Goal: Task Accomplishment & Management: Complete application form

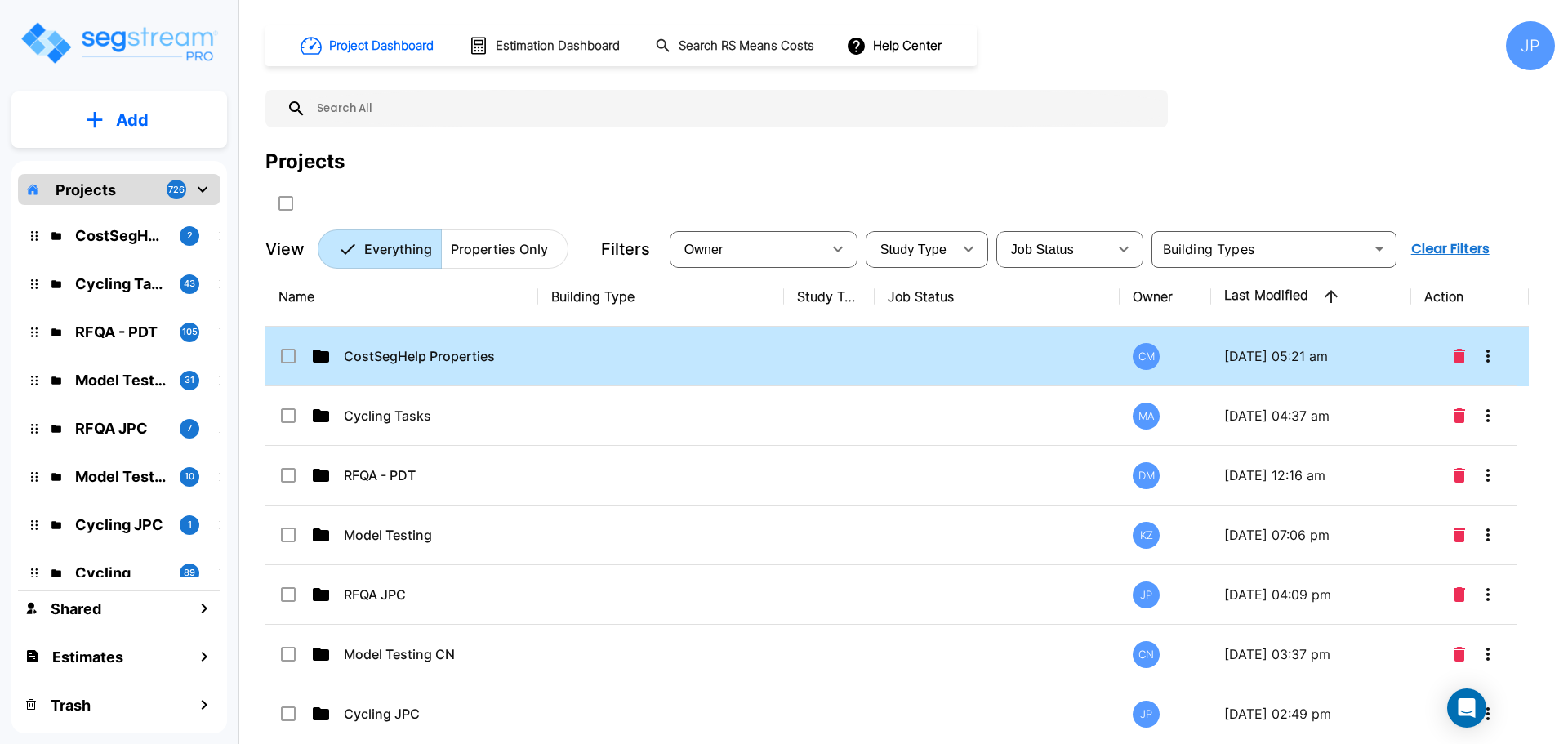
click at [603, 348] on td at bounding box center [661, 357] width 246 height 60
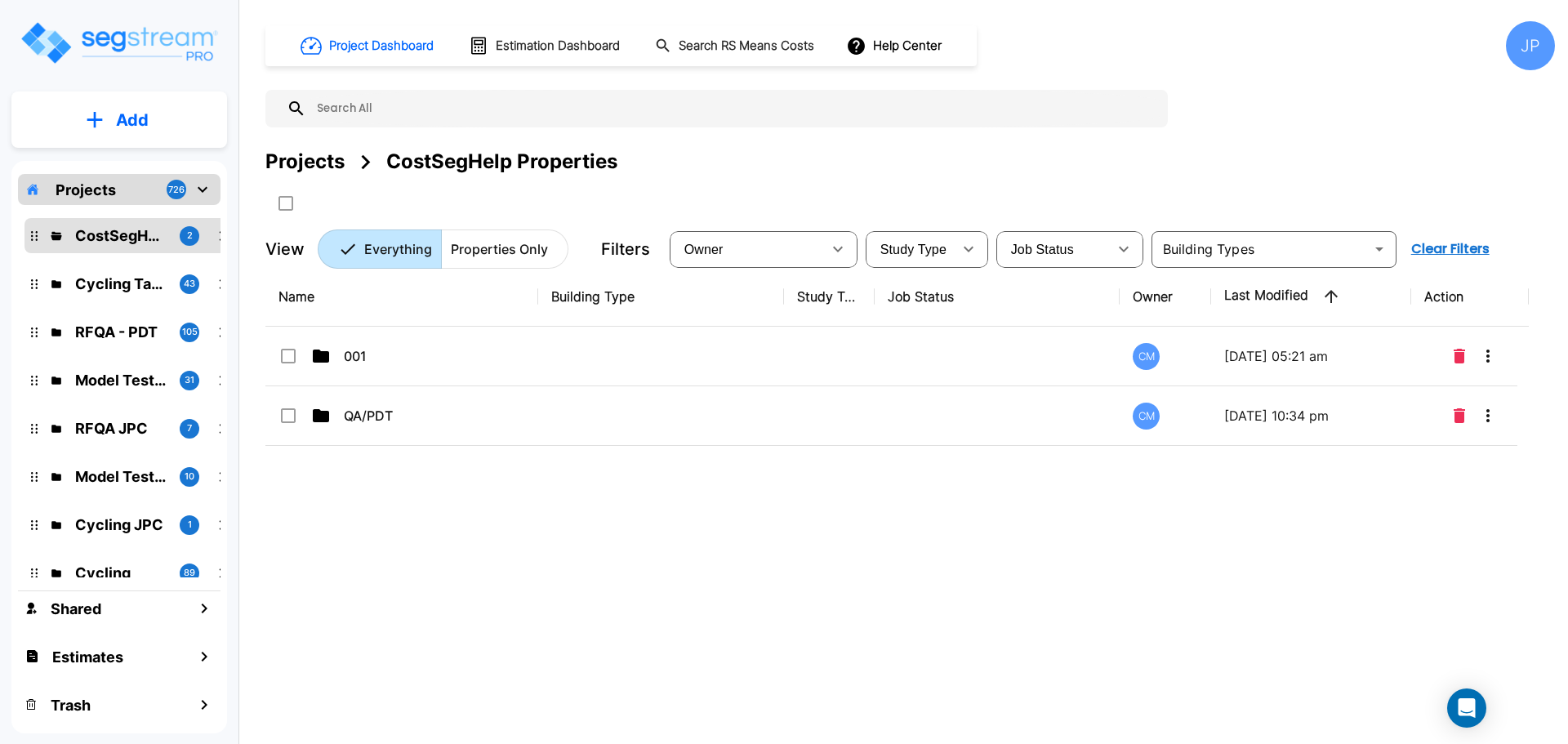
click at [304, 147] on div "Projects" at bounding box center [305, 161] width 79 height 29
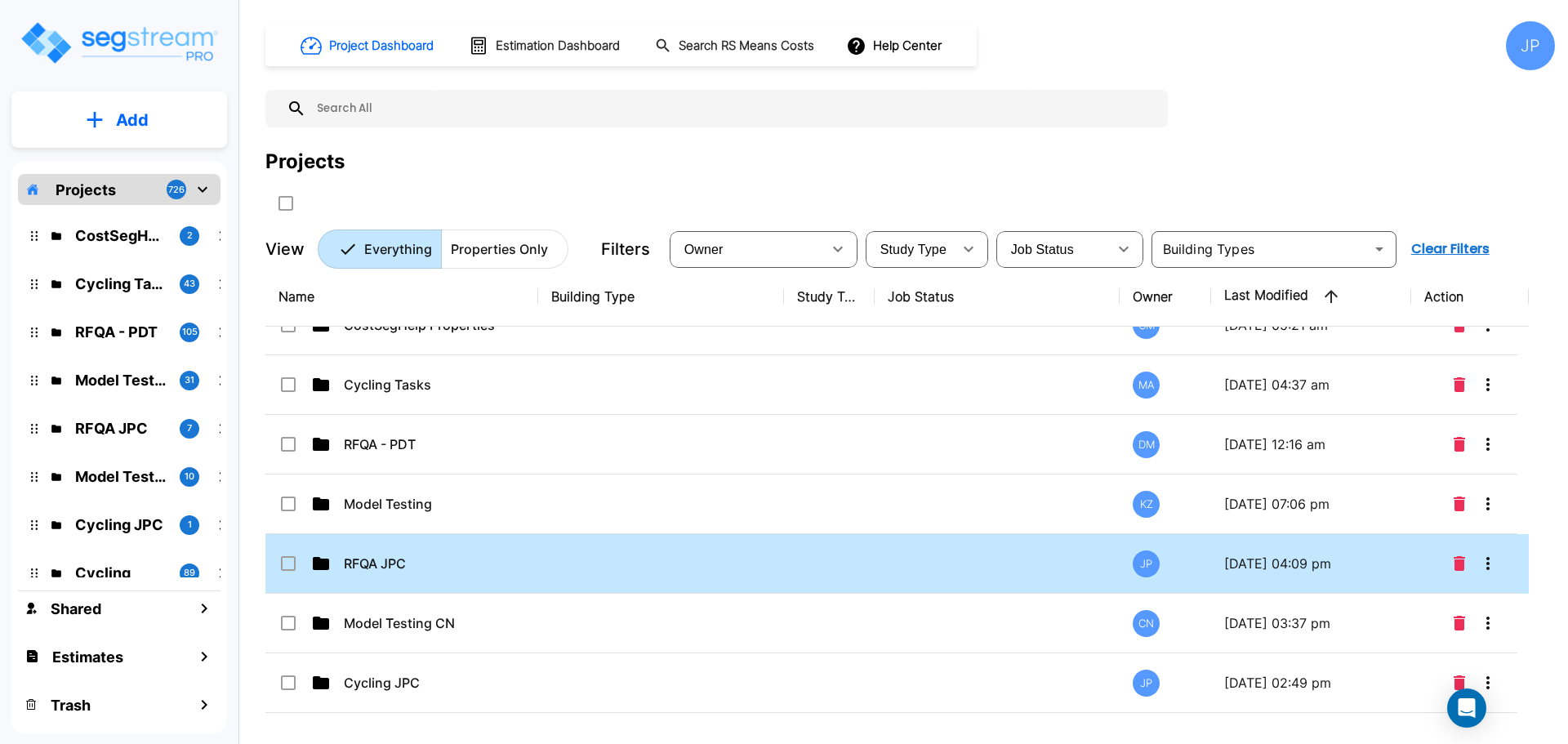
scroll to position [56, 0]
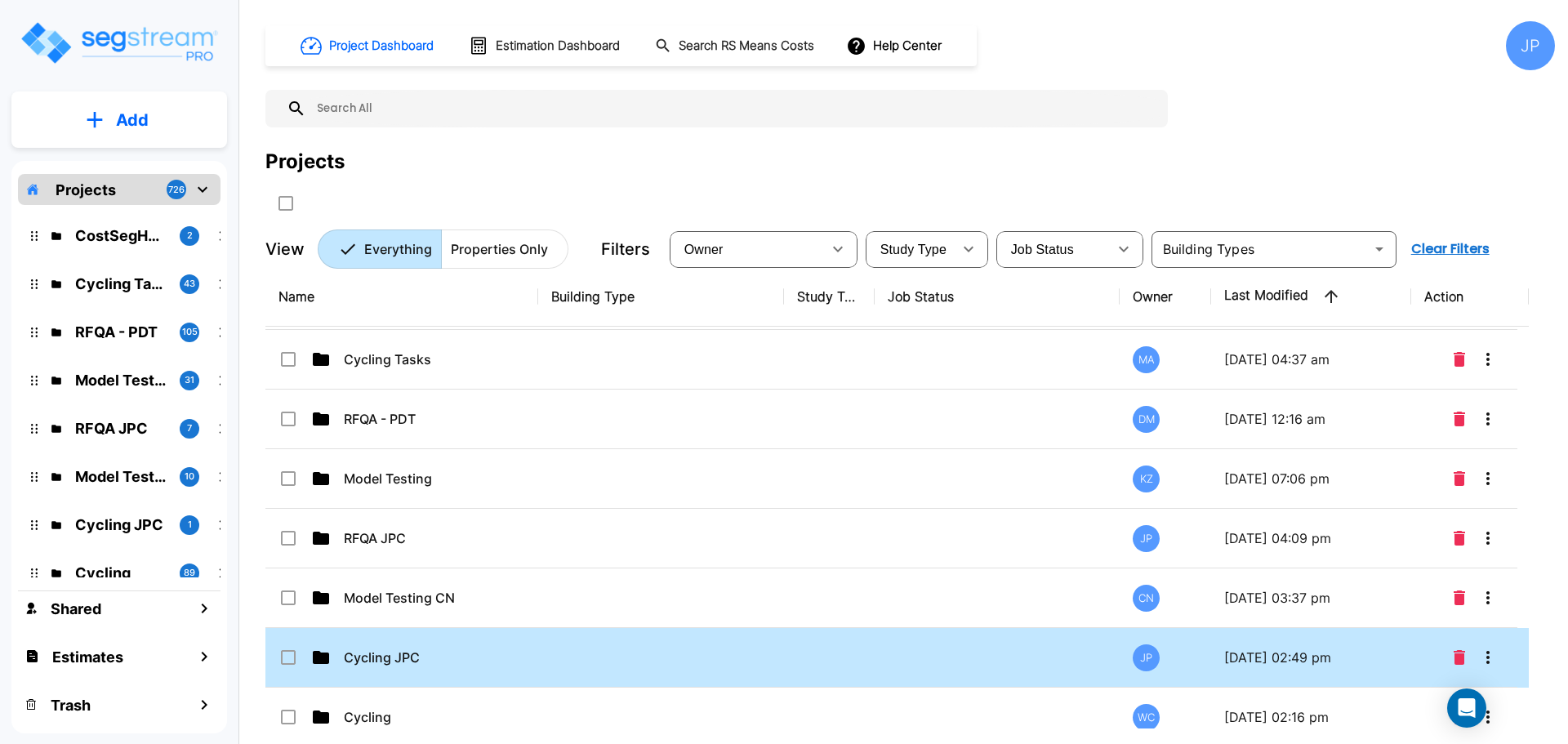
click at [423, 650] on p "Cycling JPC" at bounding box center [425, 657] width 163 height 19
drag, startPoint x: 423, startPoint y: 650, endPoint x: 949, endPoint y: 9, distance: 829.2
click at [423, 650] on p "Cycling JPC" at bounding box center [425, 657] width 163 height 19
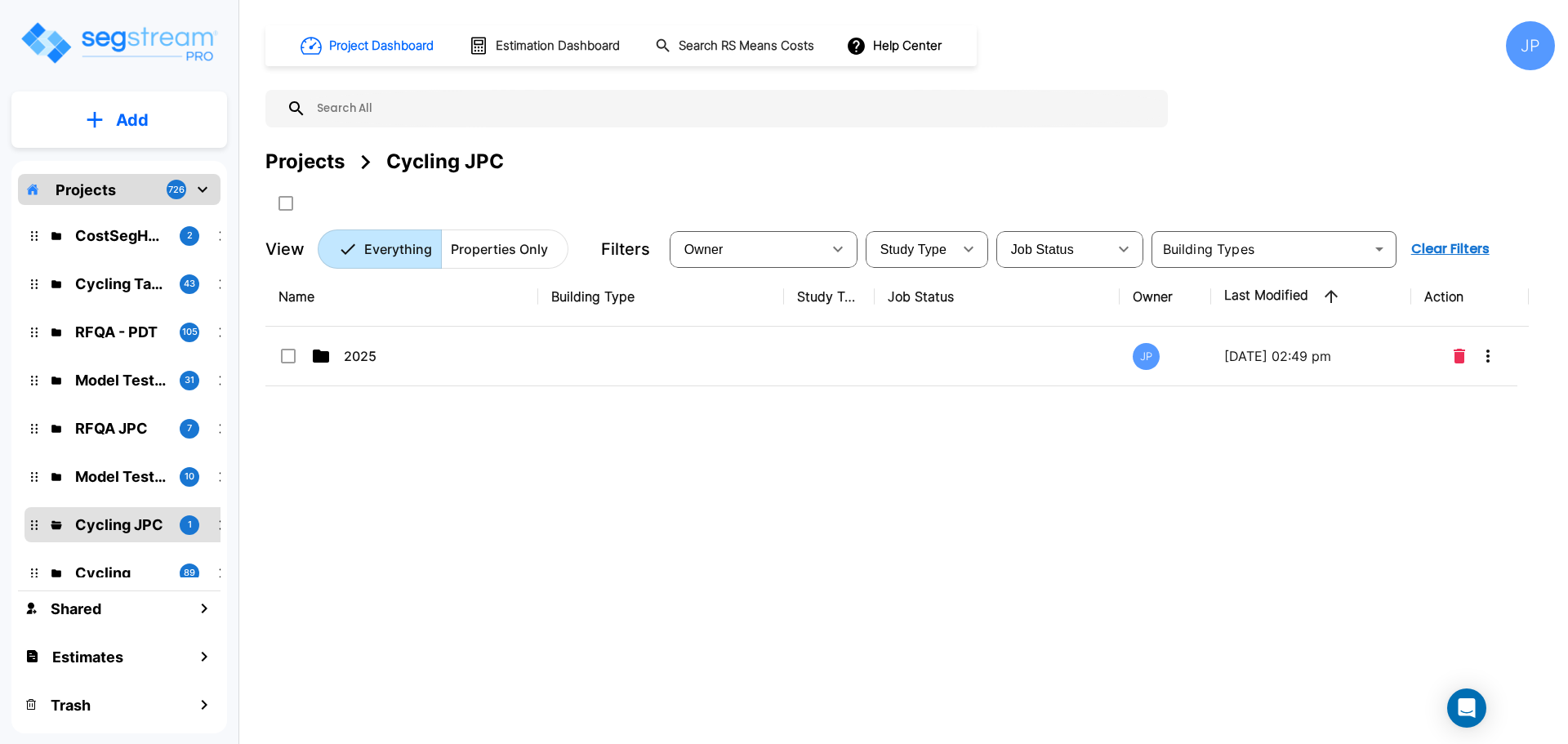
scroll to position [0, 0]
click at [763, 340] on td at bounding box center [661, 357] width 246 height 60
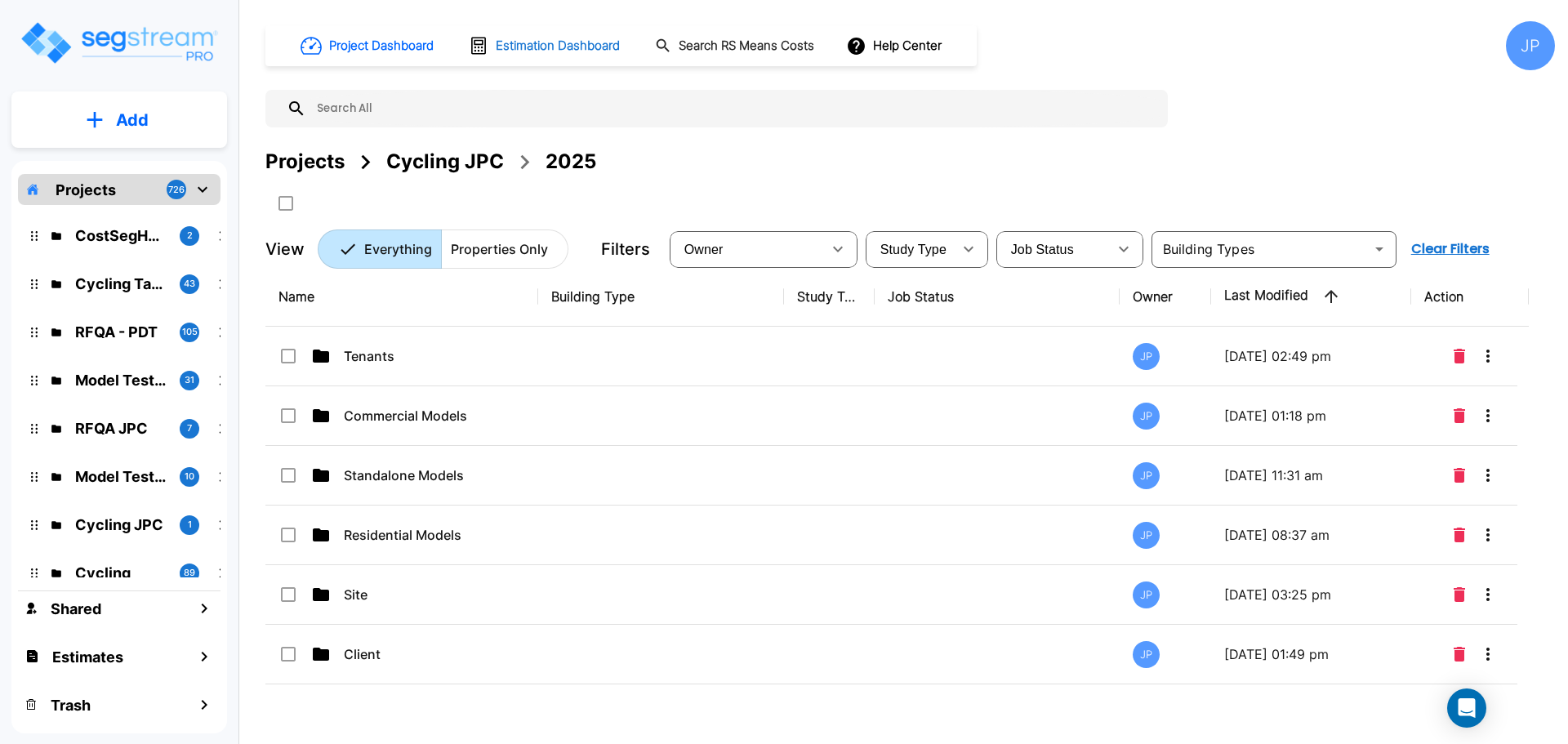
click p "Commercial Models"
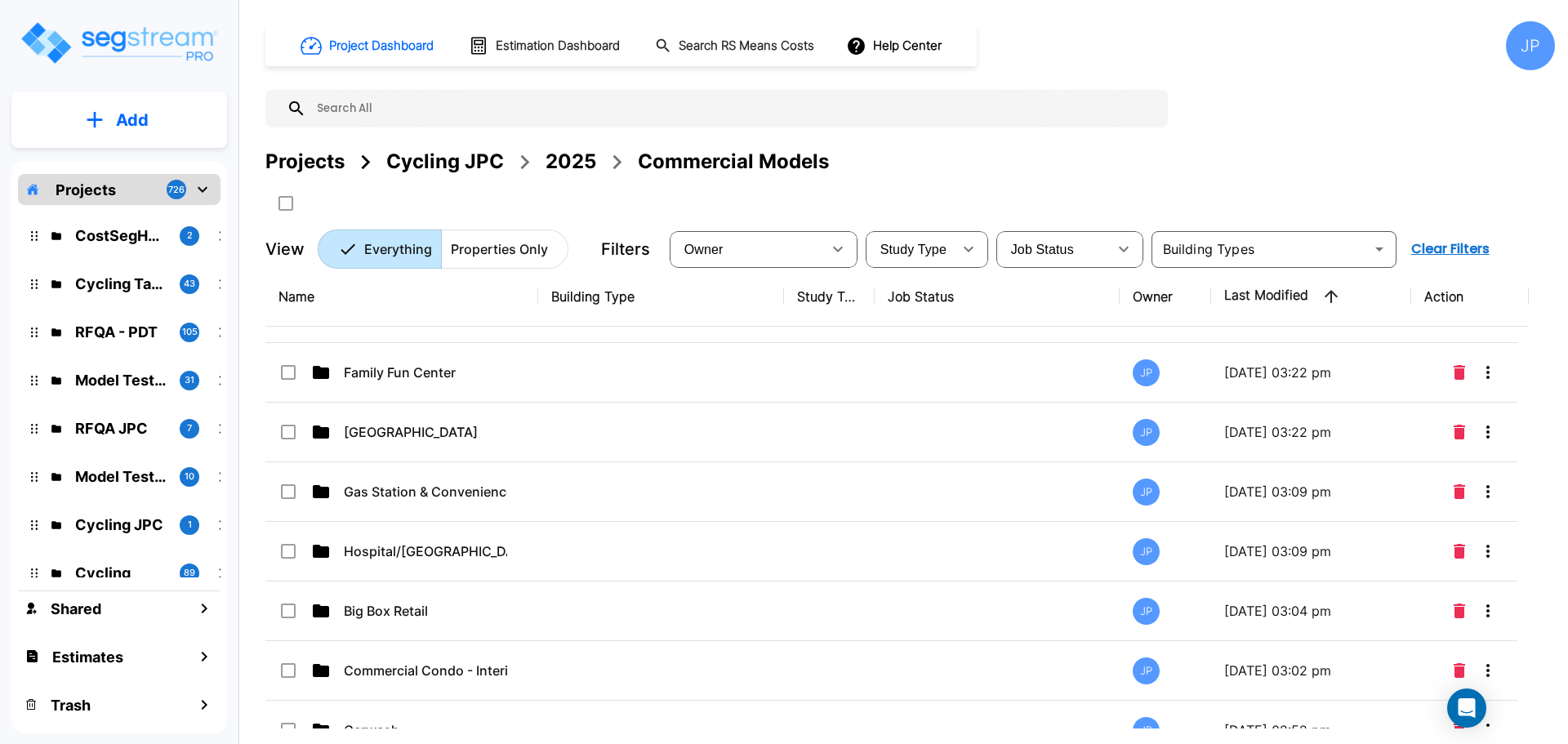
scroll to position [344, 0]
click at [431, 547] on p "Hospital/[GEOGRAPHIC_DATA]" at bounding box center [425, 550] width 163 height 19
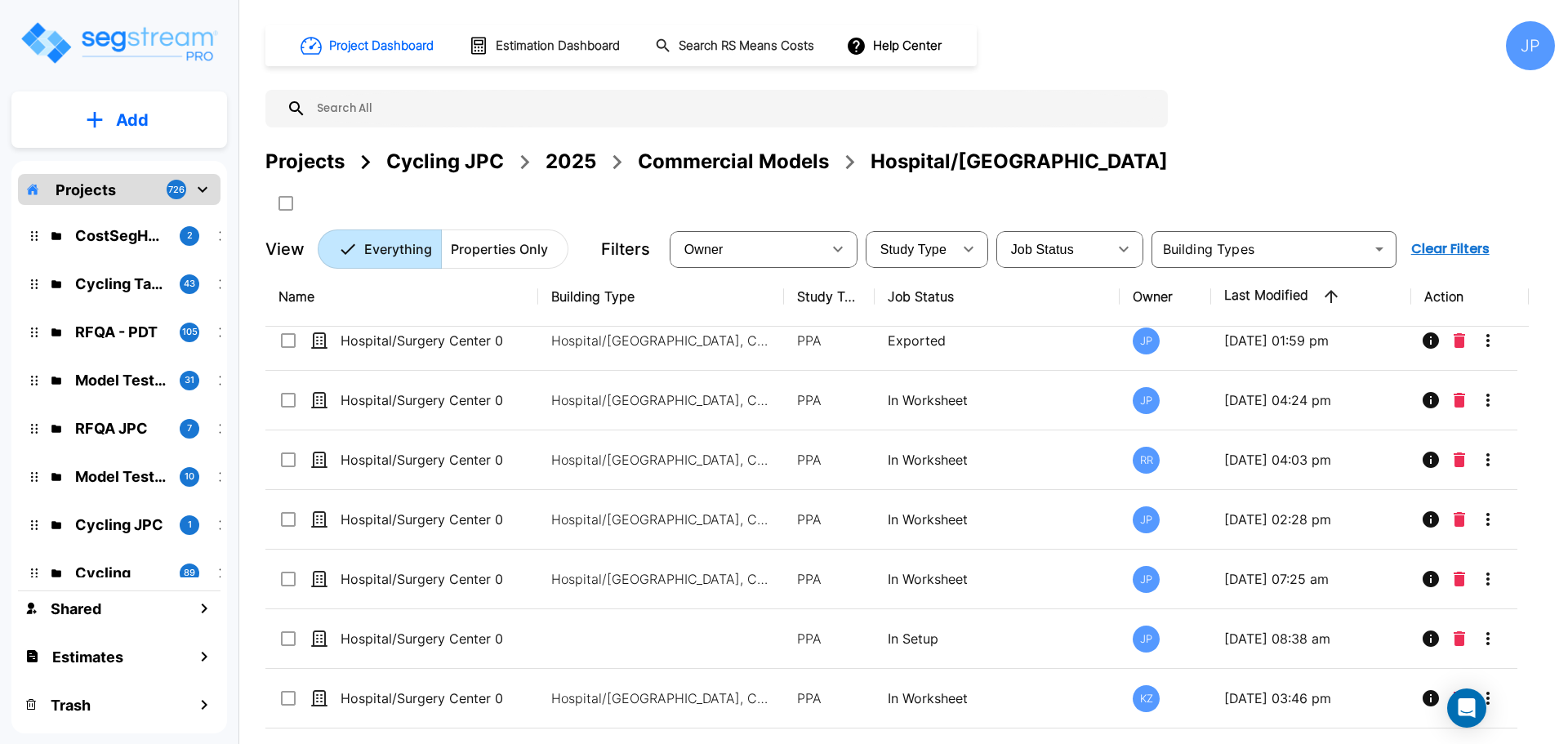
scroll to position [0, 0]
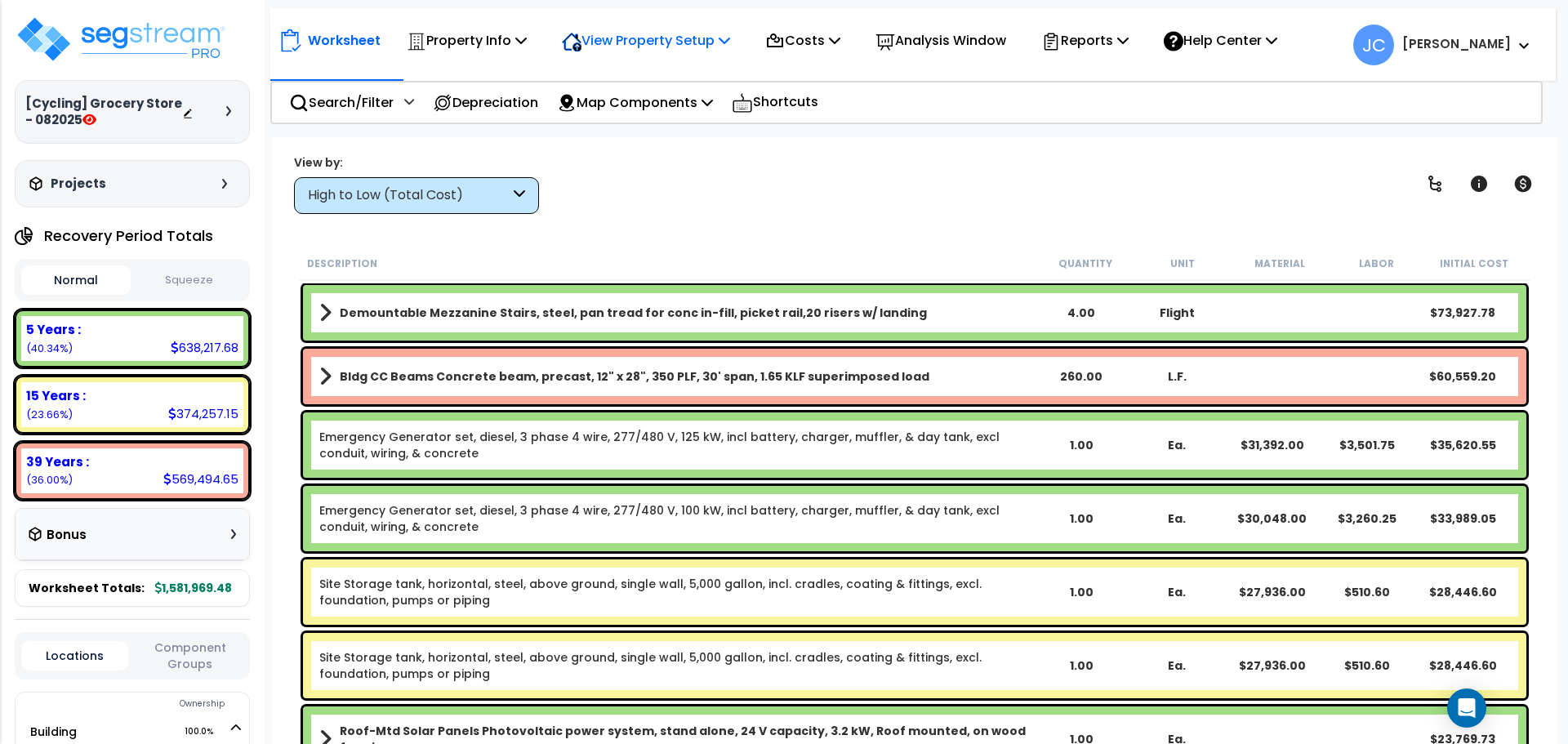
click at [527, 40] on p "View Property Setup" at bounding box center [467, 40] width 120 height 22
click at [622, 114] on link "View Questionnaire" at bounding box center [635, 112] width 162 height 33
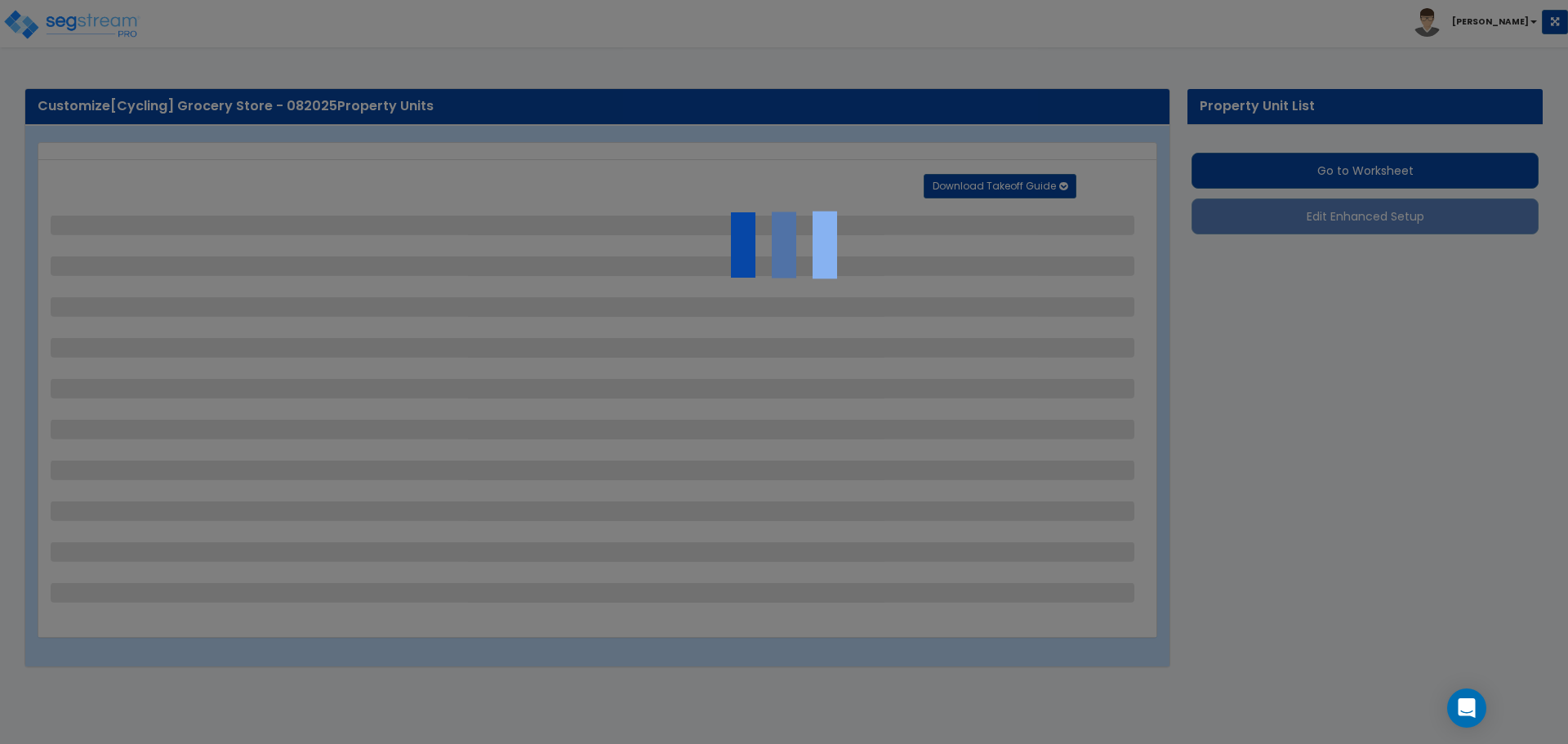
select select "2"
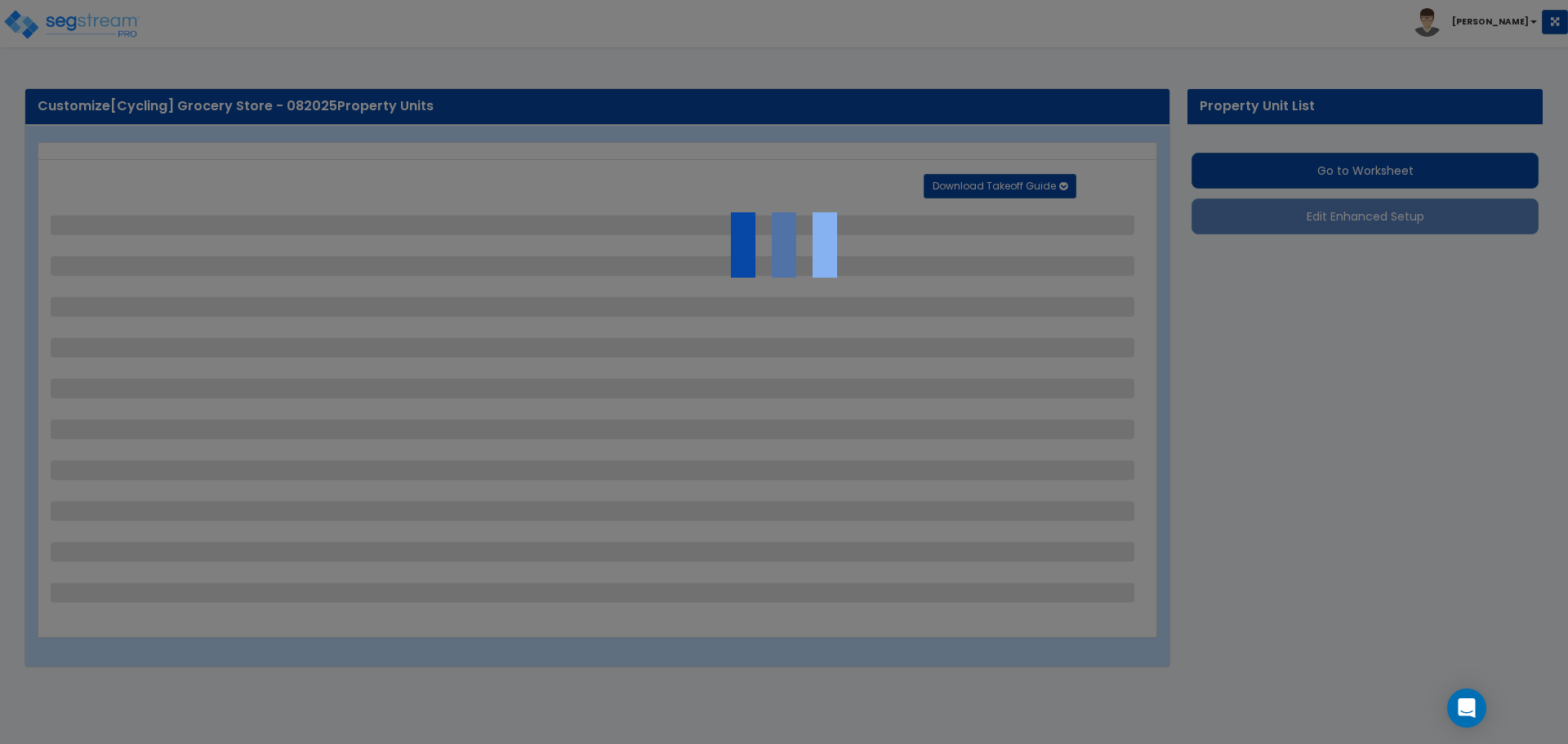
select select "2"
select select "1"
select select "2"
select select "1"
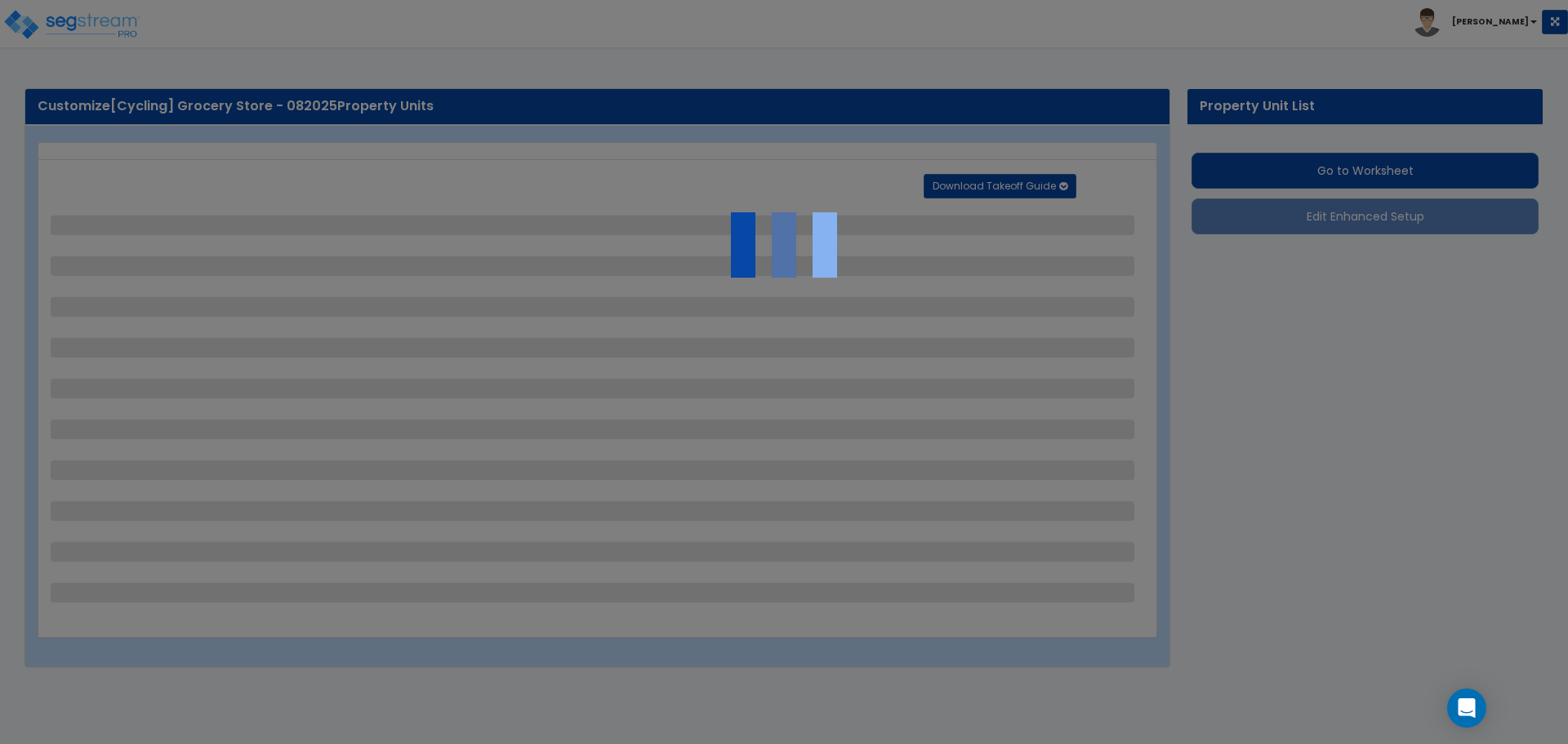
select select "1"
select select "2"
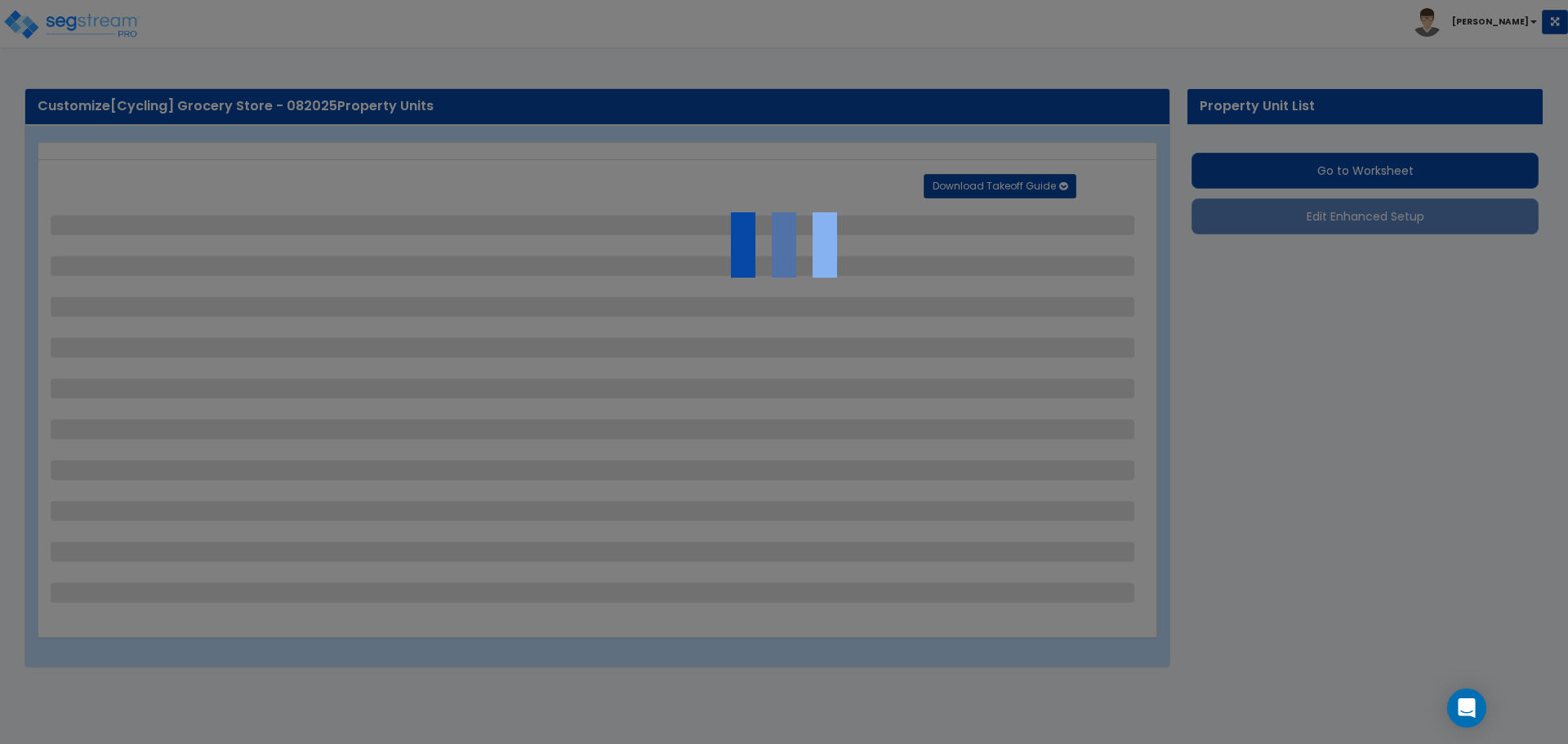
select select "2"
select select "1"
select select "10"
select select "1"
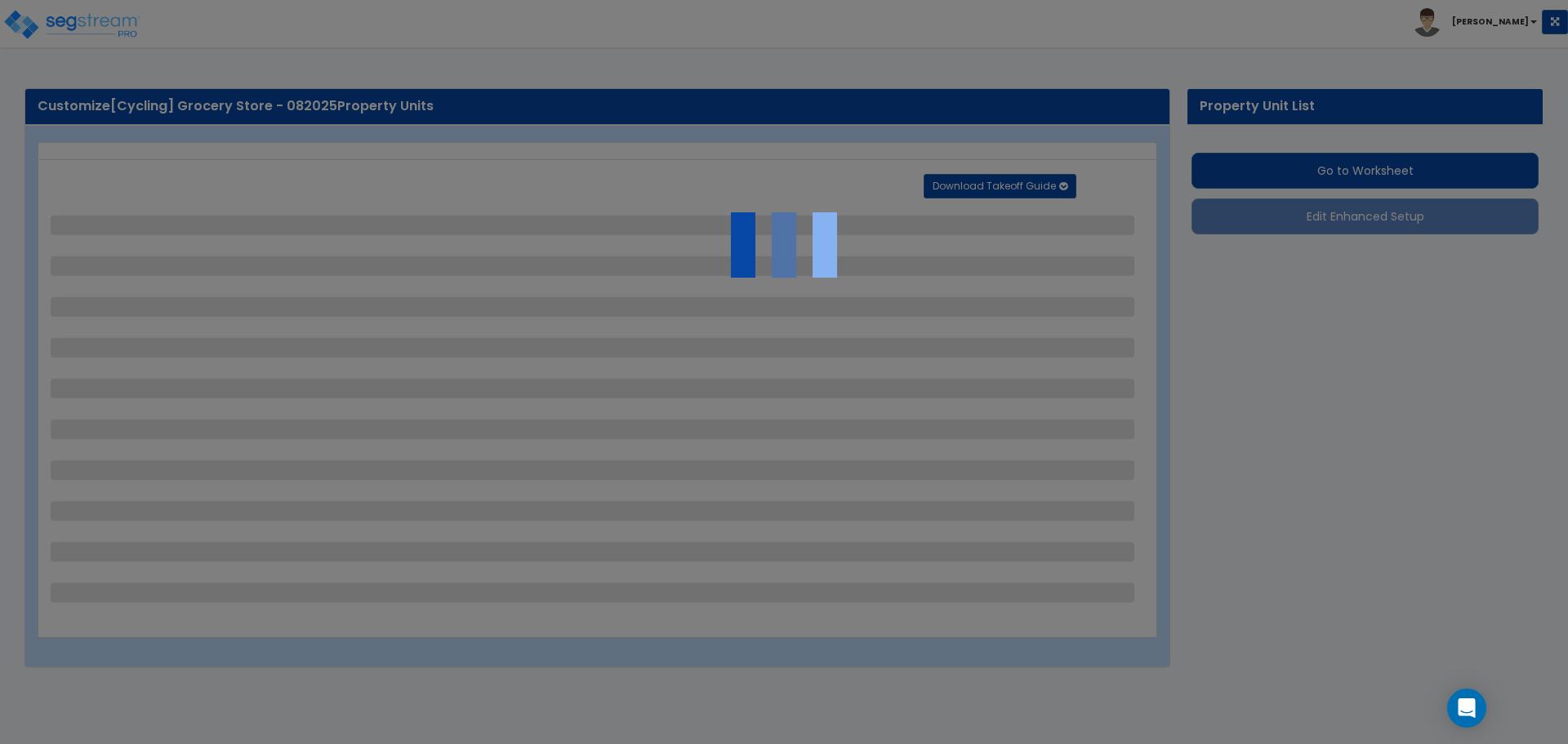
select select "1"
select select "3"
select select "2"
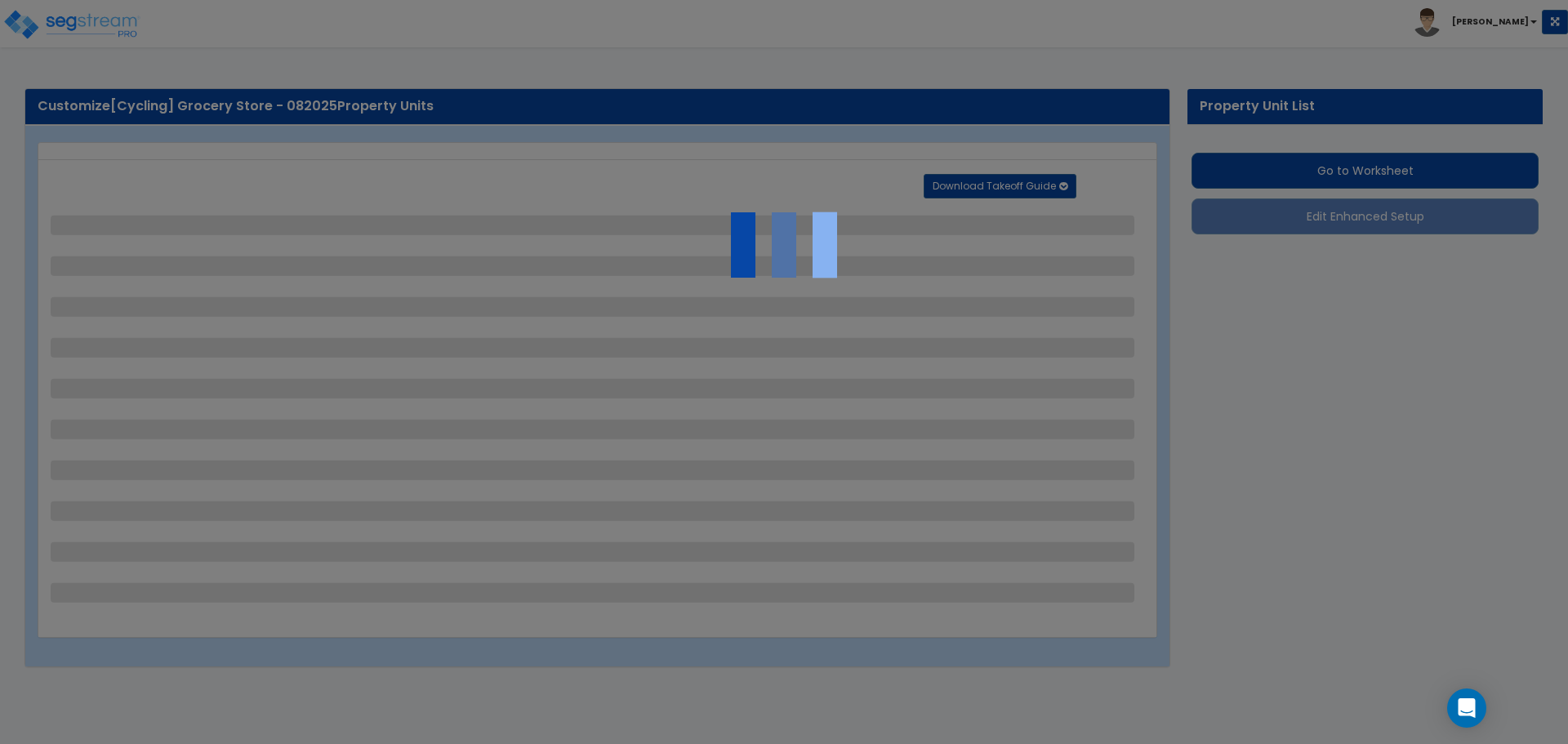
select select "4"
select select "1"
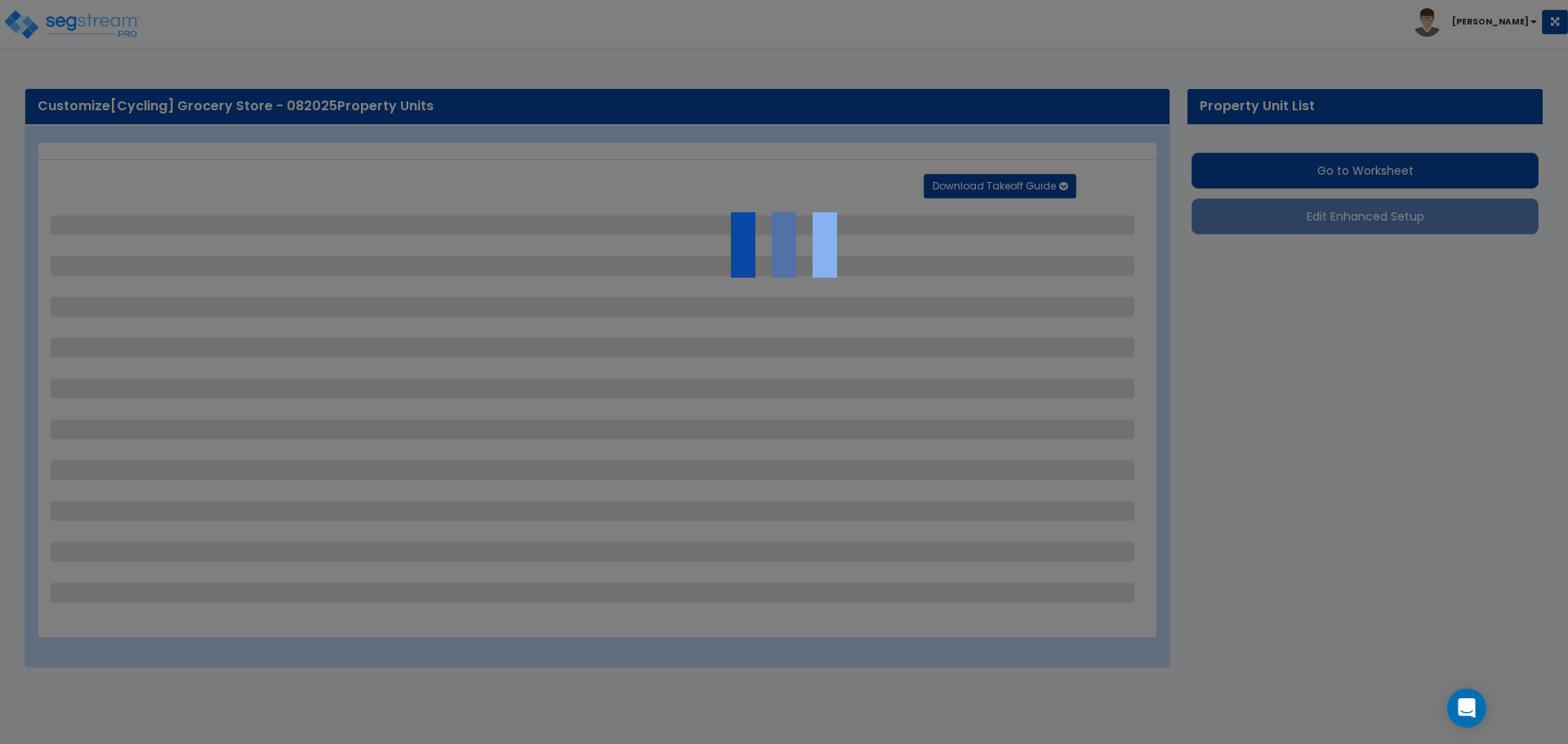
select select "6"
select select "2"
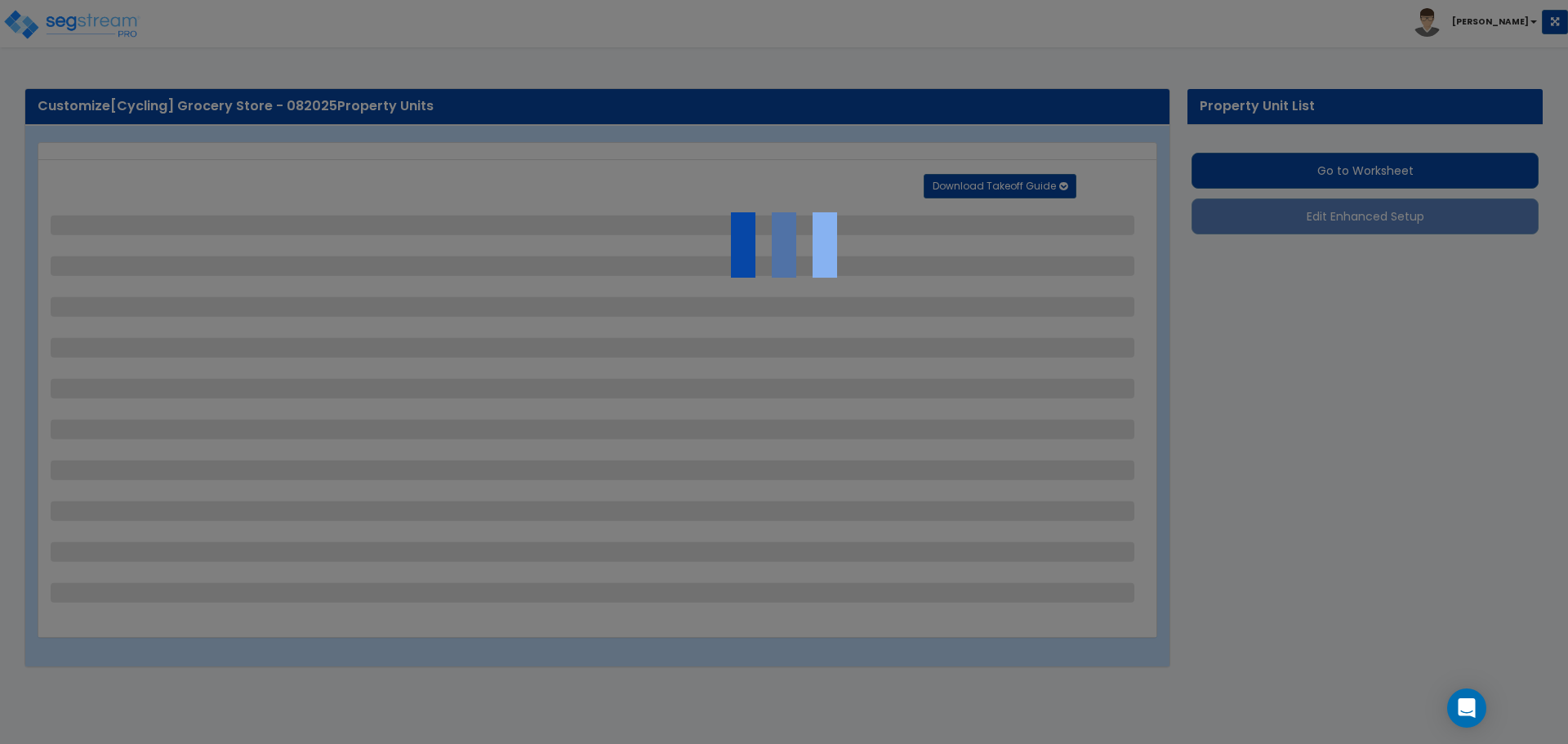
select select "2"
select select "1"
select select "2"
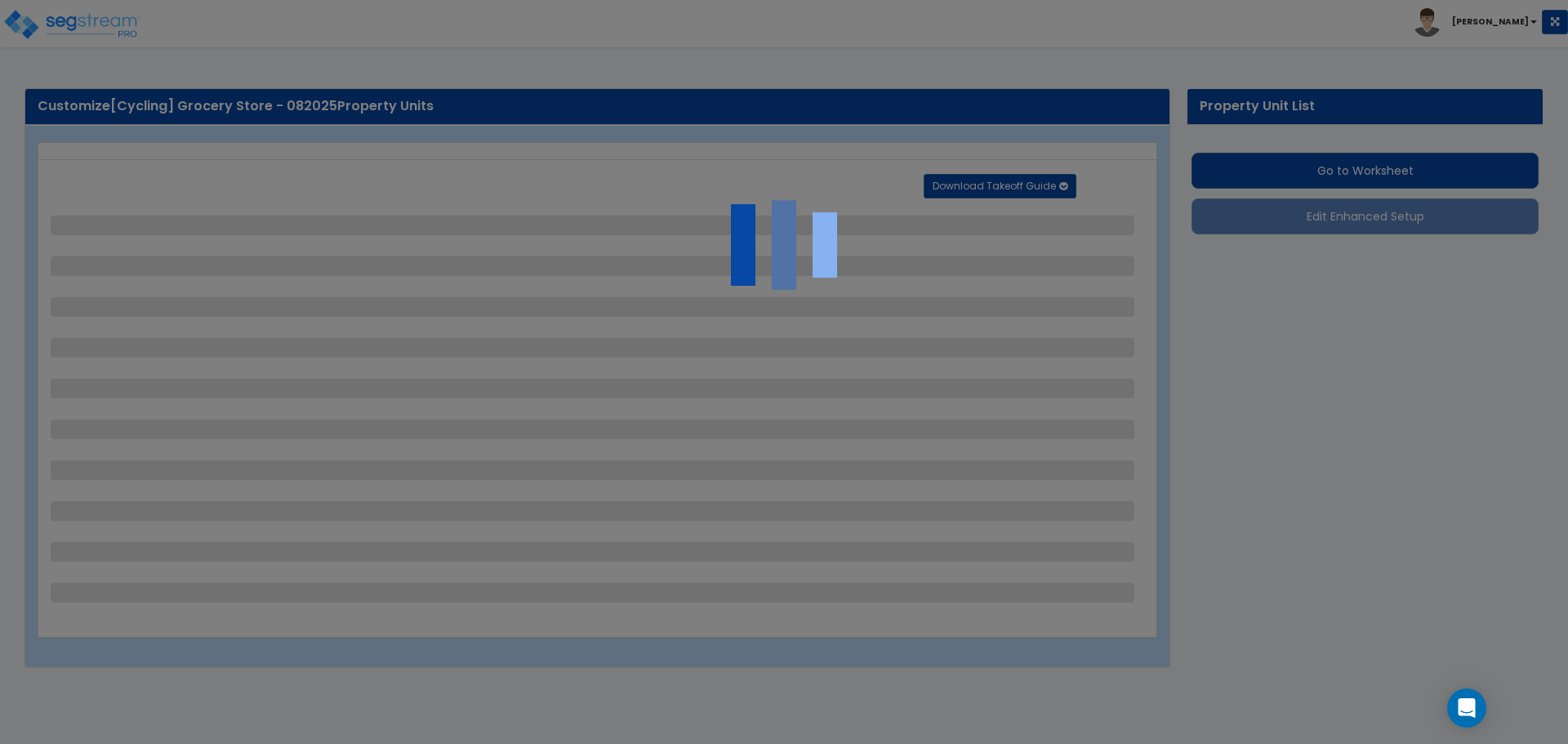
select select "1"
select select "8"
select select "2"
select select "4"
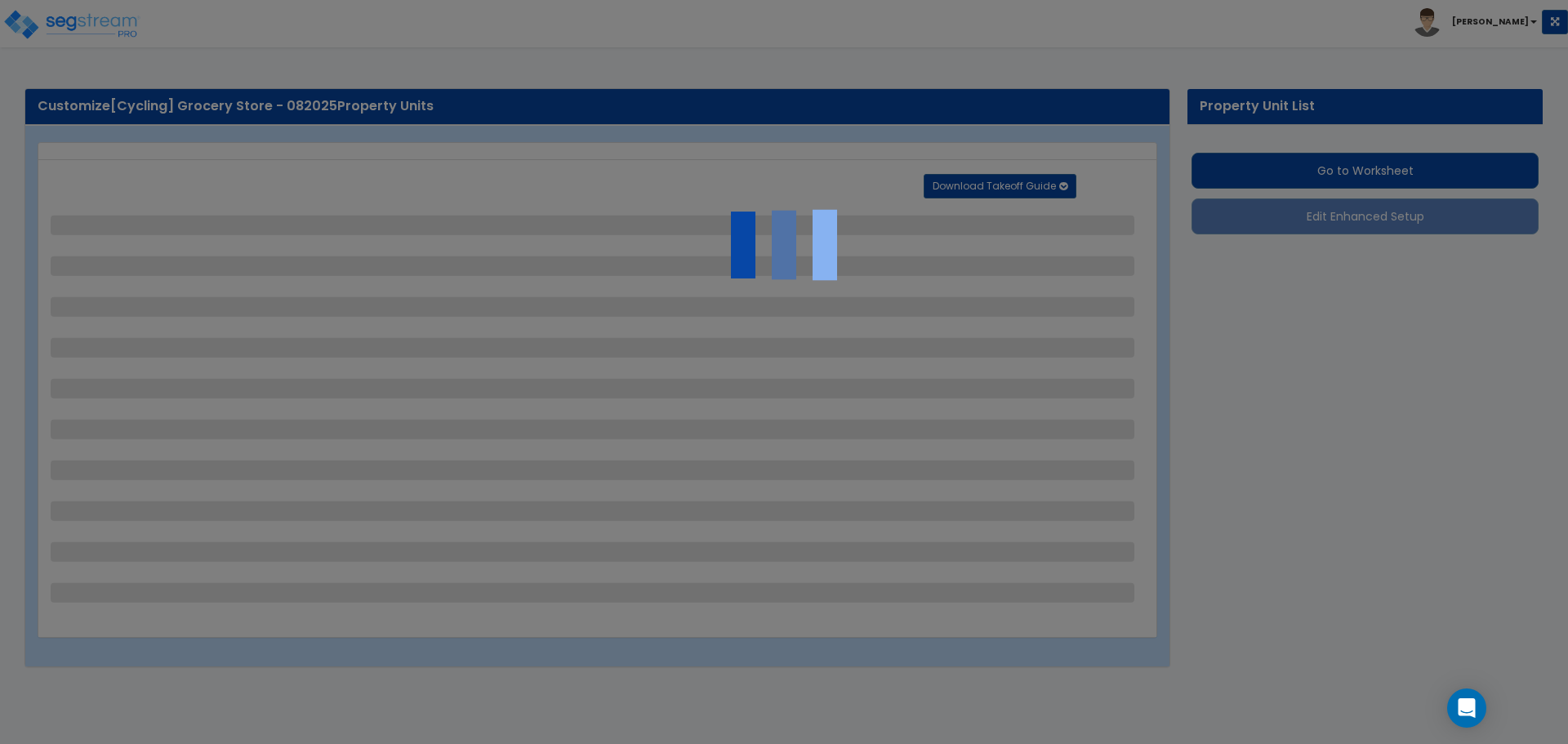
select select "1"
select select "20"
select select "2"
select select "5"
select select "3"
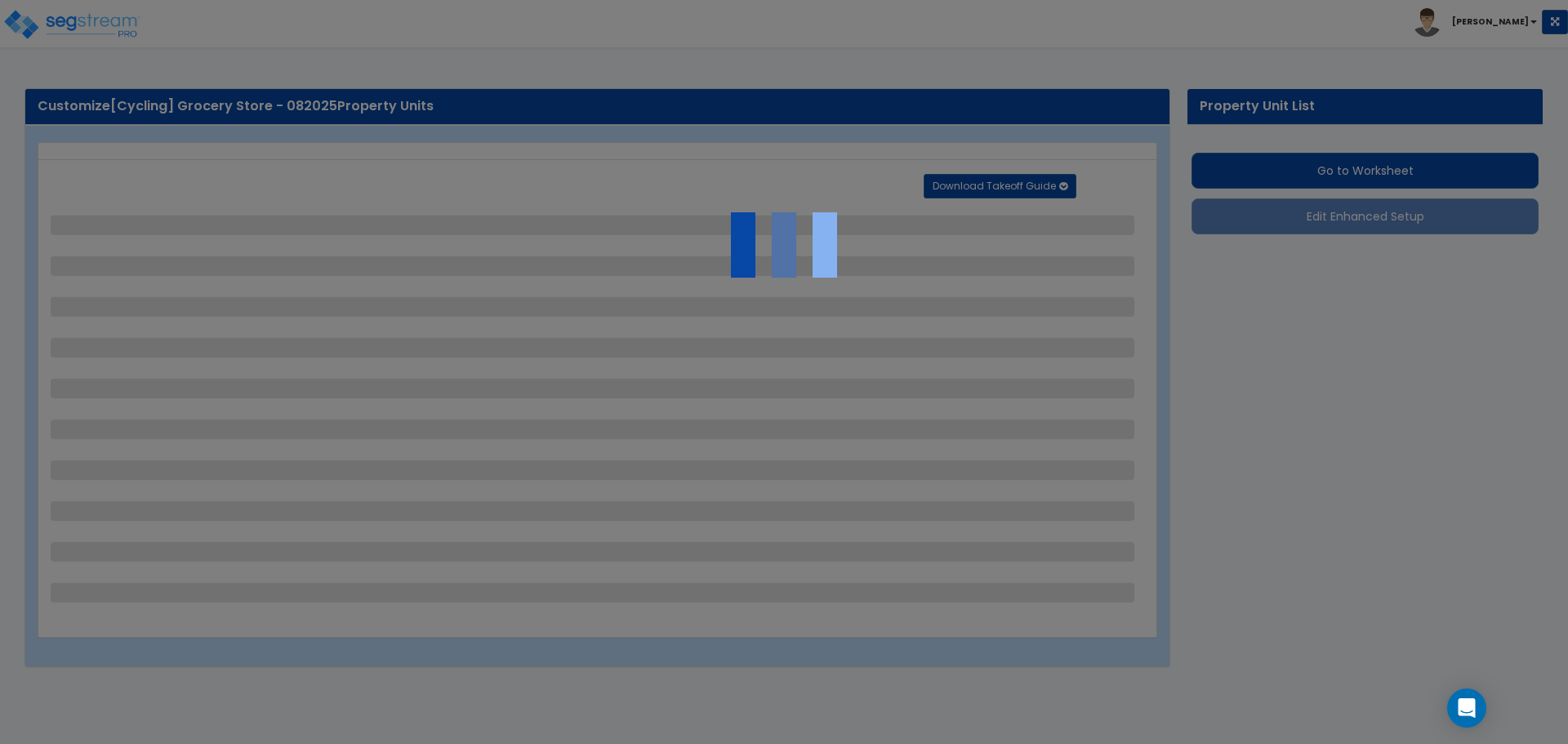
select select "1"
select select "2"
select select "1"
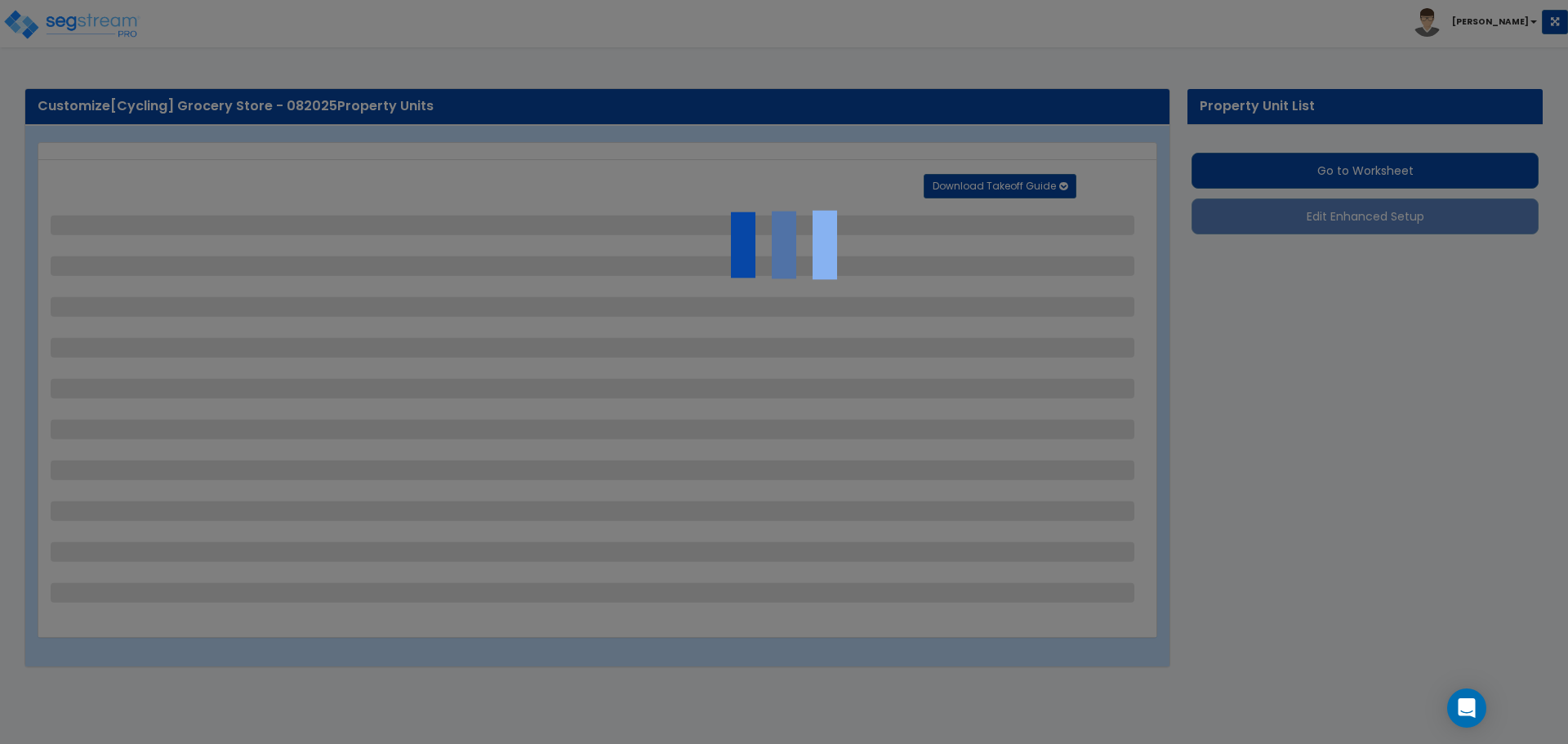
select select "4"
select select "2"
select select "1"
select select "2"
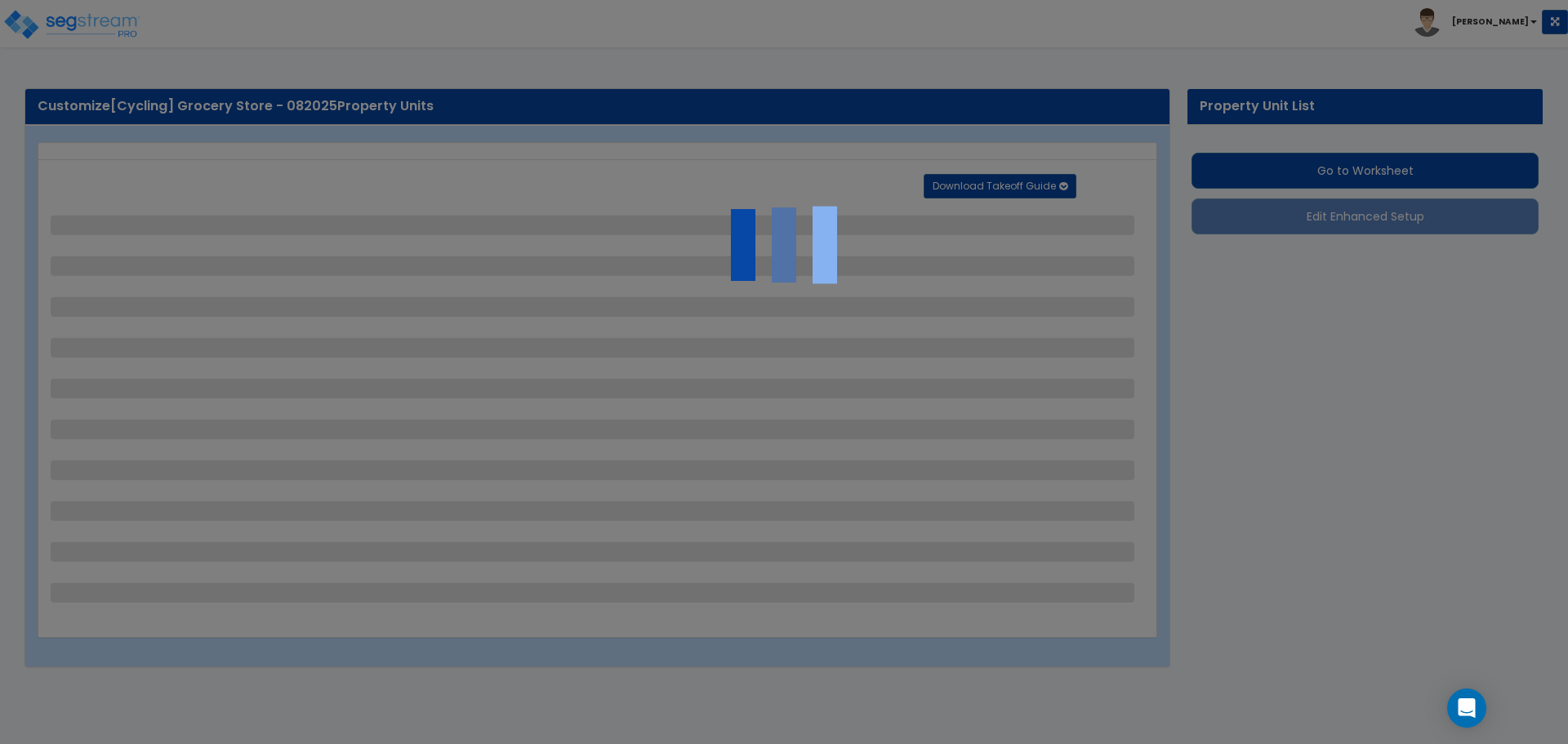
select select "1"
select select "2"
select select "6"
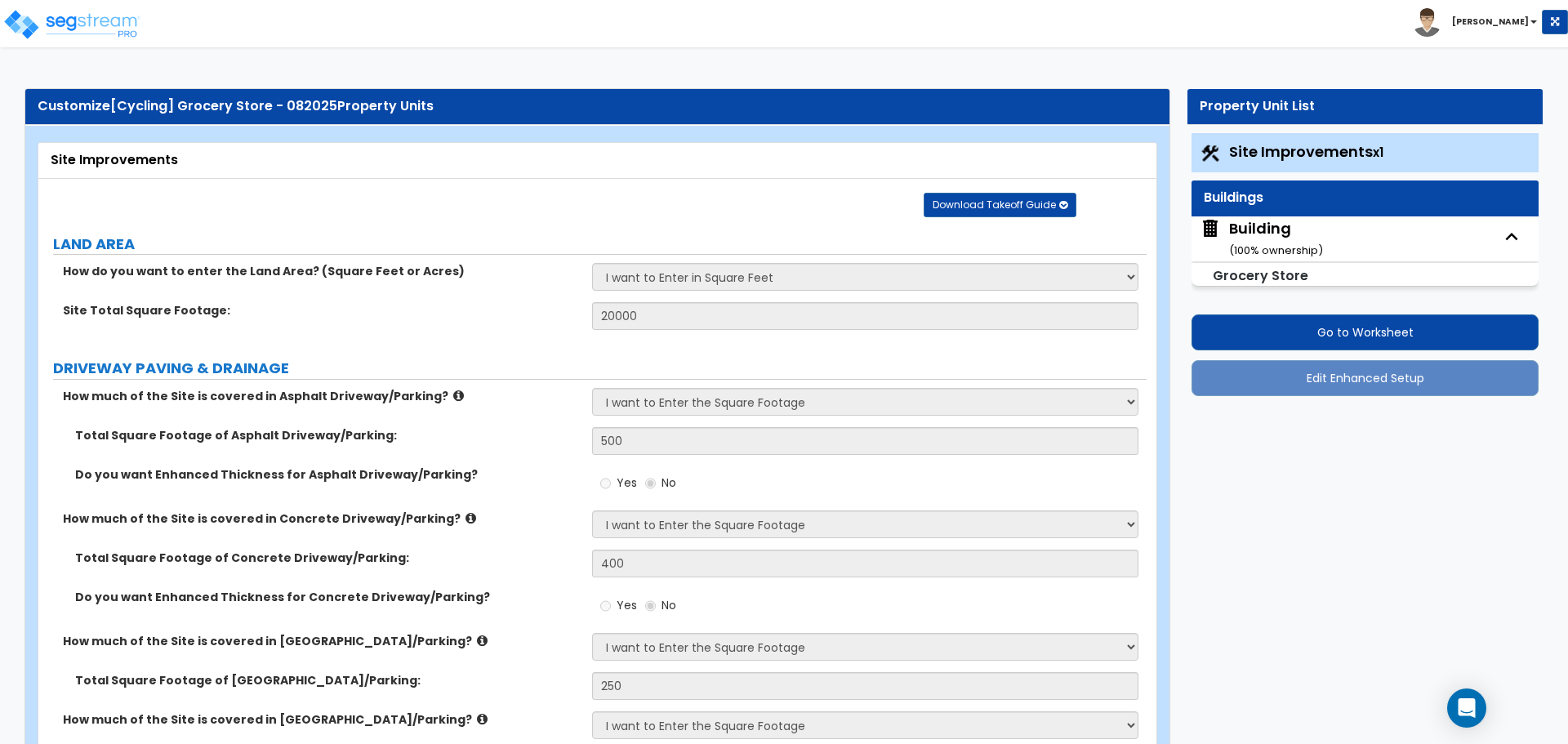
click at [1237, 237] on div "Building ( 100 % ownership)" at bounding box center [1276, 238] width 94 height 41
select select "3"
select select "2"
select select "1"
select select "2"
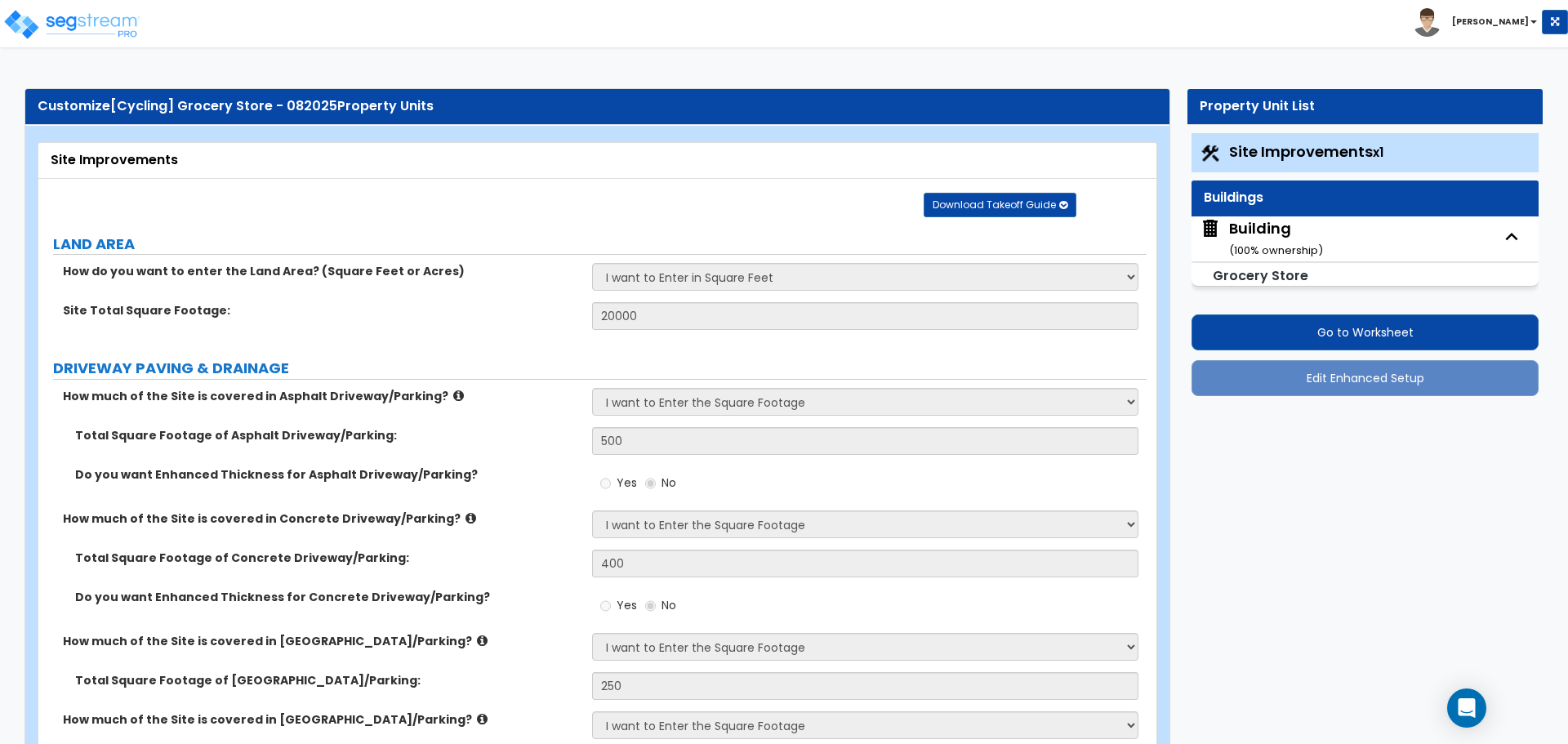
select select "2"
select select "3"
select select "1"
select select "2"
select select "1"
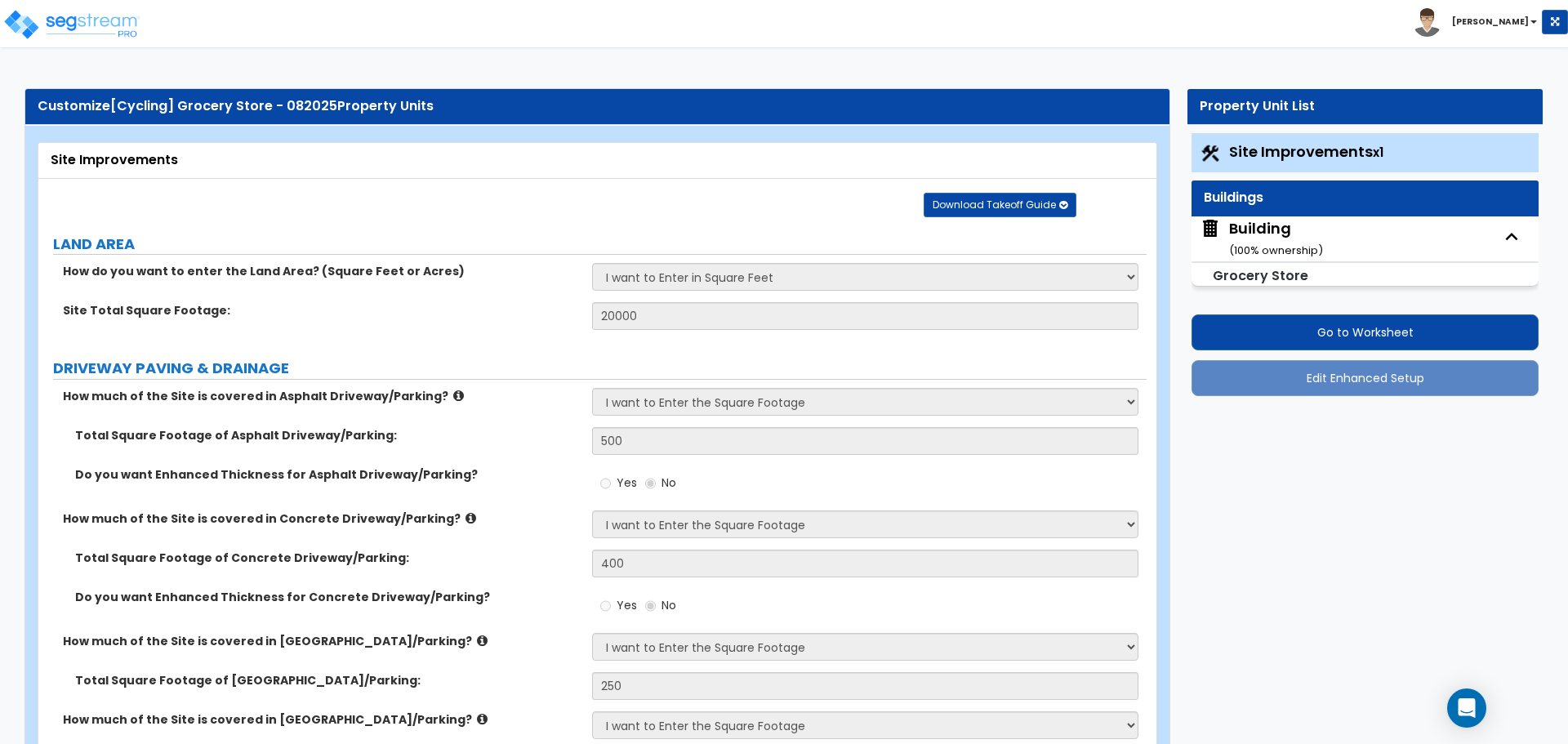
select select "4"
select select "1"
select select "4"
select select "3"
select select "2"
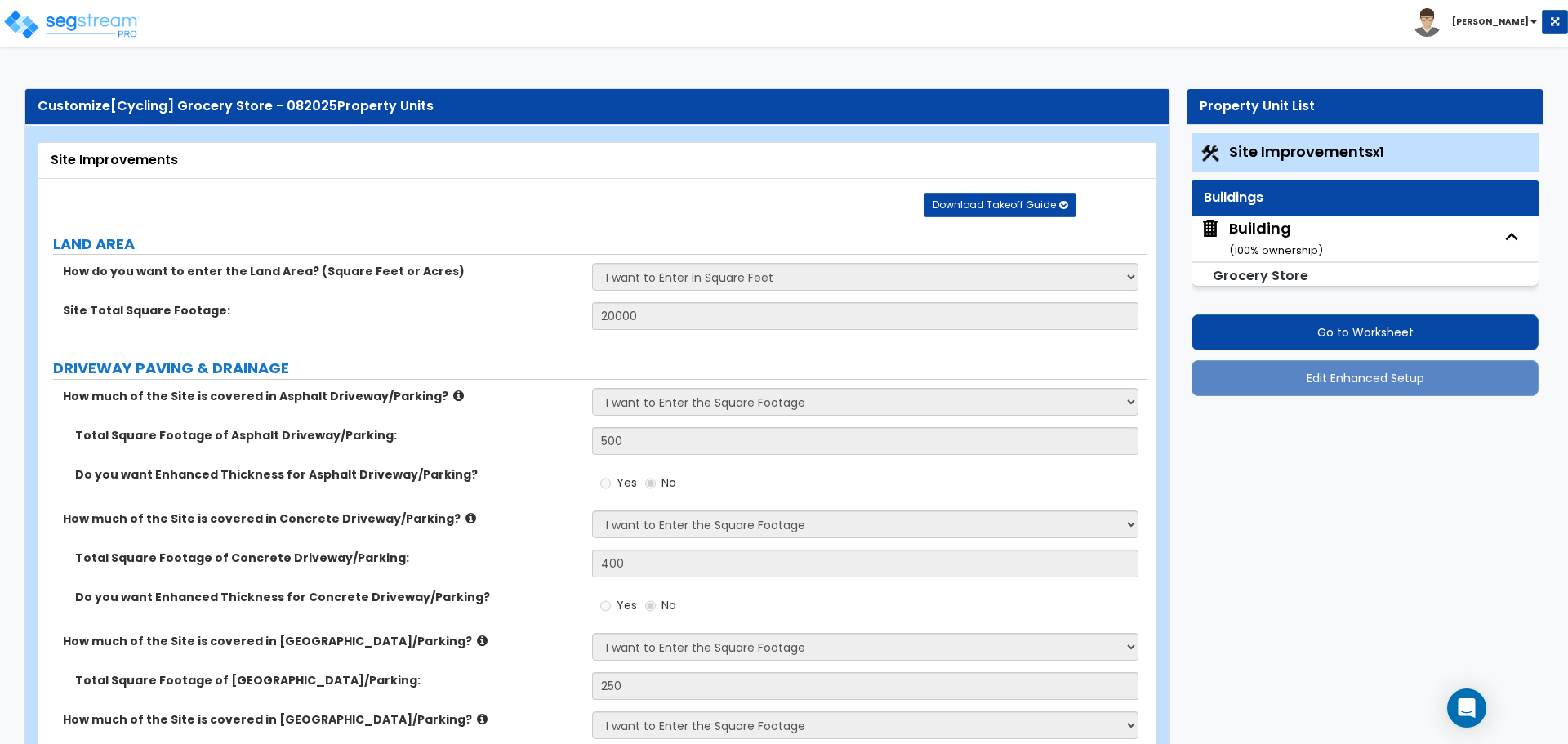
select select "1"
select select "10"
select select "5"
select select "1"
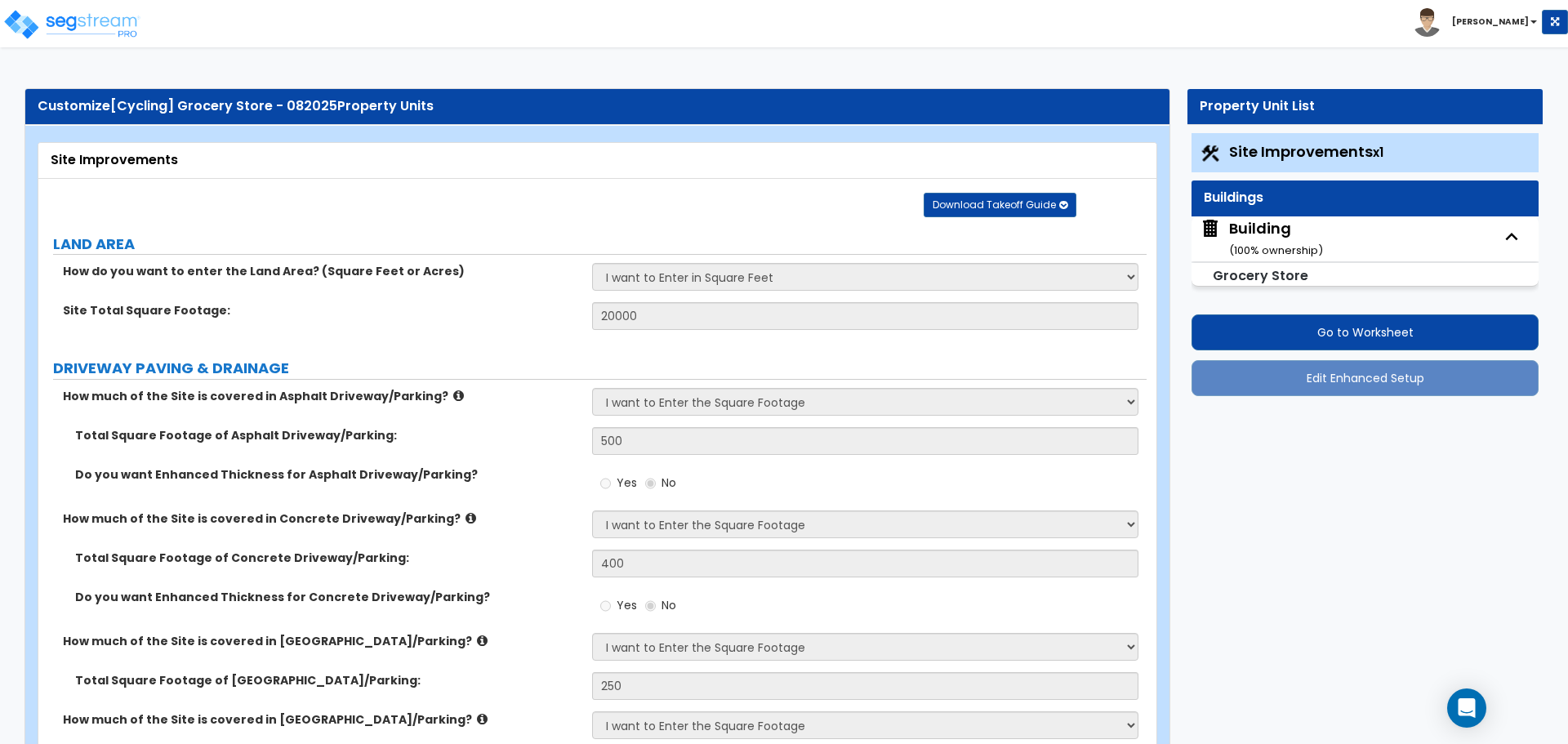
select select "1"
select select "2"
select select "4"
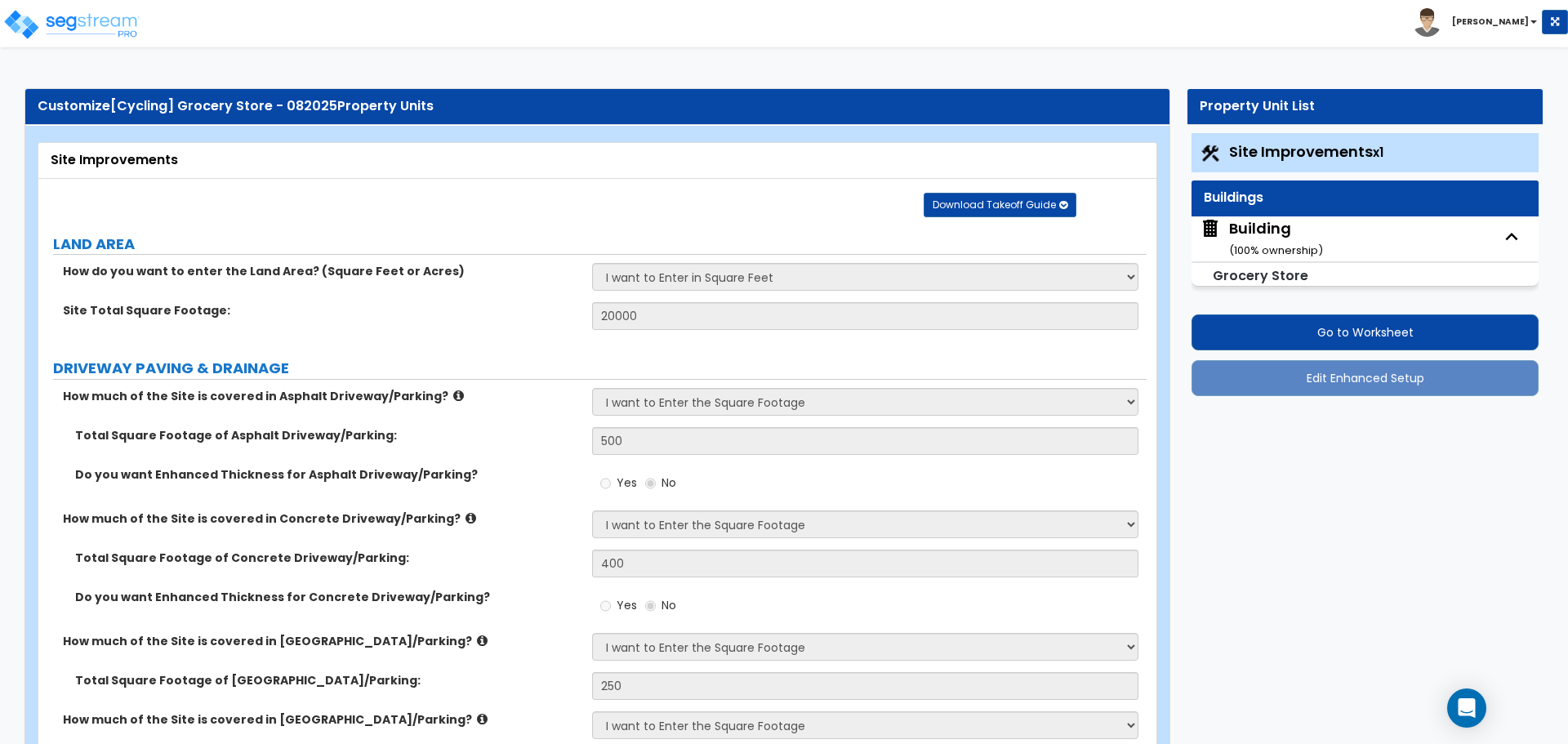
select select "2"
select select "1"
select select "3"
select select "1"
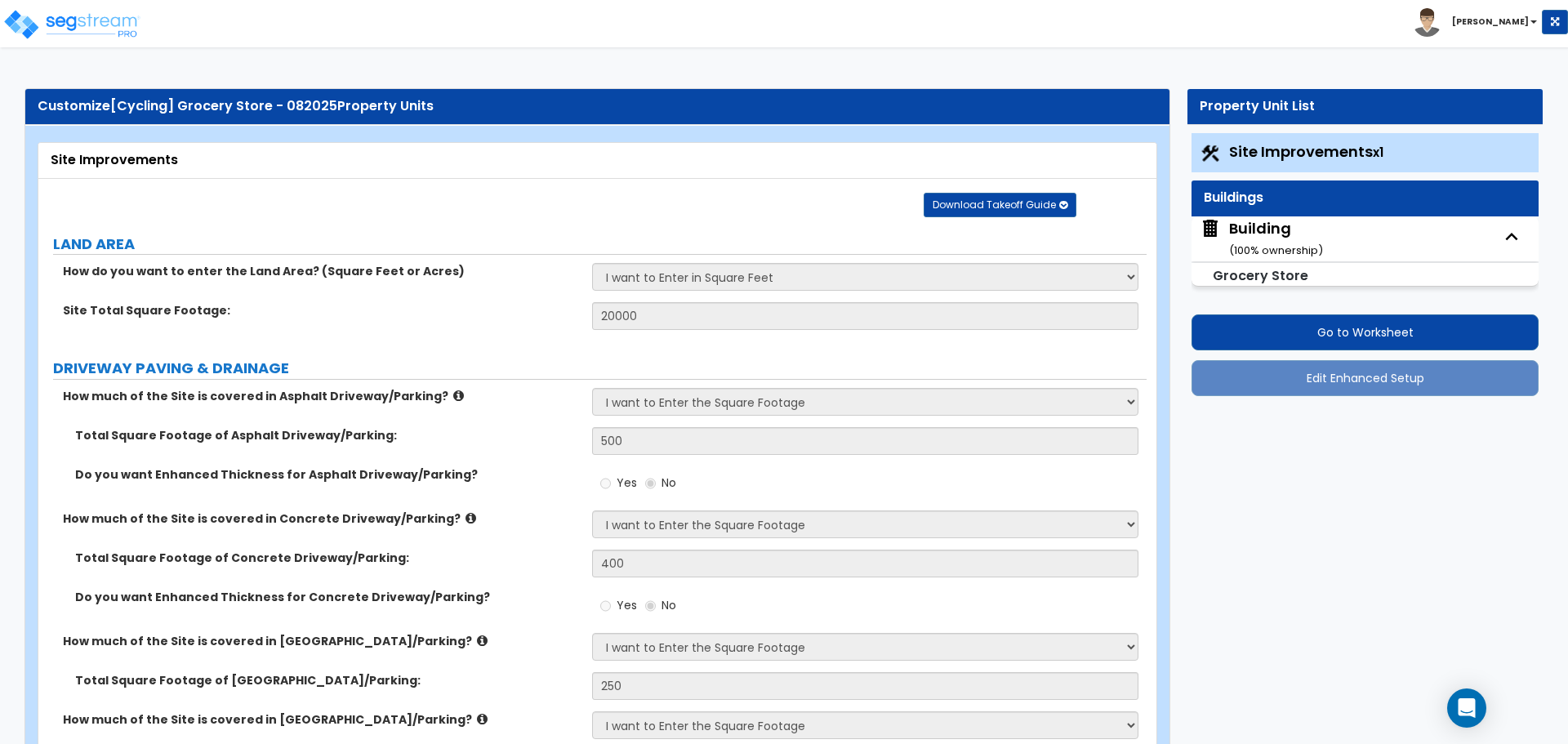
select select "2"
select select "1"
select select "2"
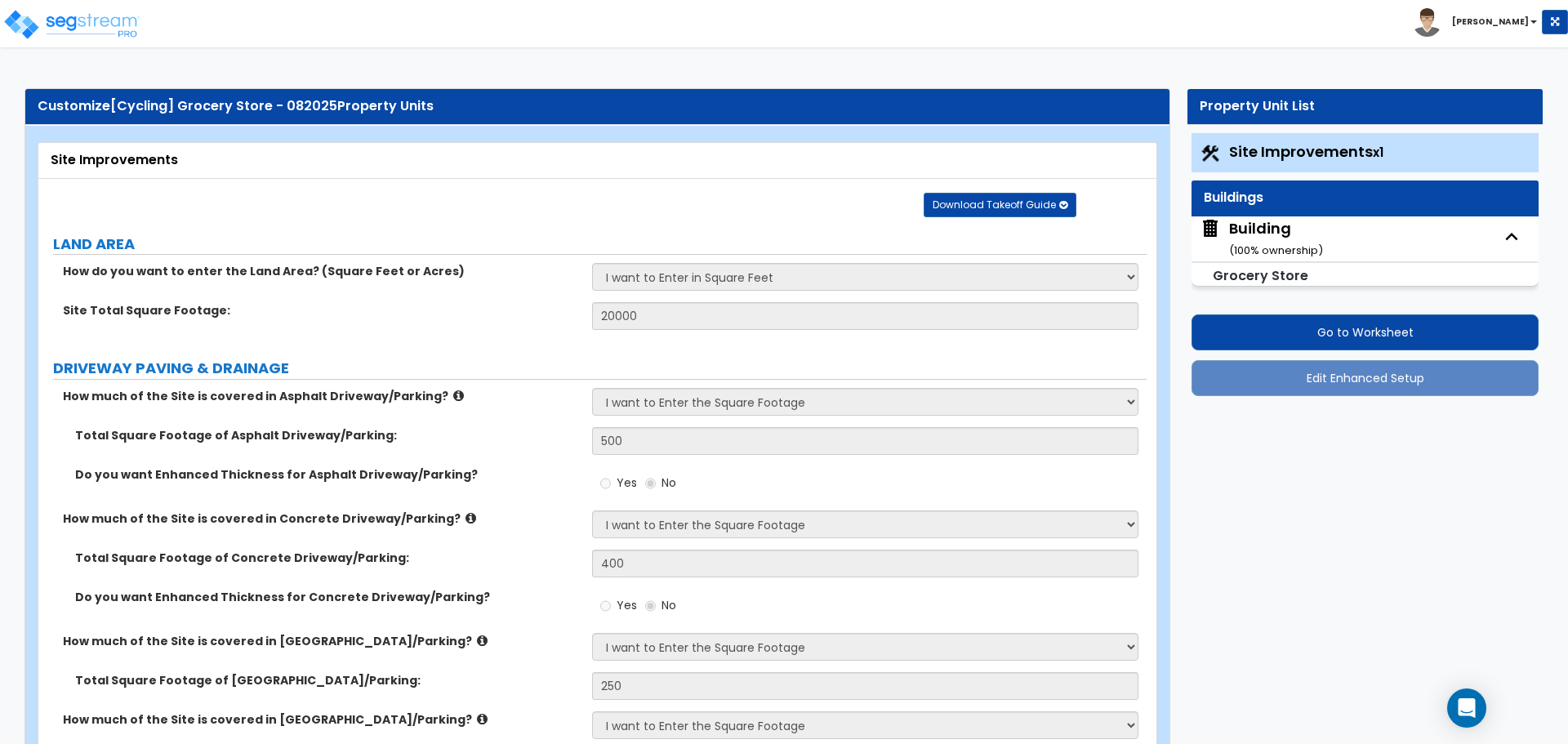
select select "2"
select select "1"
select select "2"
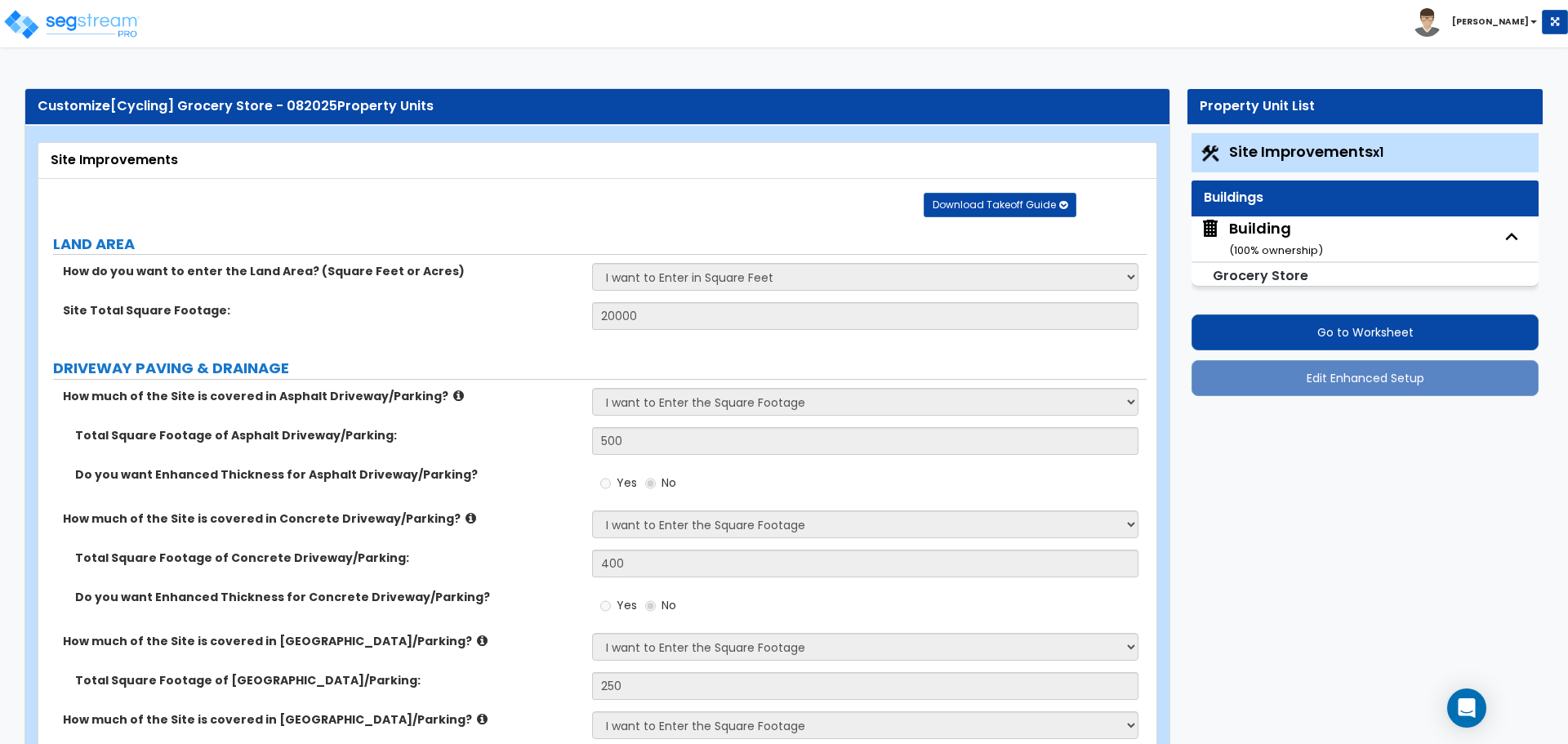
select select "2"
select select "1"
select select "2"
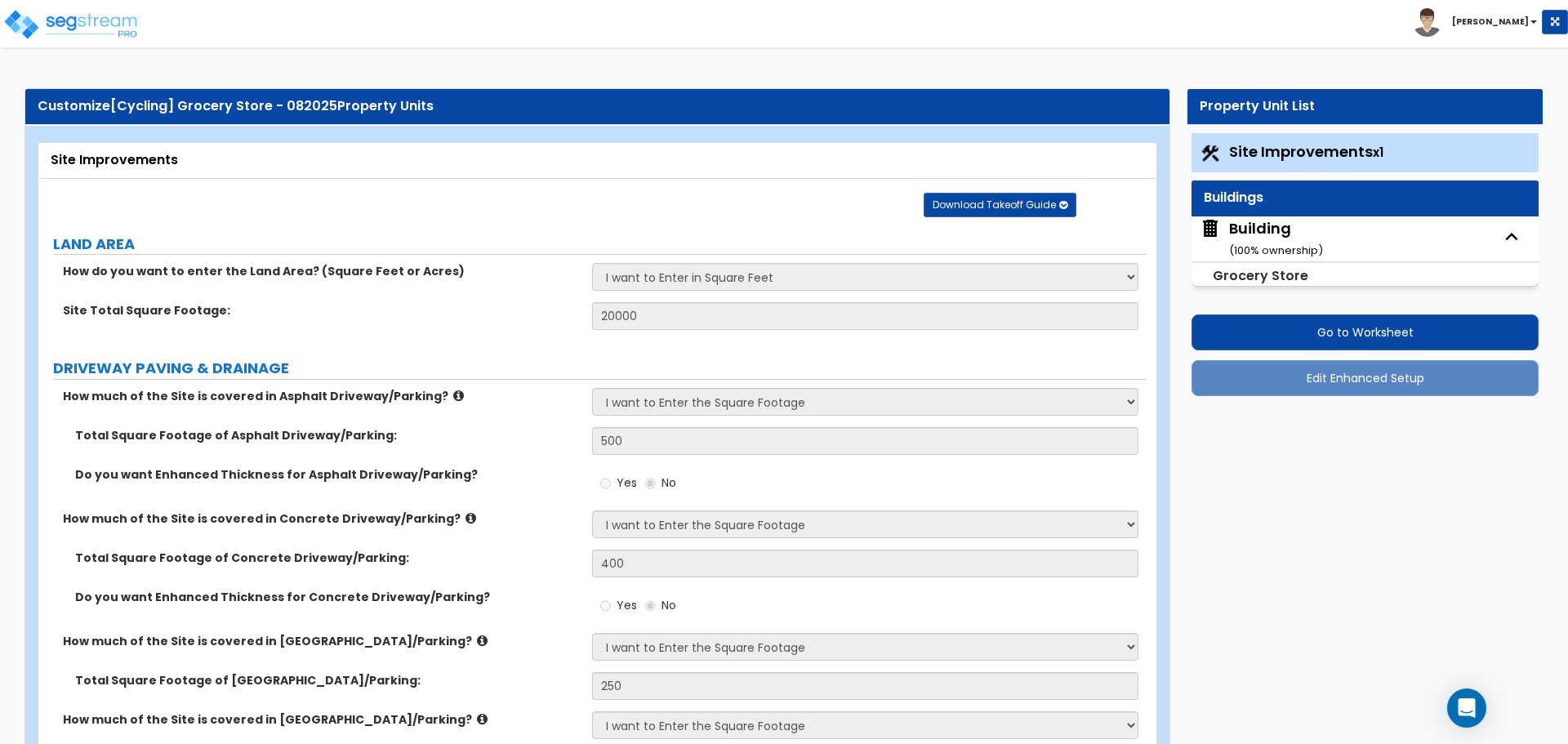
select select "4"
select select "1"
select select "3"
select select "5"
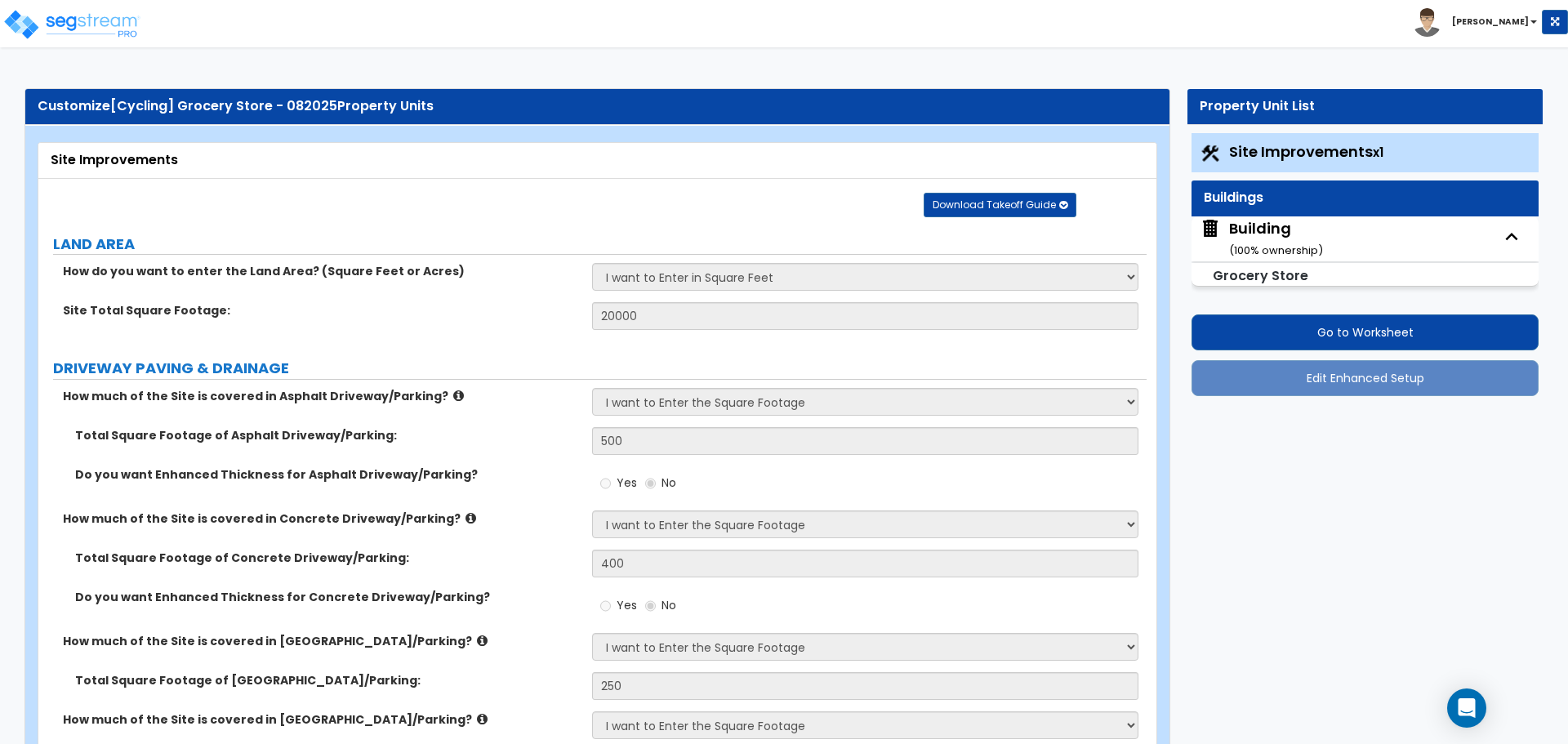
select select "5"
select select "2"
select select "1"
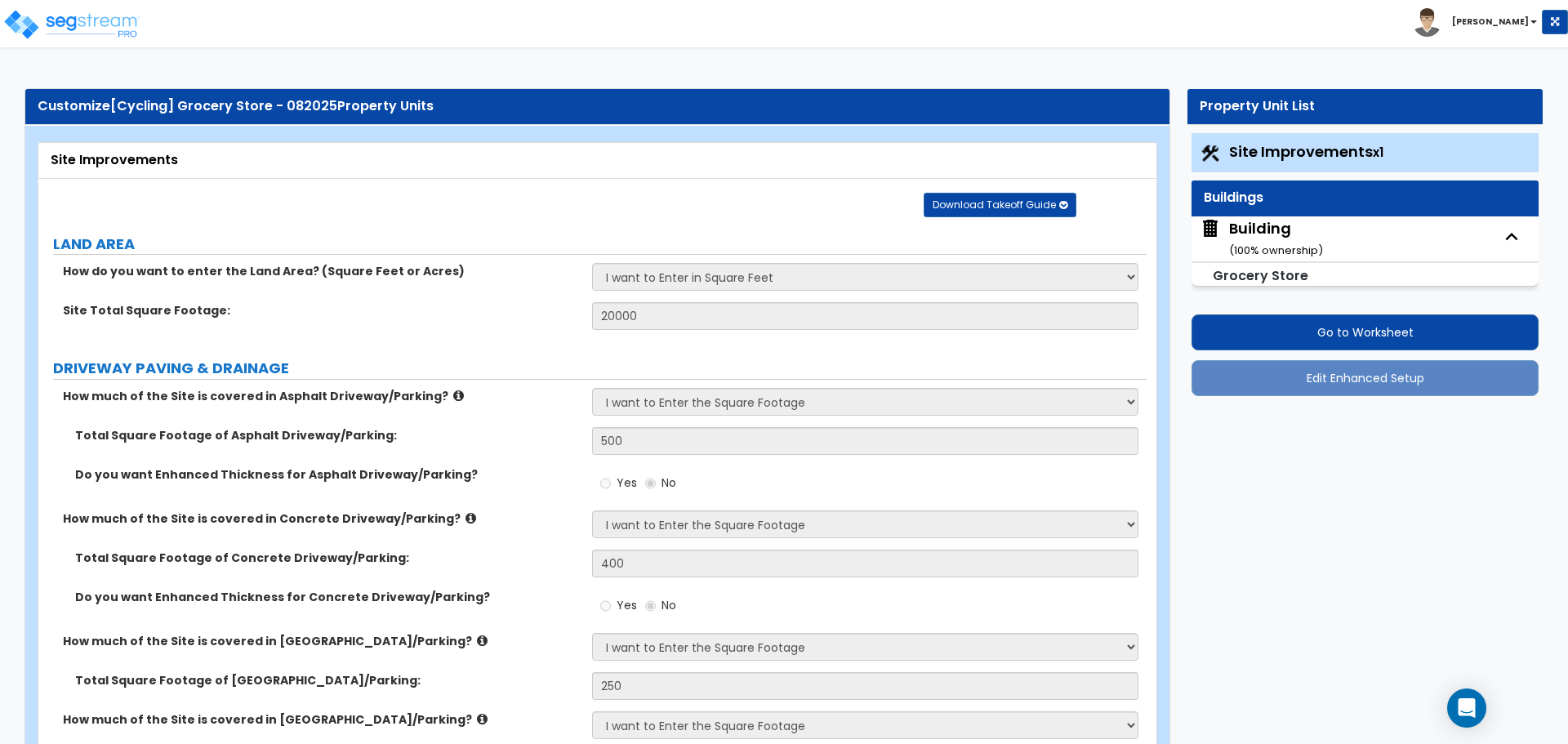
select select "3"
select select "1"
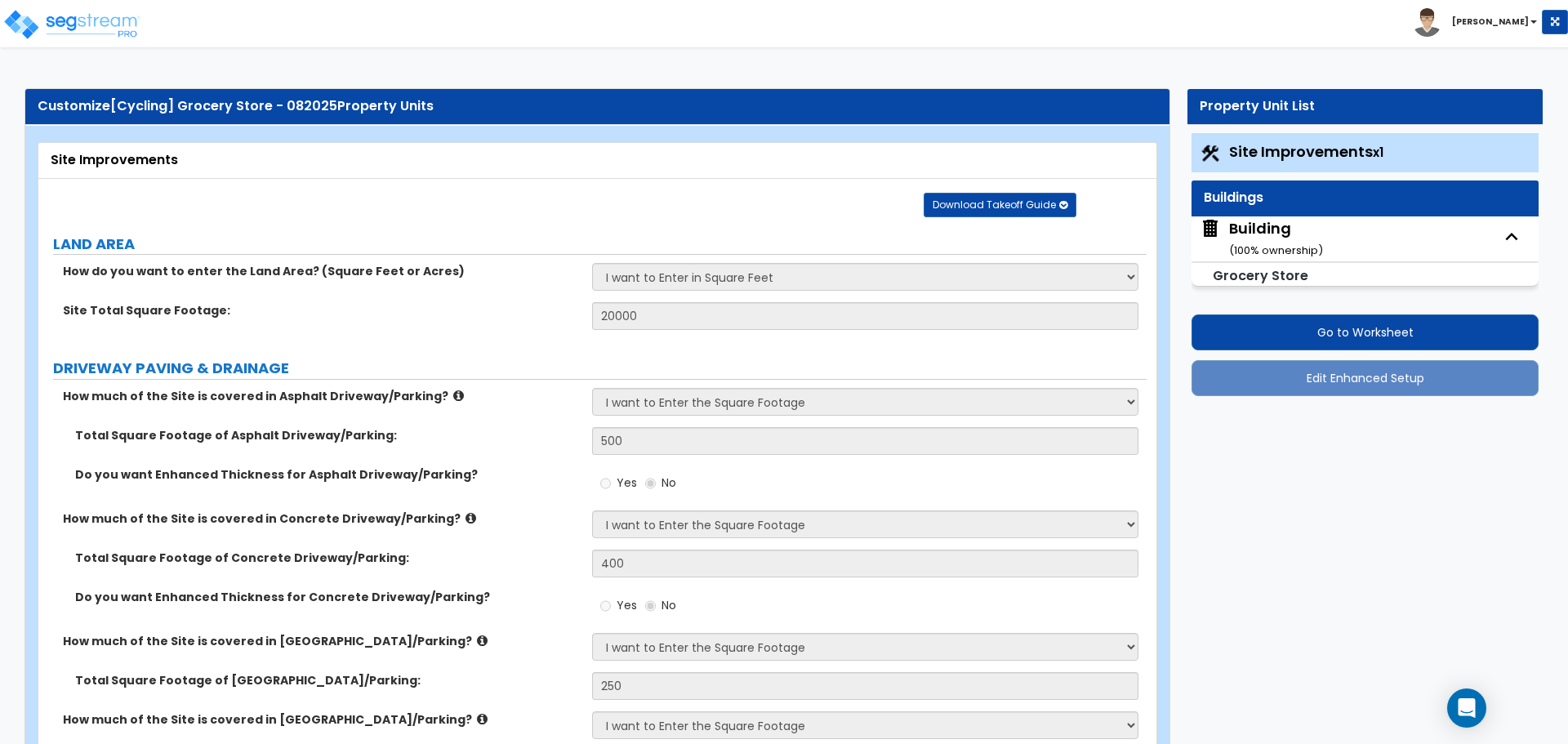
select select "2"
select select "4"
select select "1"
select select "3"
select select "1"
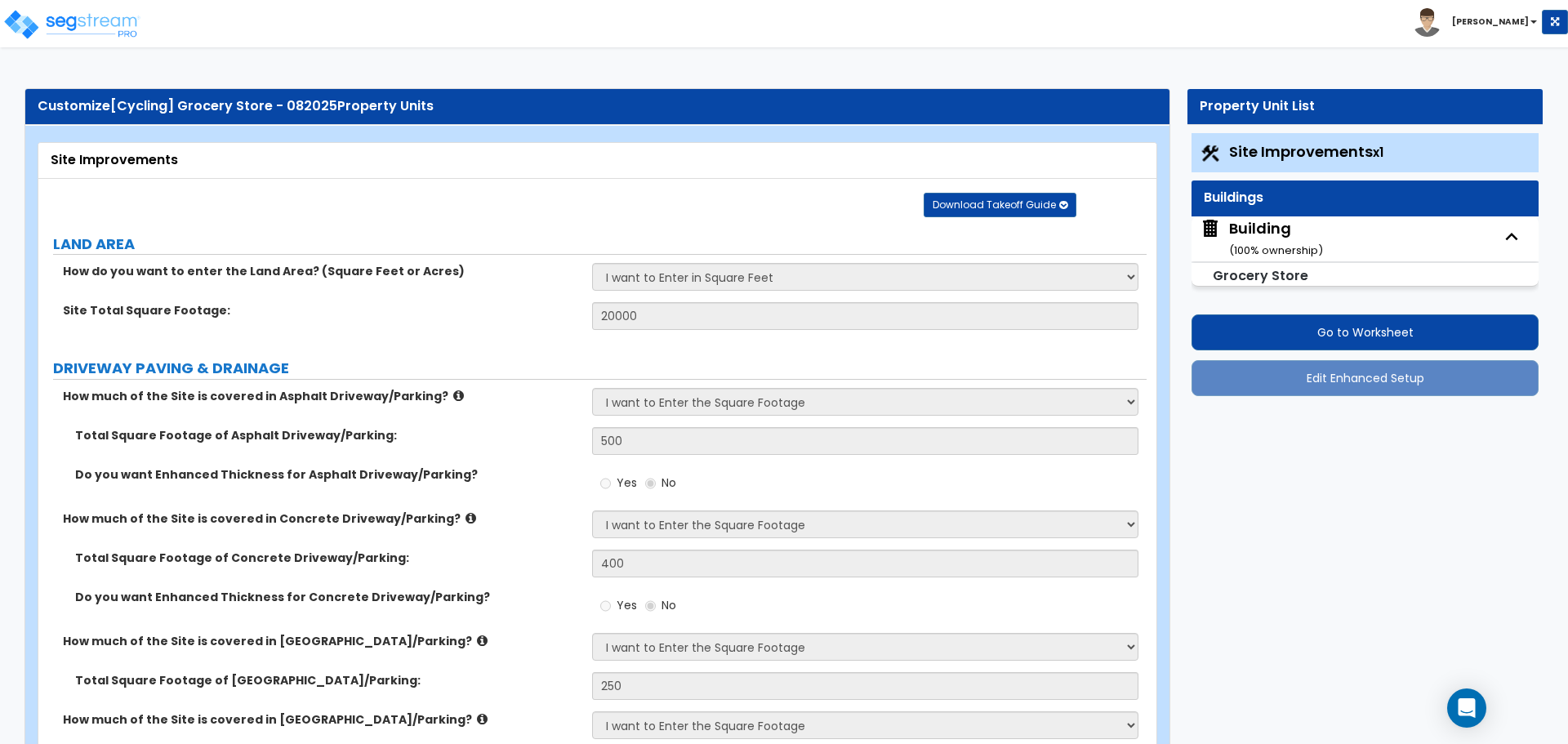
select select "1"
select select "2"
select select "3"
select select "2"
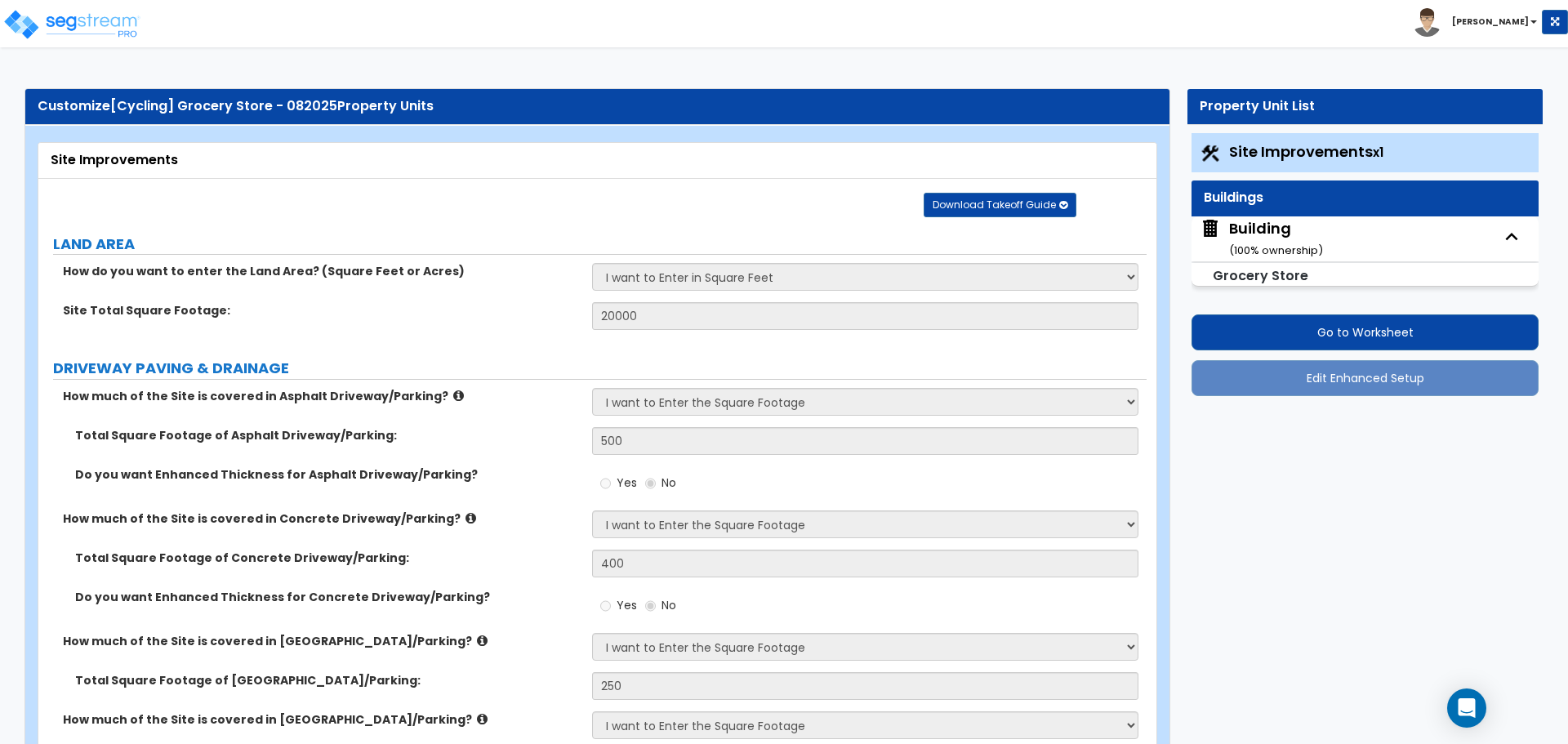
select select "1"
select select "2"
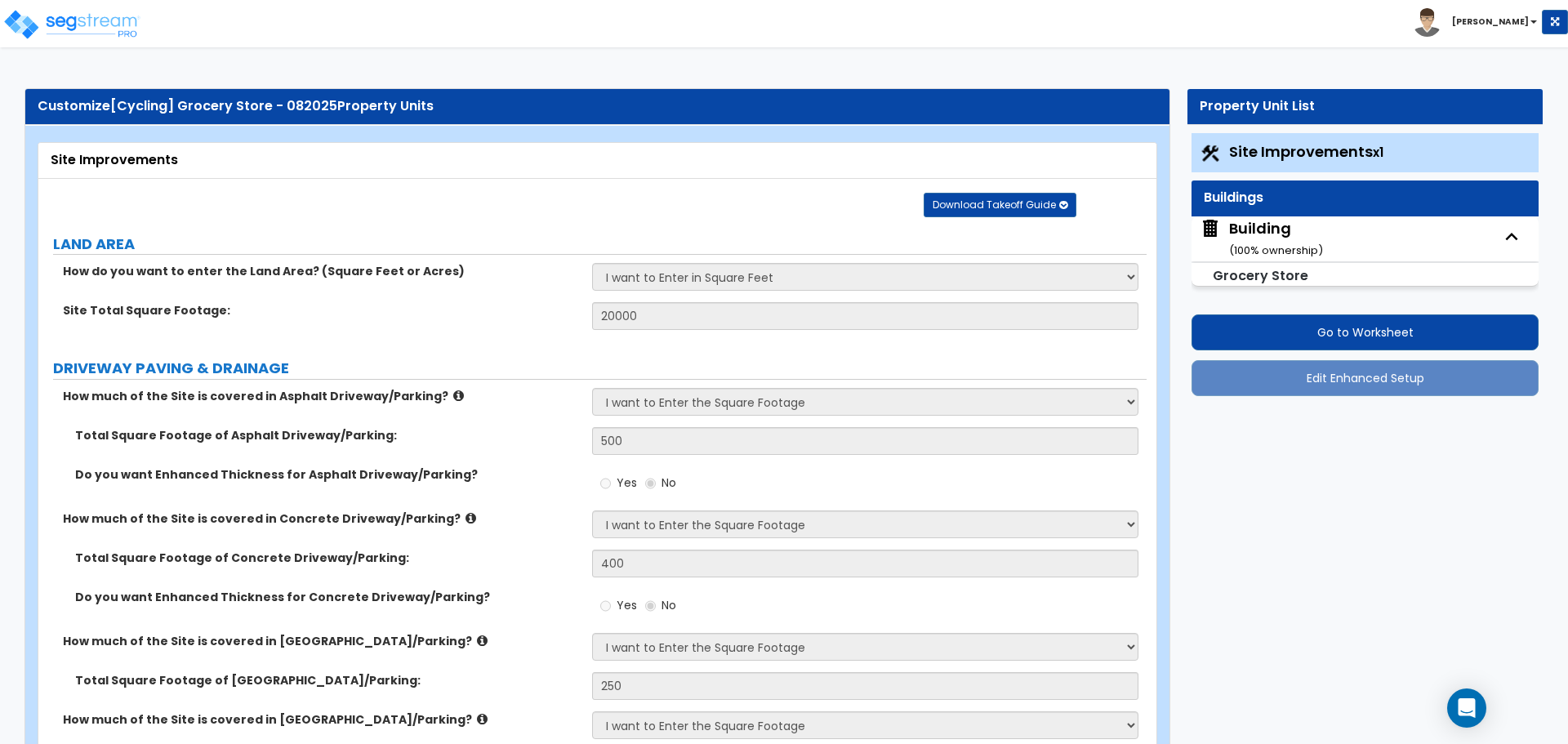
select select "4"
select select "5"
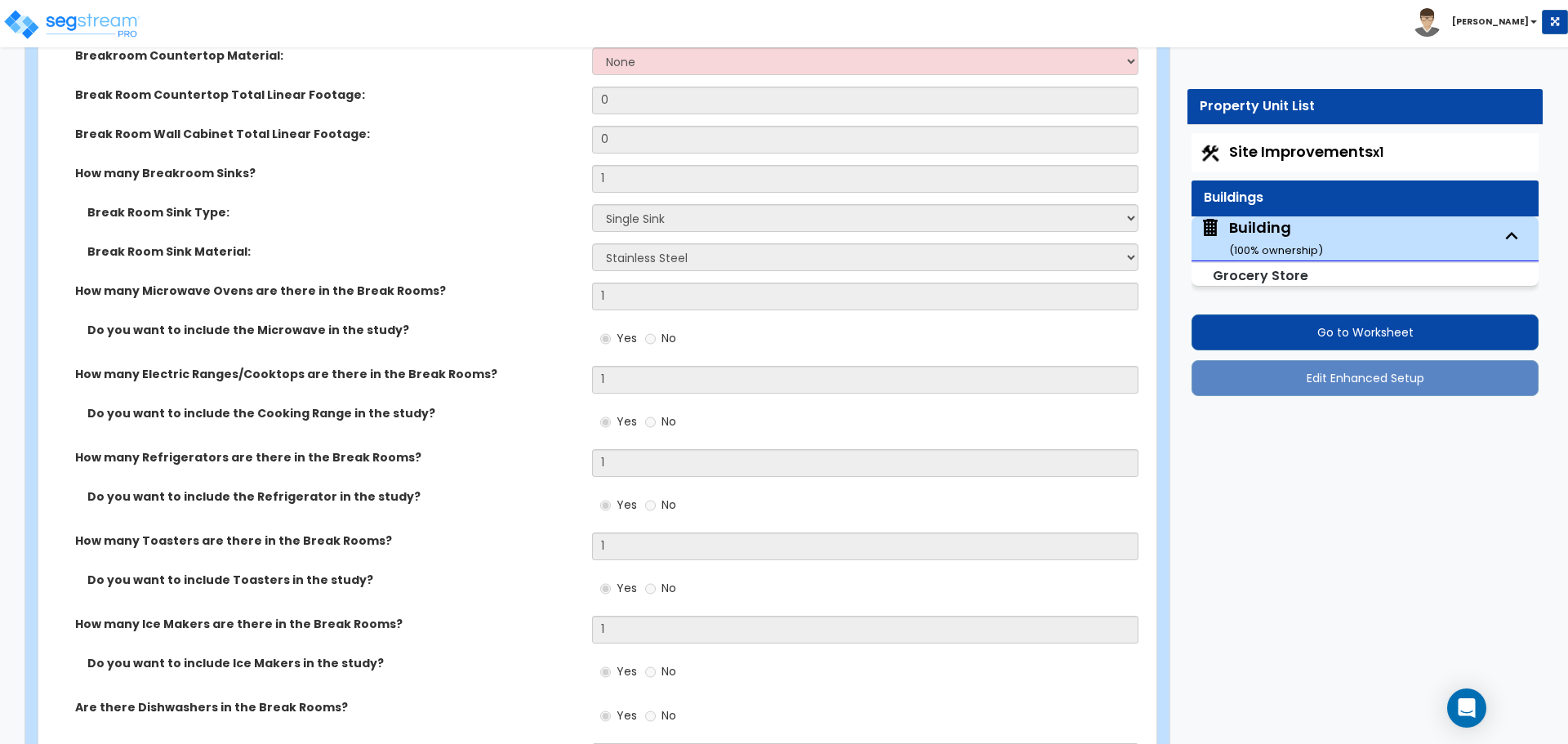
scroll to position [13675, 0]
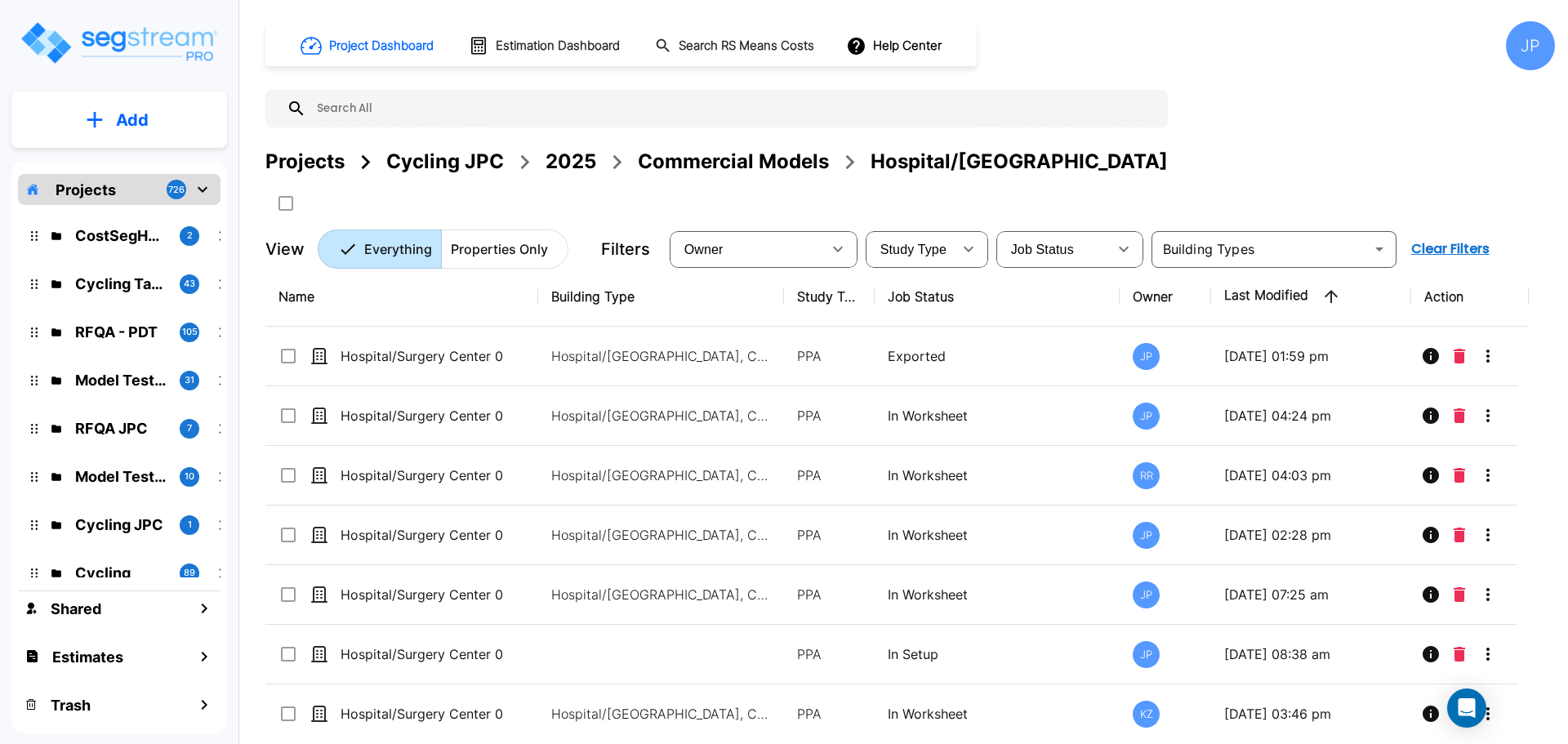
click at [147, 119] on p "Add" at bounding box center [132, 120] width 33 height 24
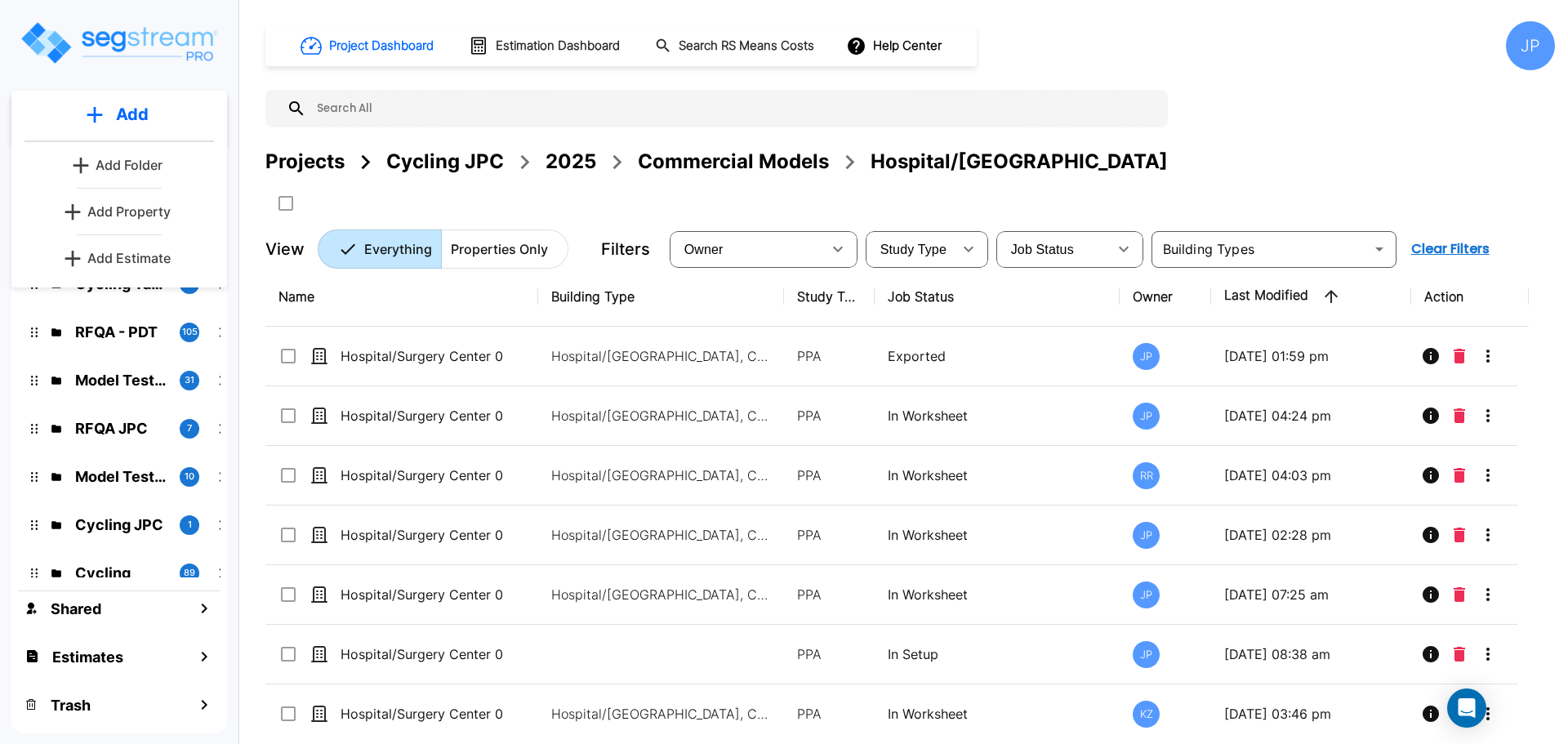
click at [146, 214] on p "Add Property" at bounding box center [129, 211] width 83 height 19
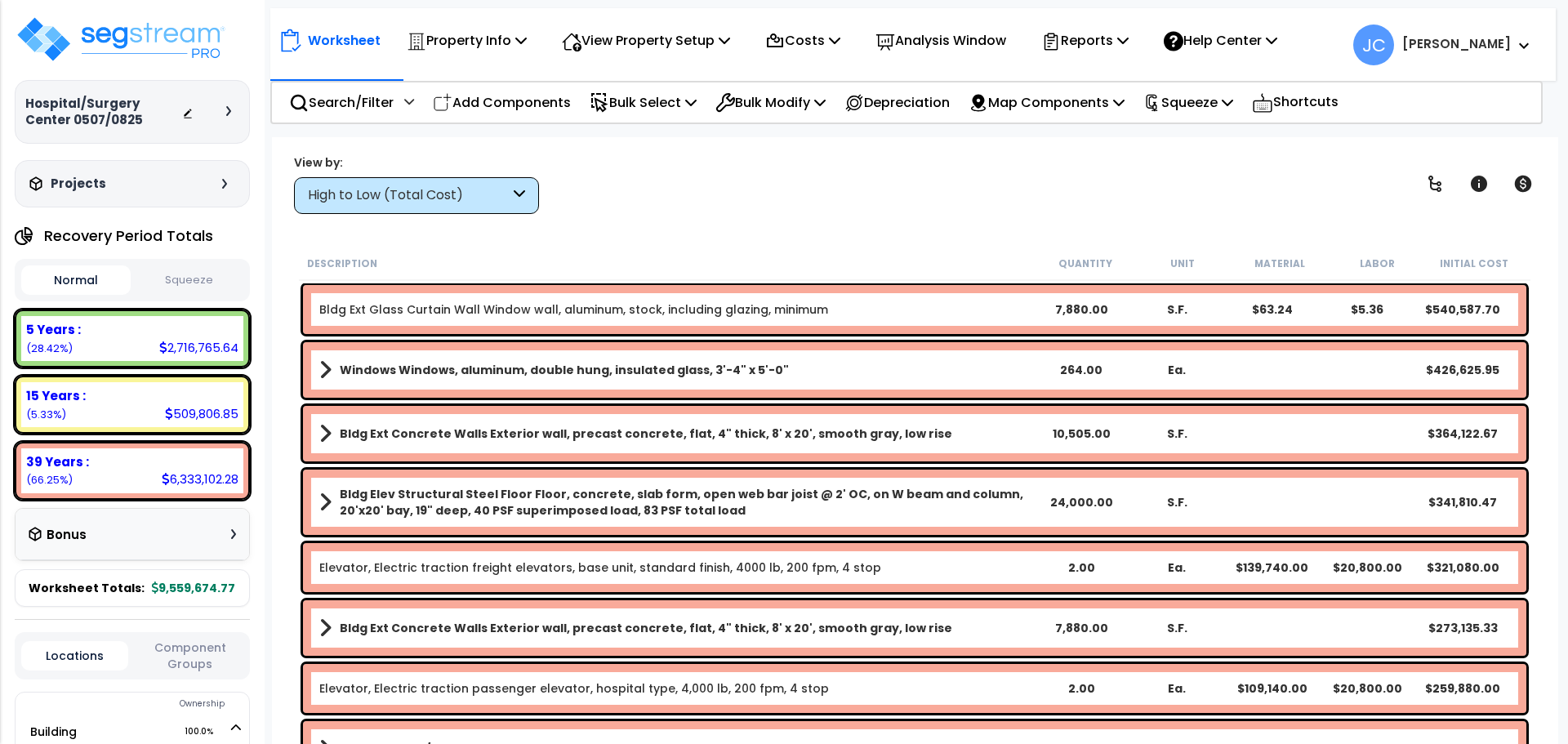
scroll to position [40, 0]
click at [237, 121] on div "Hospital/Surgery Center 0507/0825" at bounding box center [132, 112] width 214 height 33
click at [234, 112] on div at bounding box center [233, 111] width 14 height 10
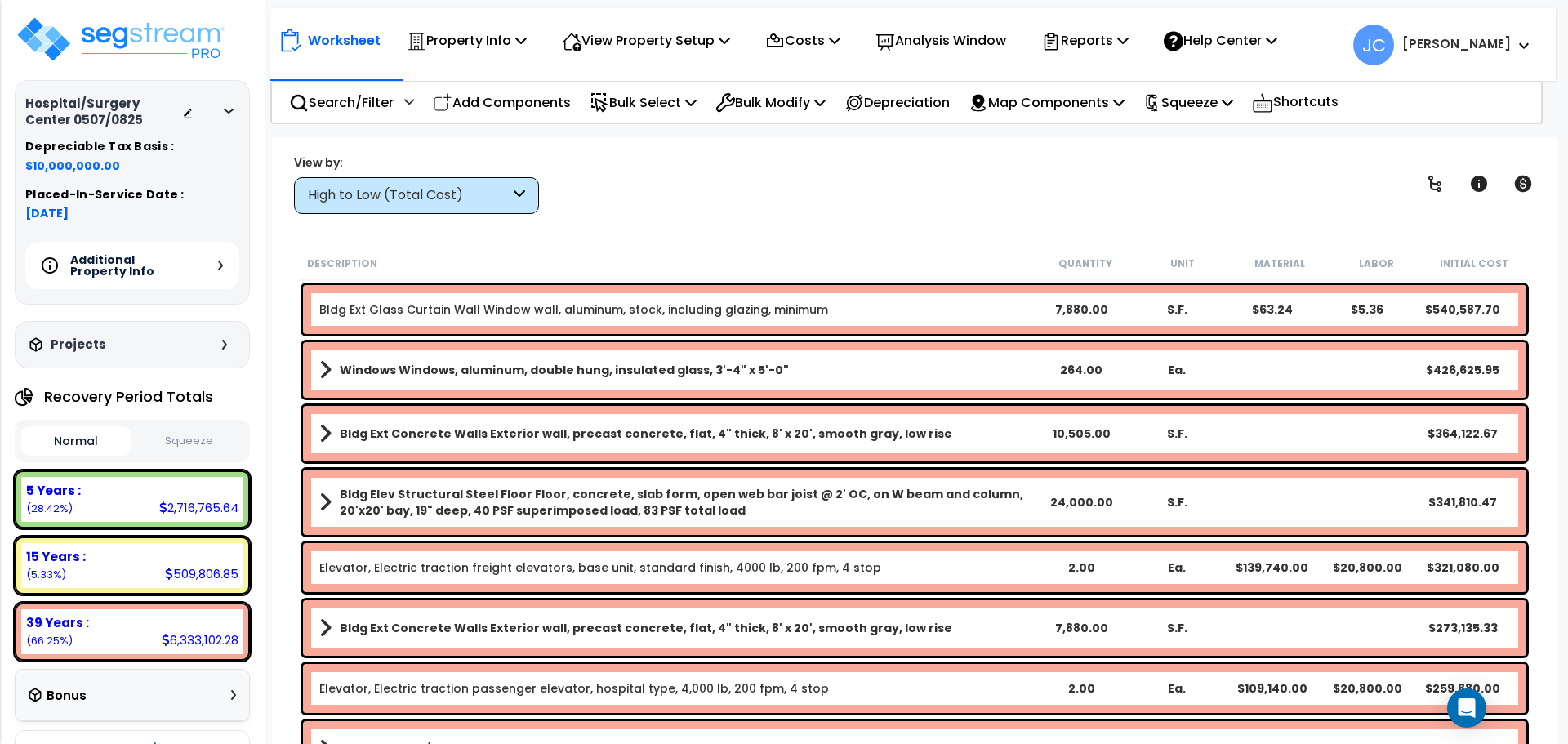
click at [229, 109] on icon at bounding box center [229, 111] width 10 height 5
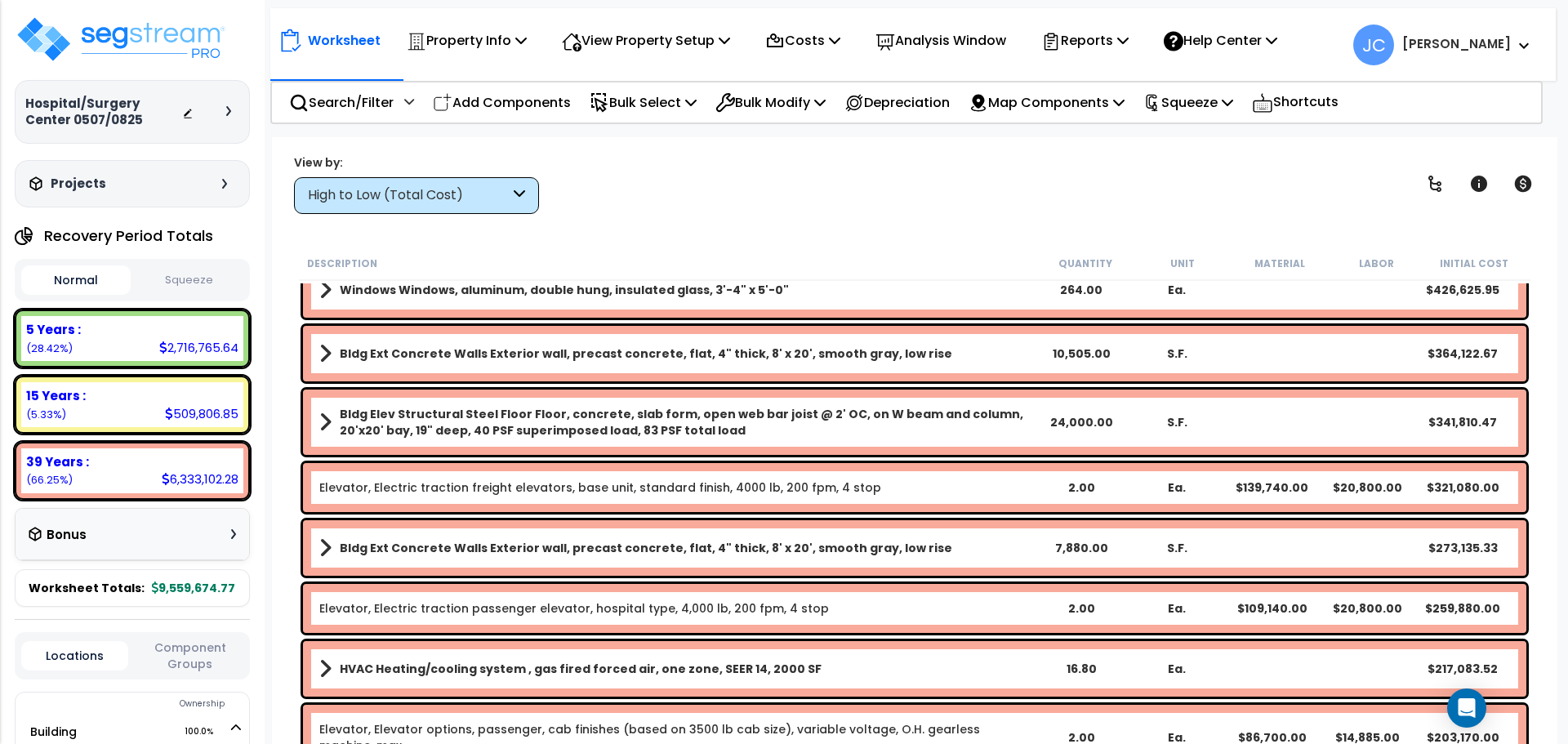
scroll to position [0, 0]
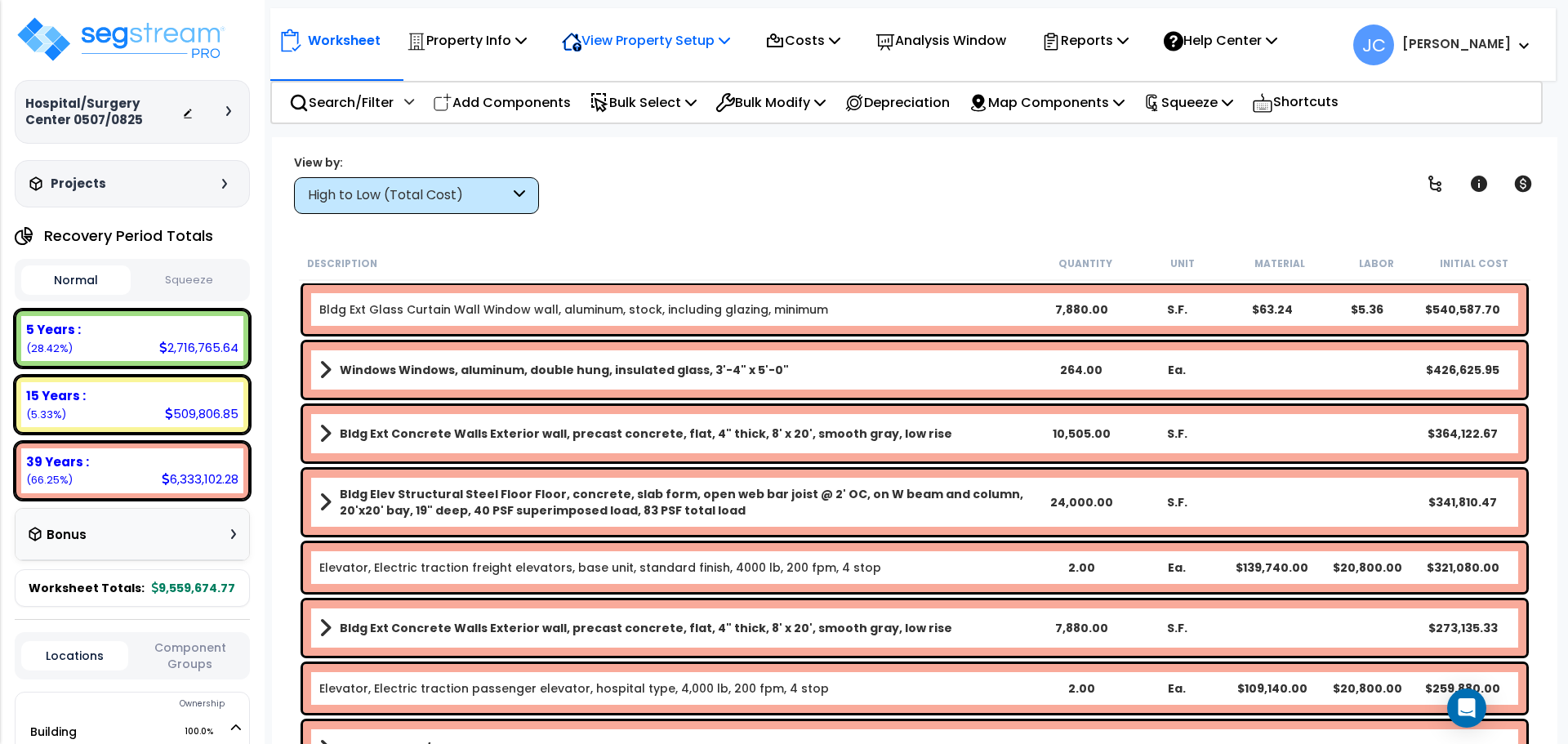
click at [527, 40] on p "View Property Setup" at bounding box center [467, 40] width 120 height 22
click at [622, 111] on link "View Questionnaire" at bounding box center [635, 112] width 162 height 33
click at [464, 199] on div "High to Low (Total Cost)" at bounding box center [408, 195] width 202 height 18
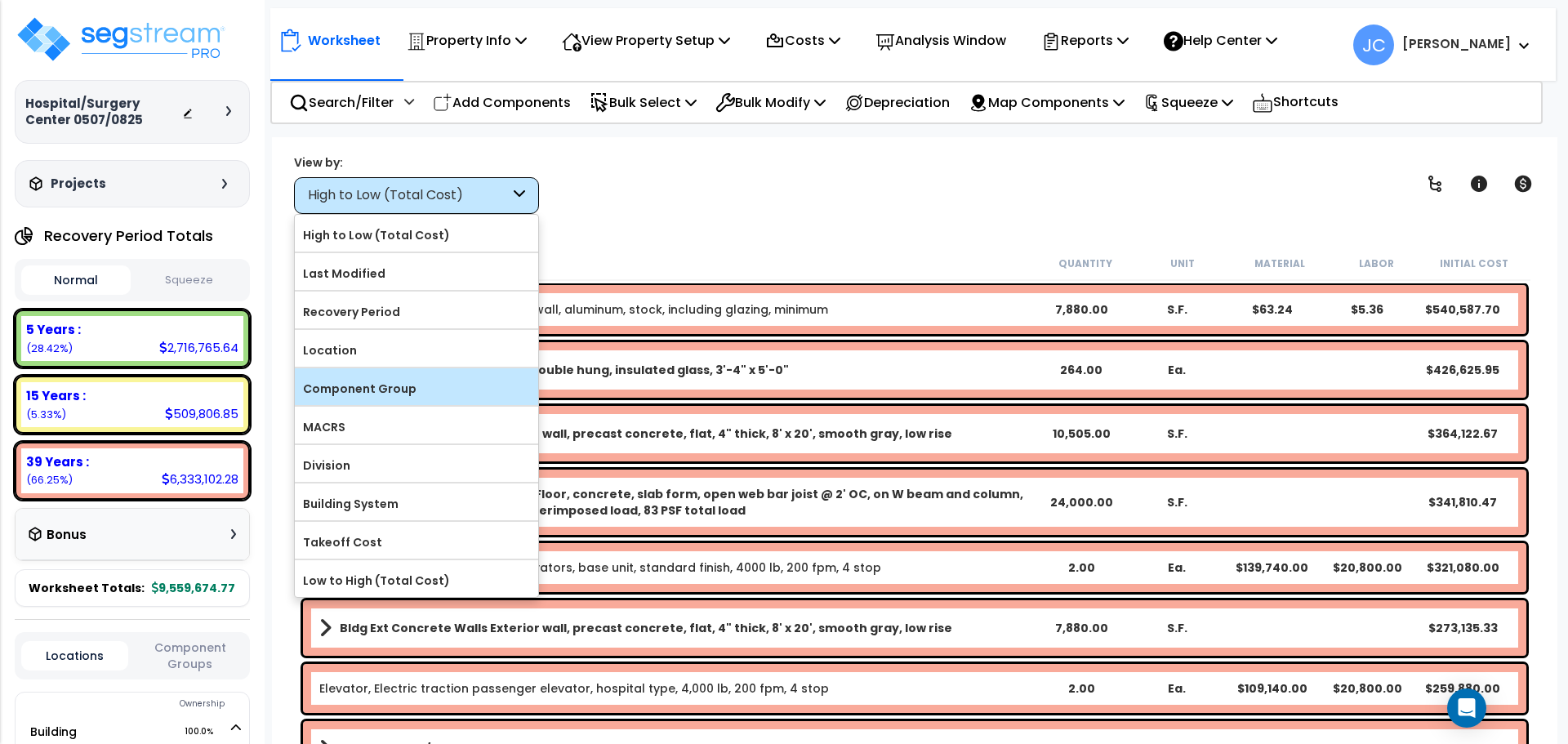
click at [436, 391] on label "Component Group" at bounding box center [417, 388] width 243 height 24
click at [0, 0] on input "Component Group" at bounding box center [0, 0] width 0 height 0
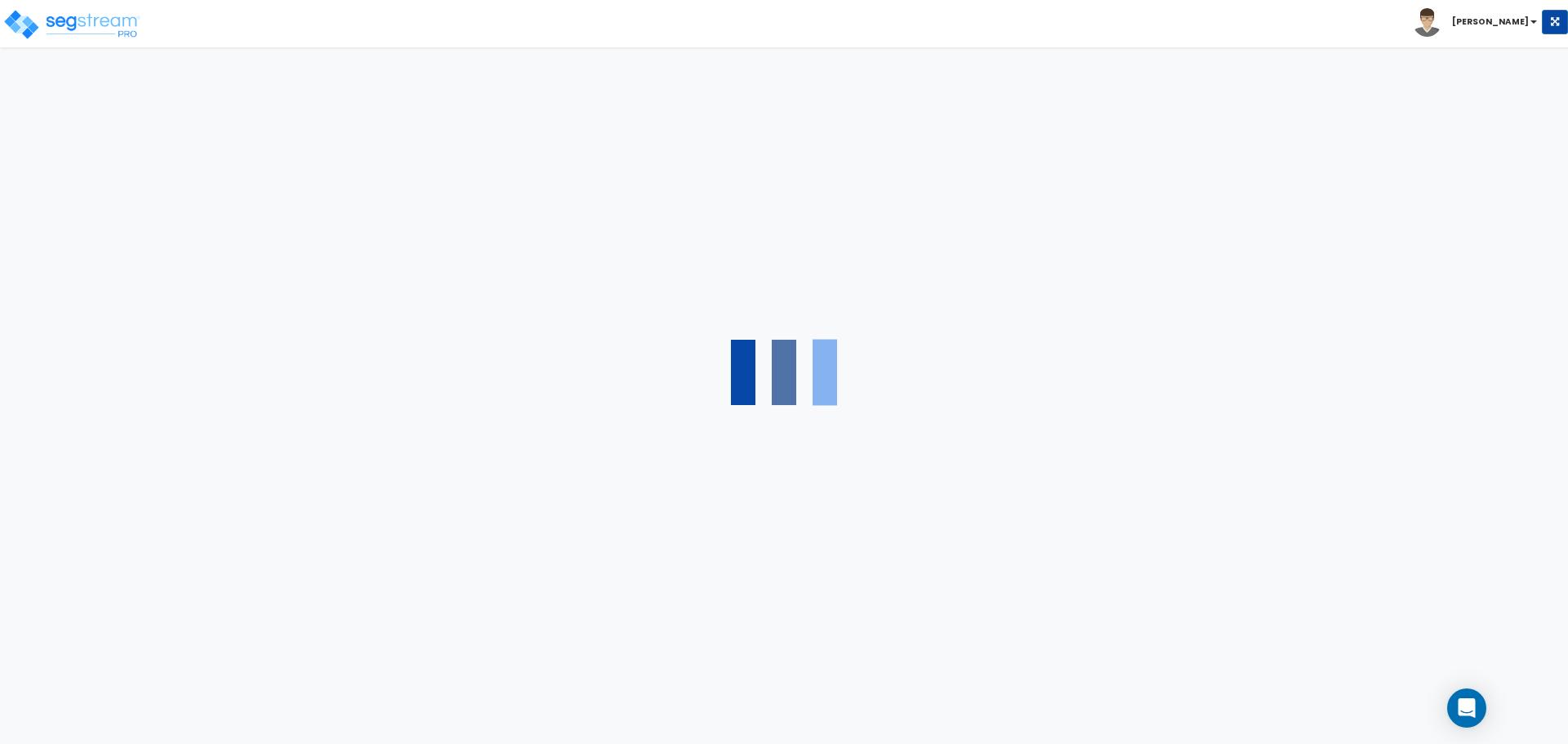
select select "2"
select select "1"
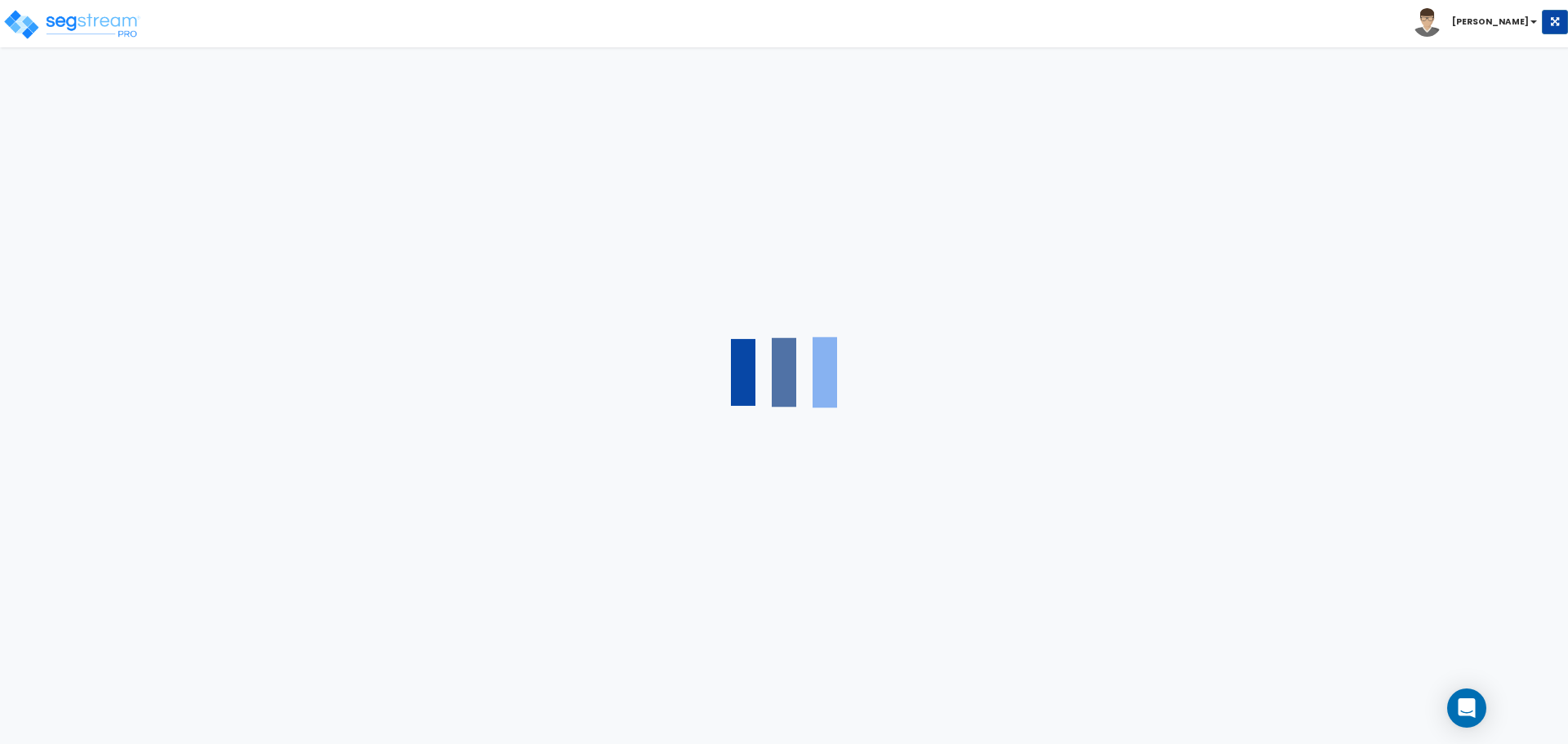
select select "2"
select select "1"
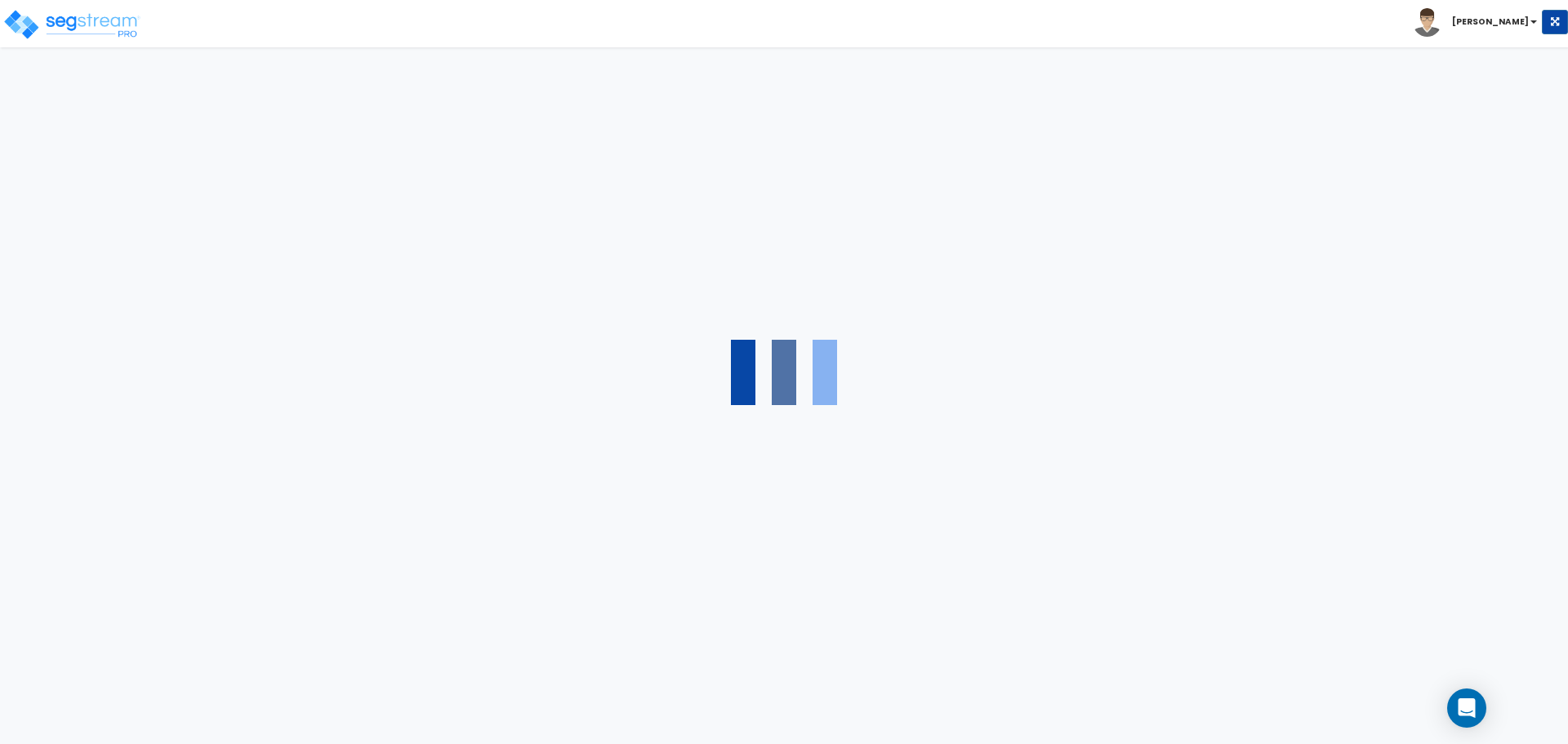
select select "2"
select select "1"
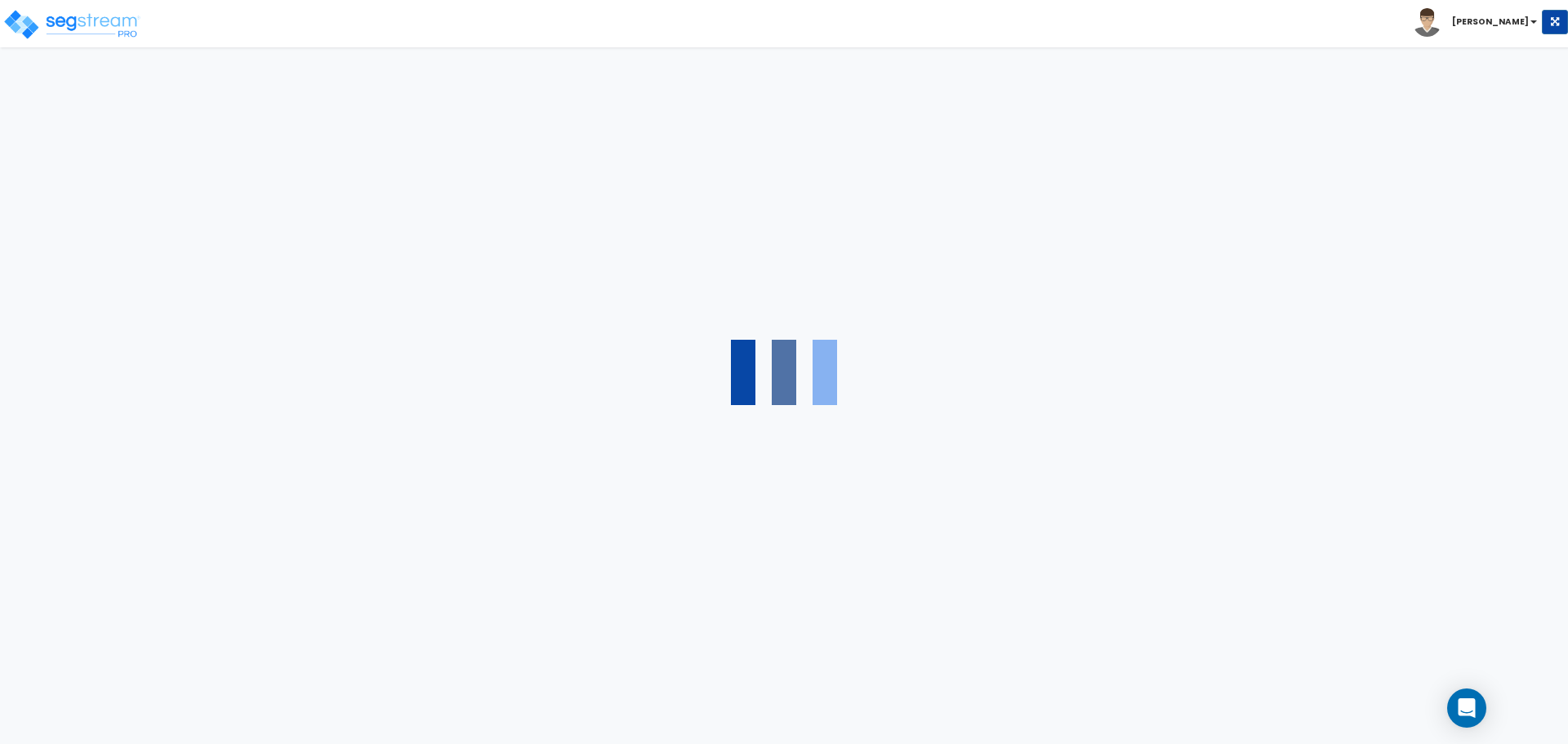
select select "2"
select select "1"
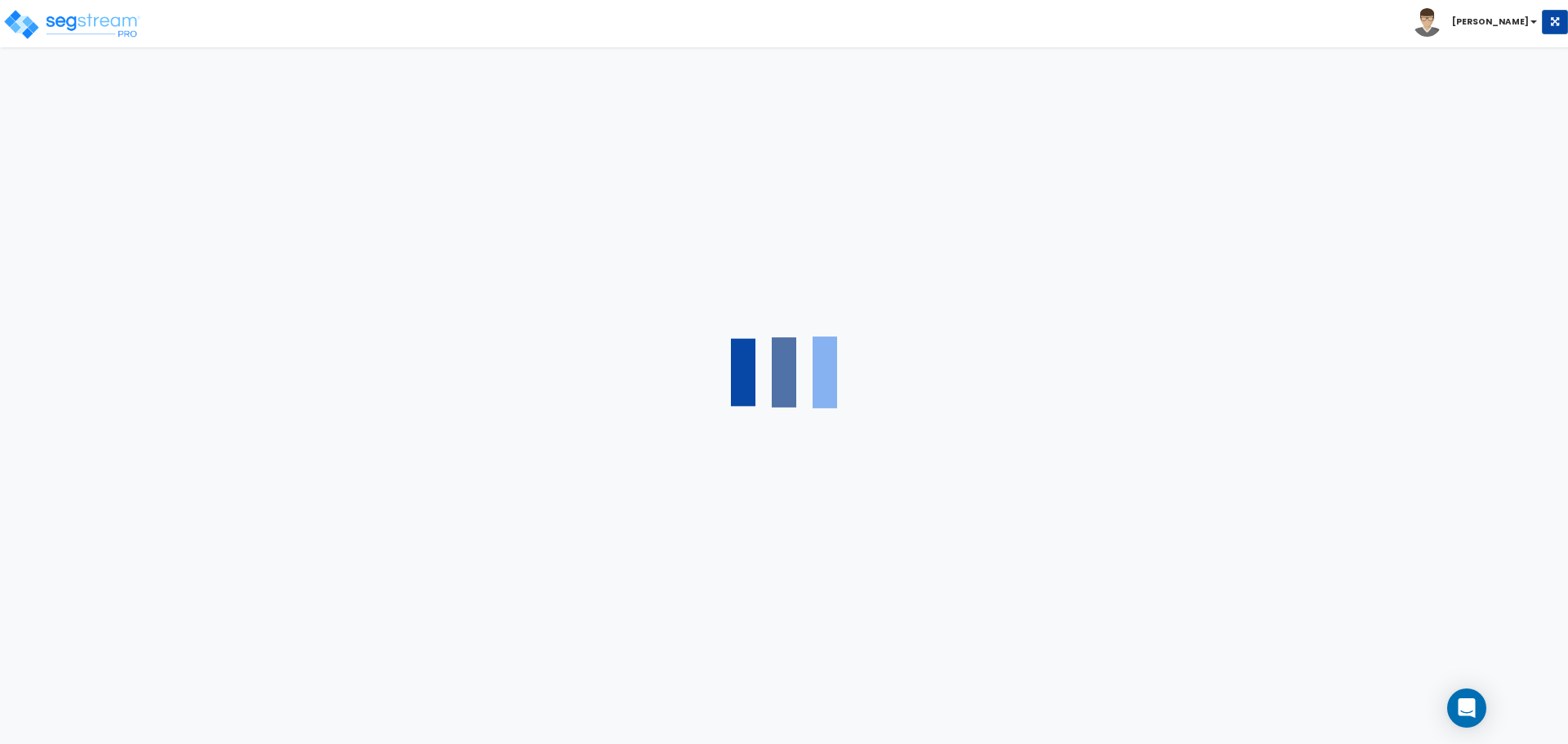
select select "2"
select select "6"
select select "11"
select select "2"
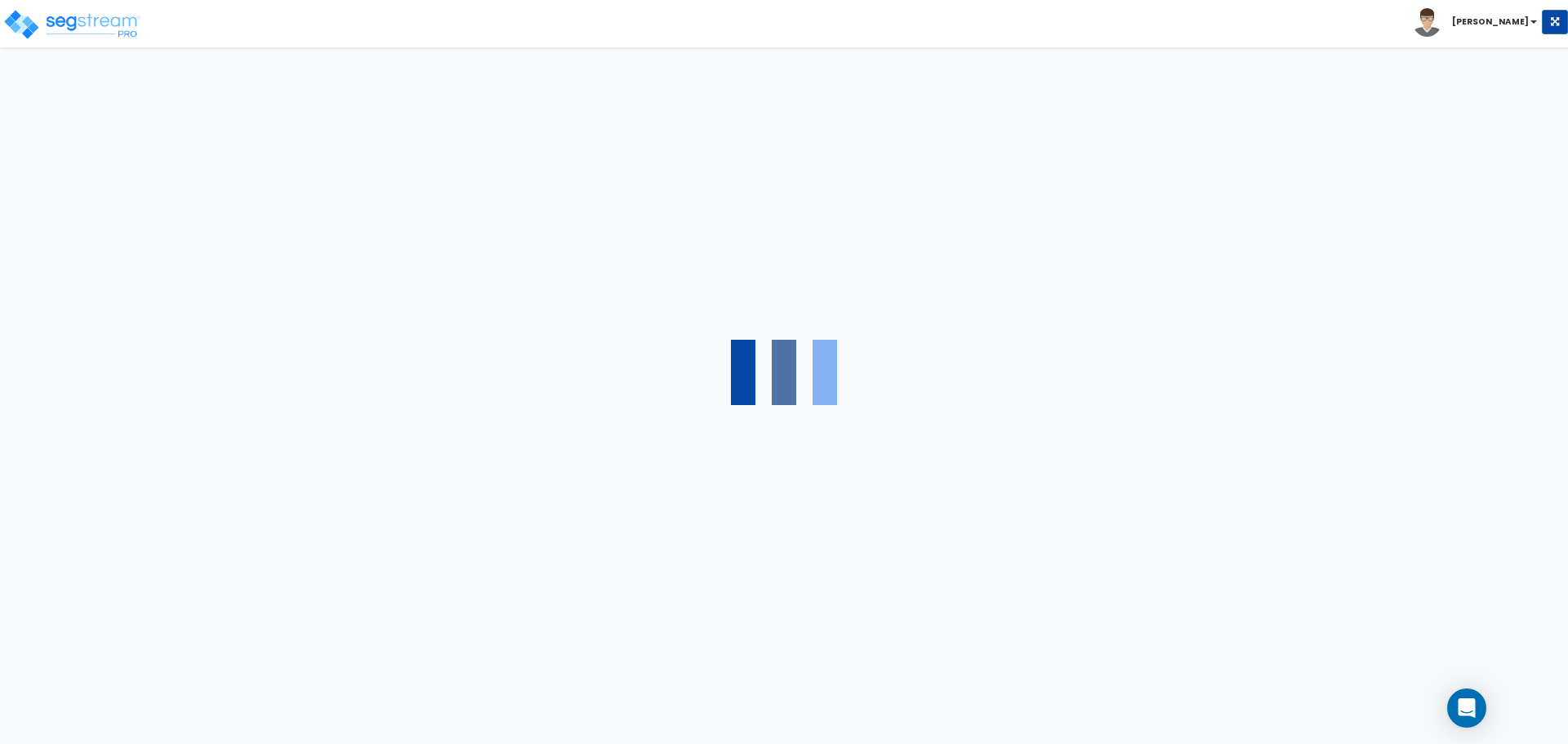
select select "3"
select select "2"
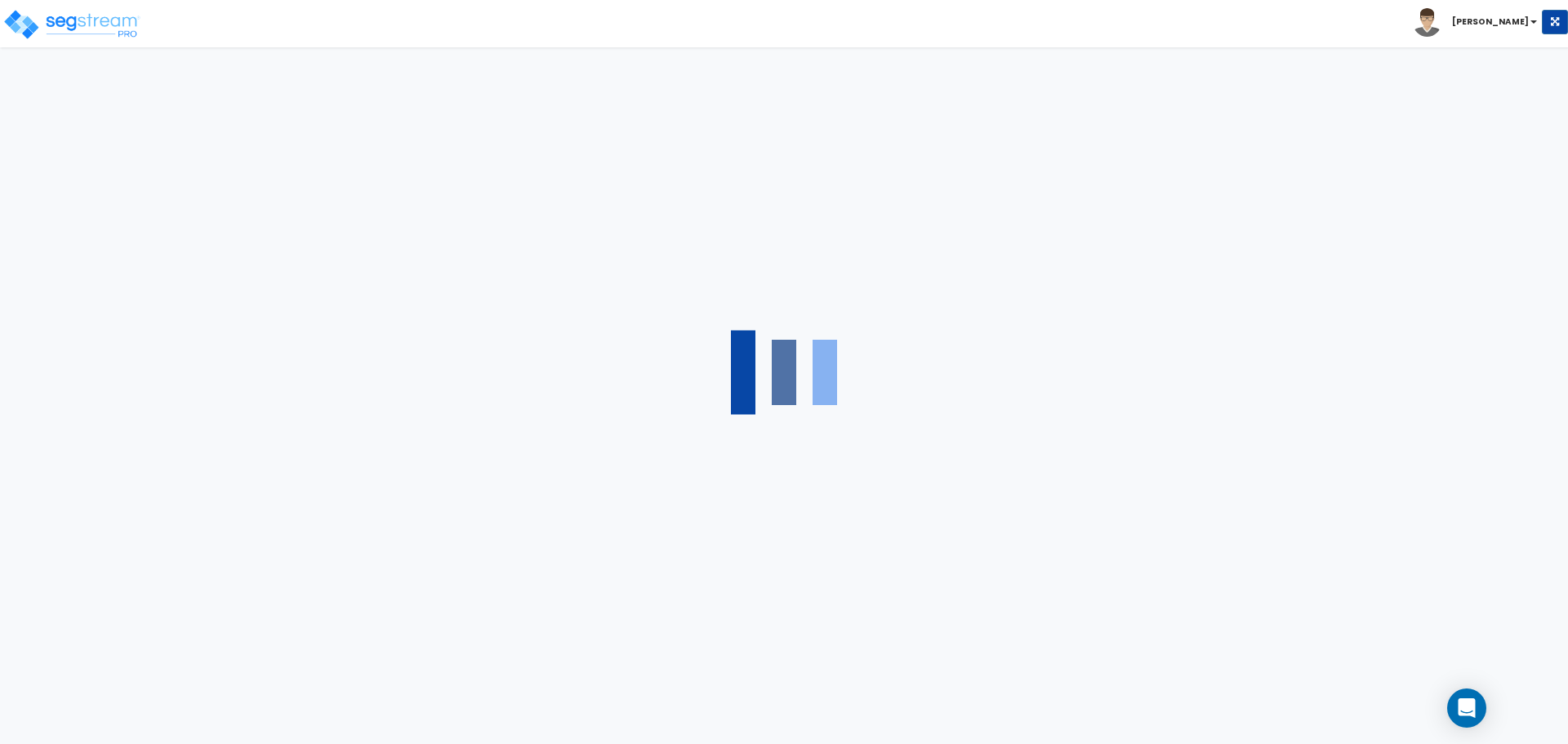
select select "7"
select select "2"
select select "1"
select select "4"
select select "1"
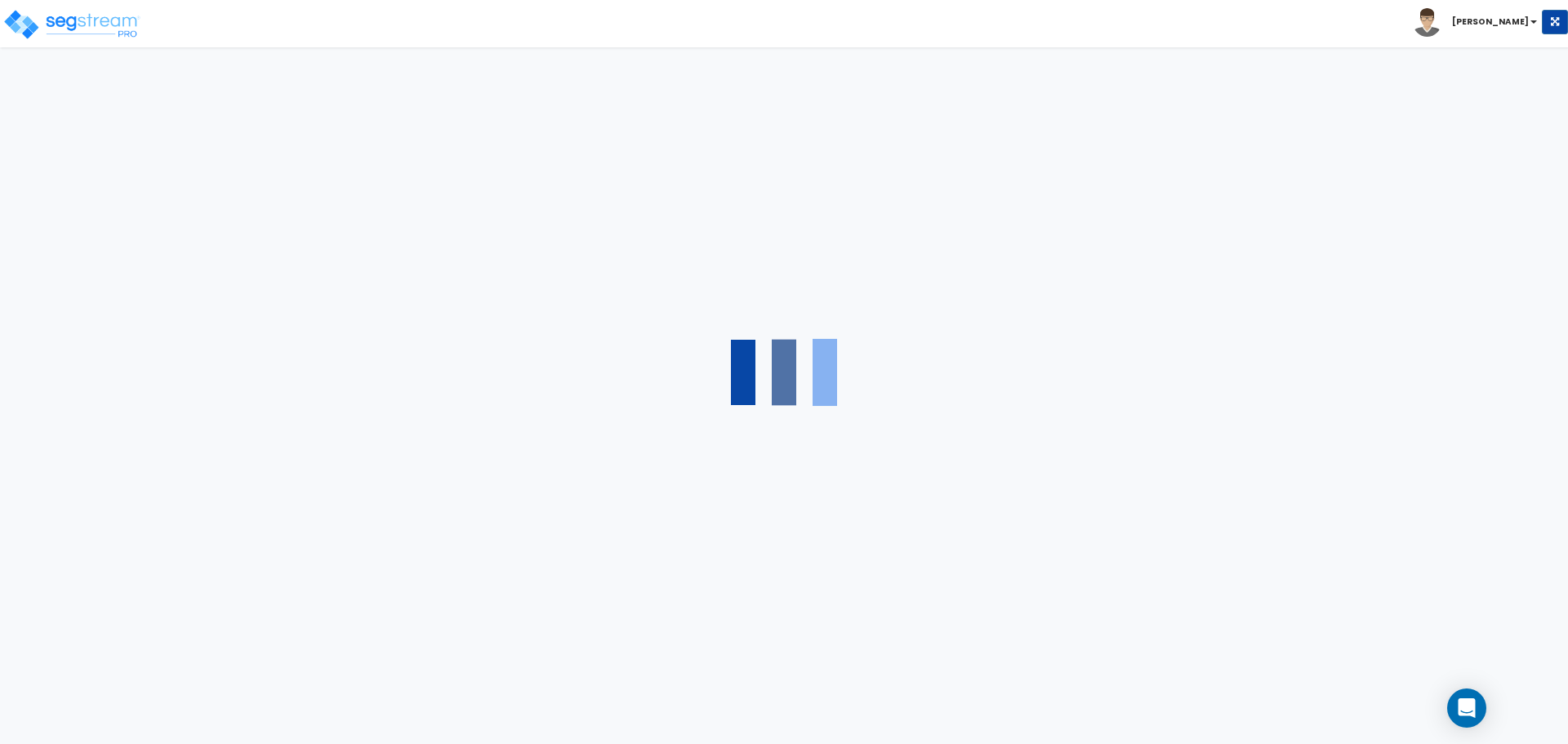
select select "20"
select select "2"
select select "1"
select select "3"
select select "1"
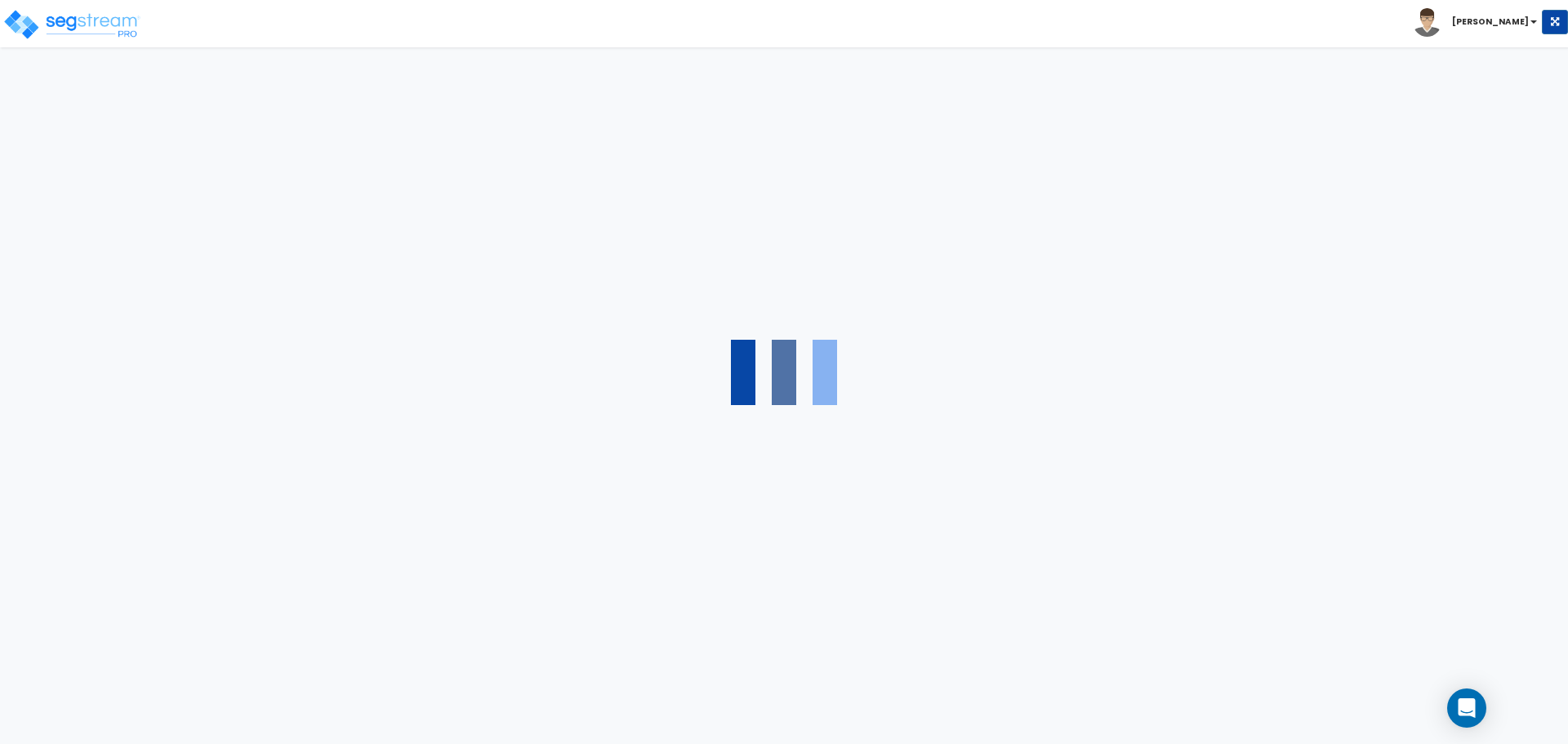
select select "2"
select select "4"
select select "3"
select select "2"
select select "1"
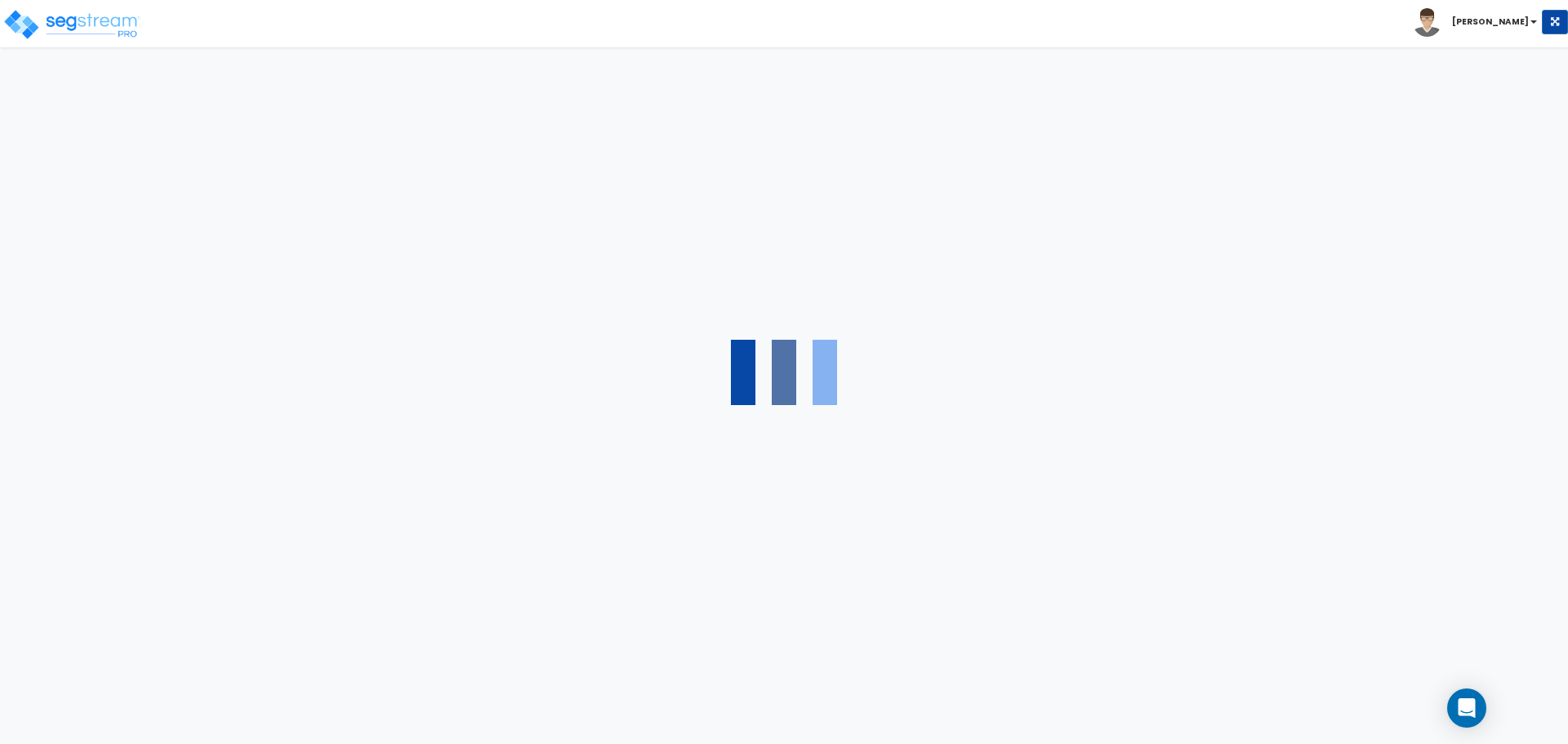
select select "1"
select select "3"
select select "2"
select select "1"
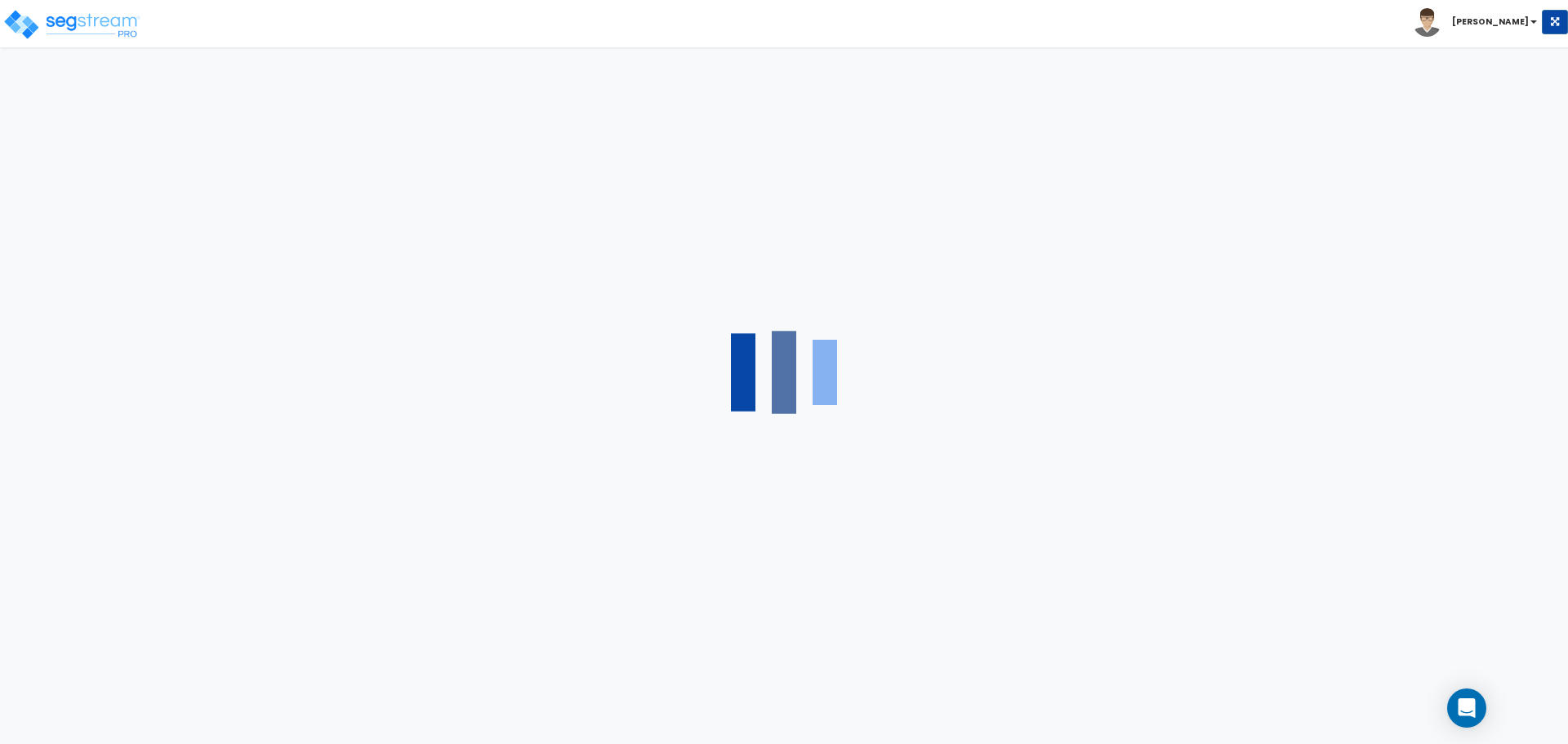
select select "1"
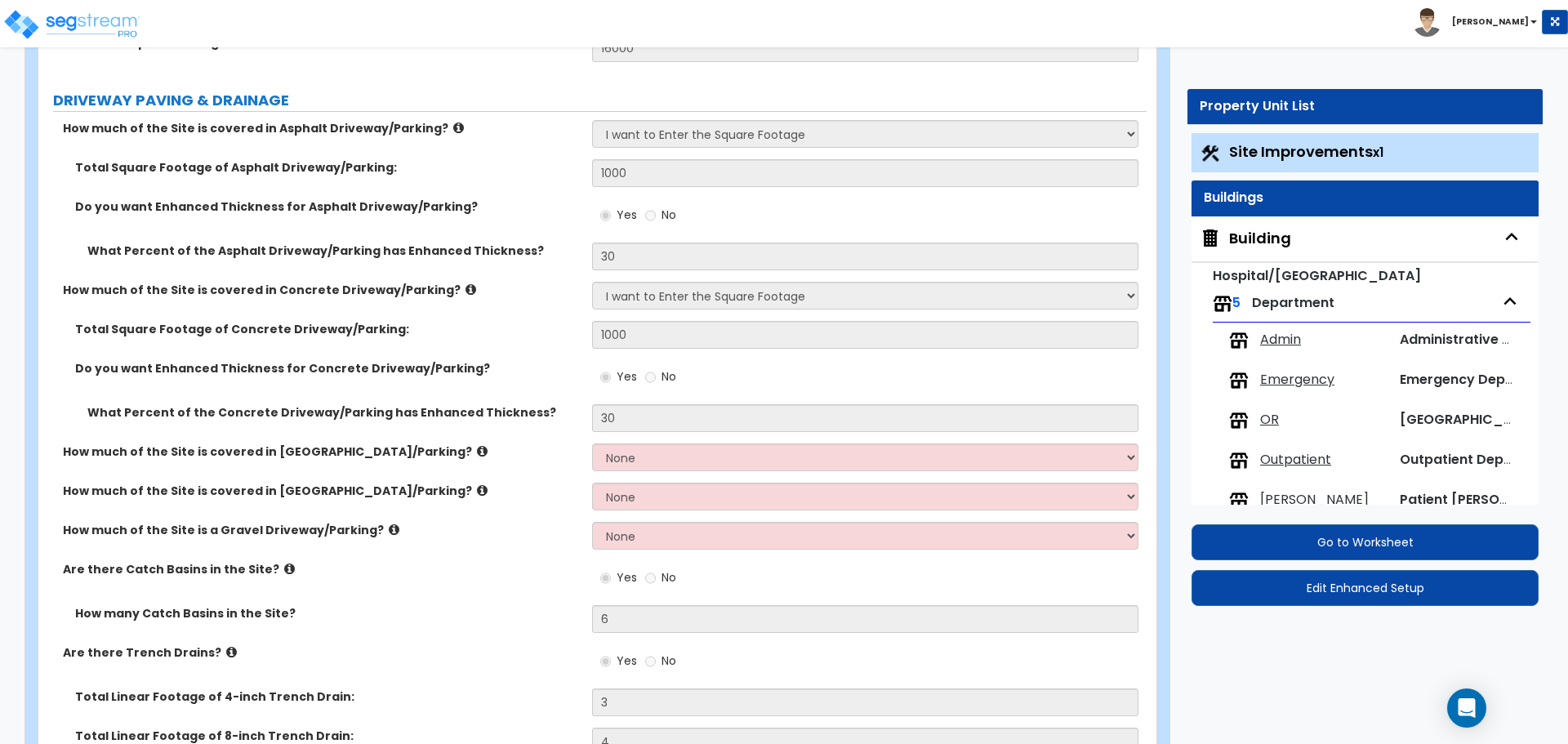
scroll to position [281, 0]
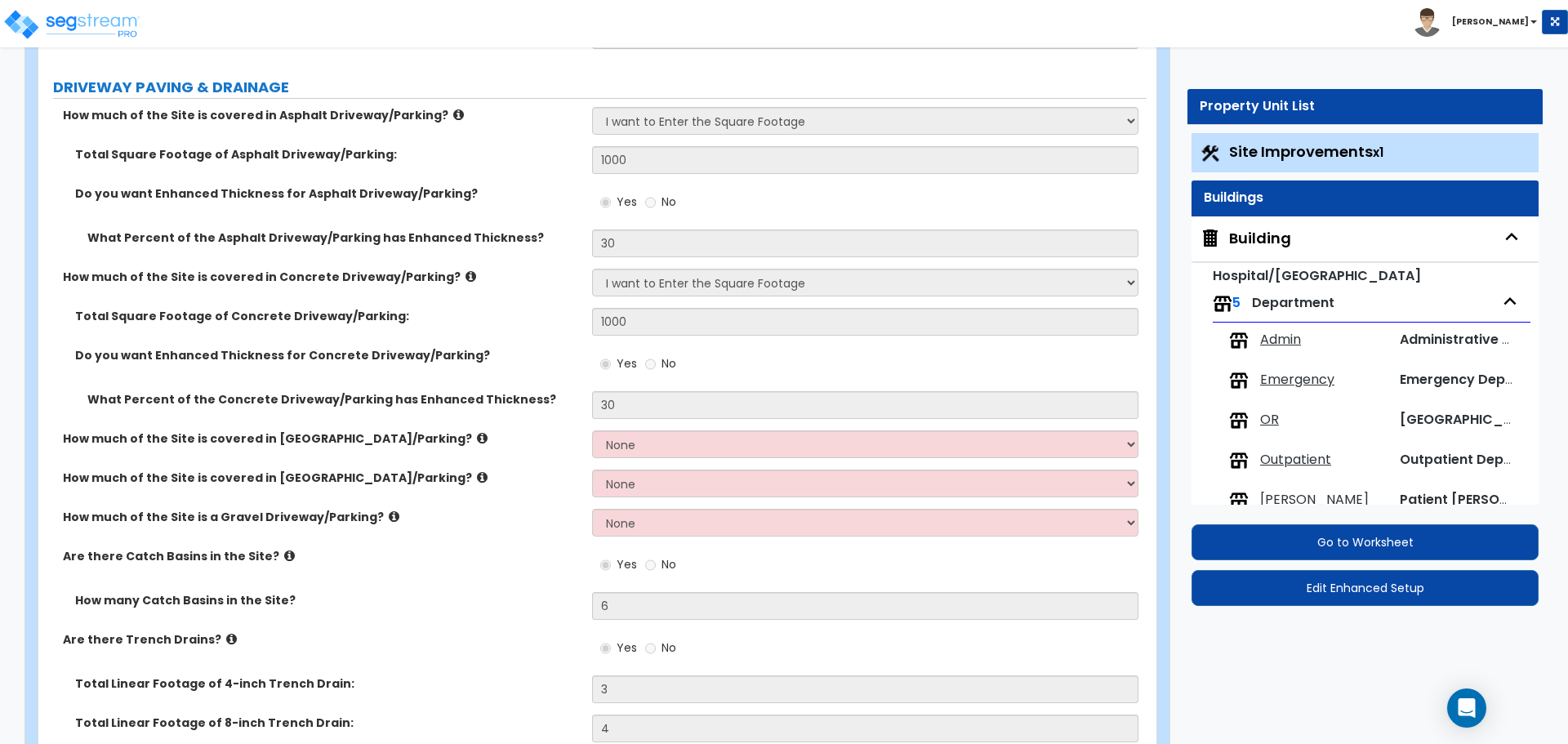
click at [1249, 238] on div "Building" at bounding box center [1260, 238] width 62 height 21
select select "2"
select select "4"
select select "5"
select select "1"
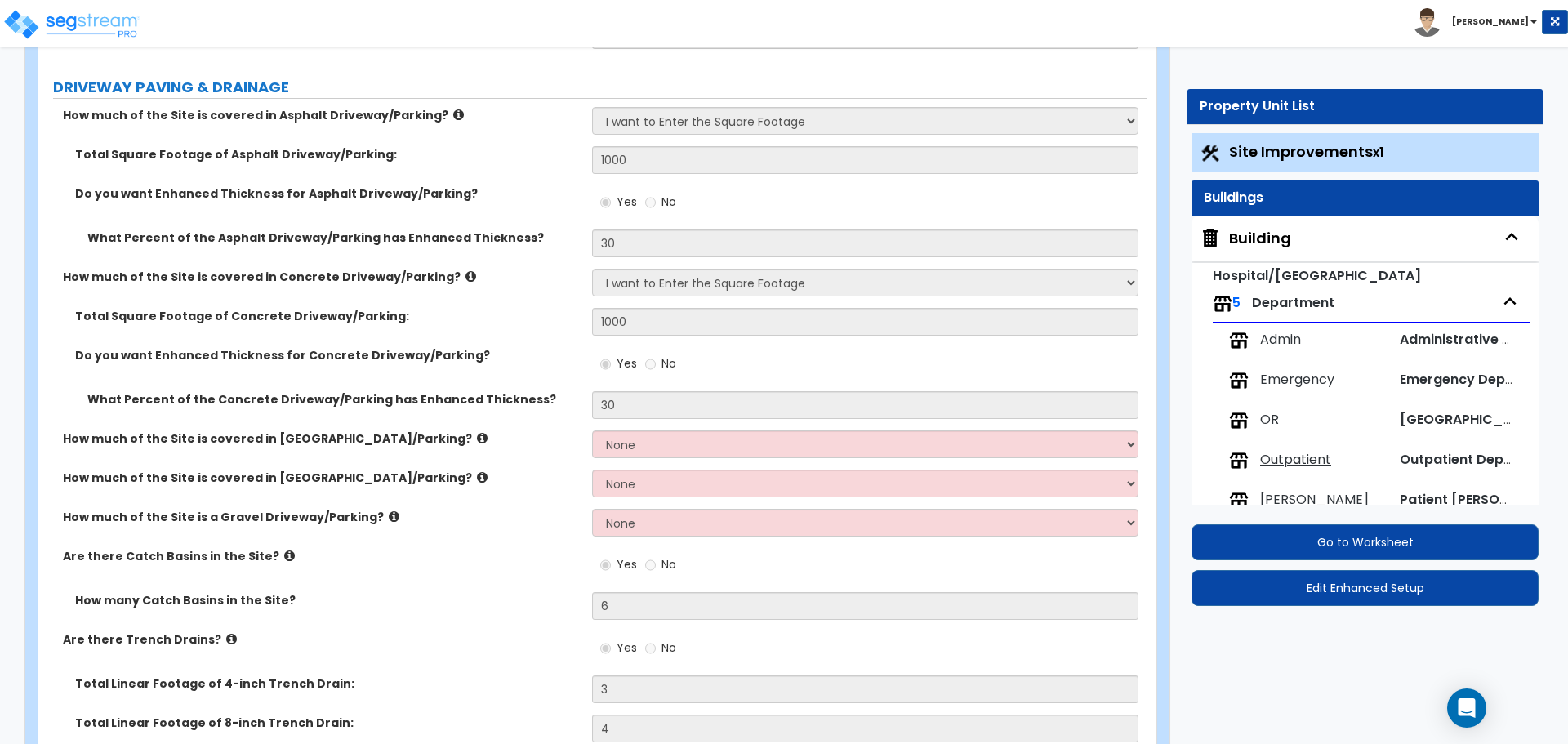
select select "2"
select select "1"
select select "2"
select select "4"
select select "3"
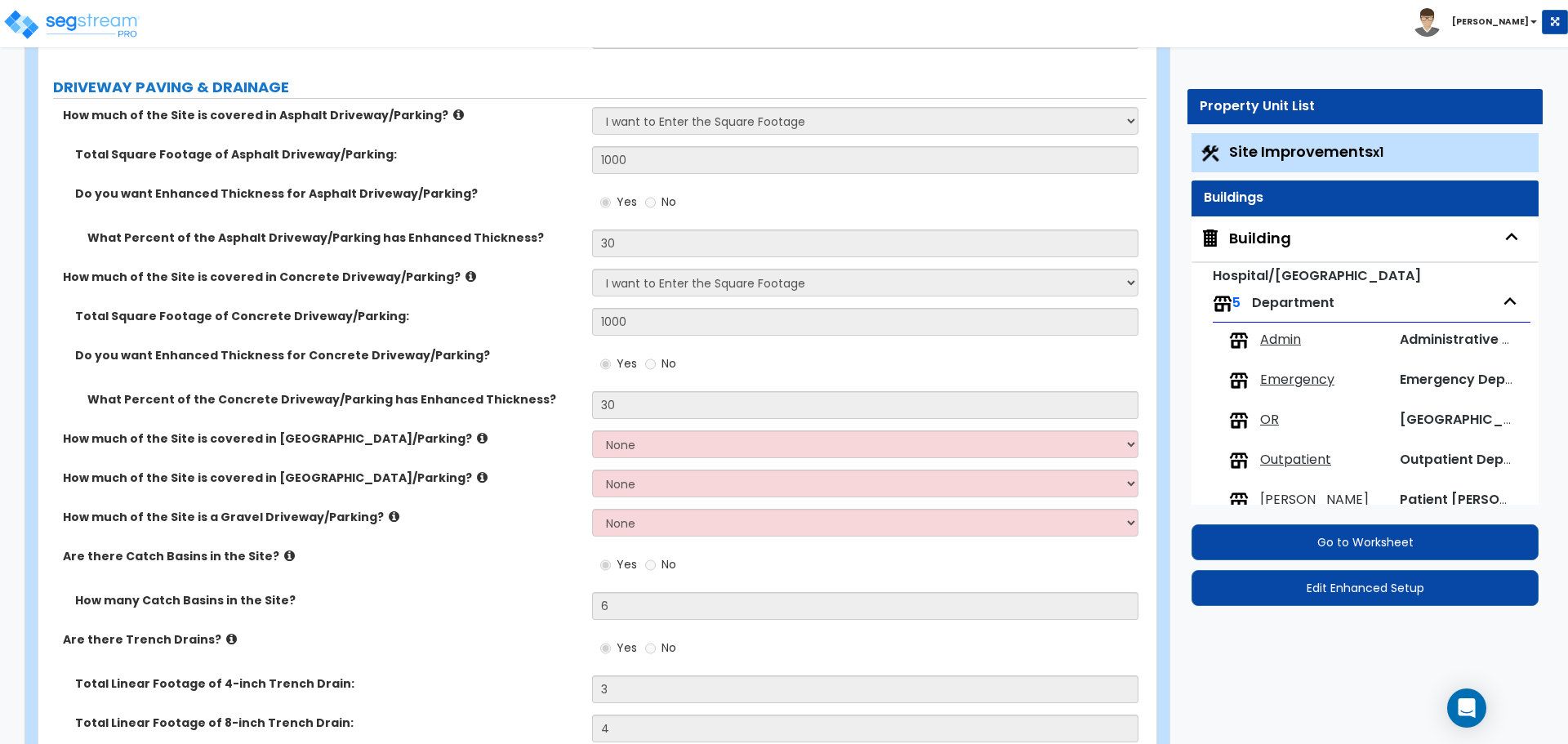
select select "3"
select select "13"
select select "9"
select select "10"
select select "3"
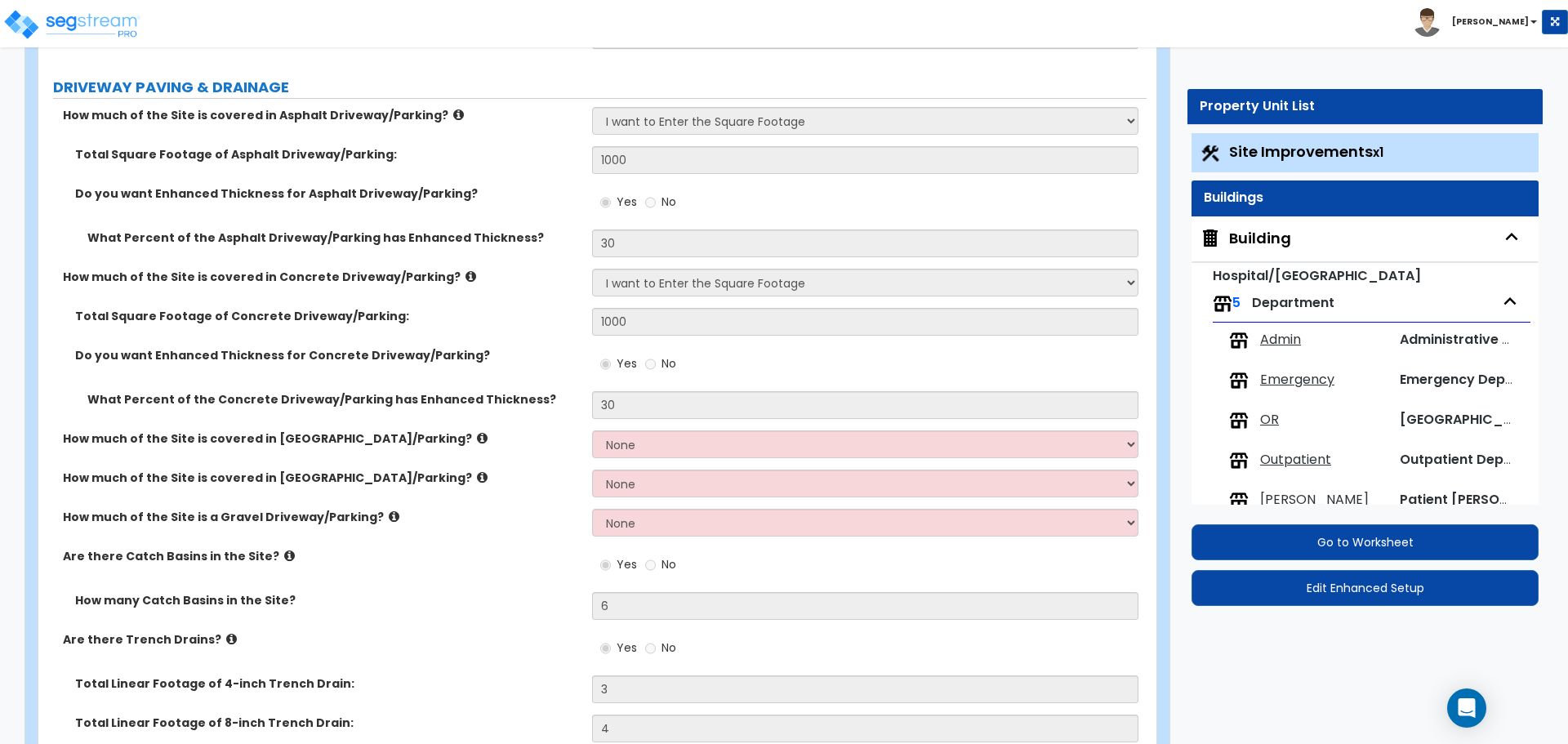
select select "1"
select select "4"
select select "3"
select select "2"
select select "3"
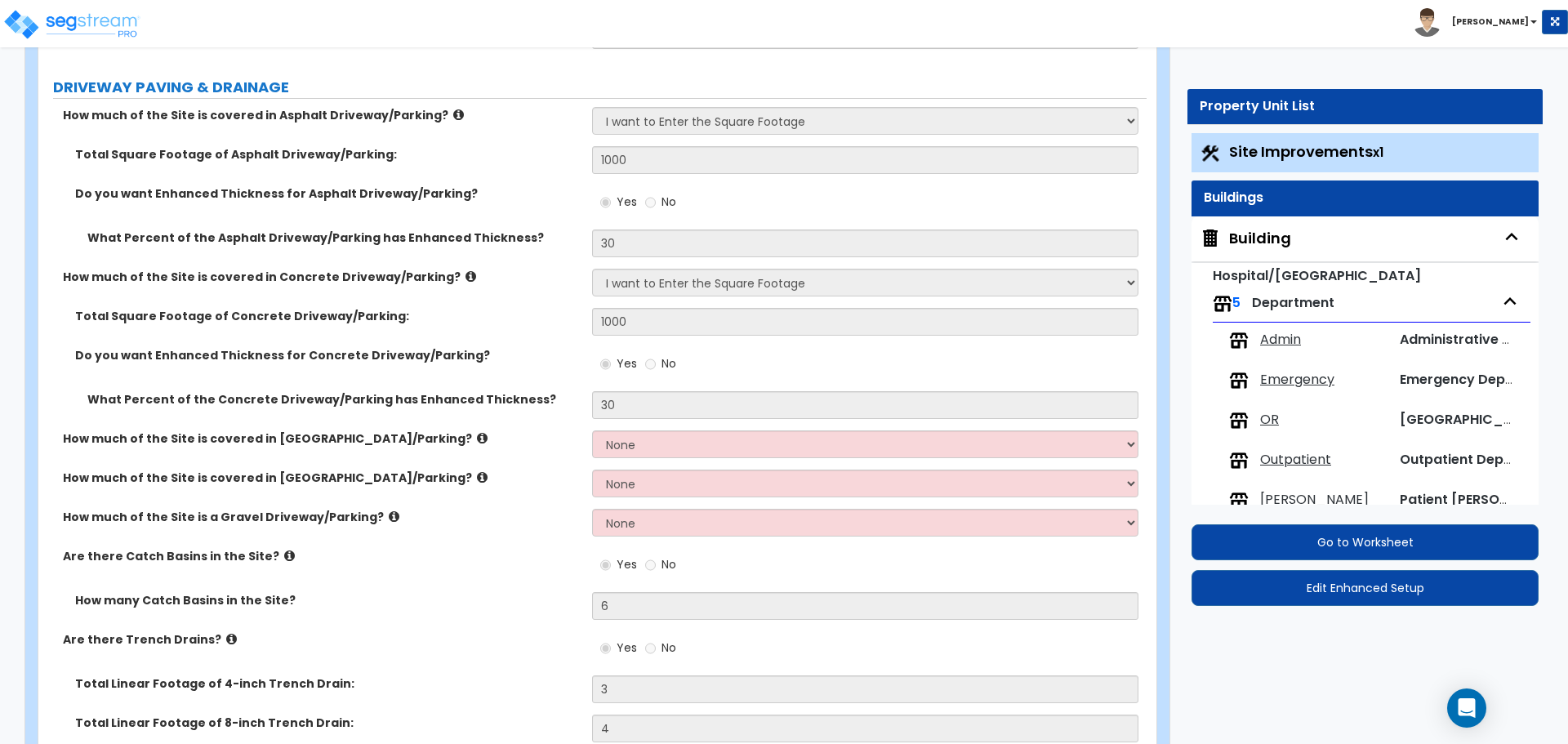
select select "1"
select select "2"
select select "5"
select select "4"
select select "3"
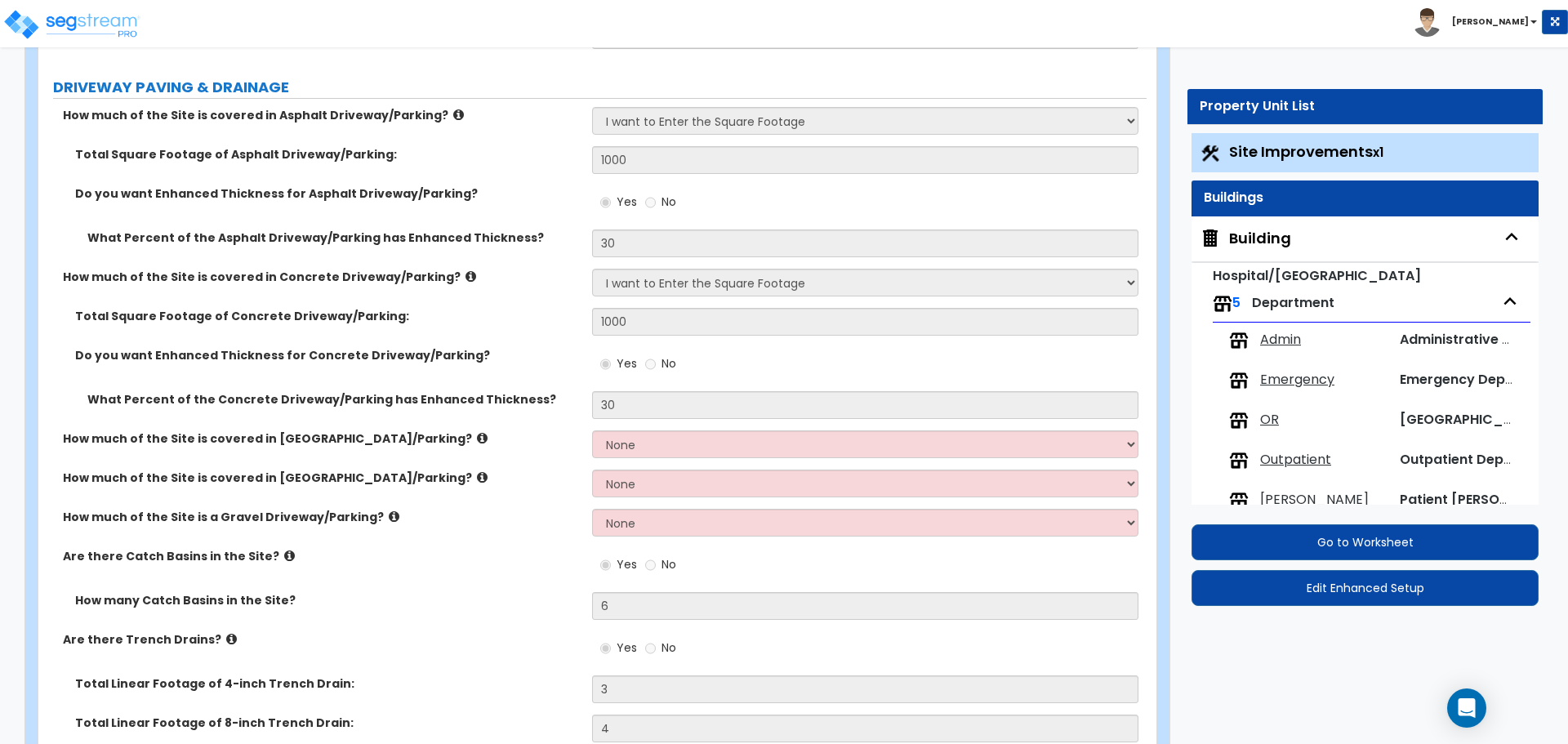
select select "1"
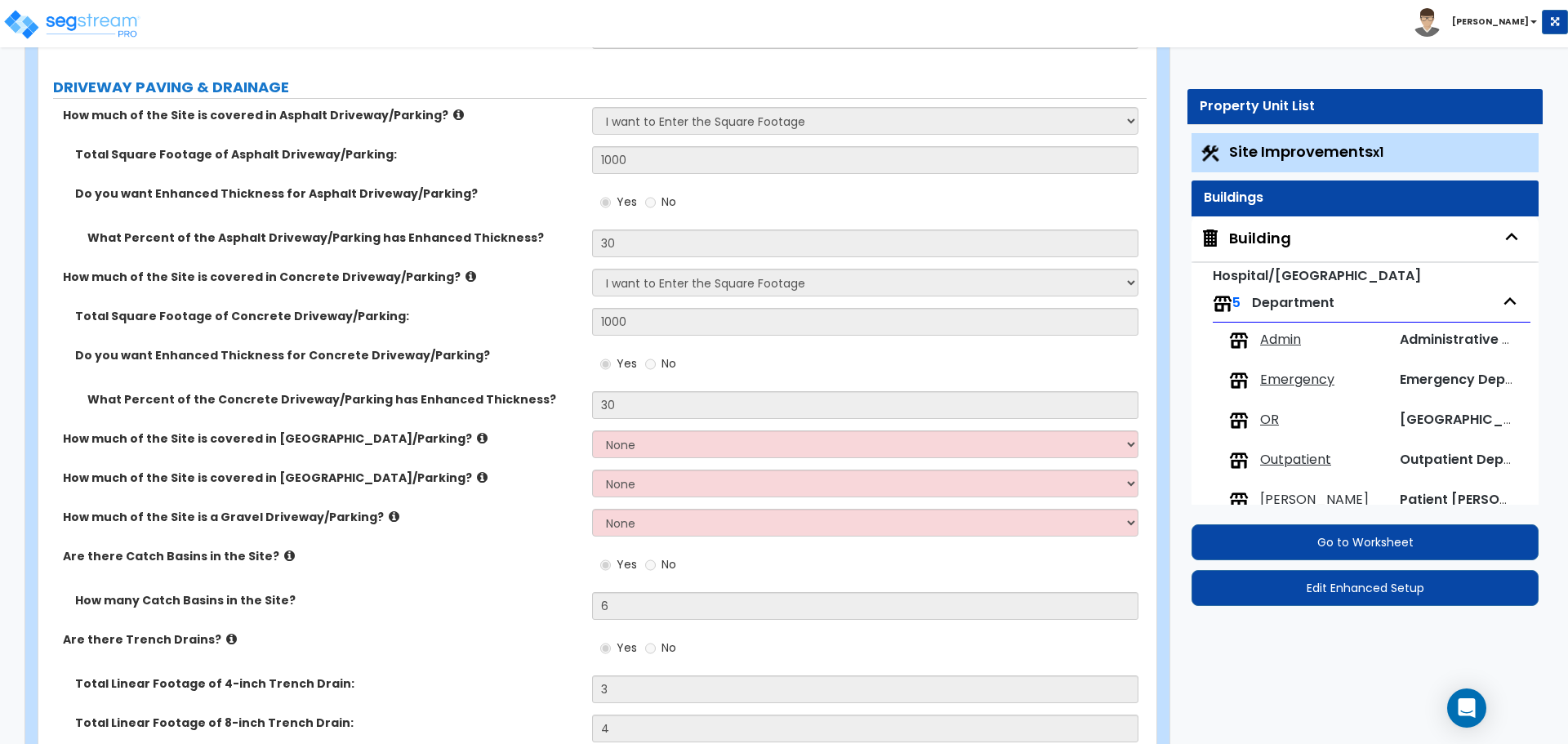
select select "2"
select select "3"
select select "4"
select select "3"
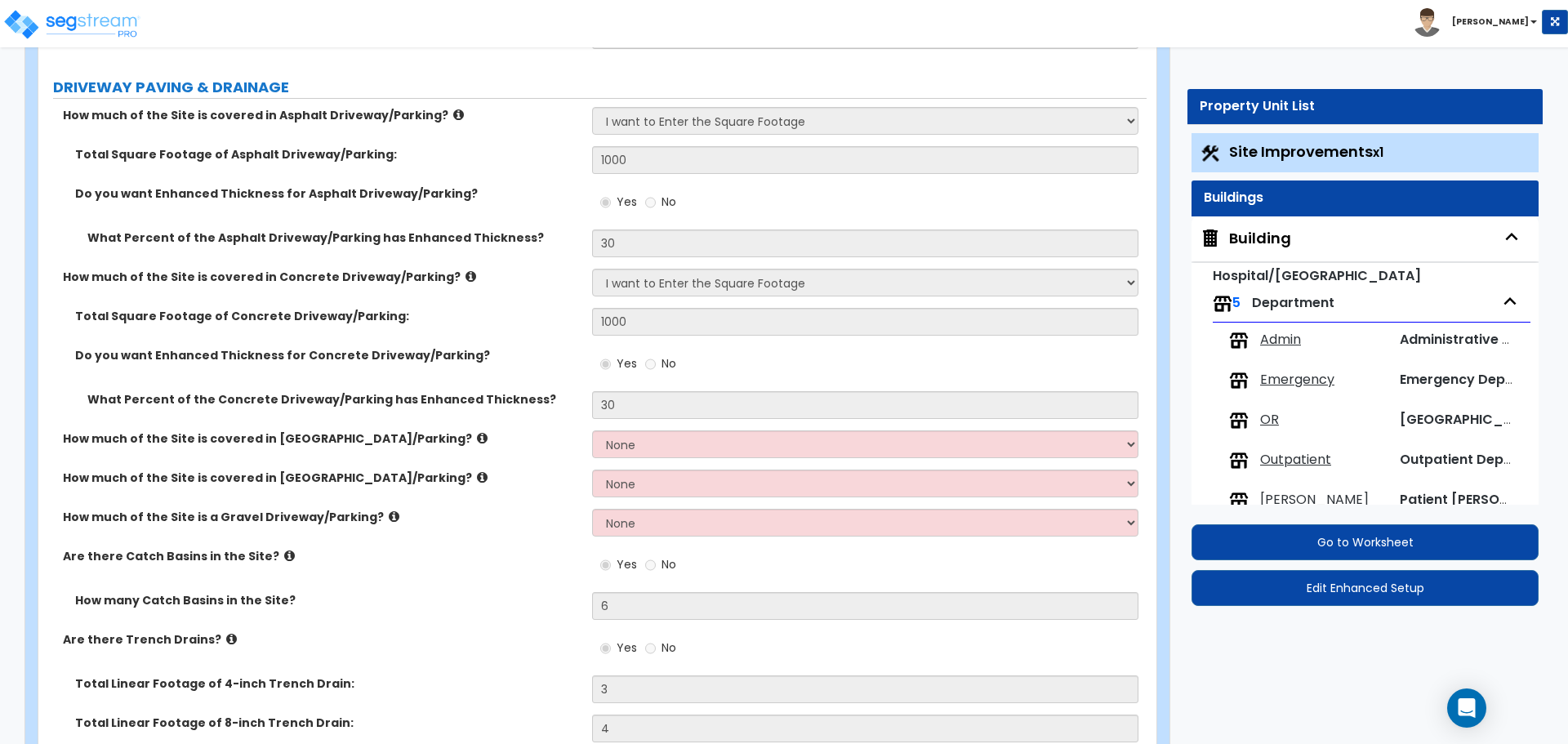
select select "2"
select select "1"
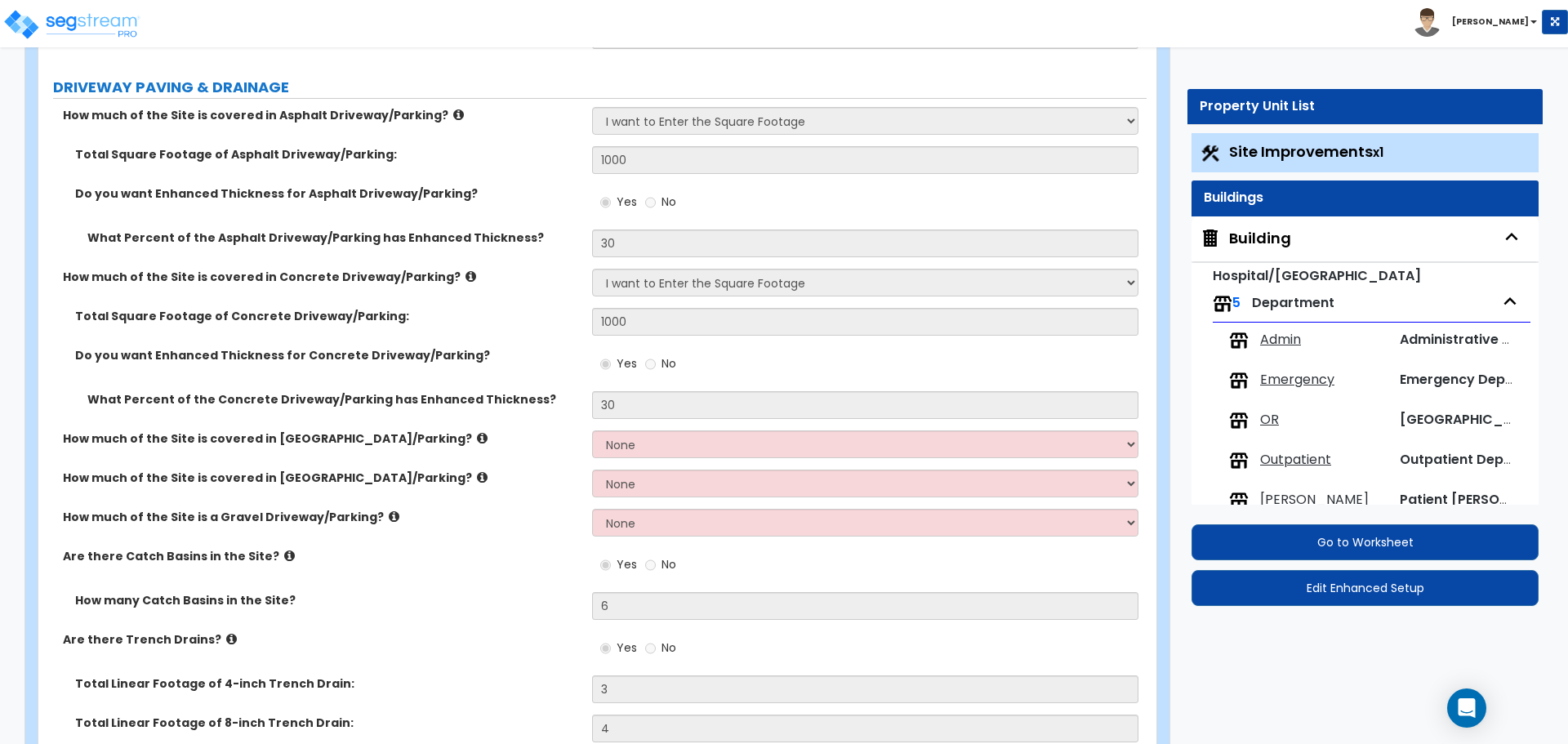
select select "2"
select select "1"
select select "2"
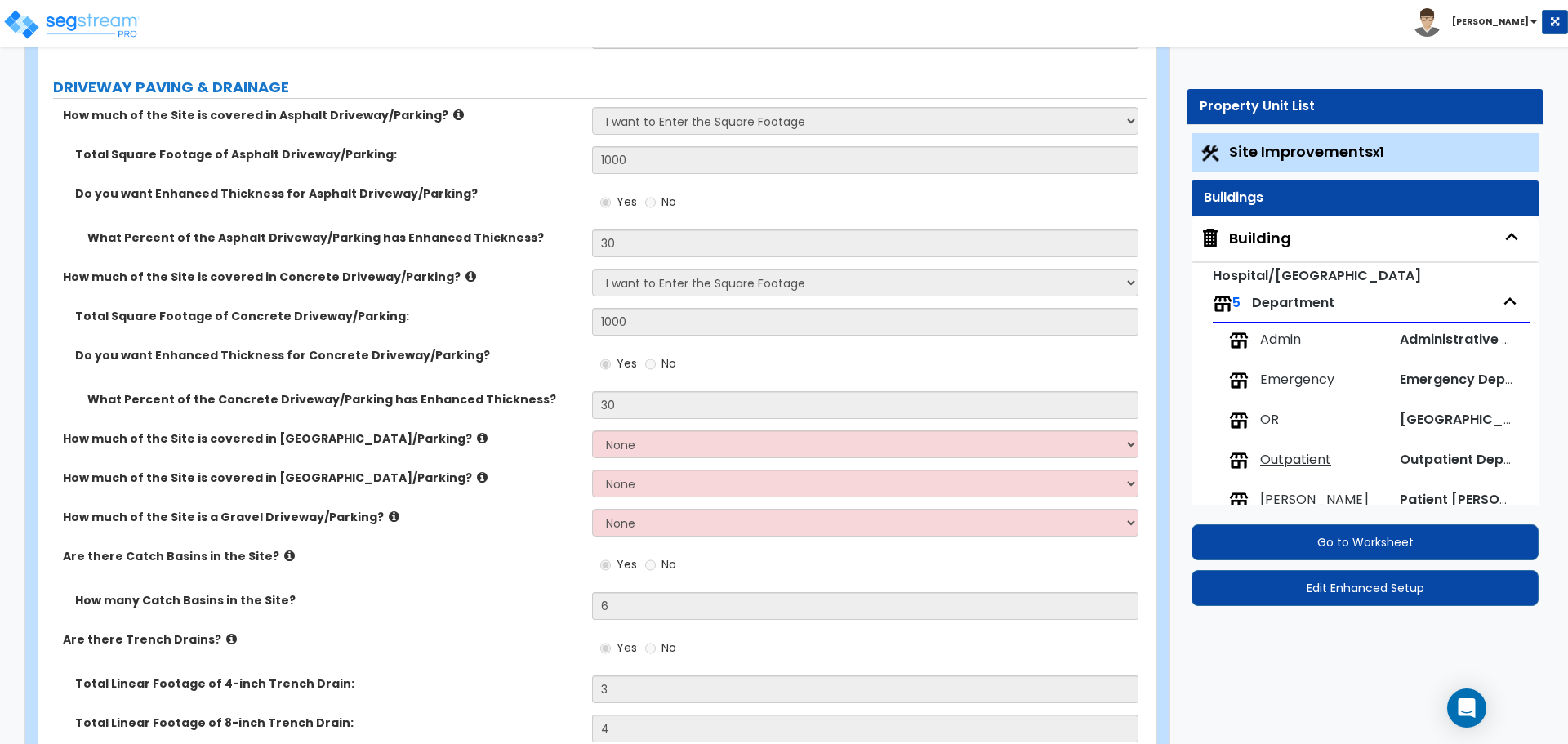
select select "2"
select select "1"
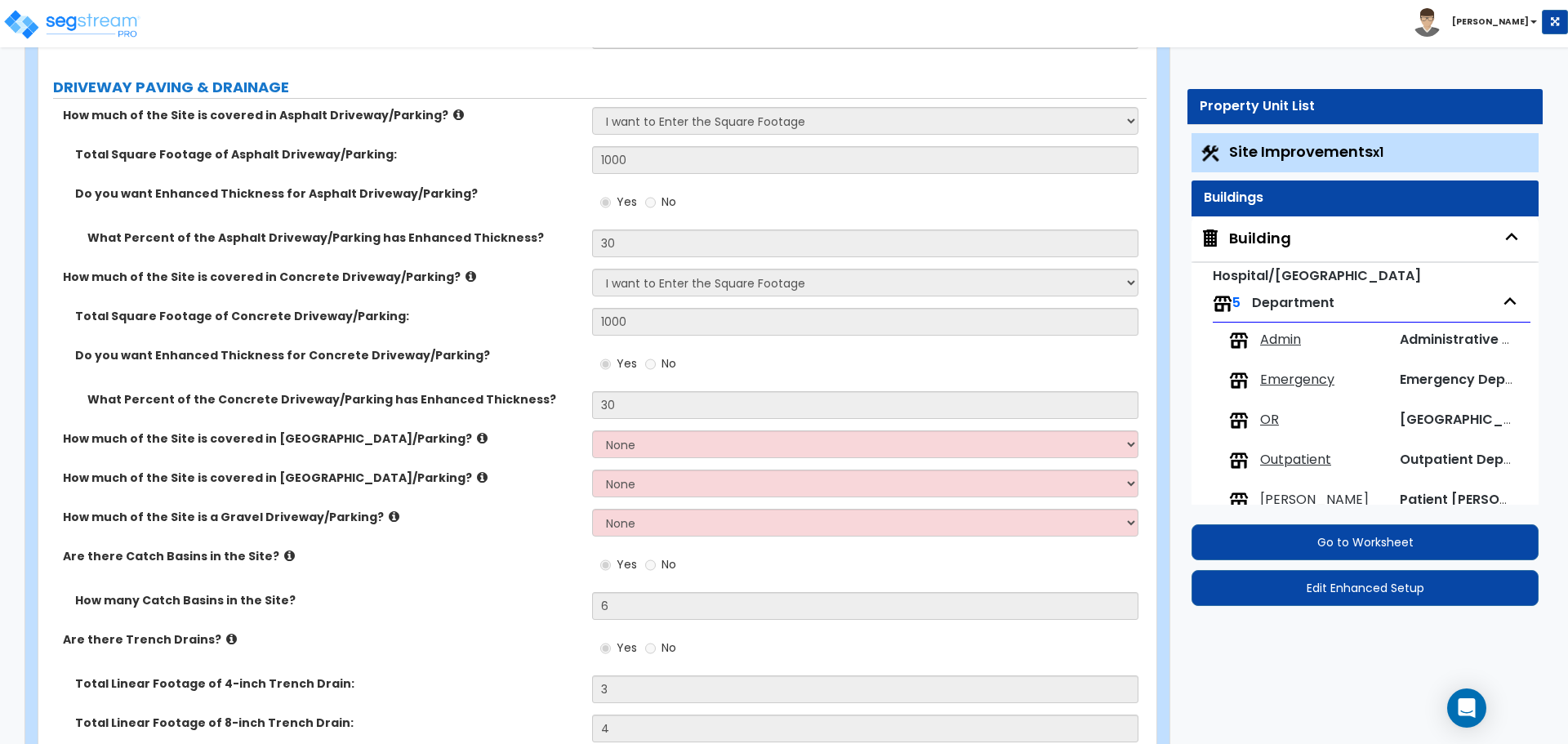
select select "2"
select select "1"
select select "7"
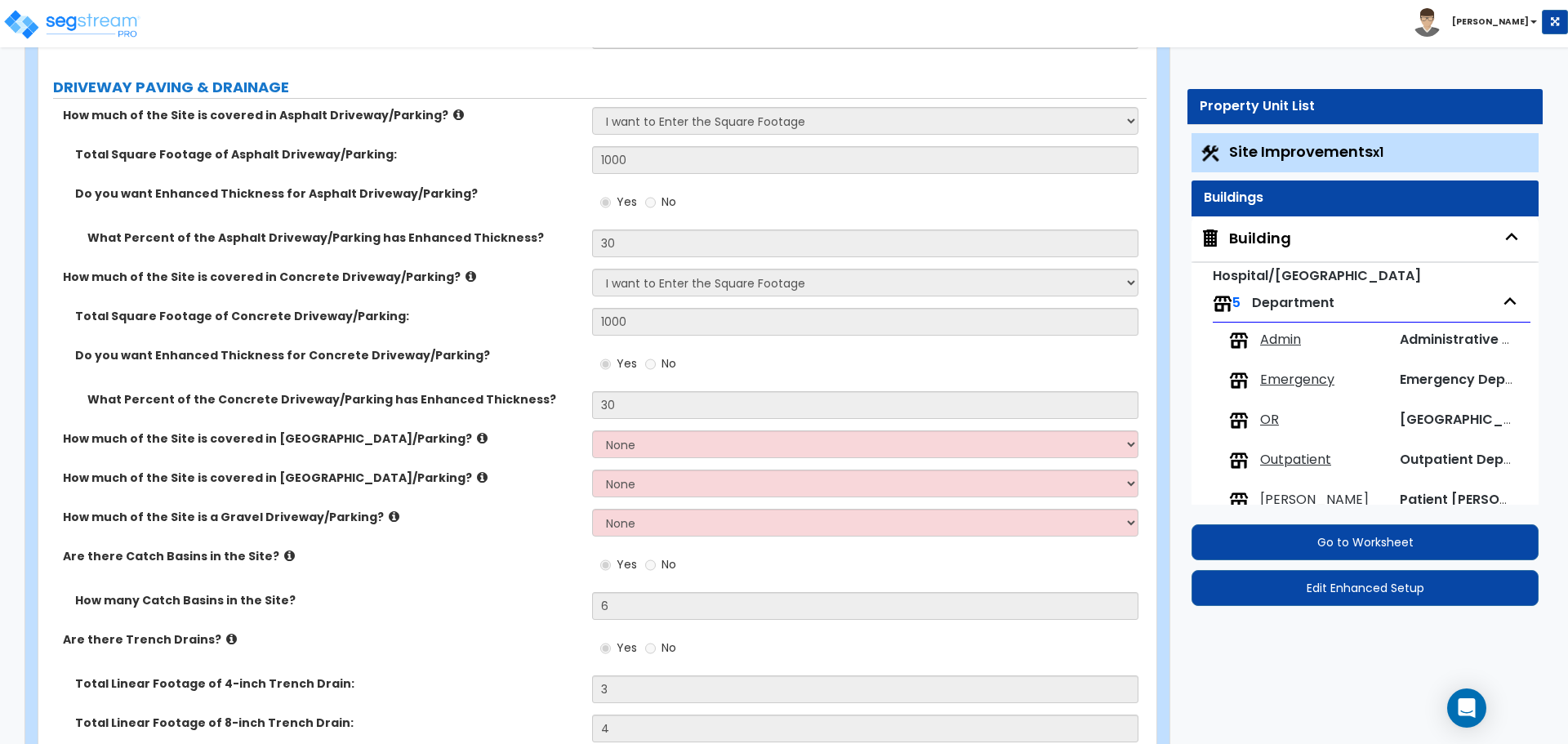
select select "2"
select select "3"
select select "2"
select select "3"
select select "1"
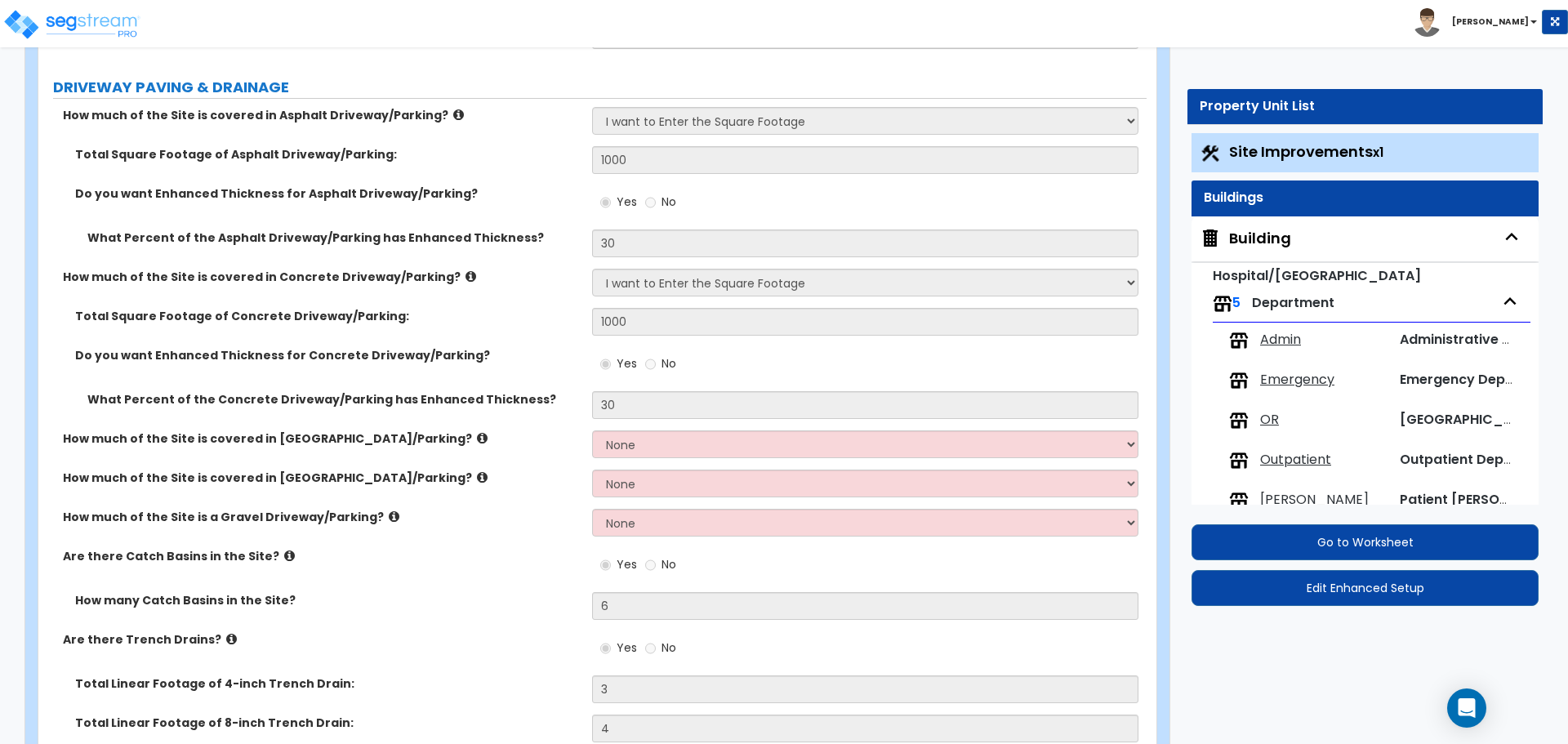
select select "1"
select select "3"
select select "1"
select select "2"
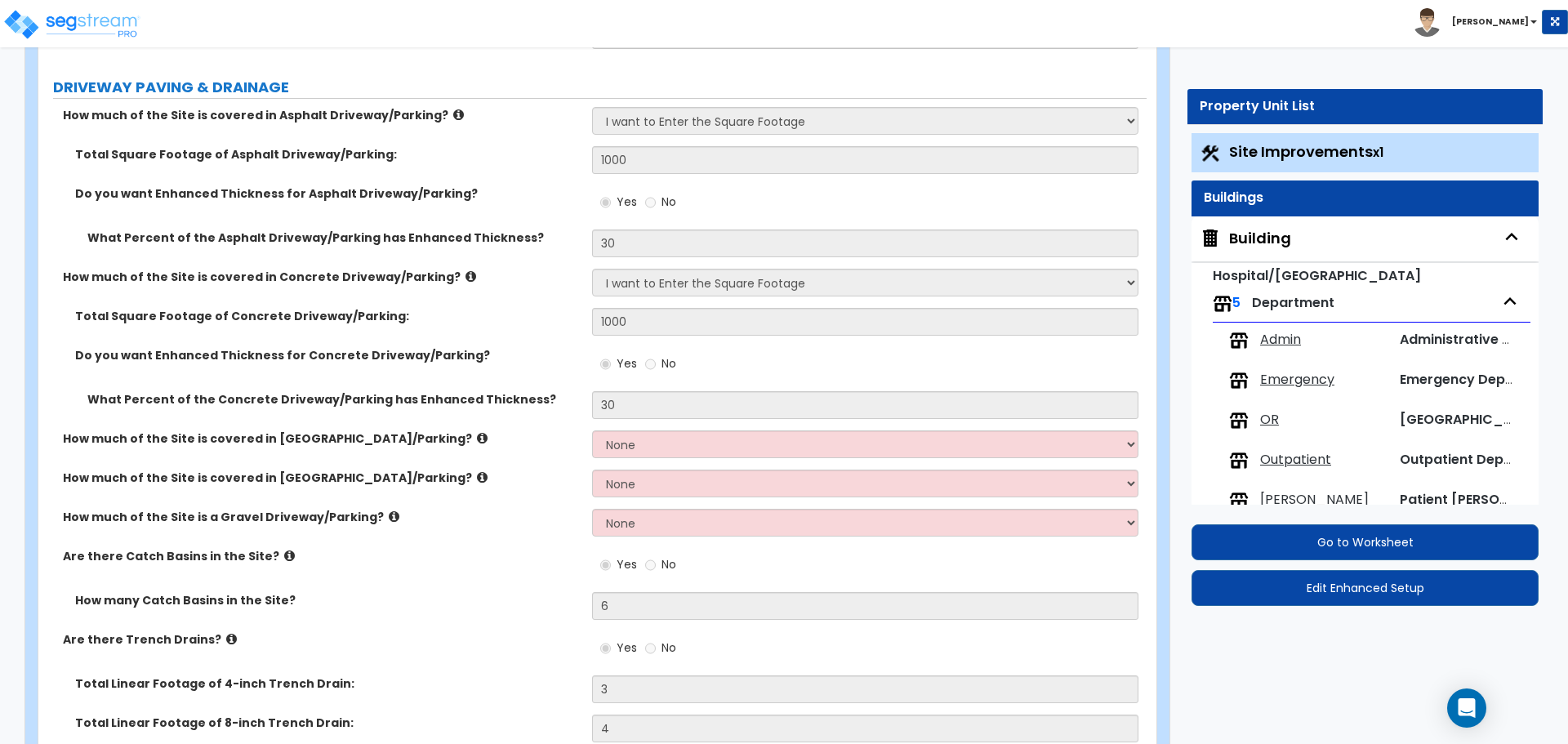
select select "2"
select select "1"
select select "3"
select select "6"
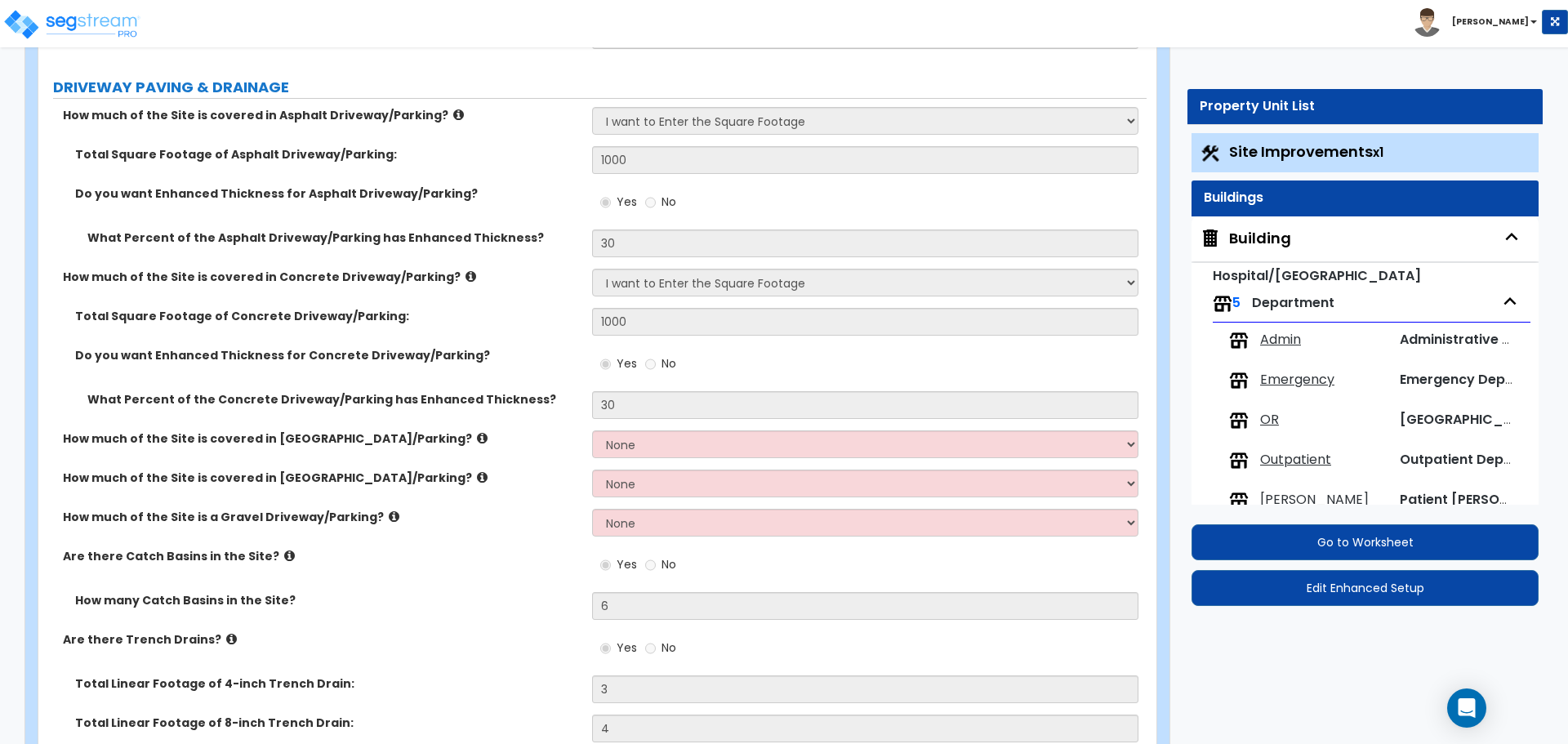
select select "5"
select select "4"
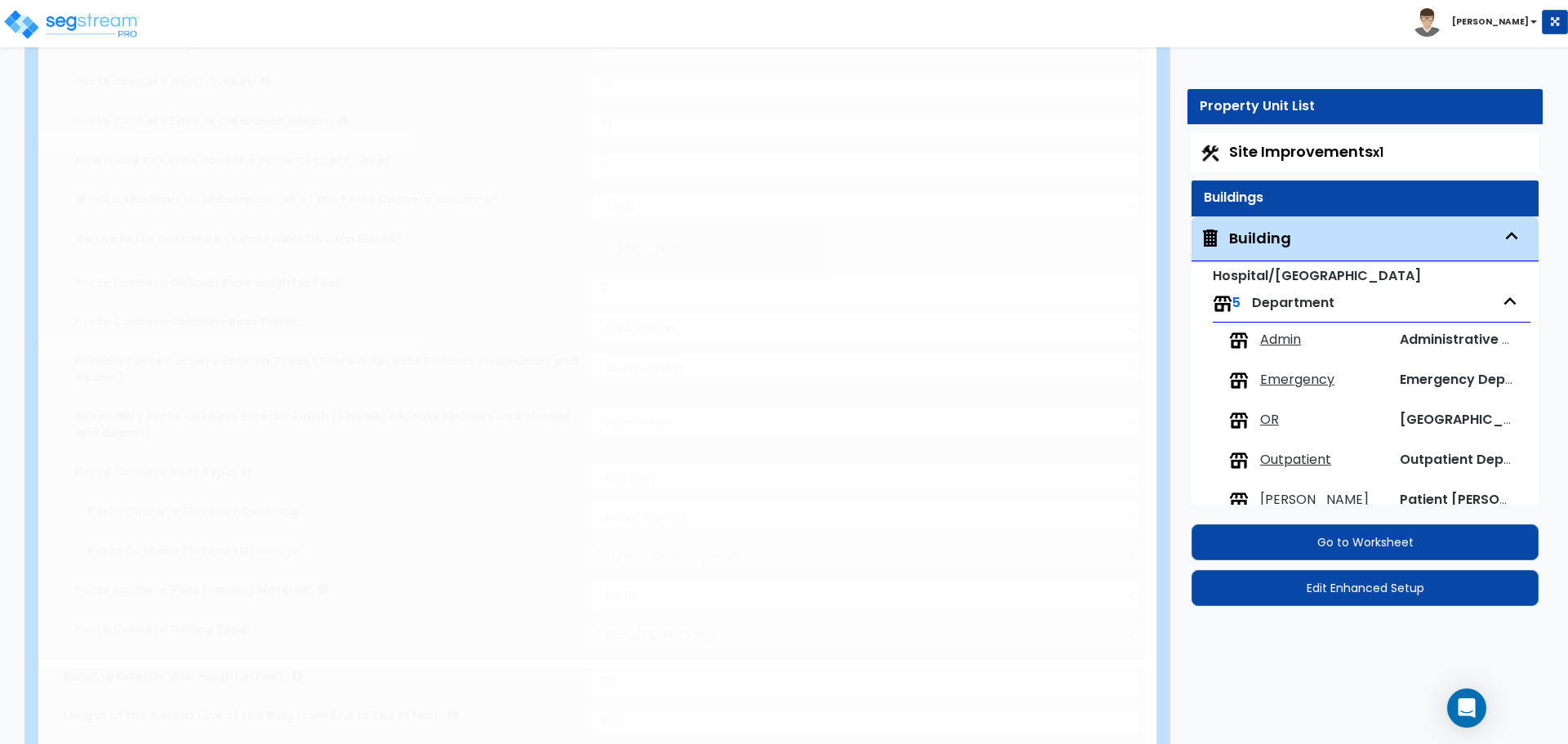
type input "2500"
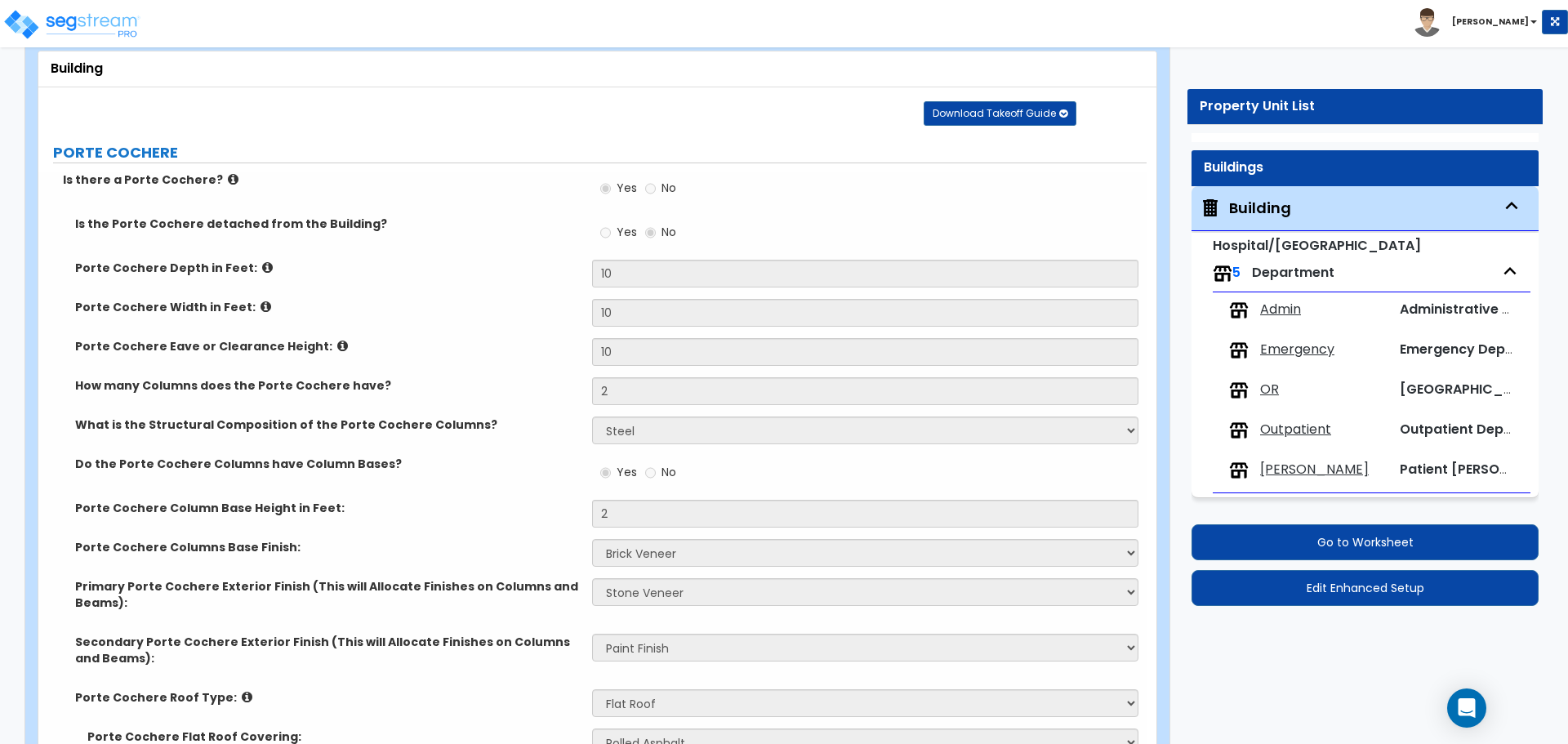
scroll to position [90, 0]
click at [1269, 301] on span "Admin" at bounding box center [1280, 310] width 41 height 18
select select "2"
select select "1"
select select "3"
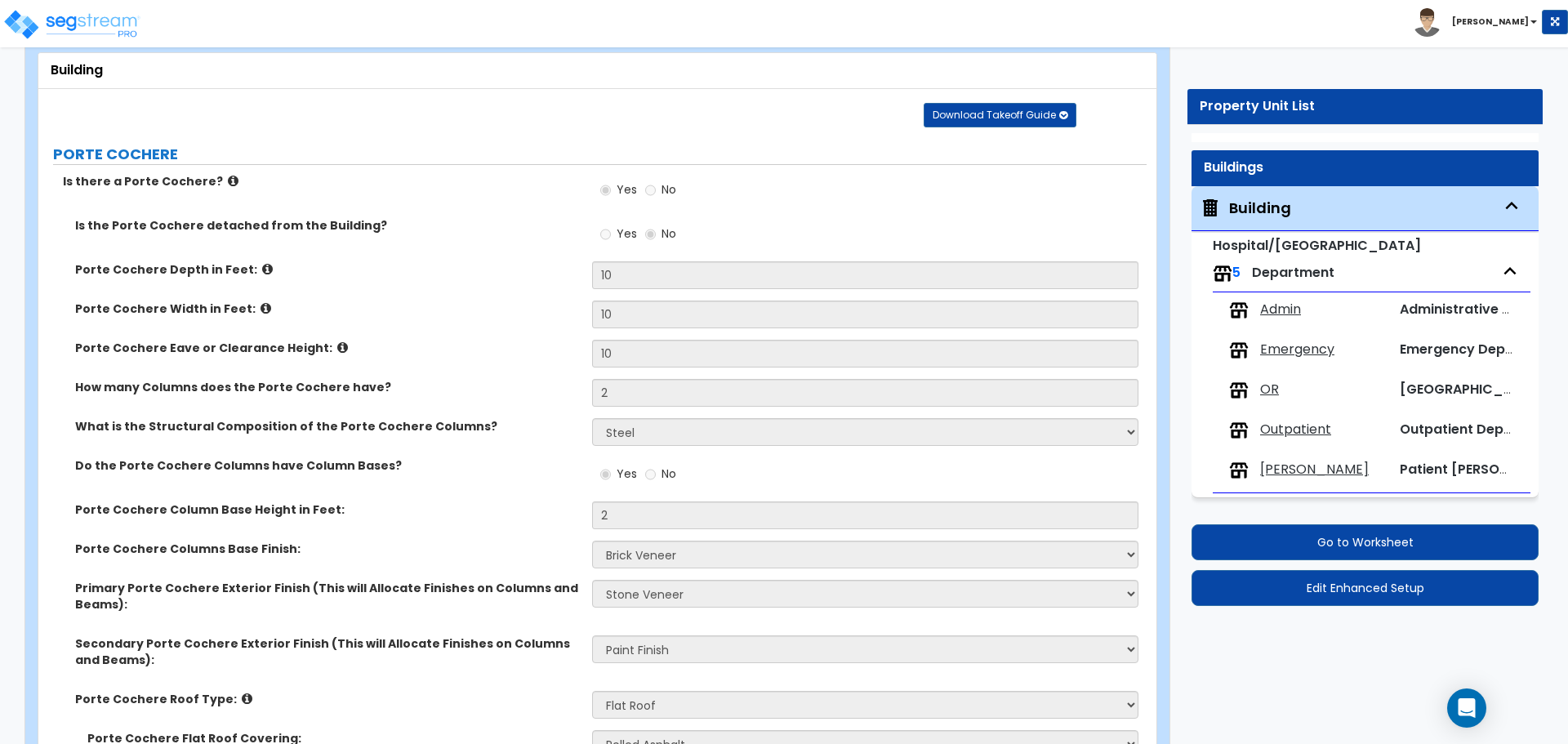
select select "5"
select select "1"
select select "2"
select select "1"
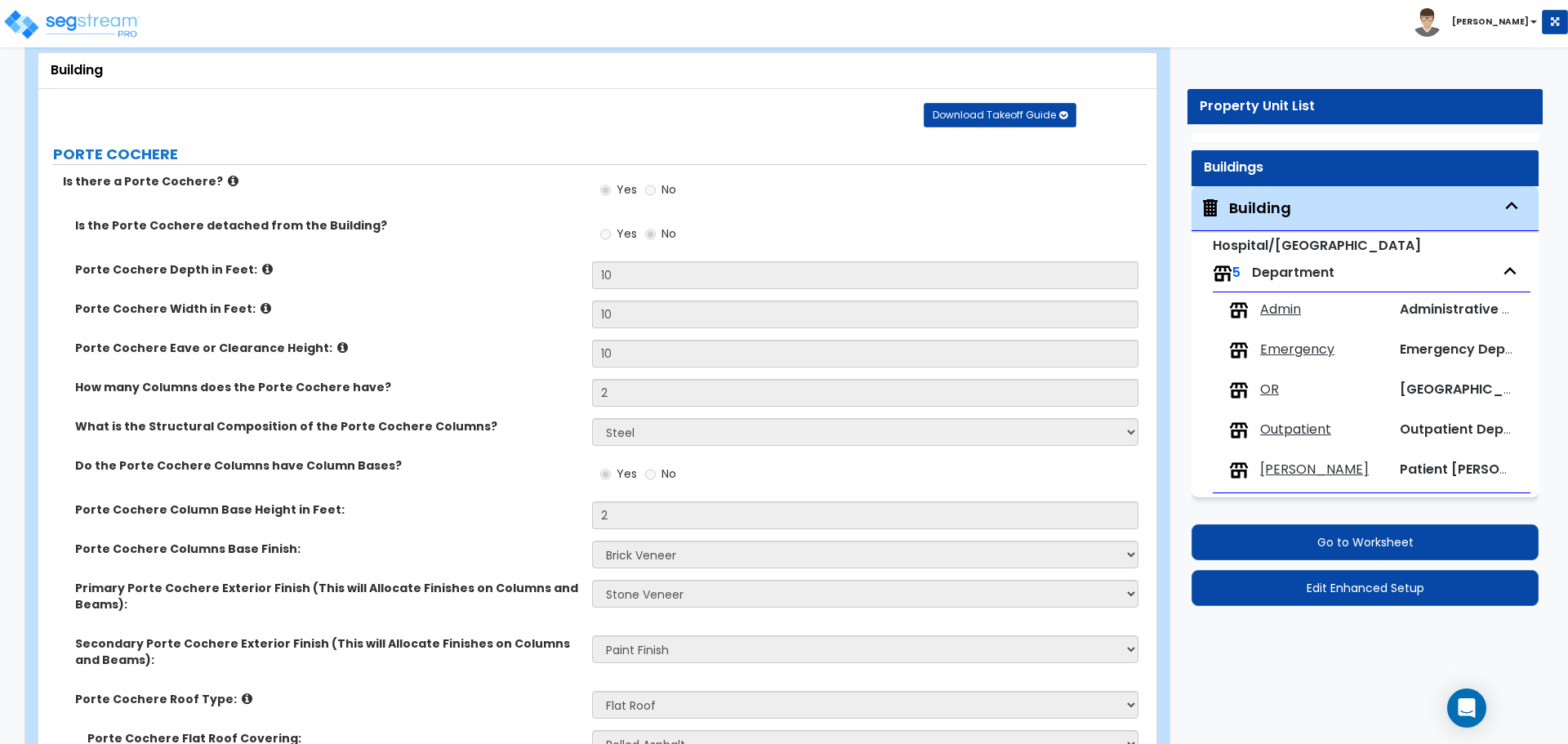
select select "2"
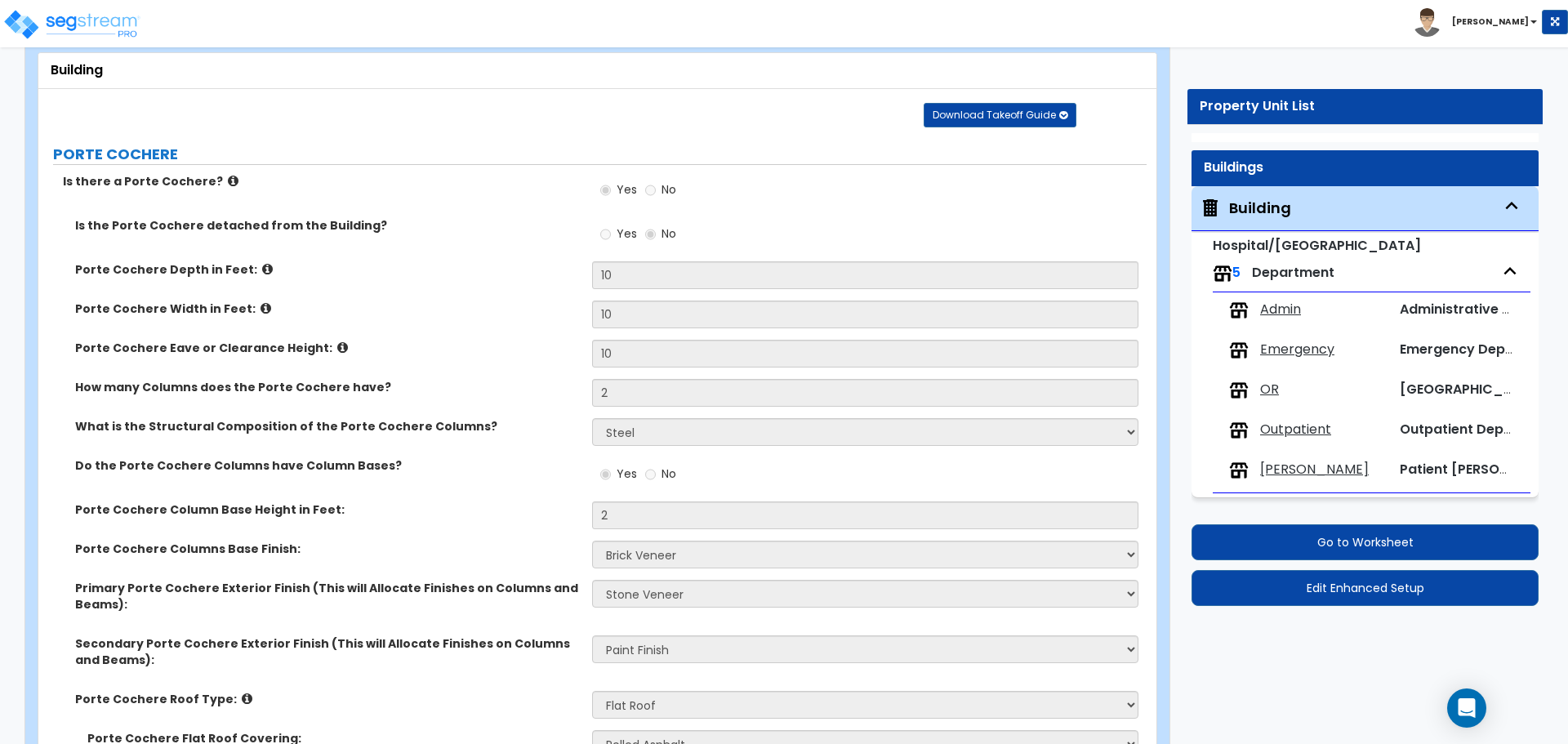
select select "2"
select select "1"
select select "5"
select select "3"
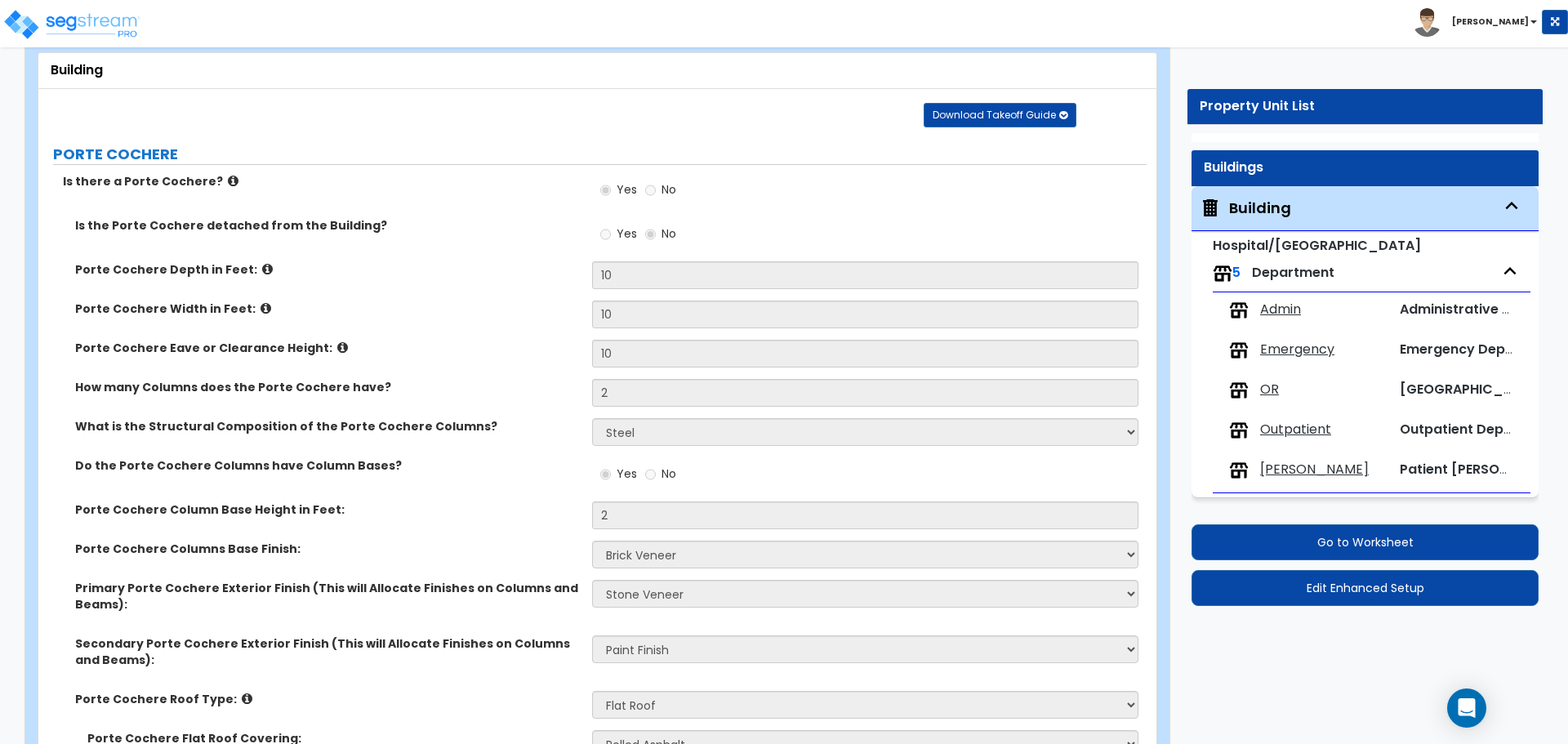
select select "2"
select select "1"
select select "8"
select select "1"
select select "3"
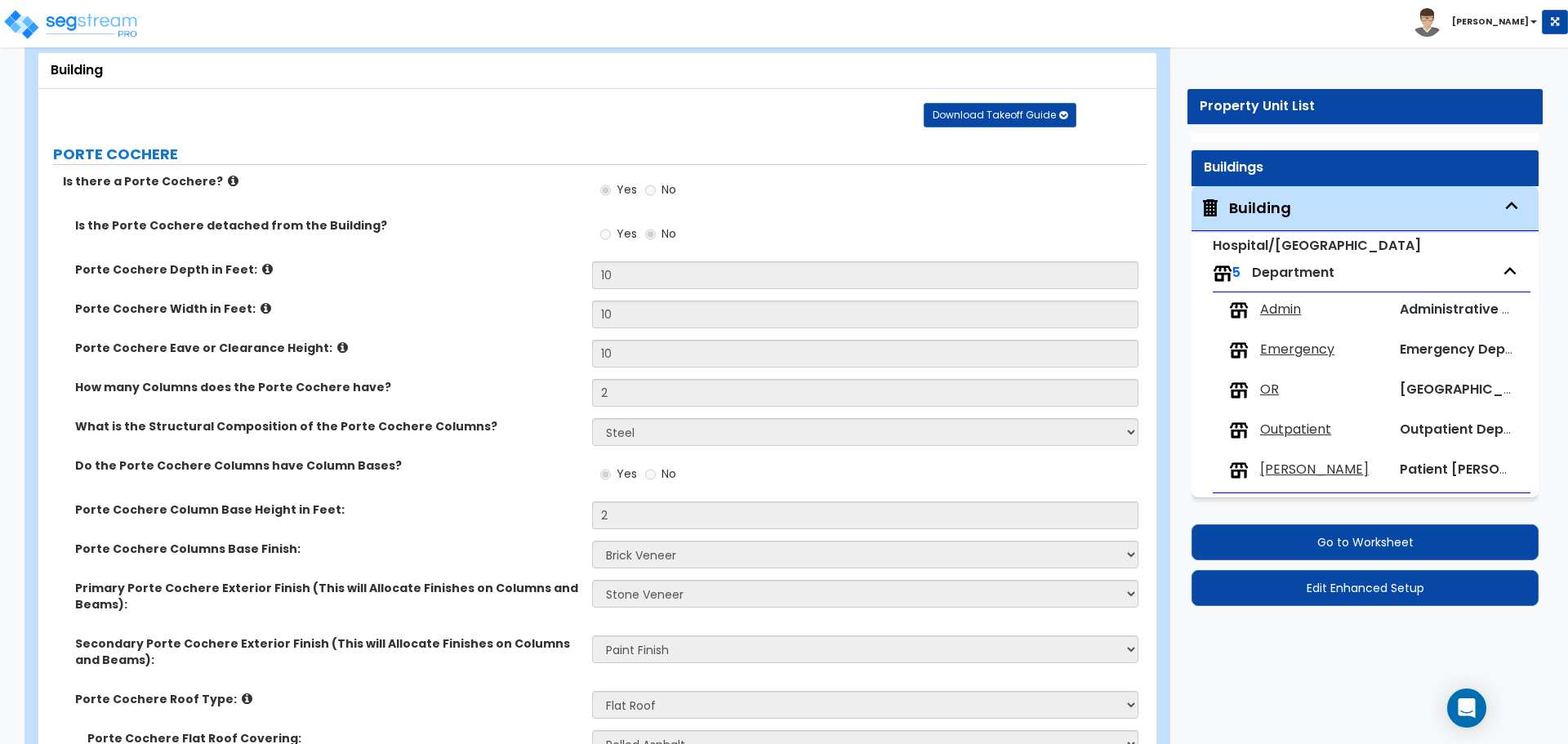
select select "1"
select select "2"
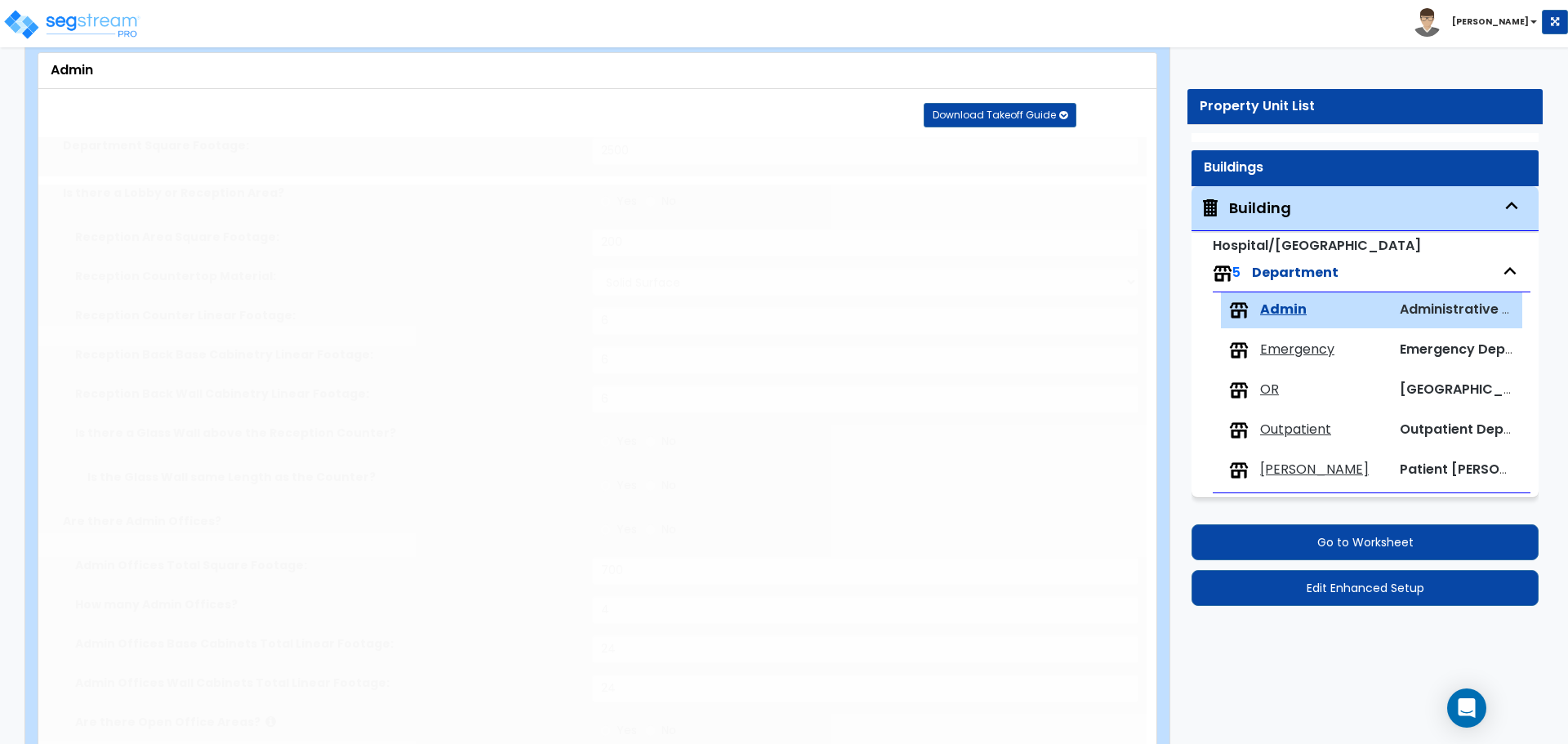
scroll to position [0, 0]
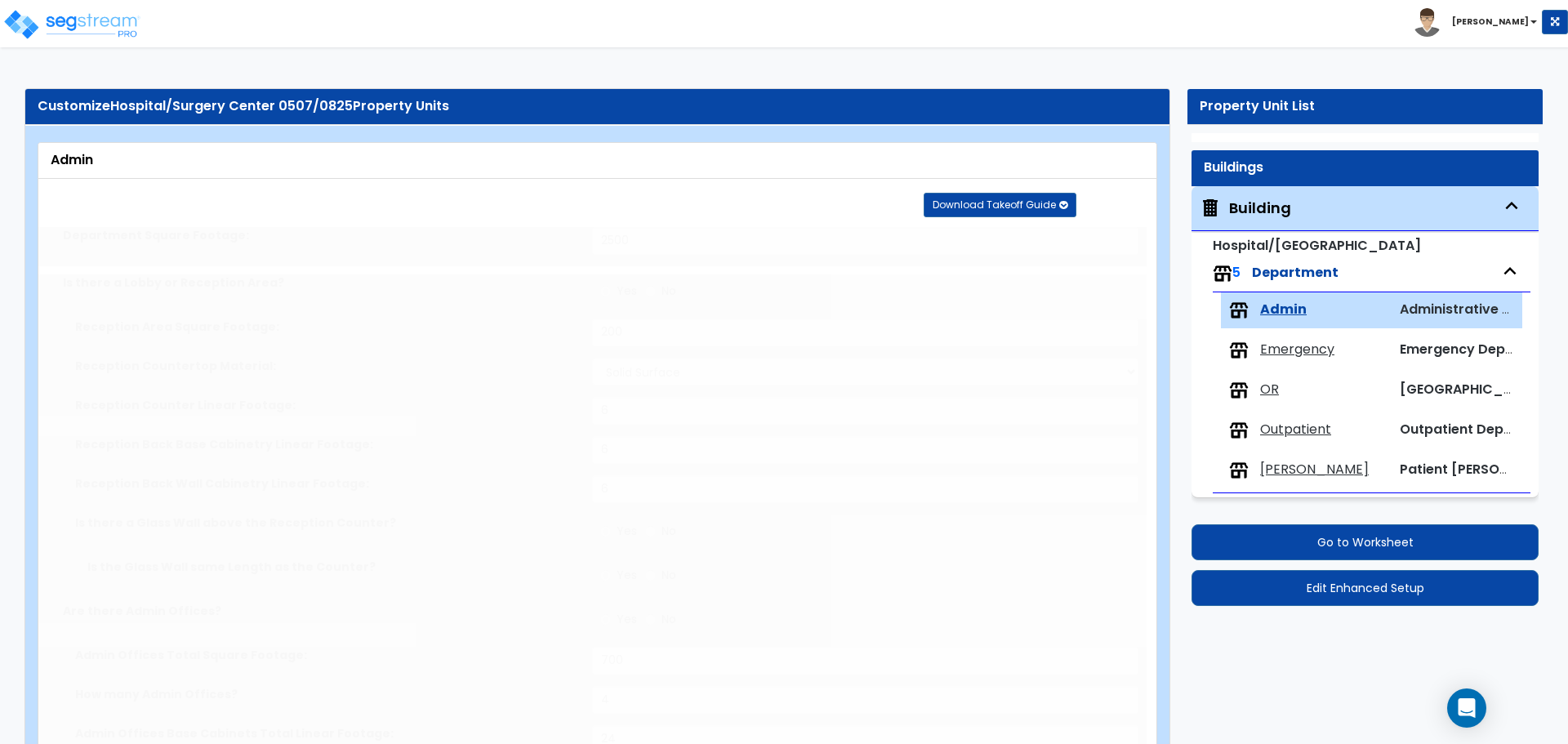
type input "60"
select select "3"
type input "100"
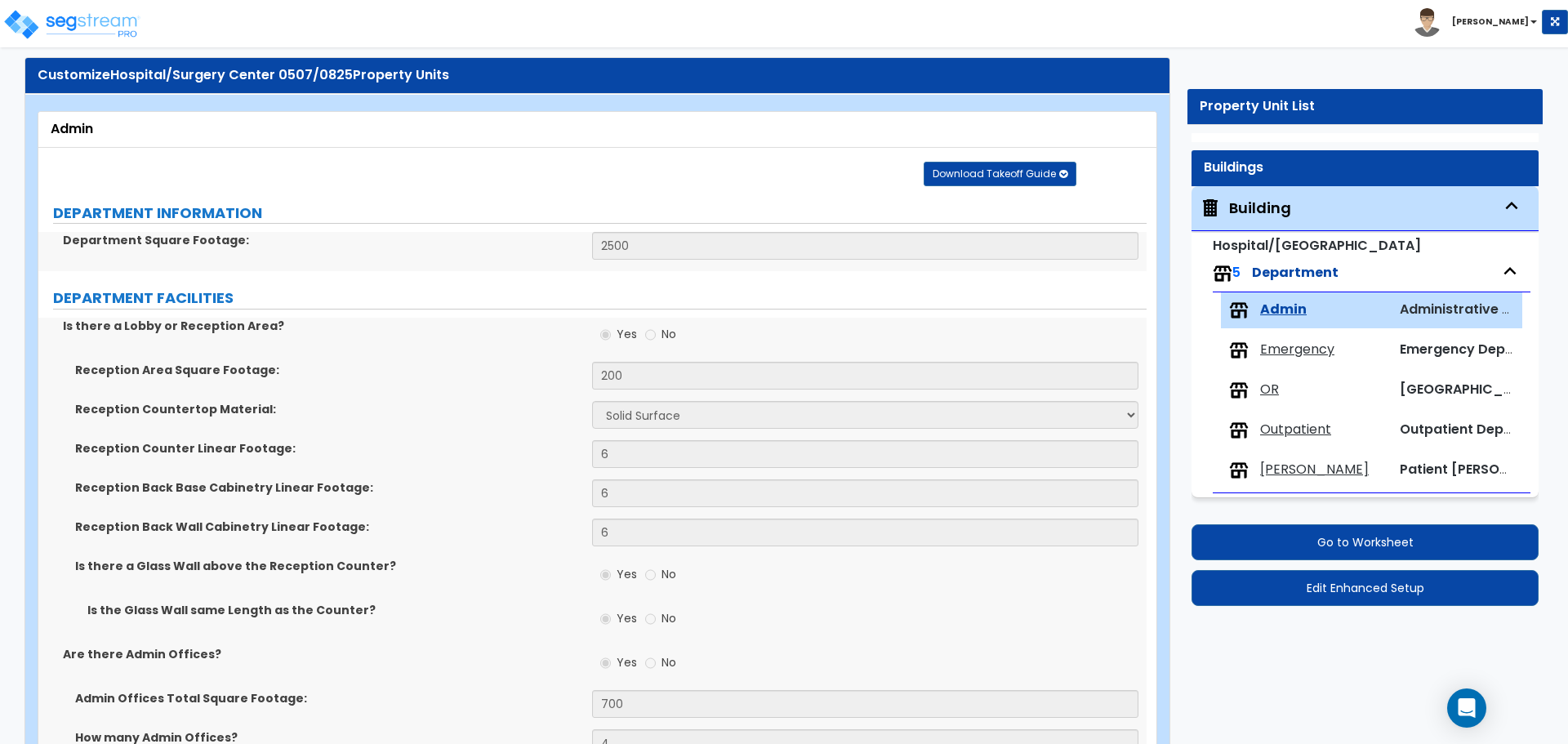
scroll to position [35, 0]
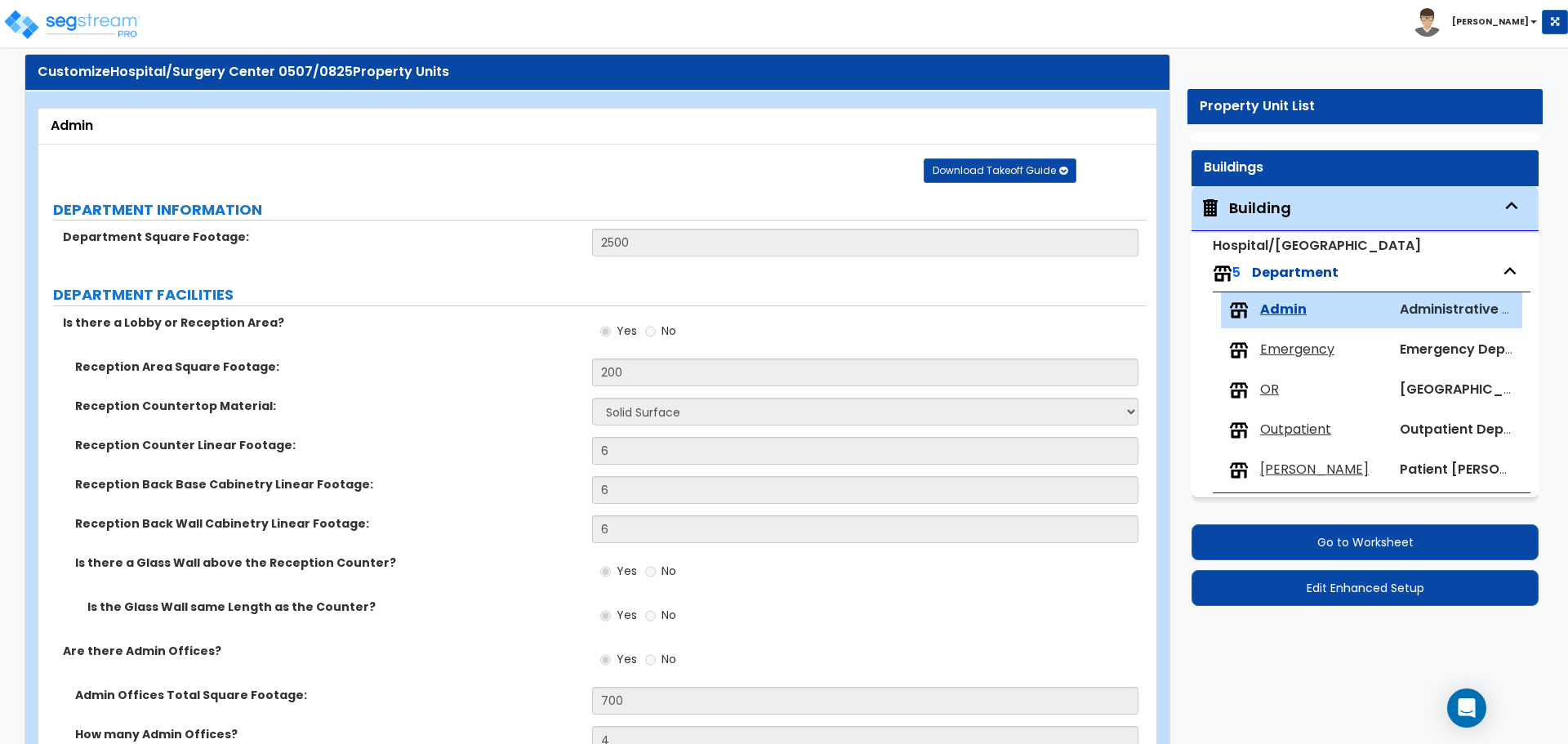
click at [1292, 348] on span "Emergency" at bounding box center [1297, 349] width 74 height 18
select select "6"
select select "1"
select select "2"
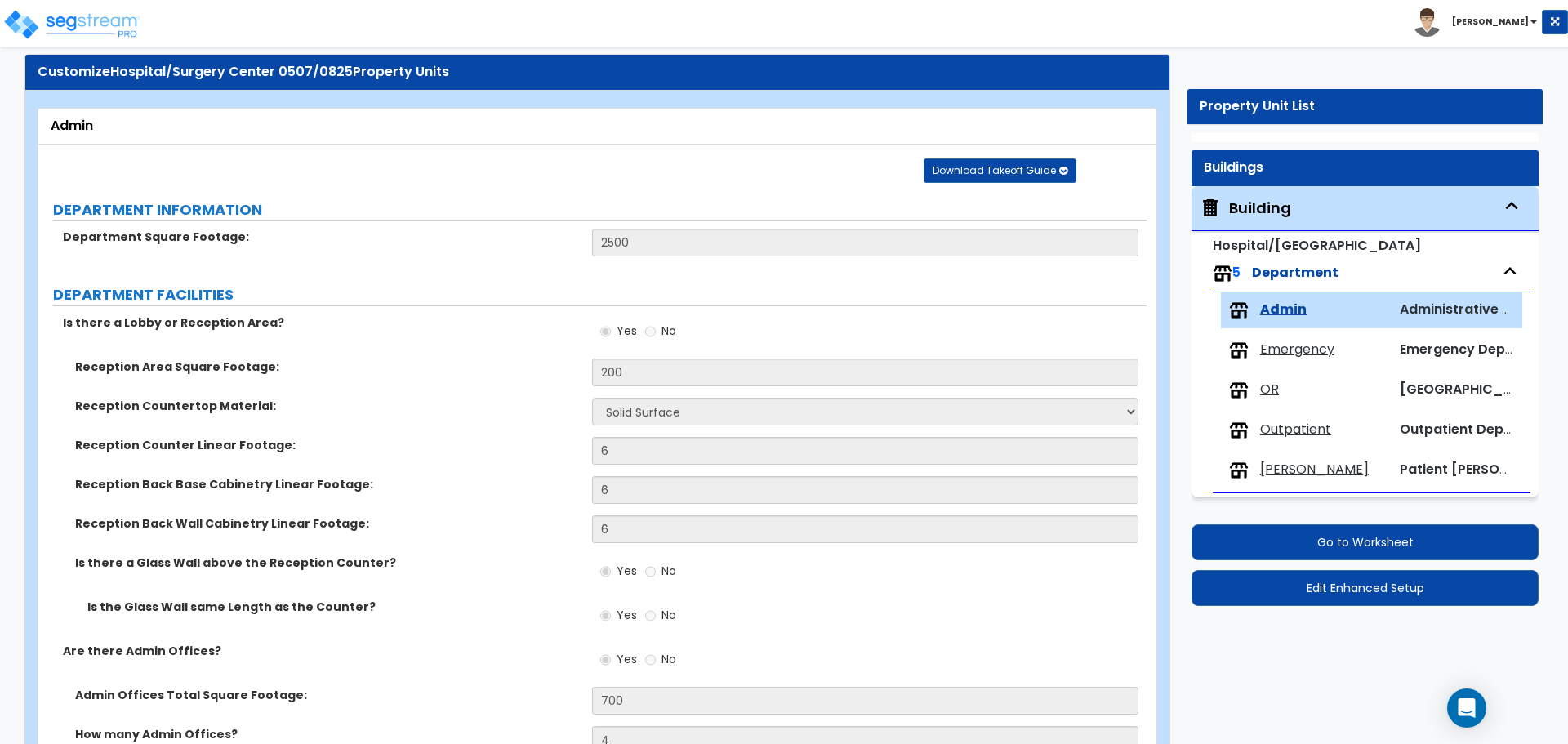
select select "1"
select select "2"
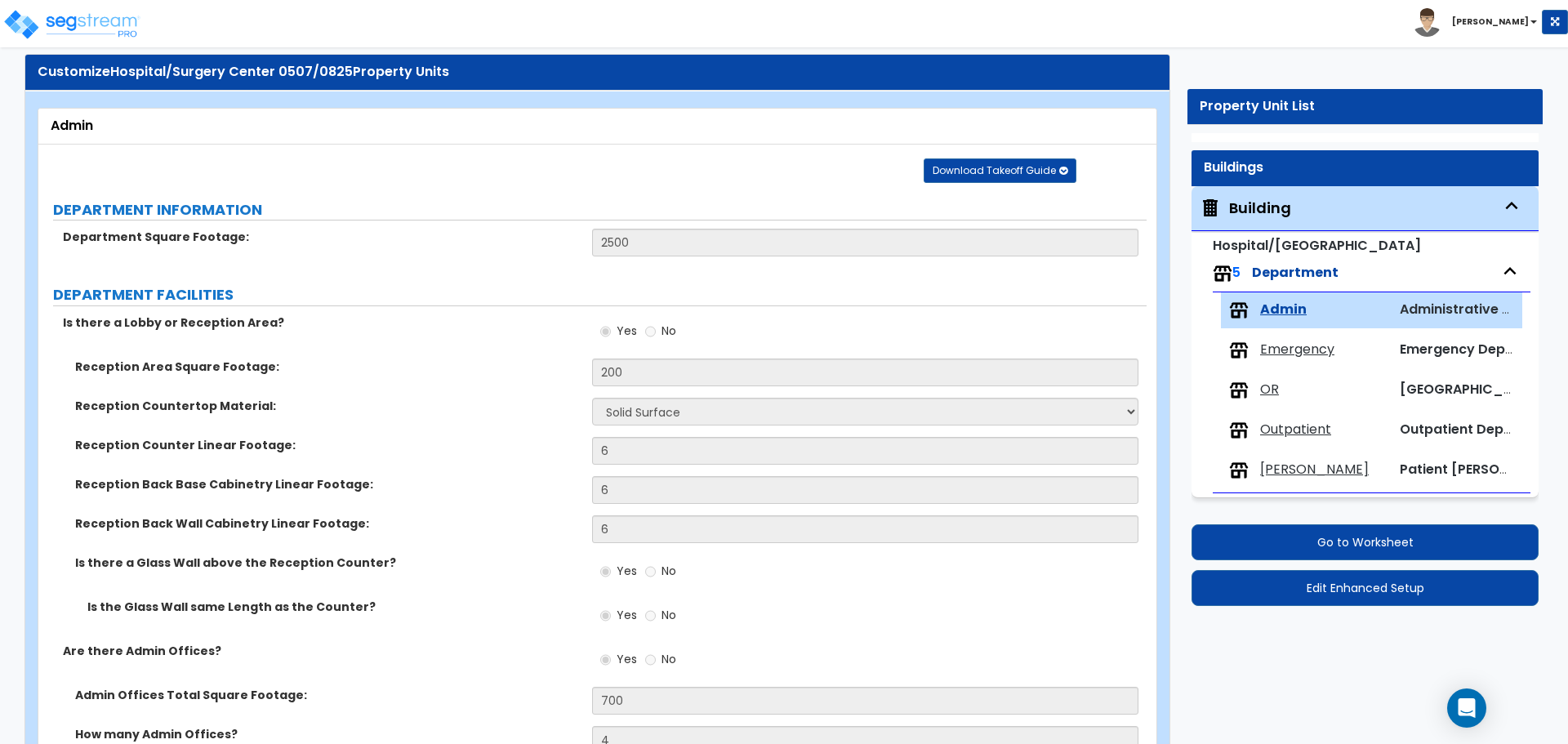
select select "2"
select select "1"
select select "4"
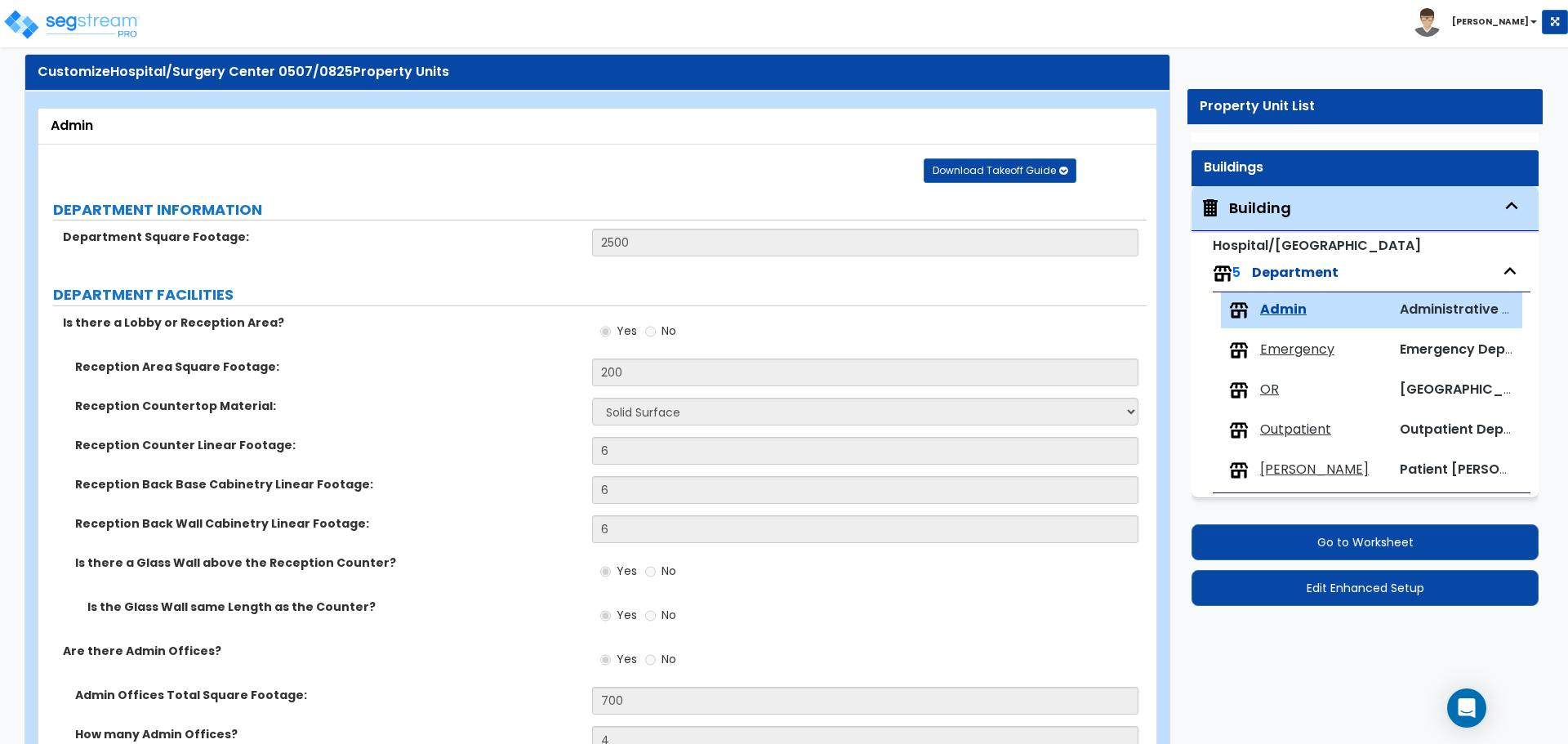
select select "3"
select select "2"
select select "1"
select select "7"
select select "1"
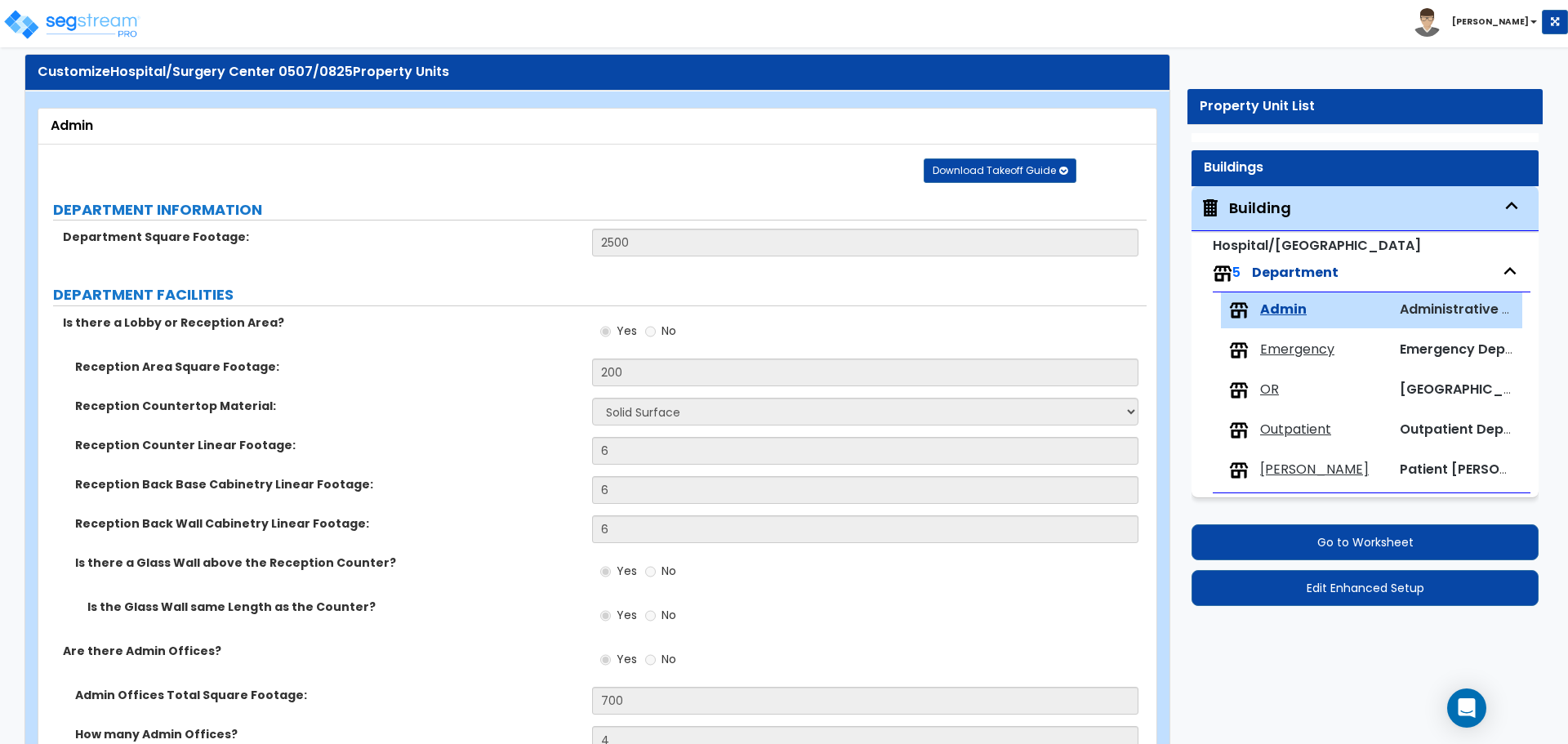
select select "3"
select select "1"
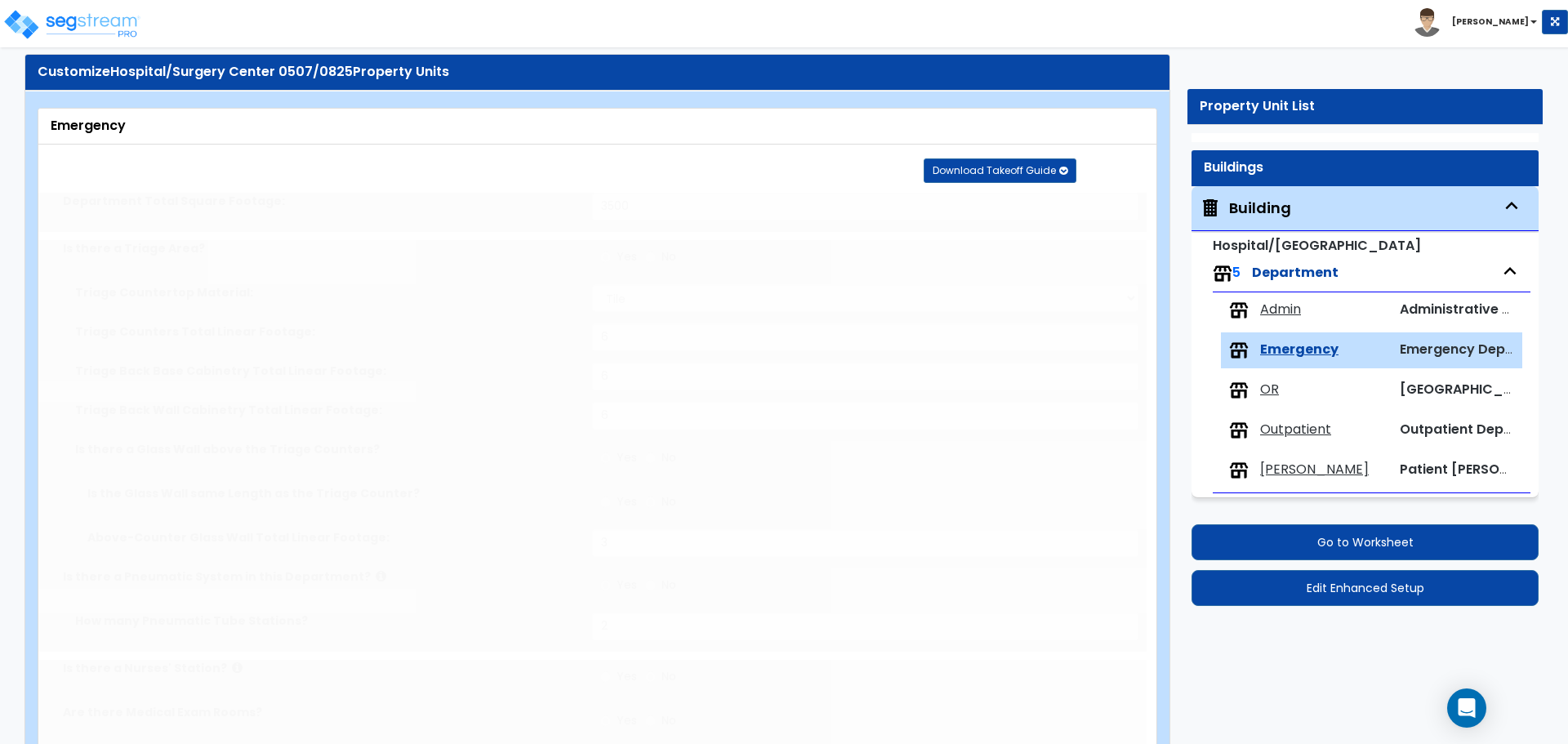
radio input "true"
type input "200"
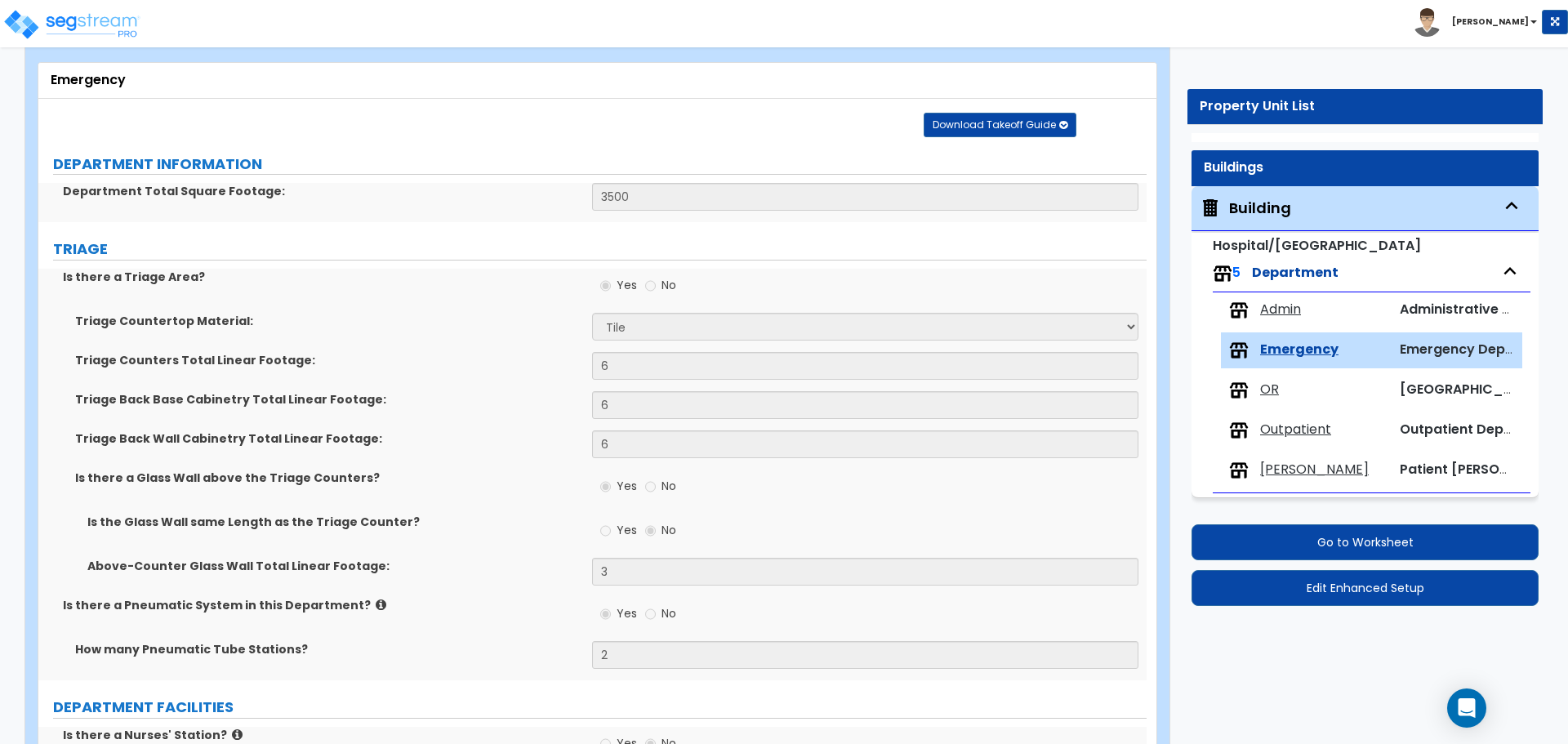
scroll to position [83, 0]
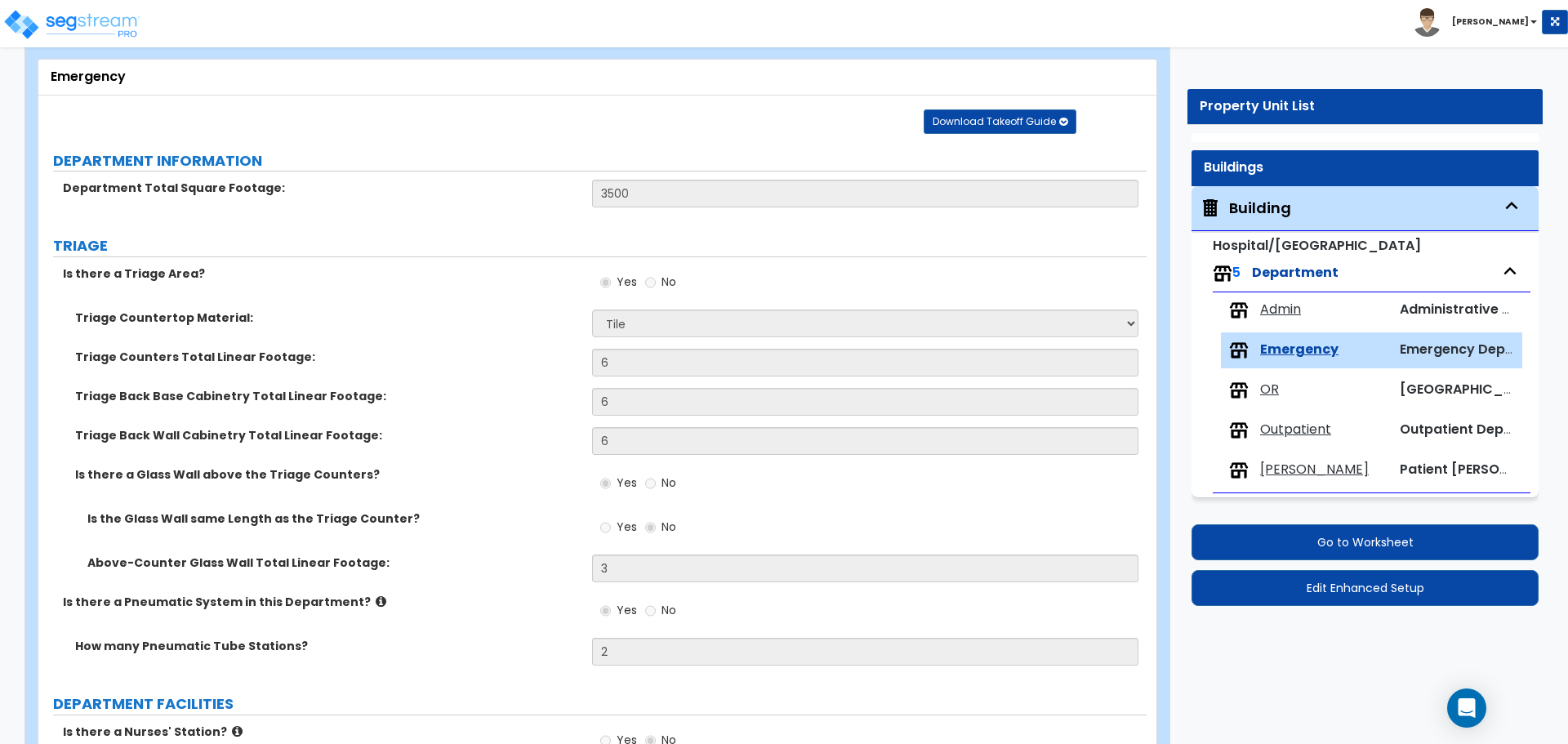
click at [1276, 391] on span "OR" at bounding box center [1269, 389] width 18 height 18
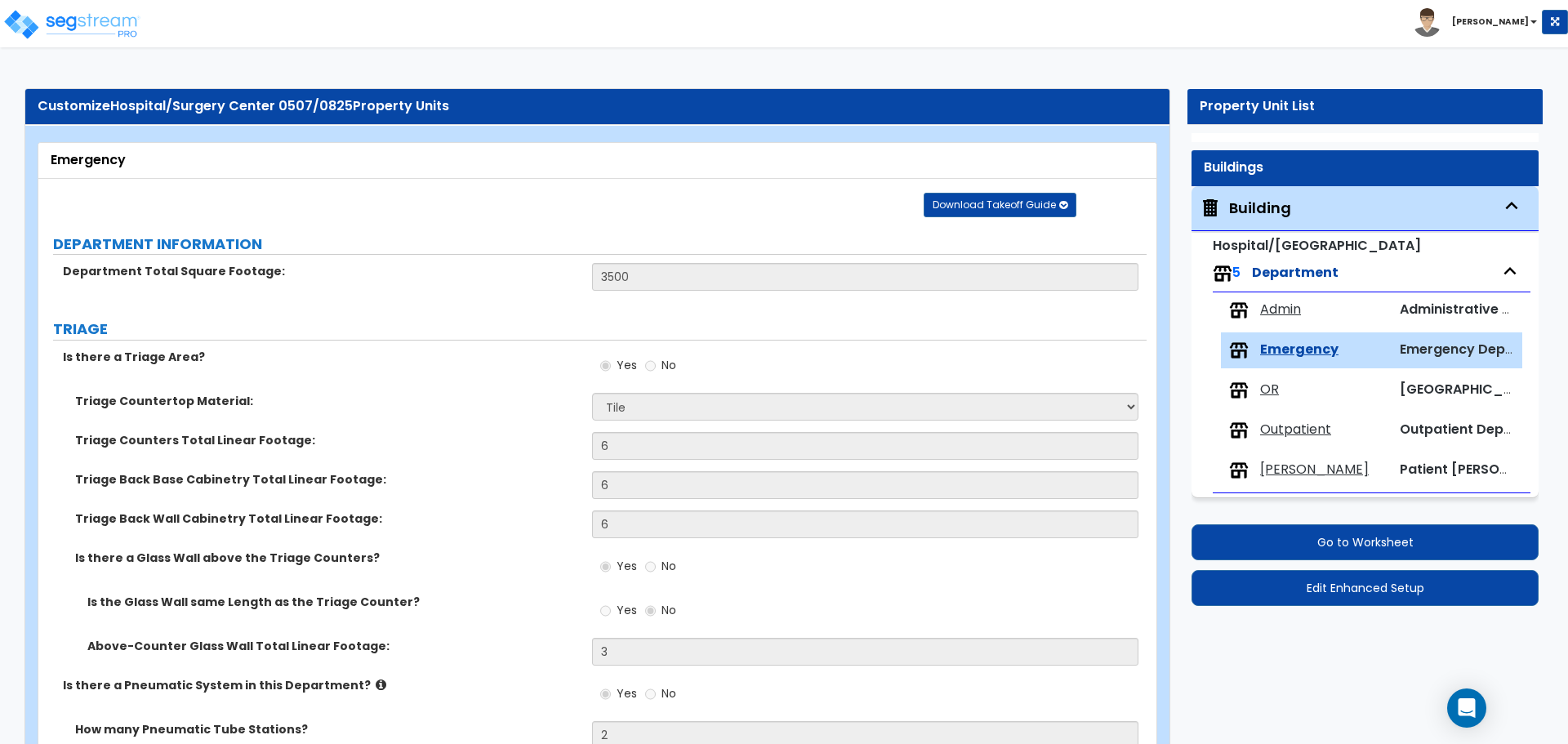
select select "5"
select select "1"
select select "2"
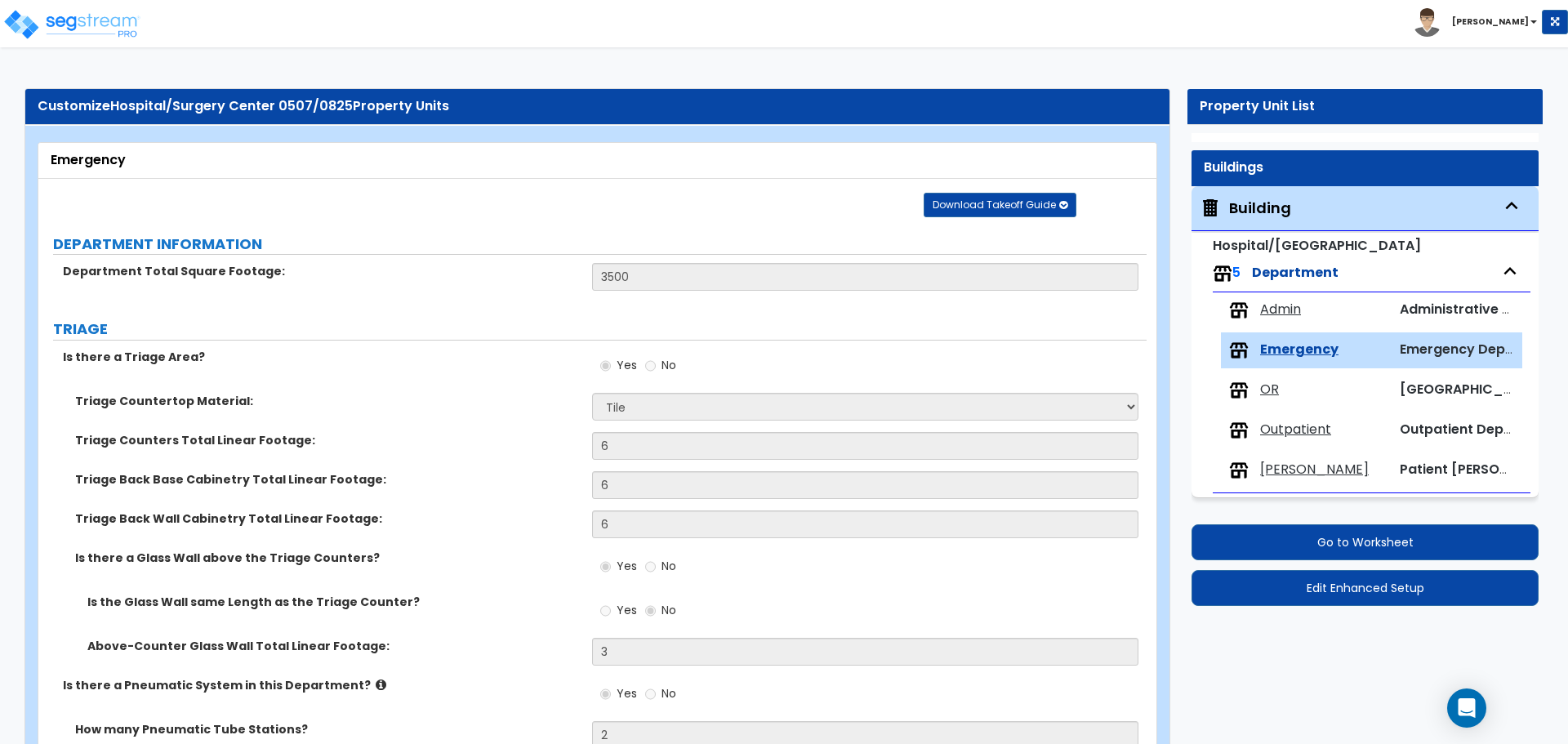
select select "1"
select select "2"
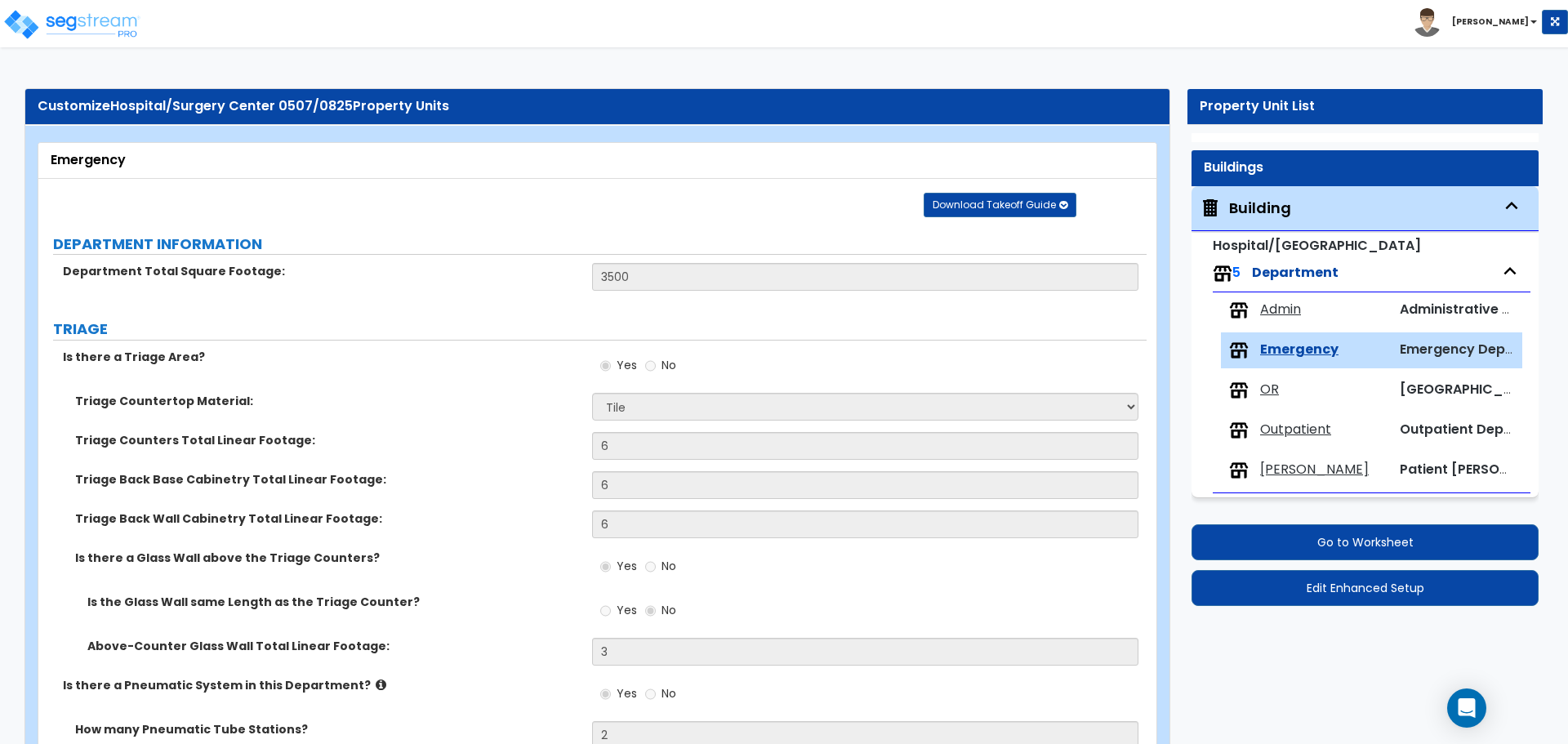
select select "2"
select select "1"
select select "2"
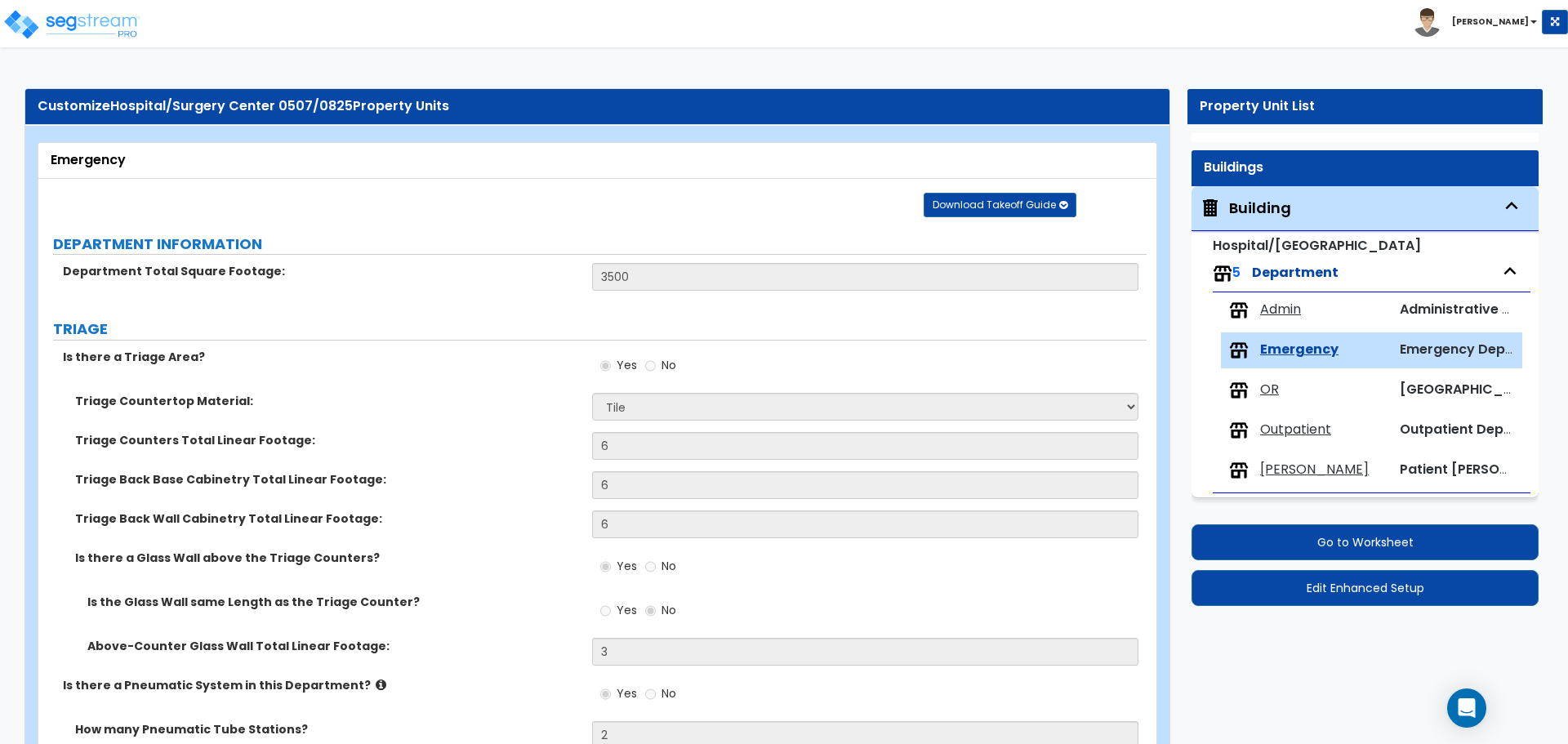
select select "3"
select select "2"
select select "1"
select select "6"
select select "1"
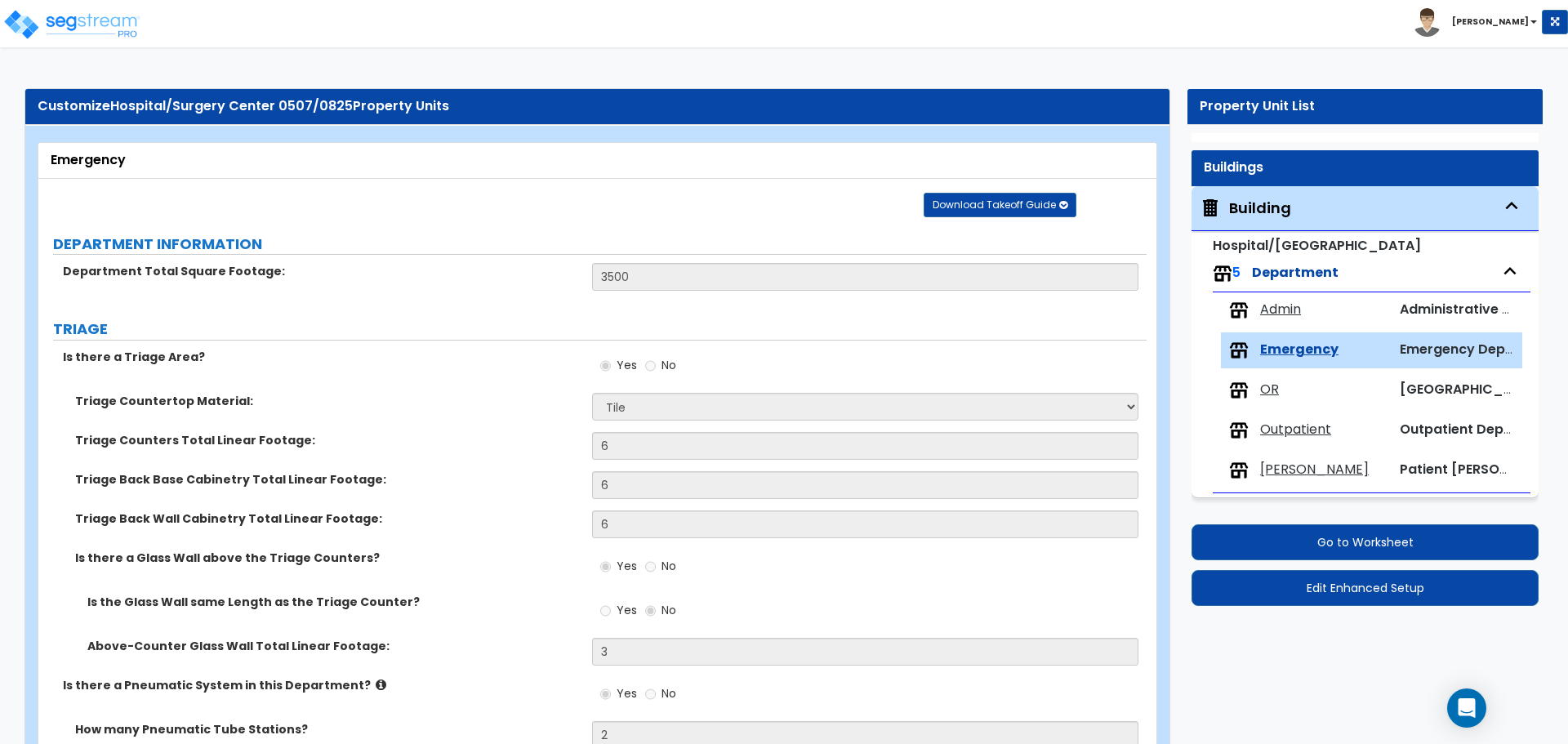
select select "1"
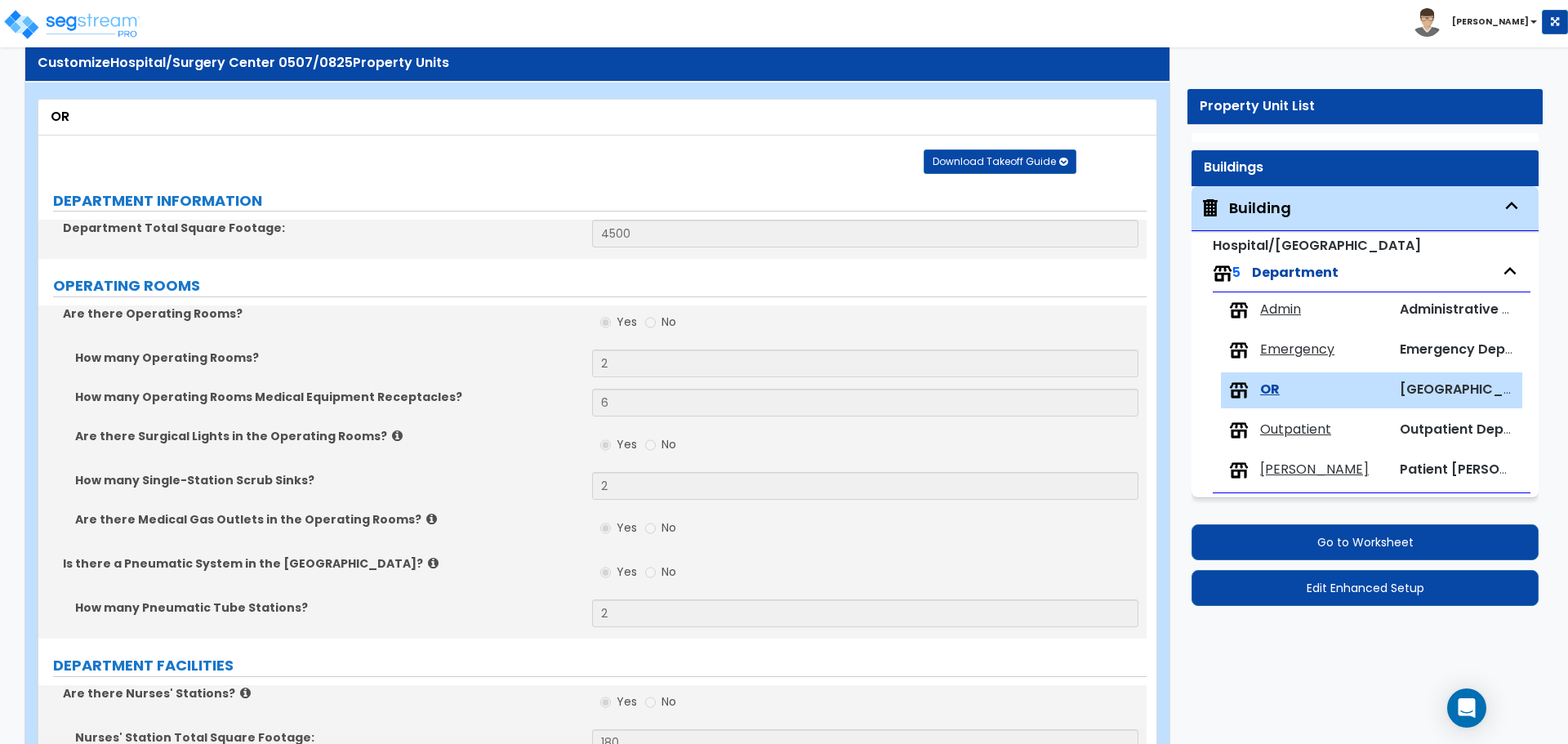
scroll to position [62, 0]
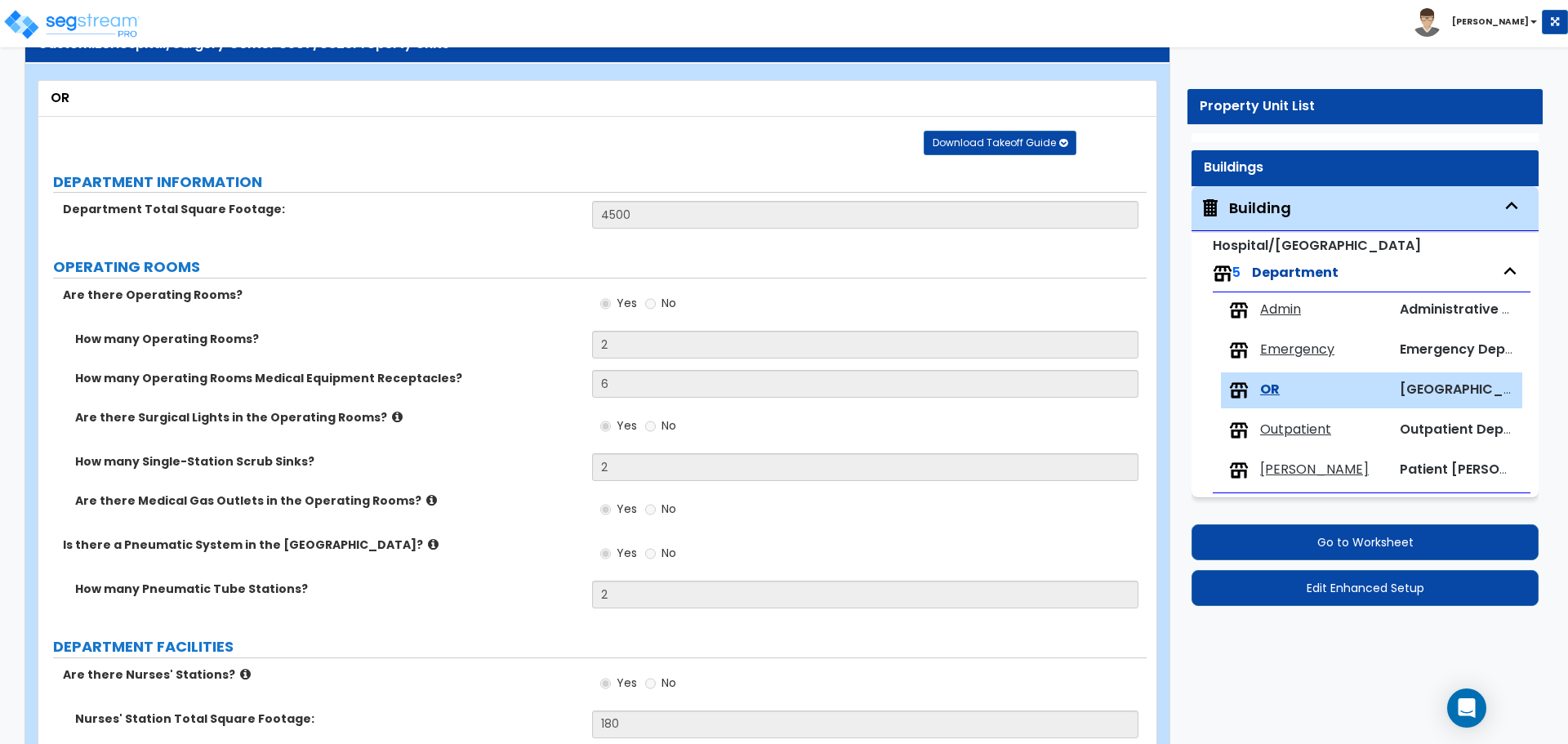
click at [1278, 423] on span "Outpatient" at bounding box center [1296, 429] width 71 height 18
select select "7"
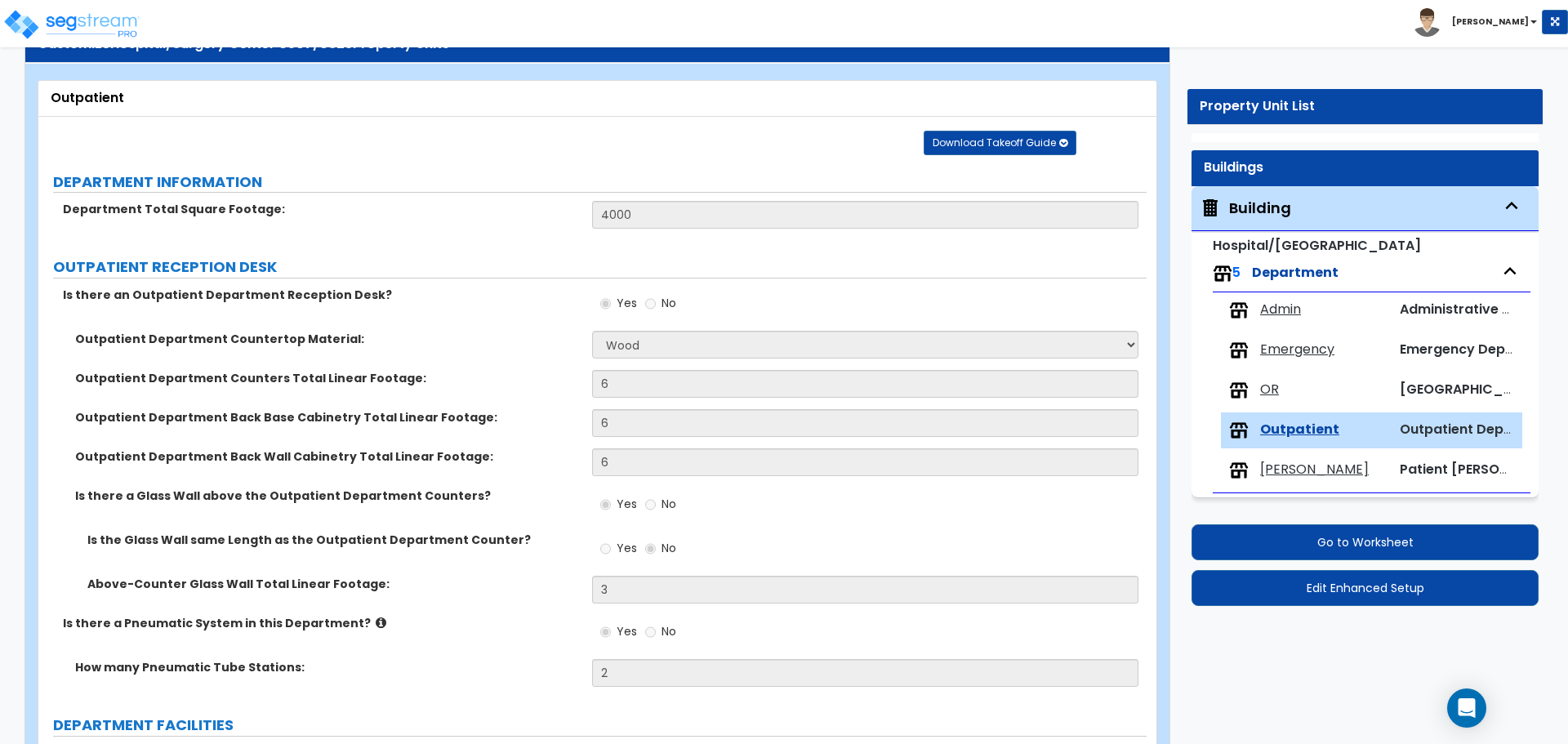
click at [1272, 463] on span "[PERSON_NAME]" at bounding box center [1314, 469] width 109 height 18
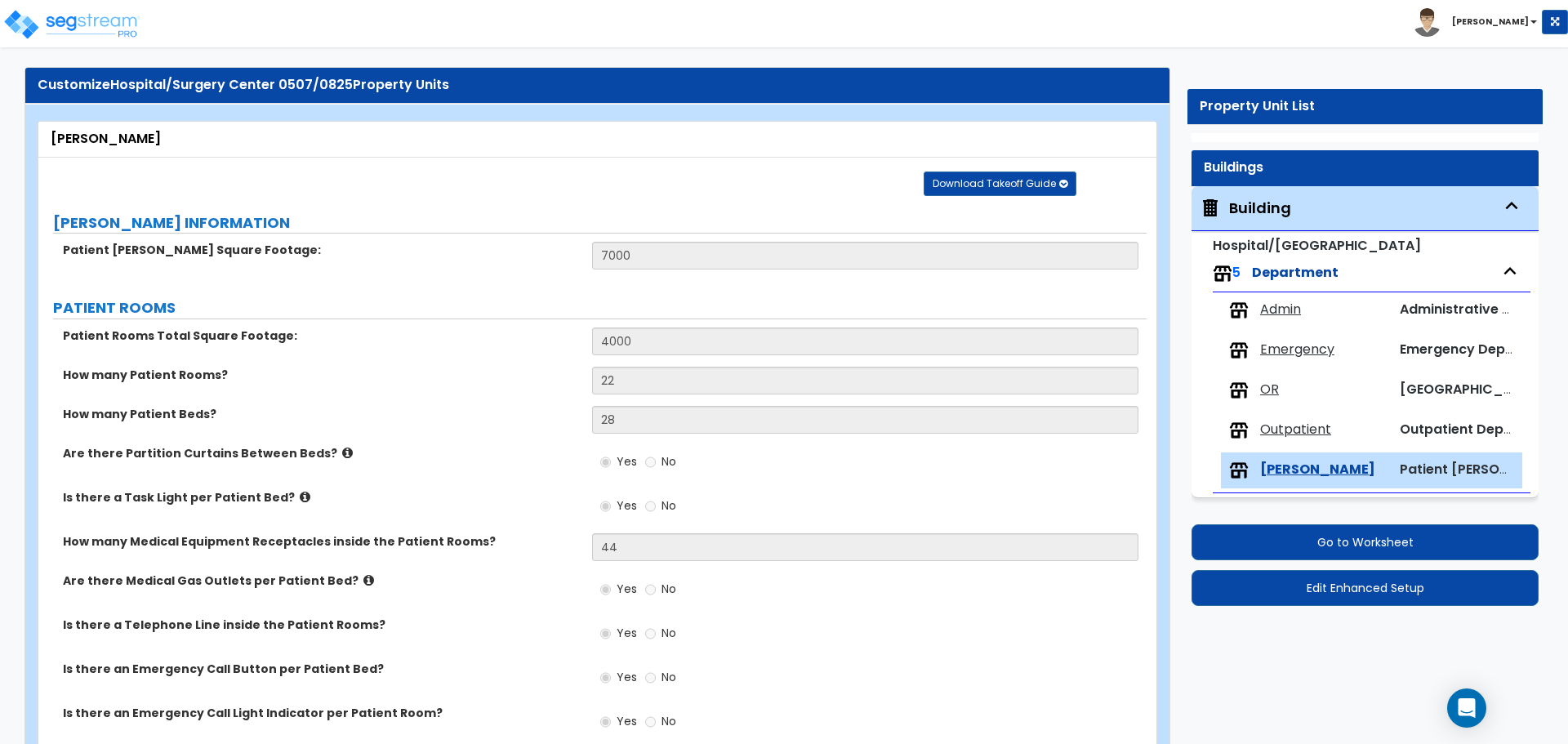
scroll to position [0, 0]
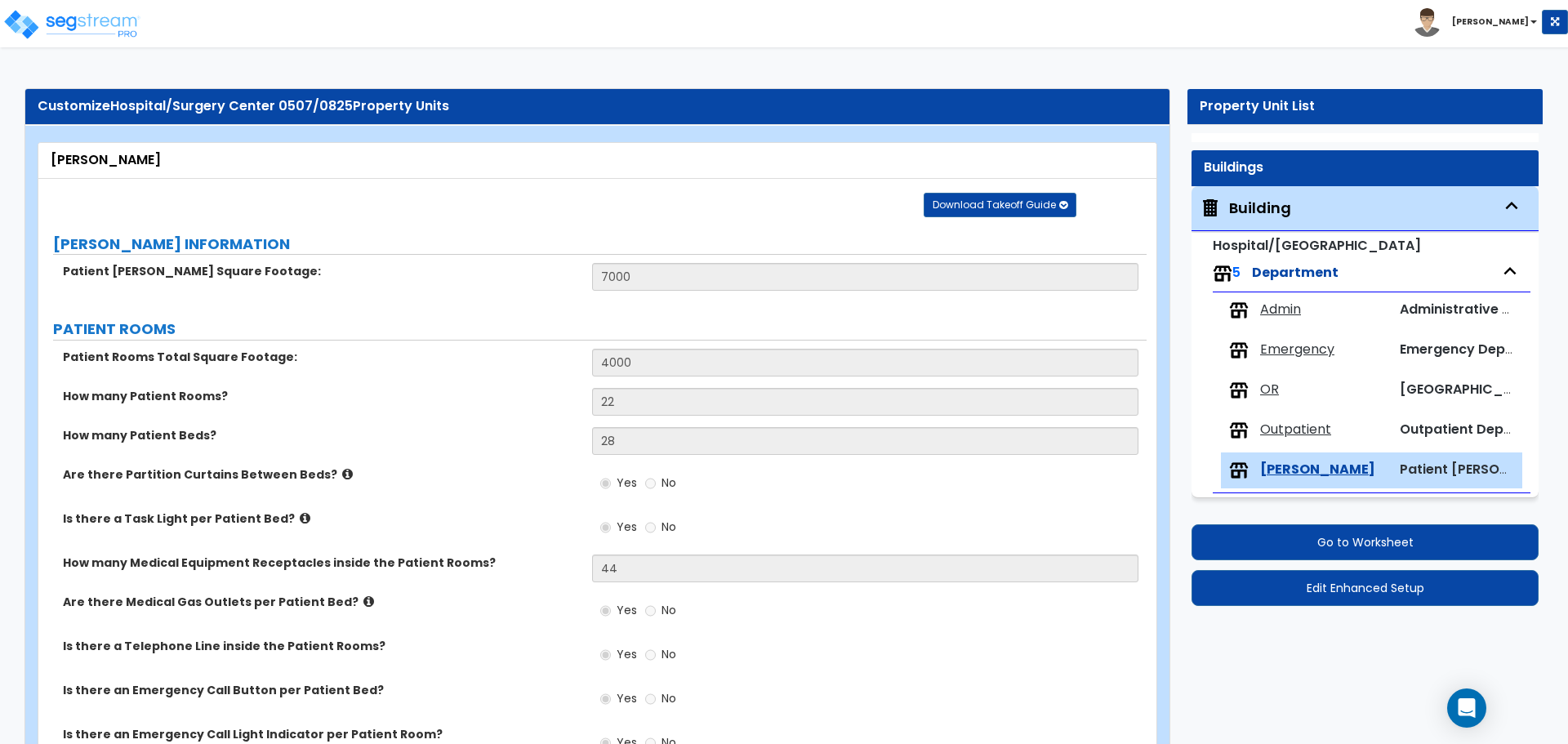
click at [1290, 315] on span "Admin" at bounding box center [1280, 310] width 41 height 18
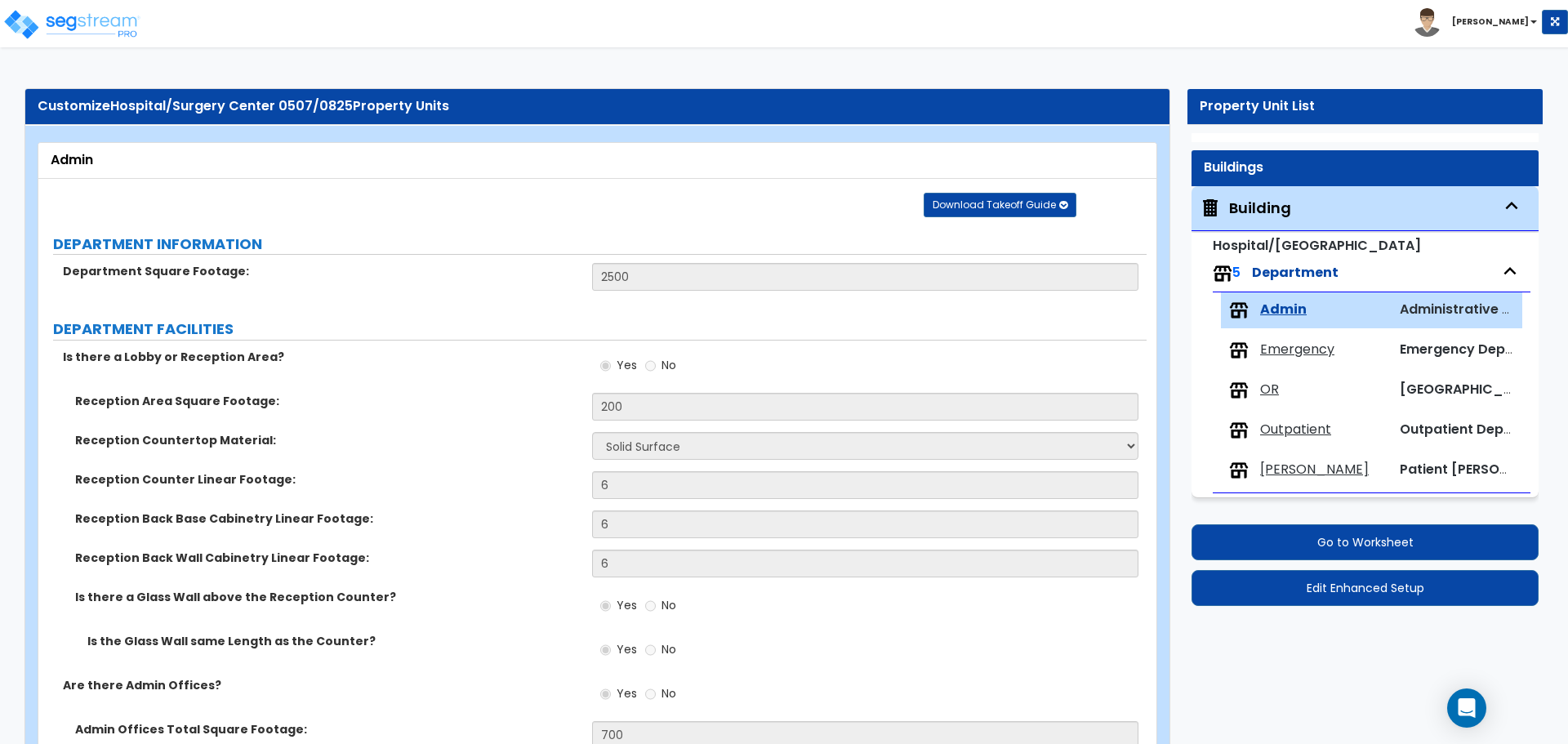
click at [1277, 348] on span "Emergency" at bounding box center [1297, 349] width 74 height 18
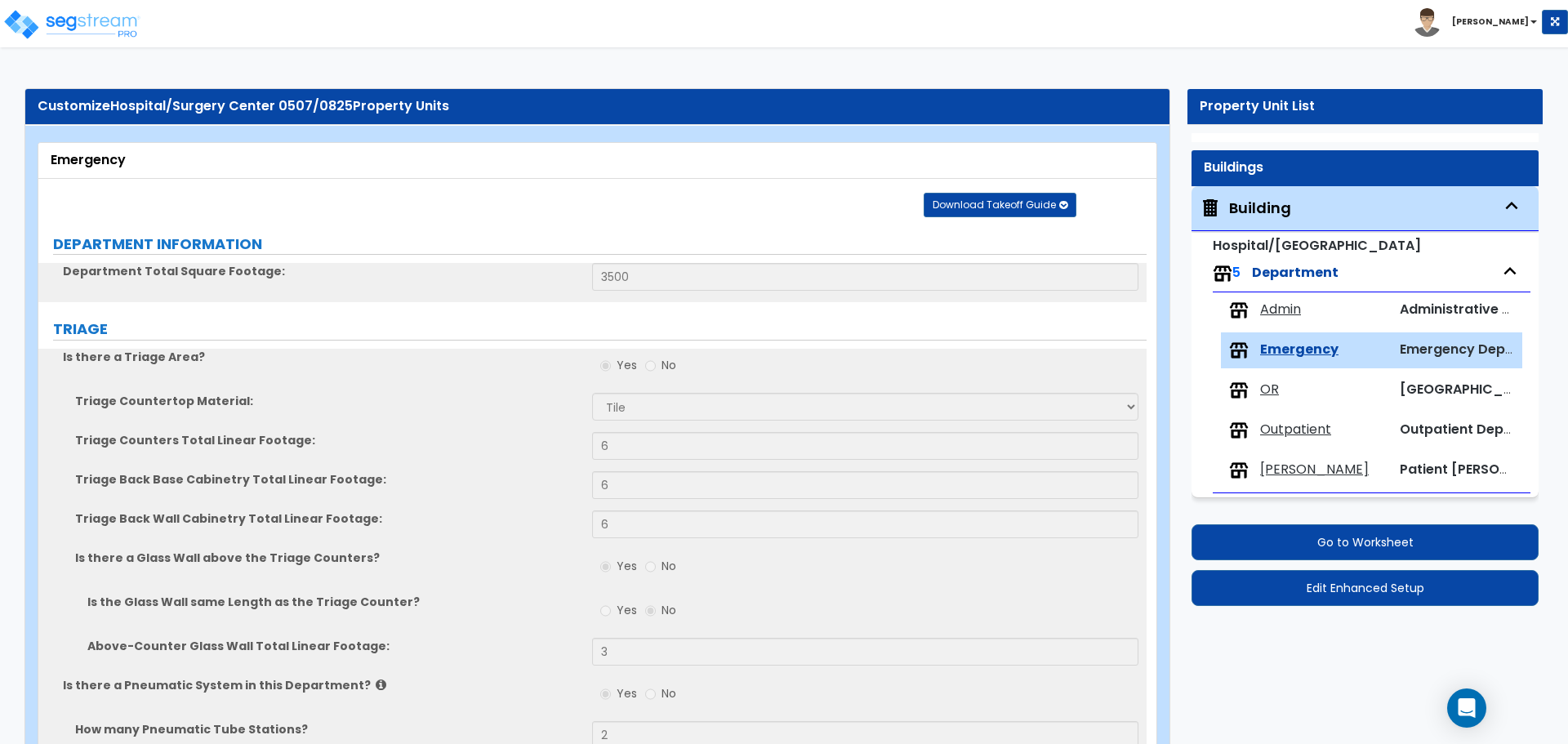
click at [1261, 298] on div "Admin Administrative Department" at bounding box center [1372, 310] width 301 height 36
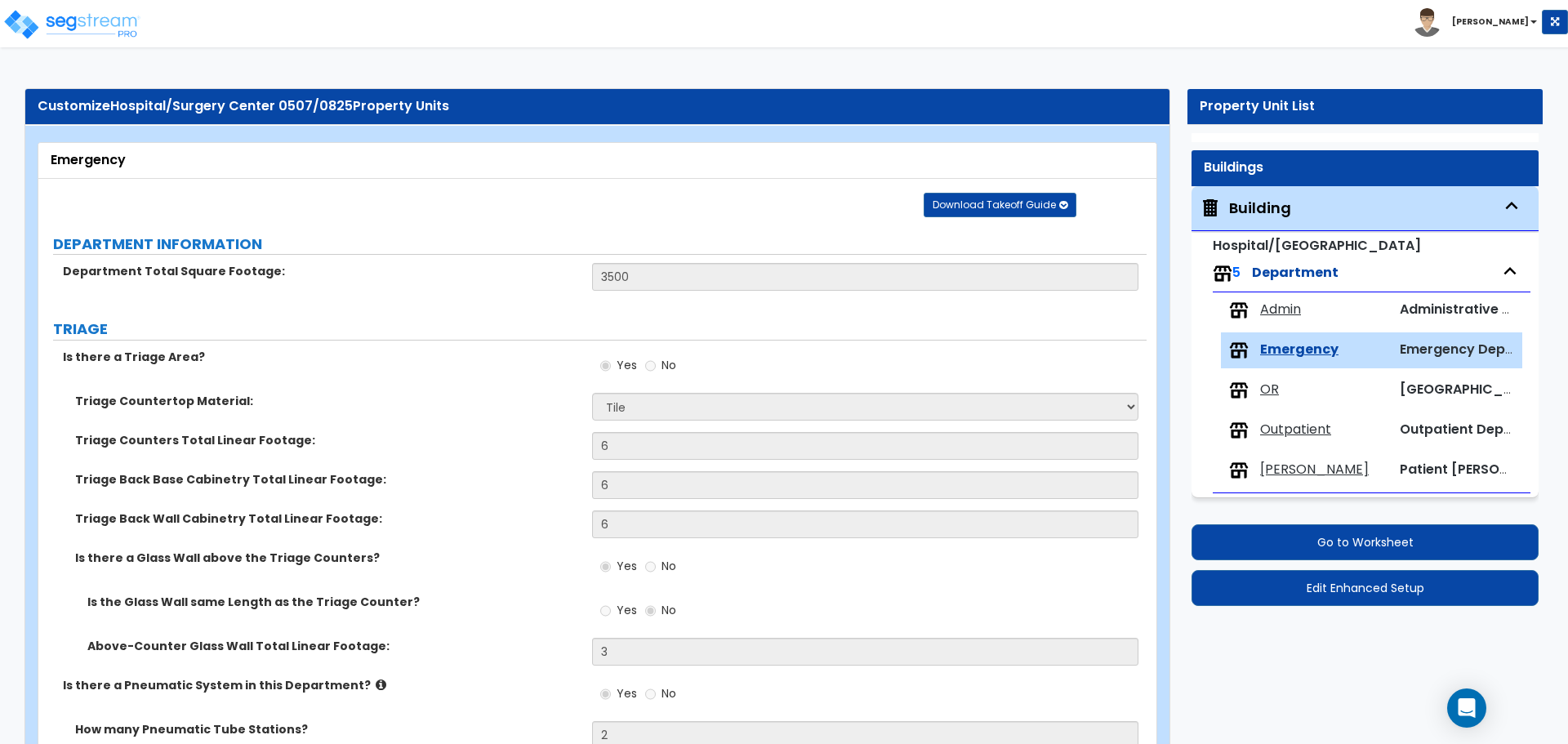
click at [1252, 209] on div "Building" at bounding box center [1260, 208] width 62 height 21
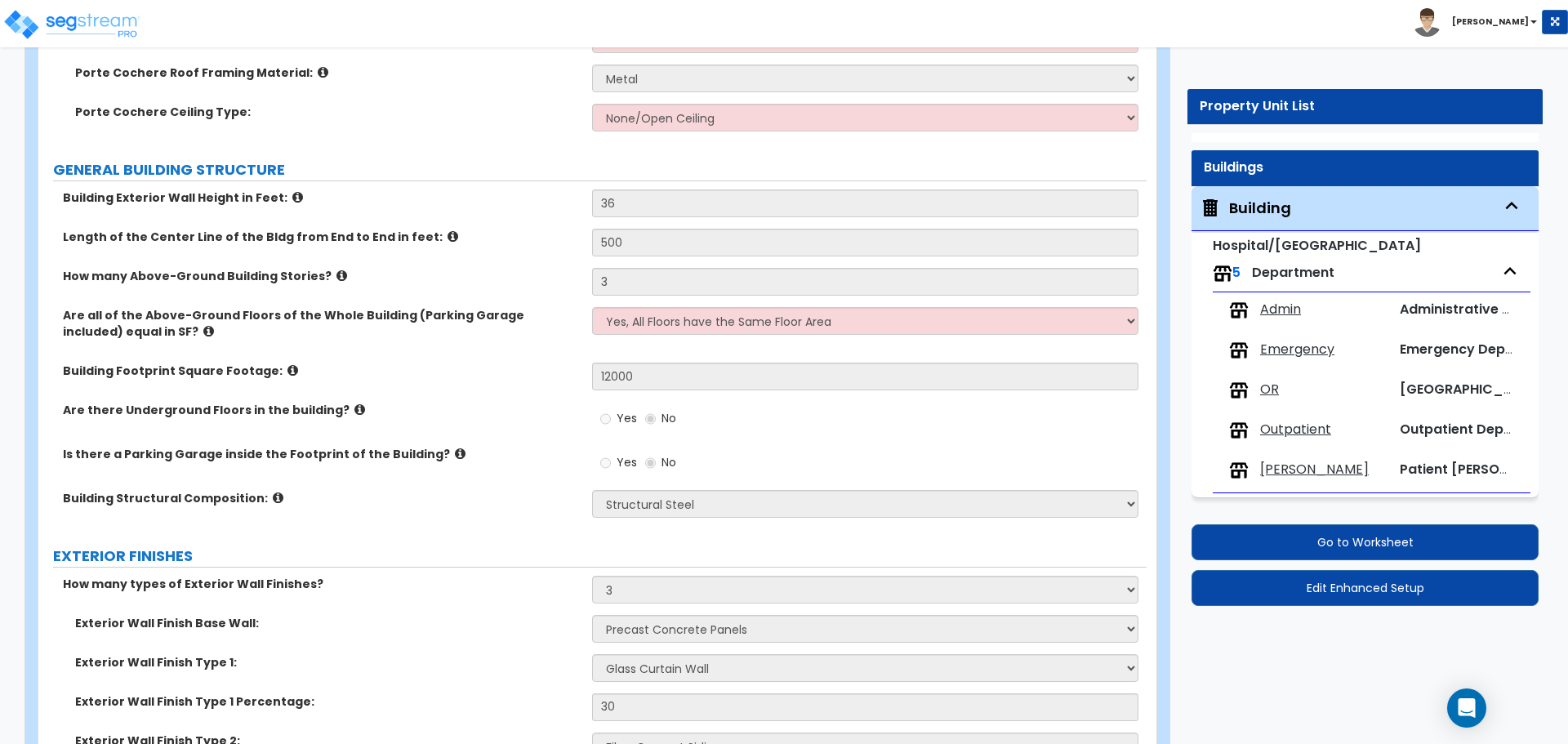
scroll to position [833, 0]
click at [1269, 302] on span "Admin" at bounding box center [1280, 310] width 41 height 18
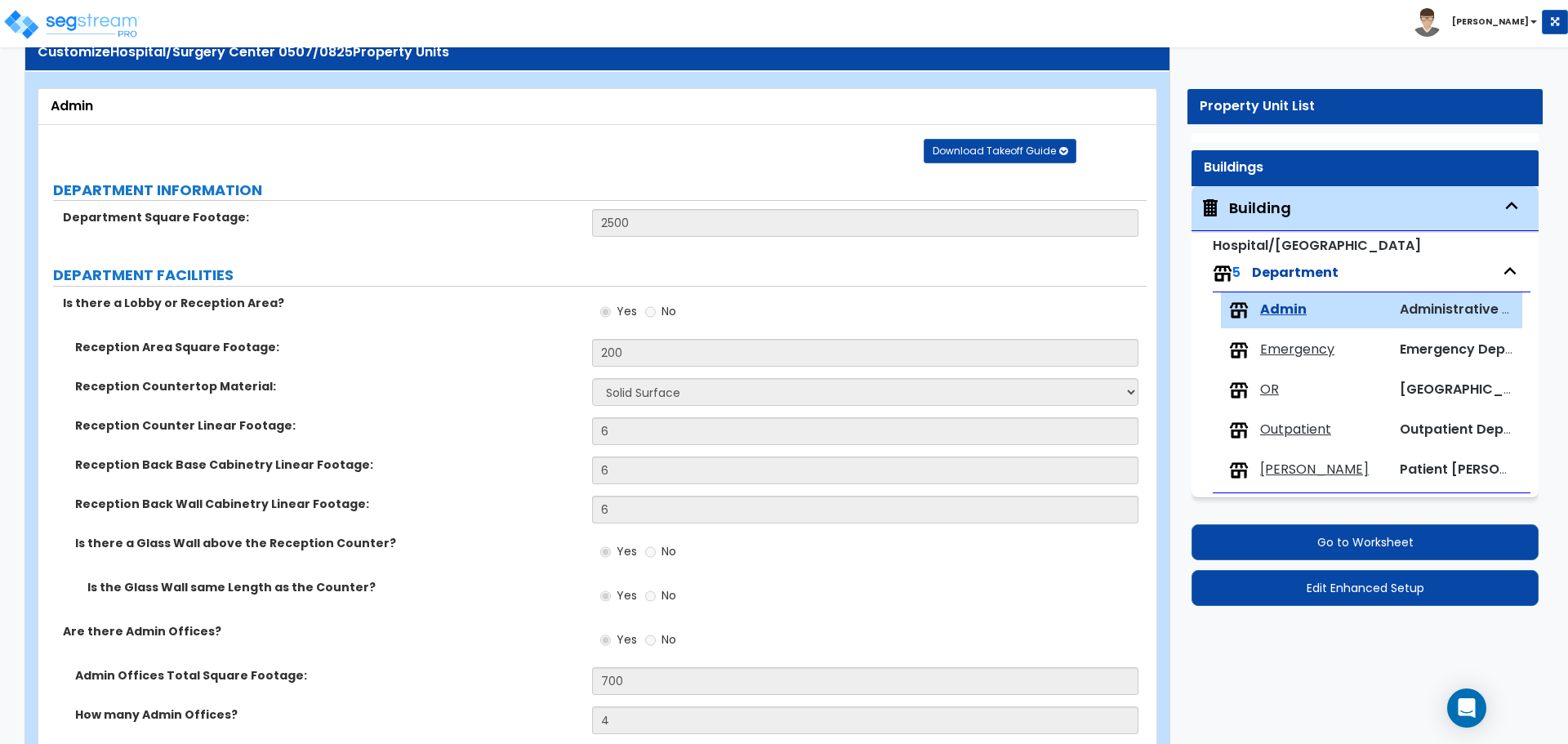
scroll to position [41, 0]
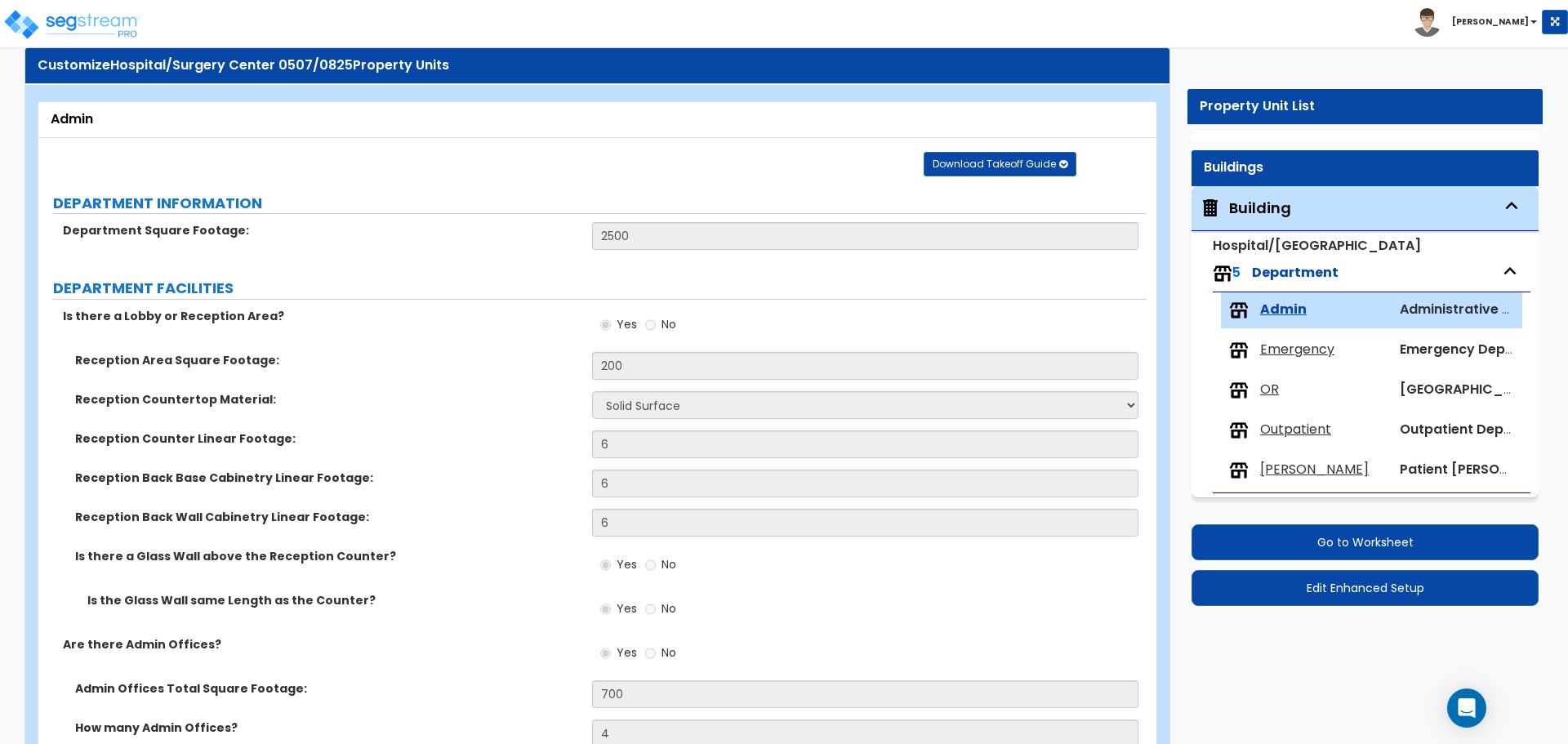
click at [1250, 209] on div "Building" at bounding box center [1260, 208] width 62 height 21
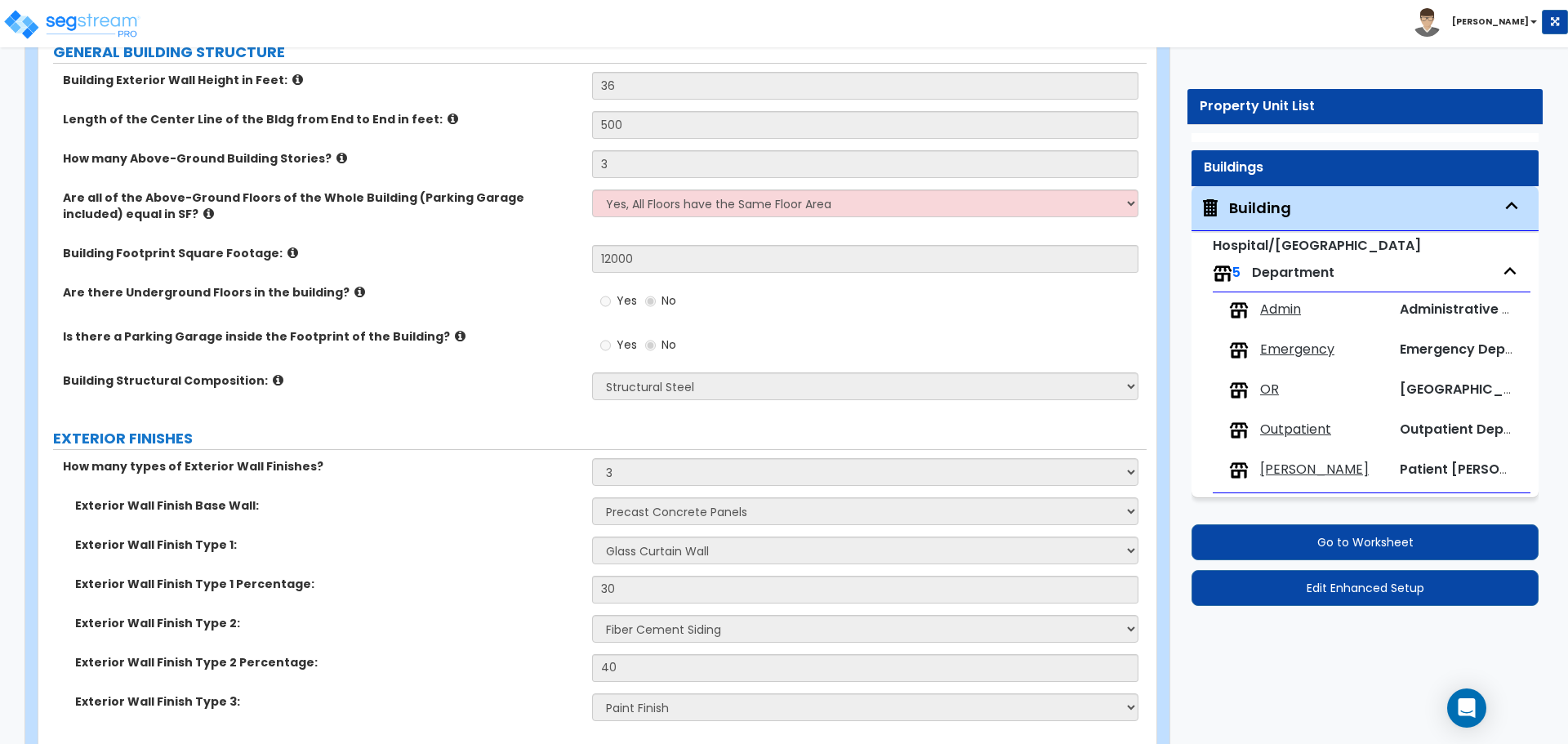
scroll to position [952, 0]
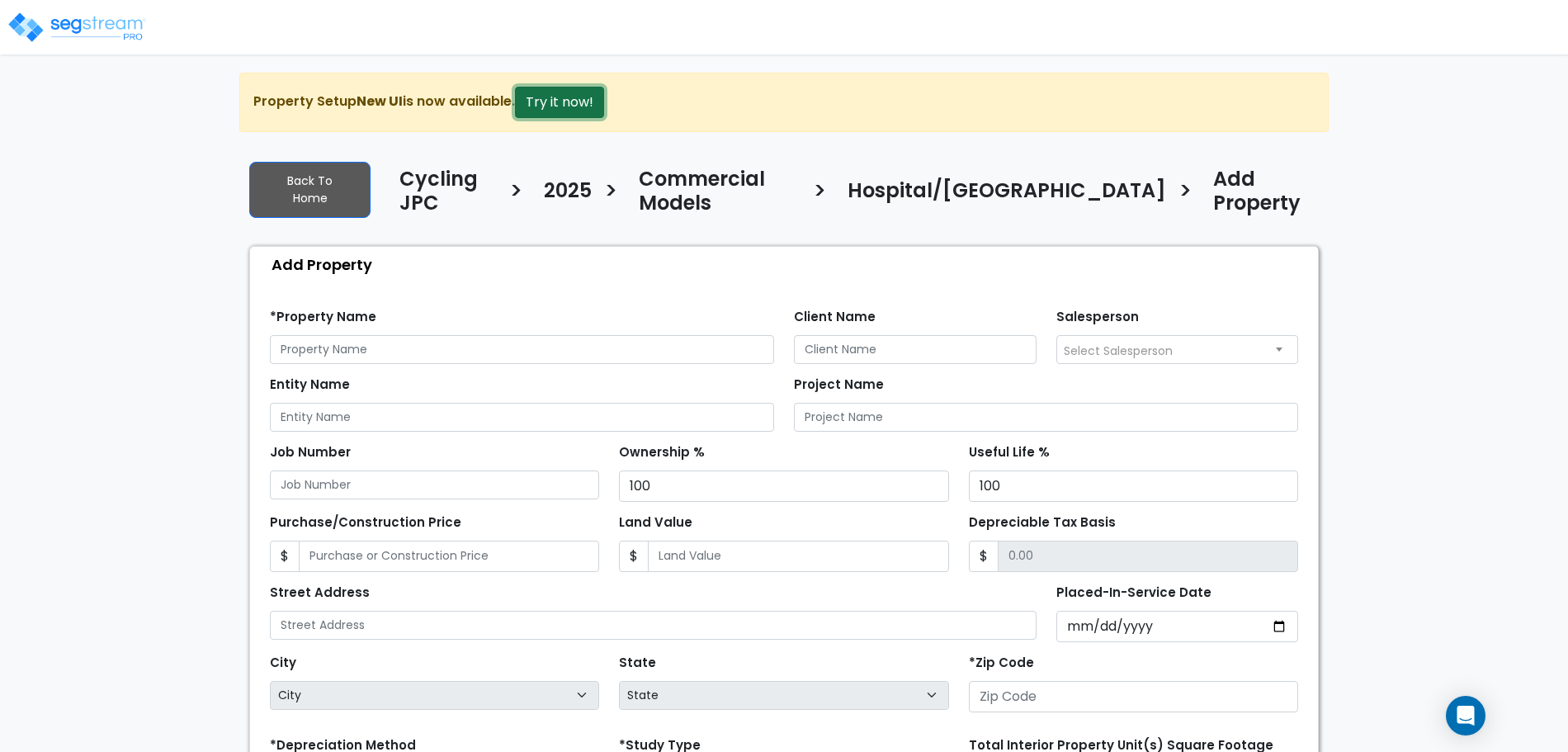
click at [546, 101] on button "Try it now!" at bounding box center [559, 102] width 89 height 31
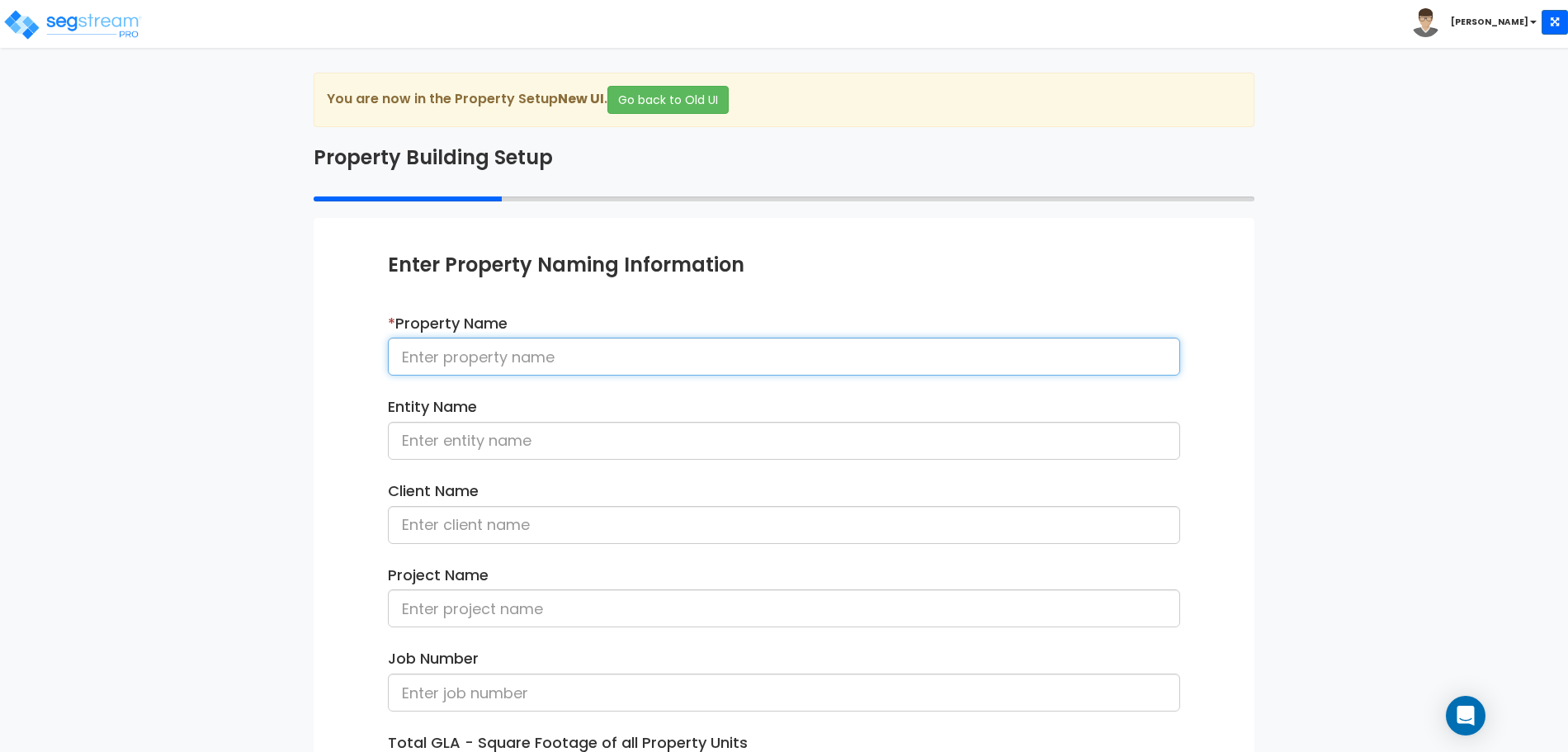
click at [558, 368] on input at bounding box center [784, 356] width 793 height 38
type input "Hospital/Surgery Center 0820/2125"
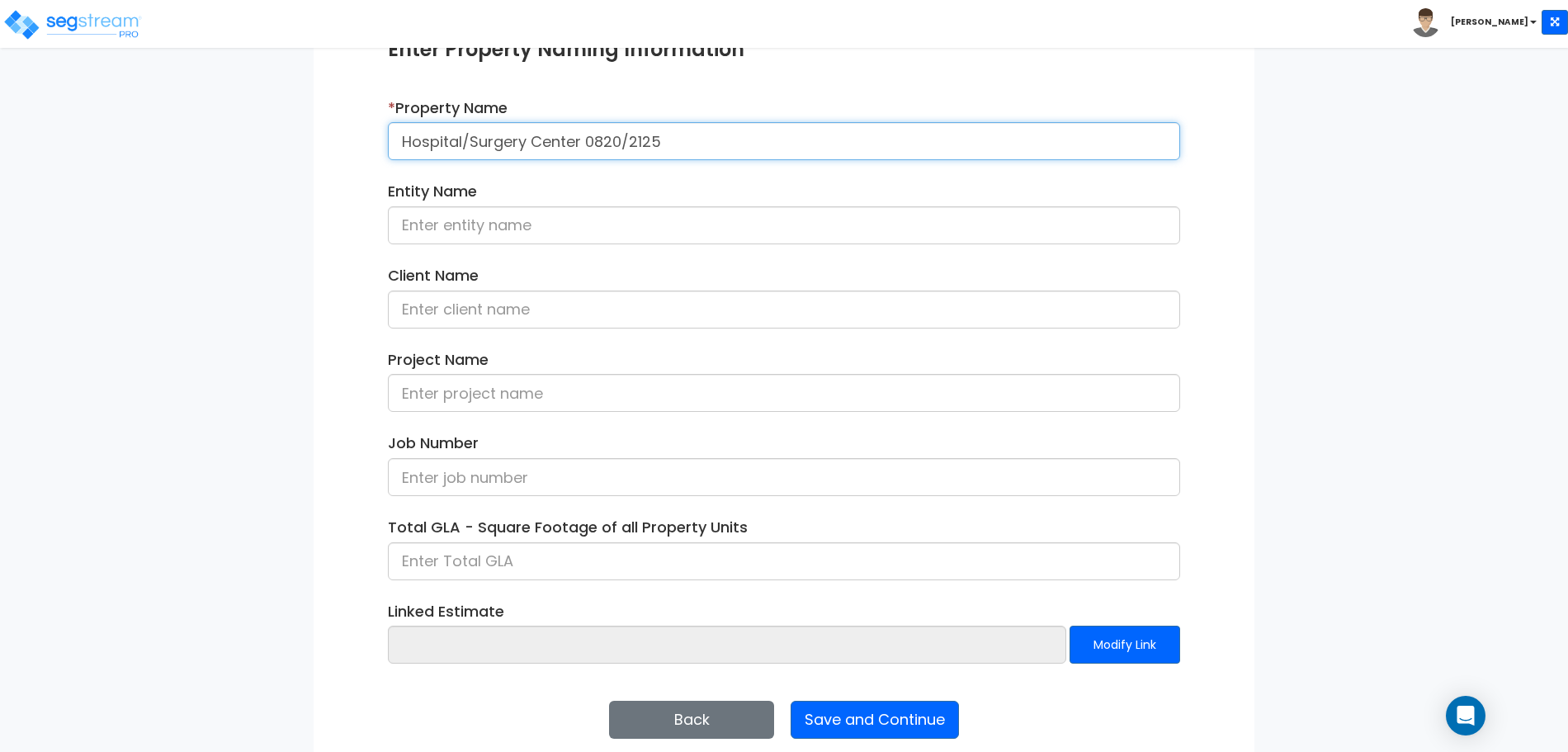
scroll to position [200, 0]
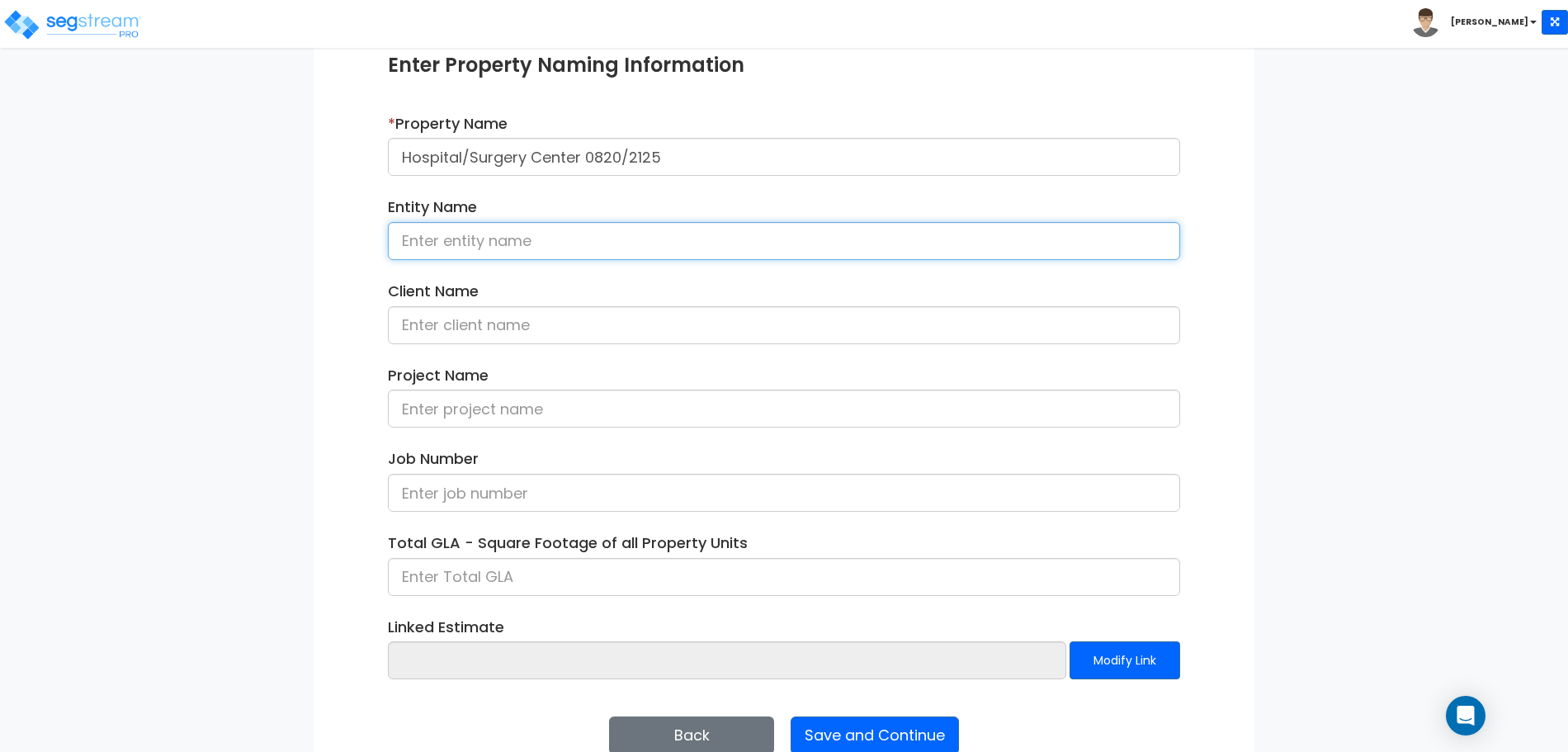
click at [759, 228] on input at bounding box center [784, 241] width 793 height 38
type input "Abaco"
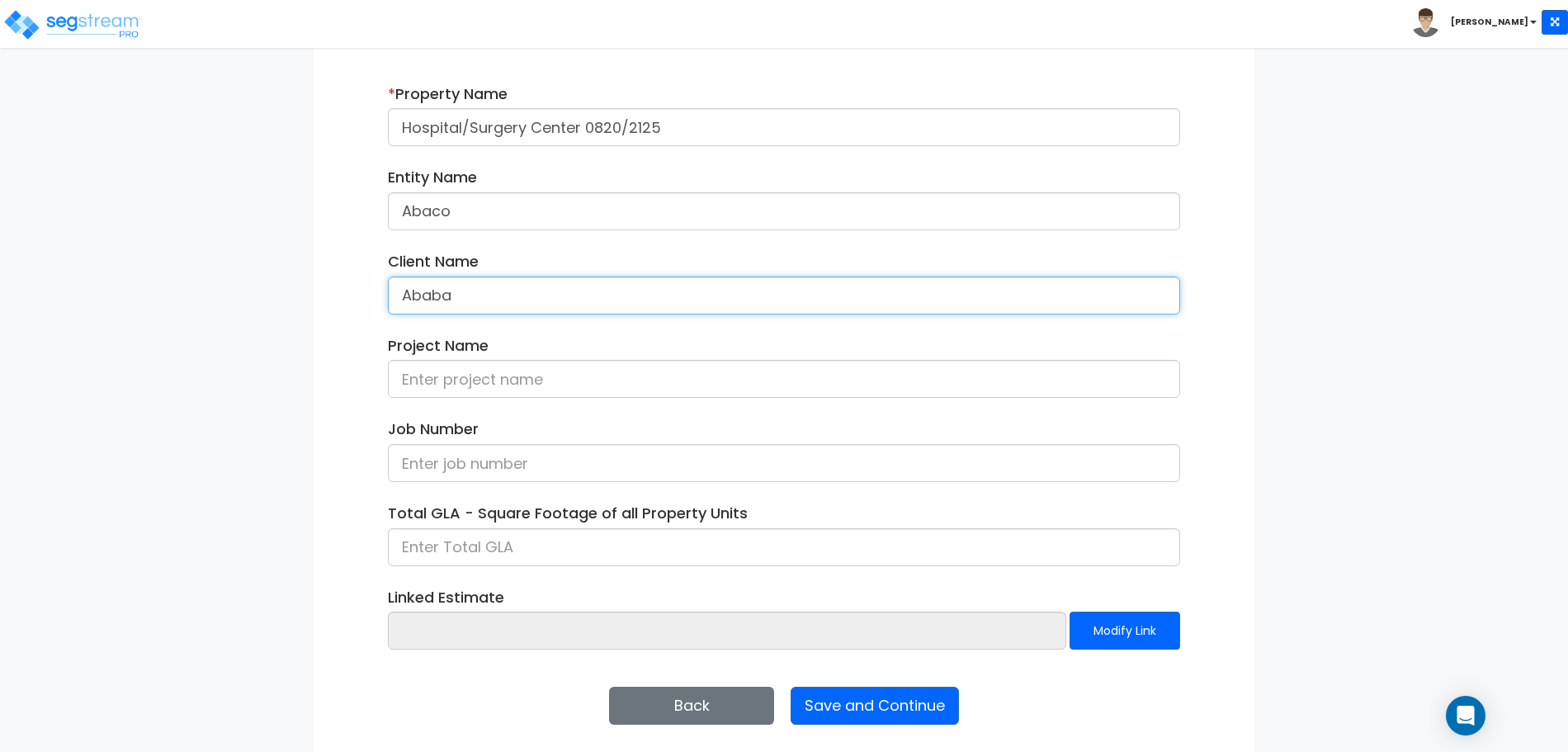
scroll to position [234, 0]
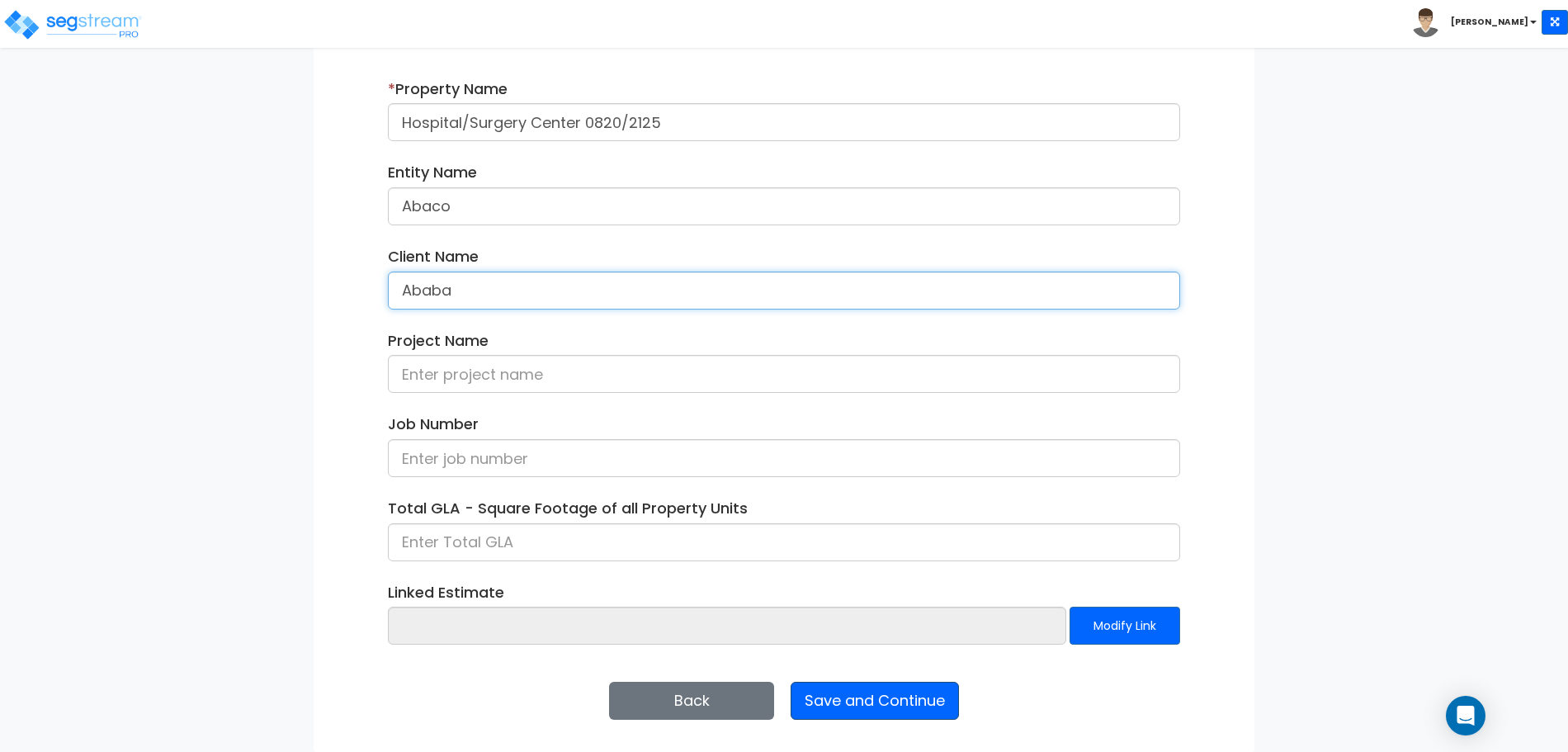
type input "Ababa"
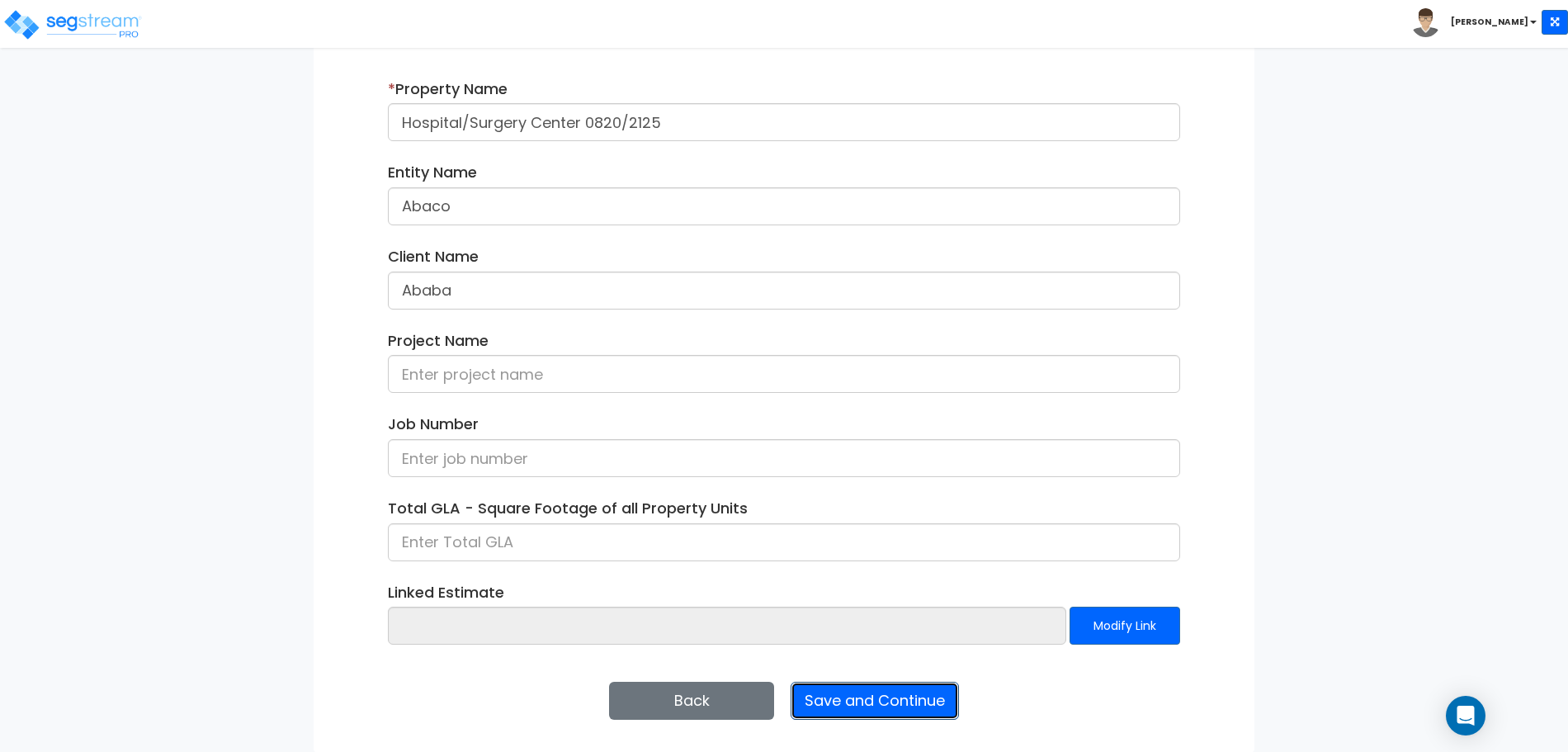
click at [856, 686] on button "Save and Continue" at bounding box center [875, 700] width 169 height 38
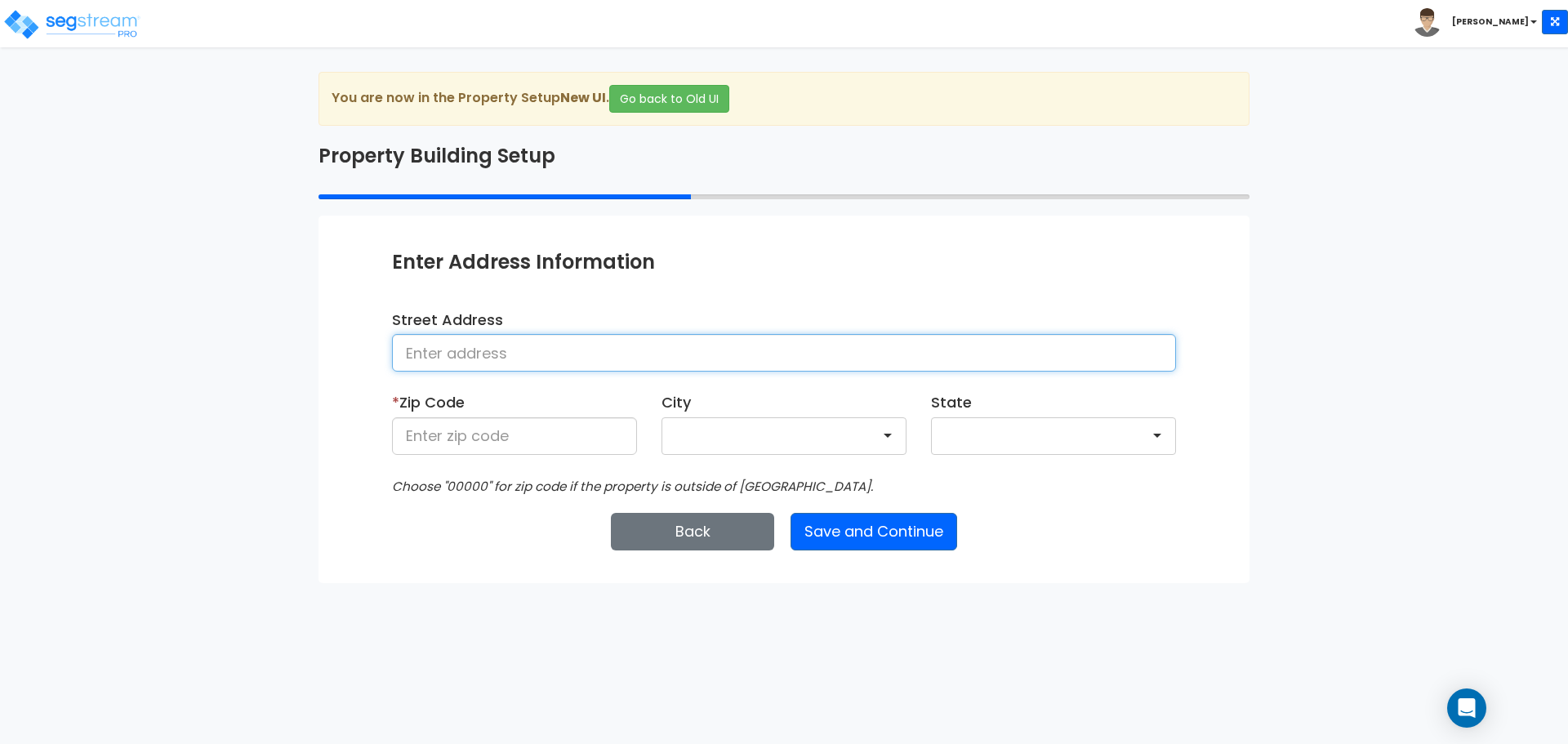
click at [604, 352] on input at bounding box center [784, 352] width 784 height 38
type input "[STREET_ADDRESS]"
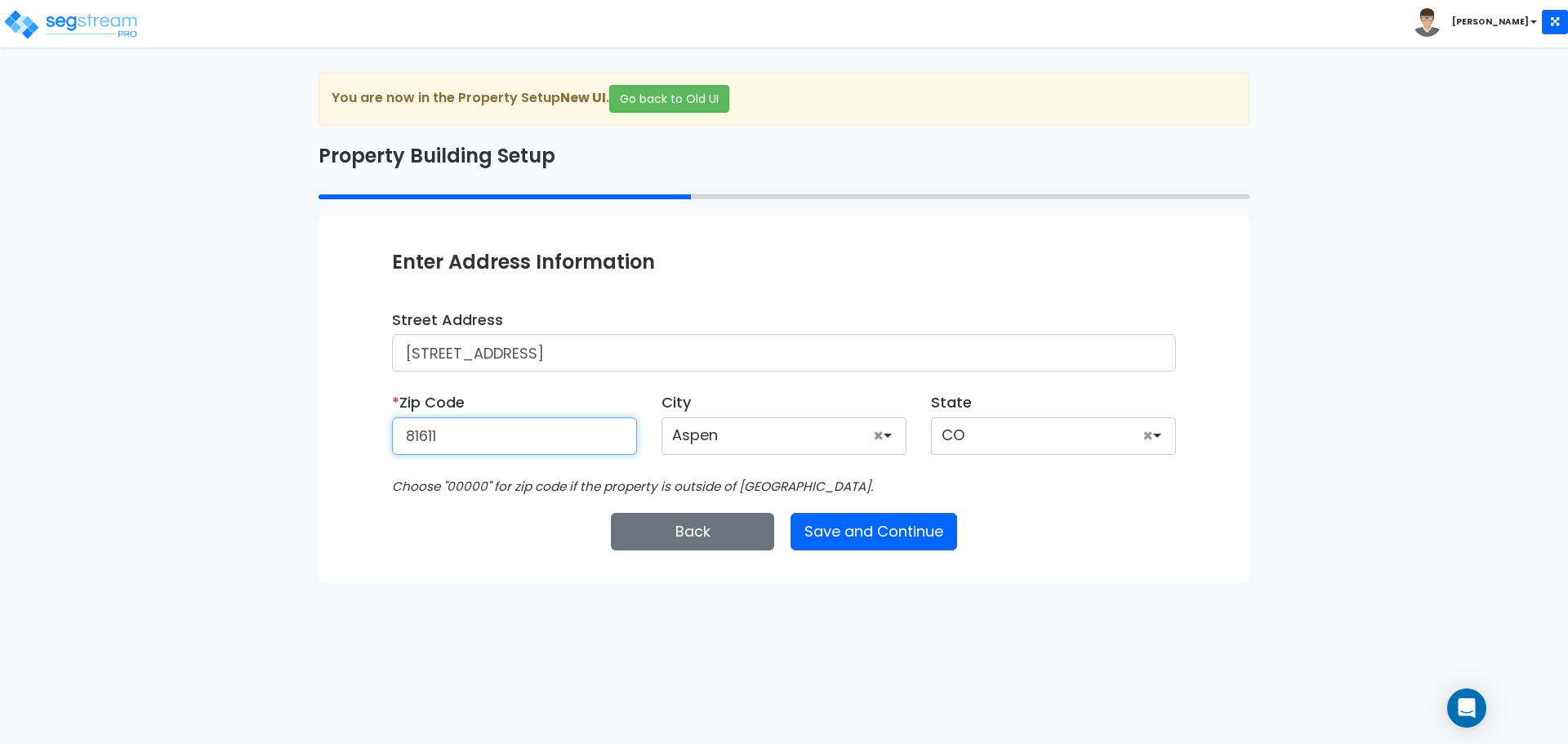
type input "81611"
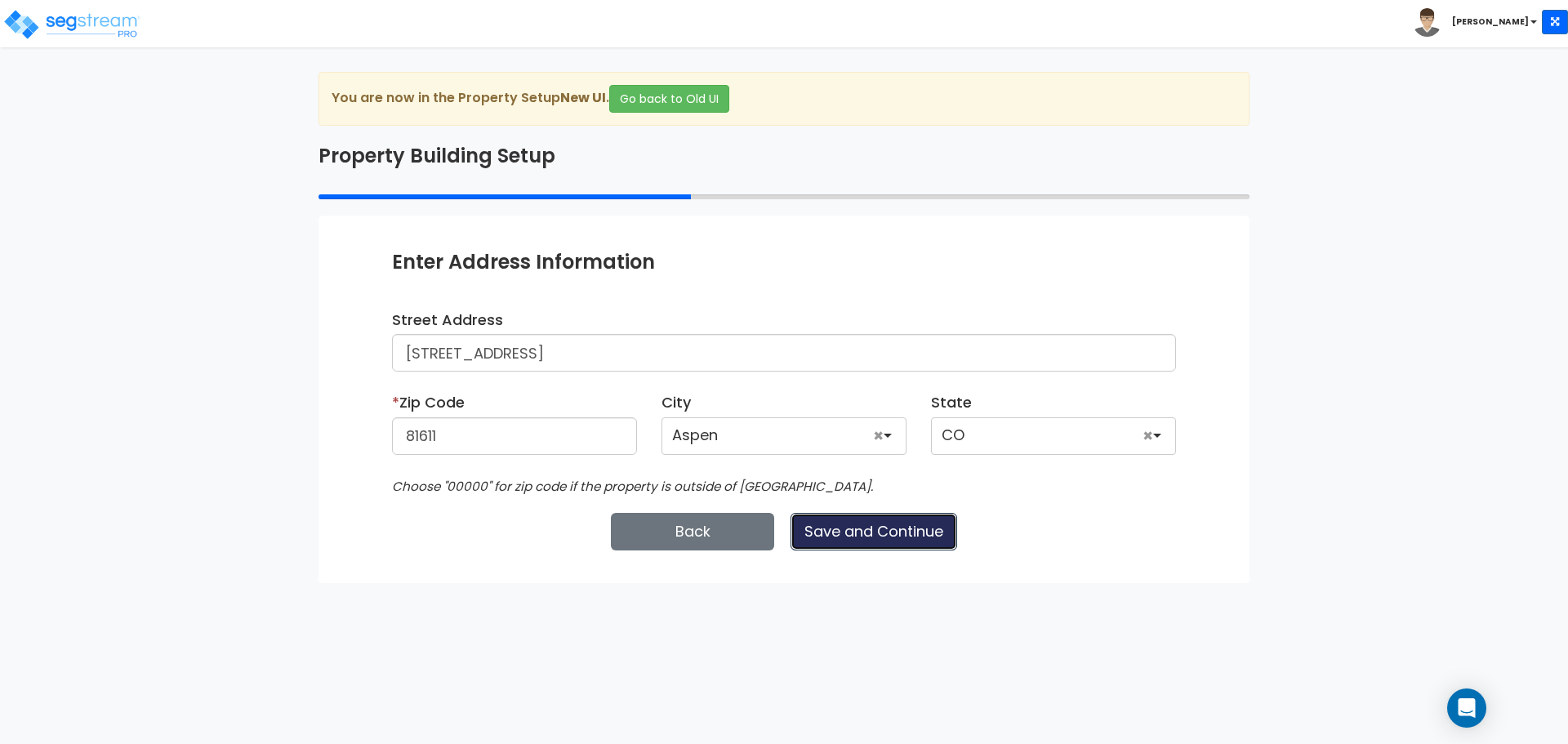
click at [842, 533] on button "Save and Continue" at bounding box center [873, 532] width 167 height 38
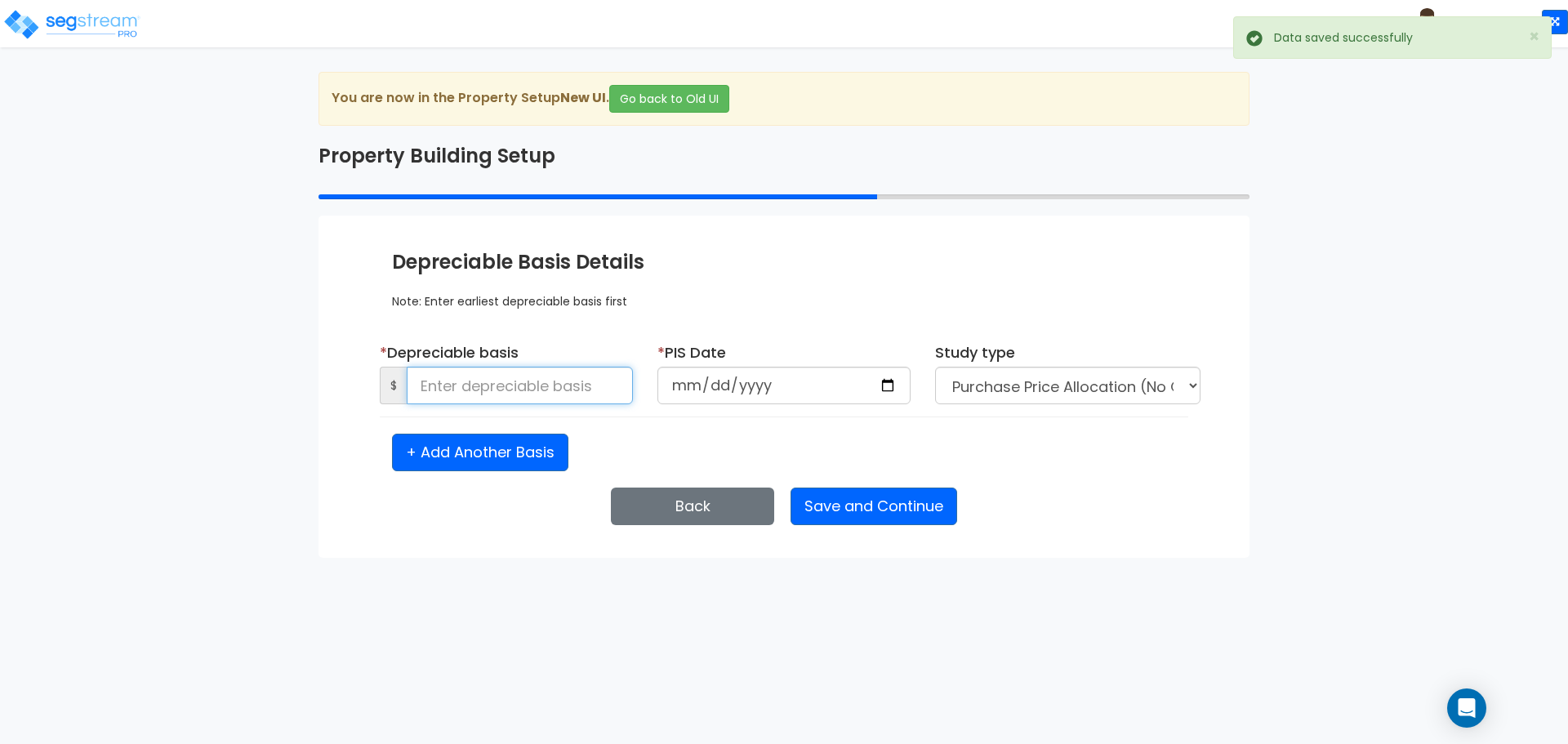
click at [595, 401] on input at bounding box center [520, 385] width 226 height 38
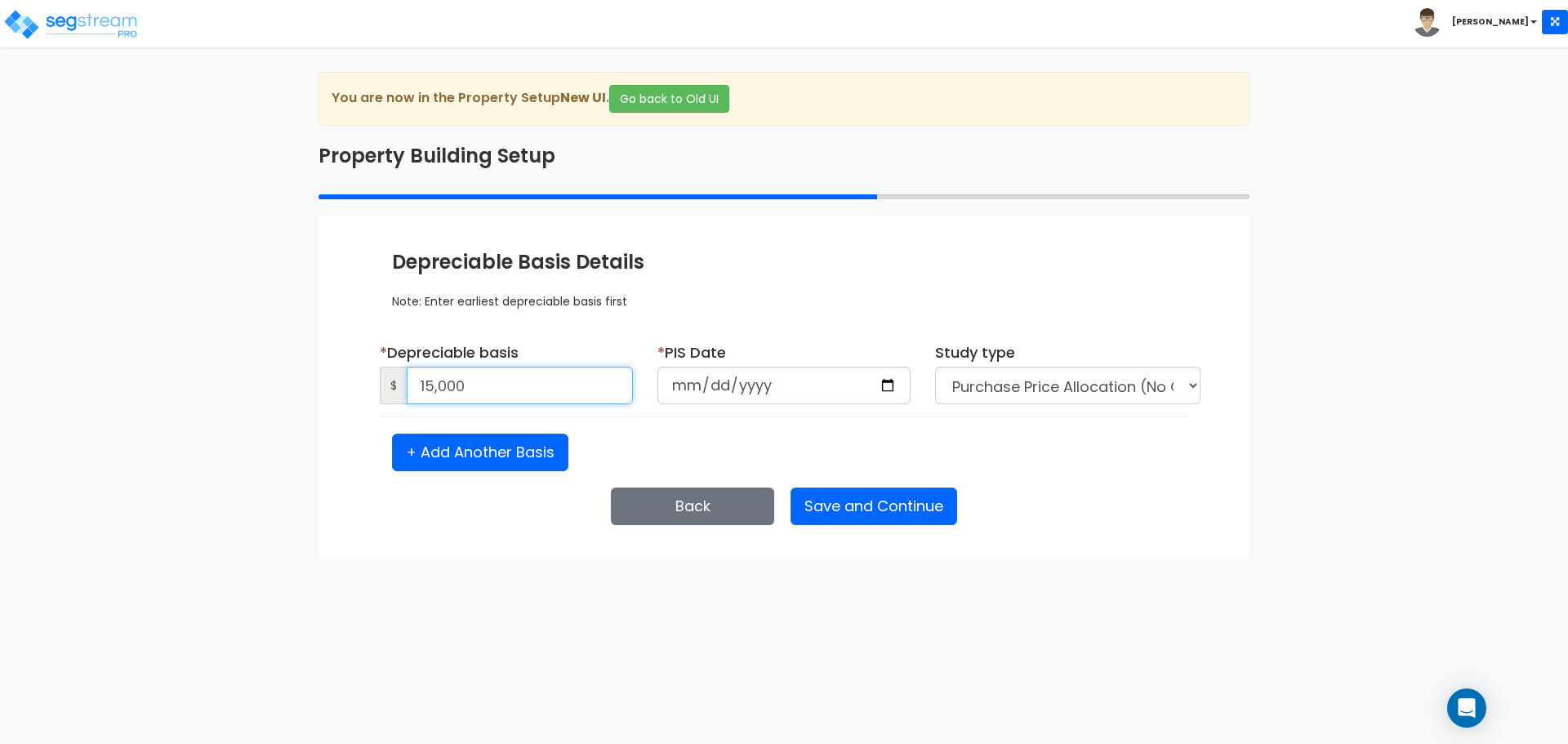
type input "15,000"
type input "[DATE]"
click at [881, 503] on button "Save and Continue" at bounding box center [873, 506] width 167 height 38
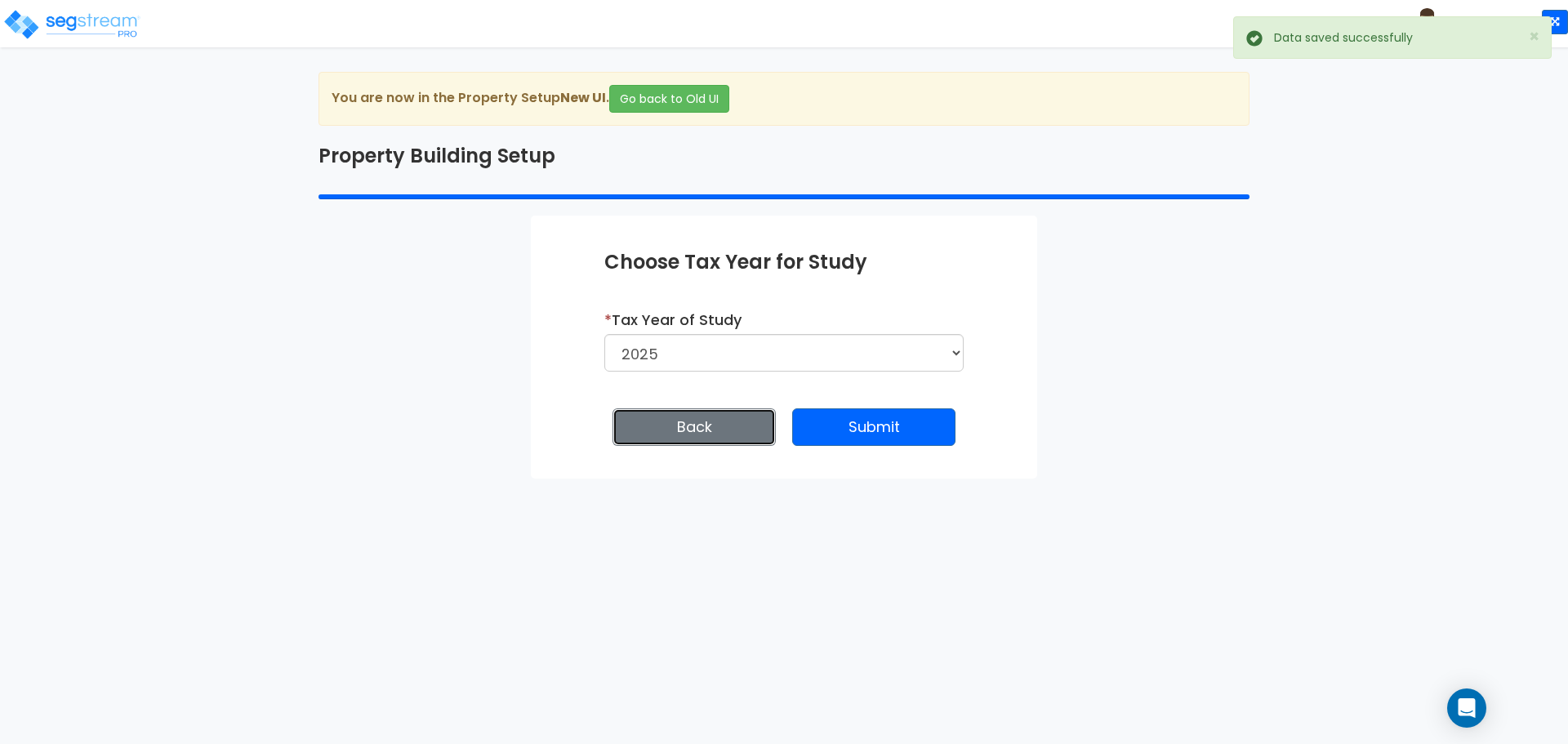
click at [725, 434] on button "Back" at bounding box center [694, 427] width 163 height 38
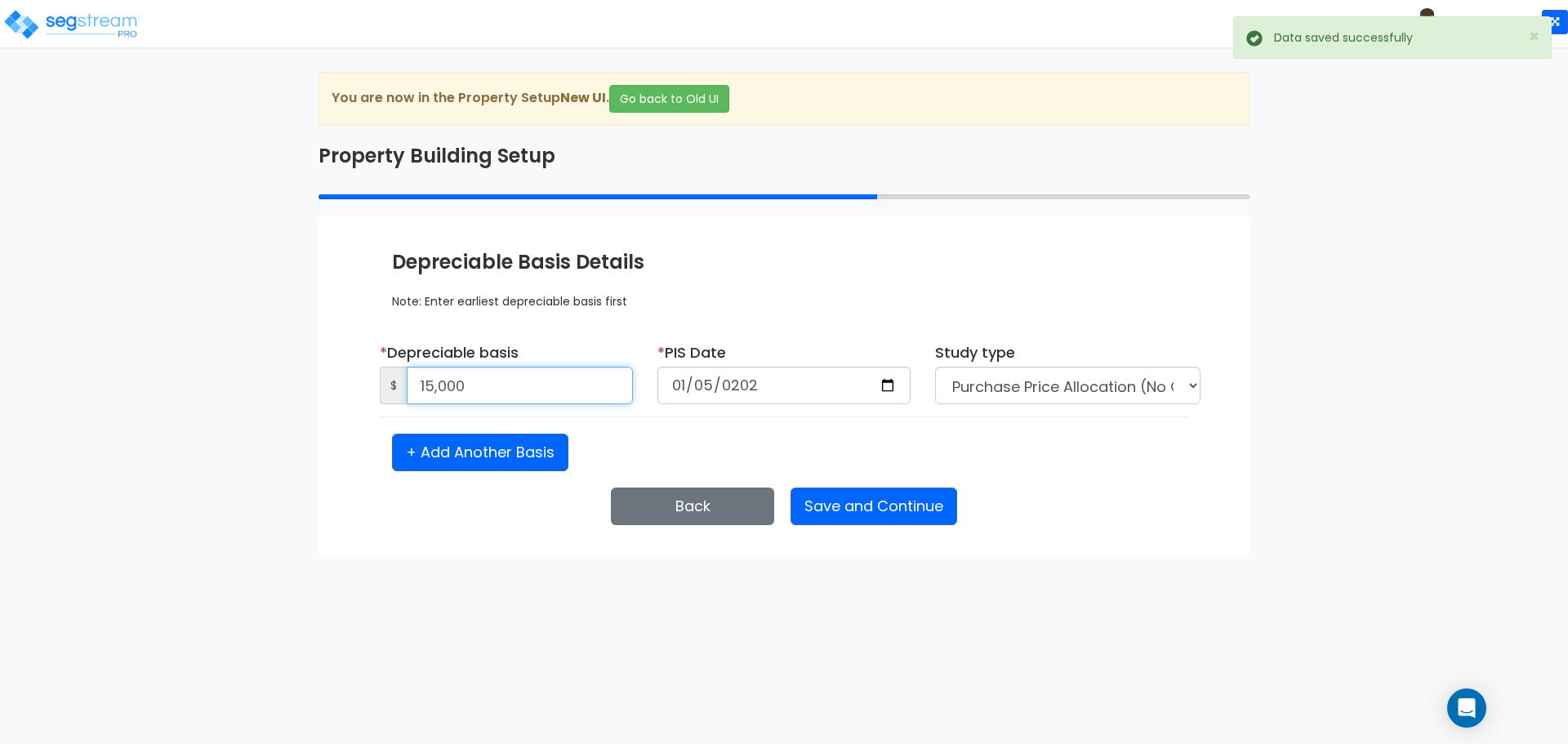
click at [572, 395] on input "15,000" at bounding box center [520, 385] width 226 height 38
type input "15,000,000"
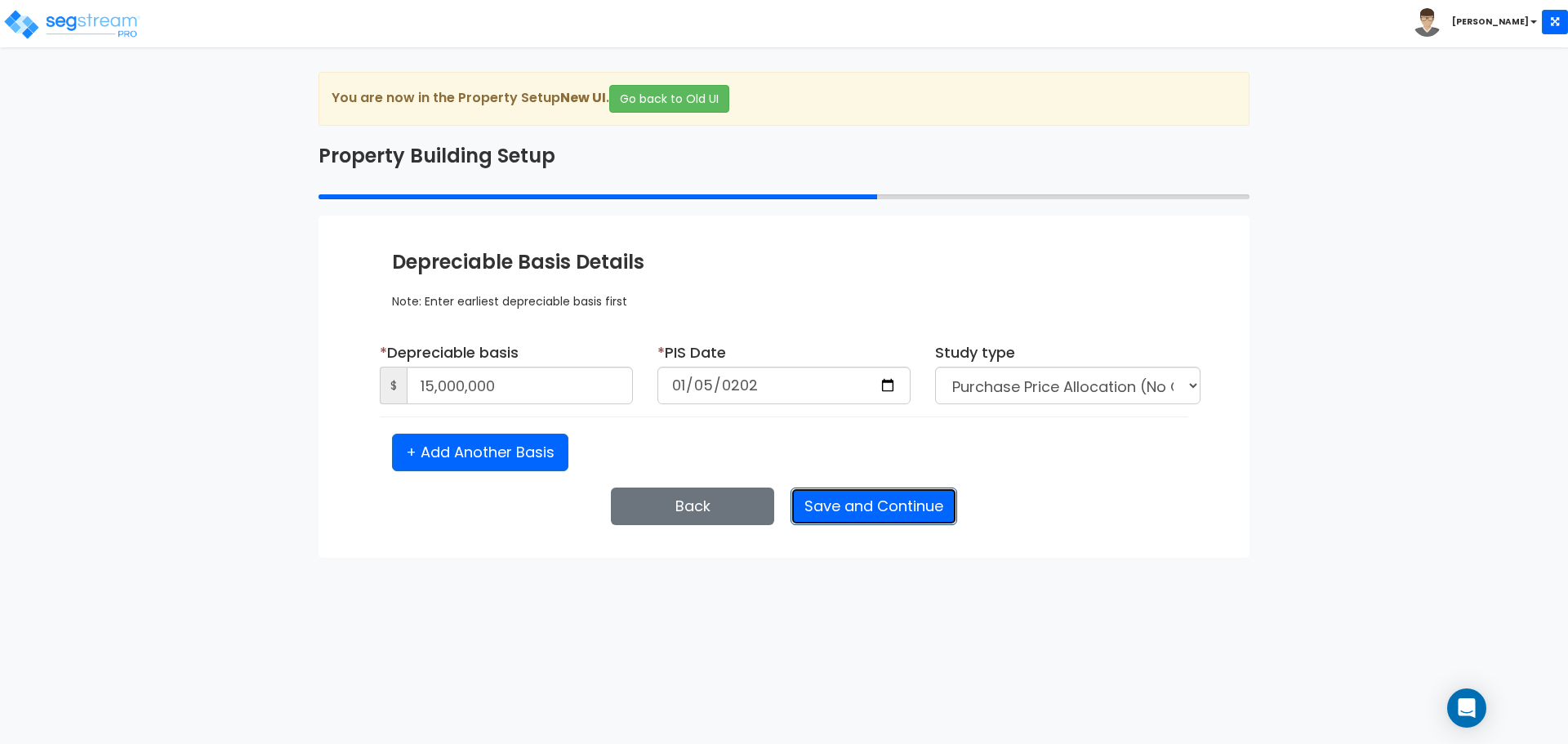
click at [852, 500] on button "Save and Continue" at bounding box center [873, 506] width 167 height 38
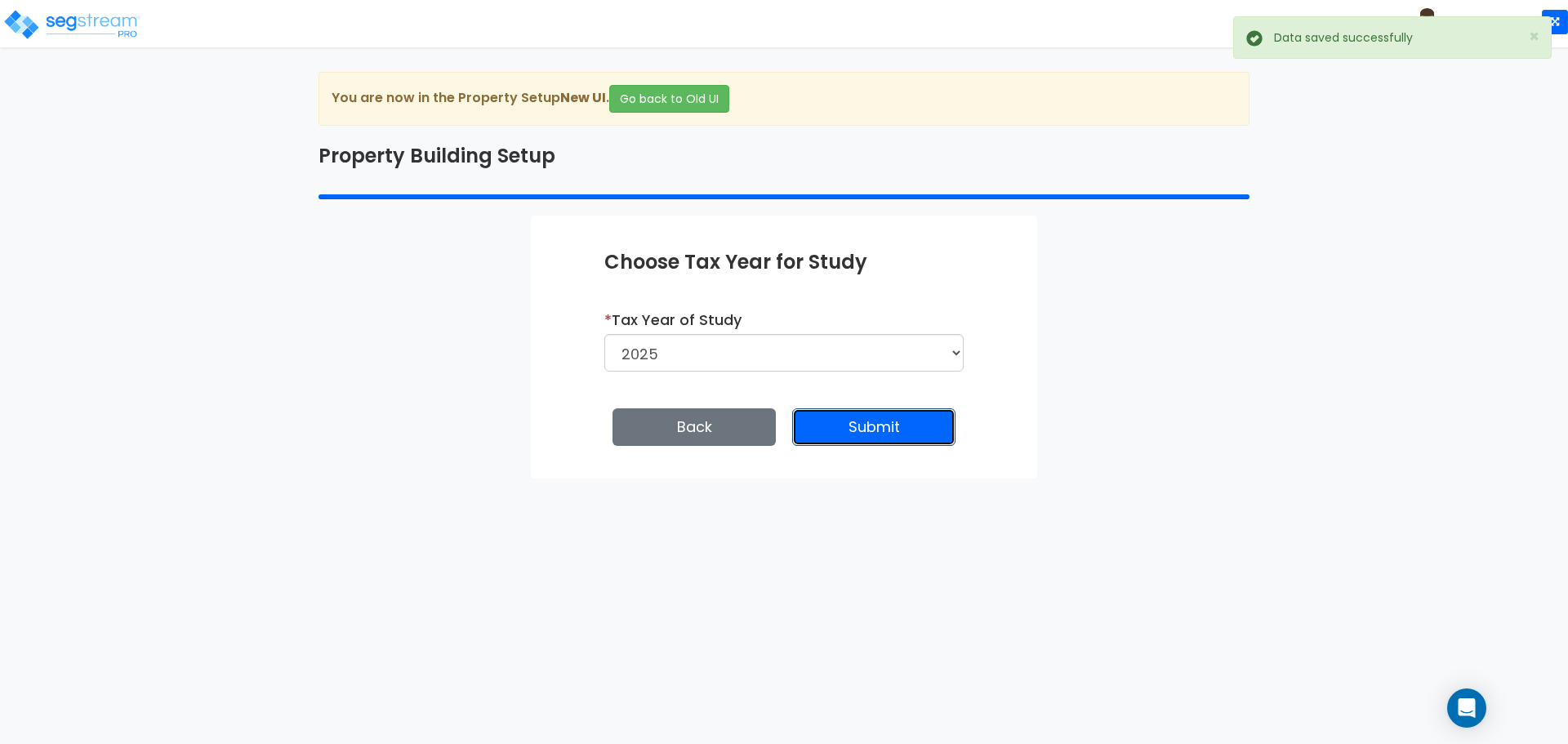
click at [859, 427] on button "Submit" at bounding box center [873, 427] width 163 height 38
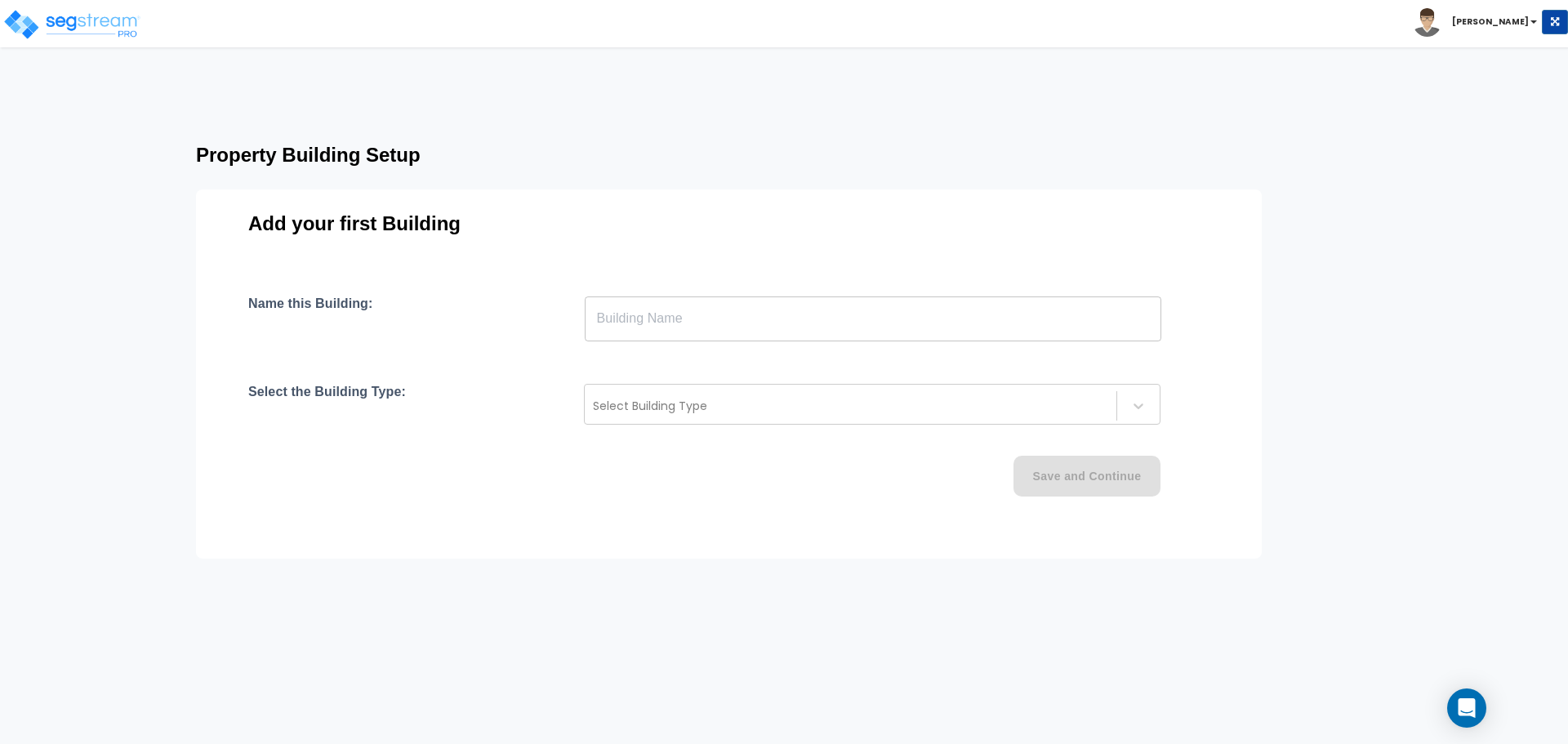
click at [827, 327] on input "text" at bounding box center [873, 317] width 577 height 45
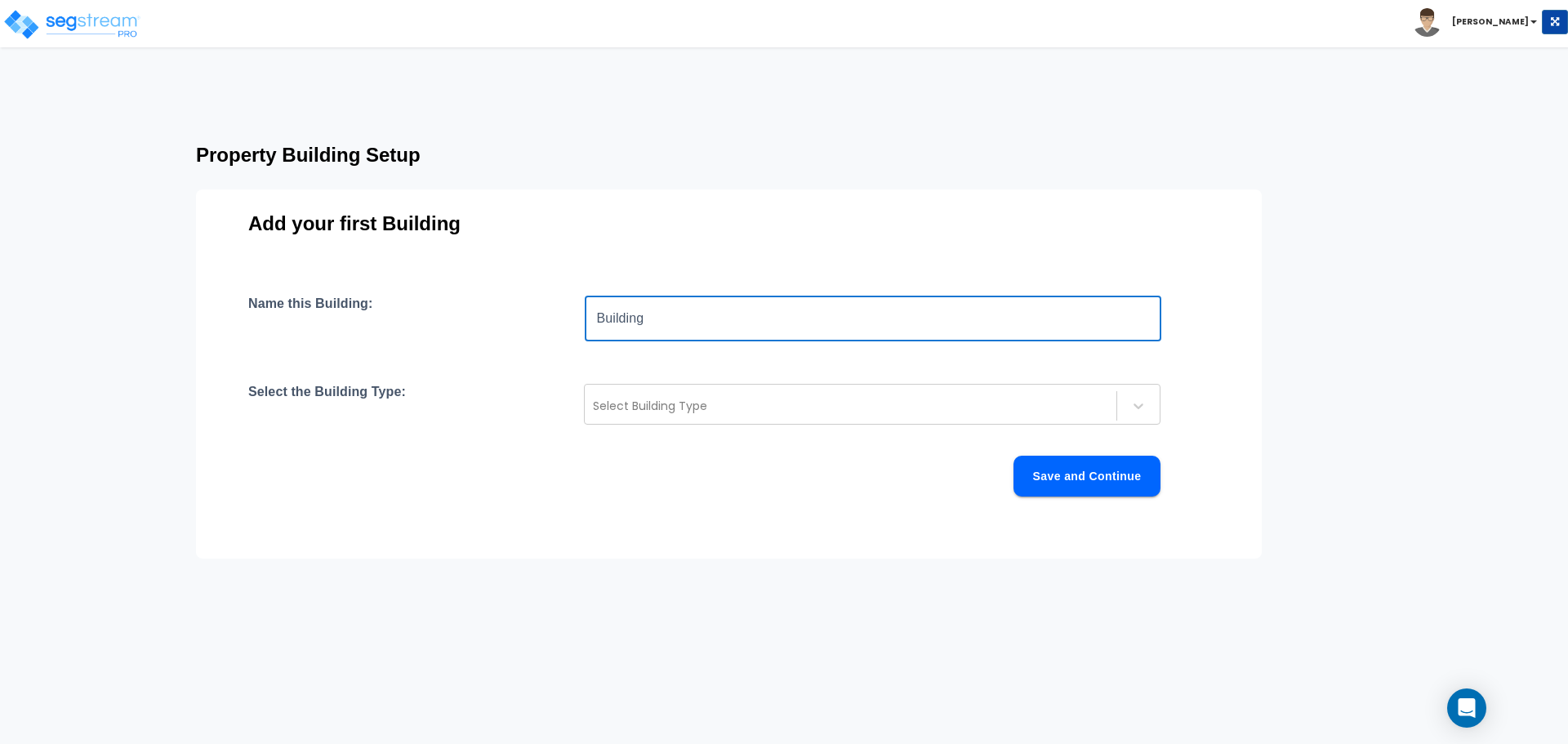
type input "Building"
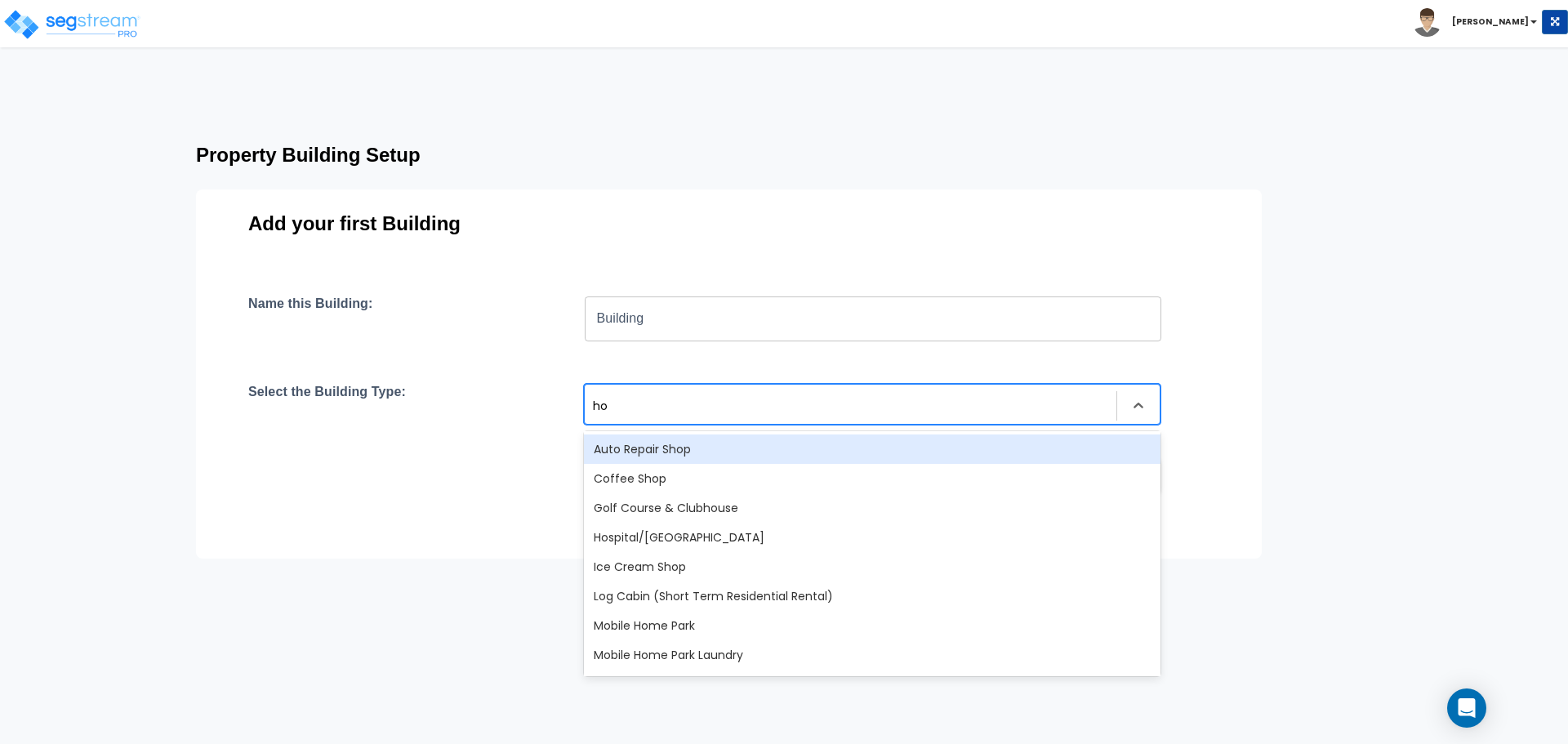
type input "hos"
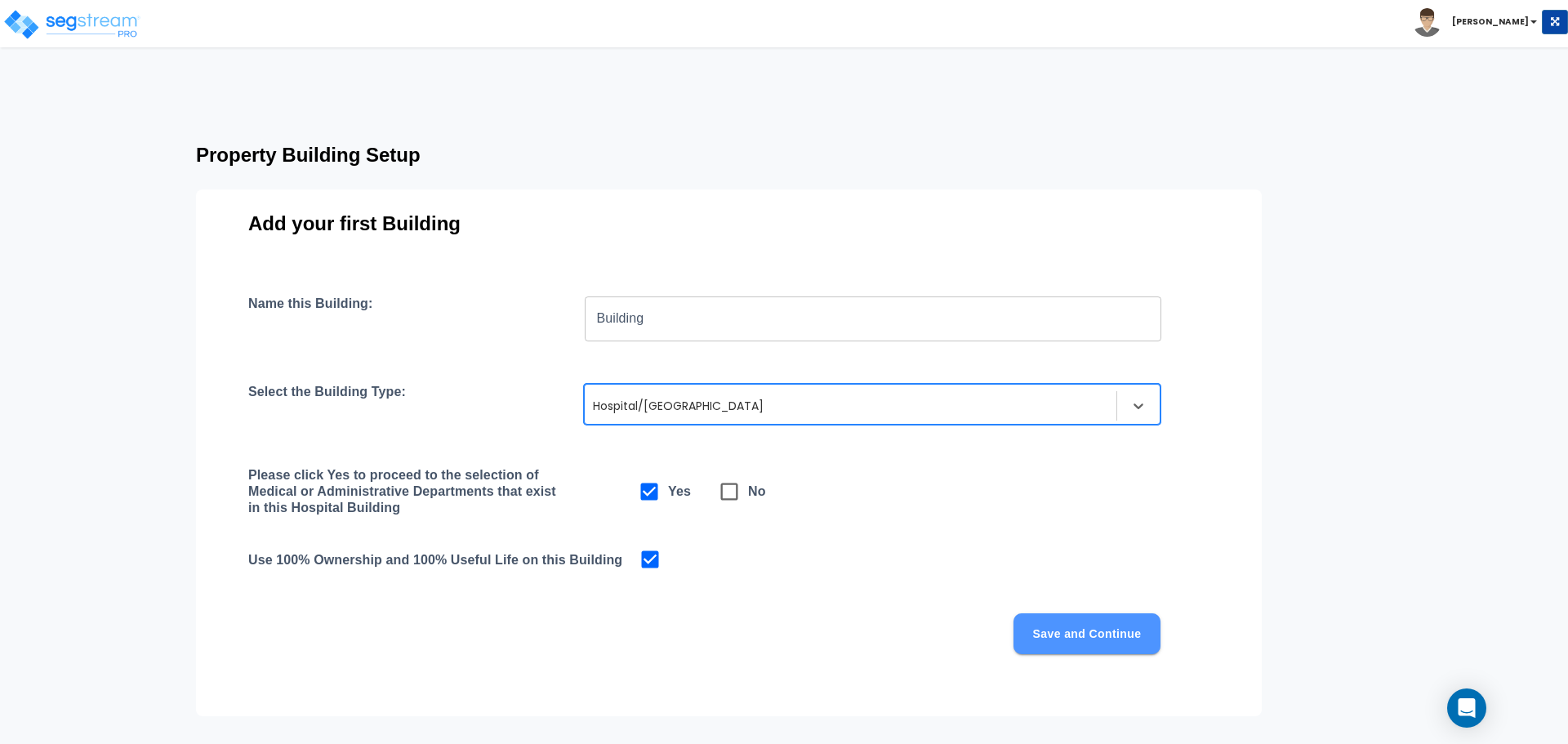
click at [1131, 641] on button "Save and Continue" at bounding box center [1087, 634] width 147 height 41
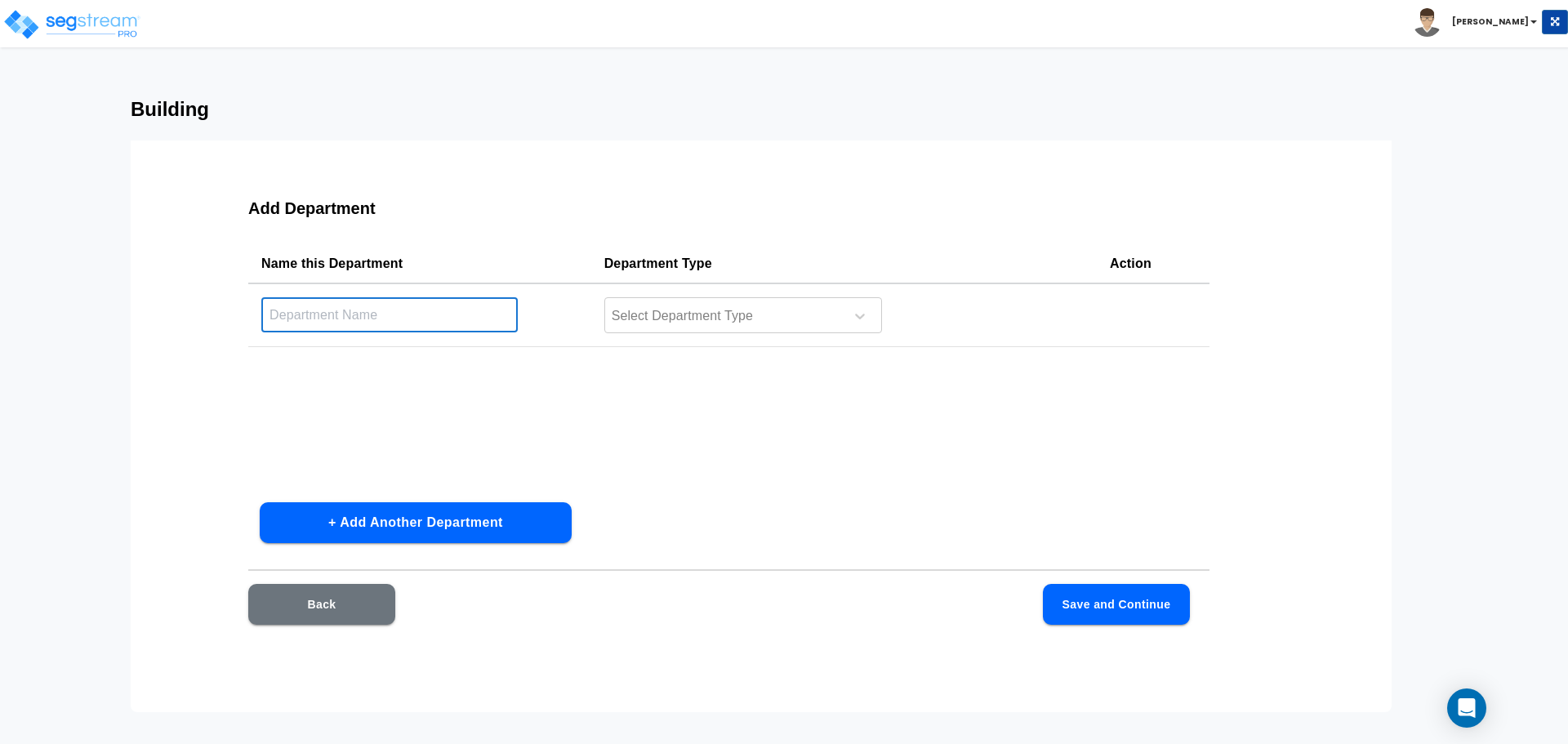
click at [401, 317] on input "text" at bounding box center [390, 315] width 257 height 35
type input "Admin"
click at [685, 301] on div "Select Department Type" at bounding box center [743, 315] width 278 height 36
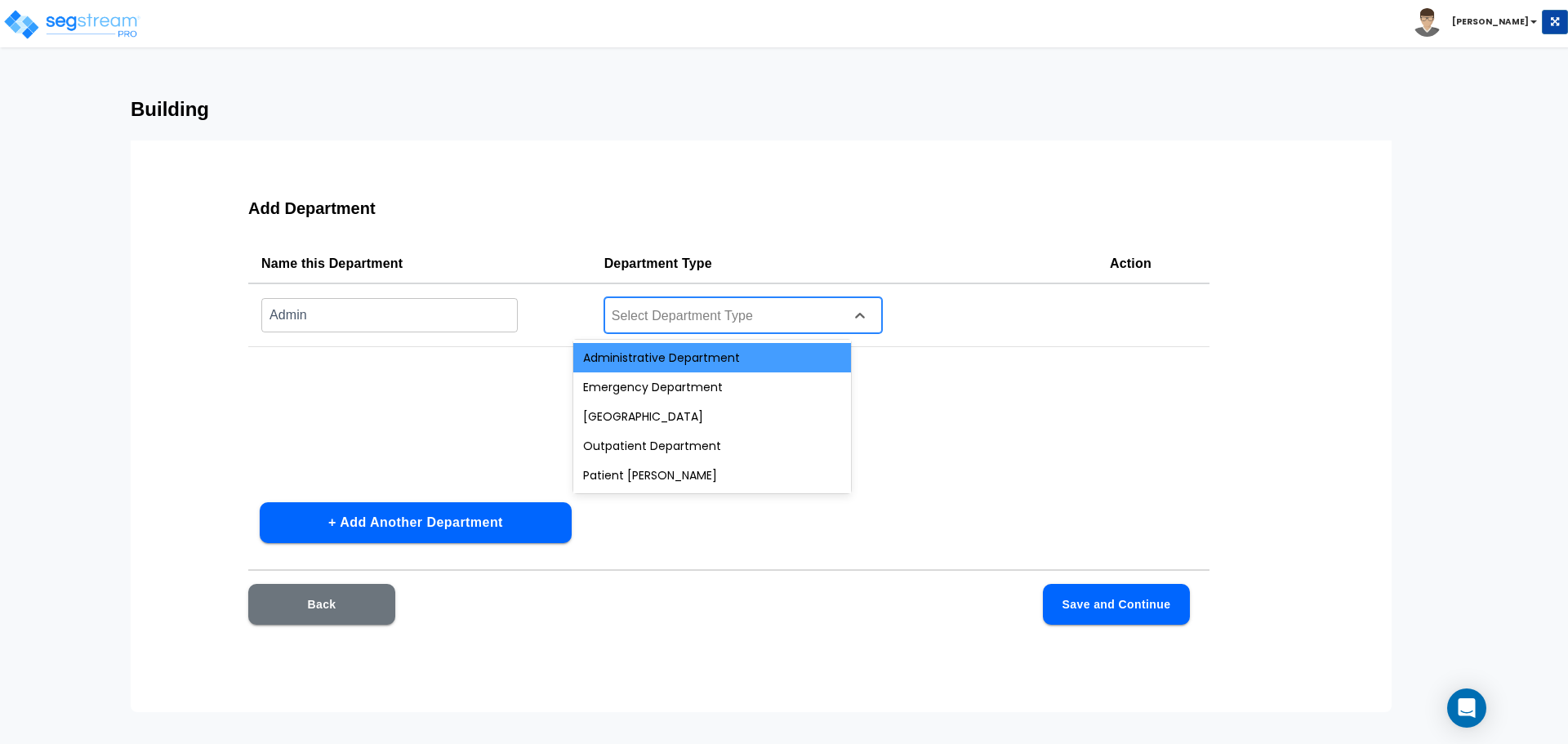
click at [647, 355] on div "Administrative Department" at bounding box center [712, 358] width 278 height 29
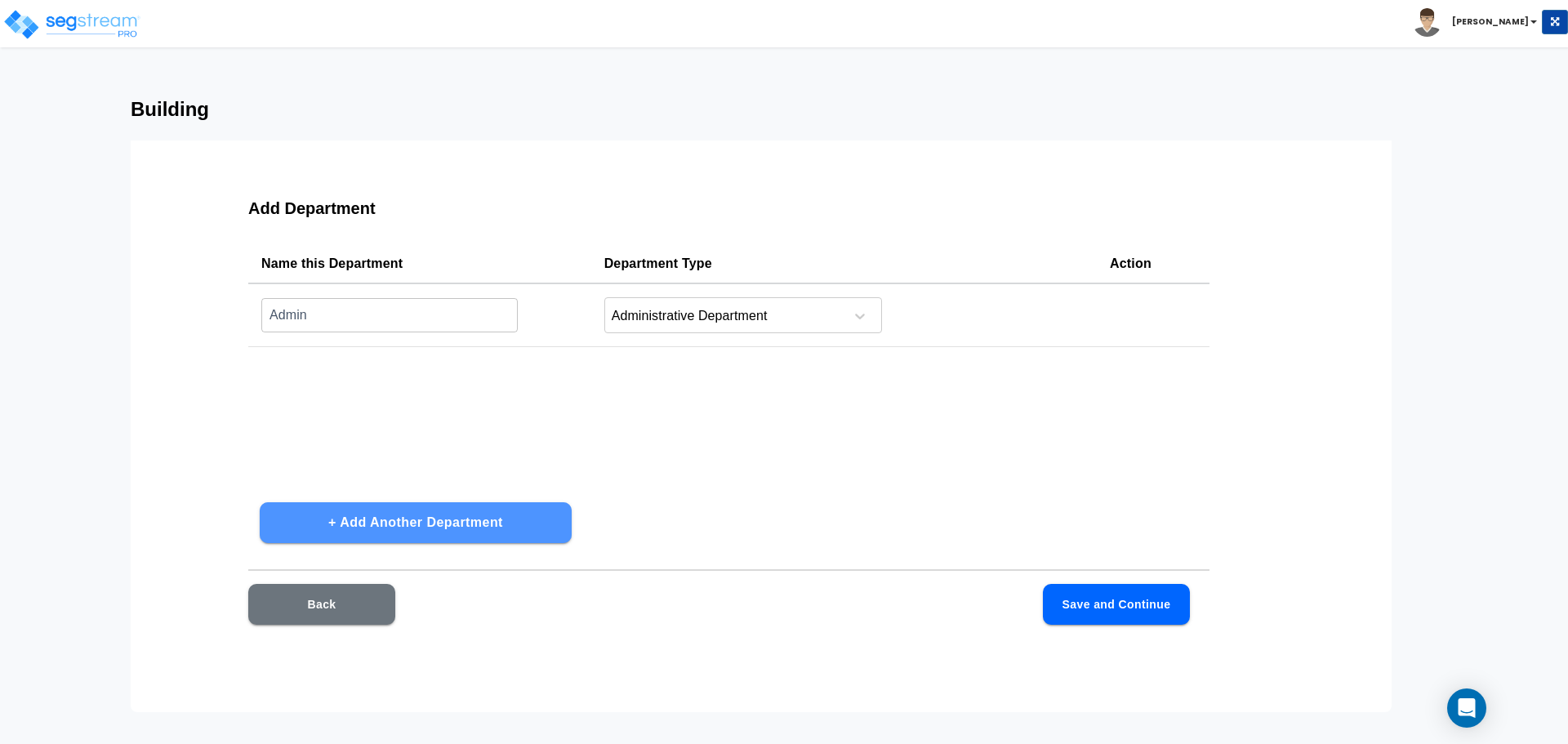
click at [520, 515] on button "+ Add Another Department" at bounding box center [415, 523] width 312 height 41
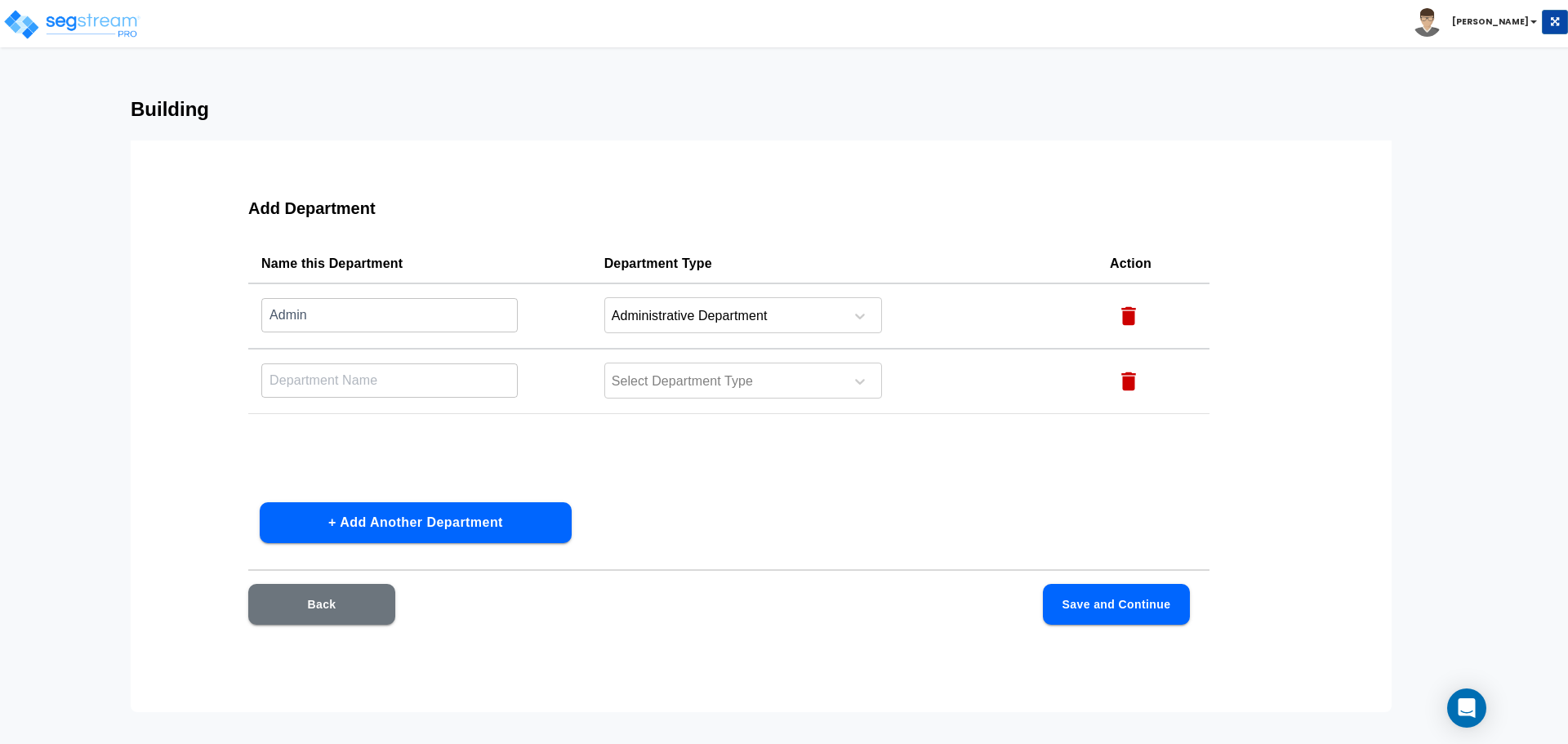
click at [630, 401] on td "Select Department Type" at bounding box center [844, 381] width 506 height 66
click at [625, 397] on div "Select Department Type" at bounding box center [743, 380] width 278 height 36
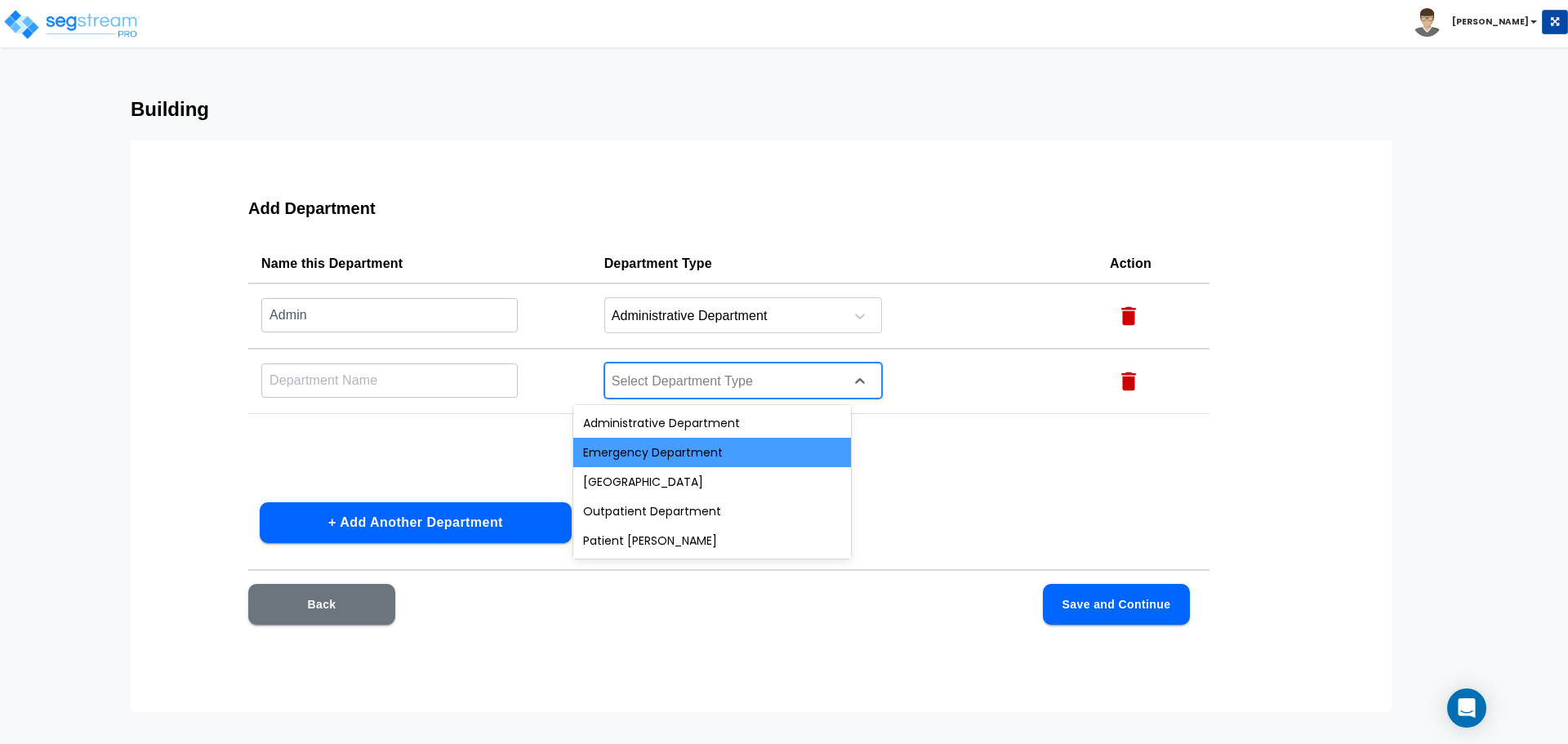
click at [631, 460] on div "Emergency Department" at bounding box center [712, 453] width 278 height 29
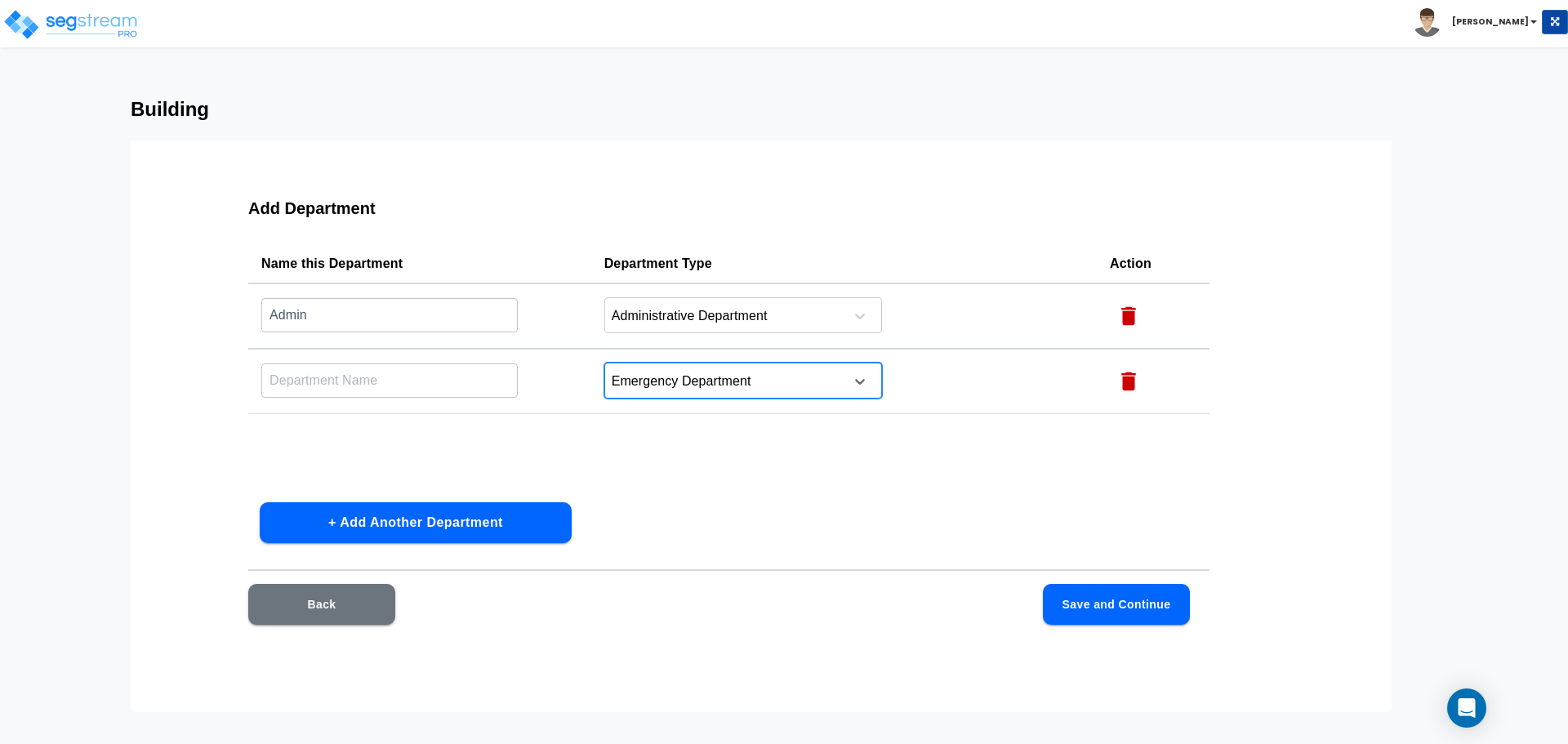
click at [456, 333] on input "text" at bounding box center [390, 315] width 257 height 35
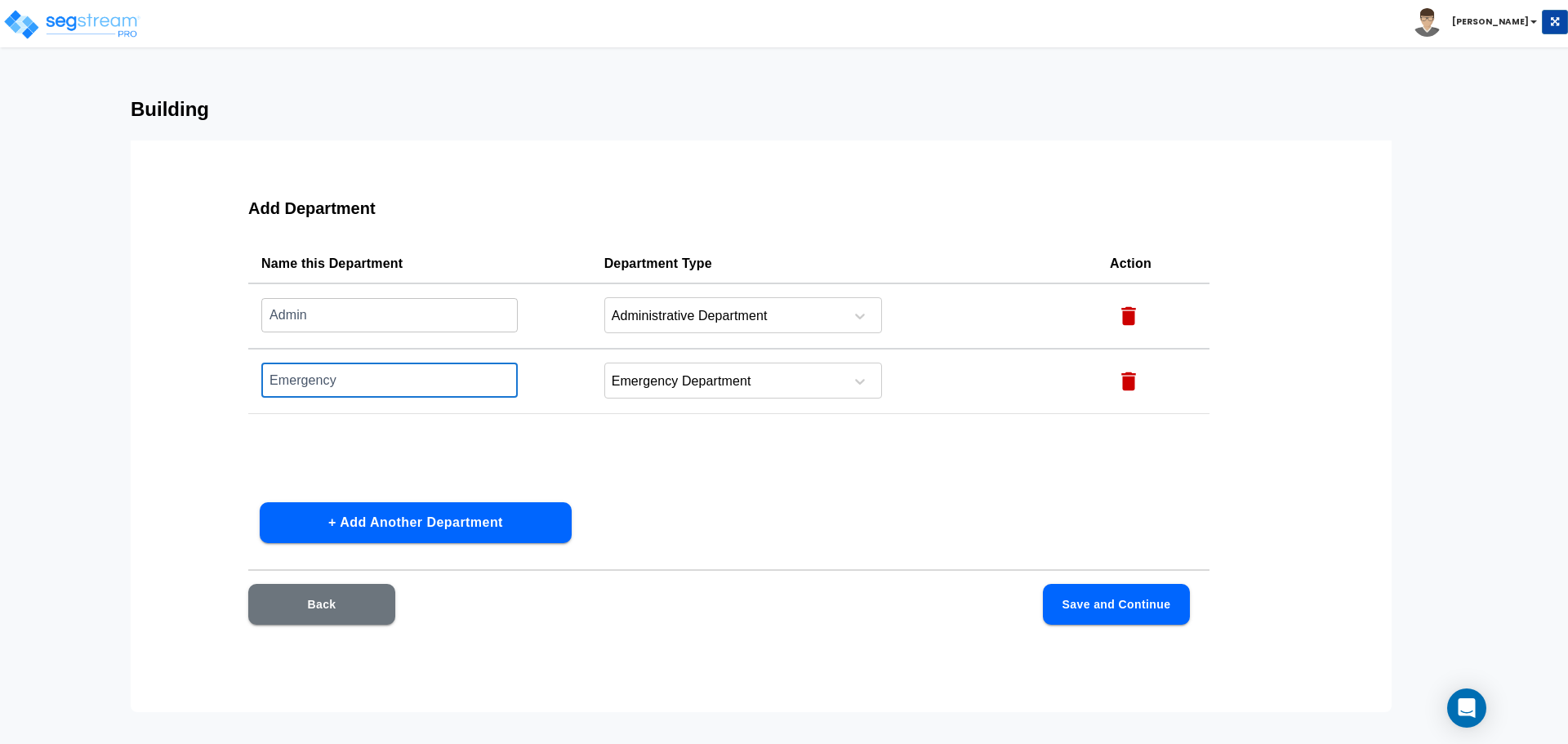
type input "Emergency"
click at [509, 505] on button "+ Add Another Department" at bounding box center [415, 523] width 312 height 41
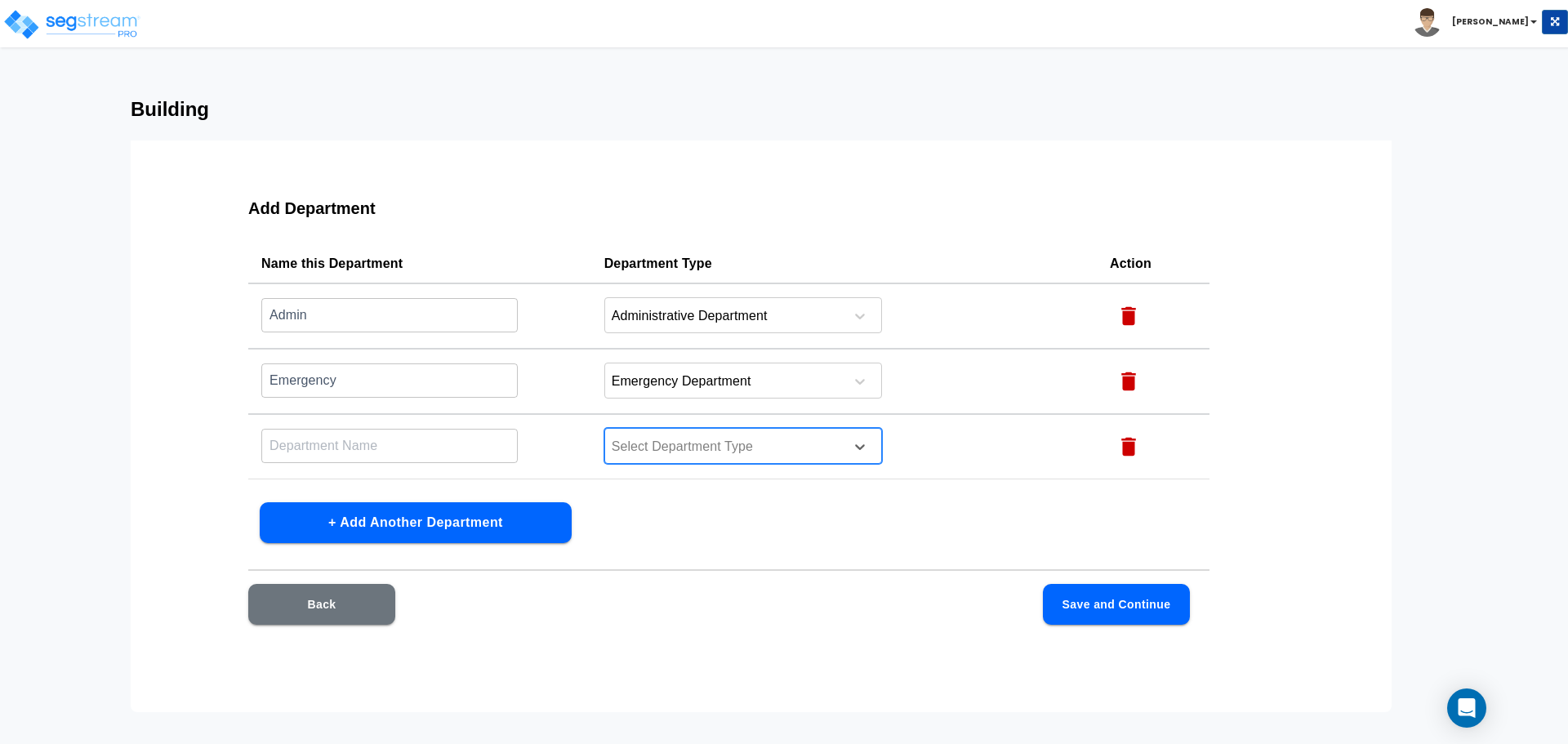
click at [695, 446] on div at bounding box center [722, 447] width 224 height 22
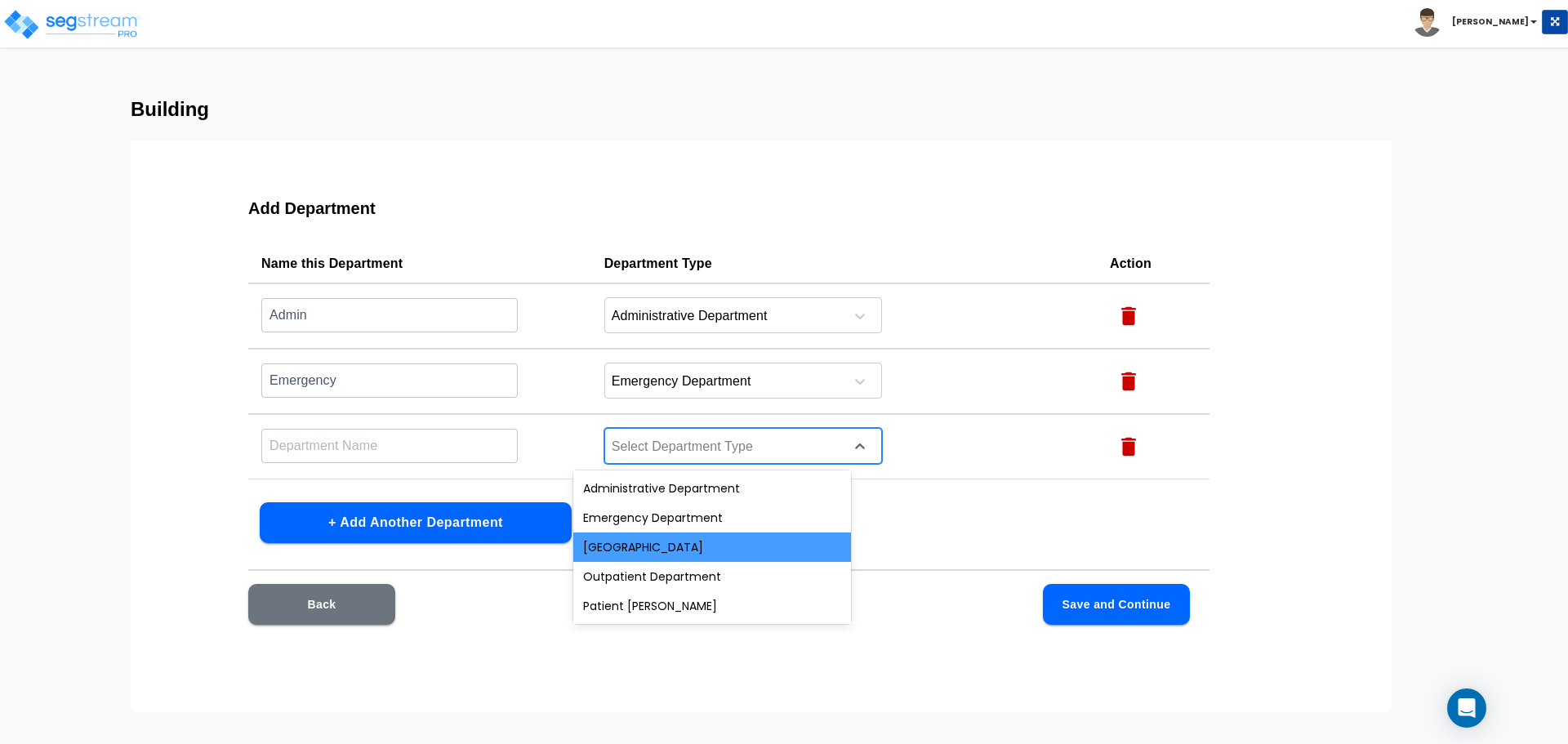
click at [672, 543] on div "[GEOGRAPHIC_DATA]" at bounding box center [712, 547] width 278 height 29
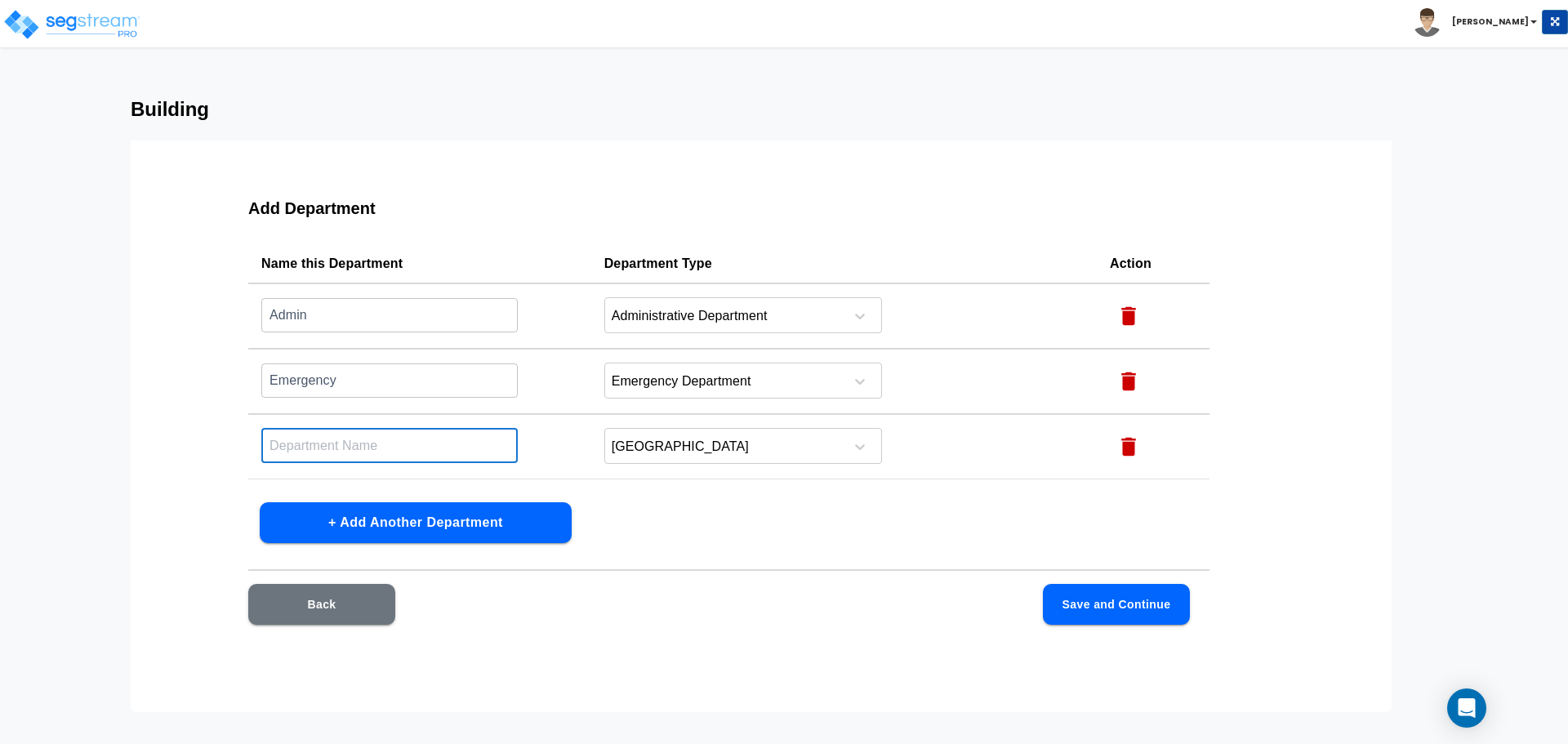
click at [451, 461] on input "text" at bounding box center [390, 446] width 257 height 35
type input "Operating"
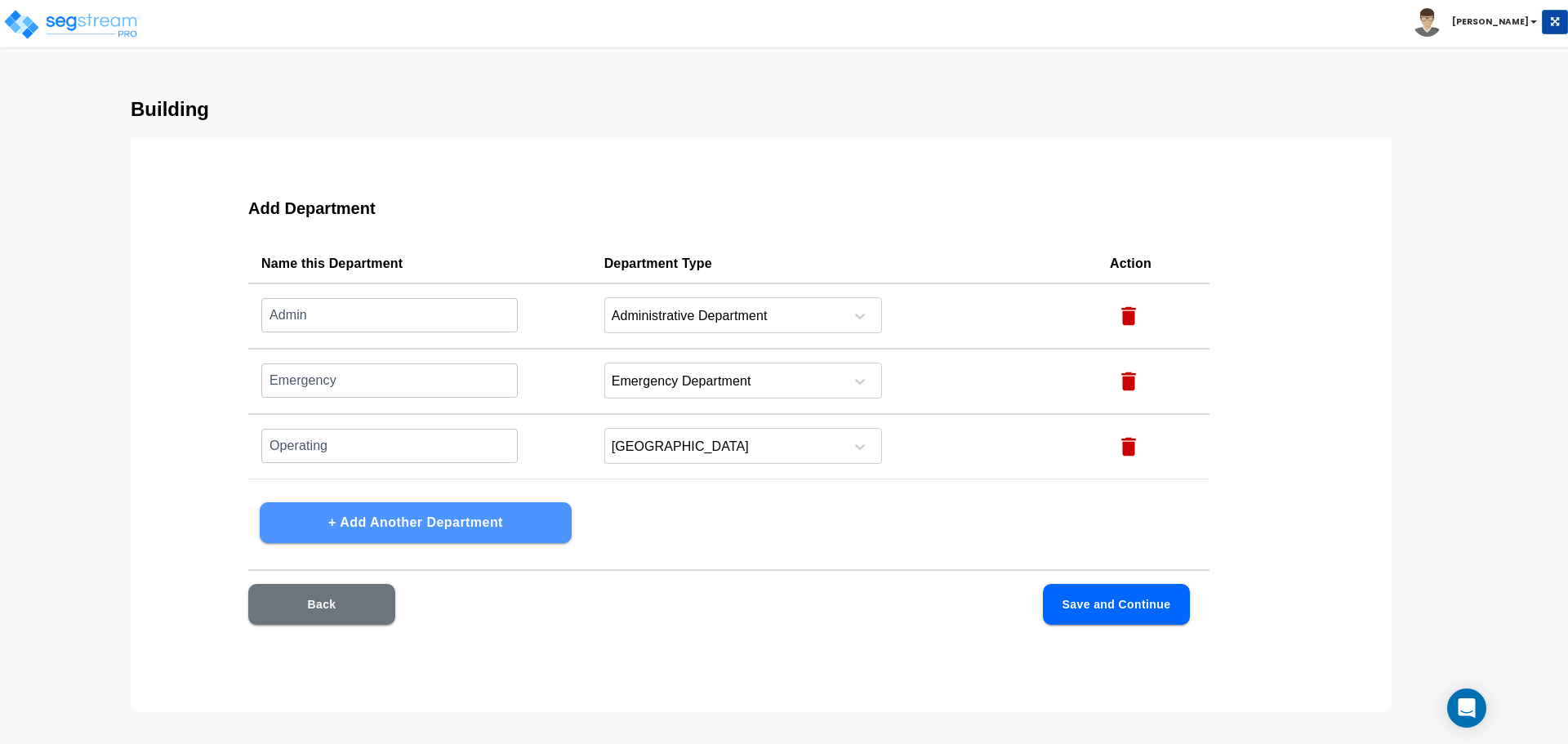
click at [456, 524] on button "+ Add Another Department" at bounding box center [415, 523] width 312 height 41
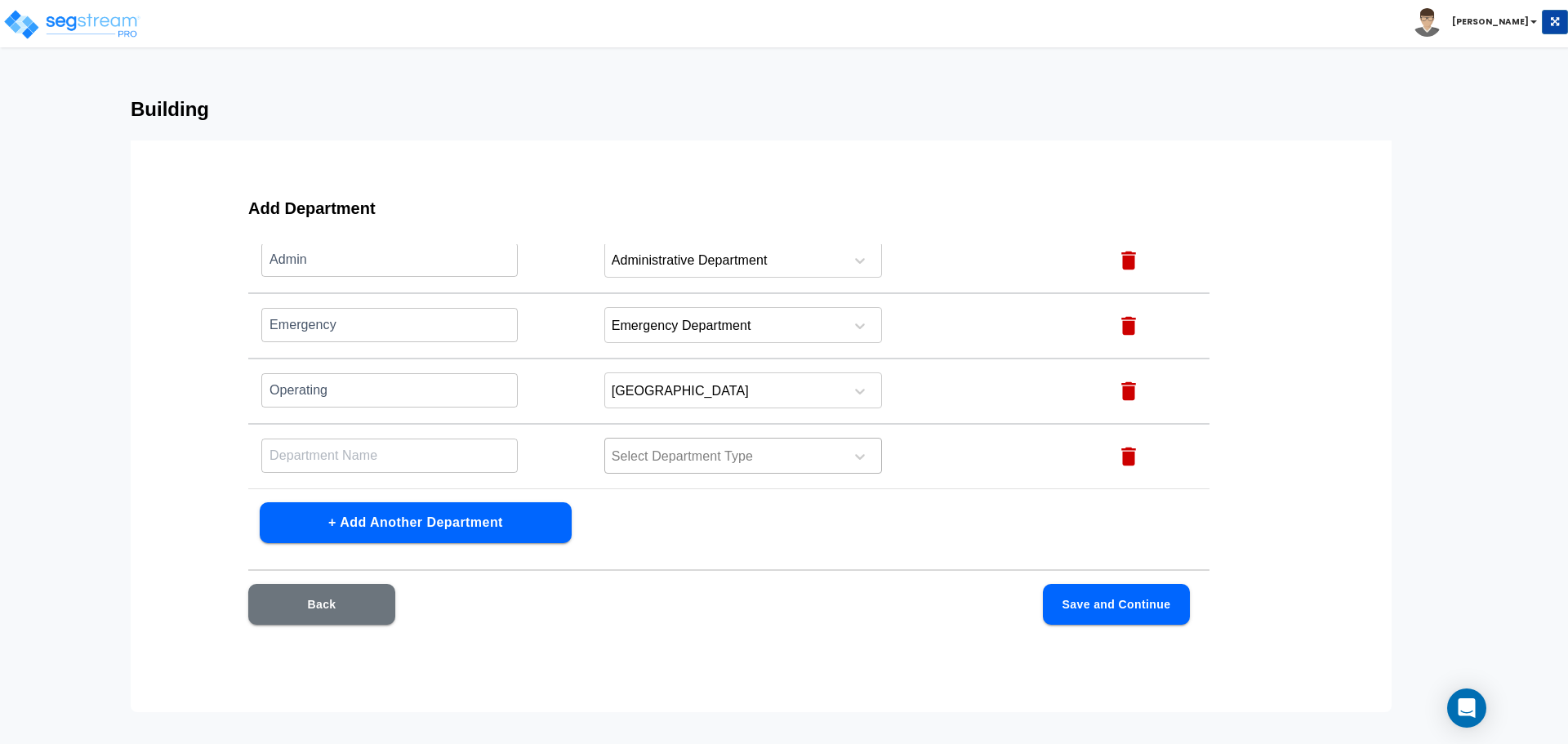
click at [652, 454] on div at bounding box center [722, 456] width 224 height 22
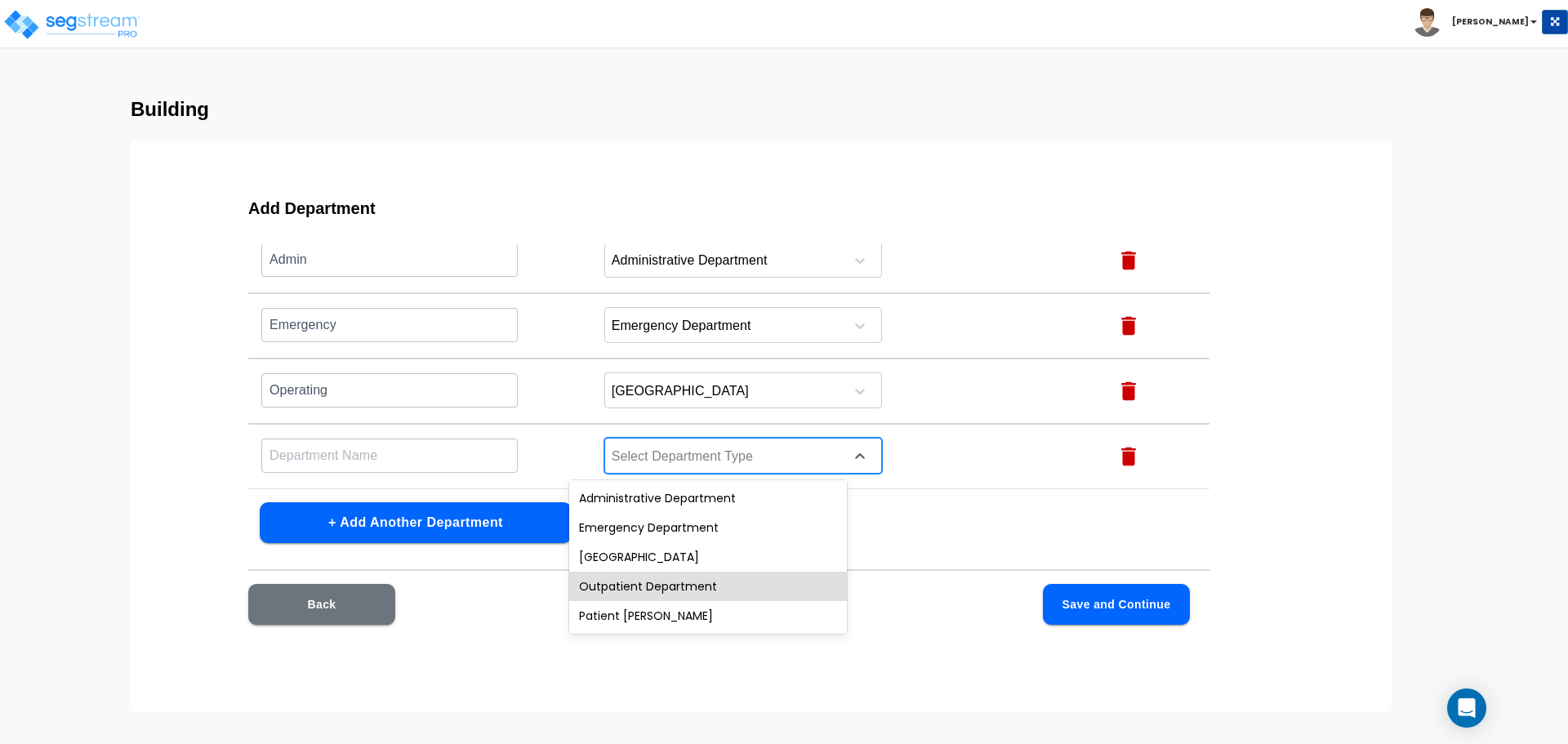
click at [636, 584] on div "Outpatient Department" at bounding box center [708, 587] width 278 height 29
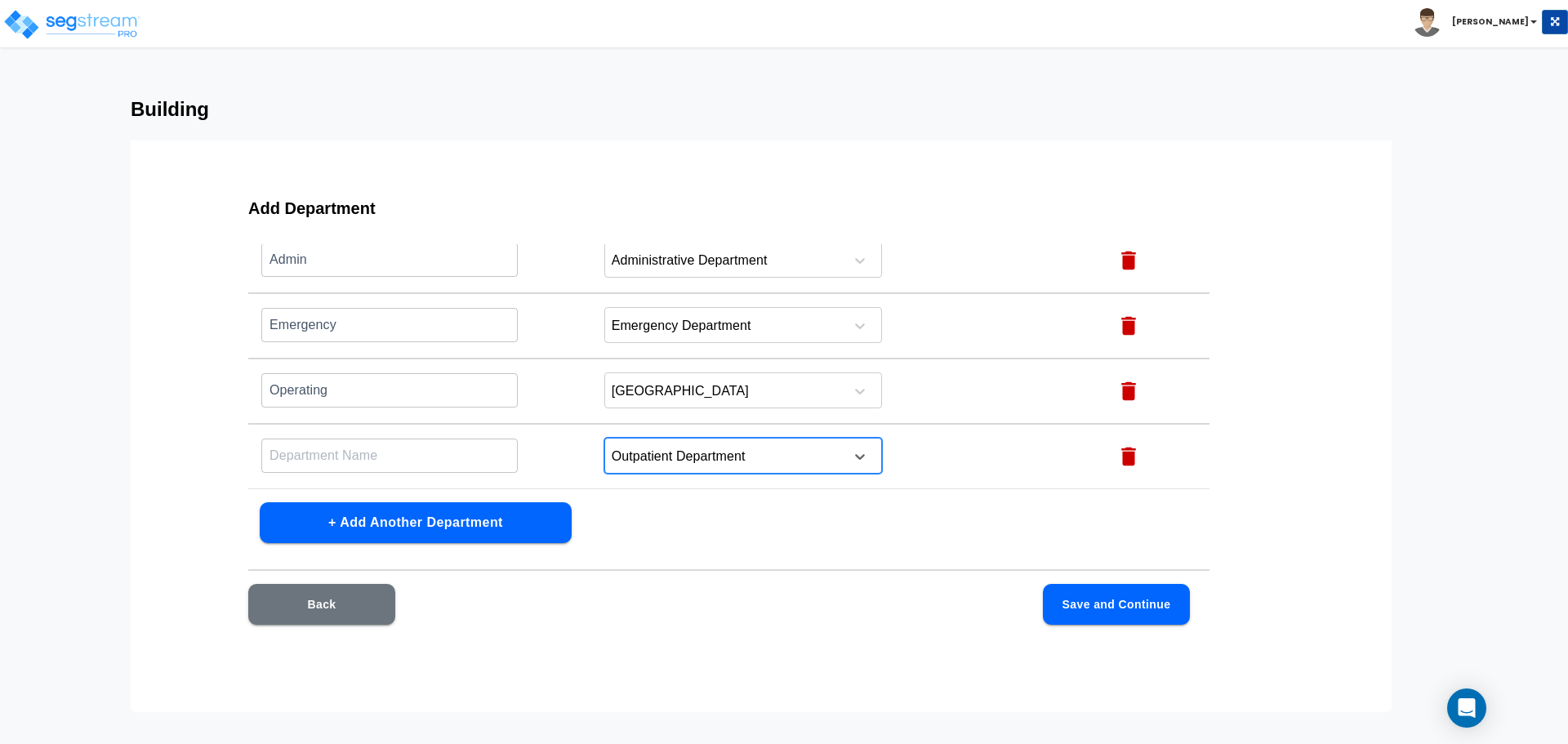
click at [423, 277] on input "text" at bounding box center [390, 260] width 257 height 35
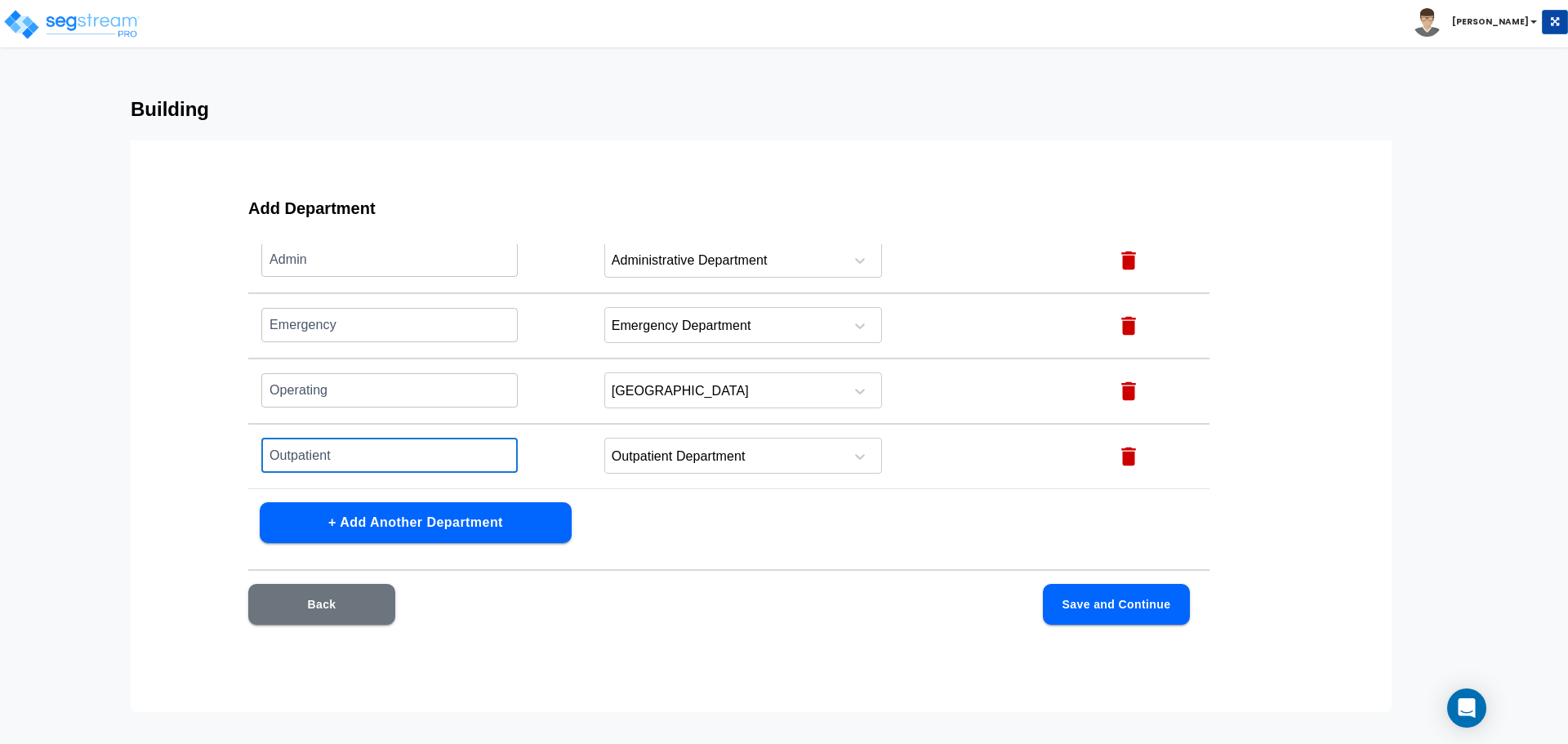
type input "Outpatient"
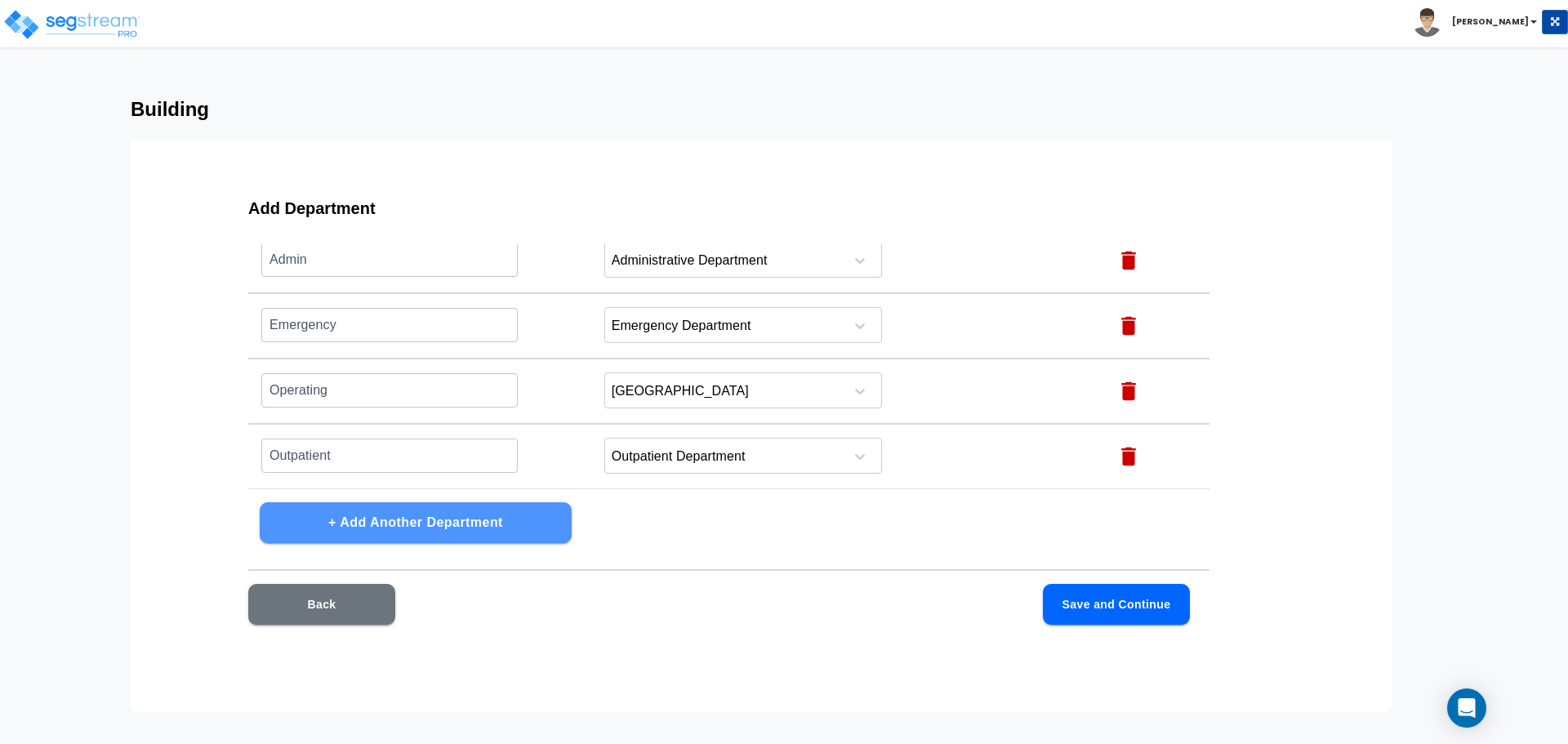
click at [455, 525] on button "+ Add Another Department" at bounding box center [415, 523] width 312 height 41
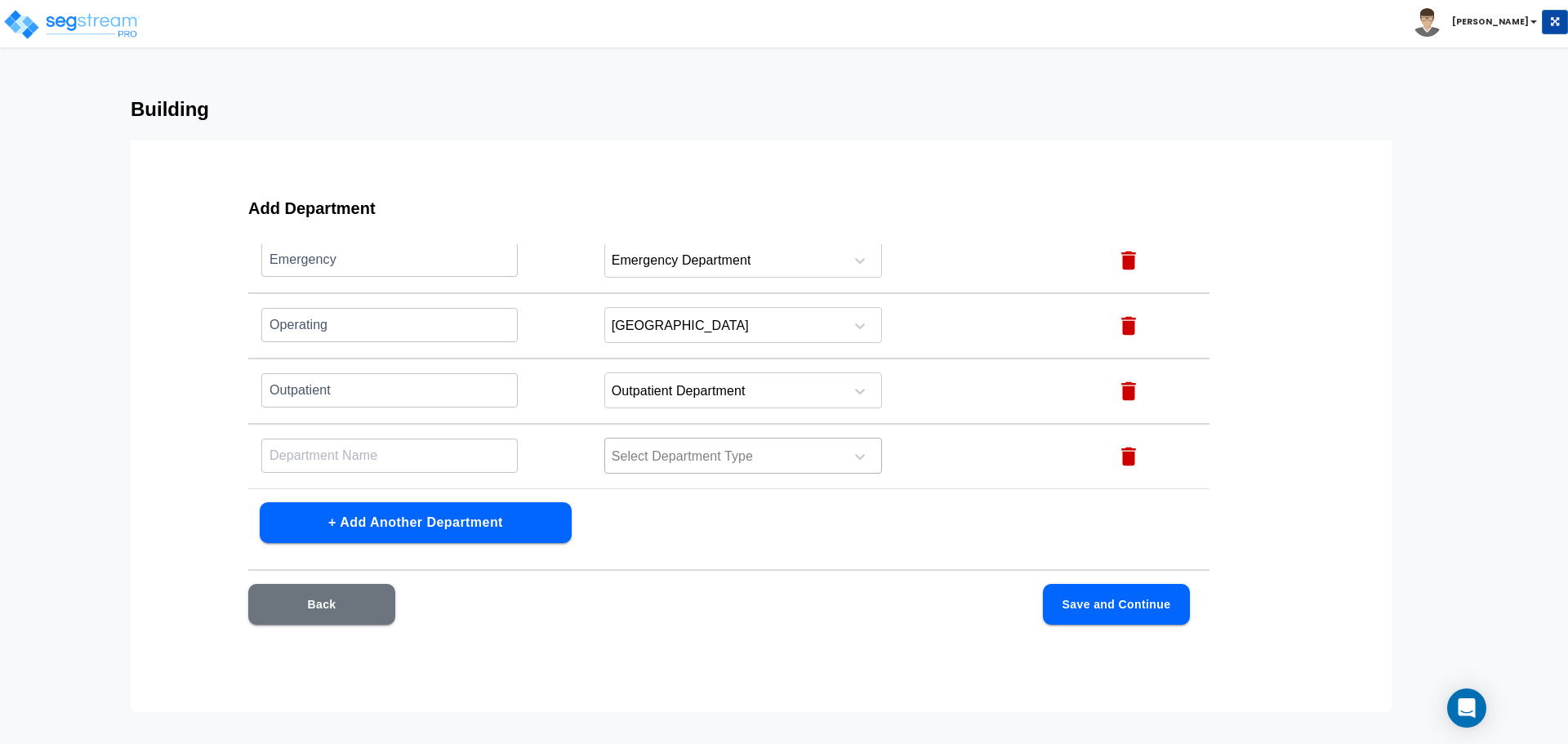
click at [707, 456] on div at bounding box center [722, 456] width 224 height 22
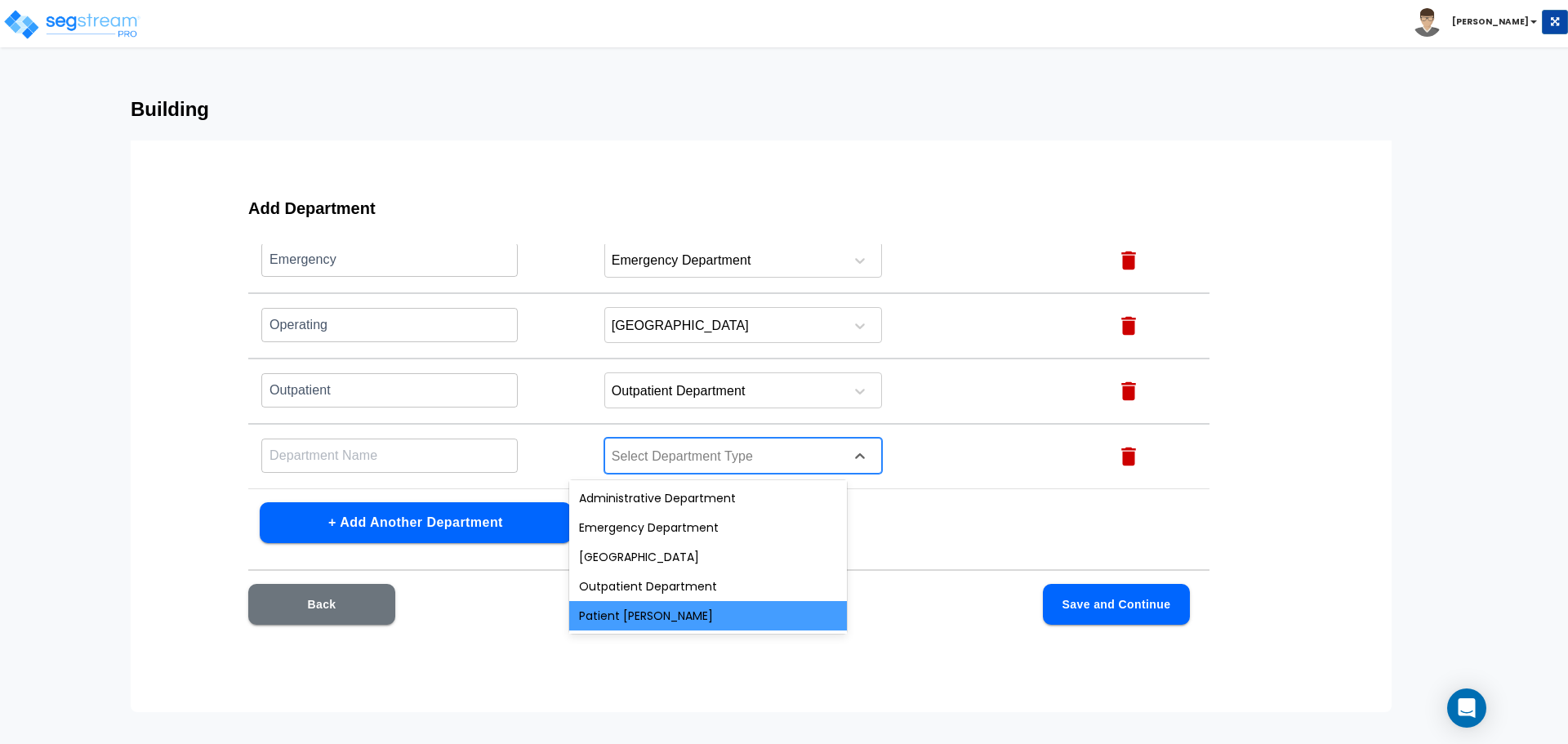
click at [648, 612] on div "Patient [PERSON_NAME]" at bounding box center [708, 616] width 278 height 29
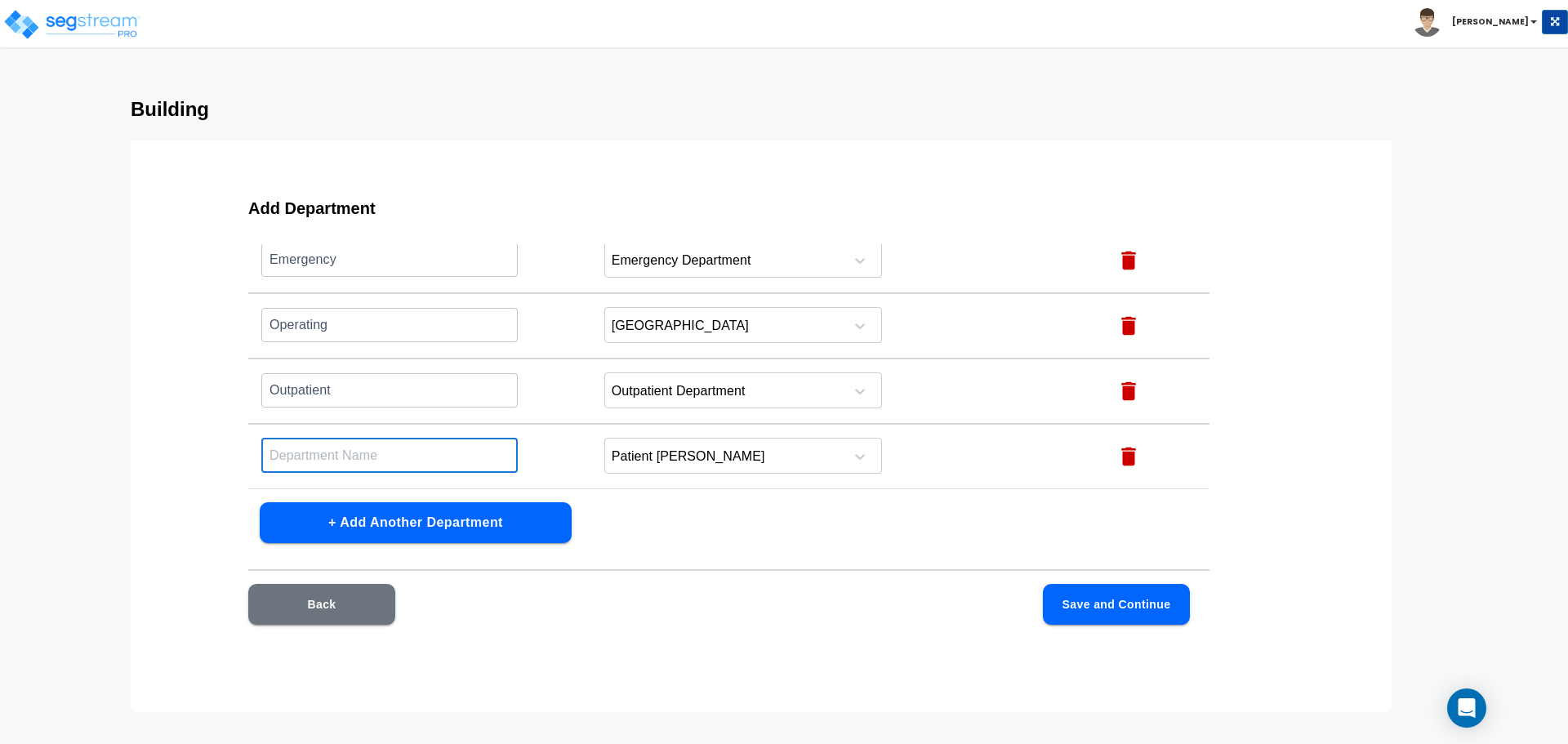
click at [433, 451] on input "text" at bounding box center [390, 455] width 257 height 35
type input "[PERSON_NAME]"
click at [1129, 602] on button "Save and Continue" at bounding box center [1116, 604] width 147 height 41
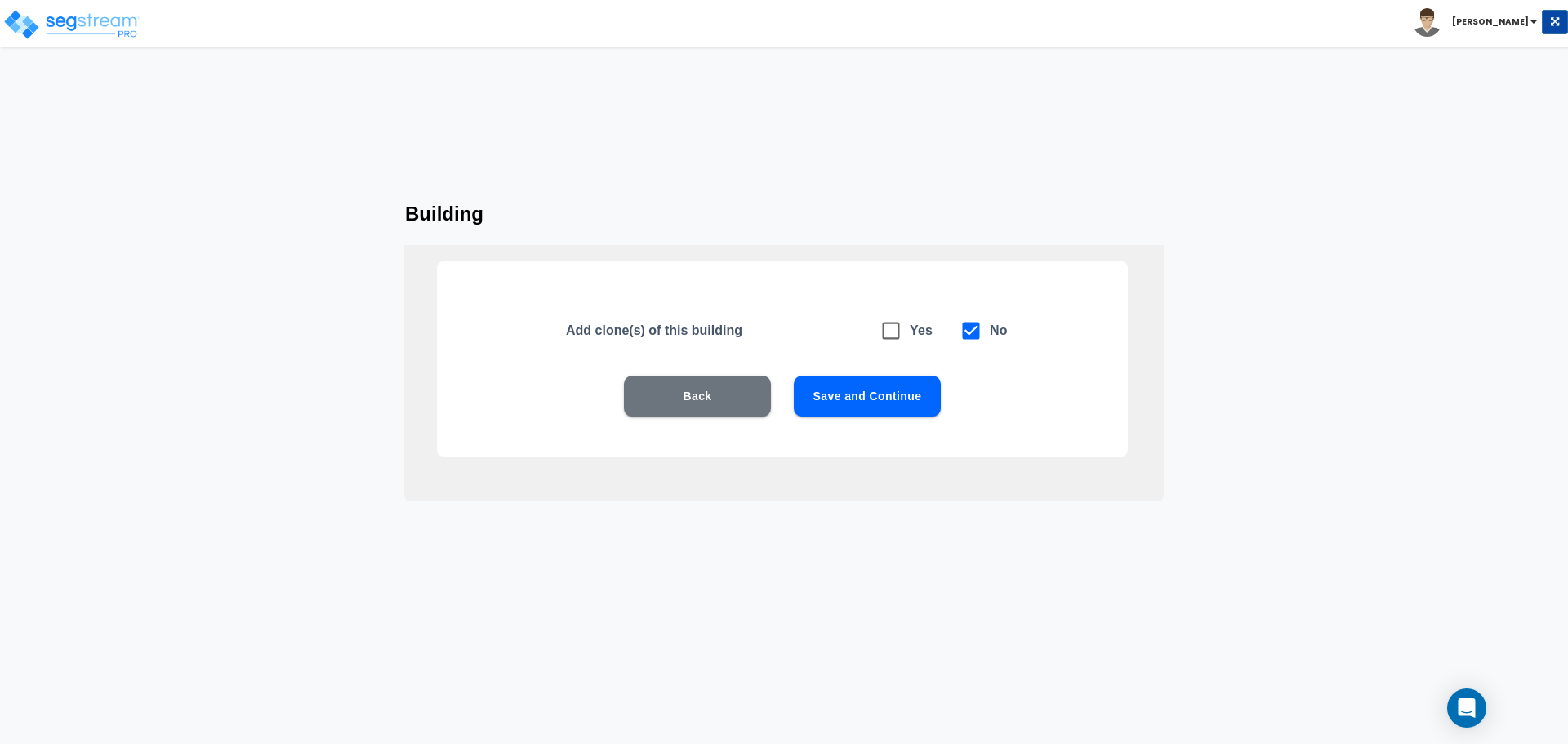
click at [862, 362] on div "Add clone(s) of this building Yes No Back Save and Continue" at bounding box center [783, 359] width 691 height 195
click at [839, 388] on button "Save and Continue" at bounding box center [867, 396] width 147 height 41
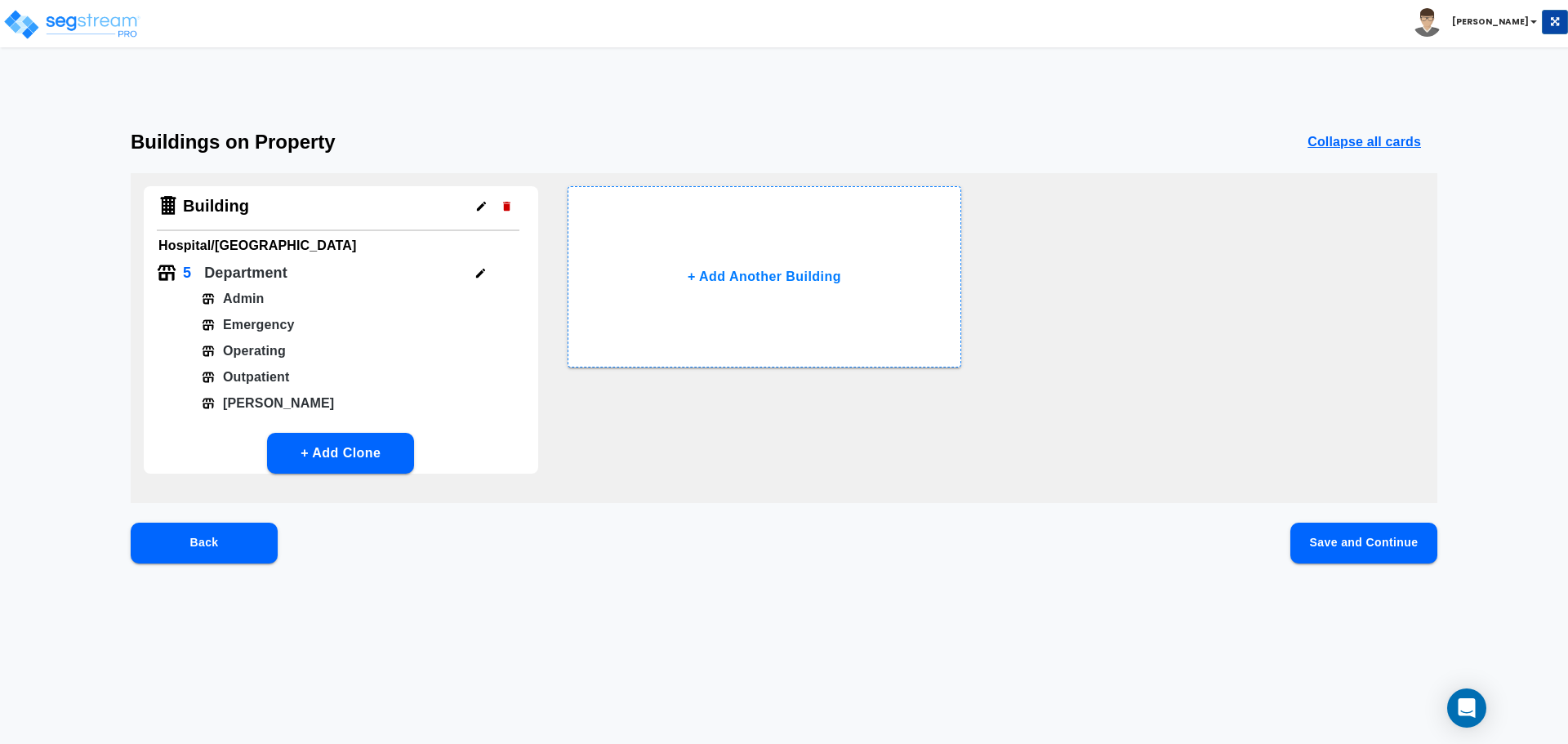
click at [1319, 543] on button "Save and Continue" at bounding box center [1363, 543] width 147 height 41
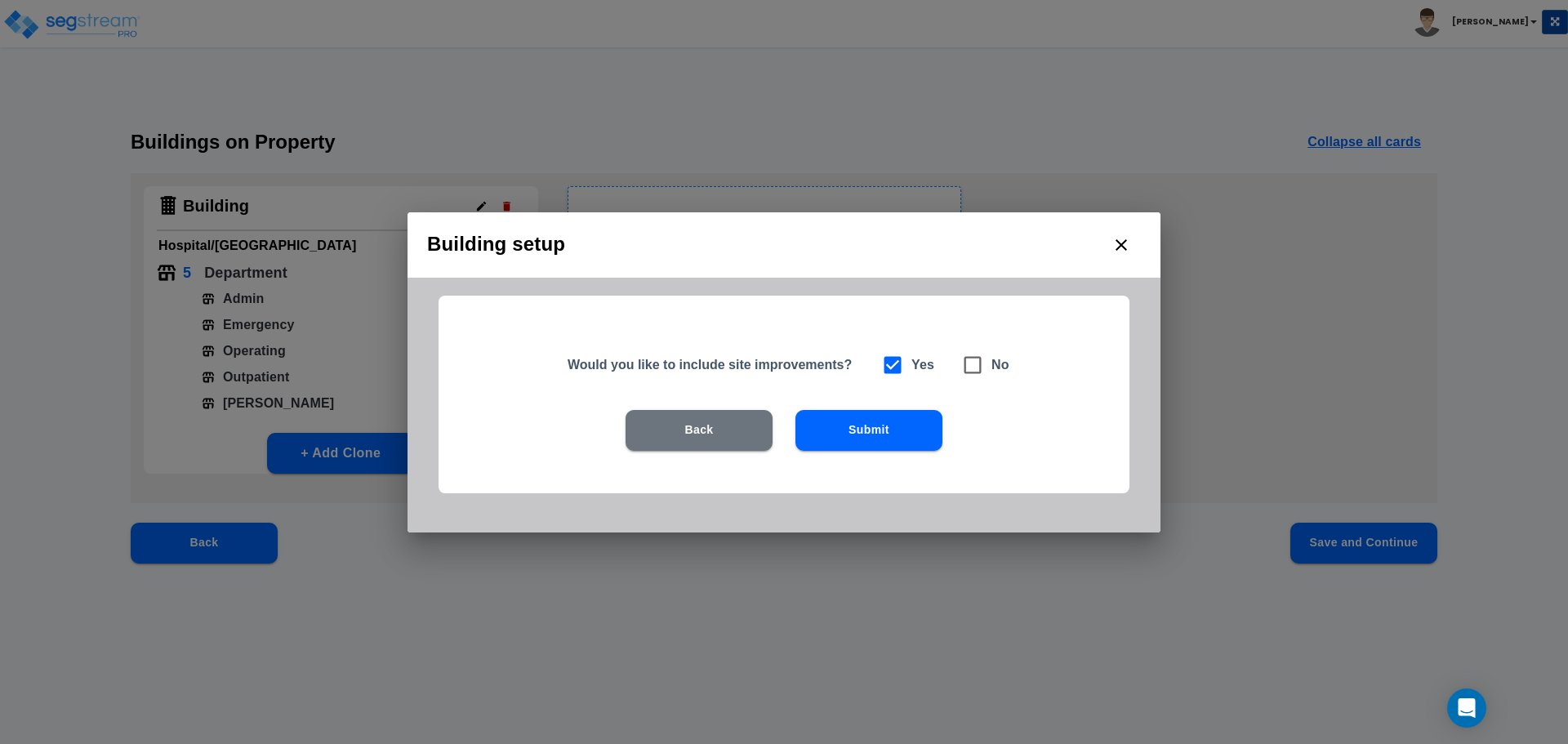
click at [923, 432] on button "Submit" at bounding box center [869, 430] width 147 height 41
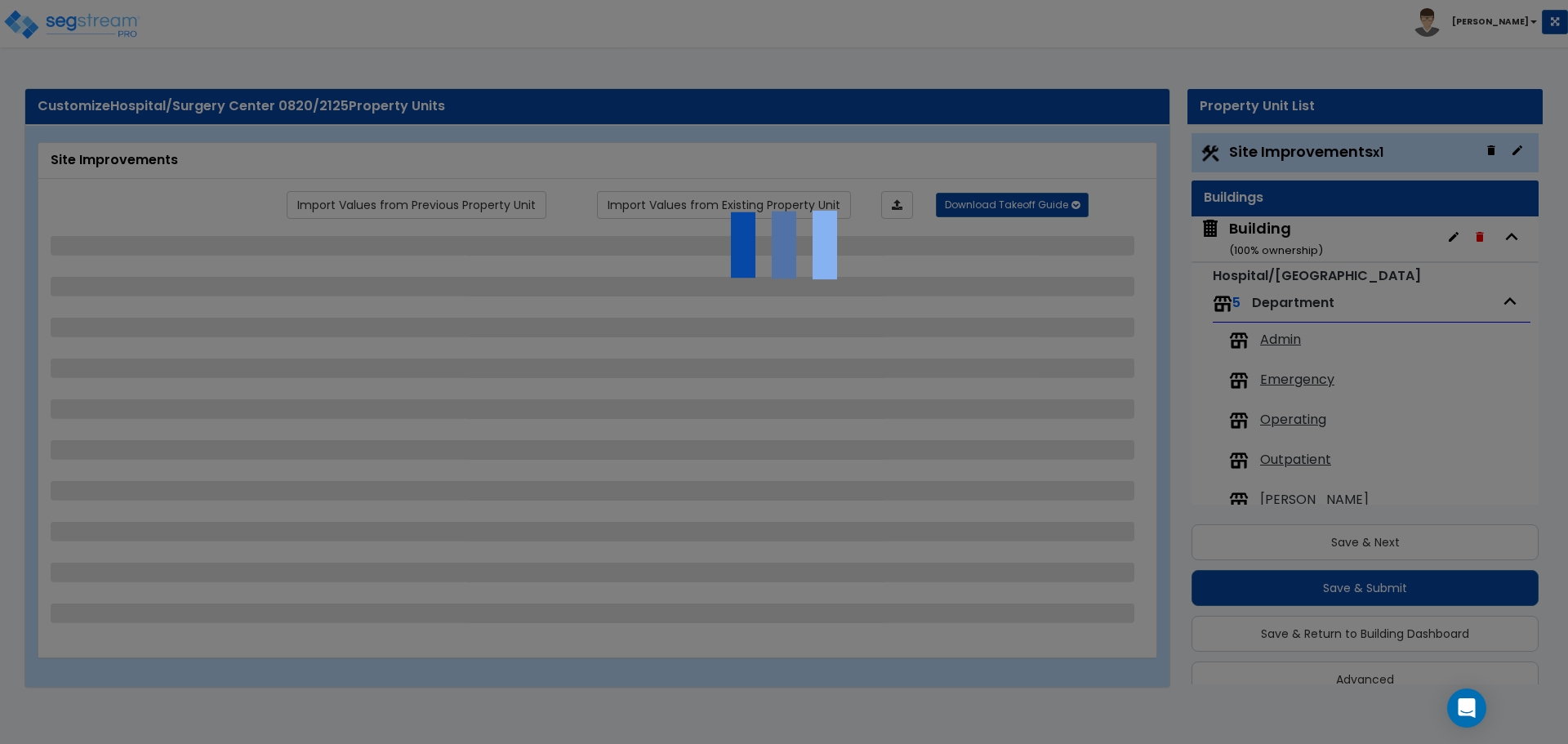
scroll to position [29, 0]
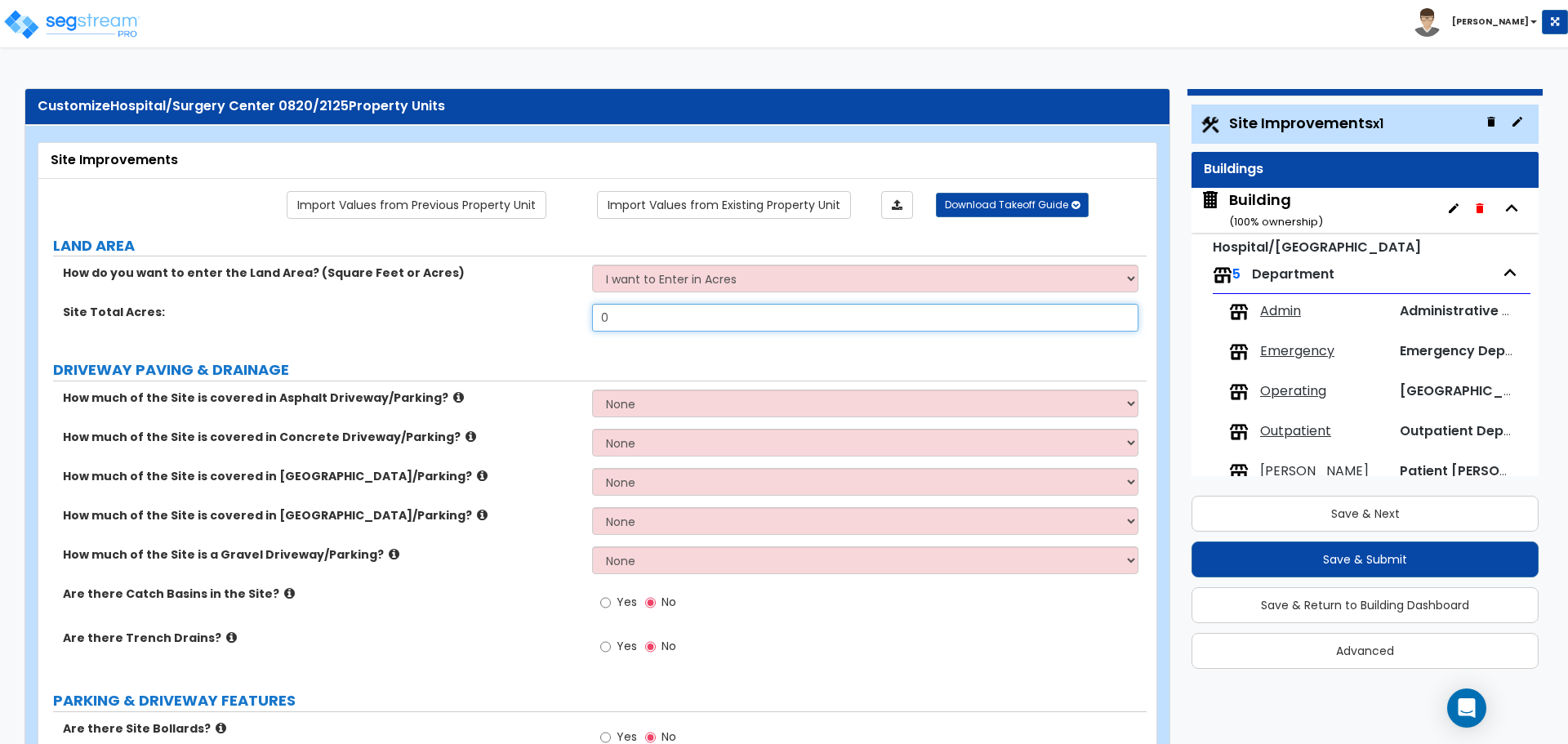
click at [701, 322] on input "0" at bounding box center [865, 317] width 545 height 28
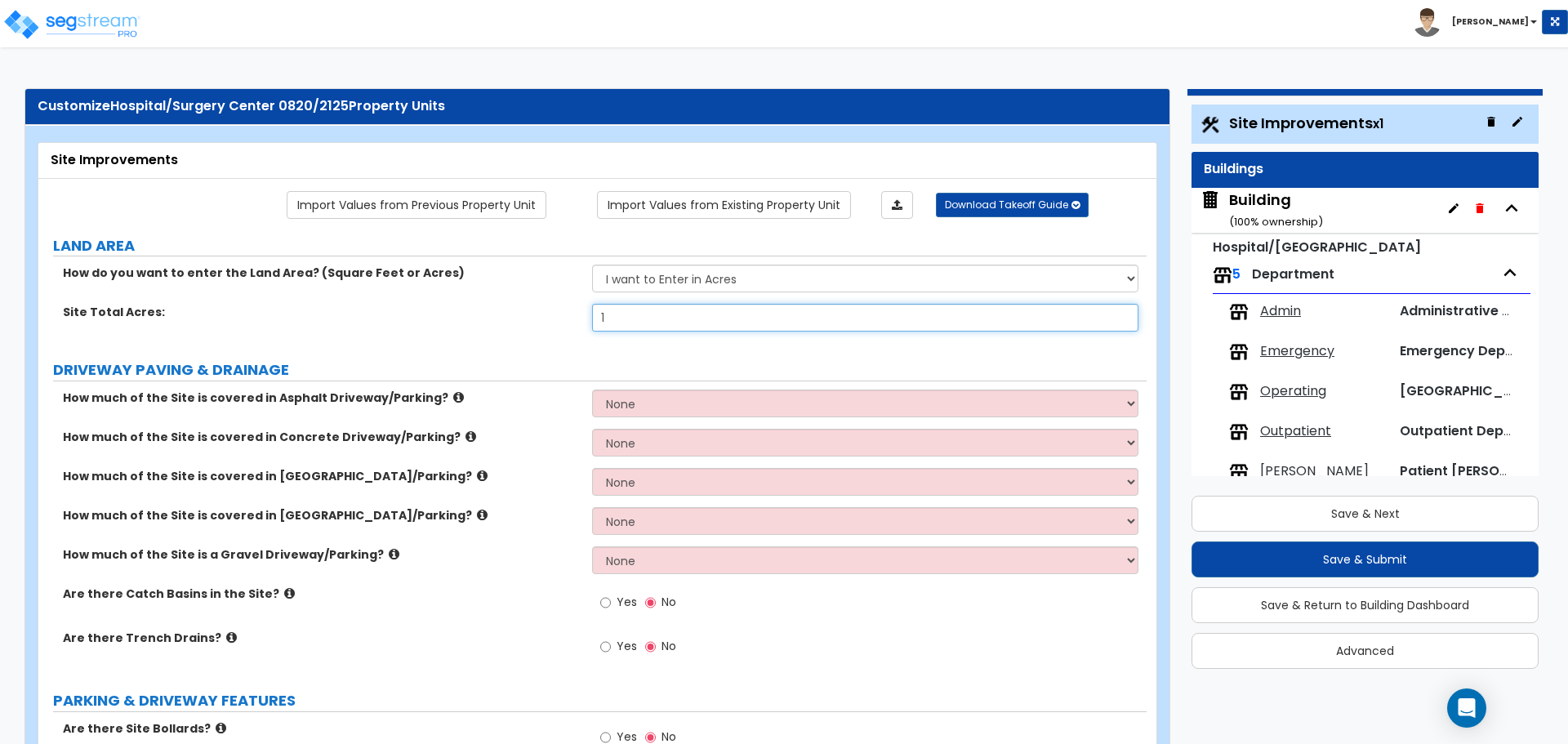
type input "1"
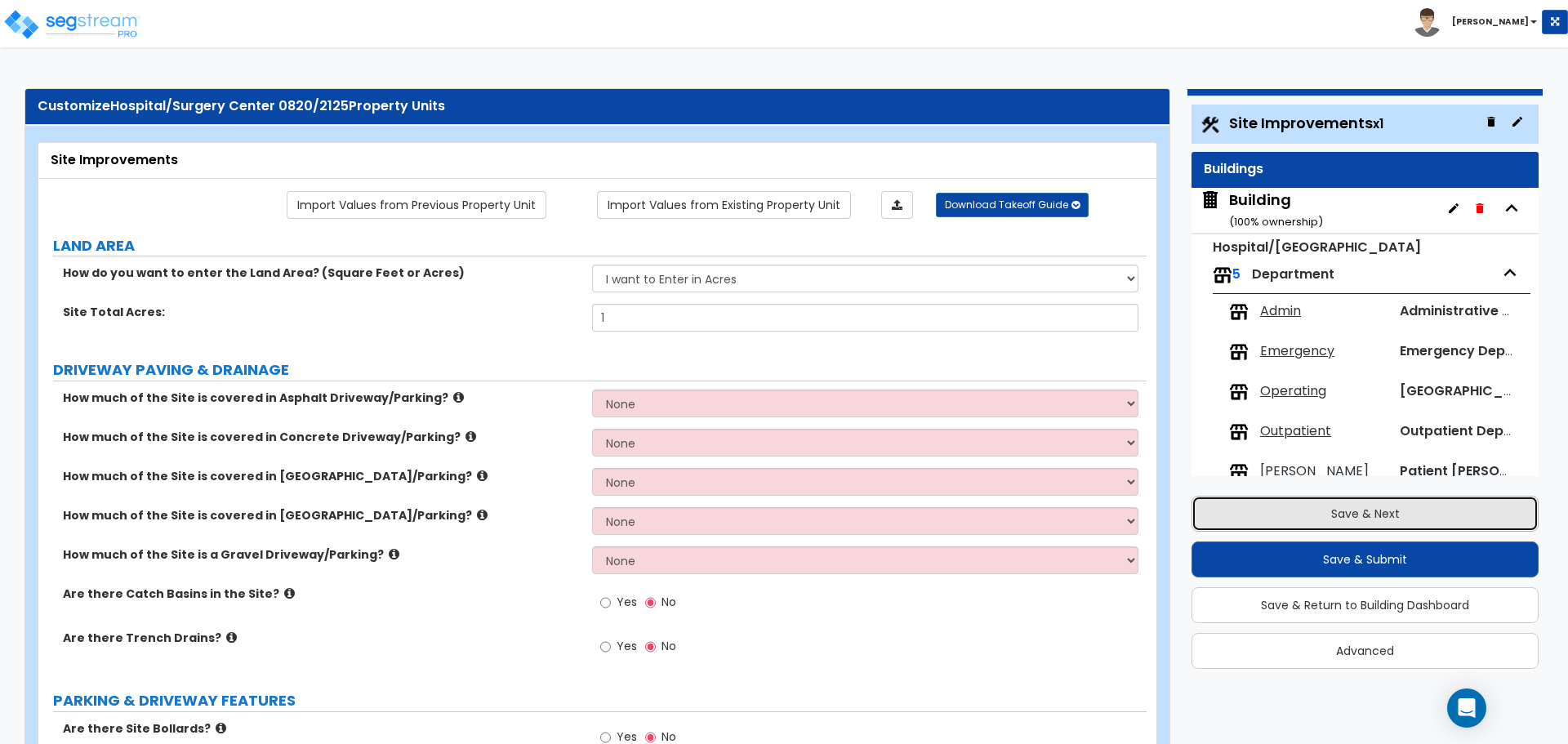
click at [1306, 511] on button "Save & Next" at bounding box center [1365, 513] width 347 height 36
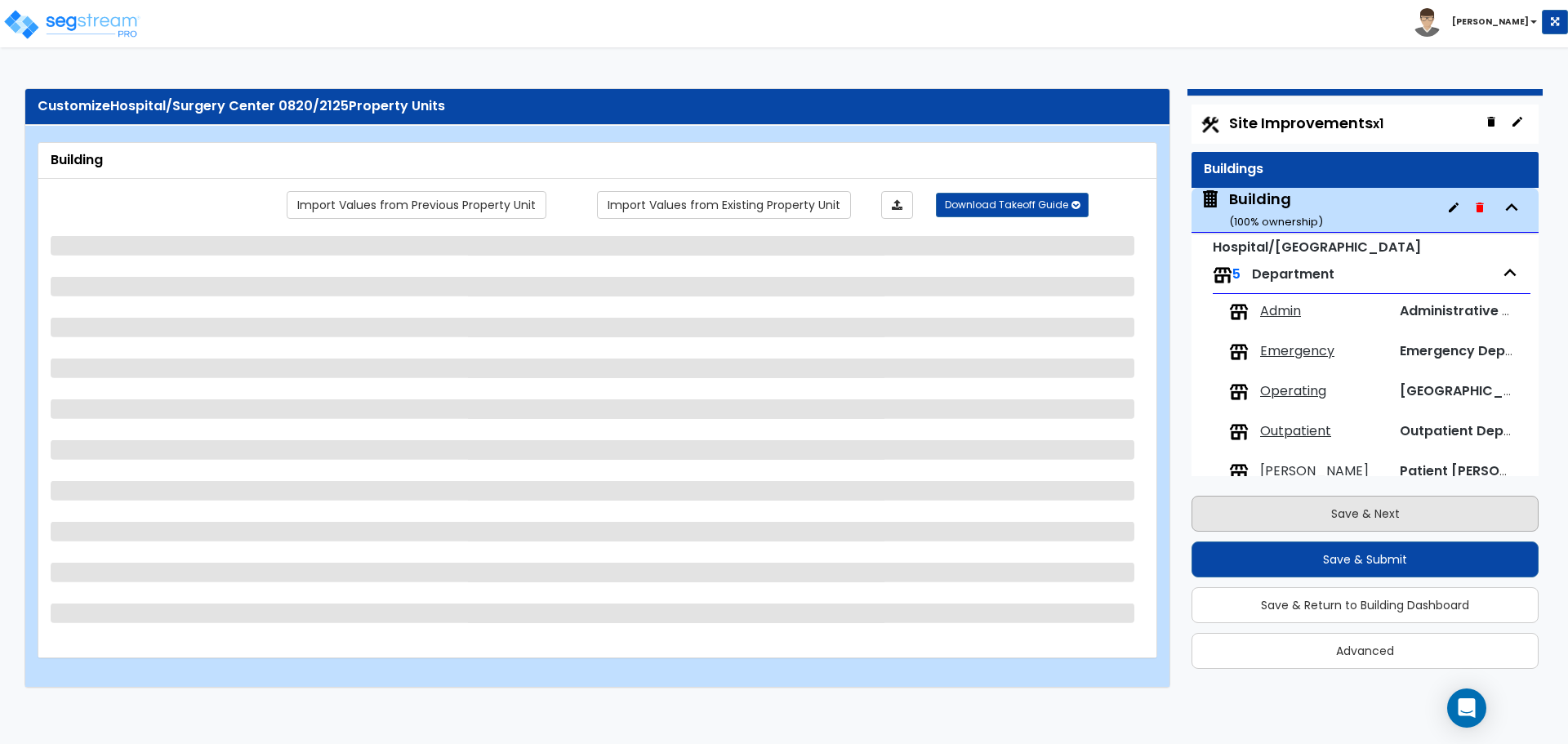
scroll to position [30, 0]
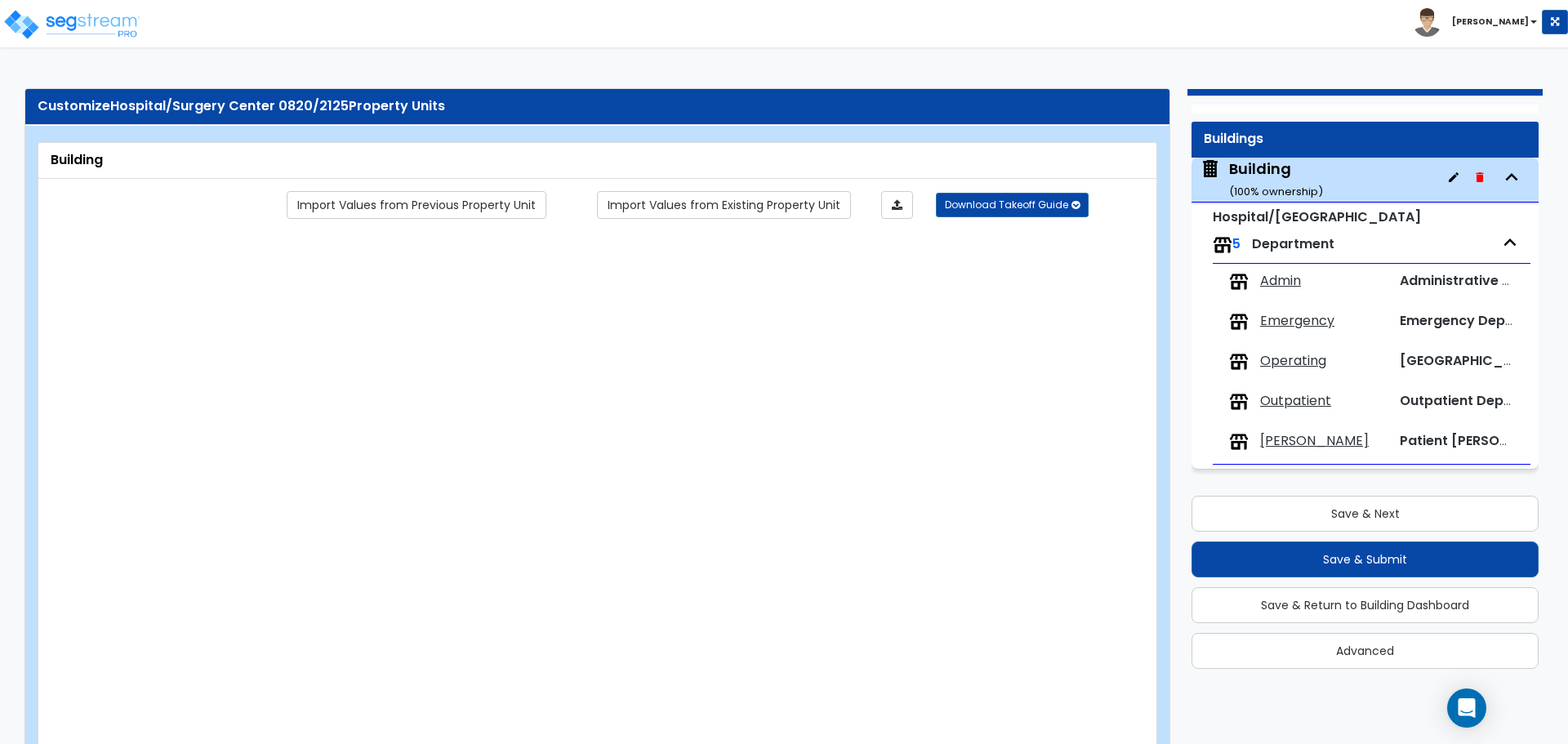
type input "1"
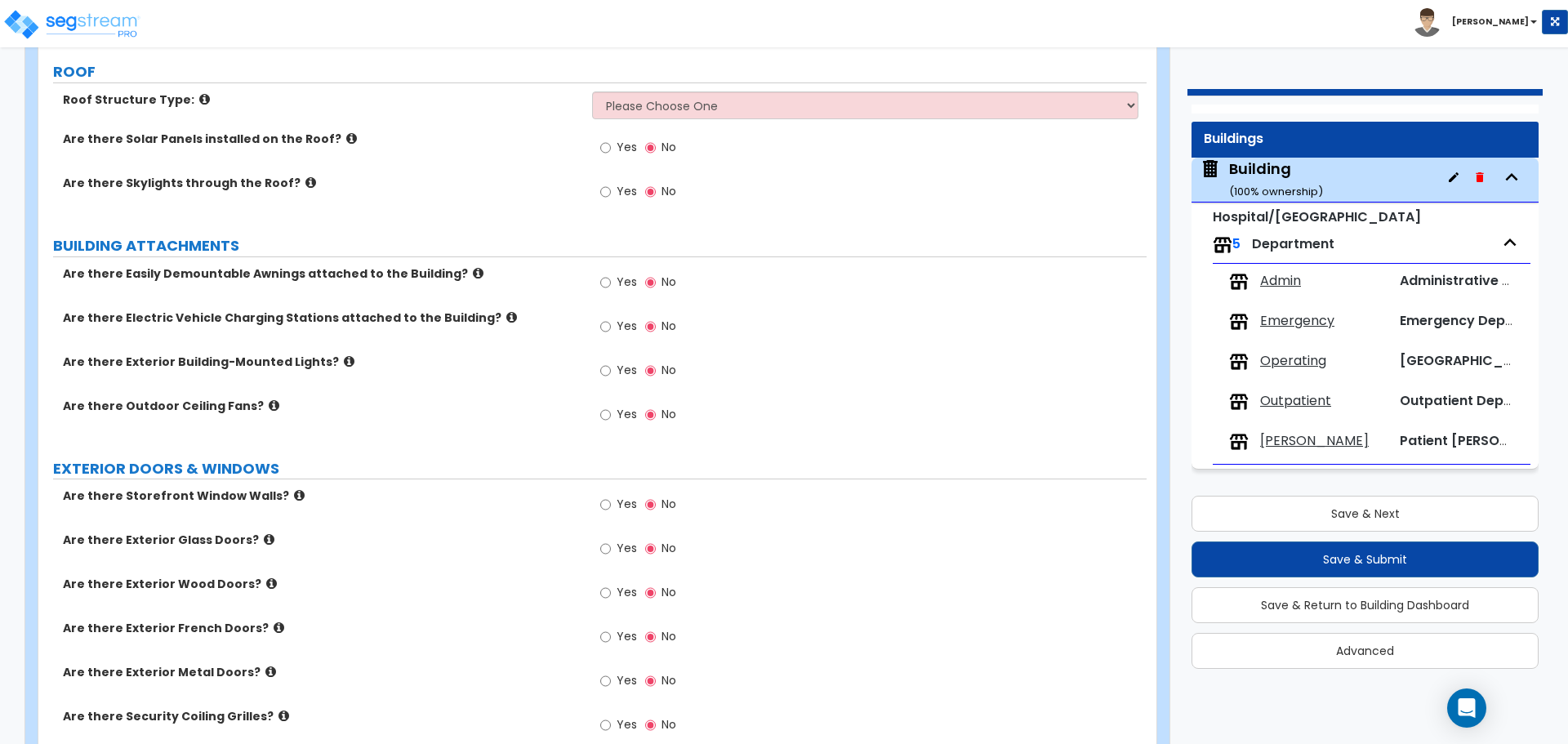
scroll to position [0, 0]
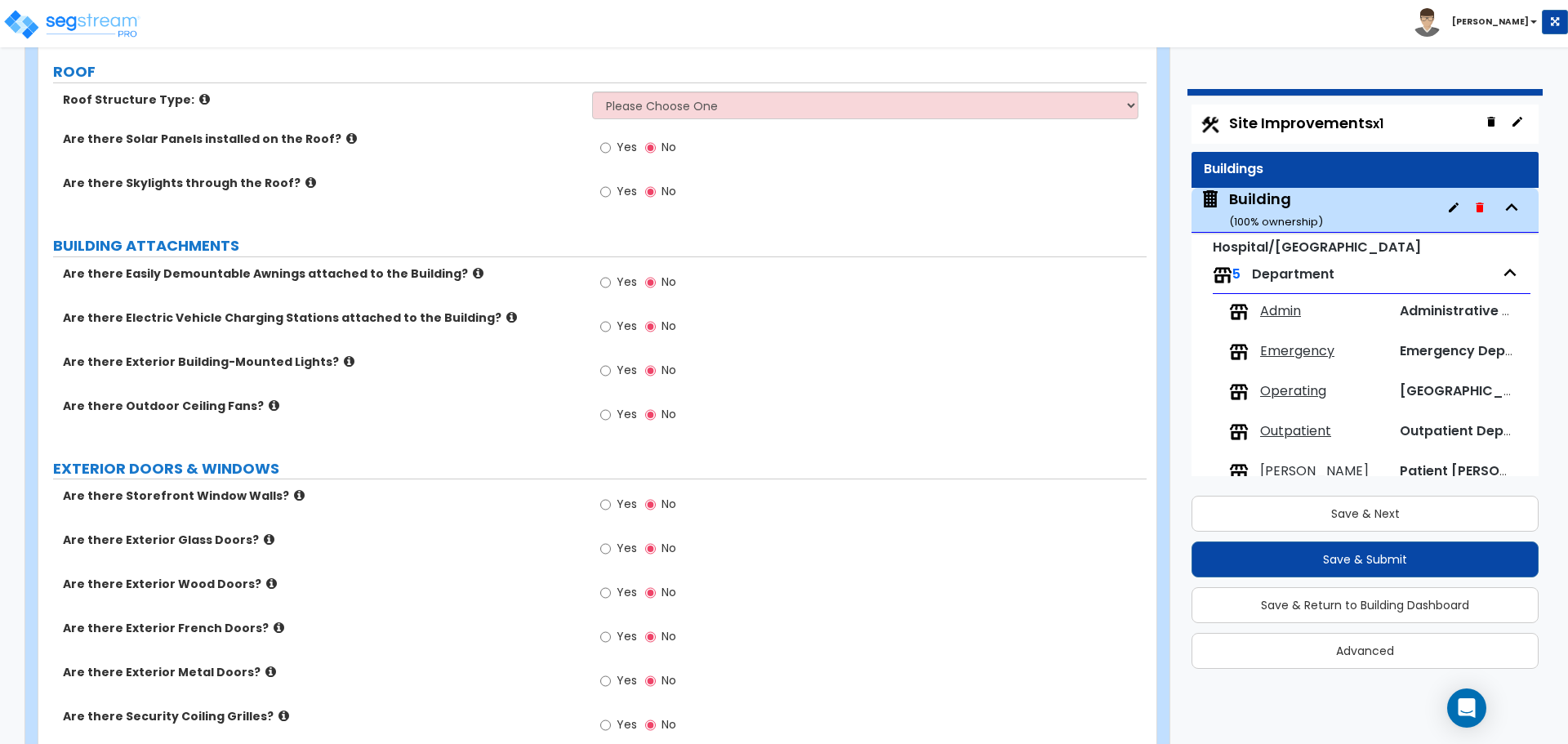
click at [1269, 116] on span "Site Improvements x1" at bounding box center [1307, 123] width 154 height 20
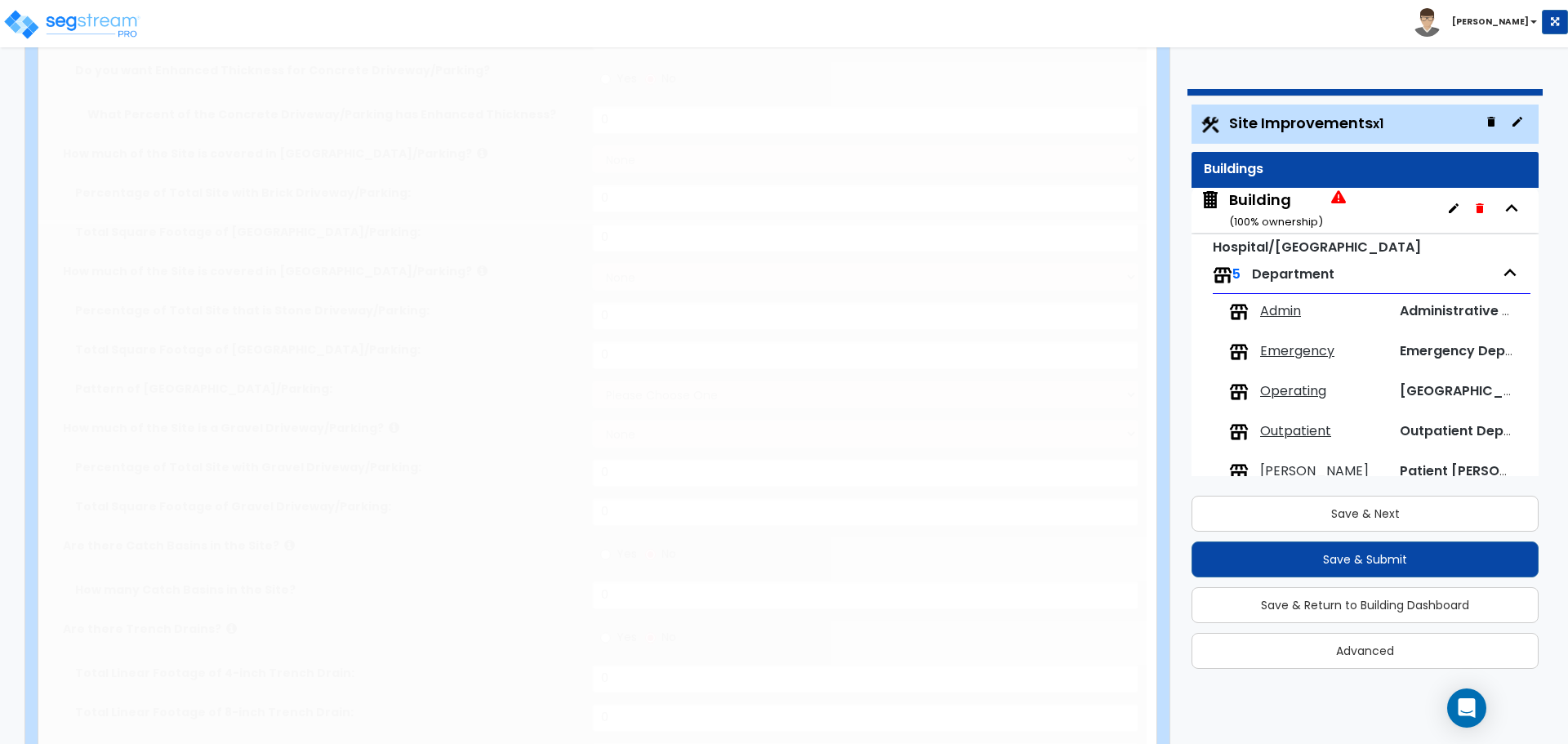
type input "1"
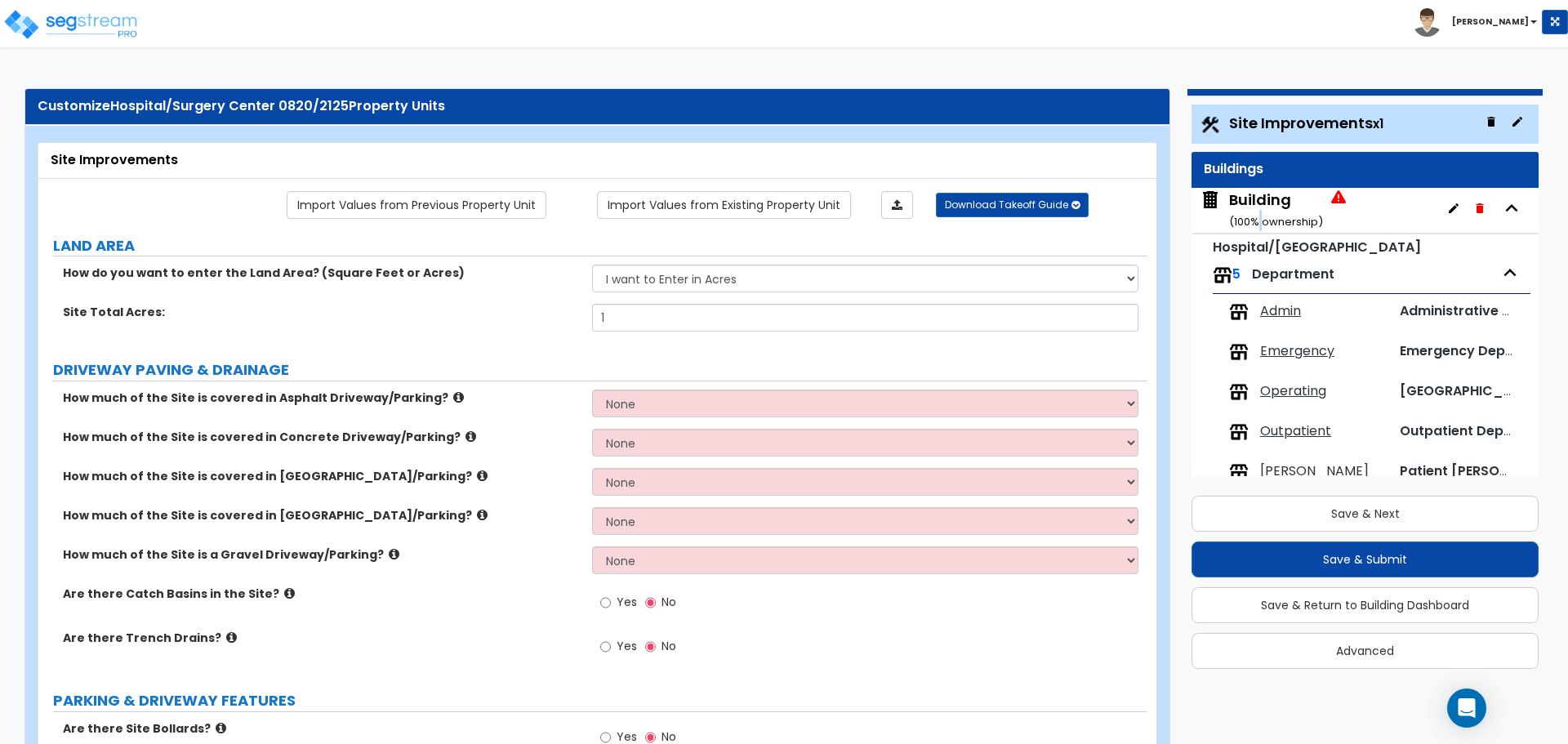
click at [1259, 210] on div "Building ( 100 % ownership)" at bounding box center [1276, 209] width 94 height 41
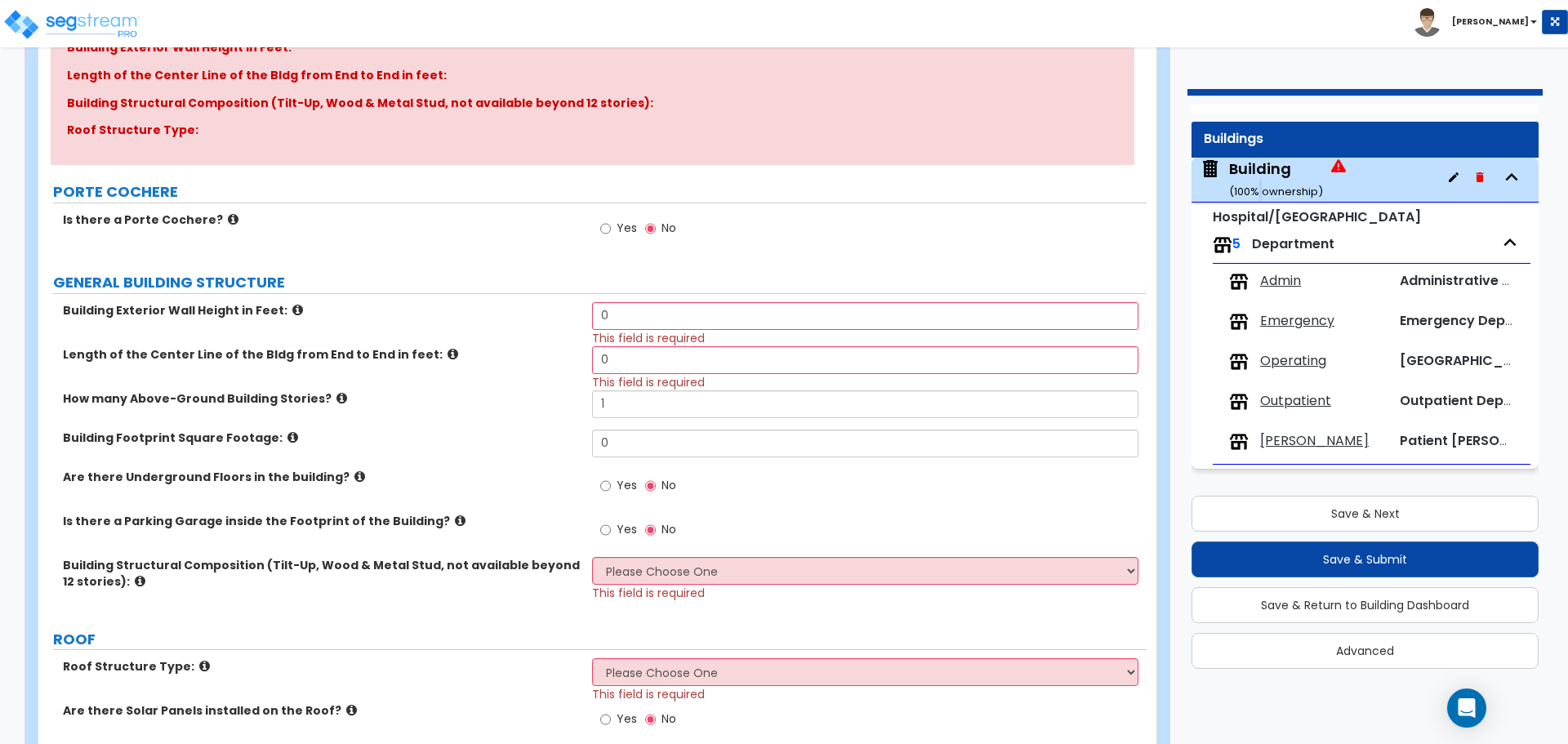
scroll to position [236, 0]
drag, startPoint x: 662, startPoint y: 314, endPoint x: 516, endPoint y: 289, distance: 148.1
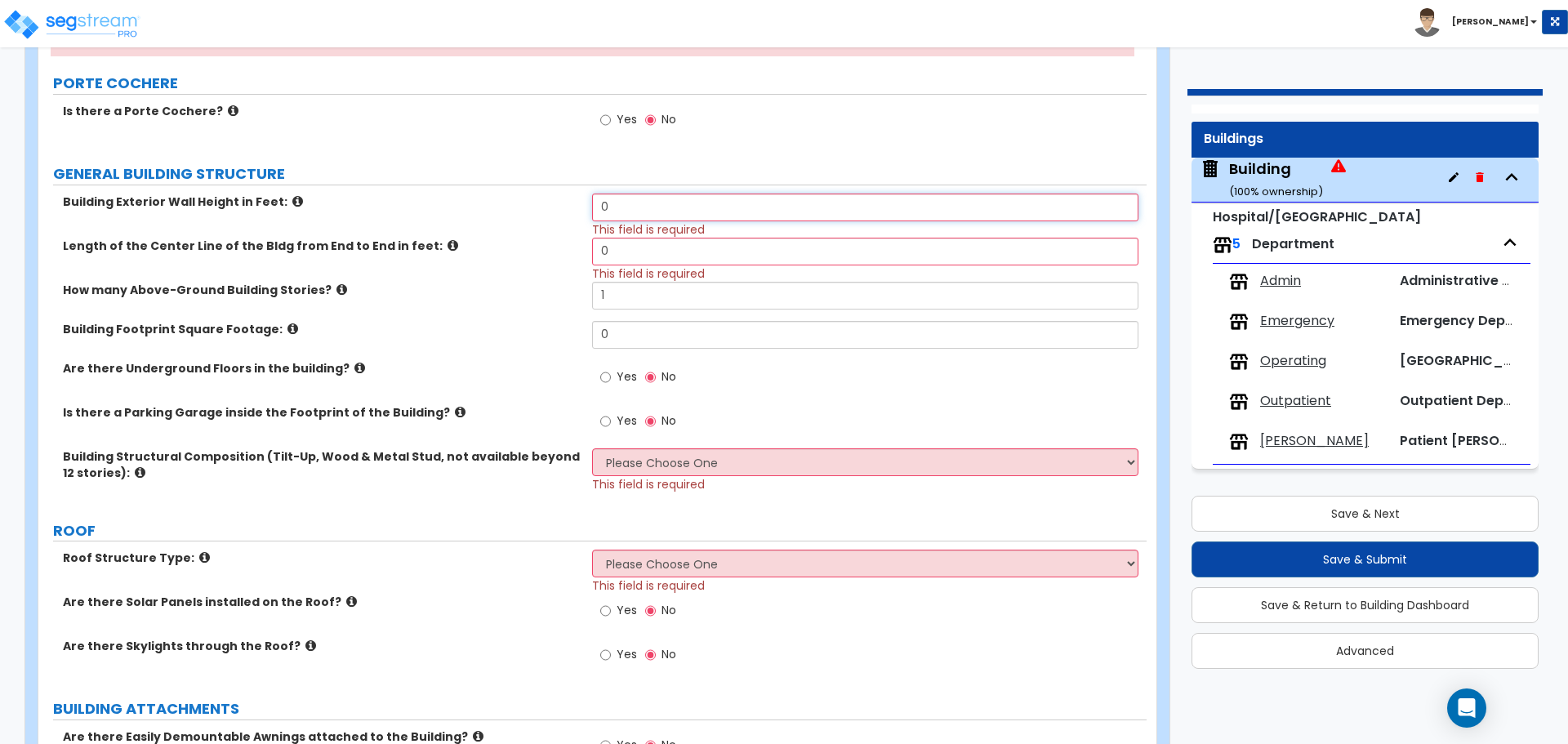
scroll to position [344, 0]
type input "60"
type input "120"
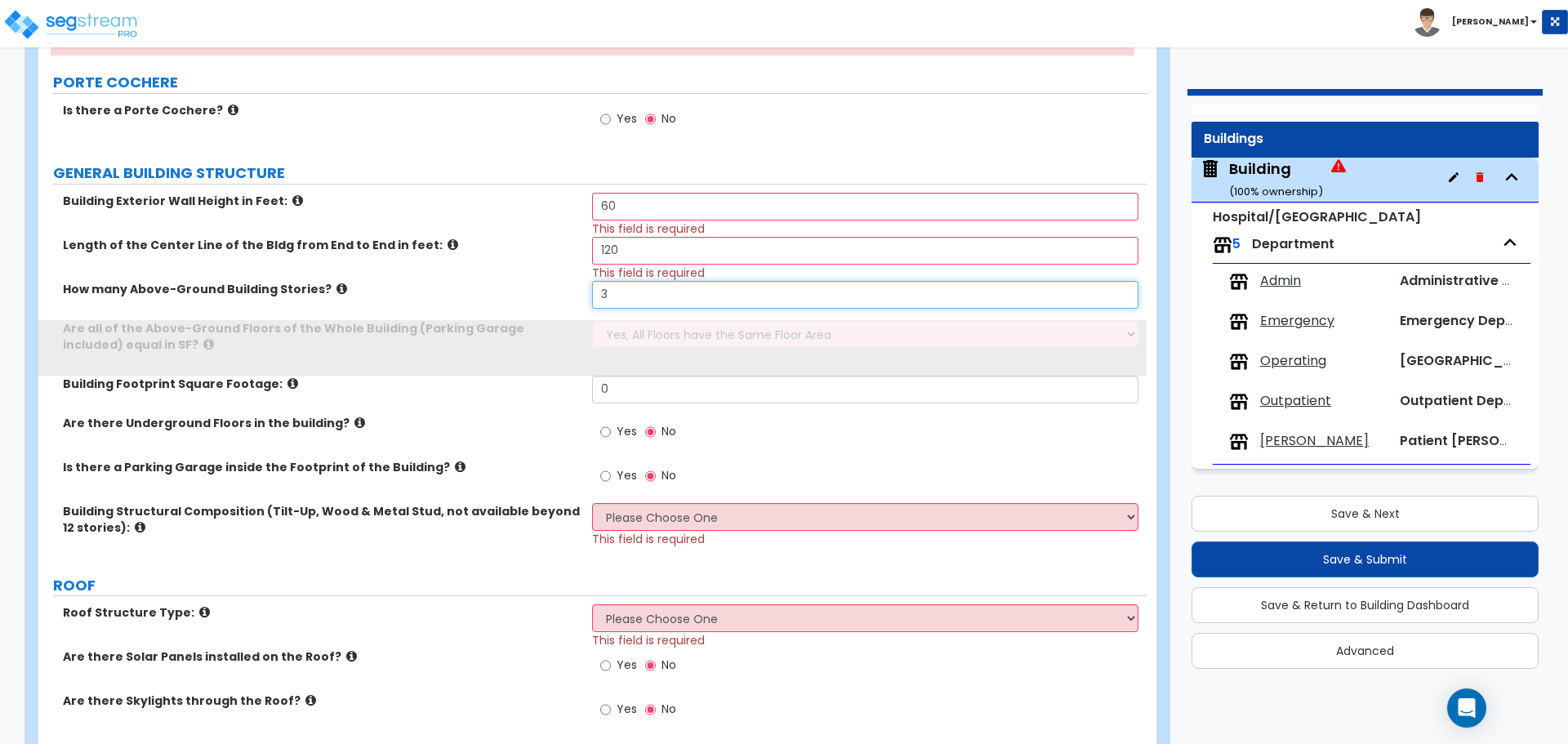
type input "3"
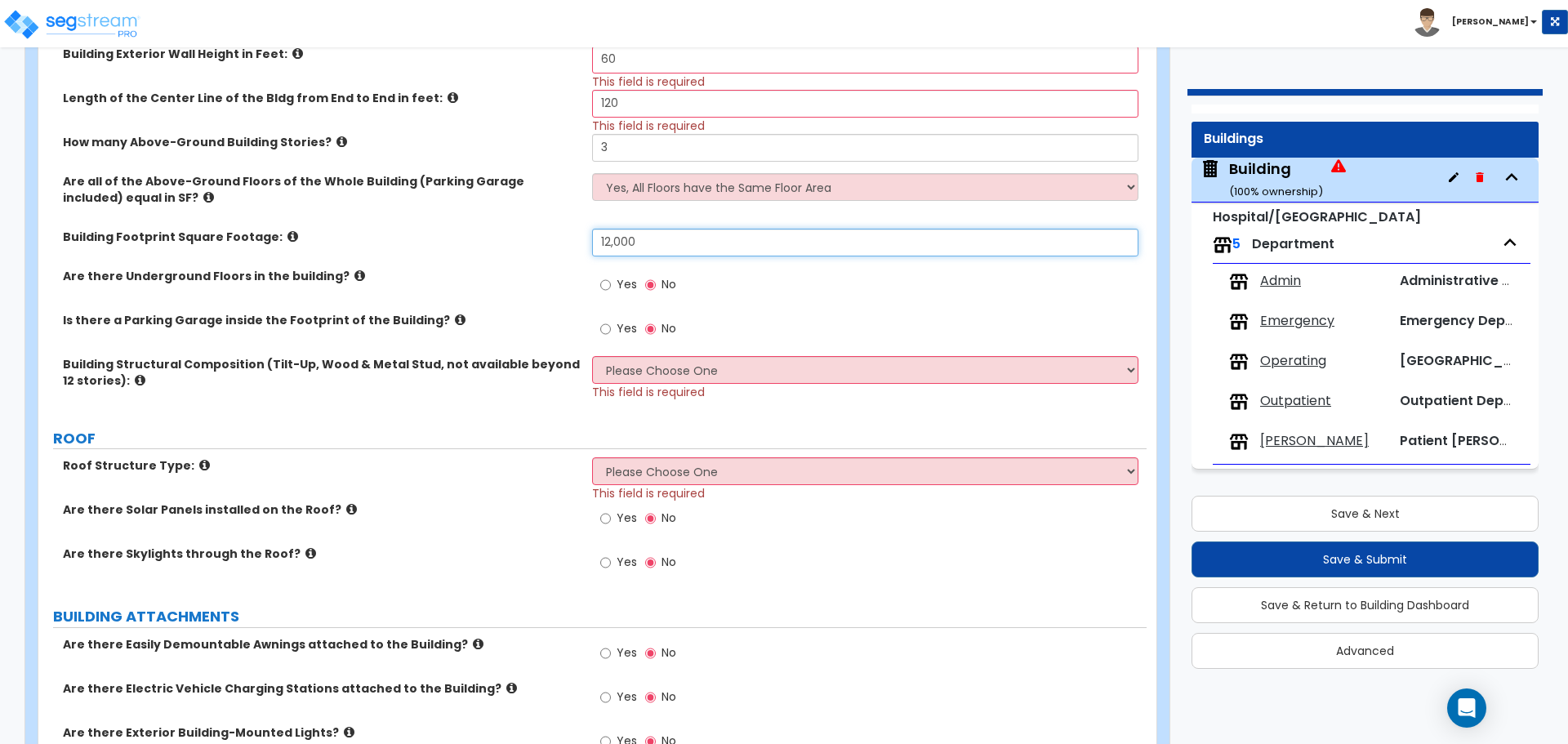
scroll to position [503, 0]
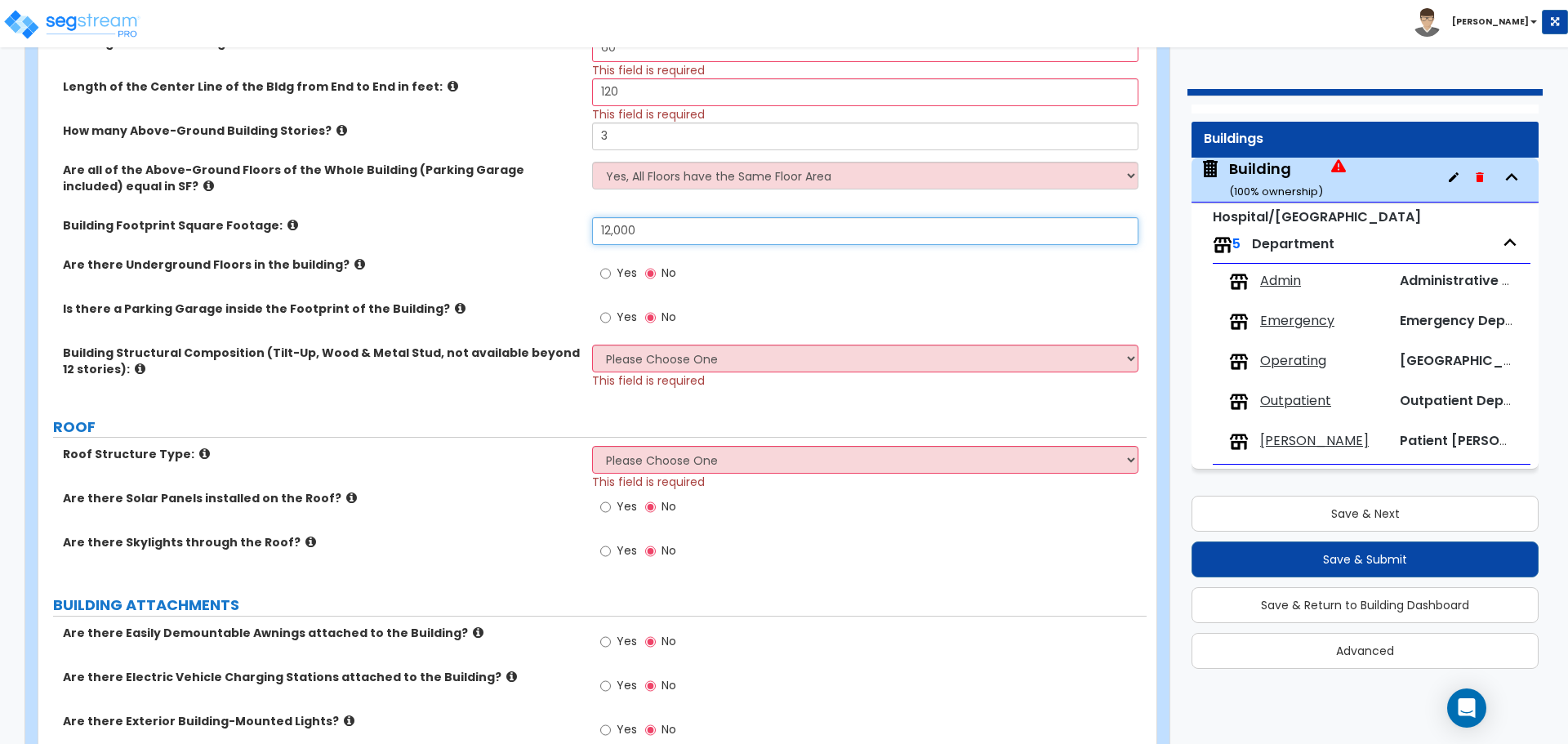
type input "12,000"
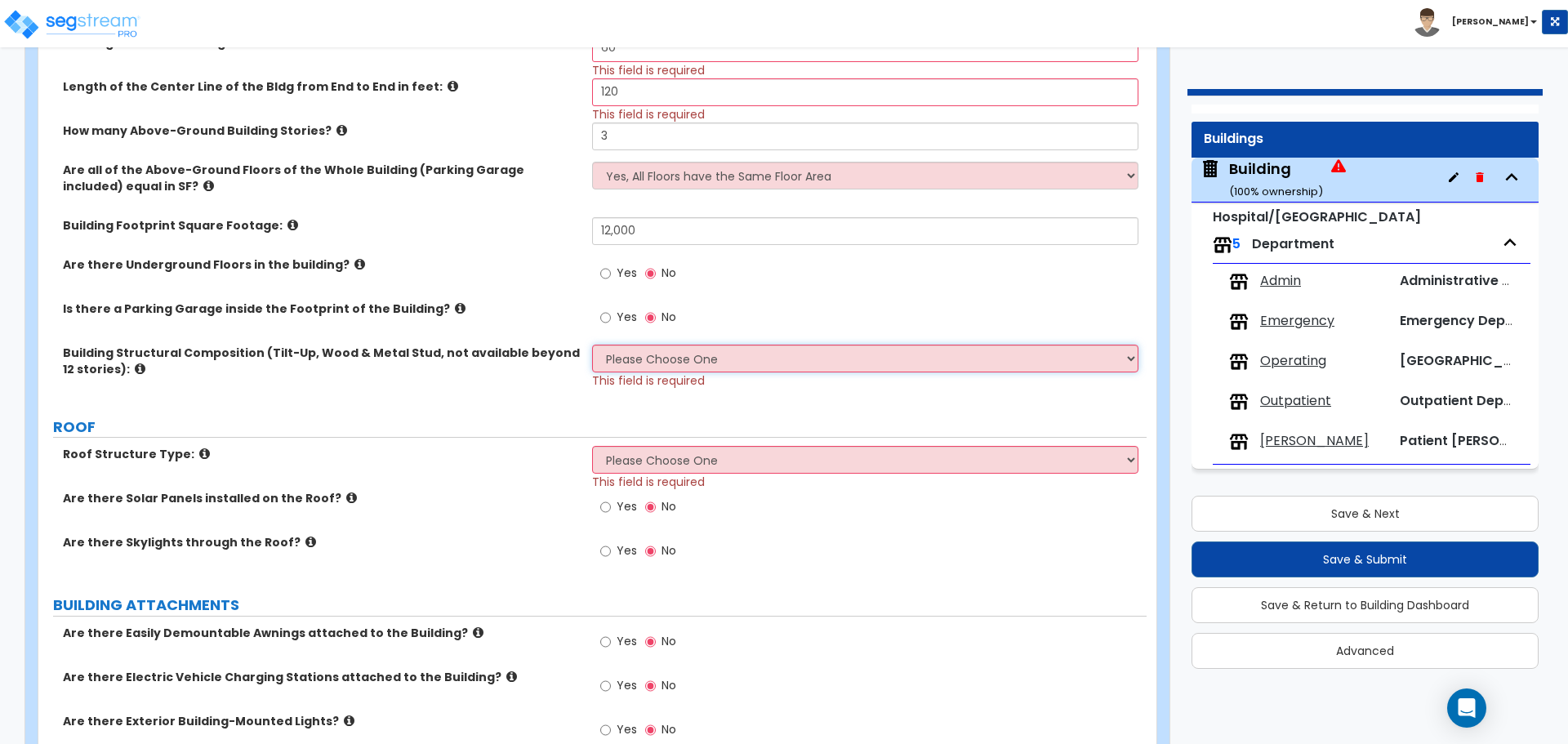
click at [651, 349] on select "Please Choose One Tilt-up Wall Construction Reinforced Concrete Structural Stee…" at bounding box center [865, 358] width 545 height 28
click at [592, 344] on select "Please Choose One Tilt-up Wall Construction Reinforced Concrete Structural Stee…" at bounding box center [865, 358] width 545 height 28
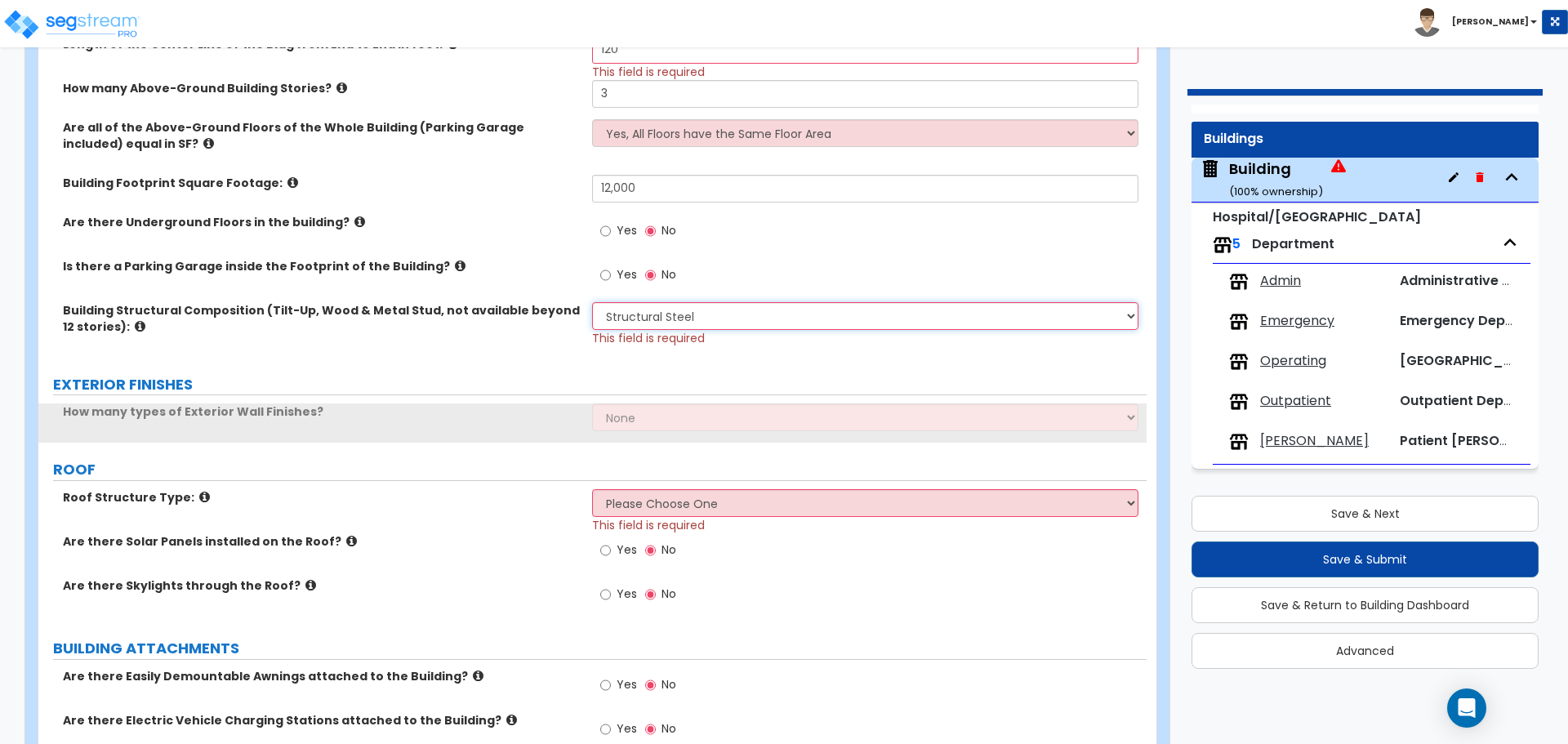
scroll to position [550, 0]
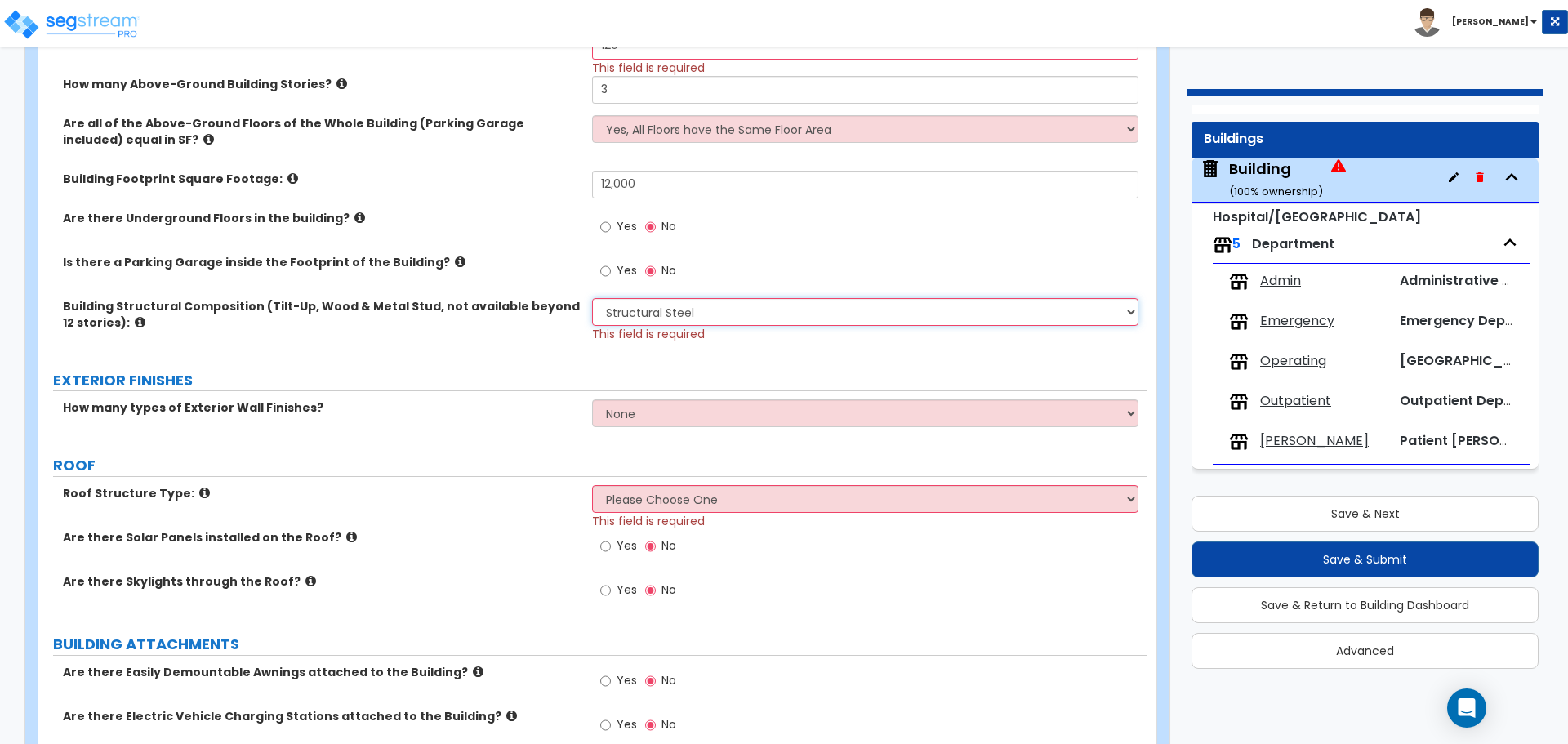
click at [696, 318] on select "Please Choose One Tilt-up Wall Construction Reinforced Concrete Structural Stee…" at bounding box center [865, 312] width 545 height 28
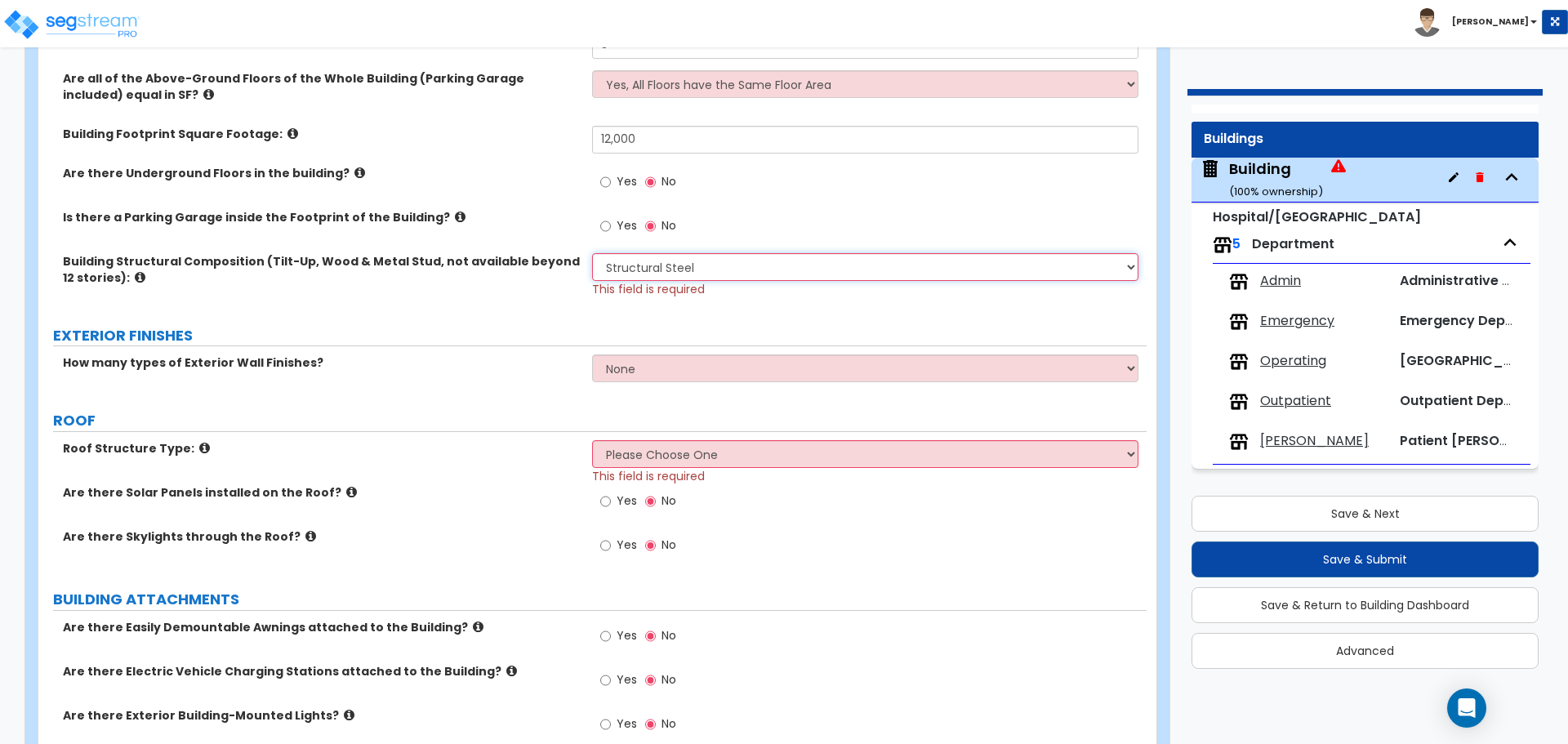
scroll to position [595, 0]
click at [788, 262] on select "Please Choose One Tilt-up Wall Construction Reinforced Concrete Structural Stee…" at bounding box center [865, 266] width 545 height 28
select select "3"
click at [592, 253] on select "Please Choose One Tilt-up Wall Construction Reinforced Concrete Structural Stee…" at bounding box center [865, 266] width 545 height 28
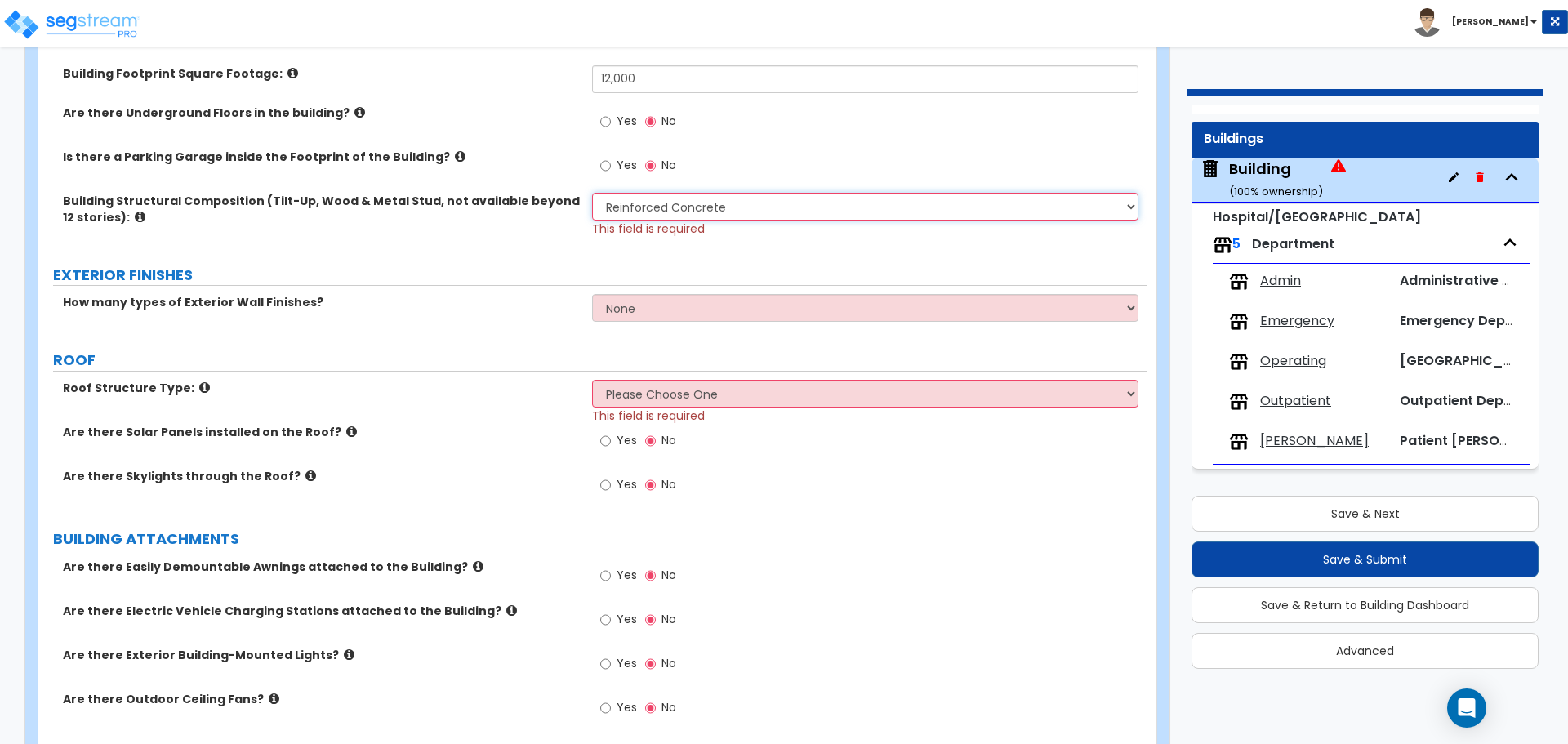
scroll to position [657, 0]
click at [780, 392] on select "Please Choose One Gable Roof Flat Roof Hybrid Gable & Flat Roof" at bounding box center [865, 391] width 545 height 28
select select "3"
click at [592, 377] on select "Please Choose One Gable Roof Flat Roof Hybrid Gable & Flat Roof" at bounding box center [865, 391] width 545 height 28
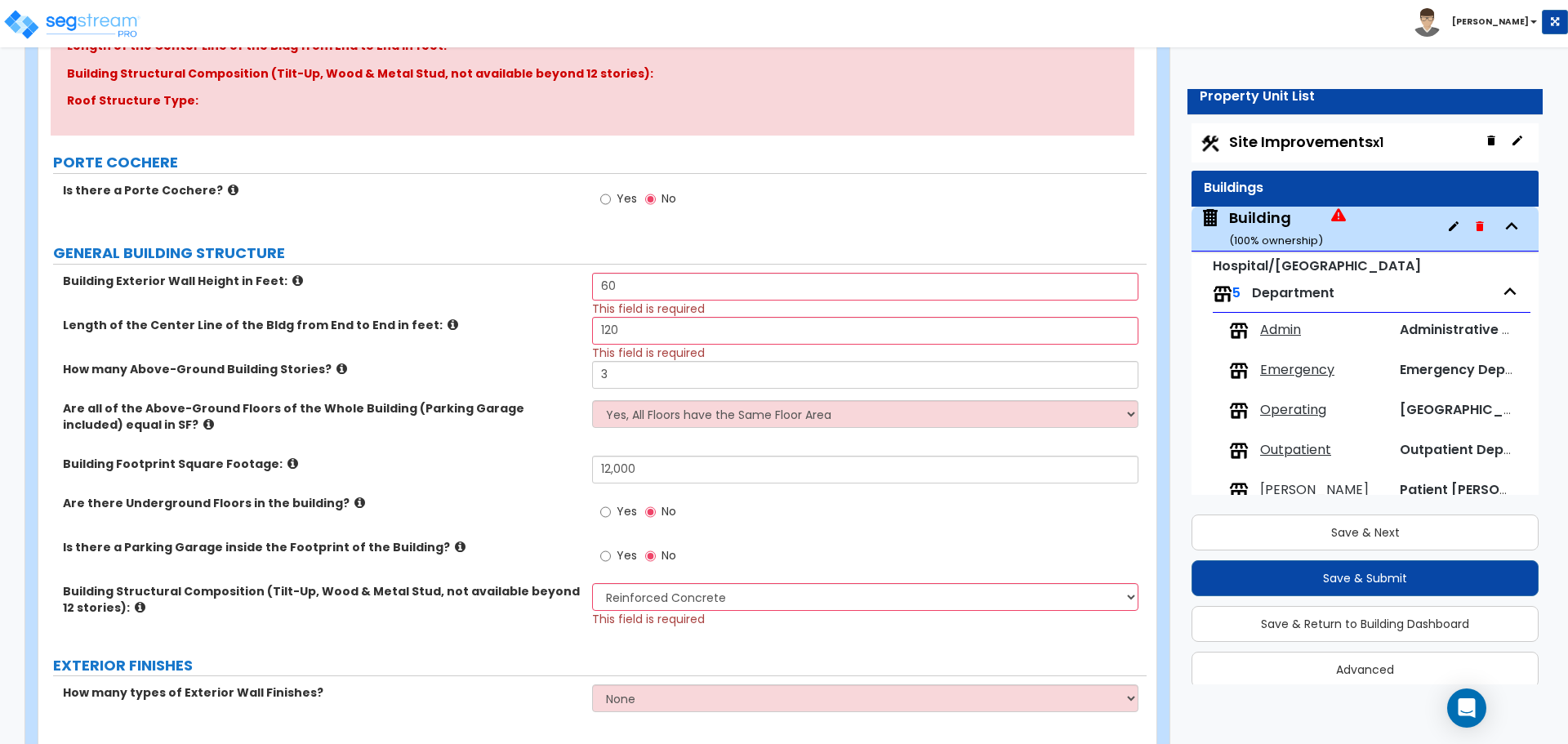
scroll to position [0, 0]
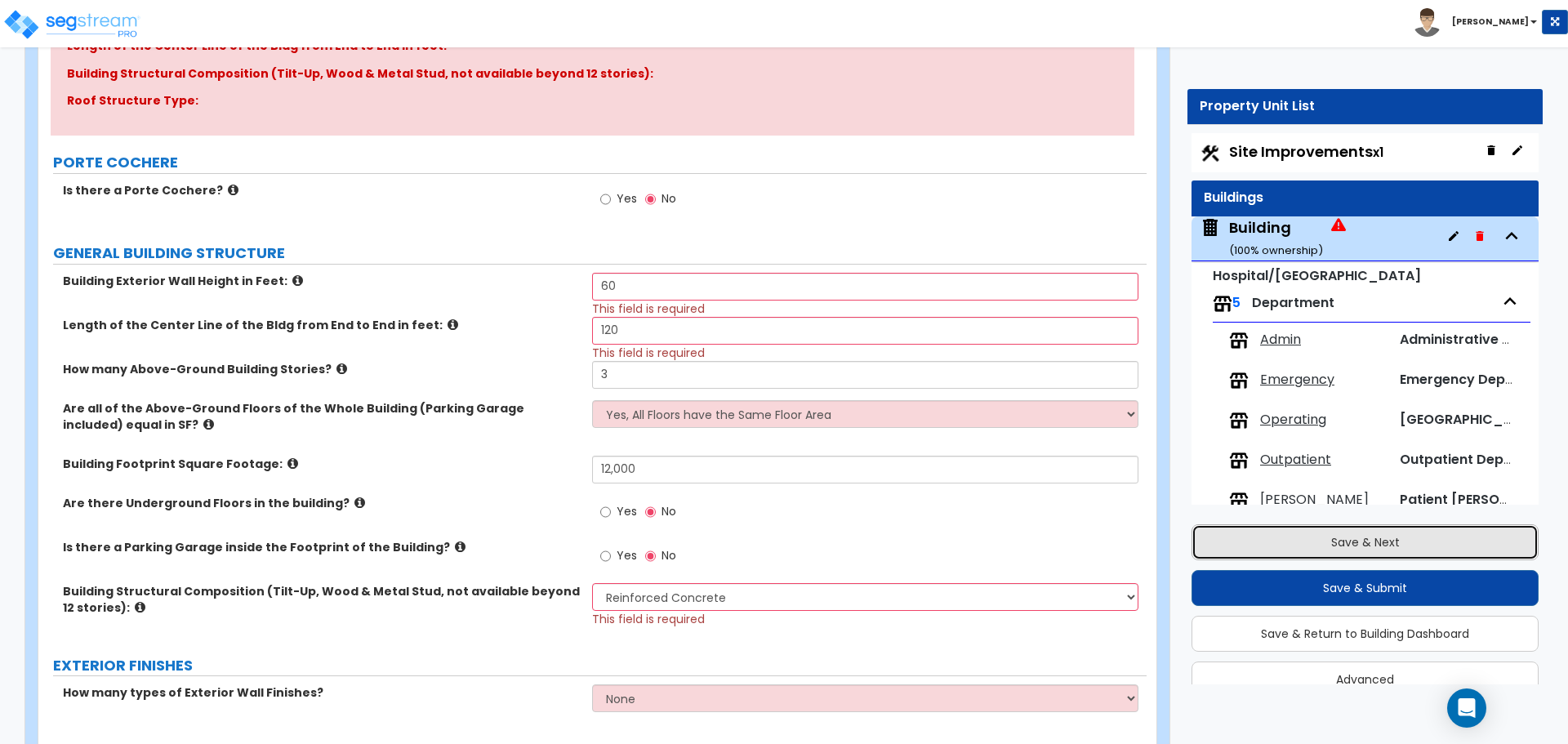
click at [1321, 535] on button "Save & Next" at bounding box center [1365, 541] width 347 height 36
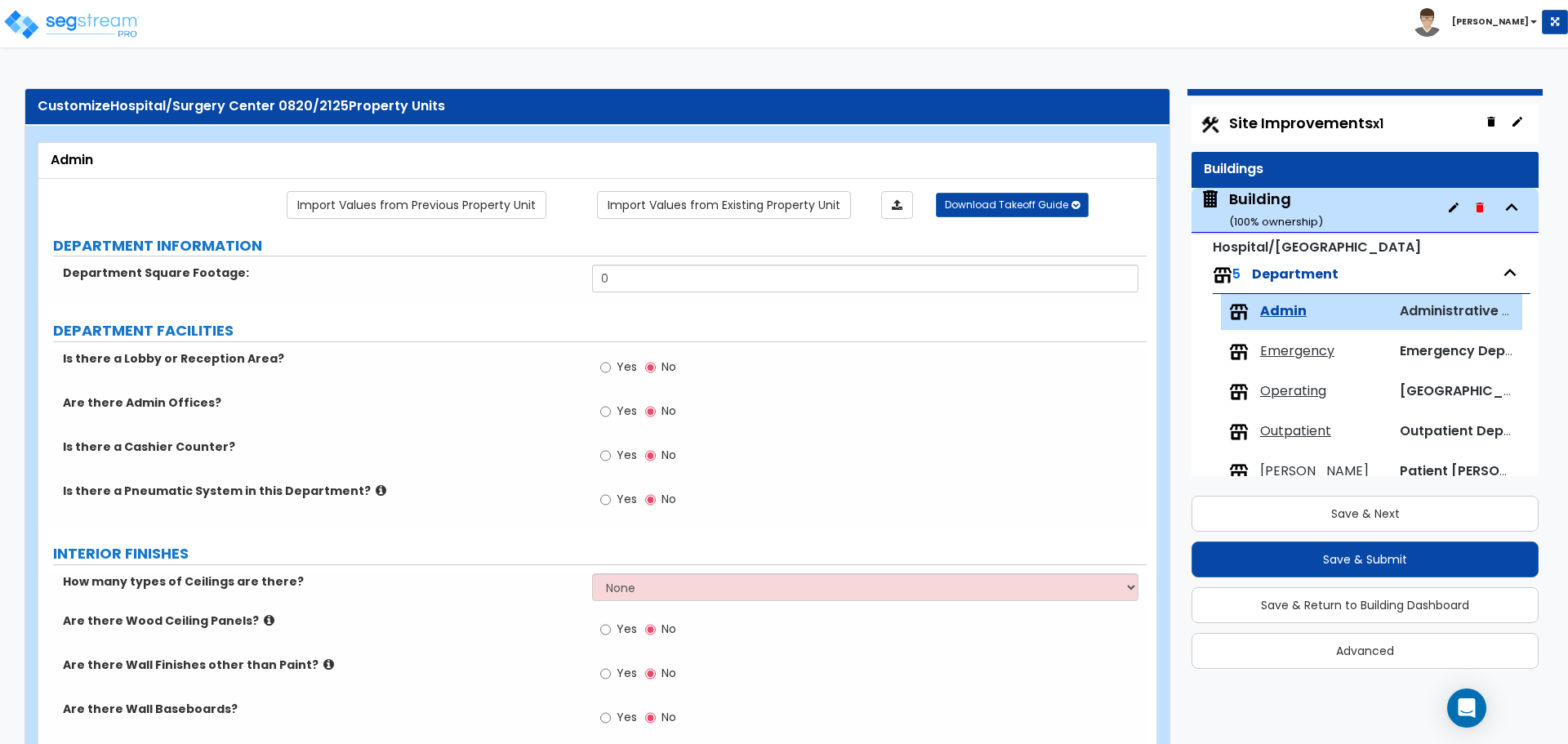
click at [1298, 125] on span "Site Improvements x1" at bounding box center [1307, 123] width 154 height 20
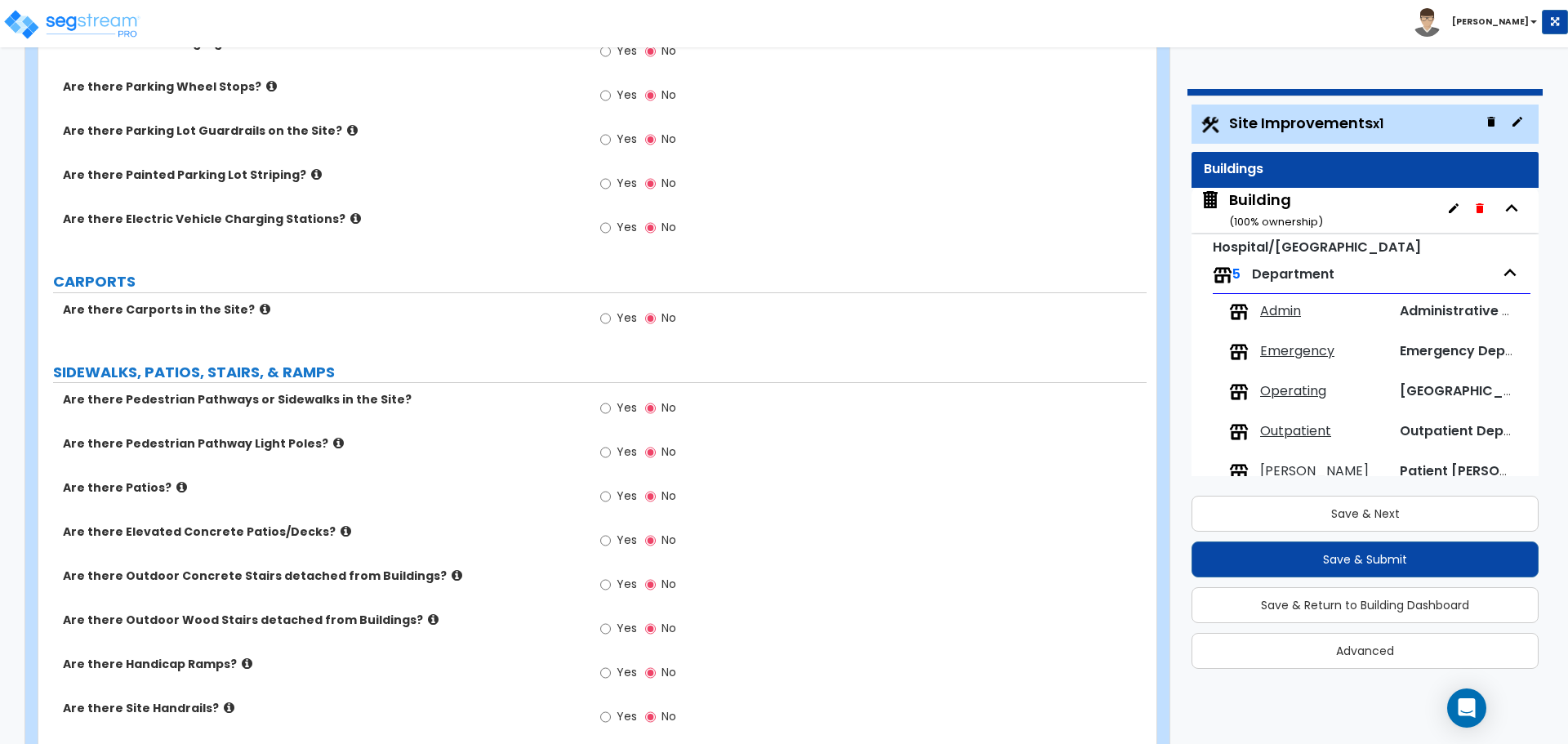
scroll to position [828, 0]
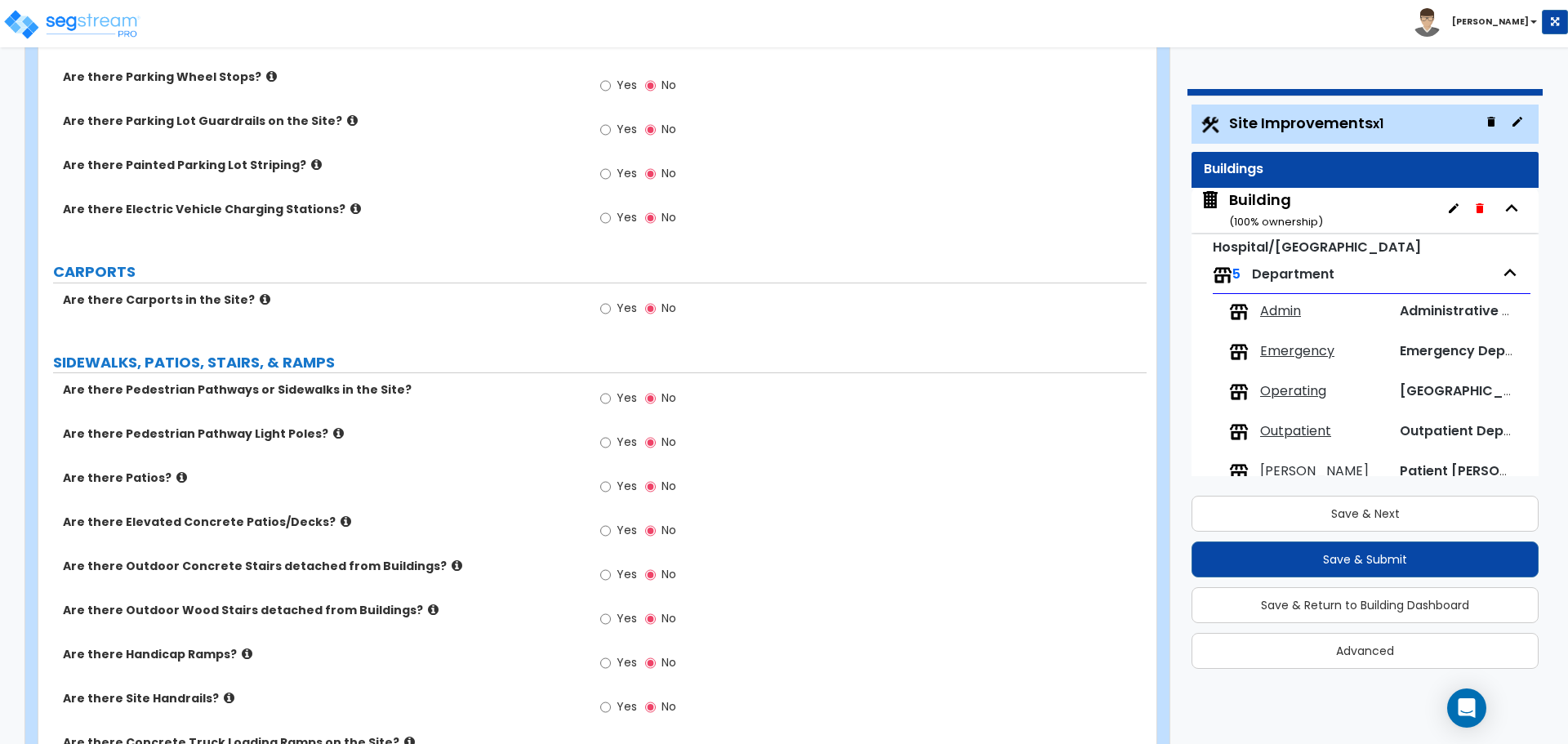
click at [341, 520] on icon at bounding box center [345, 521] width 11 height 13
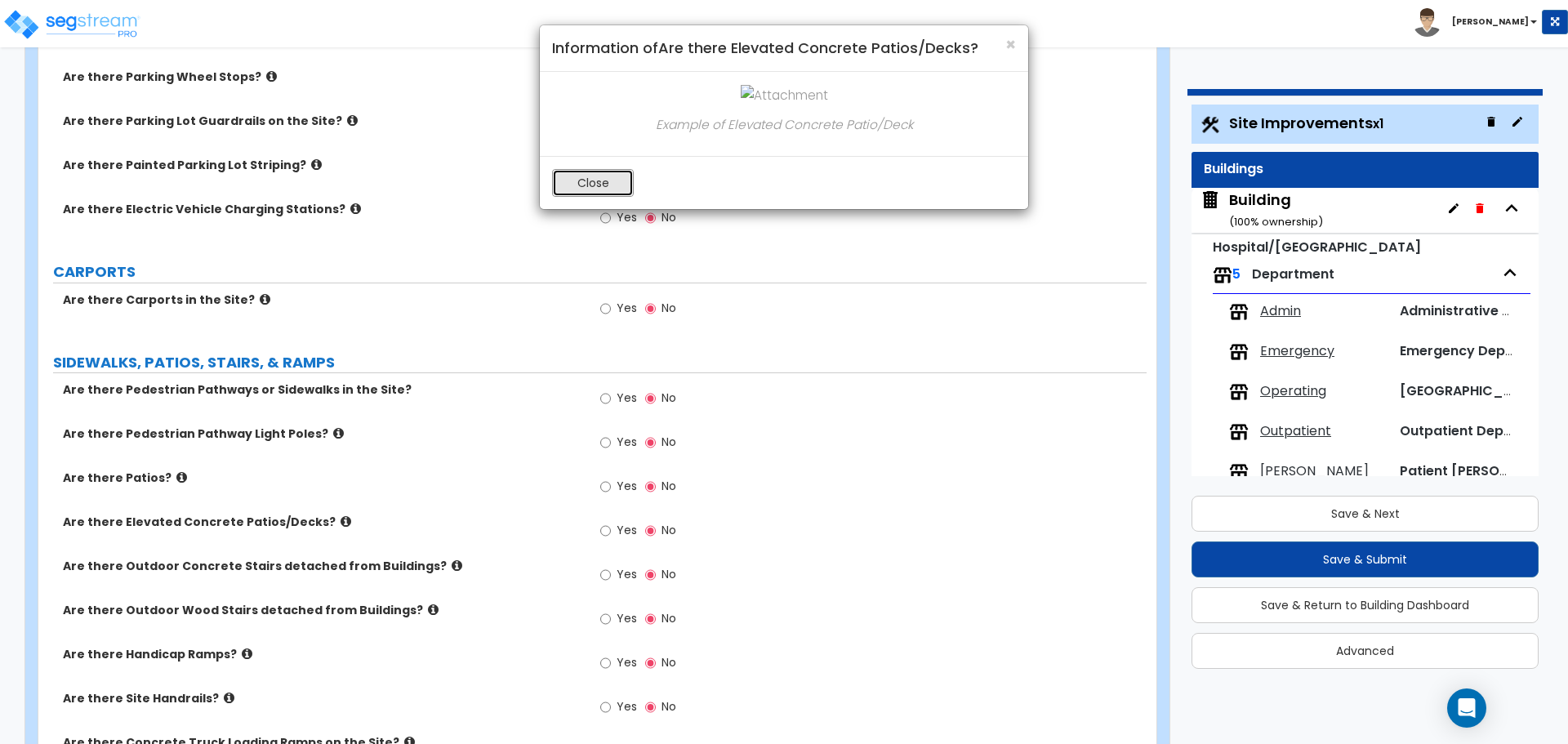
click at [593, 182] on button "Close" at bounding box center [592, 182] width 82 height 28
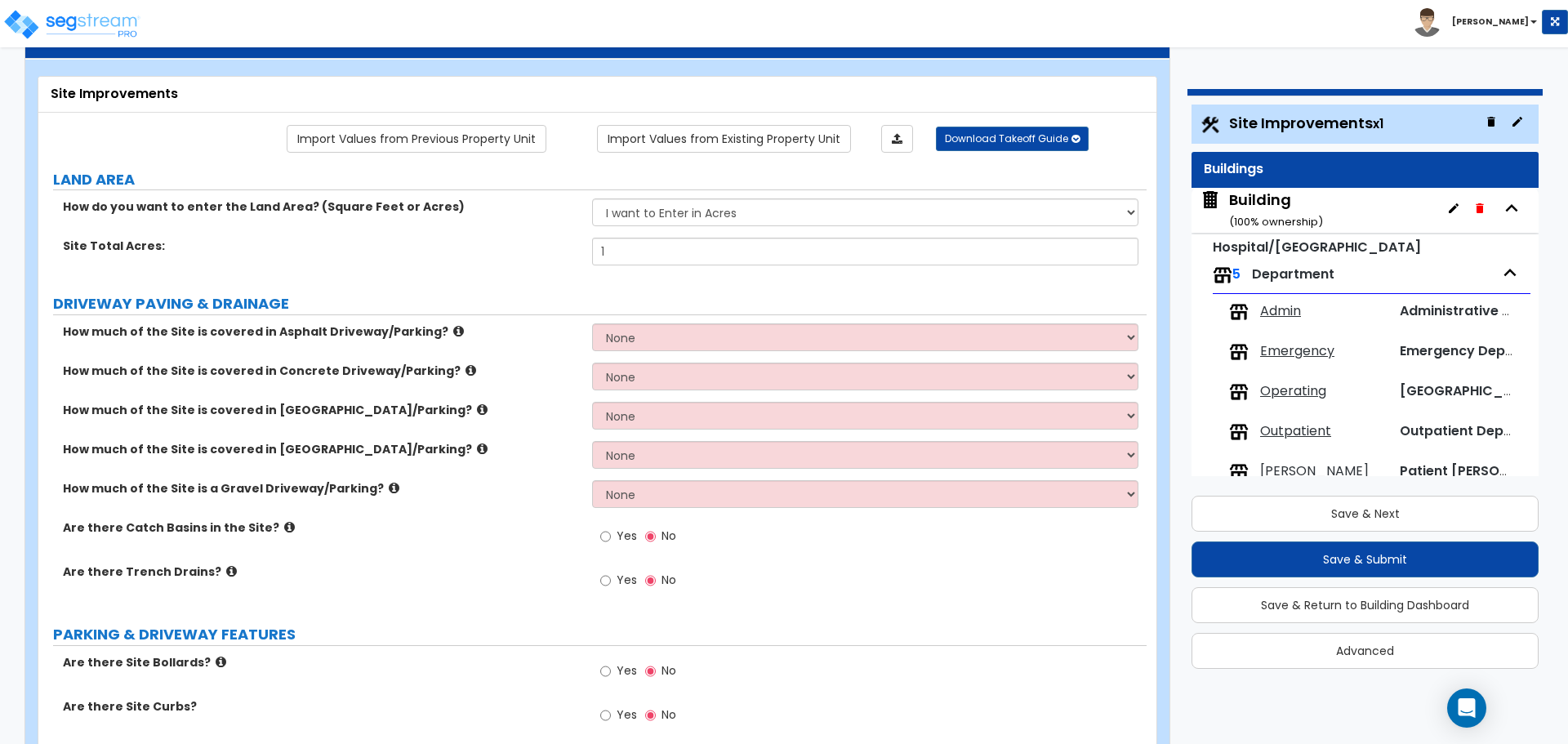
scroll to position [69, 0]
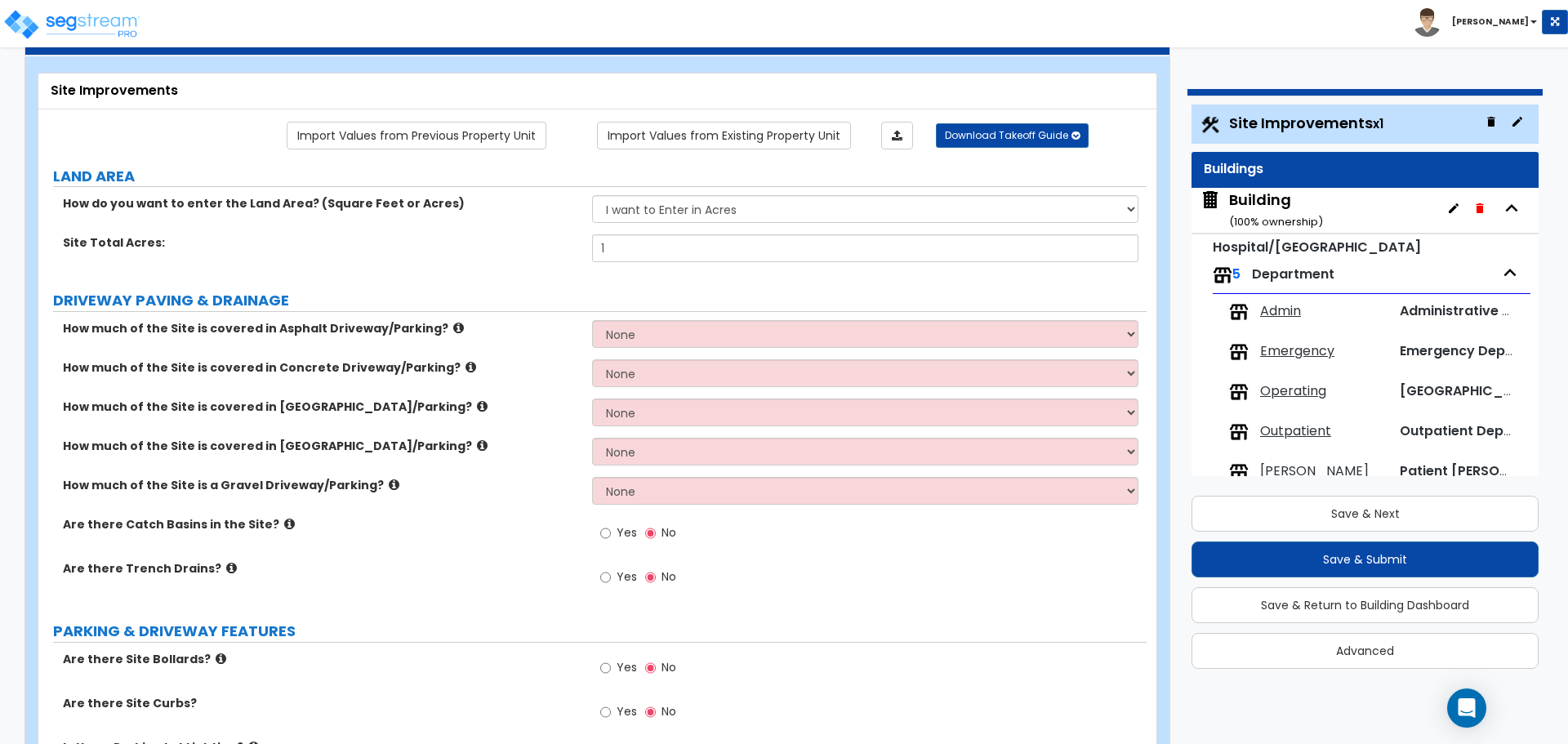
click at [1261, 211] on div "Building ( 100 % ownership)" at bounding box center [1276, 209] width 94 height 41
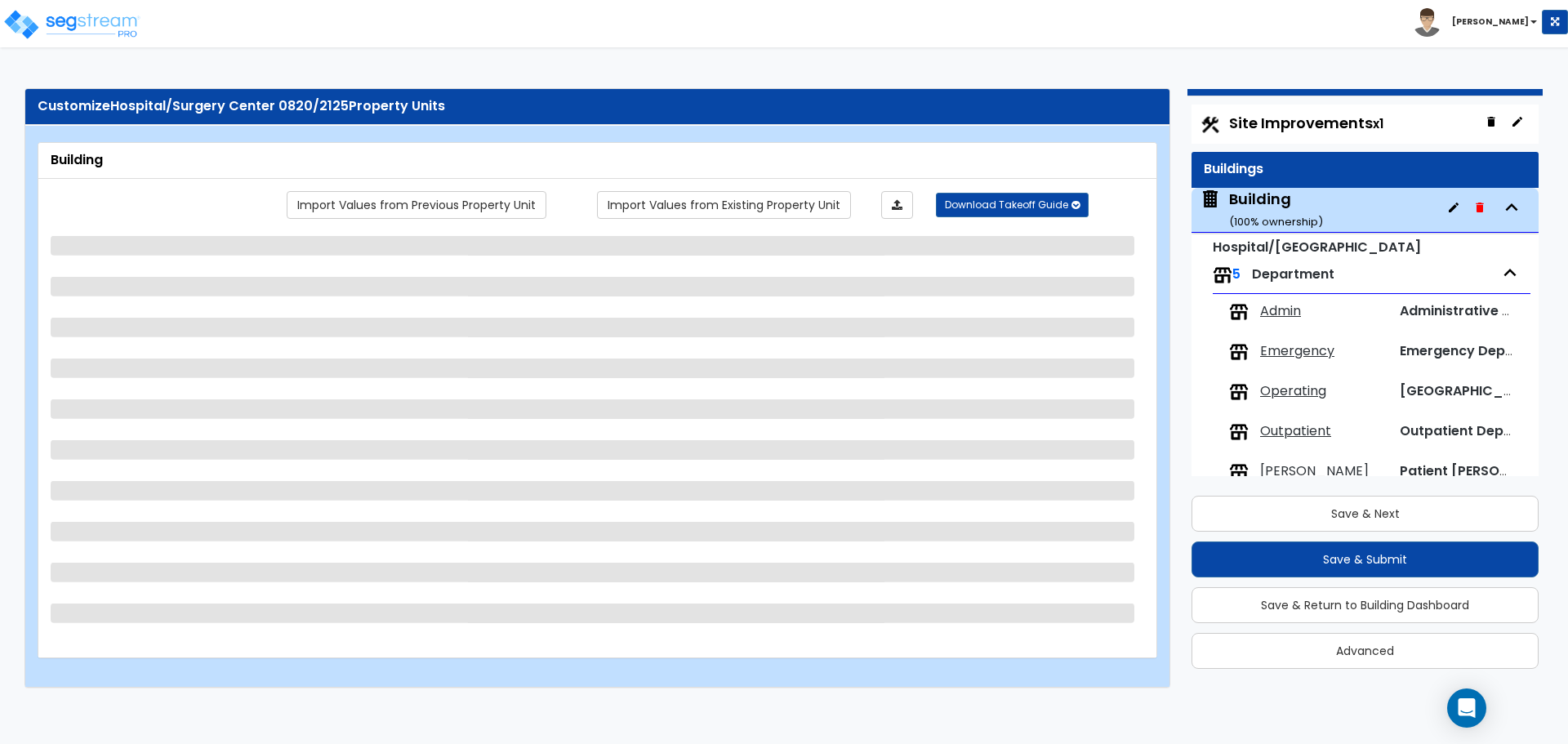
scroll to position [30, 0]
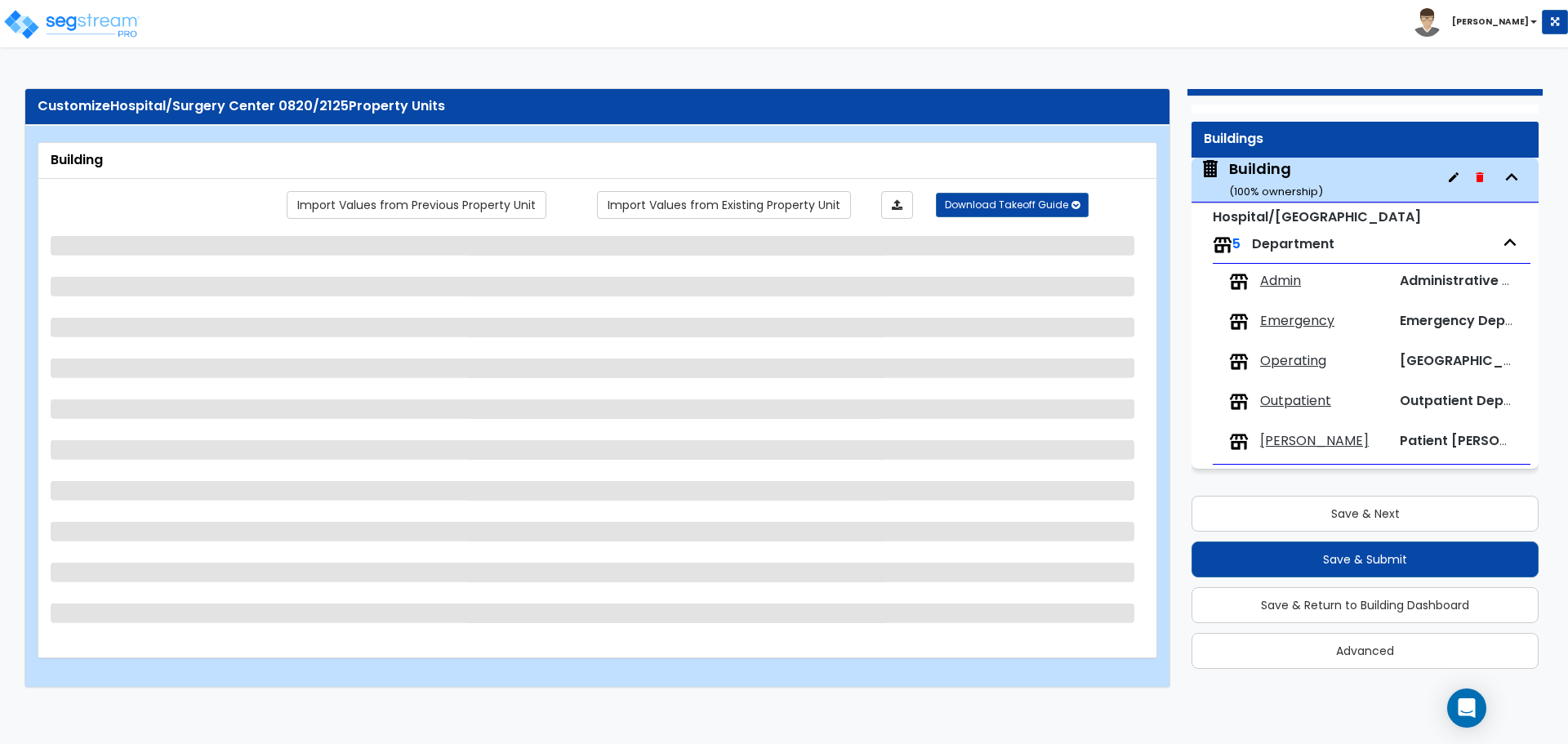
select select "3"
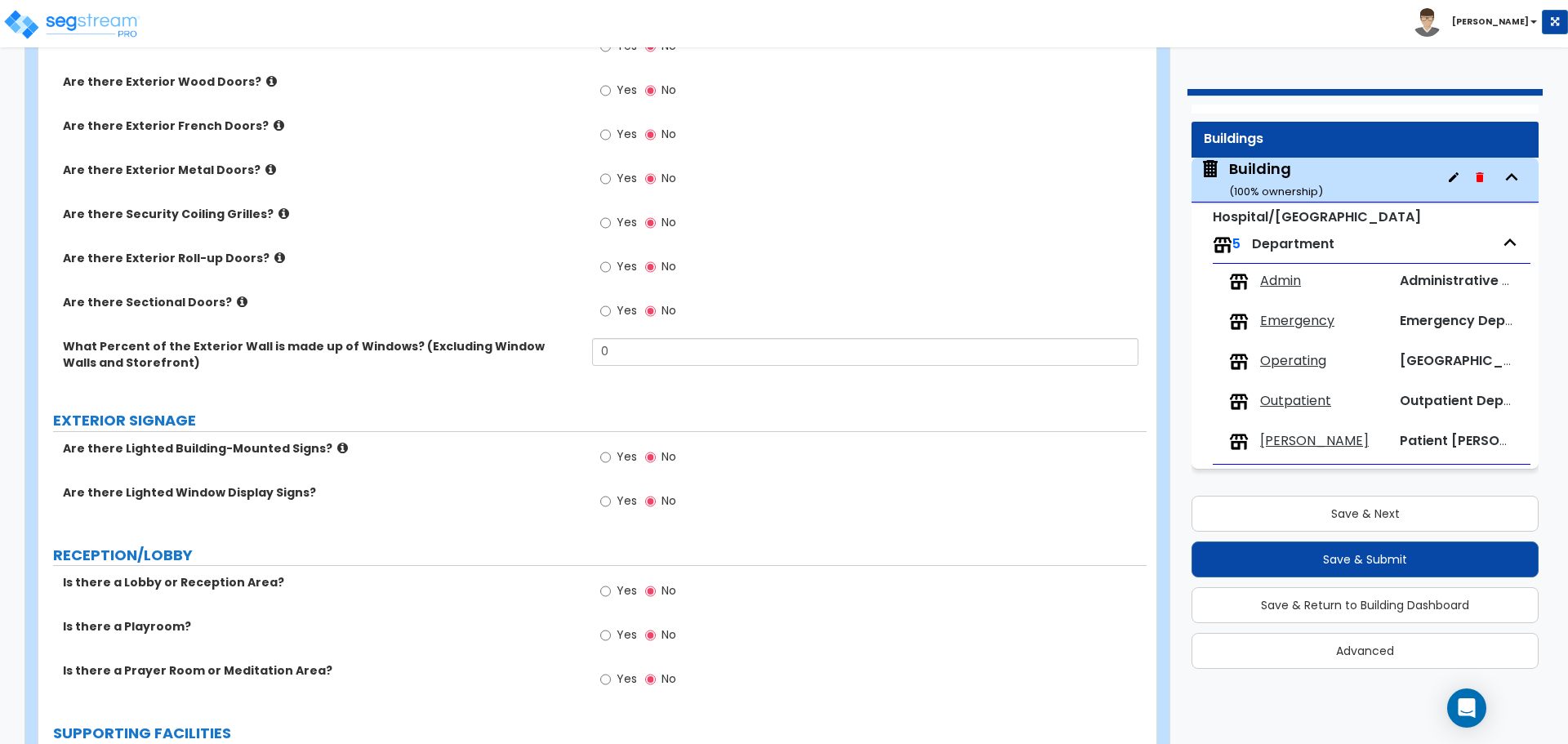
scroll to position [1472, 0]
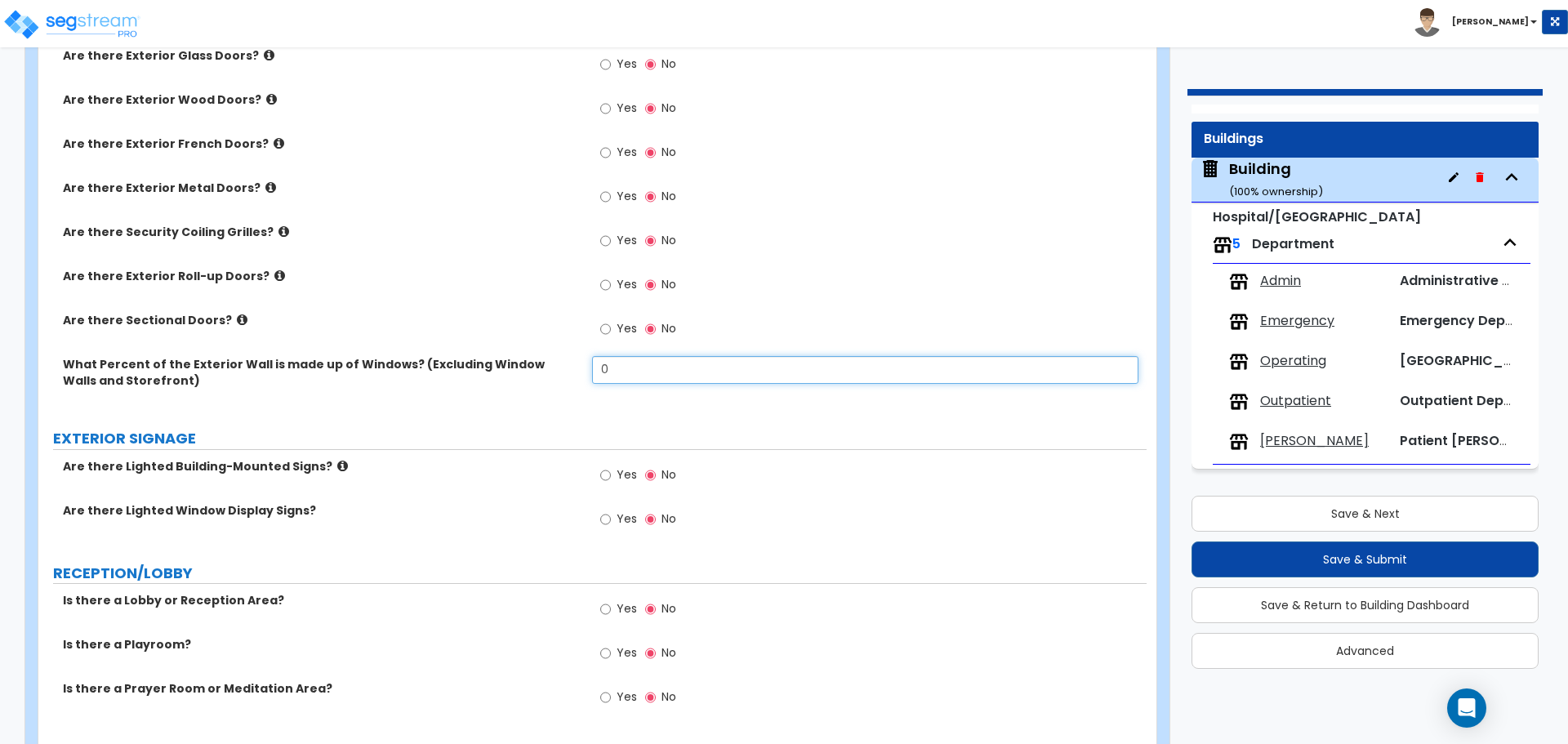
click at [678, 366] on input "0" at bounding box center [865, 370] width 545 height 28
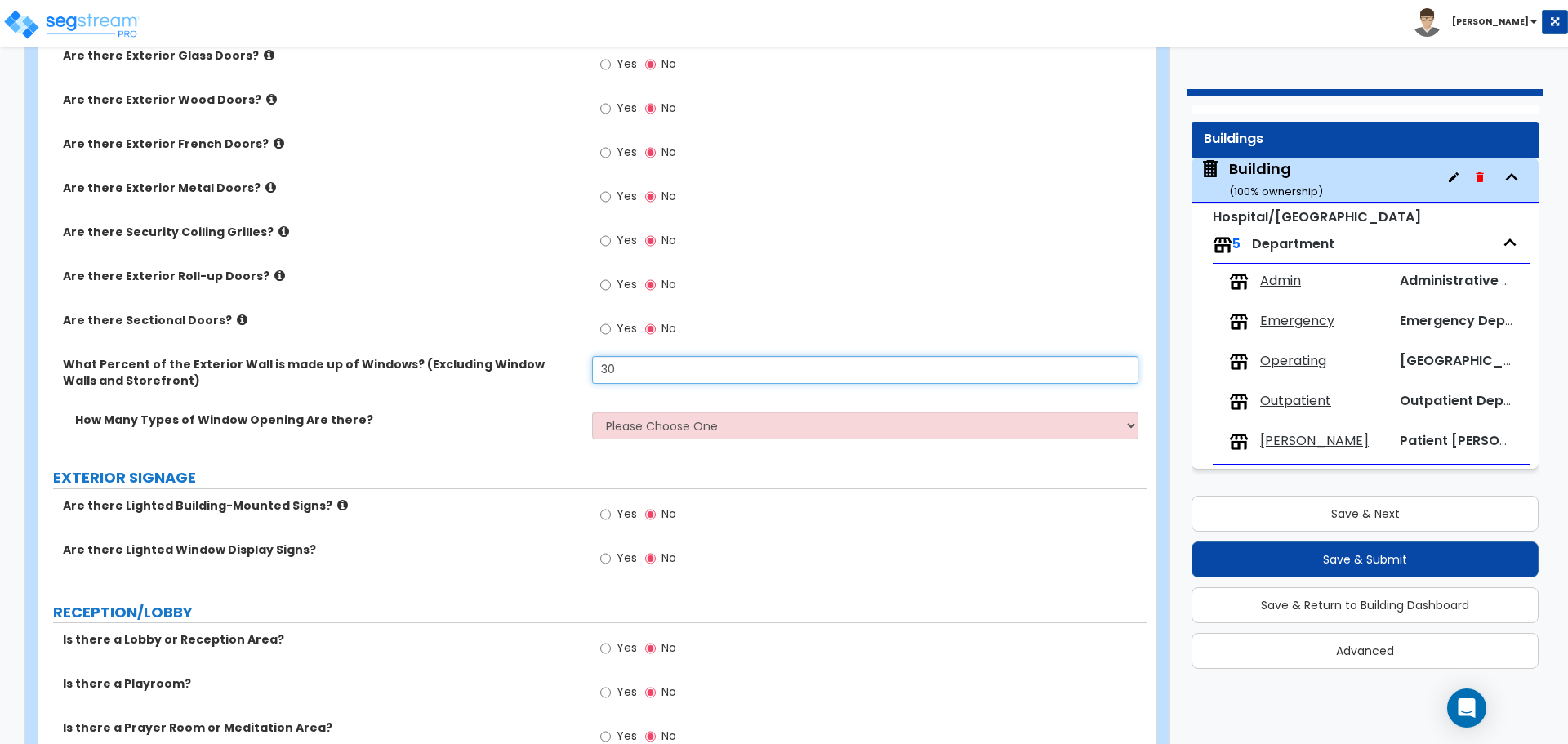
type input "30"
click at [700, 407] on div "What Percent of the Exterior Wall is made up of Windows? (Excluding Window Wall…" at bounding box center [592, 384] width 1109 height 56
click at [679, 415] on select "Please Choose One 1 2 3 4" at bounding box center [865, 426] width 545 height 28
select select "4"
click at [592, 412] on select "Please Choose One 1 2 3 4" at bounding box center [865, 426] width 545 height 28
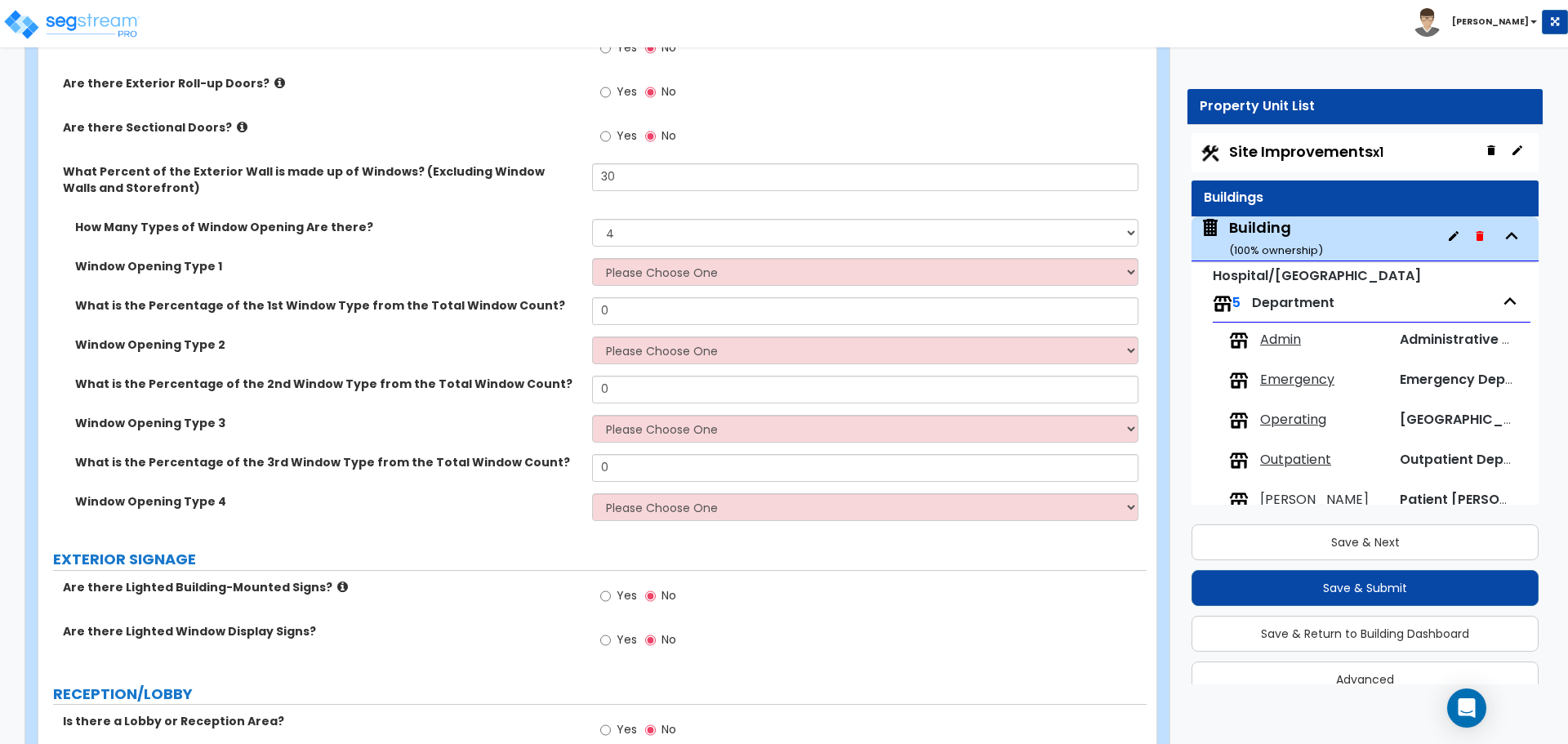
scroll to position [30, 0]
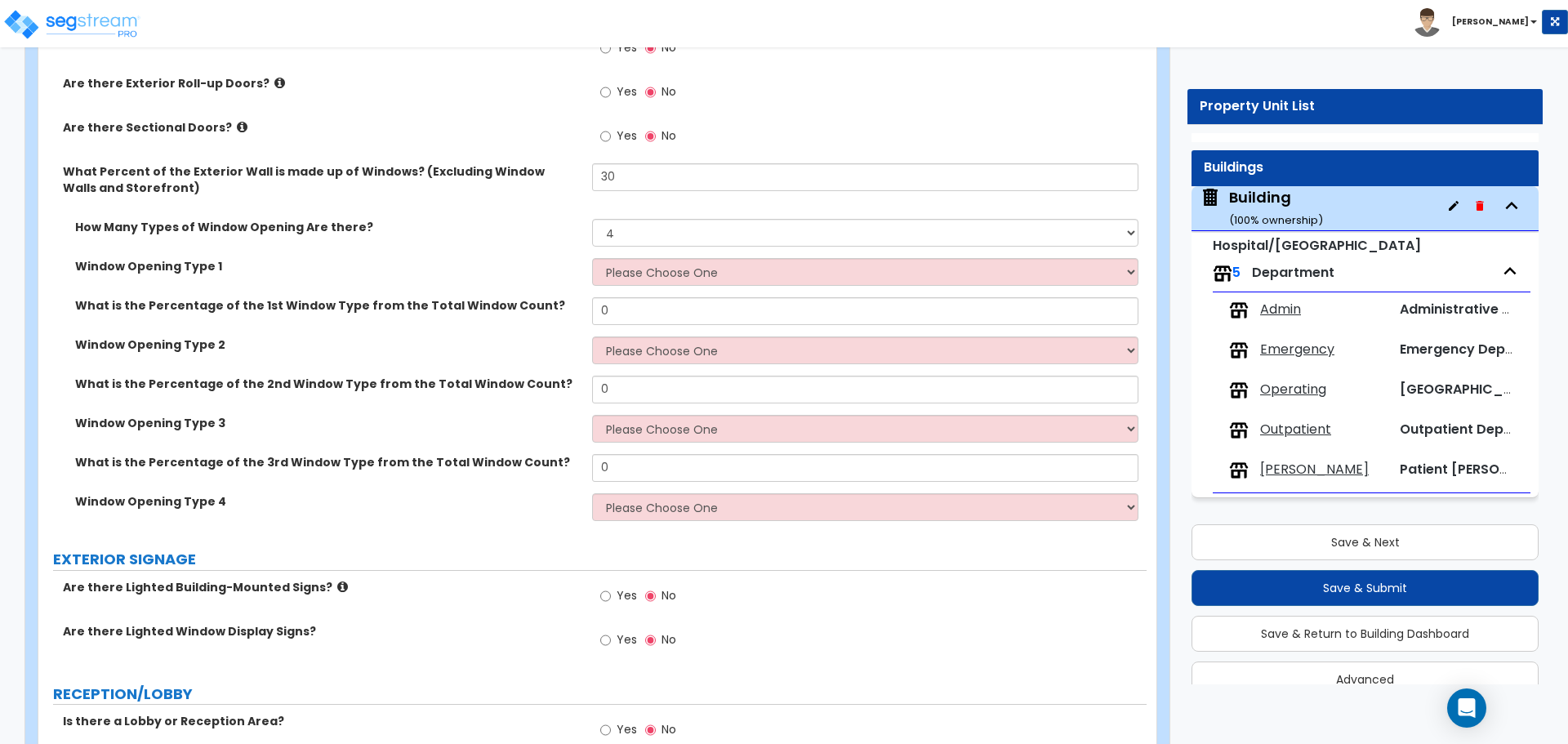
click at [1301, 433] on span "Outpatient" at bounding box center [1296, 429] width 71 height 18
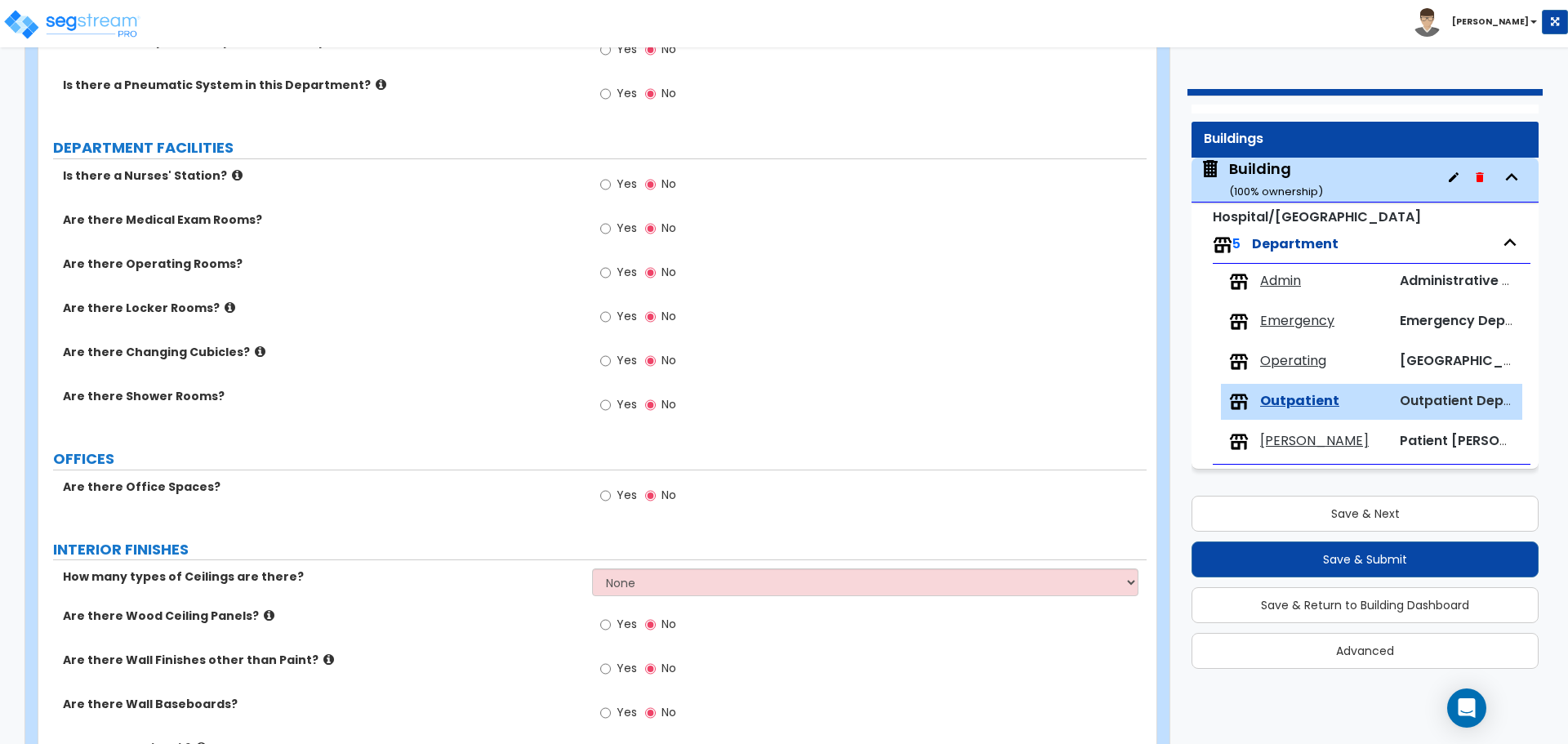
scroll to position [321, 0]
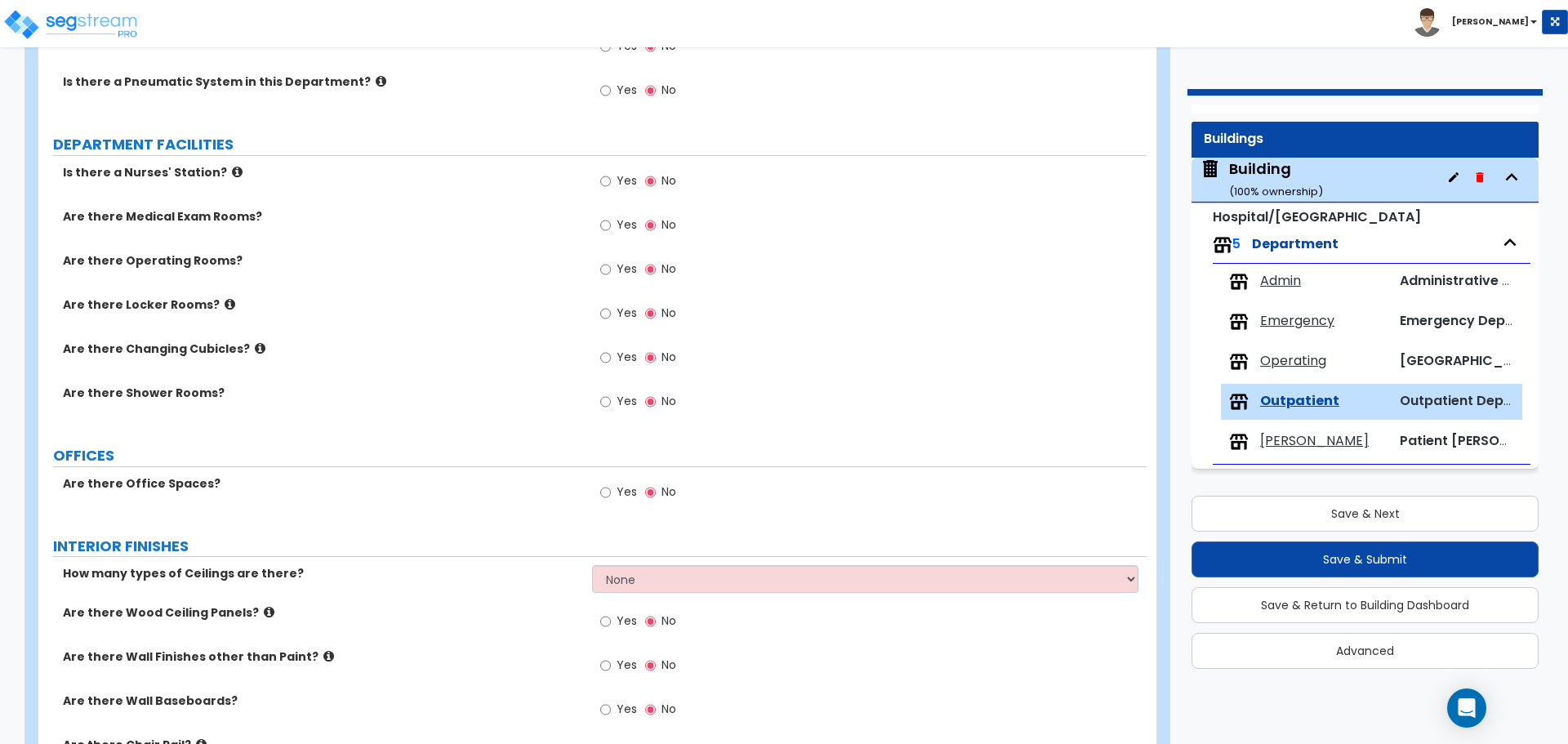
click at [621, 402] on span "Yes" at bounding box center [626, 400] width 20 height 16
click at [611, 402] on input "Yes" at bounding box center [605, 401] width 11 height 18
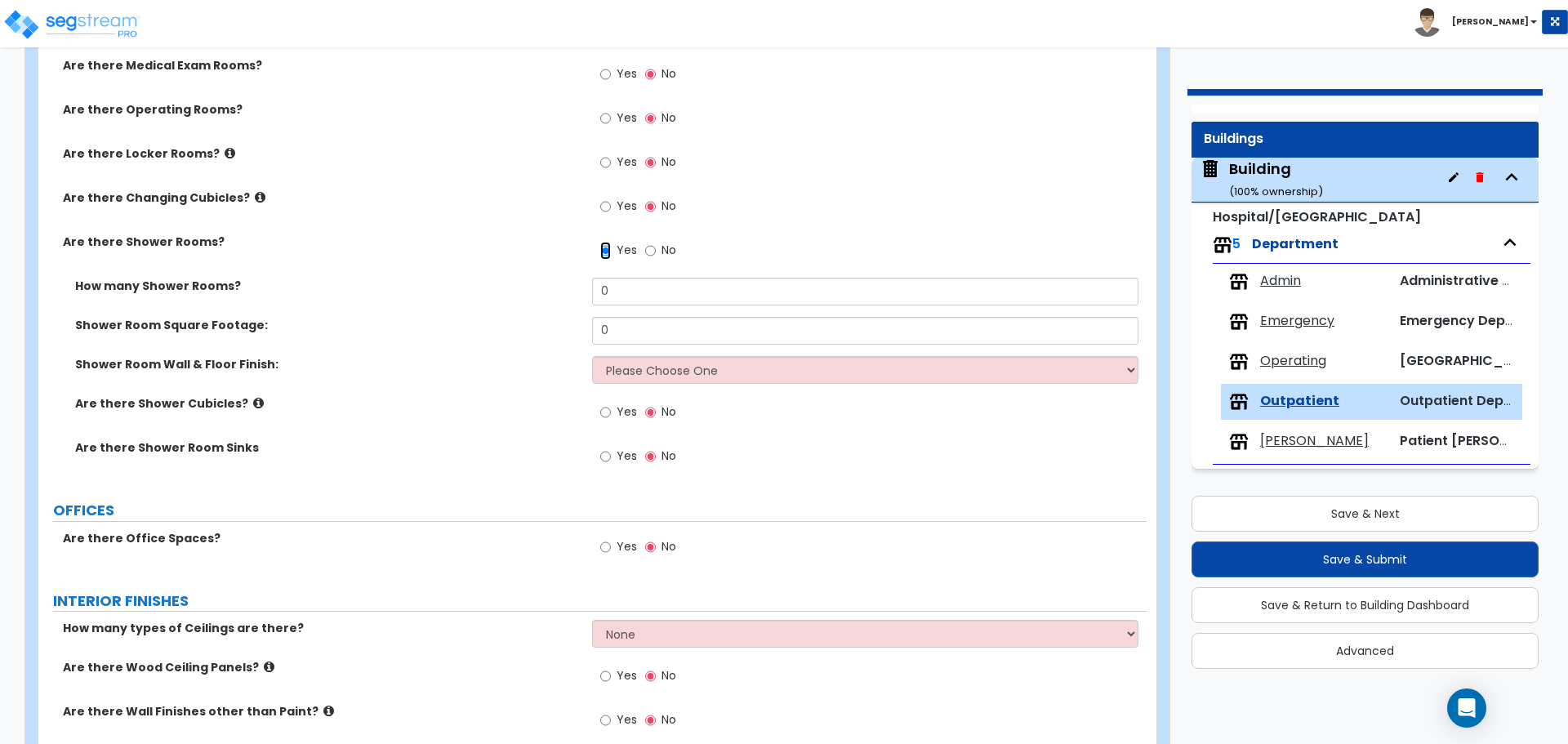
scroll to position [467, 0]
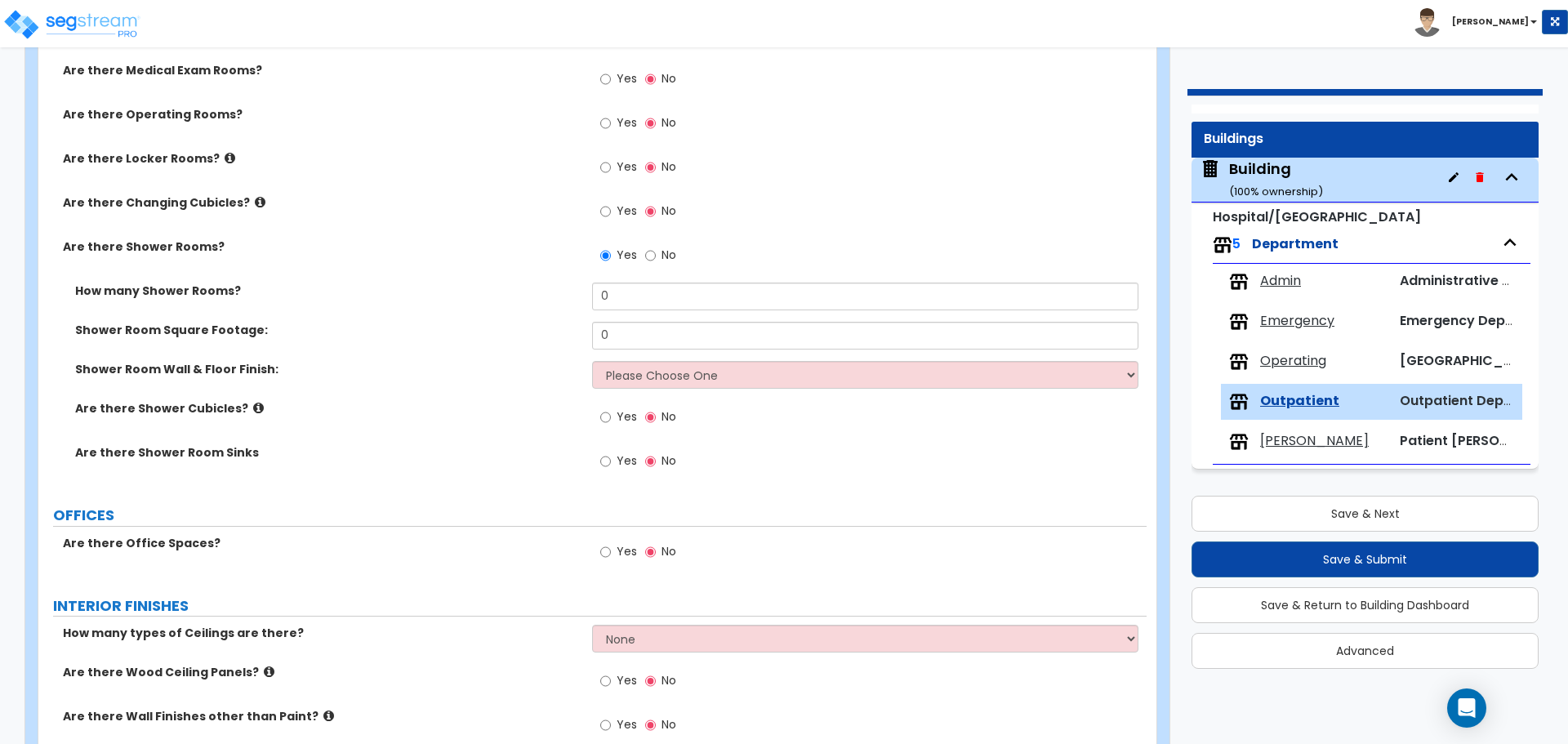
click at [660, 250] on label "No" at bounding box center [661, 257] width 31 height 28
click at [656, 250] on input "No" at bounding box center [650, 256] width 11 height 18
radio input "false"
radio input "true"
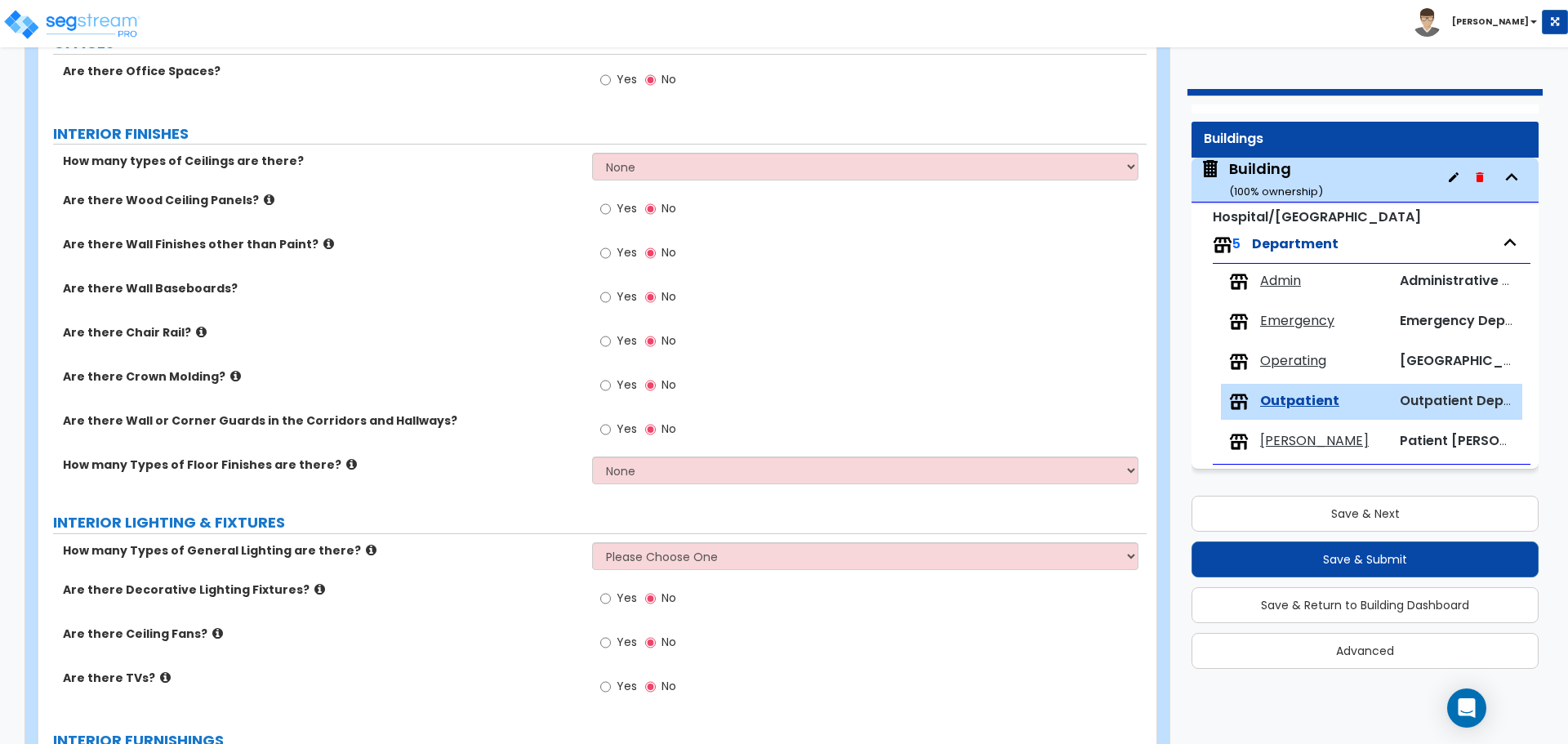
scroll to position [1306, 0]
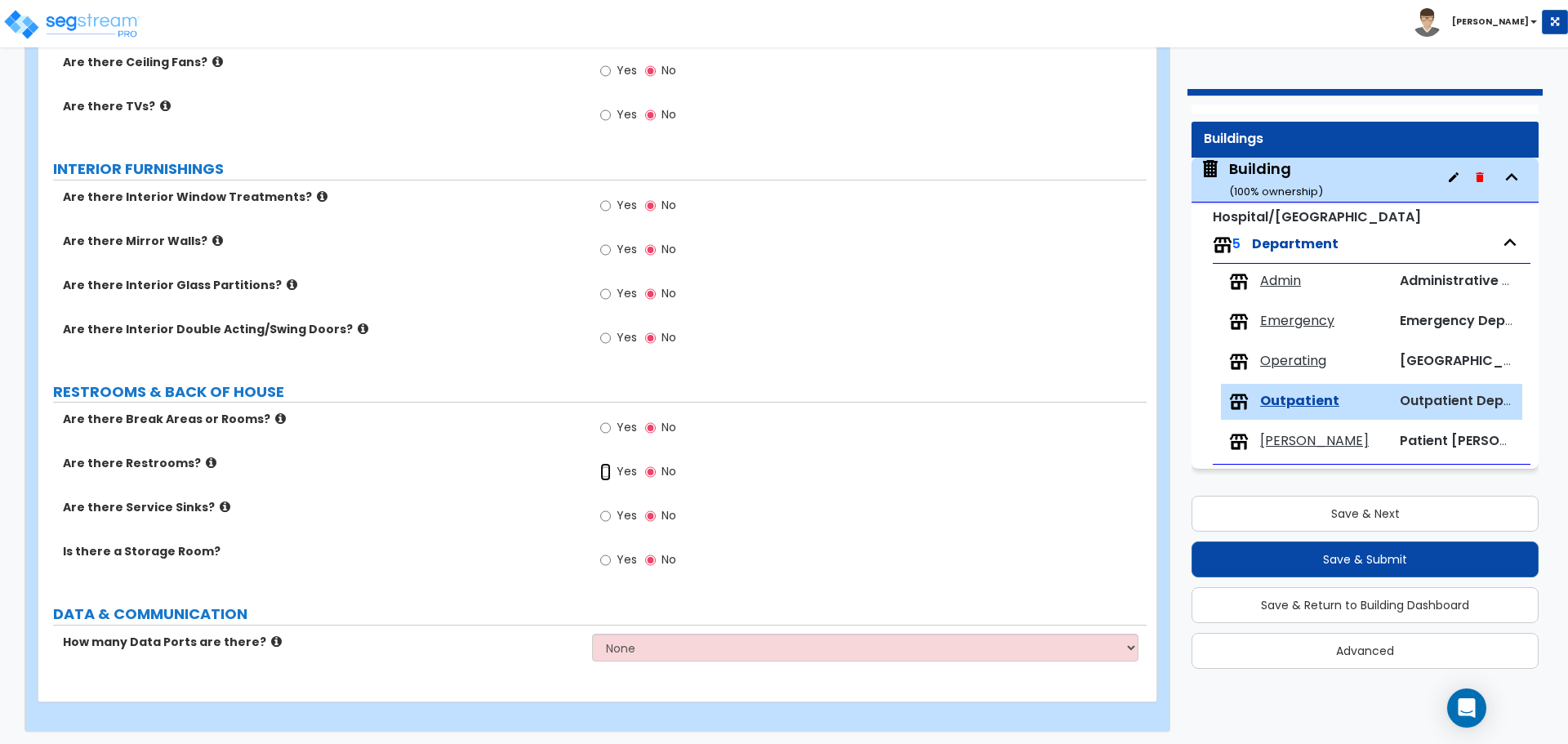
click at [605, 471] on input "Yes" at bounding box center [605, 472] width 11 height 18
radio input "true"
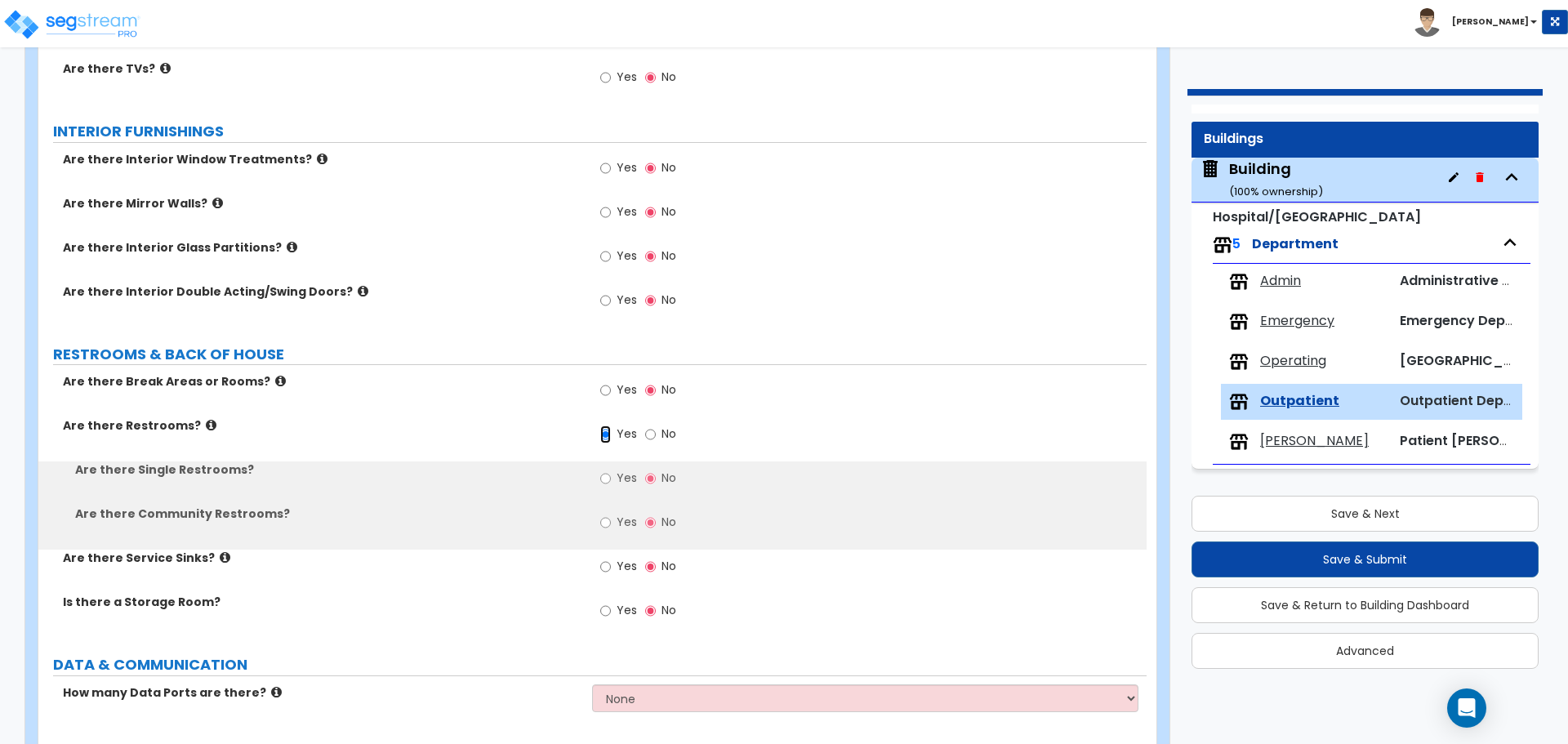
scroll to position [1348, 0]
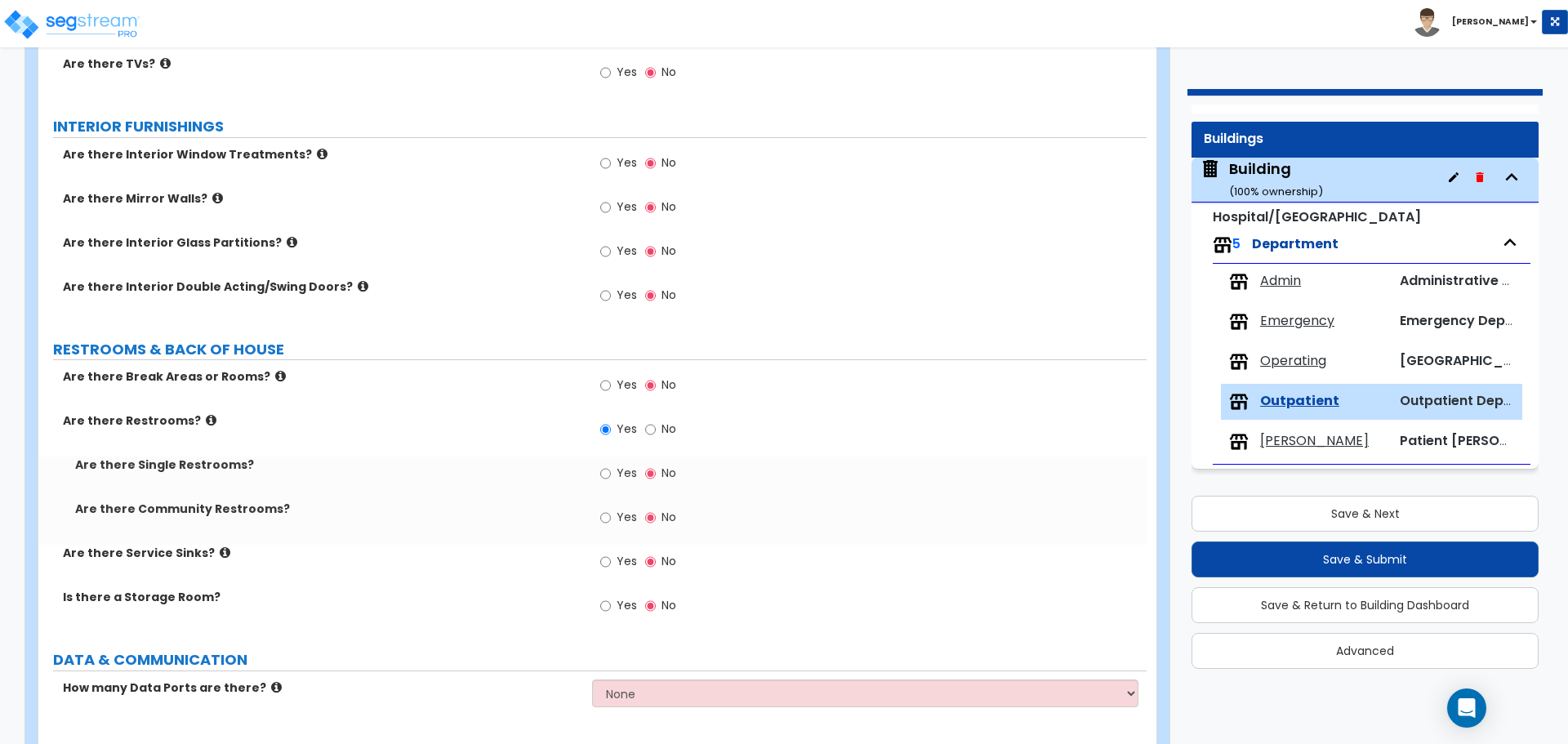
click at [624, 465] on span "Yes" at bounding box center [626, 473] width 20 height 16
click at [611, 465] on input "Yes" at bounding box center [605, 474] width 11 height 18
radio input "true"
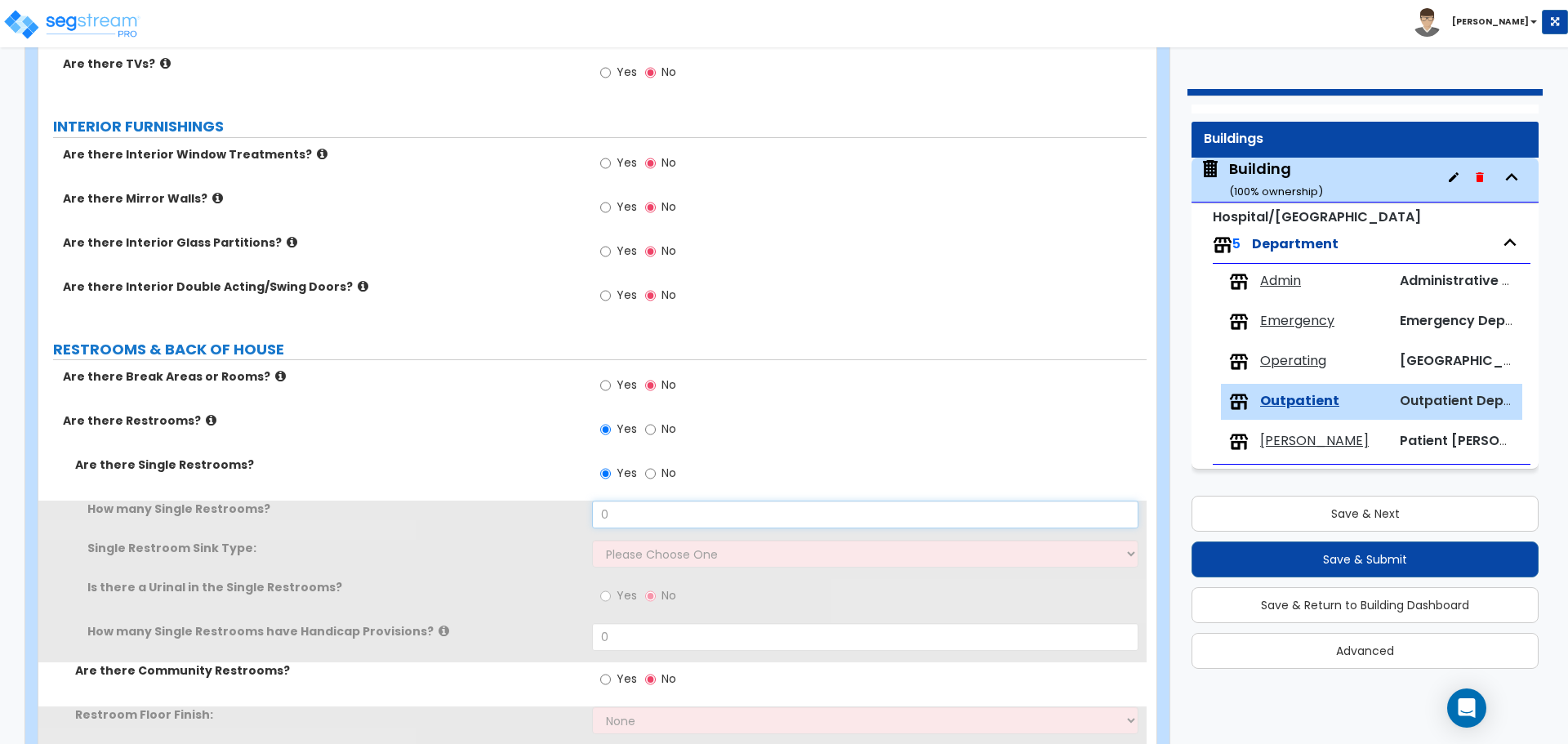
click at [689, 513] on input "0" at bounding box center [865, 514] width 545 height 28
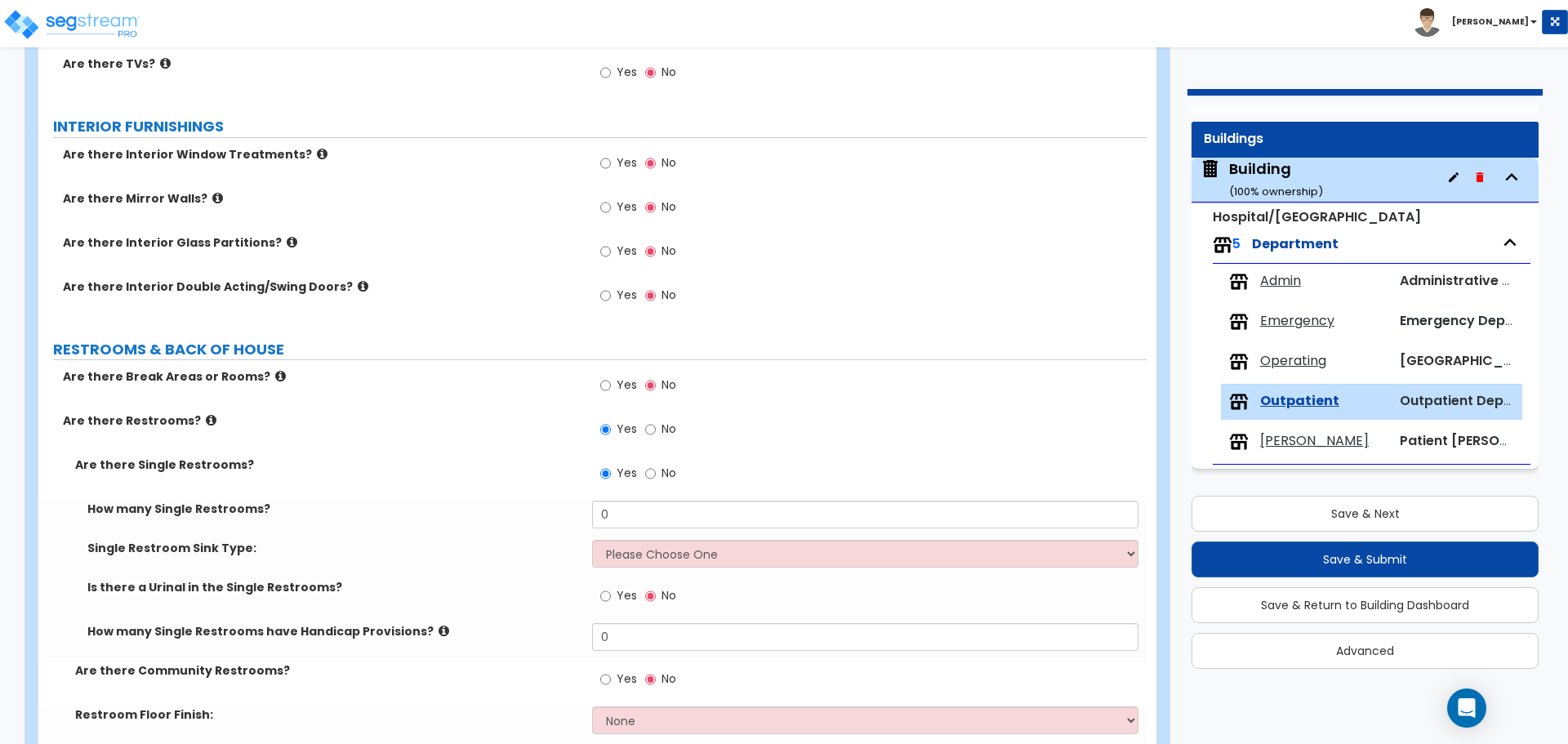
click at [701, 565] on div "Single Restroom Sink Type: Please Choose One Wall-mounted Vanity-mounted" at bounding box center [592, 560] width 1109 height 40
click at [700, 552] on select "Please Choose One Wall-mounted Vanity-mounted" at bounding box center [865, 554] width 545 height 28
select select "2"
click at [592, 540] on select "Please Choose One Wall-mounted Vanity-mounted" at bounding box center [865, 554] width 545 height 28
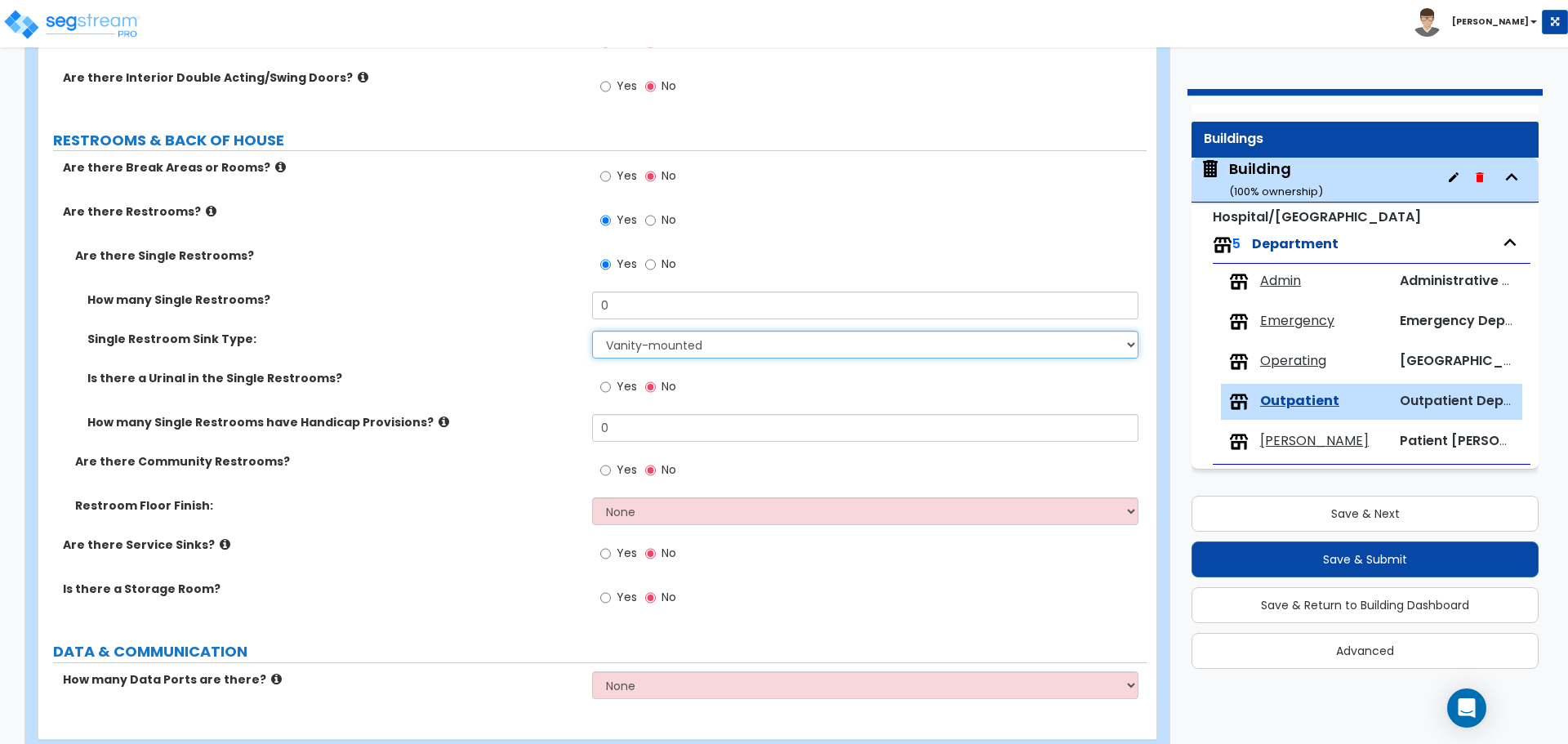
scroll to position [1574, 0]
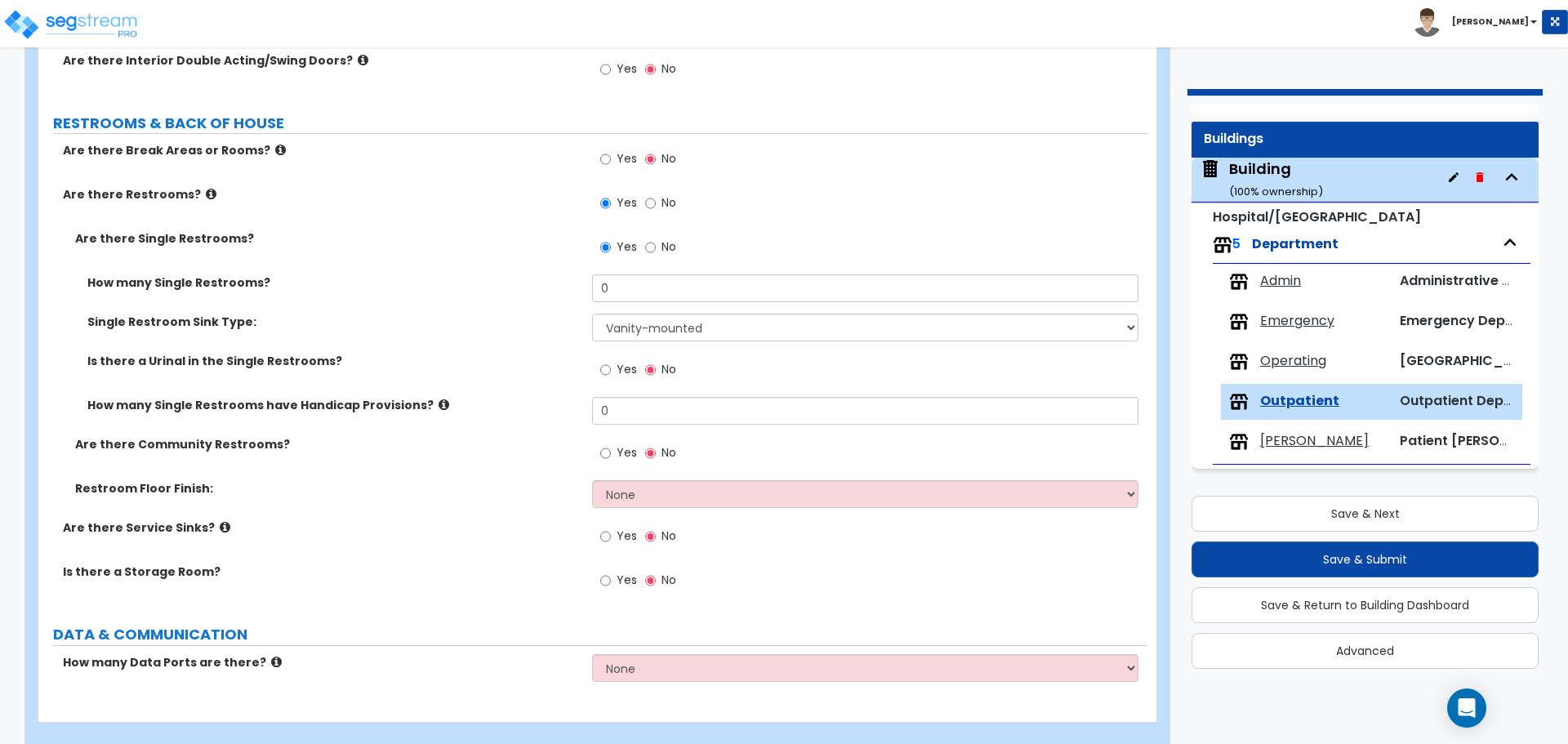
click at [1281, 183] on small "( 100 % ownership)" at bounding box center [1276, 191] width 94 height 15
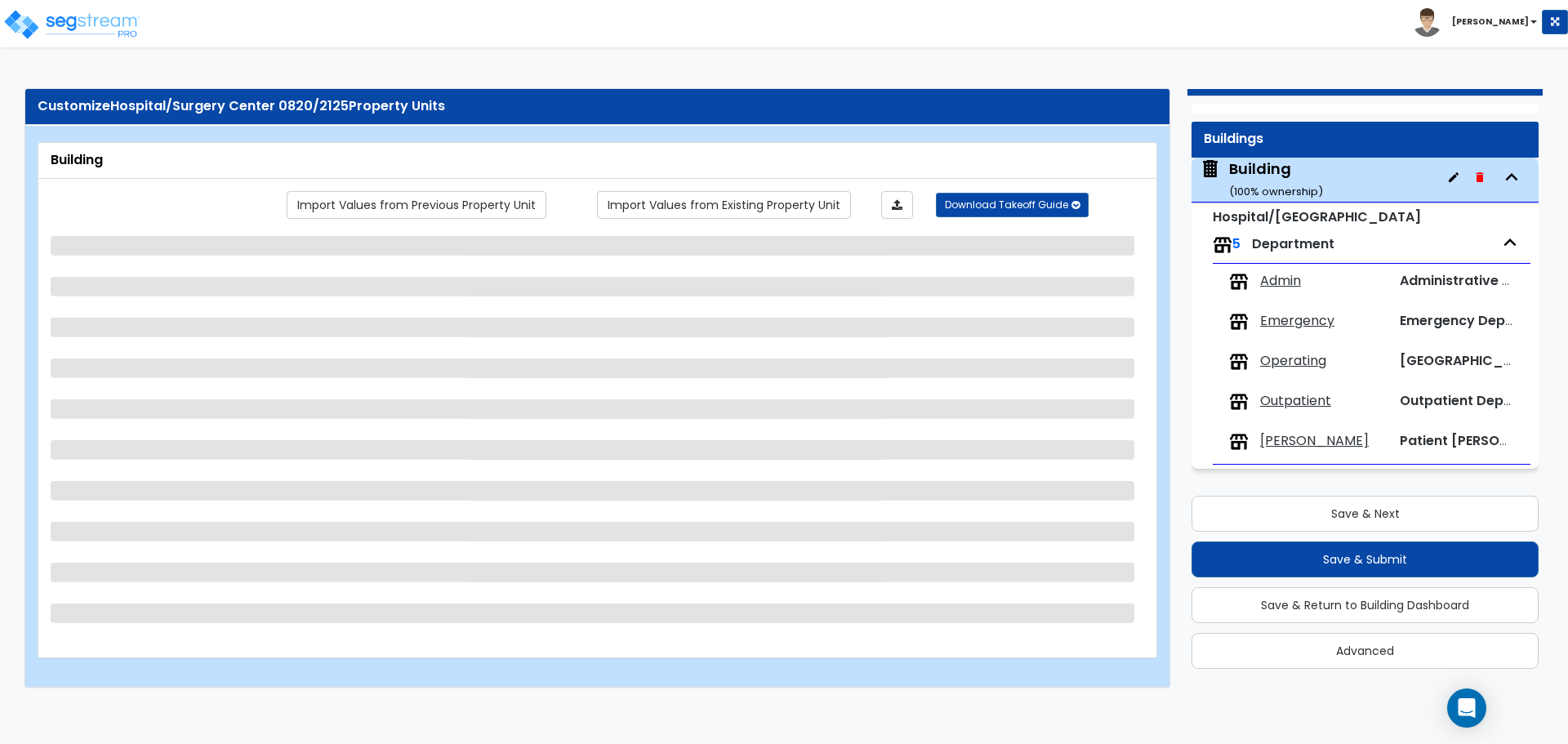
select select "3"
select select "4"
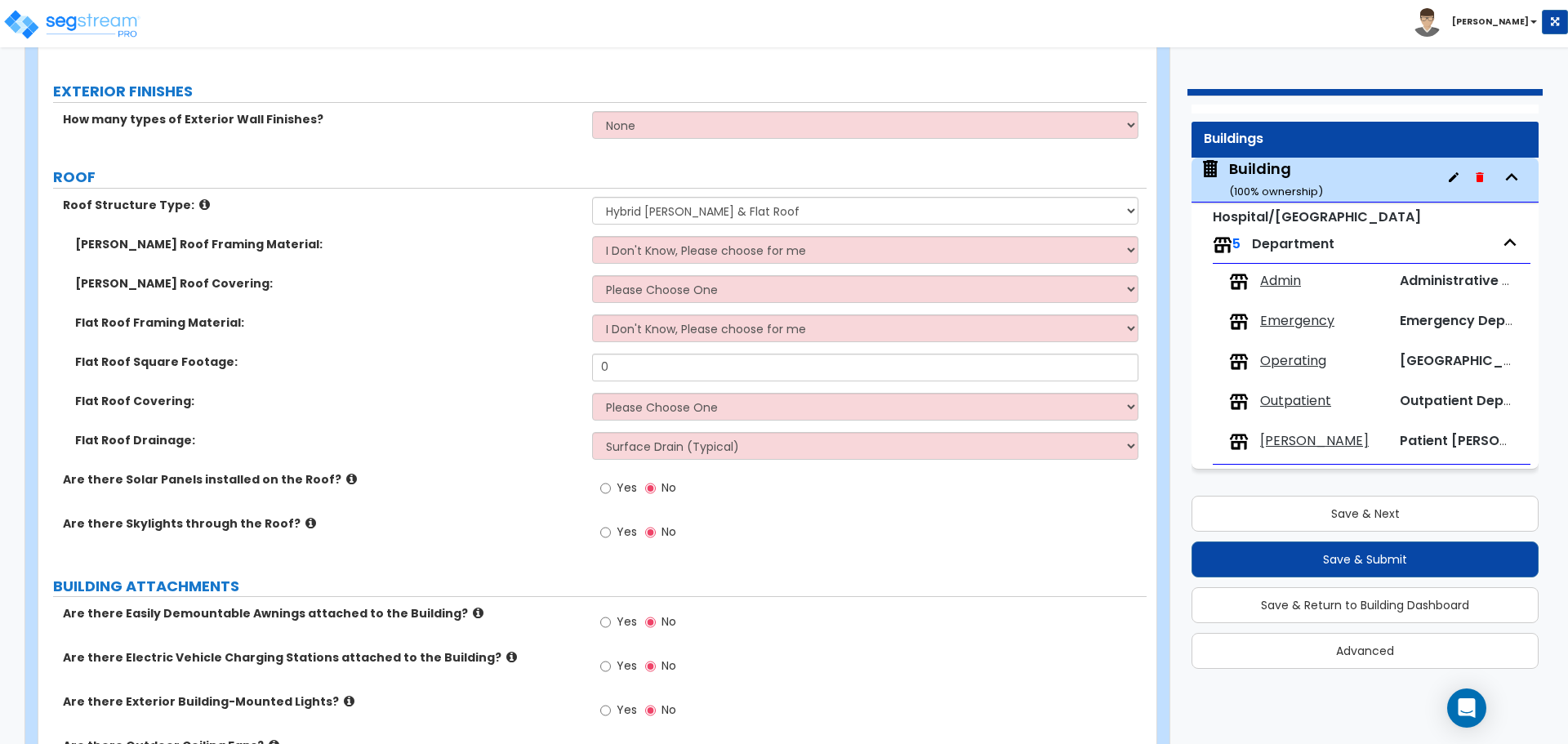
scroll to position [648, 0]
click at [503, 206] on label "Roof Structure Type:" at bounding box center [321, 203] width 517 height 16
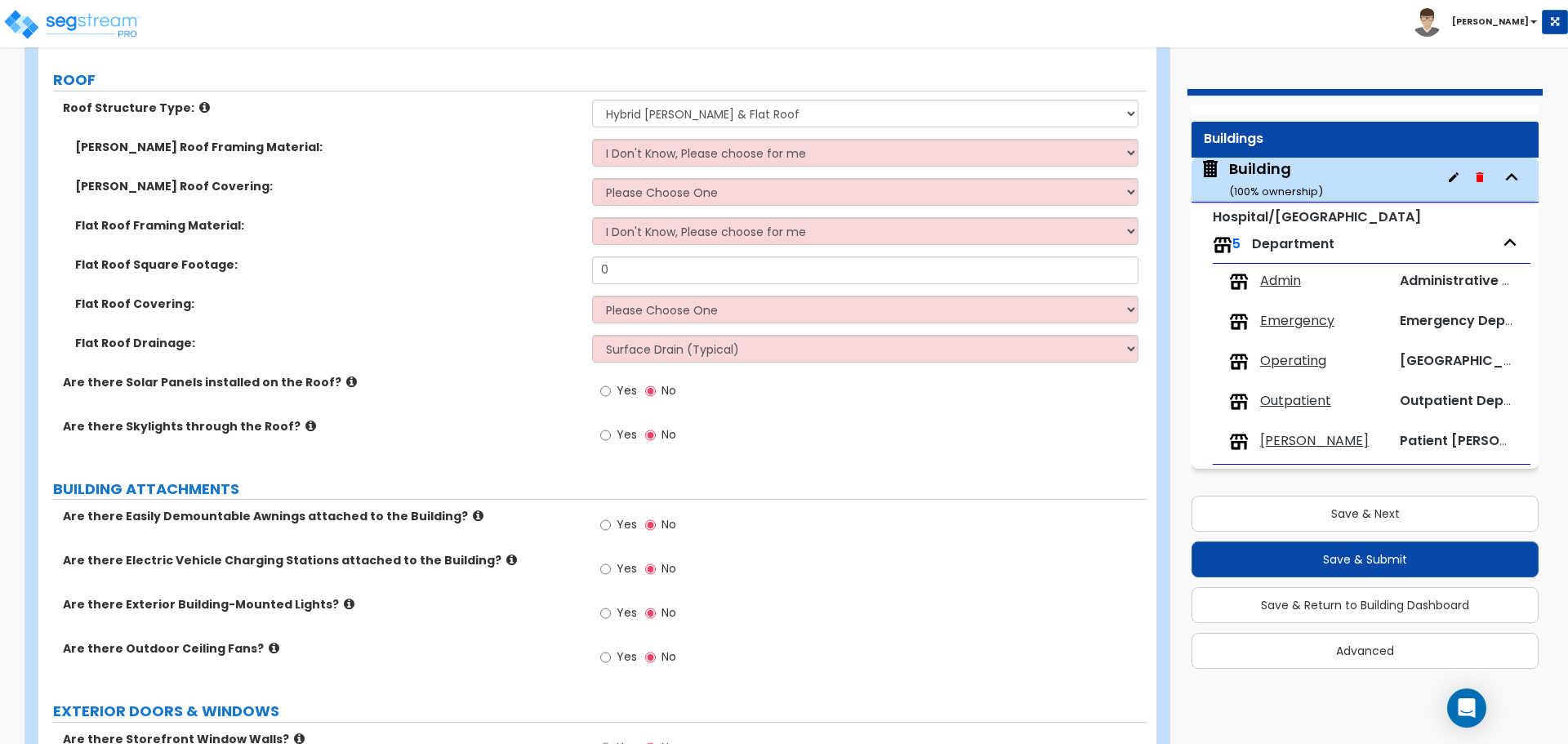
scroll to position [745, 0]
click at [1290, 274] on span "Admin" at bounding box center [1280, 281] width 41 height 18
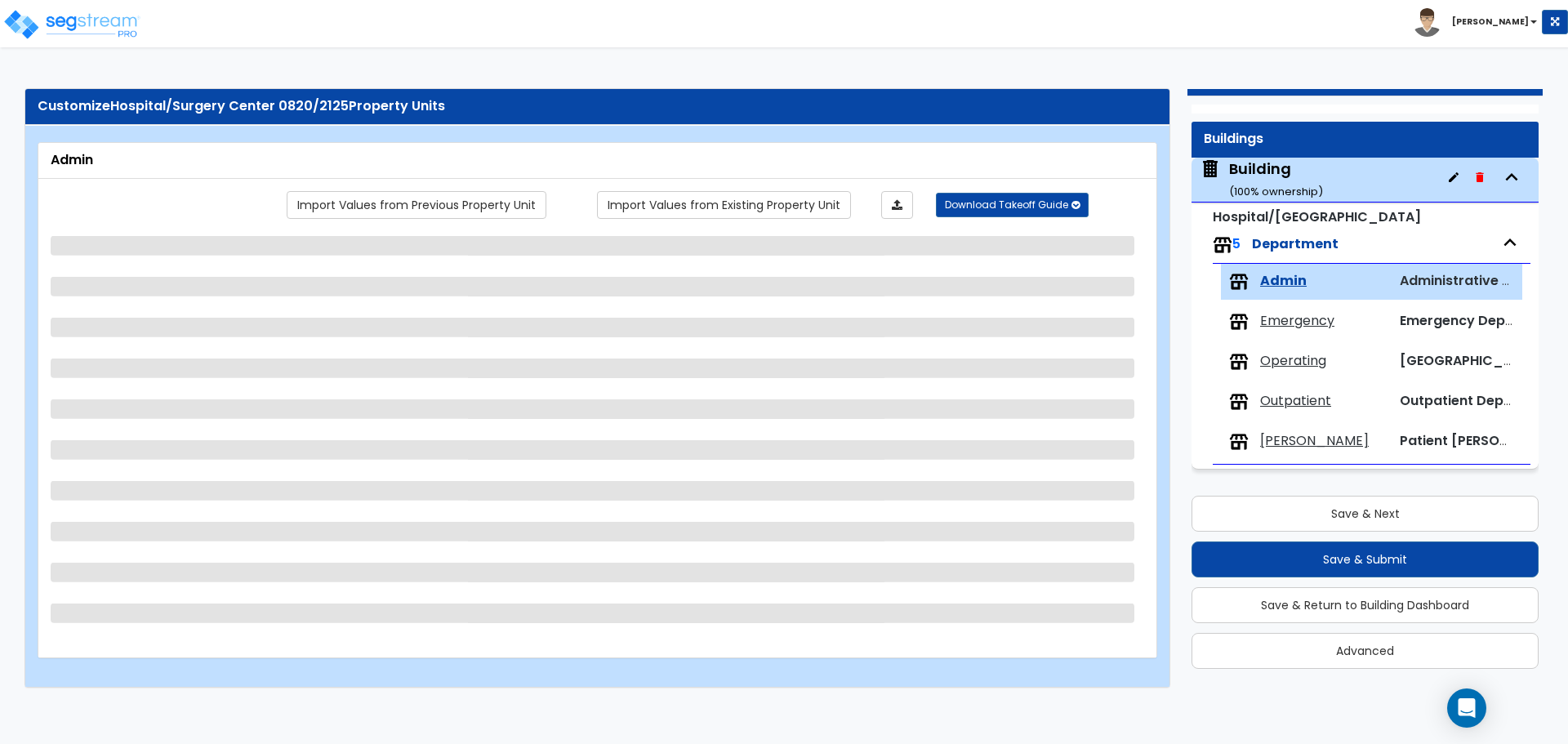
scroll to position [0, 0]
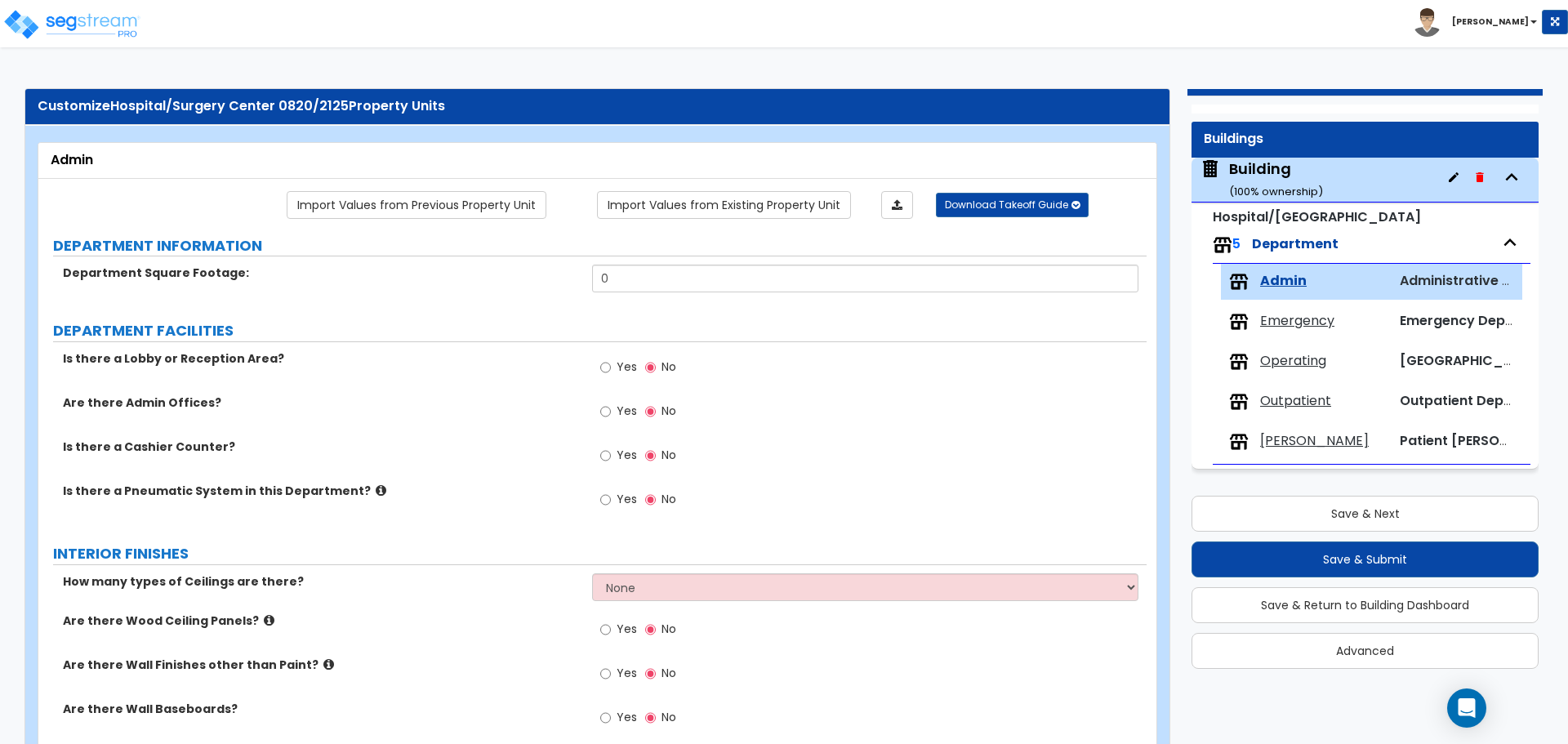
click at [628, 402] on span "Yes" at bounding box center [626, 410] width 20 height 16
click at [611, 402] on input "Yes" at bounding box center [605, 411] width 11 height 18
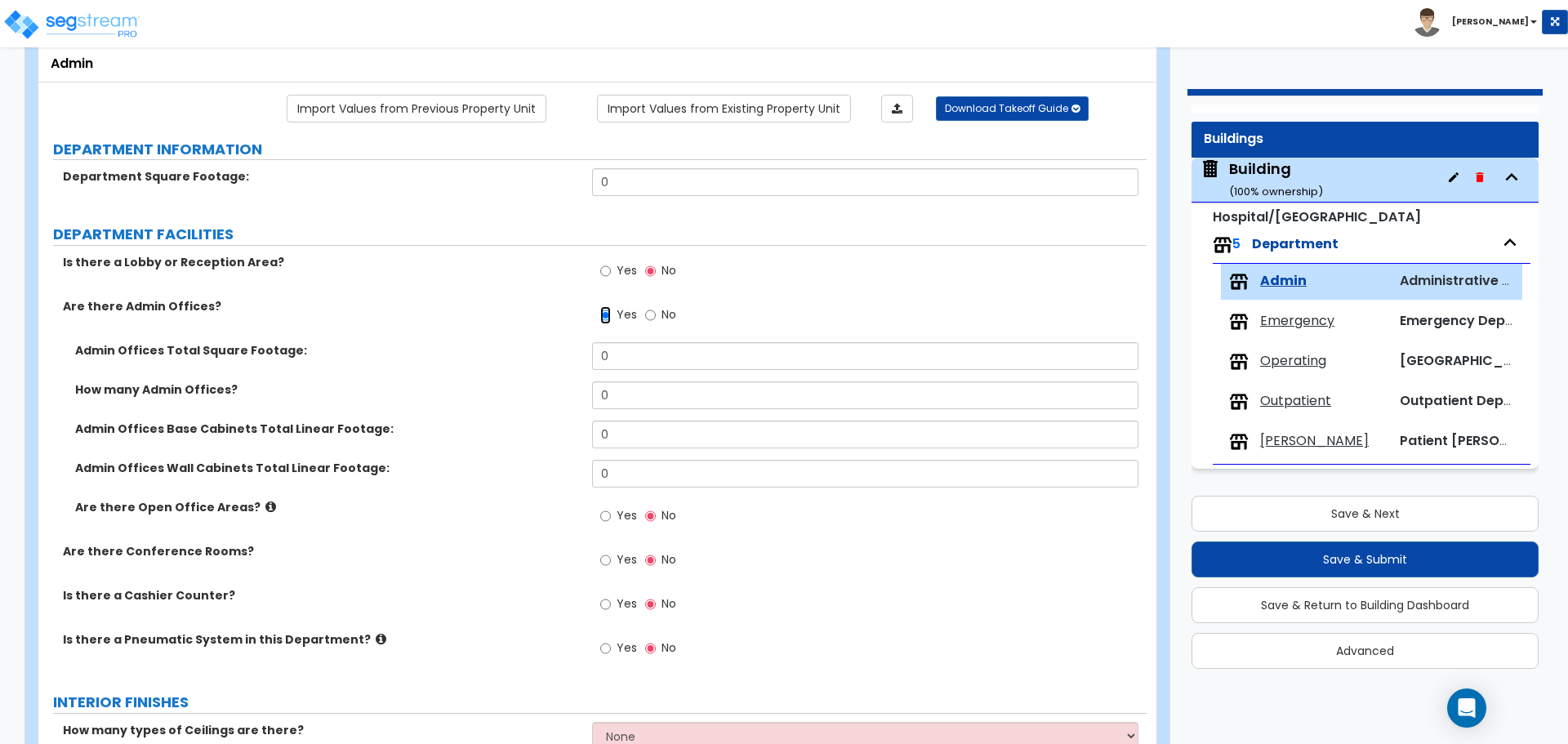
scroll to position [98, 0]
click at [685, 321] on div "Yes No" at bounding box center [869, 318] width 554 height 44
click at [668, 315] on span "No" at bounding box center [669, 313] width 14 height 16
click at [656, 315] on input "No" at bounding box center [650, 314] width 11 height 18
radio input "false"
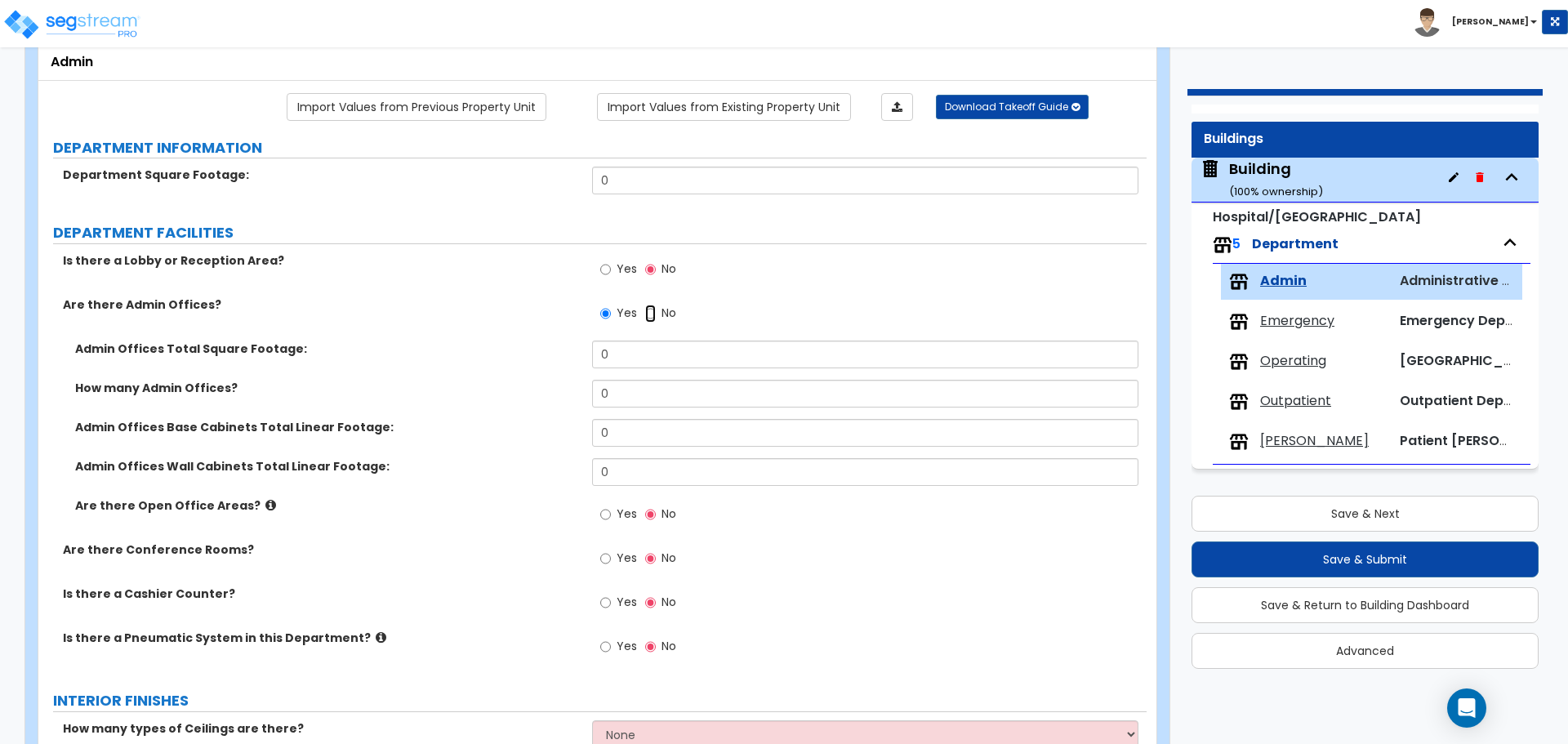
radio input "true"
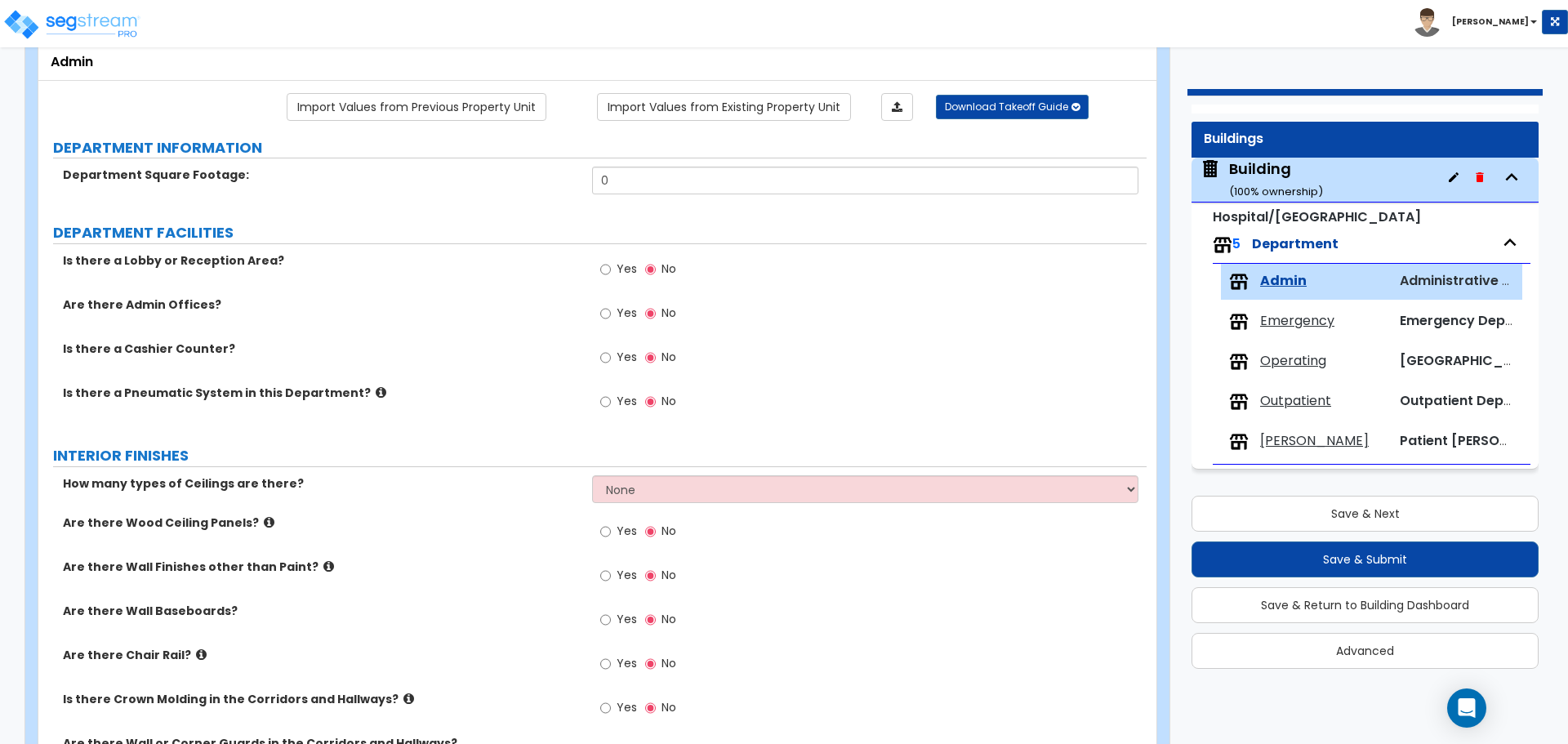
click at [1311, 319] on span "Emergency" at bounding box center [1297, 320] width 74 height 18
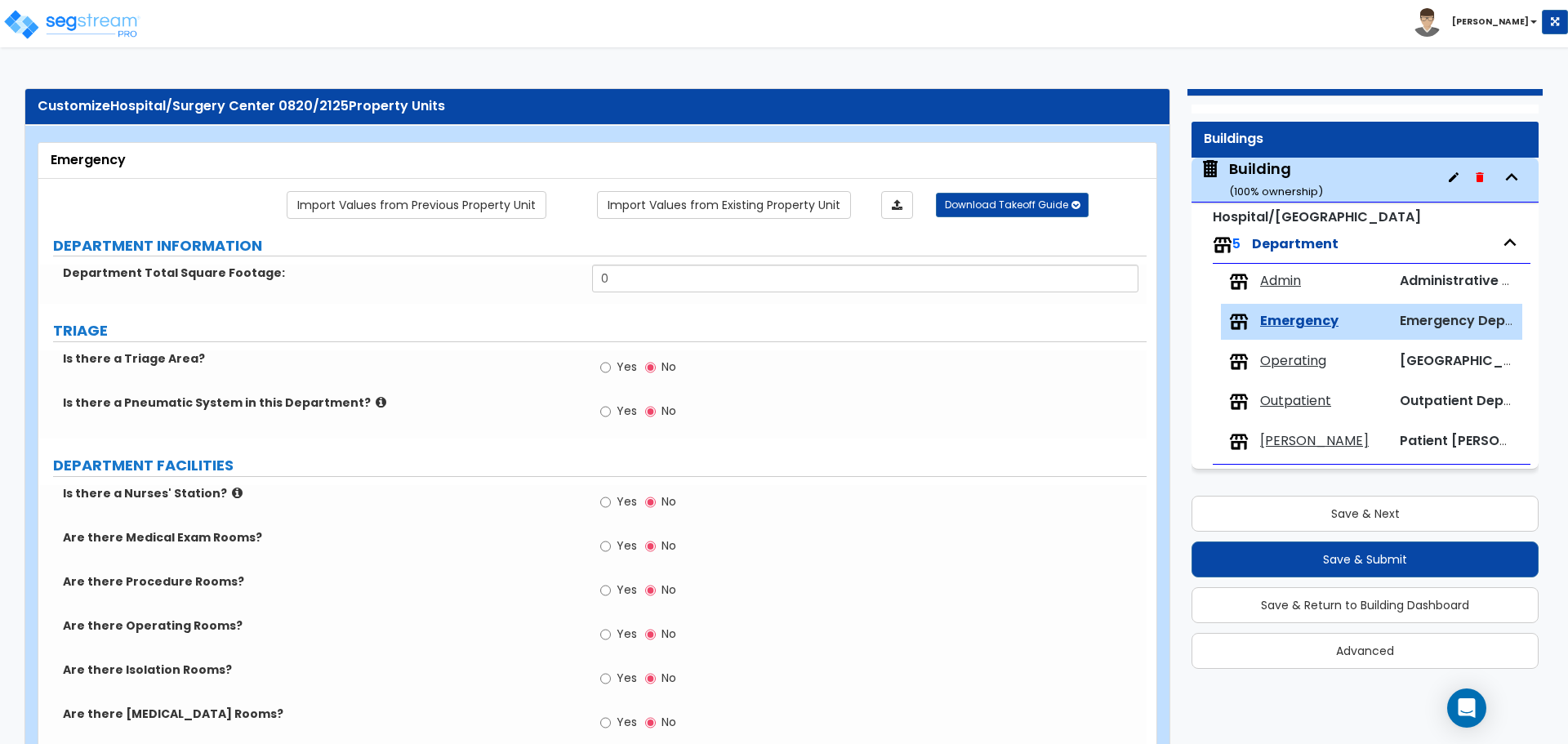
scroll to position [492, 0]
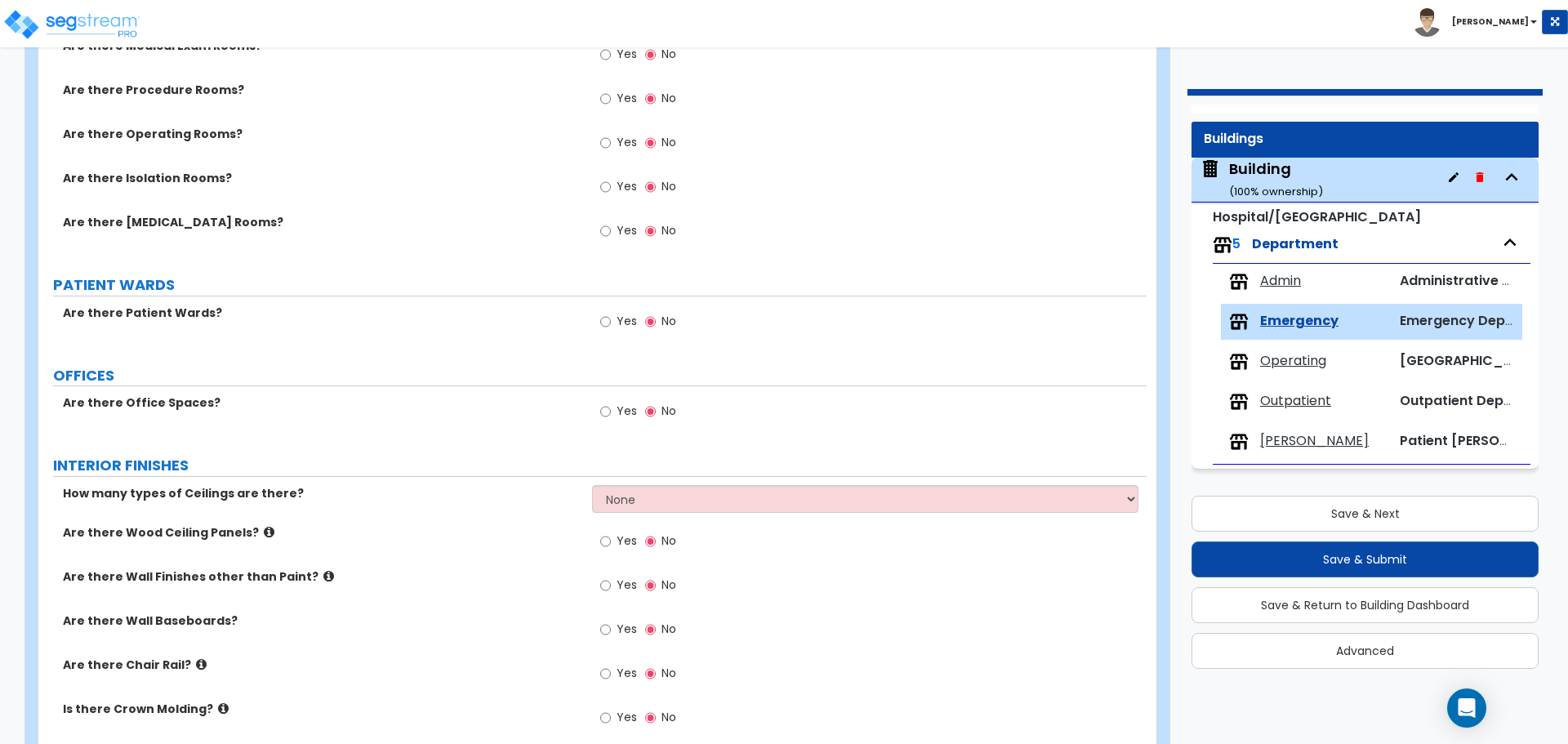
click at [1307, 355] on span "Operating" at bounding box center [1293, 361] width 67 height 18
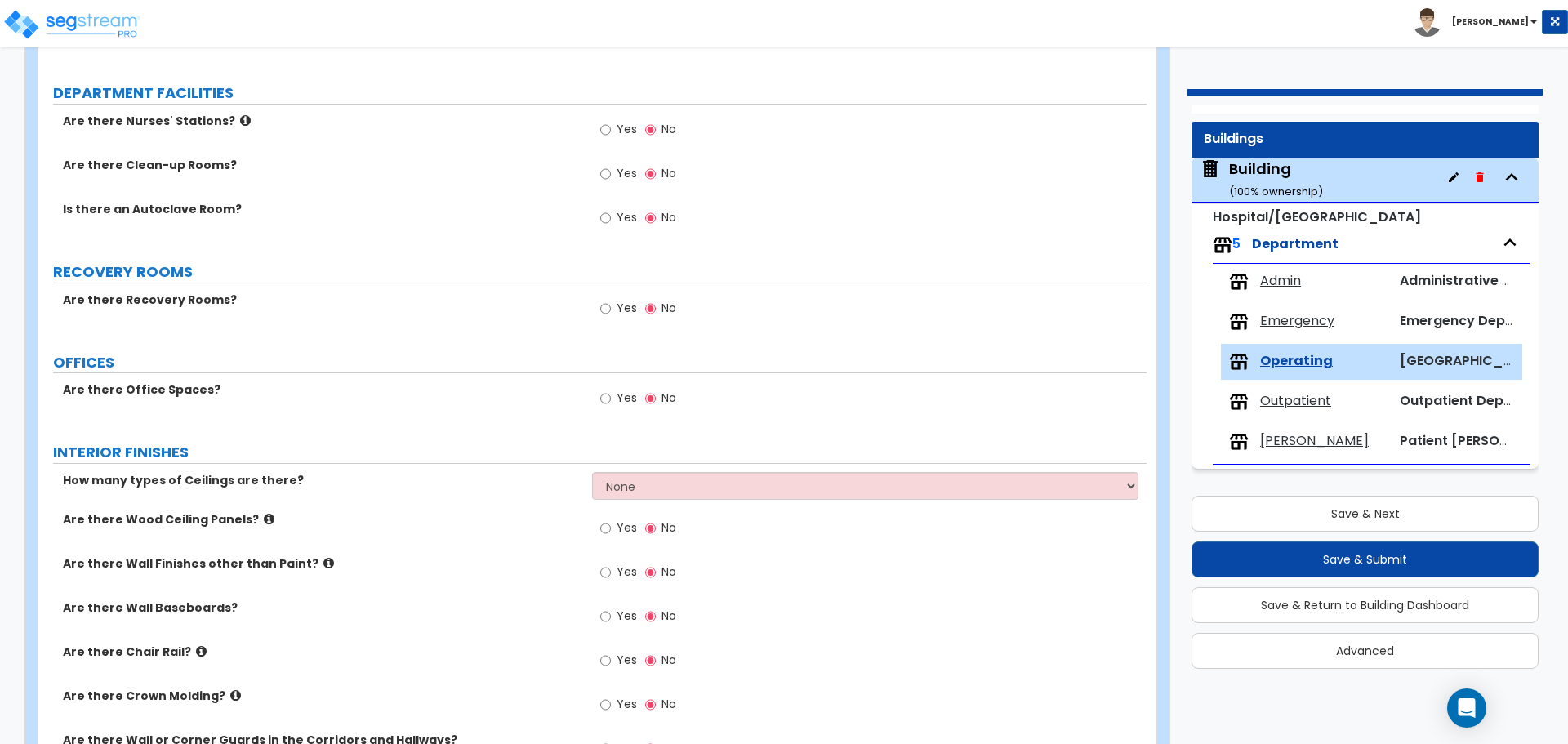
scroll to position [374, 0]
click at [1290, 401] on span "Outpatient" at bounding box center [1296, 400] width 71 height 18
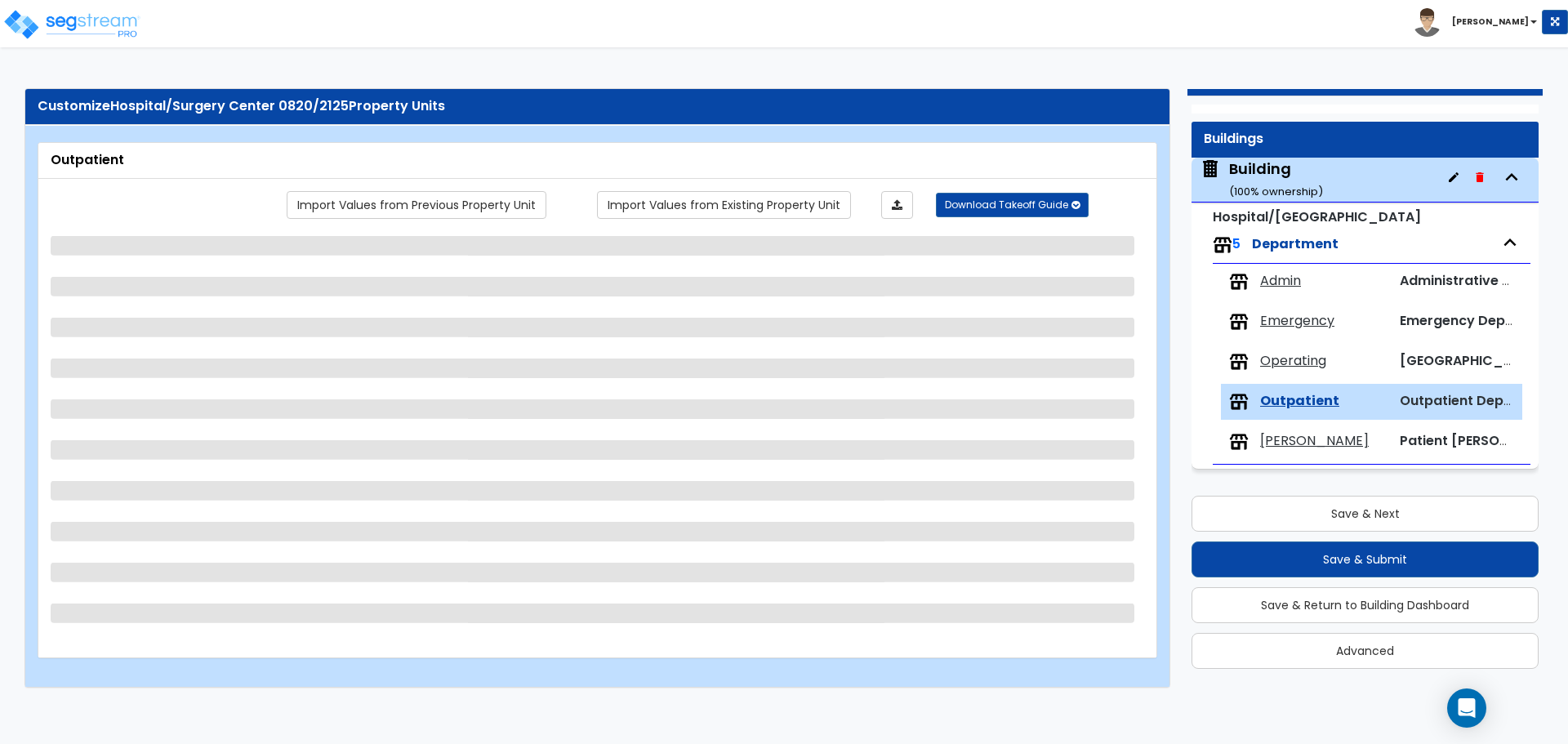
scroll to position [0, 0]
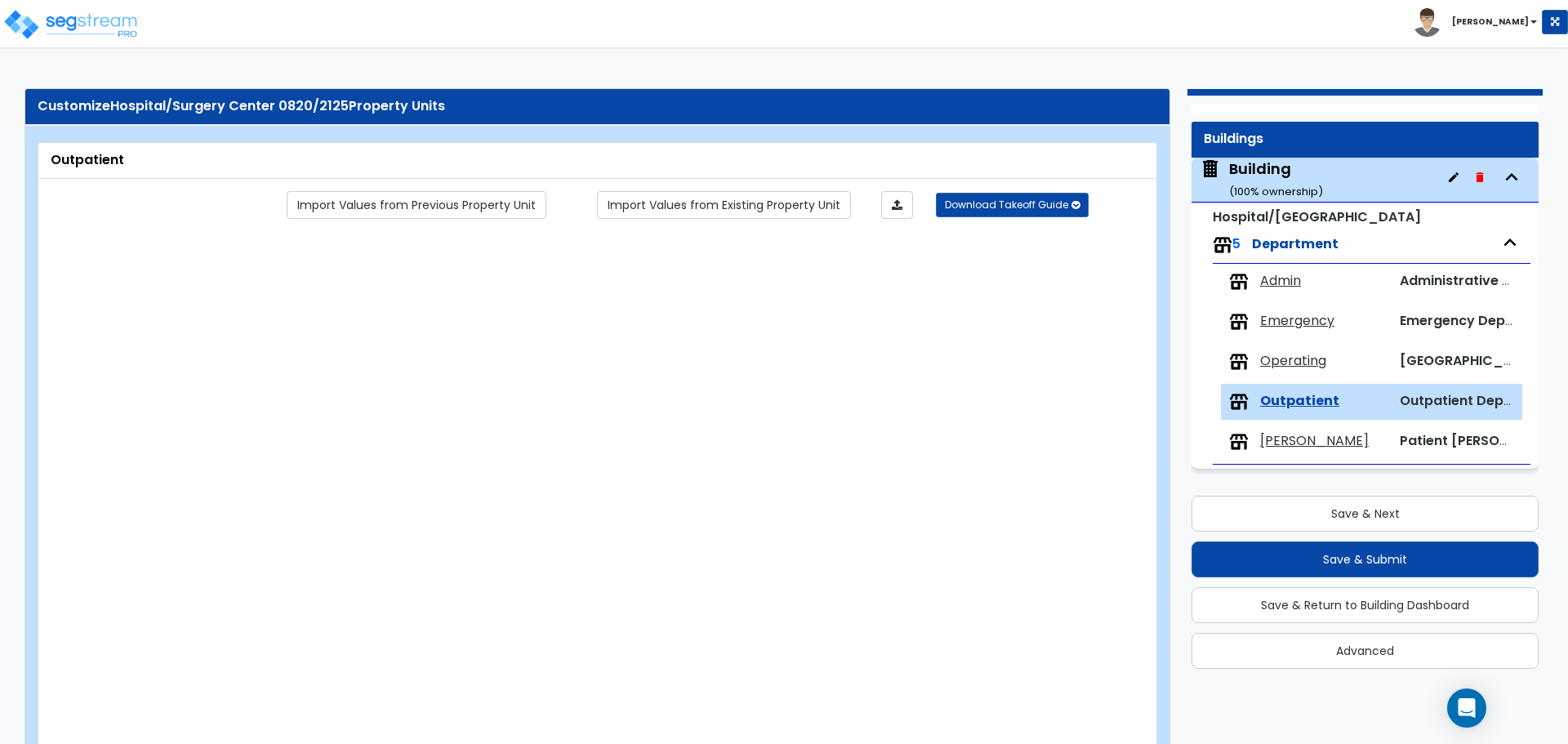
radio input "true"
select select "2"
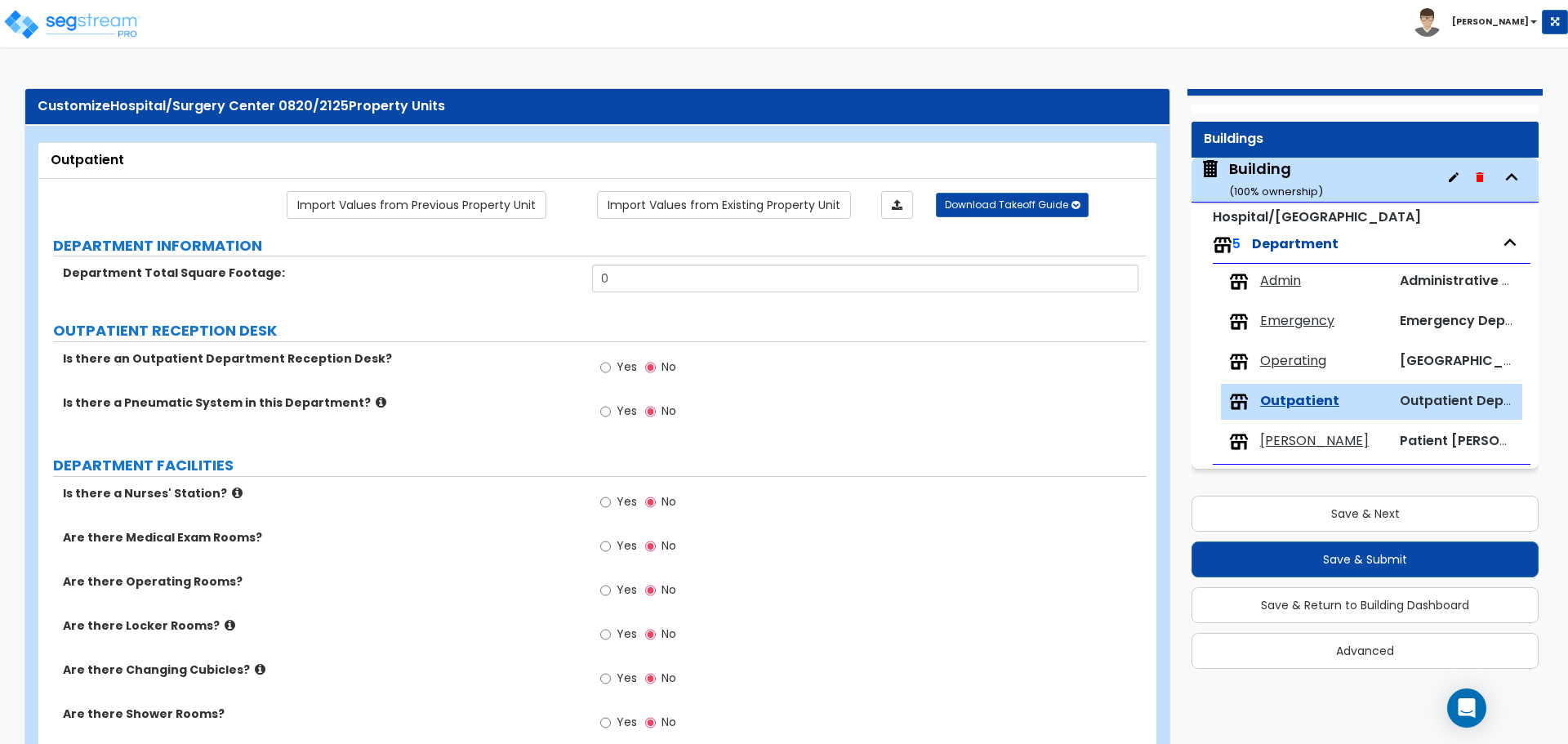
scroll to position [401, 0]
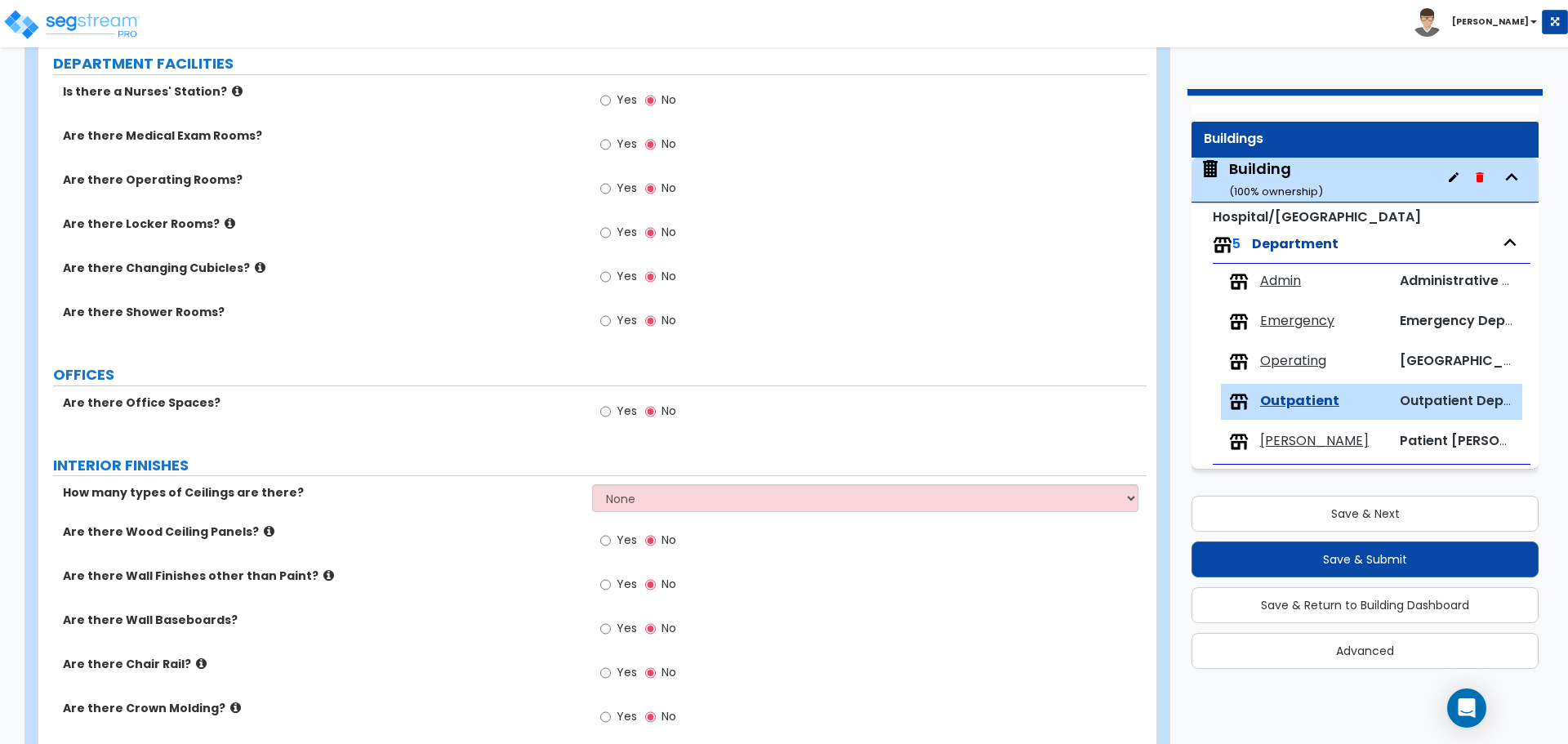
click at [1273, 436] on span "[PERSON_NAME]" at bounding box center [1314, 441] width 109 height 18
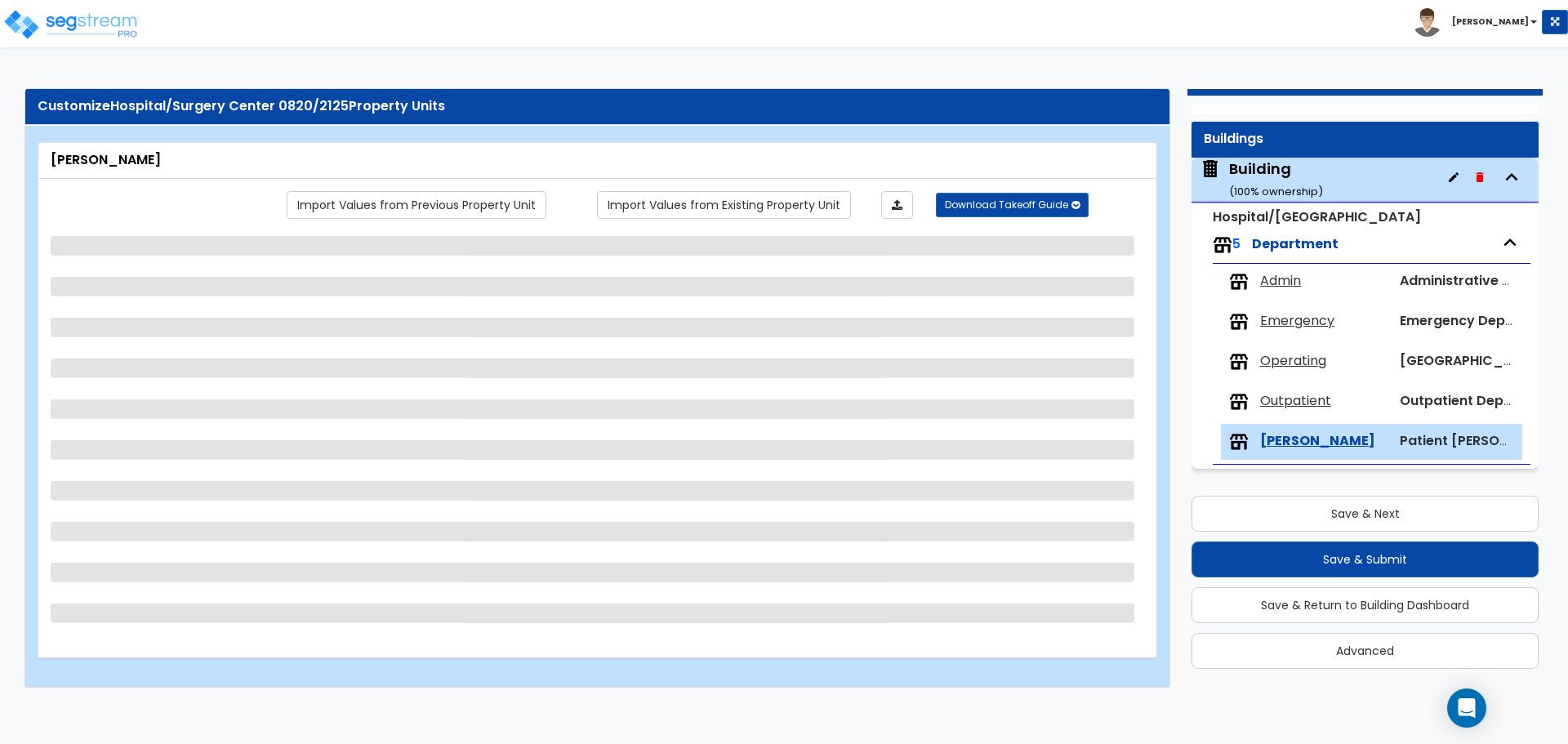
scroll to position [0, 0]
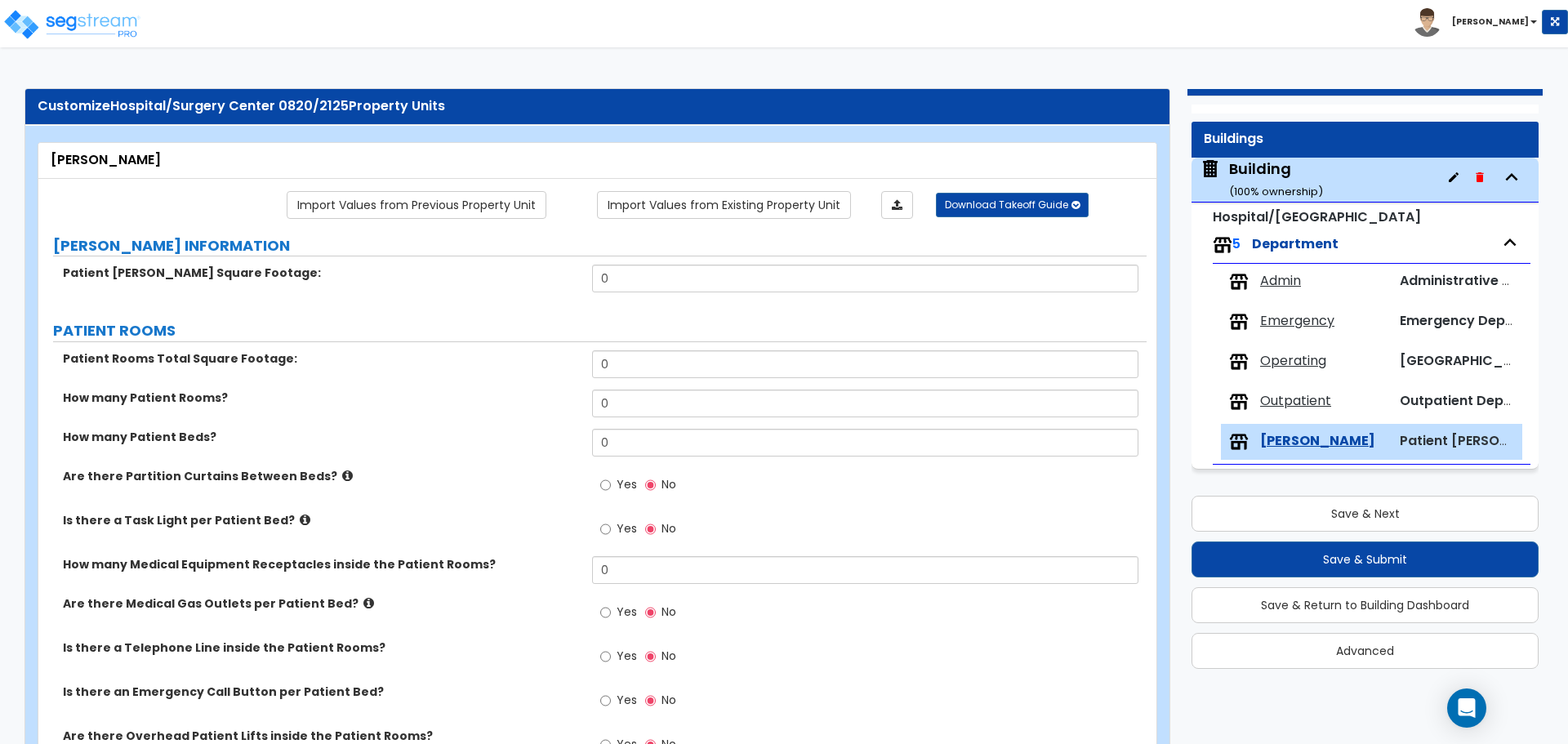
click at [1275, 183] on small "( 100 % ownership)" at bounding box center [1276, 191] width 94 height 15
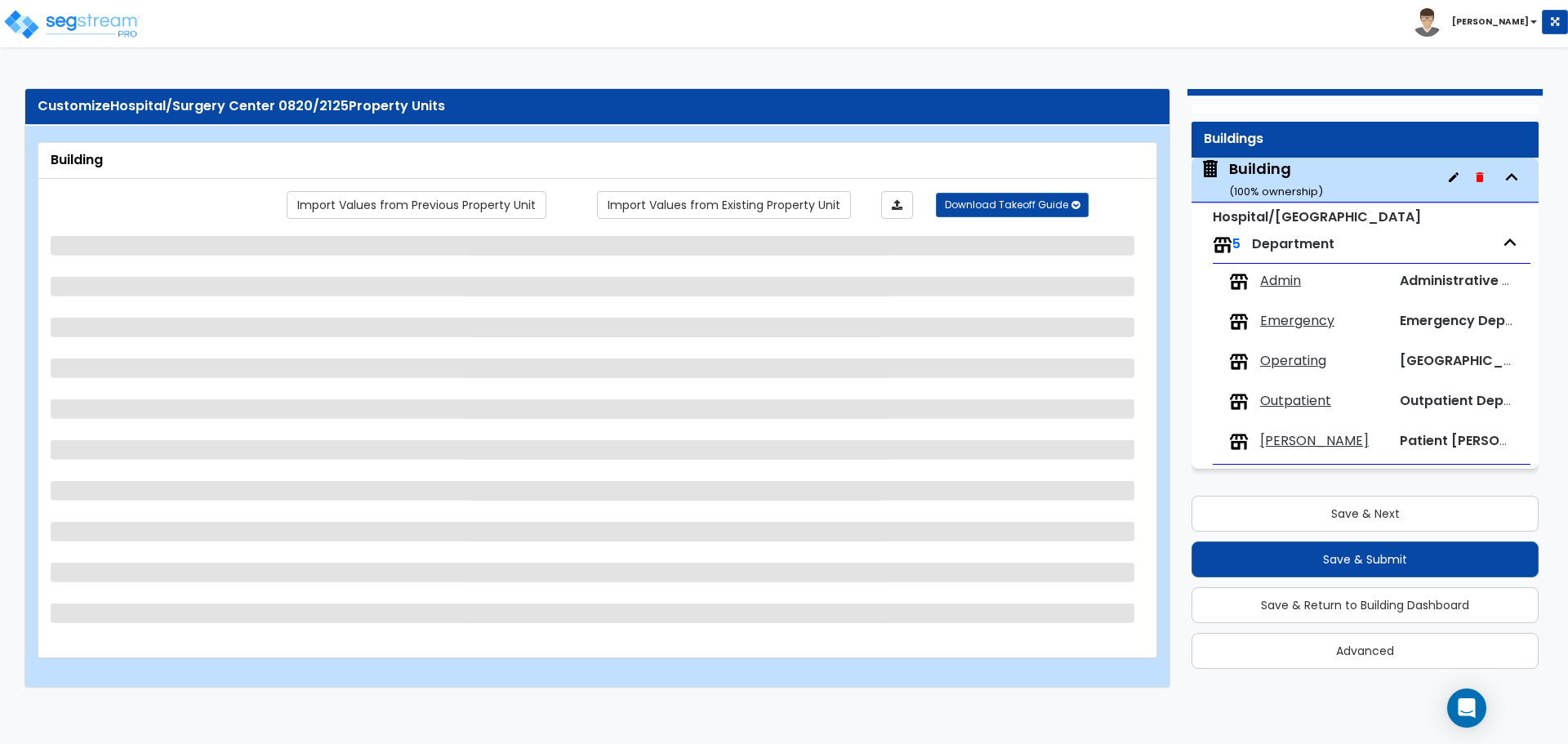
select select "3"
select select "4"
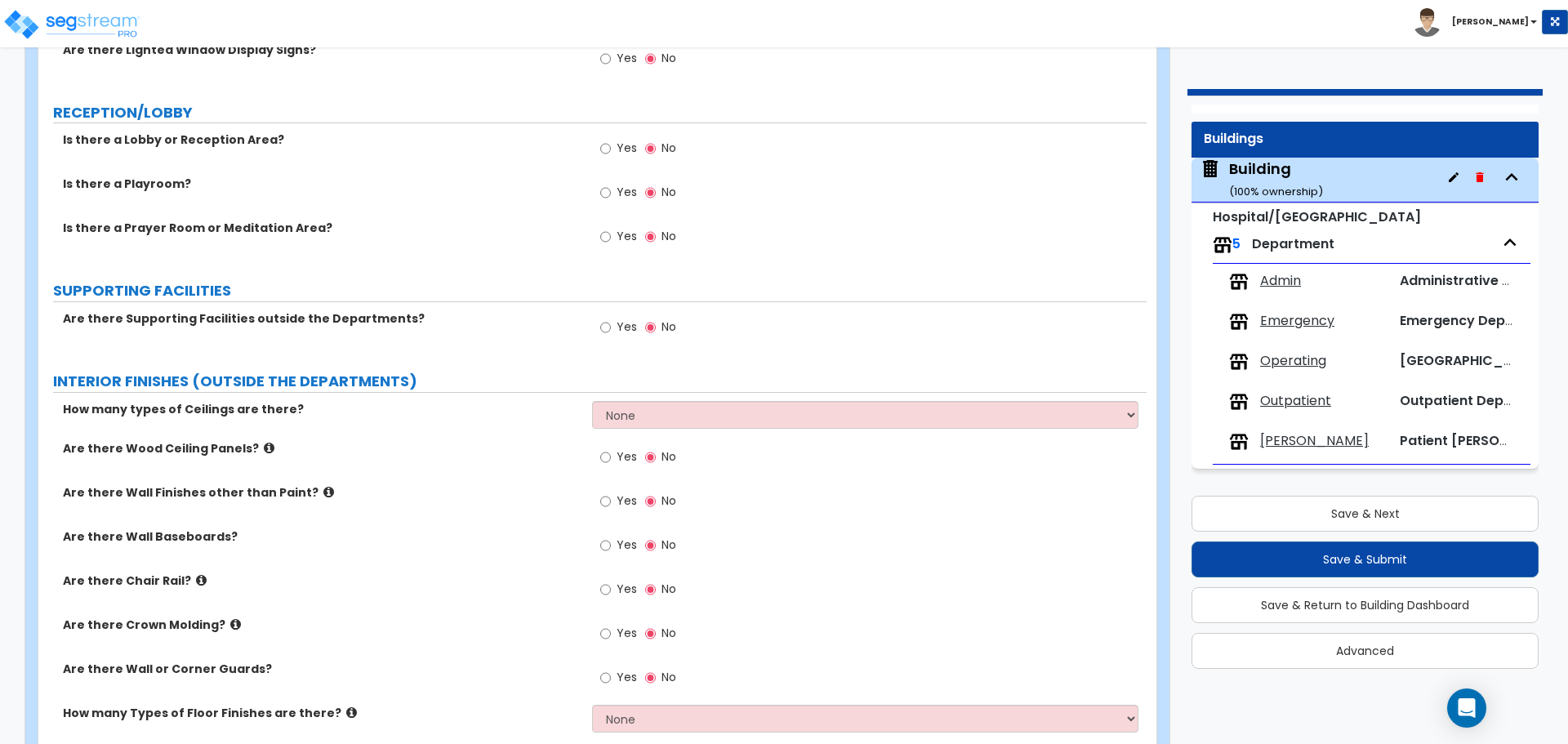
scroll to position [2273, 0]
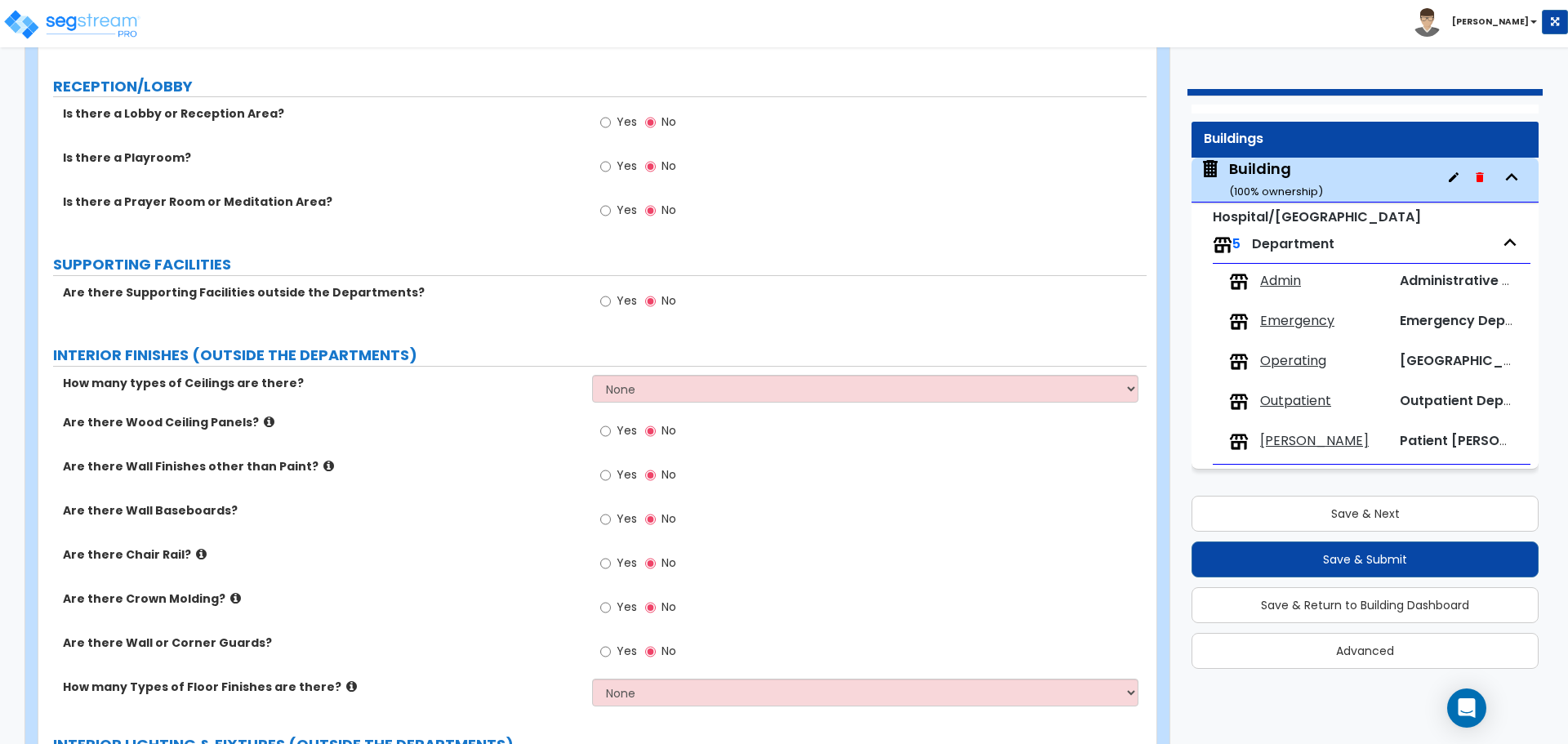
click at [626, 297] on span "Yes" at bounding box center [626, 300] width 20 height 16
click at [611, 297] on input "Yes" at bounding box center [605, 301] width 11 height 18
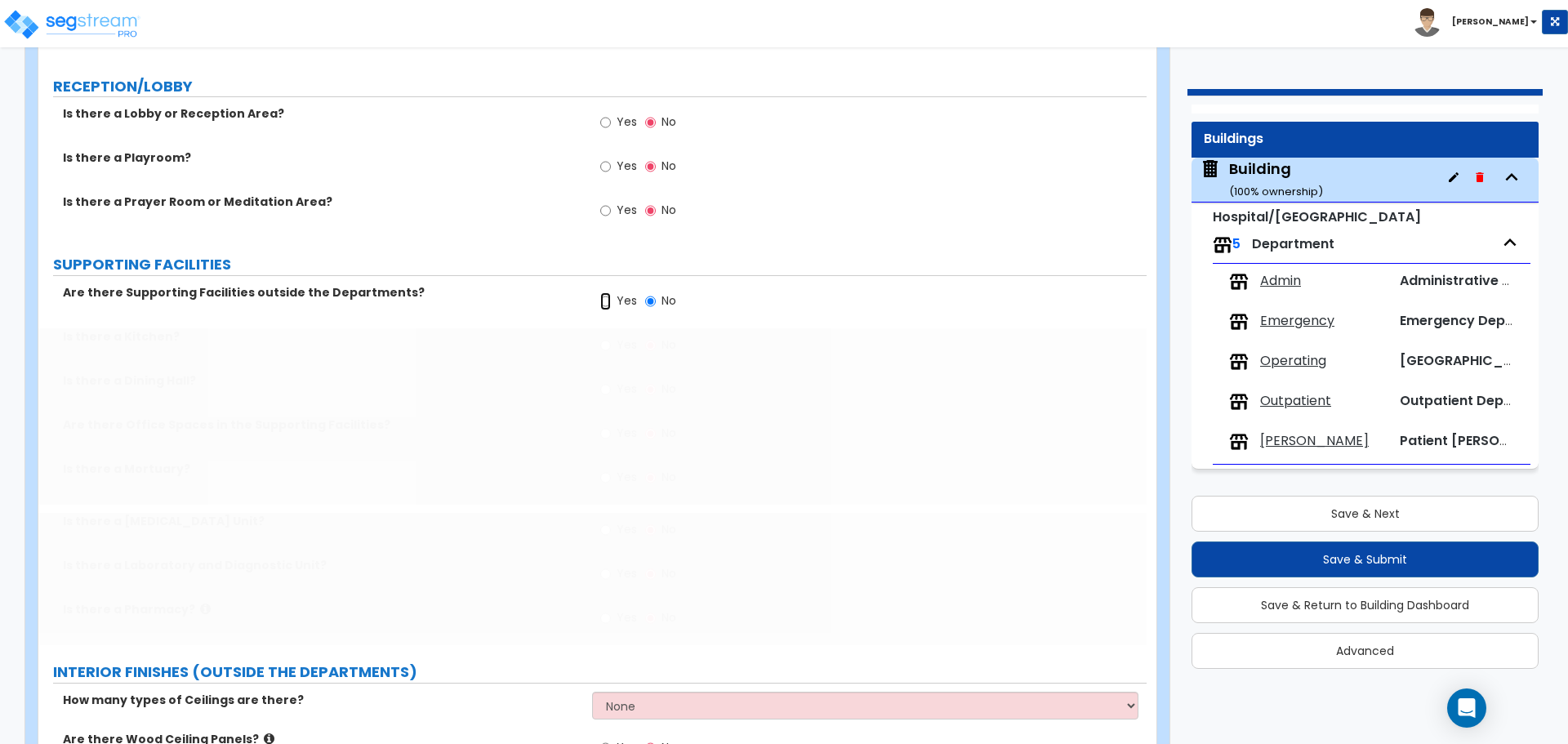
radio input "true"
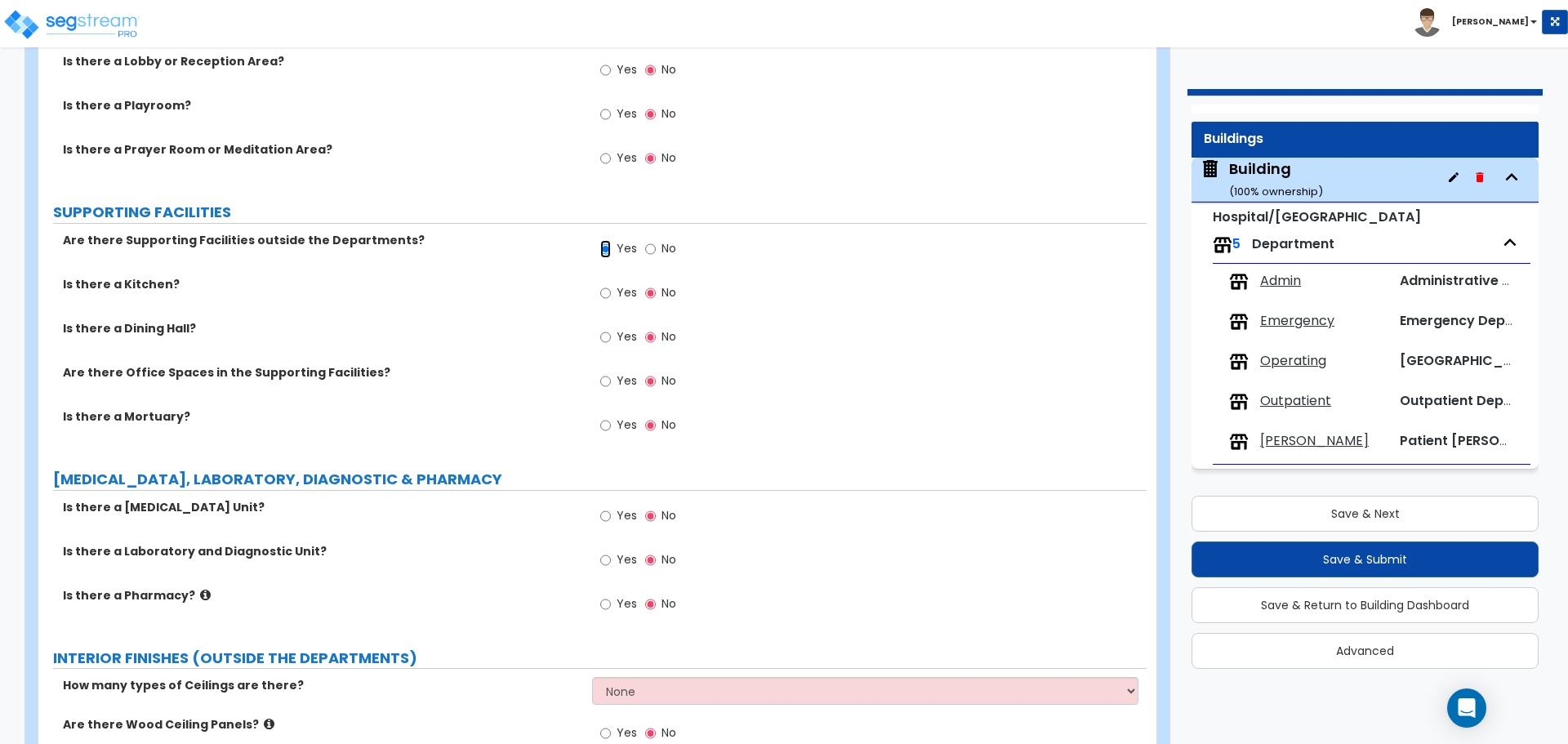
scroll to position [2328, 0]
click at [630, 376] on span "Yes" at bounding box center [626, 377] width 20 height 16
click at [611, 376] on input "Yes" at bounding box center [605, 378] width 11 height 18
radio input "true"
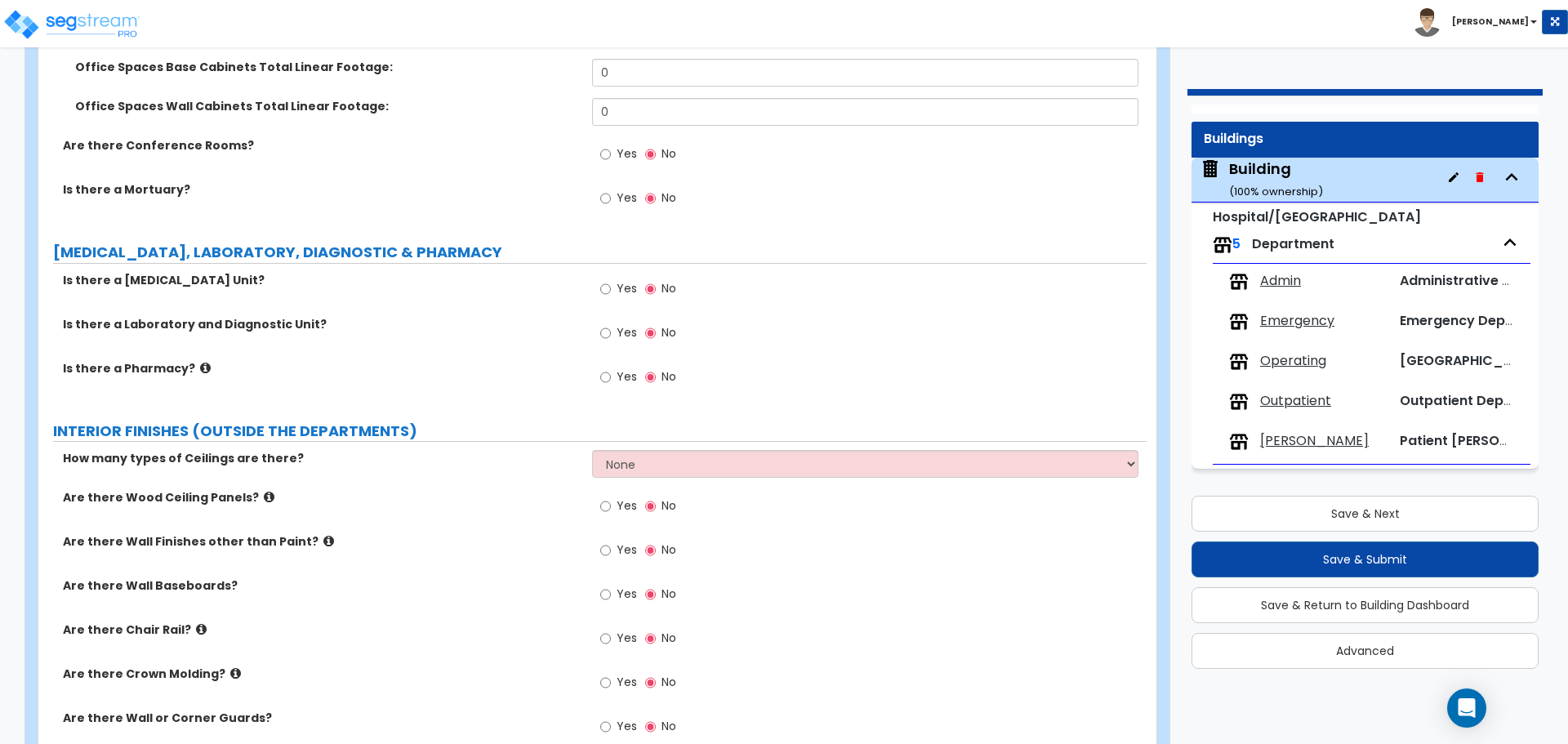
scroll to position [2759, 0]
click at [600, 284] on input "Yes" at bounding box center [605, 289] width 11 height 18
radio input "true"
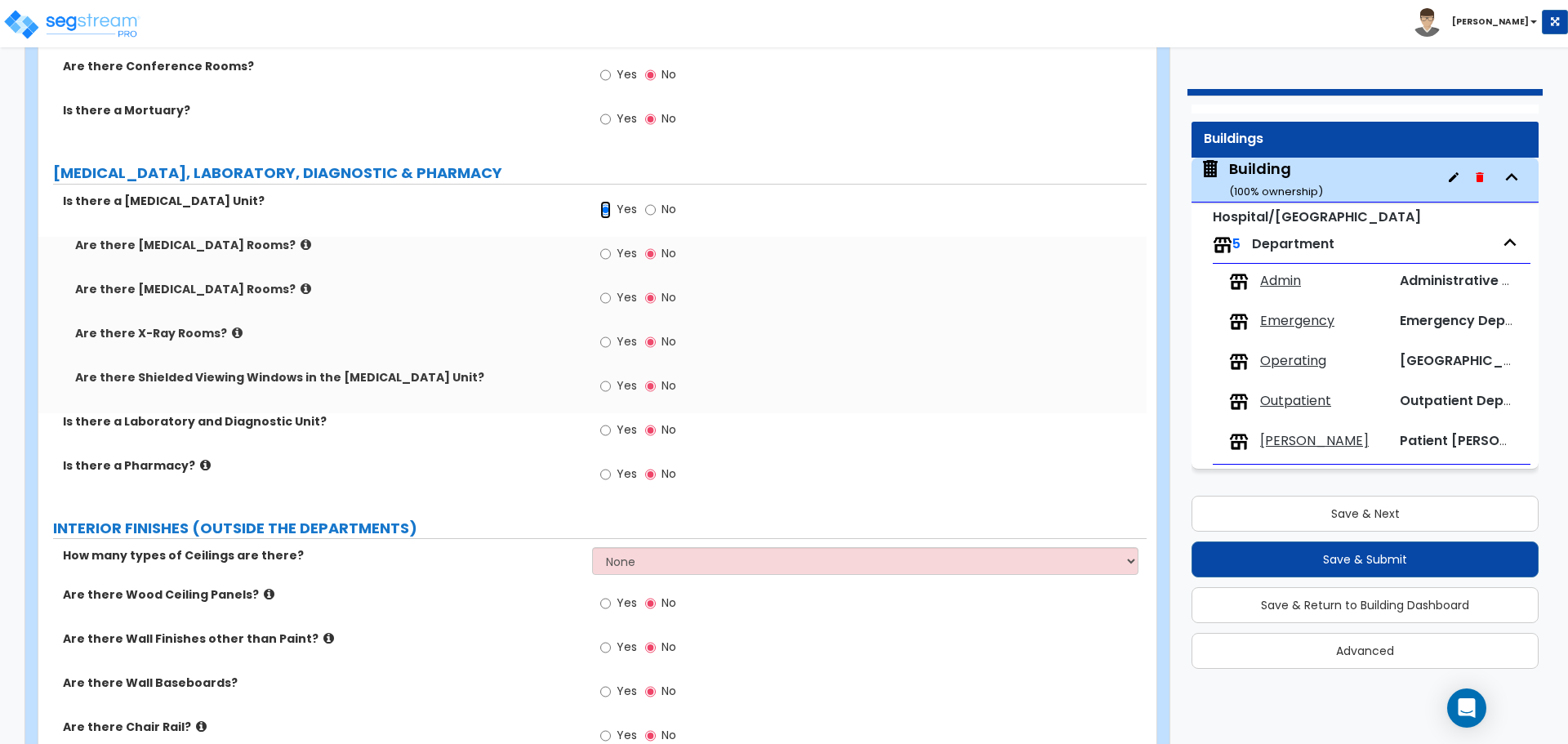
scroll to position [2839, 0]
click at [631, 242] on span "Yes" at bounding box center [626, 250] width 20 height 16
click at [611, 242] on input "Yes" at bounding box center [605, 251] width 11 height 18
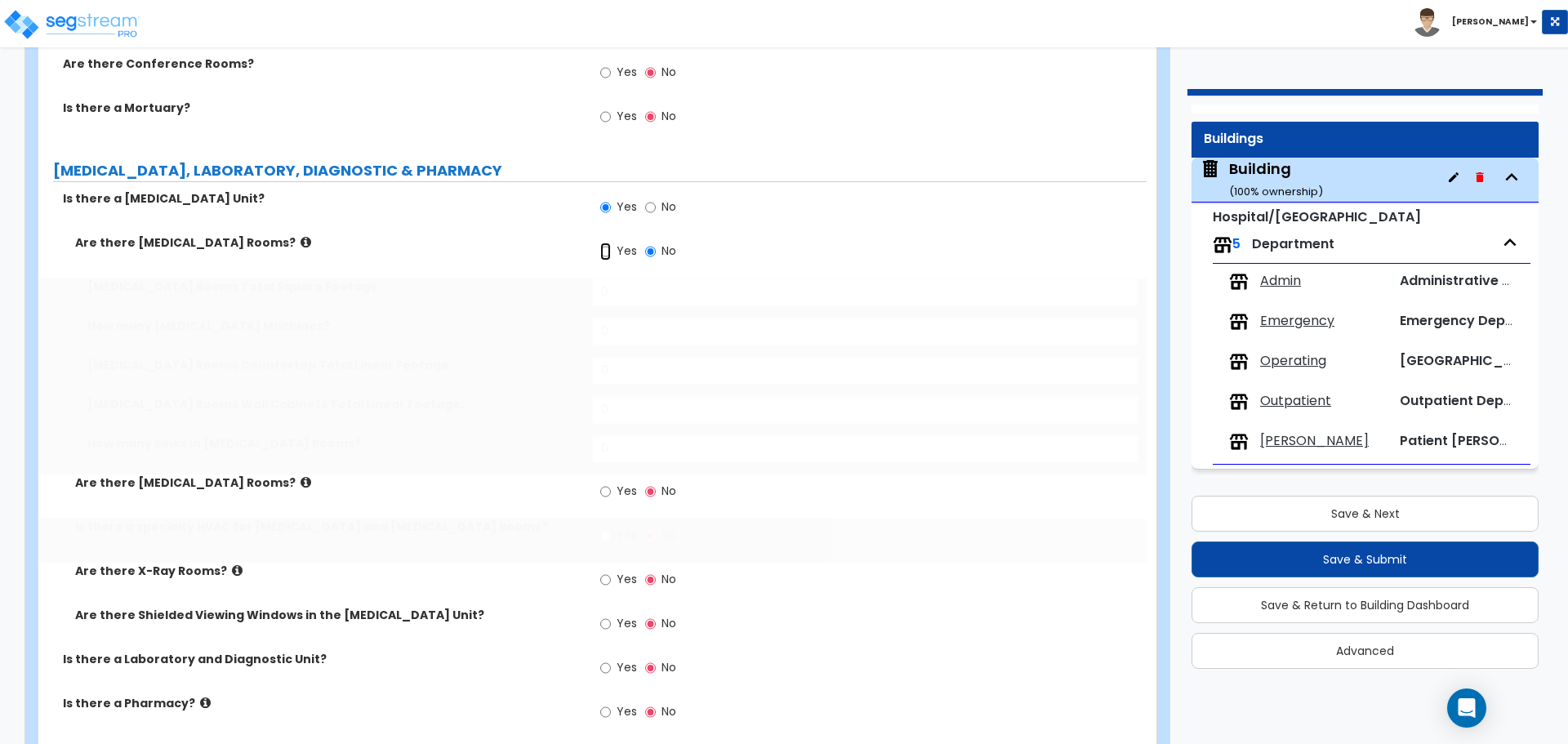
radio input "true"
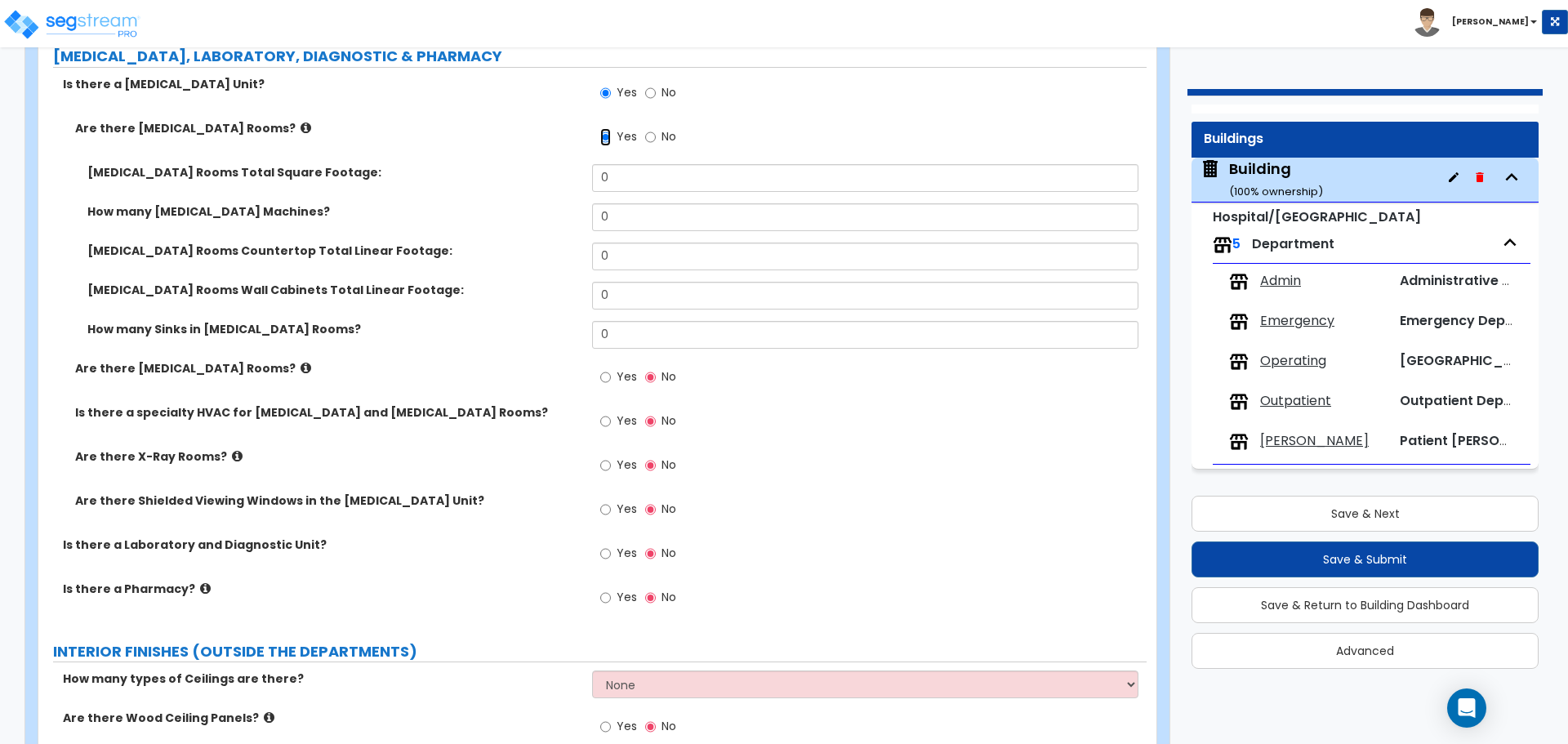
scroll to position [2949, 0]
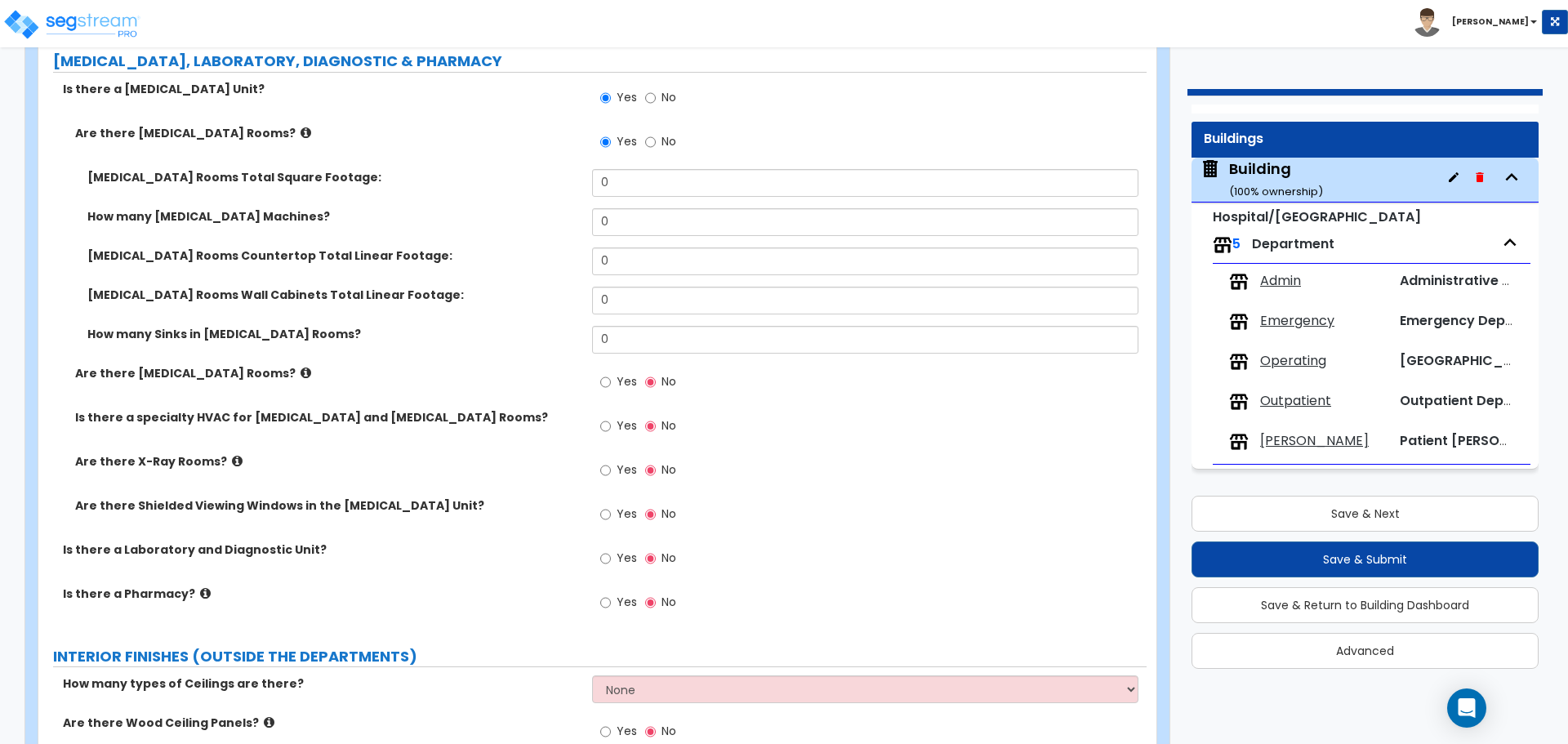
click at [621, 376] on span "Yes" at bounding box center [626, 381] width 20 height 16
click at [611, 376] on input "Yes" at bounding box center [605, 382] width 11 height 18
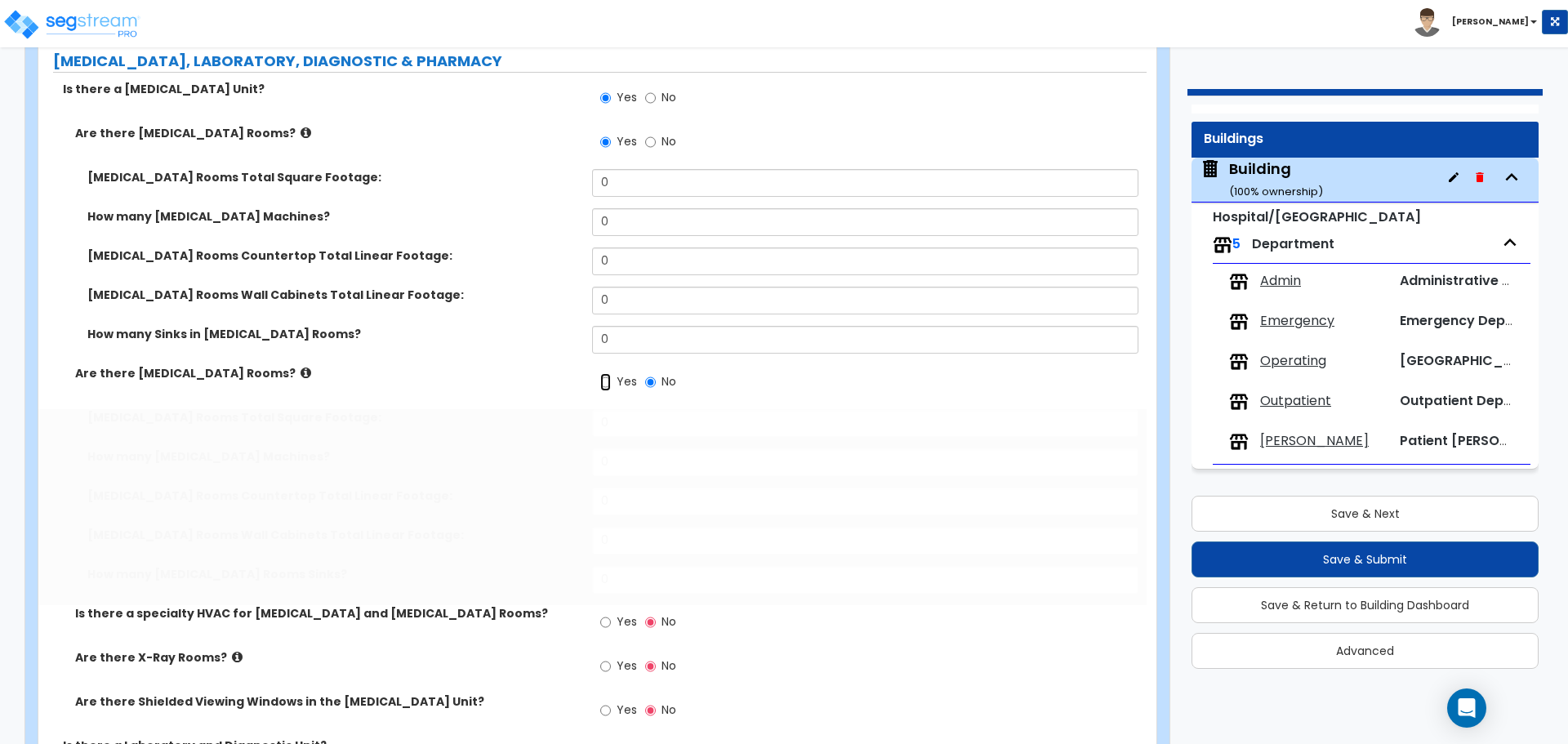
radio input "true"
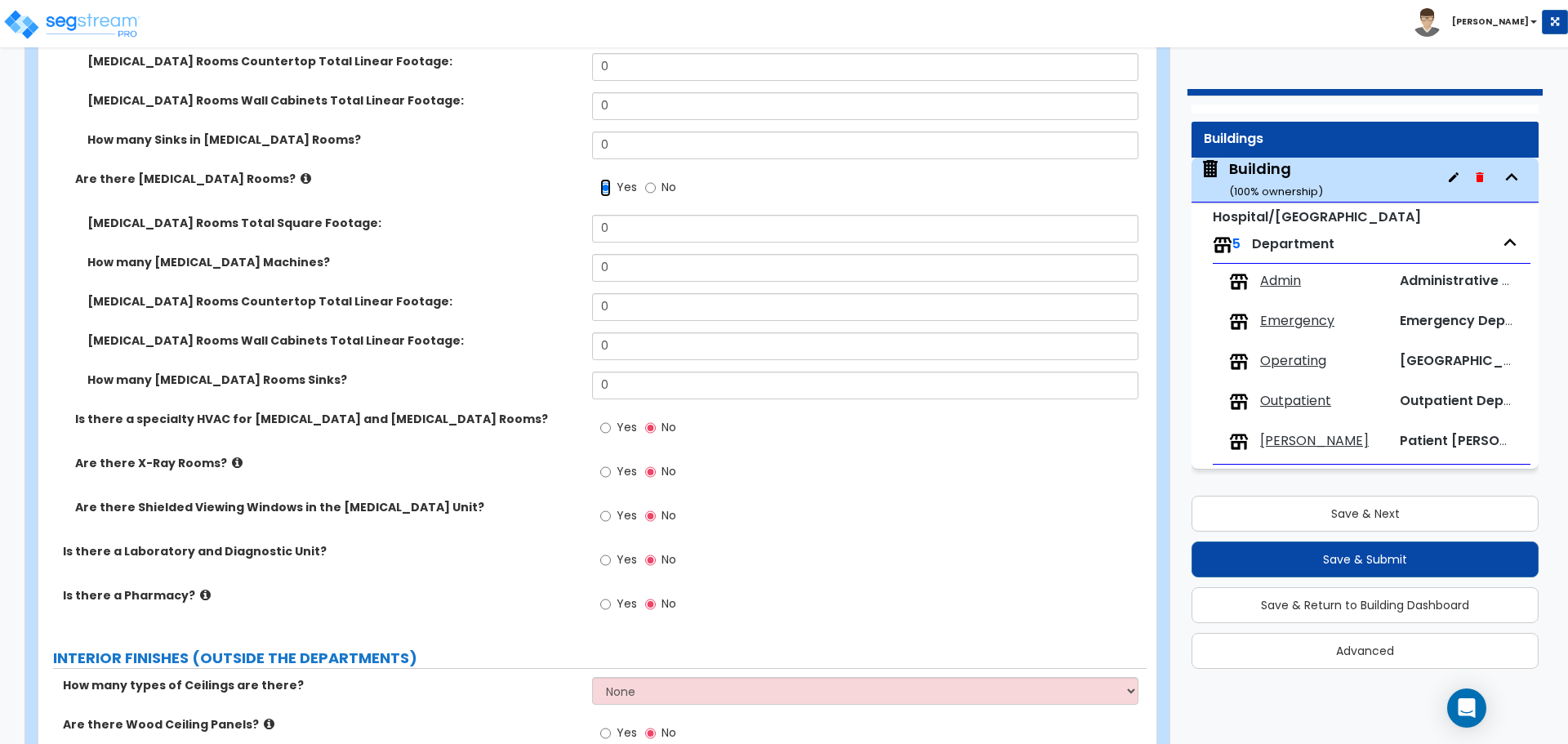
scroll to position [3144, 0]
click at [611, 467] on input "Yes" at bounding box center [605, 471] width 11 height 18
radio input "true"
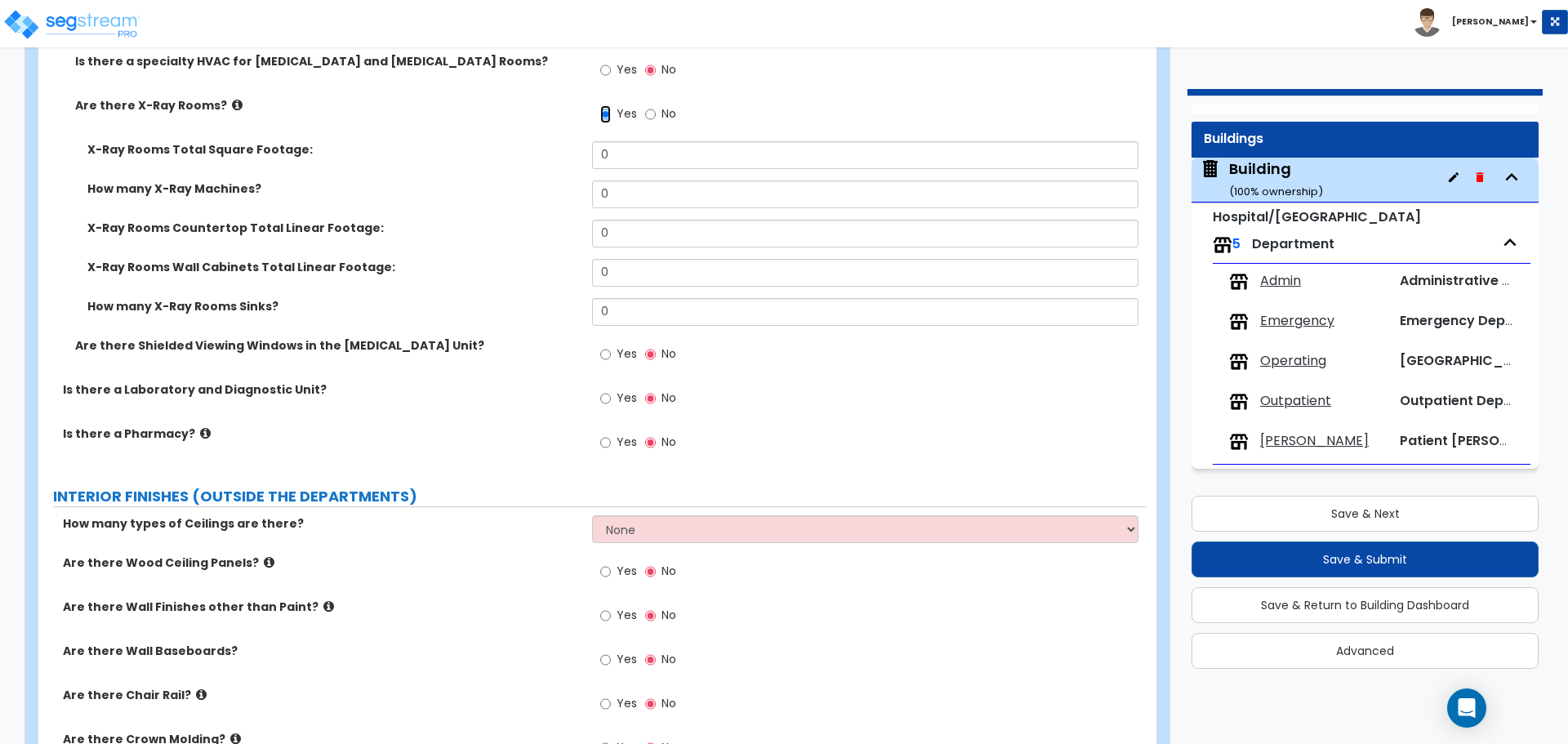
scroll to position [3523, 0]
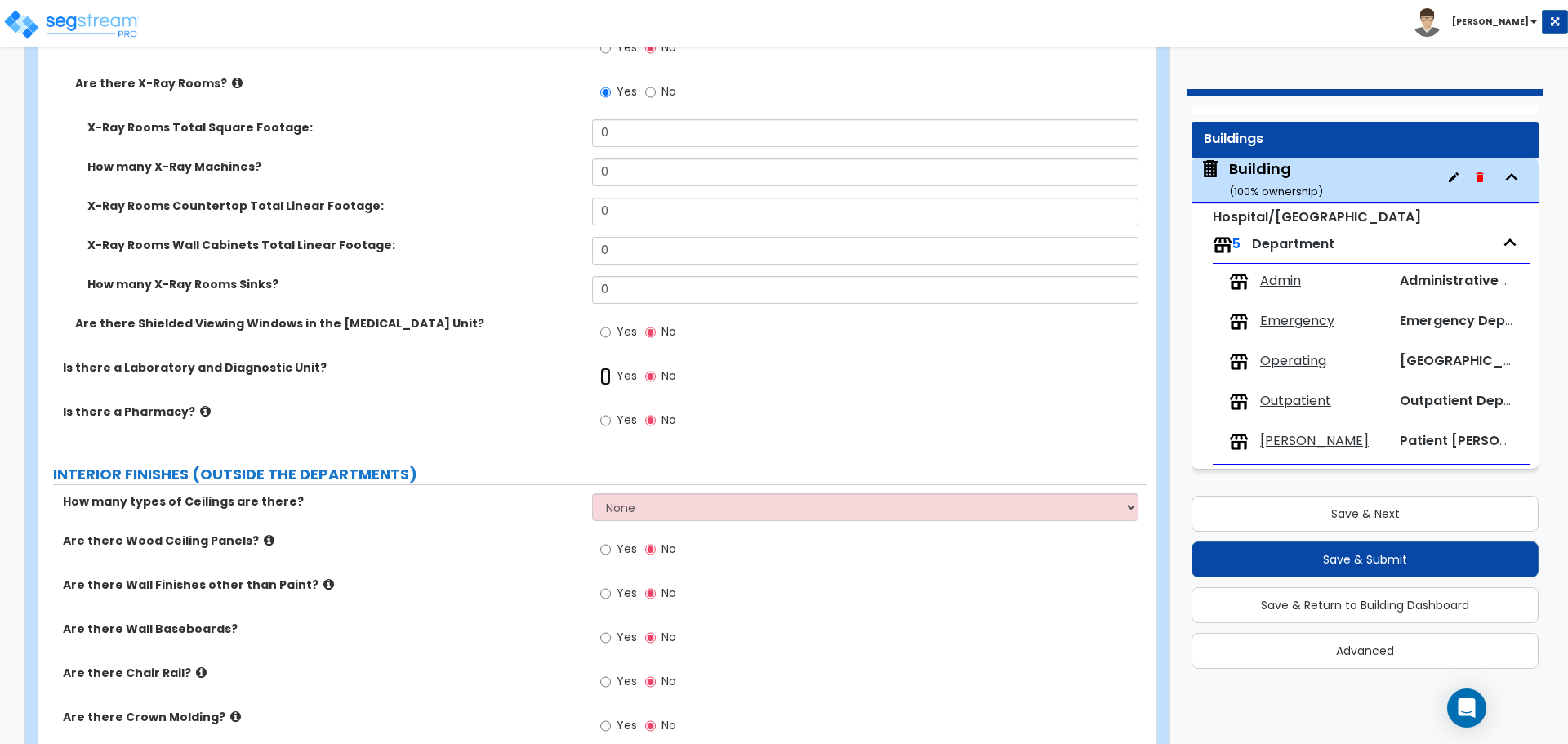
click at [606, 377] on input "Yes" at bounding box center [605, 376] width 11 height 18
radio input "true"
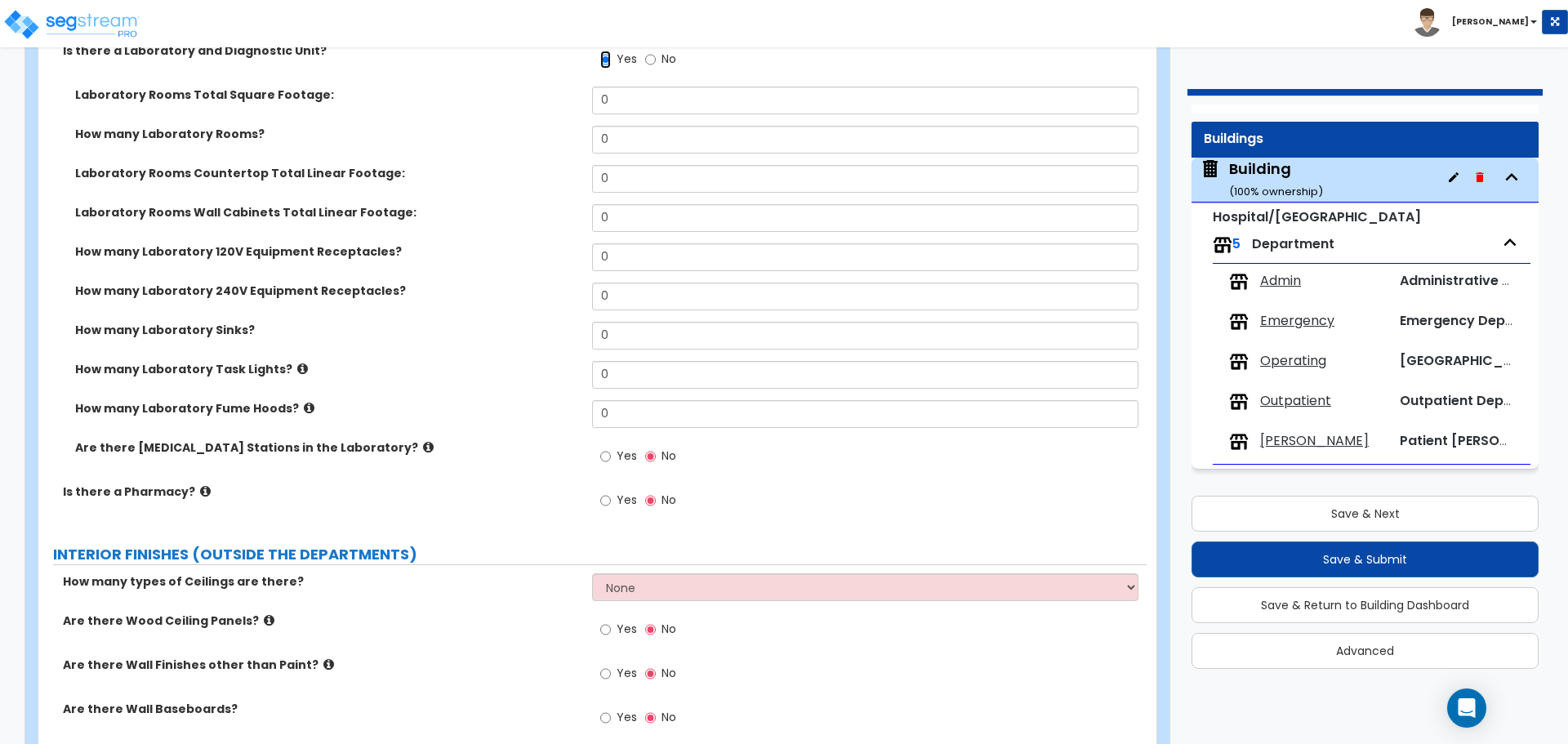
scroll to position [3781, 0]
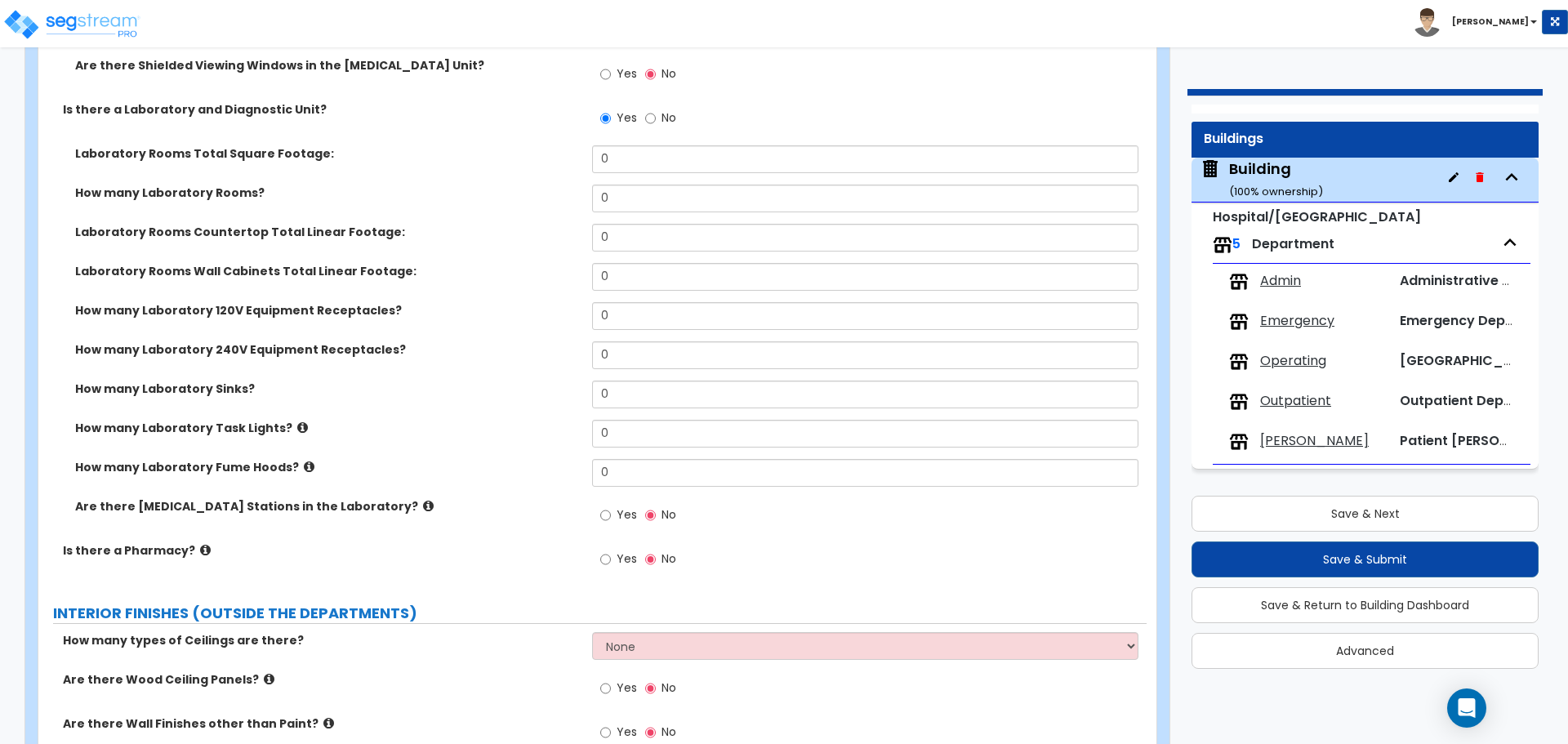
click at [1301, 285] on span "Admin" at bounding box center [1280, 281] width 41 height 18
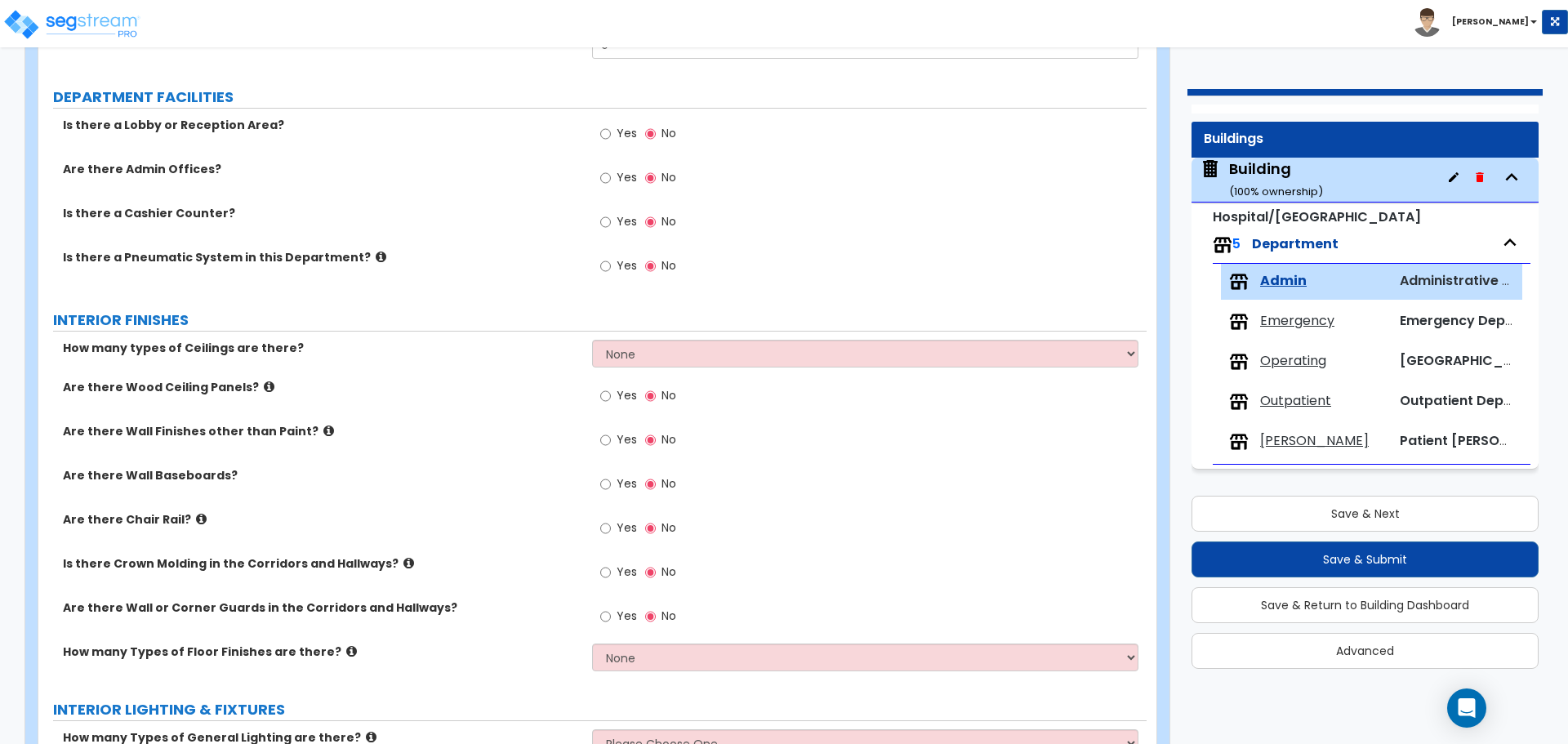
scroll to position [236, 0]
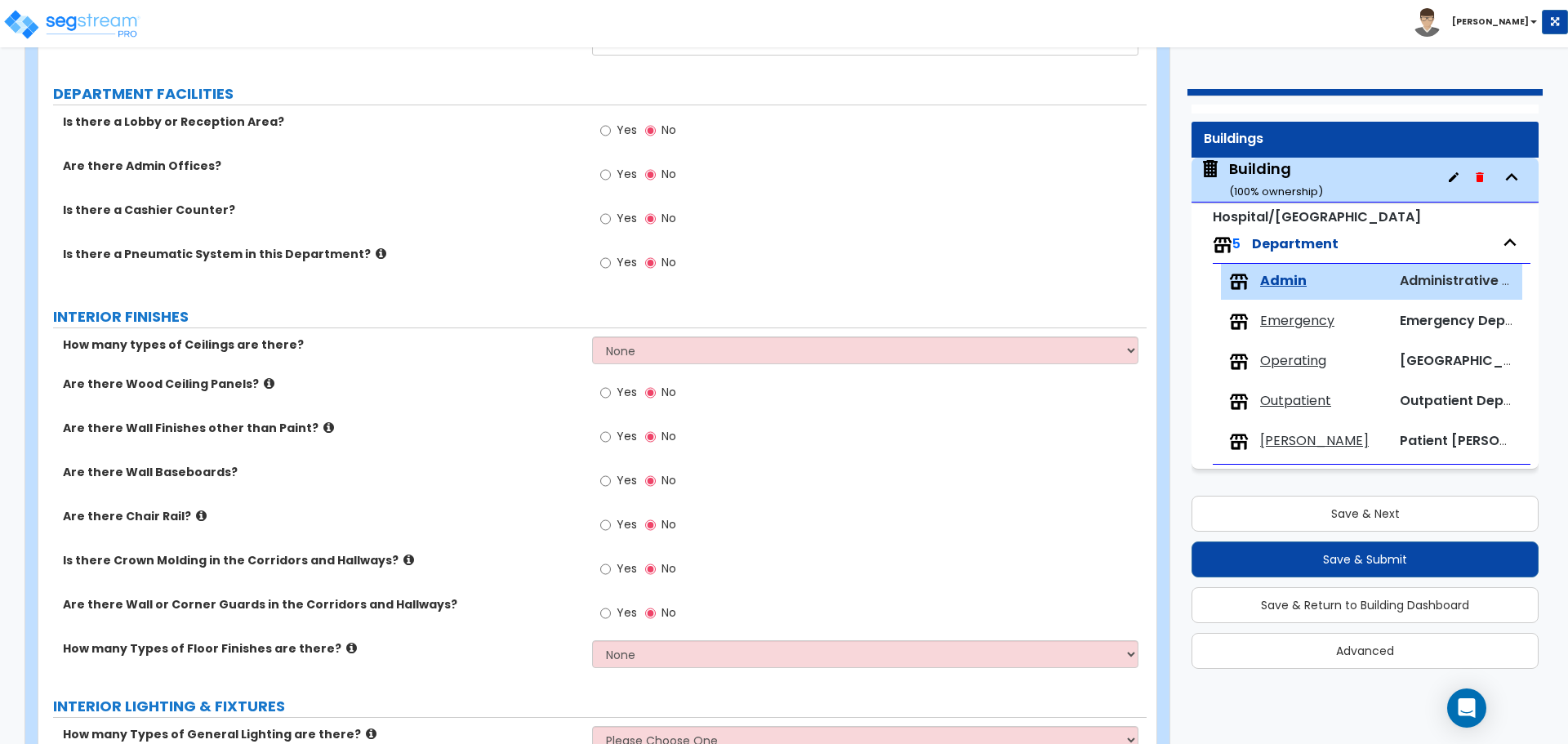
click at [617, 166] on span "Yes" at bounding box center [626, 174] width 20 height 16
click at [611, 166] on input "Yes" at bounding box center [605, 175] width 11 height 18
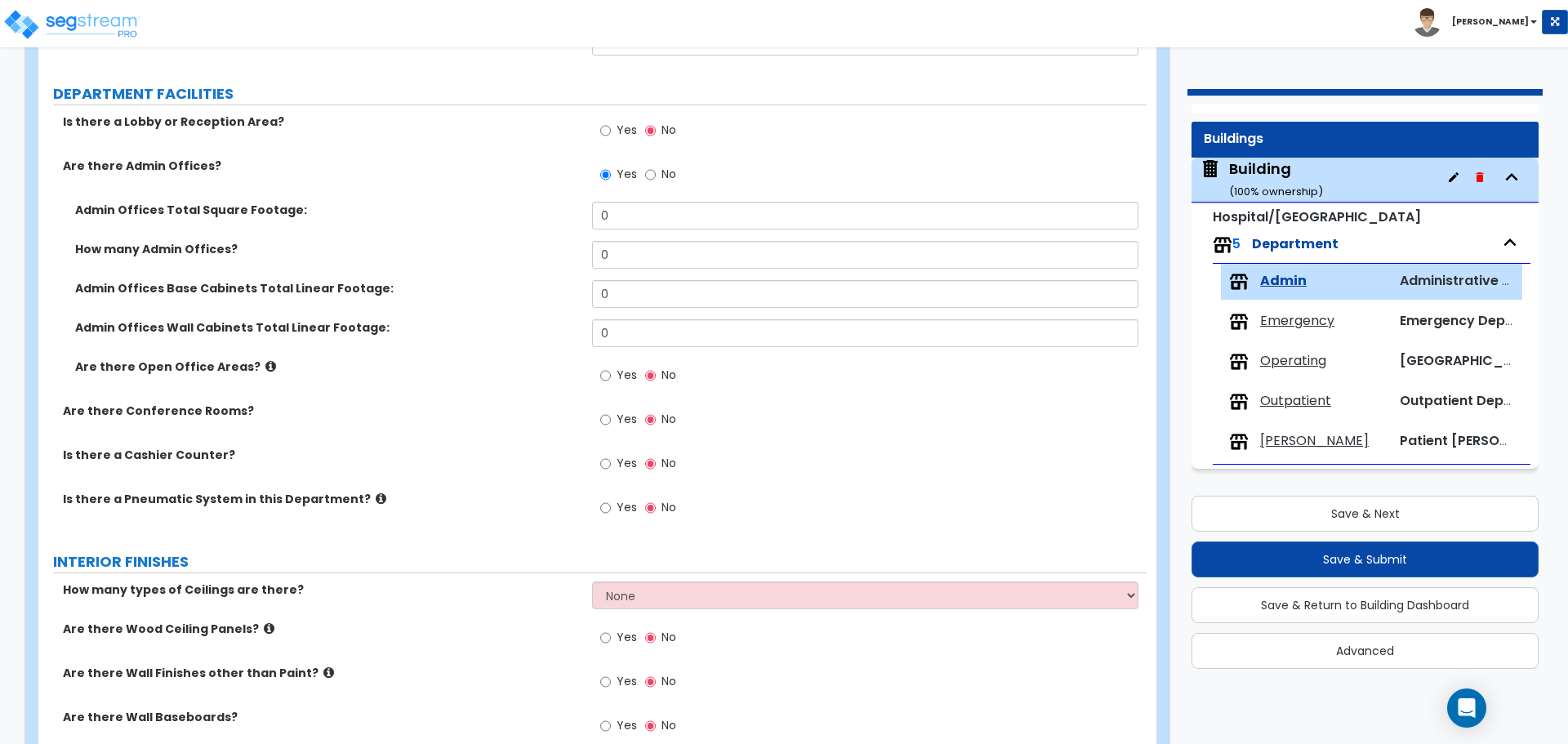
click at [658, 179] on label "No" at bounding box center [661, 176] width 31 height 28
click at [656, 179] on input "No" at bounding box center [650, 175] width 11 height 18
radio input "false"
radio input "true"
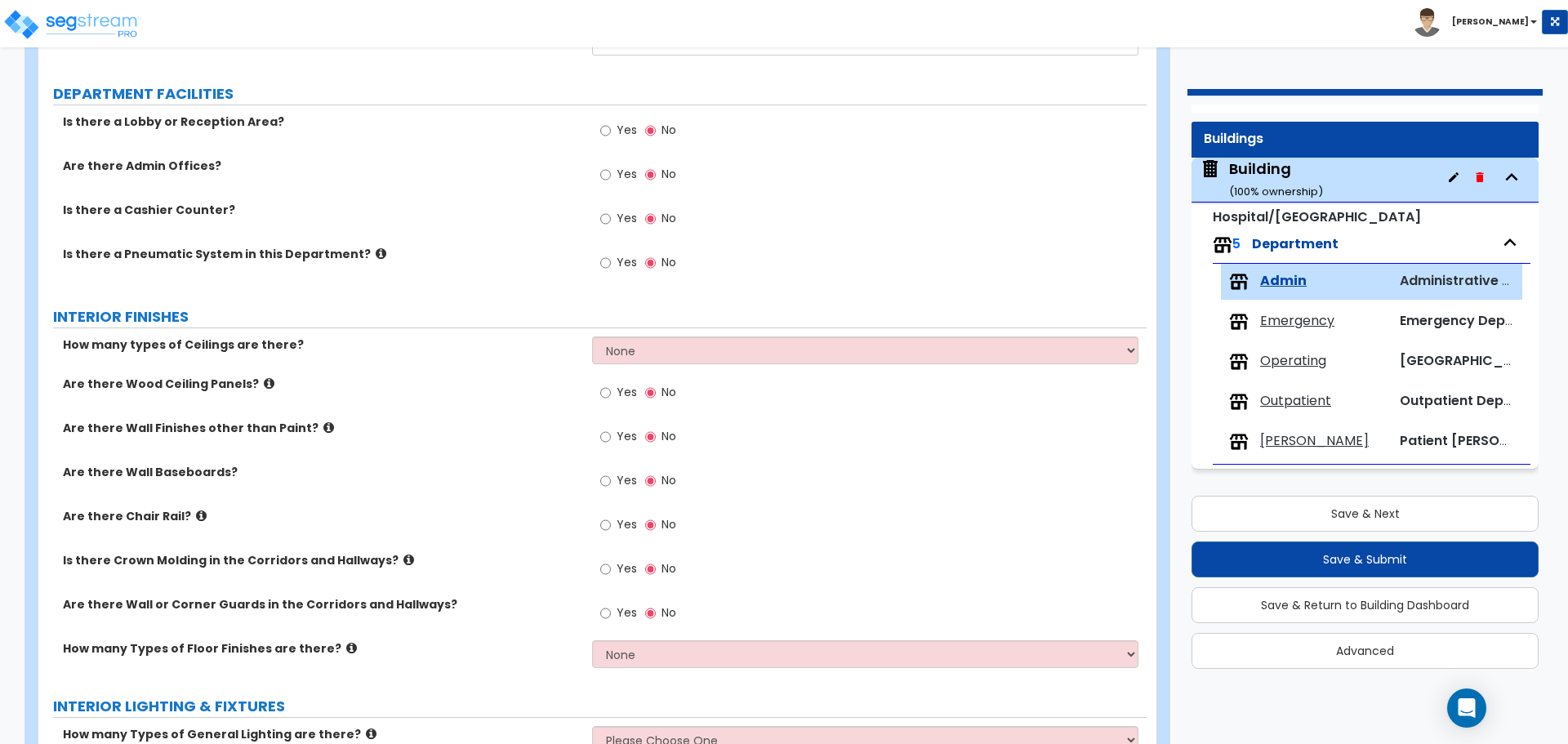
click at [615, 183] on label "Yes" at bounding box center [619, 176] width 37 height 28
click at [611, 183] on input "Yes" at bounding box center [605, 175] width 11 height 18
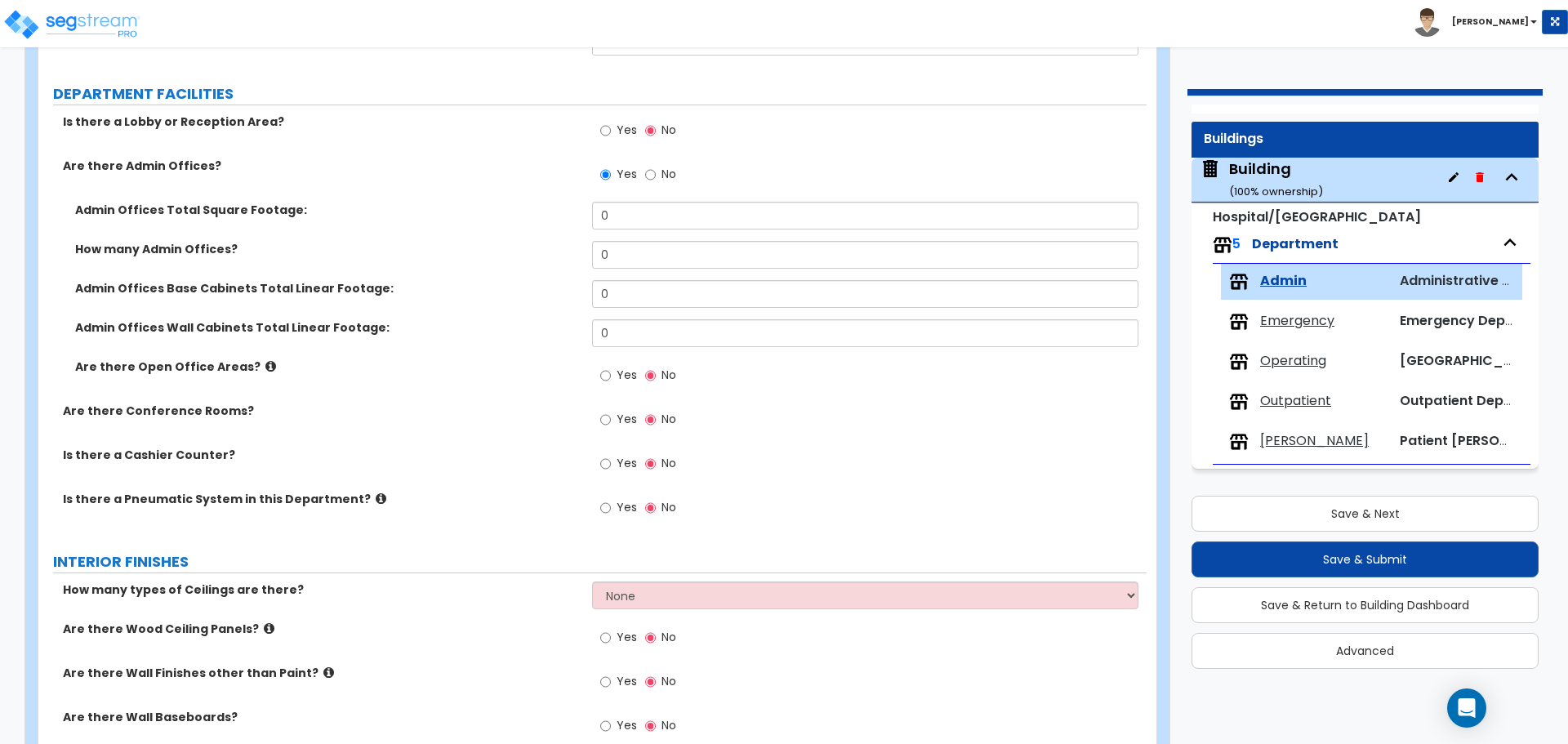
click at [668, 177] on span "No" at bounding box center [669, 174] width 14 height 16
click at [656, 177] on input "No" at bounding box center [650, 175] width 11 height 18
radio input "false"
radio input "true"
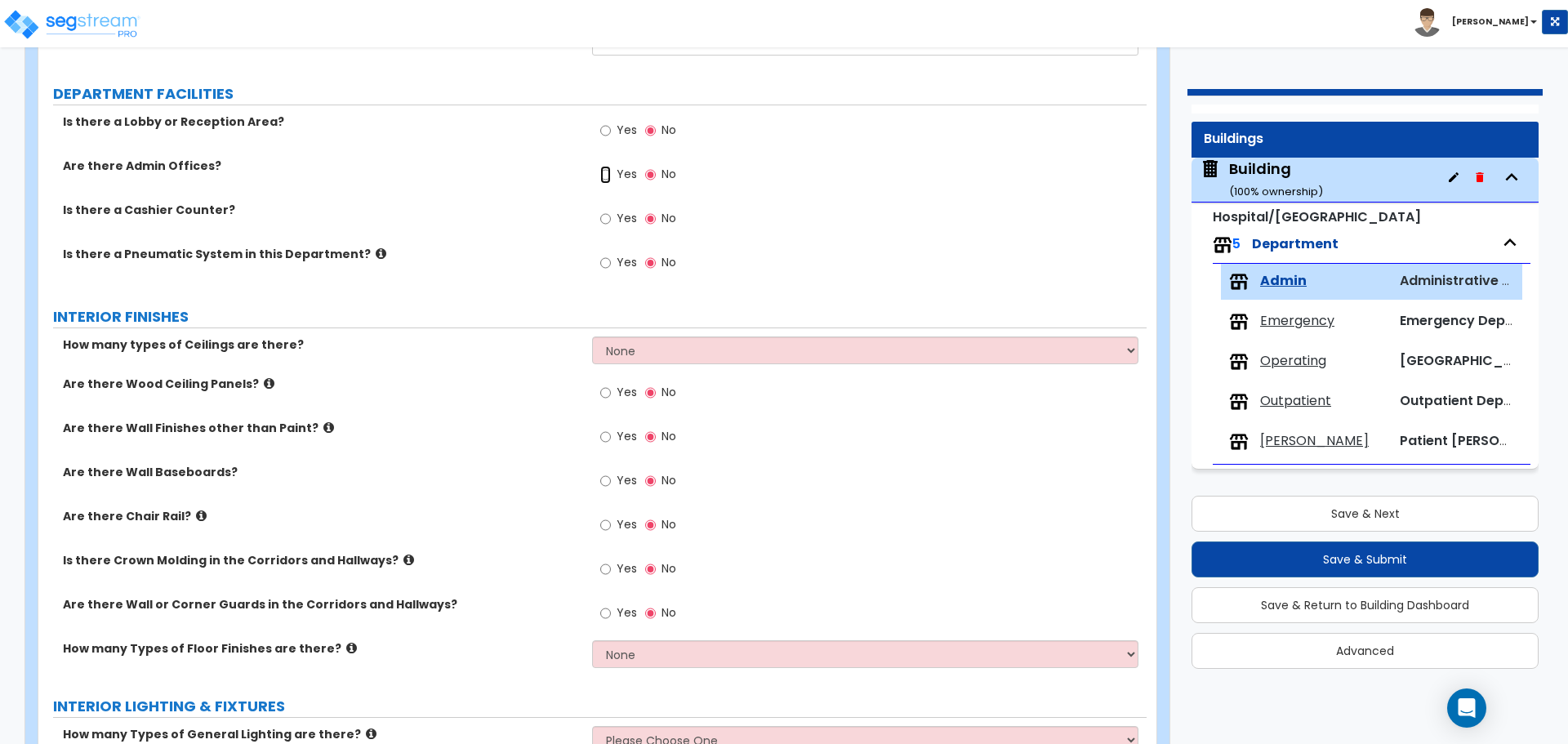
click at [611, 173] on input "Yes" at bounding box center [605, 175] width 11 height 18
radio input "true"
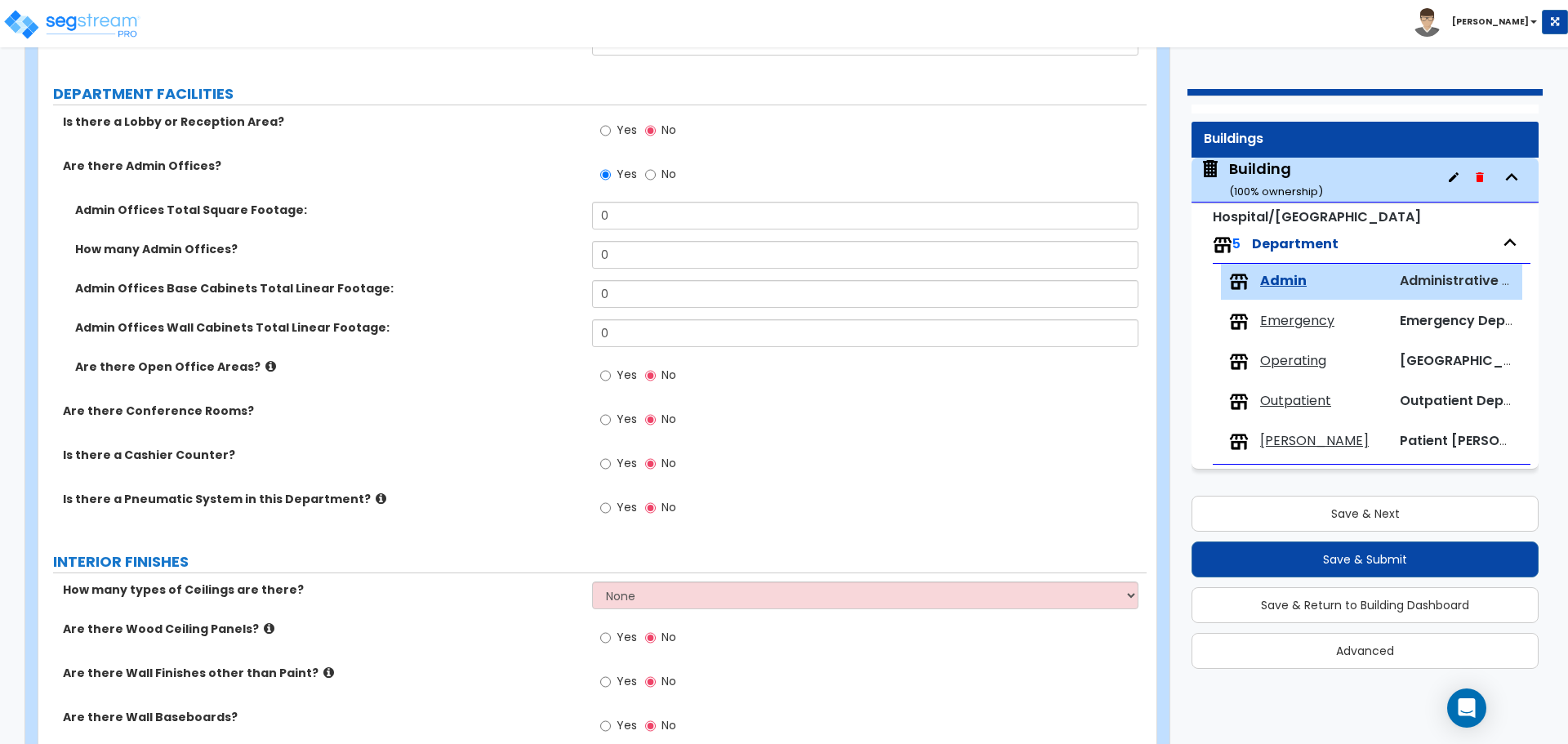
click at [612, 418] on label "Yes" at bounding box center [619, 421] width 37 height 28
click at [611, 418] on input "Yes" at bounding box center [605, 420] width 11 height 18
radio input "true"
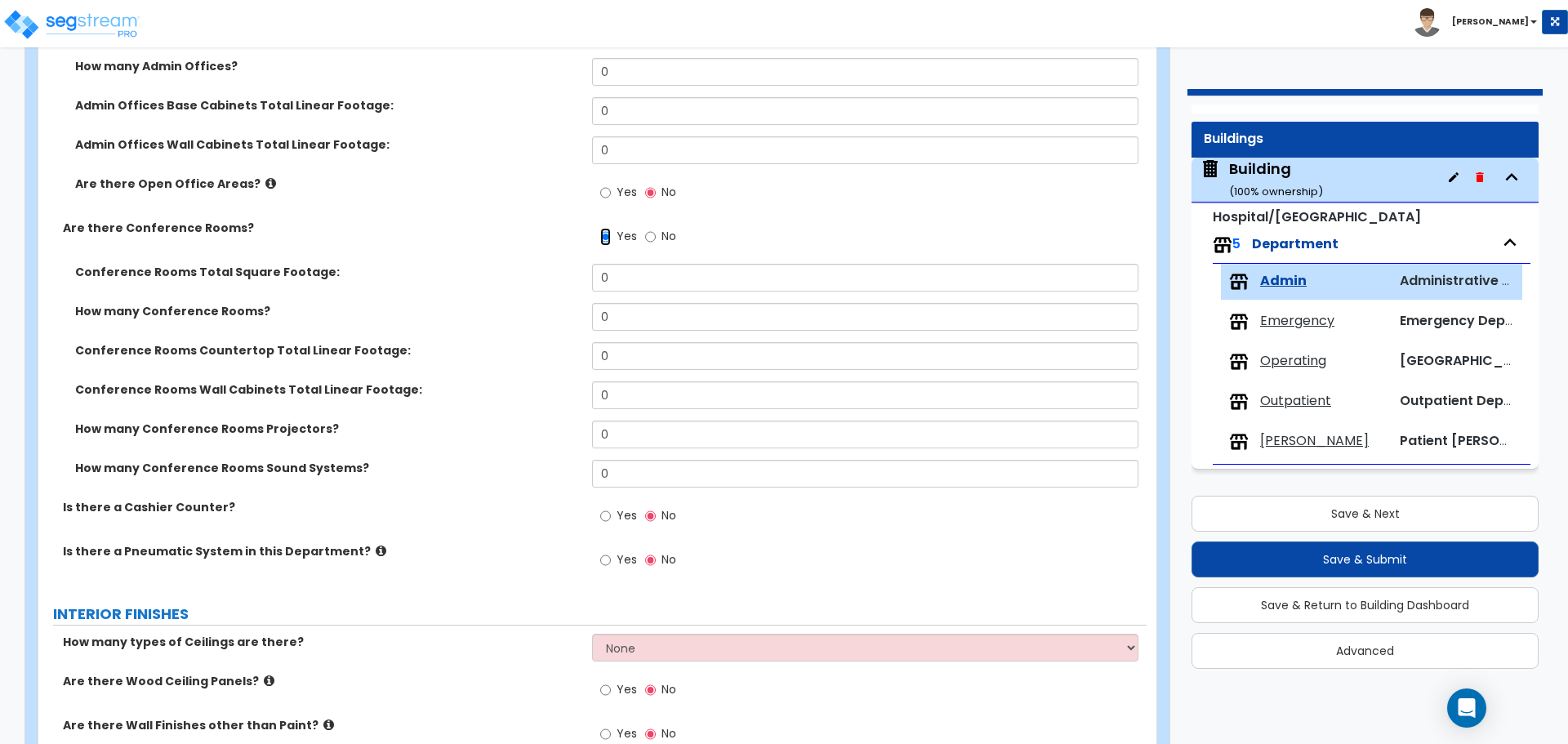
scroll to position [431, 0]
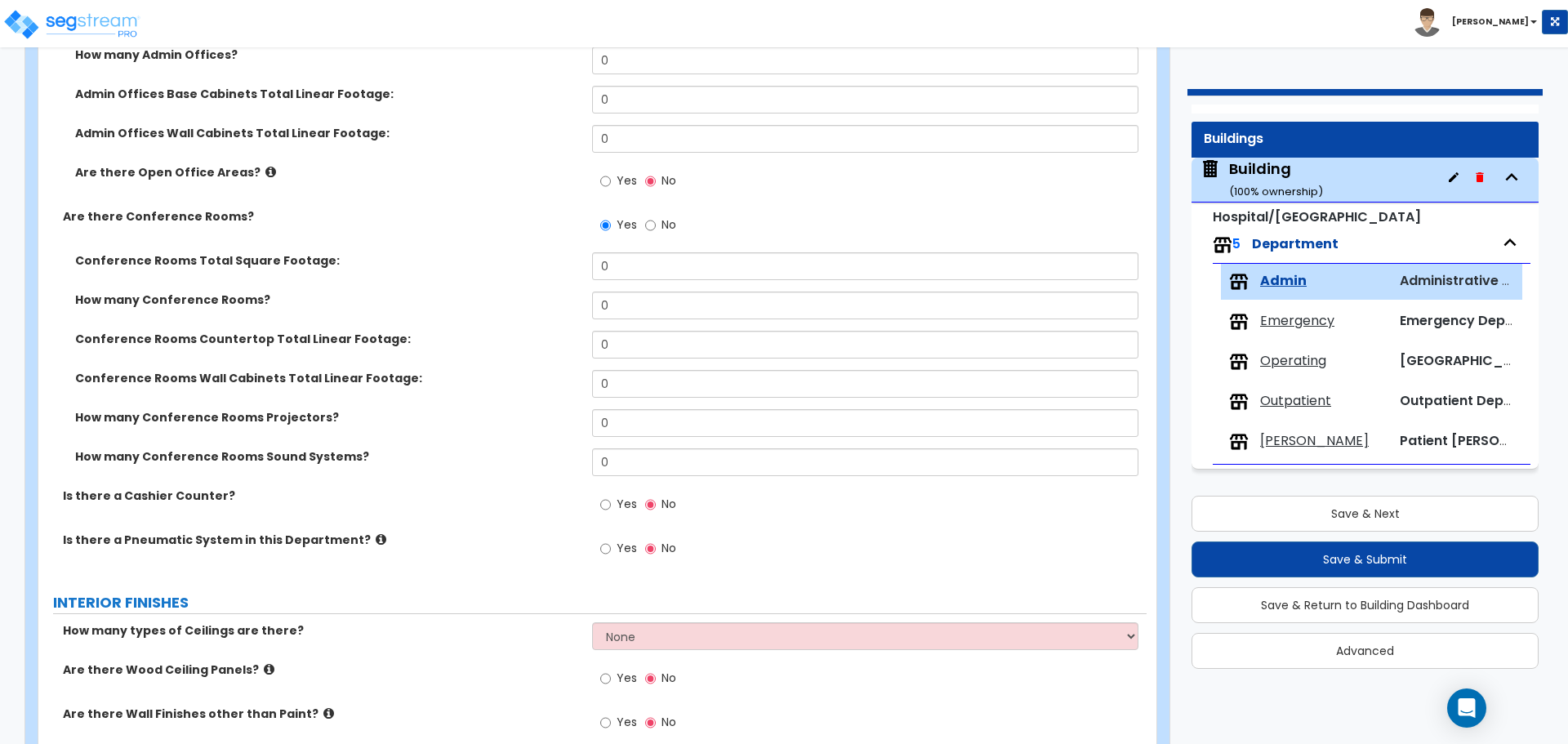
click at [1282, 312] on span "Emergency" at bounding box center [1297, 320] width 74 height 18
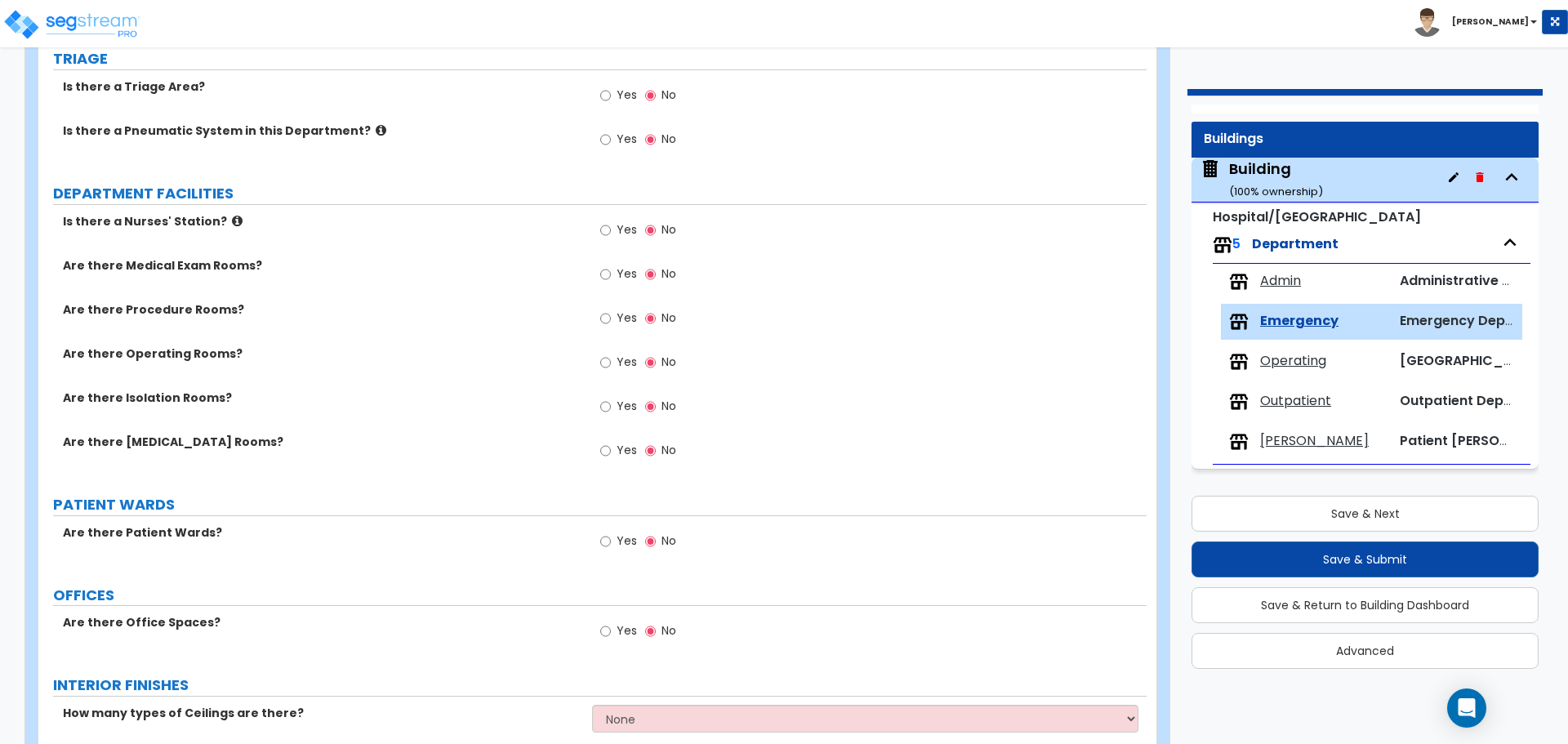
scroll to position [275, 0]
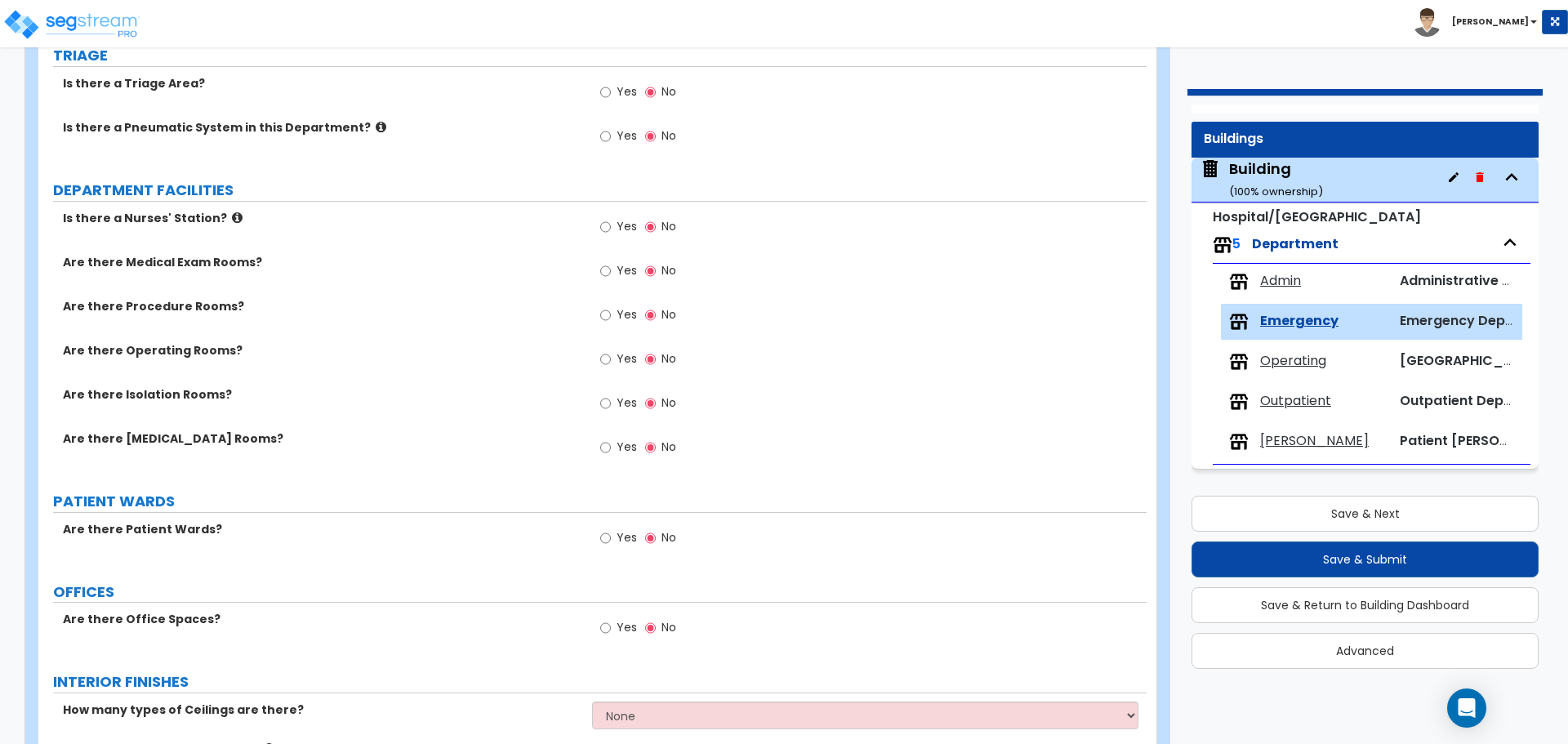
click at [622, 622] on span "Yes" at bounding box center [626, 627] width 20 height 16
click at [611, 622] on input "Yes" at bounding box center [605, 628] width 11 height 18
radio input "true"
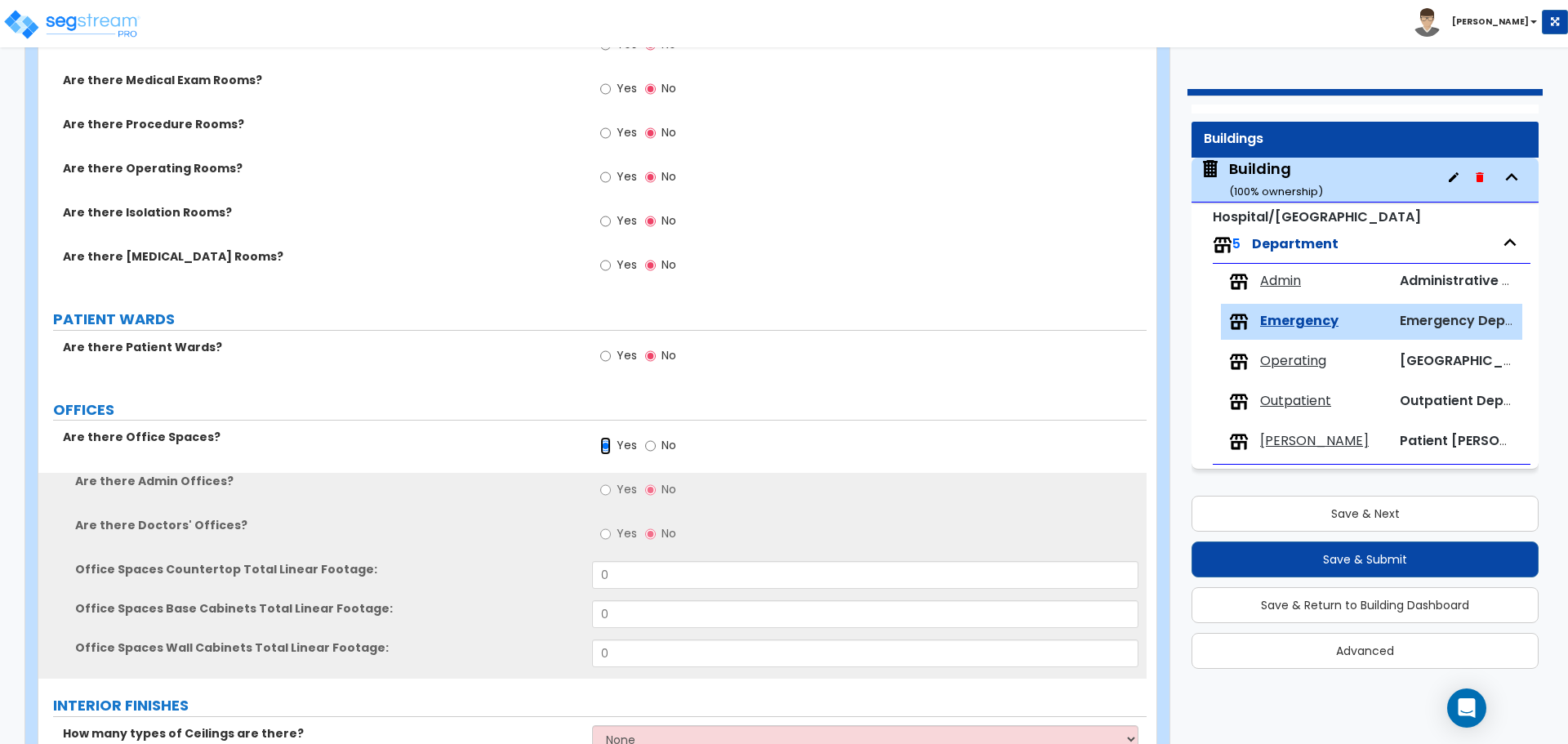
scroll to position [513, 0]
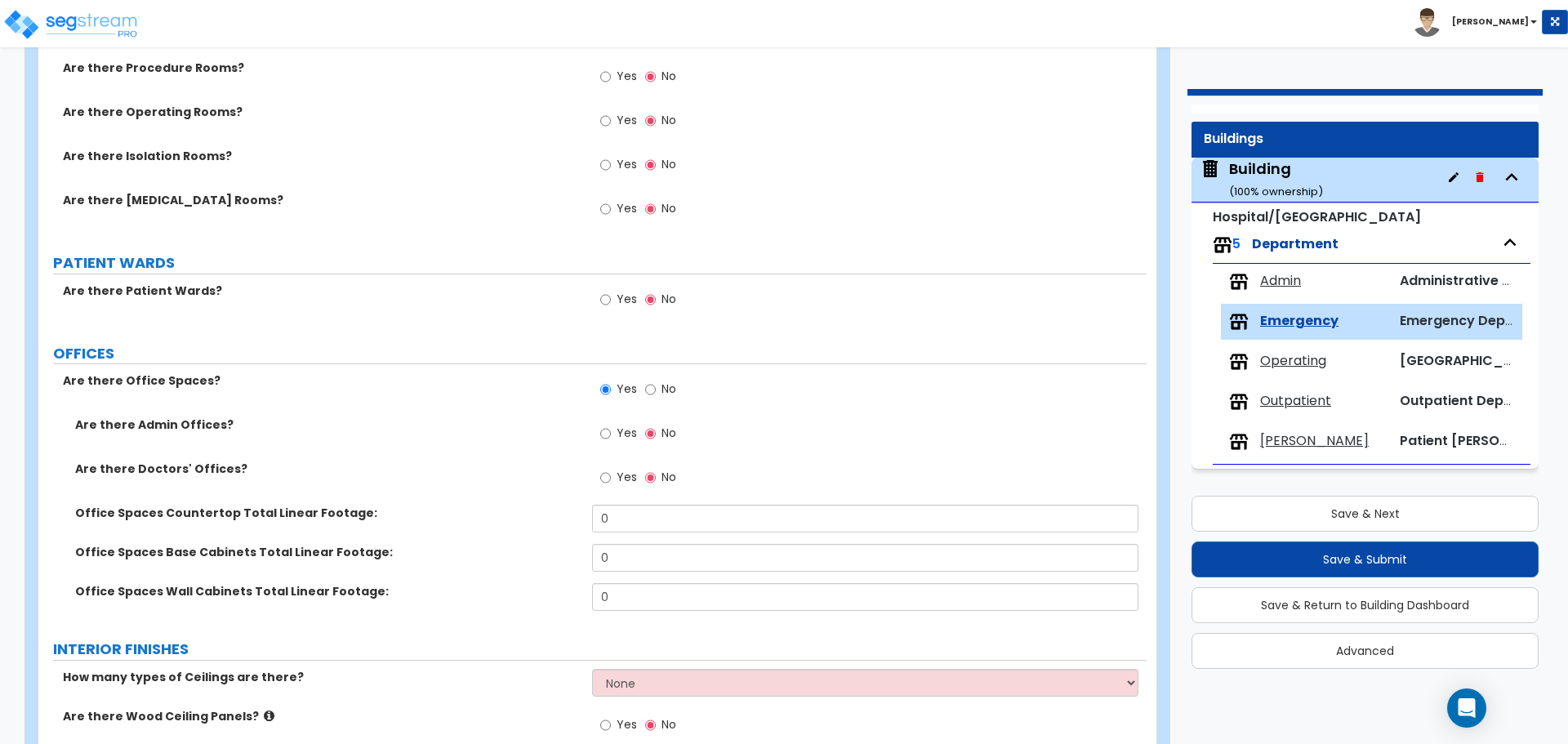
click at [618, 426] on span "Yes" at bounding box center [626, 432] width 20 height 16
click at [611, 426] on input "Yes" at bounding box center [605, 433] width 11 height 18
radio input "true"
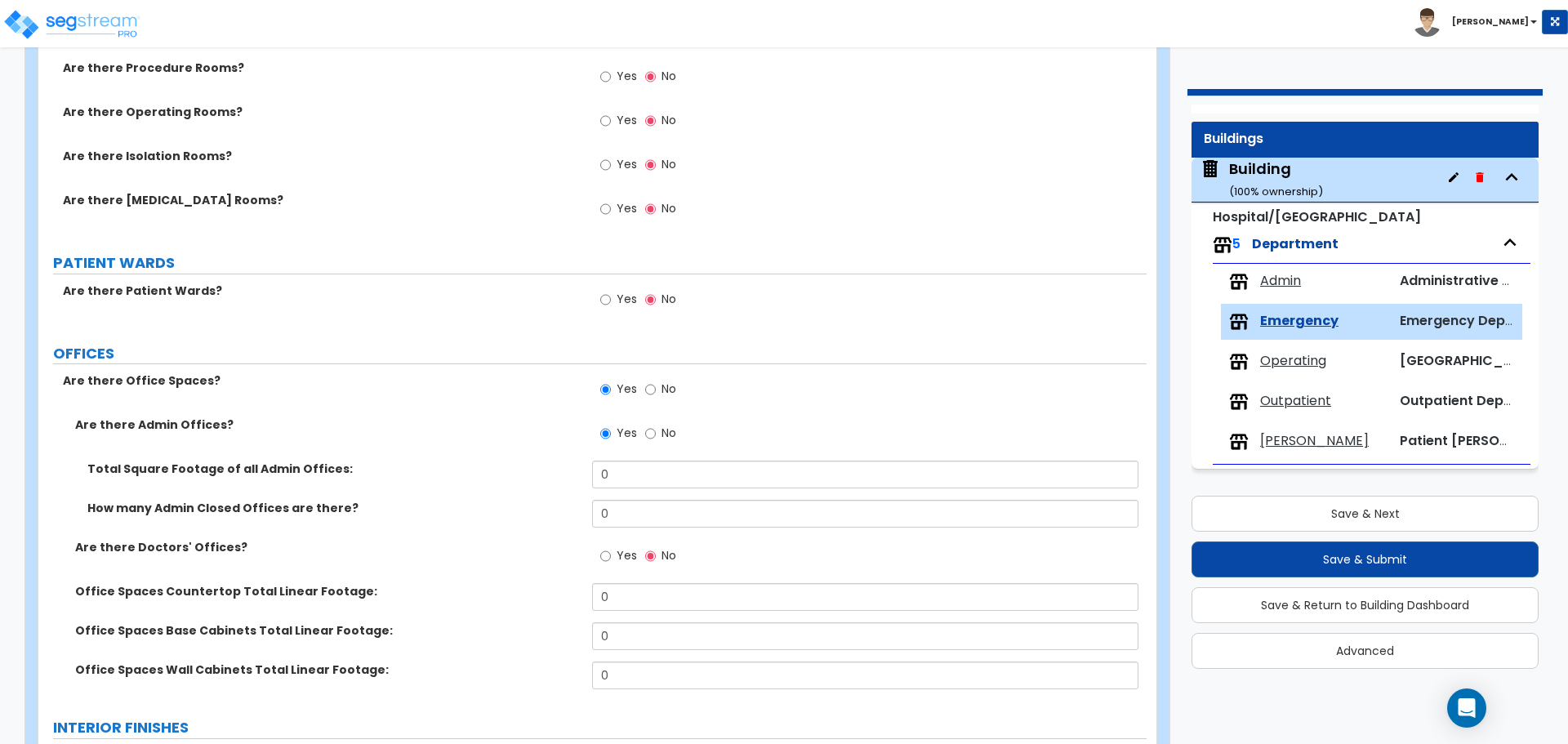
click at [618, 548] on span "Yes" at bounding box center [626, 555] width 20 height 16
click at [611, 548] on input "Yes" at bounding box center [605, 556] width 11 height 18
radio input "true"
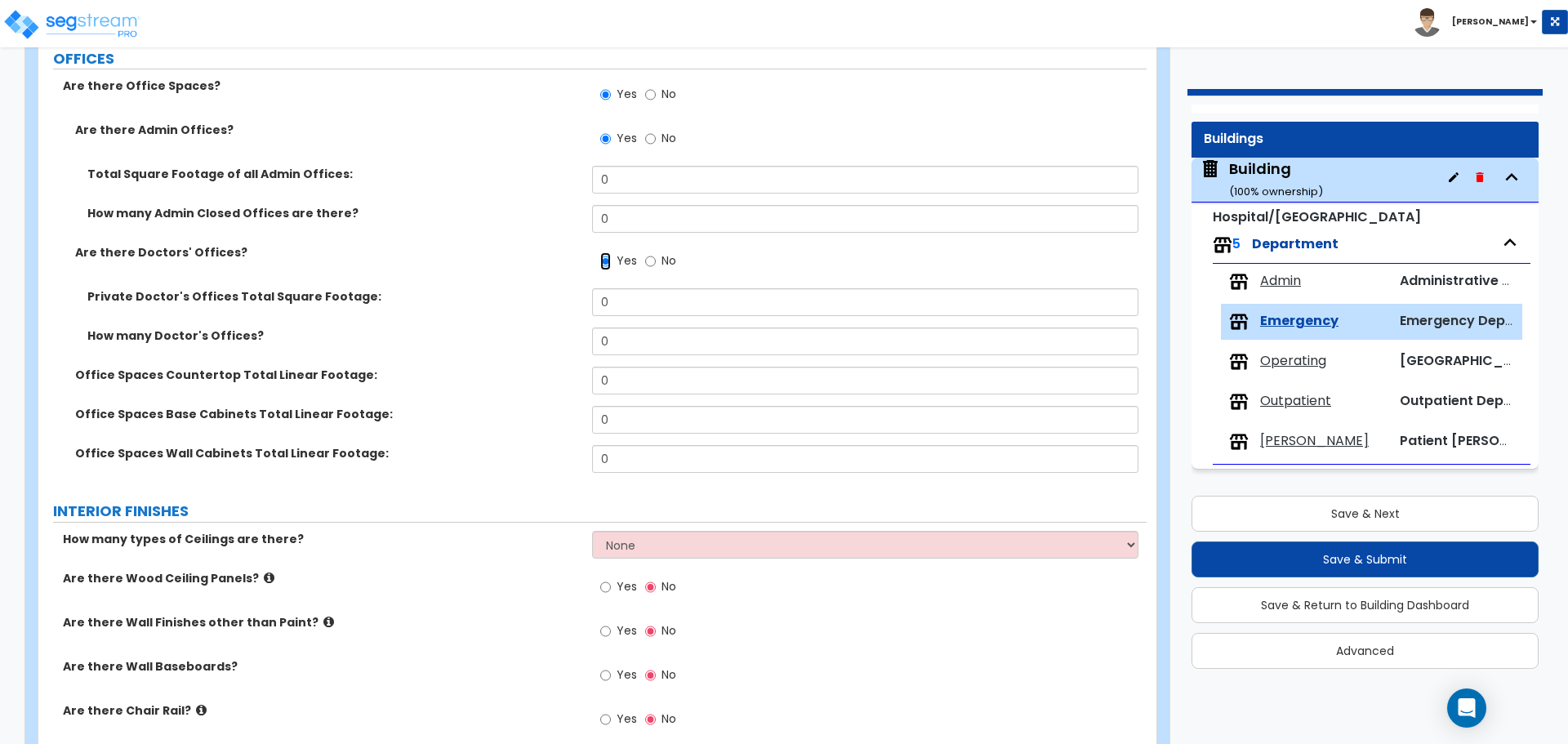
scroll to position [812, 0]
click at [1279, 367] on span "Operating" at bounding box center [1293, 361] width 67 height 18
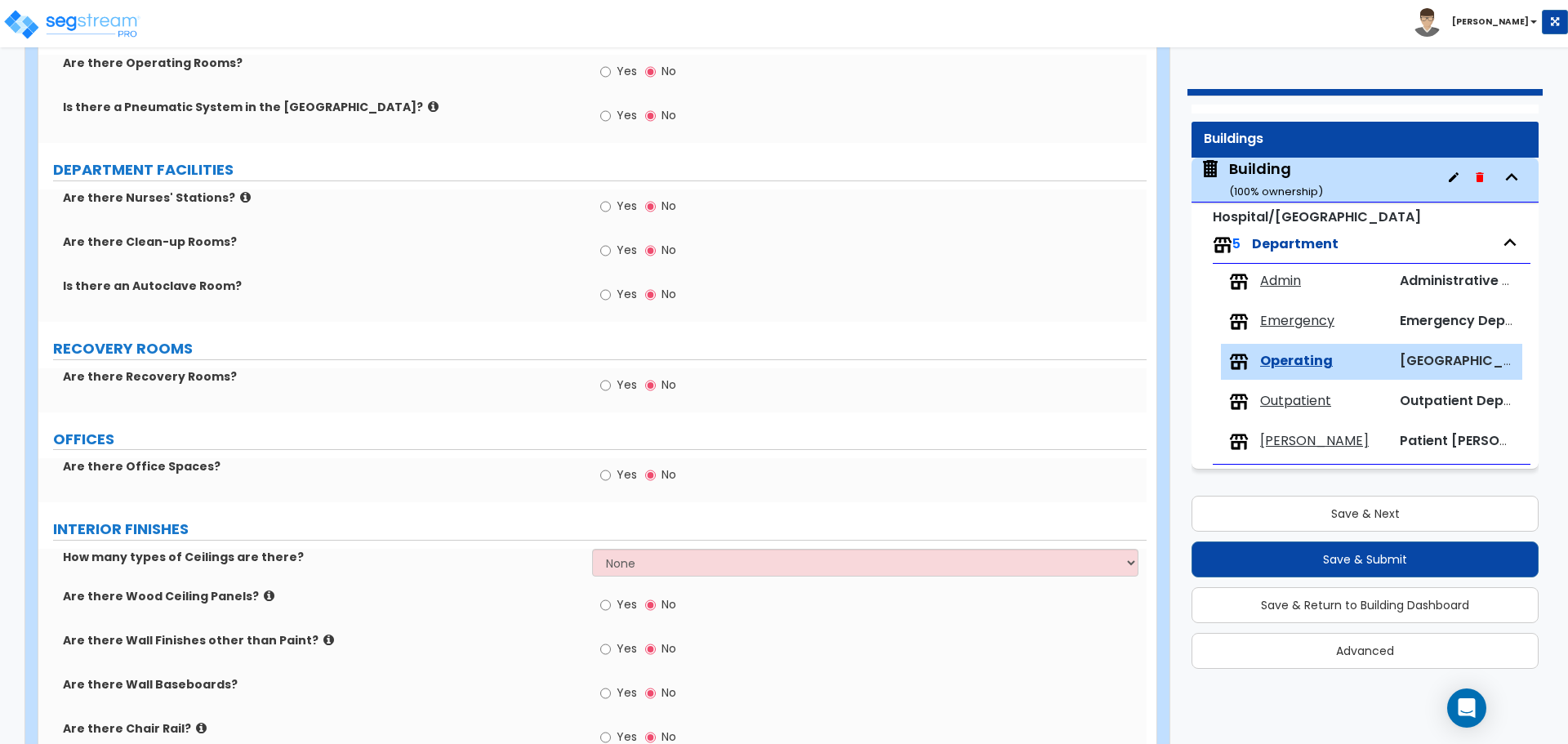
scroll to position [301, 0]
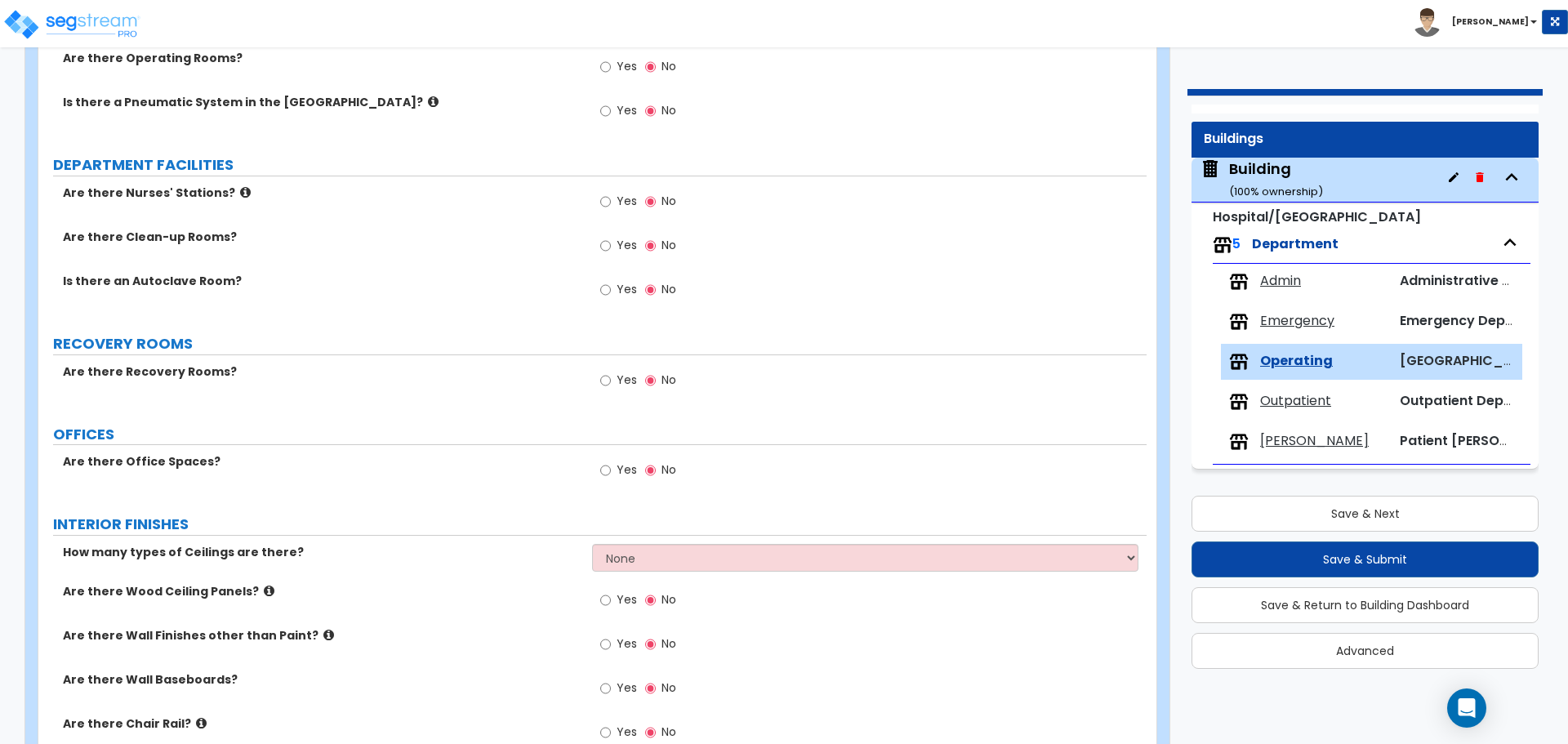
click at [619, 469] on span "Yes" at bounding box center [626, 469] width 20 height 16
click at [611, 469] on input "Yes" at bounding box center [605, 470] width 11 height 18
radio input "true"
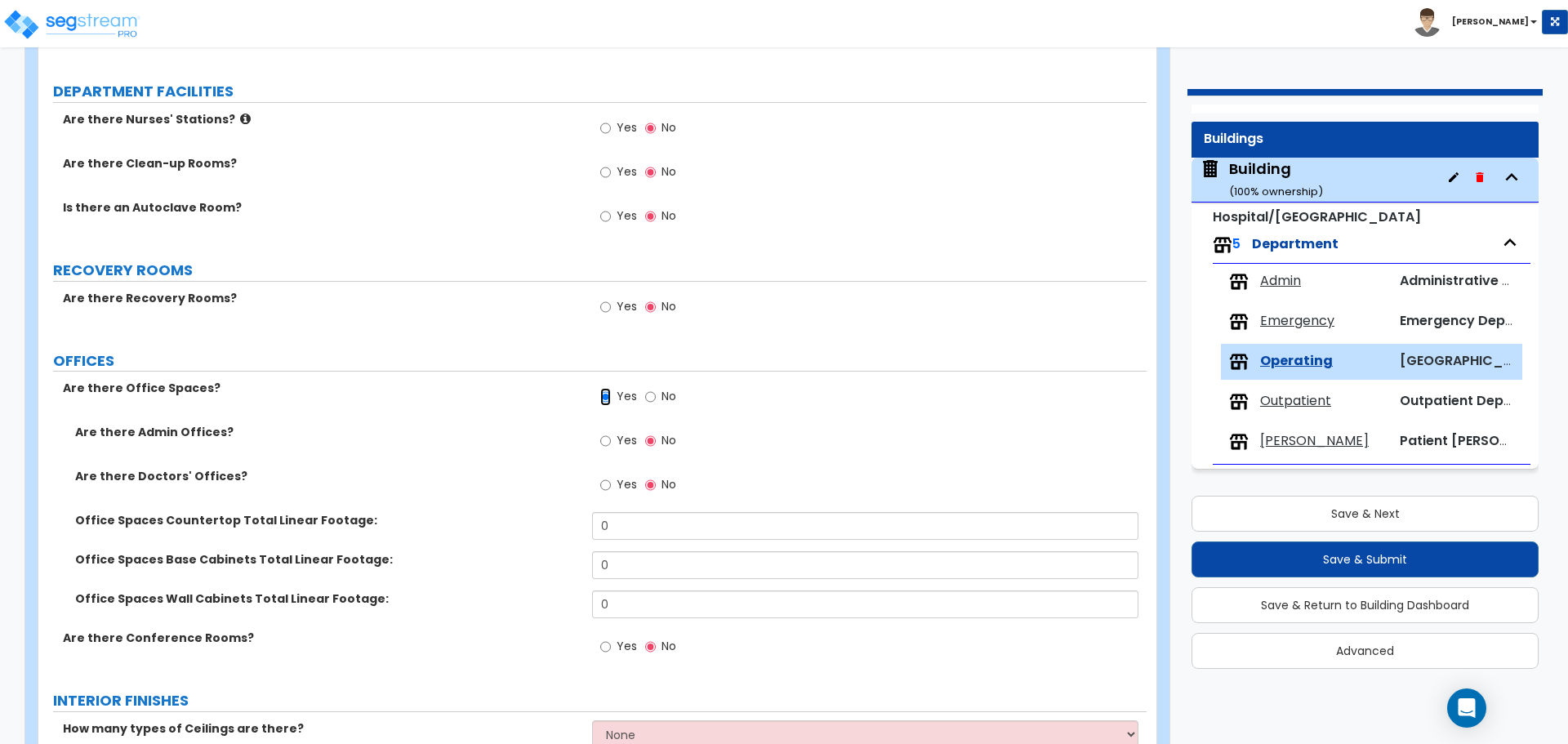
scroll to position [449, 0]
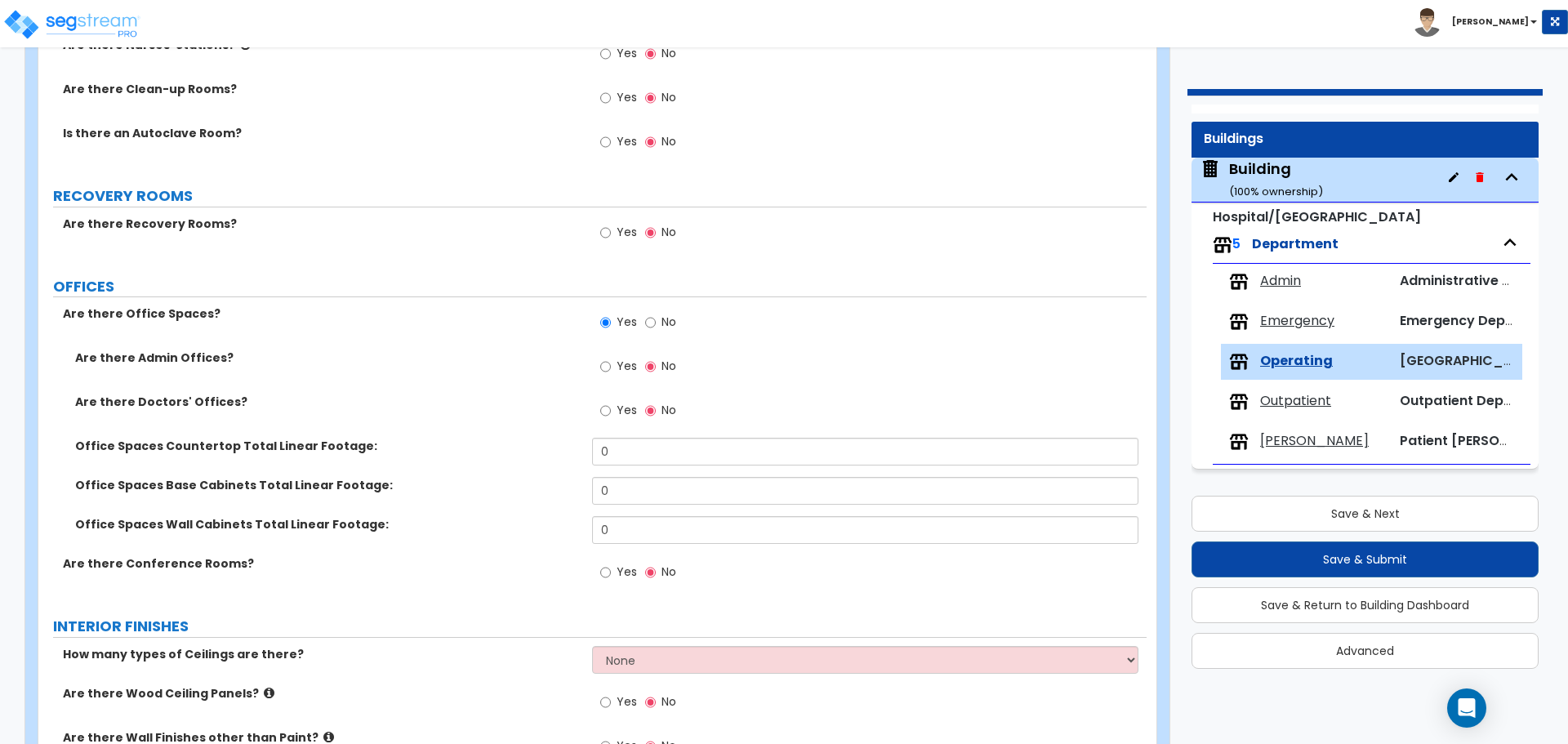
click at [616, 568] on label "Yes" at bounding box center [619, 574] width 37 height 28
click at [611, 568] on input "Yes" at bounding box center [605, 572] width 11 height 18
radio input "true"
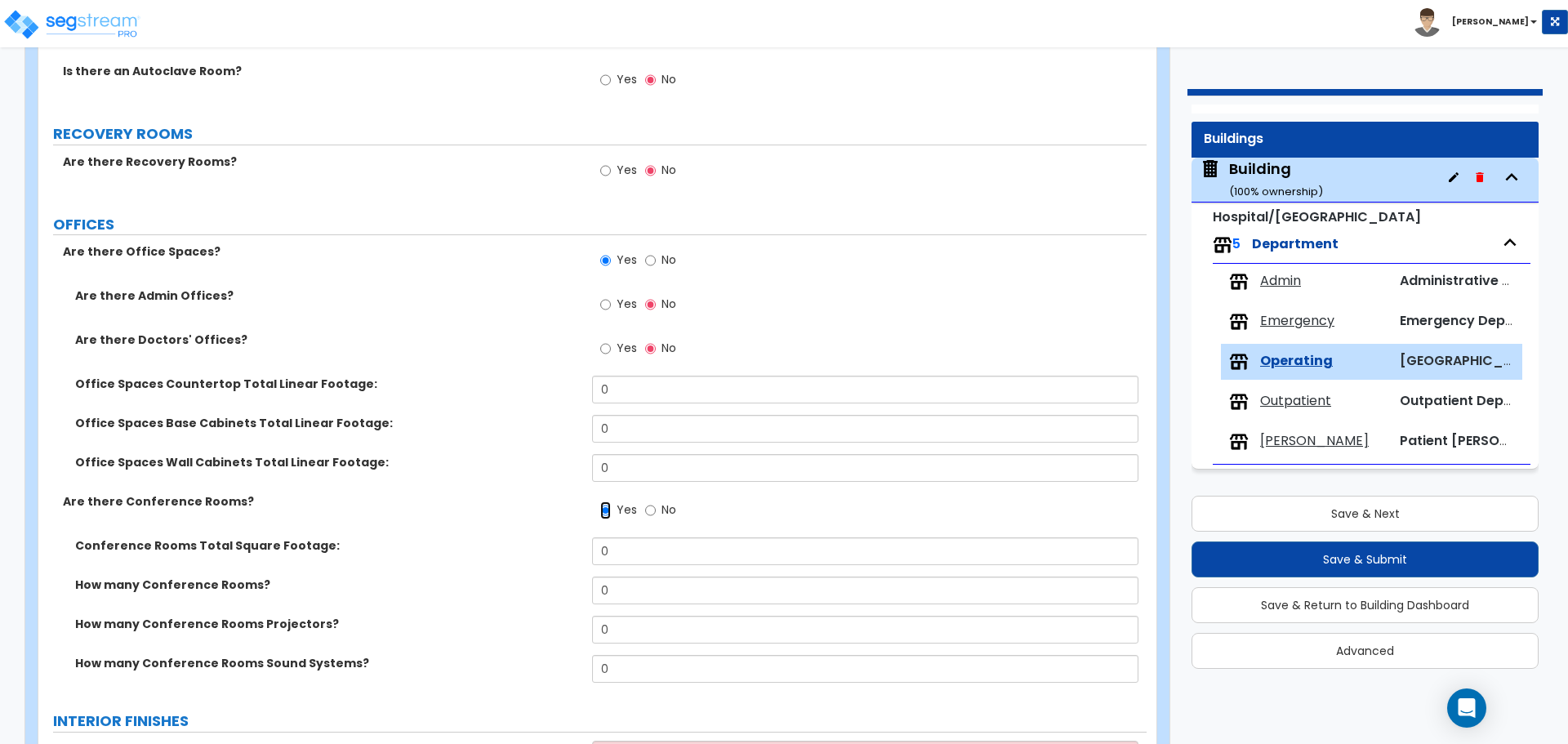
scroll to position [510, 0]
click at [1271, 273] on span "Admin" at bounding box center [1280, 281] width 41 height 18
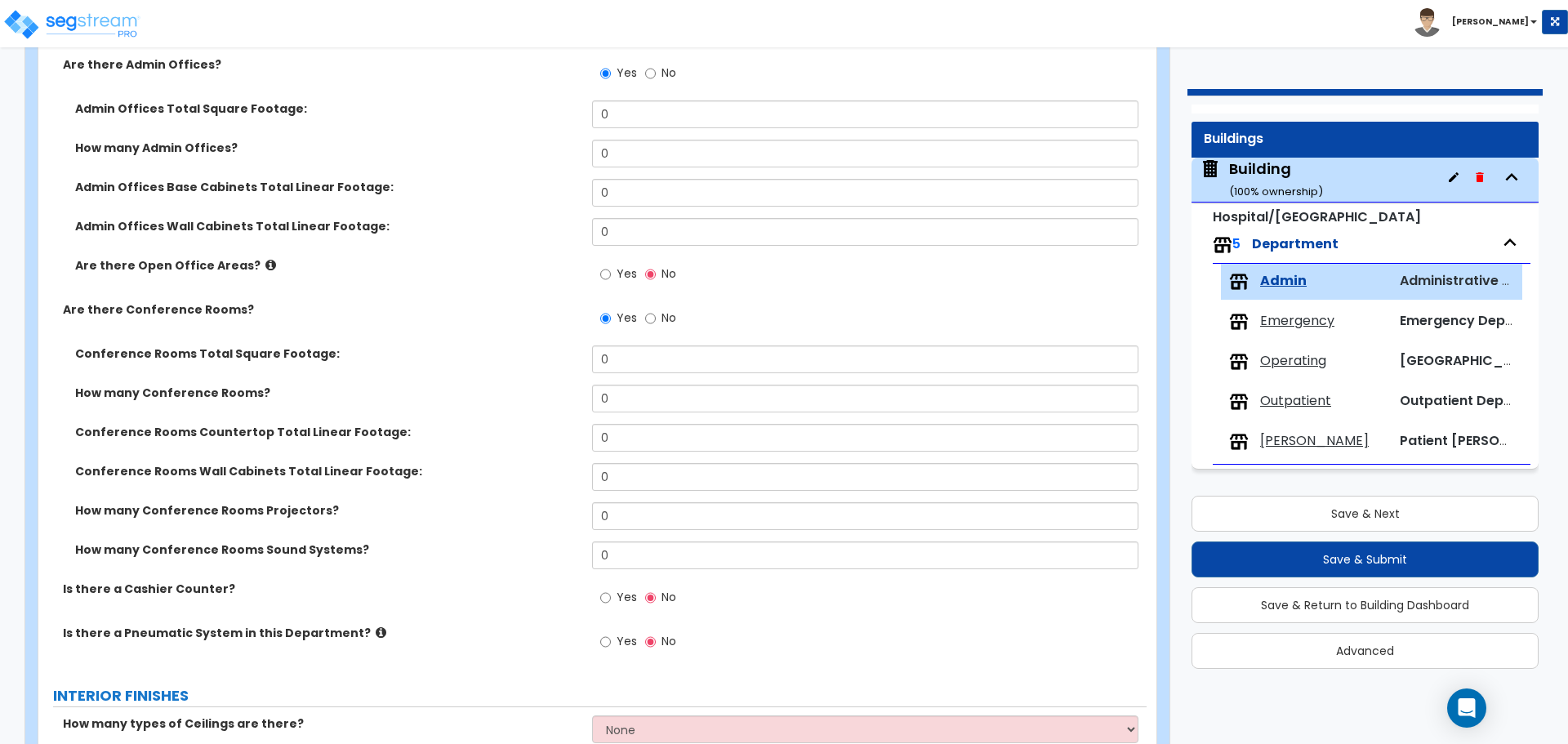
scroll to position [339, 0]
click at [1299, 318] on span "Emergency" at bounding box center [1297, 320] width 74 height 18
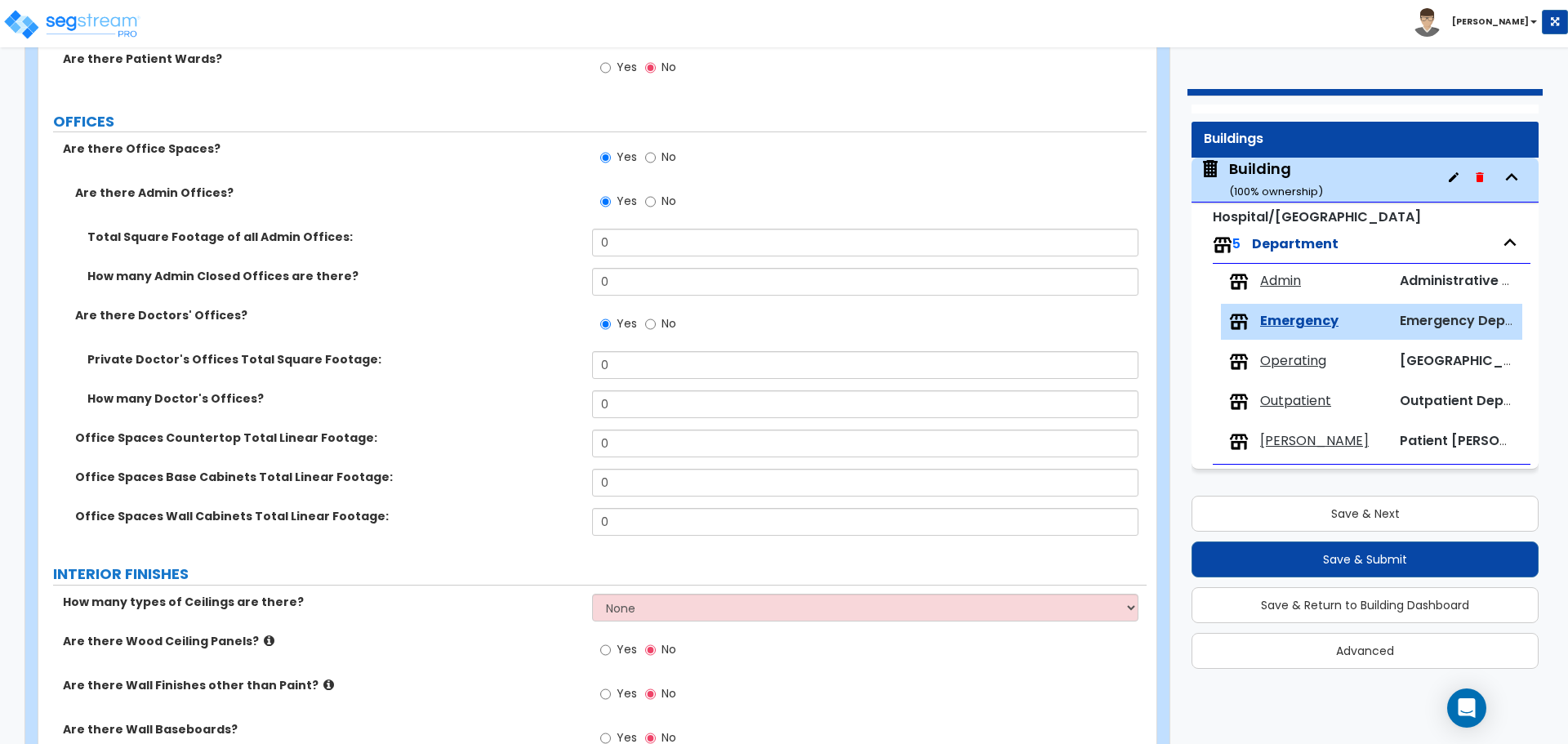
scroll to position [727, 0]
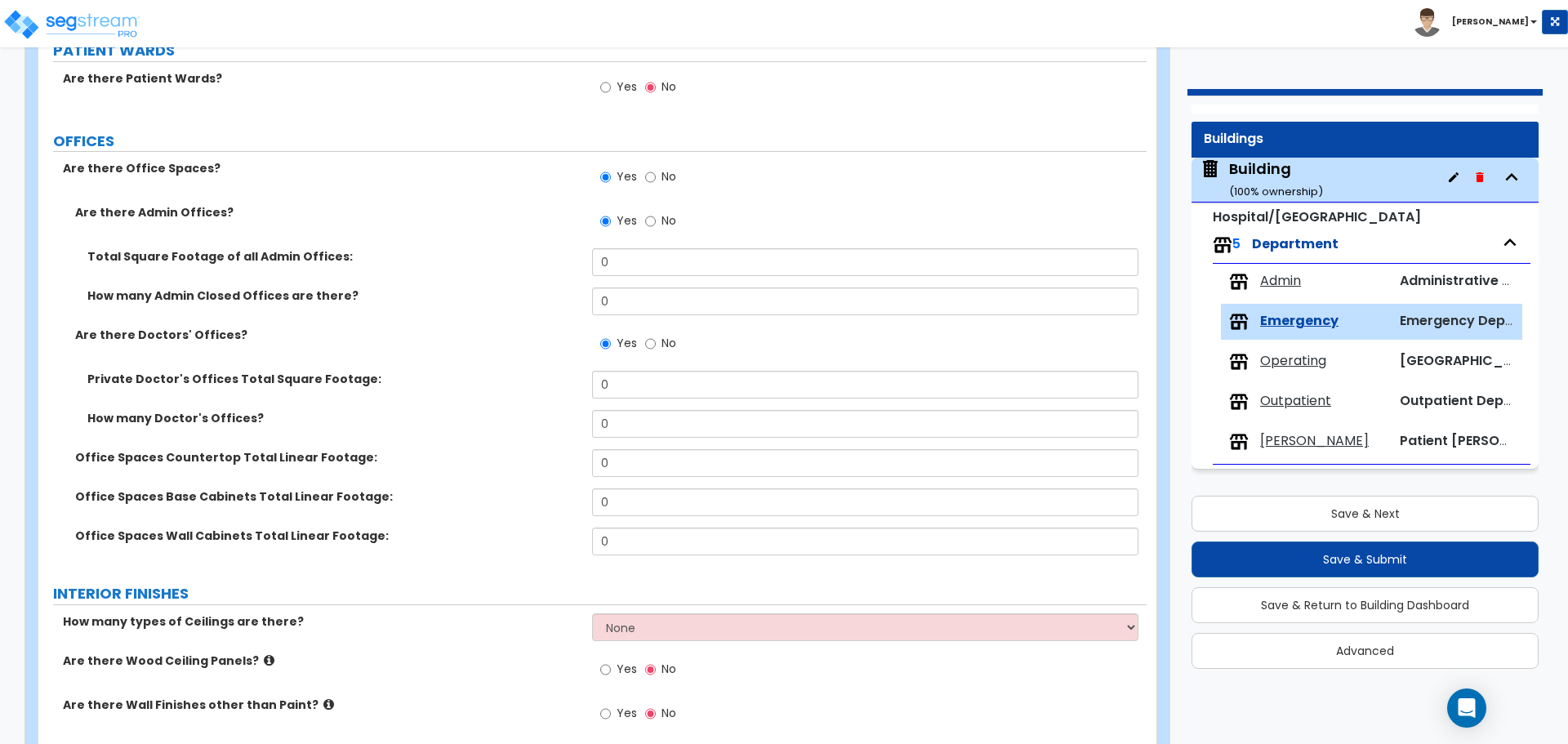
click at [1285, 356] on span "Operating" at bounding box center [1293, 361] width 67 height 18
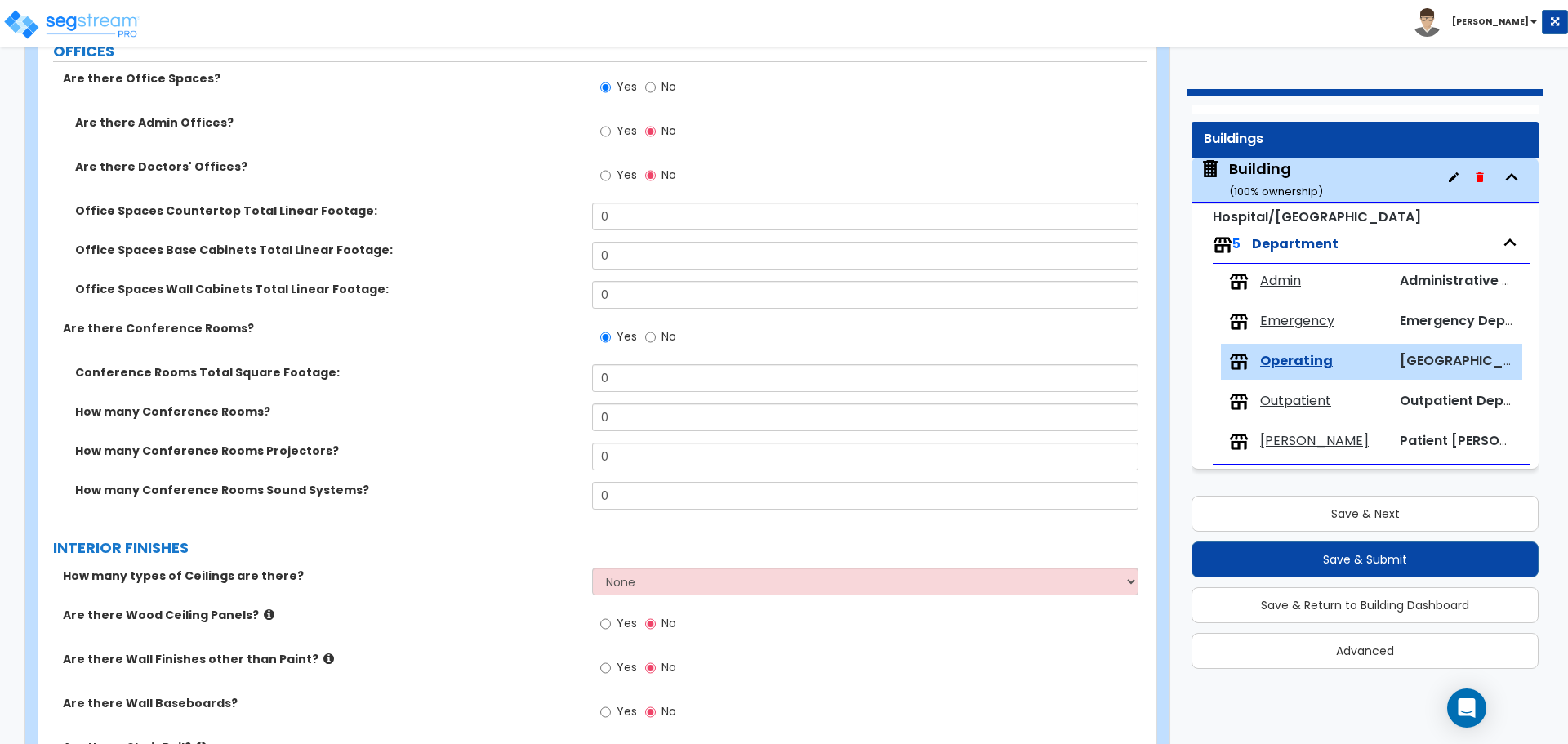
scroll to position [691, 0]
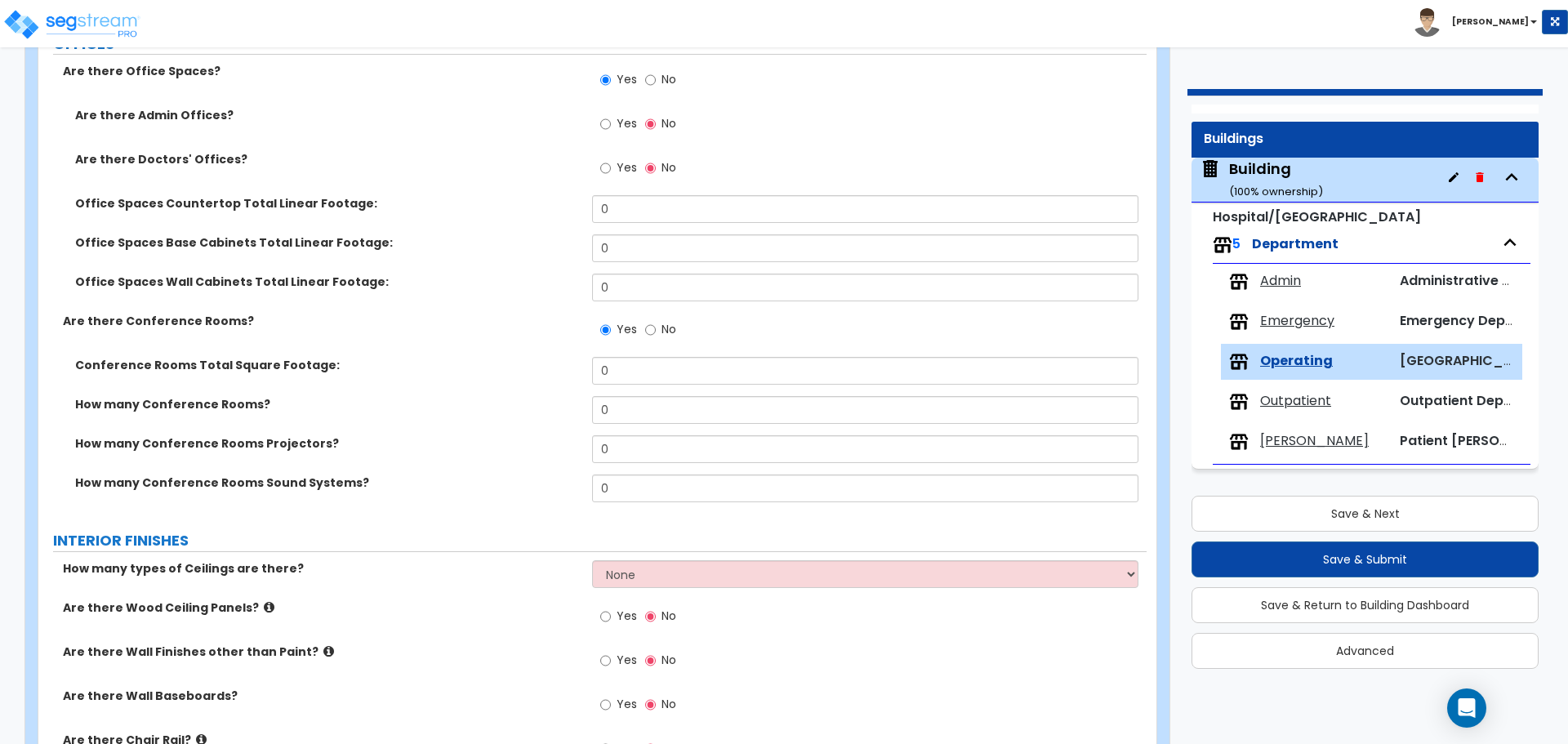
click at [1277, 396] on span "Outpatient" at bounding box center [1296, 400] width 71 height 18
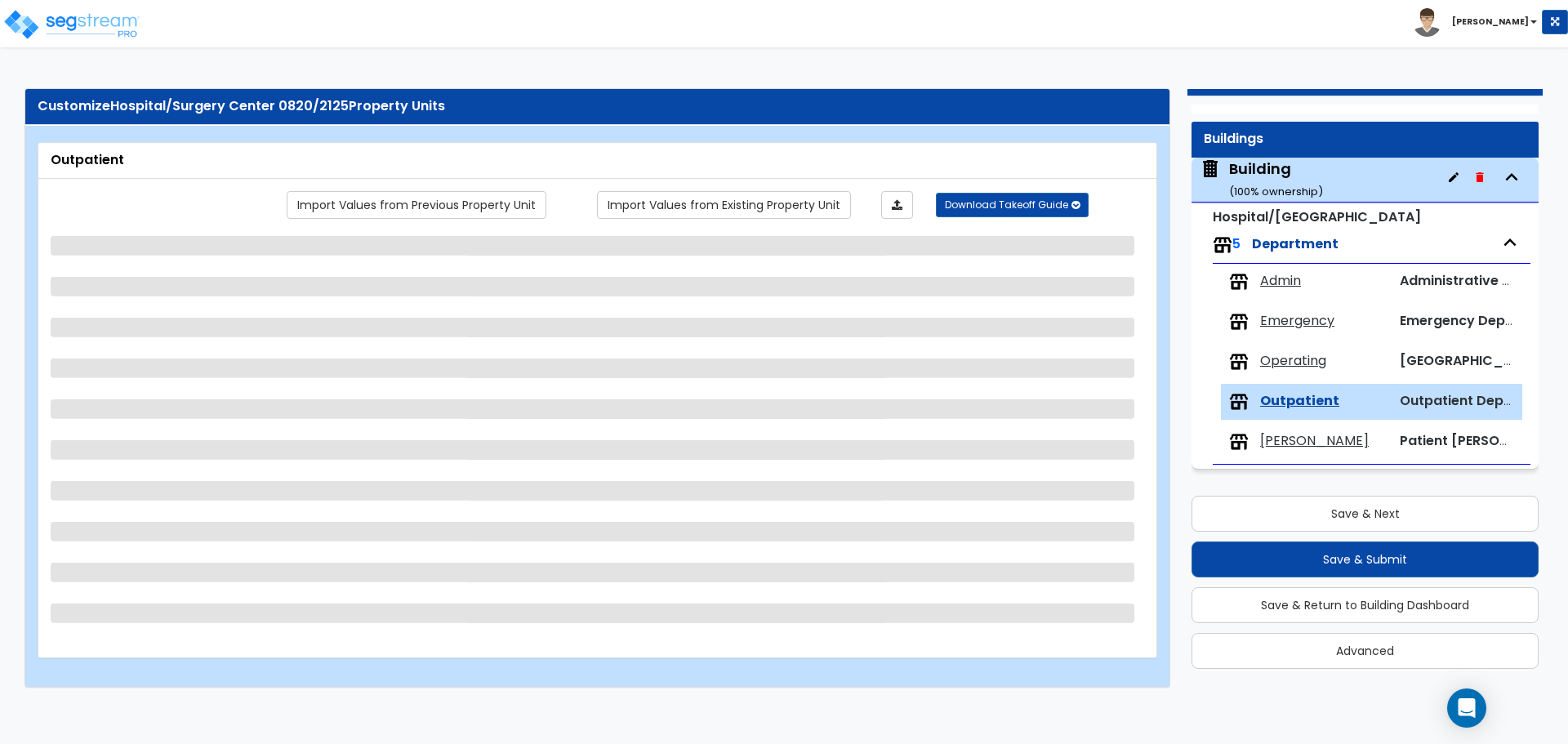
select select "2"
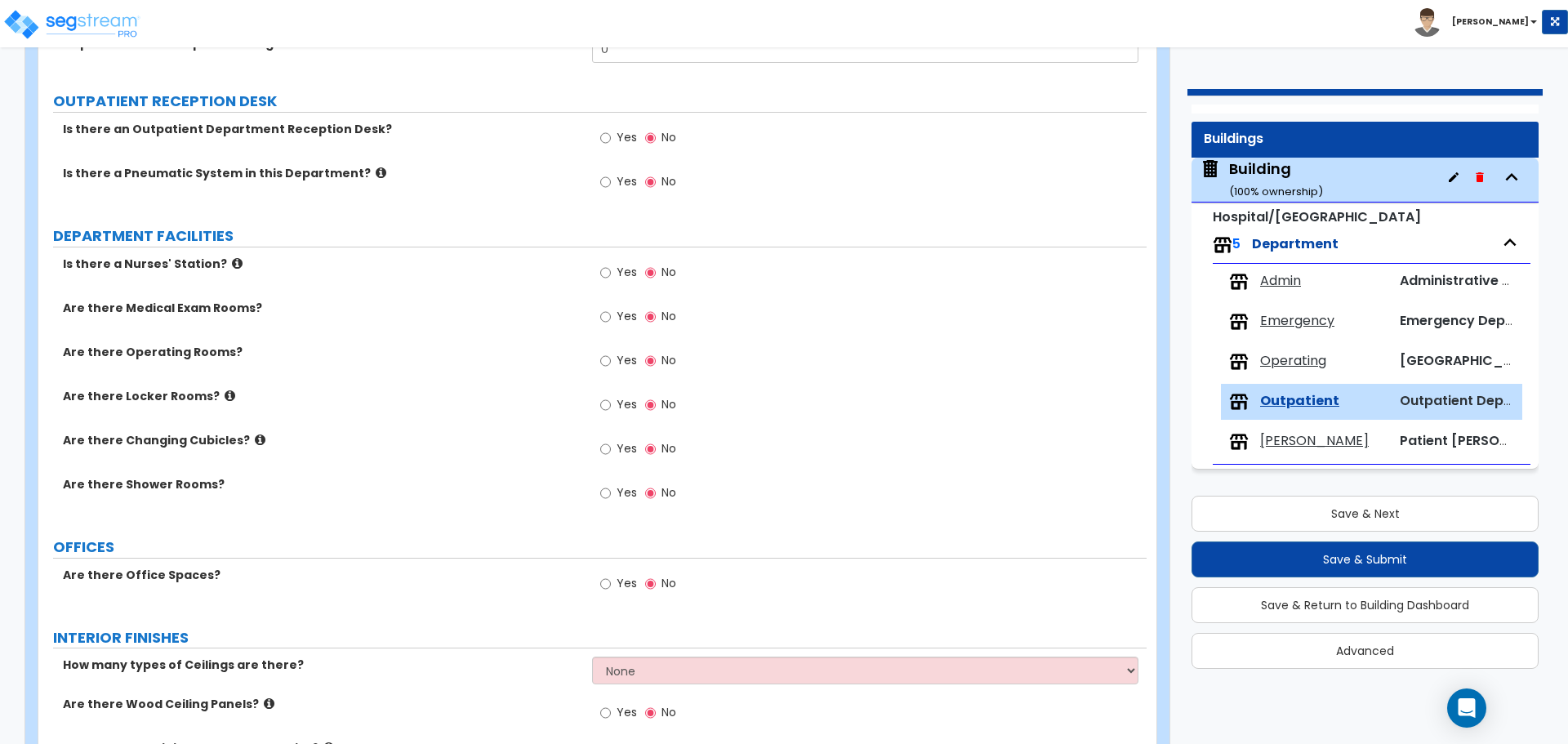
scroll to position [239, 0]
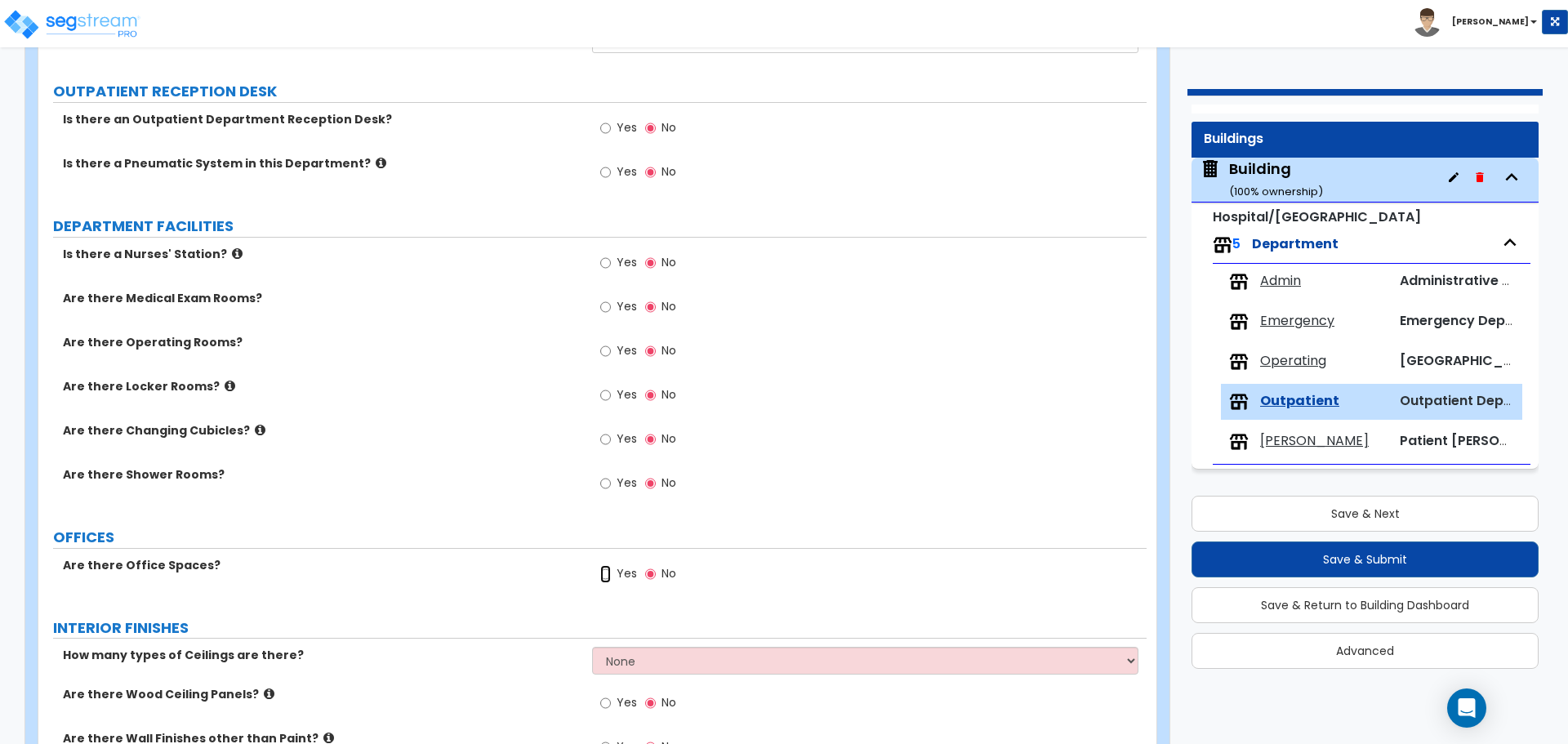
click at [609, 573] on input "Yes" at bounding box center [605, 574] width 11 height 18
radio input "true"
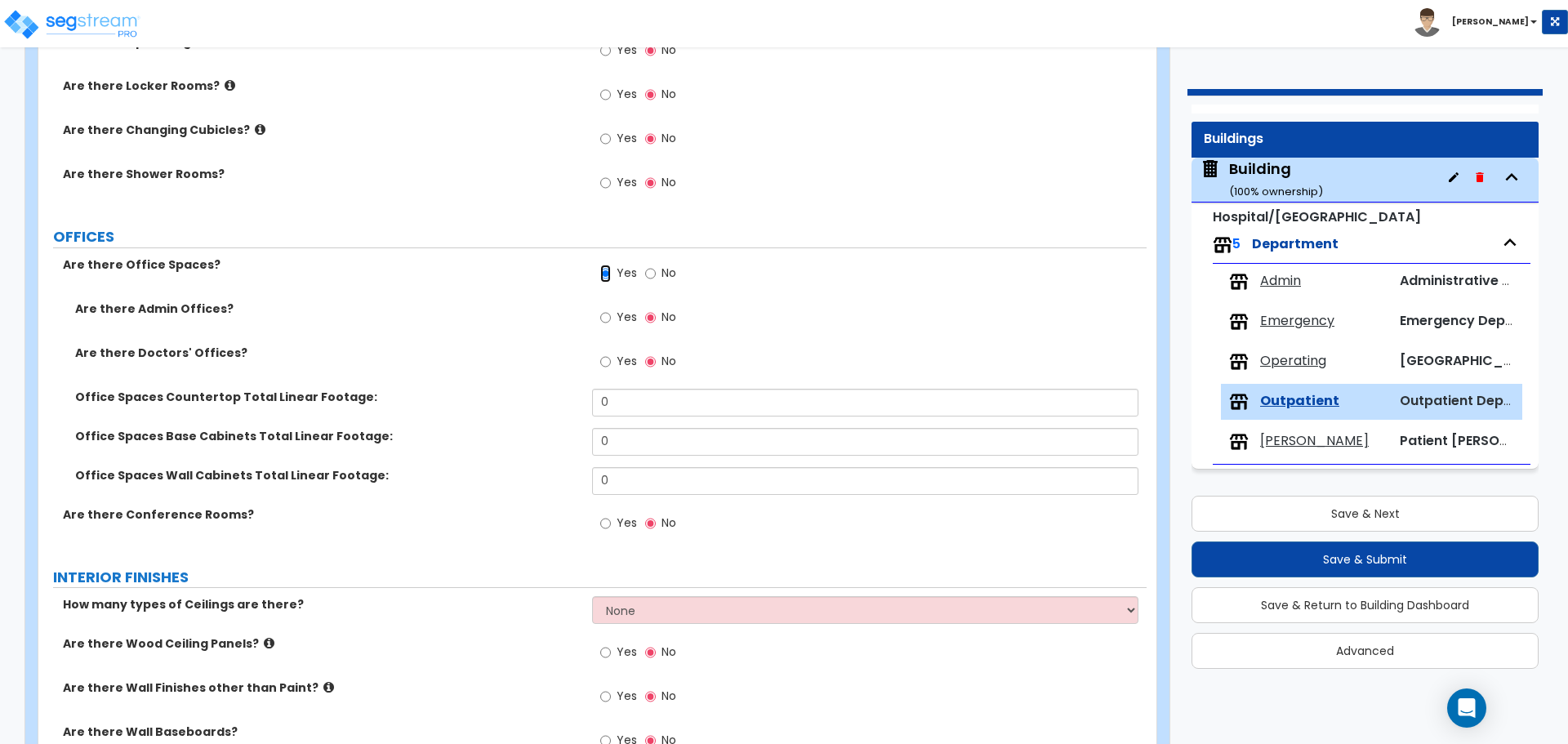
scroll to position [542, 0]
click at [1273, 452] on div "Ward Patient Ward" at bounding box center [1372, 441] width 301 height 36
click at [1267, 439] on span "[PERSON_NAME]" at bounding box center [1314, 441] width 109 height 18
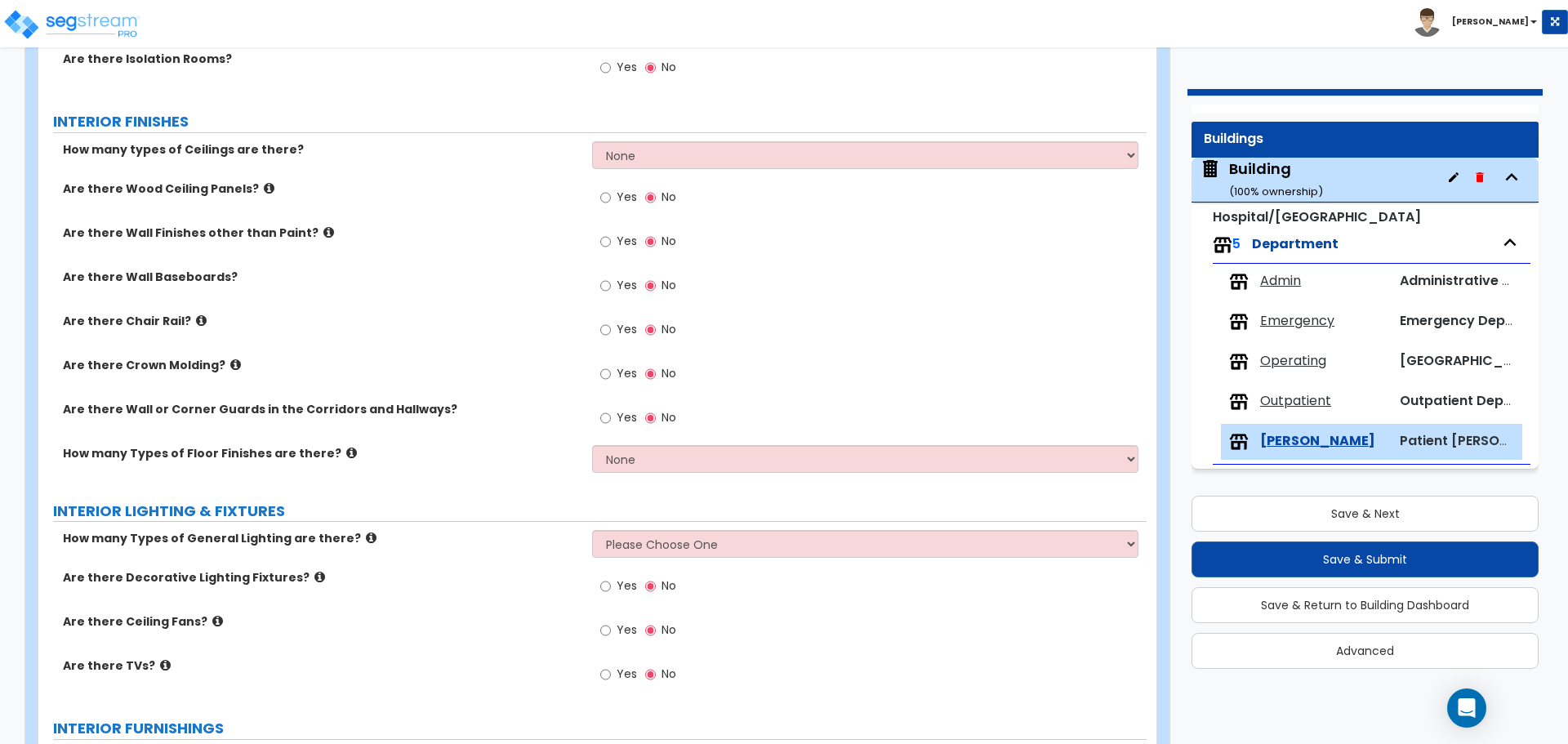
scroll to position [916, 0]
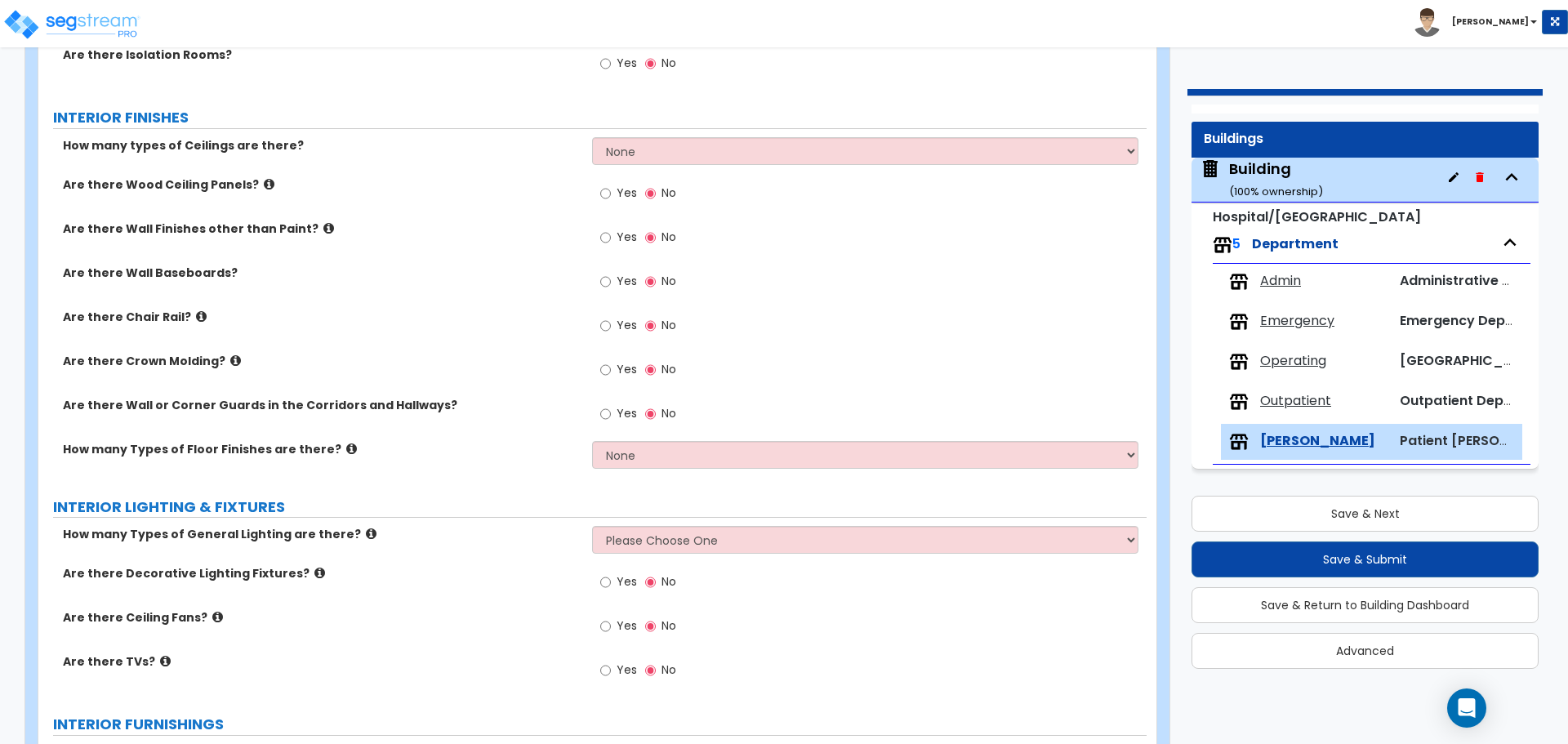
click at [1296, 283] on span "Admin" at bounding box center [1280, 281] width 41 height 18
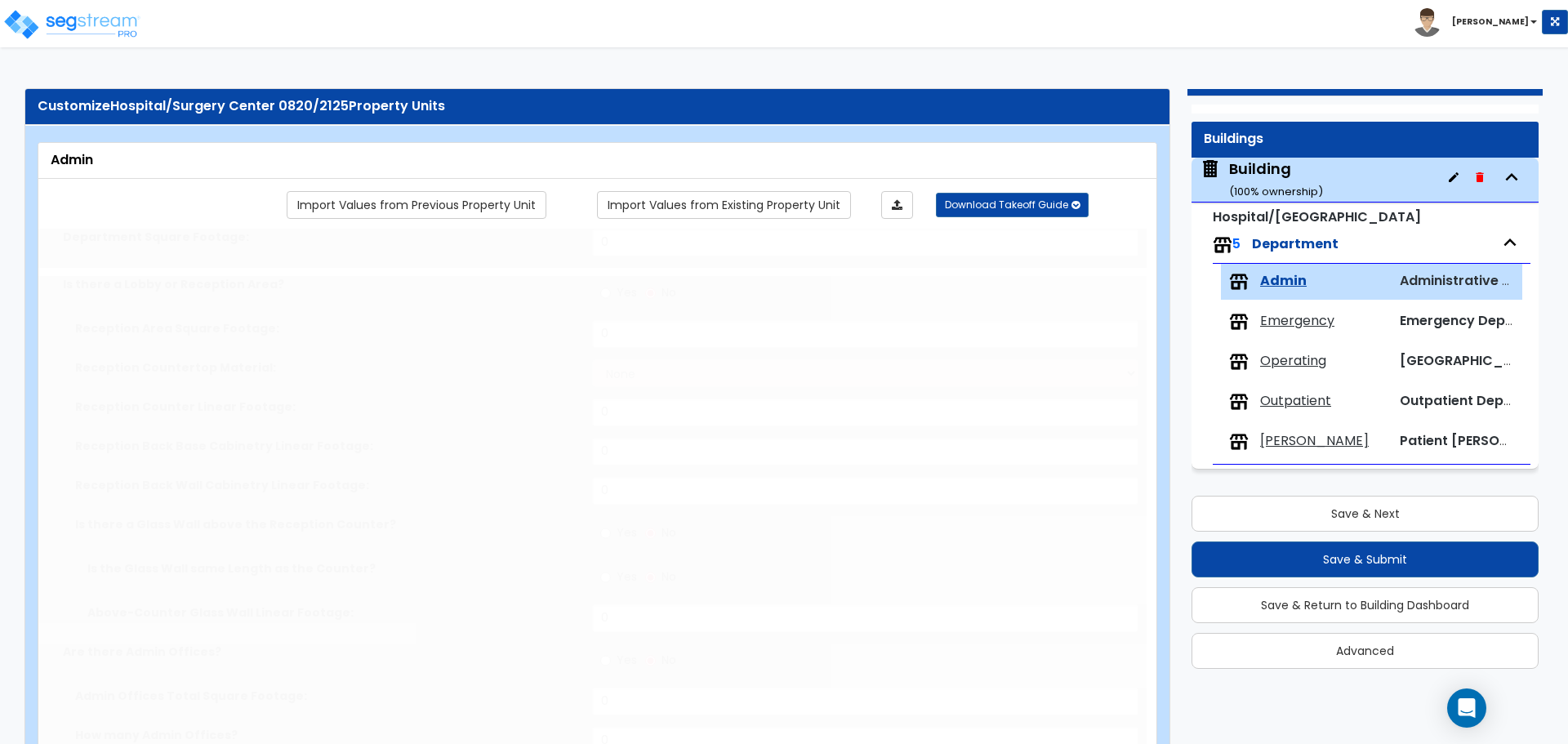
radio input "true"
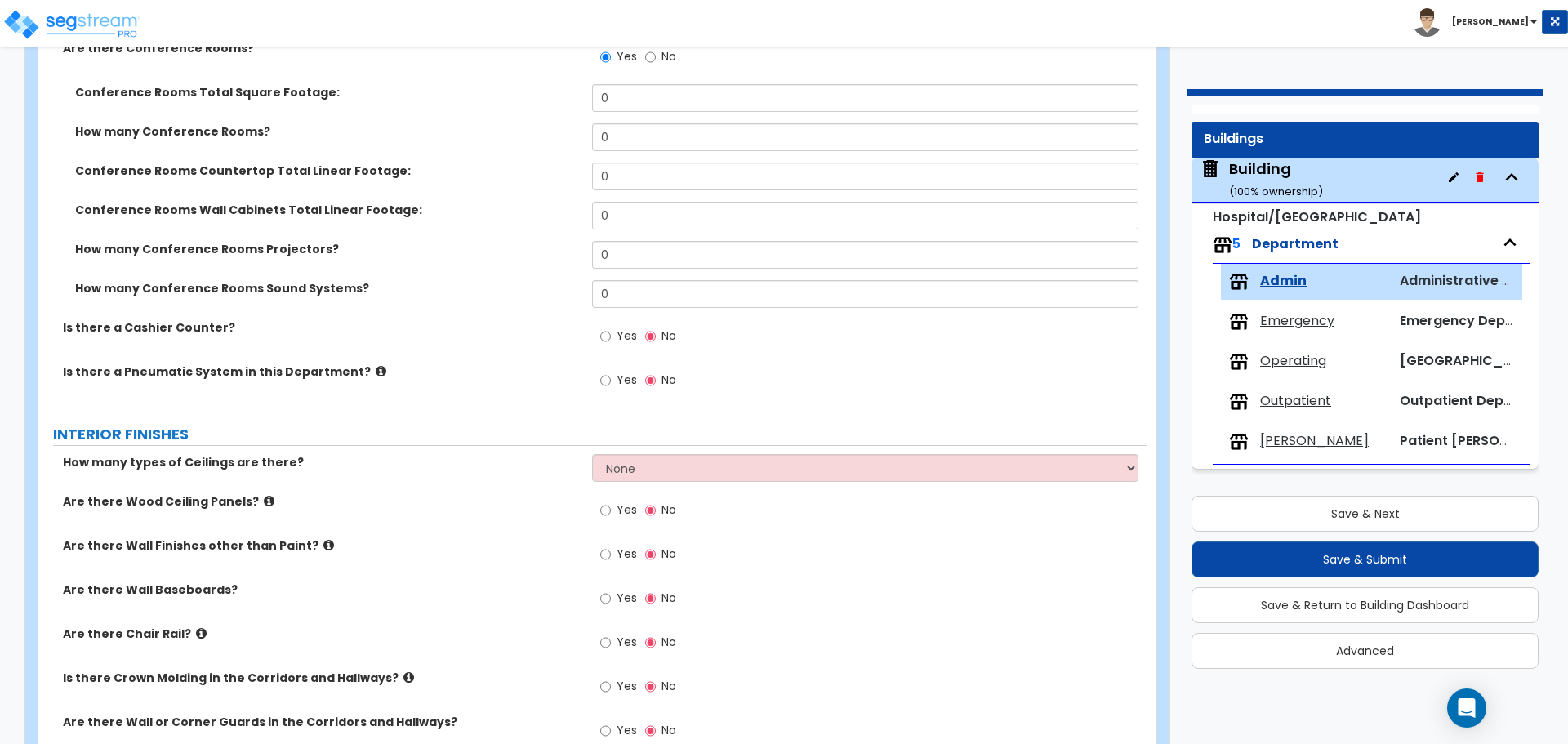
scroll to position [604, 0]
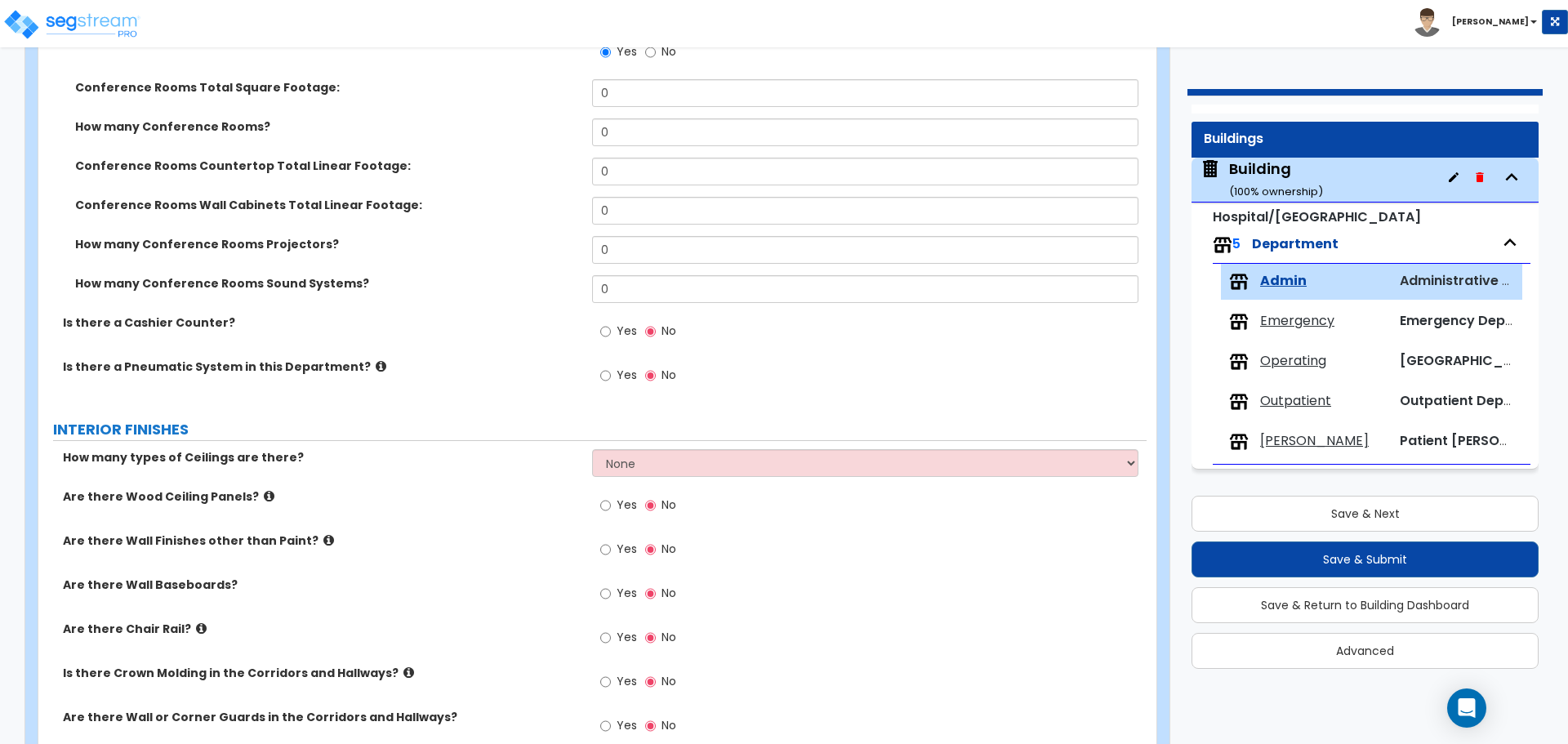
click at [1270, 168] on div "Building ( 100 % ownership)" at bounding box center [1276, 179] width 94 height 41
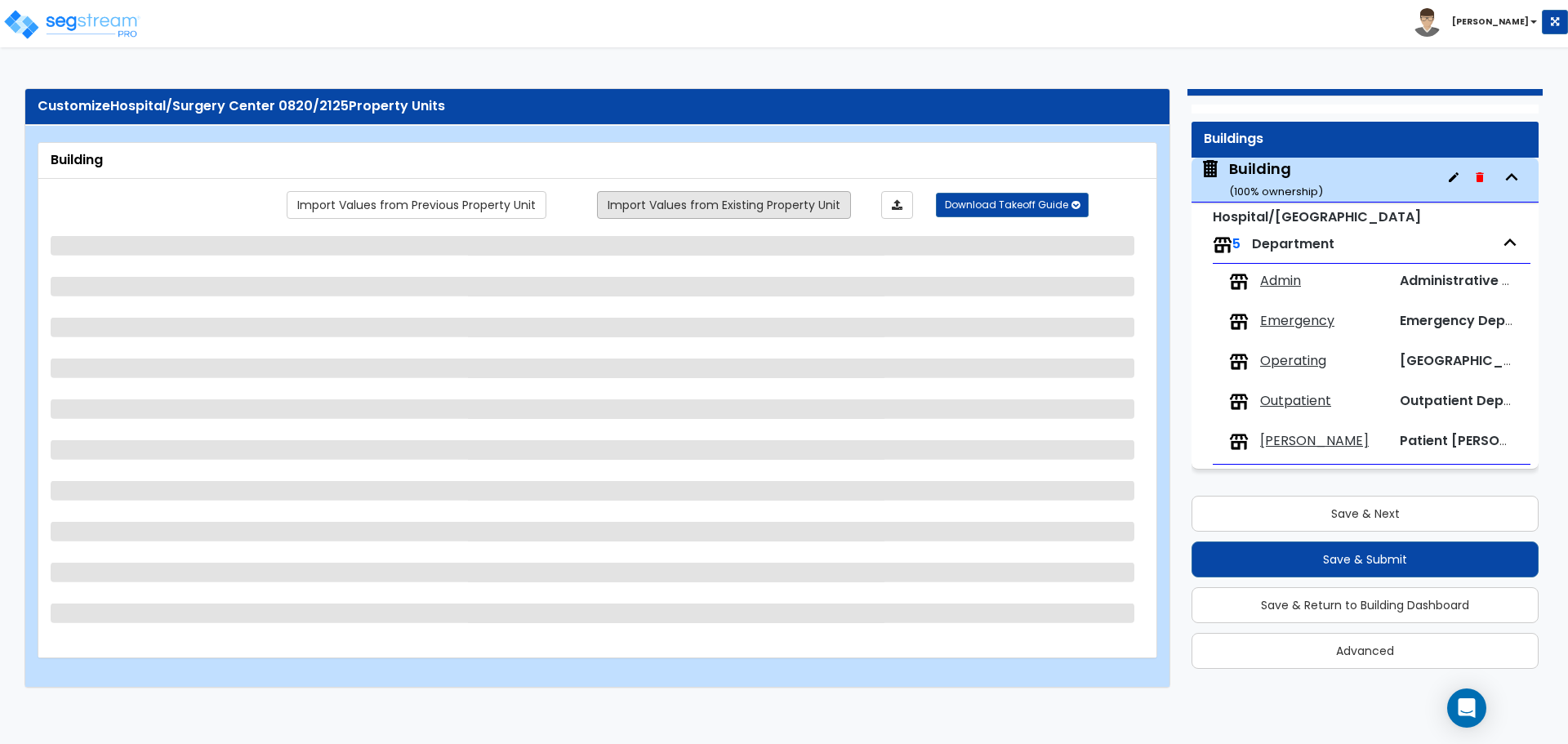
select select "3"
select select "4"
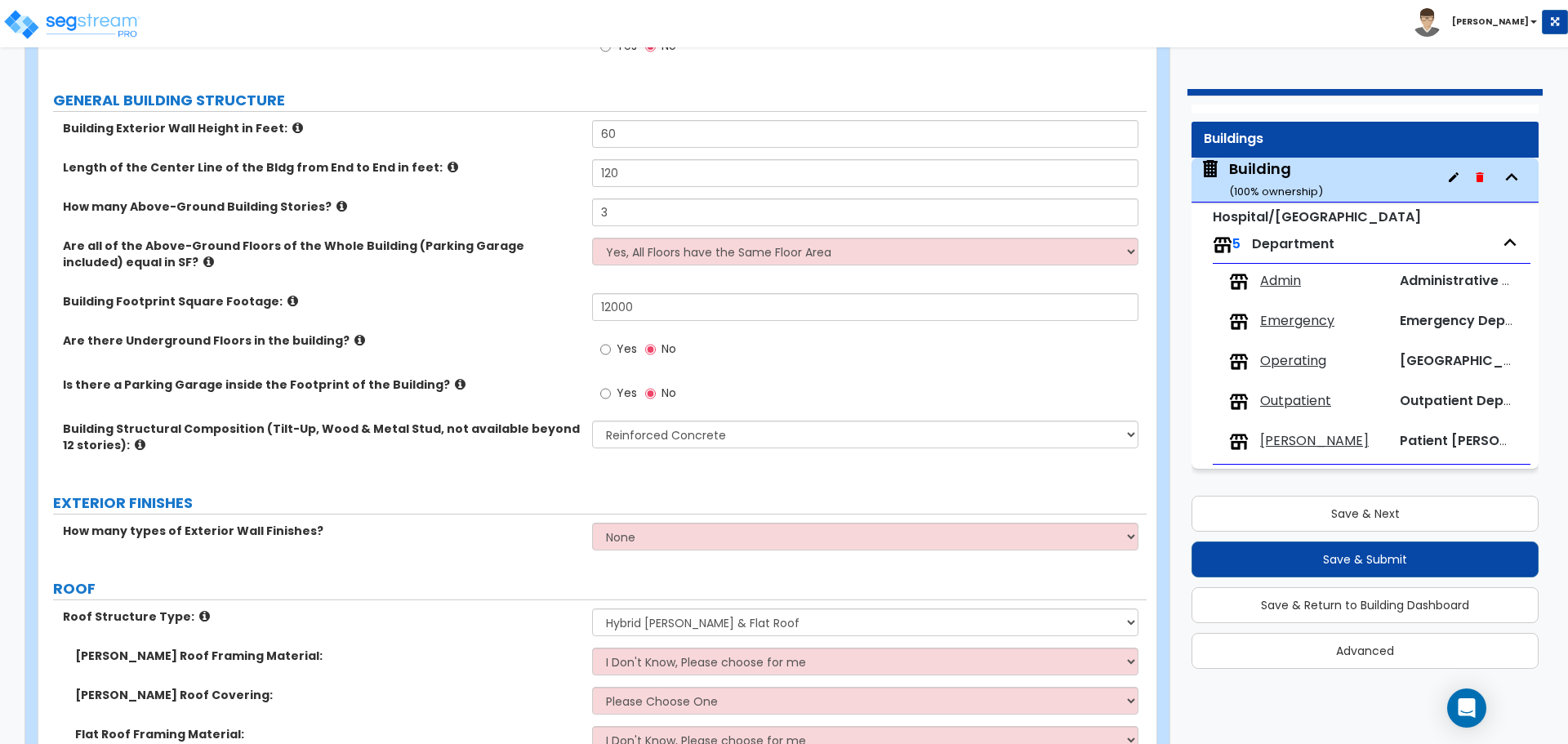
scroll to position [5447, 0]
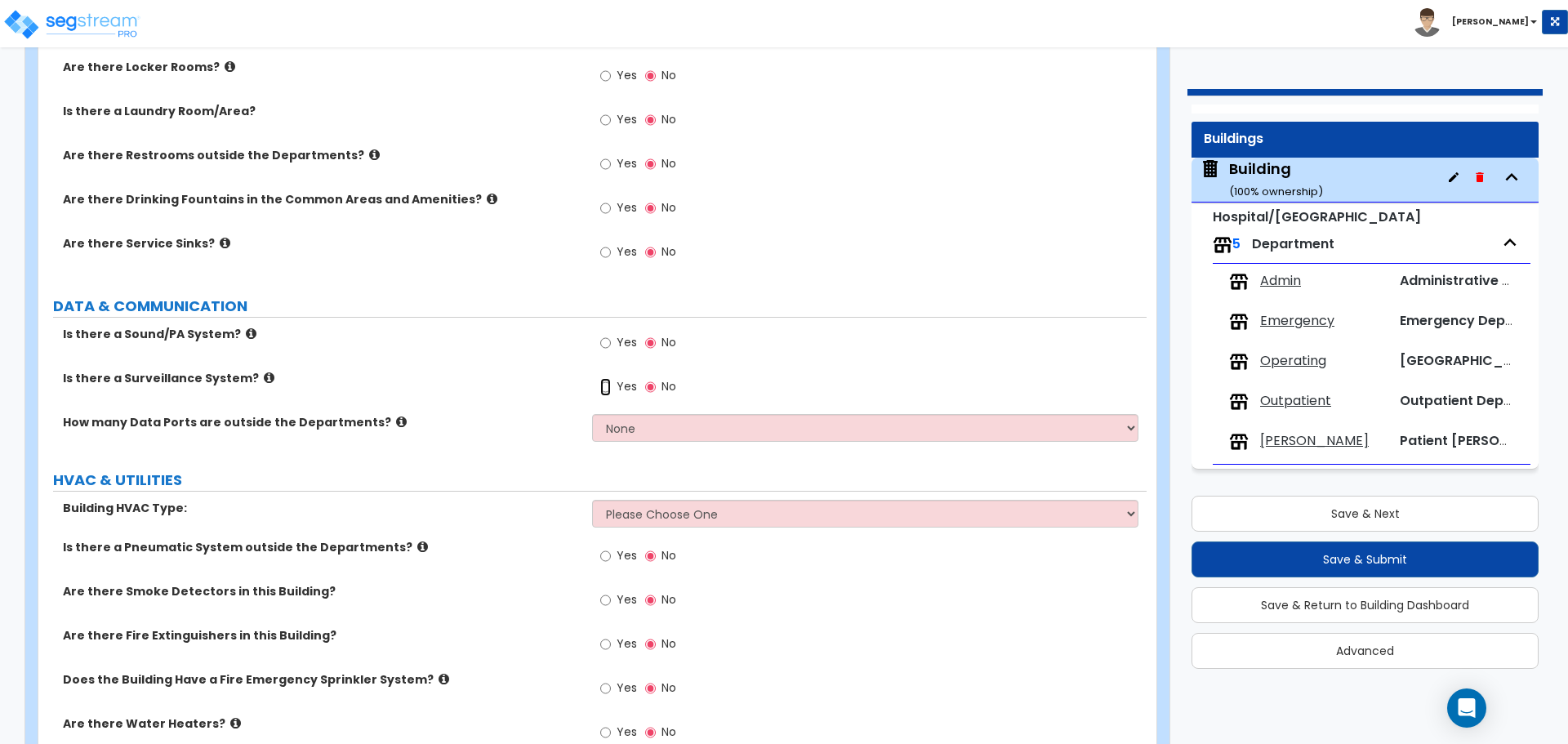
click at [606, 378] on input "Yes" at bounding box center [605, 387] width 11 height 18
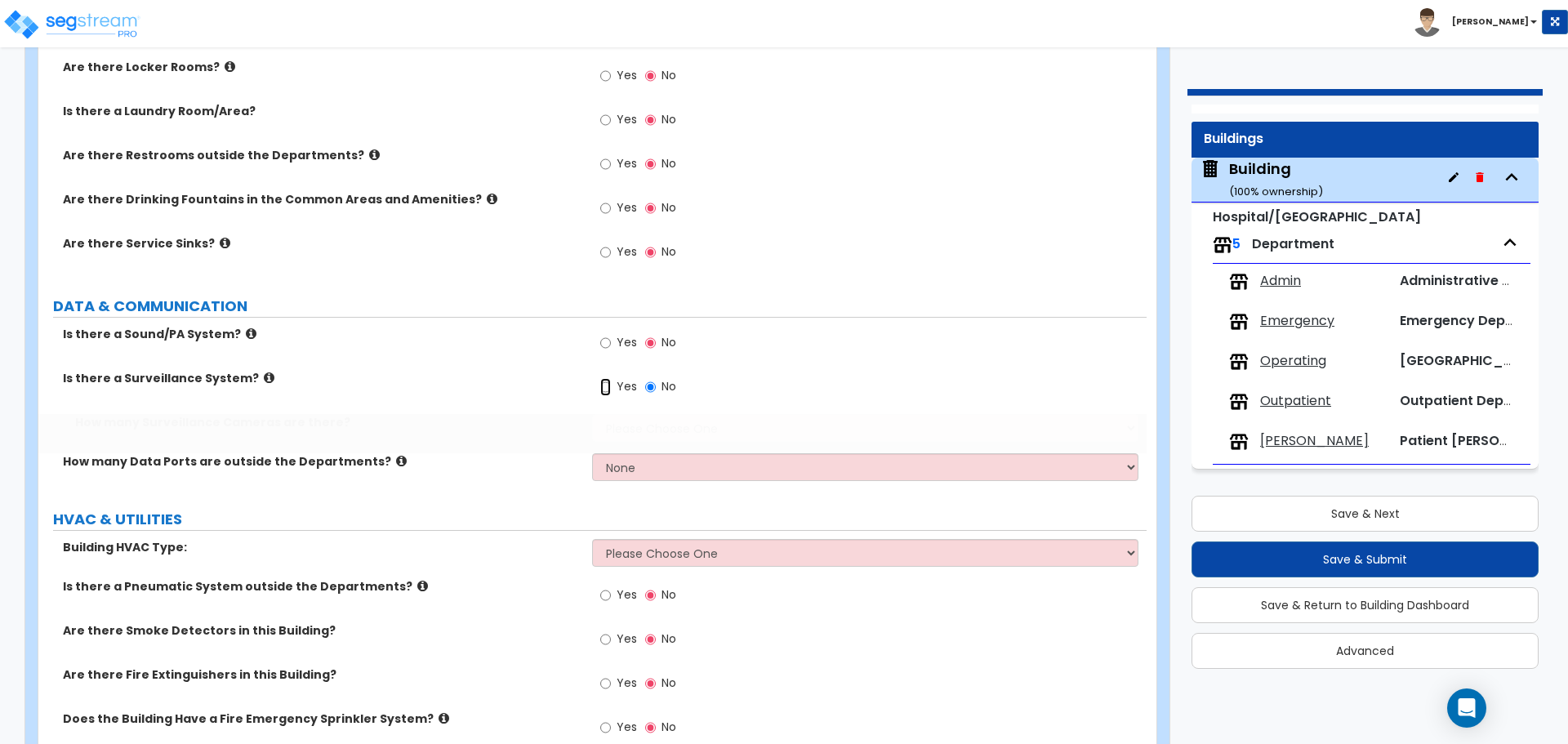
radio input "true"
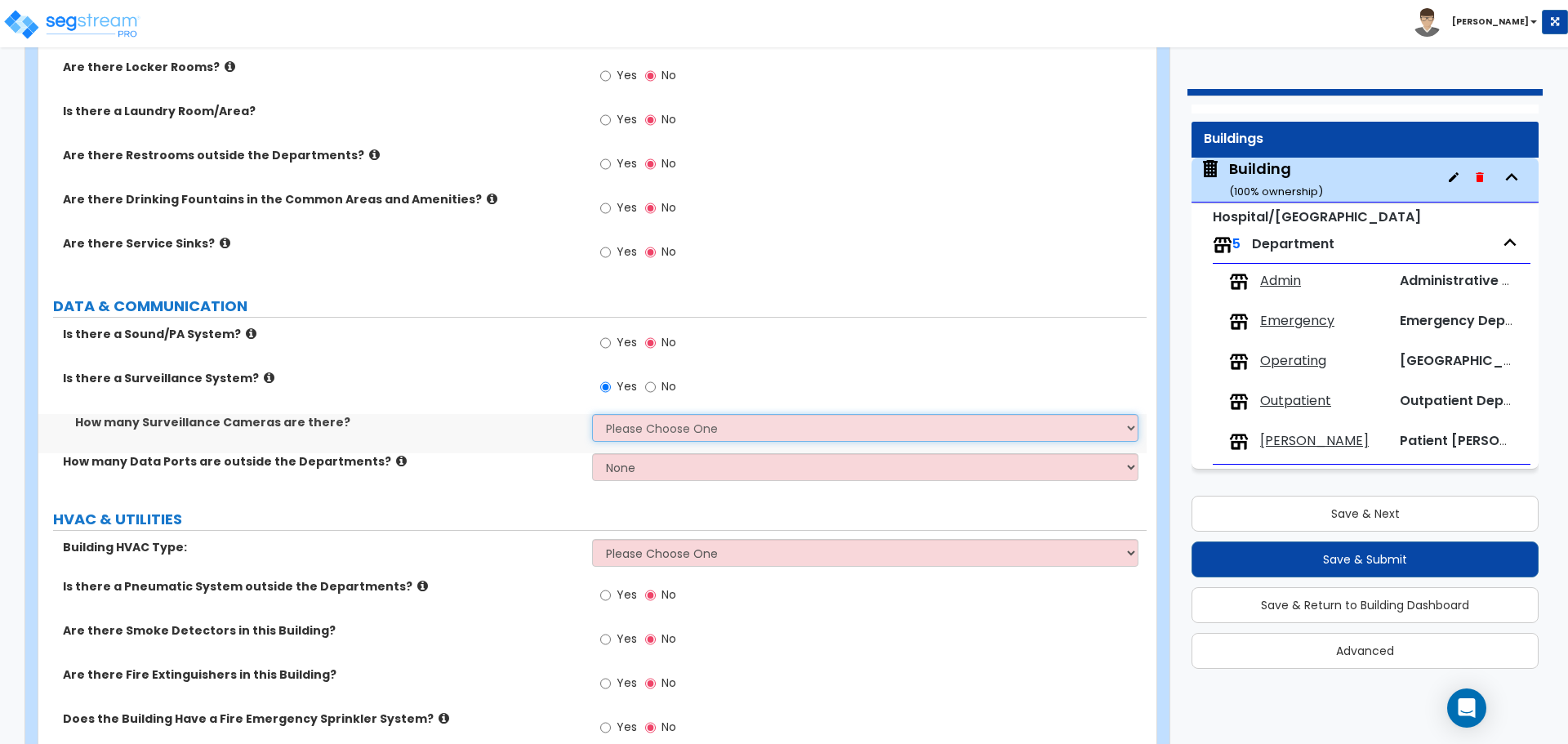
click at [693, 422] on select "Please Choose One Barely Noticed Any Noticed a Couple Frequently Seen Enter a Q…" at bounding box center [865, 427] width 545 height 28
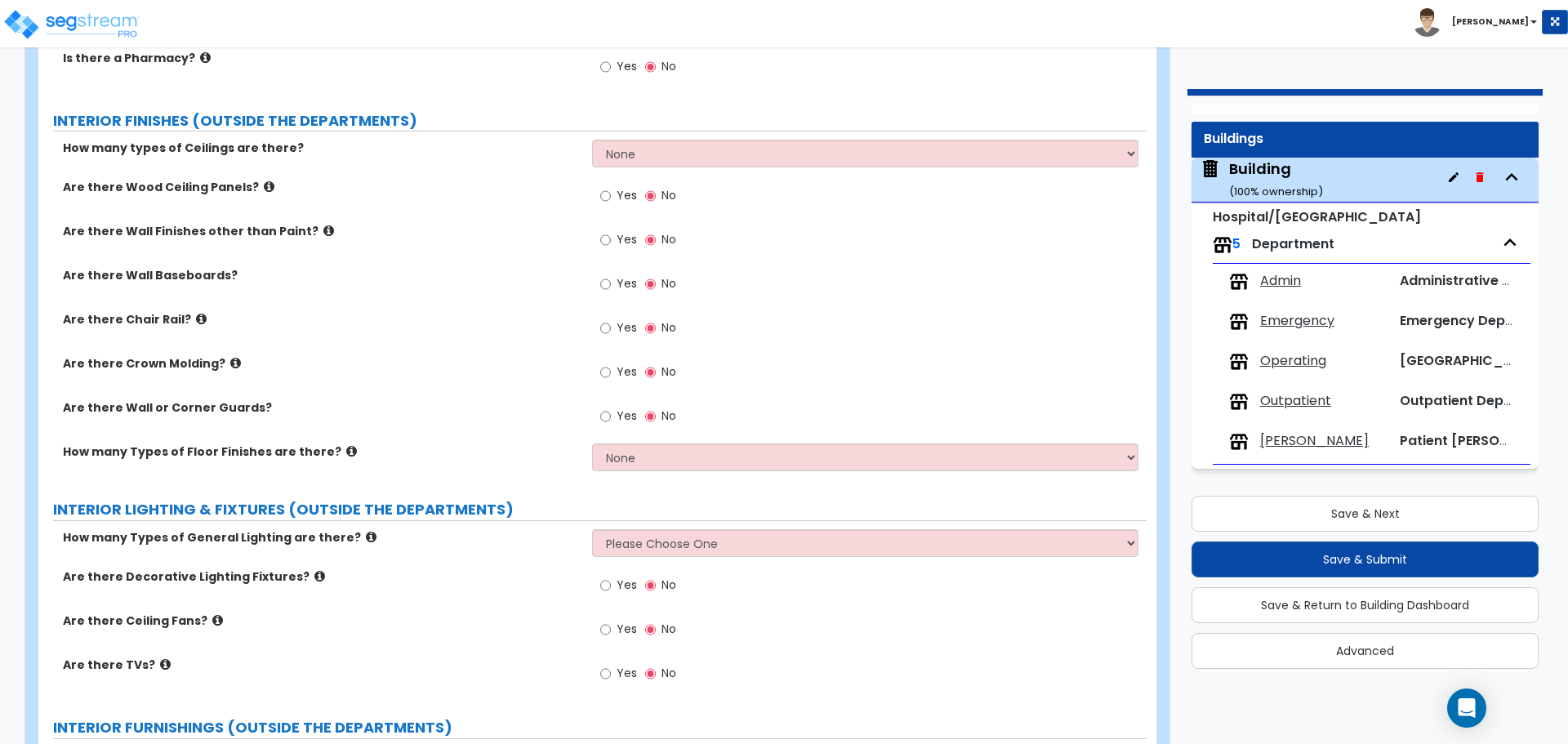
scroll to position [4294, 0]
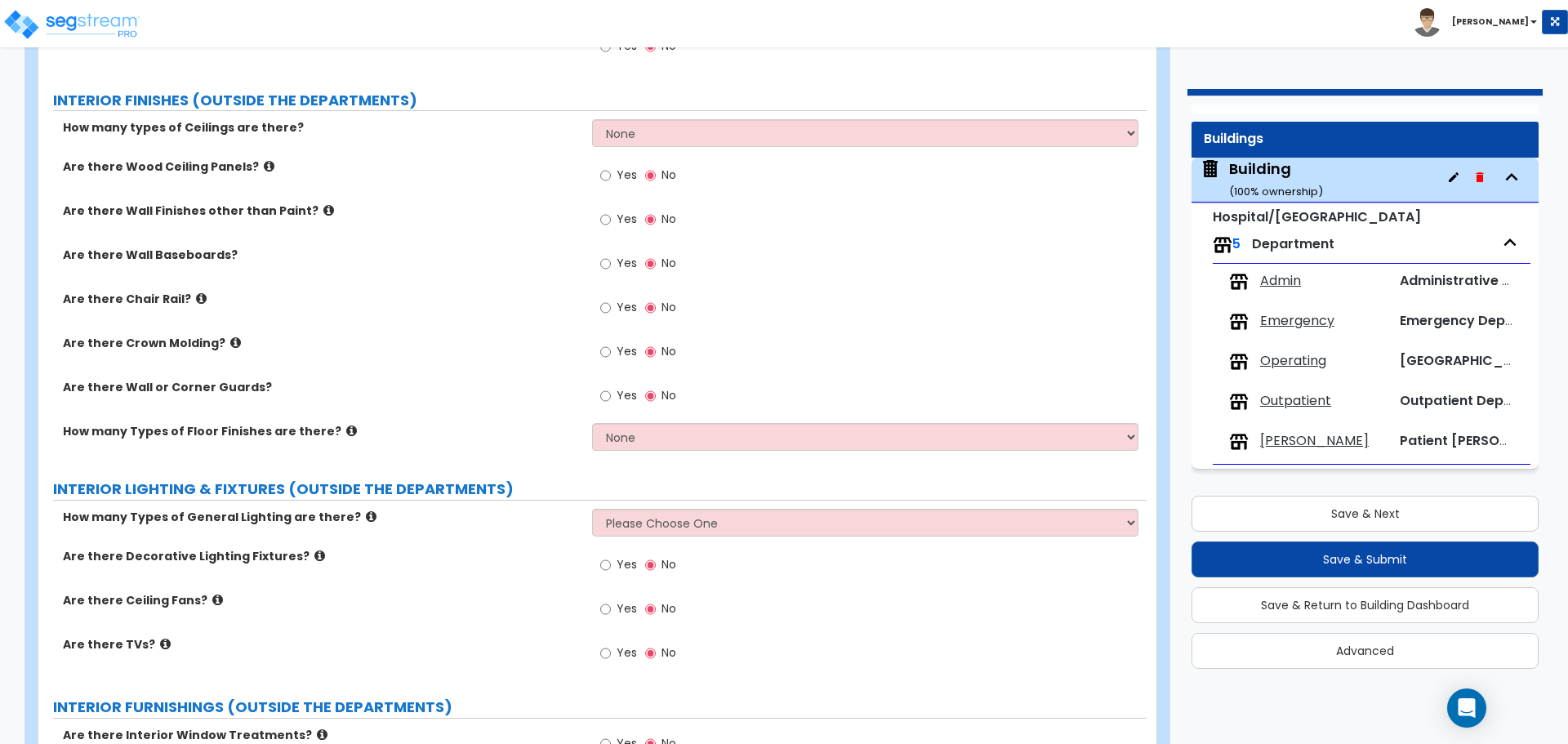
click at [1276, 322] on span "Emergency" at bounding box center [1297, 320] width 74 height 18
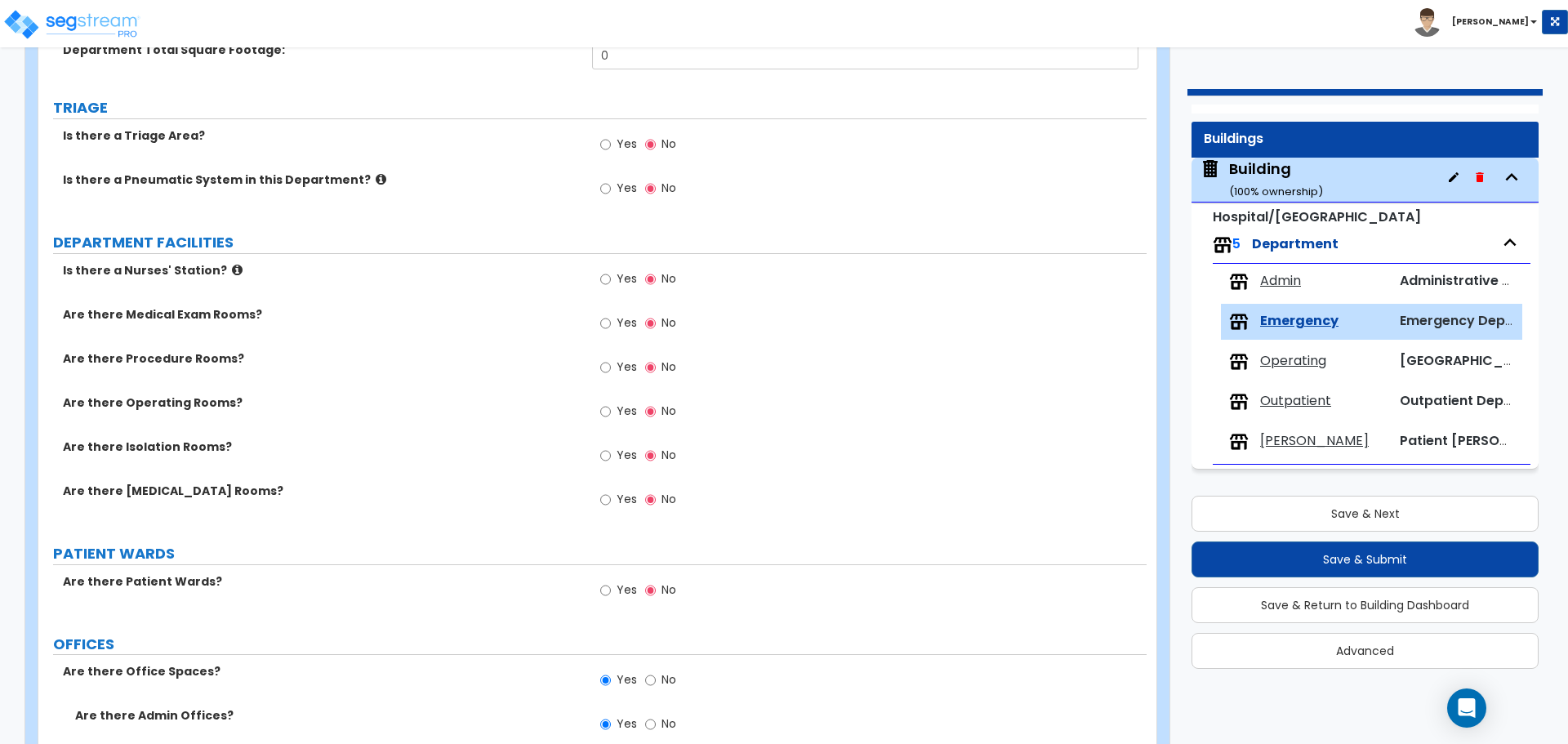
scroll to position [248, 0]
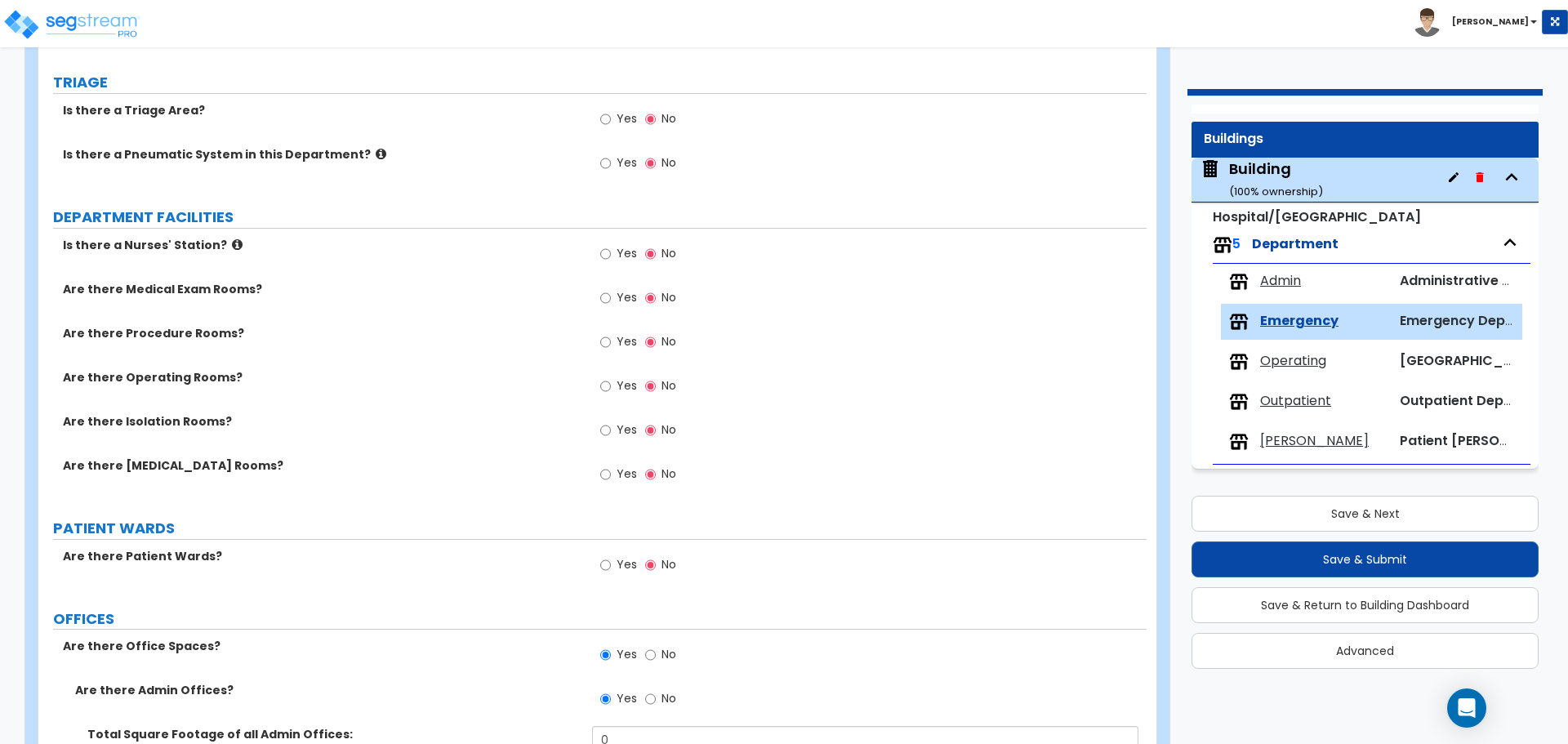
click at [621, 294] on span "Yes" at bounding box center [626, 297] width 20 height 16
click at [611, 294] on input "Yes" at bounding box center [605, 298] width 11 height 18
radio input "true"
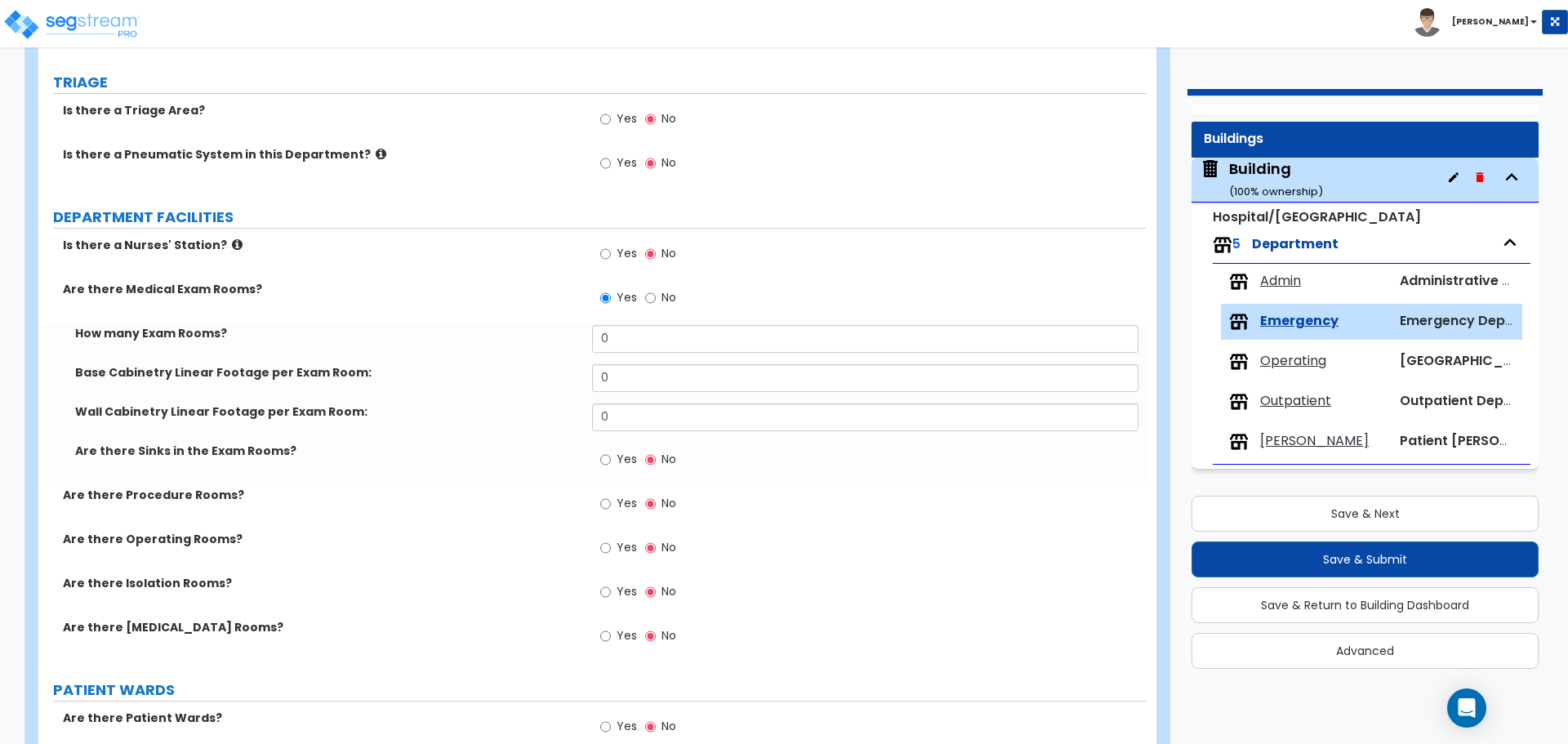
click at [620, 457] on span "Yes" at bounding box center [626, 458] width 20 height 16
click at [611, 457] on input "Yes" at bounding box center [605, 459] width 11 height 18
radio input "true"
click at [1283, 280] on span "Admin" at bounding box center [1280, 281] width 41 height 18
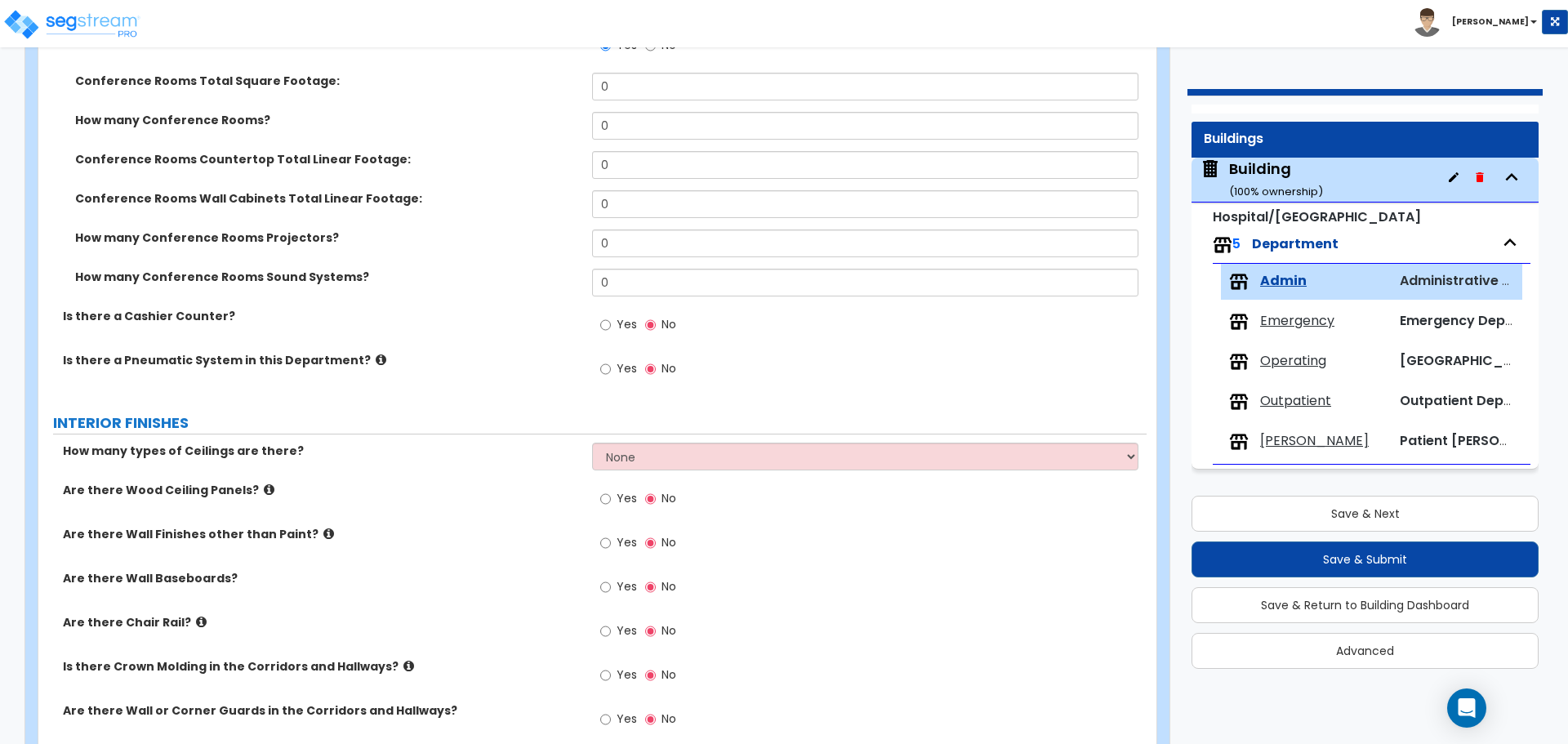
scroll to position [613, 0]
click at [619, 577] on span "Yes" at bounding box center [626, 585] width 20 height 16
click at [611, 577] on input "Yes" at bounding box center [605, 586] width 11 height 18
radio input "true"
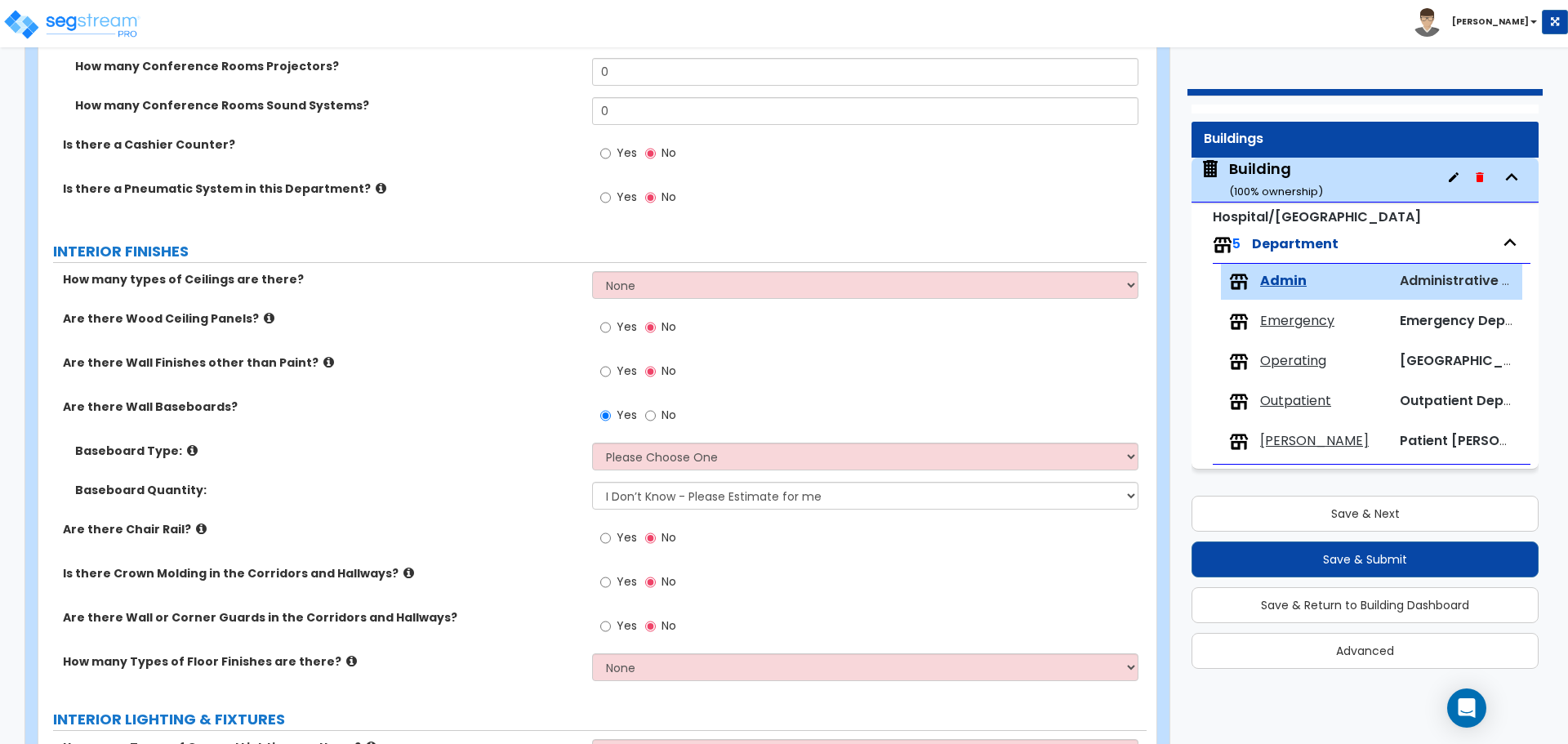
scroll to position [1727, 0]
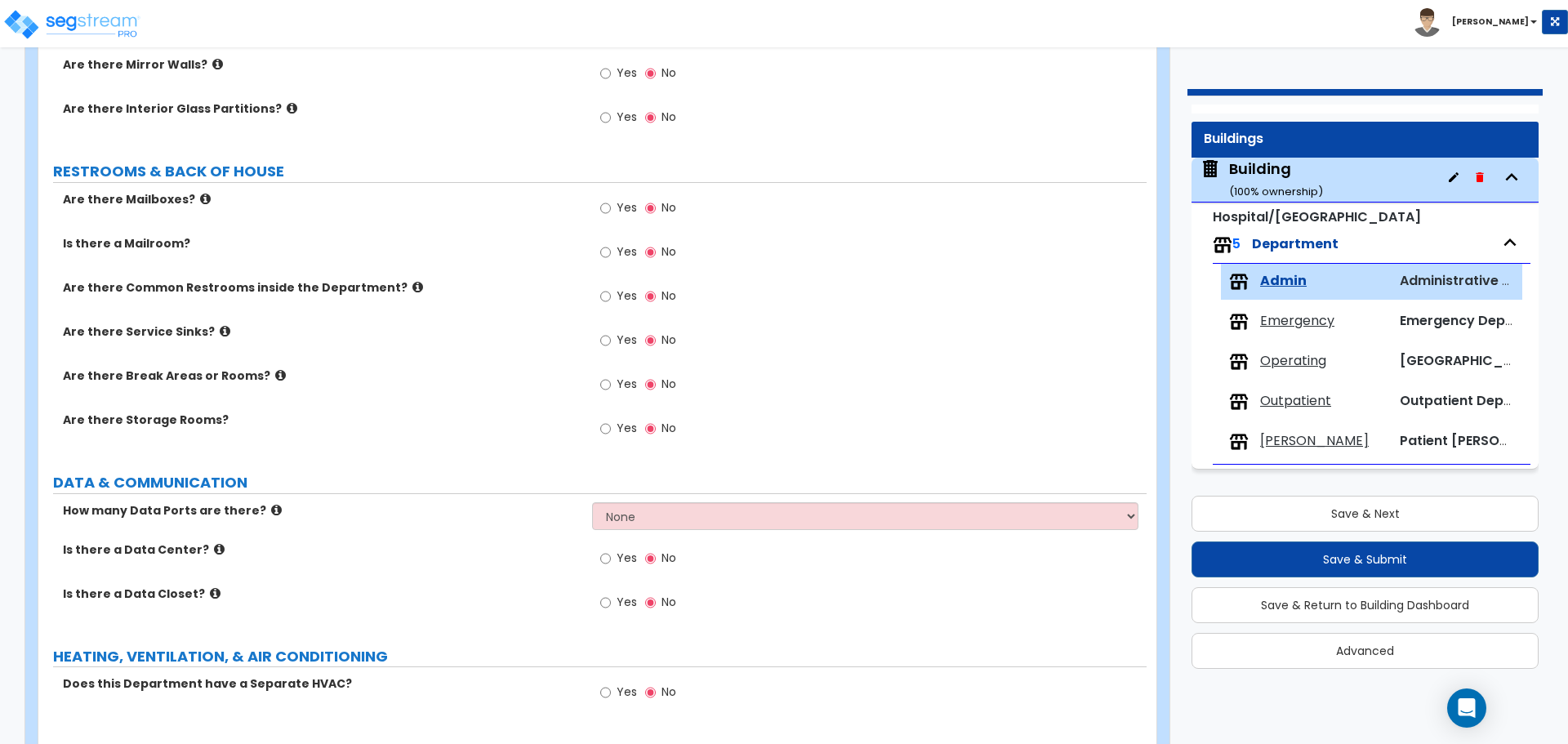
click at [621, 378] on span "Yes" at bounding box center [626, 383] width 20 height 16
click at [611, 378] on input "Yes" at bounding box center [605, 384] width 11 height 18
radio input "true"
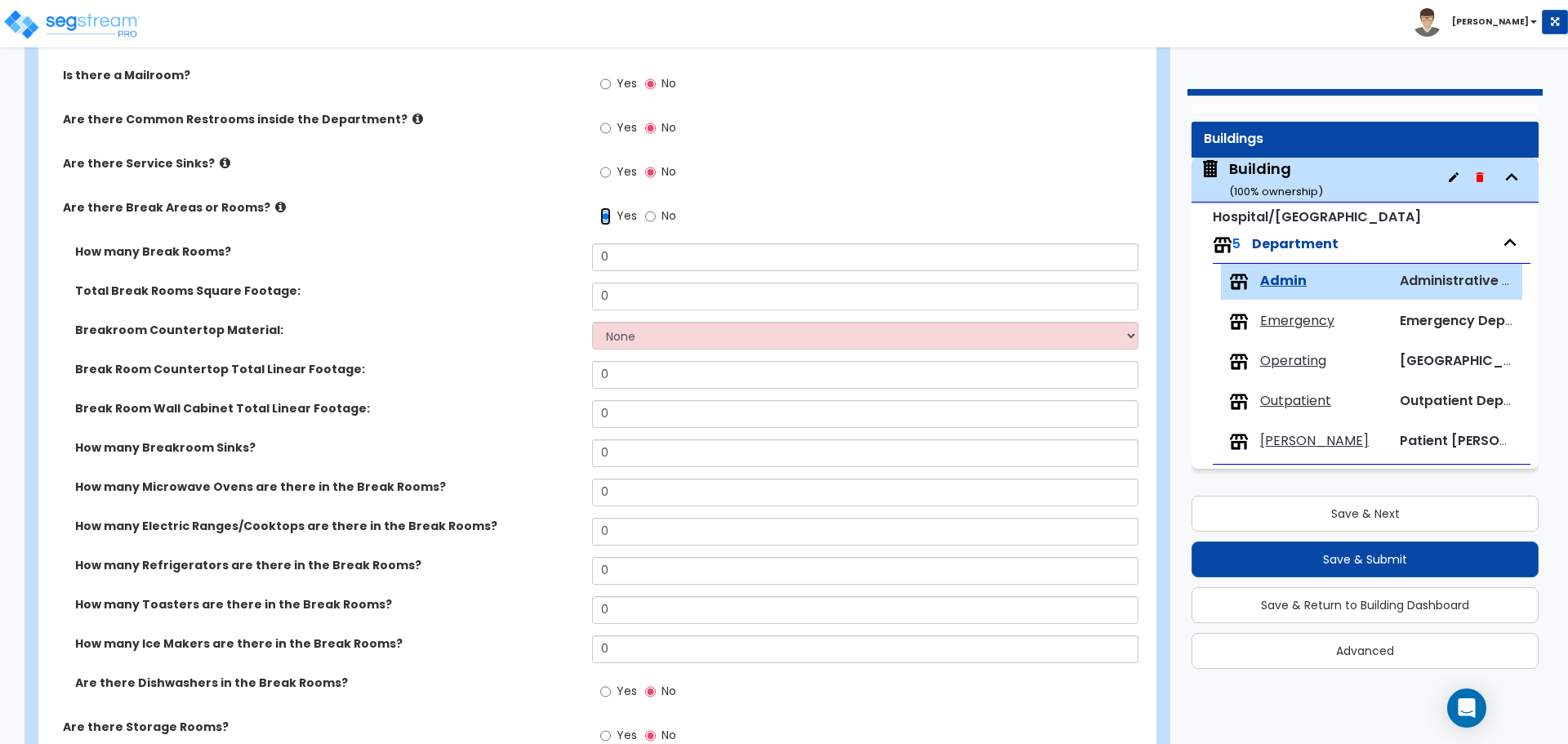
scroll to position [1898, 0]
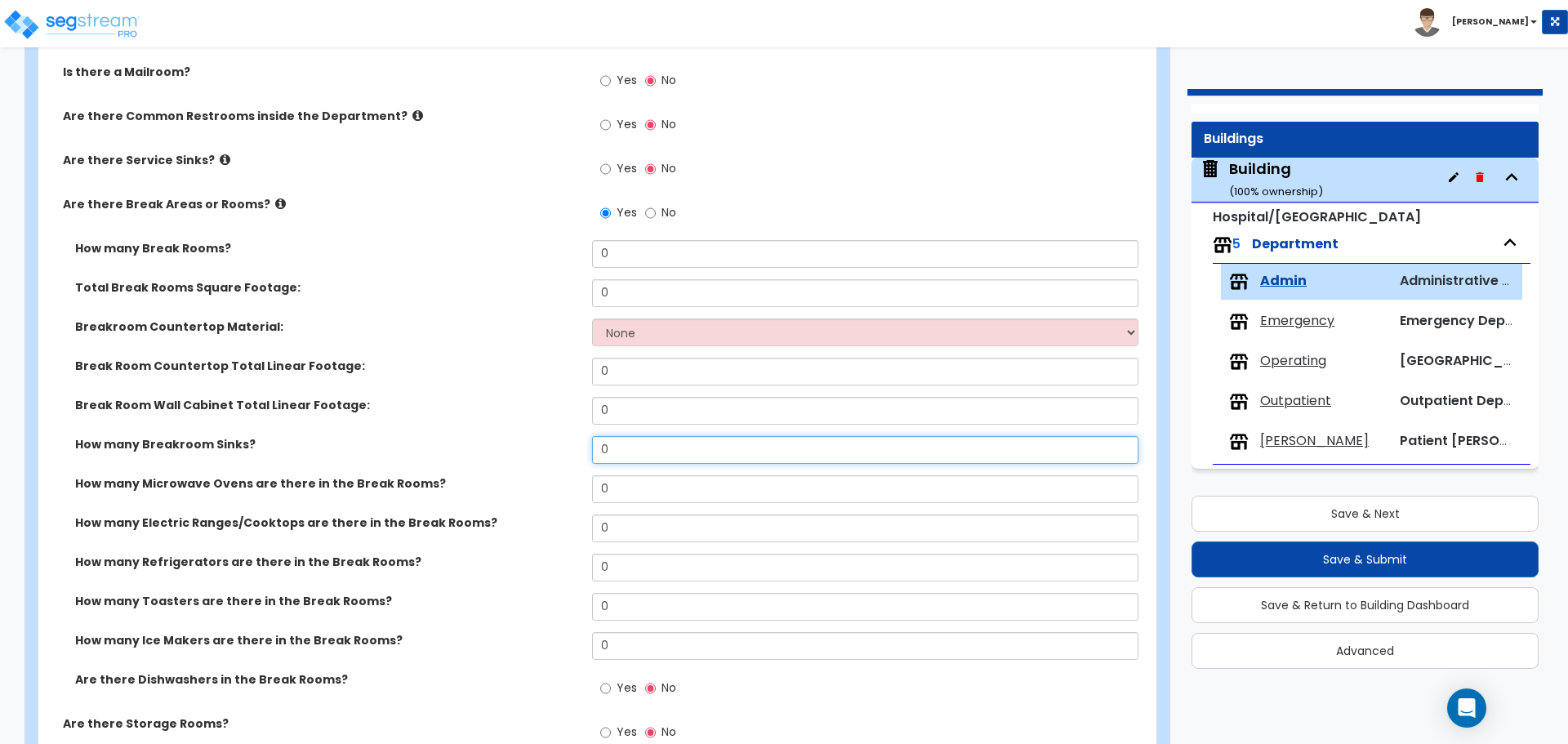
click at [660, 447] on input "0" at bounding box center [865, 450] width 545 height 28
type input "1"
select select "1"
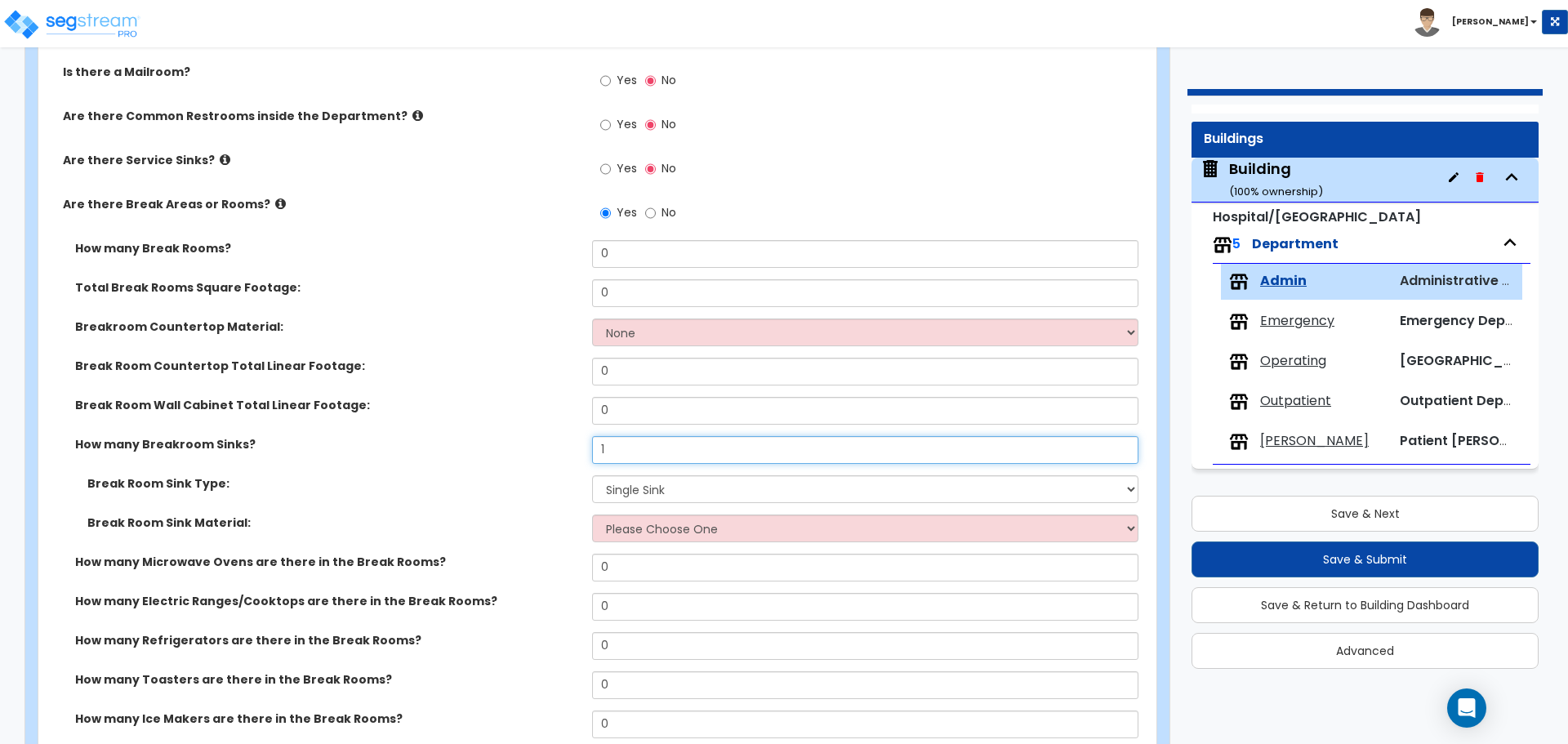
type input "1"
click at [1308, 315] on span "Emergency" at bounding box center [1297, 320] width 74 height 18
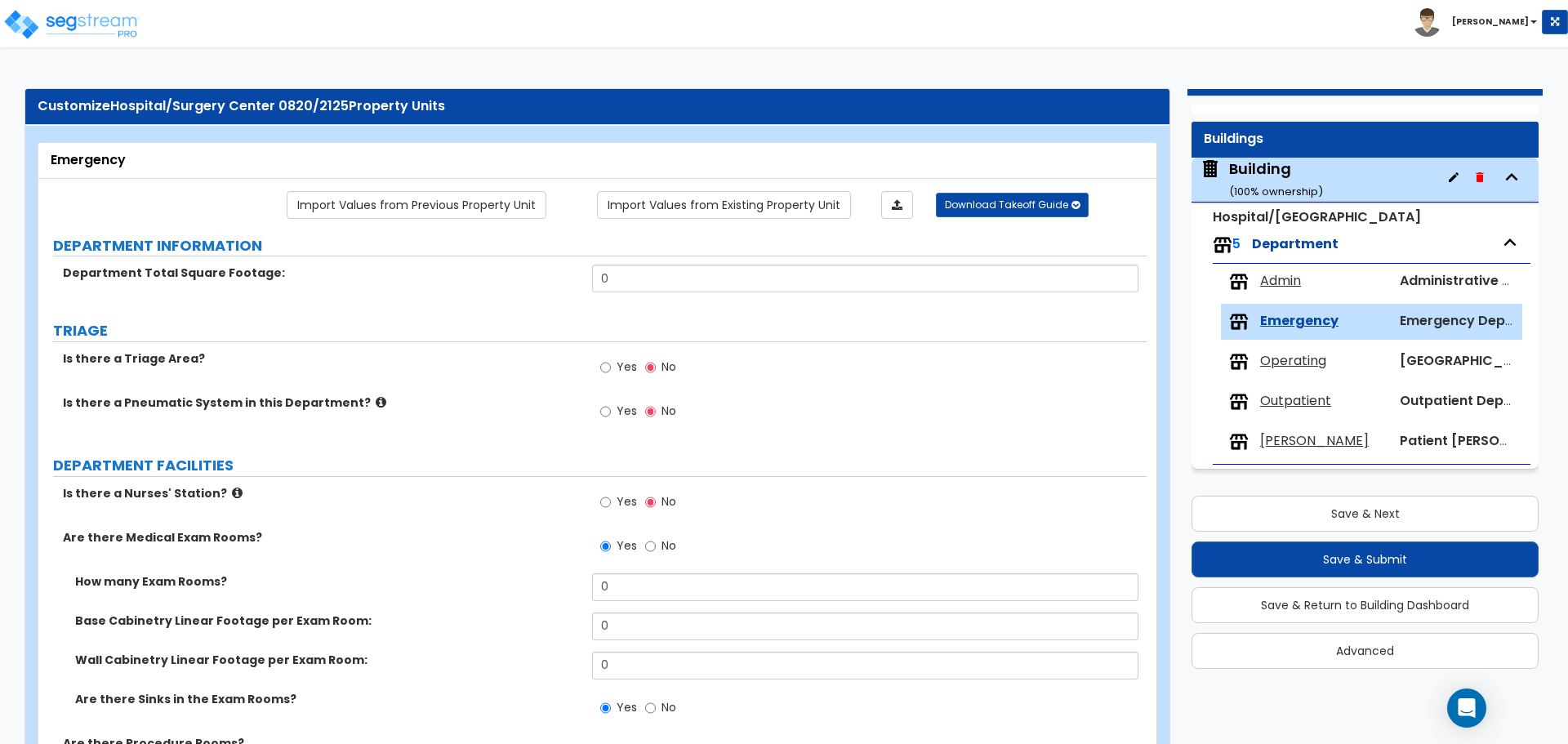
scroll to position [1936, 0]
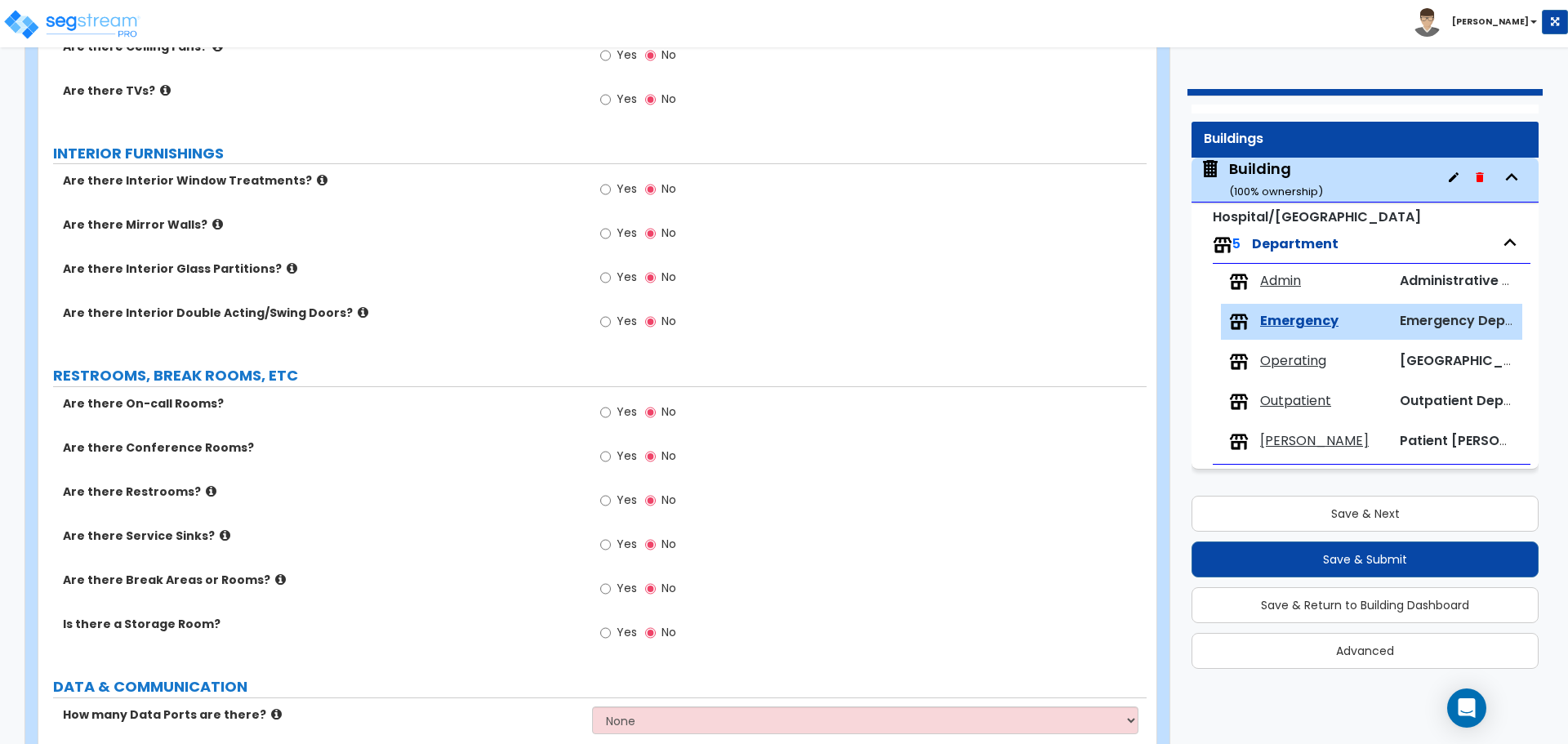
click at [627, 588] on span "Yes" at bounding box center [626, 588] width 20 height 16
click at [611, 588] on input "Yes" at bounding box center [605, 589] width 11 height 18
radio input "true"
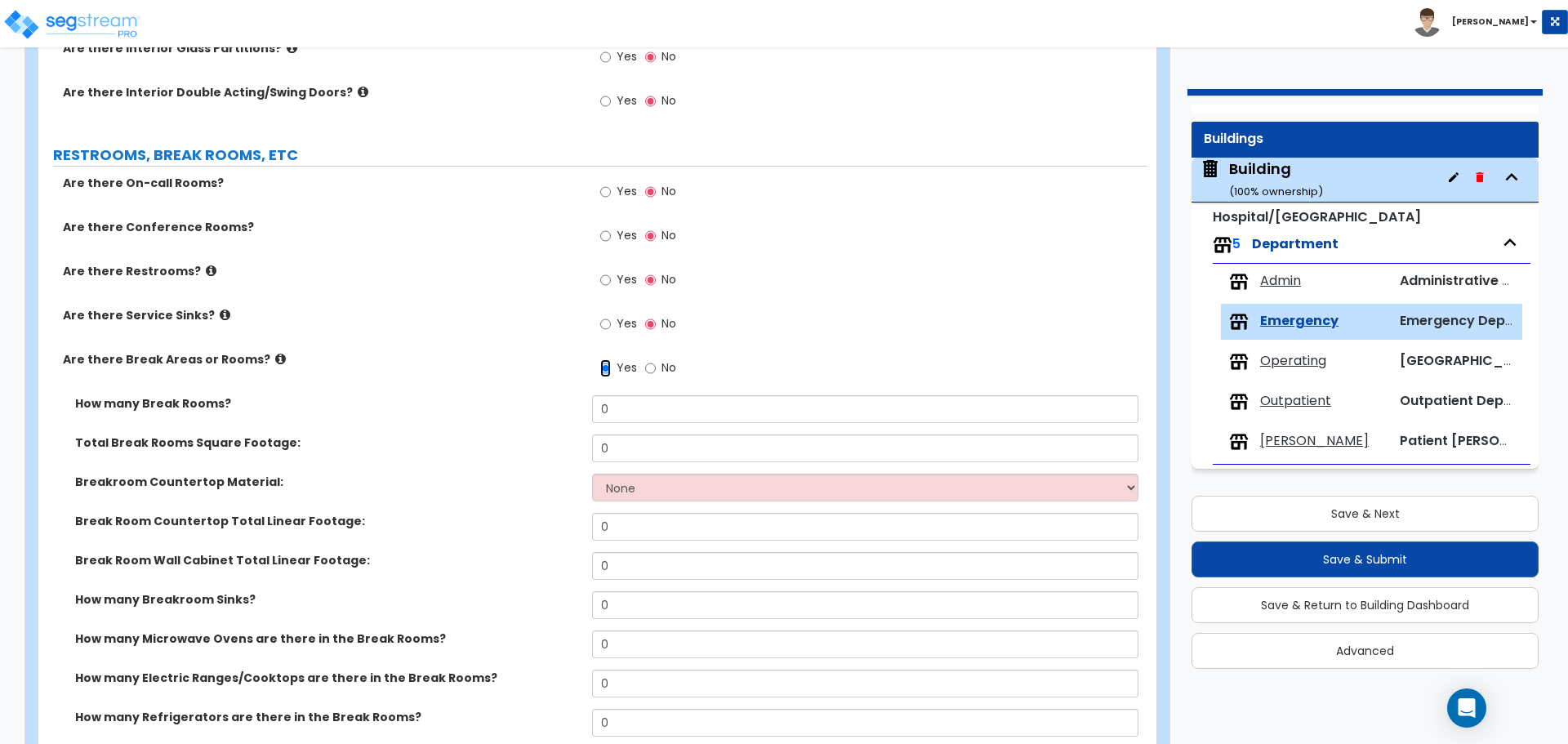
scroll to position [2174, 0]
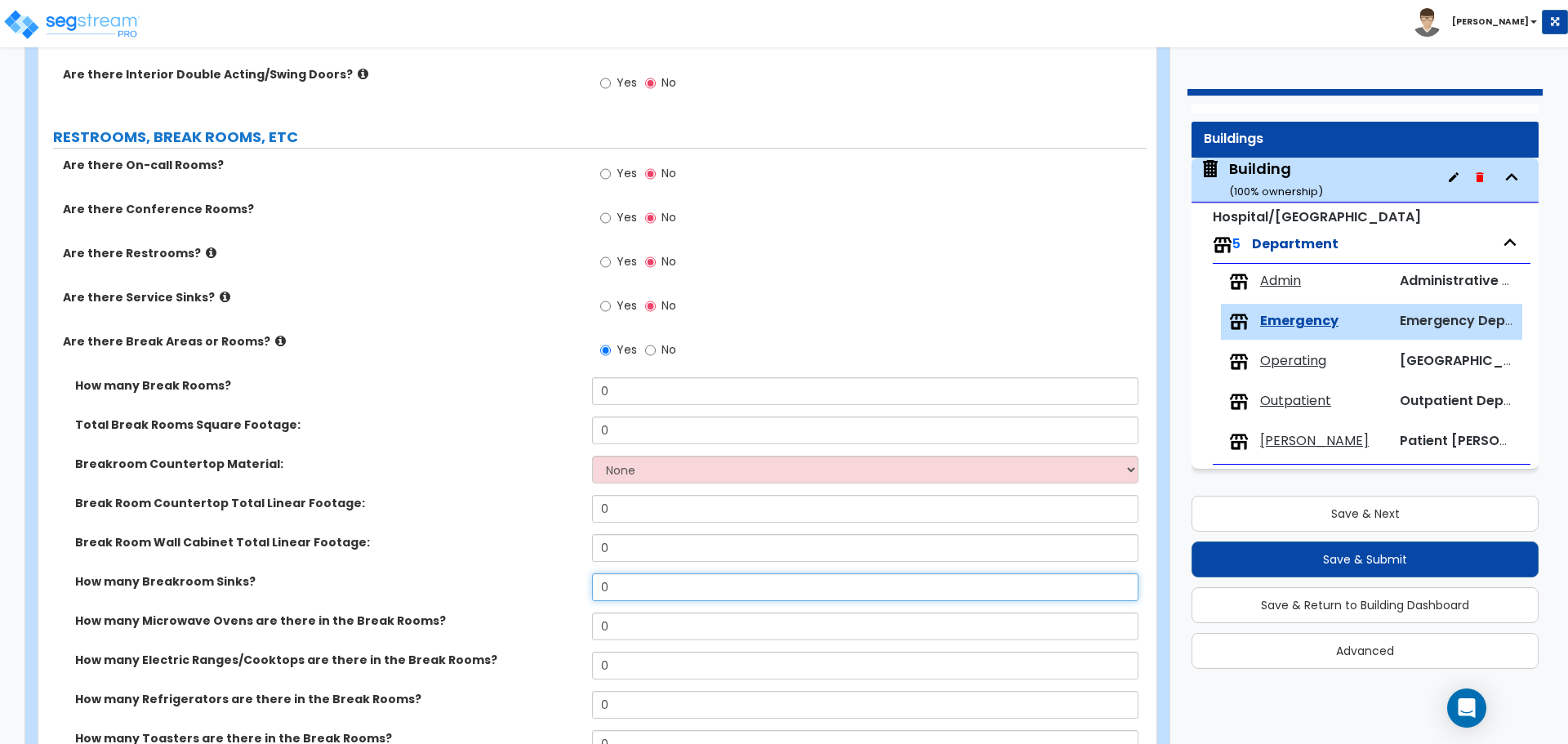
click at [628, 581] on input "0" at bounding box center [865, 587] width 545 height 28
type input "1"
select select "1"
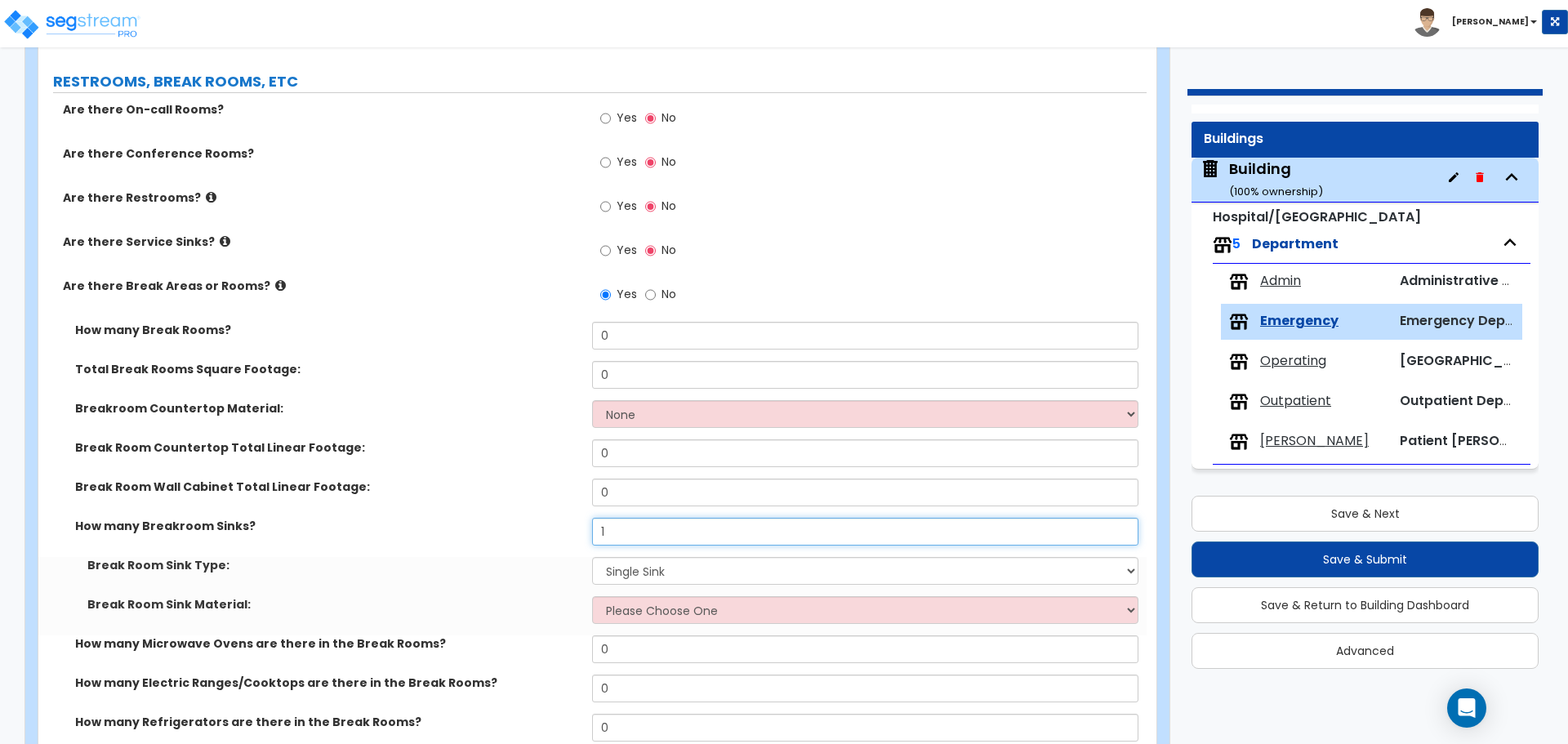
scroll to position [2231, 0]
type input "1"
click at [1292, 359] on span "Operating" at bounding box center [1293, 361] width 67 height 18
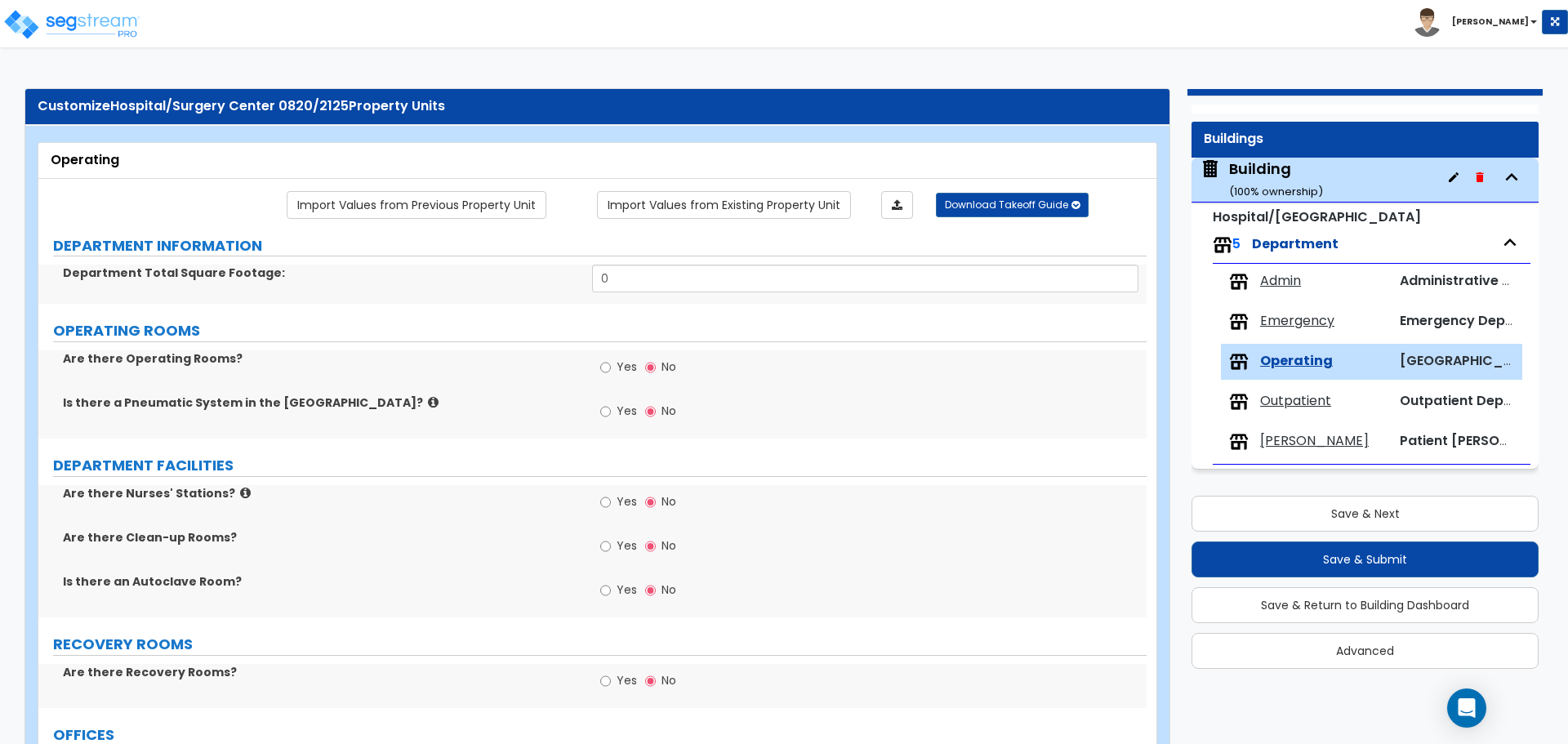
scroll to position [1686, 0]
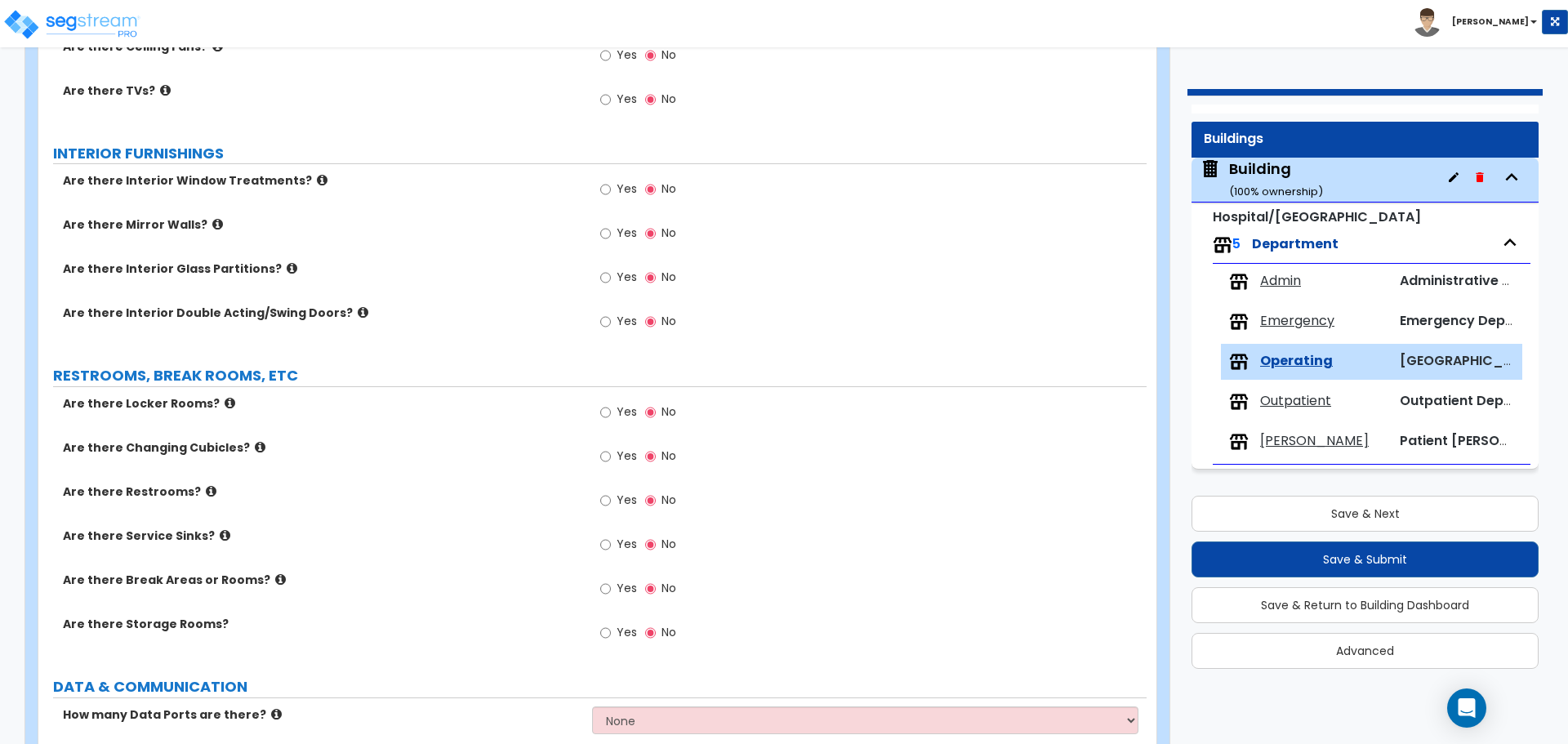
click at [615, 591] on label "Yes" at bounding box center [619, 591] width 37 height 28
click at [611, 591] on input "Yes" at bounding box center [605, 589] width 11 height 18
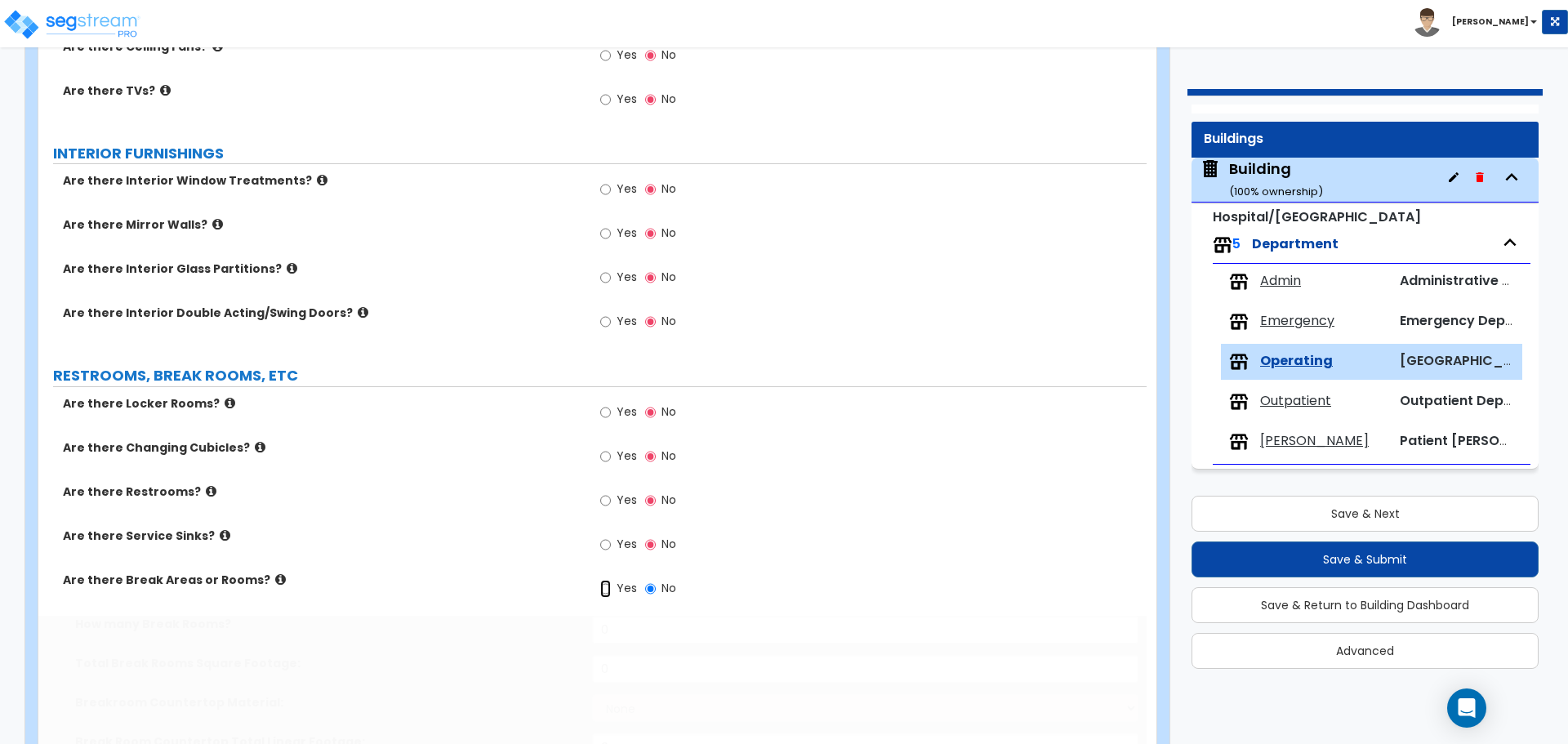
radio input "true"
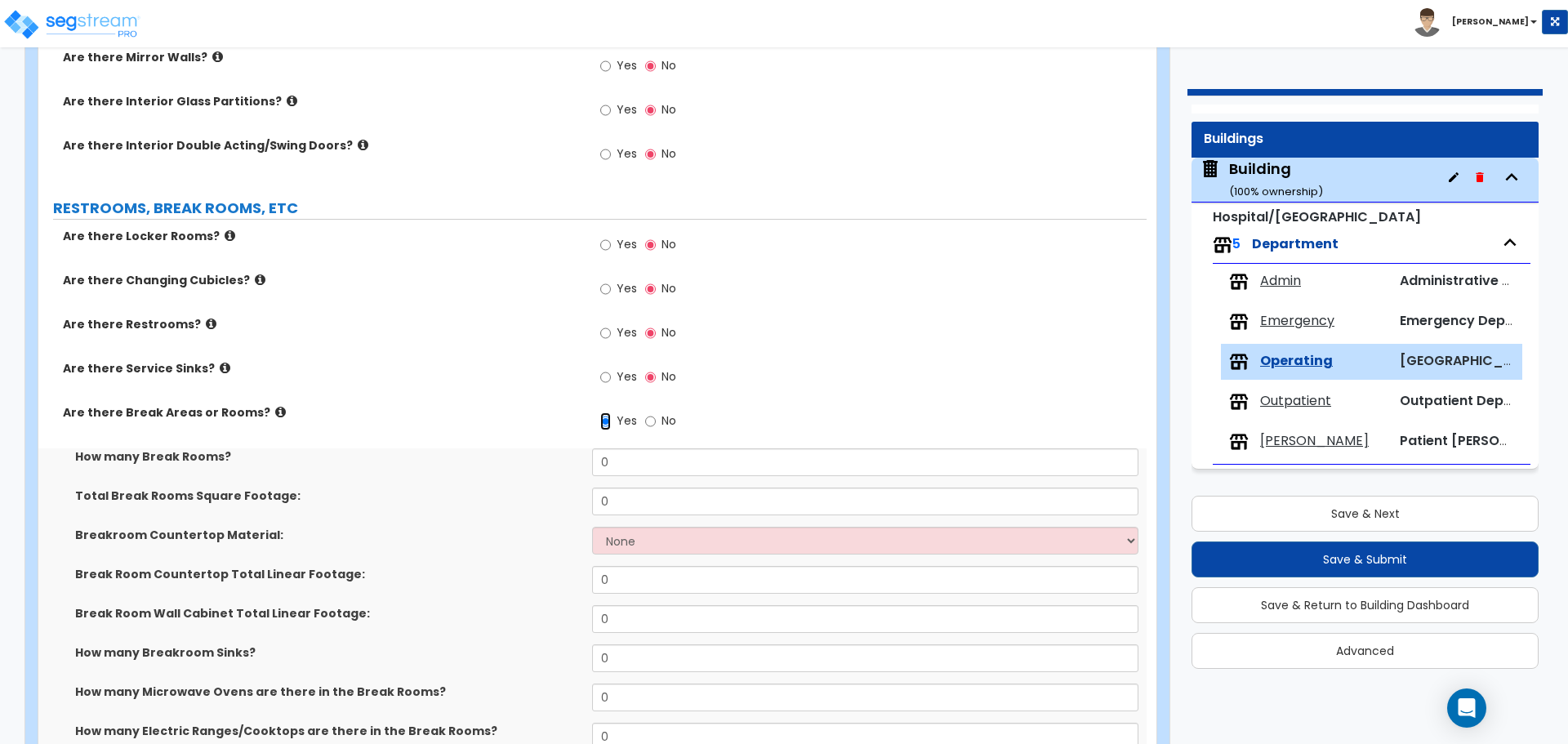
scroll to position [1857, 0]
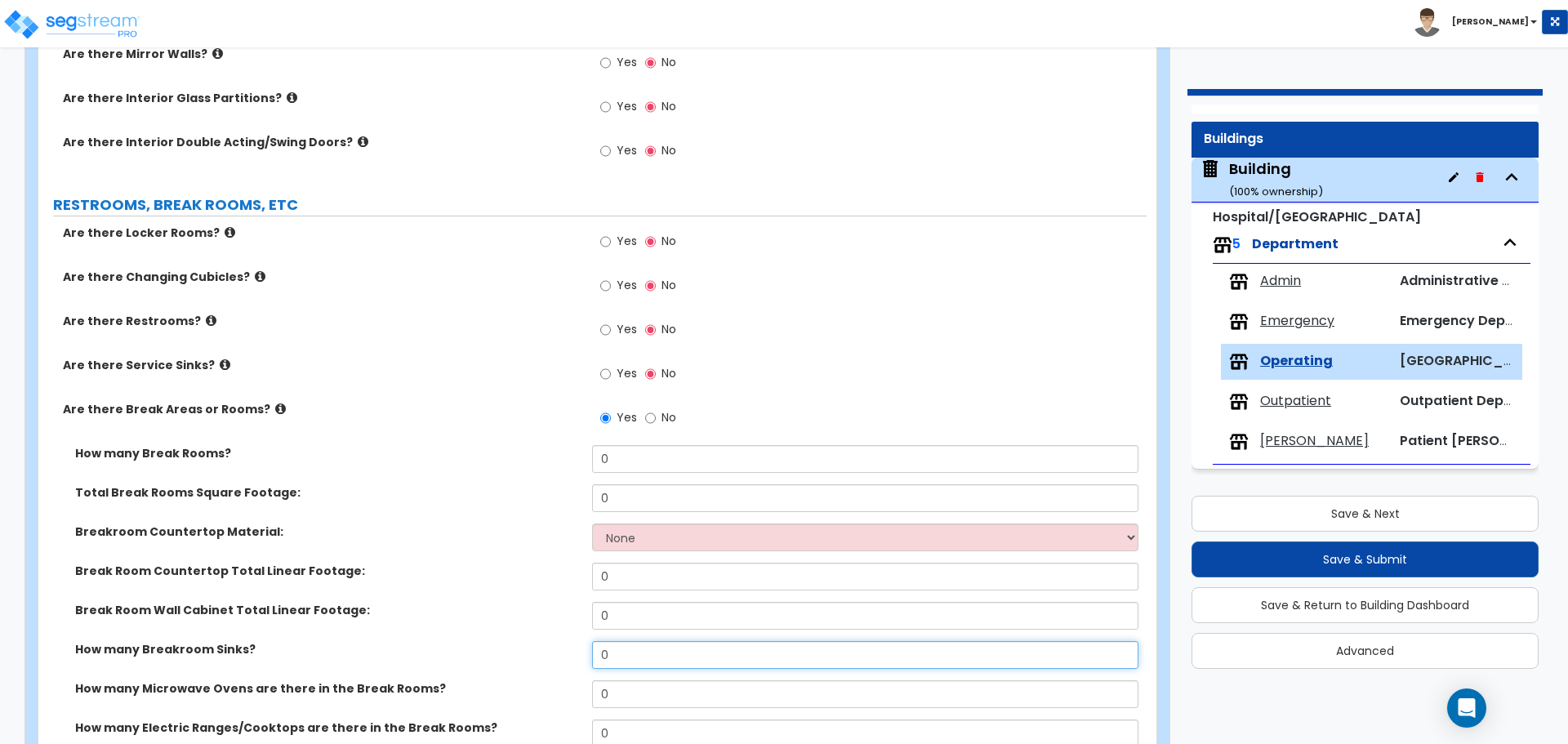
click at [636, 646] on input "0" at bounding box center [865, 655] width 545 height 28
type input "1"
select select "1"
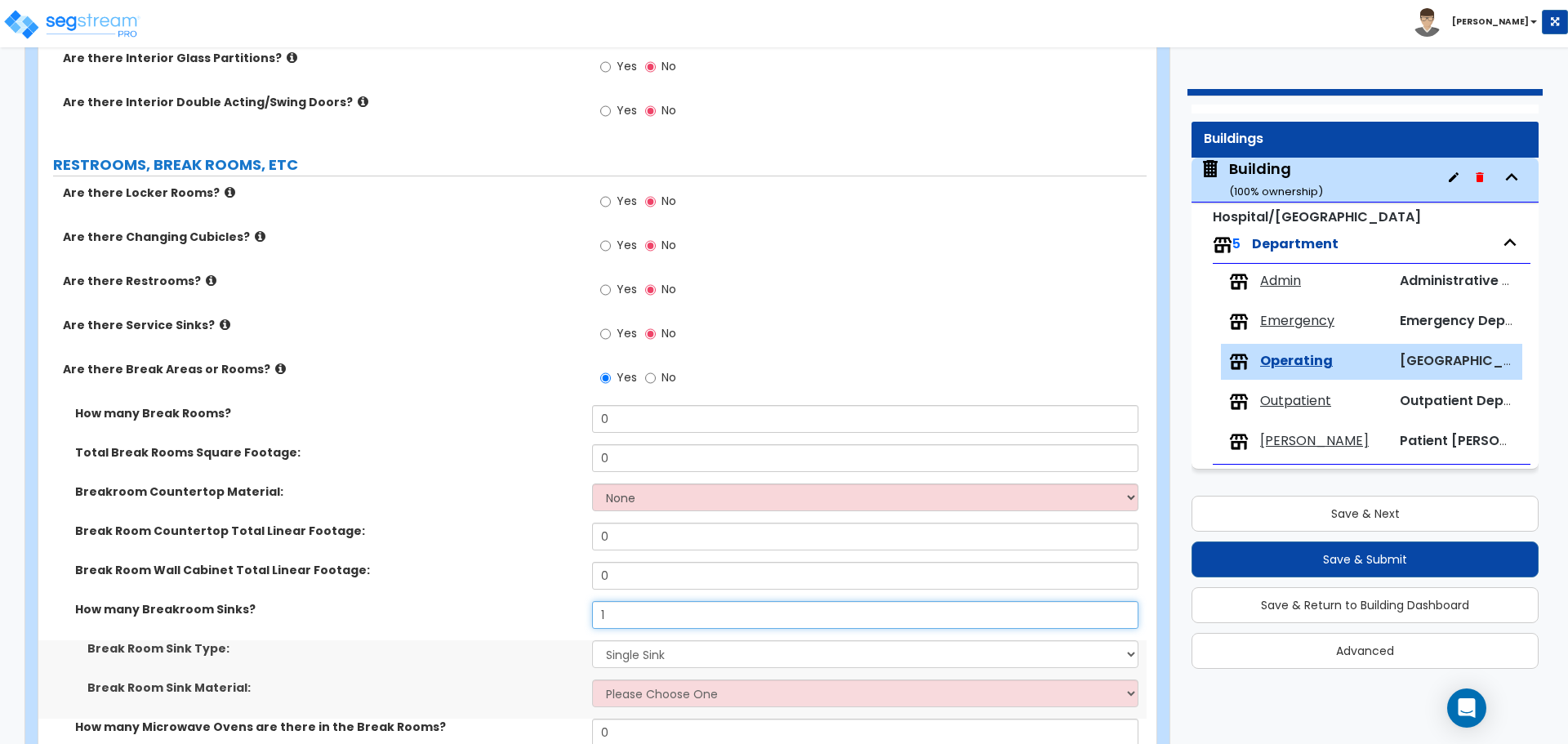
scroll to position [1905, 0]
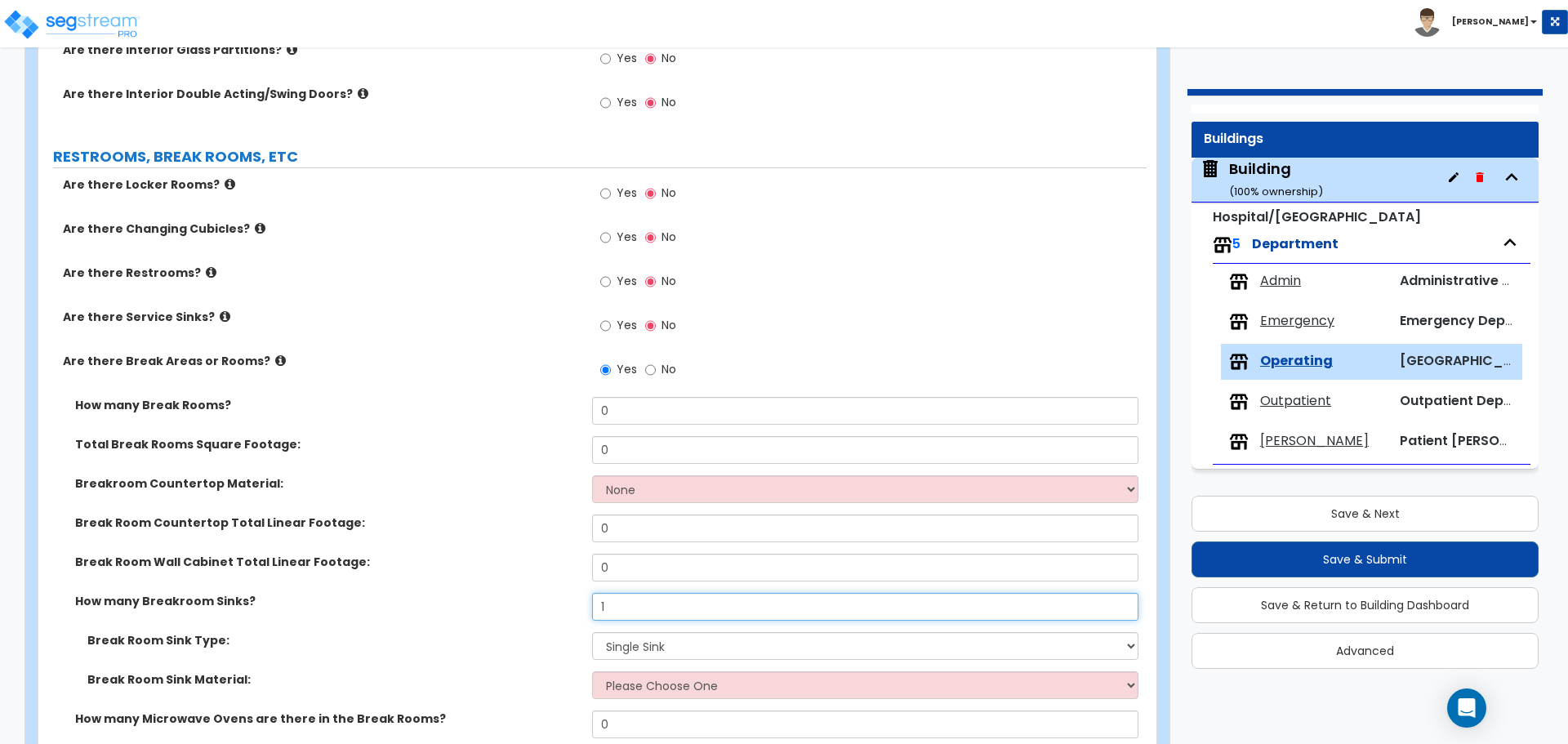
type input "1"
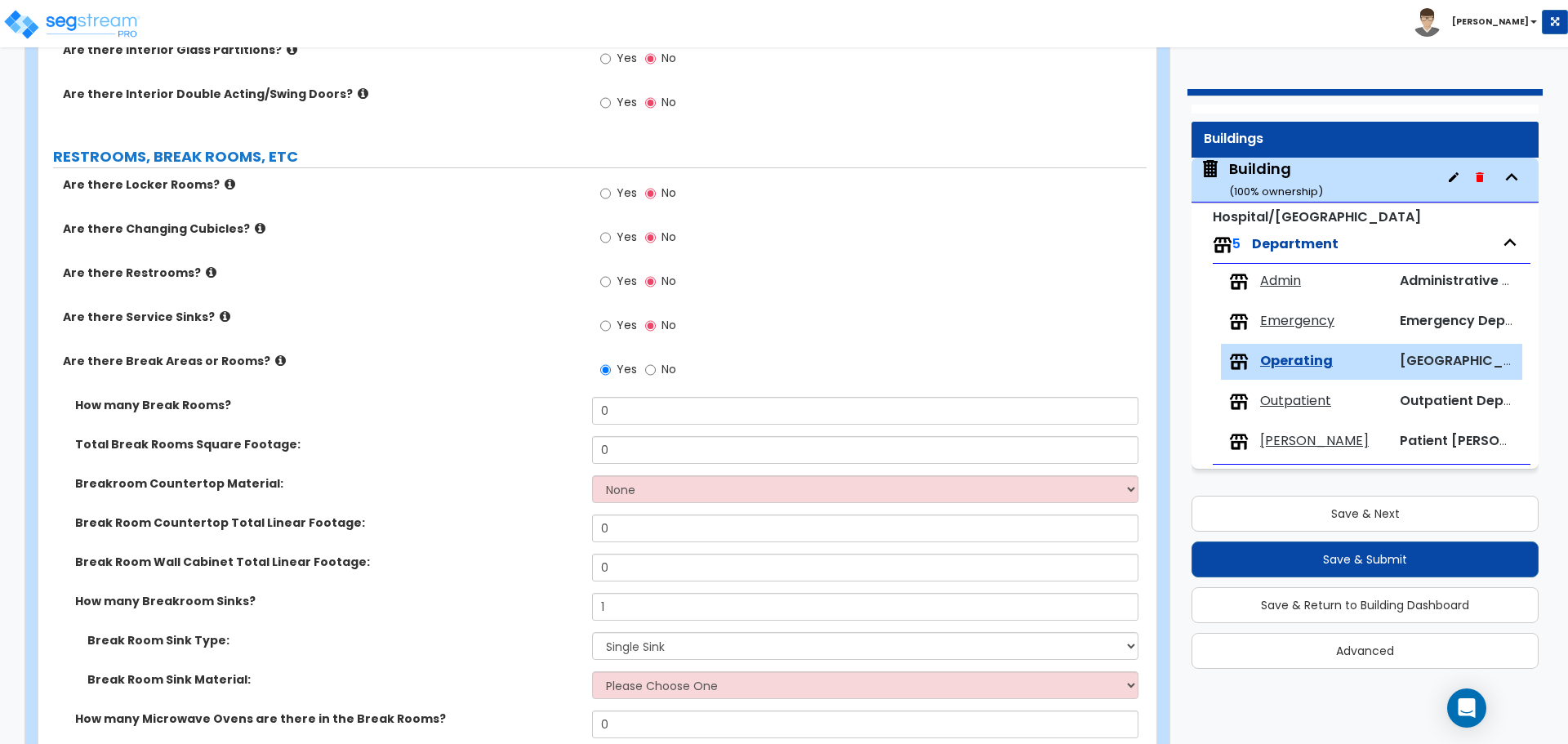
click at [1279, 413] on div "Outpatient Outpatient Department" at bounding box center [1372, 401] width 301 height 36
click at [1276, 392] on span "Outpatient" at bounding box center [1296, 400] width 71 height 18
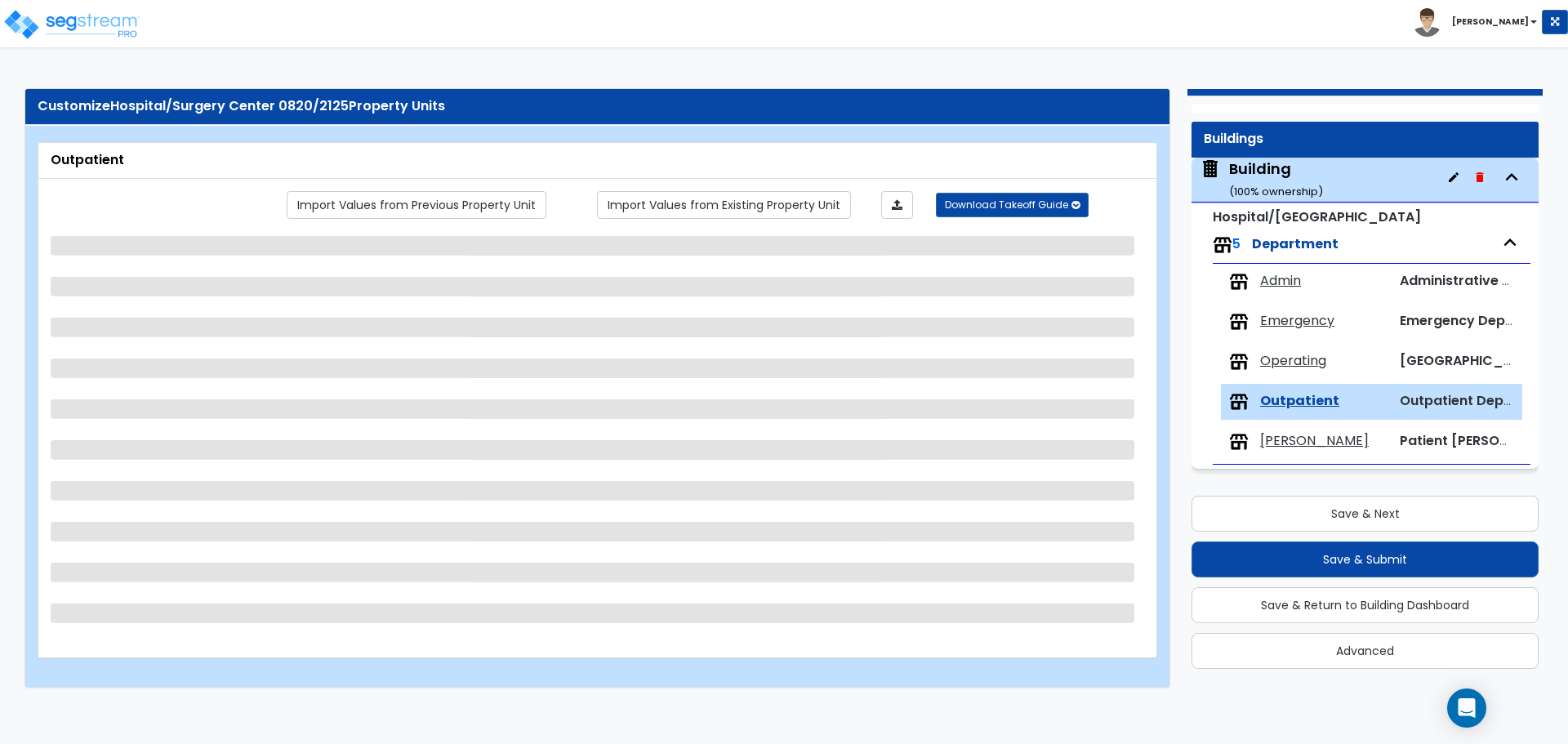
select select "2"
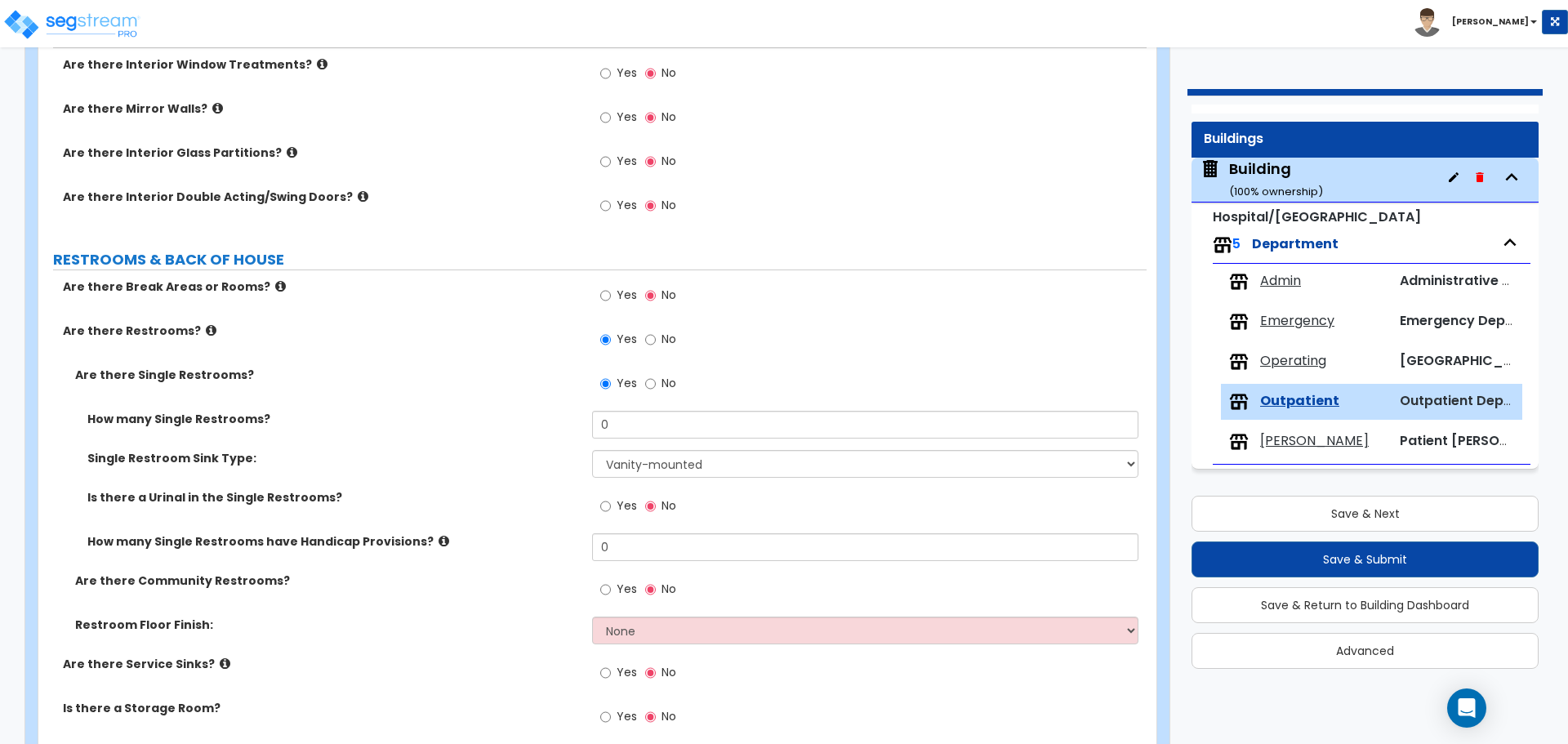
scroll to position [1700, 0]
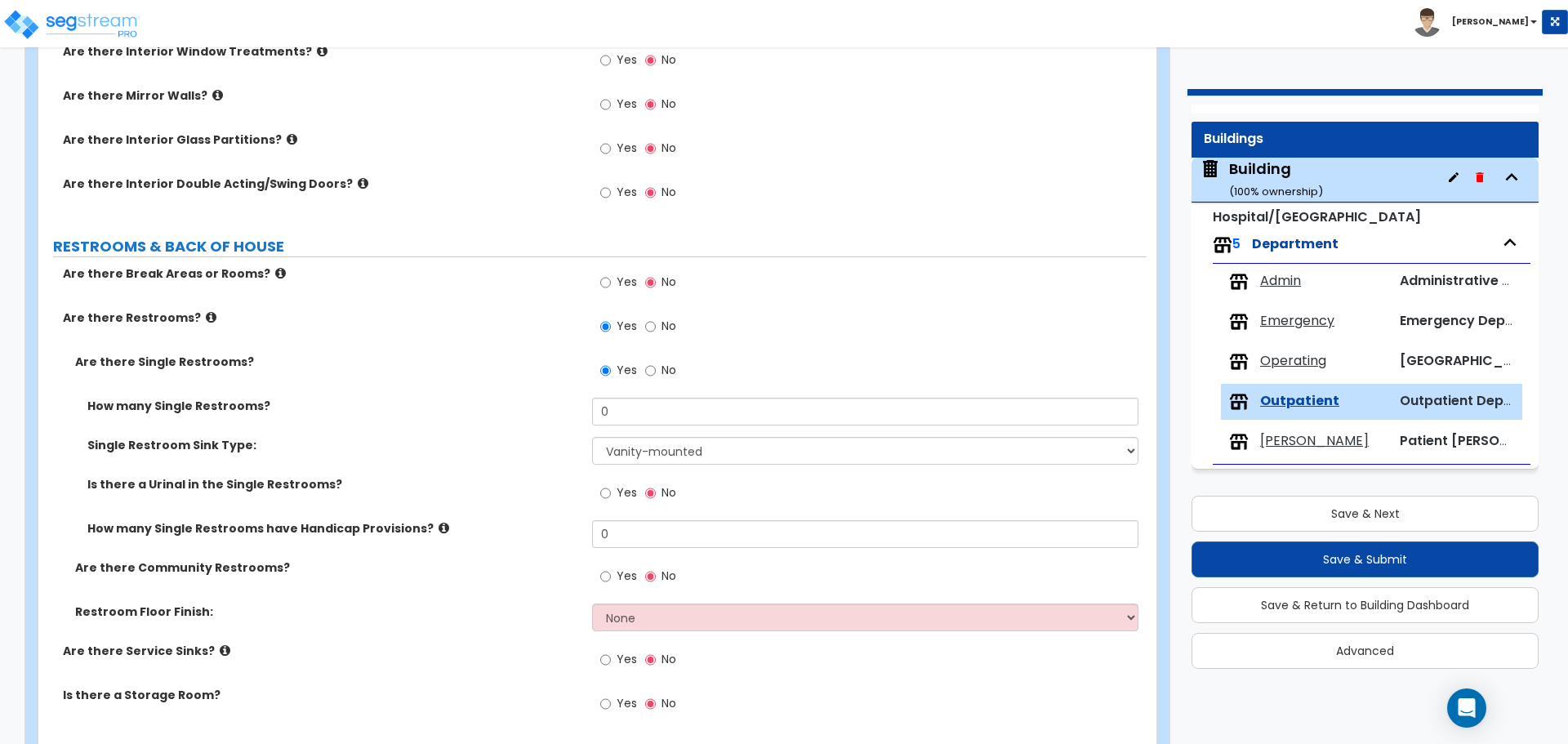
click at [620, 285] on label "Yes" at bounding box center [619, 284] width 37 height 28
click at [611, 285] on input "Yes" at bounding box center [605, 283] width 11 height 18
radio input "true"
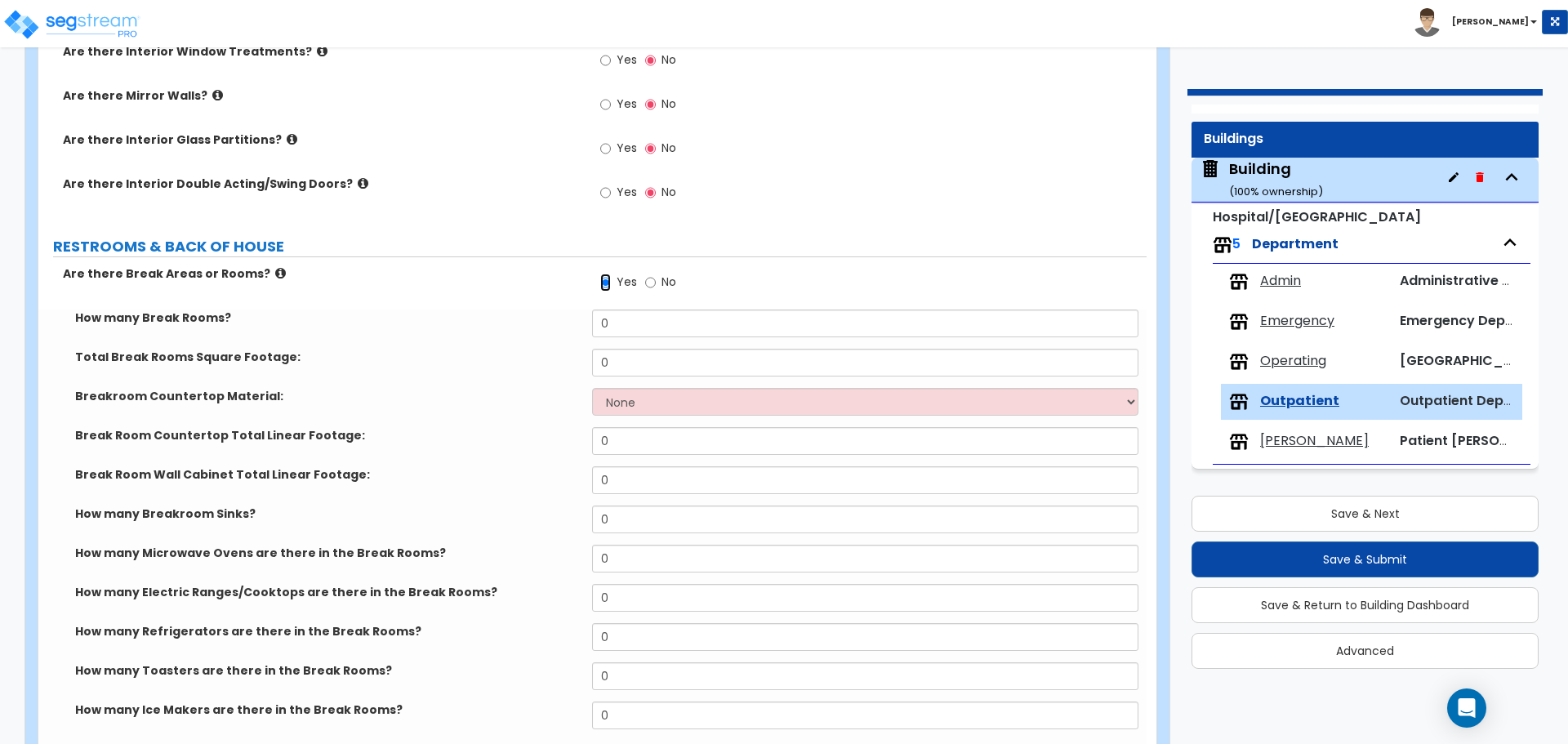
scroll to position [1732, 0]
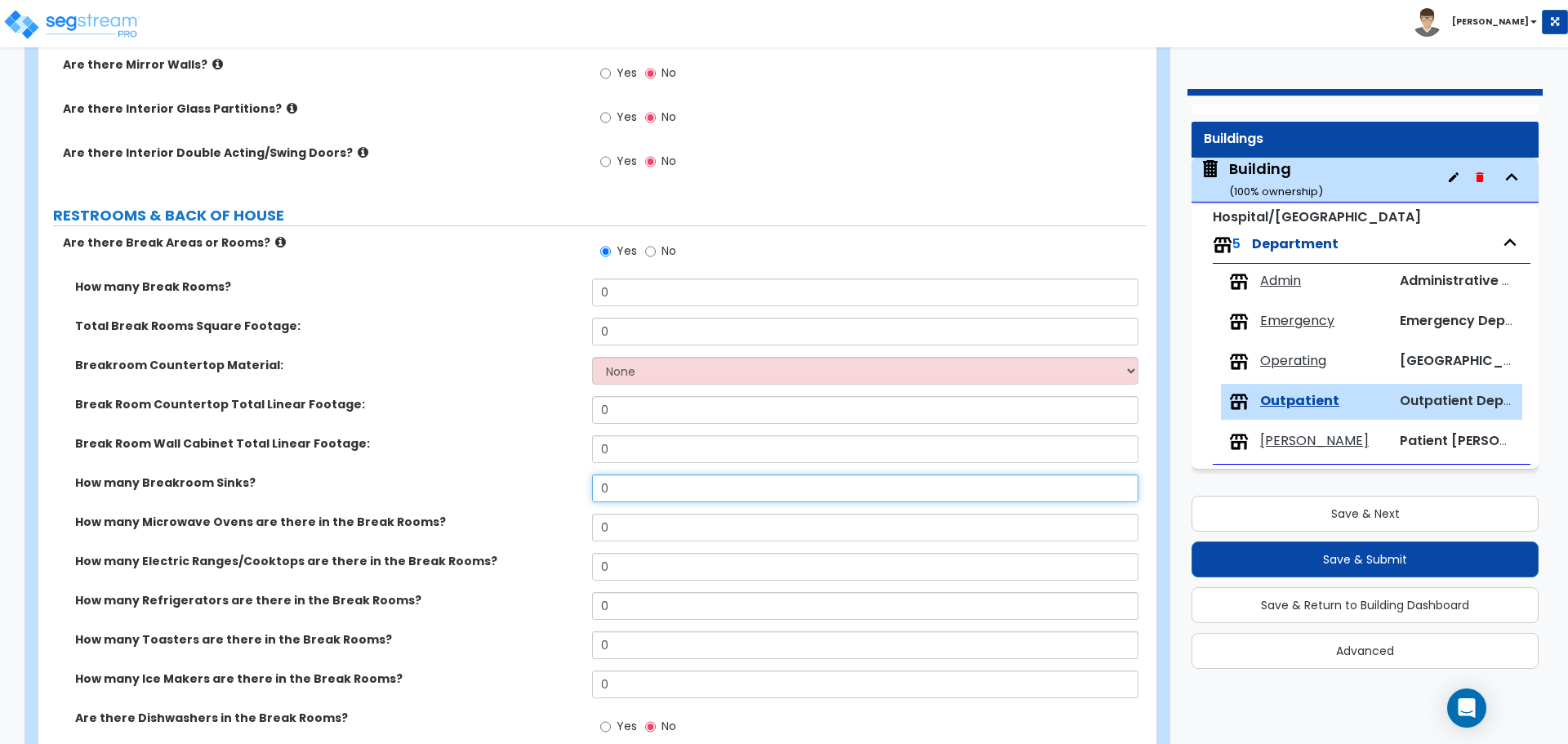
click at [626, 488] on input "0" at bounding box center [865, 488] width 545 height 28
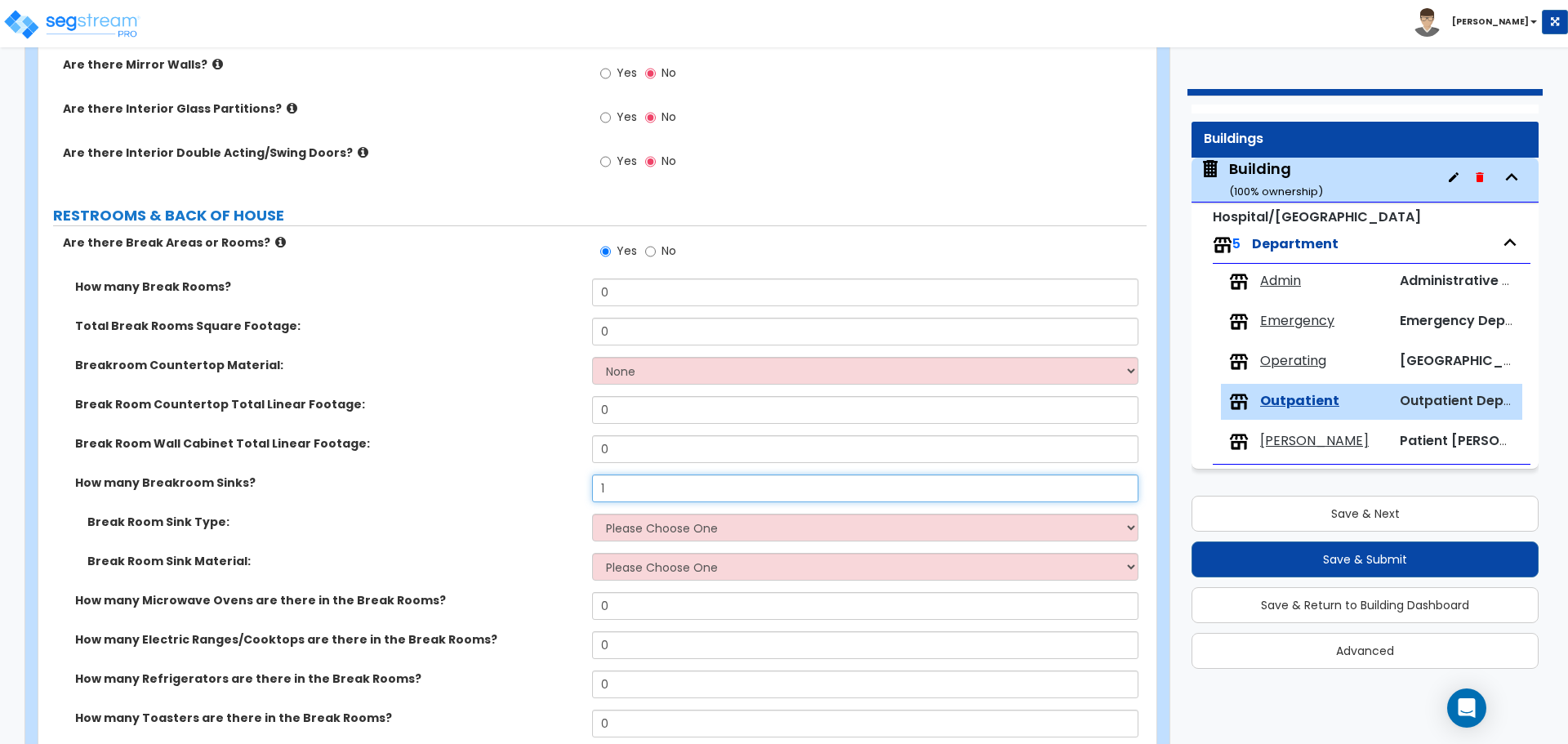
type input "1"
click at [1273, 439] on span "[PERSON_NAME]" at bounding box center [1314, 441] width 109 height 18
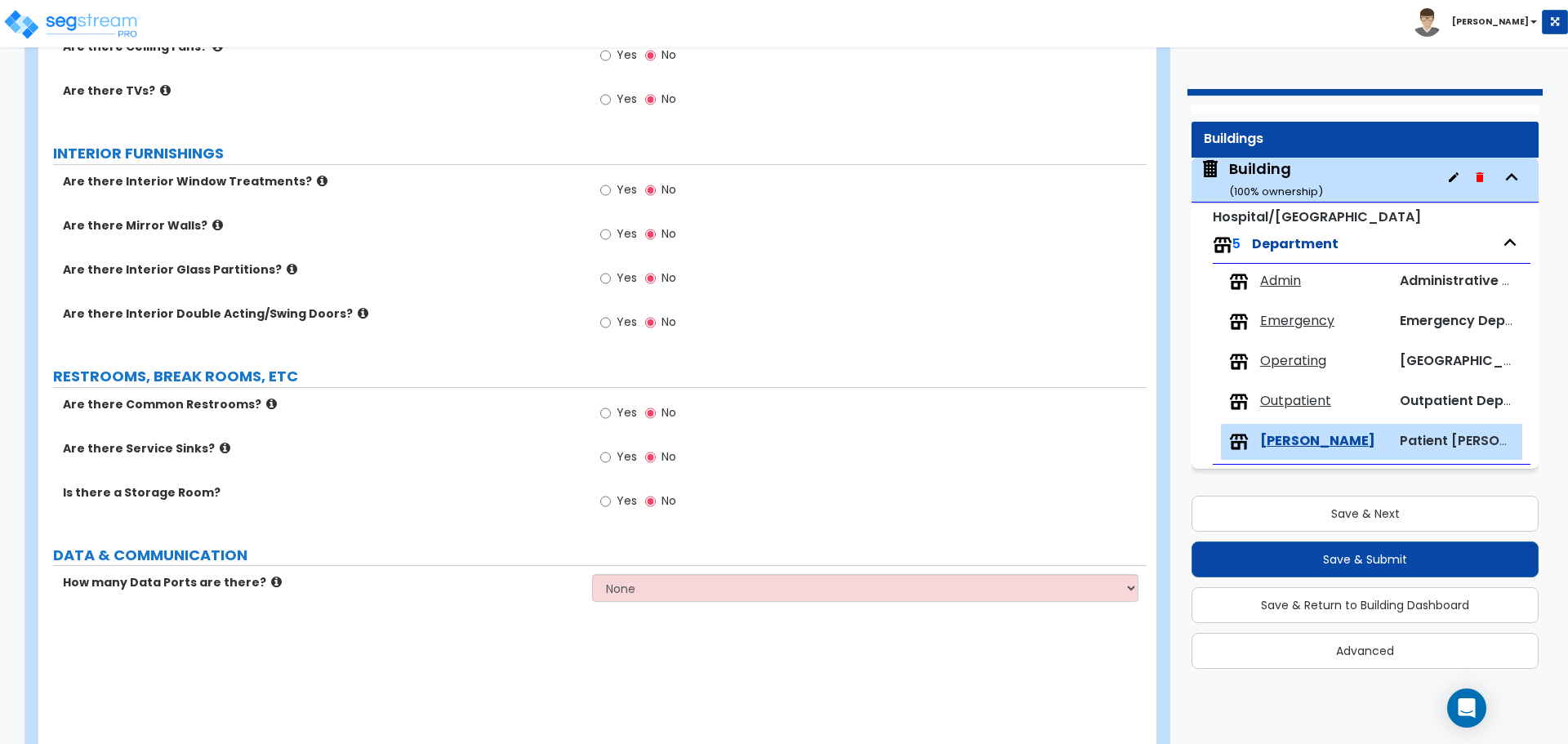
scroll to position [1427, 0]
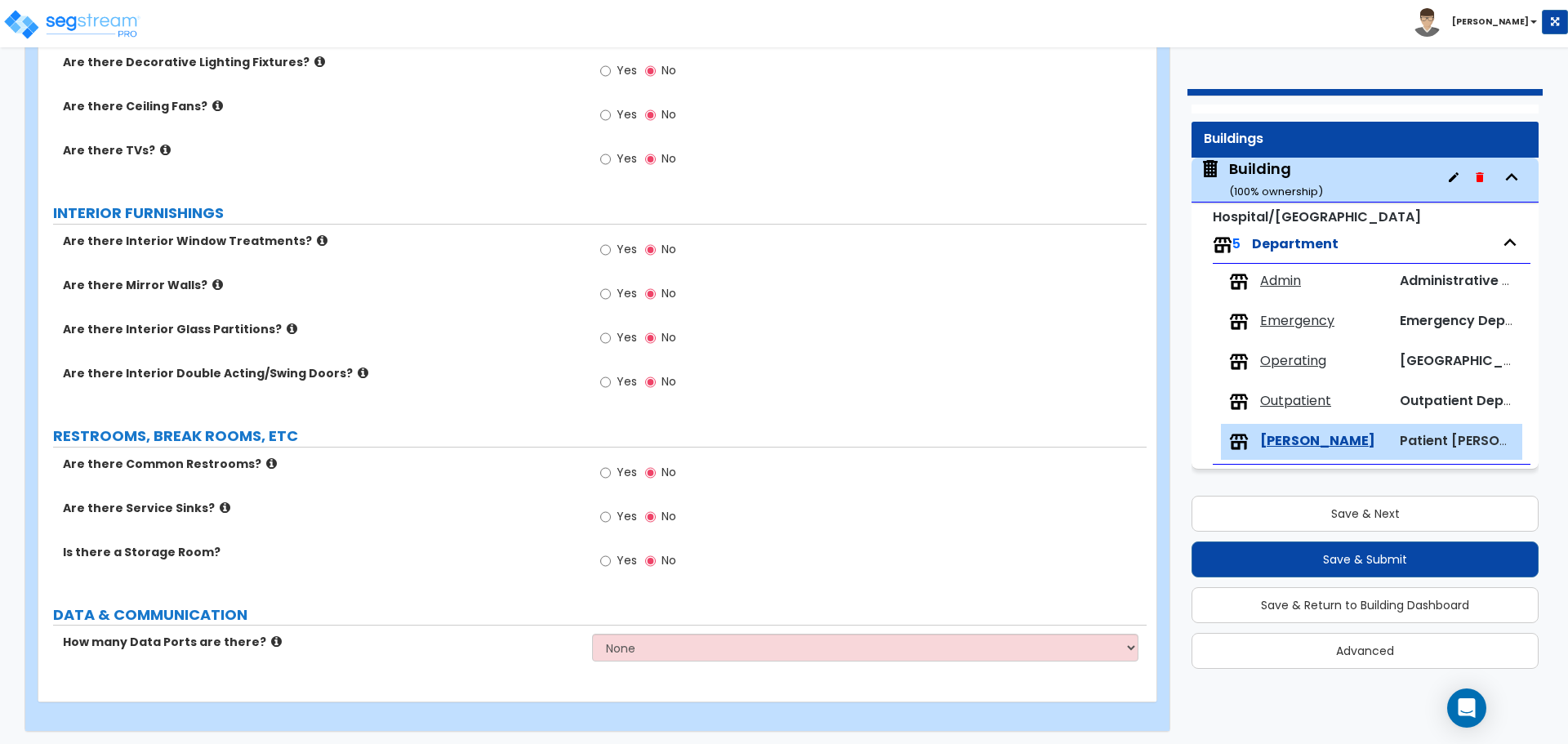
click at [1268, 164] on div "Building ( 100 % ownership)" at bounding box center [1276, 179] width 94 height 41
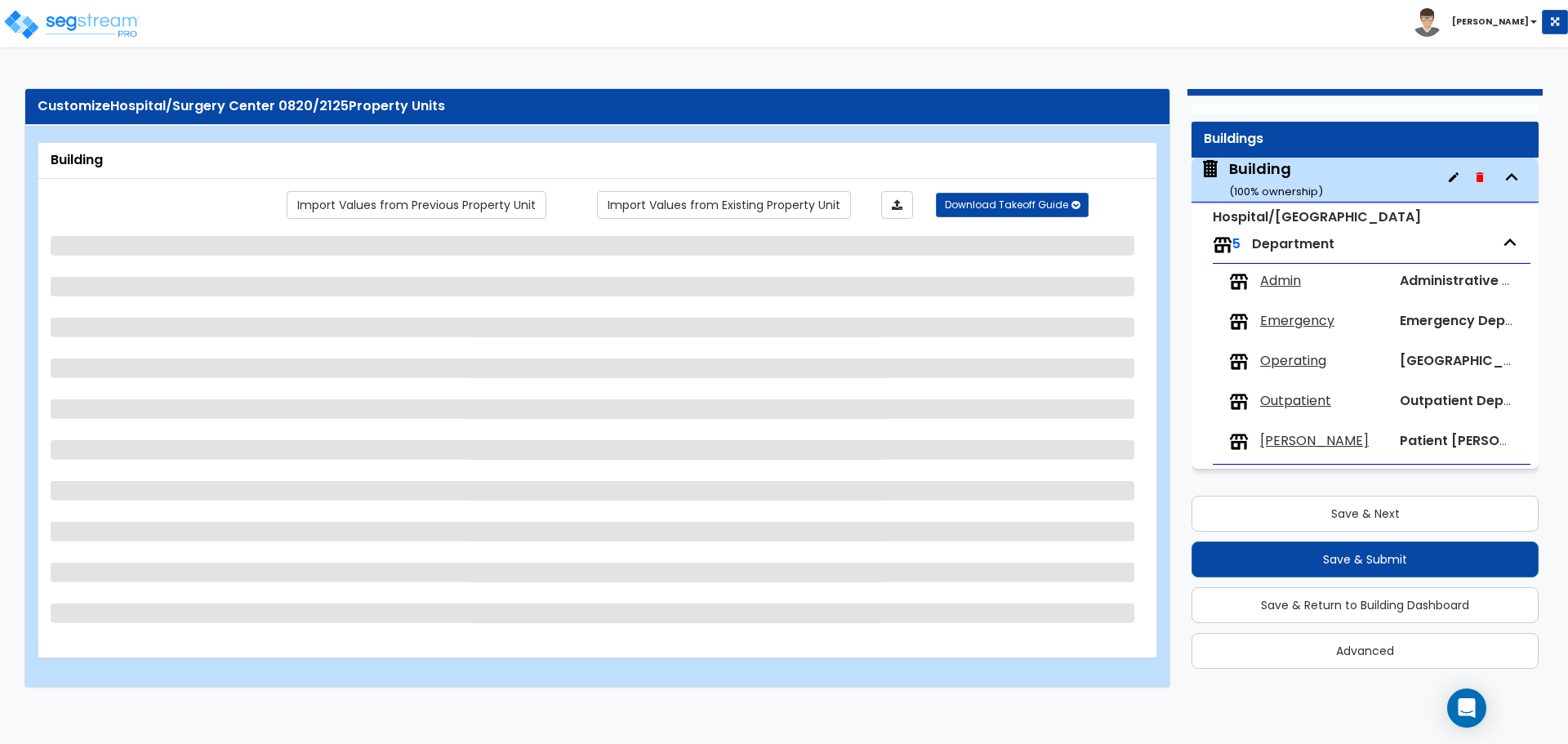
scroll to position [0, 0]
select select "3"
select select "4"
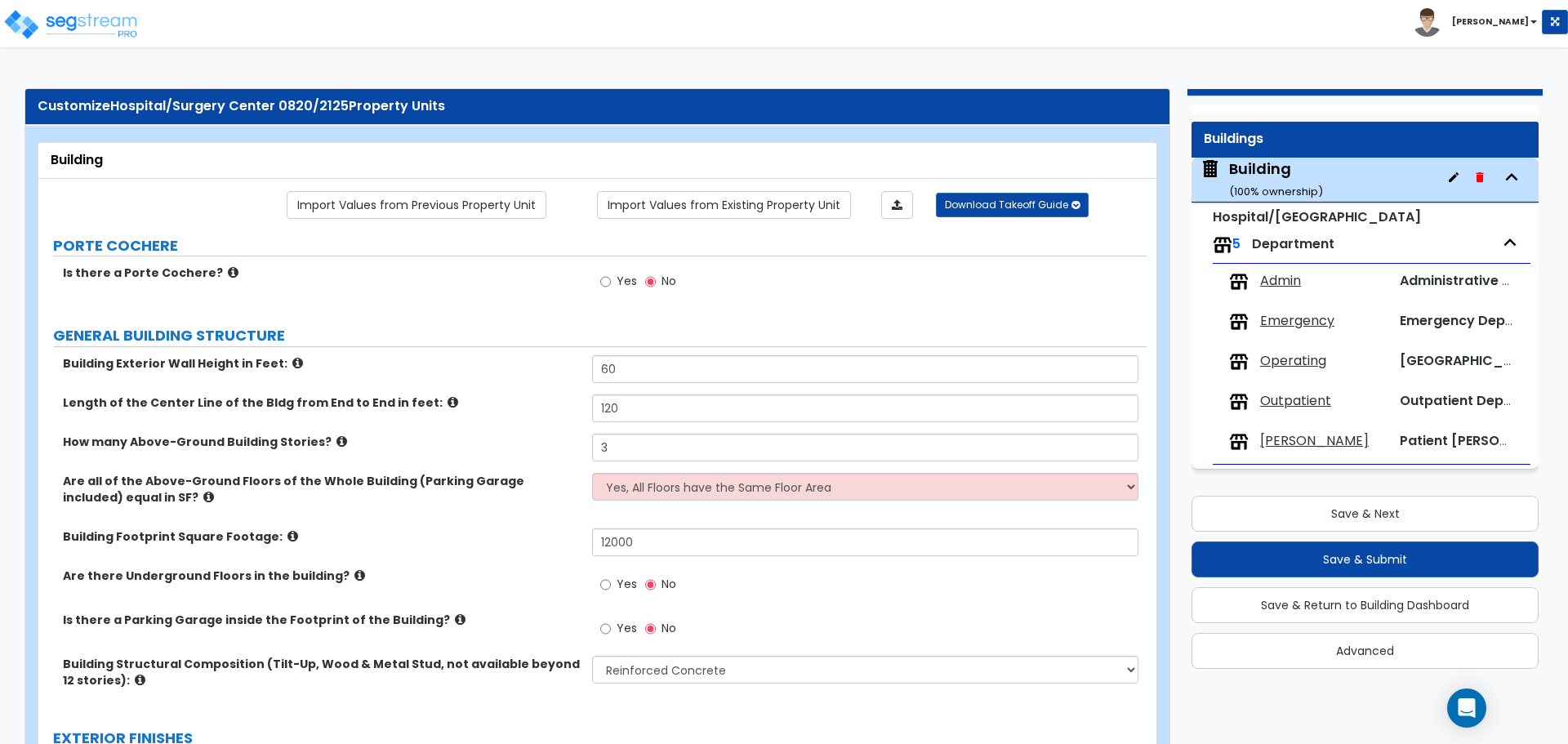
scroll to position [2054, 0]
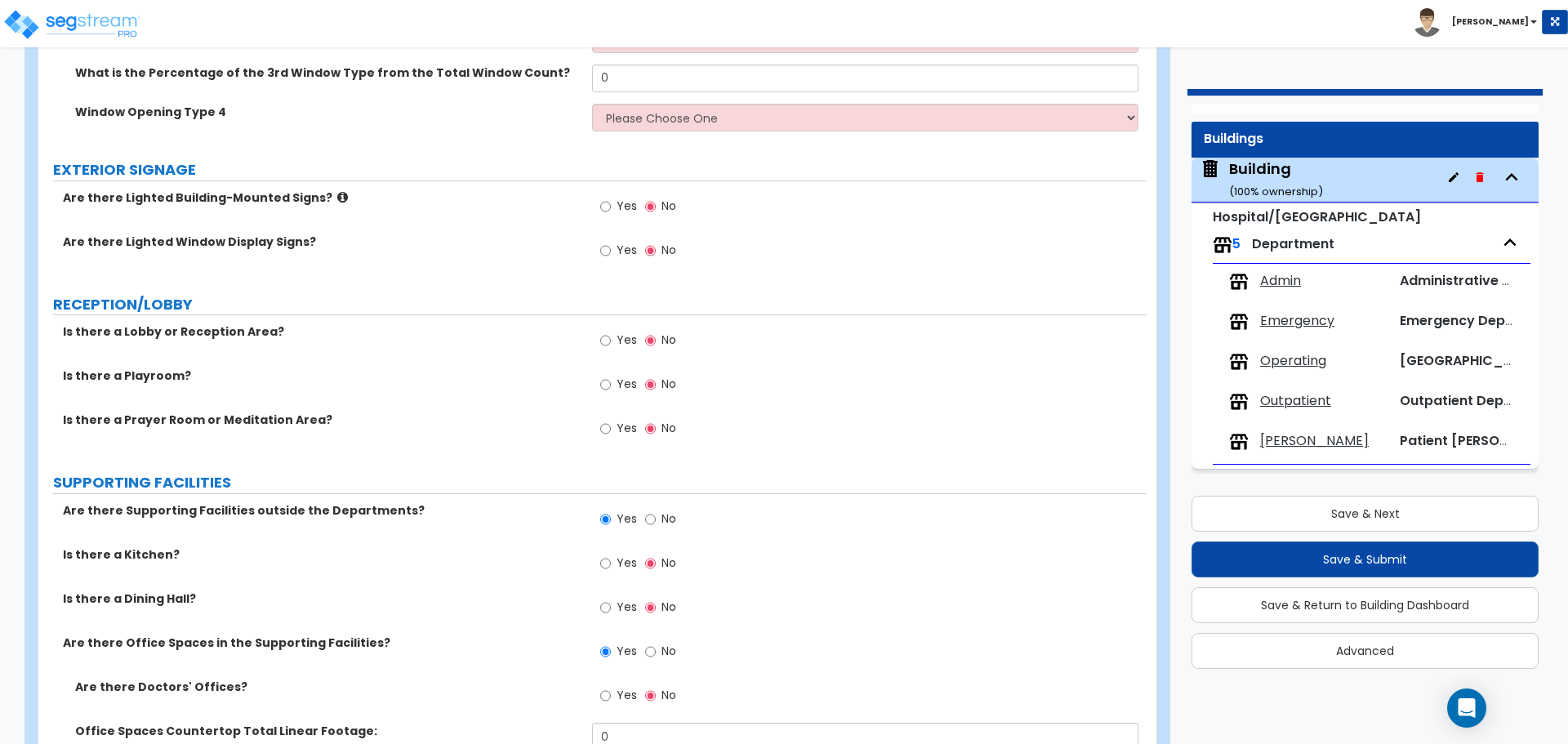
click at [630, 375] on span "Yes" at bounding box center [626, 383] width 20 height 16
click at [611, 375] on input "Yes" at bounding box center [605, 384] width 11 height 18
radio input "true"
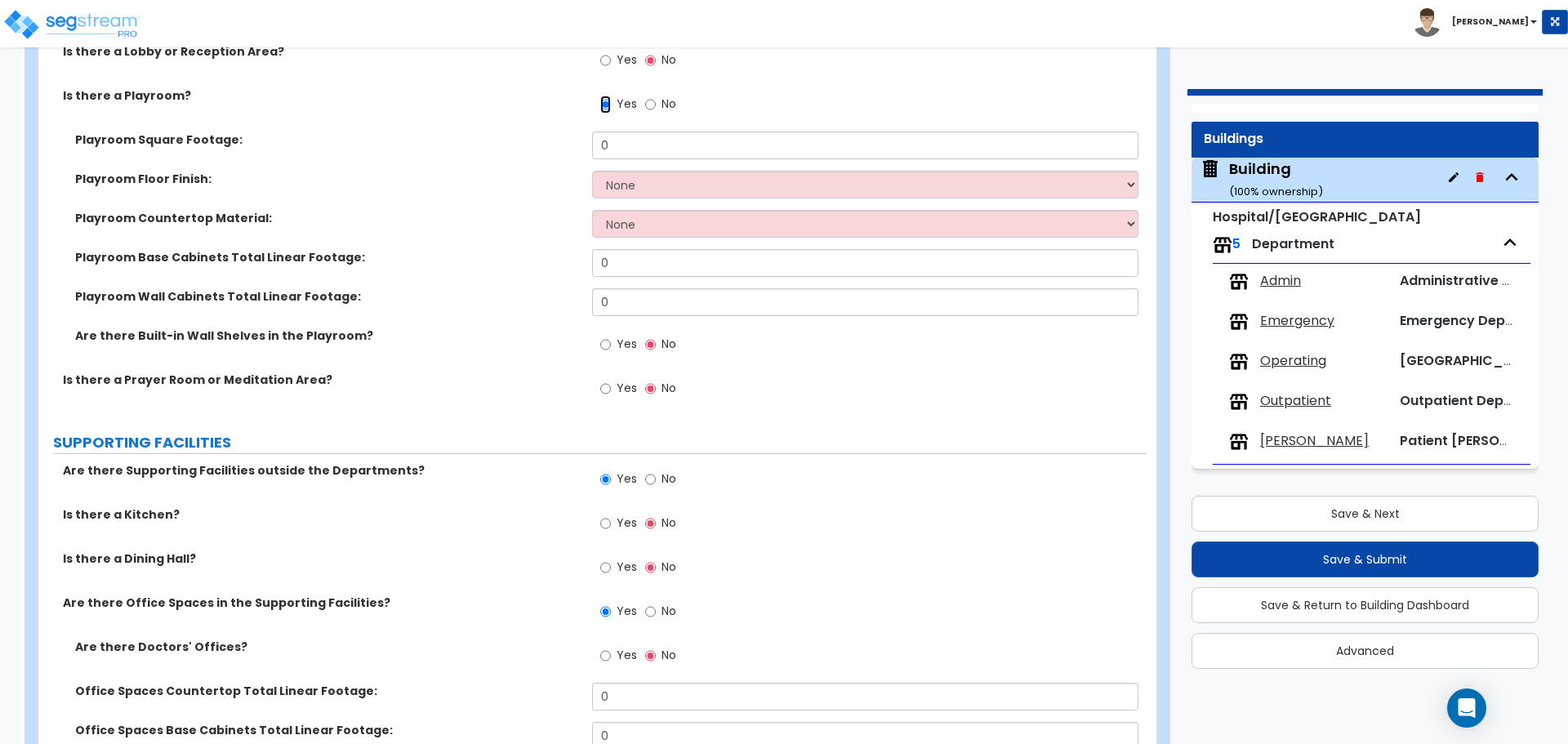
scroll to position [2316, 0]
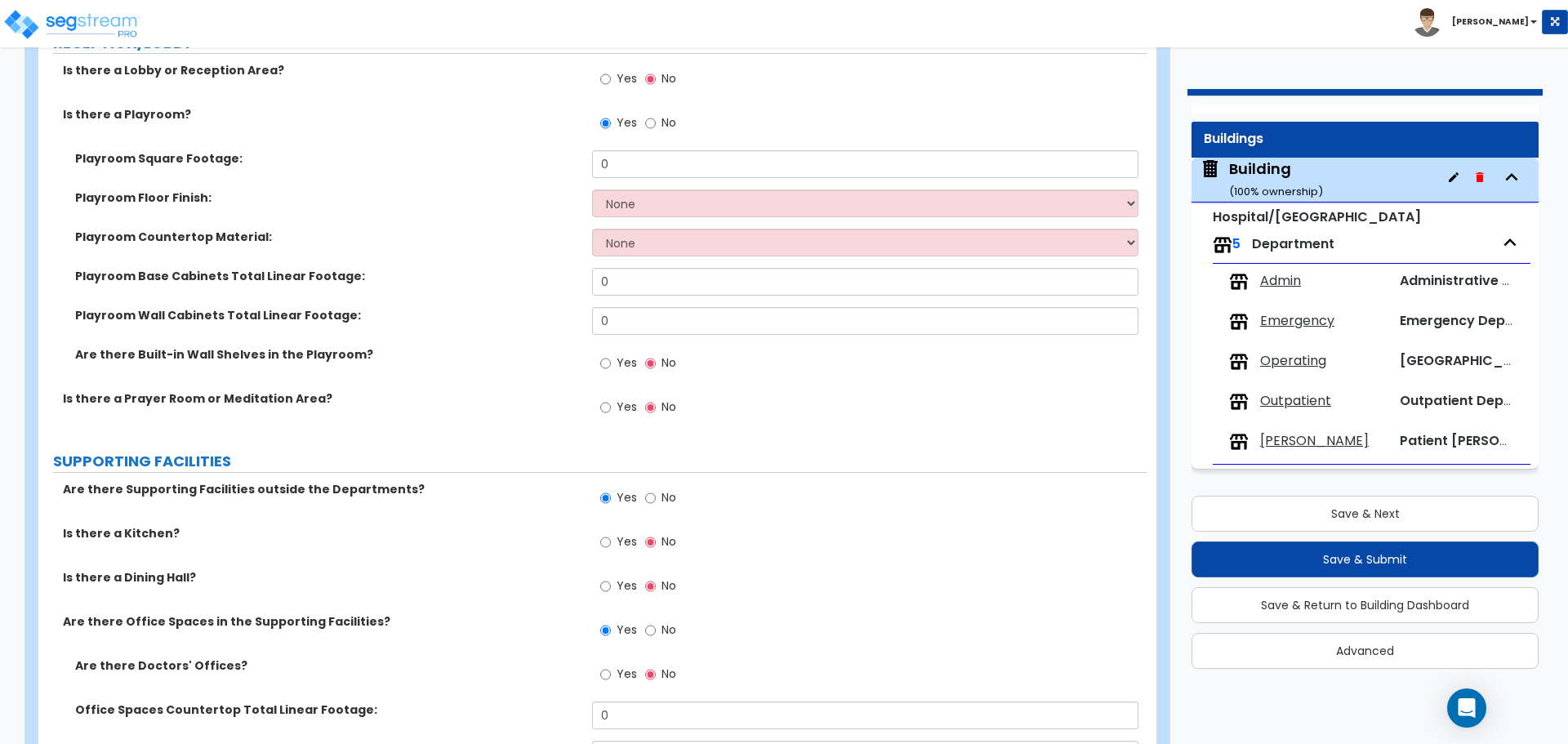
click at [631, 351] on label "Yes" at bounding box center [619, 365] width 37 height 28
click at [611, 354] on input "Yes" at bounding box center [605, 363] width 11 height 18
radio input "true"
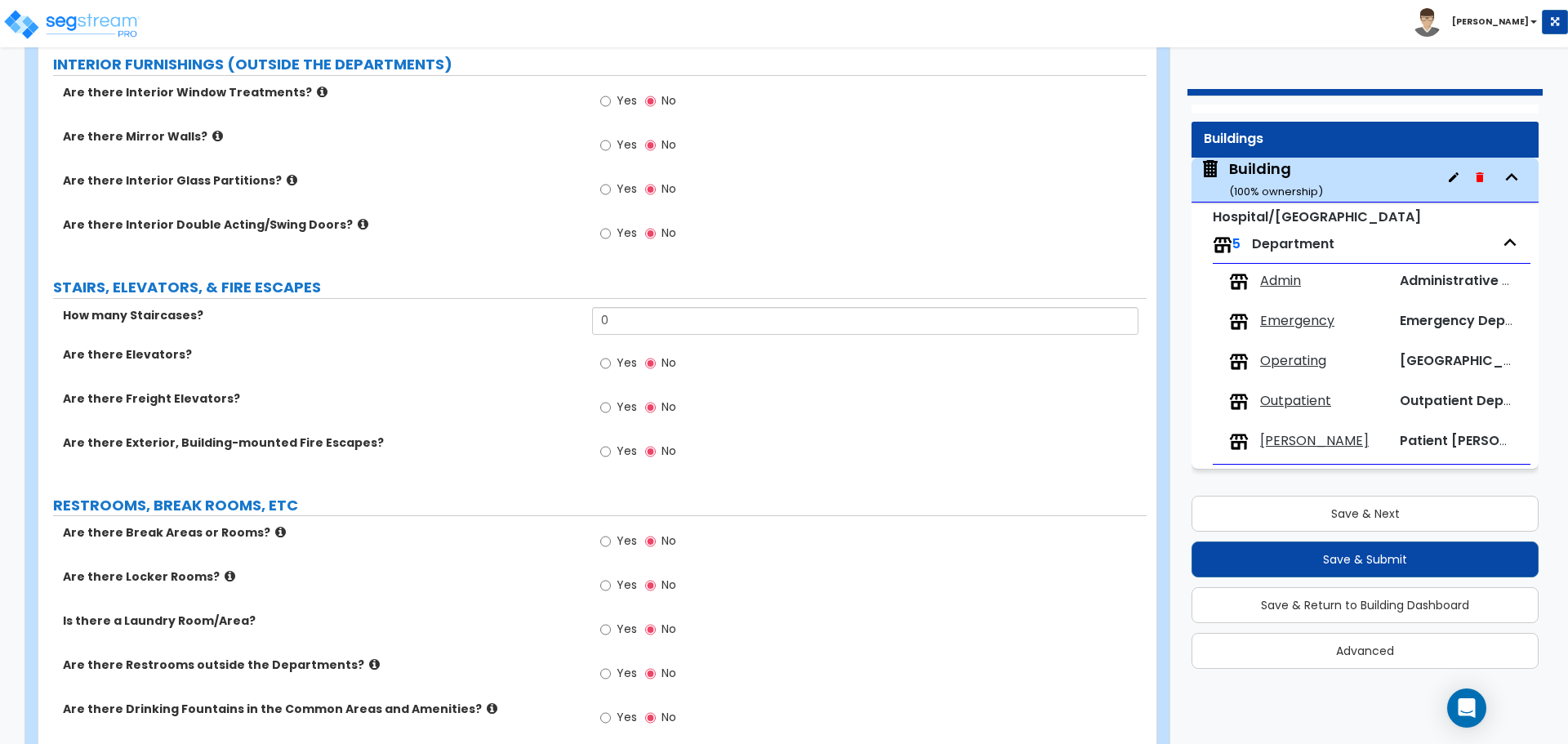
scroll to position [5256, 0]
click at [636, 354] on span "Yes" at bounding box center [626, 362] width 20 height 16
click at [611, 354] on input "Yes" at bounding box center [605, 363] width 11 height 18
radio input "true"
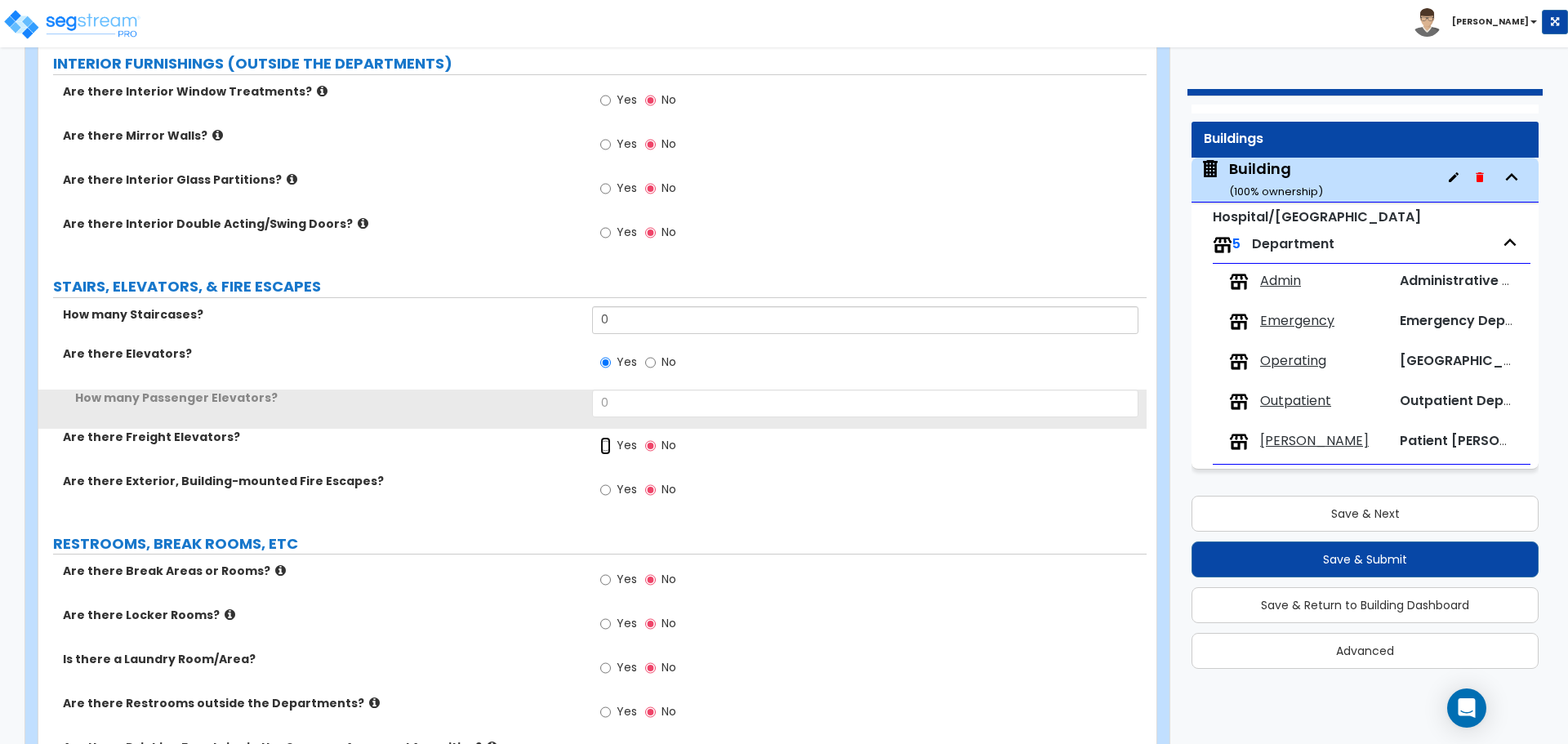
click at [601, 447] on input "Yes" at bounding box center [605, 446] width 11 height 18
radio input "true"
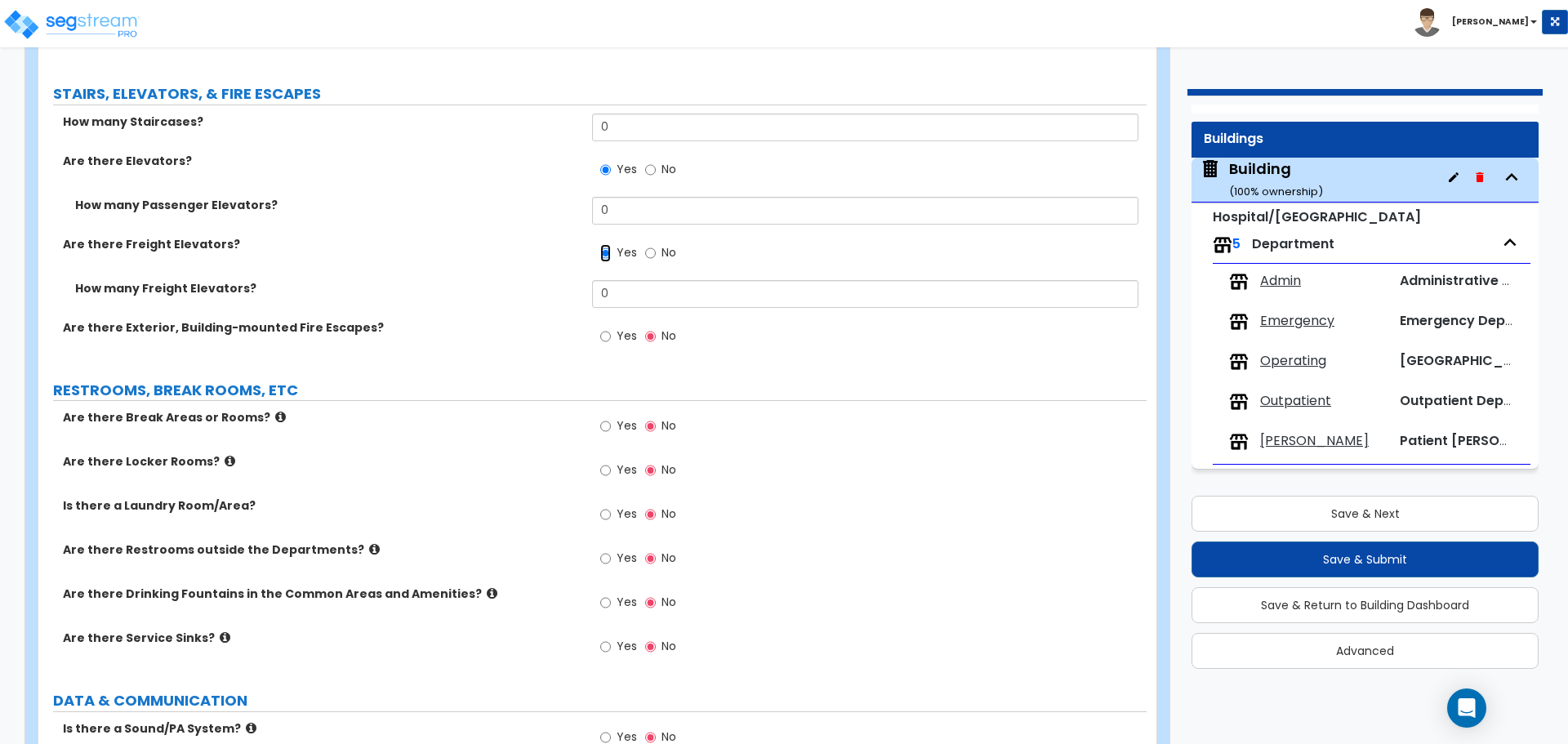
scroll to position [5452, 0]
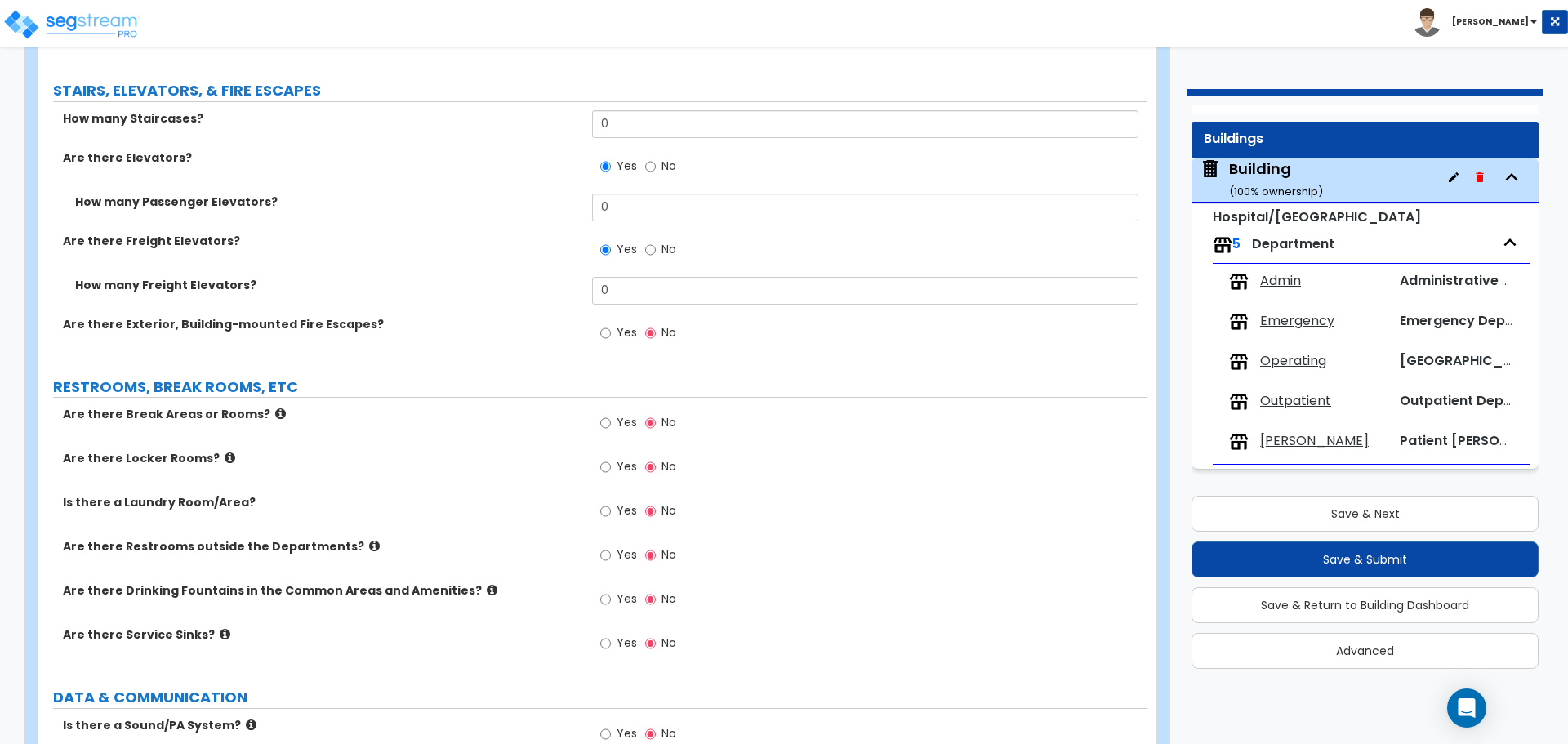
click at [1285, 325] on span "Emergency" at bounding box center [1297, 320] width 74 height 18
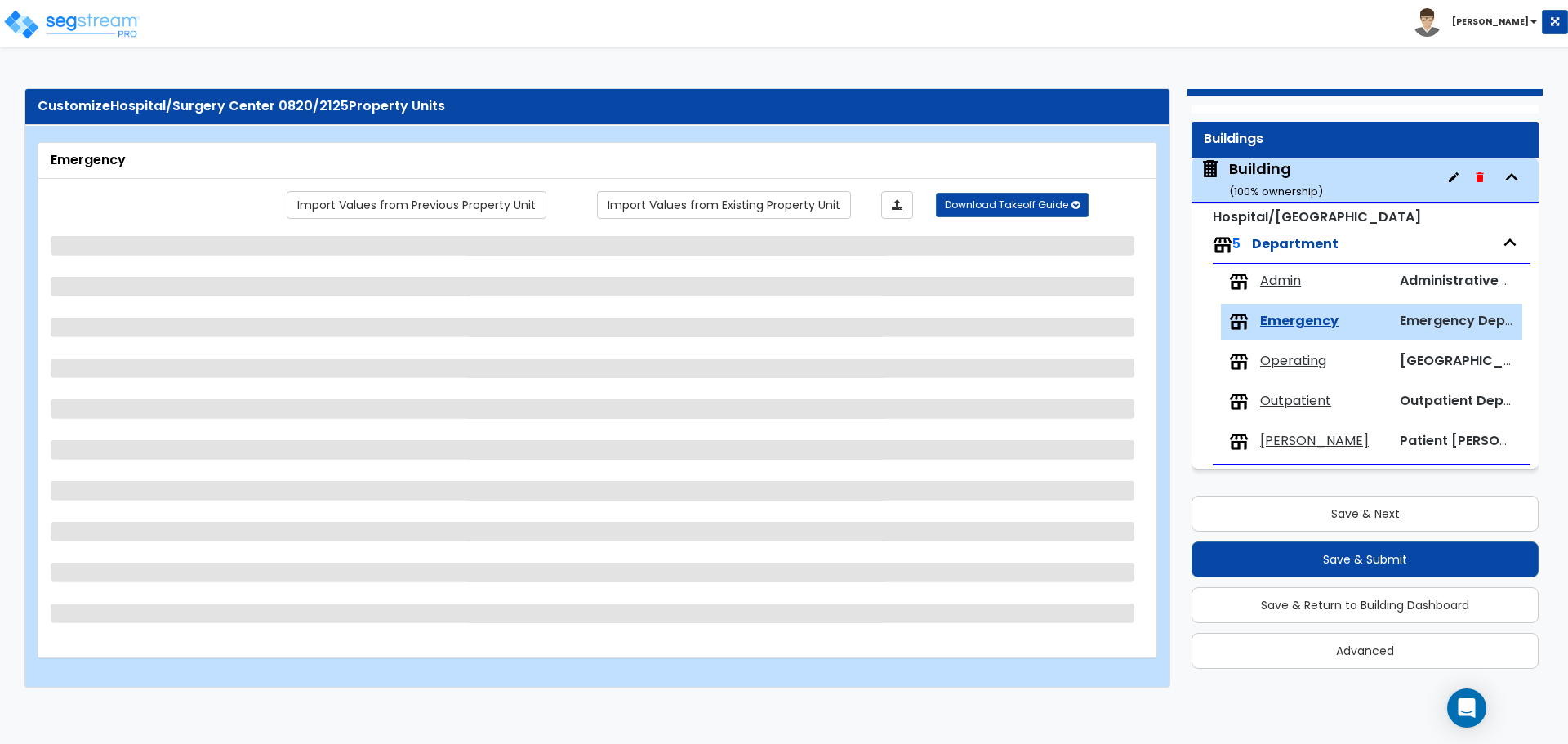
scroll to position [0, 0]
select select "1"
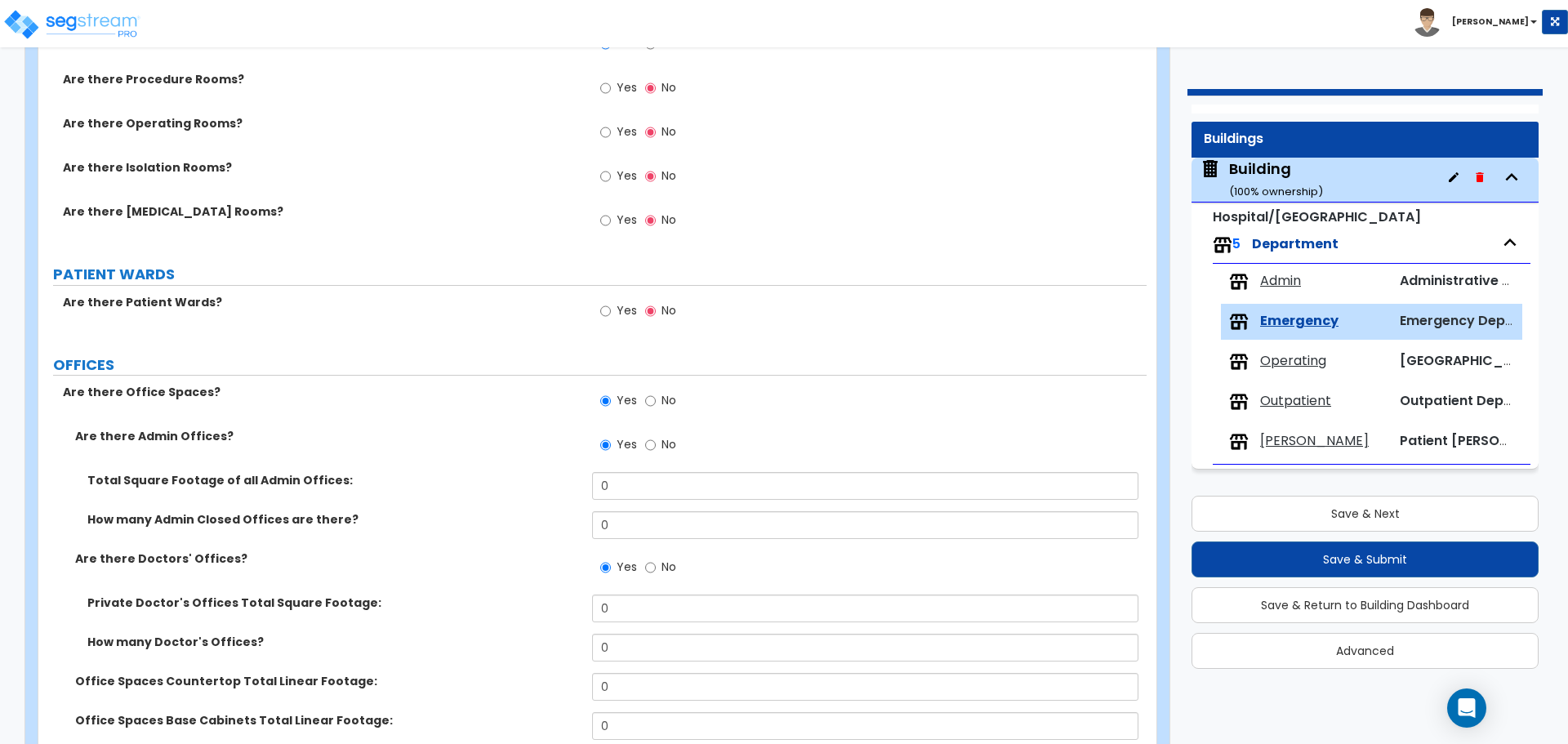
click at [627, 312] on span "Yes" at bounding box center [626, 310] width 20 height 16
click at [611, 312] on input "Yes" at bounding box center [605, 311] width 11 height 18
radio input "true"
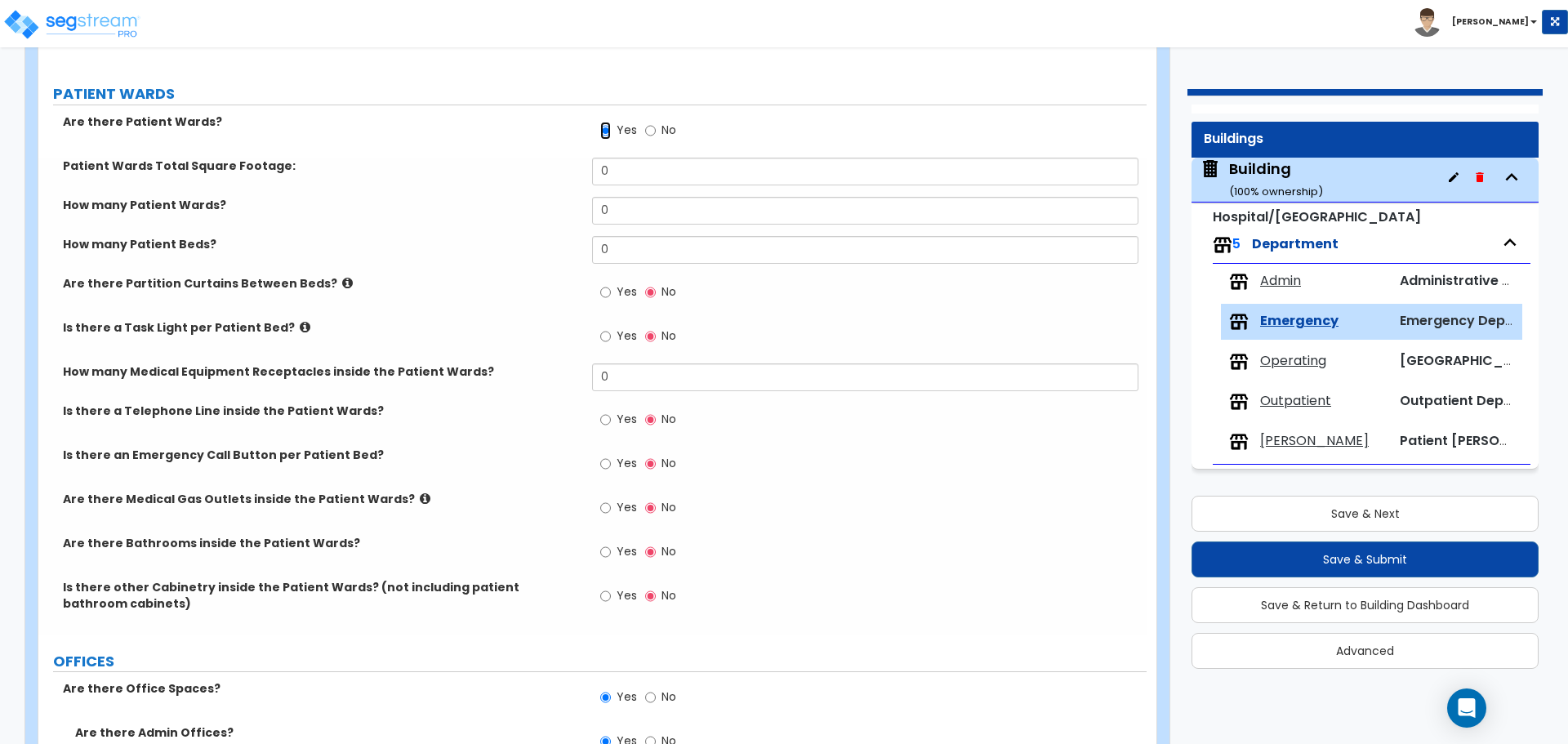
scroll to position [847, 0]
click at [1282, 365] on span "Operating" at bounding box center [1293, 361] width 67 height 18
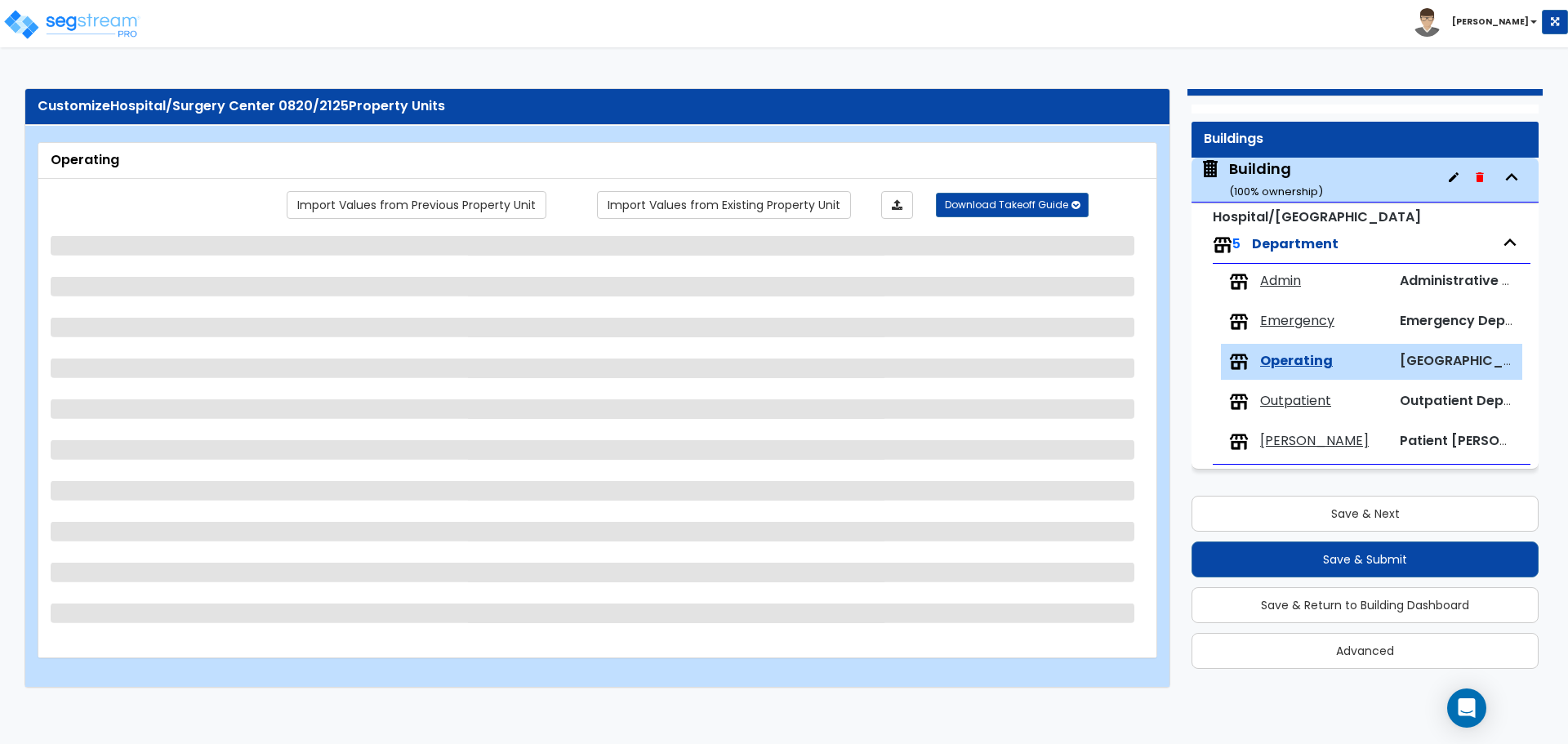
select select "1"
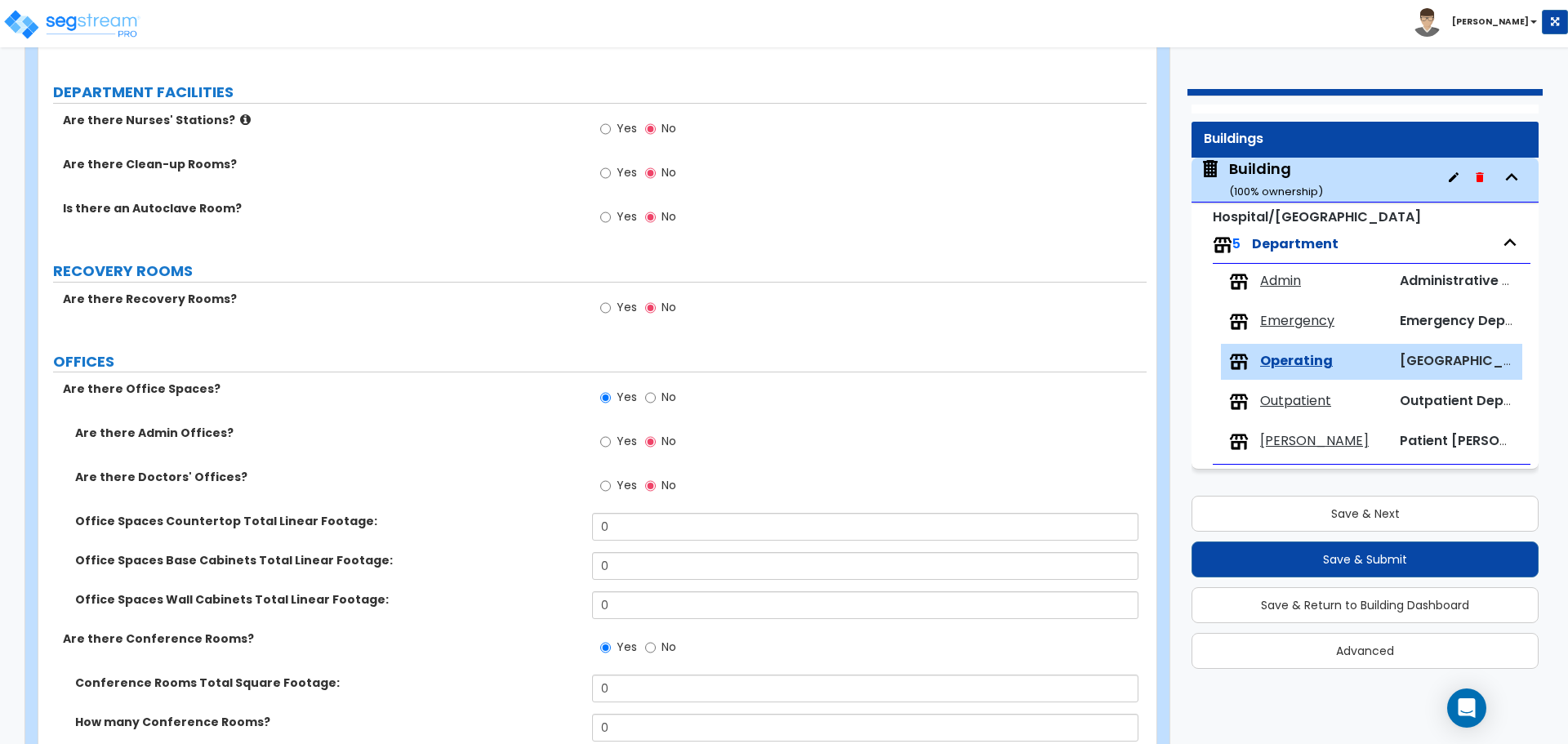
scroll to position [405, 0]
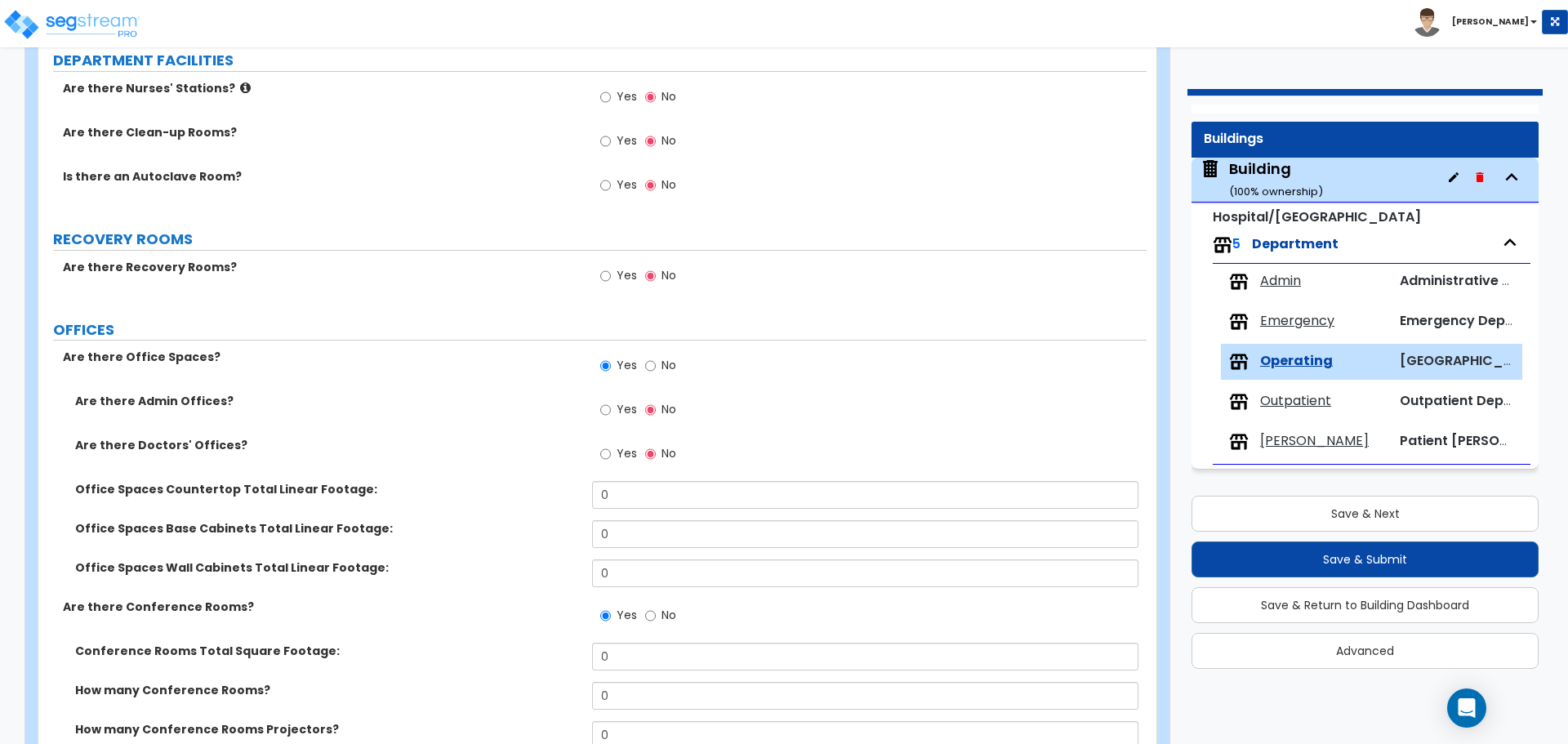
click at [626, 273] on span "Yes" at bounding box center [626, 275] width 20 height 16
click at [611, 273] on input "Yes" at bounding box center [605, 276] width 11 height 18
radio input "true"
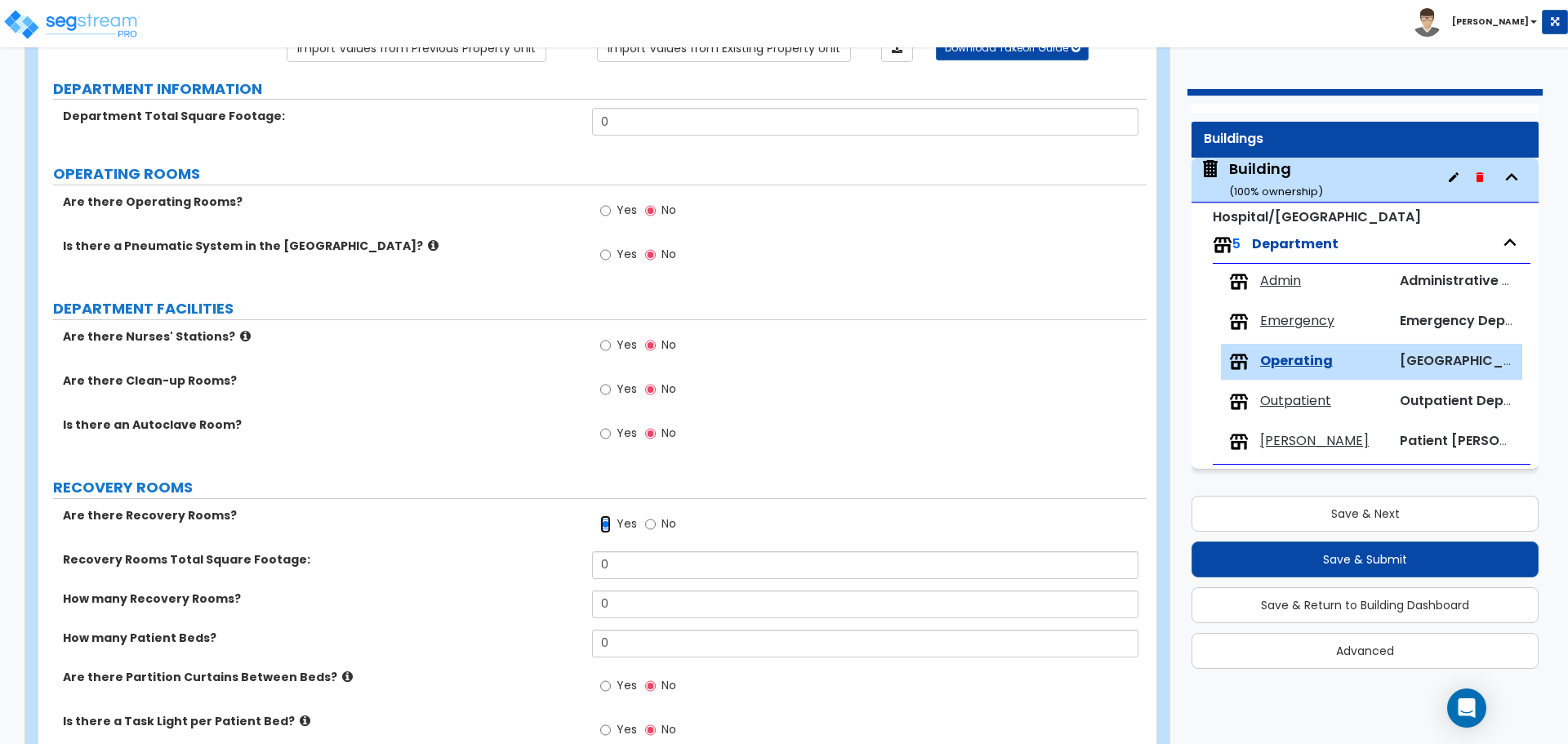
scroll to position [157, 0]
click at [1263, 170] on div "Building ( 100 % ownership)" at bounding box center [1276, 179] width 94 height 41
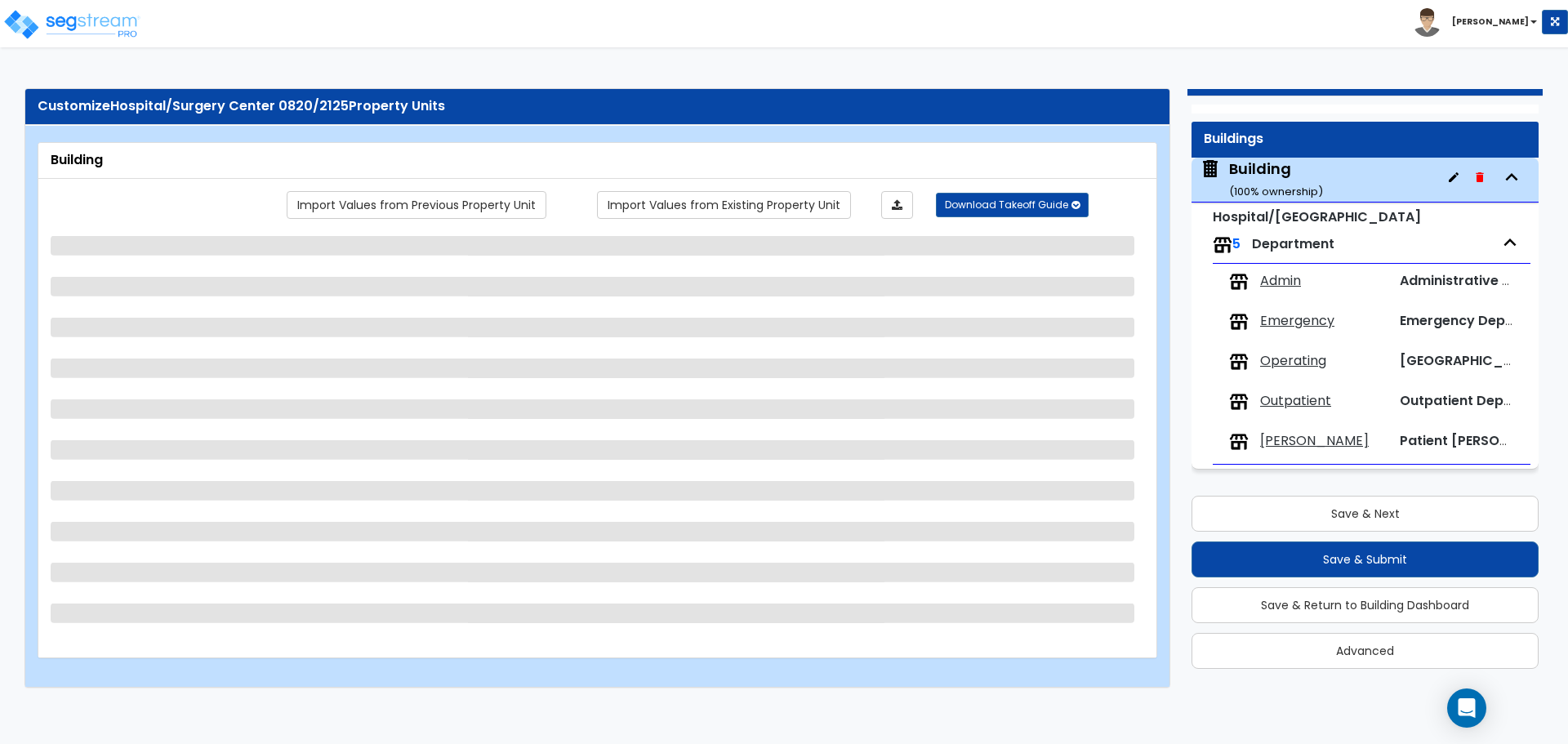
select select "3"
select select "4"
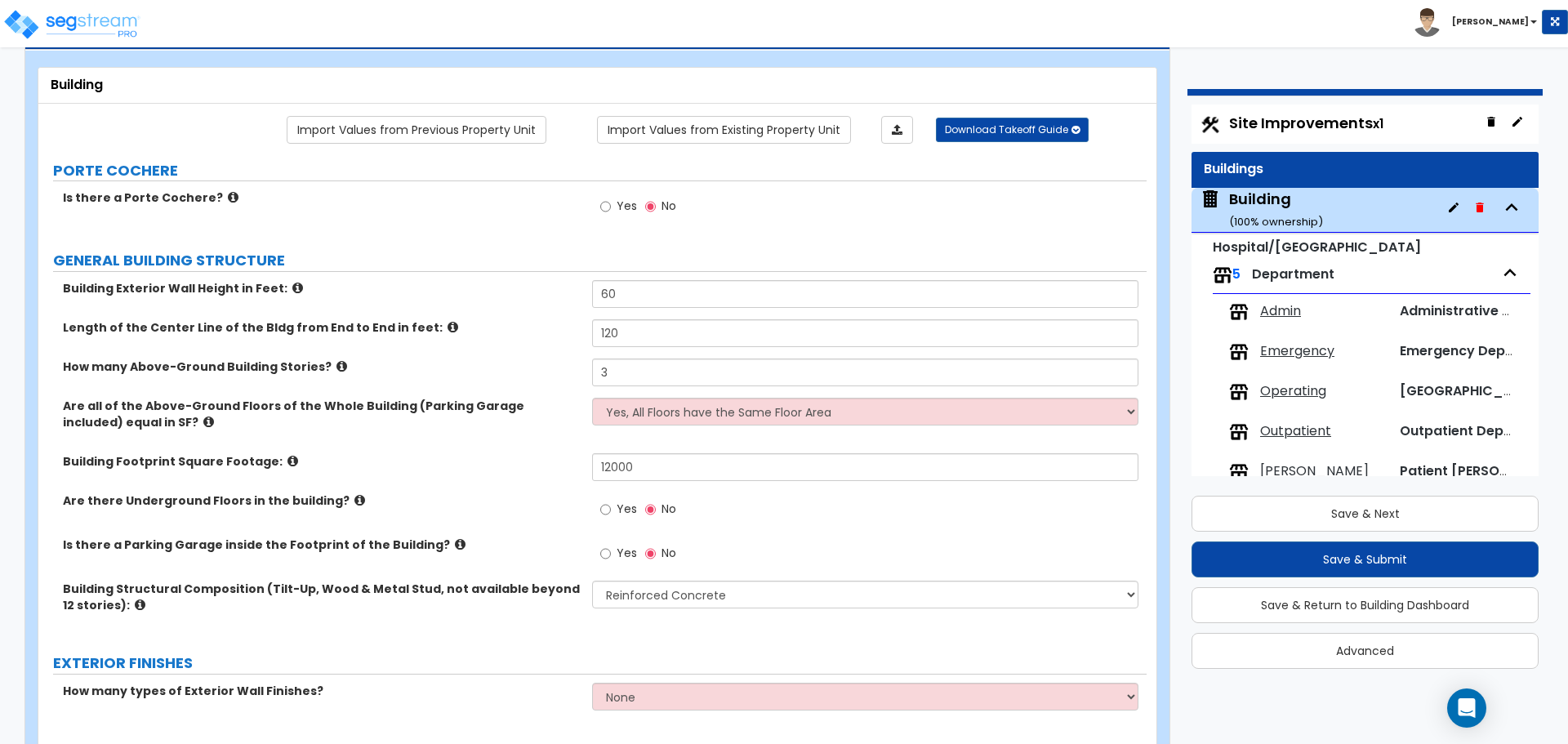
click at [1263, 117] on span "Site Improvements x1" at bounding box center [1307, 123] width 154 height 20
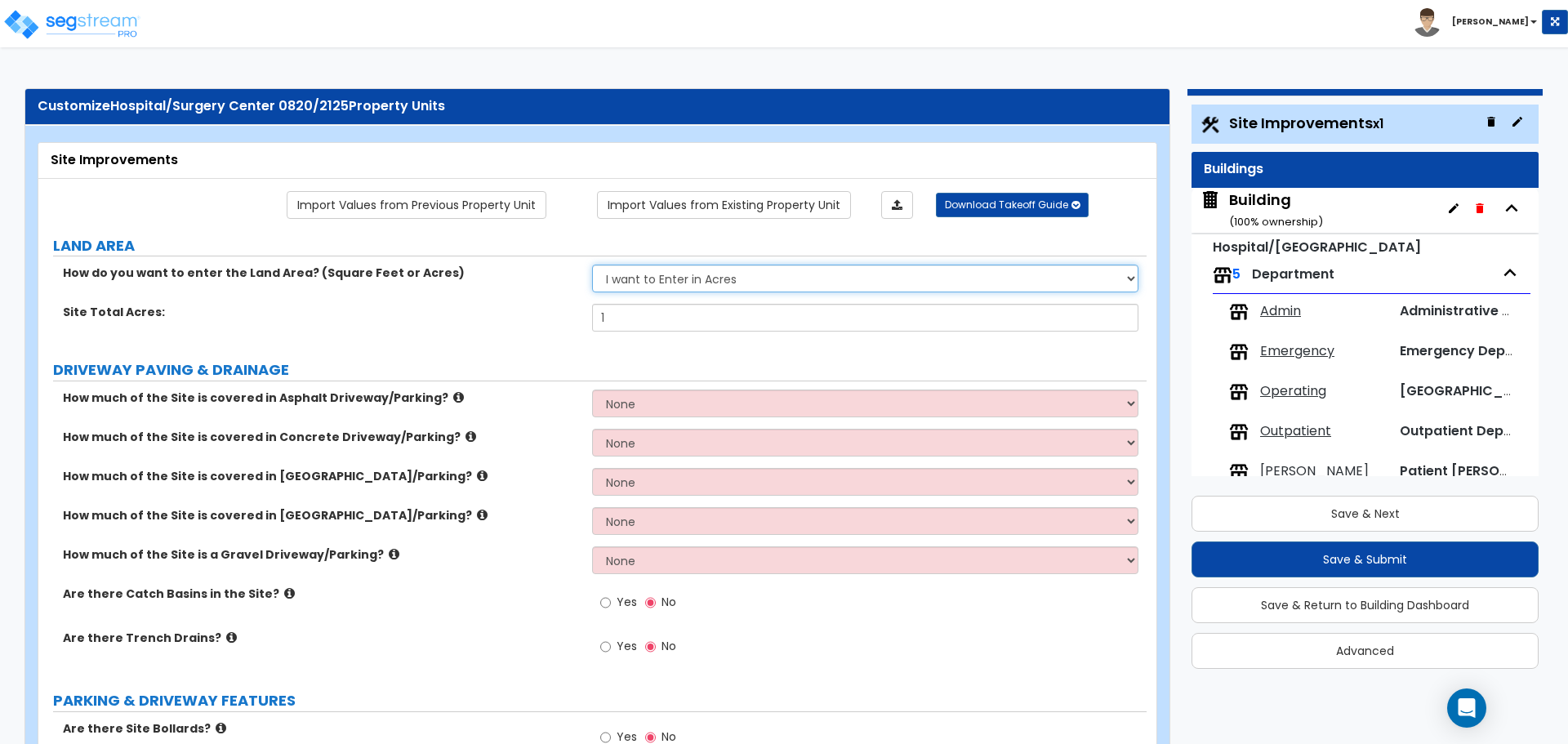
click at [691, 281] on select "I want to Enter in Acres I want to Enter in Square Feet" at bounding box center [865, 278] width 545 height 28
click at [592, 264] on select "I want to Enter in Acres I want to Enter in Square Feet" at bounding box center [865, 278] width 545 height 28
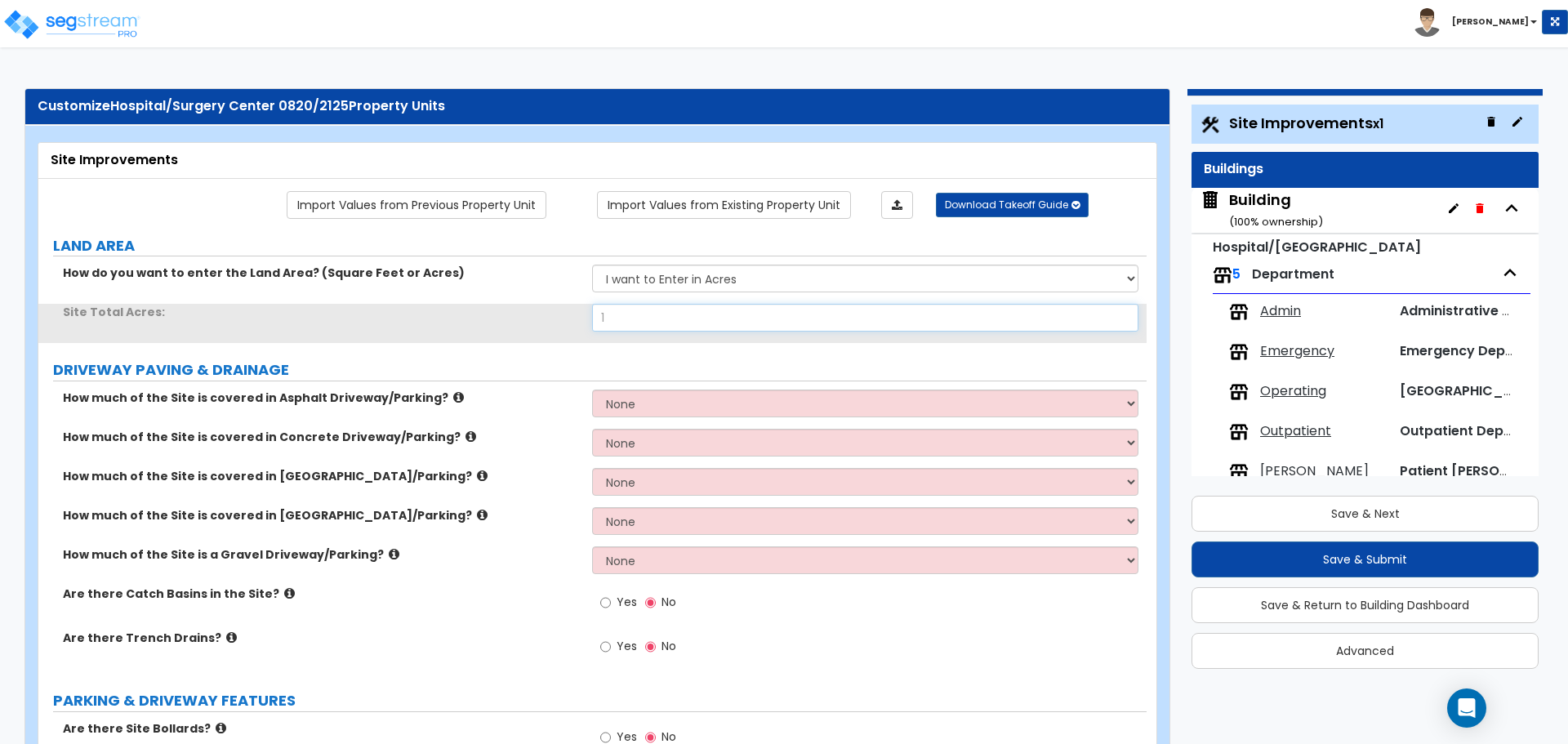
drag, startPoint x: 664, startPoint y: 317, endPoint x: 496, endPoint y: 306, distance: 168.4
click at [496, 306] on div "Site Total Acres: 1" at bounding box center [592, 323] width 1109 height 40
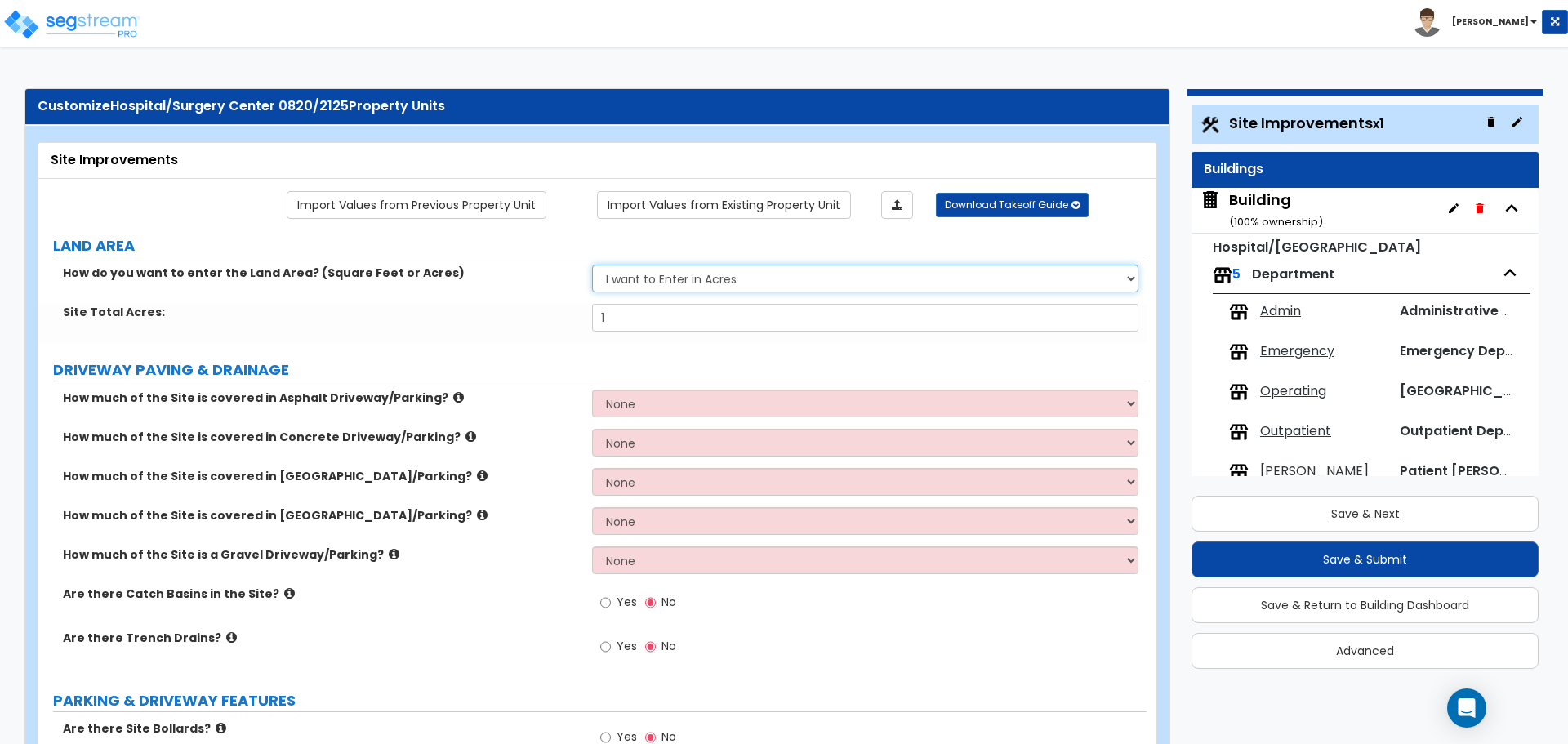
click at [631, 267] on select "I want to Enter in Acres I want to Enter in Square Feet" at bounding box center [865, 278] width 545 height 28
select select "2"
click at [592, 264] on select "I want to Enter in Acres I want to Enter in Square Feet" at bounding box center [865, 278] width 545 height 28
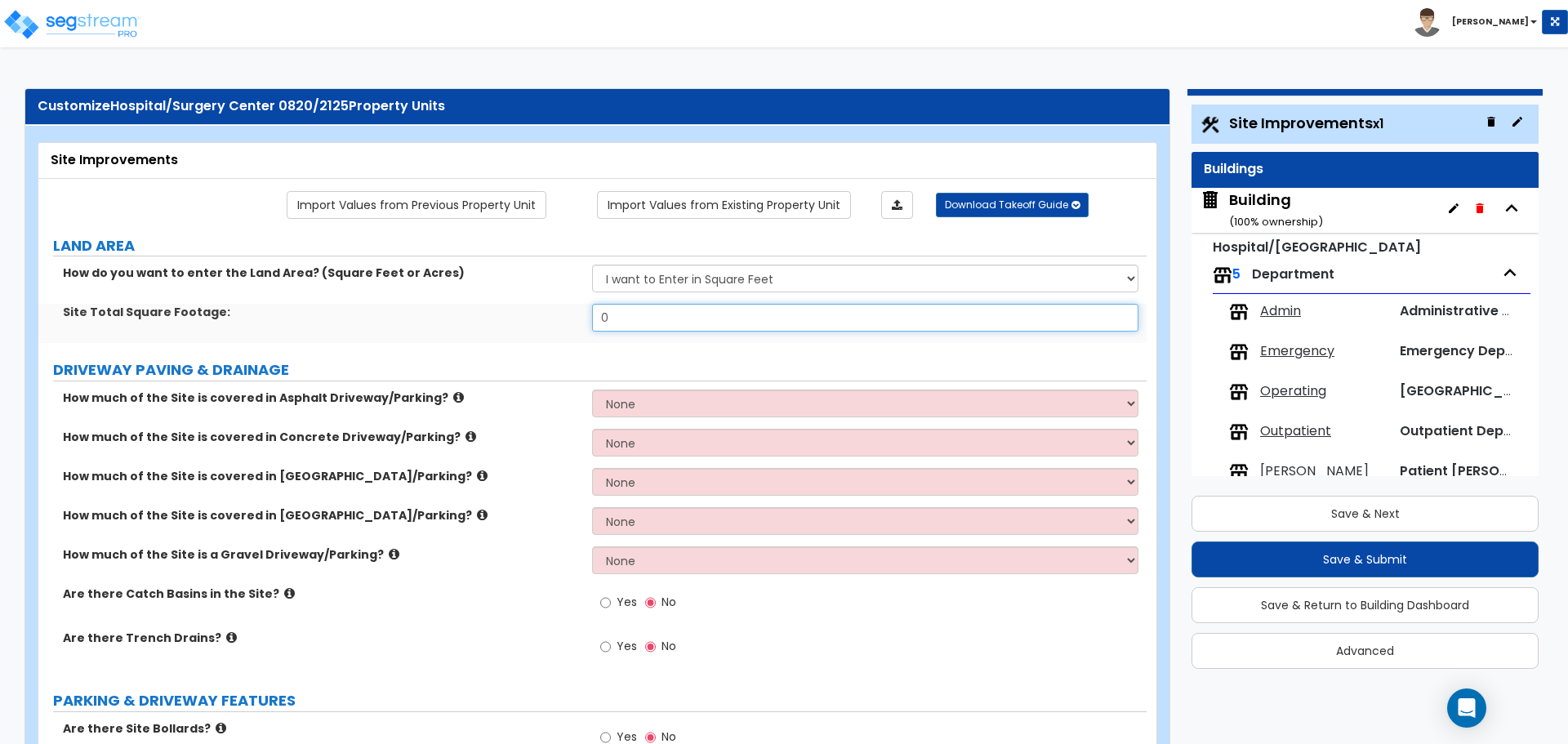
drag, startPoint x: 634, startPoint y: 319, endPoint x: 507, endPoint y: 309, distance: 127.4
click at [509, 311] on div "Site Total Square Footage: 0" at bounding box center [592, 323] width 1109 height 40
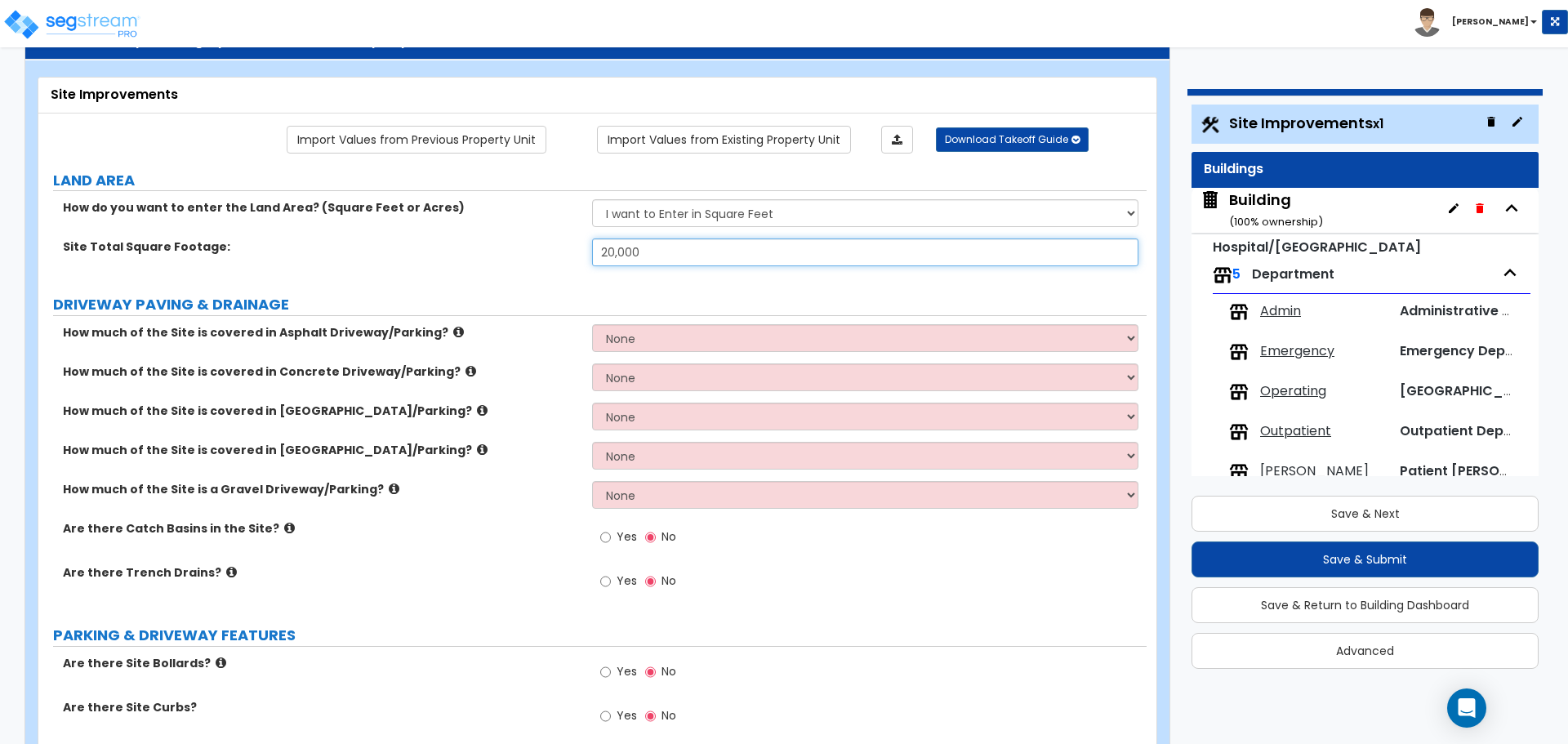
scroll to position [69, 0]
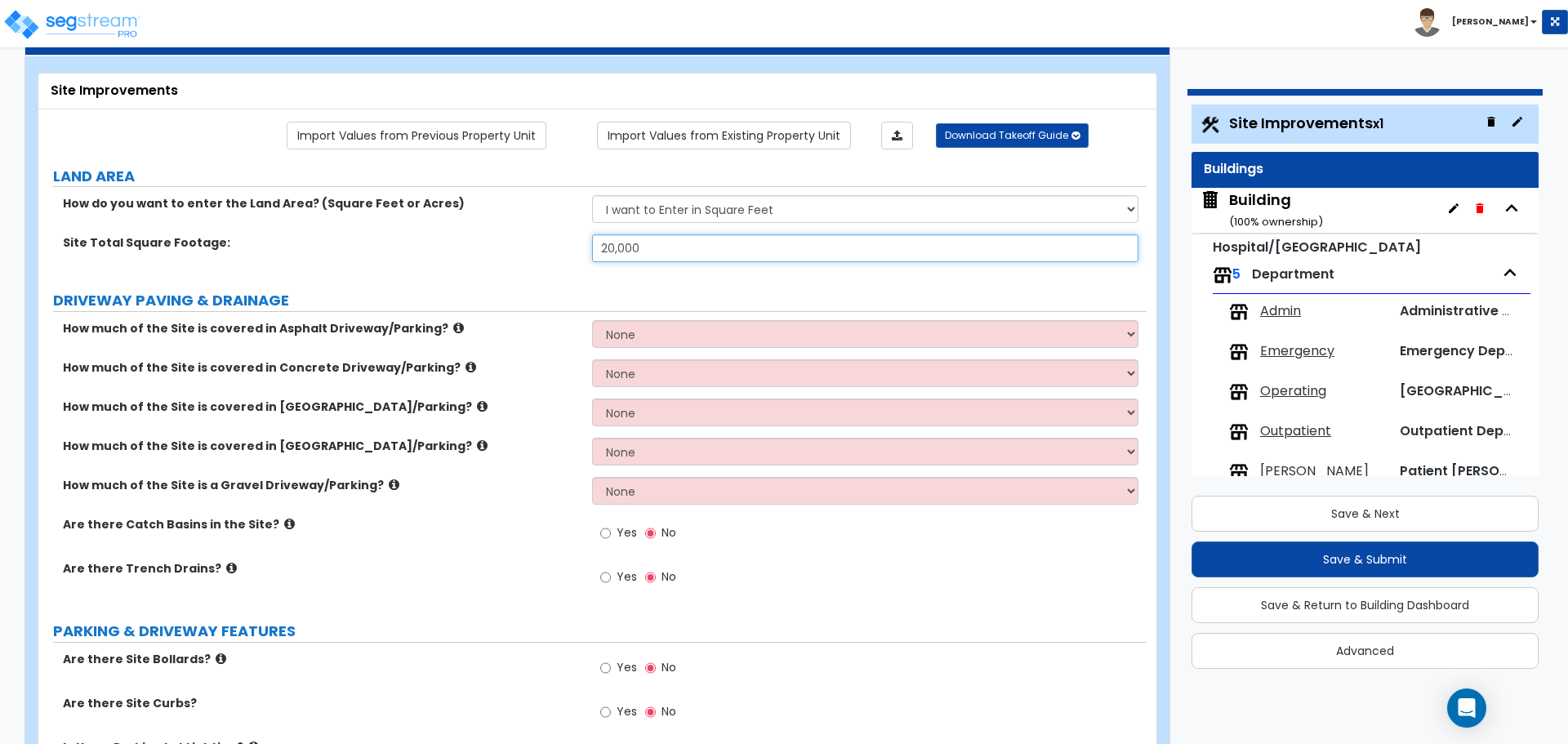
type input "20,000"
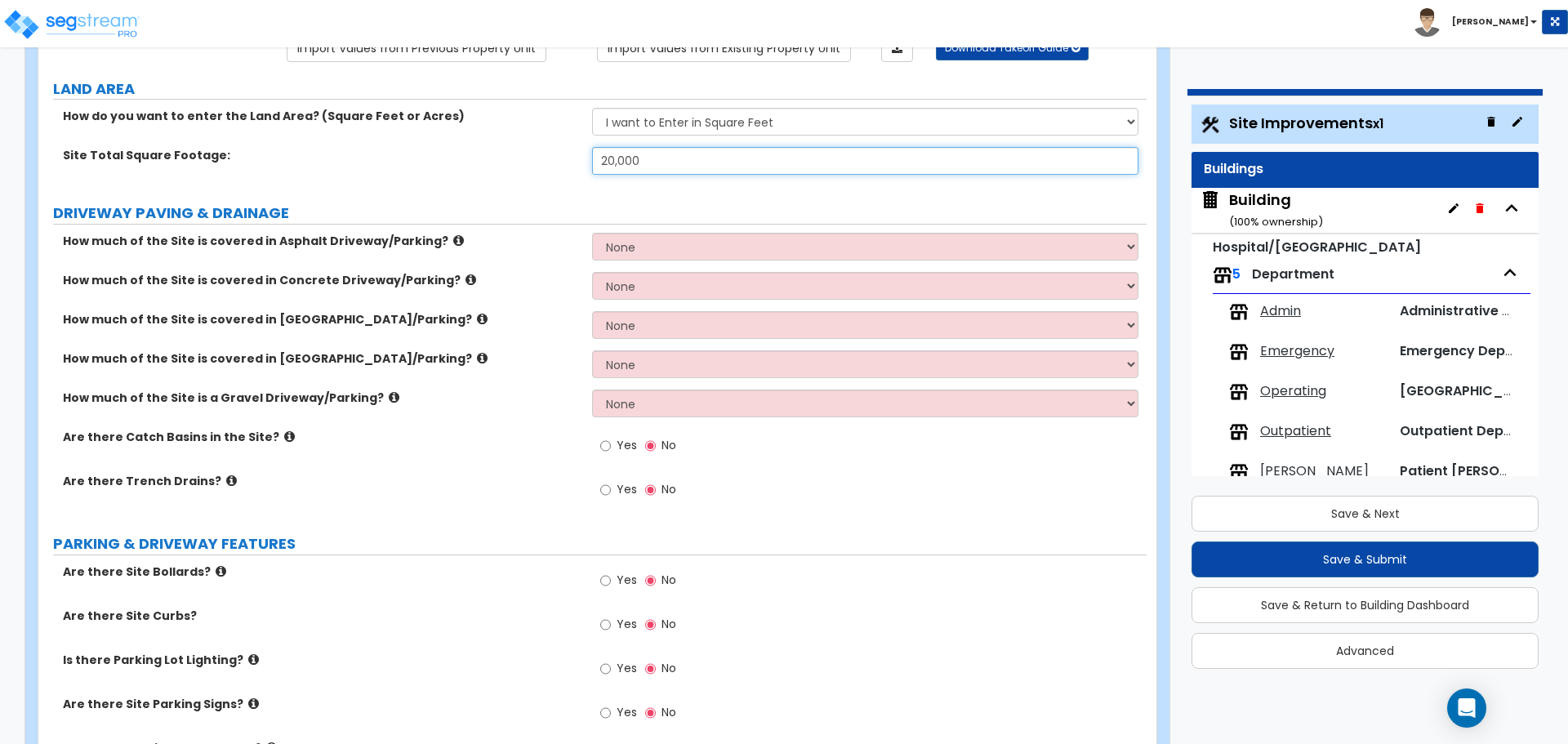
scroll to position [161, 0]
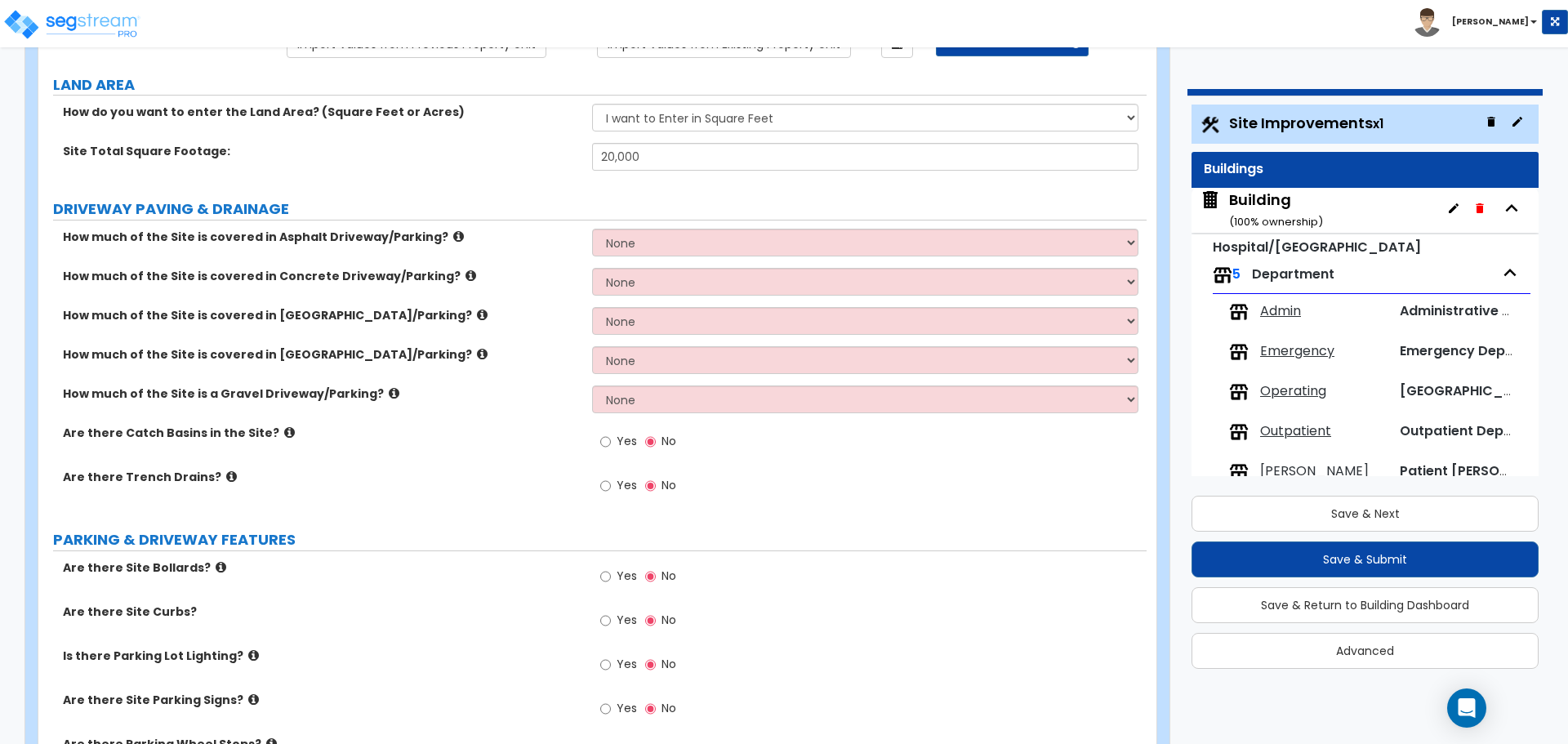
click at [454, 231] on icon at bounding box center [458, 236] width 11 height 13
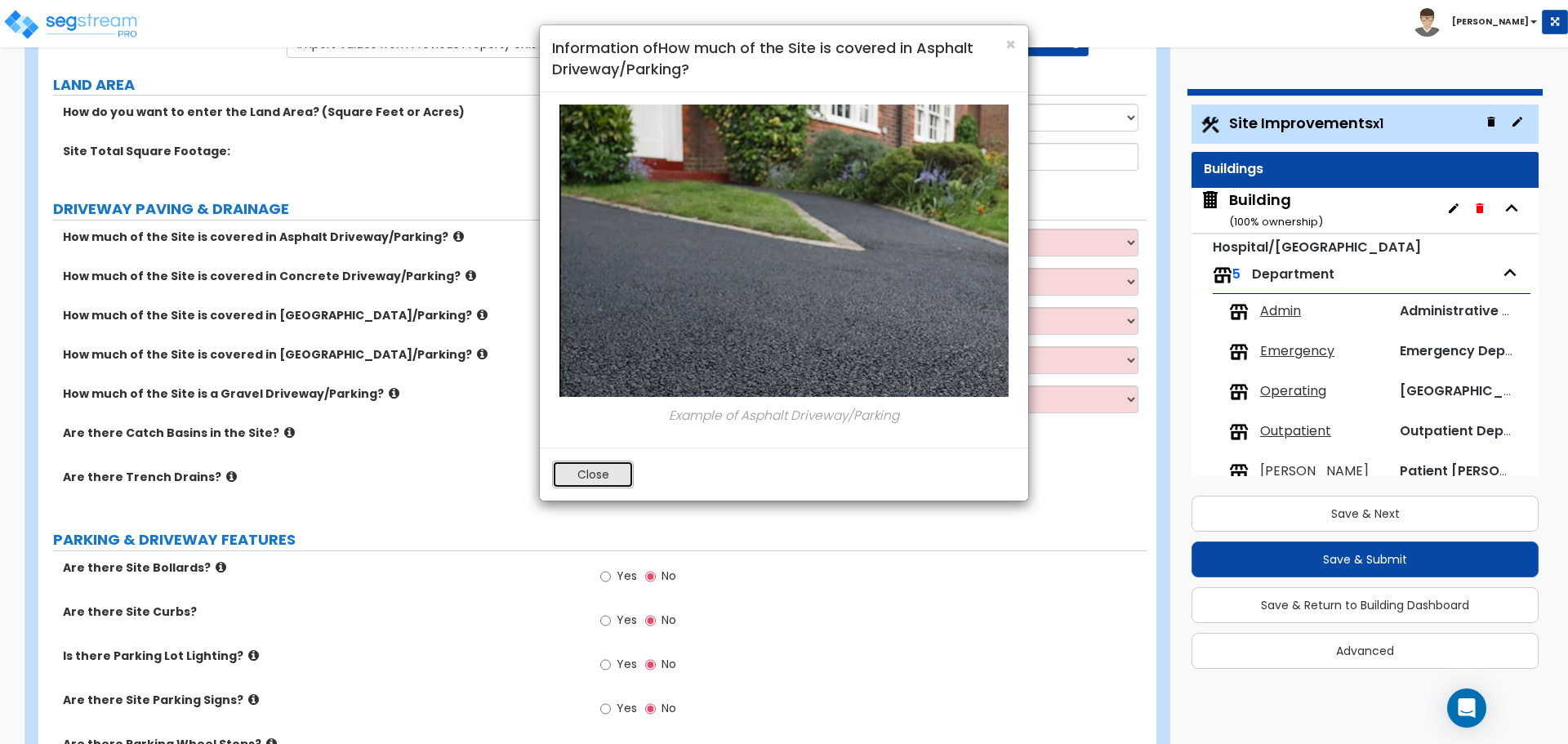
click at [591, 477] on button "Close" at bounding box center [592, 474] width 82 height 28
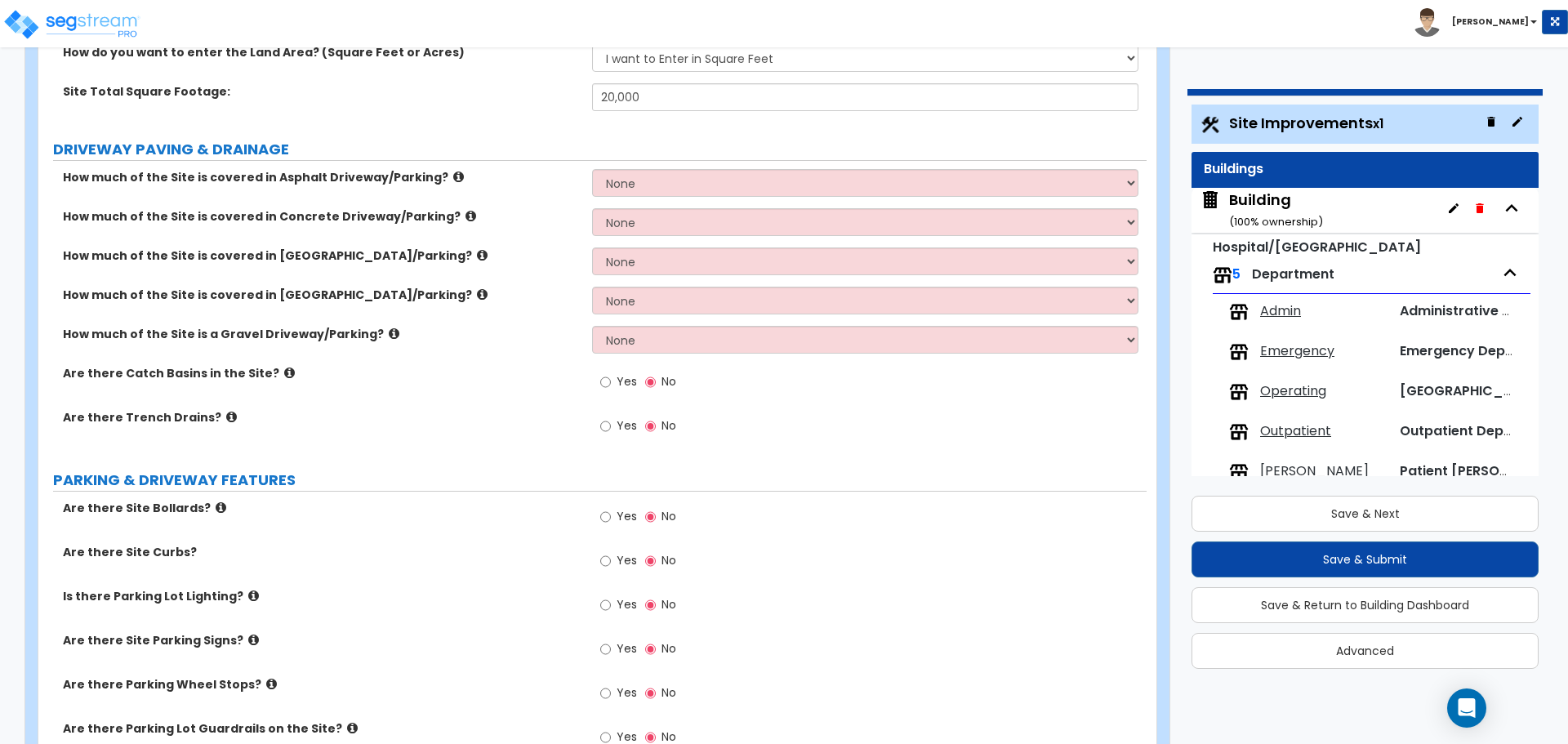
scroll to position [223, 0]
click at [651, 183] on select "None I want to Enter an Approximate Percentage I want to Enter the Square Foota…" at bounding box center [865, 180] width 545 height 28
select select "2"
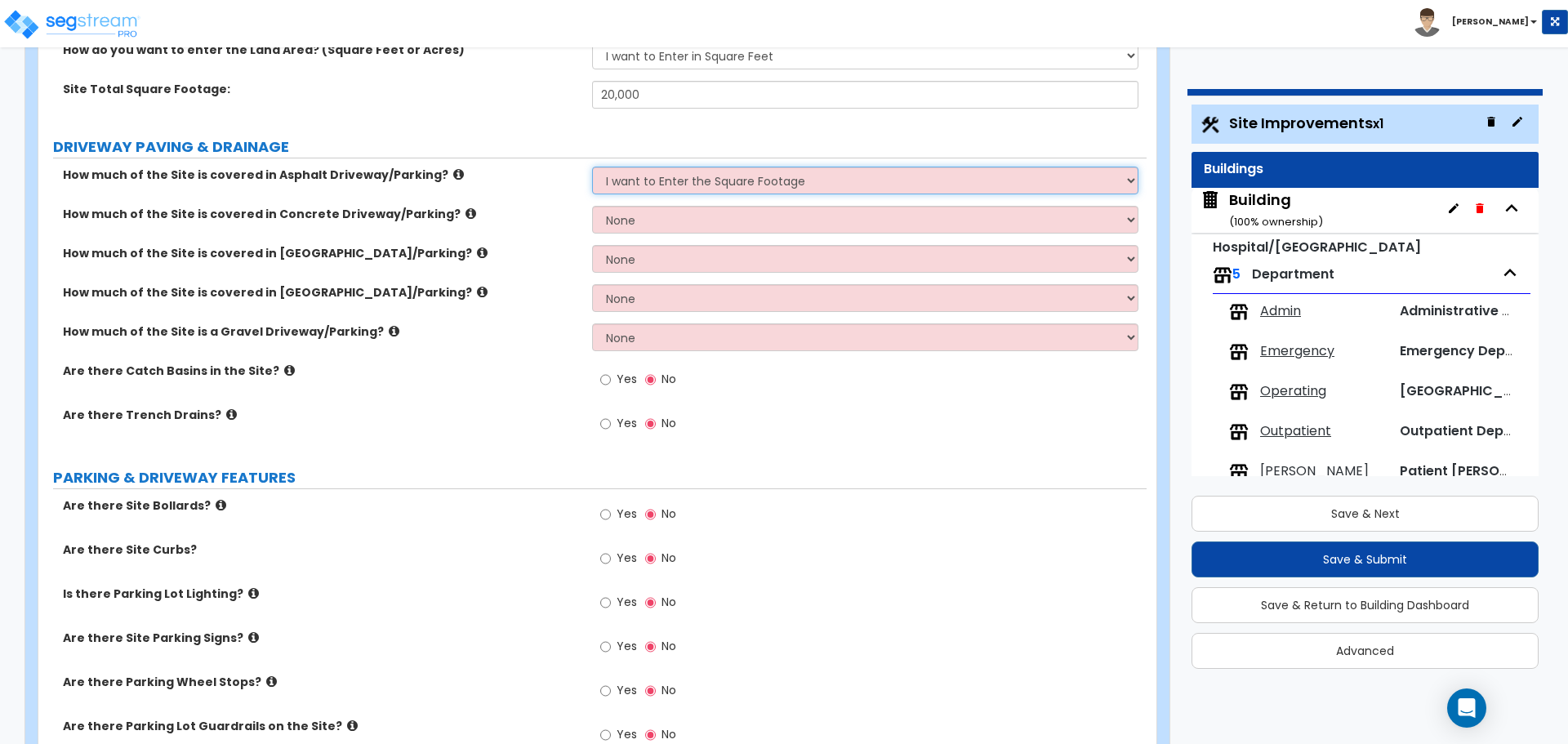
click at [592, 167] on select "None I want to Enter an Approximate Percentage I want to Enter the Square Foota…" at bounding box center [865, 180] width 545 height 28
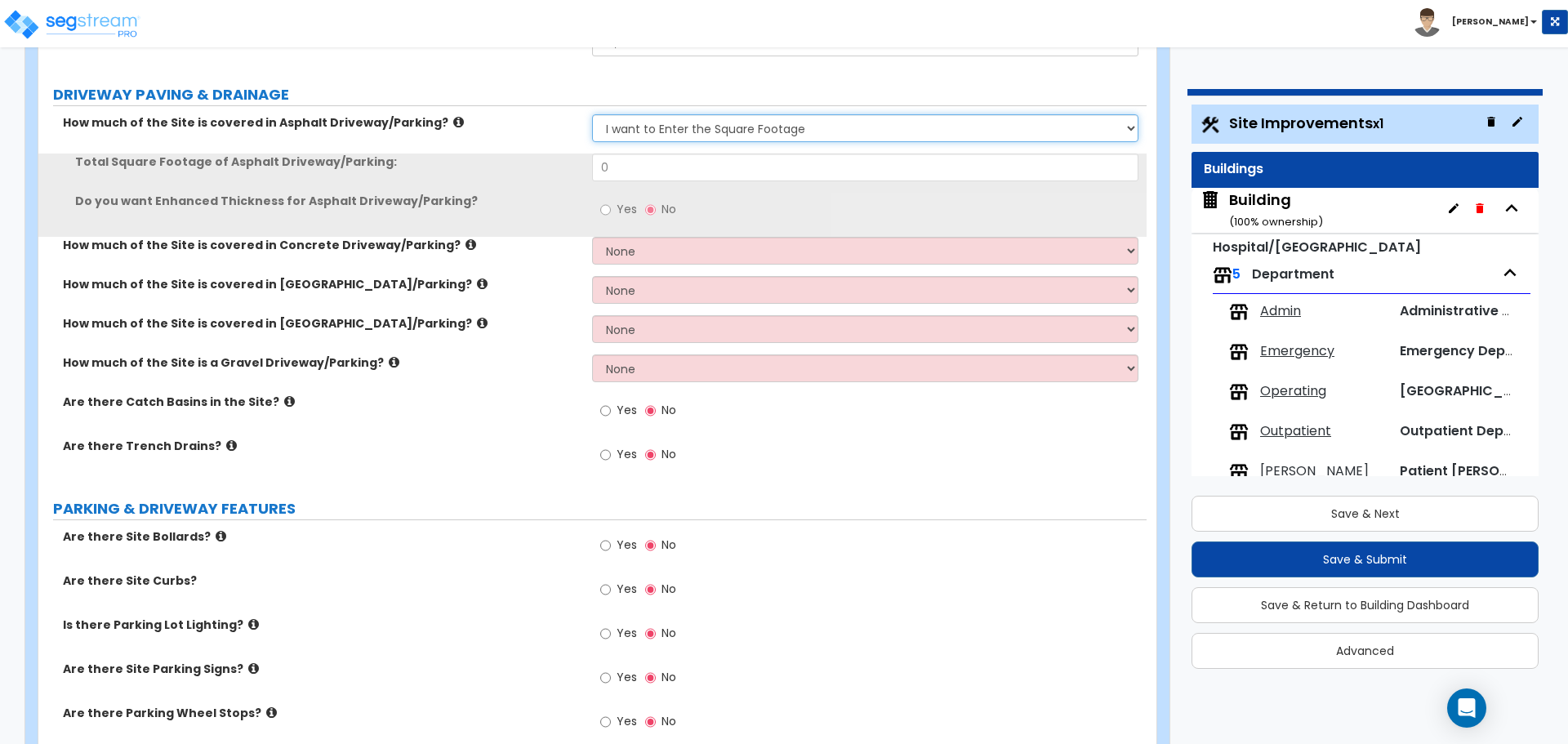
scroll to position [288, 0]
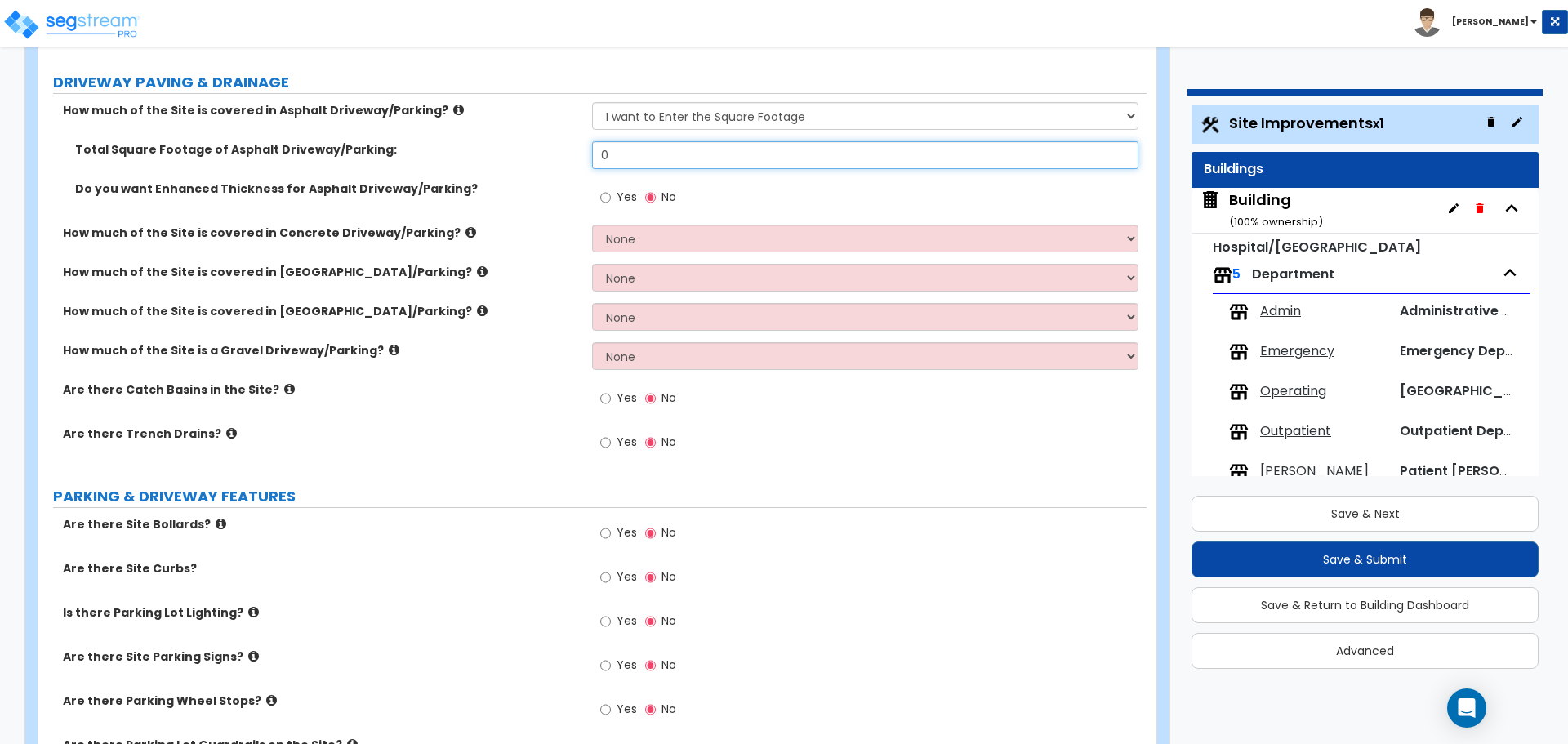
drag, startPoint x: 646, startPoint y: 145, endPoint x: 576, endPoint y: 144, distance: 70.0
click at [577, 145] on div "Total Square Footage of Asphalt Driveway/Parking: 0" at bounding box center [592, 160] width 1109 height 40
type input "1"
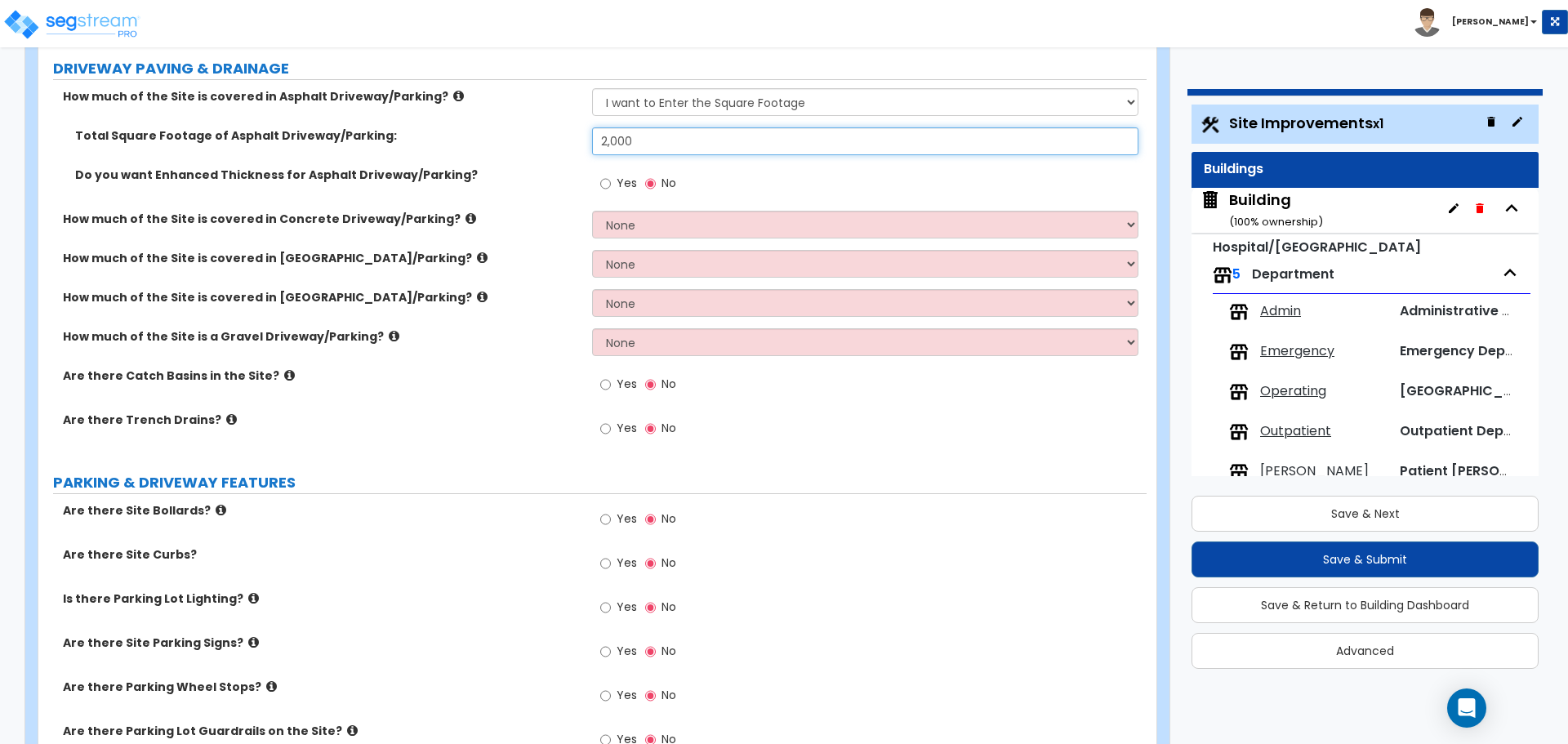
scroll to position [312, 0]
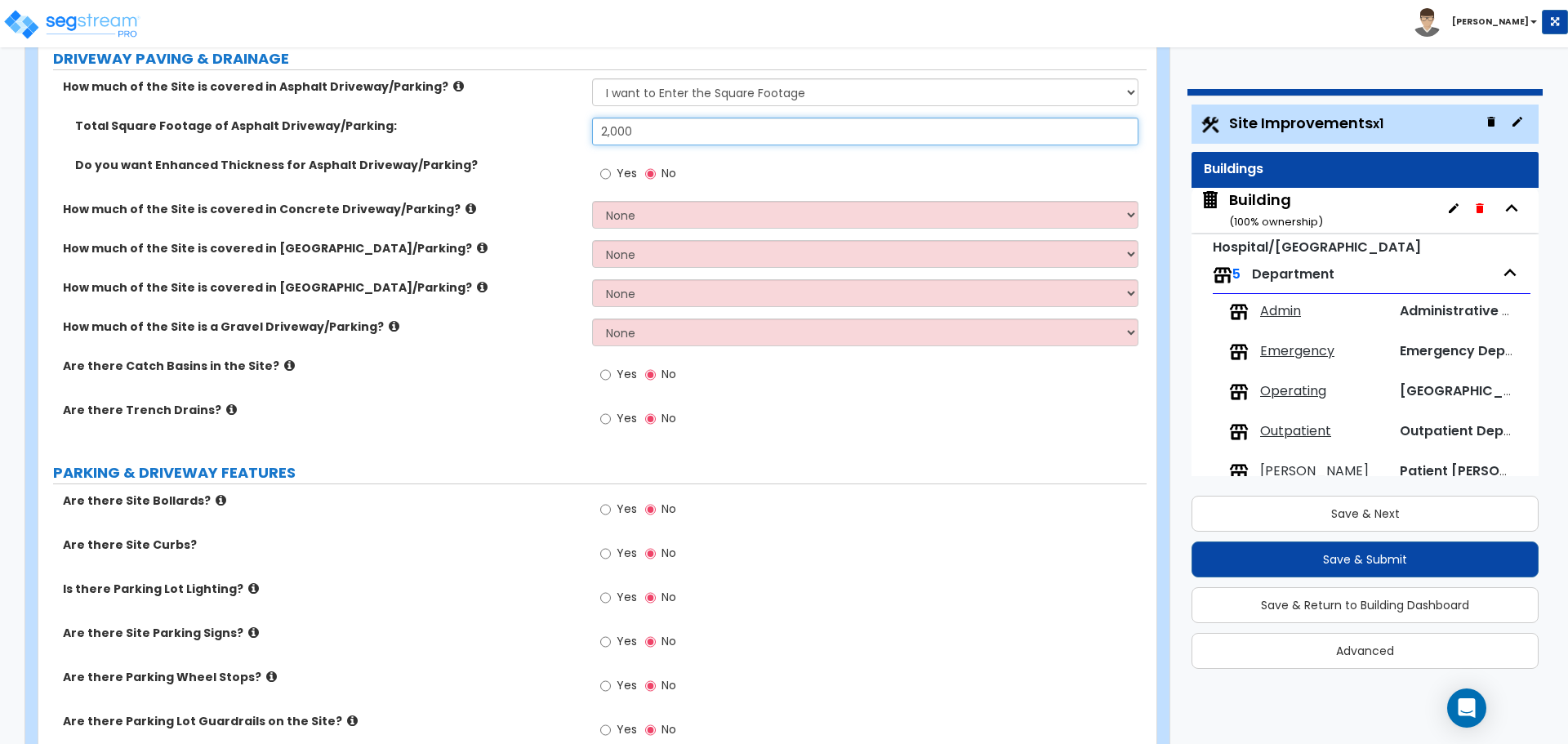
type input "2,000"
click at [598, 168] on div "Yes No" at bounding box center [639, 176] width 93 height 38
click at [619, 170] on span "Yes" at bounding box center [626, 173] width 20 height 16
click at [611, 170] on input "Yes" at bounding box center [605, 174] width 11 height 18
radio input "true"
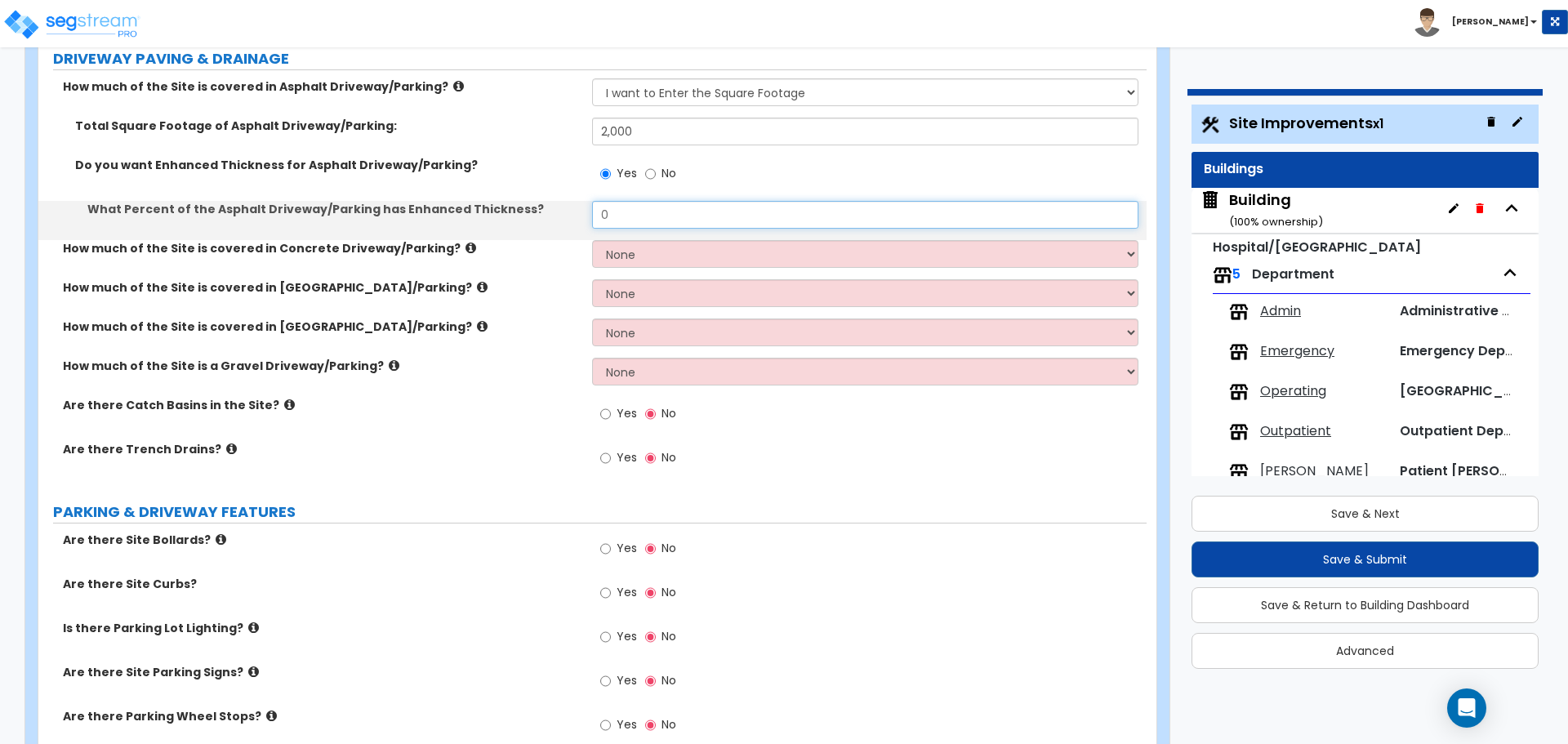
drag, startPoint x: 650, startPoint y: 204, endPoint x: 554, endPoint y: 200, distance: 96.1
click at [556, 204] on div "What Percent of the Asphalt Driveway/Parking has Enhanced Thickness? 0" at bounding box center [592, 220] width 1109 height 40
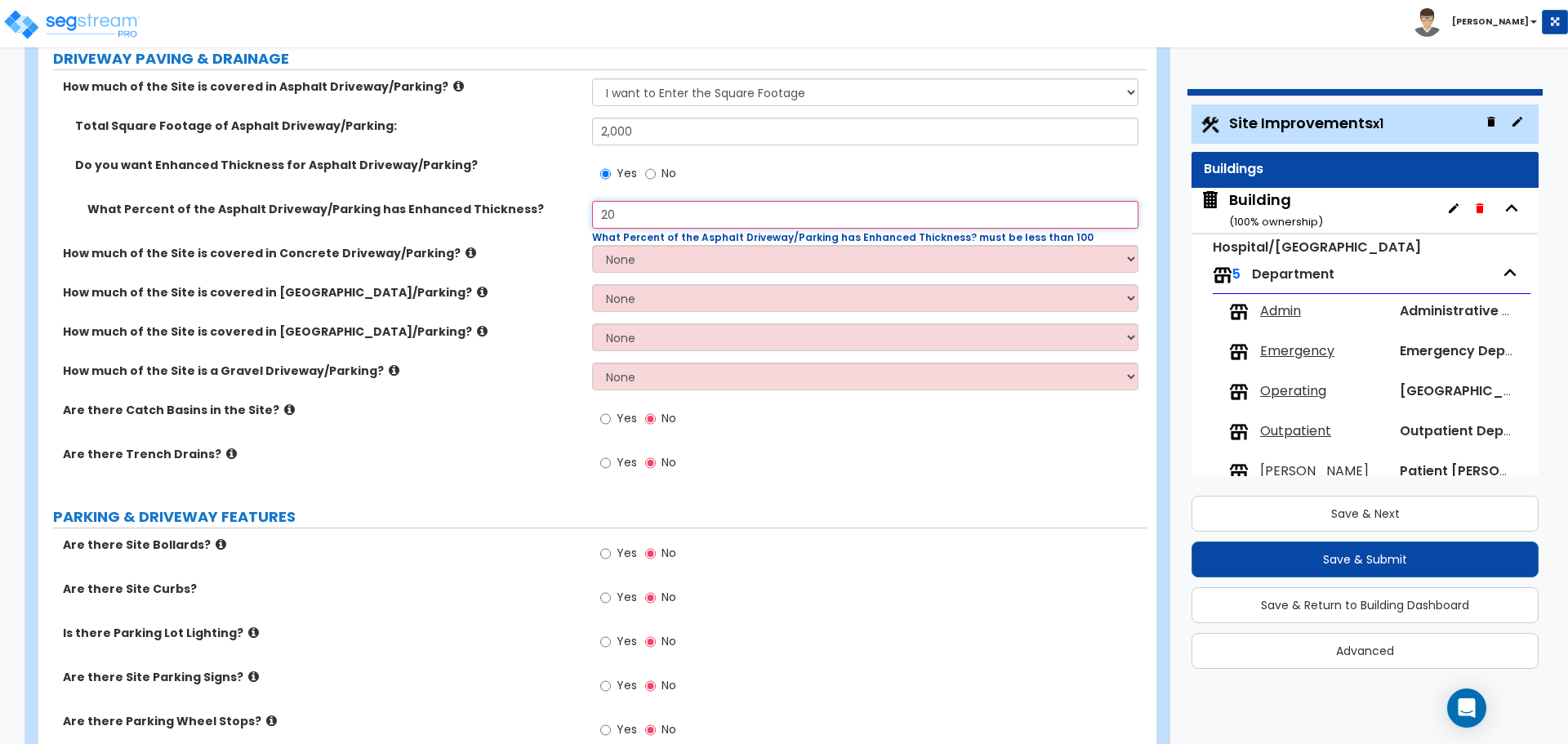
type input "2"
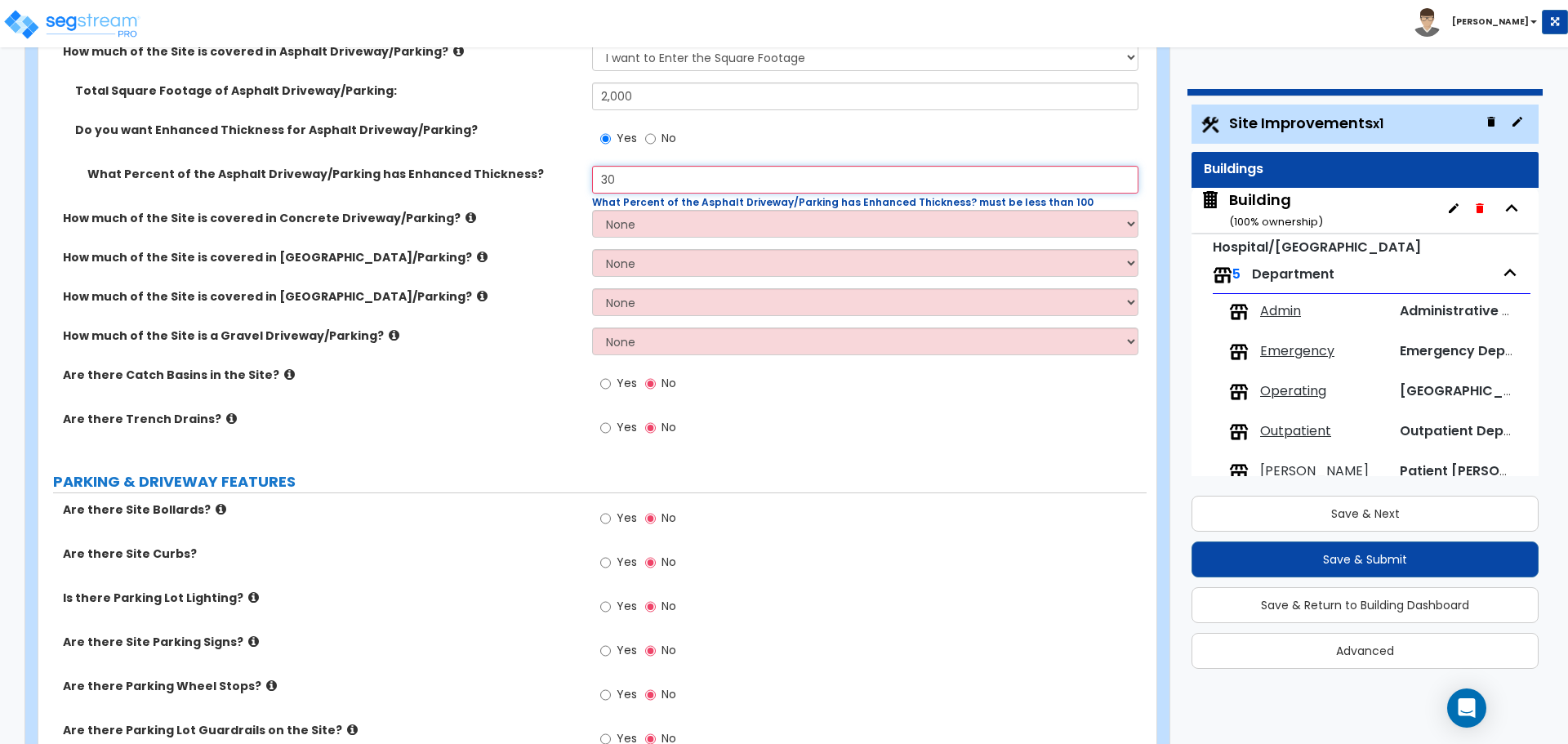
scroll to position [347, 0]
type input "30"
click at [623, 226] on select "None I want to Enter an Approximate Percentage I want to Enter the Square Foota…" at bounding box center [865, 223] width 545 height 28
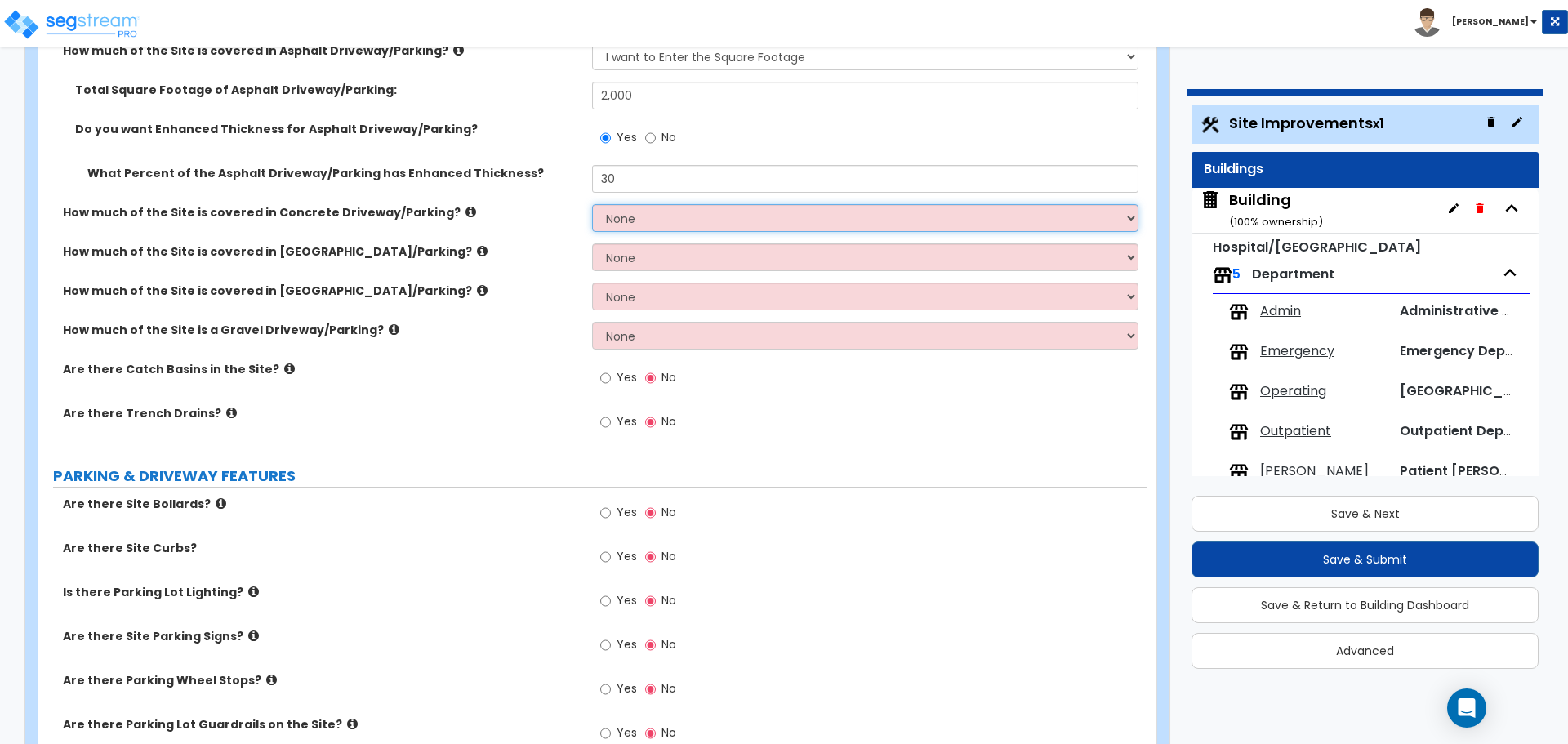
select select "2"
click at [592, 205] on select "None I want to Enter an Approximate Percentage I want to Enter the Square Foota…" at bounding box center [865, 218] width 545 height 28
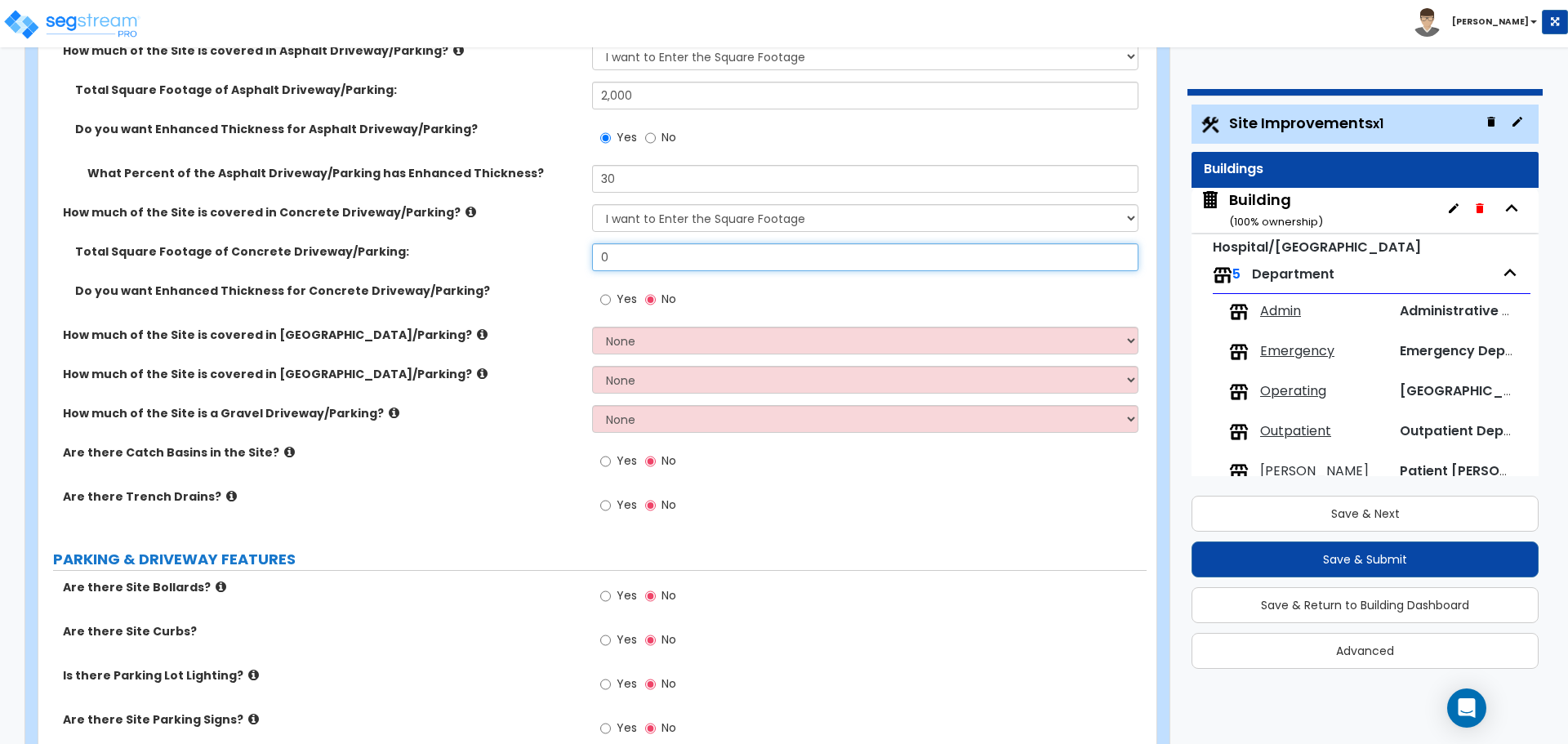
drag, startPoint x: 631, startPoint y: 263, endPoint x: 556, endPoint y: 259, distance: 75.1
click at [556, 259] on div "Total Square Footage of Concrete Driveway/Parking: 0" at bounding box center [592, 262] width 1109 height 40
type input "1"
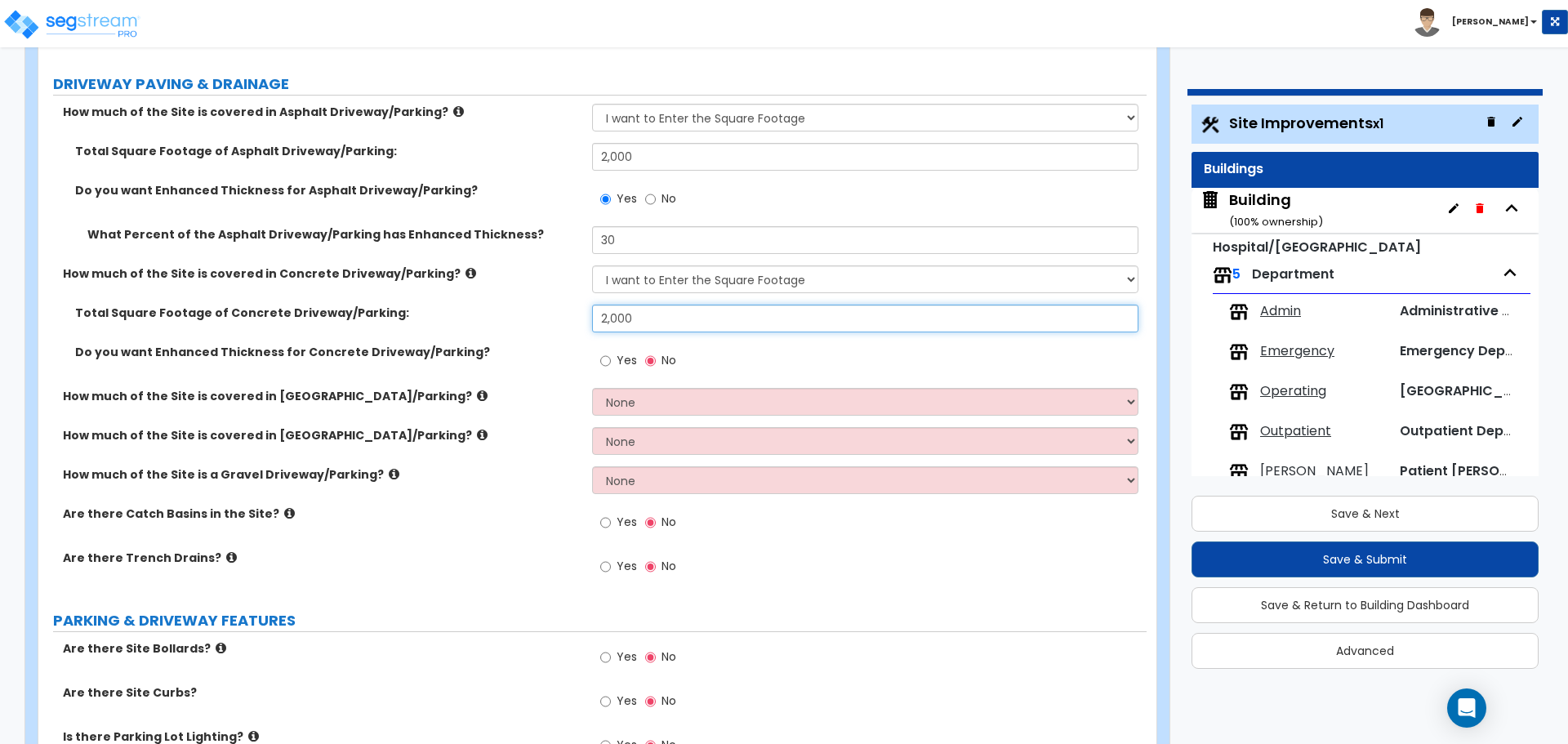
scroll to position [276, 0]
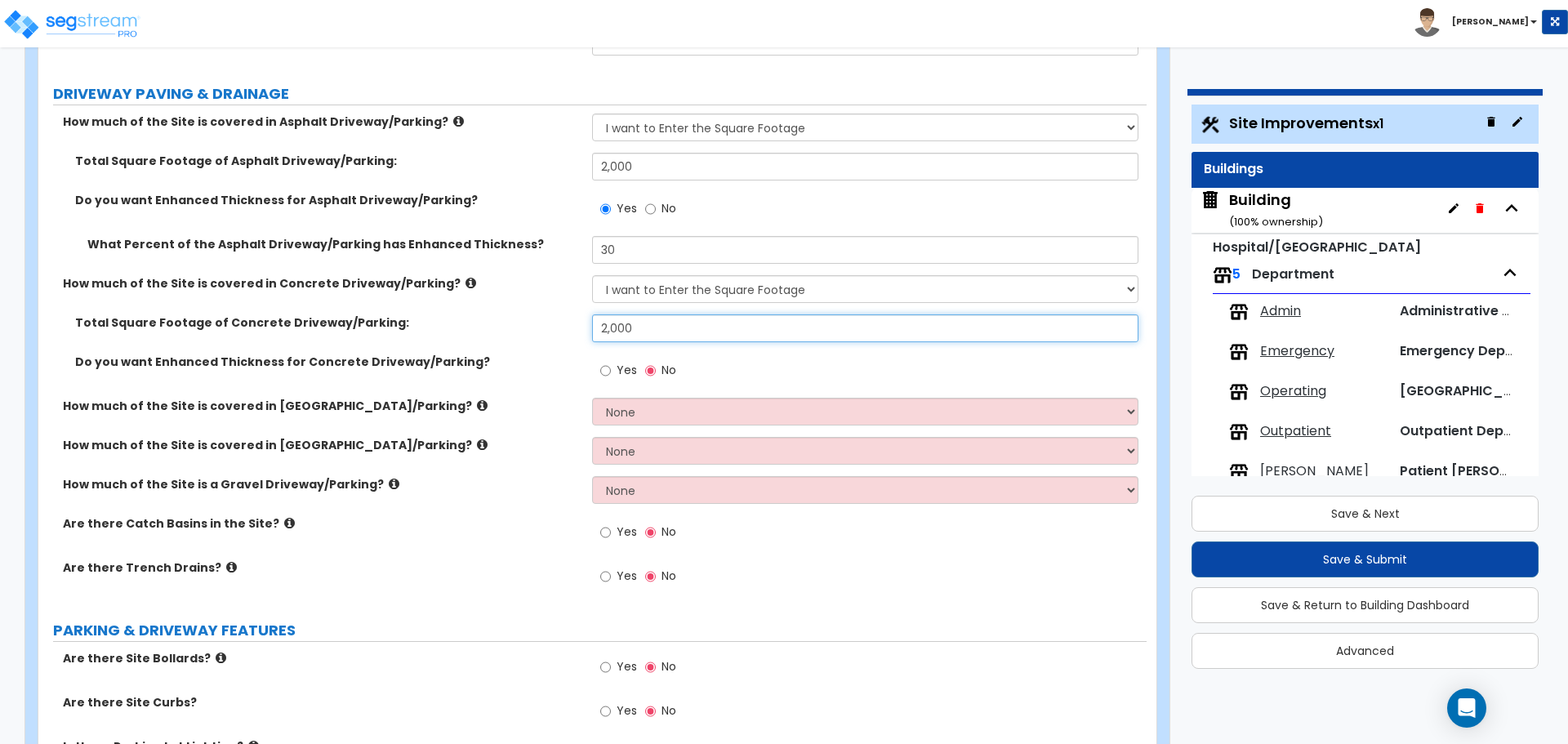
type input "2,000"
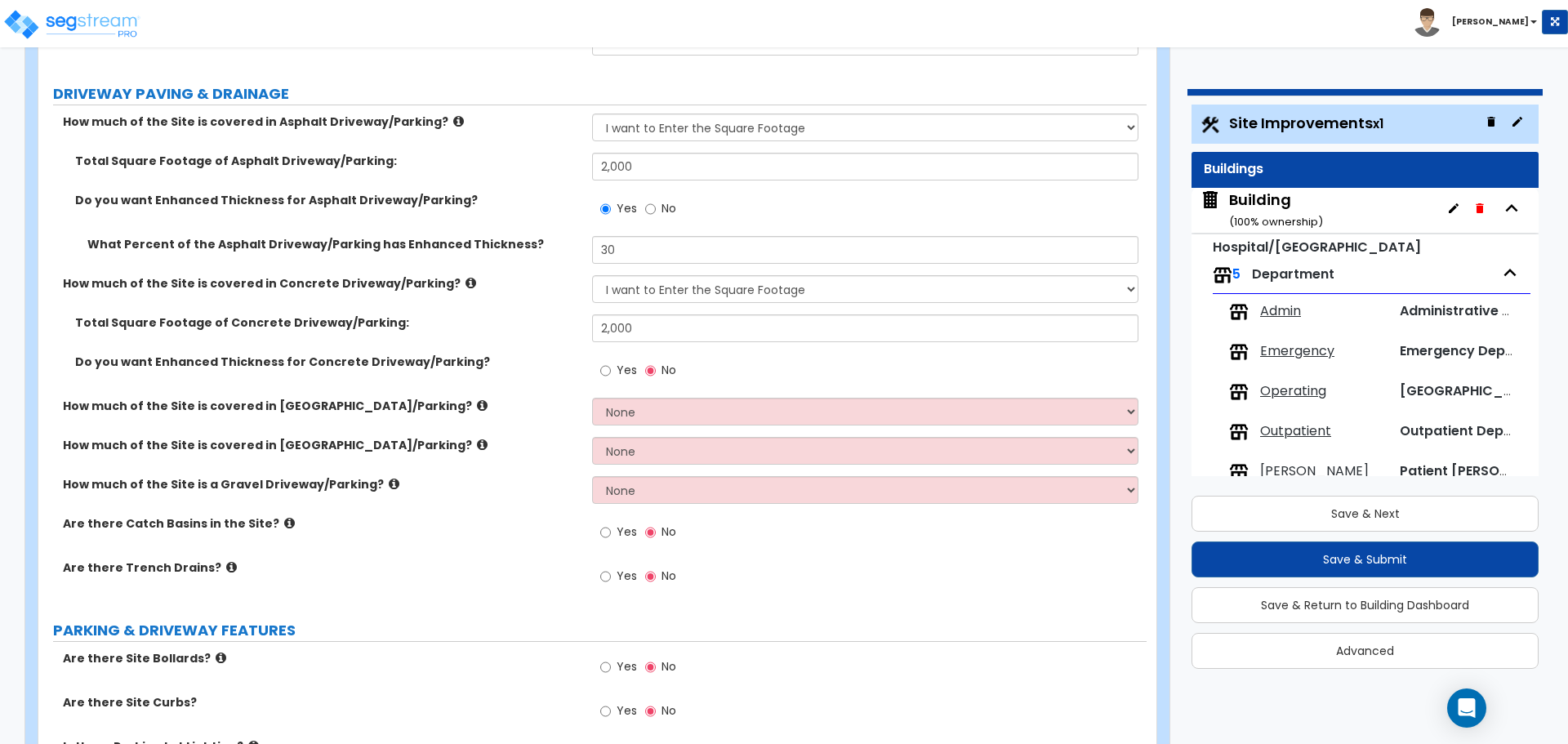
click at [659, 208] on label "No" at bounding box center [661, 210] width 31 height 28
click at [656, 208] on input "No" at bounding box center [650, 208] width 11 height 18
radio input "false"
radio input "true"
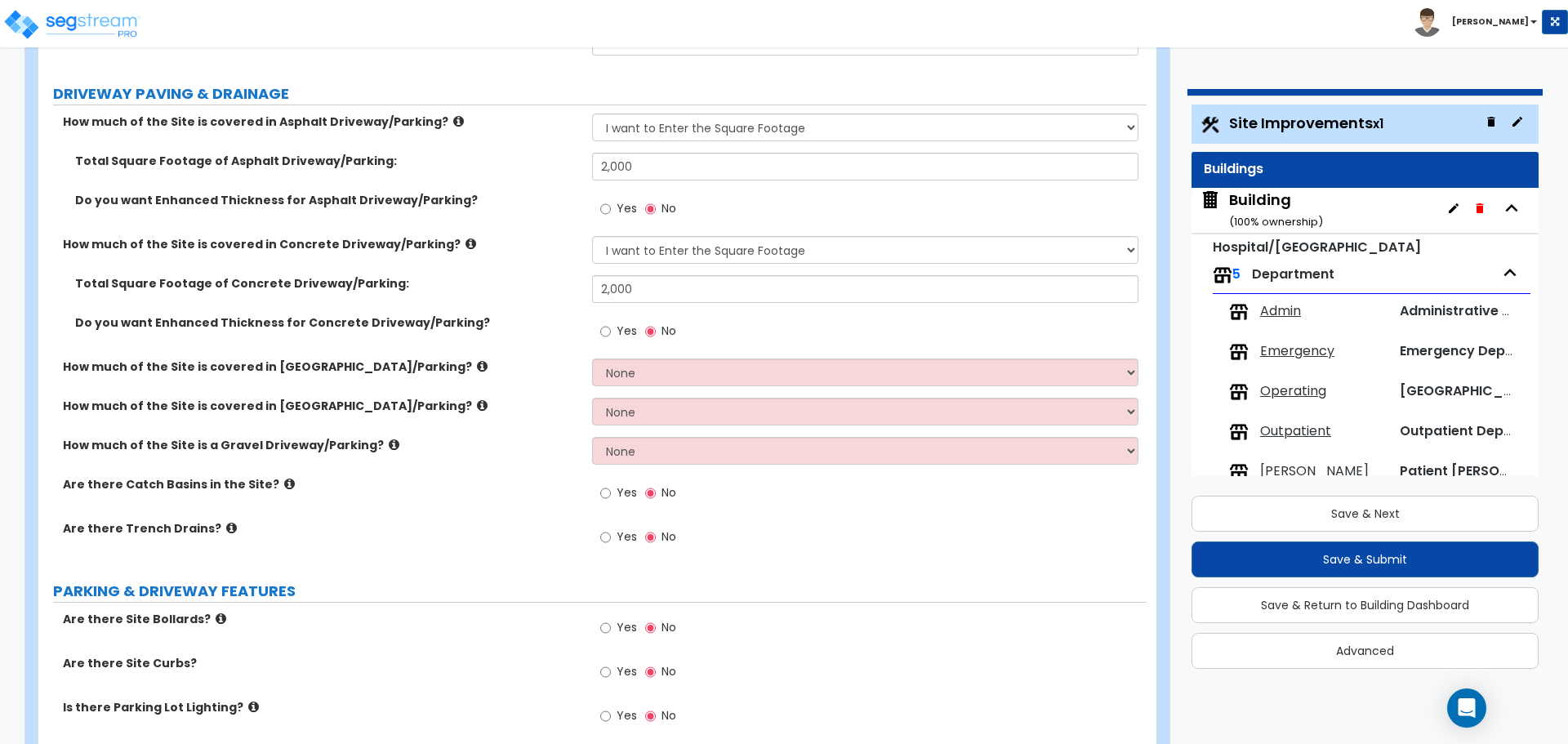
click at [623, 207] on span "Yes" at bounding box center [626, 207] width 20 height 16
click at [611, 207] on input "Yes" at bounding box center [605, 208] width 11 height 18
radio input "true"
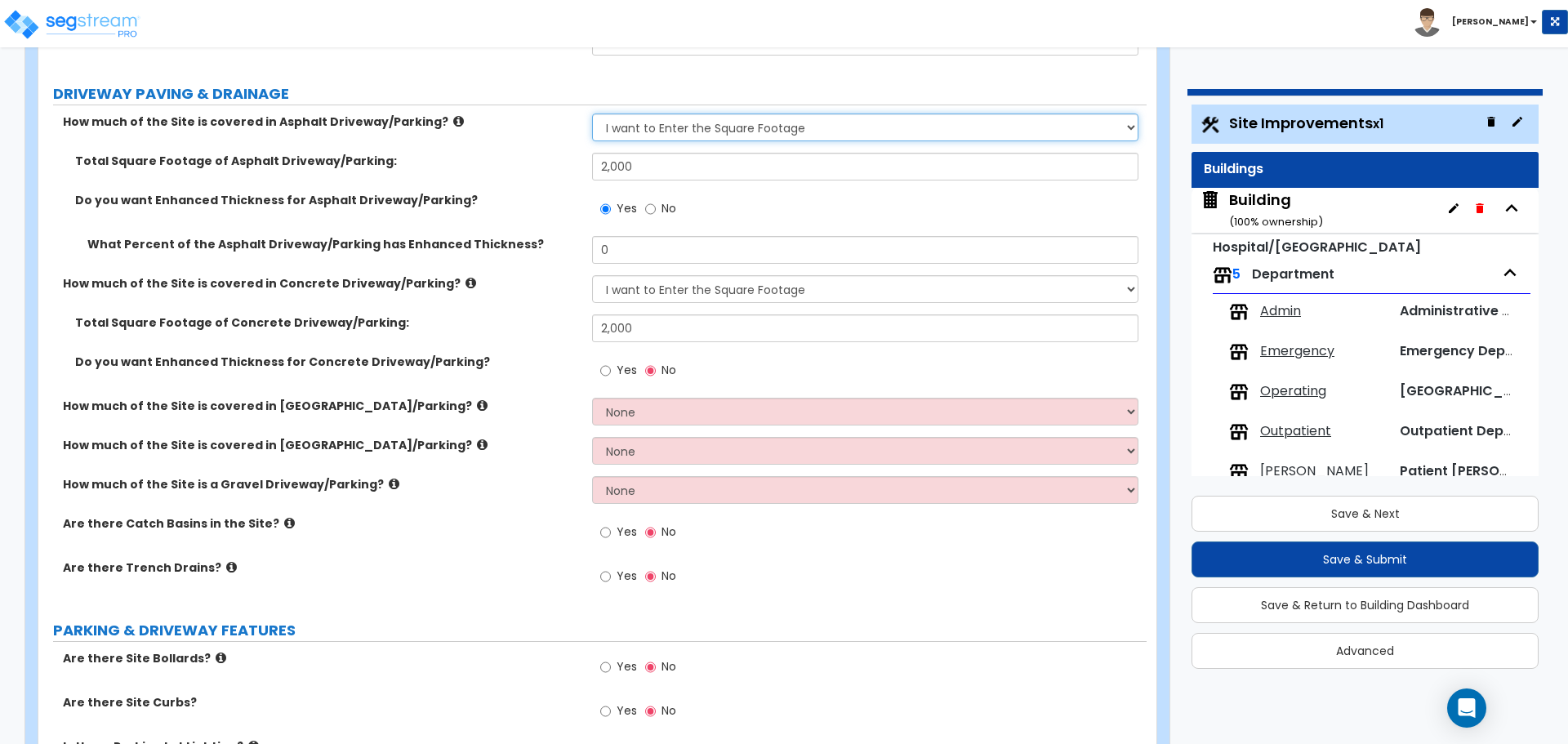
click at [714, 125] on select "None I want to Enter an Approximate Percentage I want to Enter the Square Foota…" at bounding box center [865, 127] width 545 height 28
select select "1"
click at [592, 114] on select "None I want to Enter an Approximate Percentage I want to Enter the Square Foota…" at bounding box center [865, 127] width 545 height 28
click at [754, 285] on select "None I want to Enter an Approximate Percentage I want to Enter the Square Foota…" at bounding box center [865, 289] width 545 height 28
select select "1"
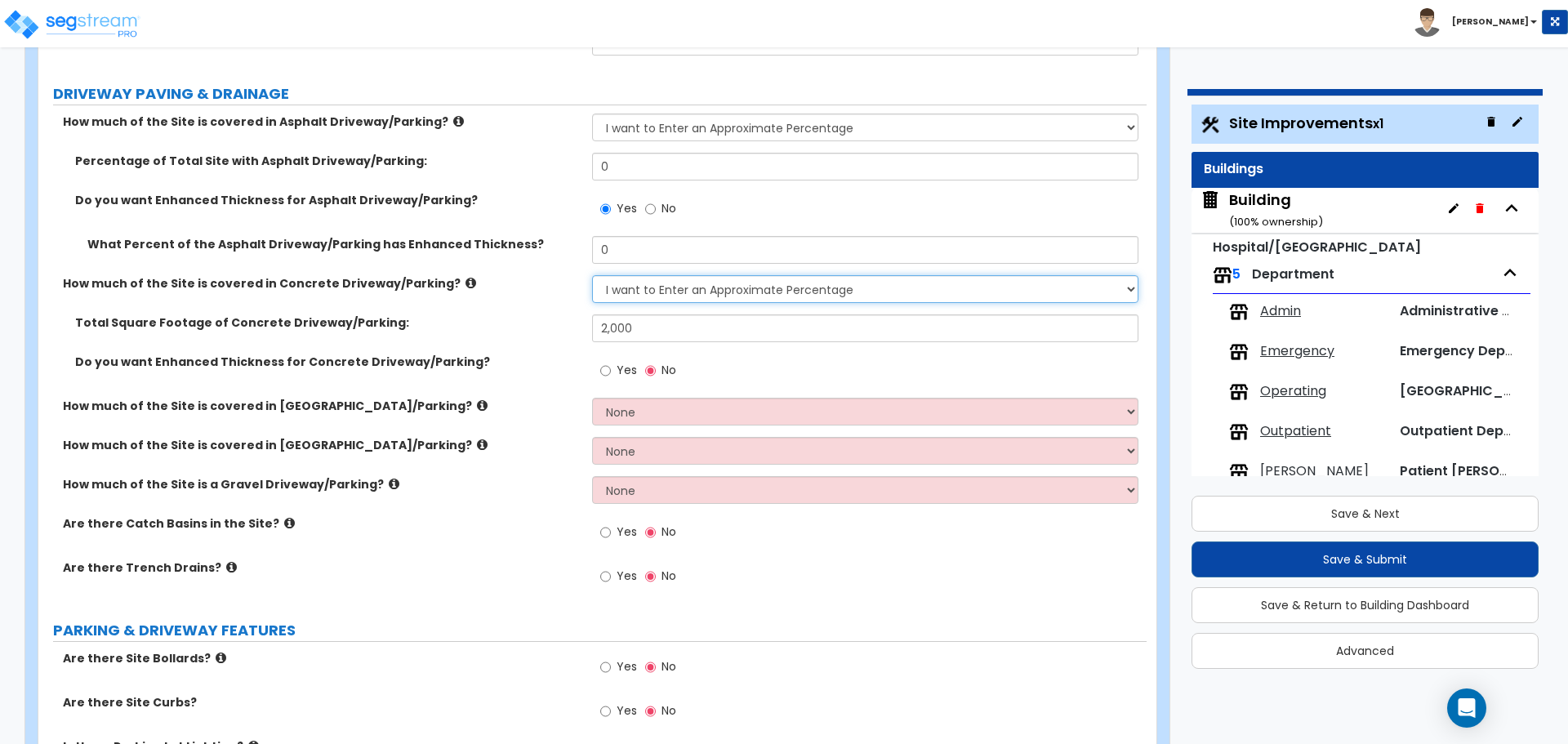
click at [592, 275] on select "None I want to Enter an Approximate Percentage I want to Enter the Square Foota…" at bounding box center [865, 289] width 545 height 28
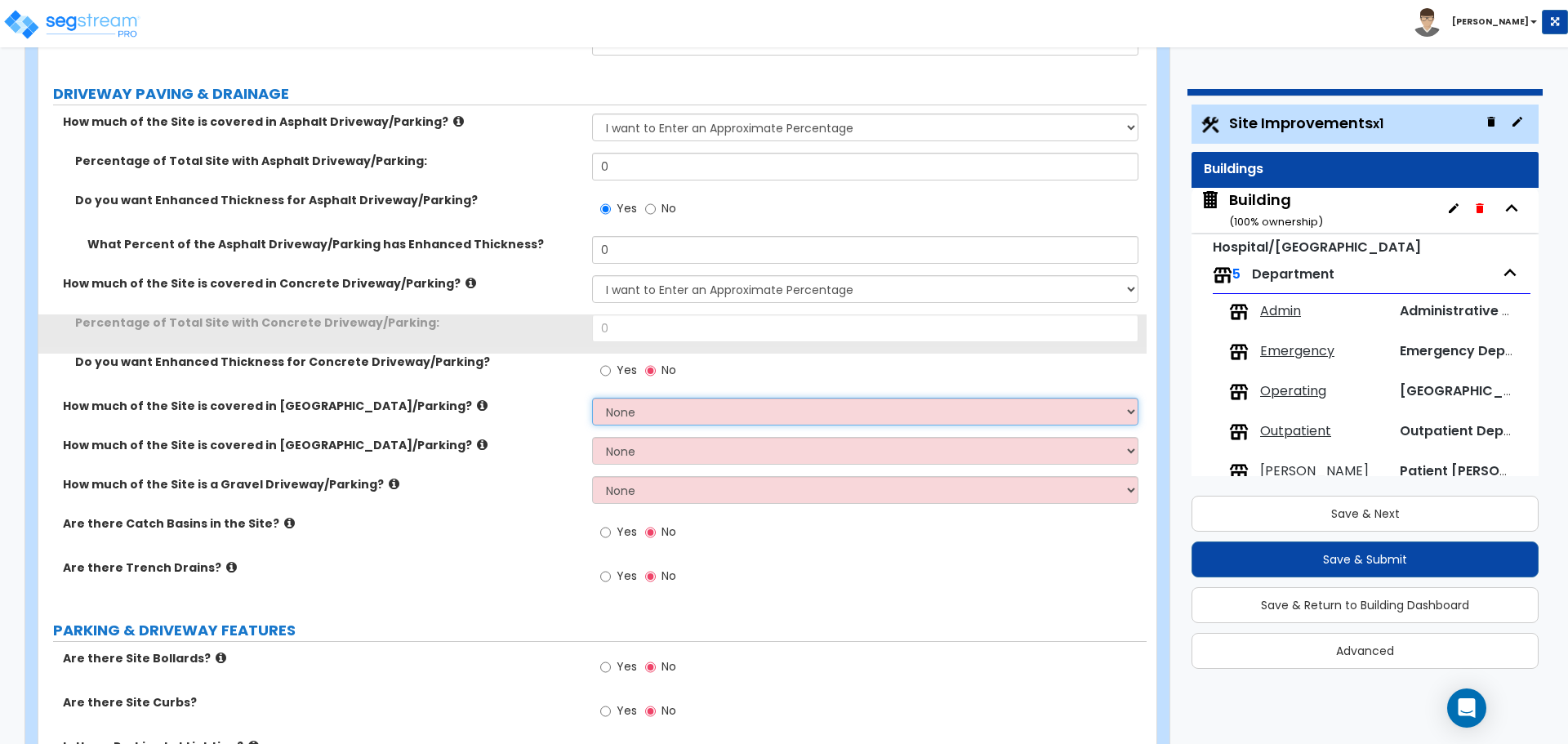
click at [769, 413] on select "None I want to Enter an Approximate Percentage I want to Enter the Square Foota…" at bounding box center [865, 411] width 545 height 28
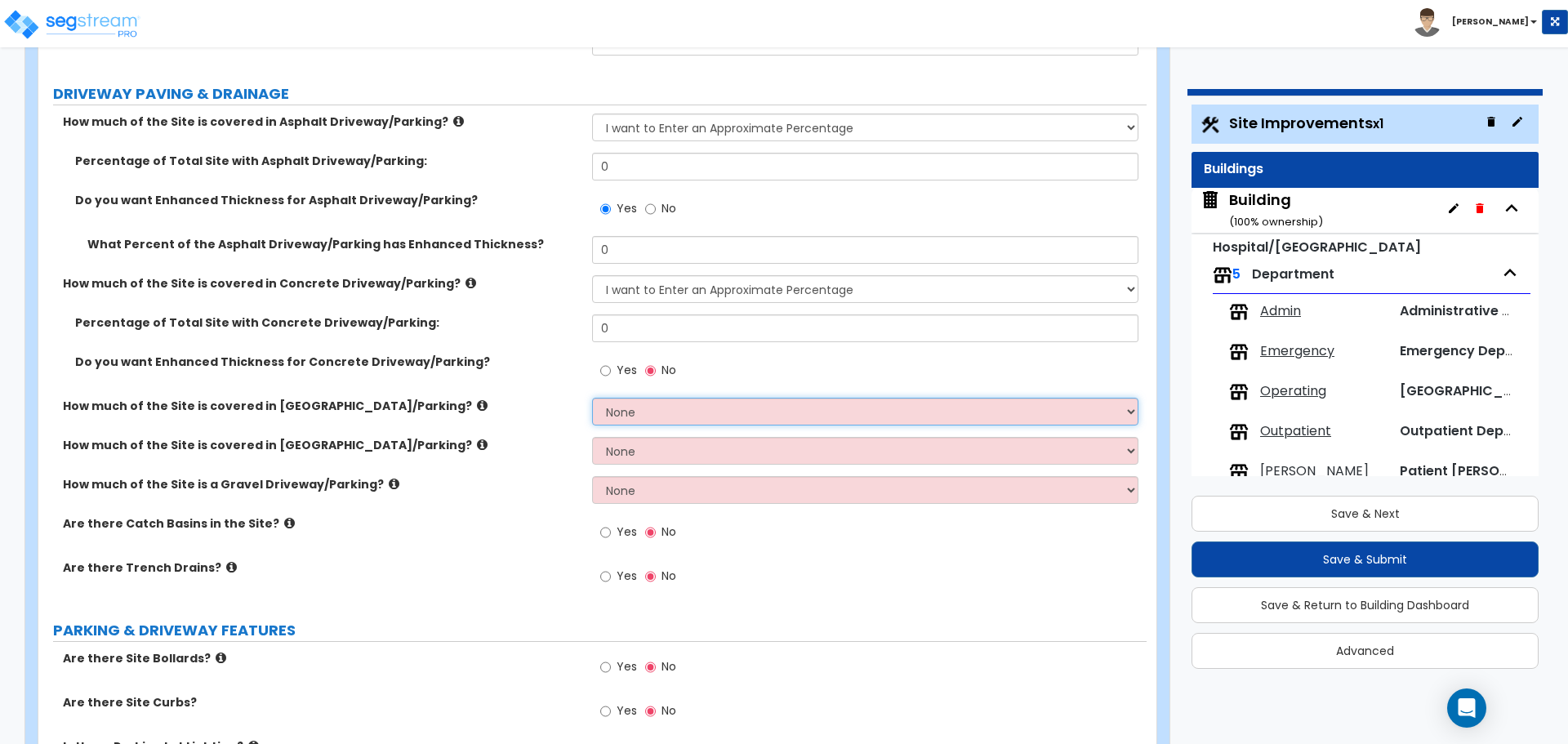
select select "1"
click at [592, 398] on select "None I want to Enter an Approximate Percentage I want to Enter the Square Foota…" at bounding box center [865, 411] width 545 height 28
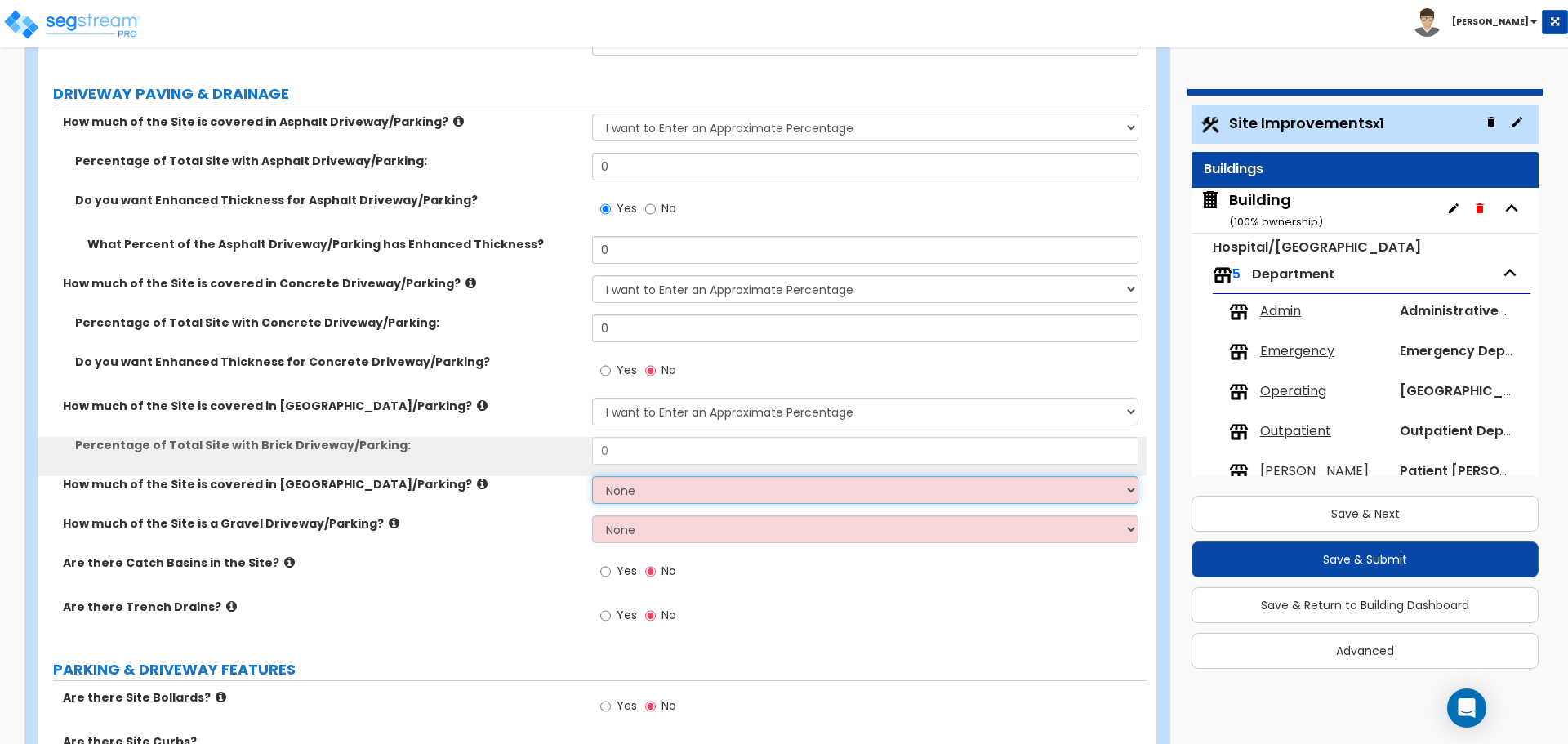
click at [768, 483] on select "None I want to Enter an Approximate Percentage I want to Enter the Square Foota…" at bounding box center [865, 490] width 545 height 28
select select "1"
click at [592, 477] on select "None I want to Enter an Approximate Percentage I want to Enter the Square Foota…" at bounding box center [865, 490] width 545 height 28
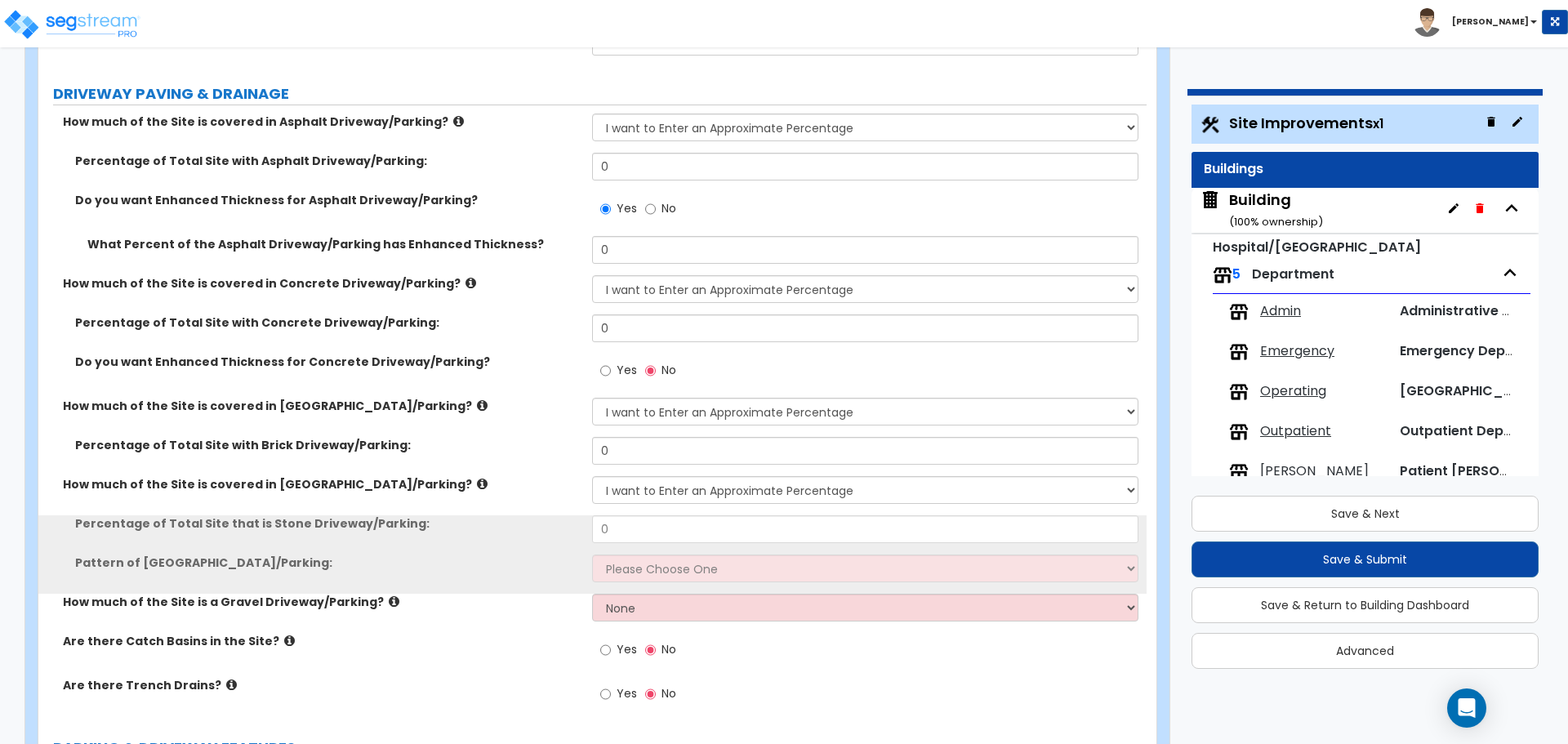
click at [798, 591] on div "Pattern of Stone Driveway/Parking: Please Choose One Irregular Rectangular" at bounding box center [592, 574] width 1109 height 40
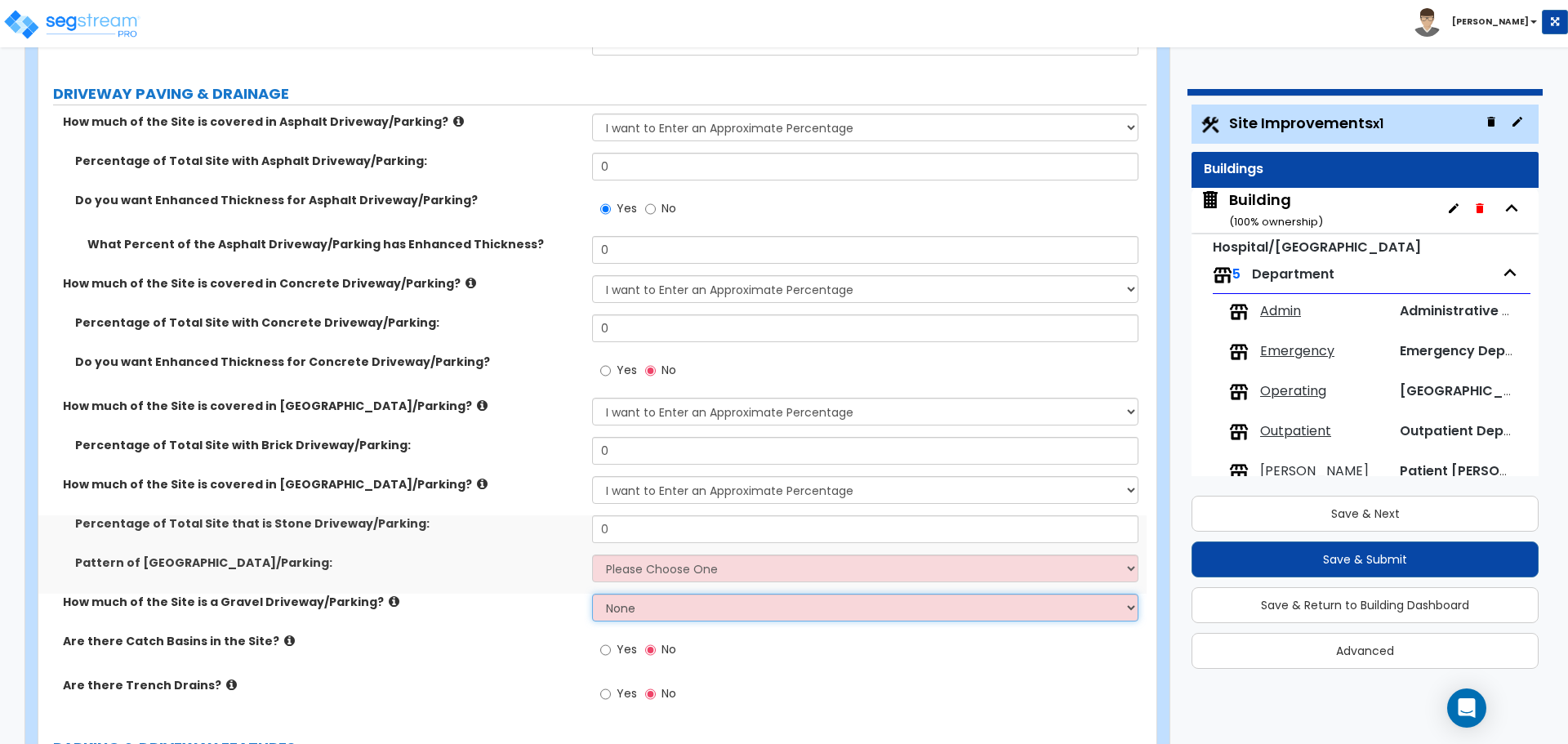
click at [795, 598] on select "None I want to Enter an Approximate Percentage I want to Enter the Square Foota…" at bounding box center [865, 607] width 545 height 28
select select "1"
click at [592, 593] on select "None I want to Enter an Approximate Percentage I want to Enter the Square Foota…" at bounding box center [865, 607] width 545 height 28
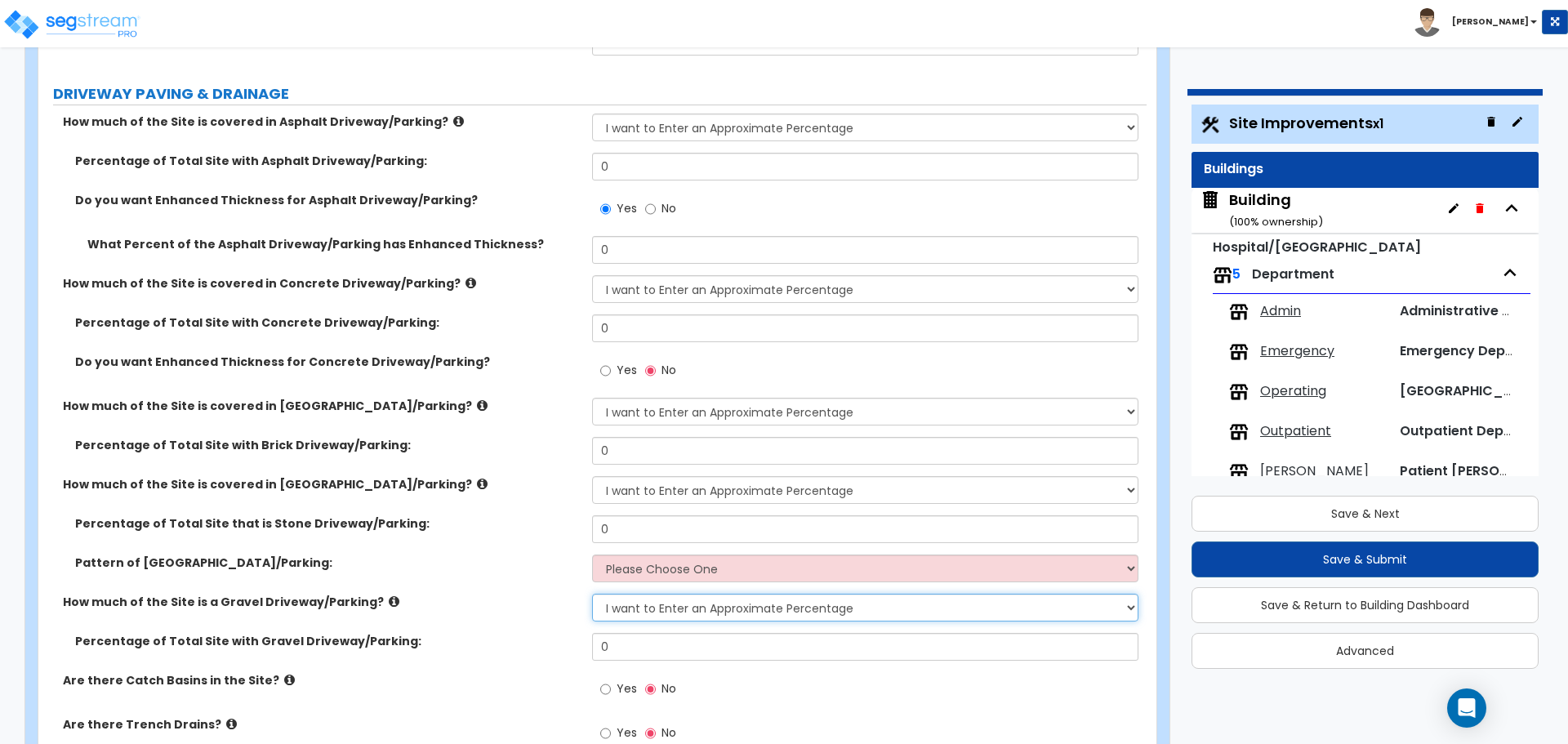
scroll to position [279, 0]
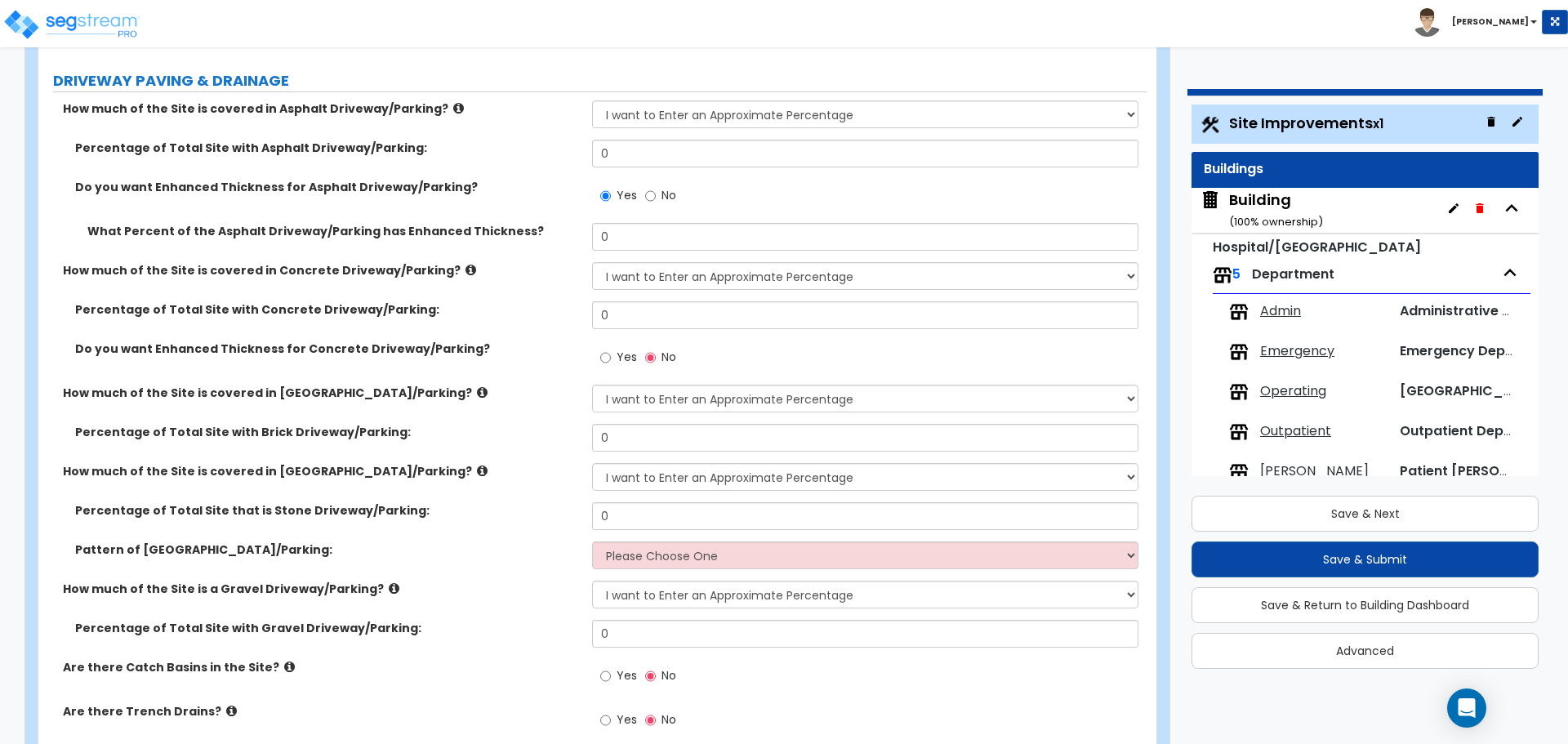
click at [526, 156] on div "Percentage of Total Site with Asphalt Driveway/Parking: 0" at bounding box center [592, 159] width 1109 height 40
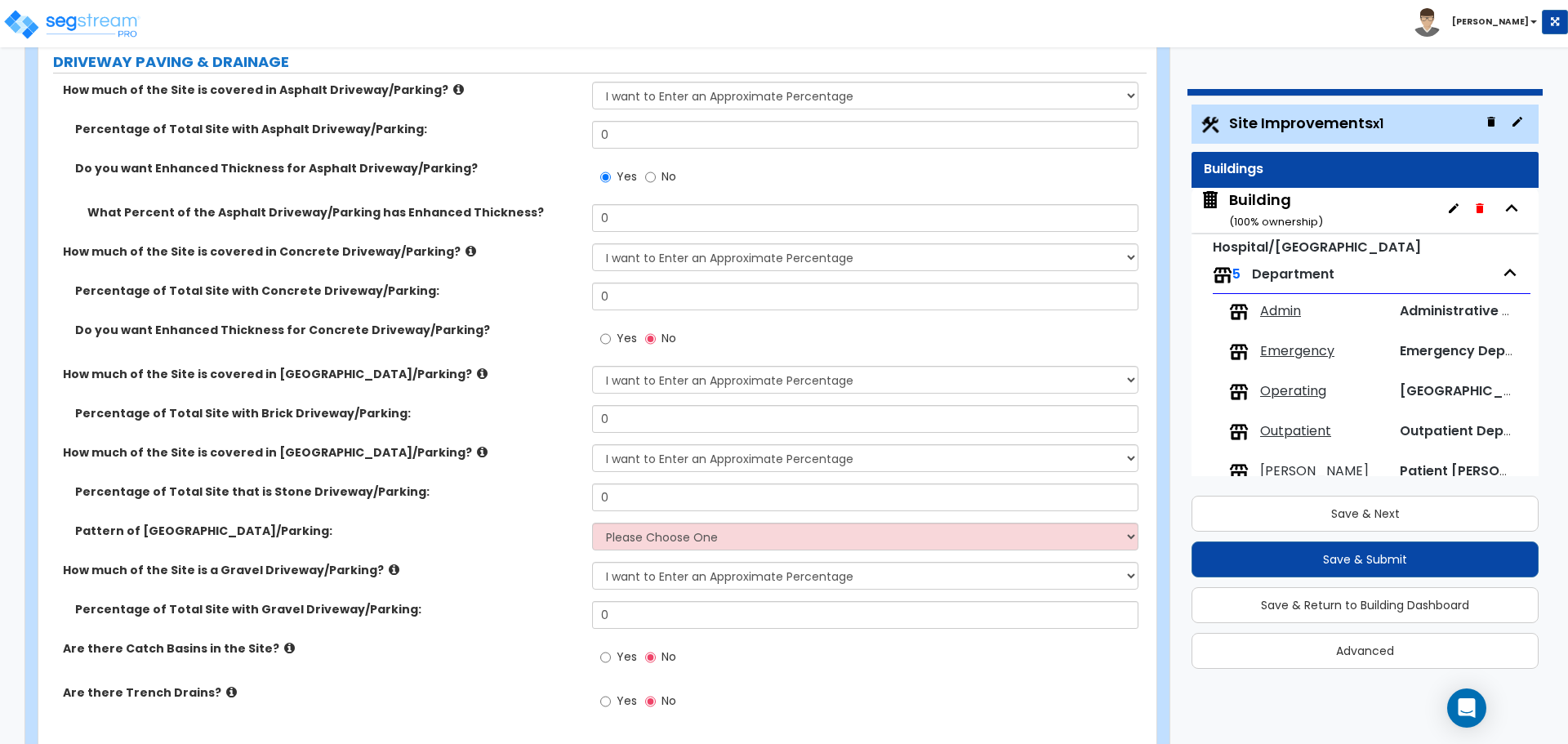
scroll to position [292, 0]
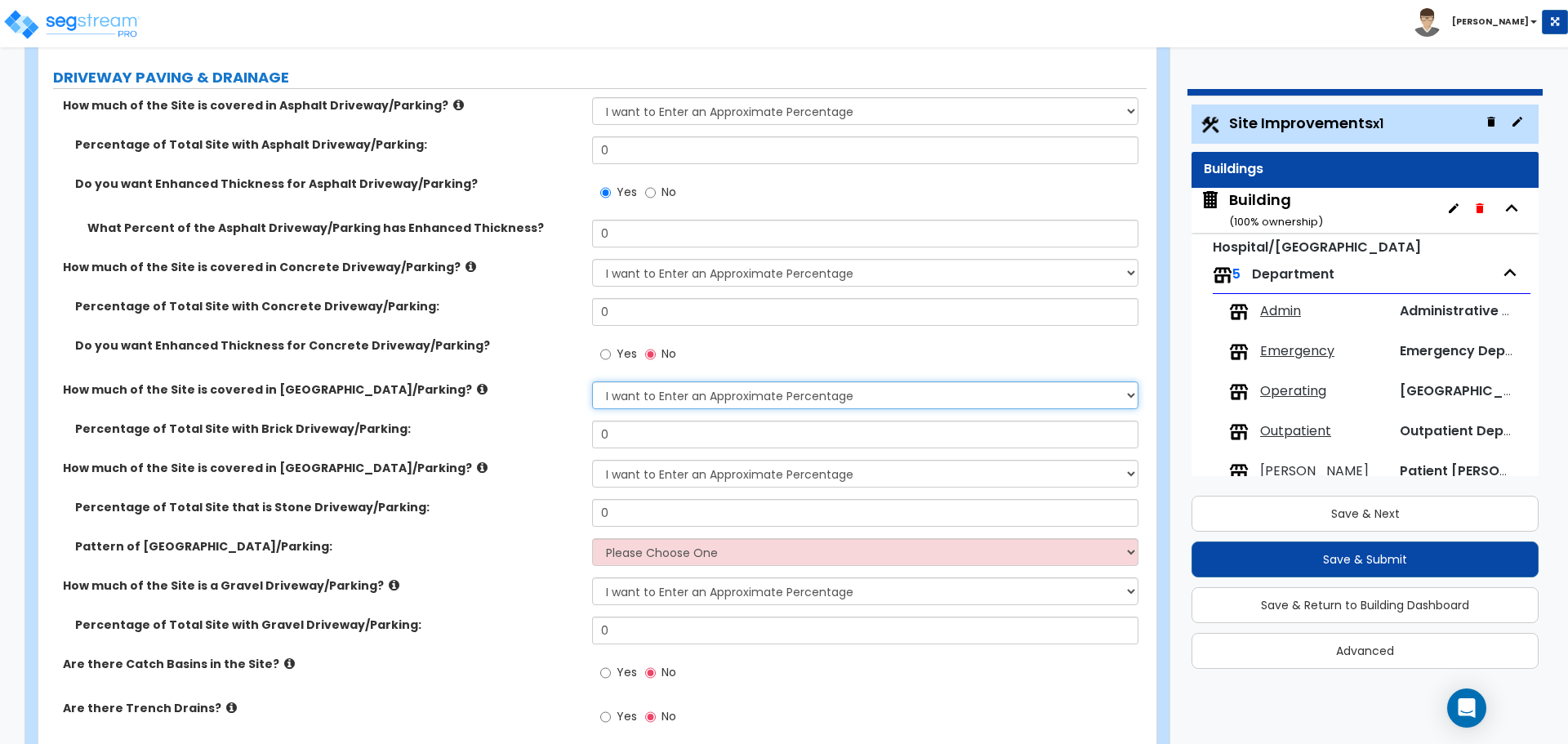
click at [689, 381] on select "None I want to Enter an Approximate Percentage I want to Enter the Square Foota…" at bounding box center [865, 395] width 545 height 28
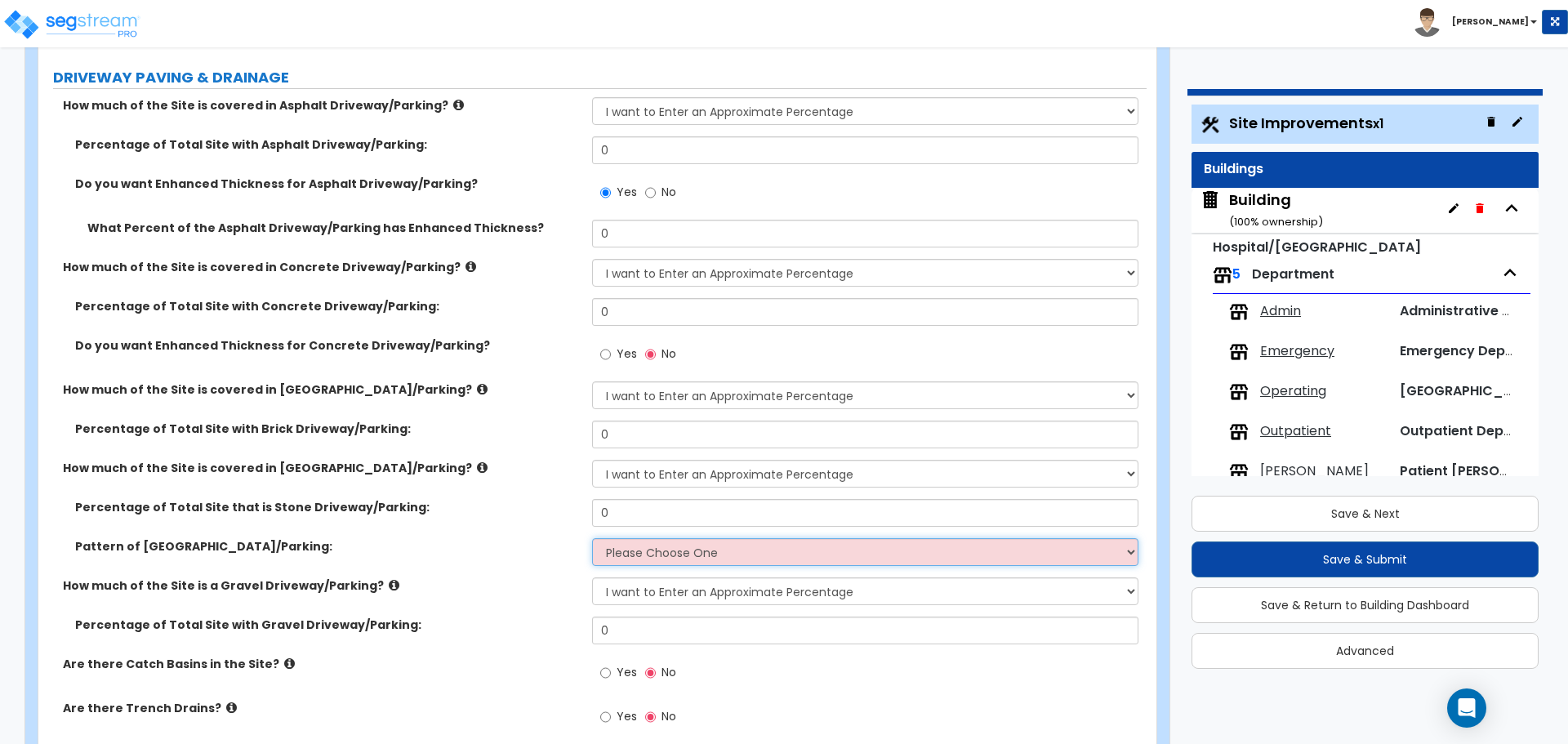
click at [764, 559] on select "Please Choose One Irregular Rectangular" at bounding box center [865, 552] width 545 height 28
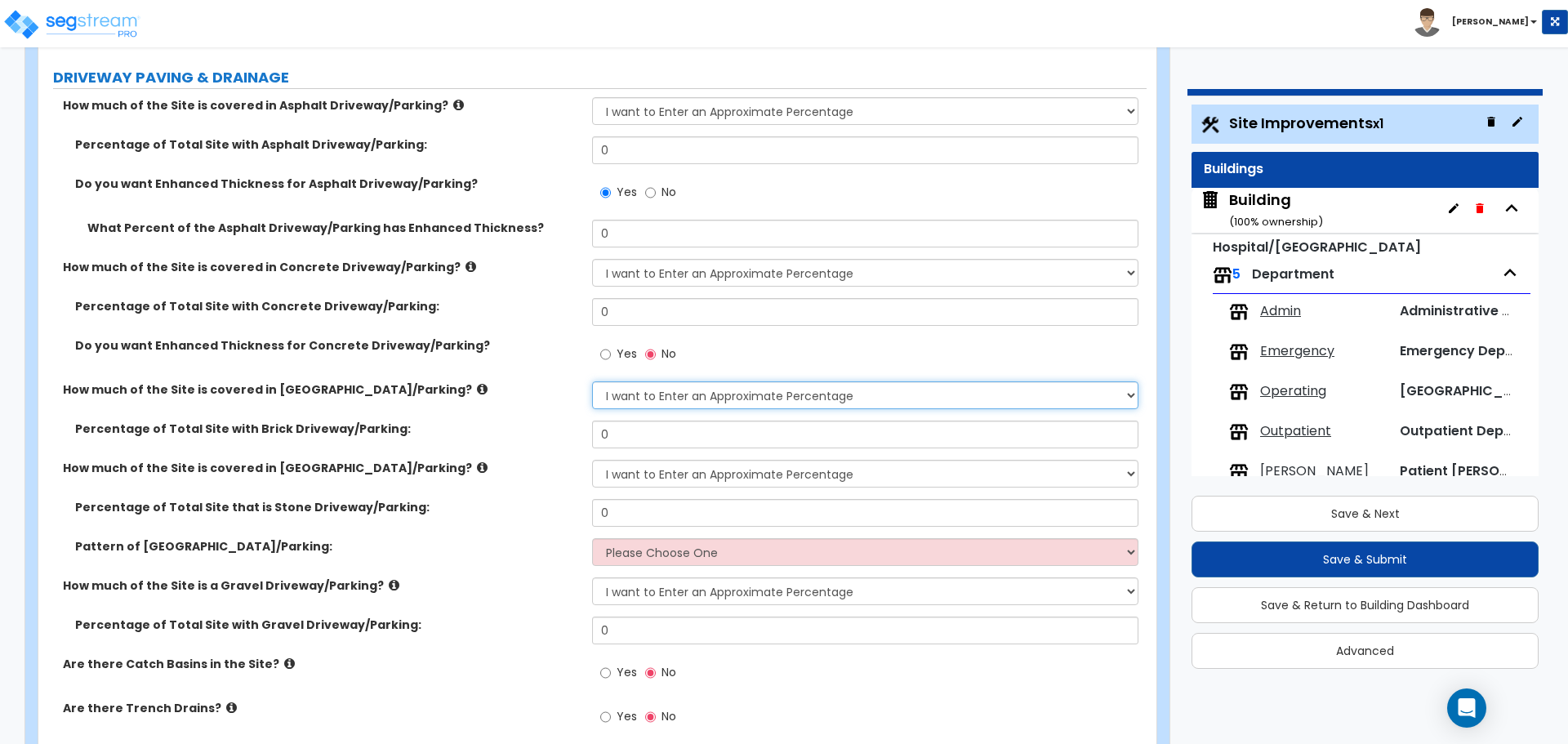
click at [683, 384] on select "None I want to Enter an Approximate Percentage I want to Enter the Square Foota…" at bounding box center [865, 395] width 545 height 28
select select "0"
click at [592, 381] on select "None I want to Enter an Approximate Percentage I want to Enter the Square Foota…" at bounding box center [865, 395] width 545 height 28
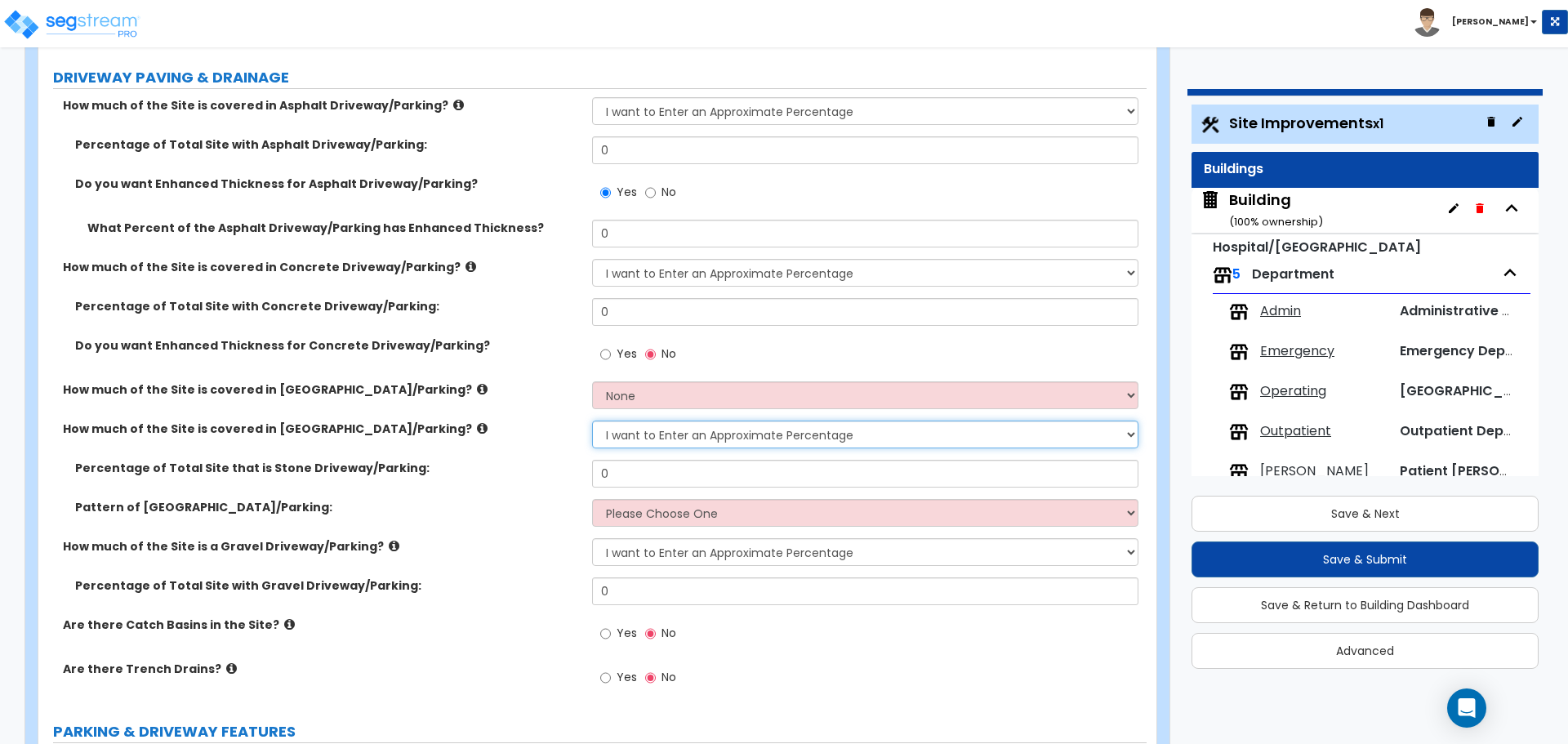
click at [731, 426] on select "None I want to Enter an Approximate Percentage I want to Enter the Square Foota…" at bounding box center [865, 434] width 545 height 28
select select "0"
click at [592, 421] on select "None I want to Enter an Approximate Percentage I want to Enter the Square Foota…" at bounding box center [865, 434] width 545 height 28
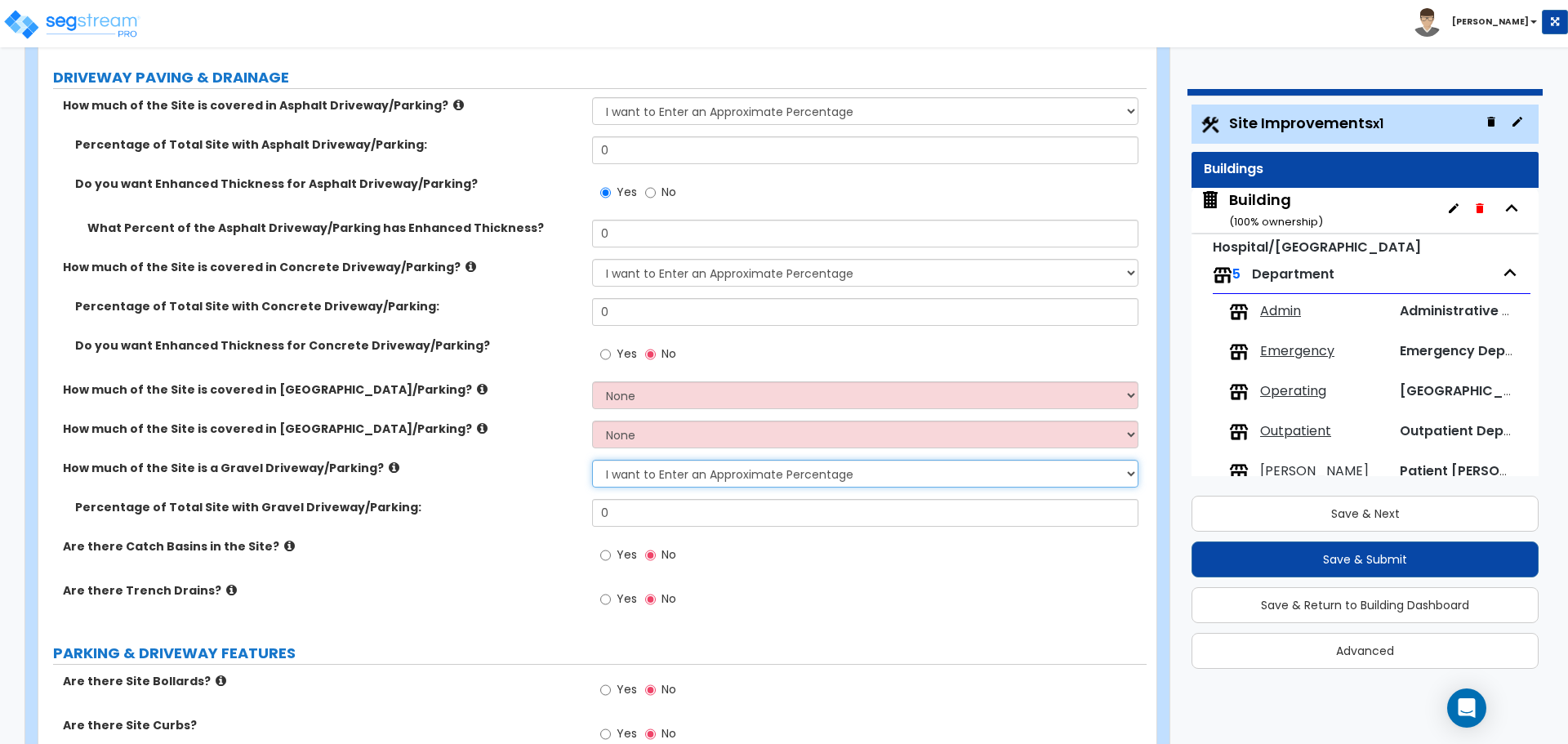
click at [776, 482] on select "None I want to Enter an Approximate Percentage I want to Enter the Square Foota…" at bounding box center [865, 474] width 545 height 28
select select "0"
click at [592, 460] on select "None I want to Enter an Approximate Percentage I want to Enter the Square Foota…" at bounding box center [865, 474] width 545 height 28
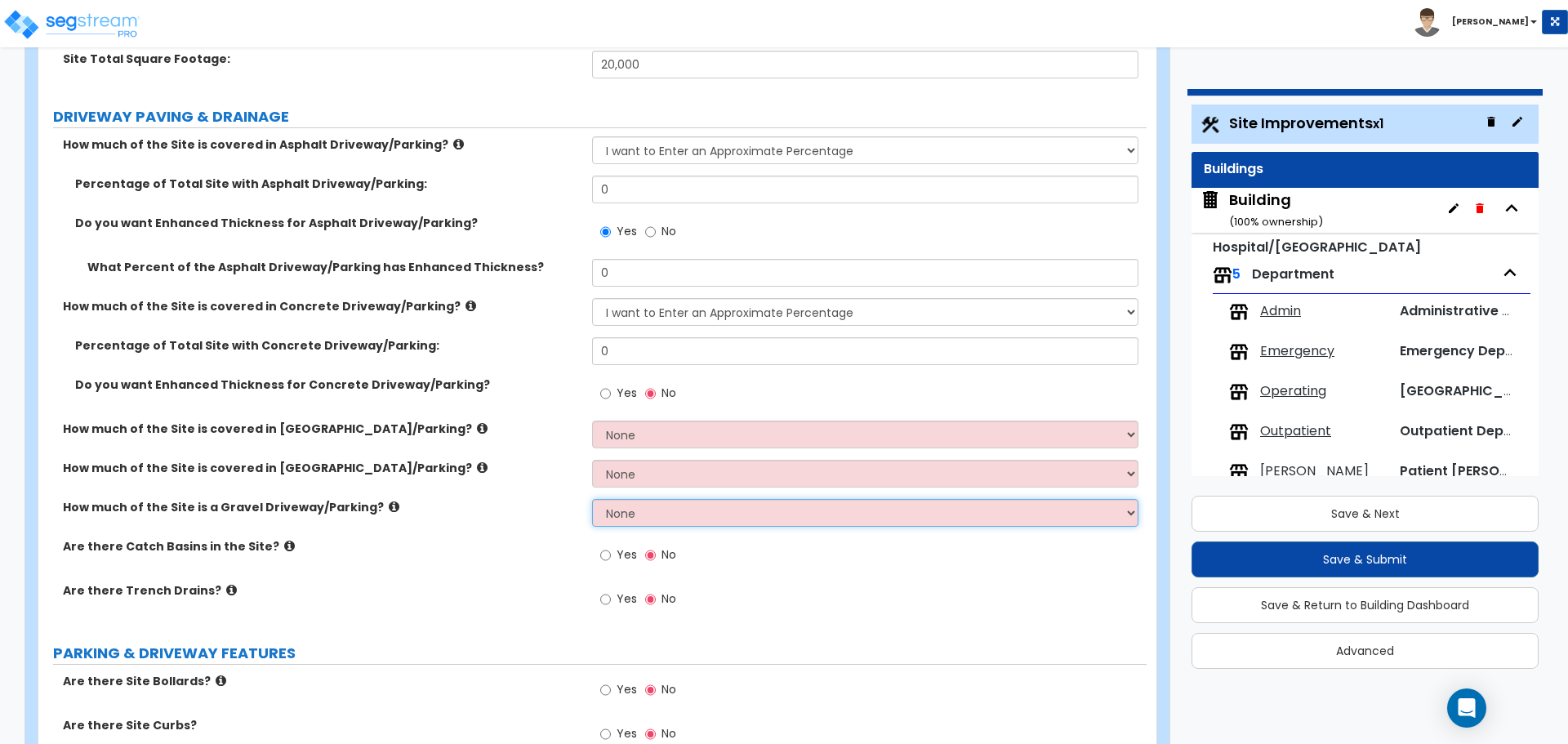
scroll to position [260, 0]
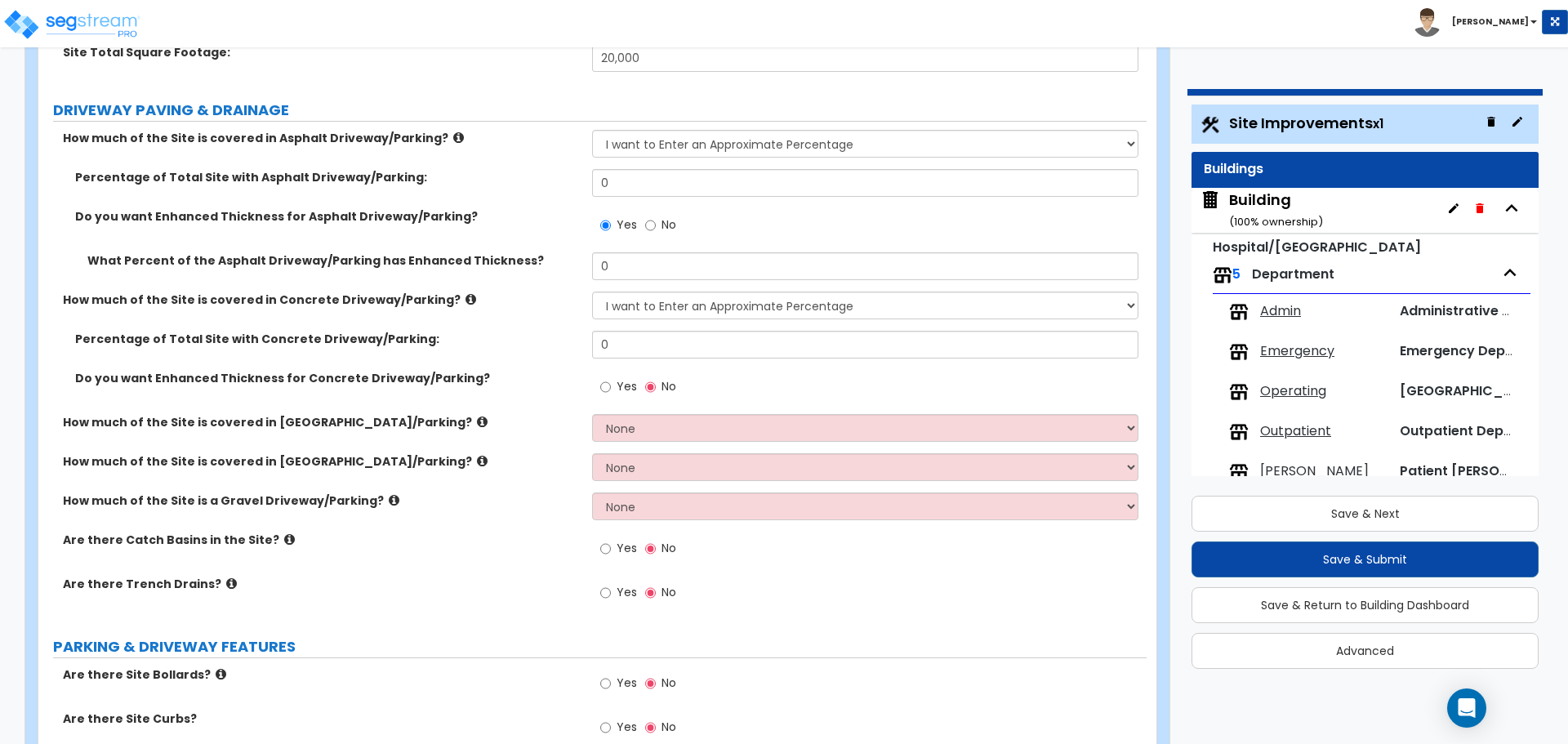
click at [454, 135] on icon at bounding box center [458, 137] width 11 height 13
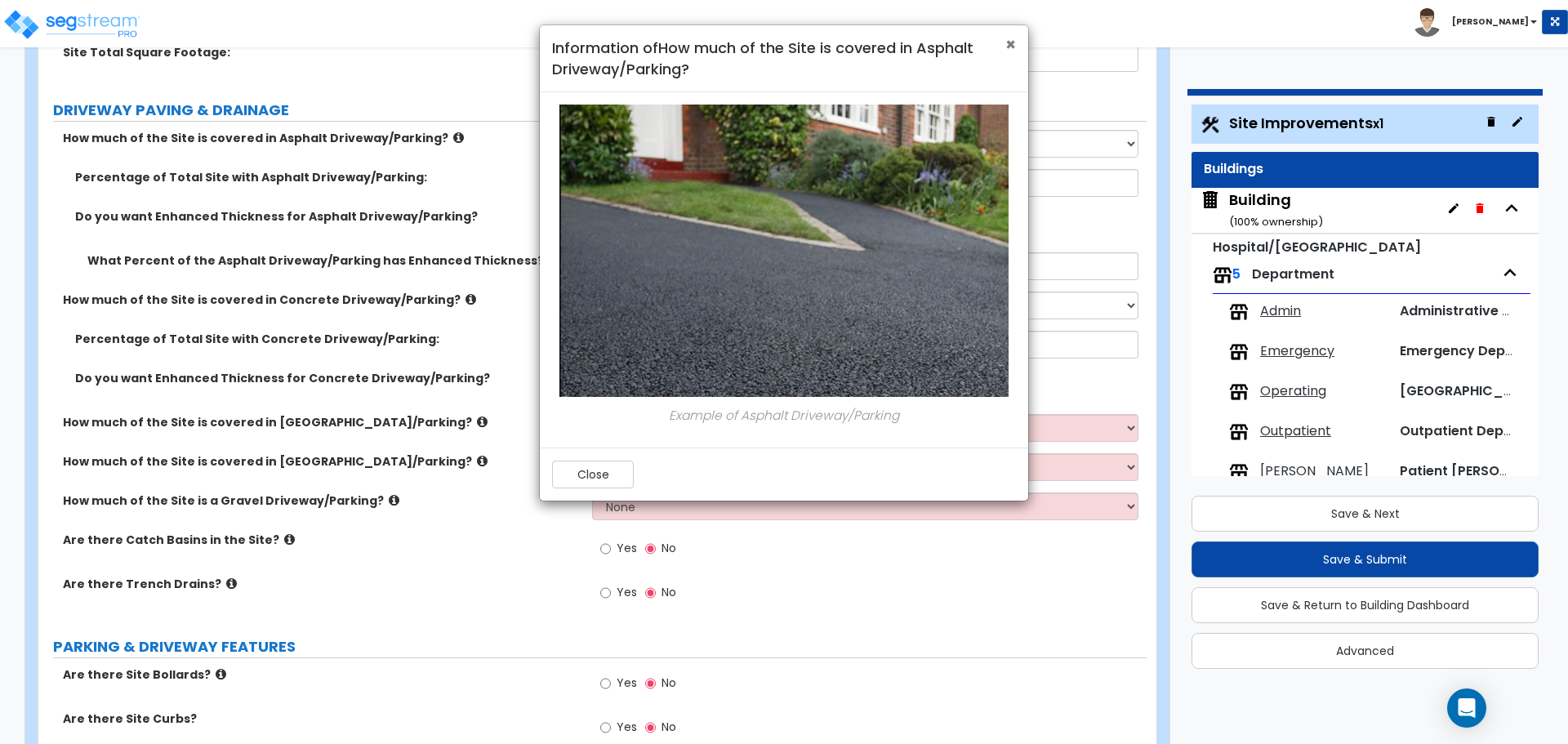
click at [1013, 45] on span "×" at bounding box center [1010, 44] width 11 height 24
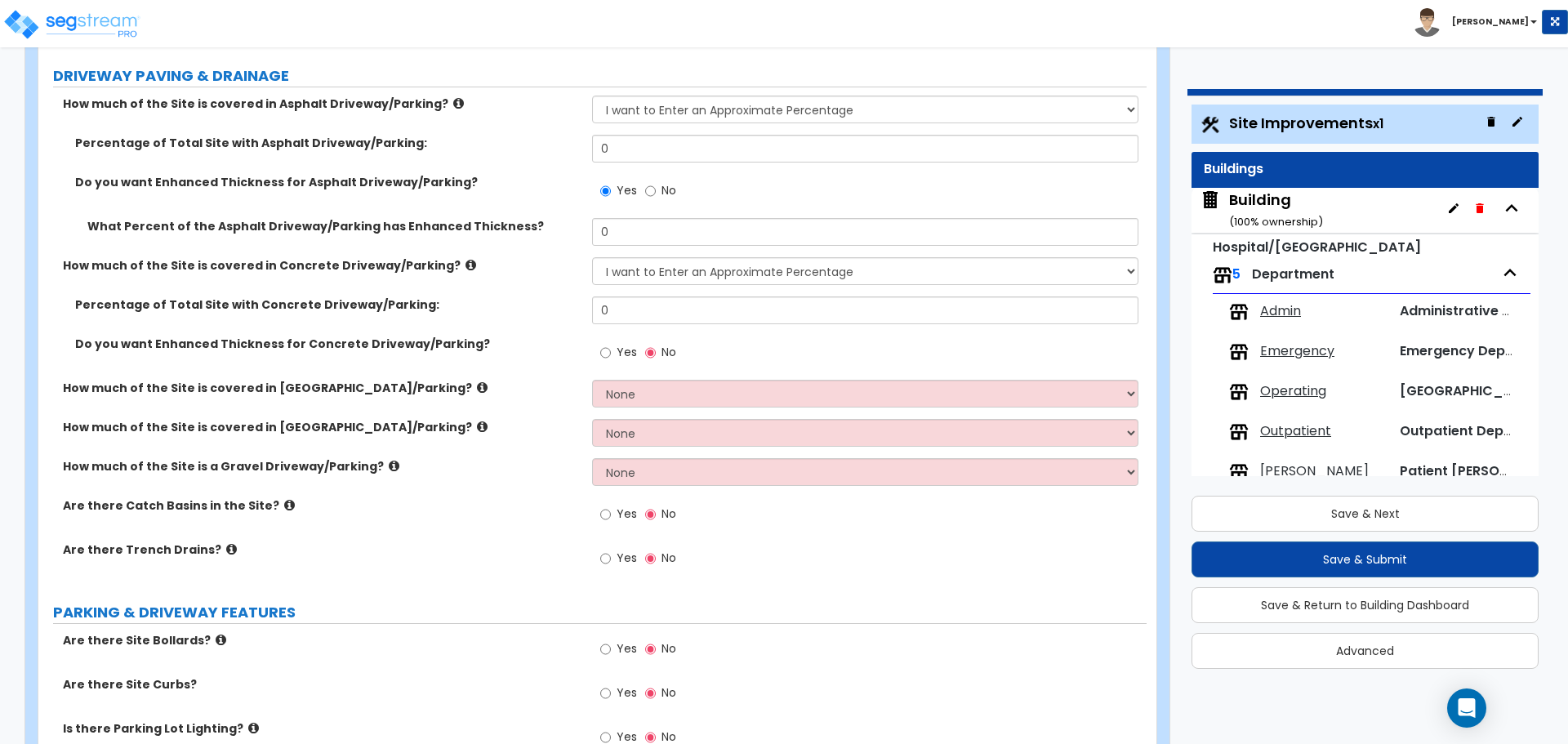
scroll to position [297, 0]
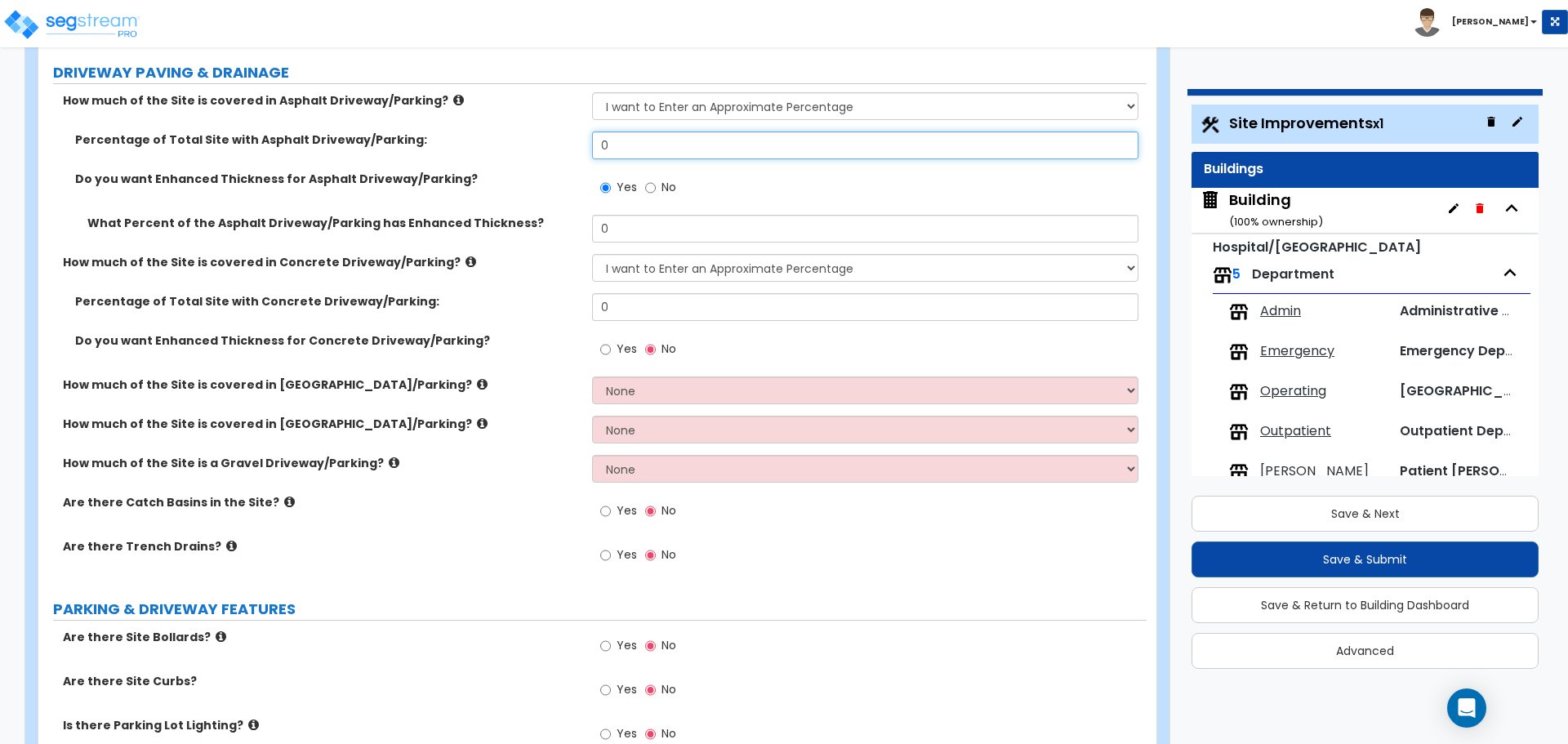
drag, startPoint x: 655, startPoint y: 137, endPoint x: 561, endPoint y: 130, distance: 94.3
click at [562, 131] on div "Percentage of Total Site with Asphalt Driveway/Parking: 0" at bounding box center [592, 151] width 1109 height 40
type input "2,000"
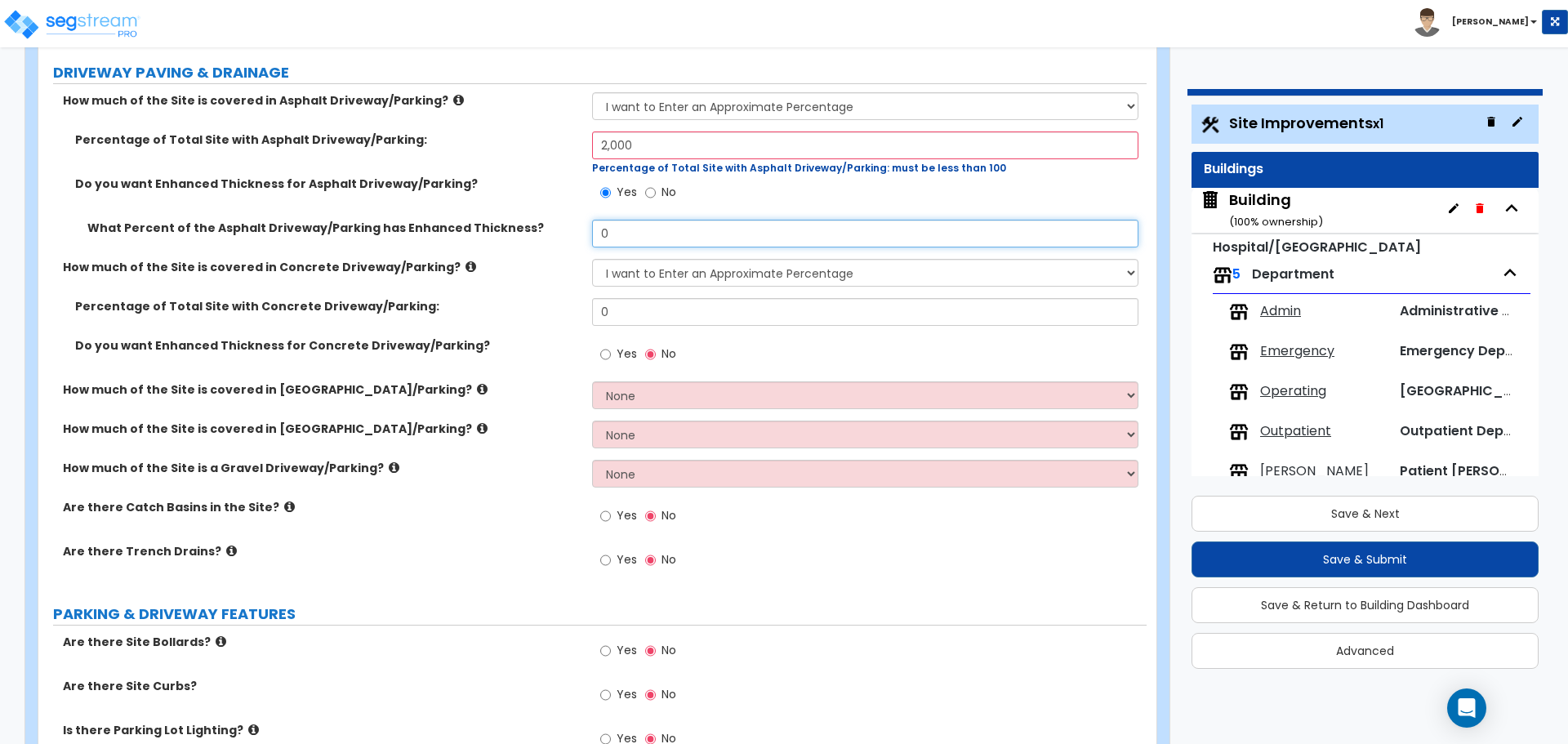
drag, startPoint x: 630, startPoint y: 234, endPoint x: 540, endPoint y: 217, distance: 91.6
click at [542, 220] on div "What Percent of the Asphalt Driveway/Parking has Enhanced Thickness? 0" at bounding box center [592, 239] width 1109 height 40
type input "30"
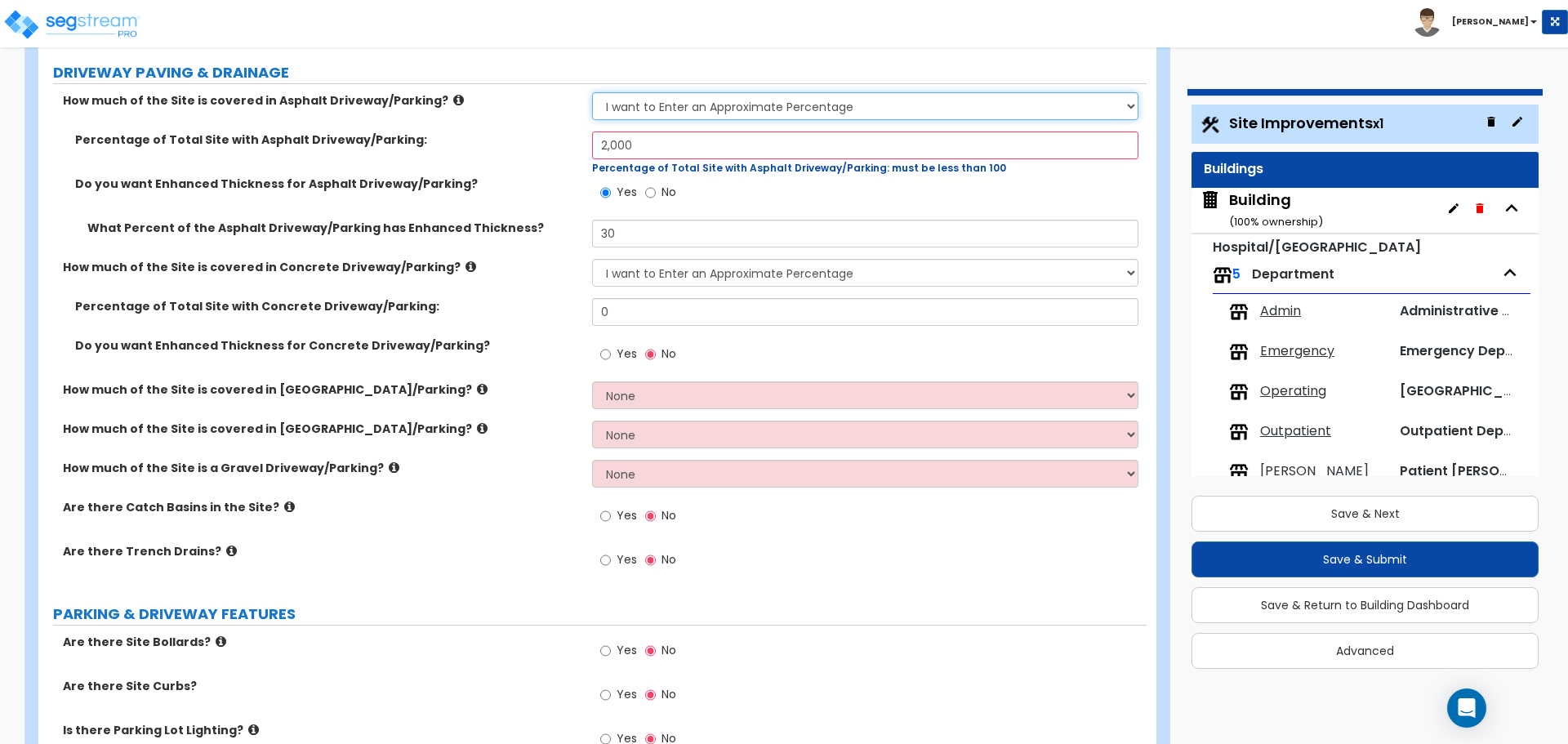
click at [717, 106] on select "None I want to Enter an Approximate Percentage I want to Enter the Square Foota…" at bounding box center [865, 106] width 545 height 28
select select "2"
click at [592, 93] on select "None I want to Enter an Approximate Percentage I want to Enter the Square Foota…" at bounding box center [865, 106] width 545 height 28
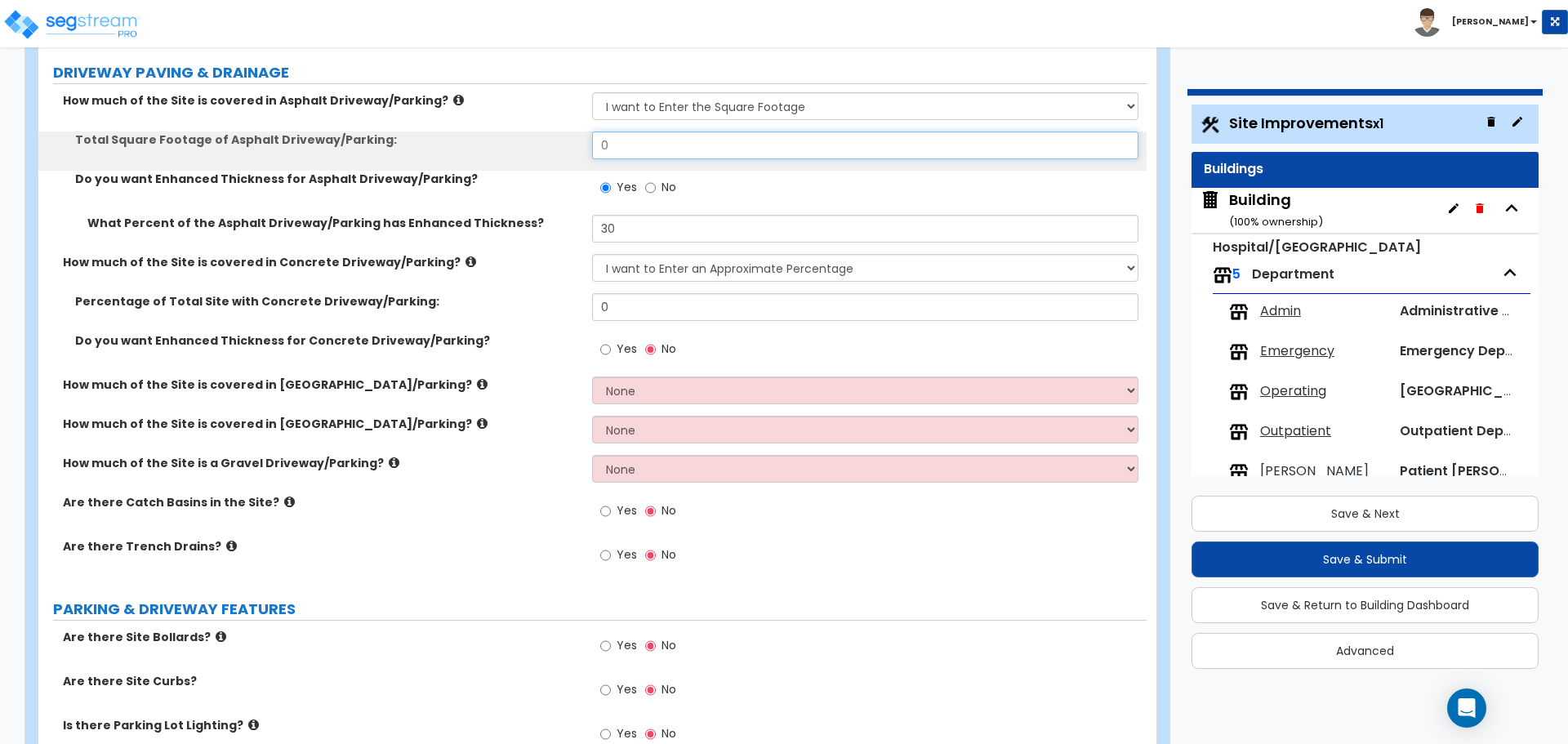
drag, startPoint x: 668, startPoint y: 141, endPoint x: 559, endPoint y: 133, distance: 109.3
click at [562, 140] on div "Total Square Footage of Asphalt Driveway/Parking: 0" at bounding box center [592, 151] width 1109 height 40
type input "2,000"
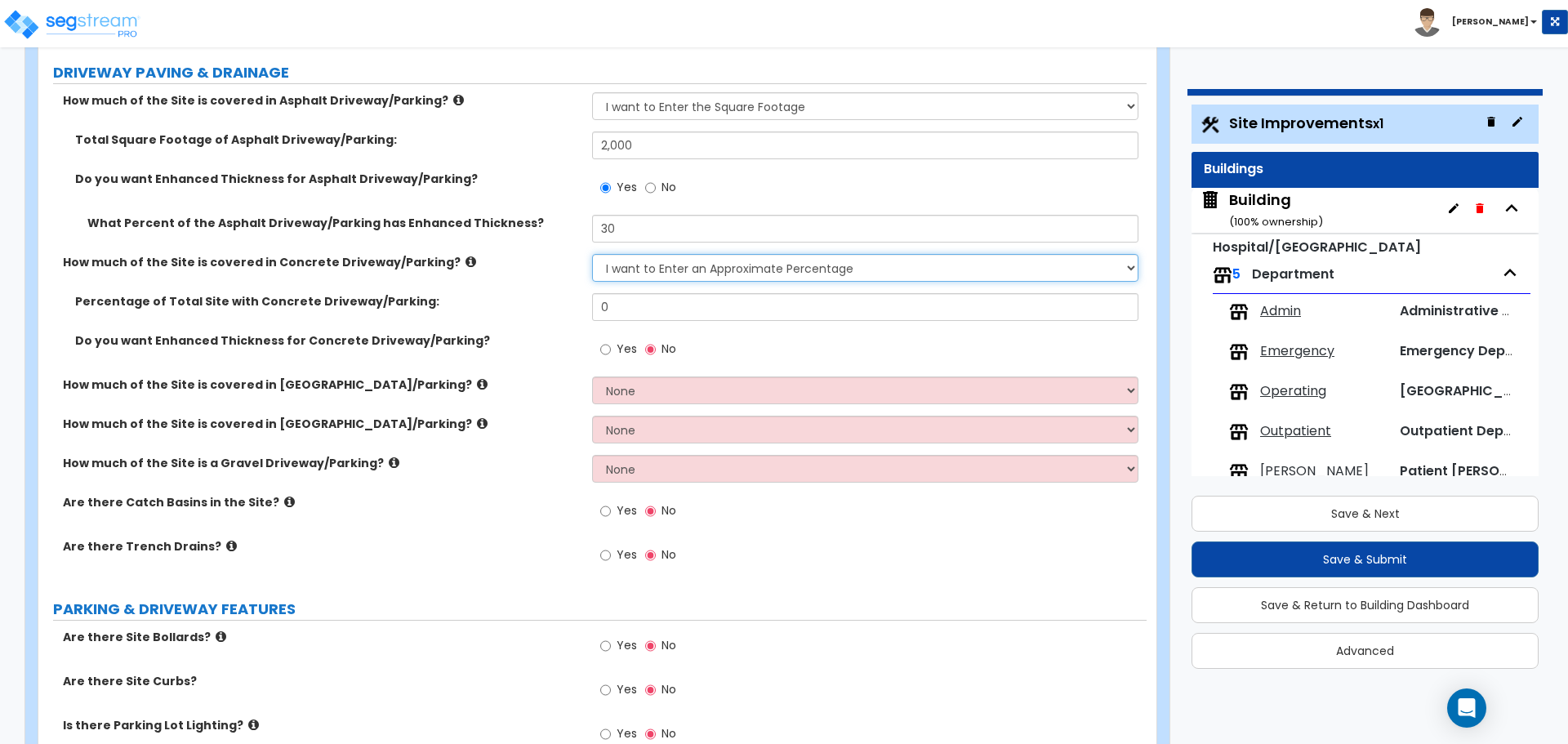
click at [712, 263] on select "None I want to Enter an Approximate Percentage I want to Enter the Square Foota…" at bounding box center [865, 267] width 545 height 28
select select "2"
click at [592, 254] on select "None I want to Enter an Approximate Percentage I want to Enter the Square Foota…" at bounding box center [865, 267] width 545 height 28
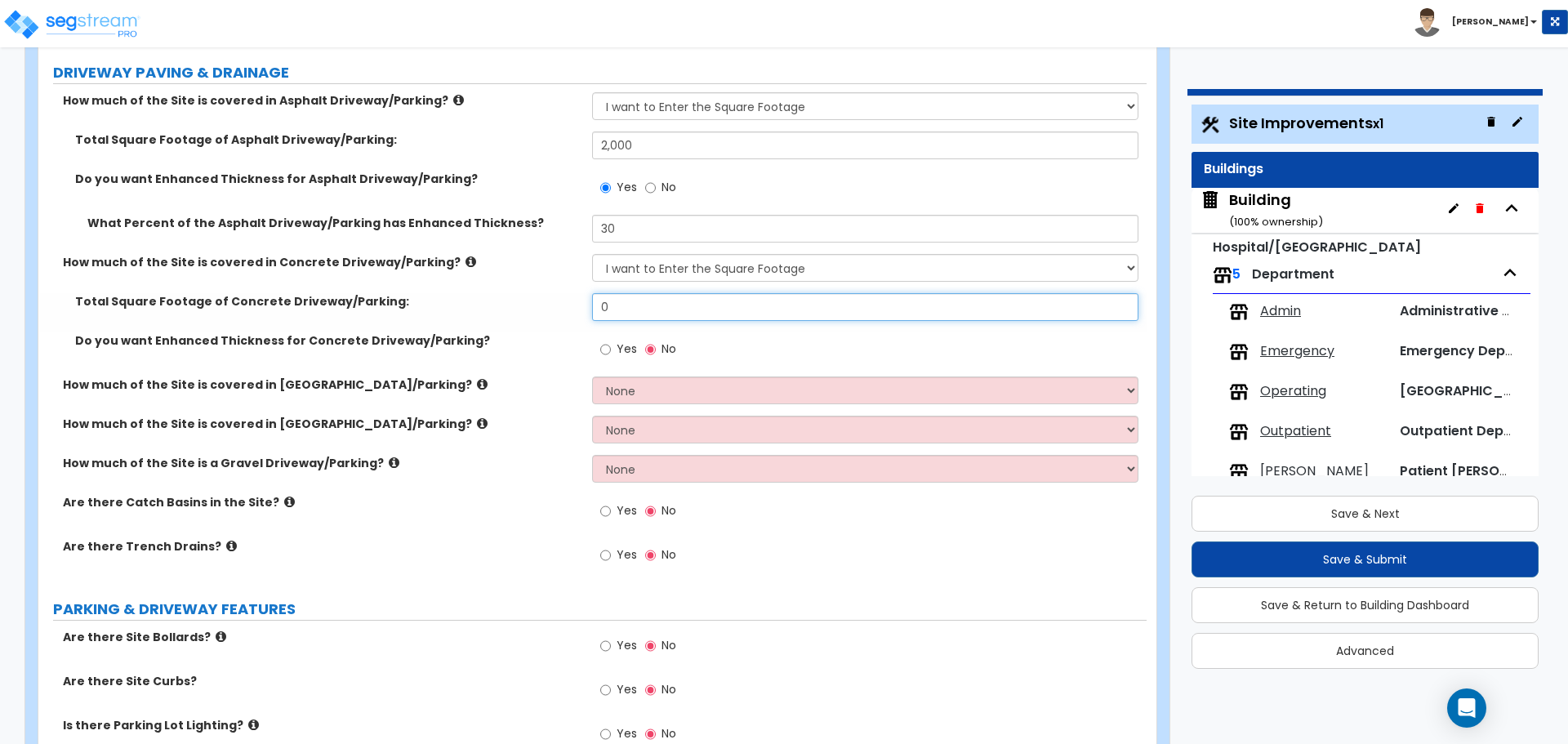
drag, startPoint x: 629, startPoint y: 305, endPoint x: 550, endPoint y: 297, distance: 79.4
click at [550, 299] on div "Total Square Footage of Concrete Driveway/Parking: 0" at bounding box center [592, 313] width 1109 height 40
type input "2,000"
click at [635, 351] on span "Yes" at bounding box center [626, 348] width 20 height 16
click at [611, 351] on input "Yes" at bounding box center [605, 349] width 11 height 18
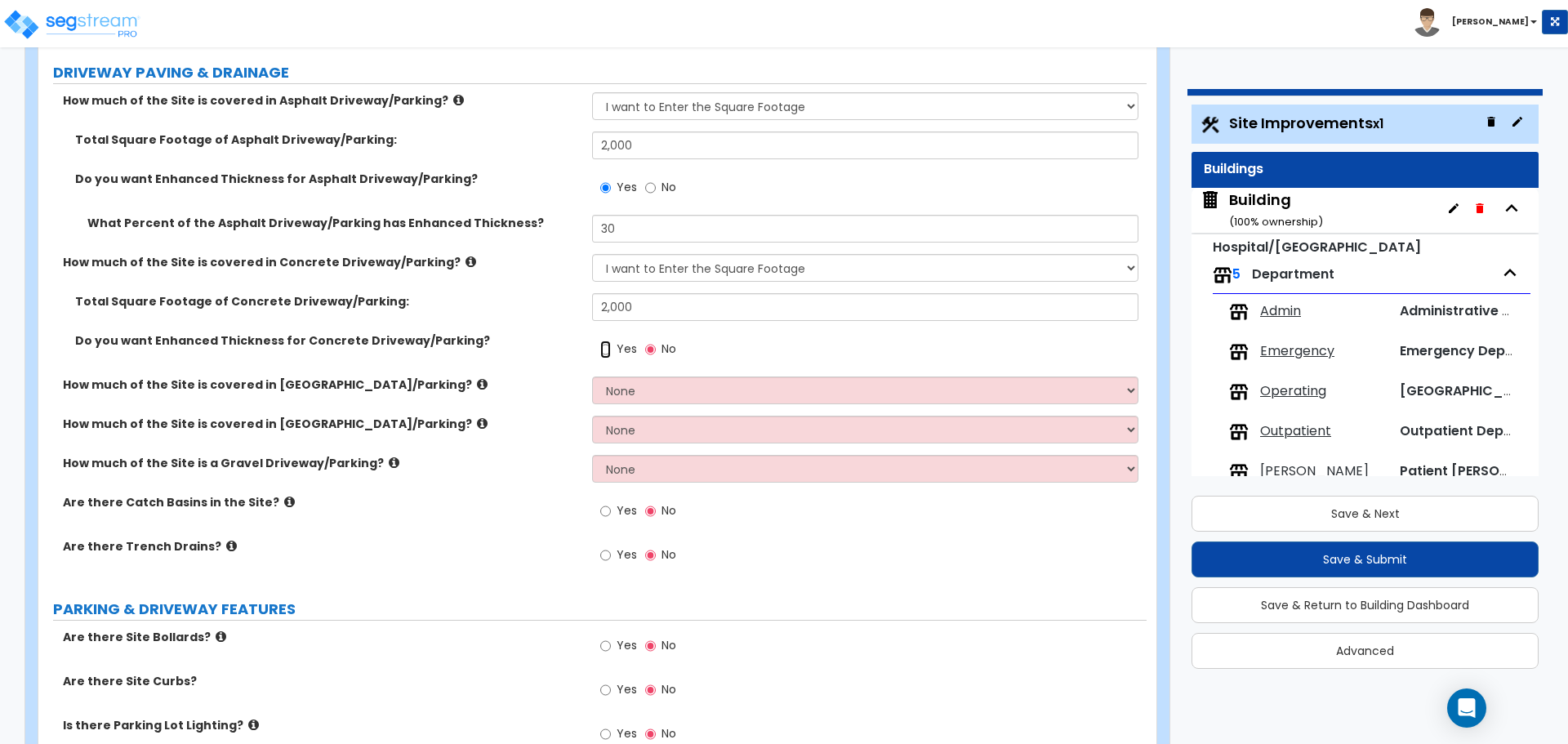
radio input "true"
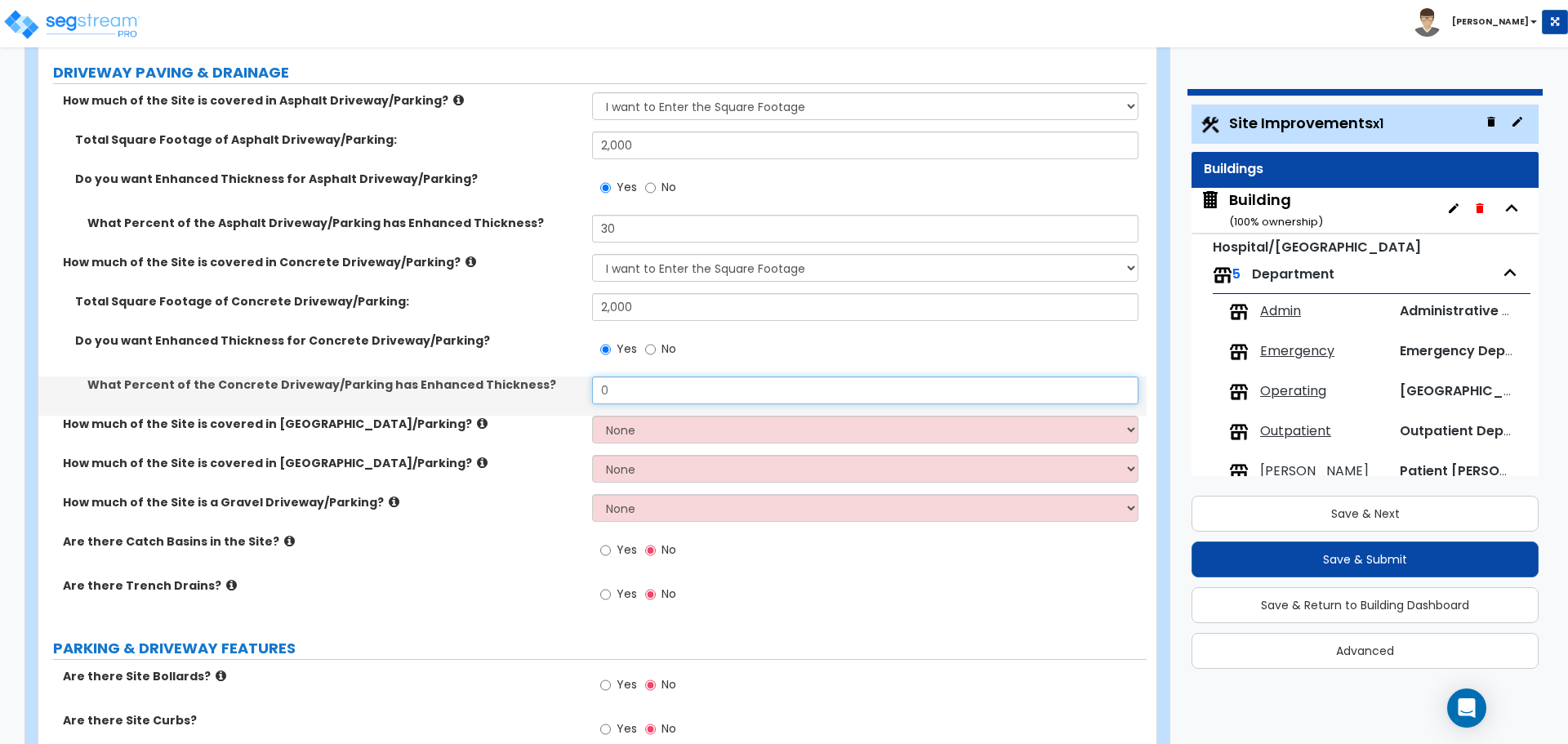
drag, startPoint x: 646, startPoint y: 391, endPoint x: 569, endPoint y: 384, distance: 77.3
click at [569, 385] on div "What Percent of the Concrete Driveway/Parking has Enhanced Thickness? 0" at bounding box center [592, 396] width 1109 height 40
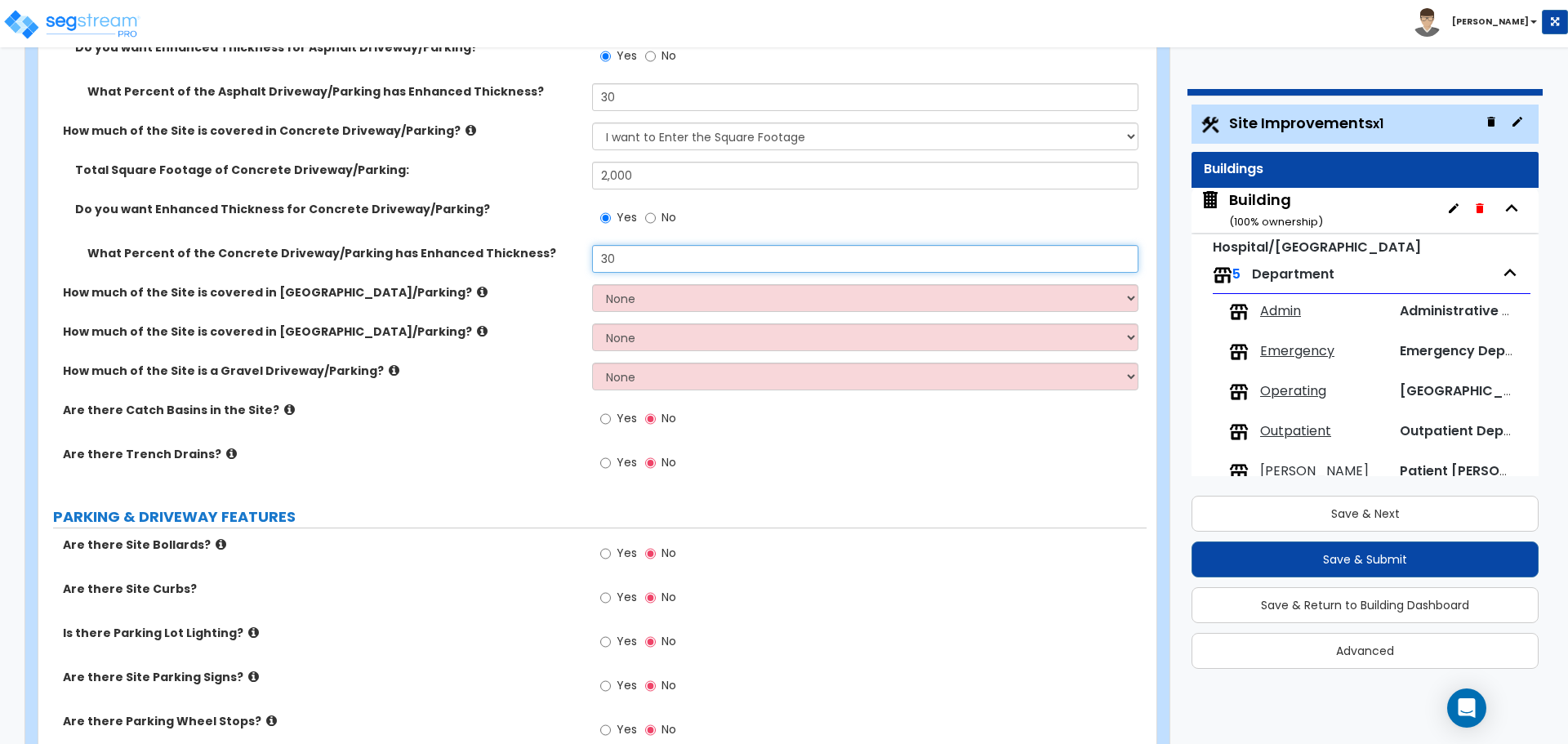
scroll to position [432, 0]
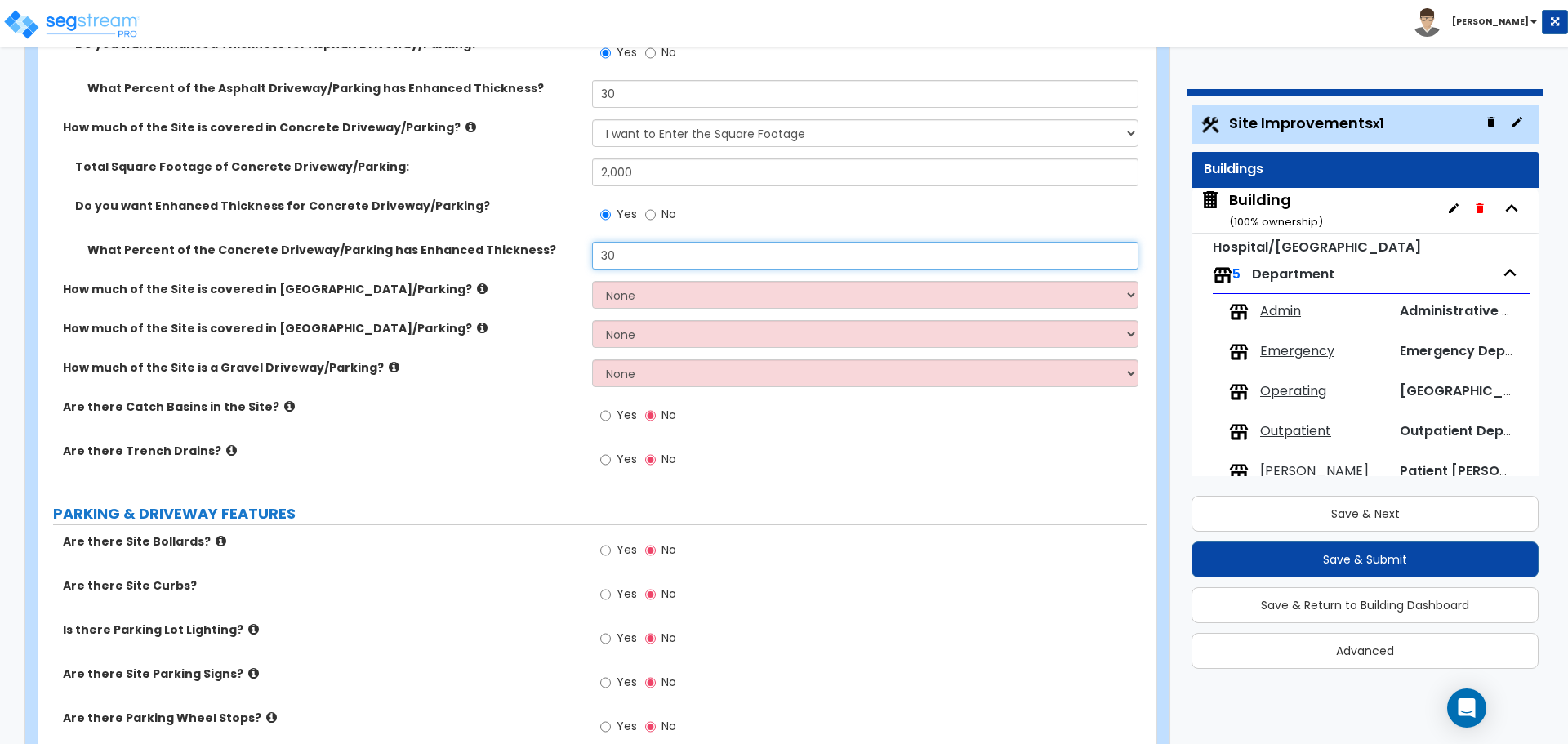
type input "30"
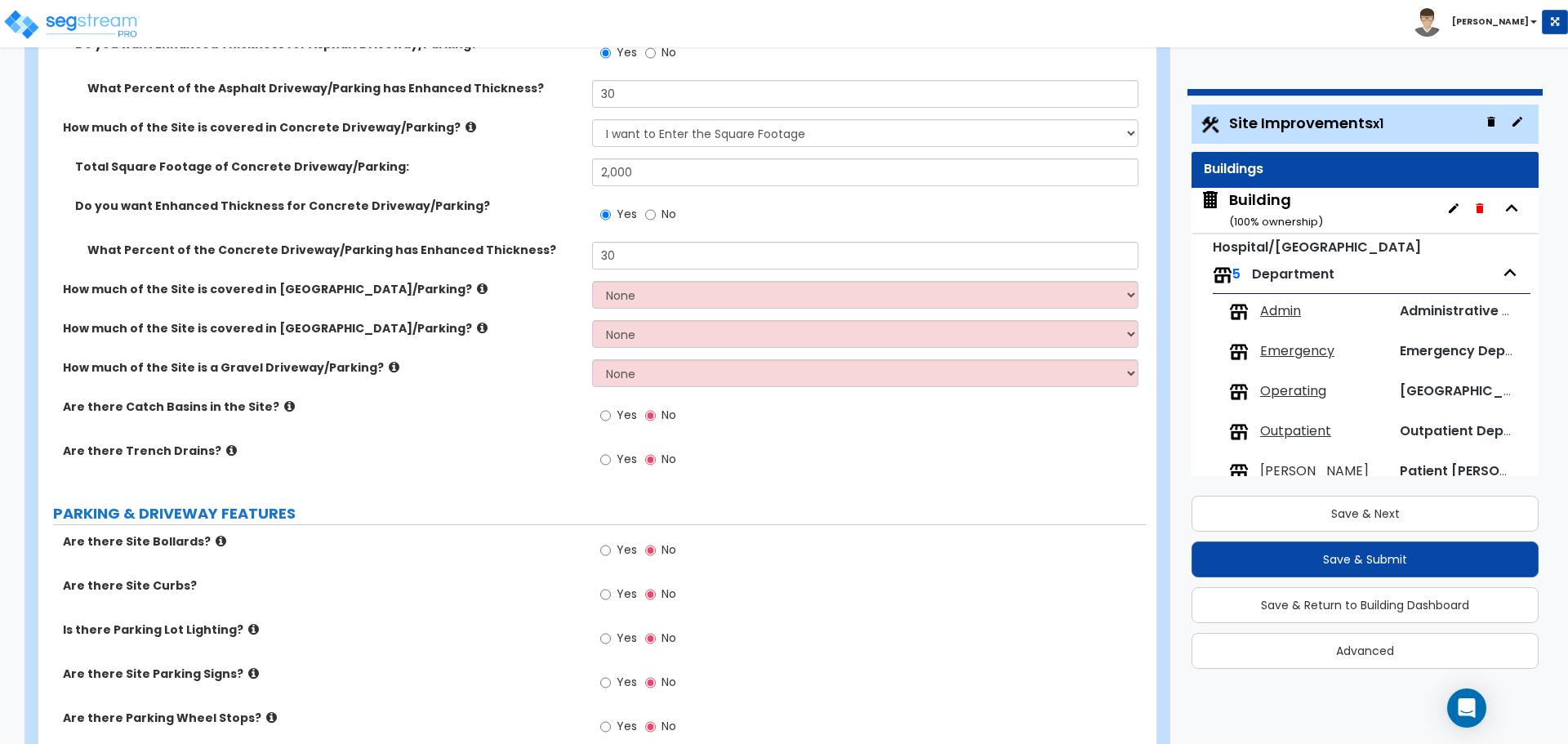
click at [477, 285] on icon at bounding box center [481, 289] width 11 height 13
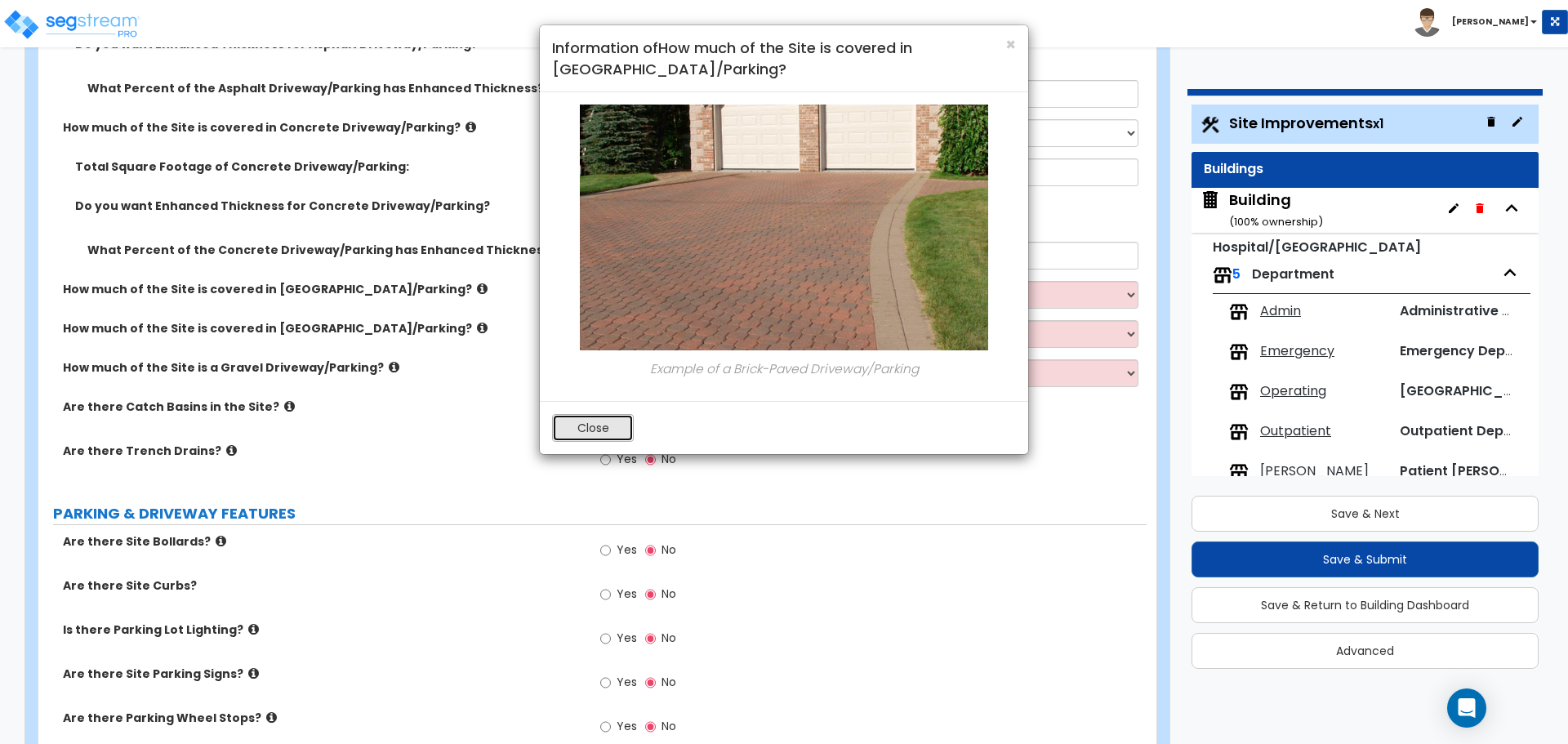
click at [586, 425] on button "Close" at bounding box center [592, 427] width 82 height 28
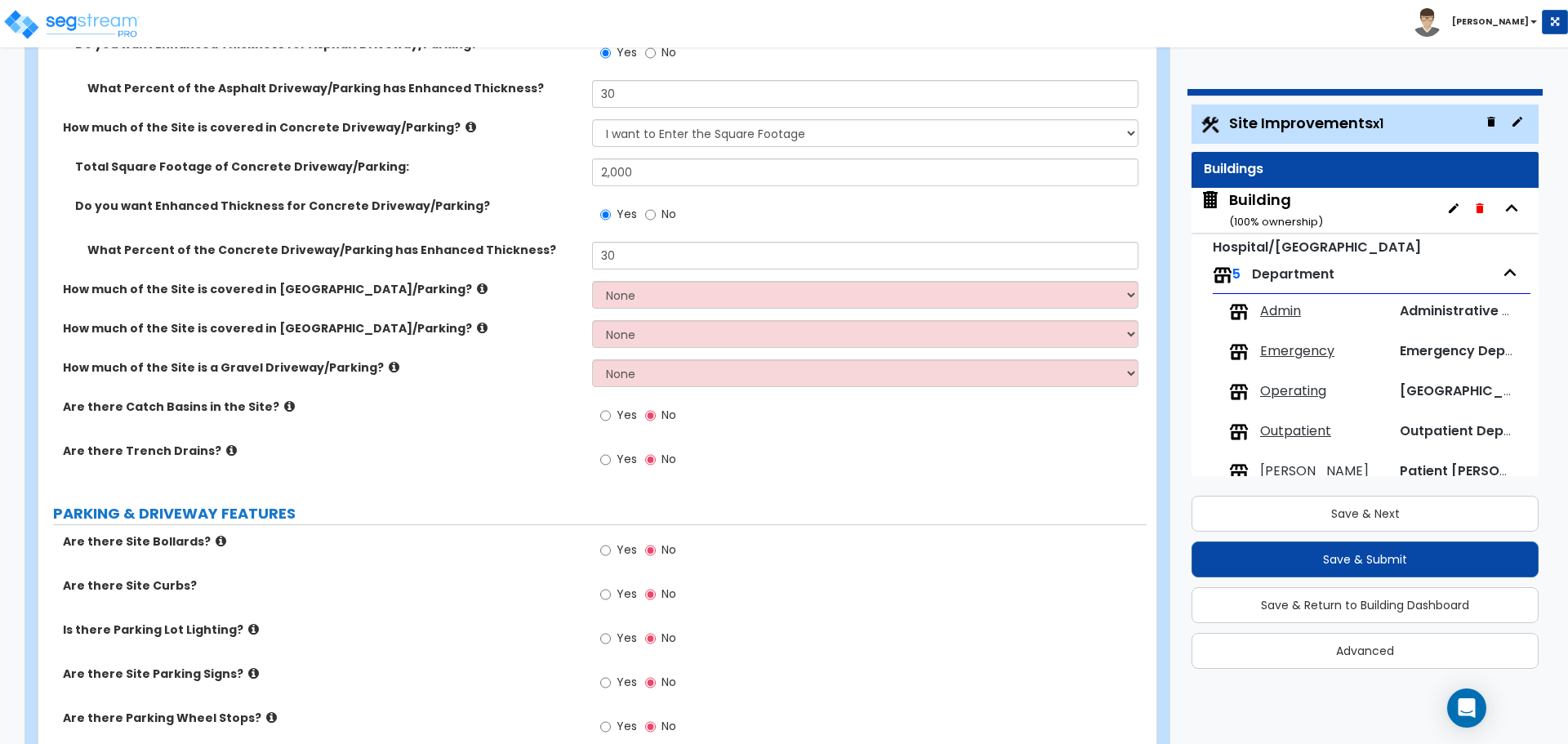
click at [477, 325] on icon at bounding box center [481, 328] width 11 height 13
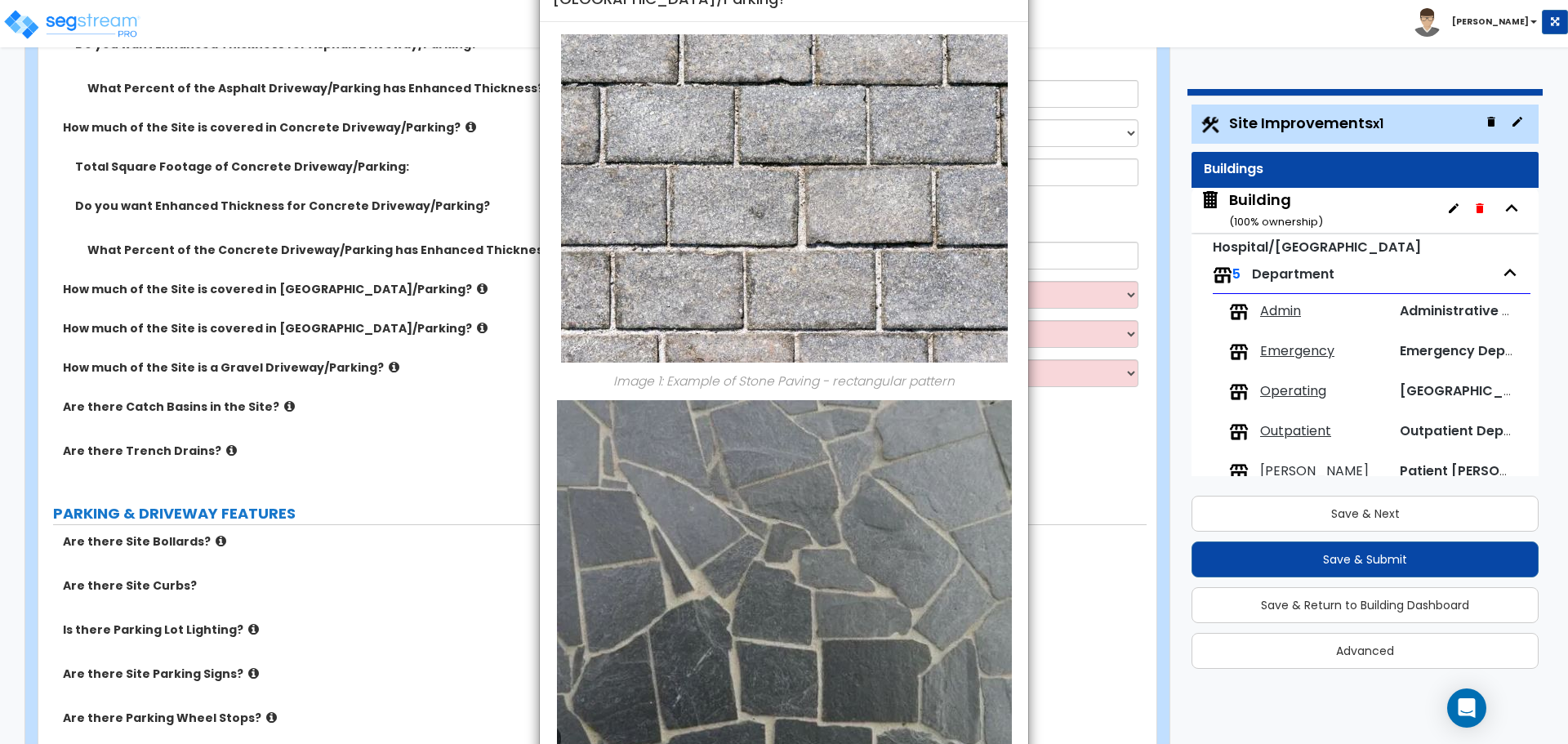
scroll to position [221, 0]
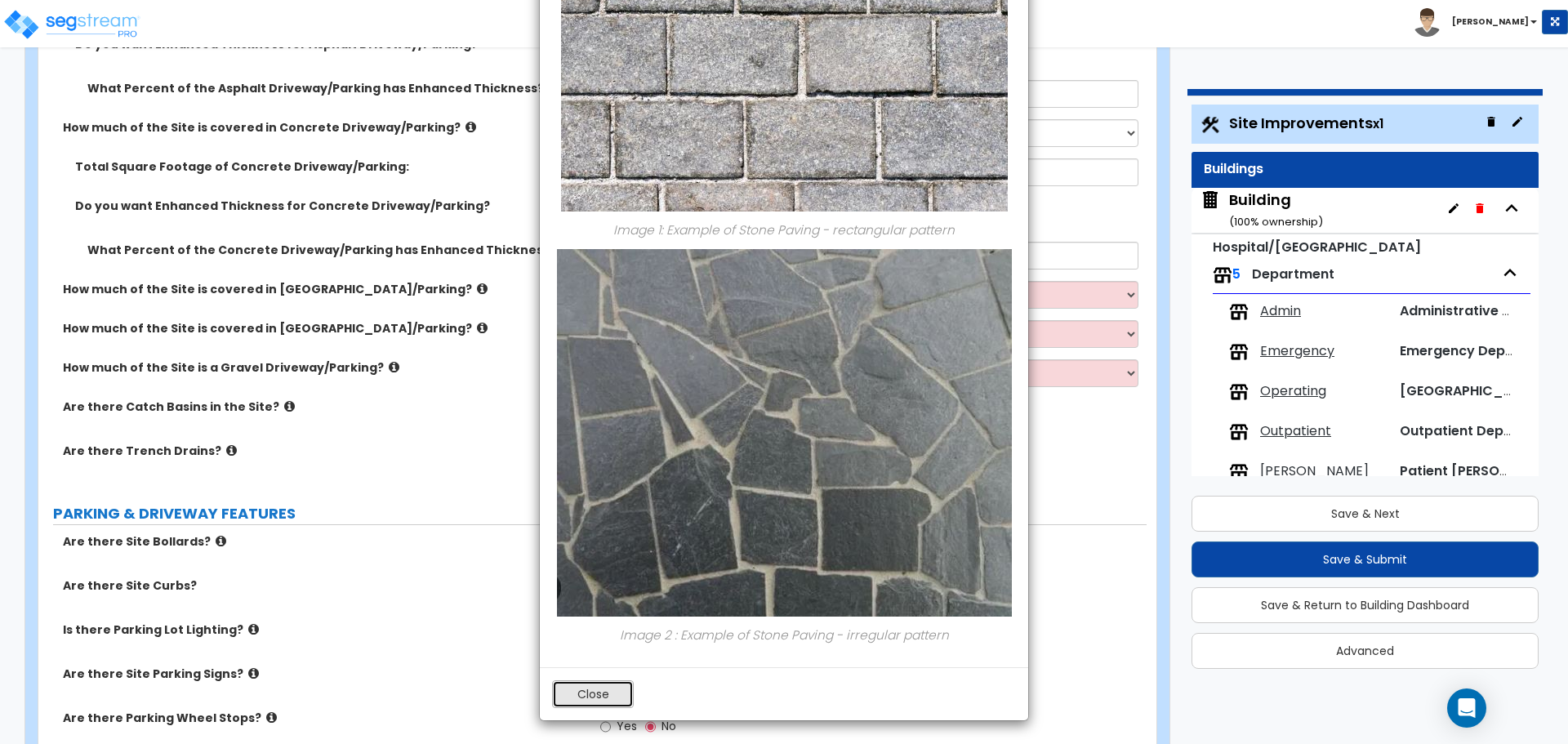
click at [605, 684] on button "Close" at bounding box center [592, 694] width 82 height 28
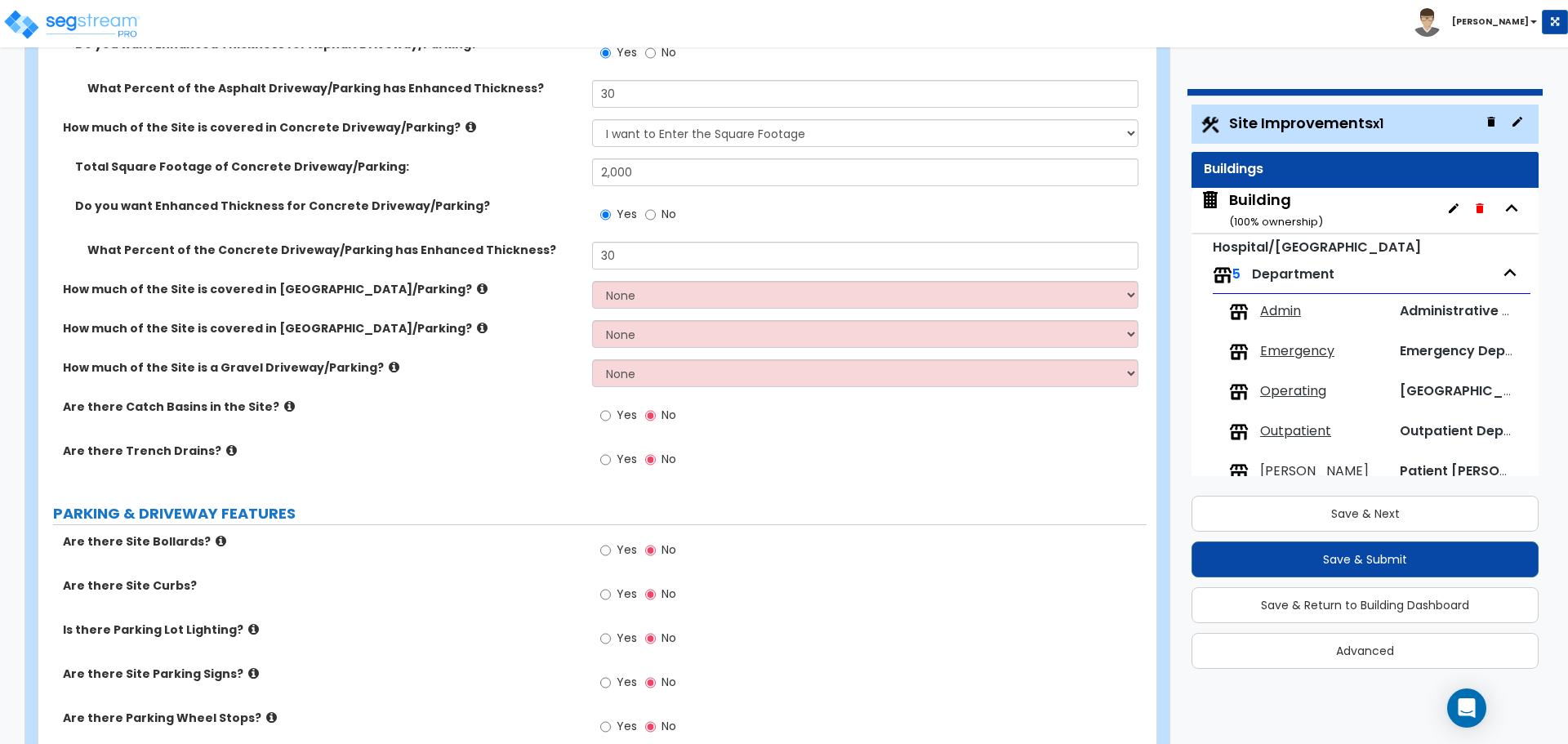
click at [389, 361] on icon at bounding box center [394, 367] width 11 height 13
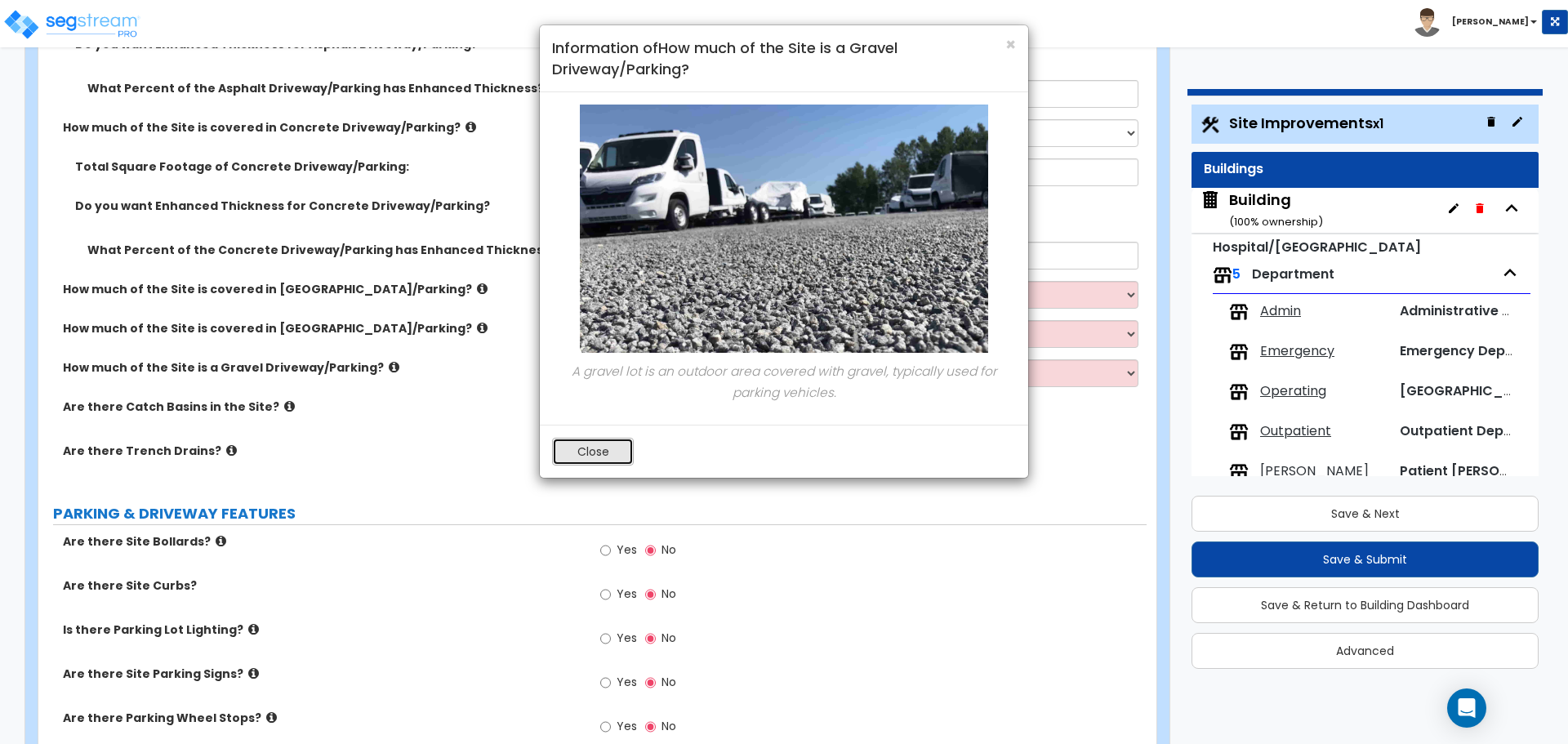
click at [579, 453] on button "Close" at bounding box center [592, 452] width 82 height 28
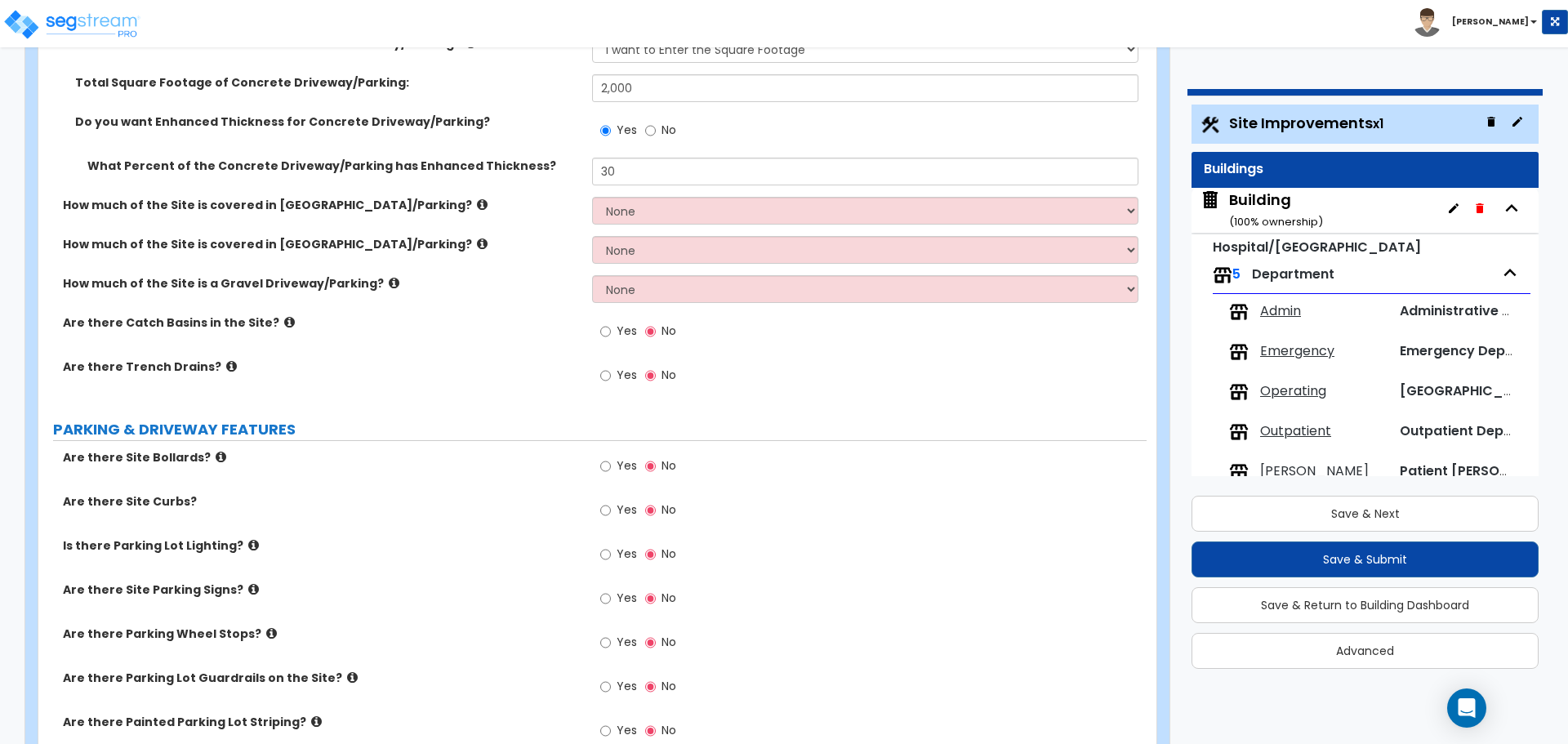
scroll to position [513, 0]
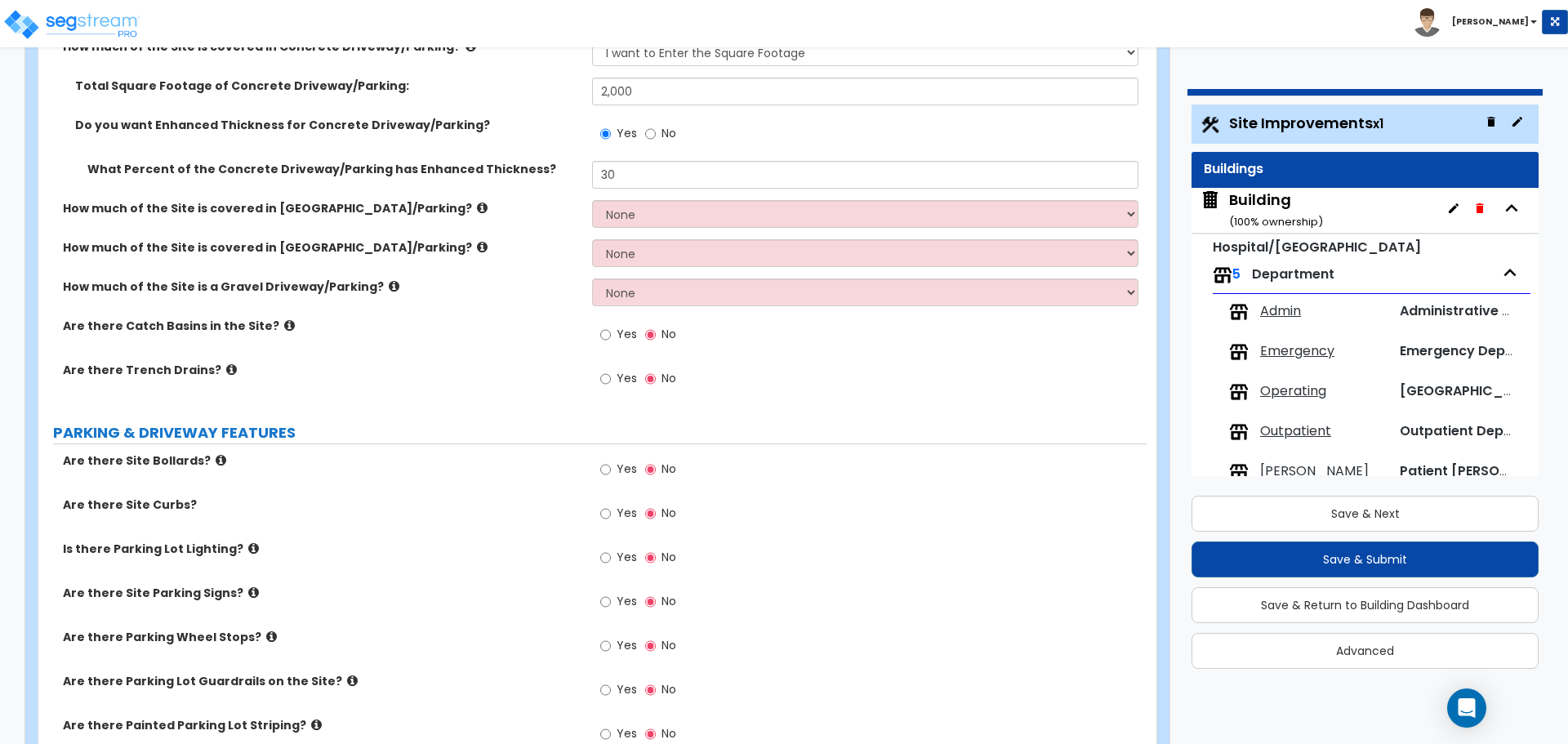
click at [616, 330] on label "Yes" at bounding box center [619, 336] width 37 height 28
click at [611, 330] on input "Yes" at bounding box center [605, 335] width 11 height 18
radio input "true"
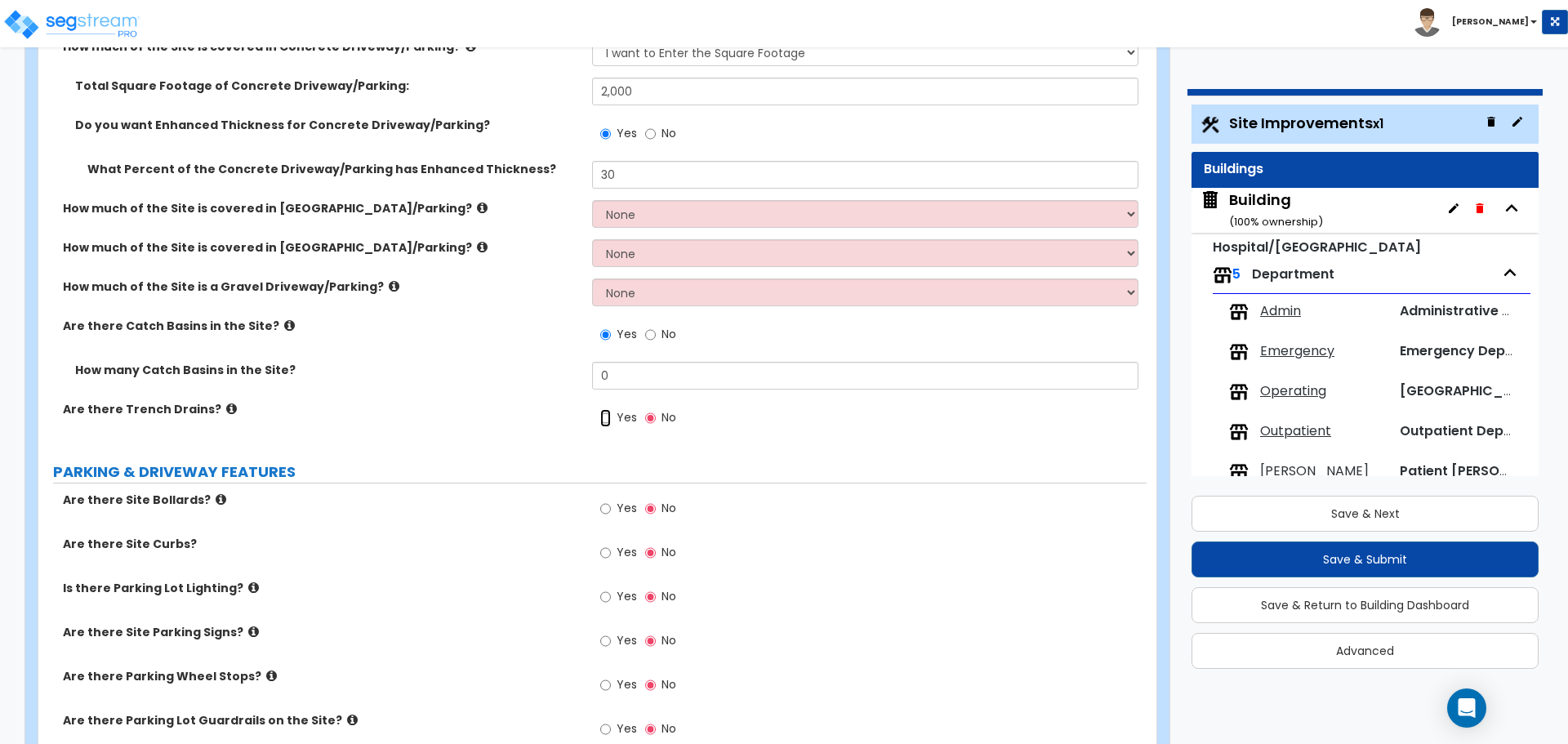
click at [608, 420] on input "Yes" at bounding box center [605, 418] width 11 height 18
radio input "true"
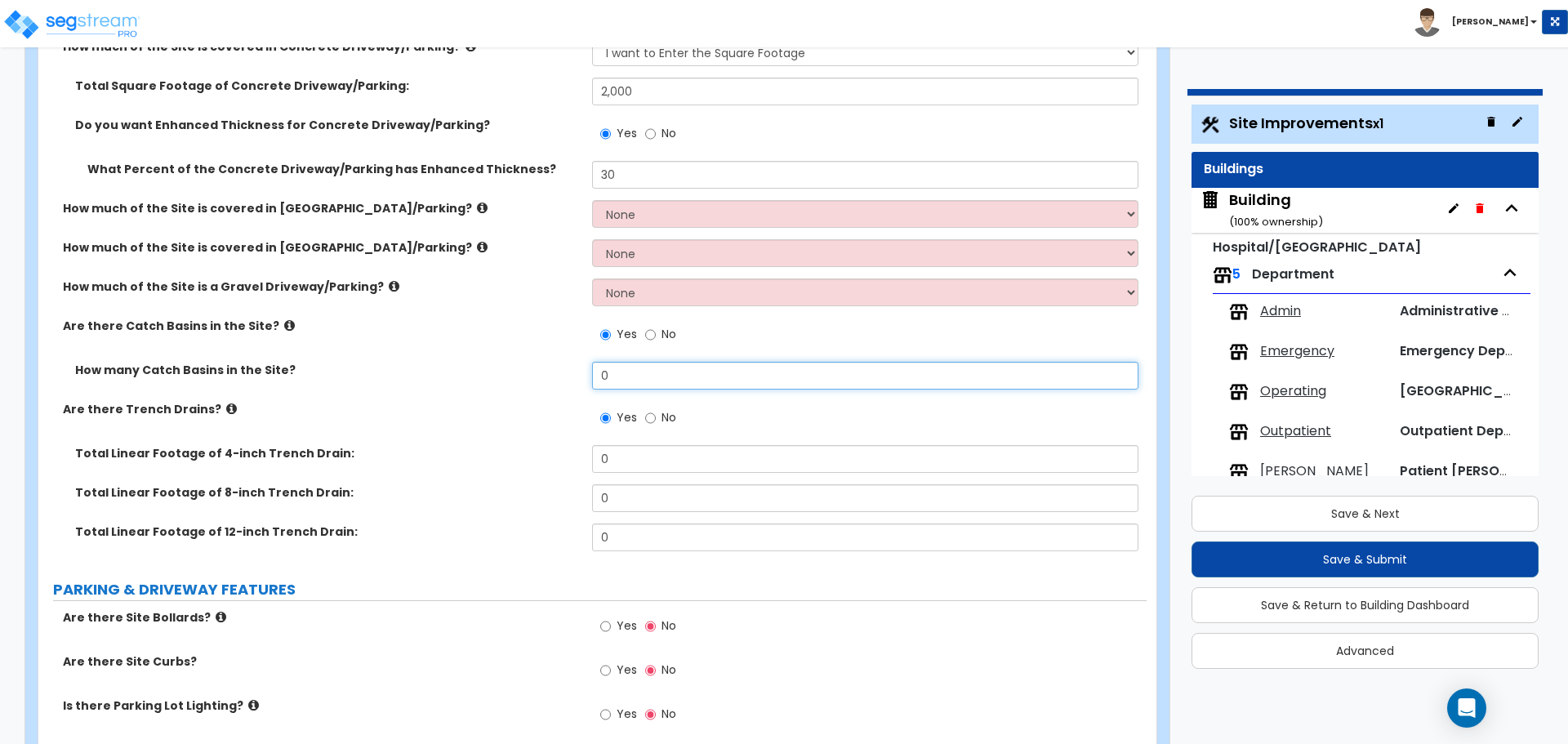
drag, startPoint x: 623, startPoint y: 381, endPoint x: 532, endPoint y: 380, distance: 91.0
click at [535, 380] on div "How many Catch Basins in the Site? 0" at bounding box center [592, 381] width 1109 height 40
click at [285, 322] on icon at bounding box center [289, 325] width 11 height 13
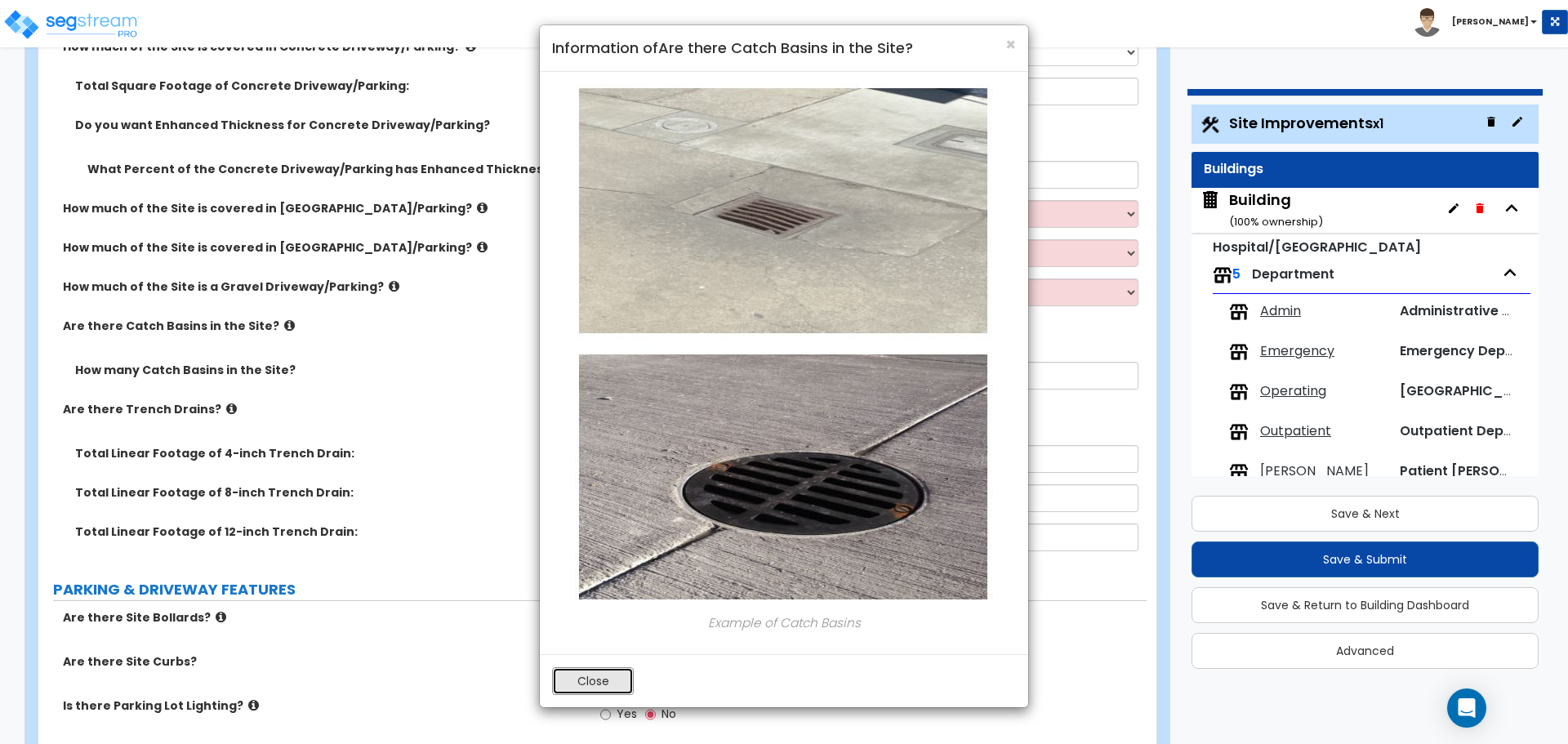
click at [598, 676] on button "Close" at bounding box center [592, 681] width 82 height 28
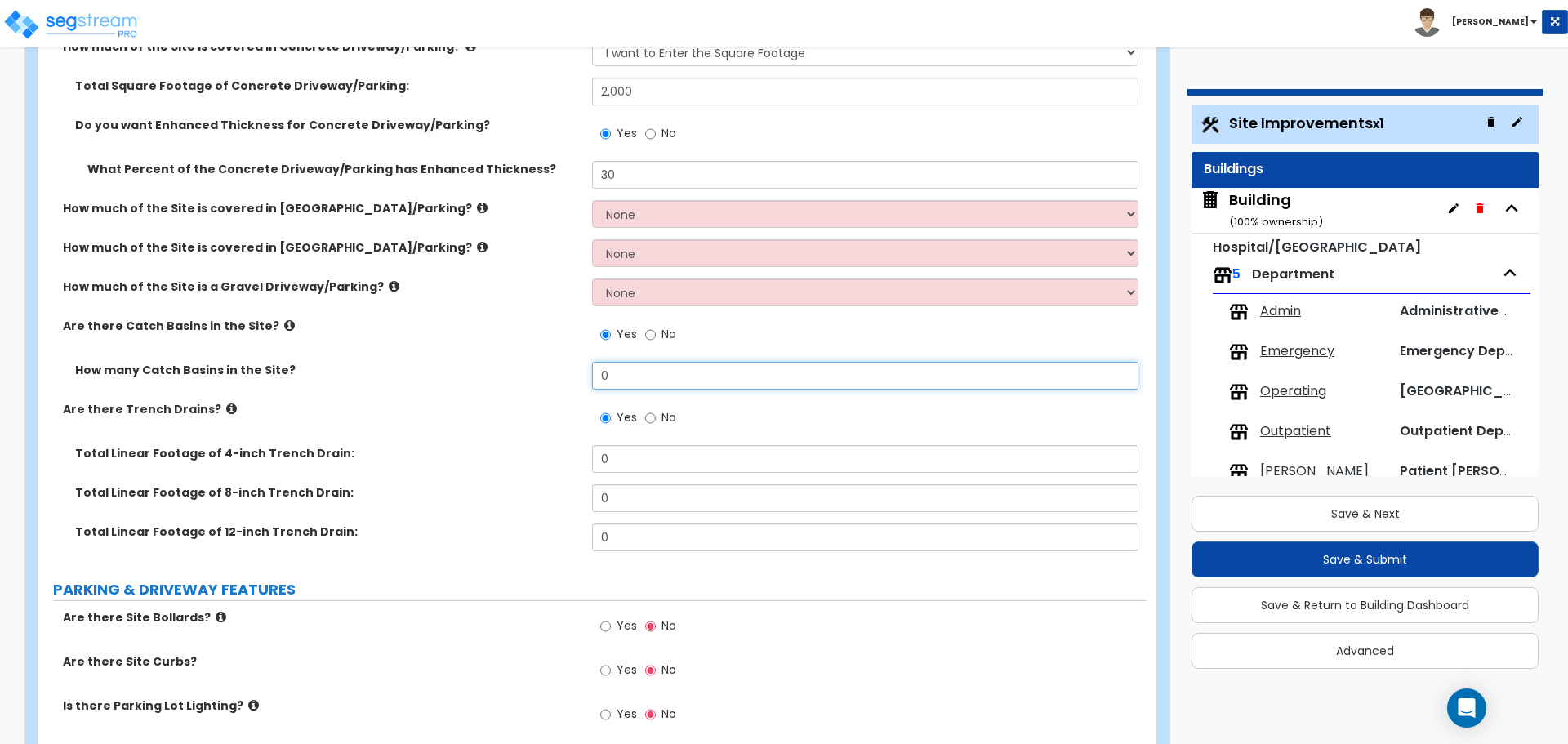
drag, startPoint x: 648, startPoint y: 376, endPoint x: 524, endPoint y: 369, distance: 124.2
click at [529, 370] on div "How many Catch Basins in the Site? 0" at bounding box center [592, 381] width 1109 height 40
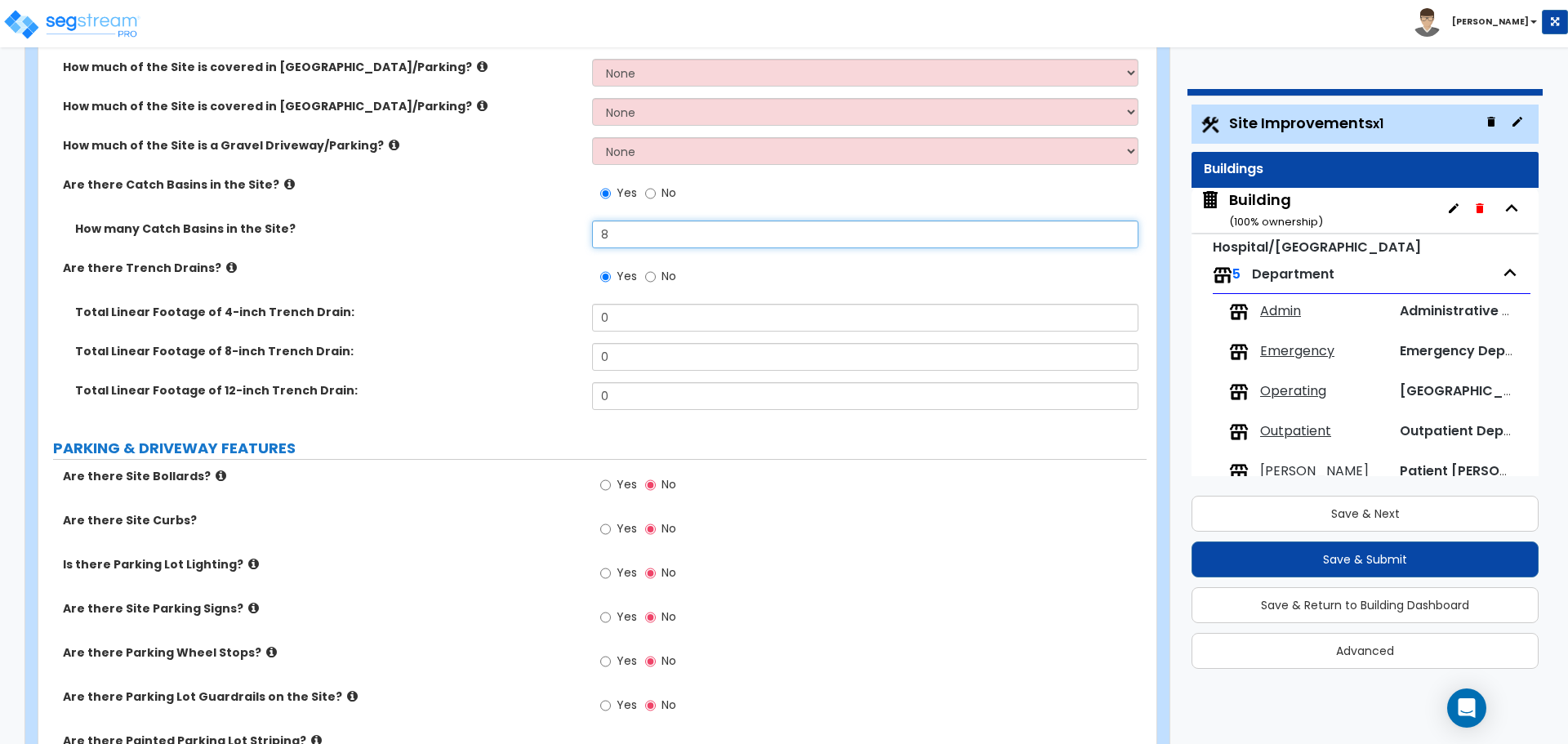
scroll to position [661, 0]
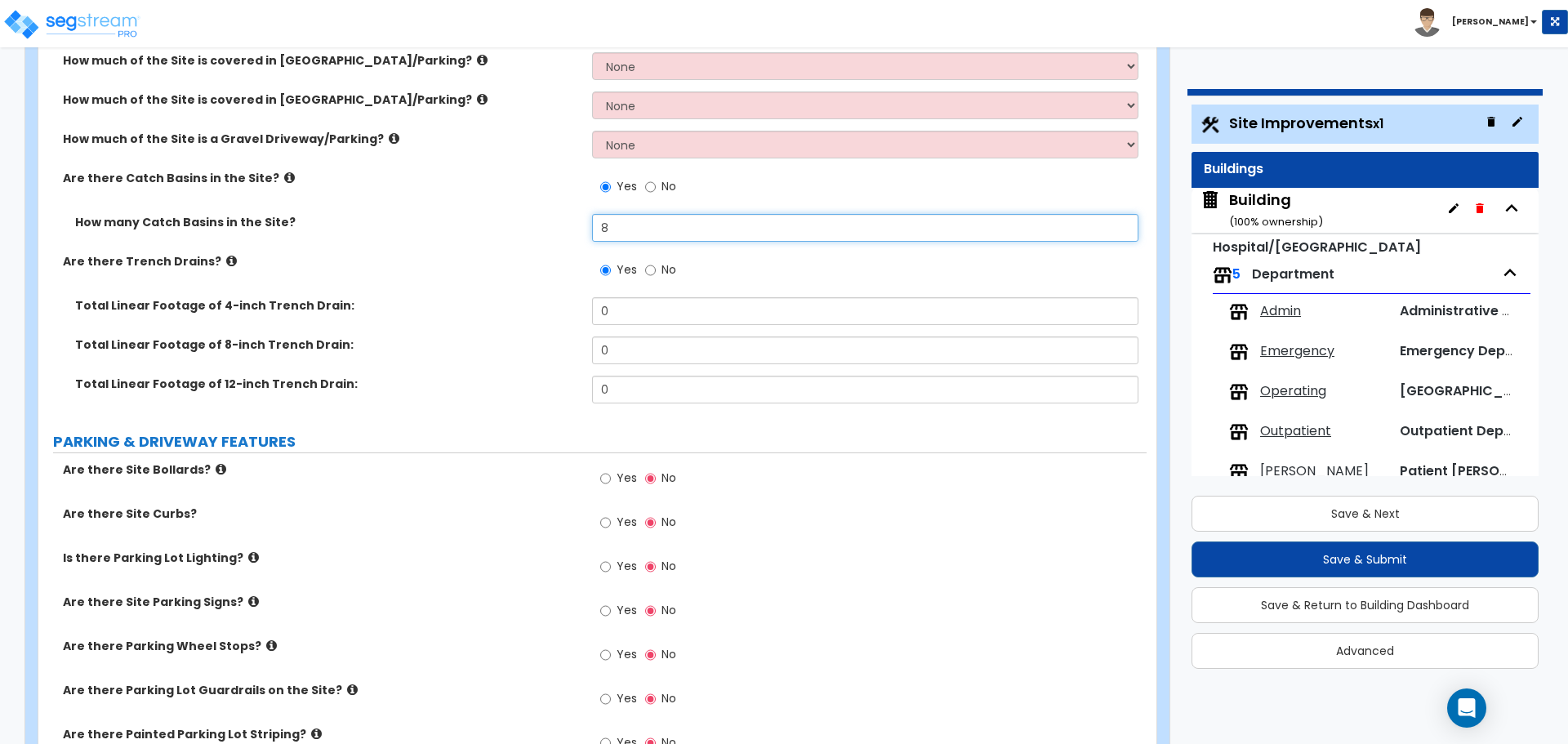
type input "8"
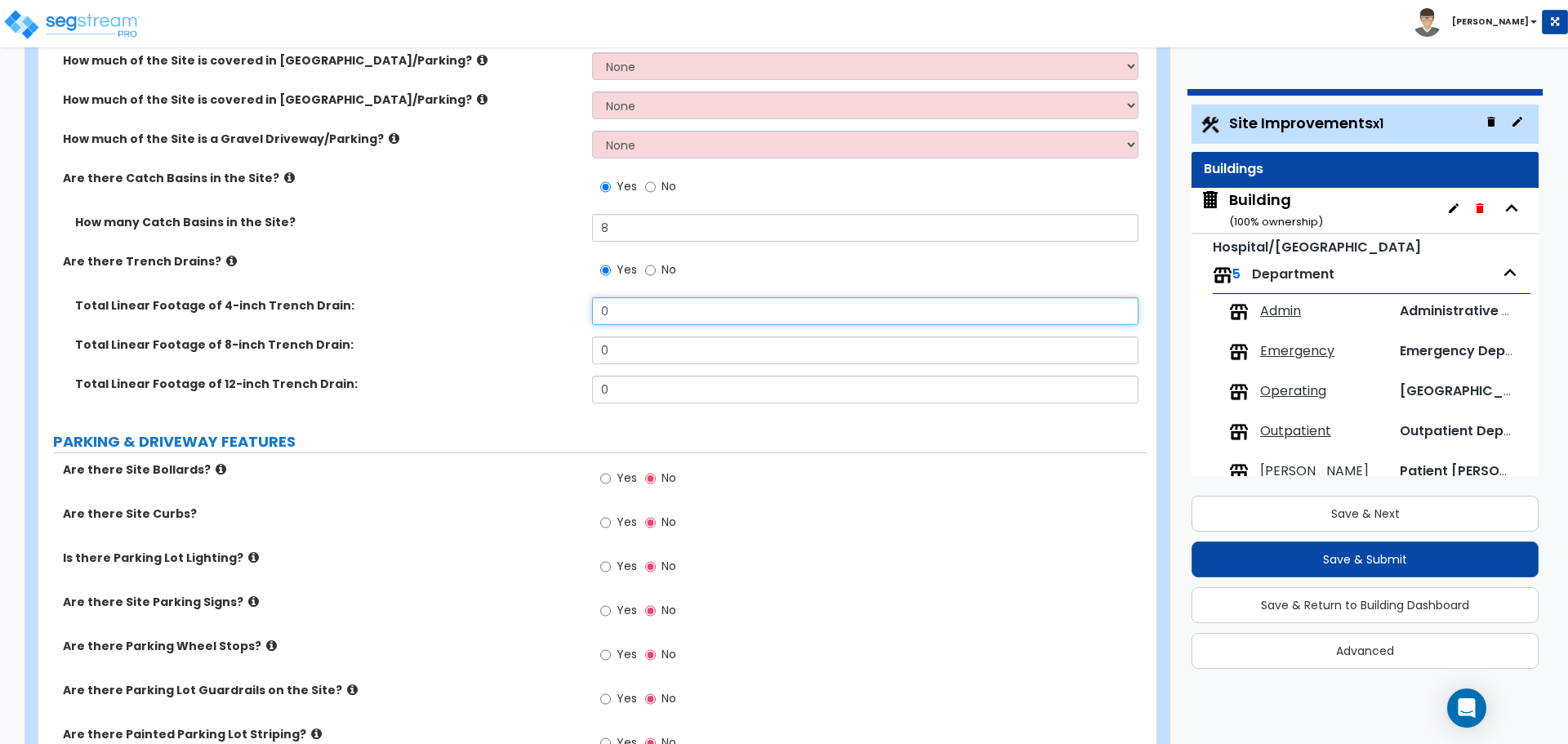
drag, startPoint x: 636, startPoint y: 320, endPoint x: 541, endPoint y: 300, distance: 97.1
click at [545, 301] on div "Total Linear Footage of 4-inch Trench Drain: 0" at bounding box center [592, 317] width 1109 height 40
type input "10"
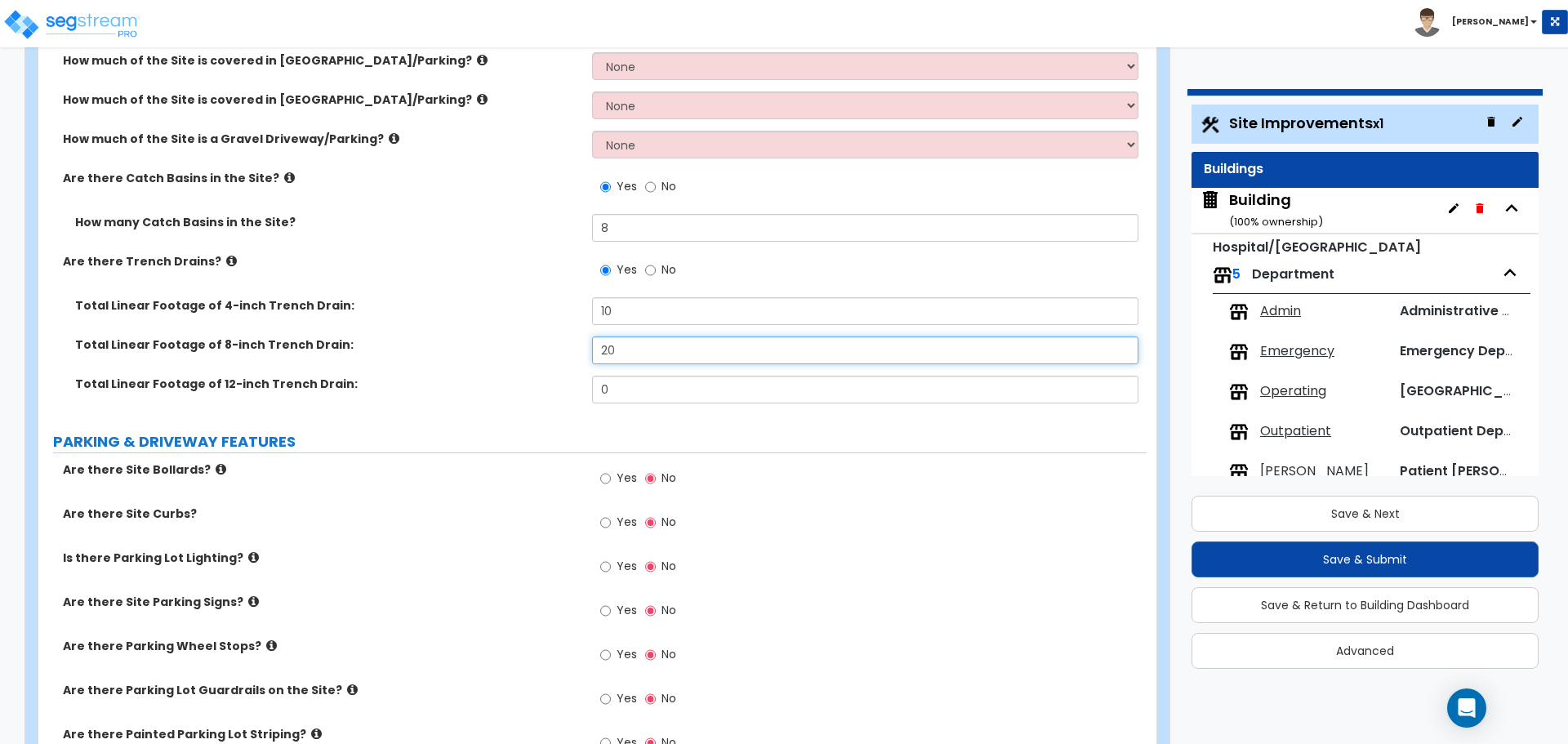
type input "20"
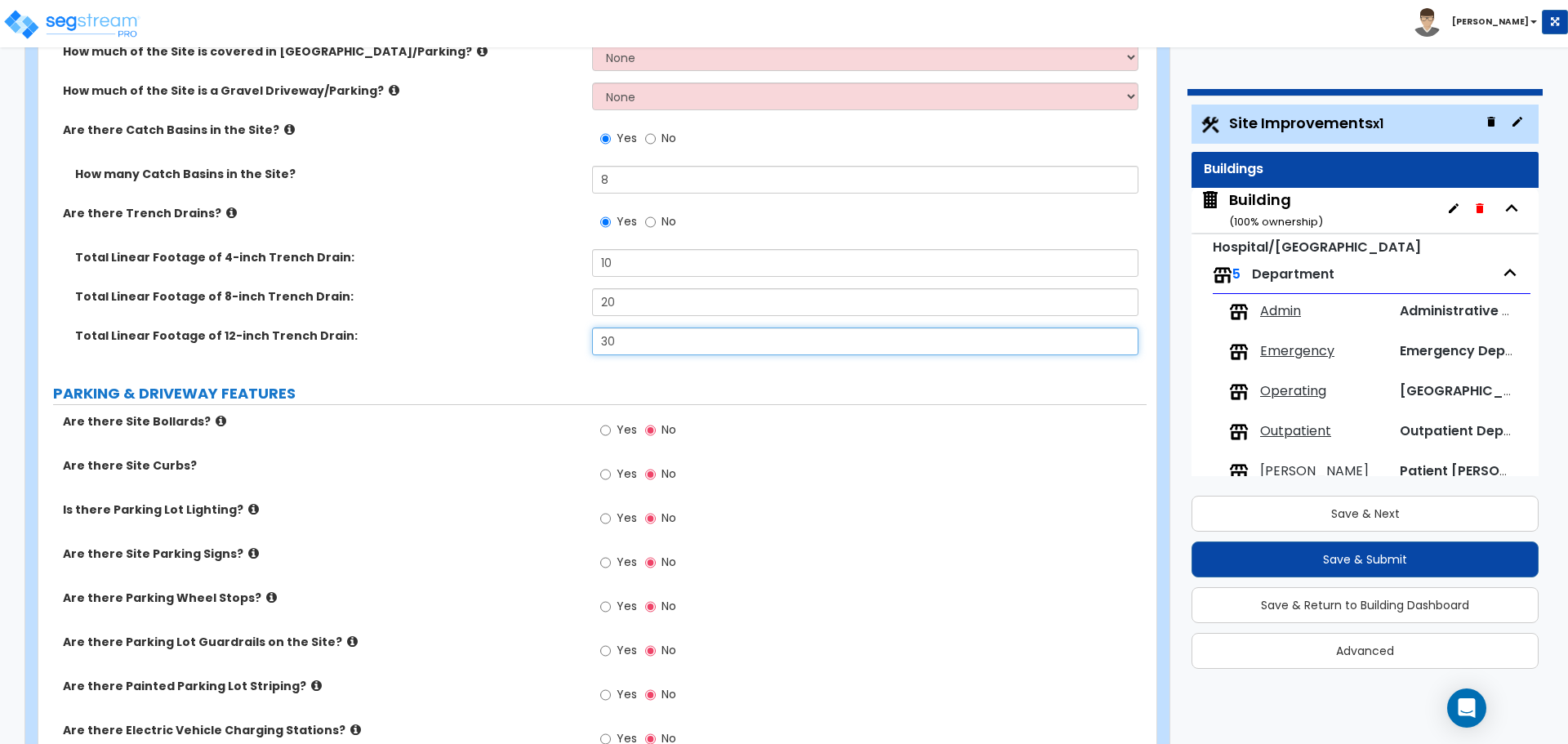
scroll to position [710, 0]
type input "30"
click at [226, 205] on icon at bounding box center [231, 210] width 11 height 13
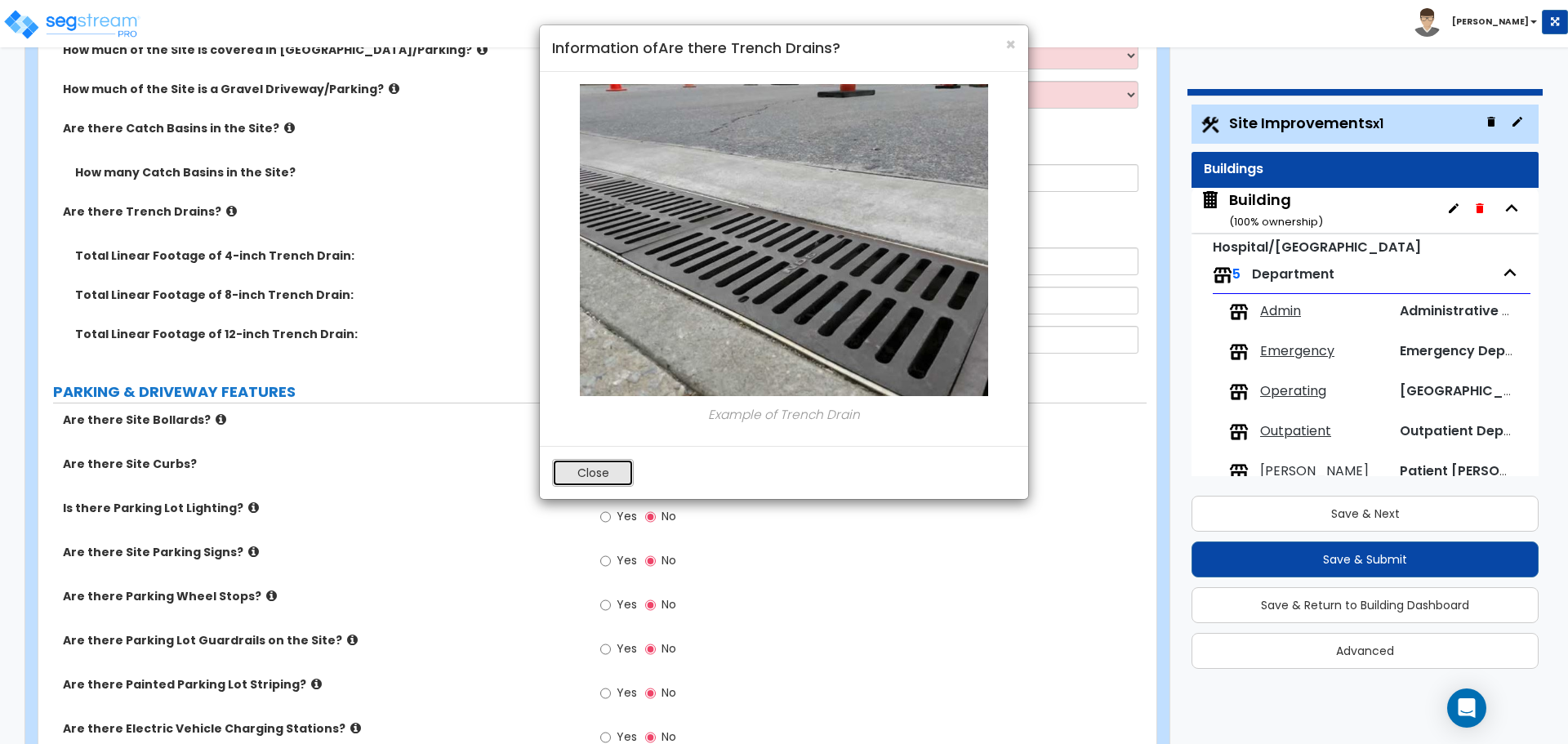
click at [620, 460] on button "Close" at bounding box center [592, 473] width 82 height 28
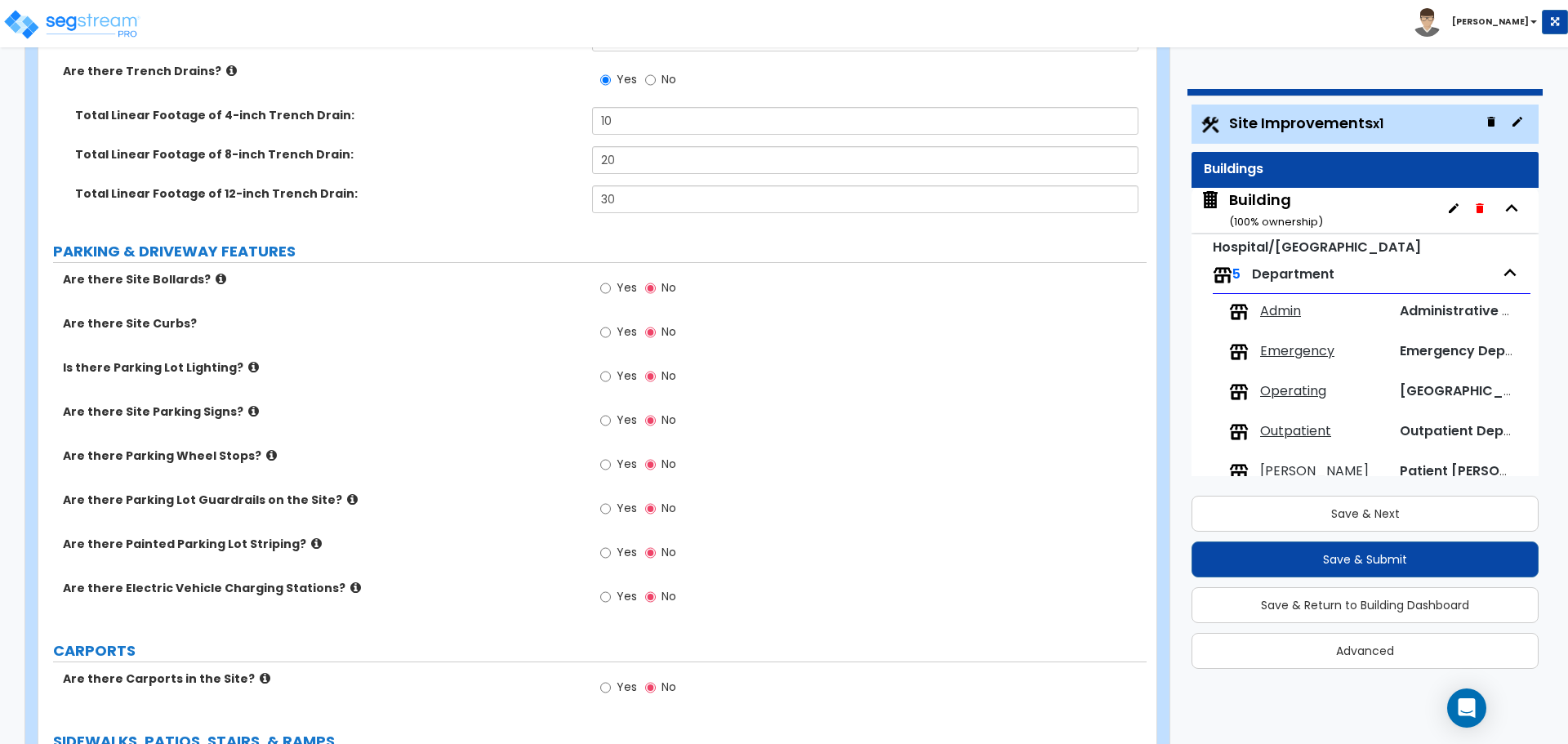
scroll to position [856, 0]
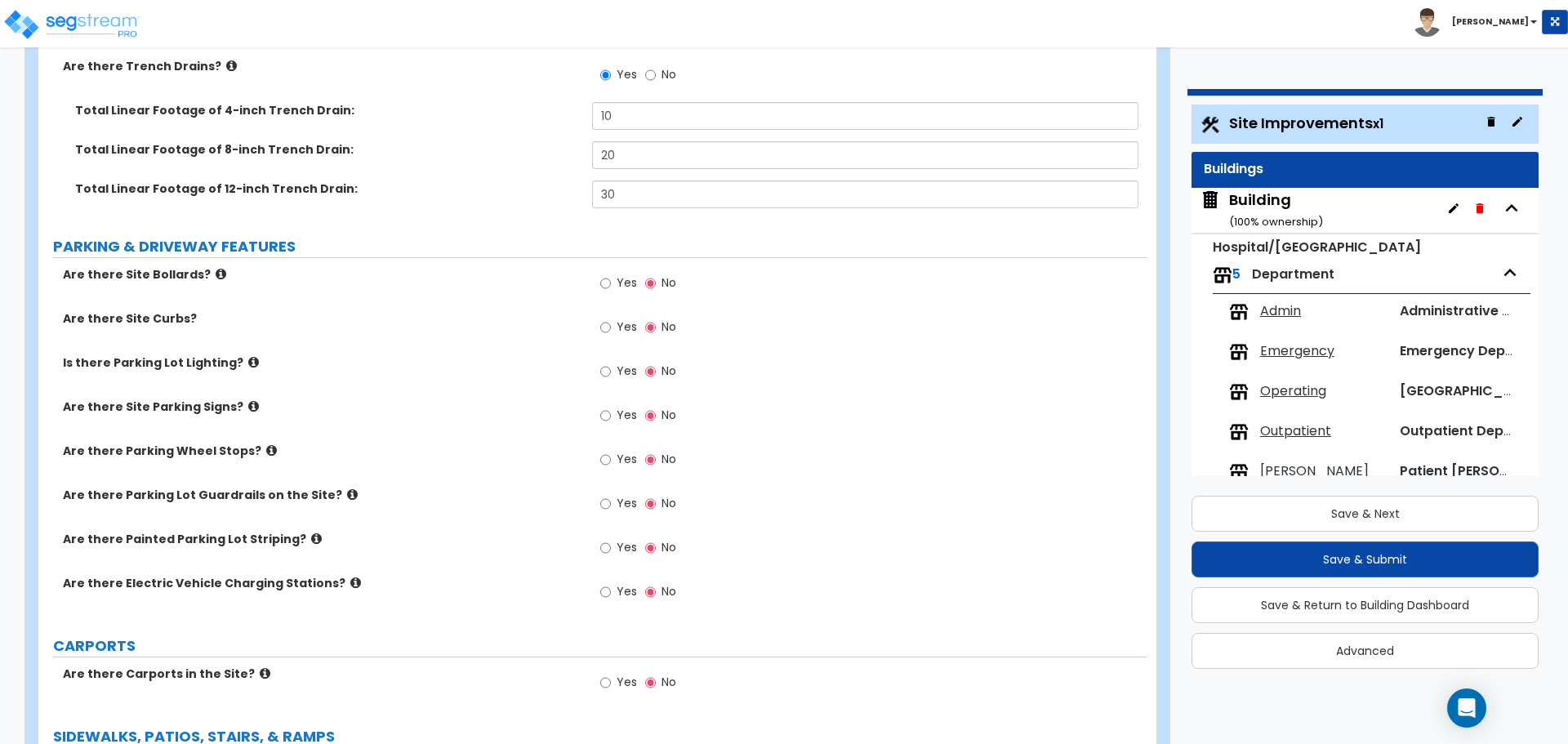
click at [619, 276] on span "Yes" at bounding box center [626, 282] width 20 height 16
click at [611, 276] on input "Yes" at bounding box center [605, 283] width 11 height 18
radio input "true"
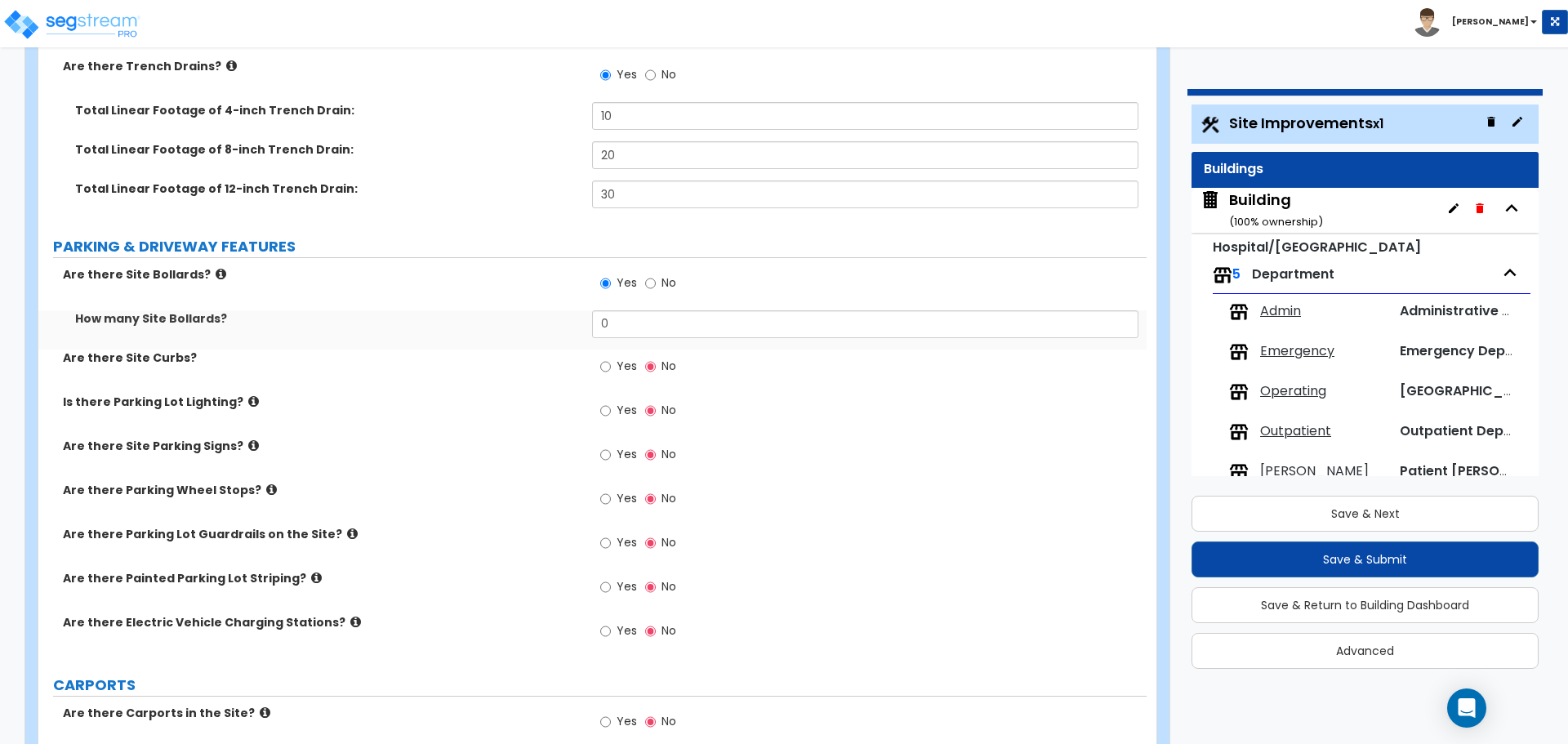
click at [215, 275] on icon at bounding box center [220, 274] width 11 height 13
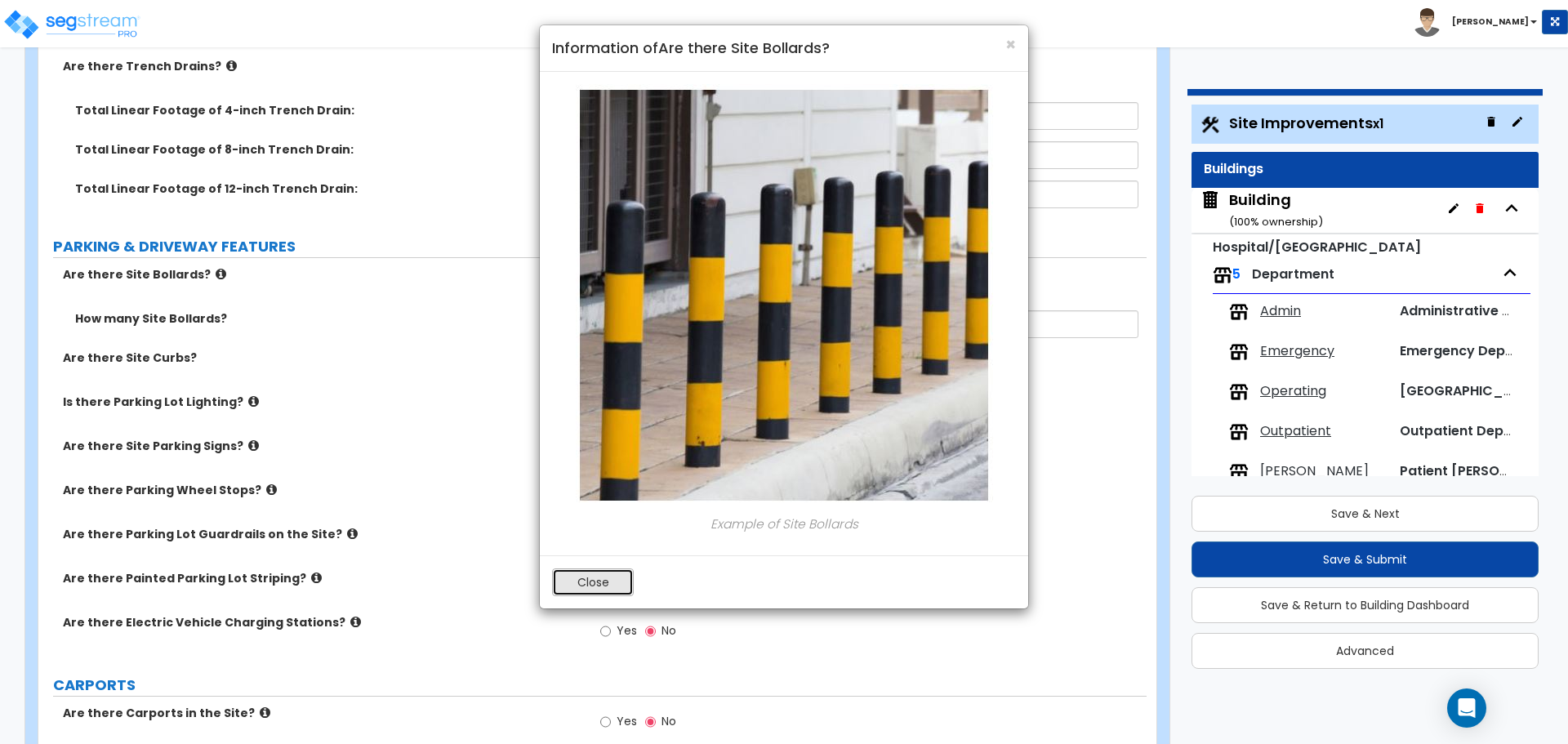
click at [604, 573] on button "Close" at bounding box center [592, 582] width 82 height 28
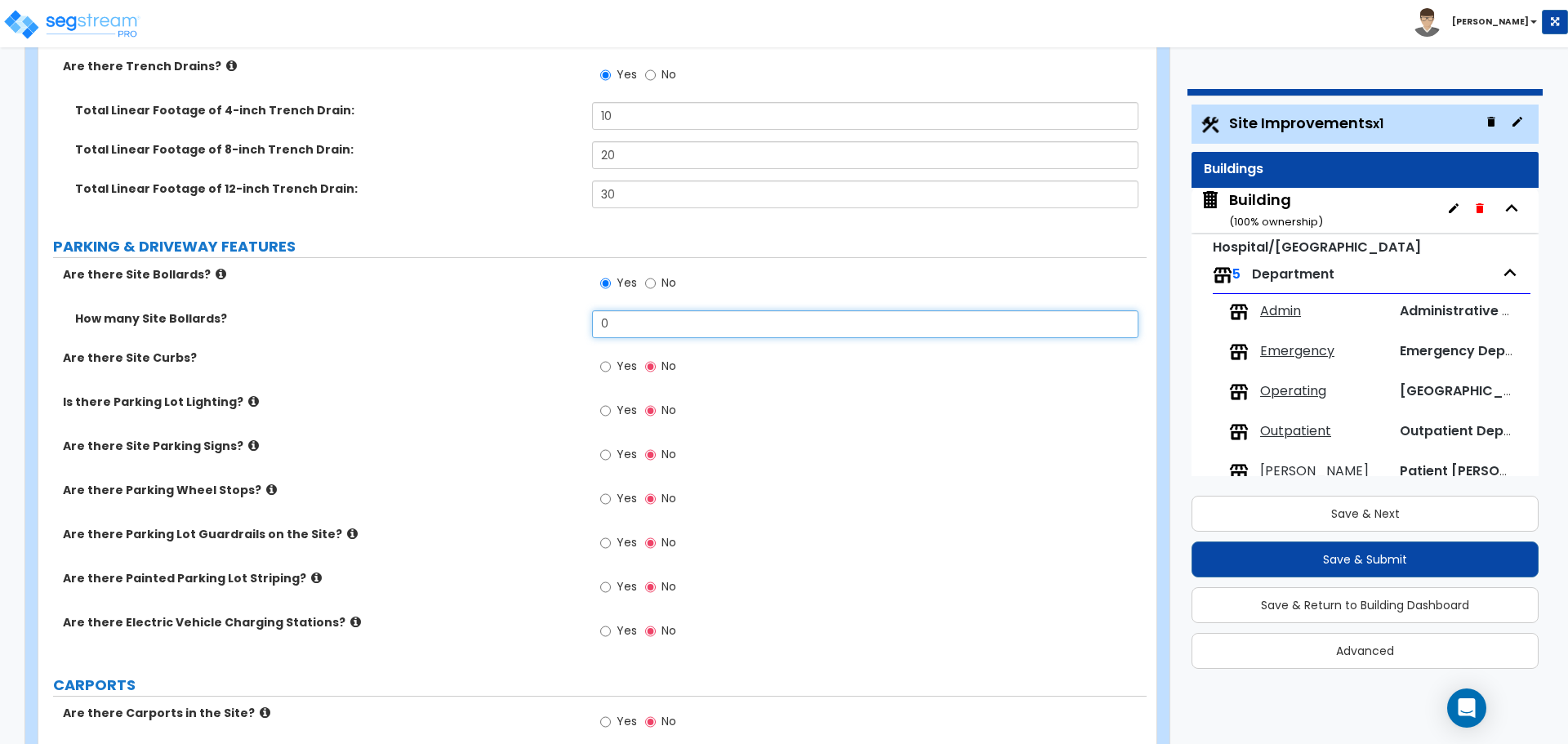
drag, startPoint x: 642, startPoint y: 320, endPoint x: 569, endPoint y: 317, distance: 73.1
click at [571, 317] on div "How many Site Bollards? 0" at bounding box center [592, 330] width 1109 height 40
type input "25"
click at [620, 366] on span "Yes" at bounding box center [626, 366] width 20 height 16
click at [611, 366] on input "Yes" at bounding box center [605, 367] width 11 height 18
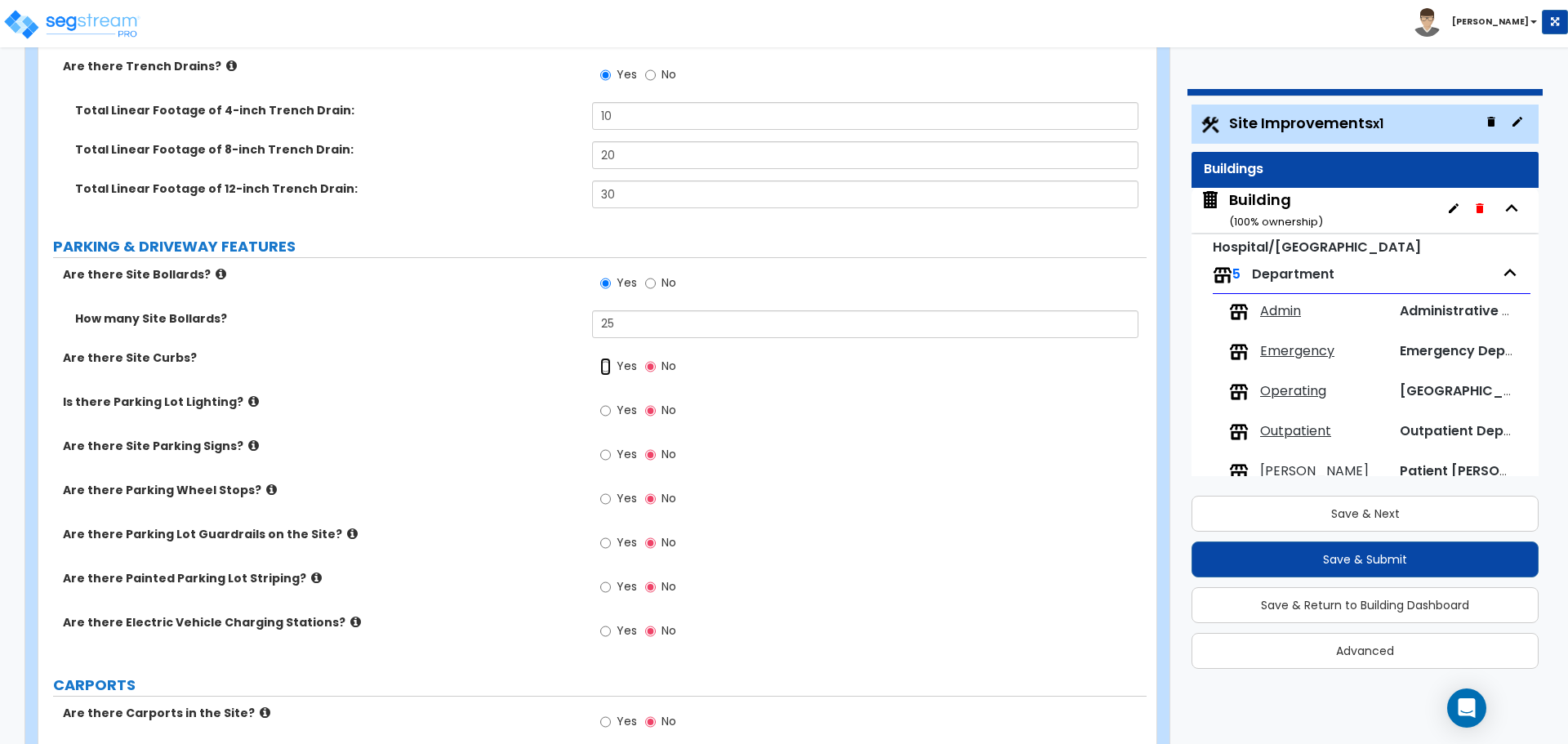
radio input "true"
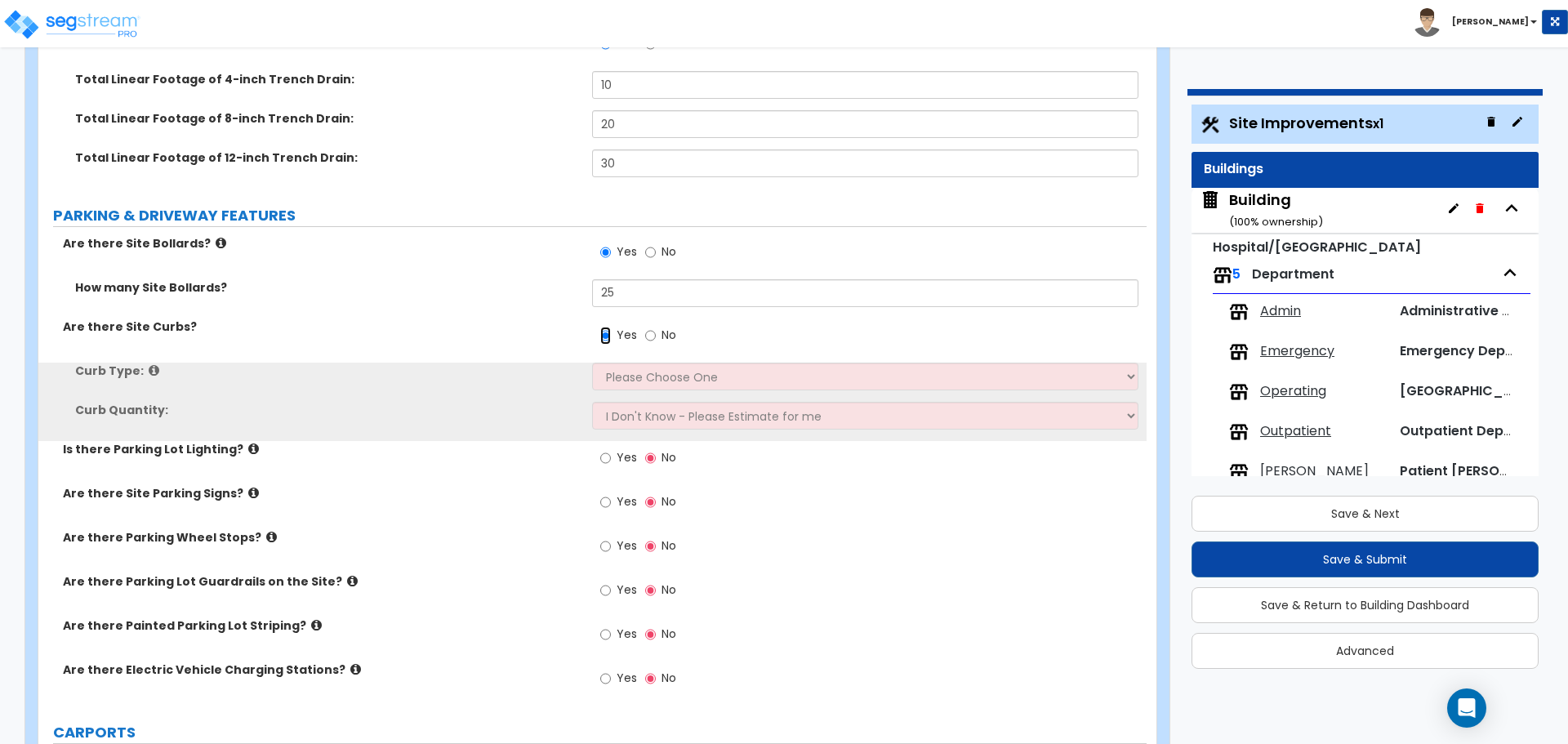
scroll to position [890, 0]
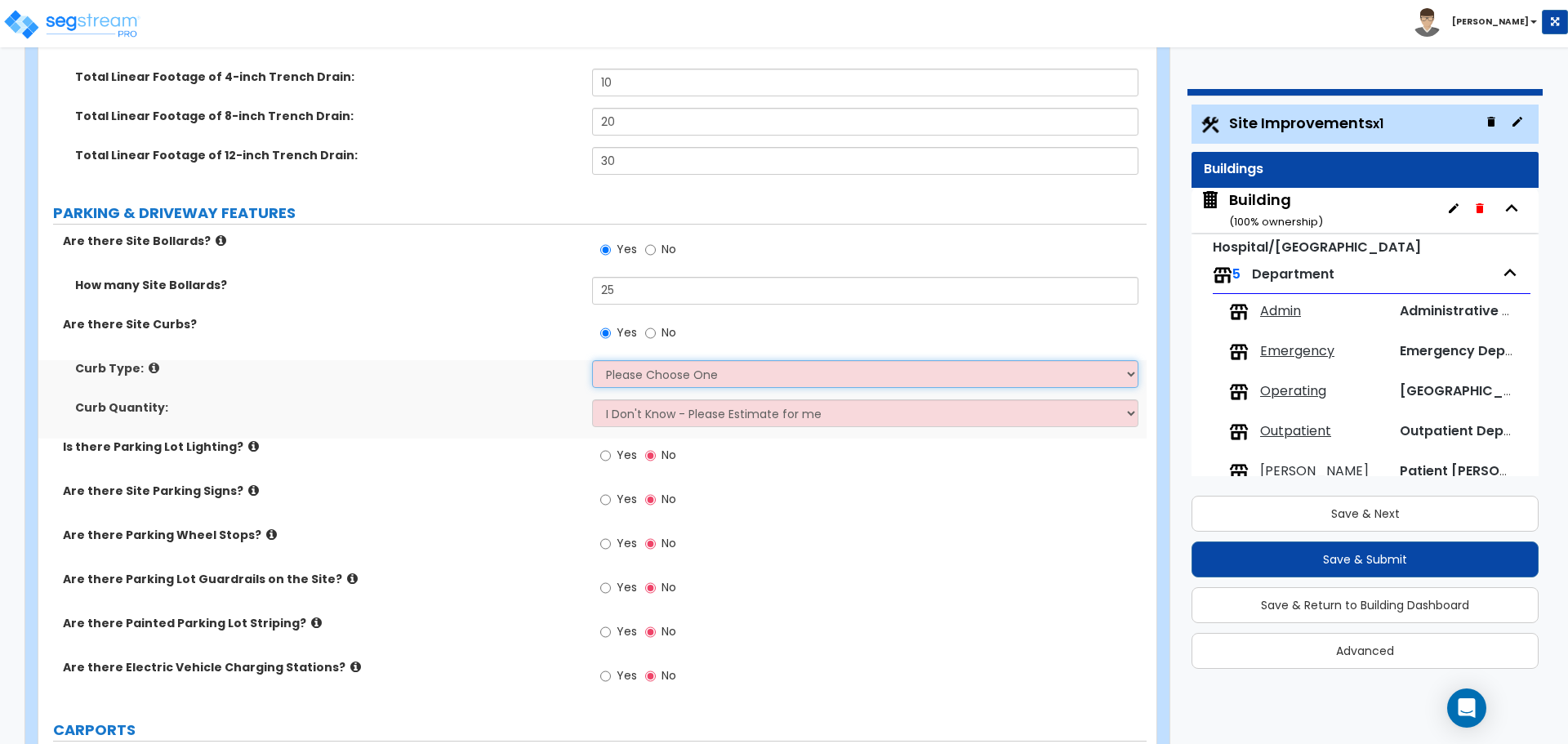
click at [676, 368] on select "Please Choose One Curb (Only) Curb & Gutter Asphalt Berm" at bounding box center [865, 373] width 545 height 28
select select "2"
click at [592, 360] on select "Please Choose One Curb (Only) Curb & Gutter Asphalt Berm" at bounding box center [865, 373] width 545 height 28
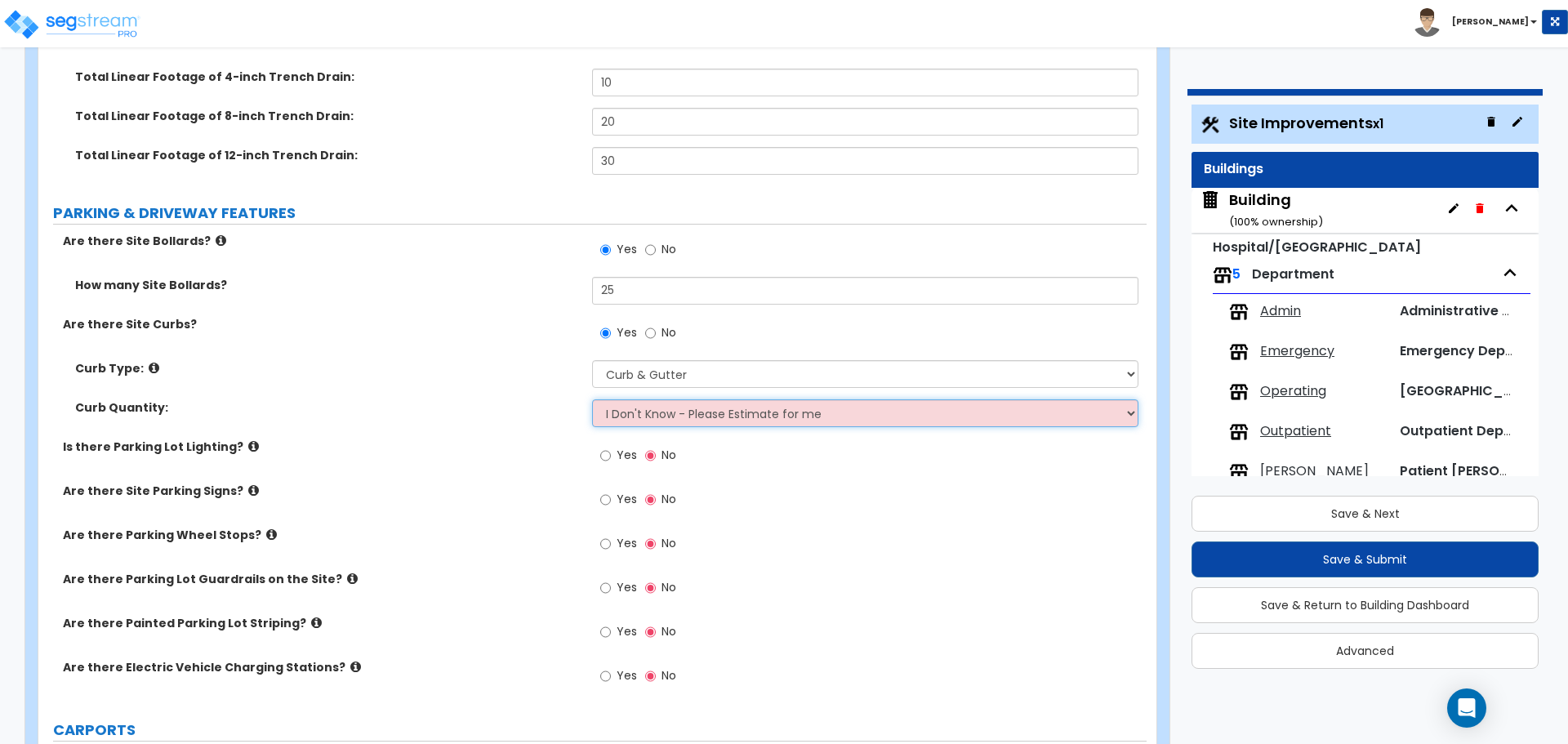
click at [705, 416] on select "I Don't Know - Please Estimate for me I want to Enter the Linear Footage" at bounding box center [865, 413] width 545 height 28
select select "1"
click at [592, 400] on select "I Don't Know - Please Estimate for me I want to Enter the Linear Footage" at bounding box center [865, 413] width 545 height 28
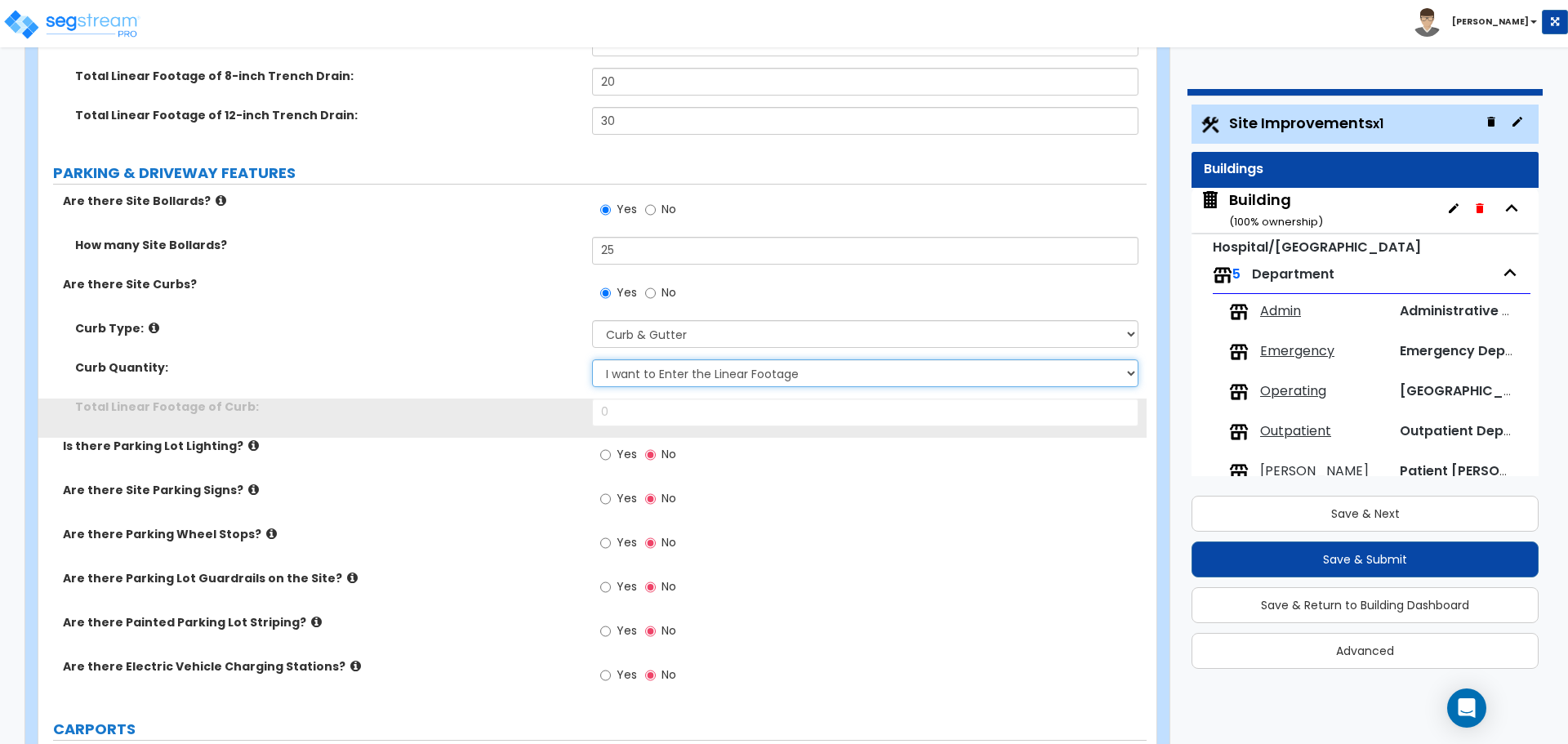
scroll to position [932, 0]
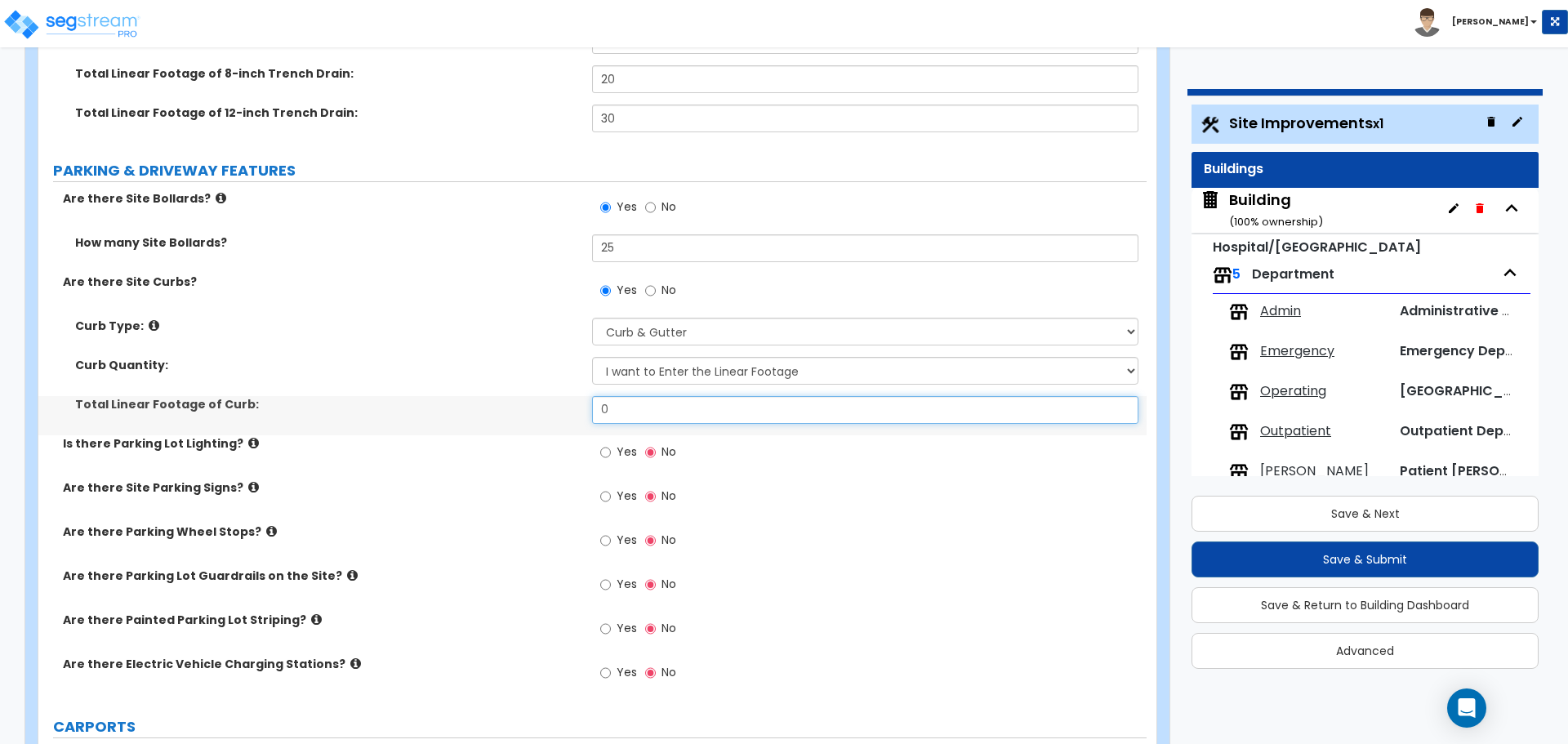
drag, startPoint x: 606, startPoint y: 402, endPoint x: 526, endPoint y: 395, distance: 80.3
click at [530, 397] on div "Total Linear Footage of Curb: 0" at bounding box center [592, 416] width 1109 height 40
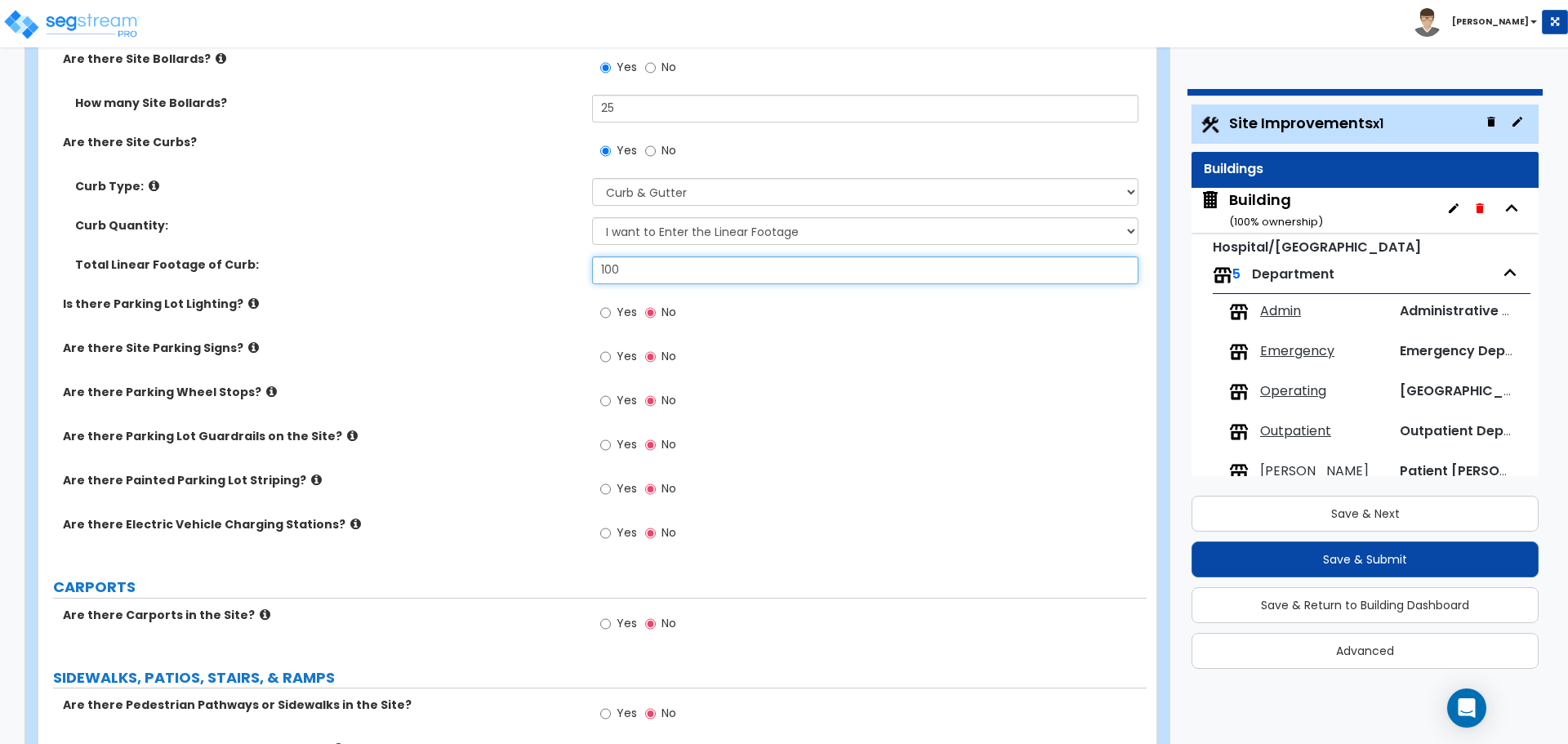
scroll to position [1075, 0]
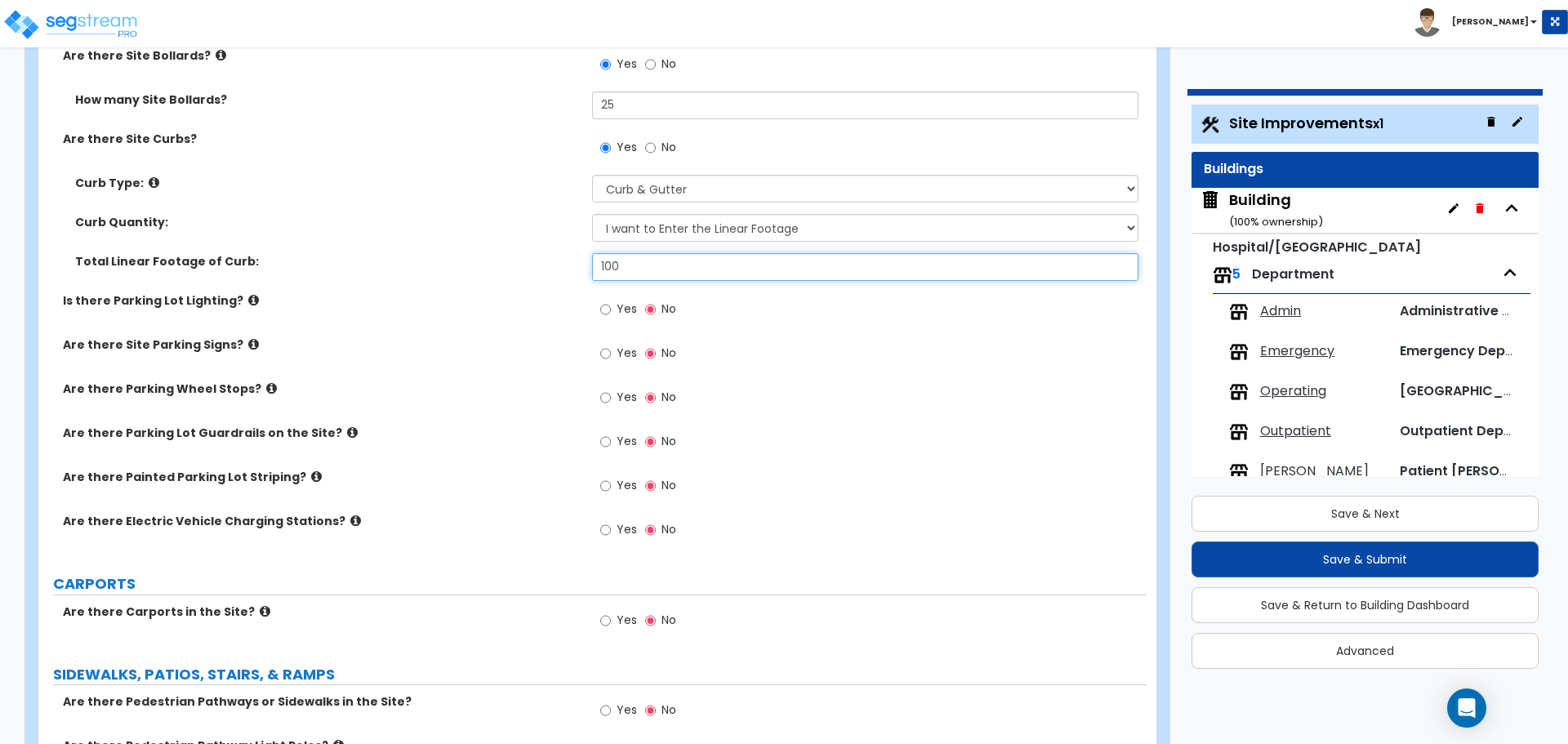
type input "100"
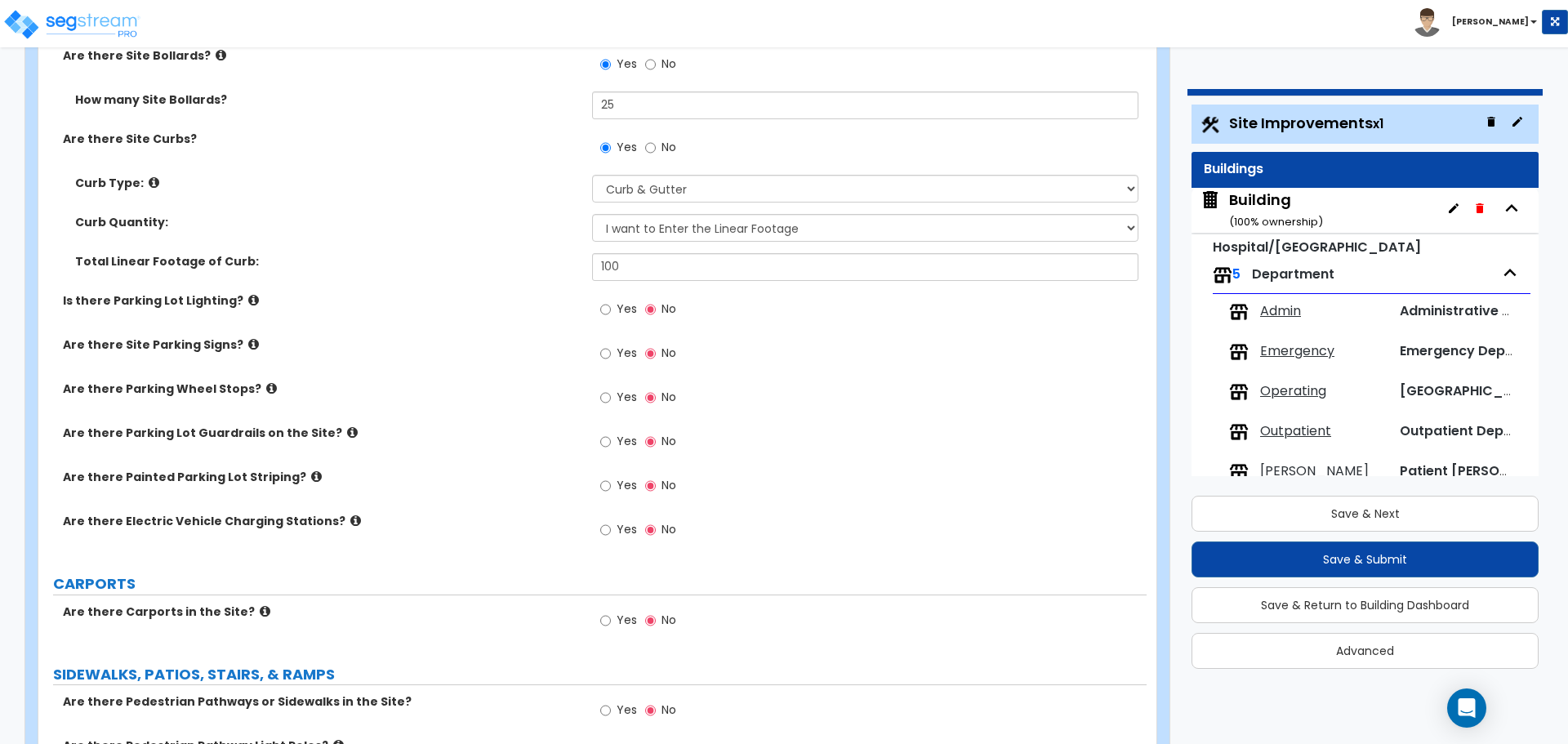
click at [614, 312] on label "Yes" at bounding box center [619, 311] width 37 height 28
click at [611, 312] on input "Yes" at bounding box center [605, 310] width 11 height 18
radio input "true"
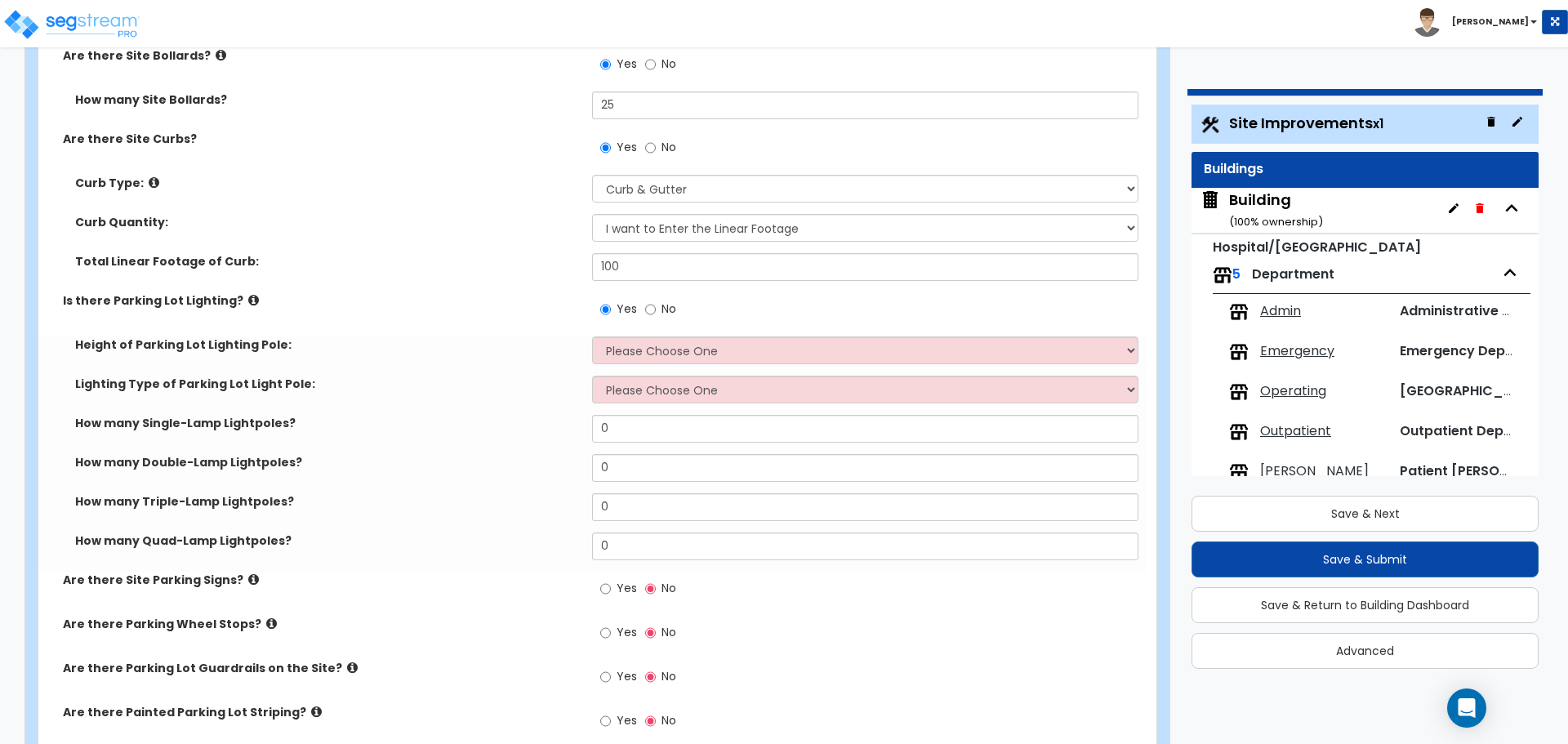
click at [248, 294] on icon at bounding box center [253, 300] width 11 height 13
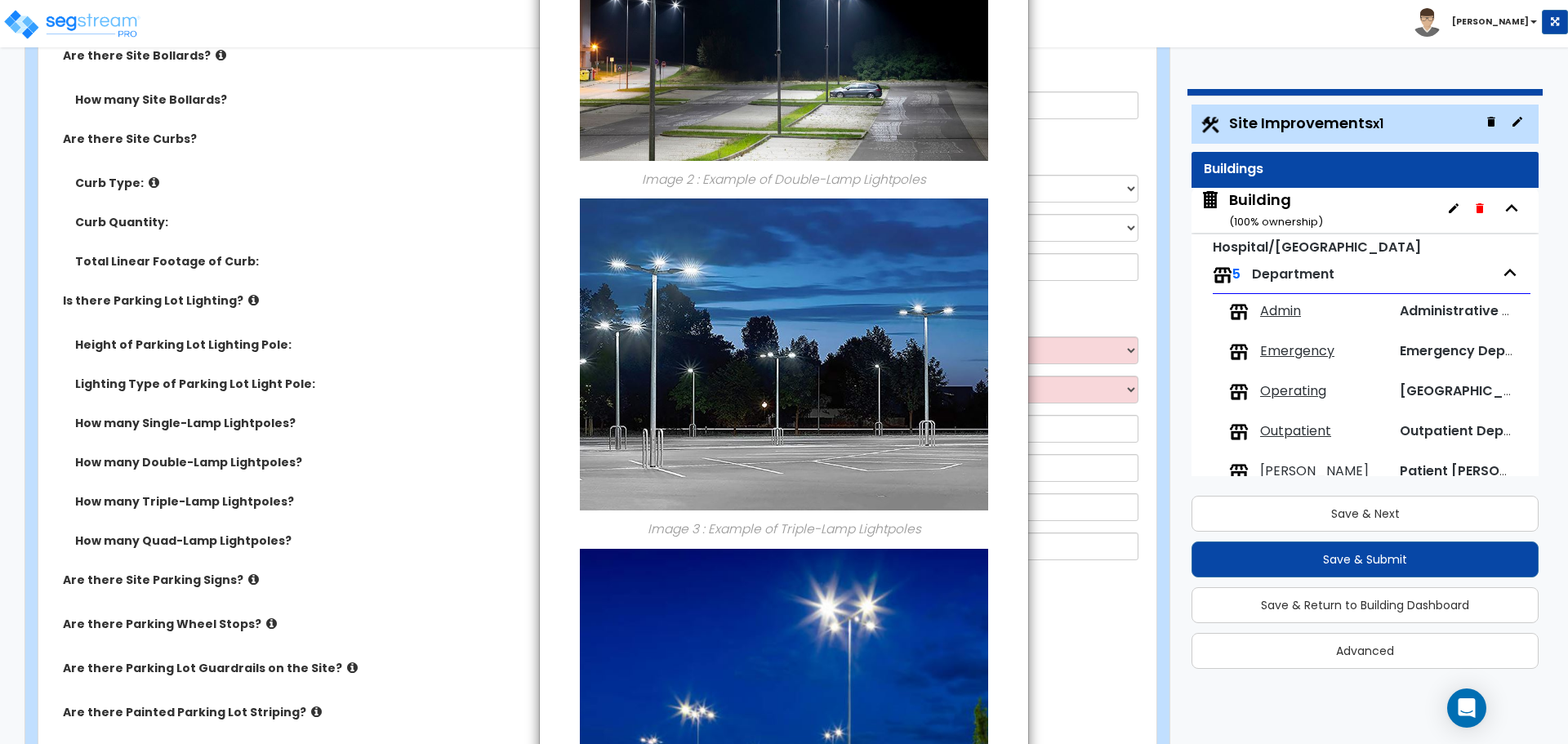
scroll to position [1061, 0]
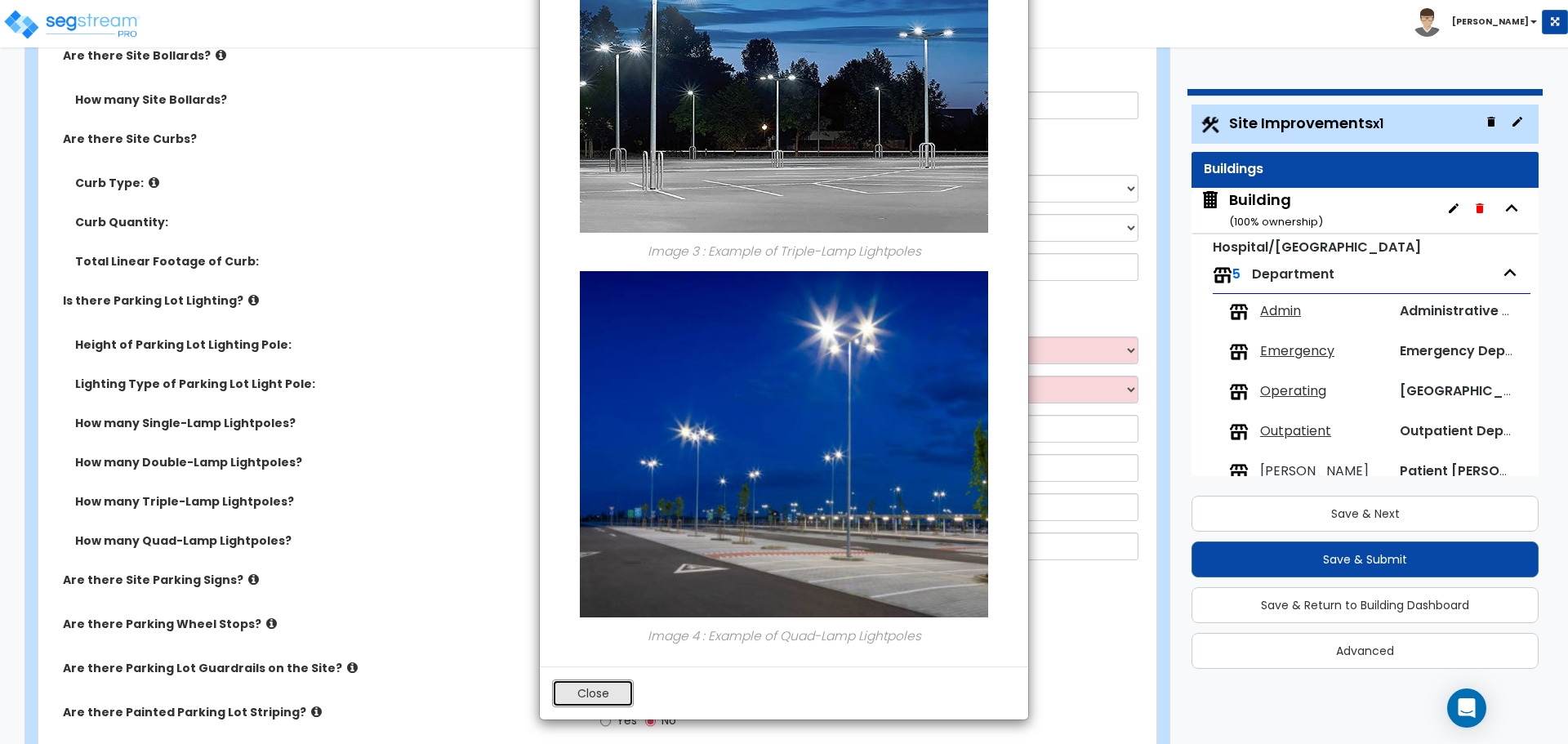
click at [598, 698] on button "Close" at bounding box center [592, 693] width 82 height 28
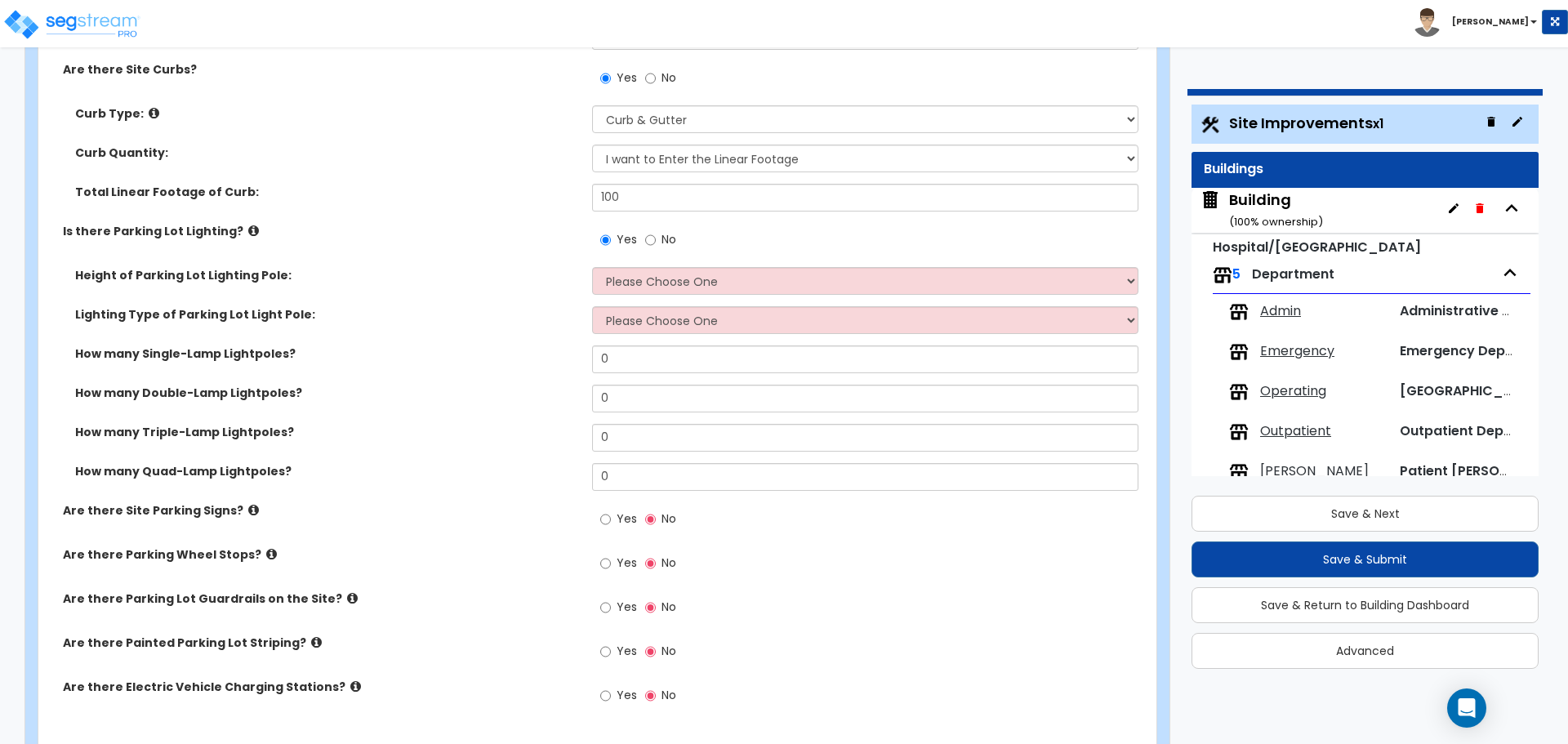
scroll to position [1145, 0]
click at [635, 266] on select "Please Choose One 20' high 30' high 40' high" at bounding box center [865, 280] width 545 height 28
select select "2"
click at [592, 266] on select "Please Choose One 20' high 30' high 40' high" at bounding box center [865, 280] width 545 height 28
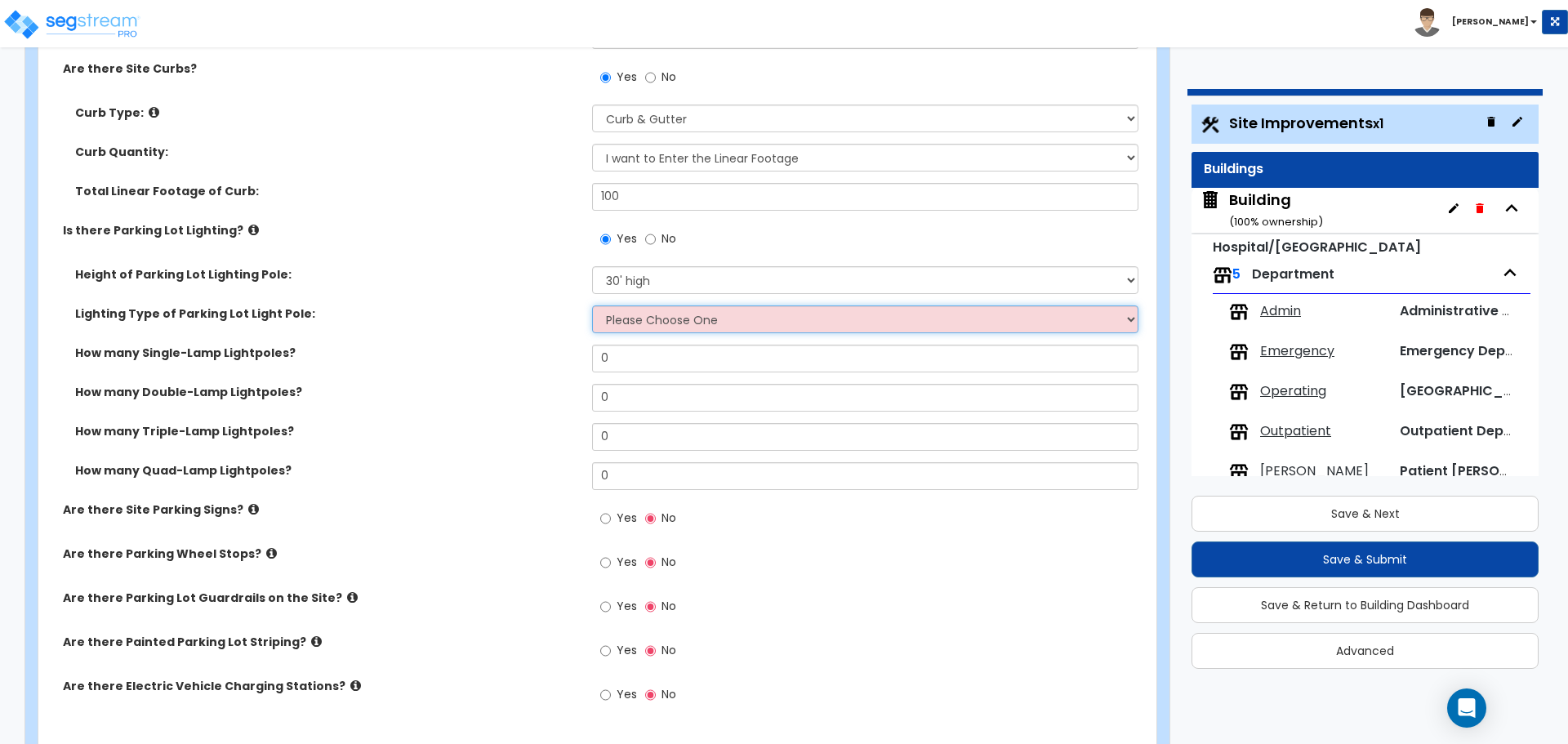
click at [655, 322] on select "Please Choose One LED Metal Halide High Pressure Sodium Please Choose for me" at bounding box center [865, 319] width 545 height 28
select select "1"
click at [592, 306] on select "Please Choose One LED Metal Halide High Pressure Sodium Please Choose for me" at bounding box center [865, 319] width 545 height 28
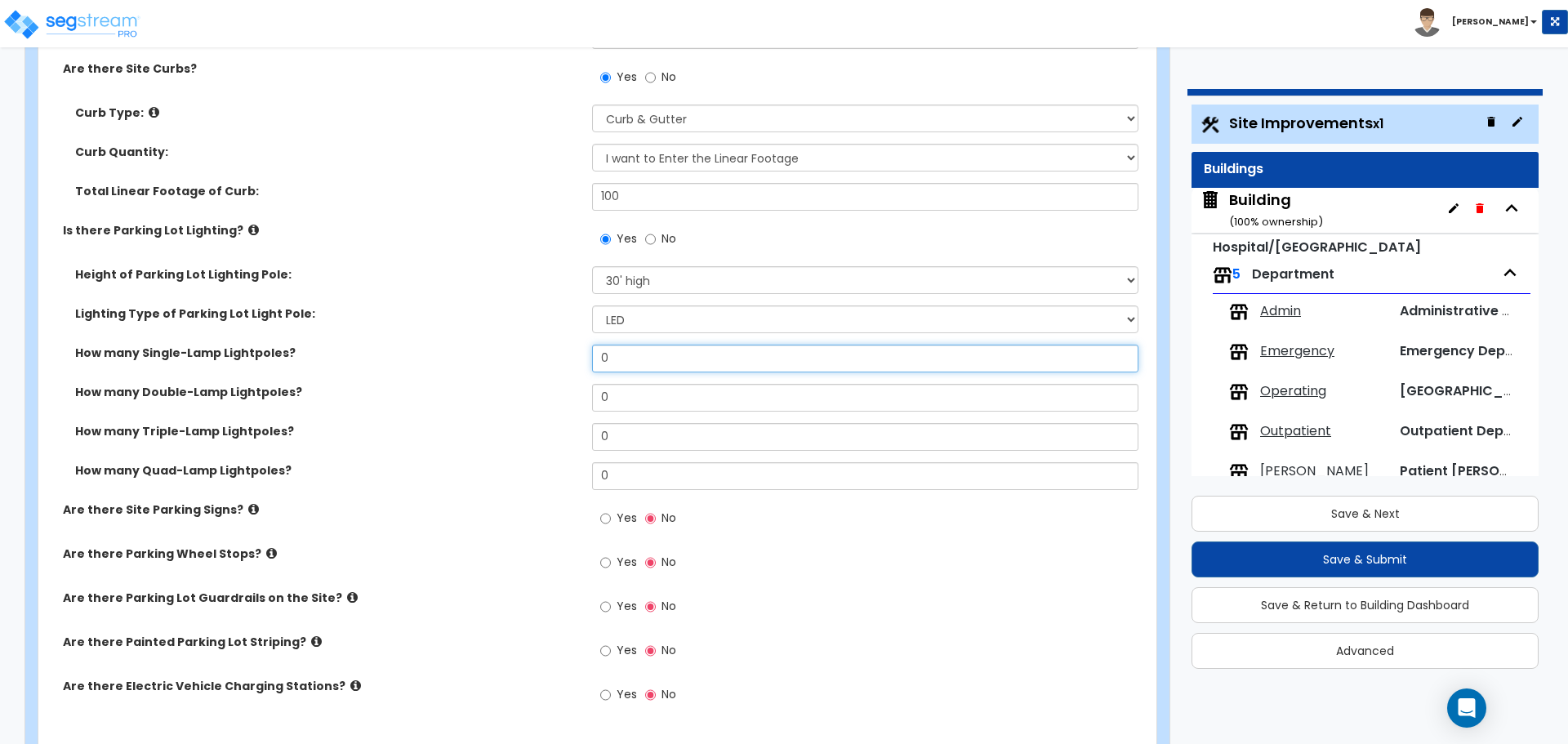
drag, startPoint x: 677, startPoint y: 359, endPoint x: 568, endPoint y: 355, distance: 109.1
click at [568, 355] on div "How many Single-Lamp Lightpoles? 0" at bounding box center [592, 364] width 1109 height 40
type input "1"
type input "2"
type input "3"
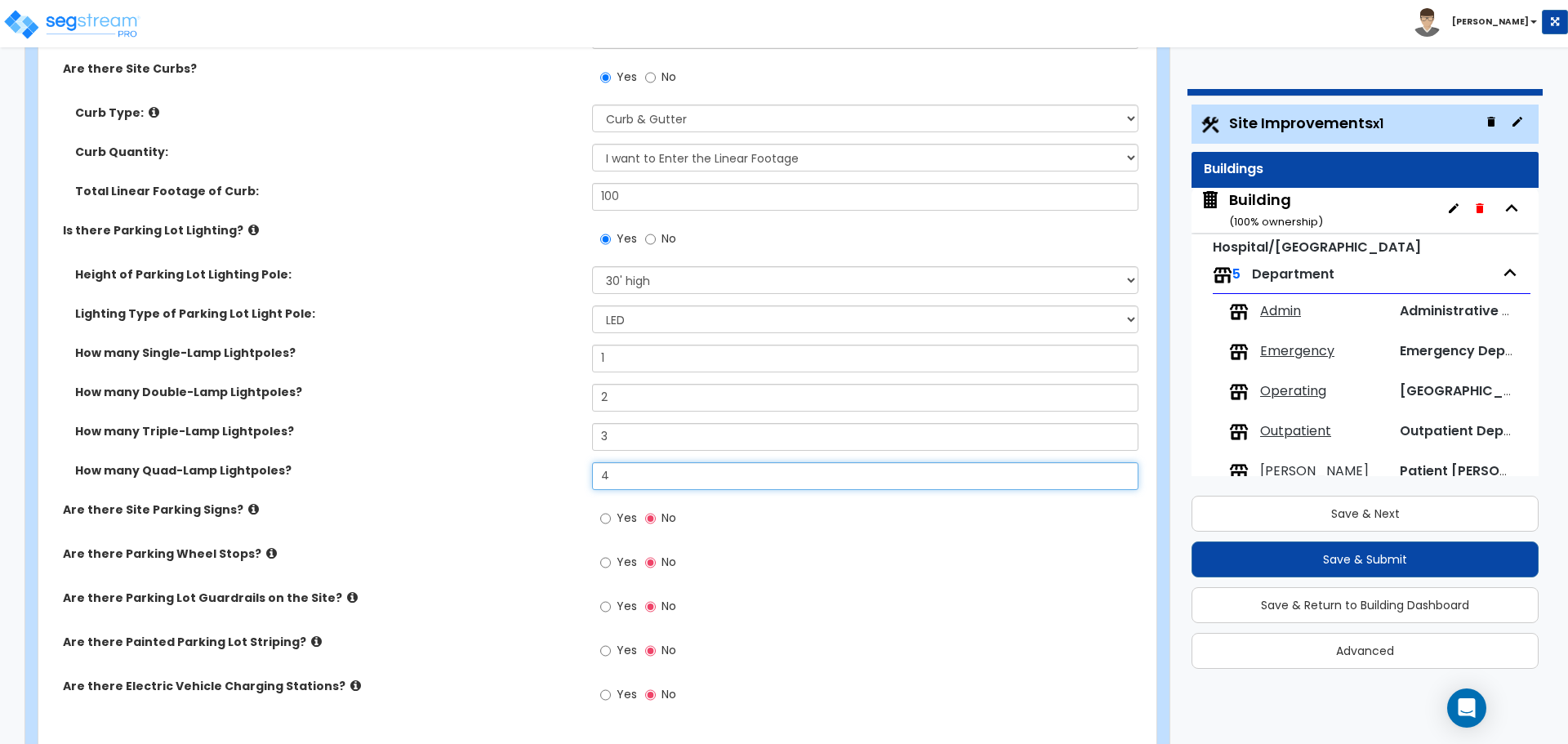
type input "4"
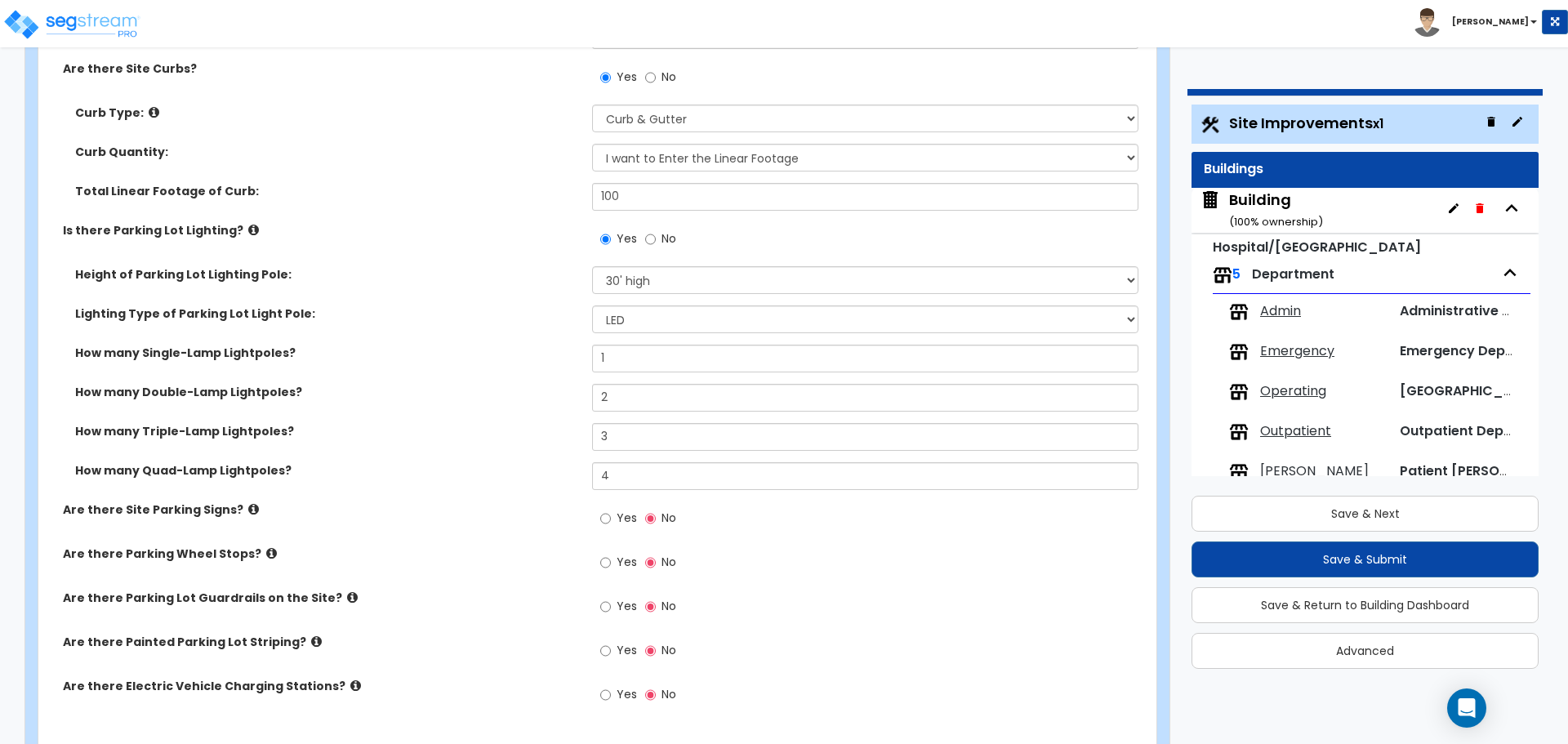
click at [629, 516] on span "Yes" at bounding box center [626, 517] width 20 height 16
click at [611, 516] on input "Yes" at bounding box center [605, 518] width 11 height 18
radio input "true"
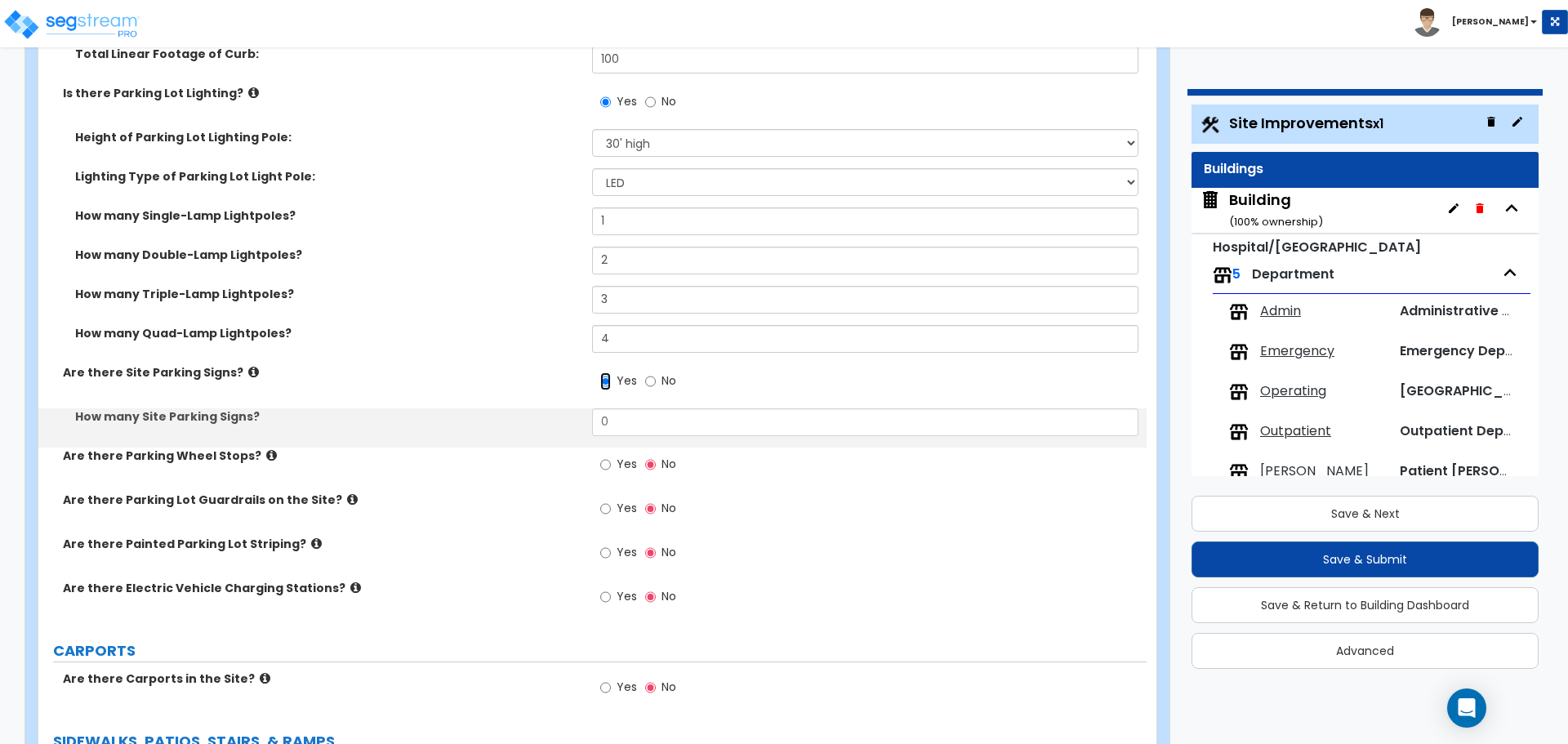
scroll to position [1285, 0]
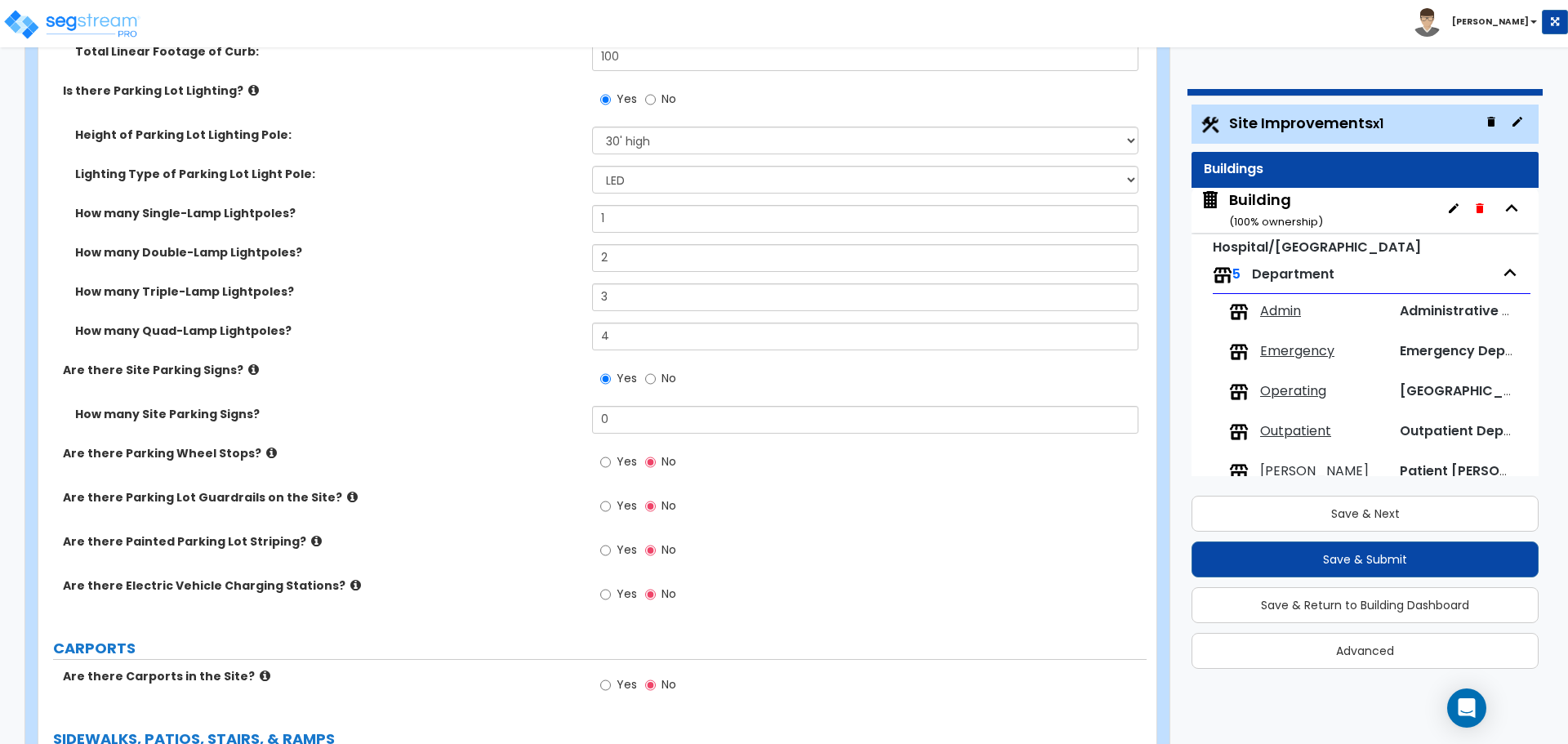
click at [246, 362] on label "Are there Site Parking Signs?" at bounding box center [321, 370] width 517 height 16
click at [248, 364] on icon at bounding box center [253, 370] width 11 height 13
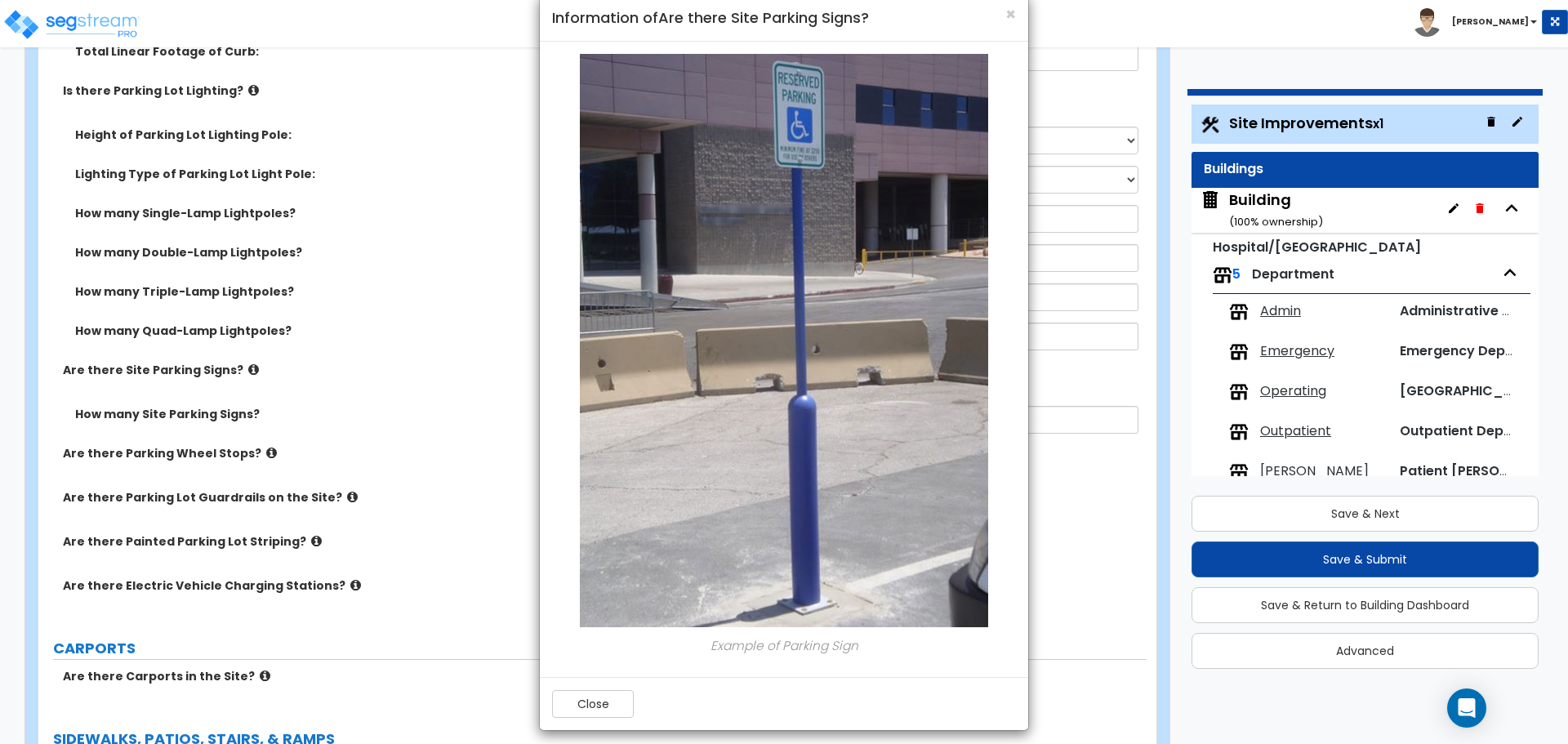
scroll to position [40, 0]
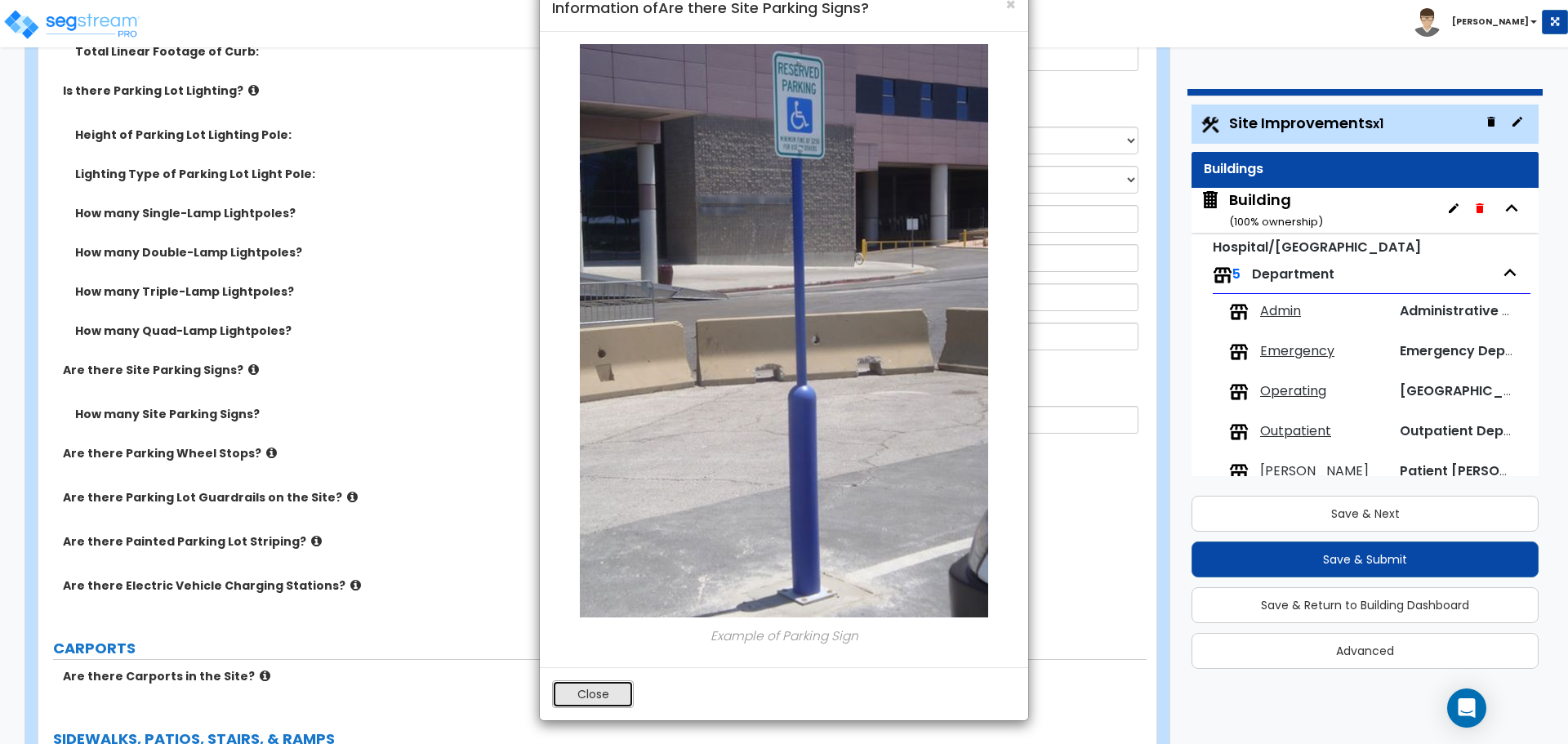
click at [595, 682] on button "Close" at bounding box center [592, 694] width 82 height 28
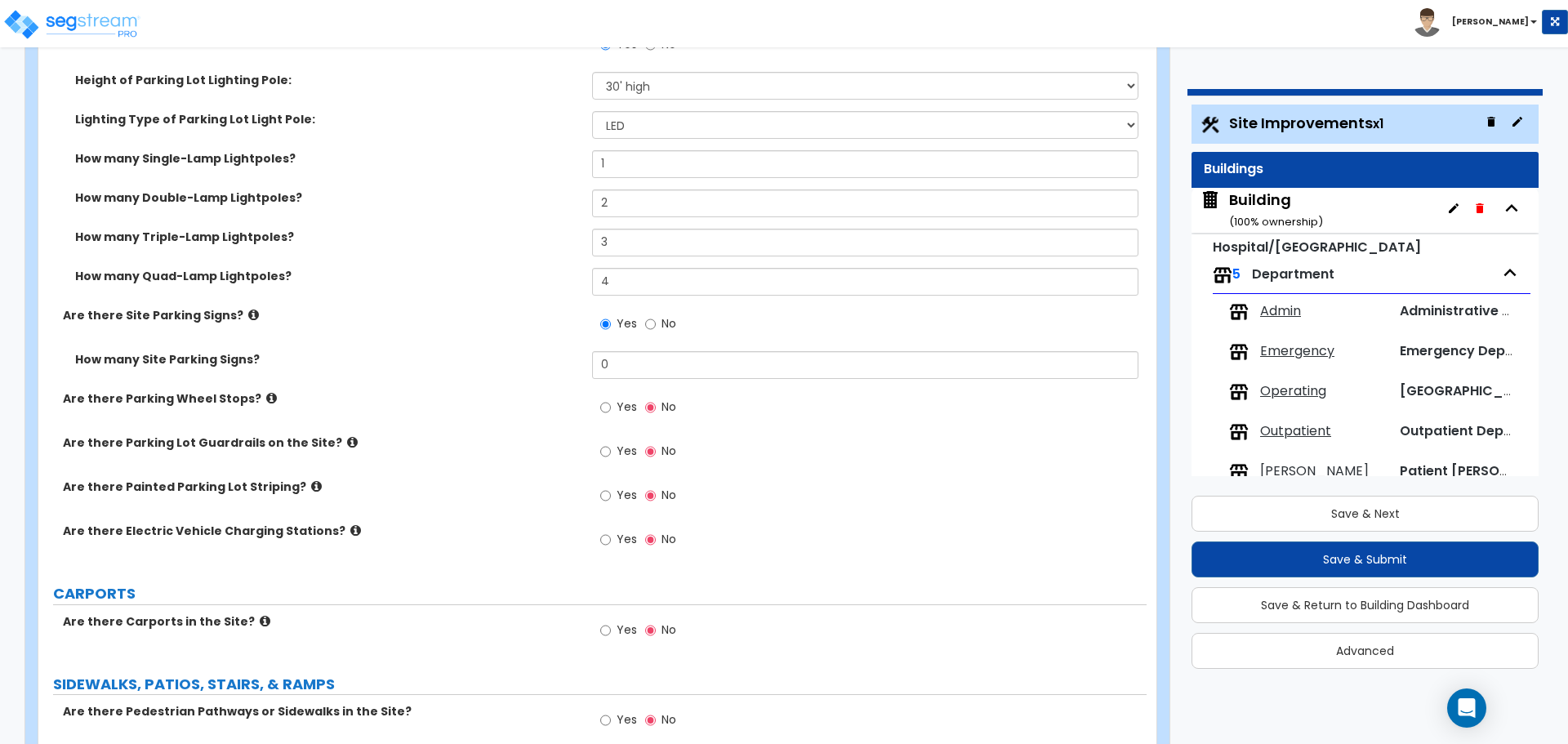
scroll to position [1360, 0]
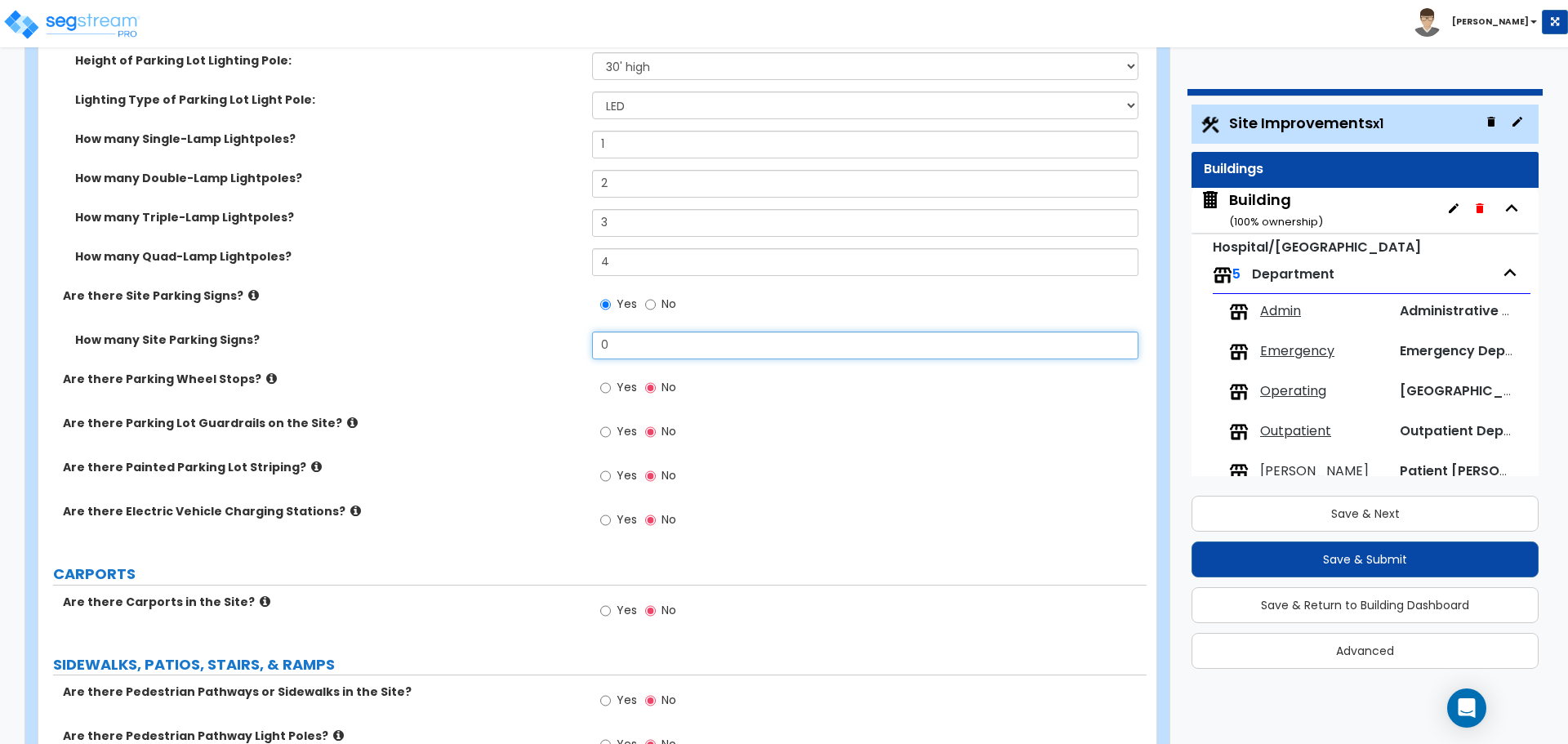
drag, startPoint x: 646, startPoint y: 335, endPoint x: 534, endPoint y: 333, distance: 112.0
click at [535, 334] on div "How many Site Parking Signs? 0" at bounding box center [592, 351] width 1109 height 40
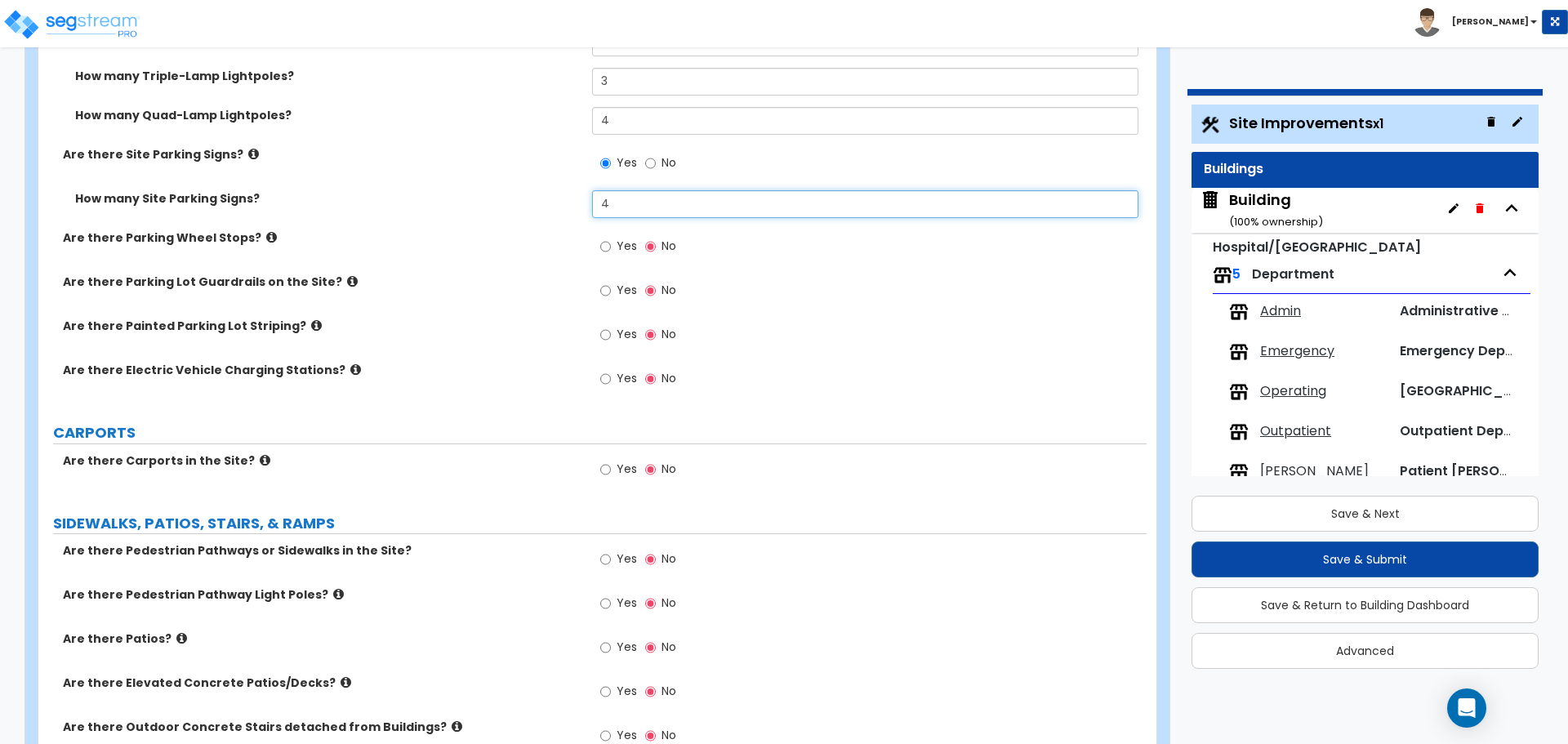
scroll to position [1502, 0]
type input "4"
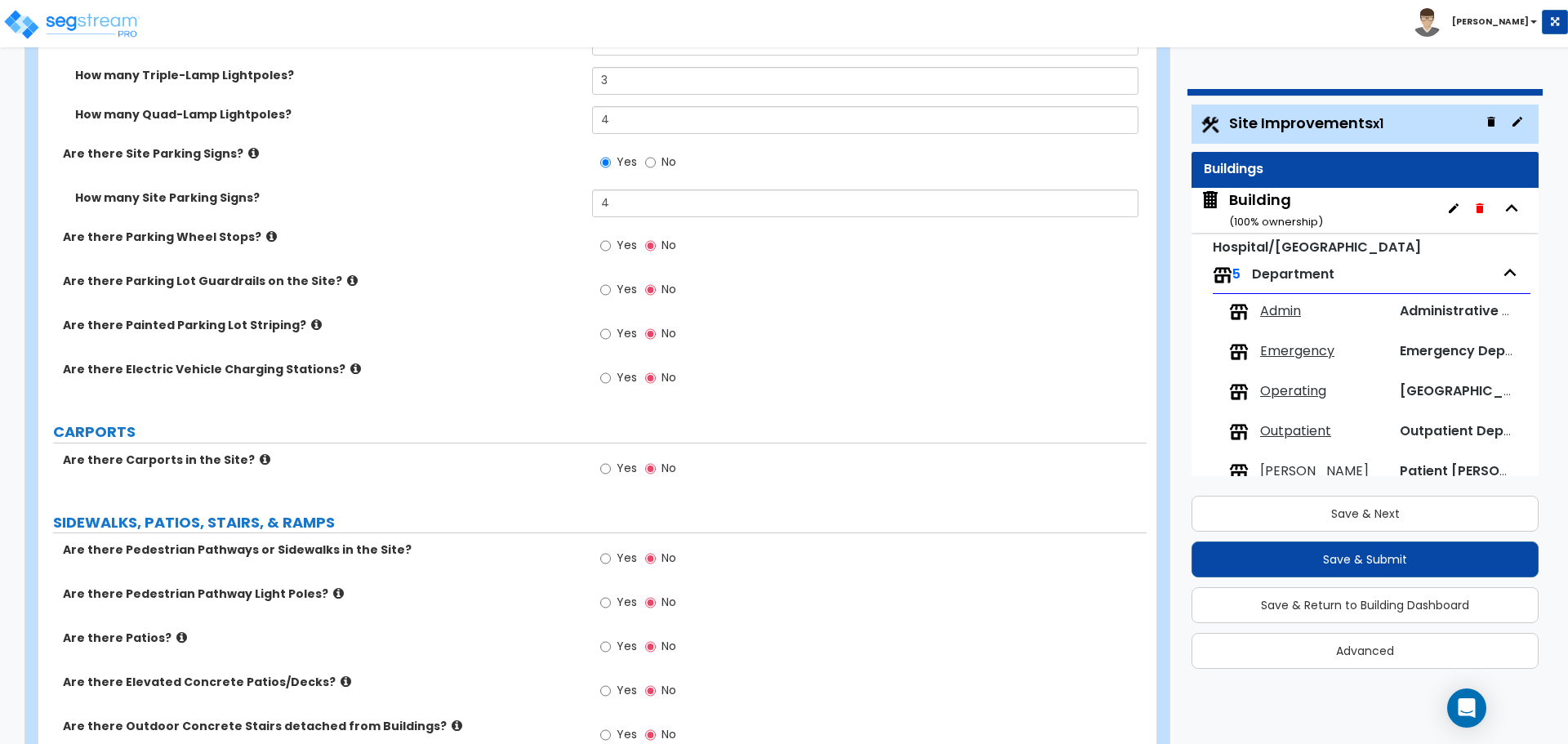
click at [614, 236] on label "Yes" at bounding box center [619, 247] width 37 height 28
click at [611, 236] on input "Yes" at bounding box center [605, 245] width 11 height 18
radio input "true"
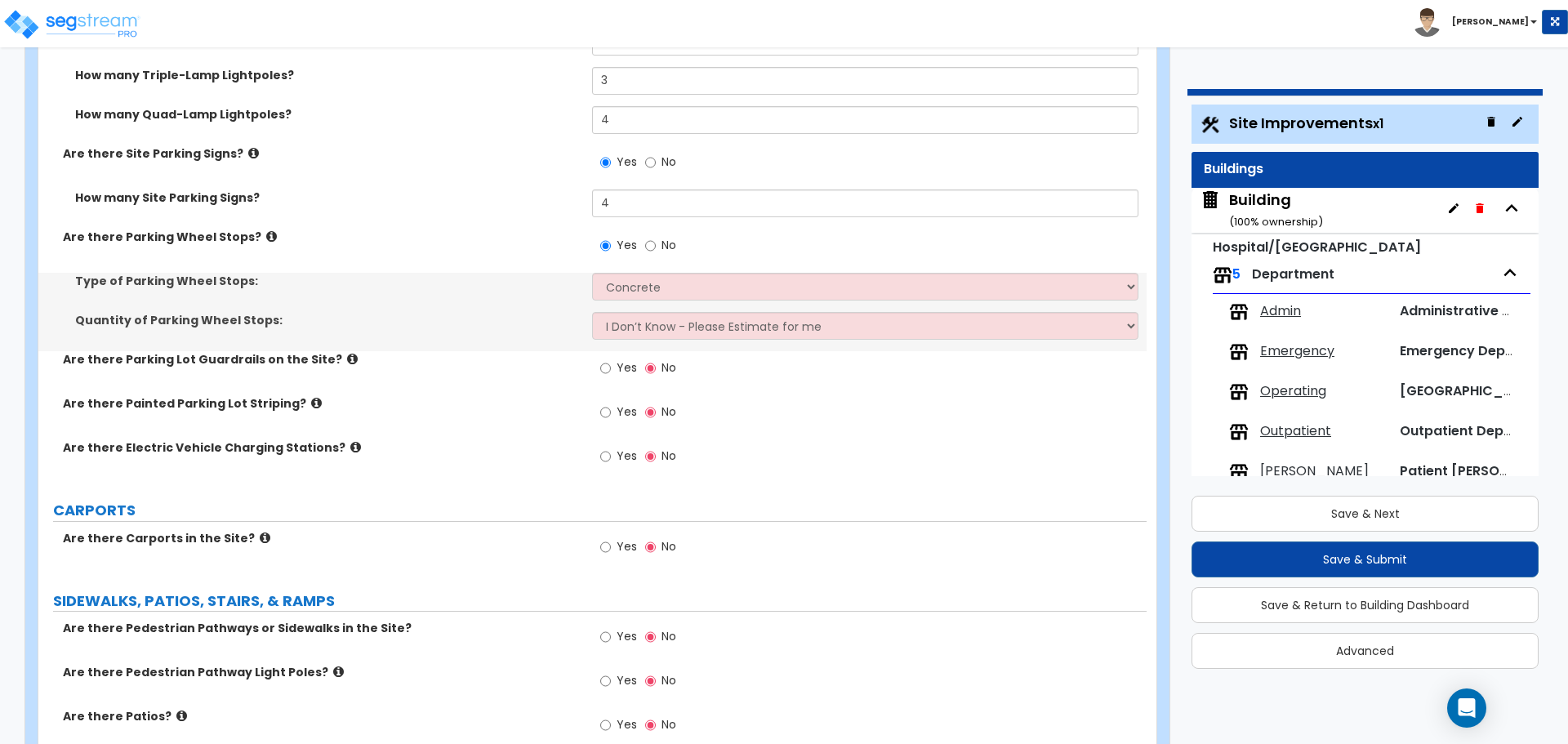
click at [266, 232] on icon at bounding box center [271, 236] width 11 height 13
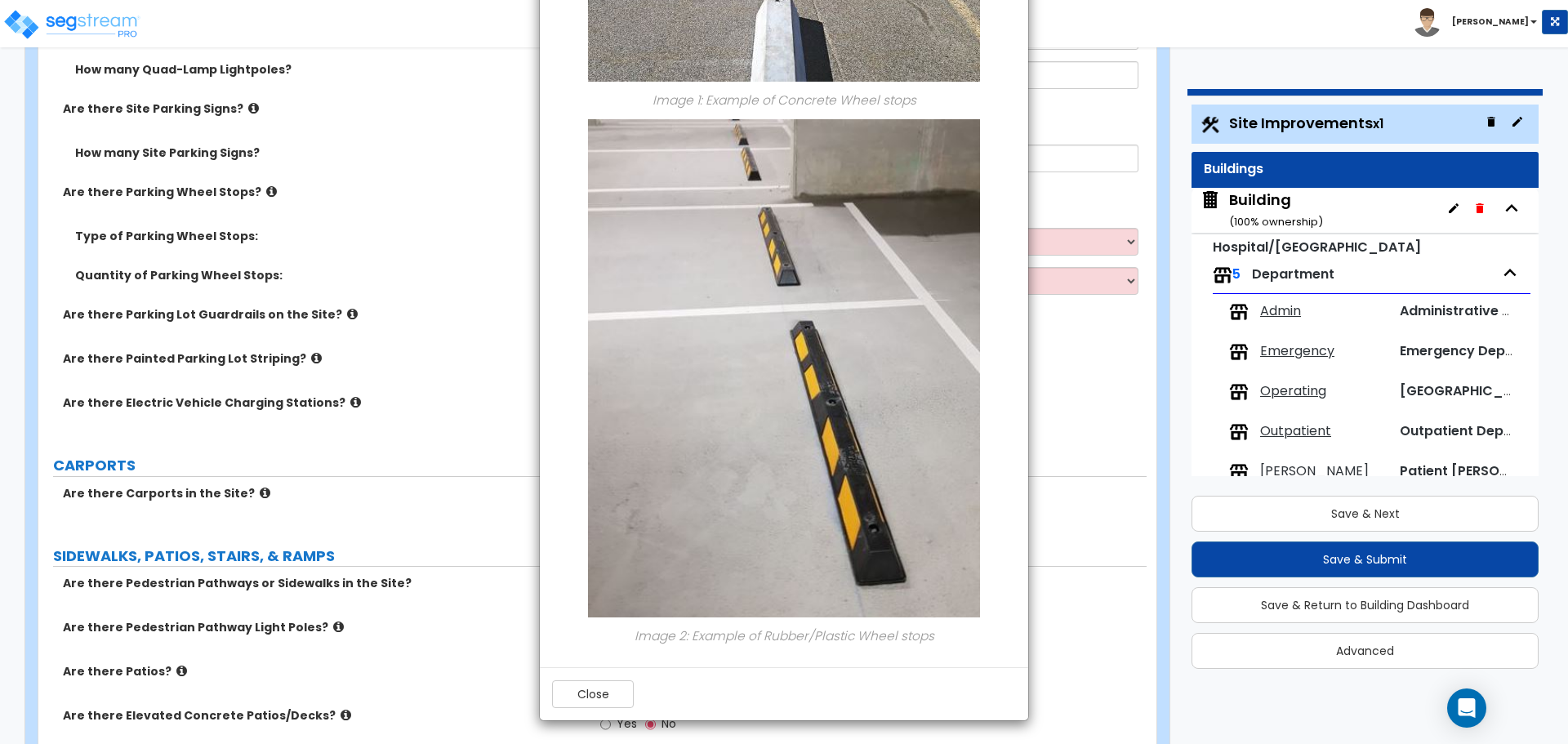
scroll to position [1549, 0]
click at [605, 683] on button "Close" at bounding box center [592, 694] width 82 height 28
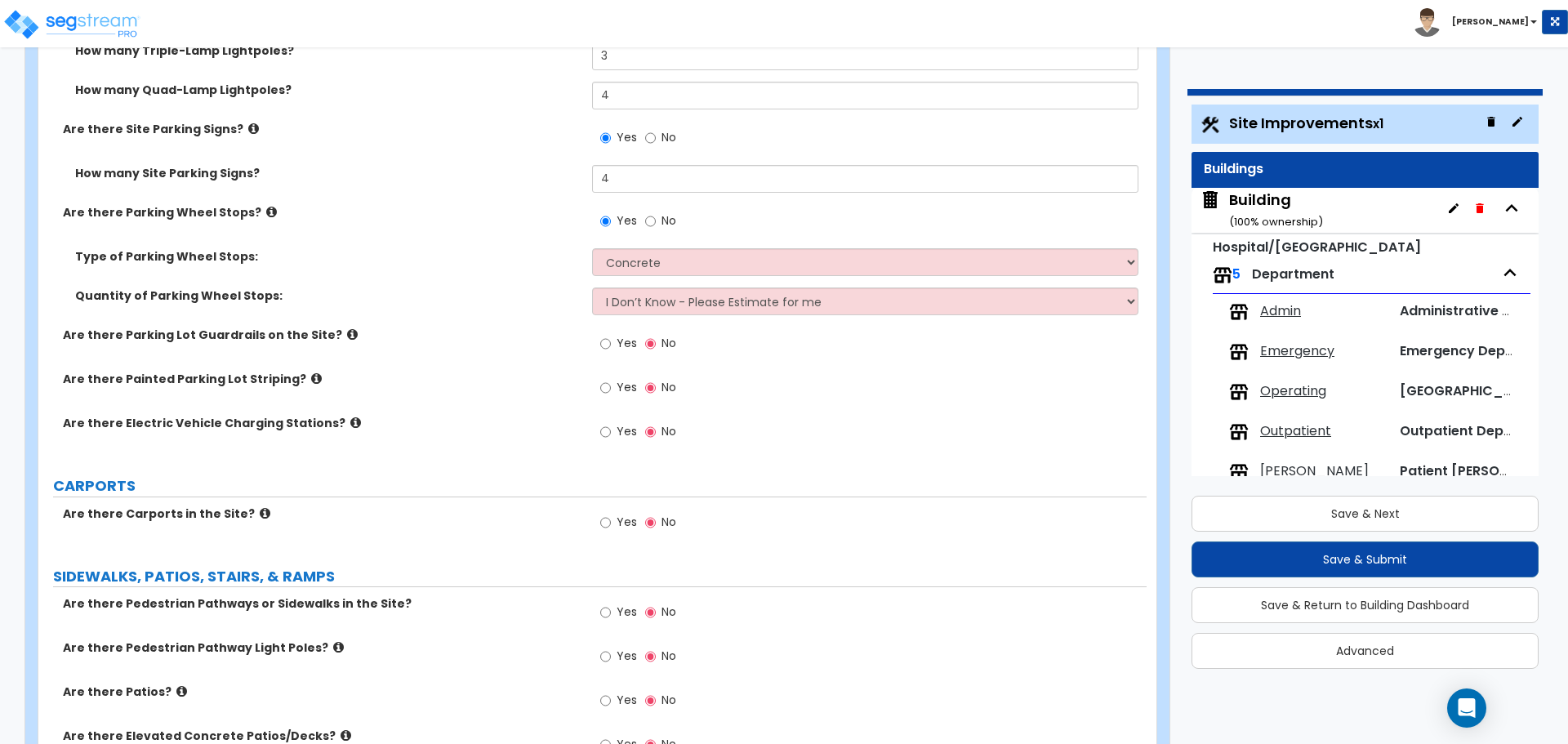
scroll to position [1523, 0]
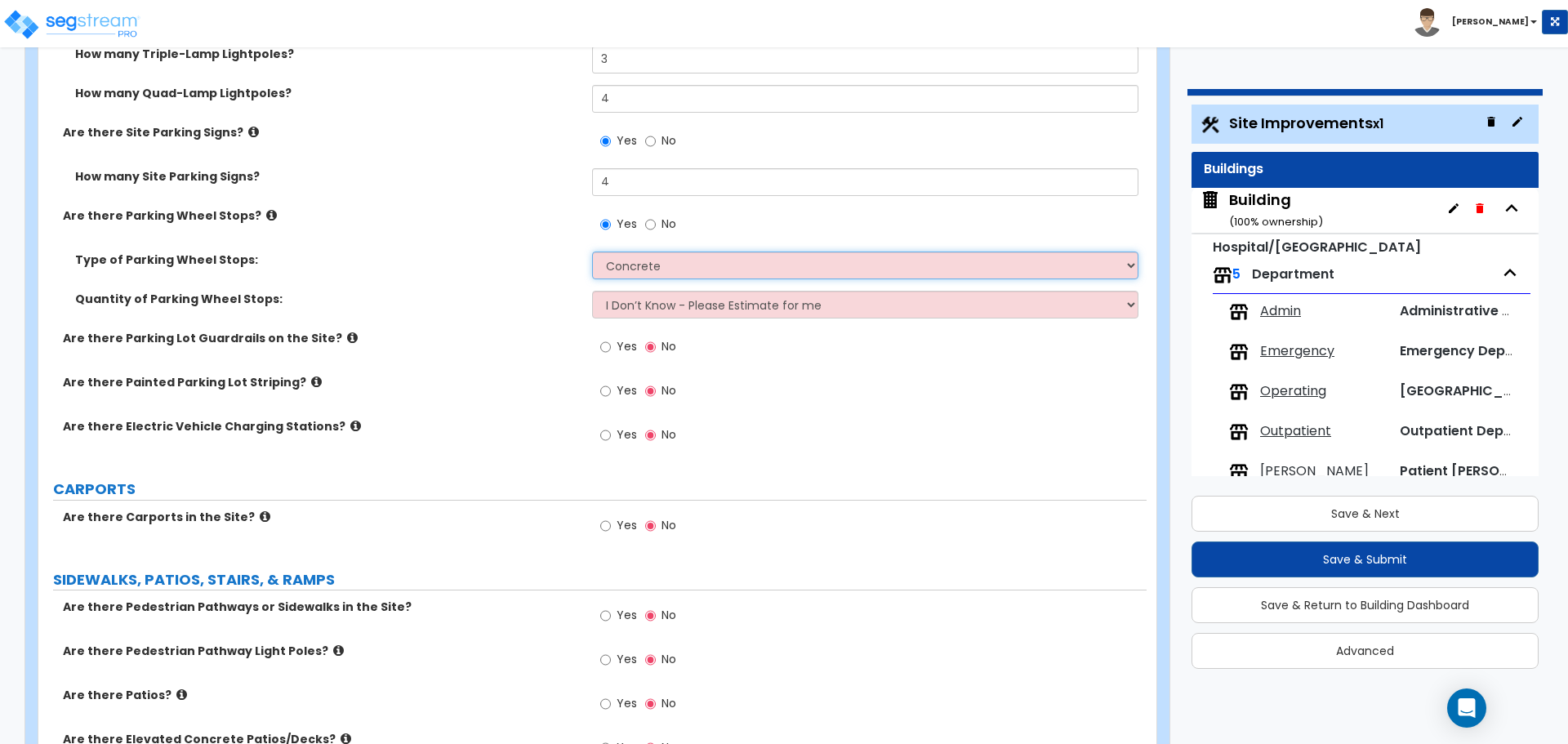
click at [628, 261] on select "Concrete Rubber/Plastic" at bounding box center [865, 265] width 545 height 28
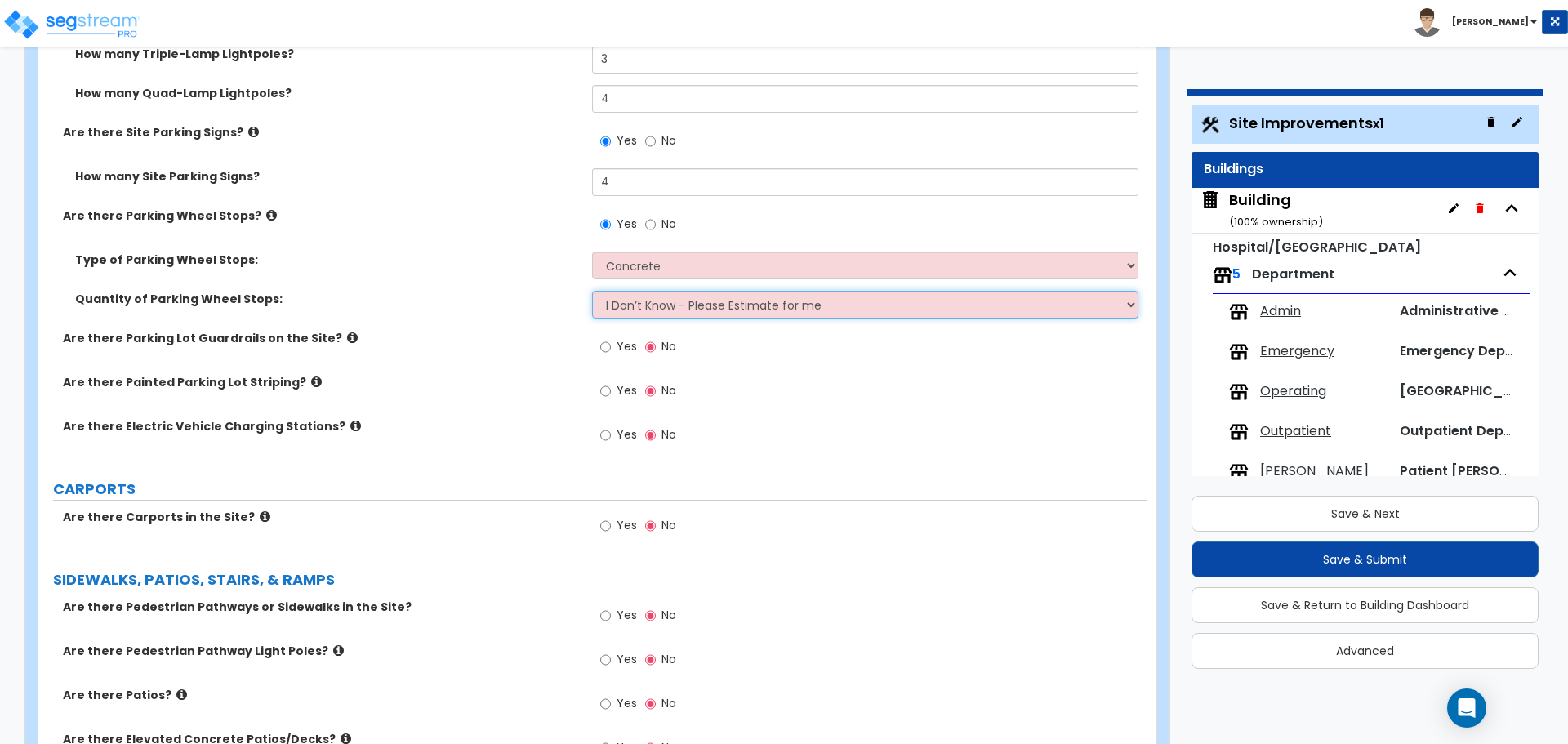
click at [727, 295] on select "I Don’t Know - Please Estimate for me I Want to Enter the Number of Wheel Stops" at bounding box center [865, 304] width 545 height 28
select select "1"
click at [592, 290] on select "I Don’t Know - Please Estimate for me I Want to Enter the Number of Wheel Stops" at bounding box center [865, 304] width 545 height 28
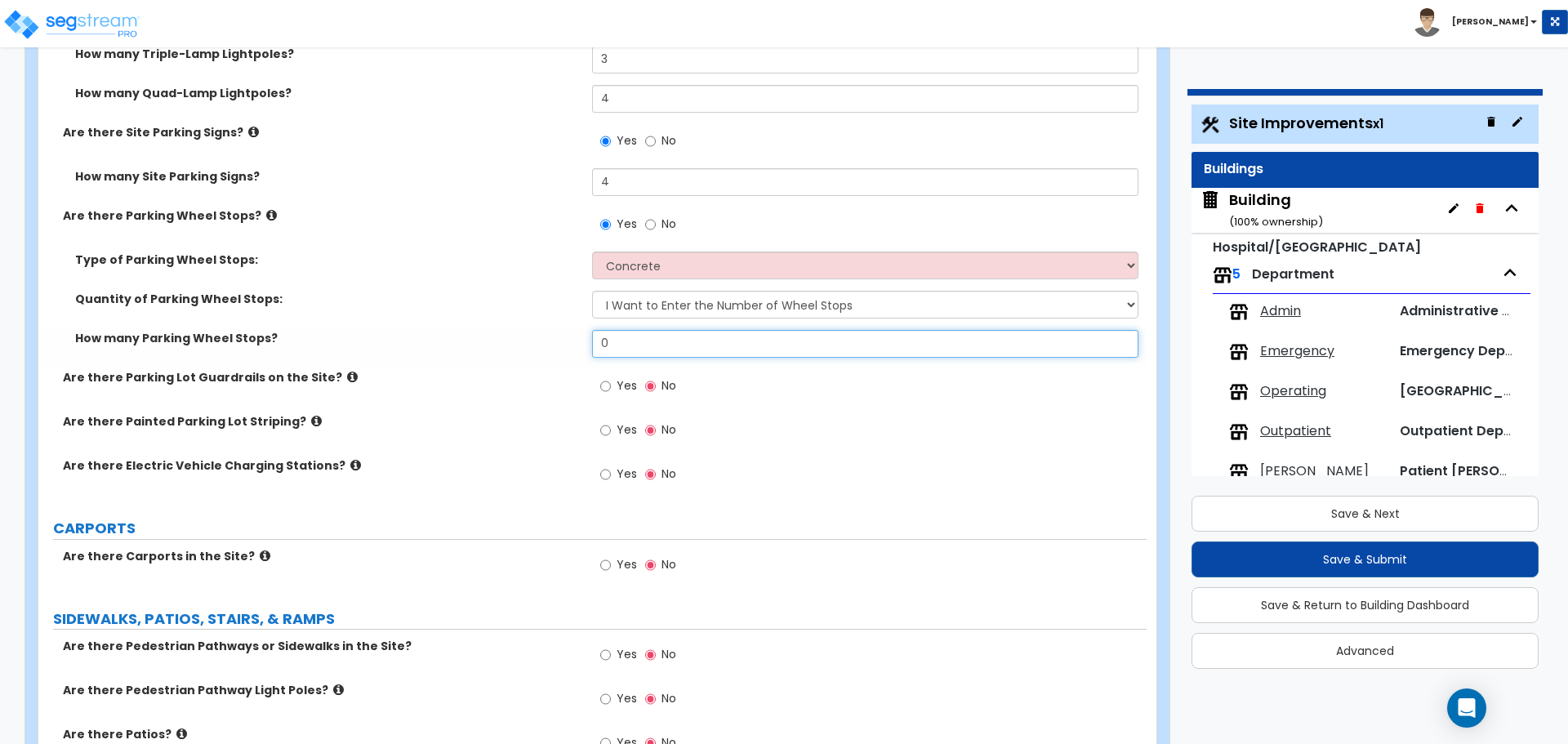
drag, startPoint x: 652, startPoint y: 346, endPoint x: 529, endPoint y: 327, distance: 124.5
click at [530, 330] on div "How many Parking Wheel Stops? 0" at bounding box center [592, 349] width 1109 height 40
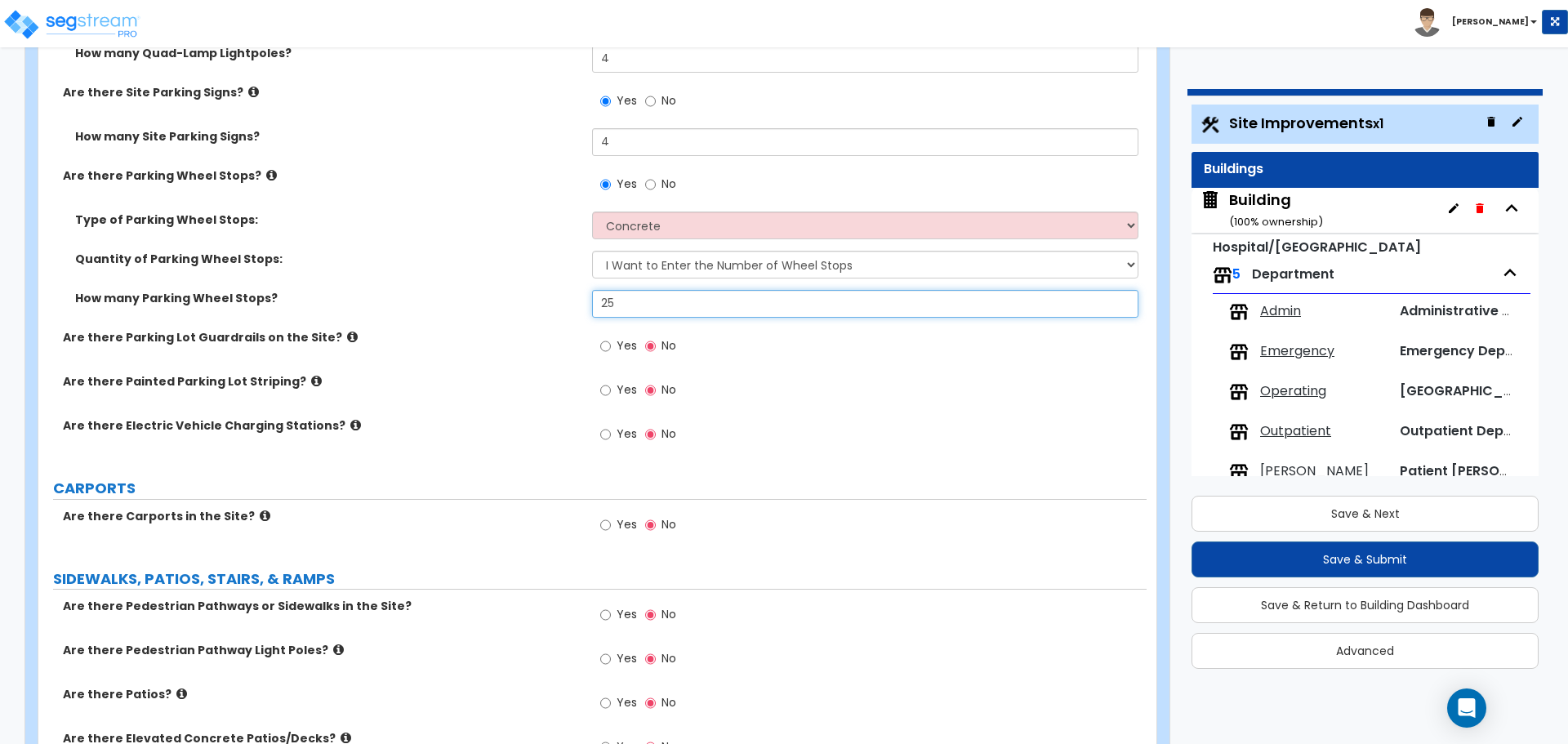
scroll to position [1568, 0]
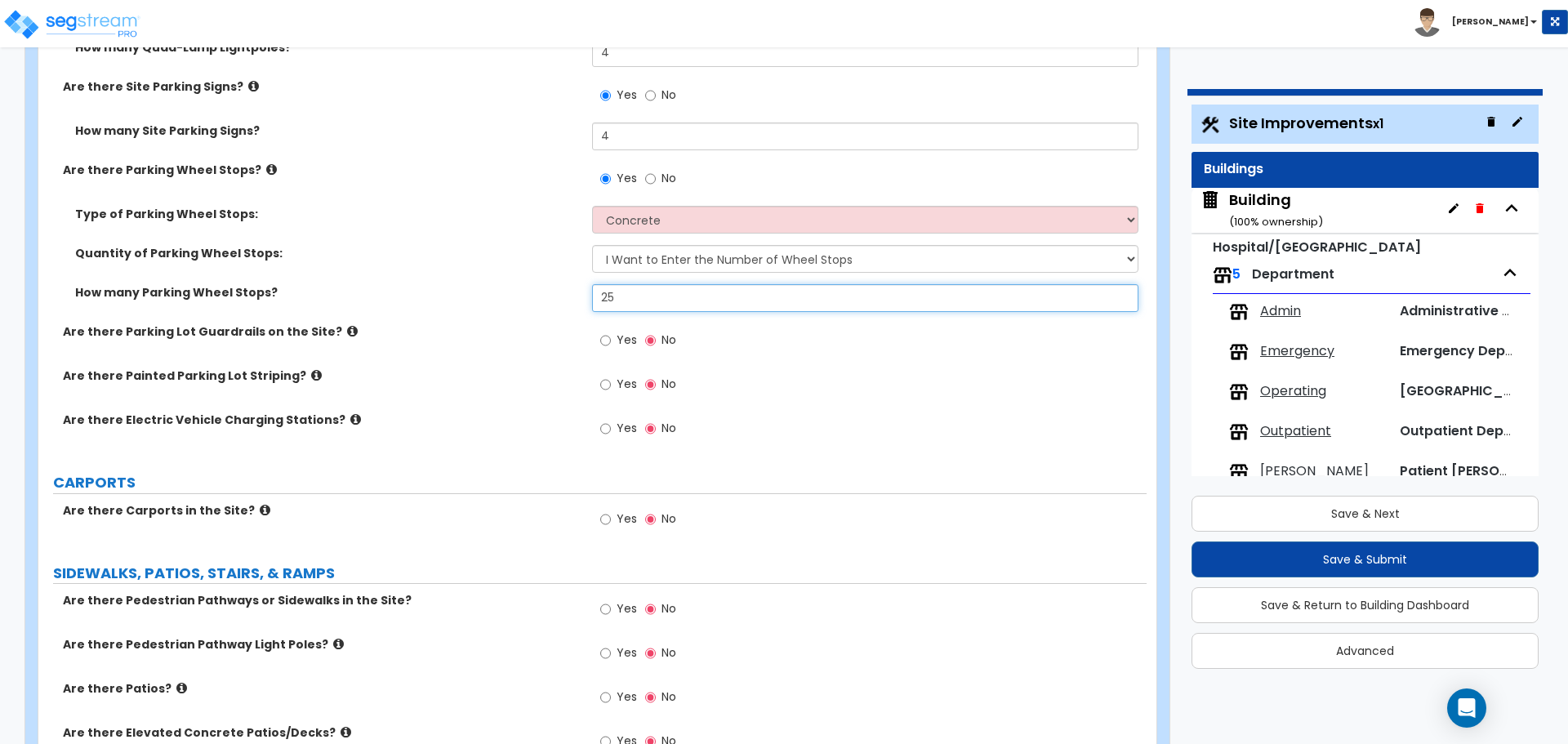
type input "25"
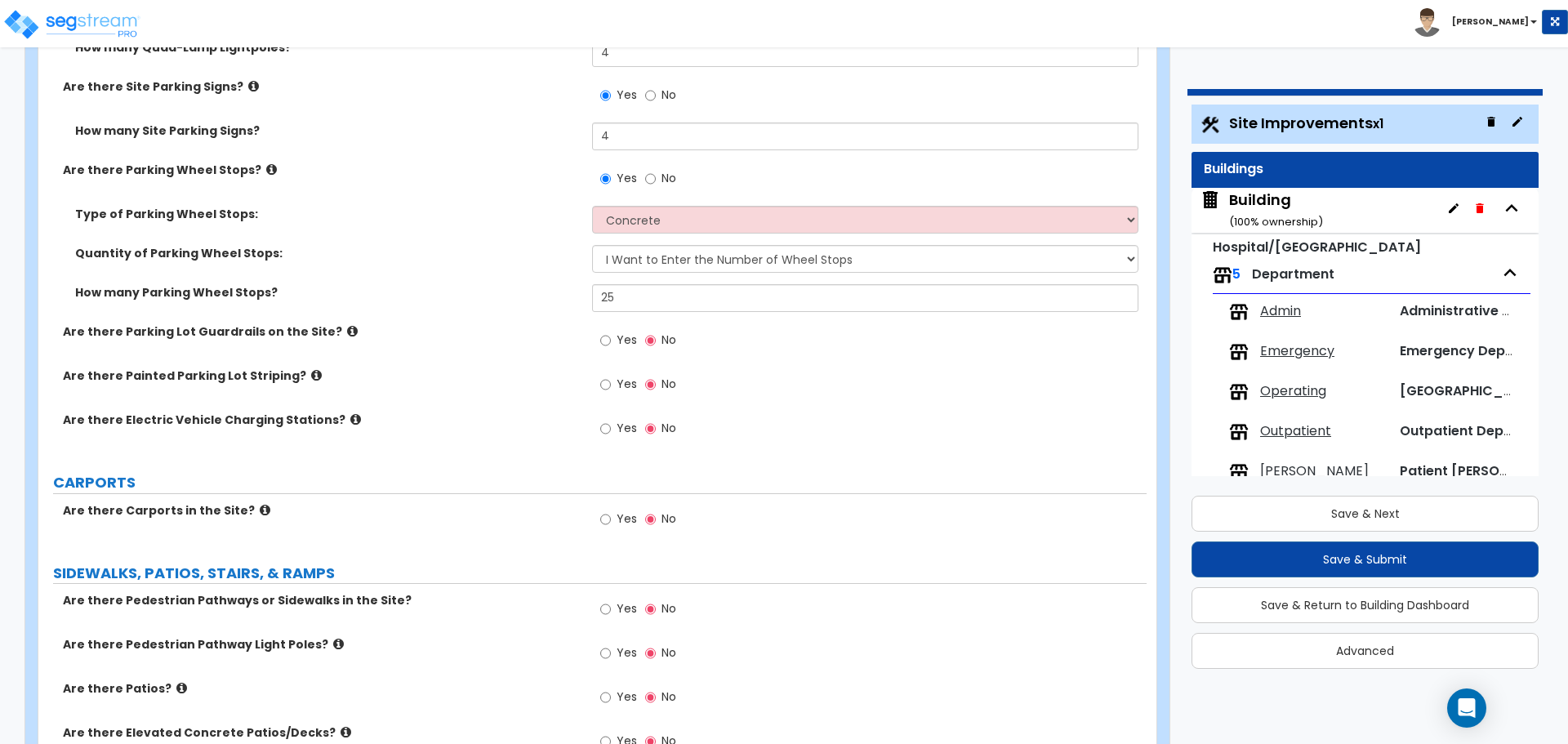
click at [615, 341] on label "Yes" at bounding box center [619, 342] width 37 height 28
click at [611, 341] on input "Yes" at bounding box center [605, 341] width 11 height 18
radio input "true"
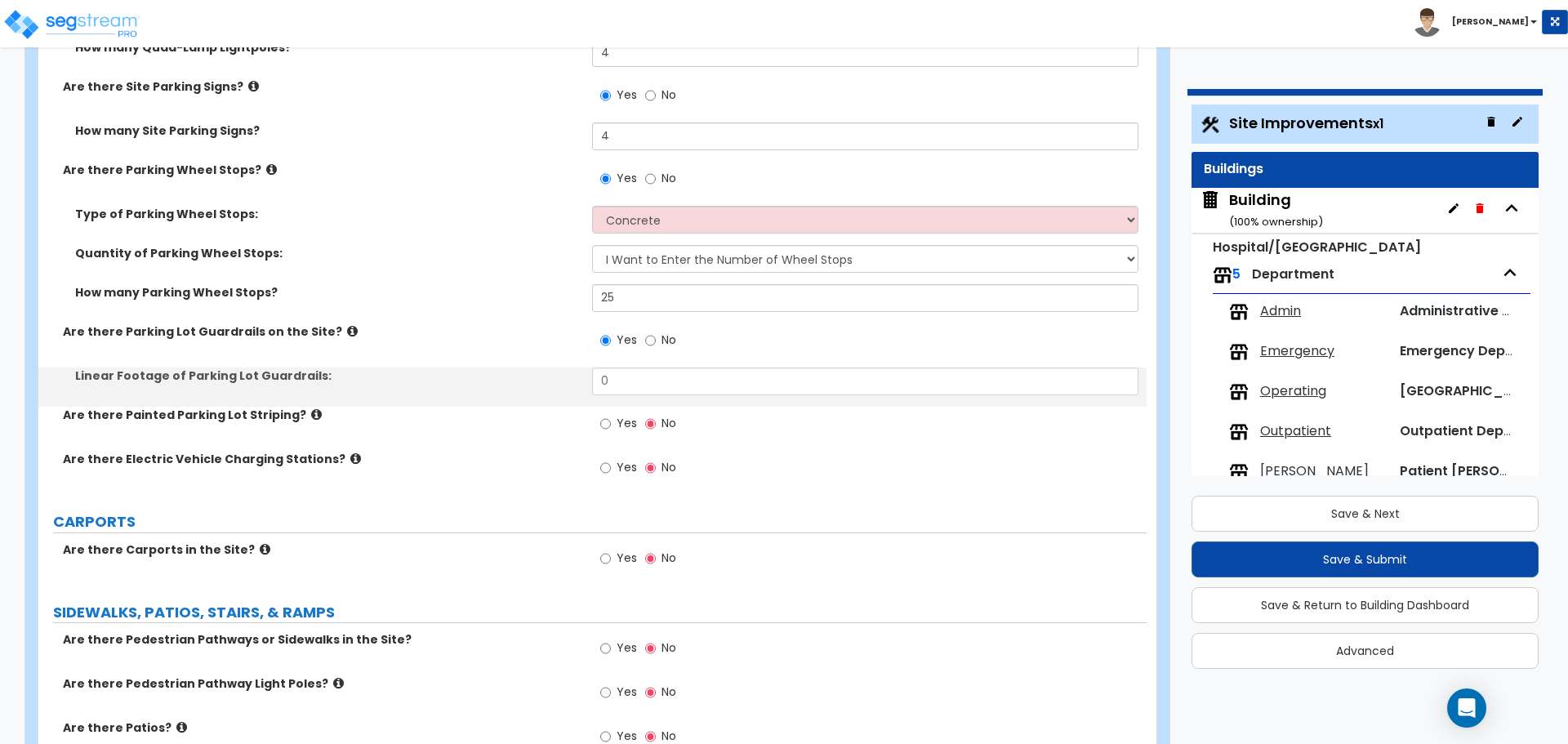
click at [347, 333] on icon at bounding box center [352, 331] width 11 height 13
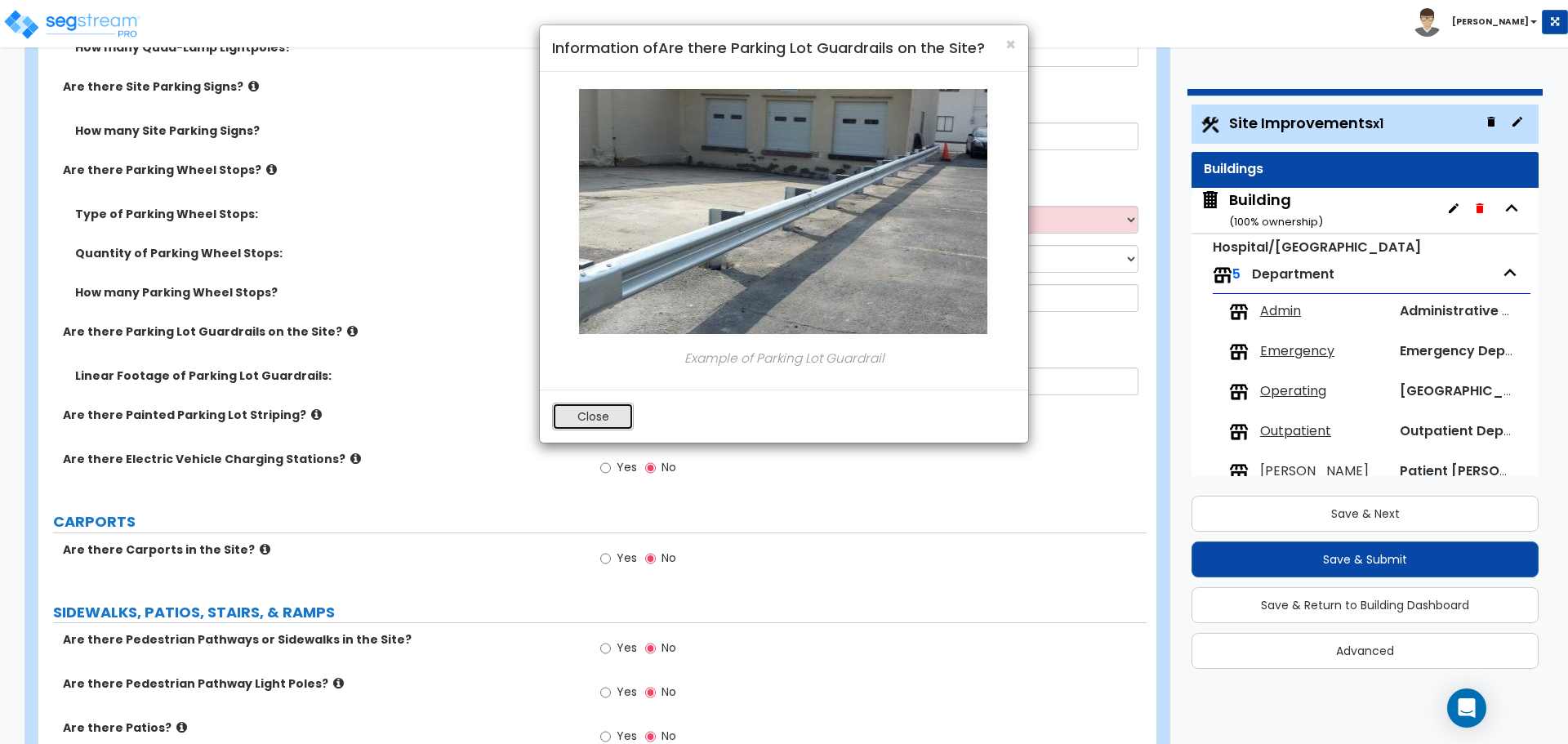
click at [607, 411] on button "Close" at bounding box center [592, 416] width 82 height 28
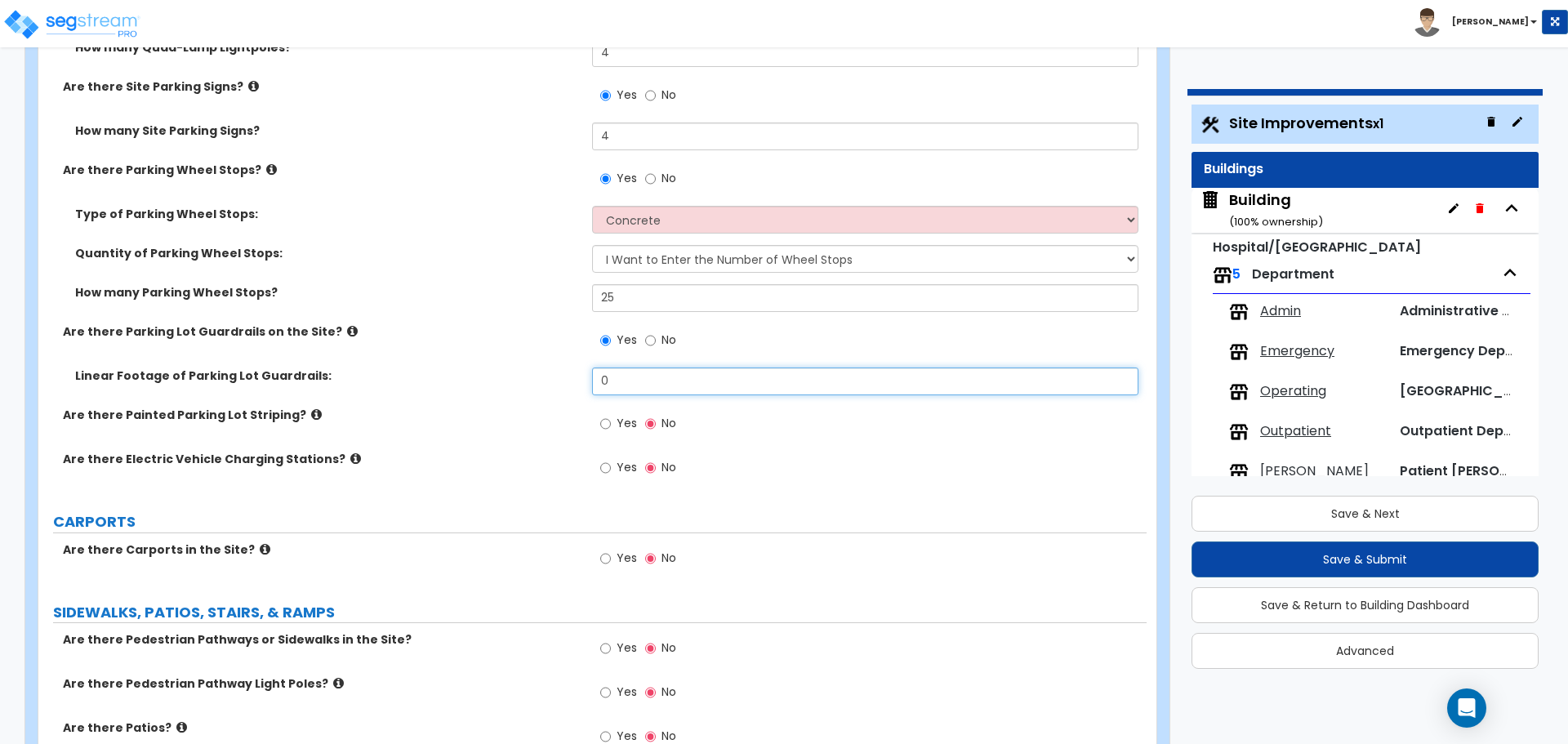
drag, startPoint x: 629, startPoint y: 383, endPoint x: 554, endPoint y: 375, distance: 75.4
click at [557, 378] on div "Linear Footage of Parking Lot Guardrails: 0" at bounding box center [592, 387] width 1109 height 40
type input "50"
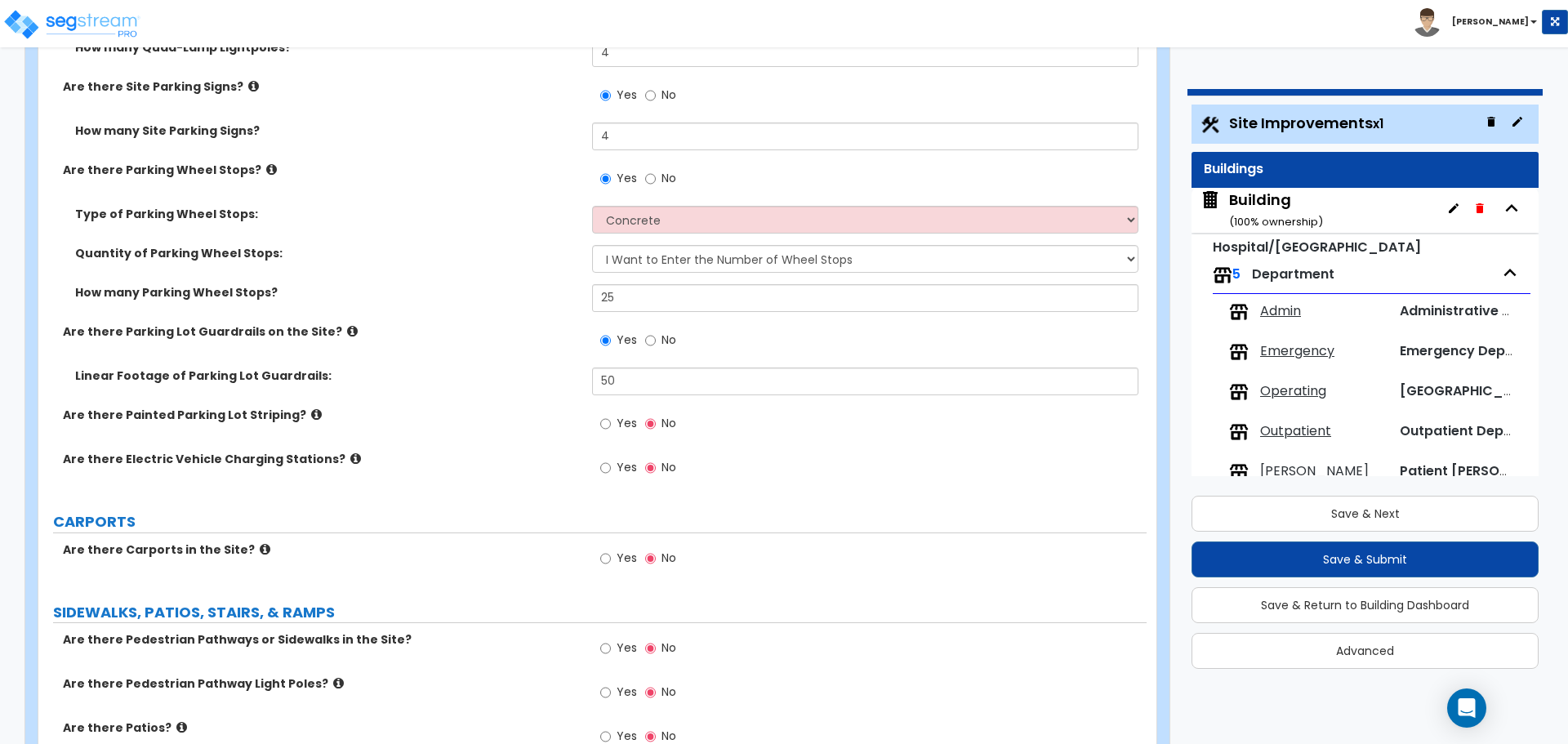
click at [619, 435] on label "Yes" at bounding box center [619, 426] width 37 height 28
click at [611, 433] on input "Yes" at bounding box center [605, 424] width 11 height 18
radio input "true"
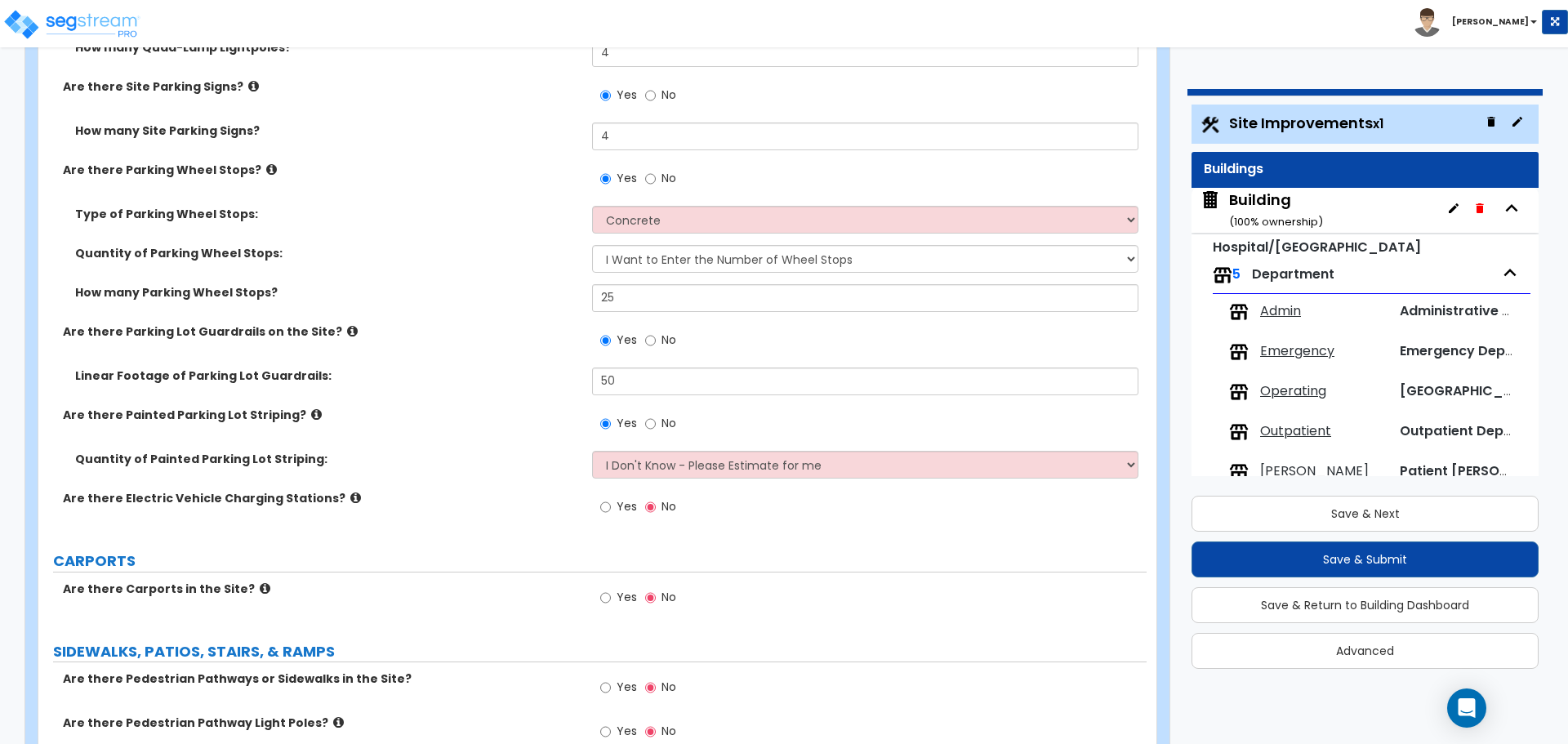
click at [312, 412] on icon at bounding box center [316, 414] width 11 height 13
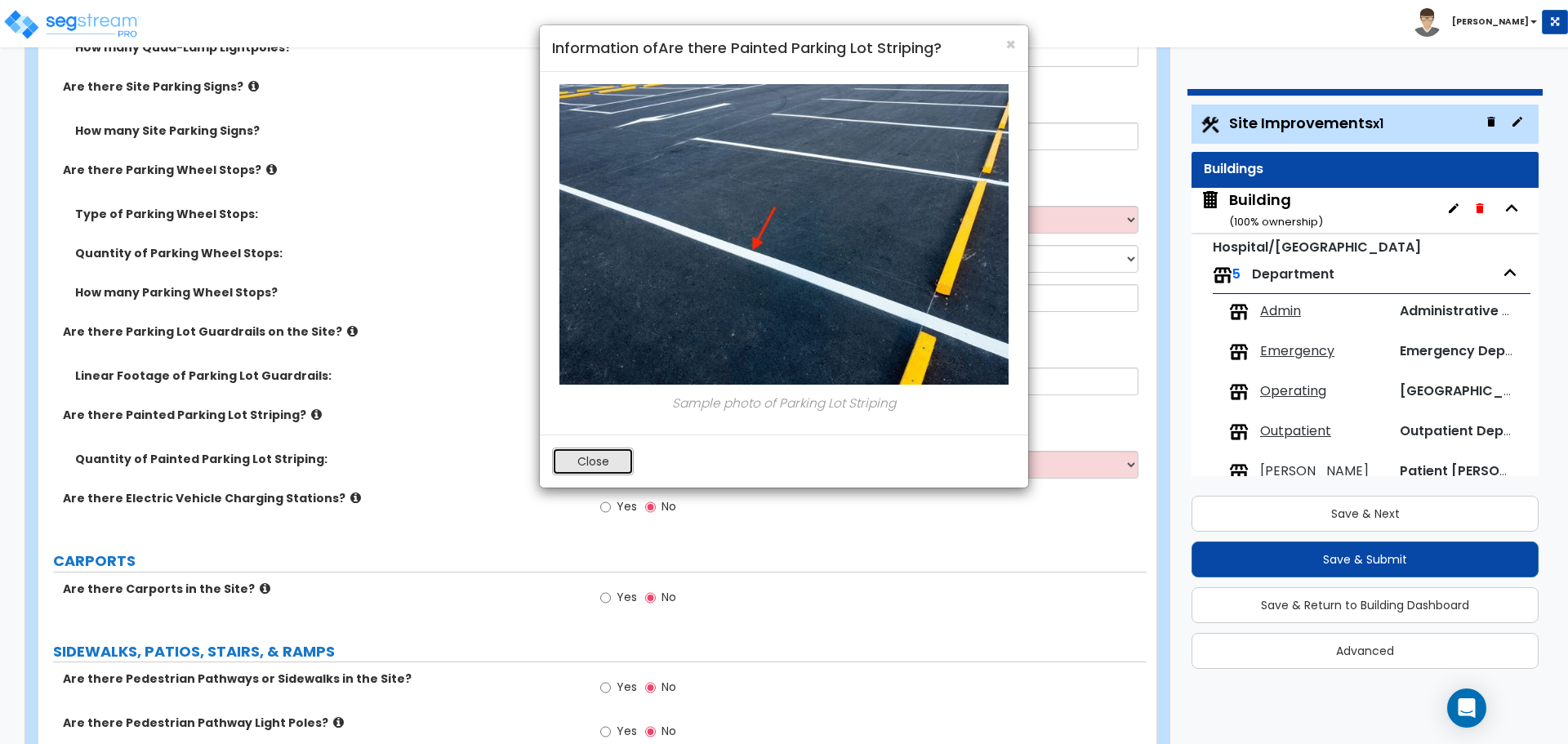
click at [610, 456] on button "Close" at bounding box center [592, 461] width 82 height 28
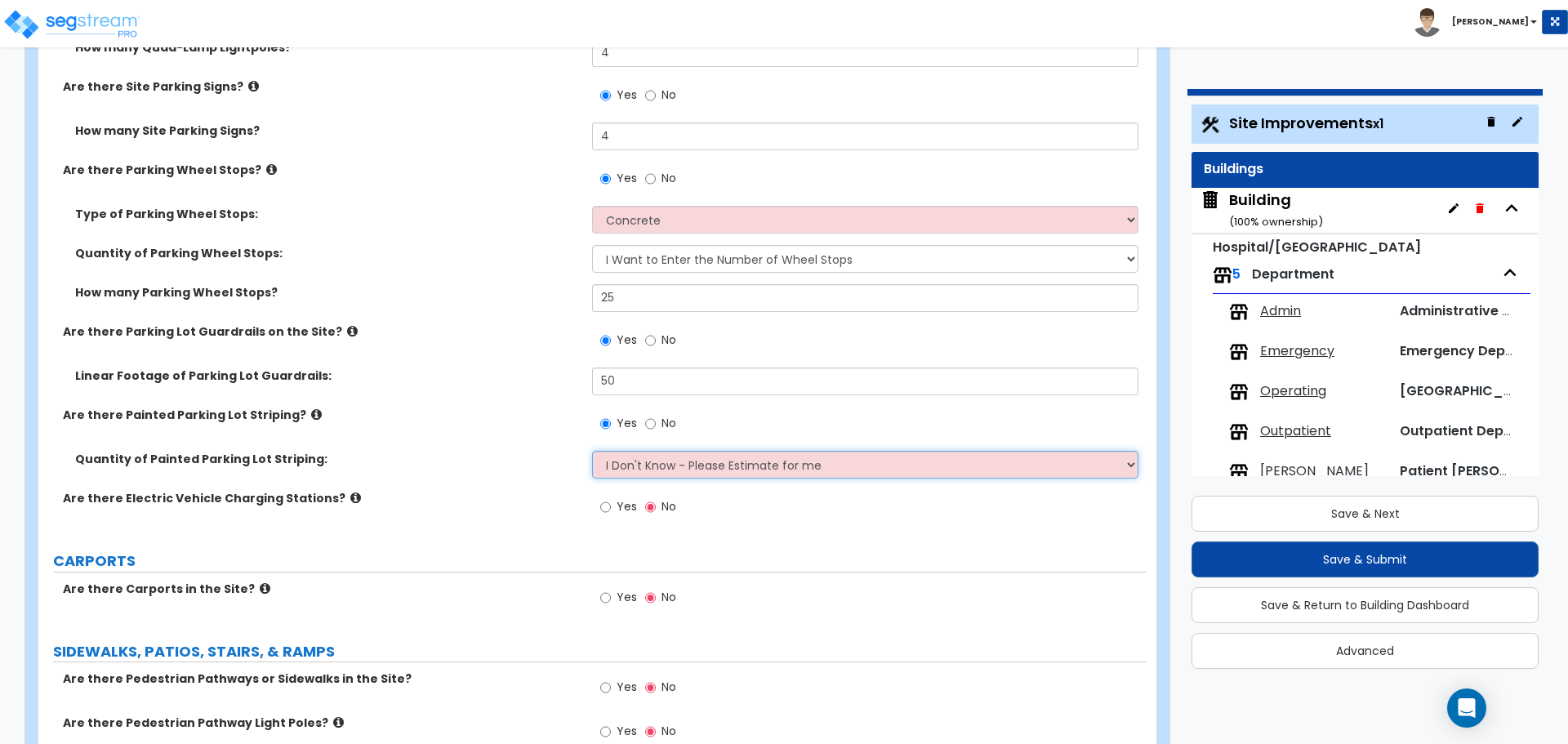
click at [621, 455] on select "I Don't Know - Please Estimate for me I Want to Enter the Number of Parking Spa…" at bounding box center [865, 464] width 545 height 28
select select "1"
click at [592, 451] on select "I Don't Know - Please Estimate for me I Want to Enter the Number of Parking Spa…" at bounding box center [865, 464] width 545 height 28
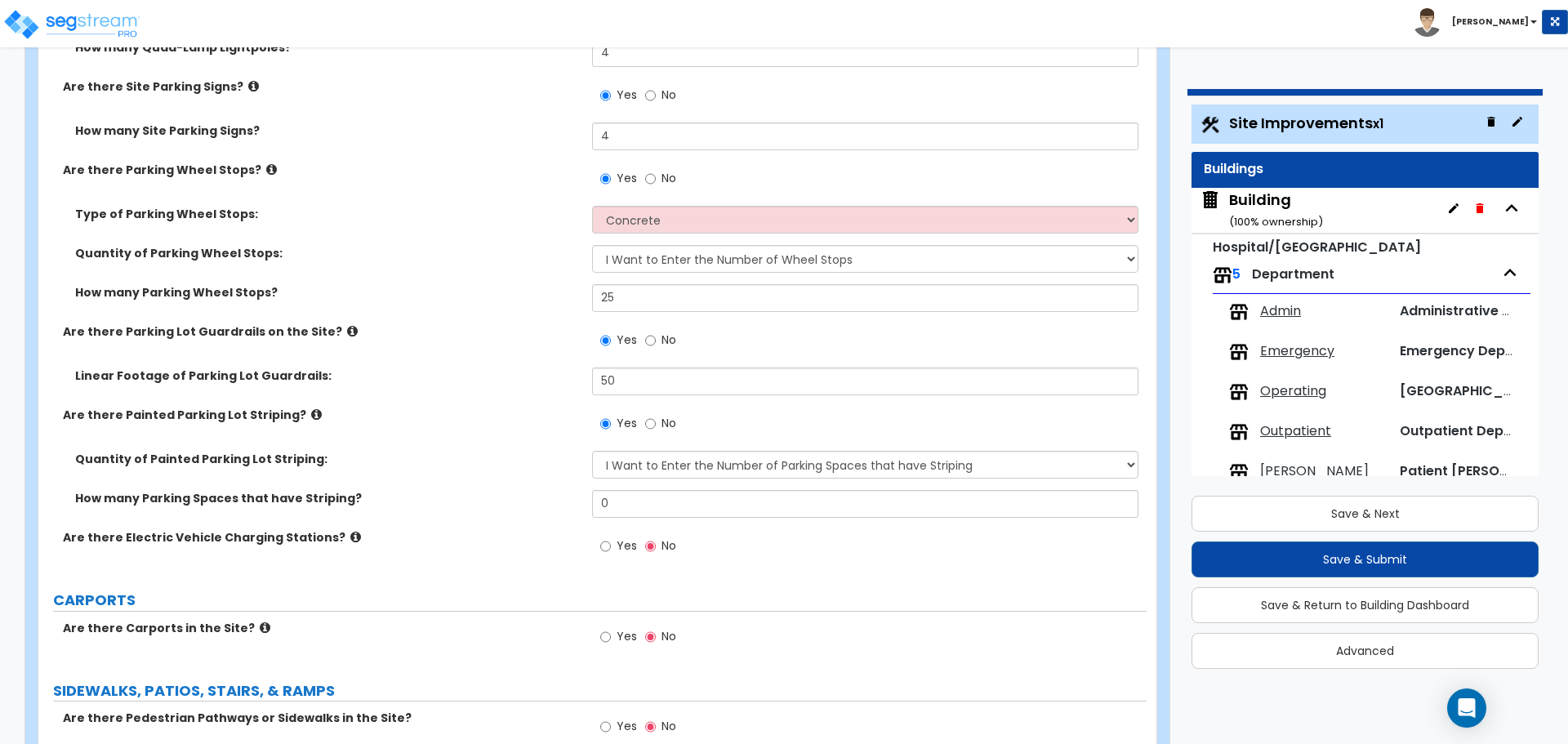
drag, startPoint x: 632, startPoint y: 514, endPoint x: 561, endPoint y: 492, distance: 74.3
click at [557, 492] on div "How many Parking Spaces that have Striping? 0" at bounding box center [592, 510] width 1109 height 40
drag, startPoint x: 628, startPoint y: 503, endPoint x: 564, endPoint y: 496, distance: 64.4
click at [564, 496] on div "How many Parking Spaces that have Striping? 0" at bounding box center [592, 510] width 1109 height 40
type input "50"
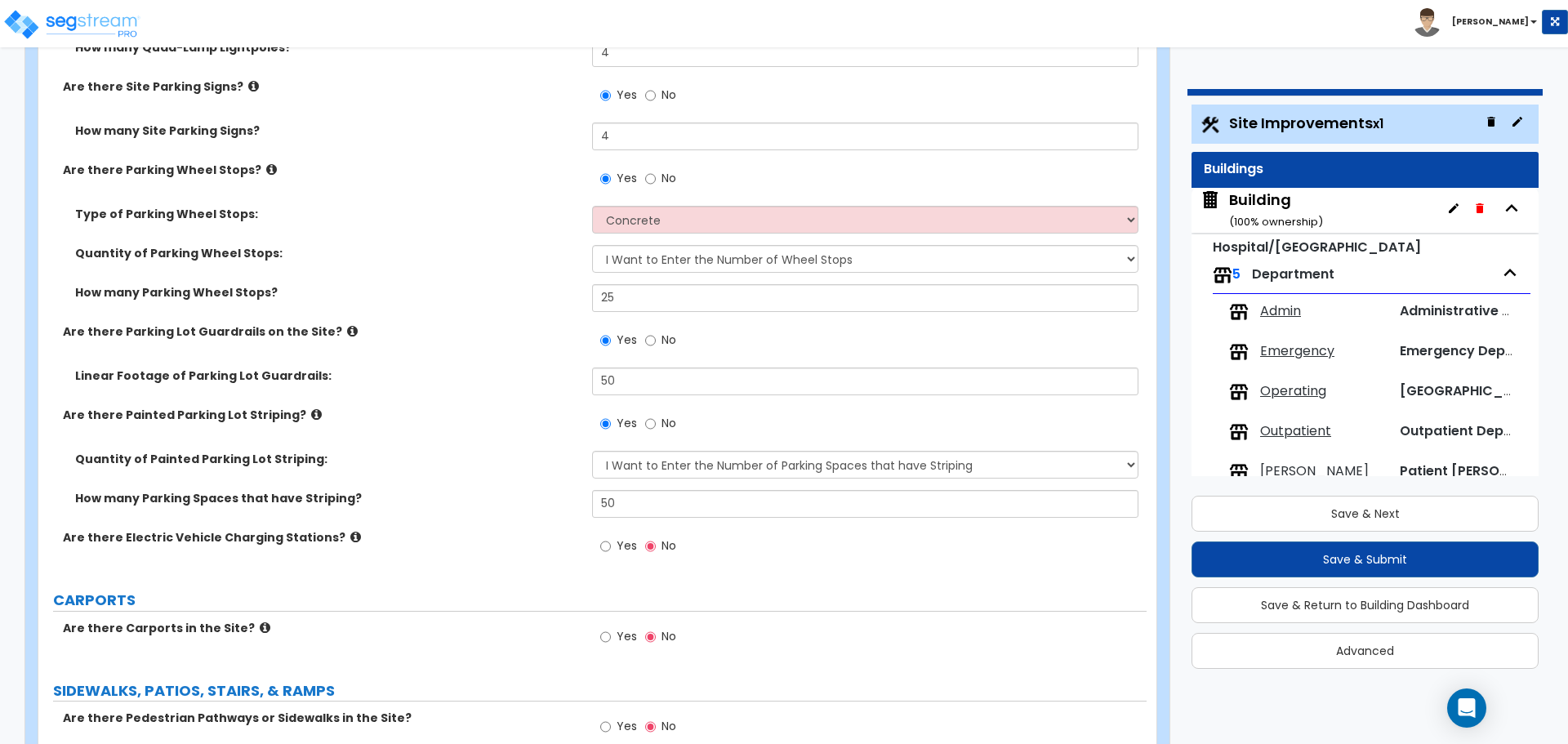
click at [350, 533] on icon at bounding box center [355, 537] width 11 height 13
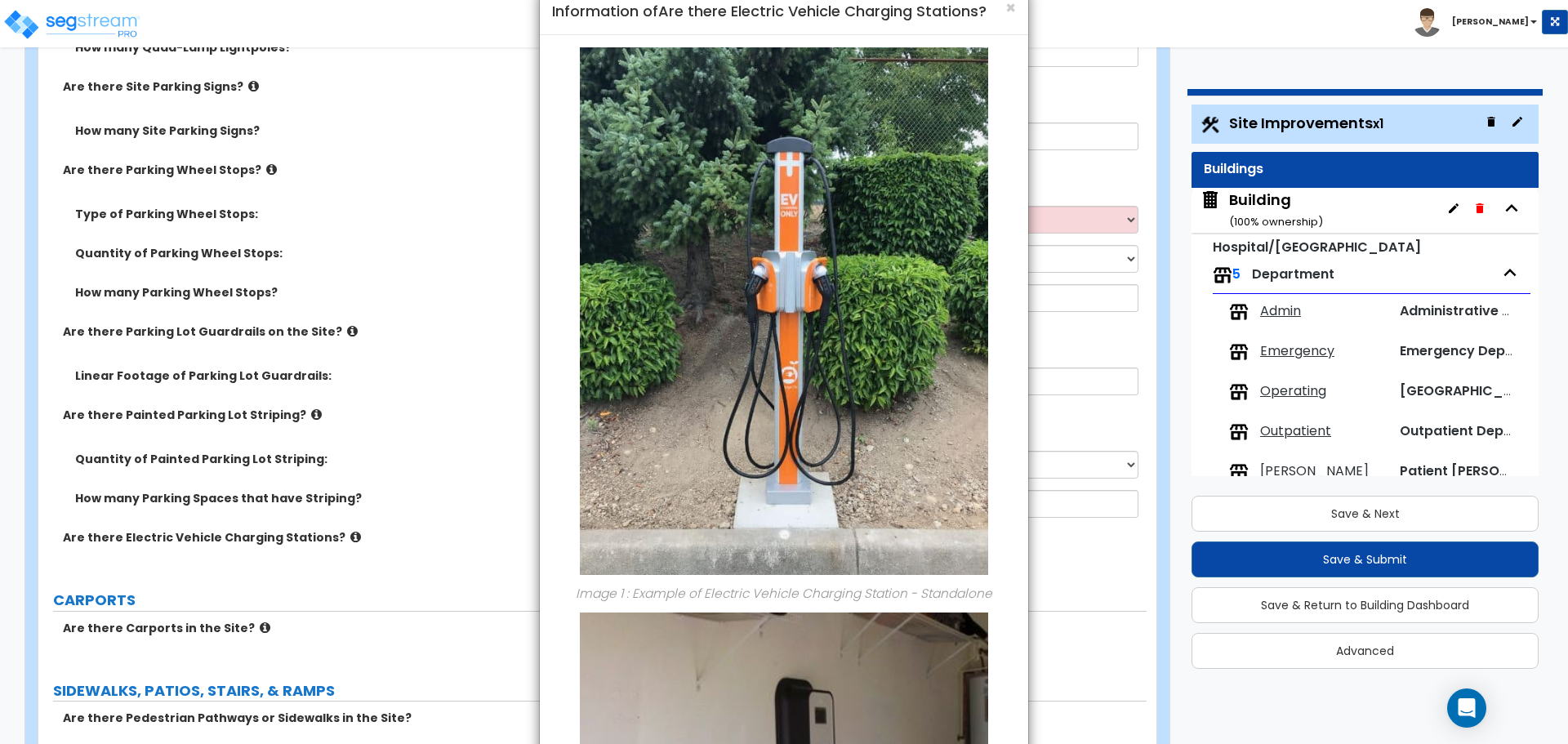
scroll to position [498, 0]
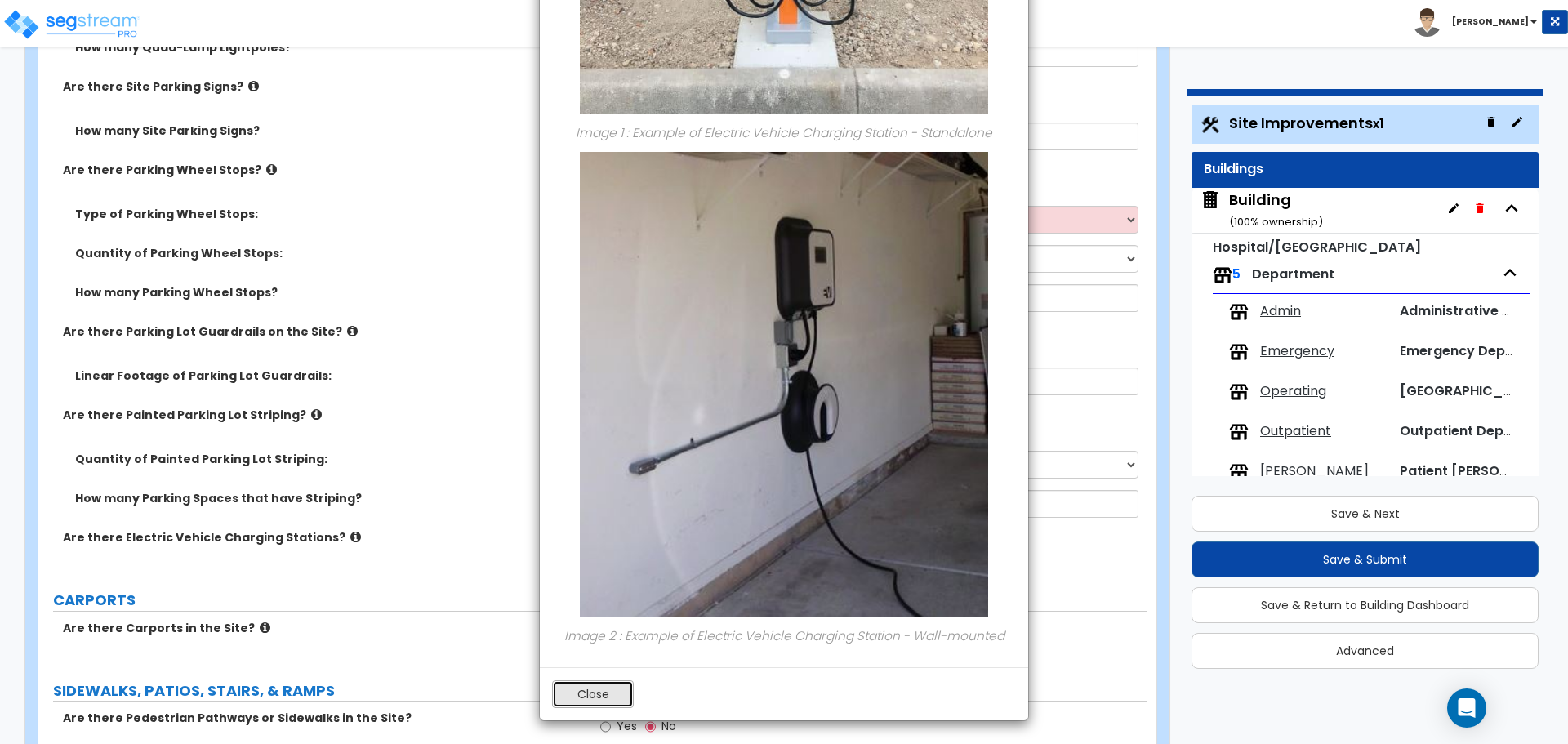
click at [611, 697] on button "Close" at bounding box center [592, 694] width 82 height 28
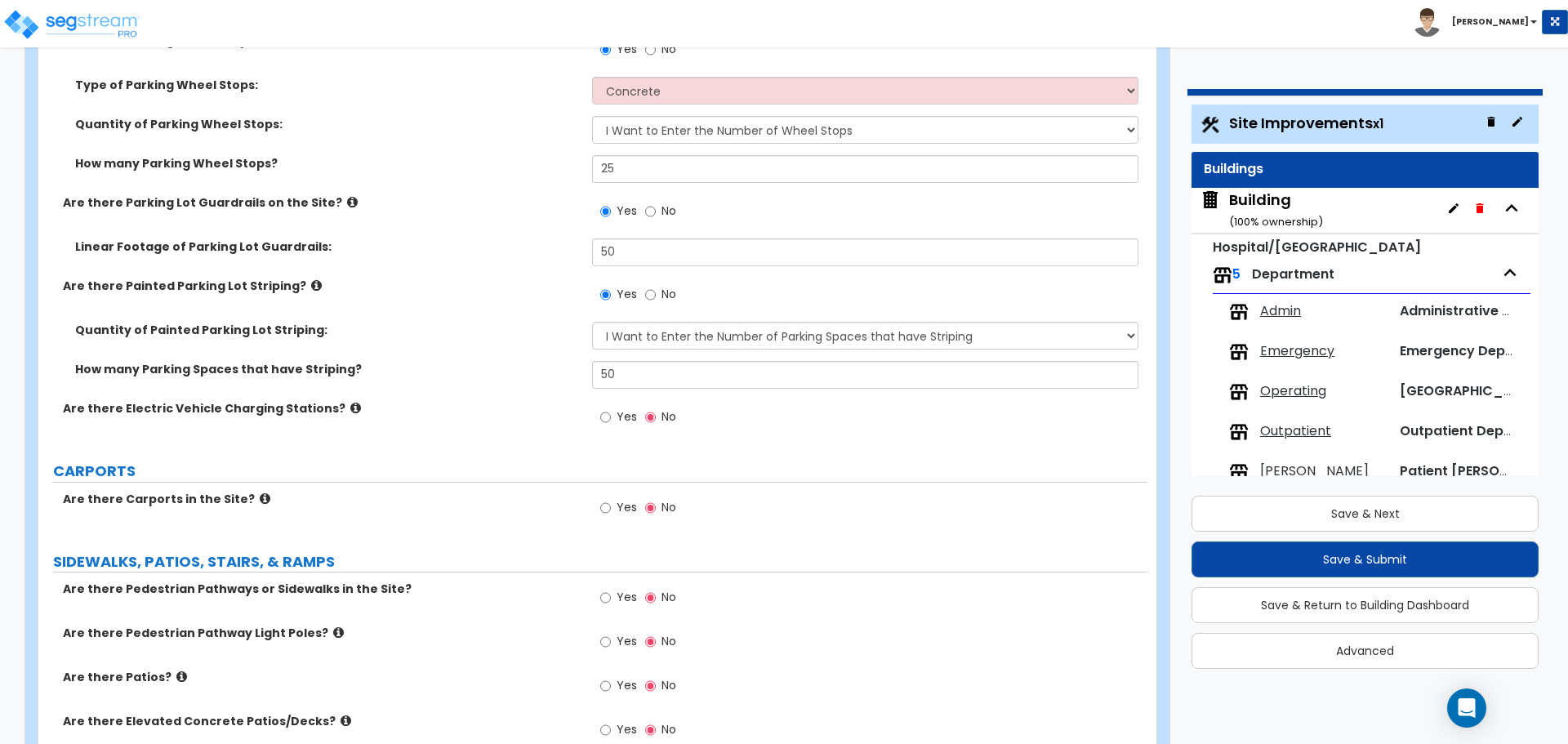
click at [618, 408] on span "Yes" at bounding box center [626, 416] width 20 height 16
click at [611, 408] on input "Yes" at bounding box center [605, 417] width 11 height 18
radio input "true"
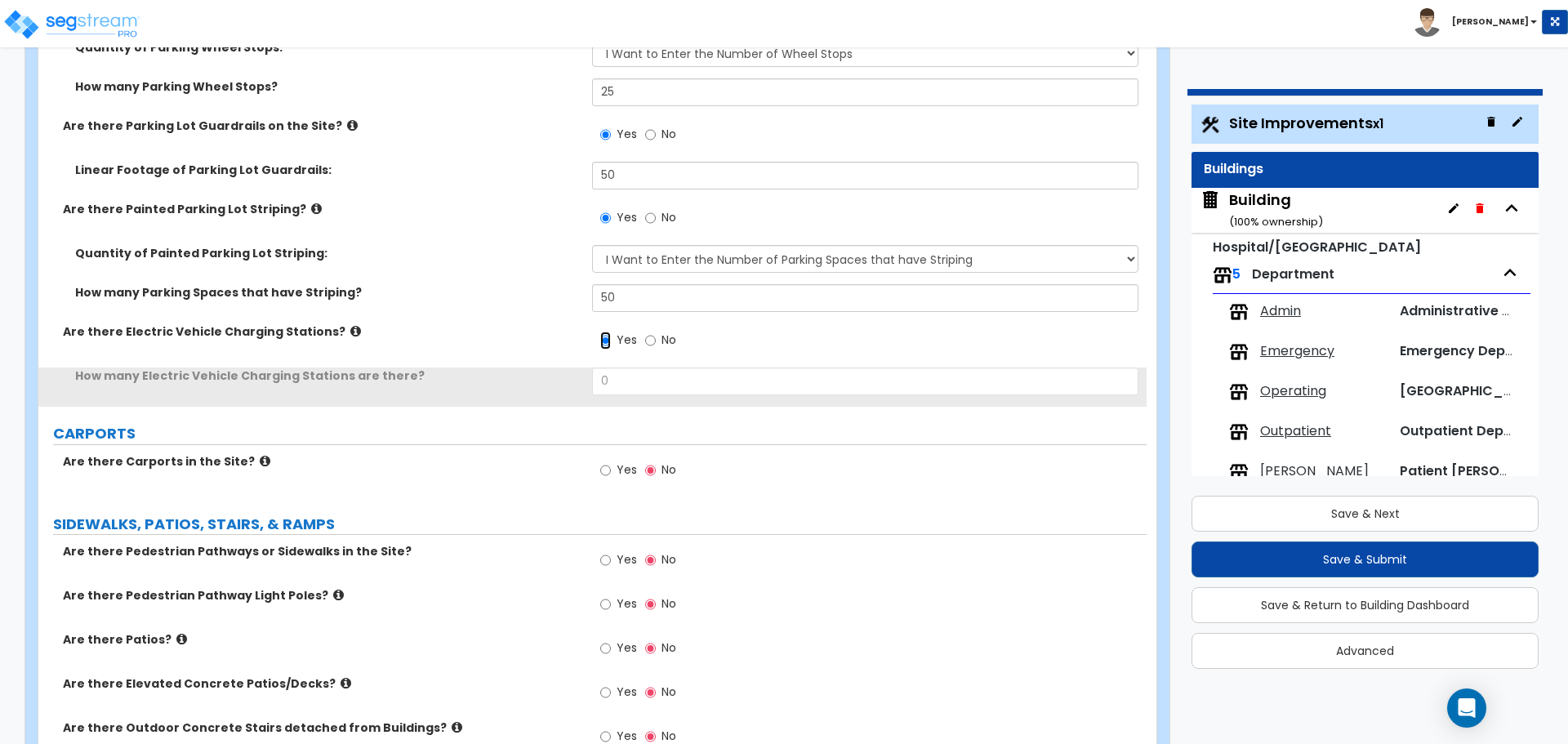
scroll to position [1776, 0]
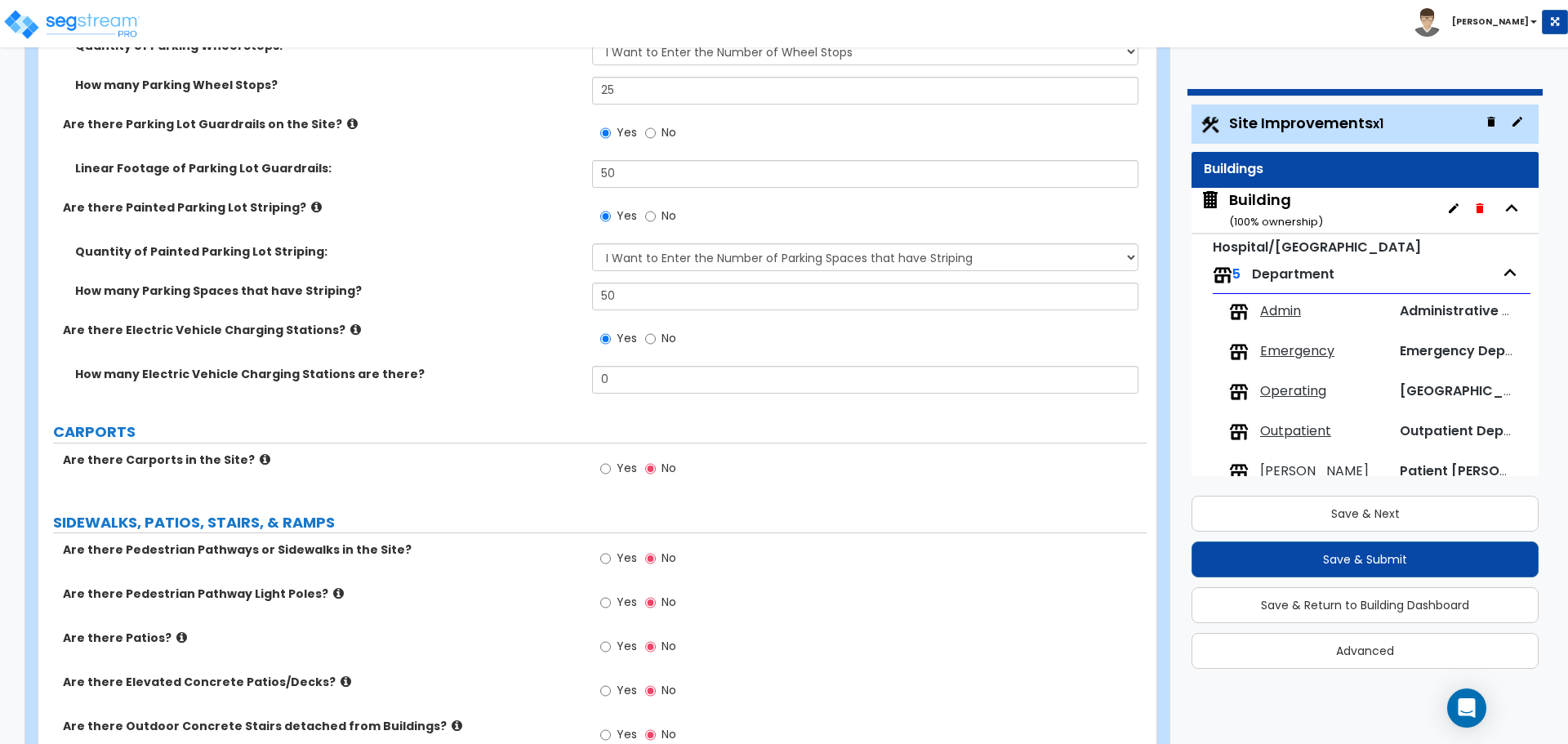
drag, startPoint x: 633, startPoint y: 391, endPoint x: 580, endPoint y: 389, distance: 53.0
click at [580, 390] on div "How many Electric Vehicle Charging Stations are there? 0" at bounding box center [592, 385] width 1109 height 40
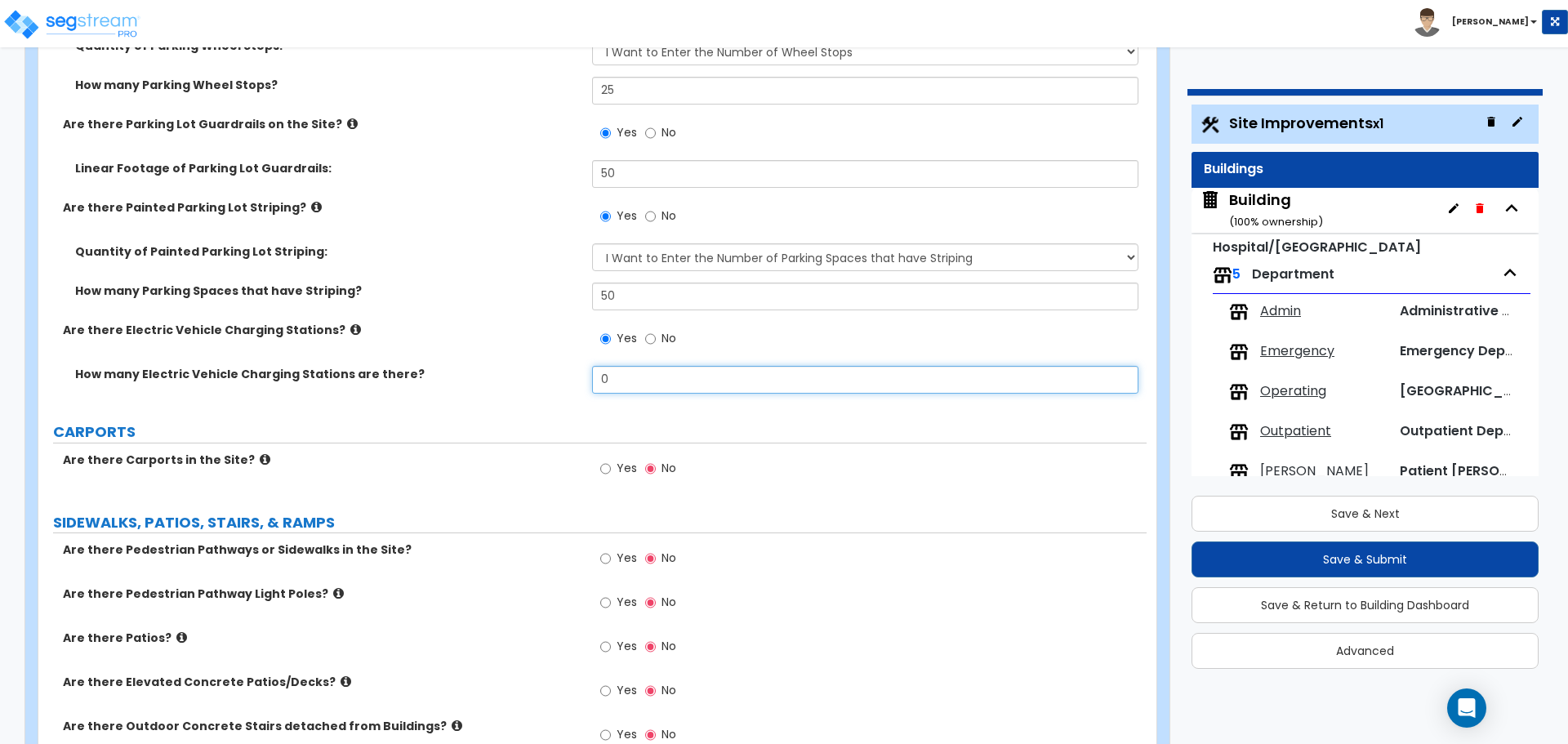
drag, startPoint x: 639, startPoint y: 384, endPoint x: 543, endPoint y: 371, distance: 96.9
click at [544, 371] on div "How many Electric Vehicle Charging Stations are there? 0" at bounding box center [592, 385] width 1109 height 40
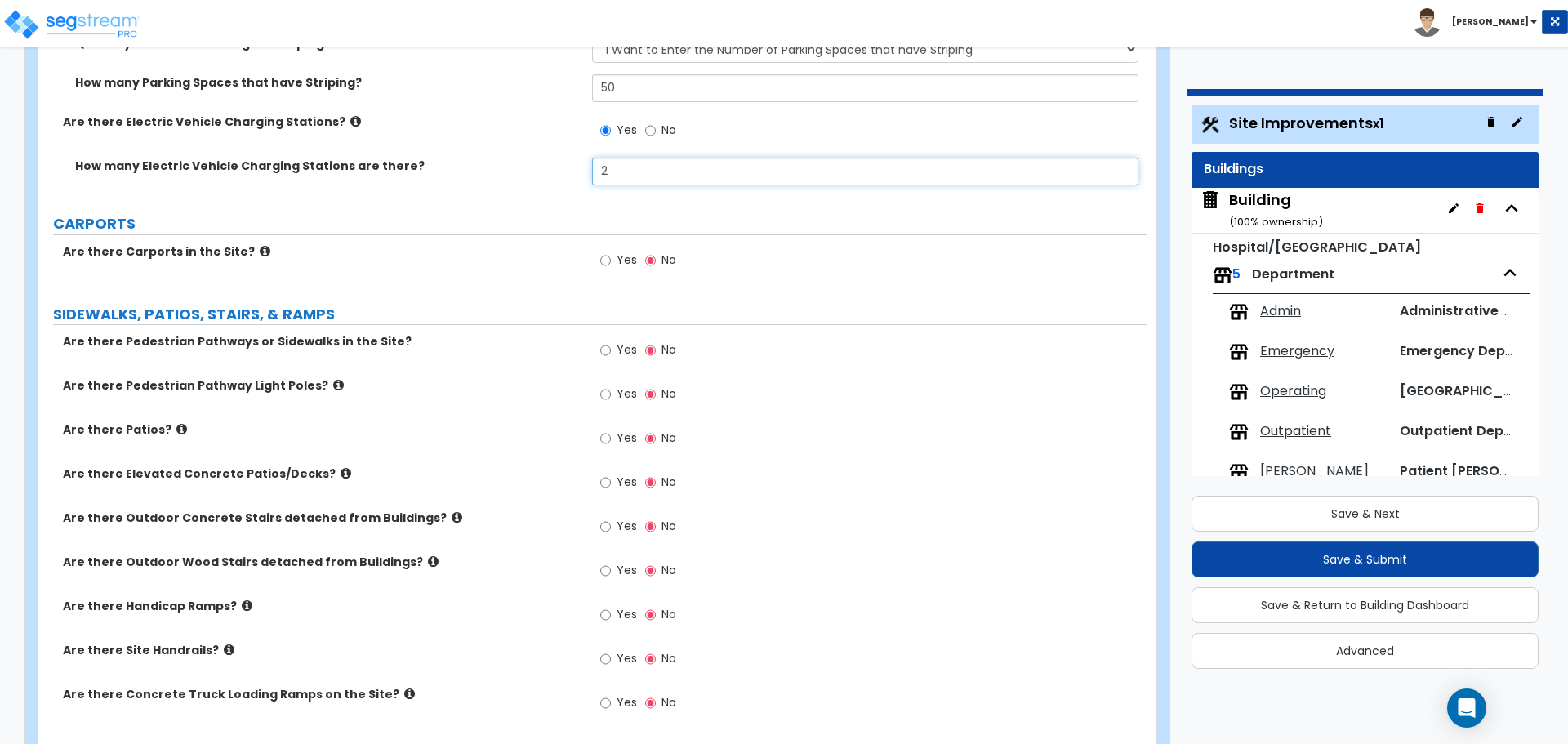
scroll to position [1988, 0]
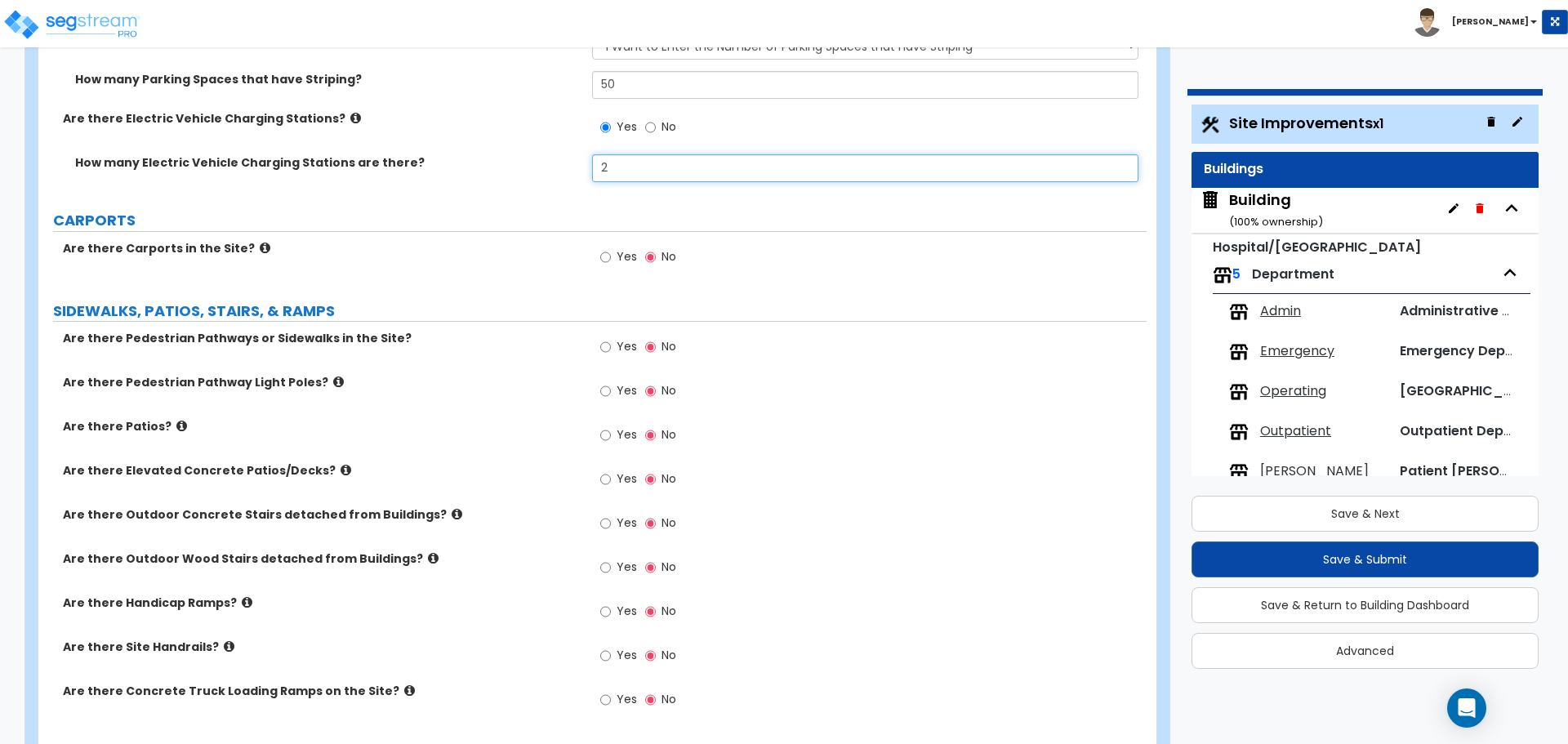
type input "2"
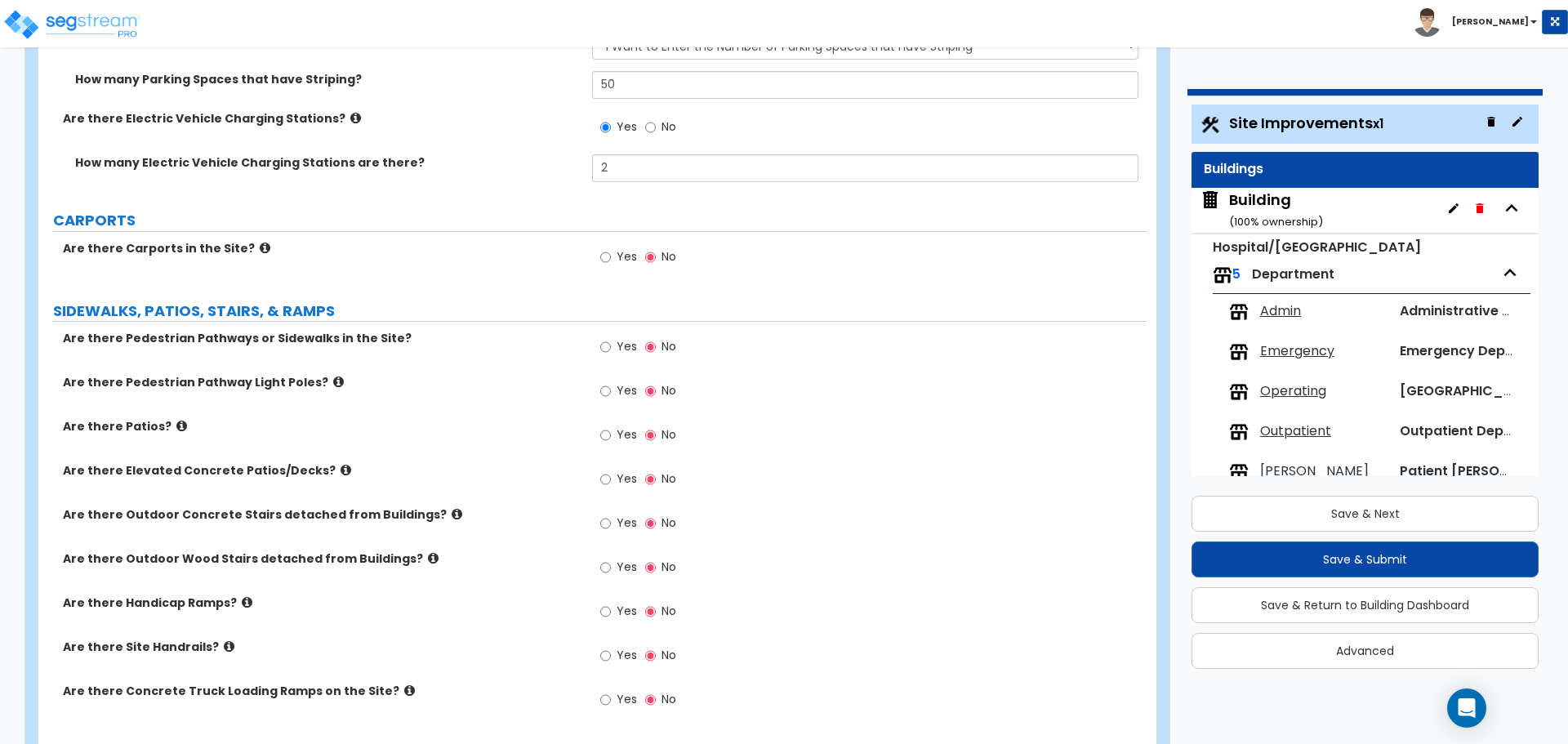
click at [619, 251] on span "Yes" at bounding box center [626, 256] width 20 height 16
click at [611, 251] on input "Yes" at bounding box center [605, 257] width 11 height 18
radio input "true"
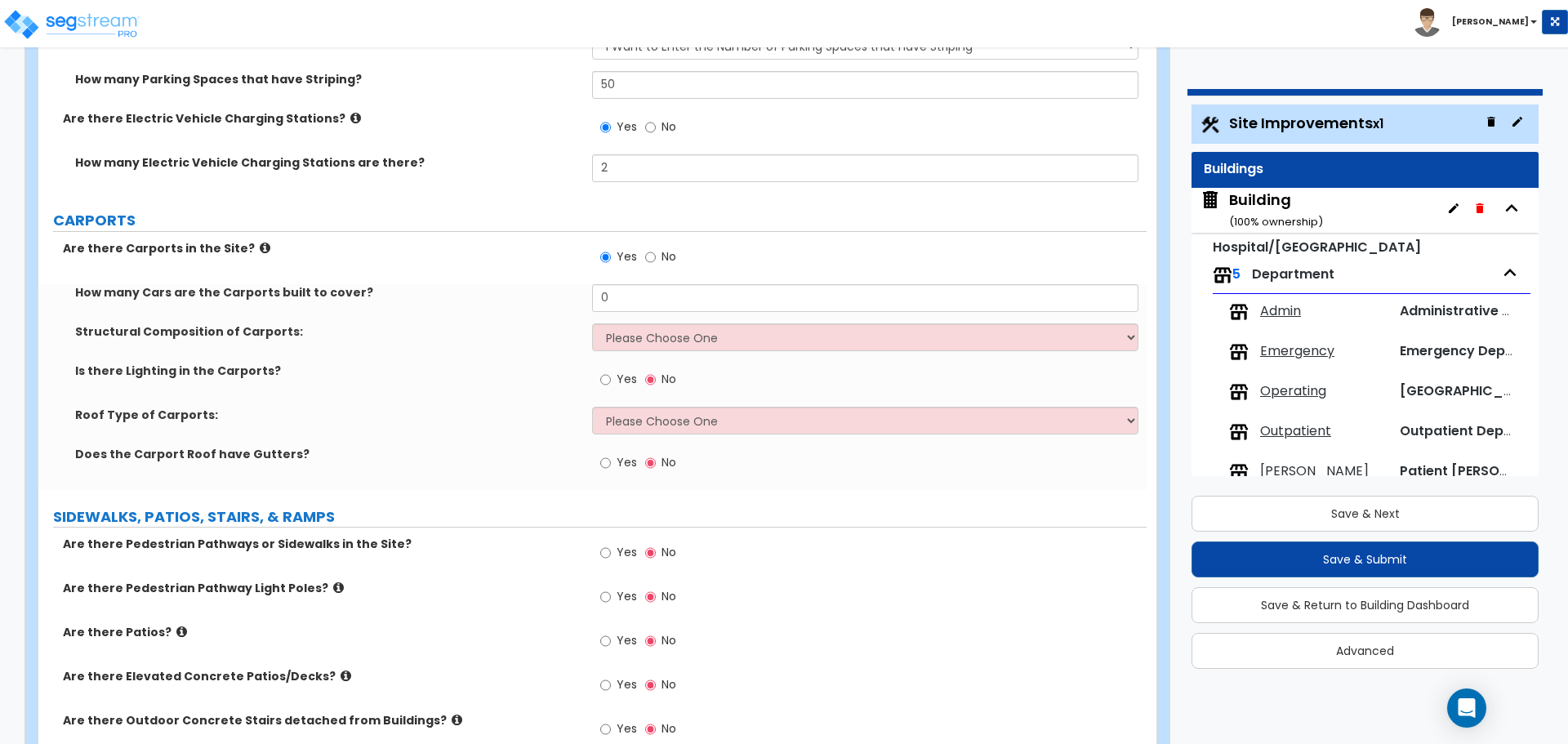
click at [260, 249] on icon at bounding box center [264, 248] width 11 height 13
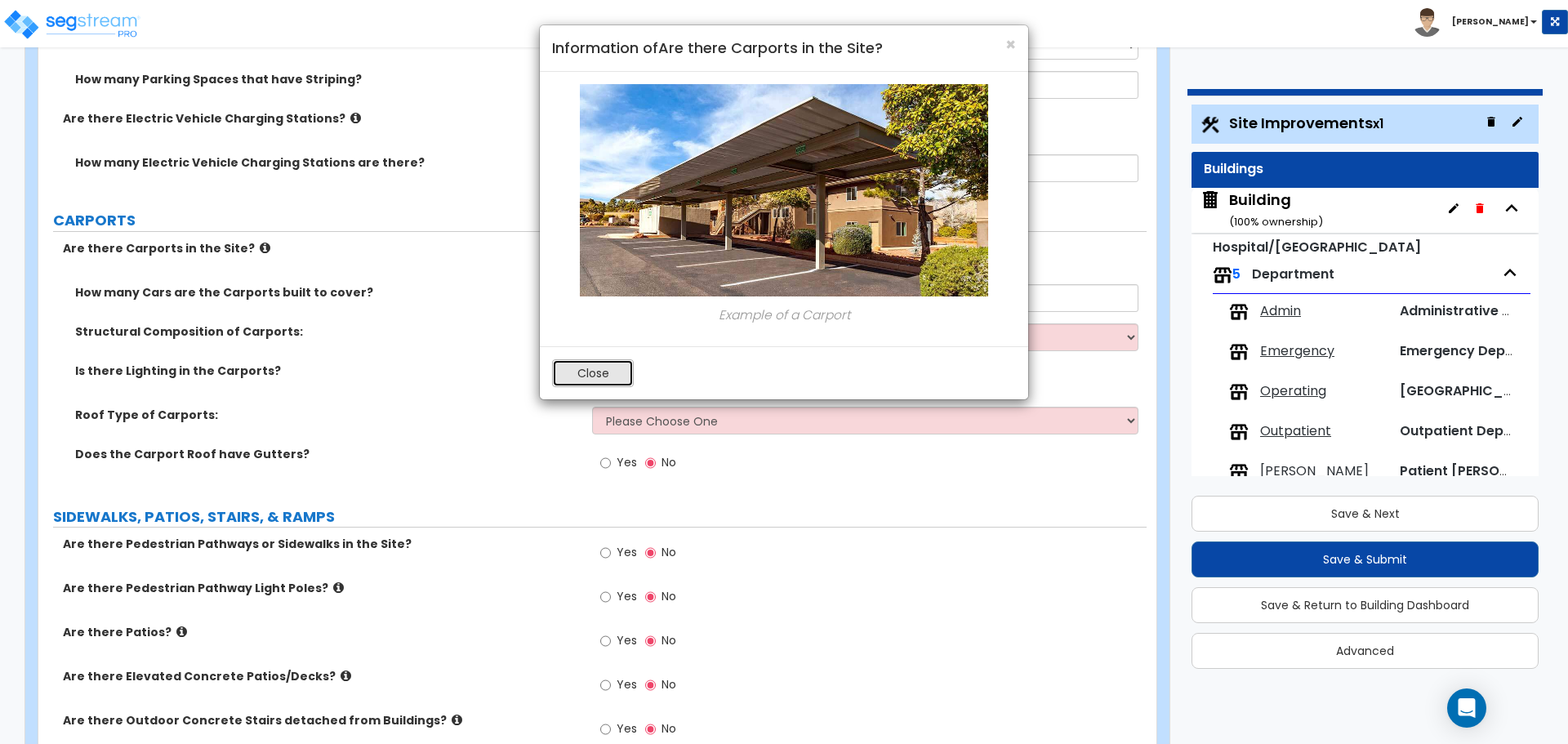
click at [606, 365] on button "Close" at bounding box center [592, 372] width 82 height 28
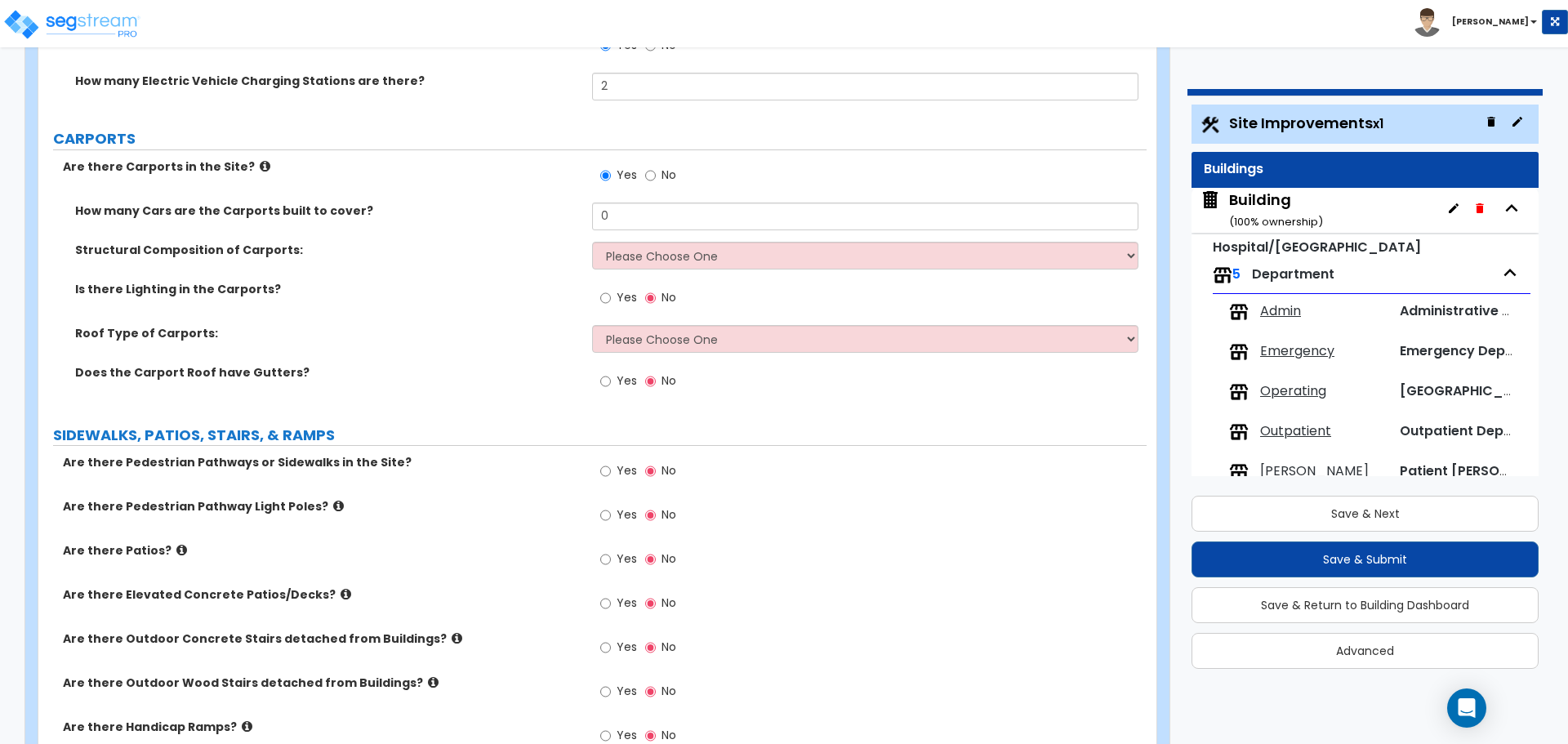
scroll to position [2073, 0]
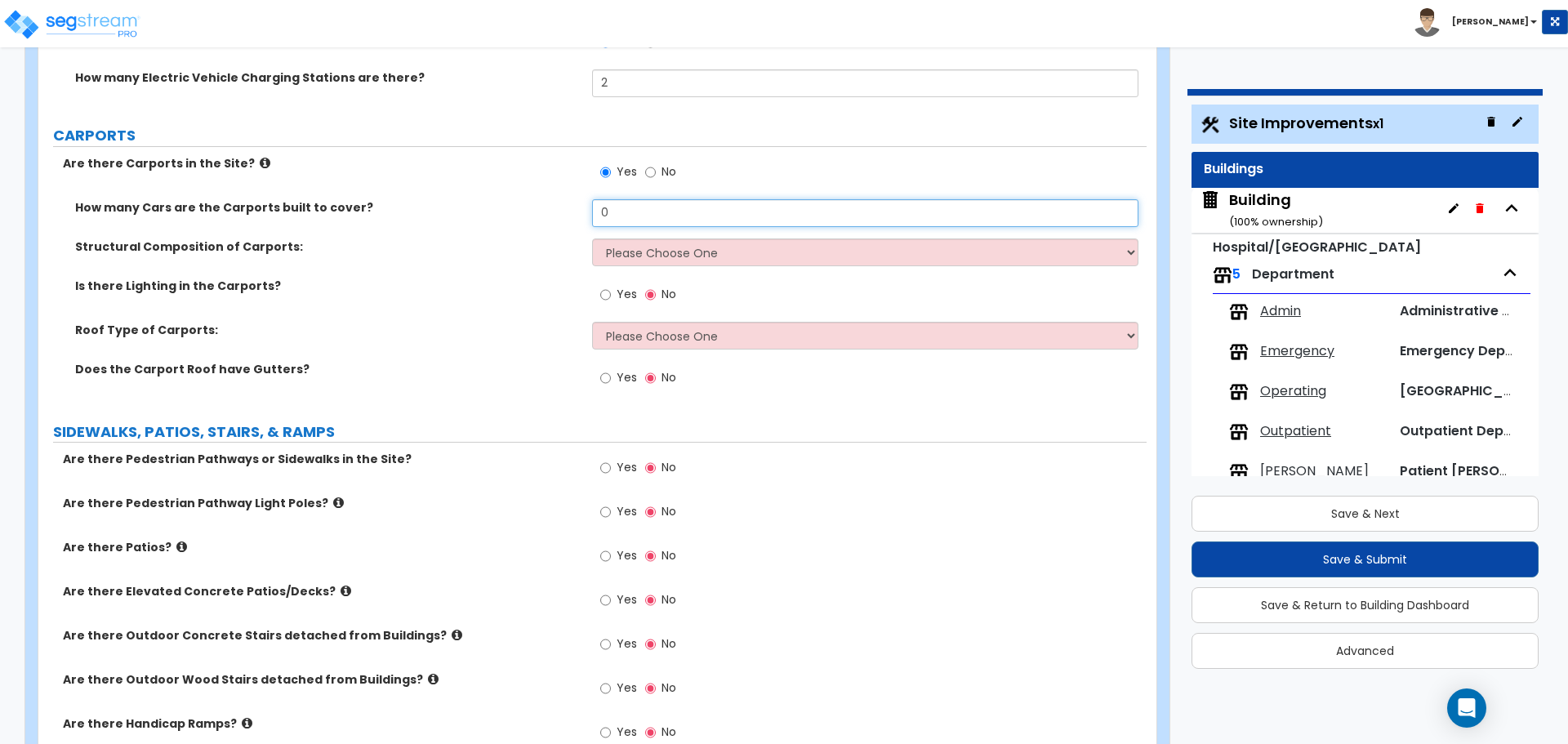
drag, startPoint x: 644, startPoint y: 221, endPoint x: 558, endPoint y: 204, distance: 87.7
click at [558, 204] on div "How many Cars are the Carports built to cover? 0" at bounding box center [592, 219] width 1109 height 40
type input "8"
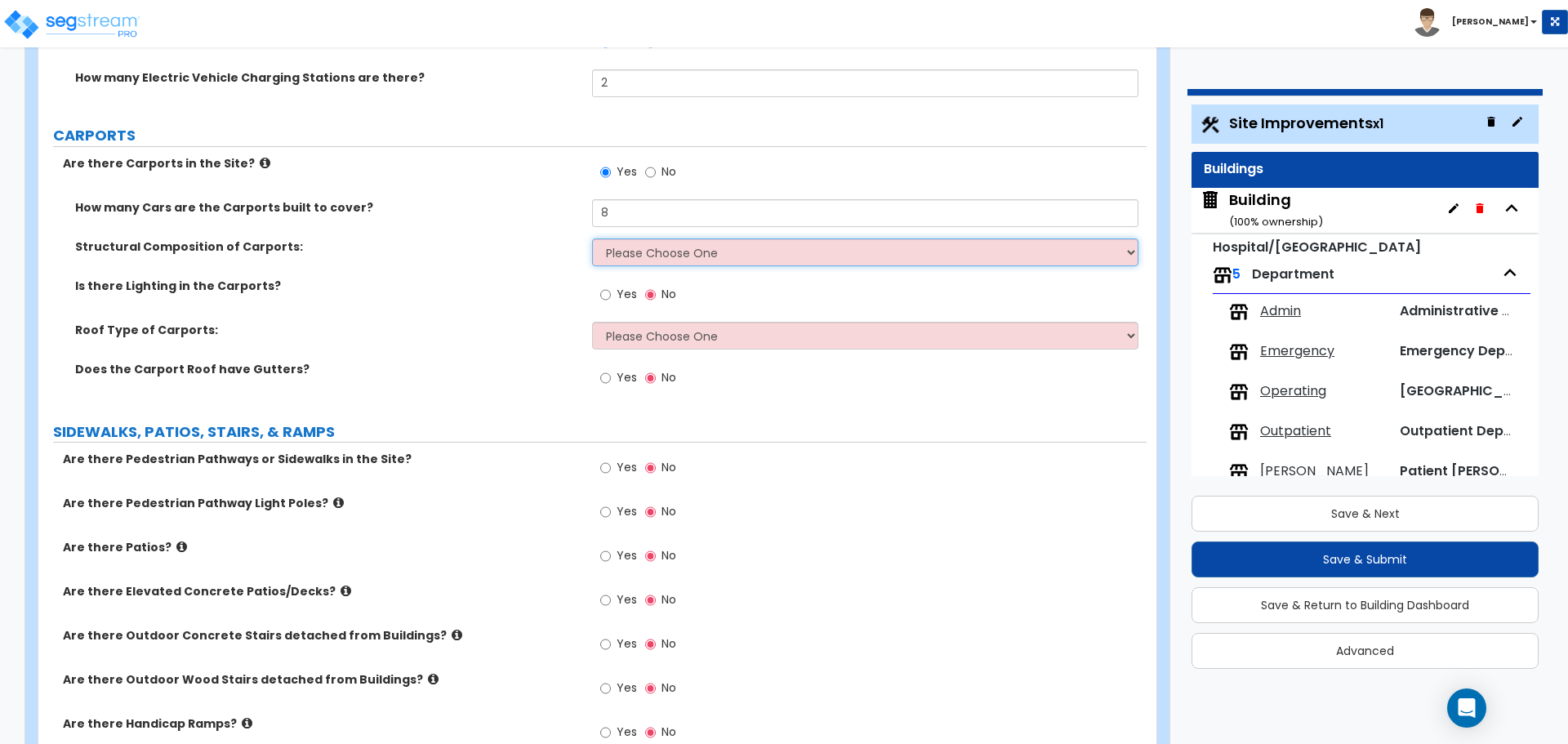
click at [670, 256] on select "Please Choose One Steel Wood" at bounding box center [865, 252] width 545 height 28
select select "1"
click at [592, 238] on select "Please Choose One Steel Wood" at bounding box center [865, 252] width 545 height 28
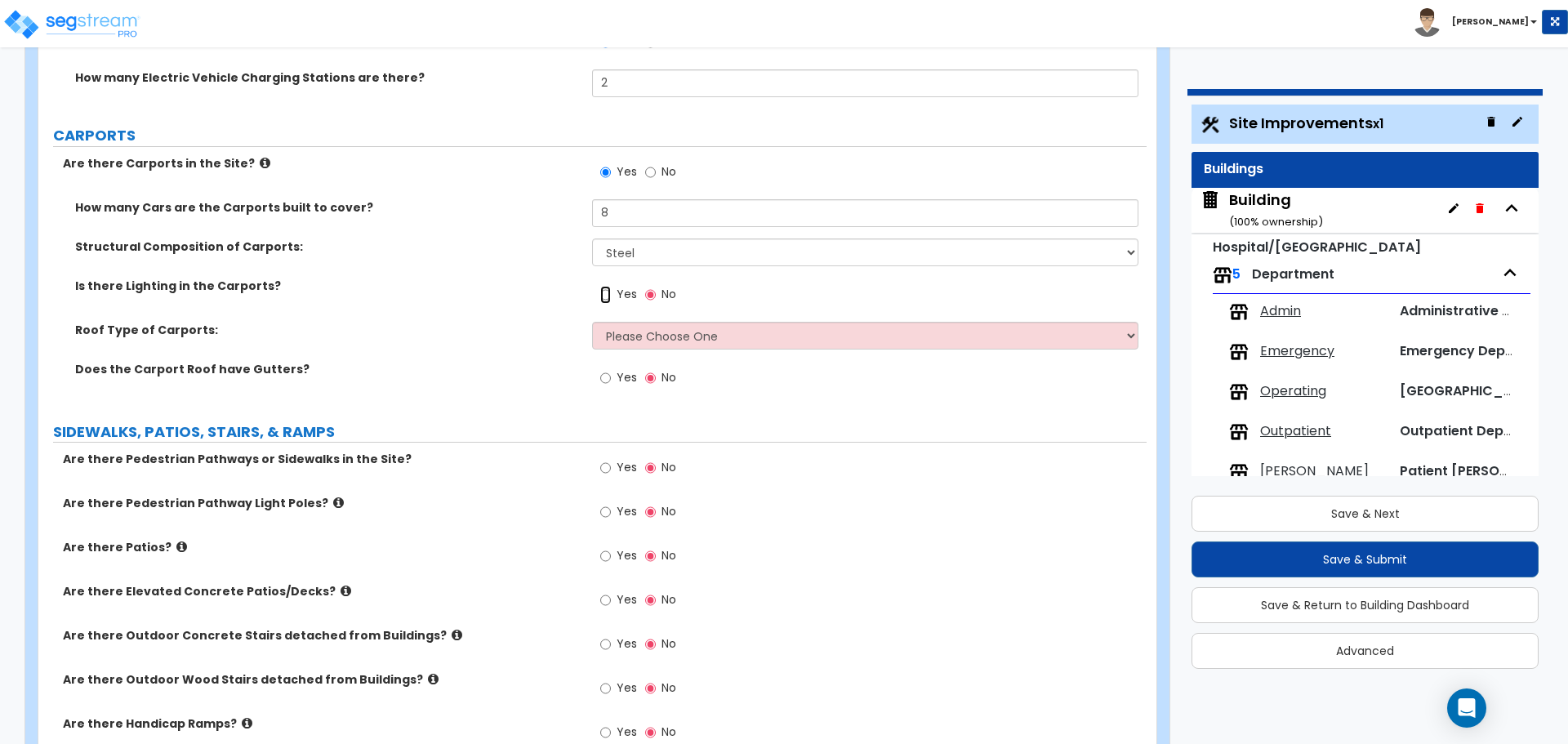
click at [608, 295] on input "Yes" at bounding box center [605, 294] width 11 height 18
radio input "true"
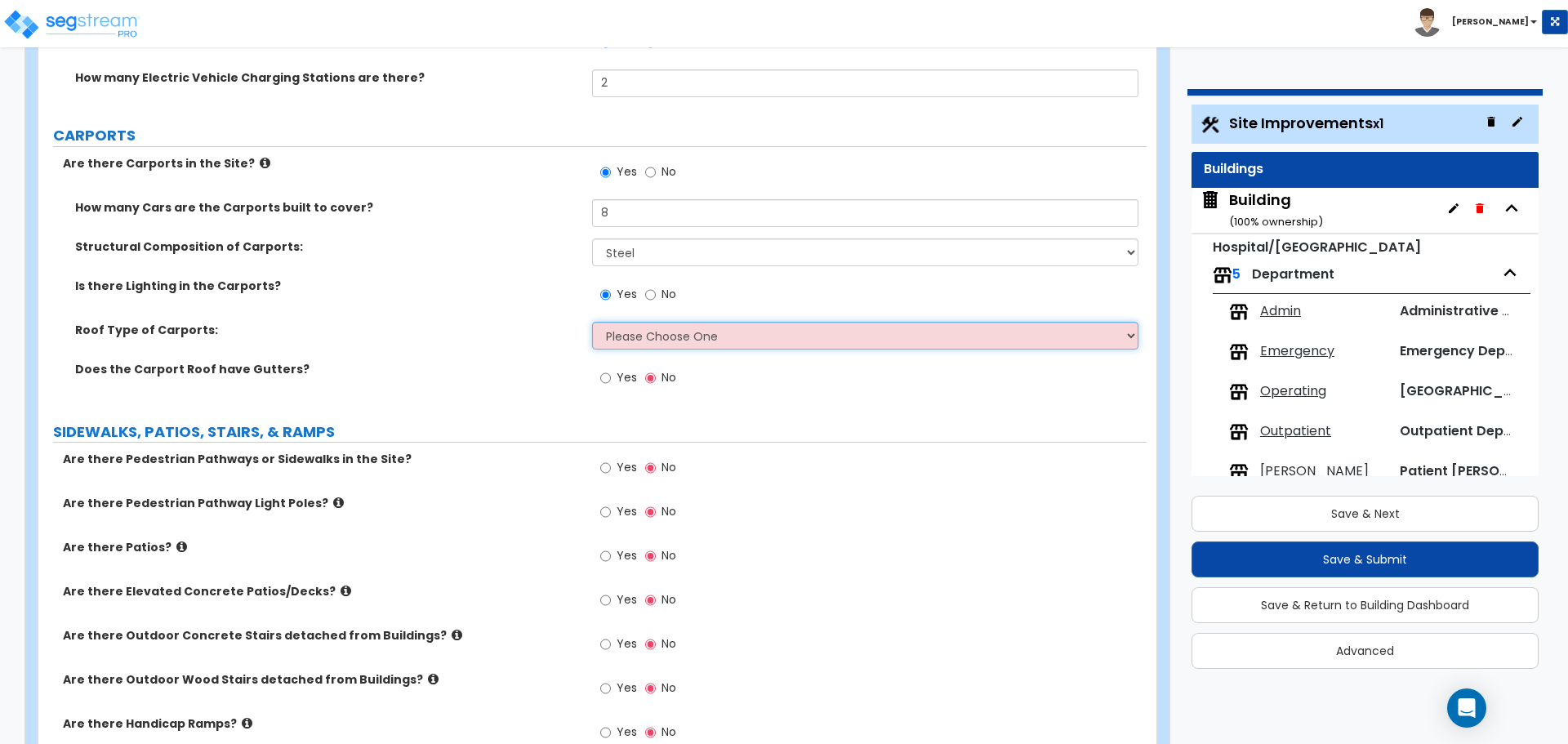
click at [651, 328] on select "Please Choose One Gabled Roof Flat Roof" at bounding box center [865, 336] width 545 height 28
select select "2"
click at [592, 322] on select "Please Choose One Gabled Roof Flat Roof" at bounding box center [865, 336] width 545 height 28
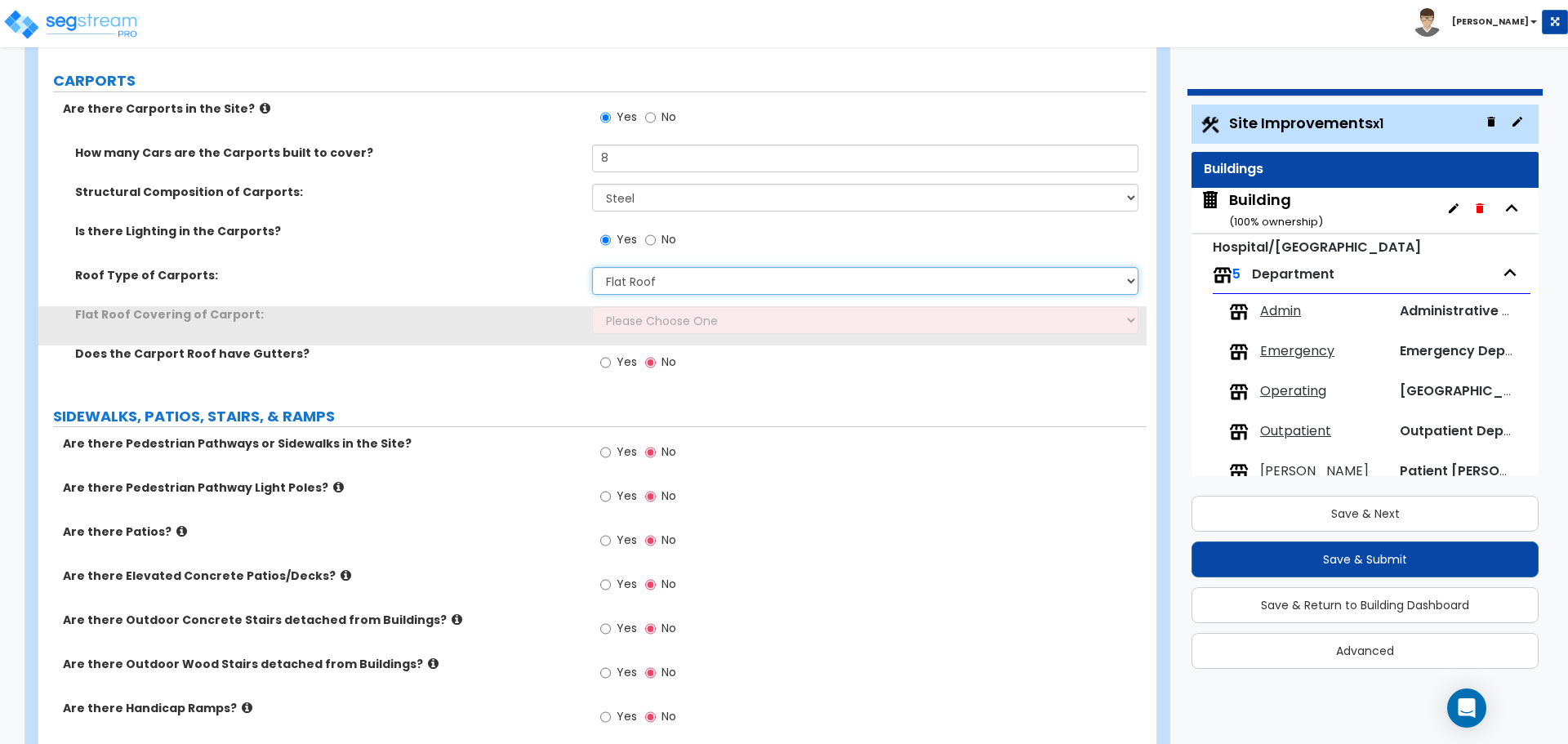
scroll to position [2136, 0]
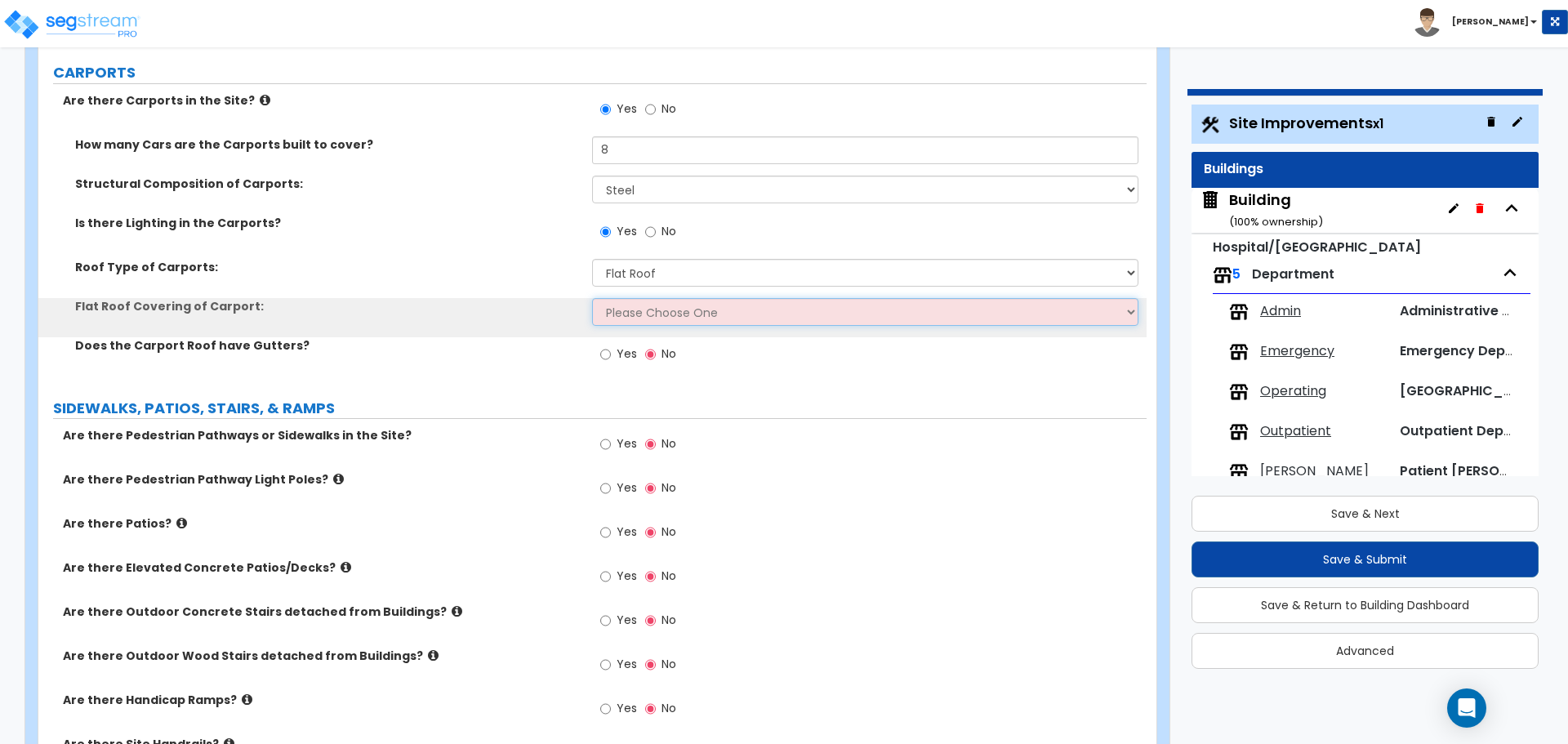
click at [678, 309] on select "Please Choose One Rolled Asphalt Plastic Membrane Asphalt Flood Coat Standing S…" at bounding box center [865, 312] width 545 height 28
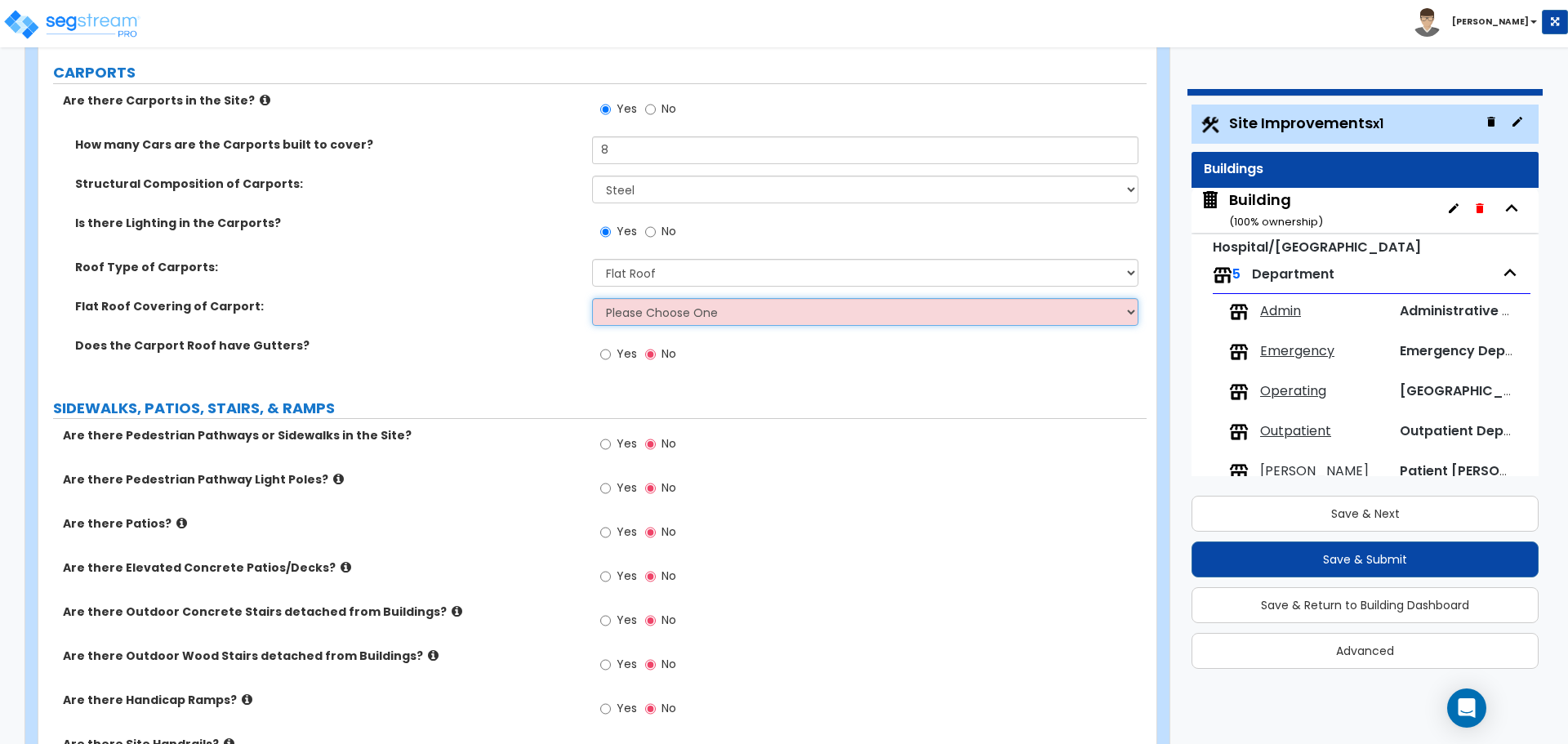
click at [592, 298] on select "Please Choose One Rolled Asphalt Plastic Membrane Asphalt Flood Coat Standing S…" at bounding box center [865, 312] width 545 height 28
click at [664, 306] on select "Please Choose One Rolled Asphalt Plastic Membrane Asphalt Flood Coat Standing S…" at bounding box center [865, 312] width 545 height 28
select select "1"
click at [592, 298] on select "Please Choose One Rolled Asphalt Plastic Membrane Asphalt Flood Coat Standing S…" at bounding box center [865, 312] width 545 height 28
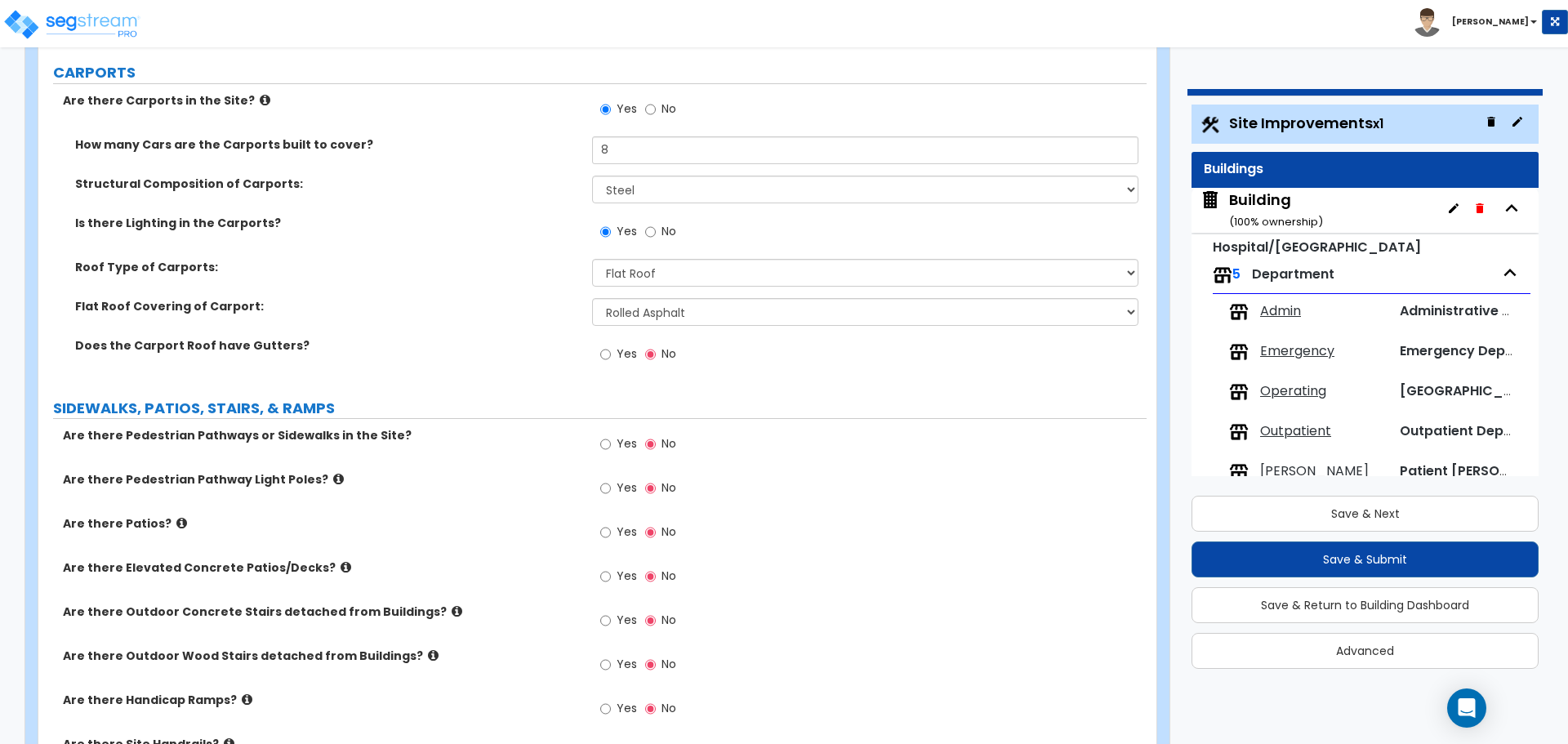
click at [619, 348] on span "Yes" at bounding box center [626, 353] width 20 height 16
click at [611, 348] on input "Yes" at bounding box center [605, 354] width 11 height 18
radio input "true"
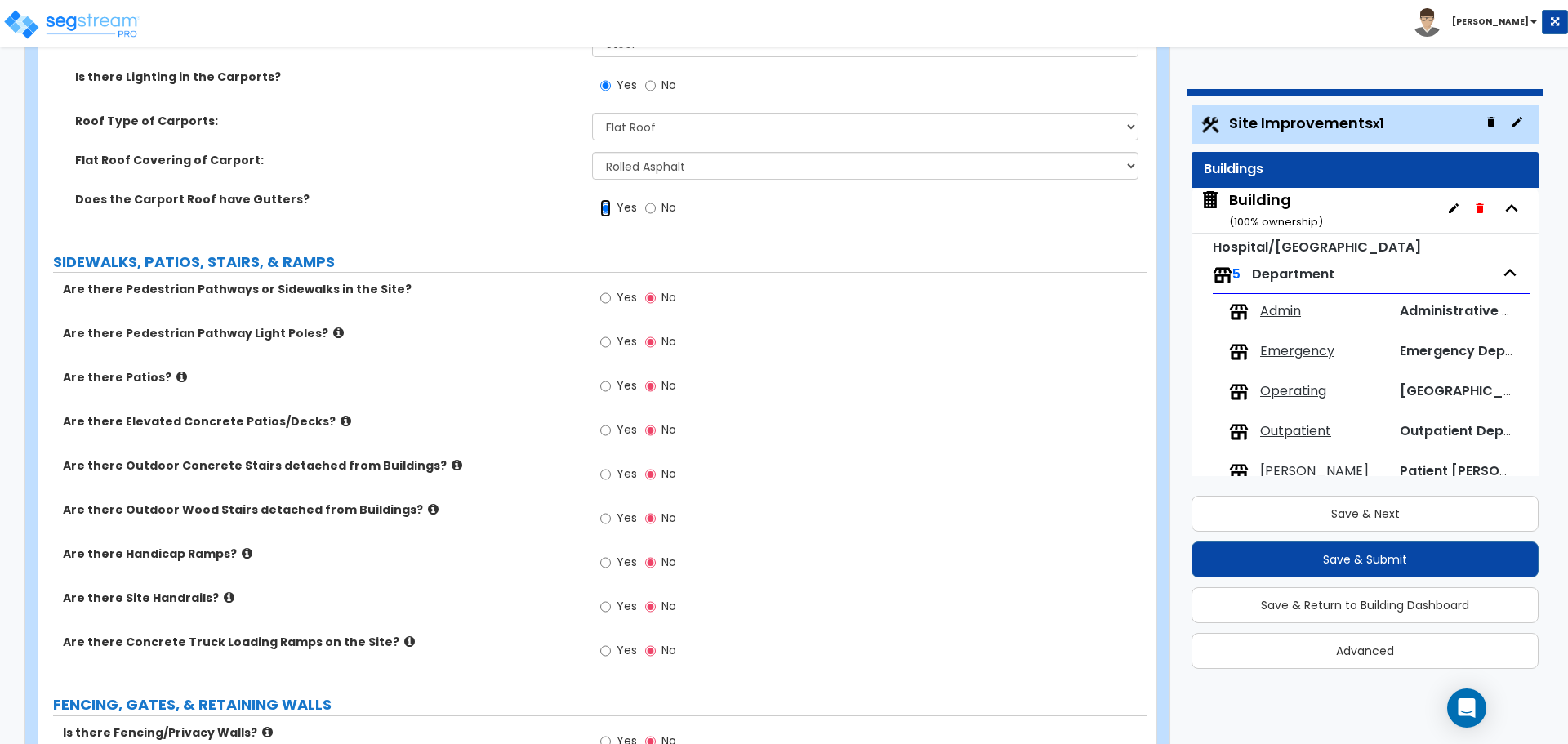
scroll to position [2284, 0]
click at [624, 298] on span "Yes" at bounding box center [626, 294] width 20 height 16
click at [611, 298] on input "Yes" at bounding box center [605, 295] width 11 height 18
radio input "true"
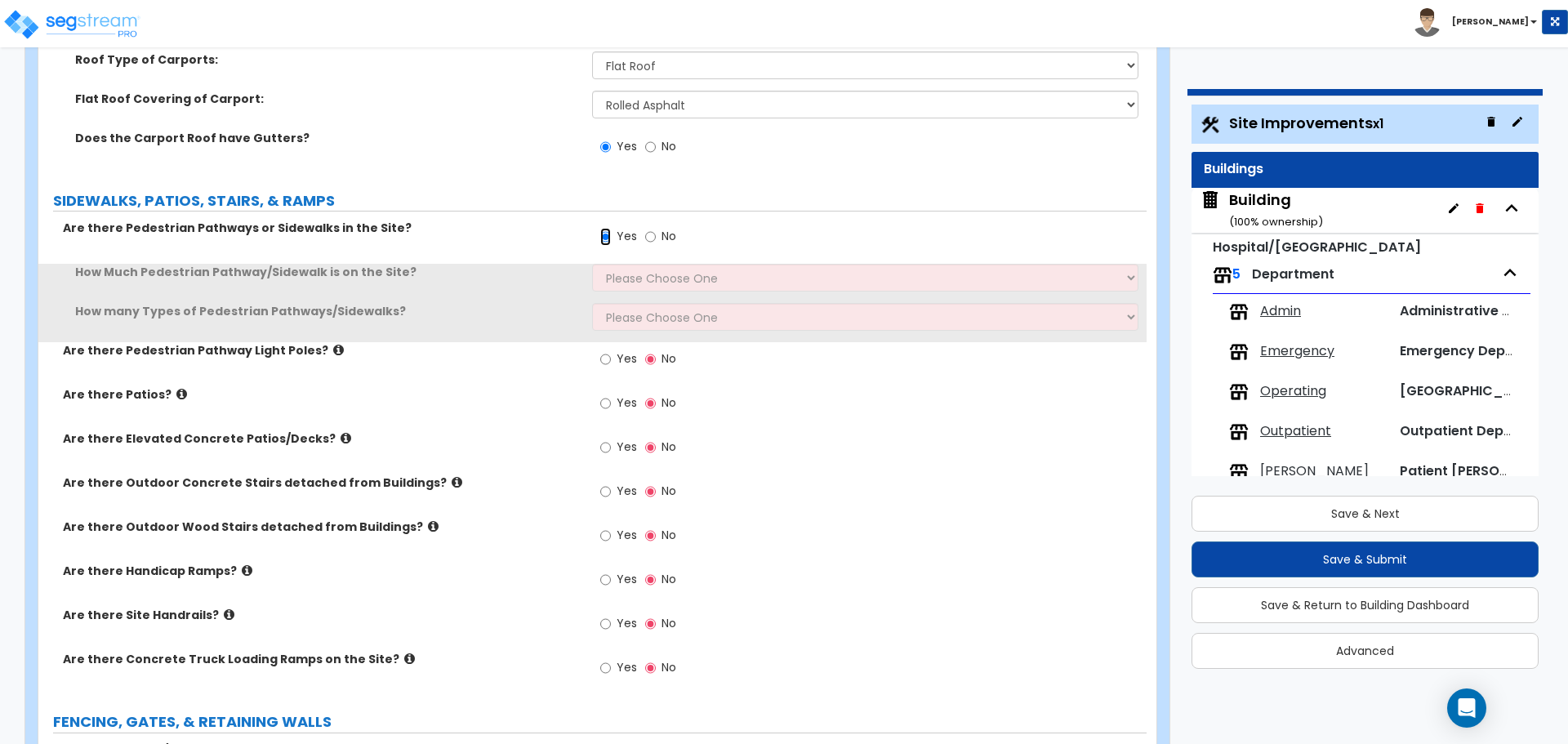
scroll to position [2357, 0]
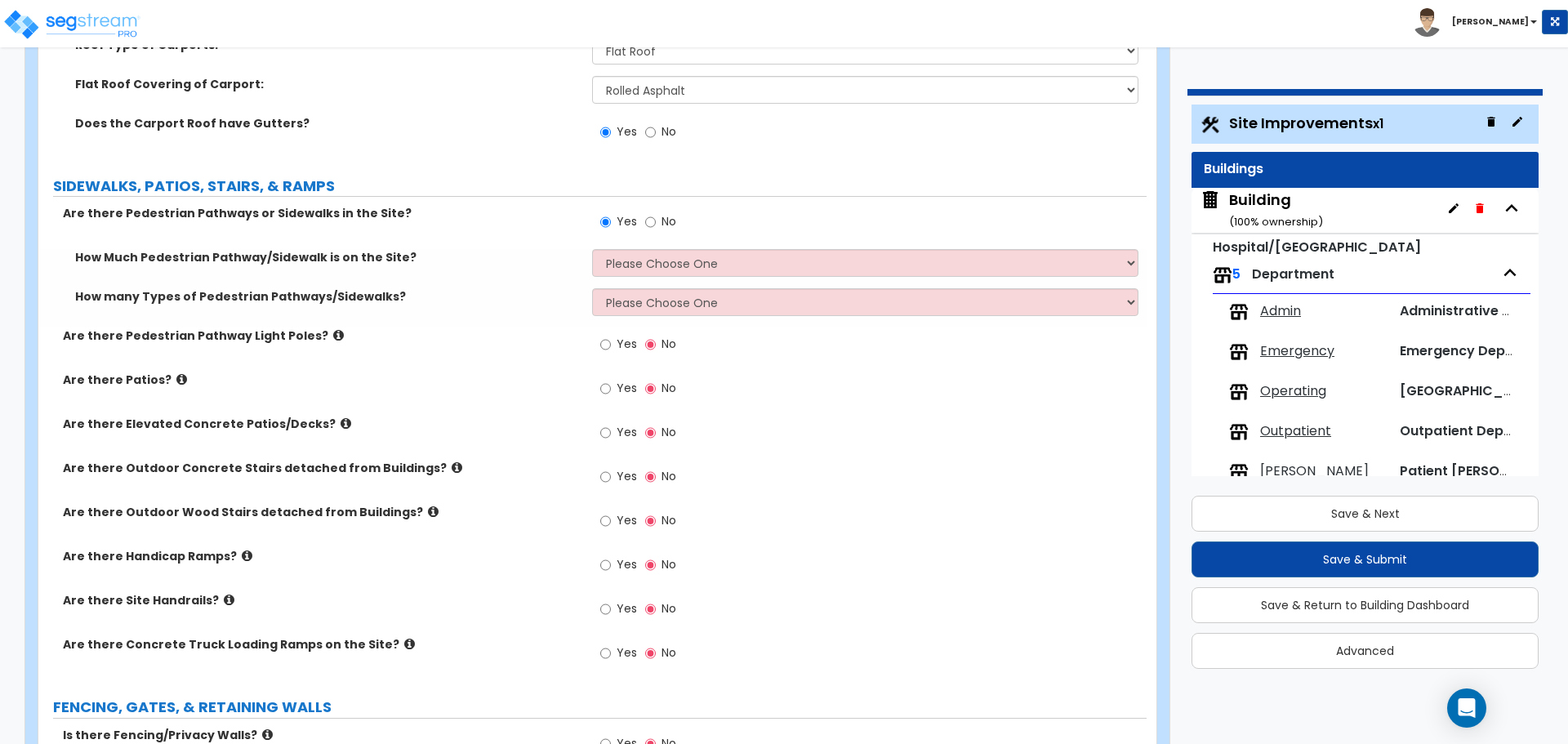
click at [642, 280] on div "How Much Pedestrian Pathway/Sidewalk is on the Site? Please Choose One I Don't …" at bounding box center [592, 268] width 1109 height 40
click at [625, 262] on select "Please Choose One I Don't Know, Please Estimate For Me Enter Linear Footage" at bounding box center [865, 262] width 545 height 28
select select "2"
click at [592, 249] on select "Please Choose One I Don't Know, Please Estimate For Me Enter Linear Footage" at bounding box center [865, 262] width 545 height 28
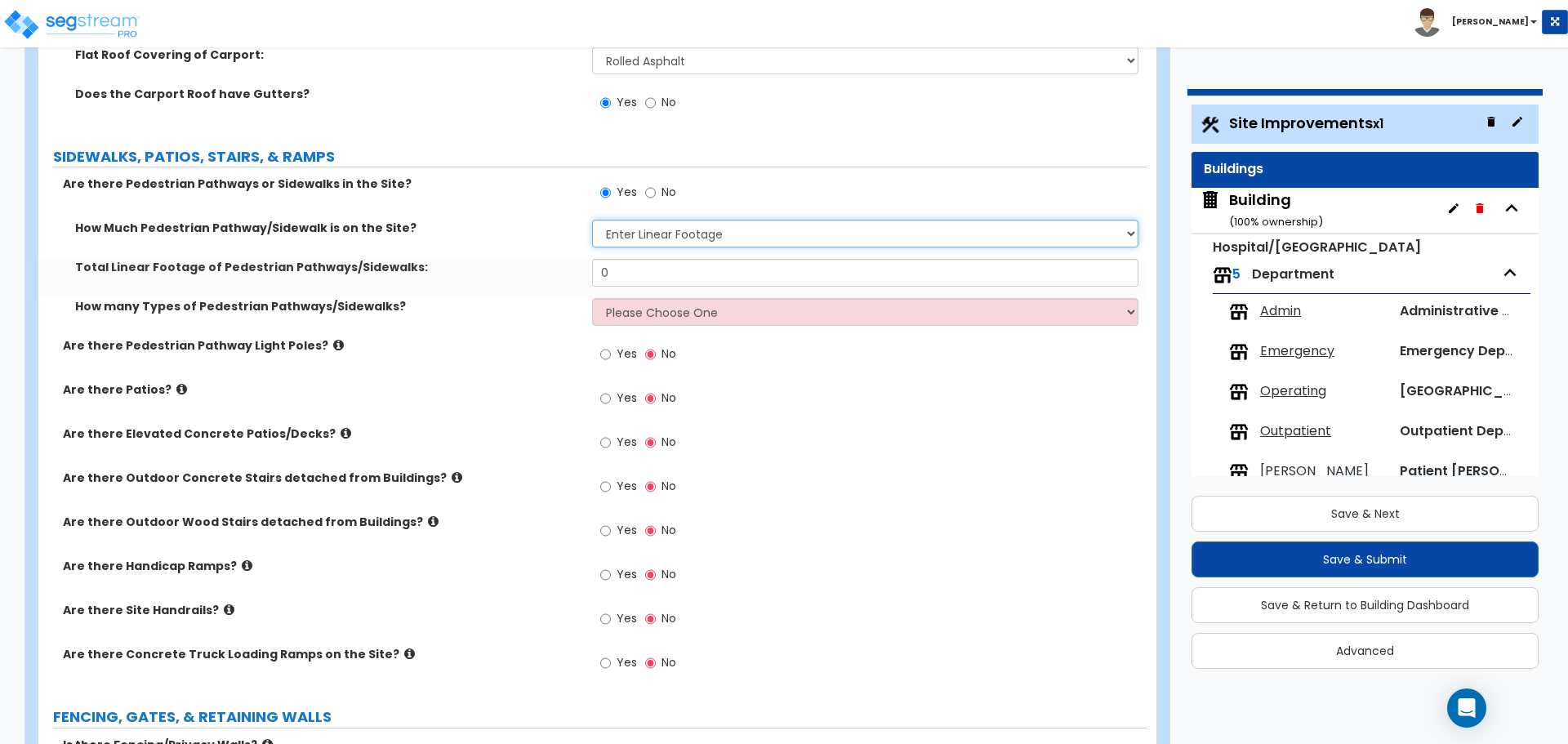
scroll to position [2390, 0]
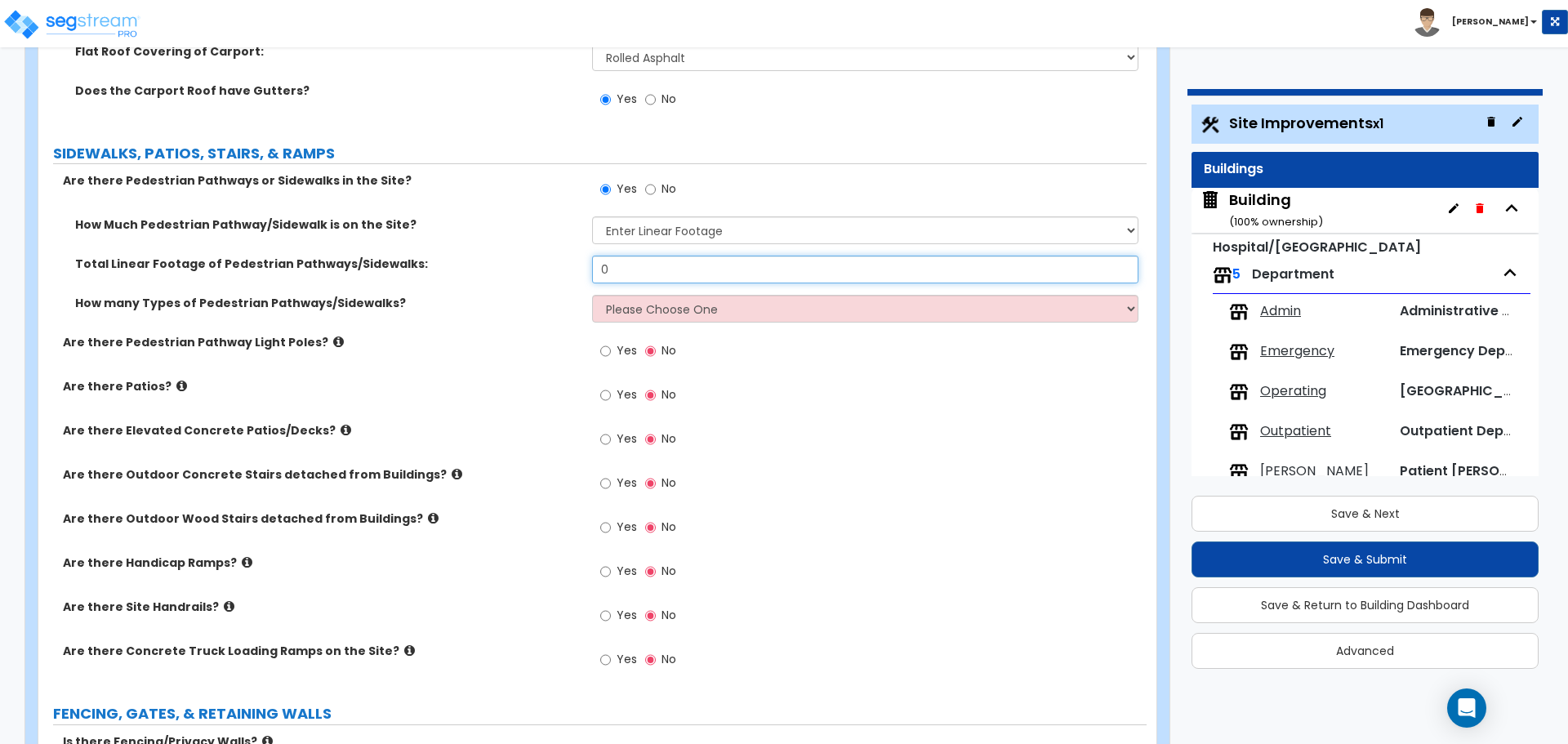
drag, startPoint x: 623, startPoint y: 268, endPoint x: 547, endPoint y: 266, distance: 76.0
click at [548, 266] on div "Total Linear Footage of Pedestrian Pathways/Sidewalks: 0" at bounding box center [592, 275] width 1109 height 40
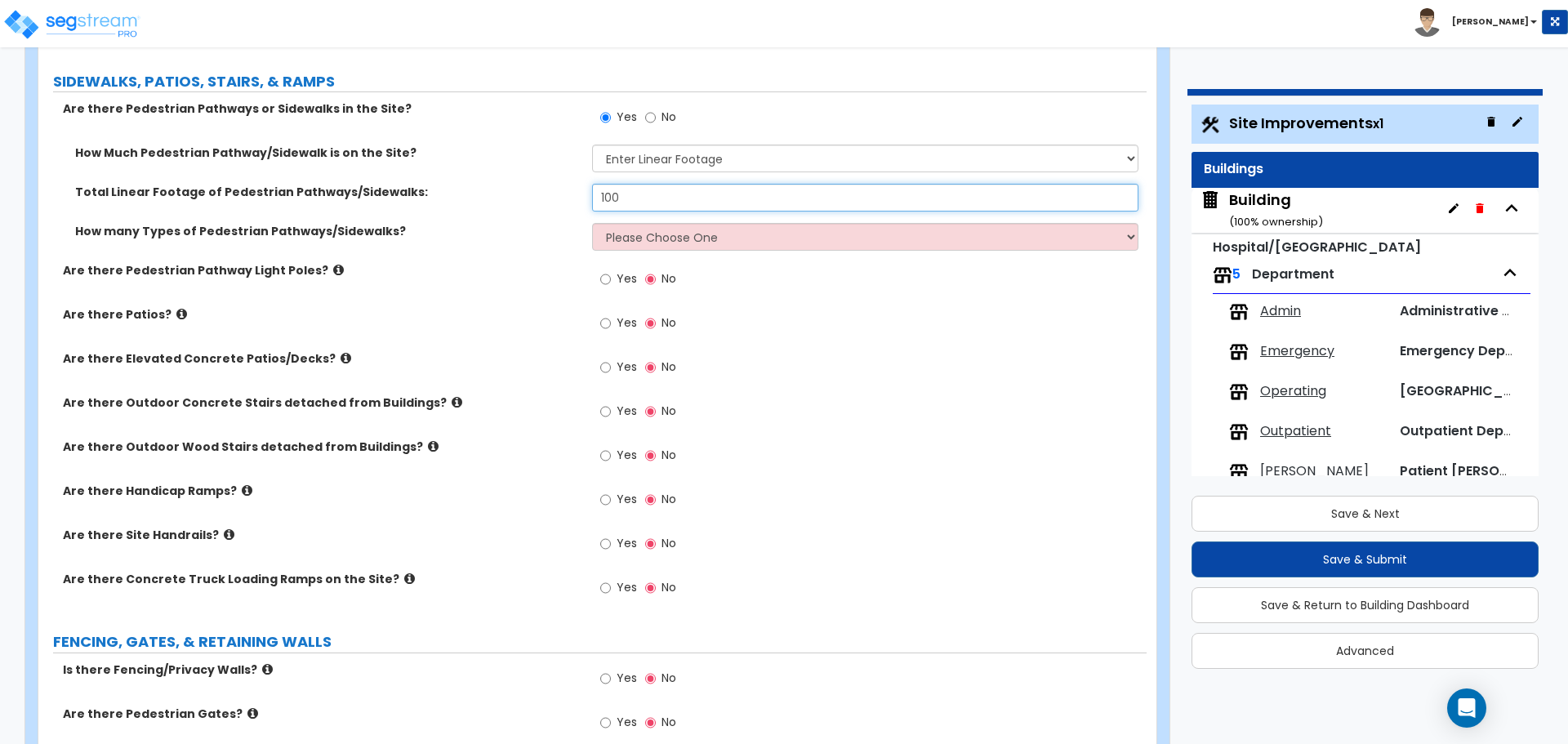
type input "100"
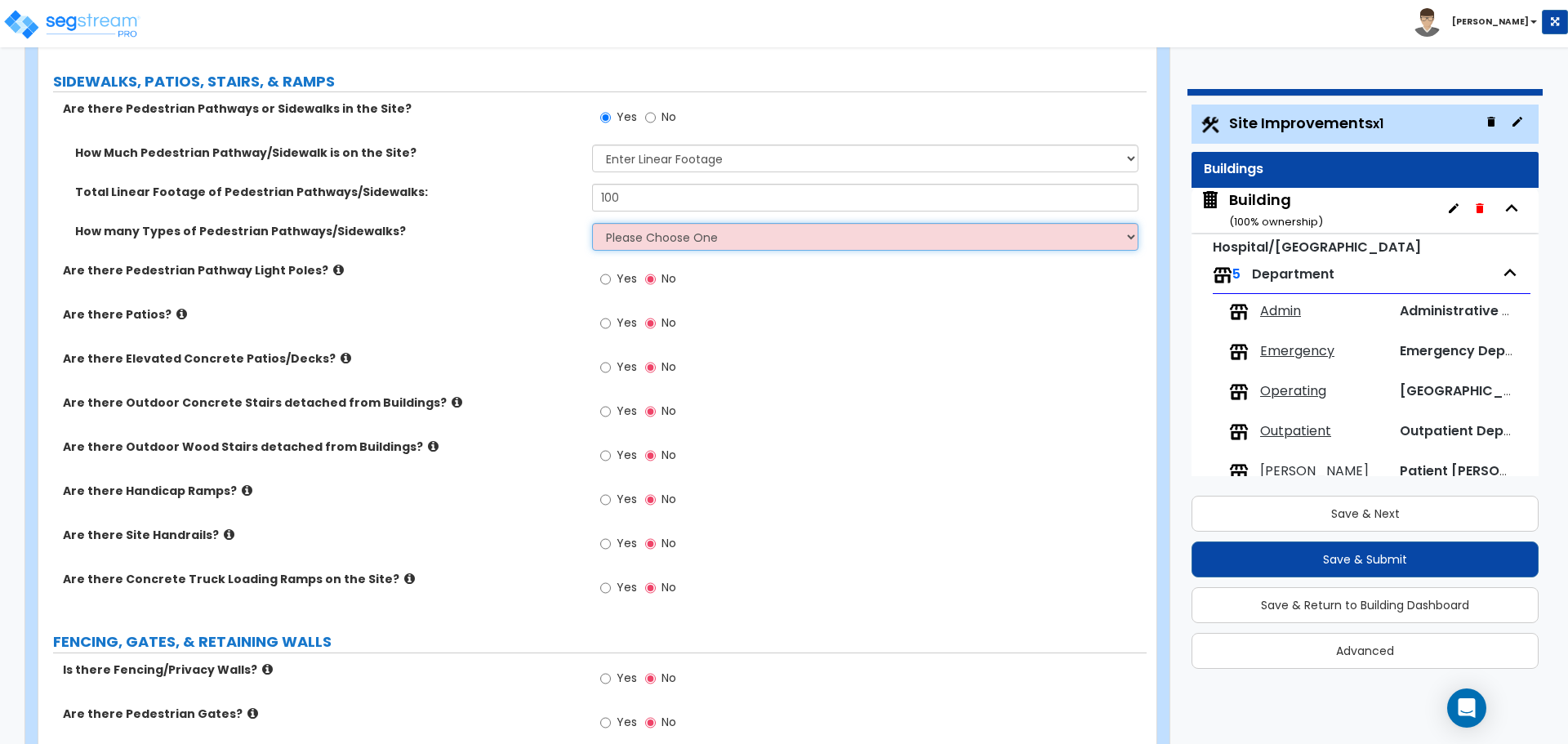
click at [682, 232] on select "Please Choose One 1 2 3" at bounding box center [865, 236] width 545 height 28
click at [592, 223] on select "Please Choose One 1 2 3" at bounding box center [865, 236] width 545 height 28
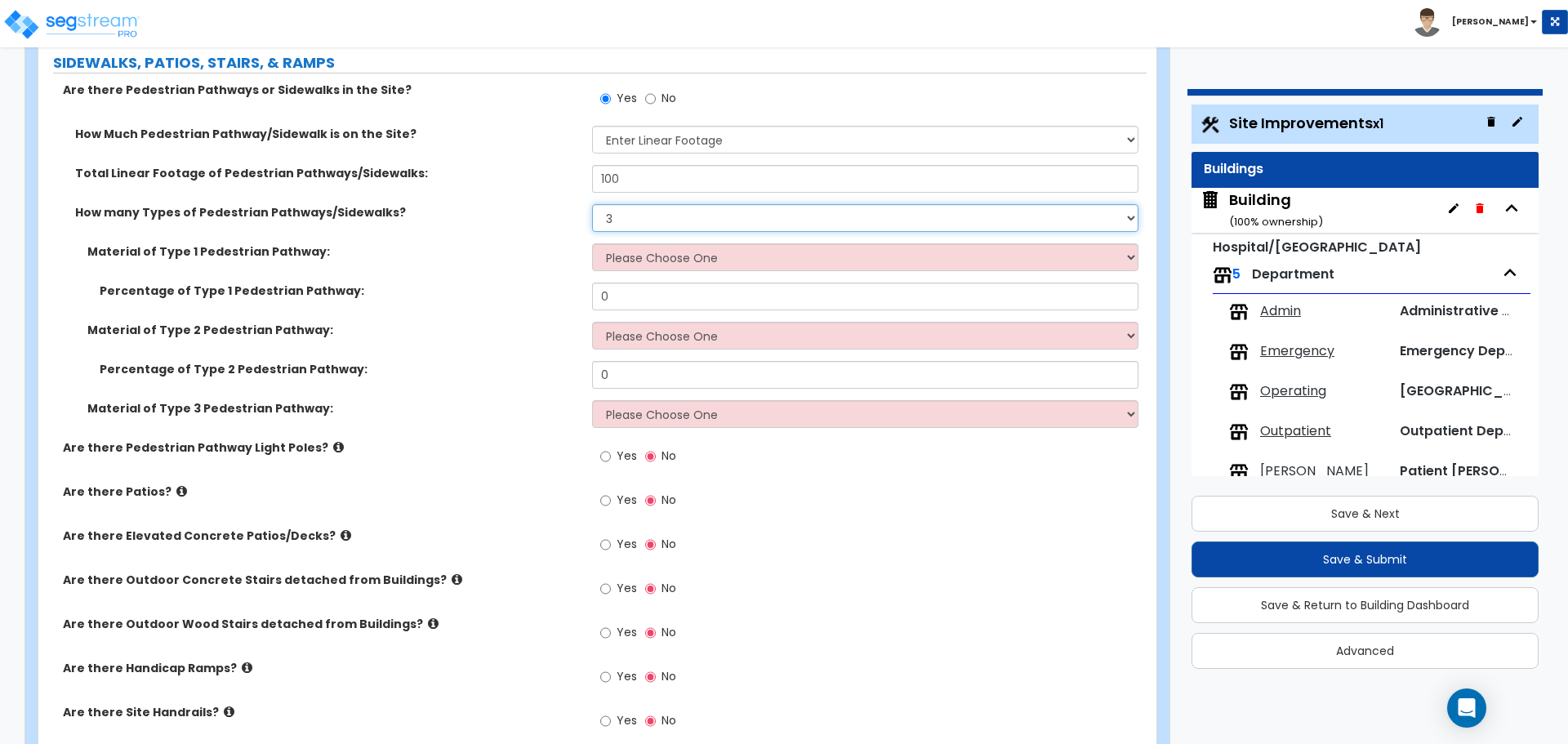
scroll to position [2473, 0]
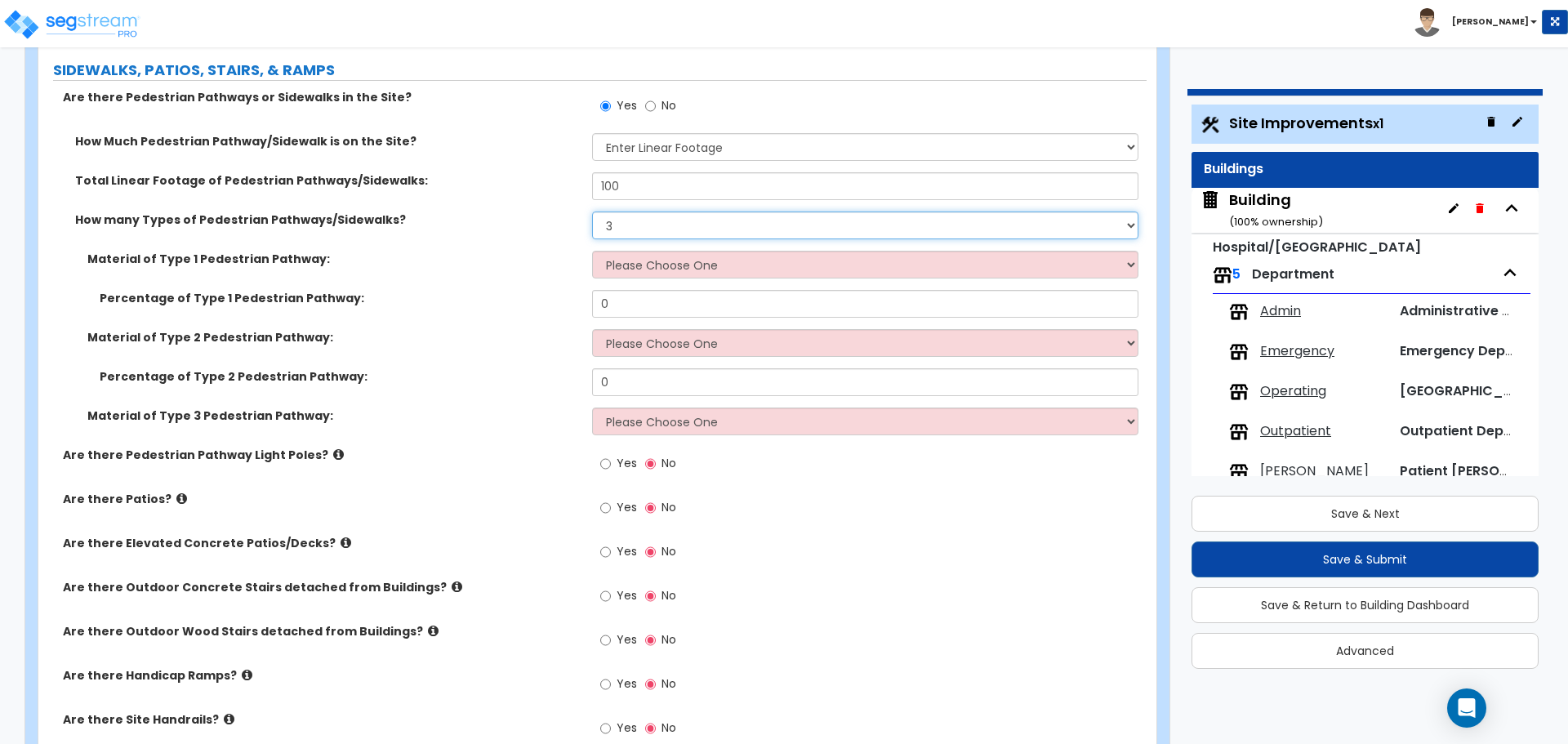
click at [627, 221] on select "Please Choose One 1 2 3" at bounding box center [865, 225] width 545 height 28
select select "1"
click at [592, 211] on select "Please Choose One 1 2 3" at bounding box center [865, 225] width 545 height 28
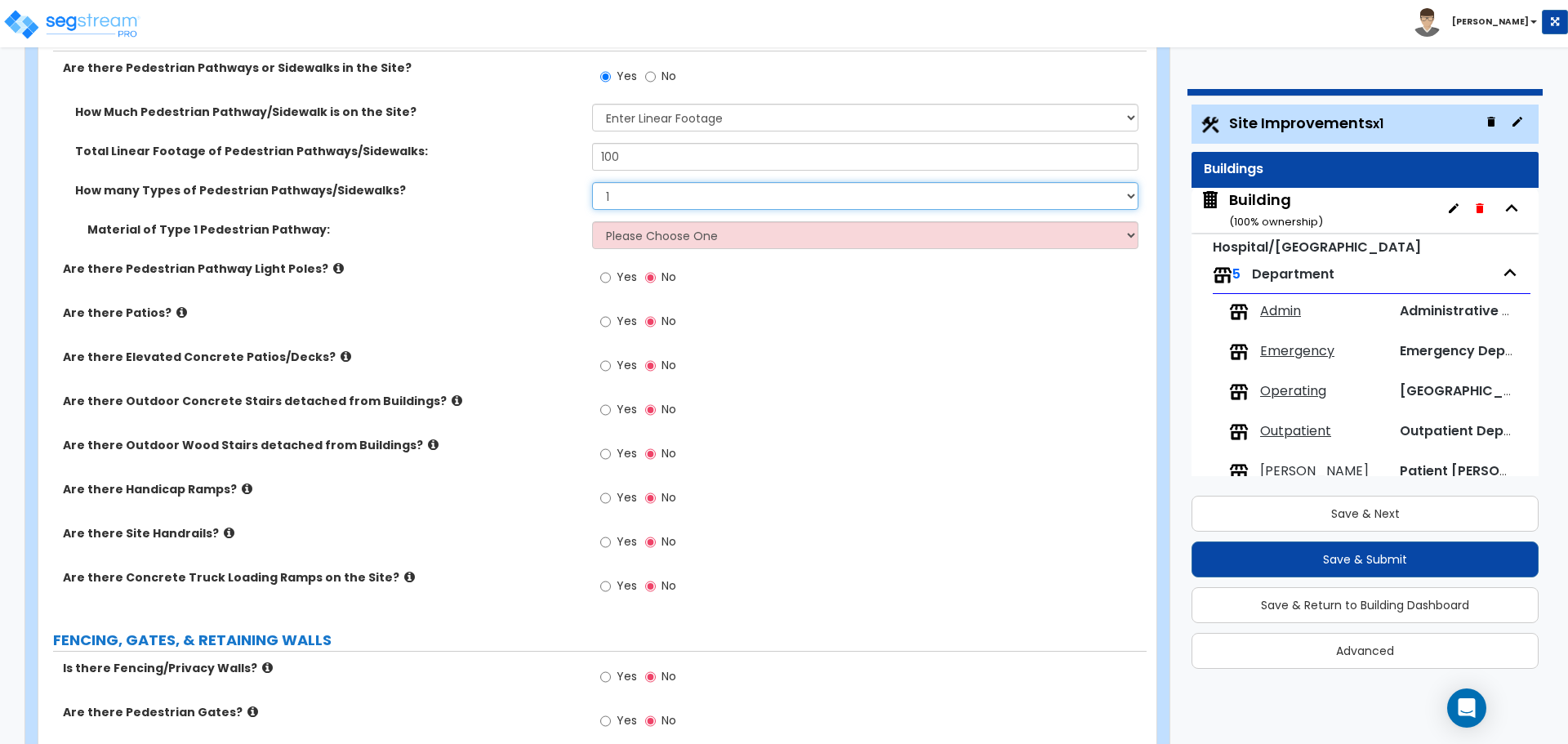
scroll to position [2507, 0]
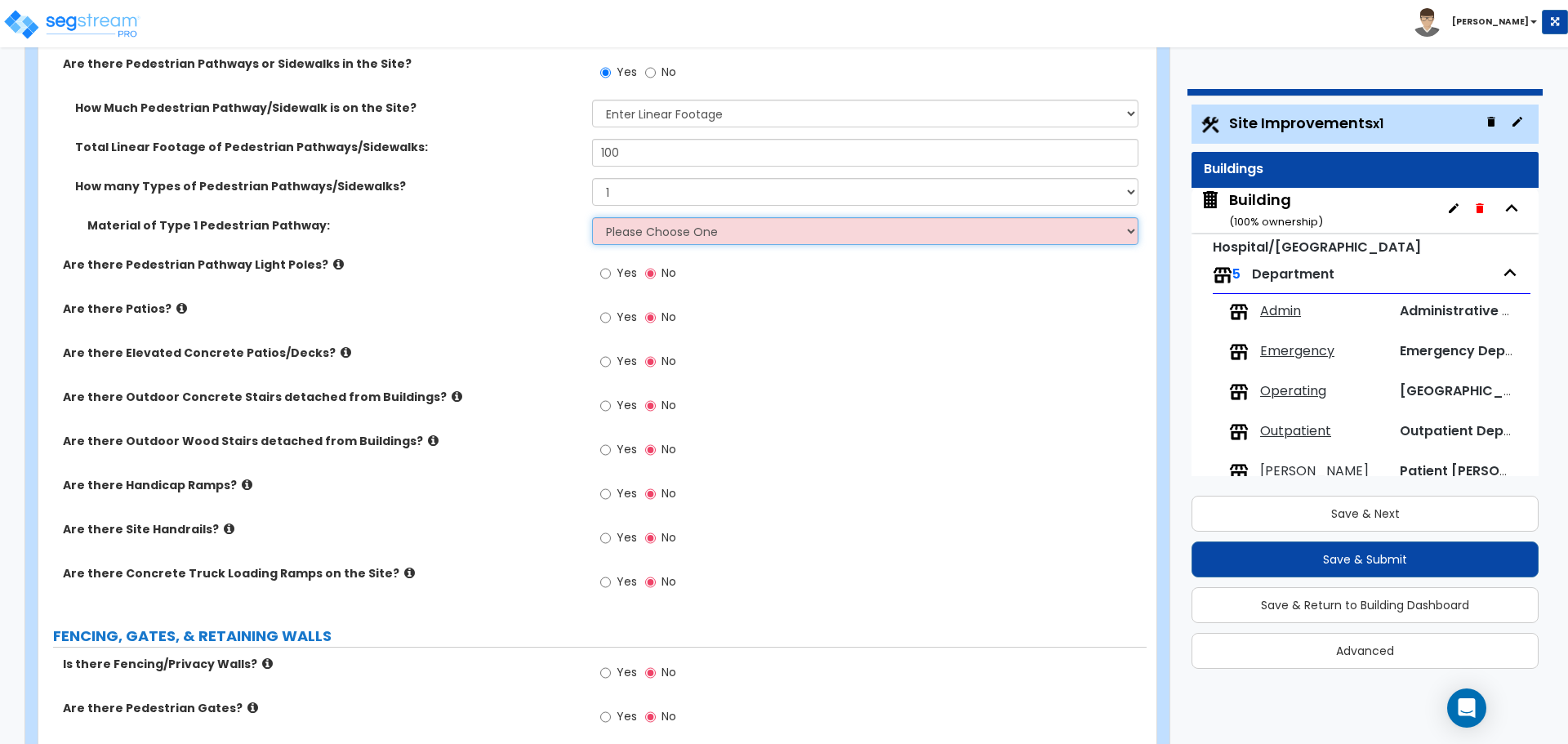
click at [630, 228] on select "Please Choose One Bare Concrete Stamped Concrete Brick Pavers Stone Pavers Wood…" at bounding box center [865, 231] width 545 height 28
select select "1"
click at [592, 217] on select "Please Choose One Bare Concrete Stamped Concrete Brick Pavers Stone Pavers Wood…" at bounding box center [865, 231] width 545 height 28
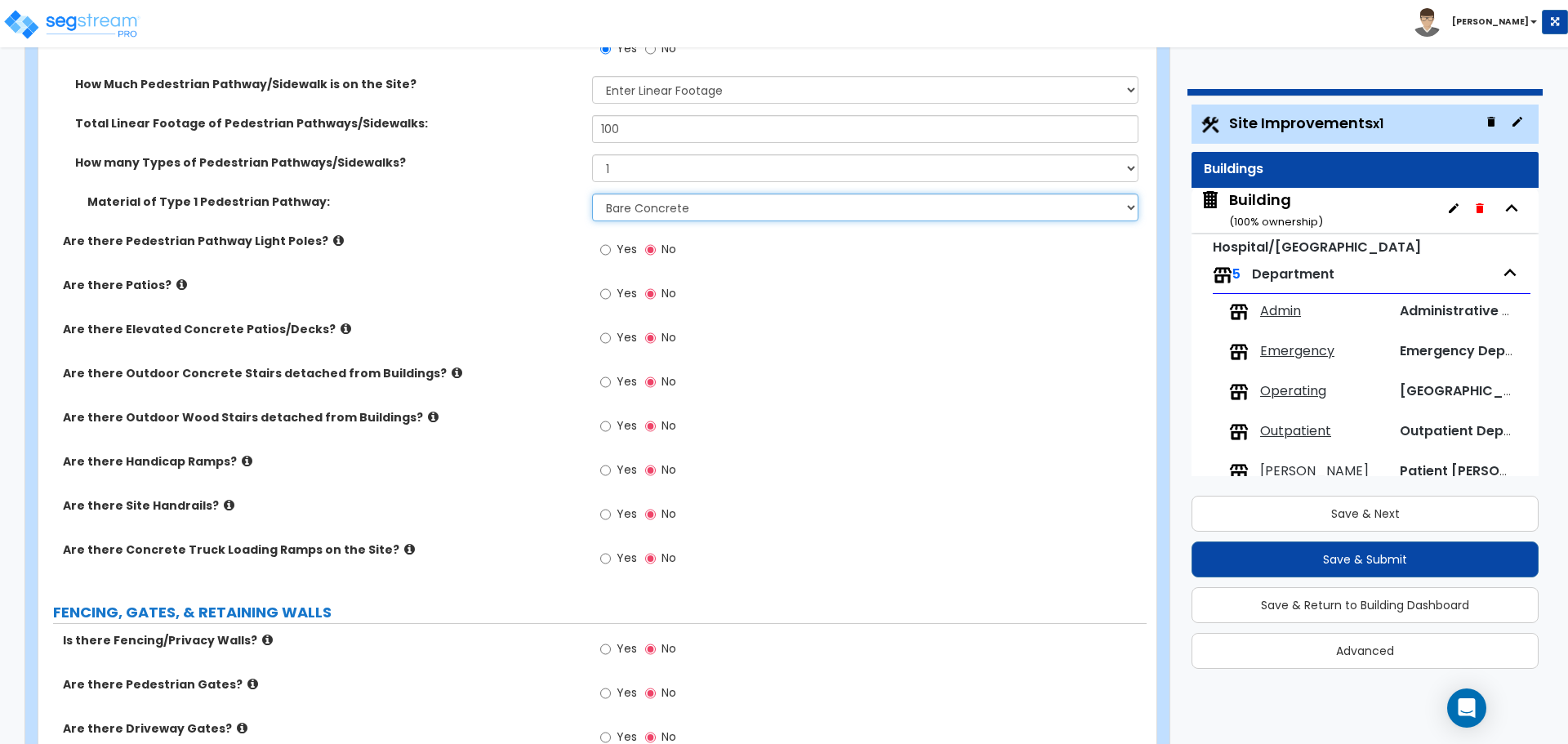
scroll to position [2536, 0]
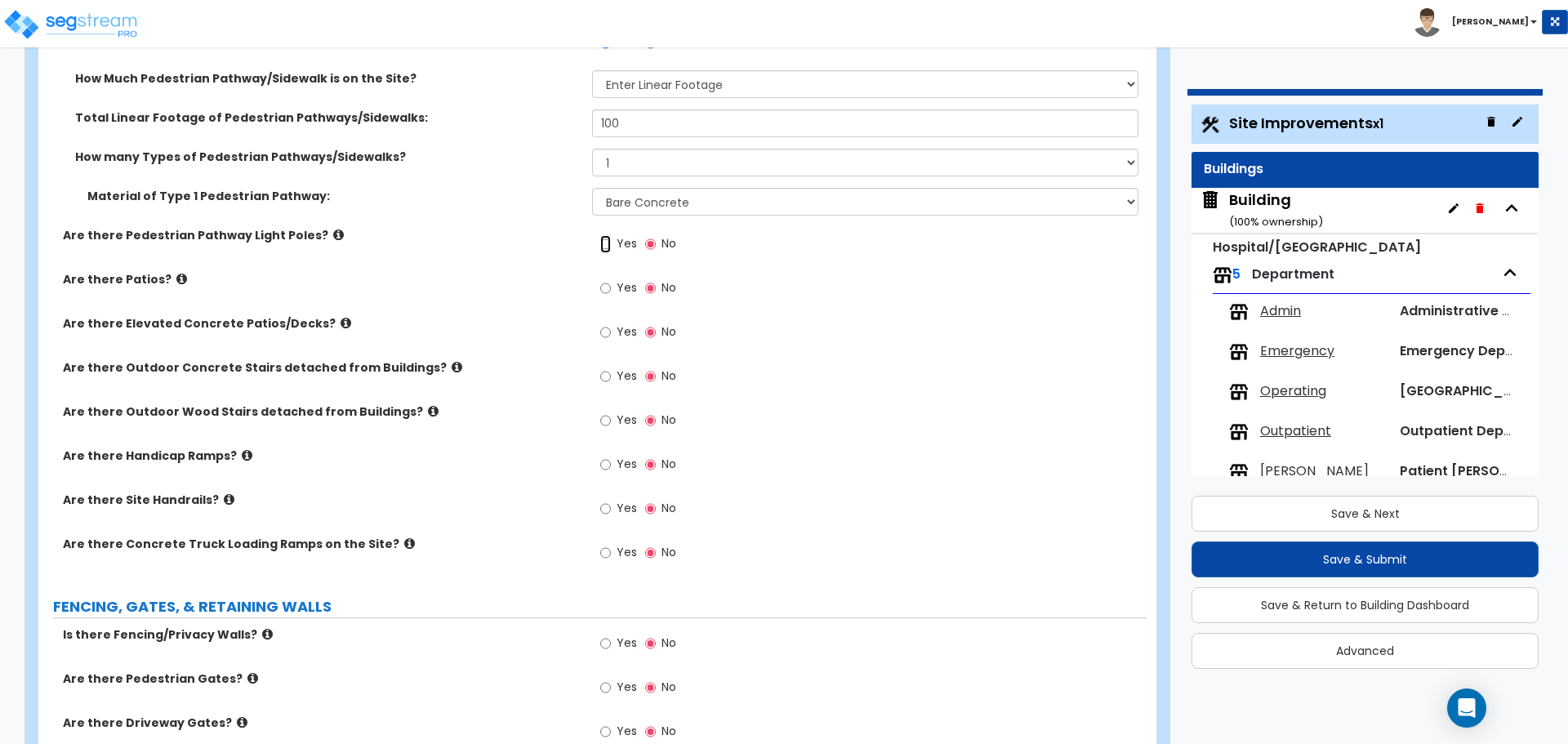
click at [605, 245] on input "Yes" at bounding box center [605, 244] width 11 height 18
radio input "true"
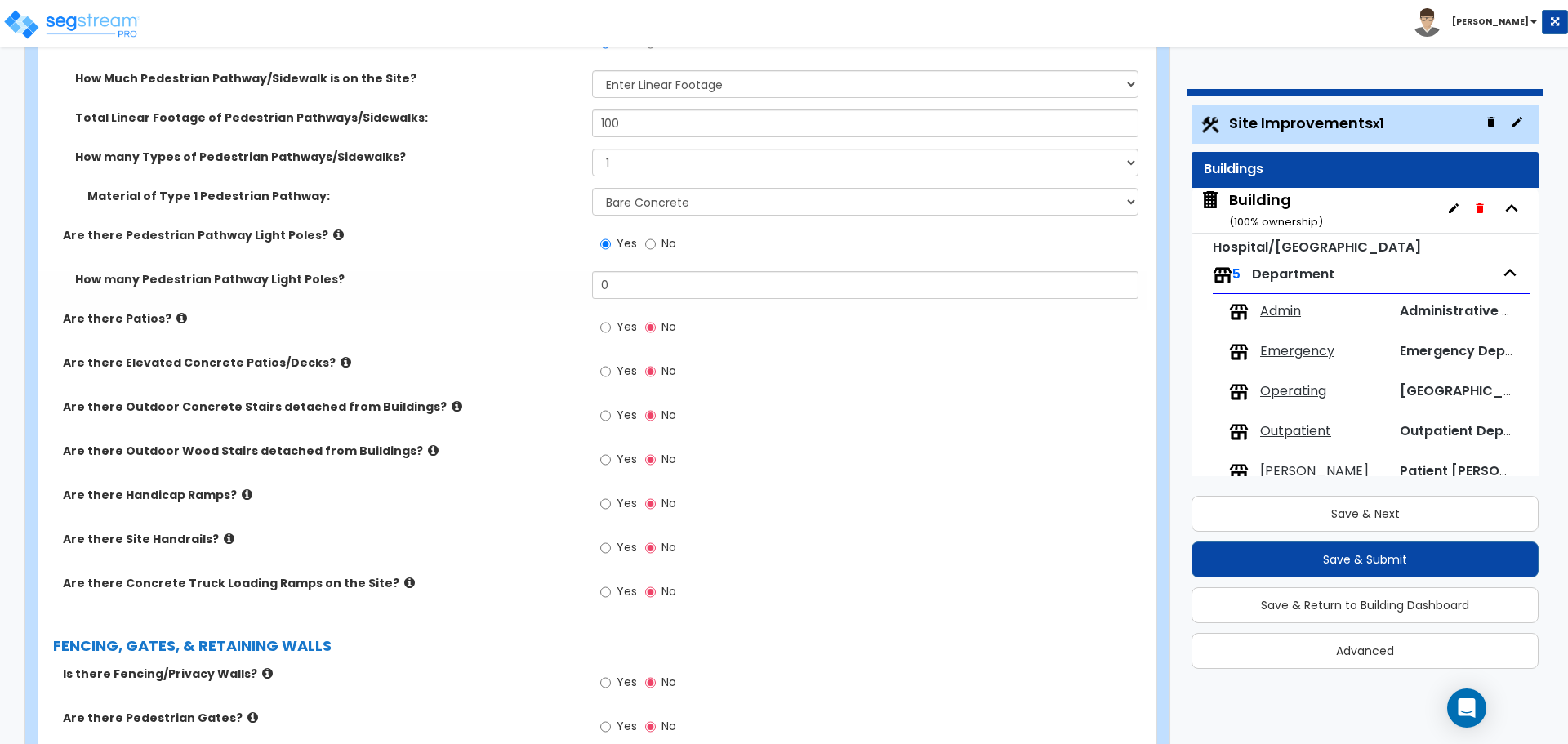
click at [333, 230] on icon at bounding box center [338, 234] width 11 height 13
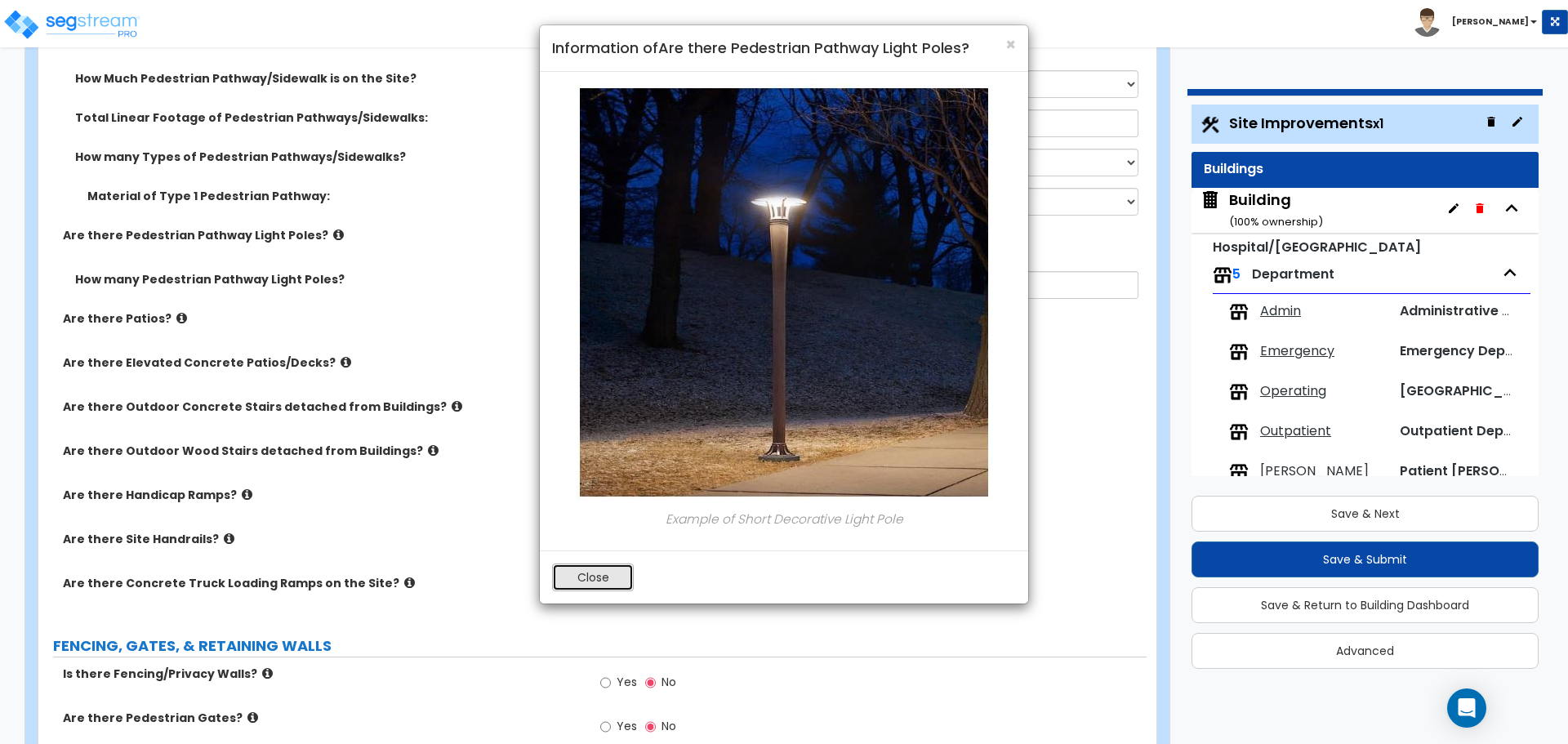
click at [596, 577] on button "Close" at bounding box center [592, 577] width 82 height 28
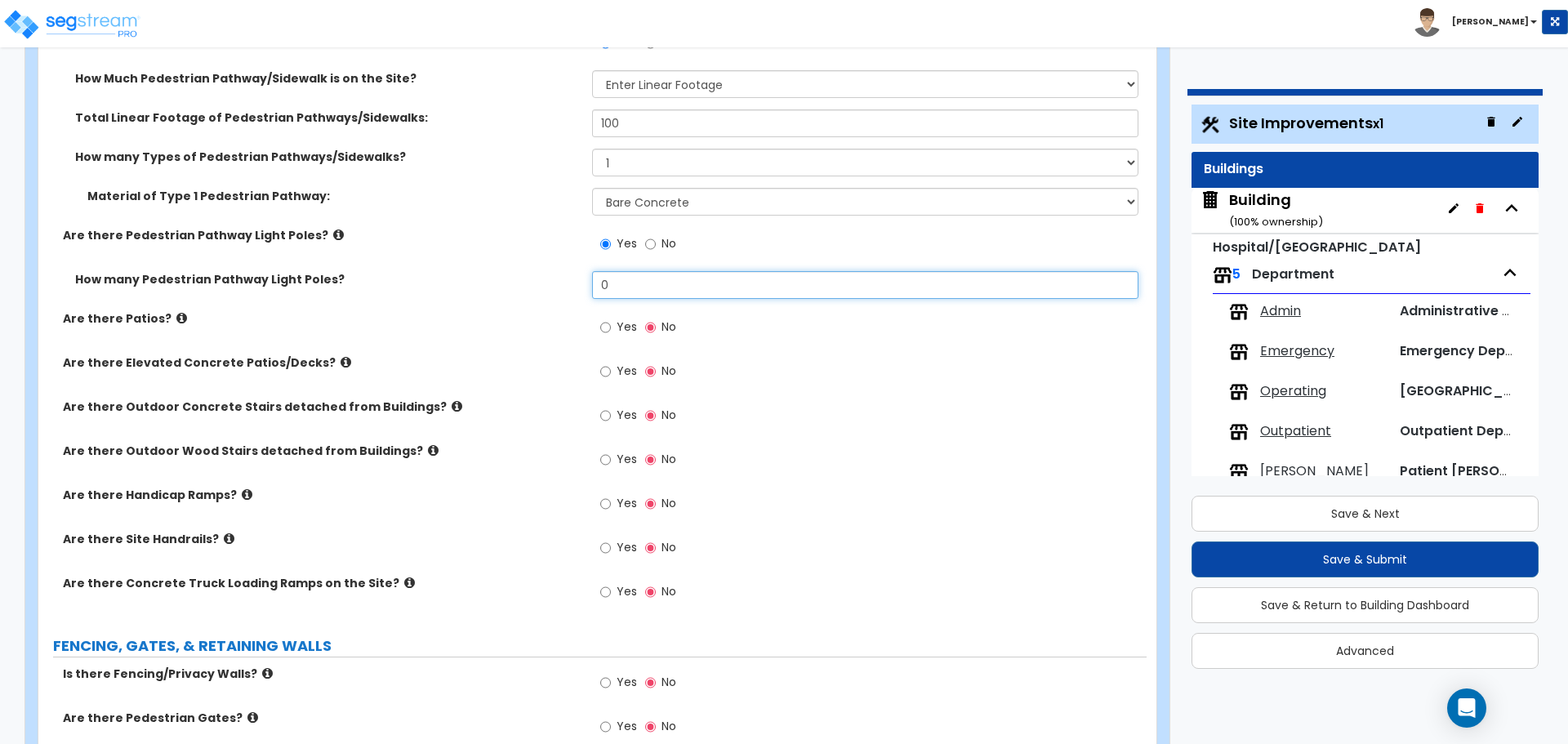
drag, startPoint x: 619, startPoint y: 287, endPoint x: 577, endPoint y: 285, distance: 42.0
click at [577, 285] on div "How many Pedestrian Pathway Light Poles? 0" at bounding box center [592, 290] width 1109 height 40
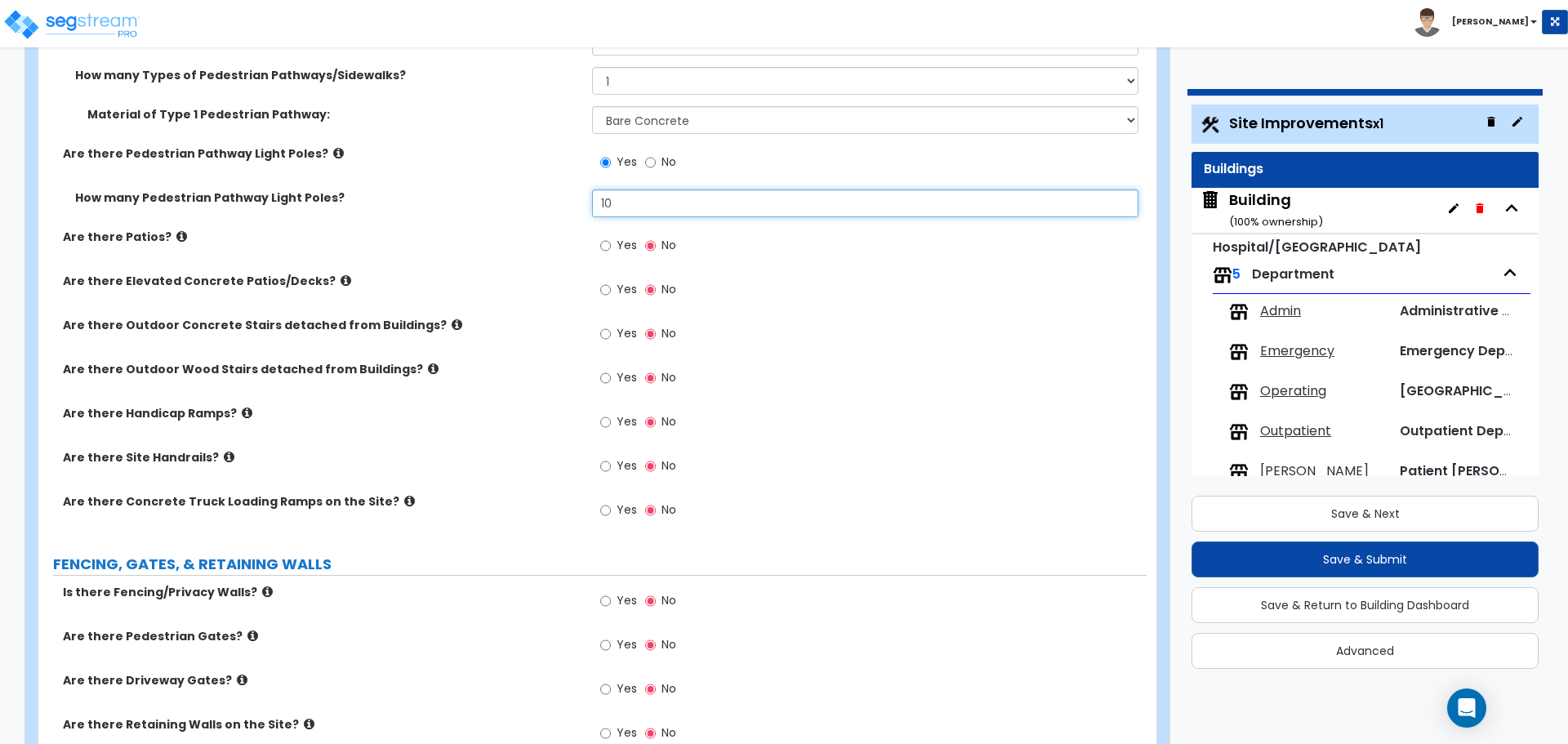
scroll to position [2626, 0]
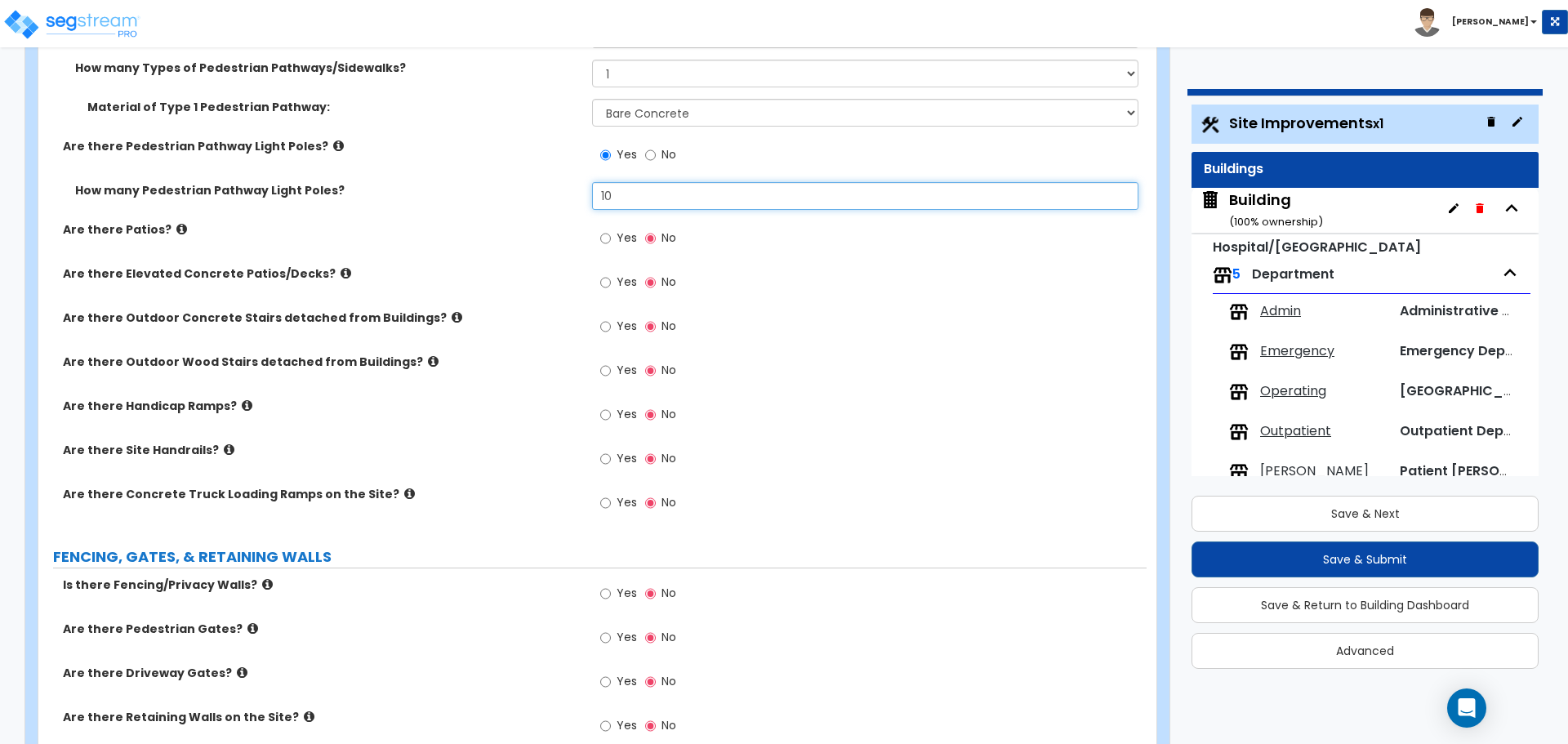
type input "10"
click at [622, 234] on span "Yes" at bounding box center [626, 237] width 20 height 16
click at [611, 234] on input "Yes" at bounding box center [605, 238] width 11 height 18
radio input "true"
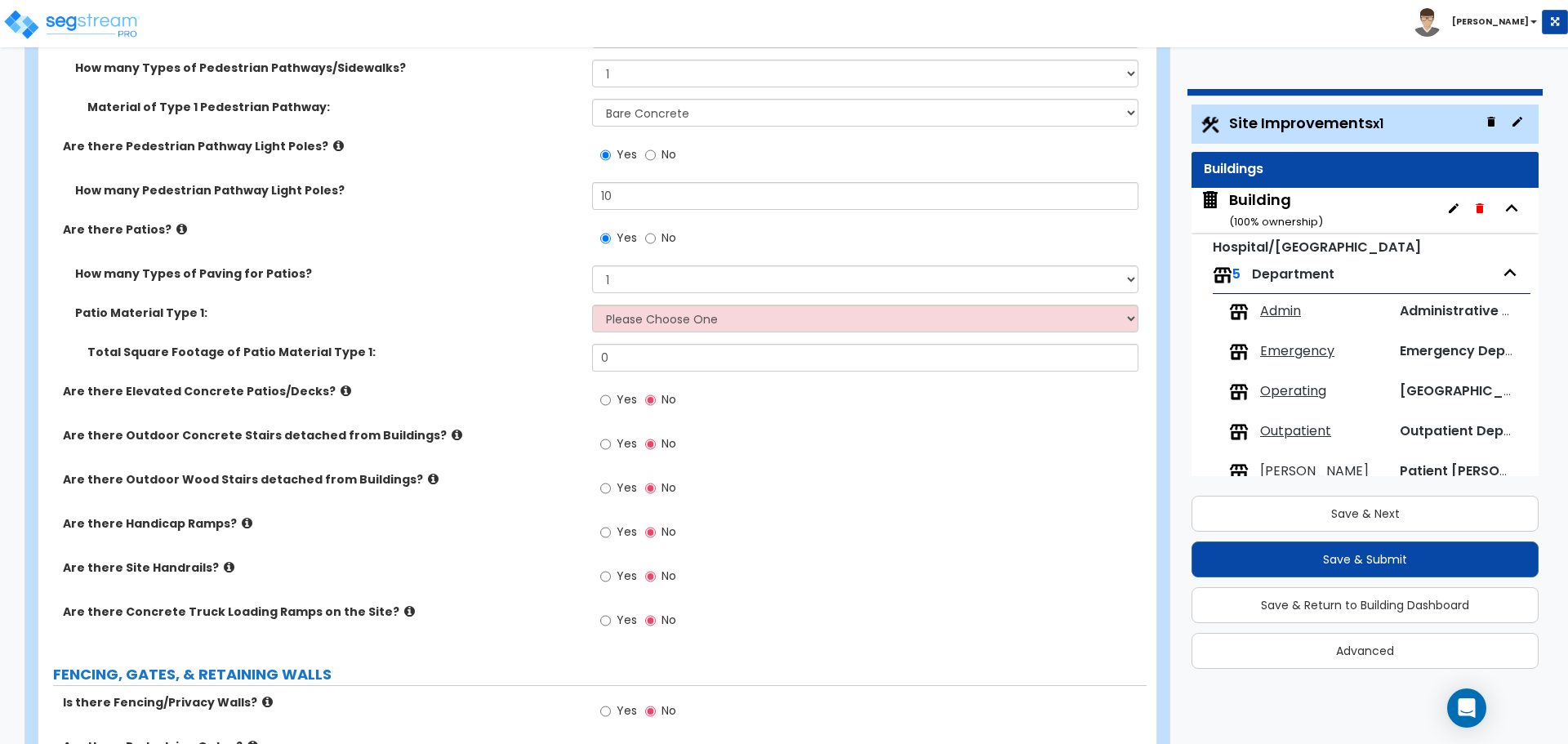
click at [177, 223] on icon at bounding box center [181, 229] width 11 height 13
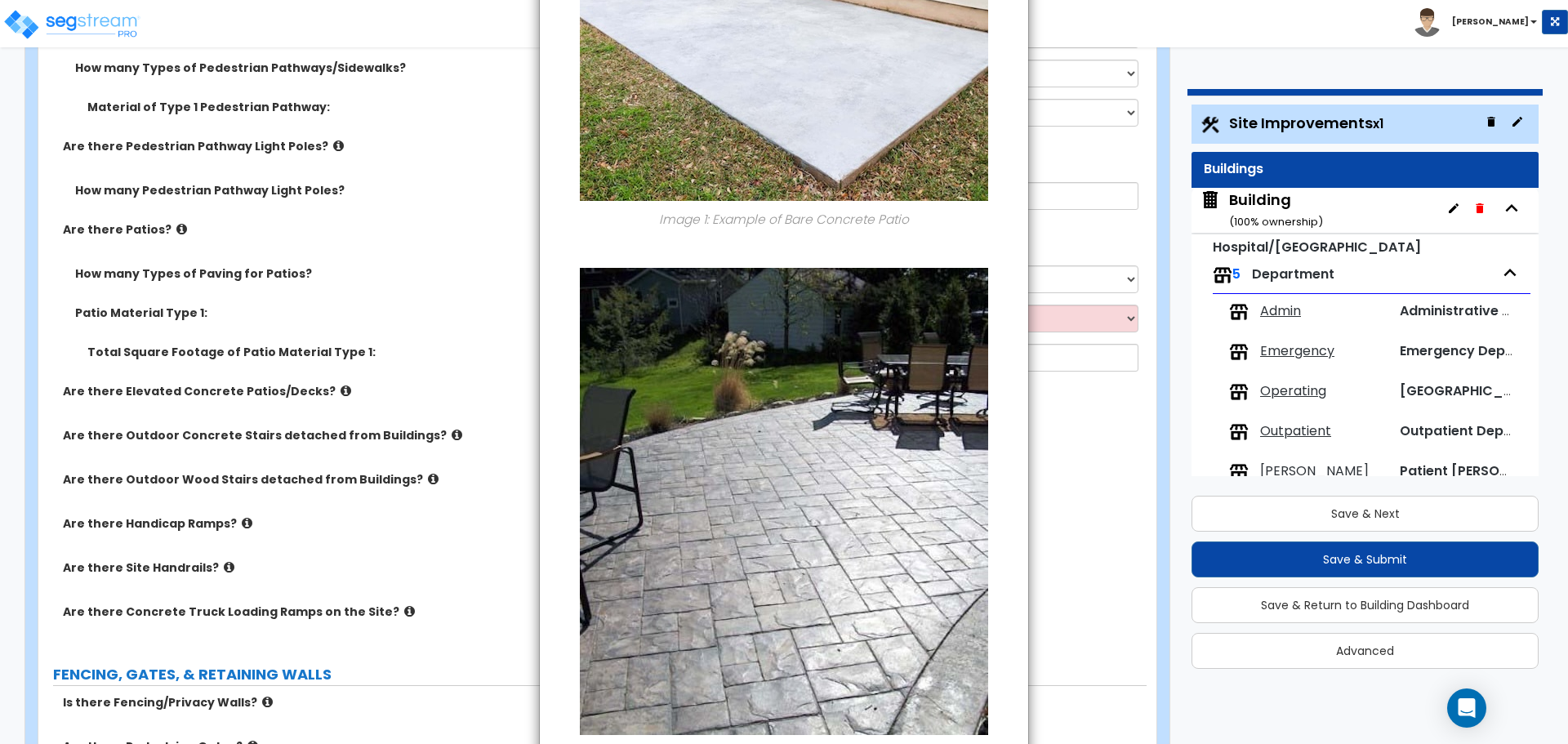
scroll to position [0, 0]
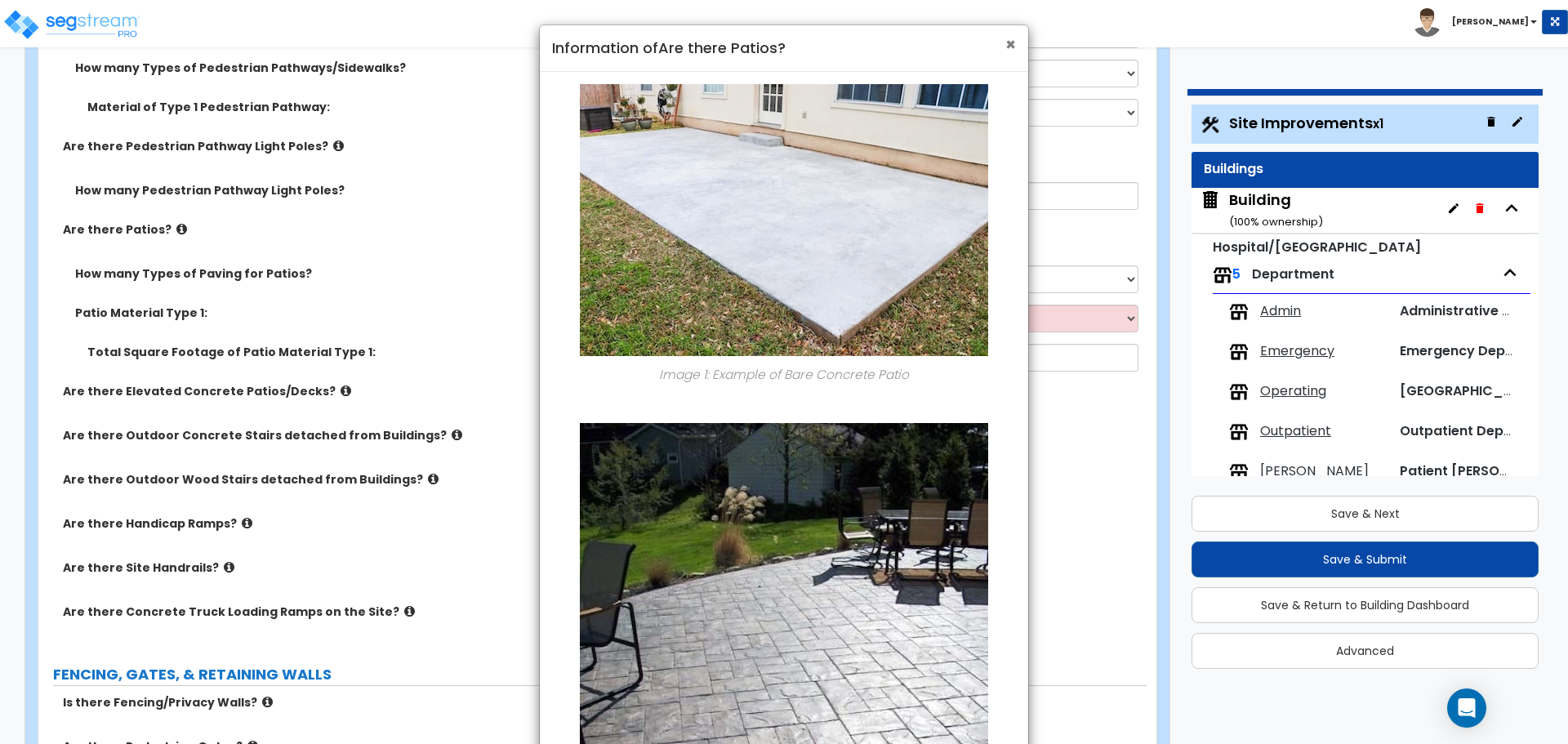
click at [1010, 40] on span "×" at bounding box center [1010, 44] width 11 height 24
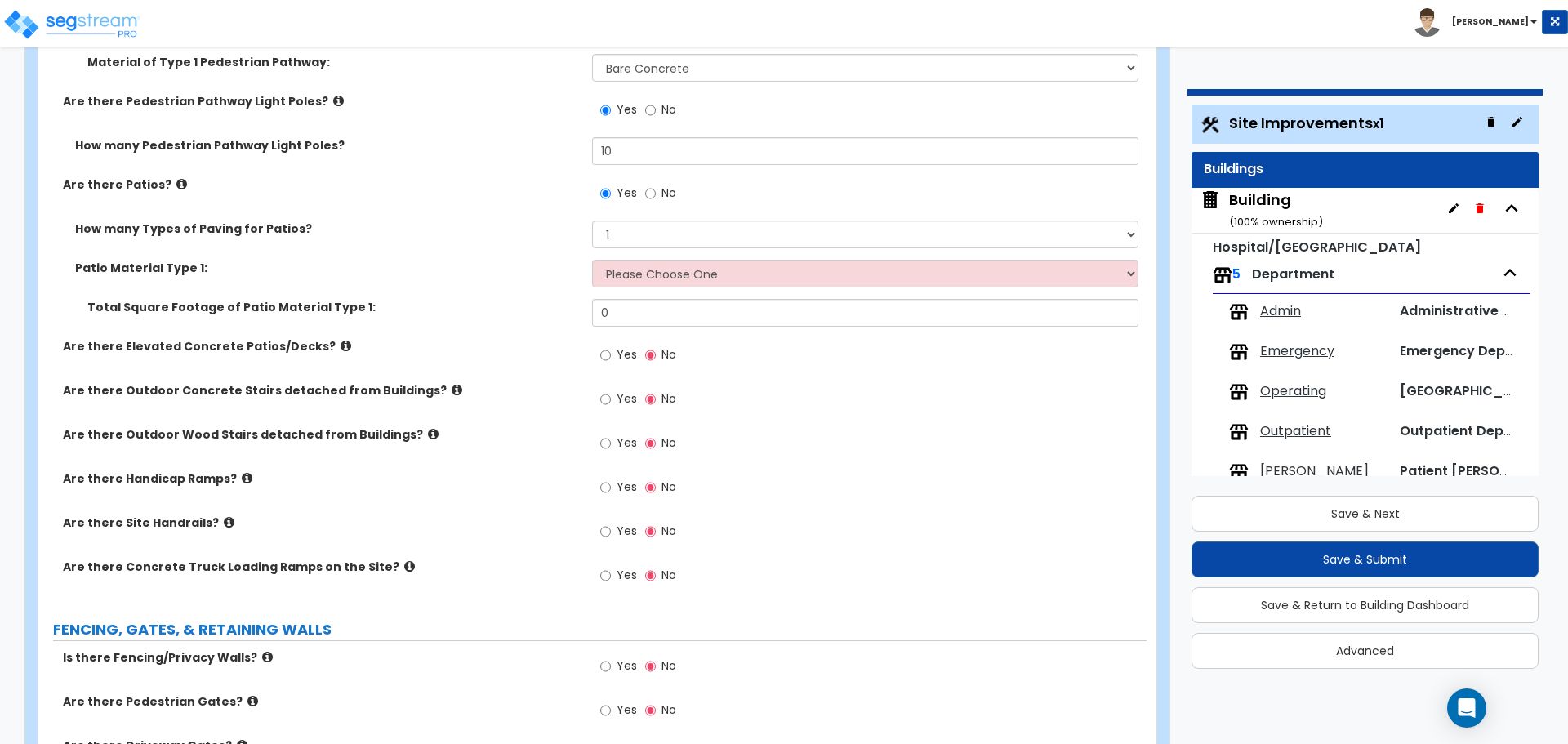
scroll to position [2671, 0]
click at [725, 266] on select "Please Choose One Bare Concrete Stamped Concrete Brick Pavers Stone Pavers Tile…" at bounding box center [865, 272] width 545 height 28
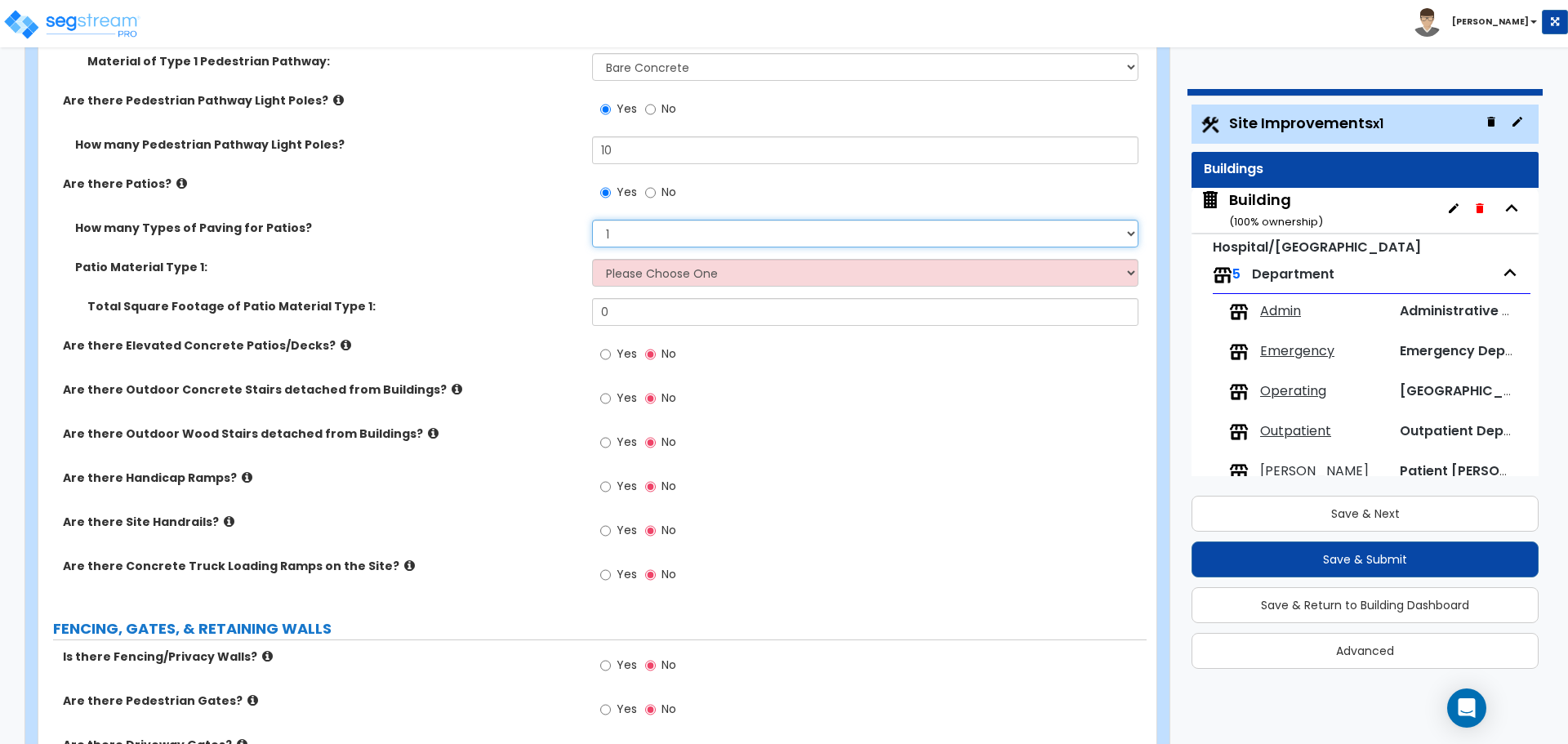
click at [667, 232] on select "1 2 3 4" at bounding box center [865, 234] width 545 height 28
click at [592, 220] on select "1 2 3 4" at bounding box center [865, 234] width 545 height 28
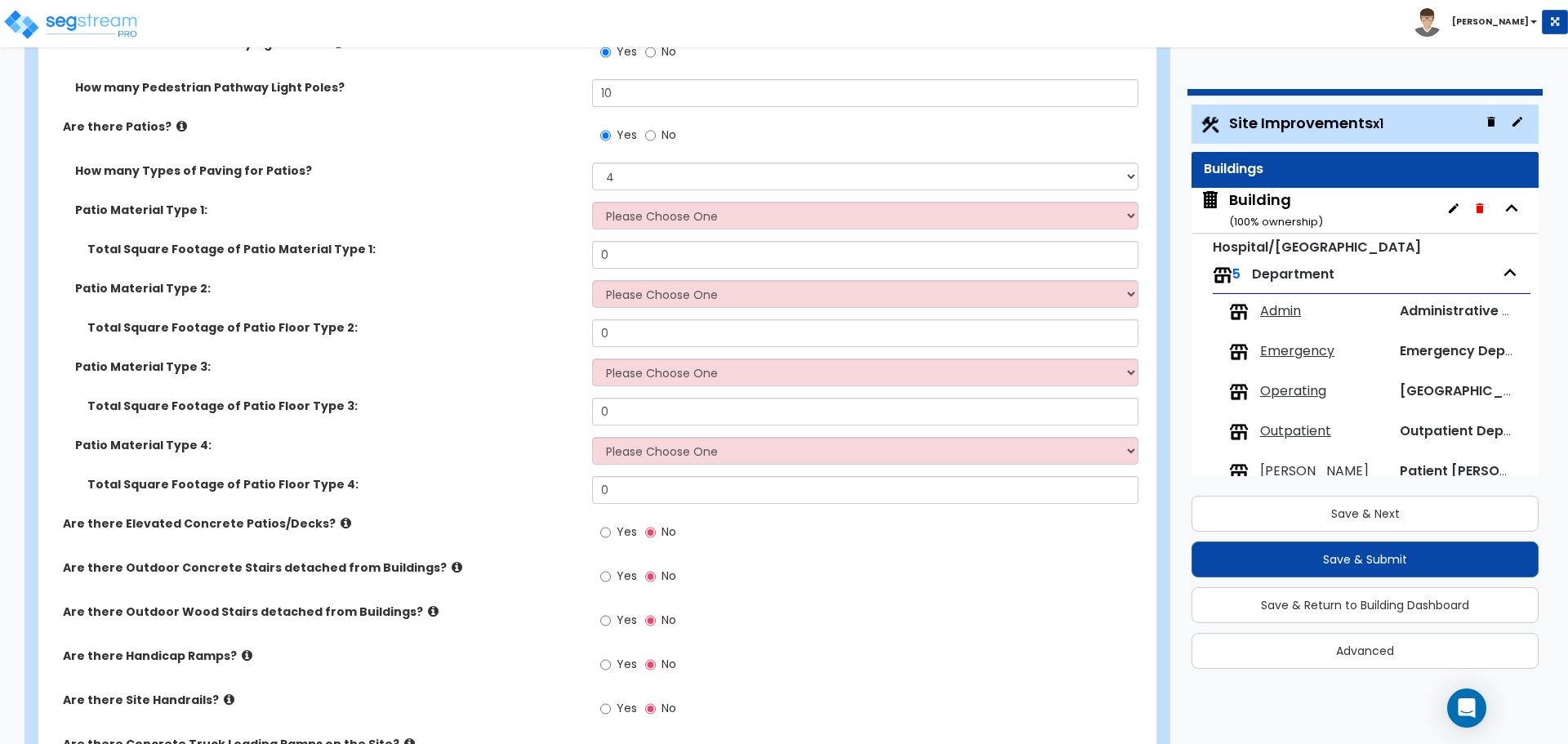
scroll to position [2726, 0]
click at [643, 177] on select "1 2 3 4" at bounding box center [865, 179] width 545 height 28
select select "1"
click at [592, 165] on select "1 2 3 4" at bounding box center [865, 179] width 545 height 28
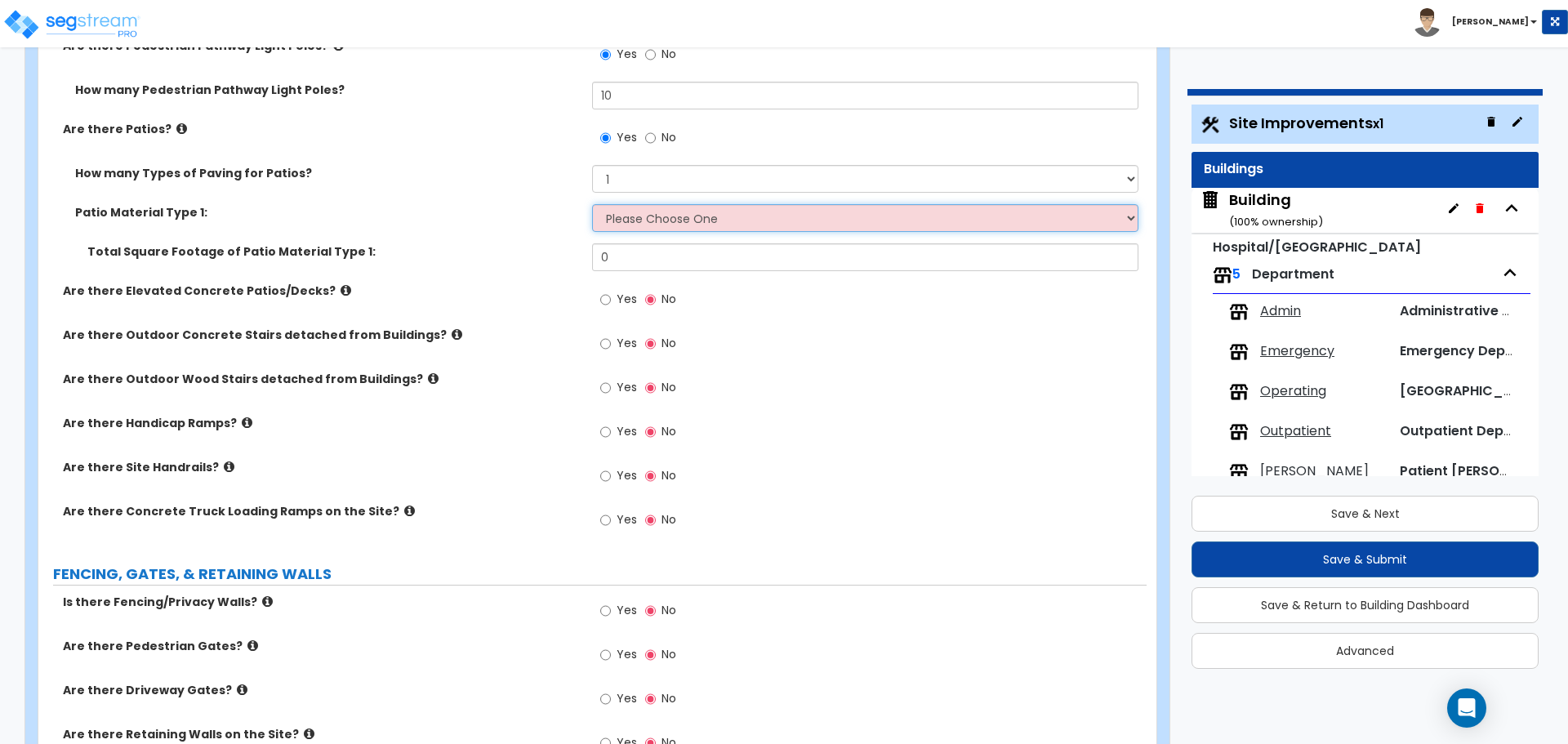
click at [694, 205] on select "Please Choose One Bare Concrete Stamped Concrete Brick Pavers Stone Pavers Tile…" at bounding box center [865, 218] width 545 height 28
select select "2"
click at [592, 205] on select "Please Choose One Bare Concrete Stamped Concrete Brick Pavers Stone Pavers Tile…" at bounding box center [865, 218] width 545 height 28
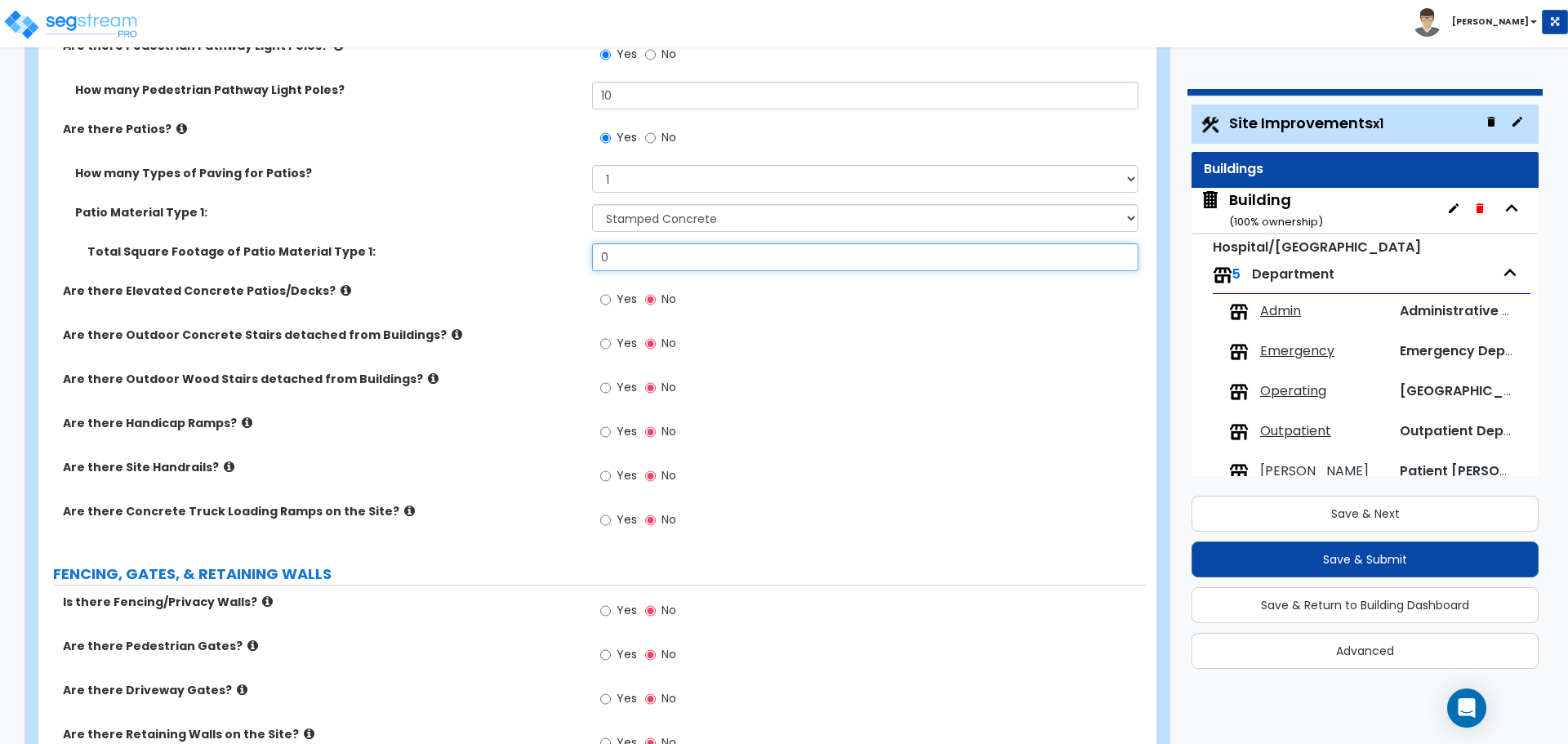
drag, startPoint x: 695, startPoint y: 262, endPoint x: 540, endPoint y: 257, distance: 155.1
click at [541, 258] on div "Total Square Footage of Patio Material Type 1: 0" at bounding box center [592, 262] width 1109 height 40
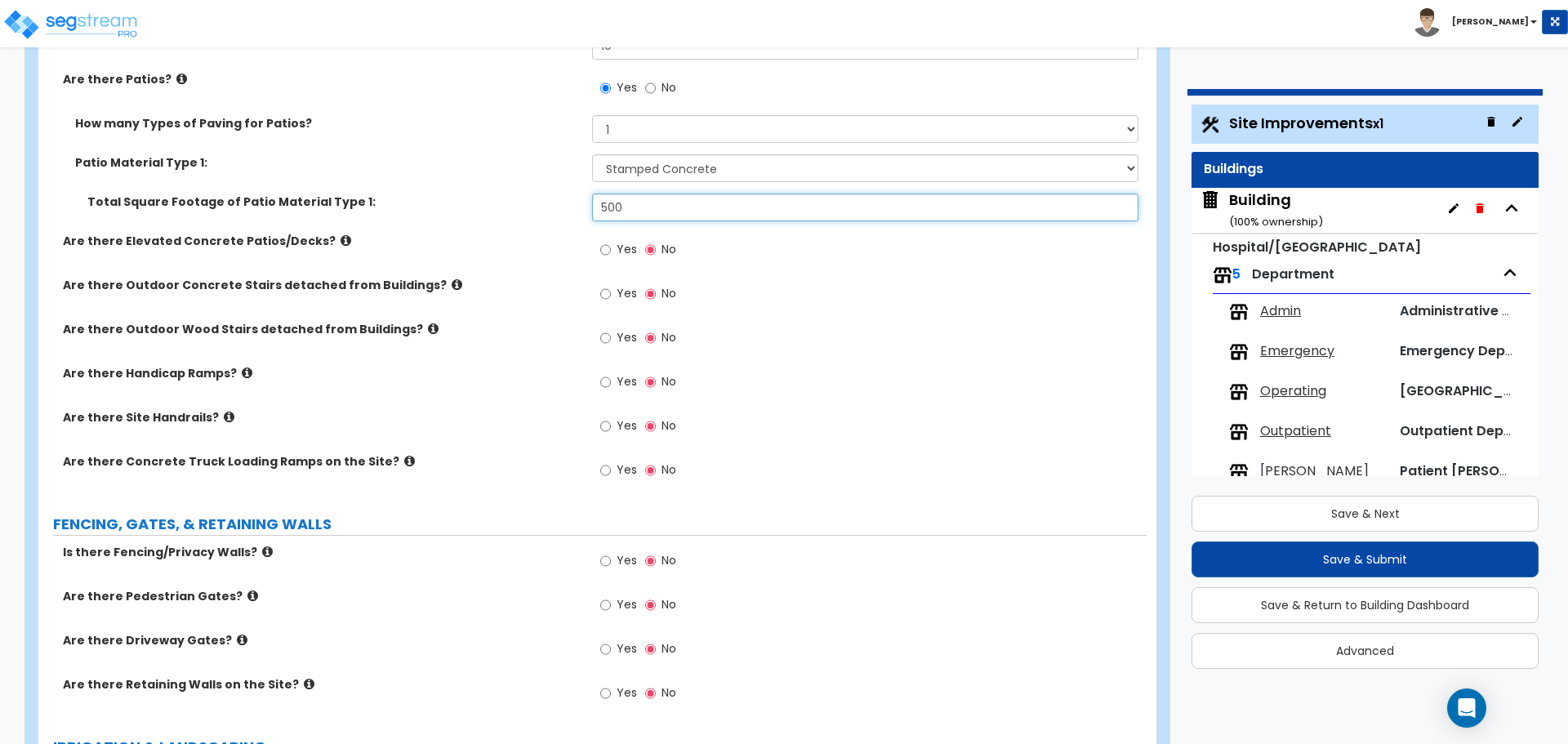
scroll to position [2777, 0]
type input "500"
click at [612, 240] on label "Yes" at bounding box center [619, 250] width 37 height 28
click at [611, 240] on input "Yes" at bounding box center [605, 248] width 11 height 18
radio input "true"
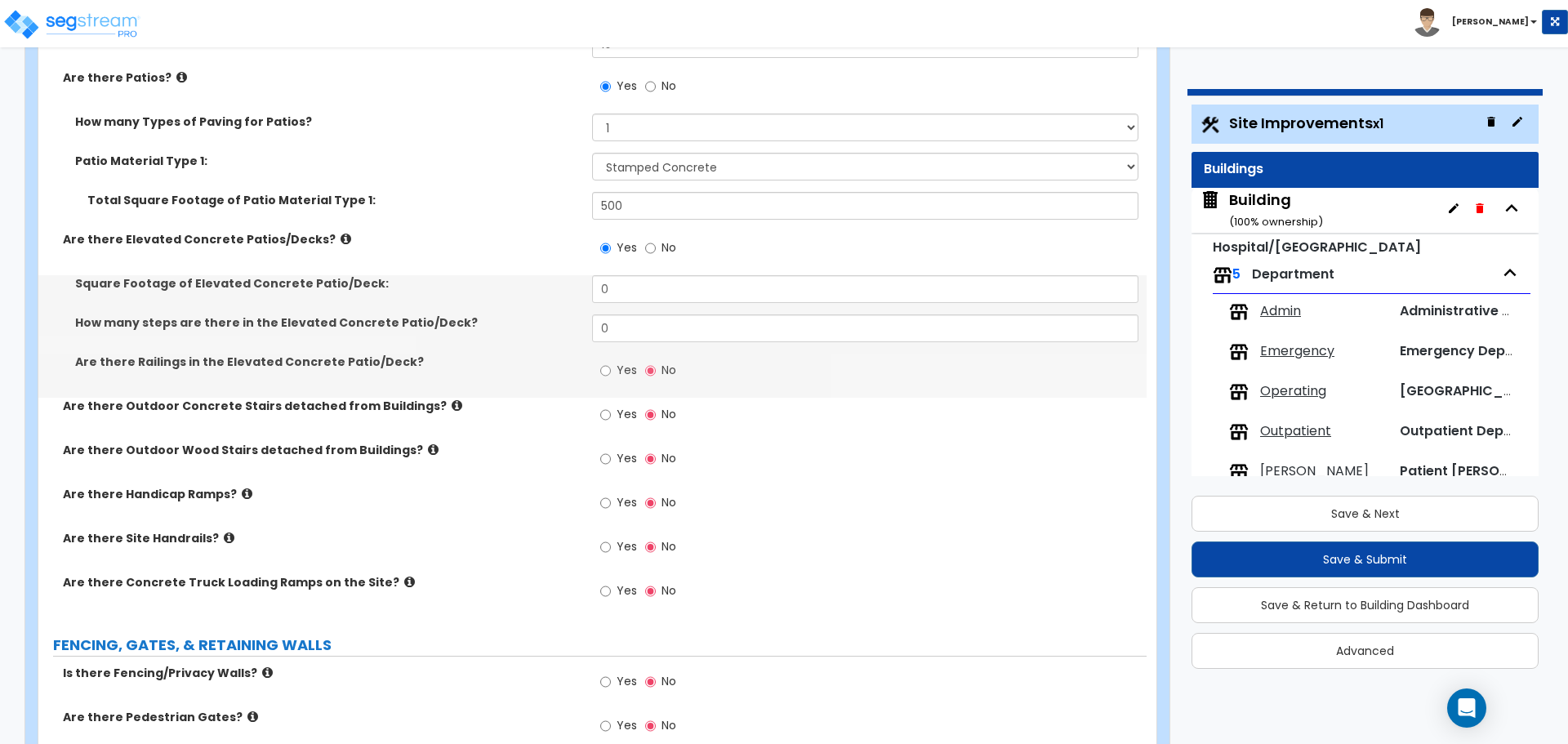
click at [341, 235] on icon at bounding box center [345, 238] width 11 height 13
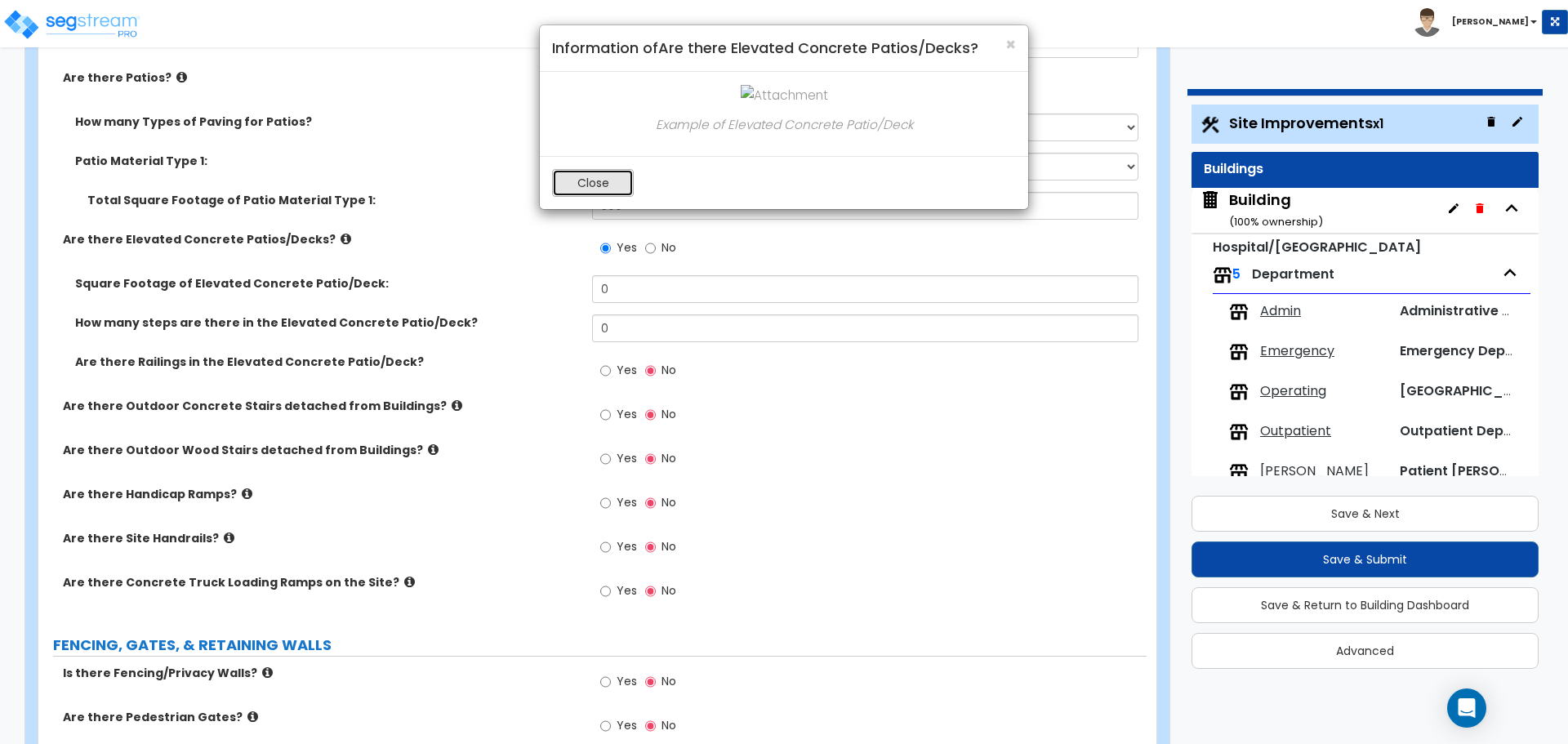
click at [590, 188] on button "Close" at bounding box center [592, 182] width 82 height 28
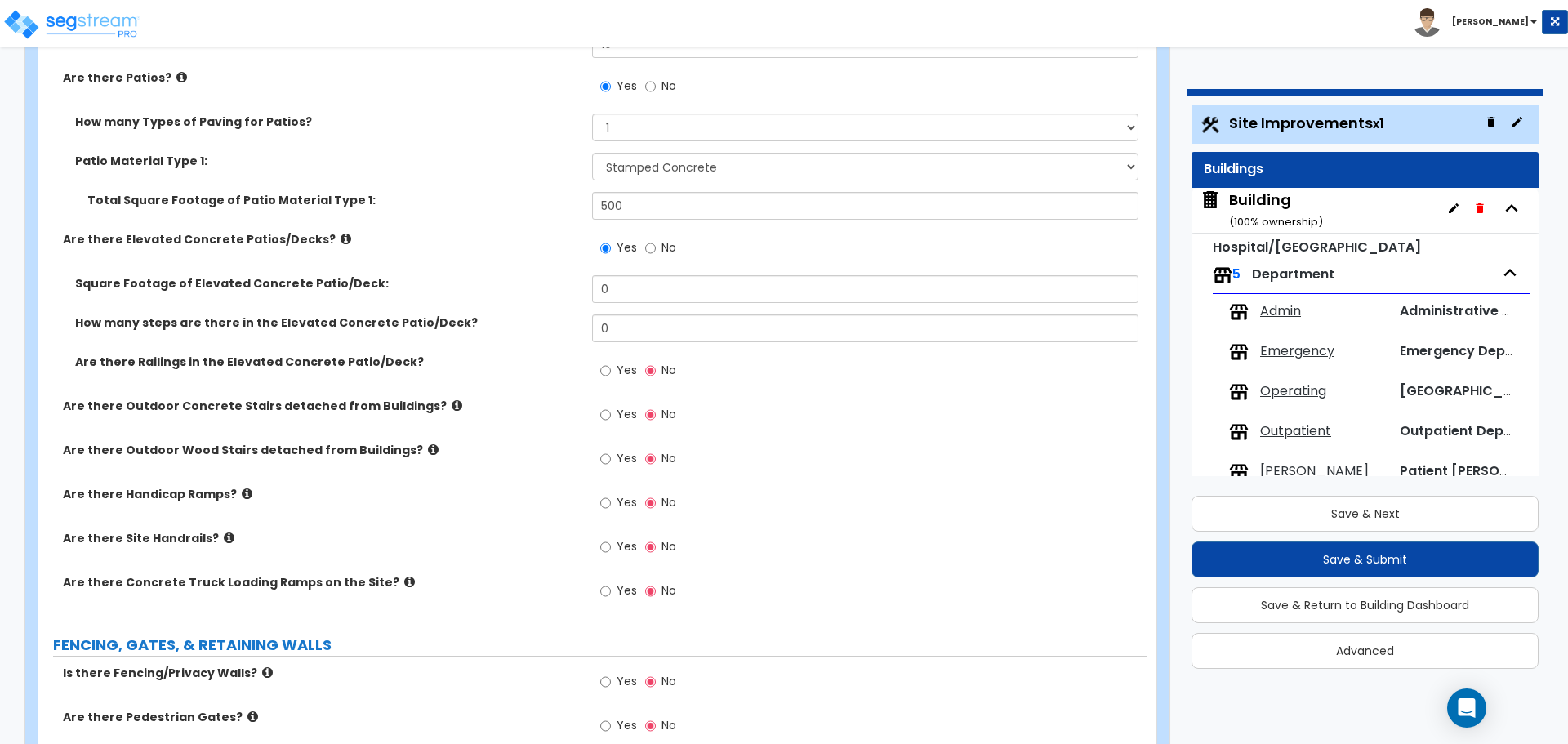
click at [625, 359] on label "Yes" at bounding box center [619, 372] width 37 height 28
click at [611, 362] on input "Yes" at bounding box center [605, 371] width 11 height 18
radio input "true"
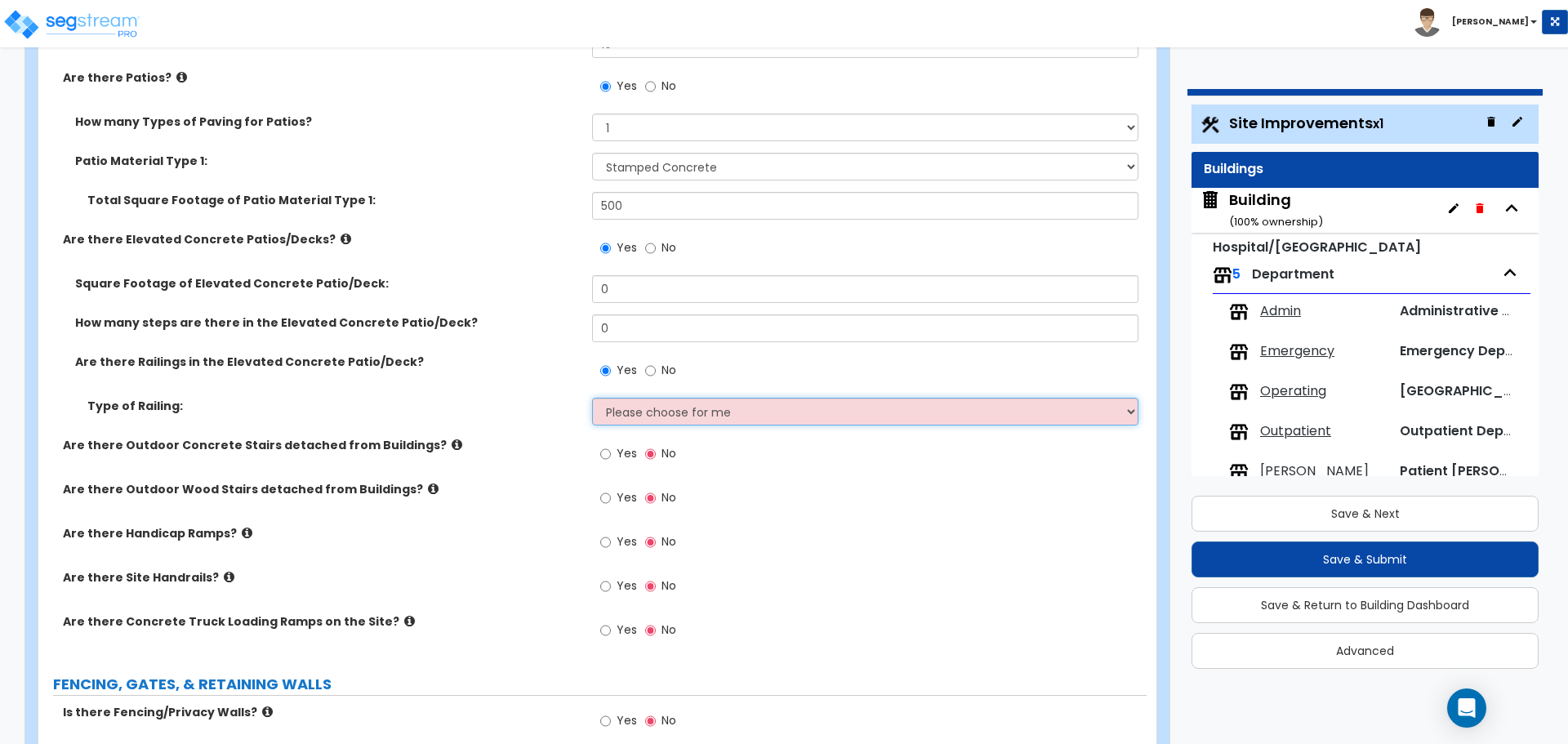
click at [675, 421] on select "Please choose for me Steel Aluminum Wood" at bounding box center [865, 411] width 545 height 28
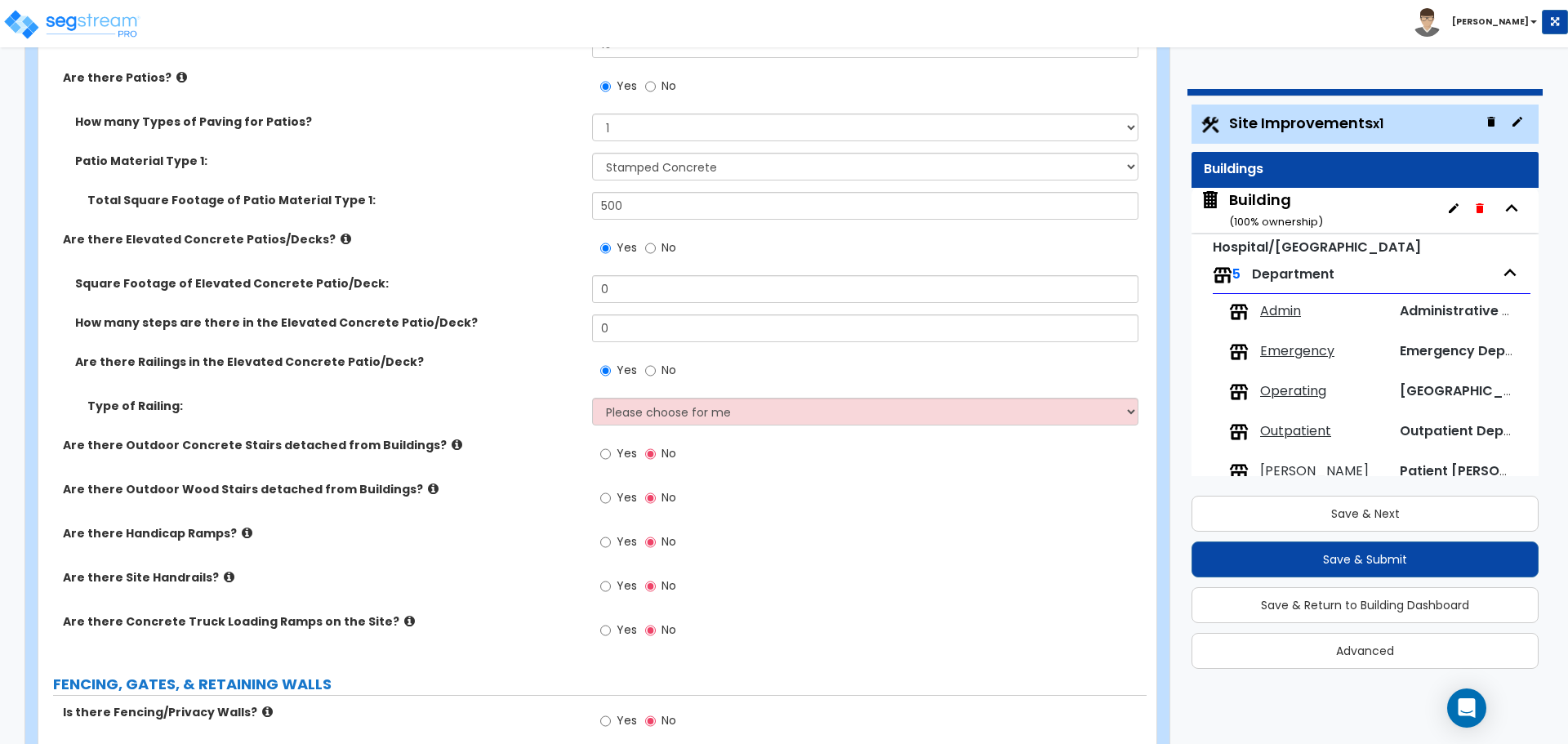
click at [657, 247] on label "No" at bounding box center [661, 250] width 31 height 28
click at [656, 247] on input "No" at bounding box center [650, 248] width 11 height 18
radio input "false"
radio input "true"
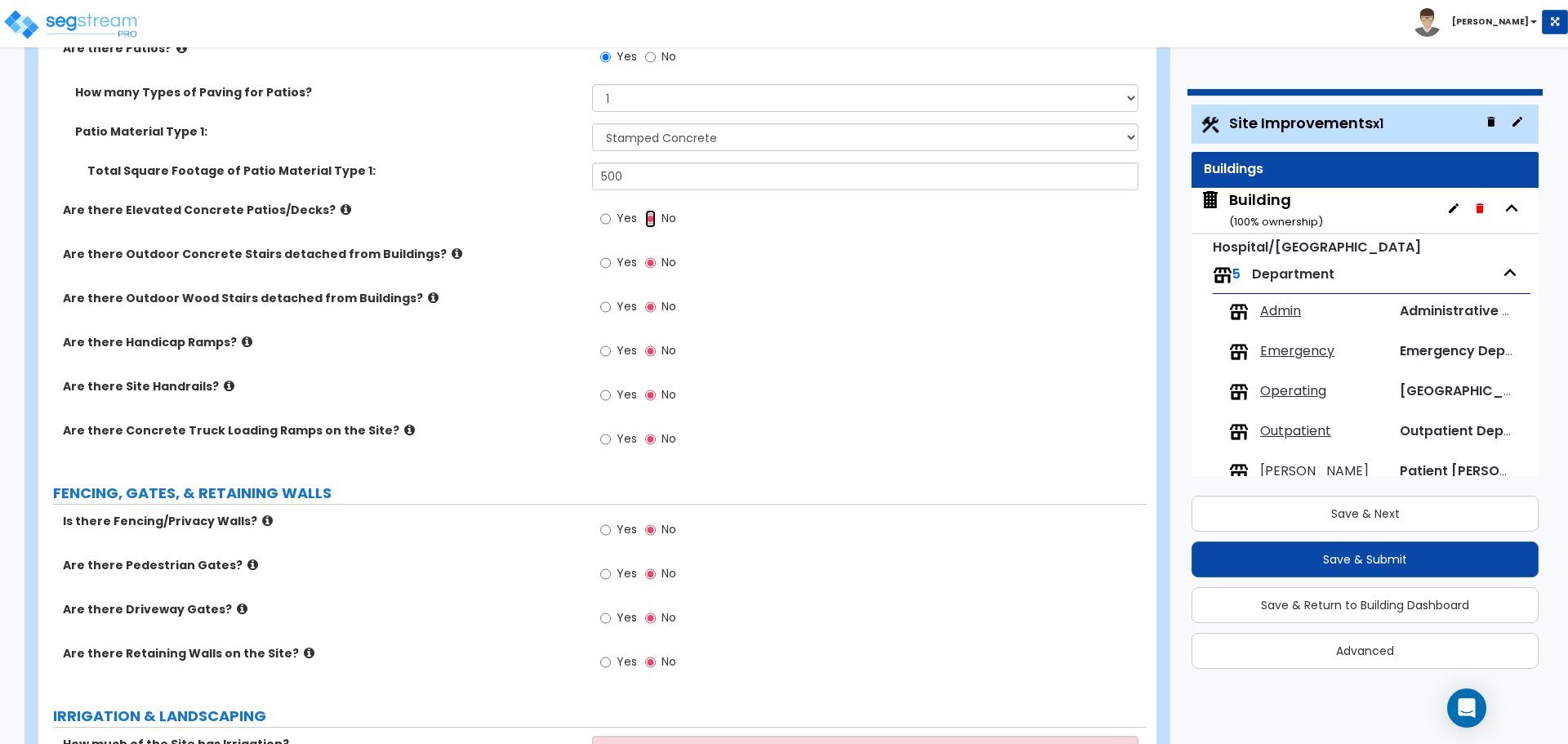
scroll to position [2820, 0]
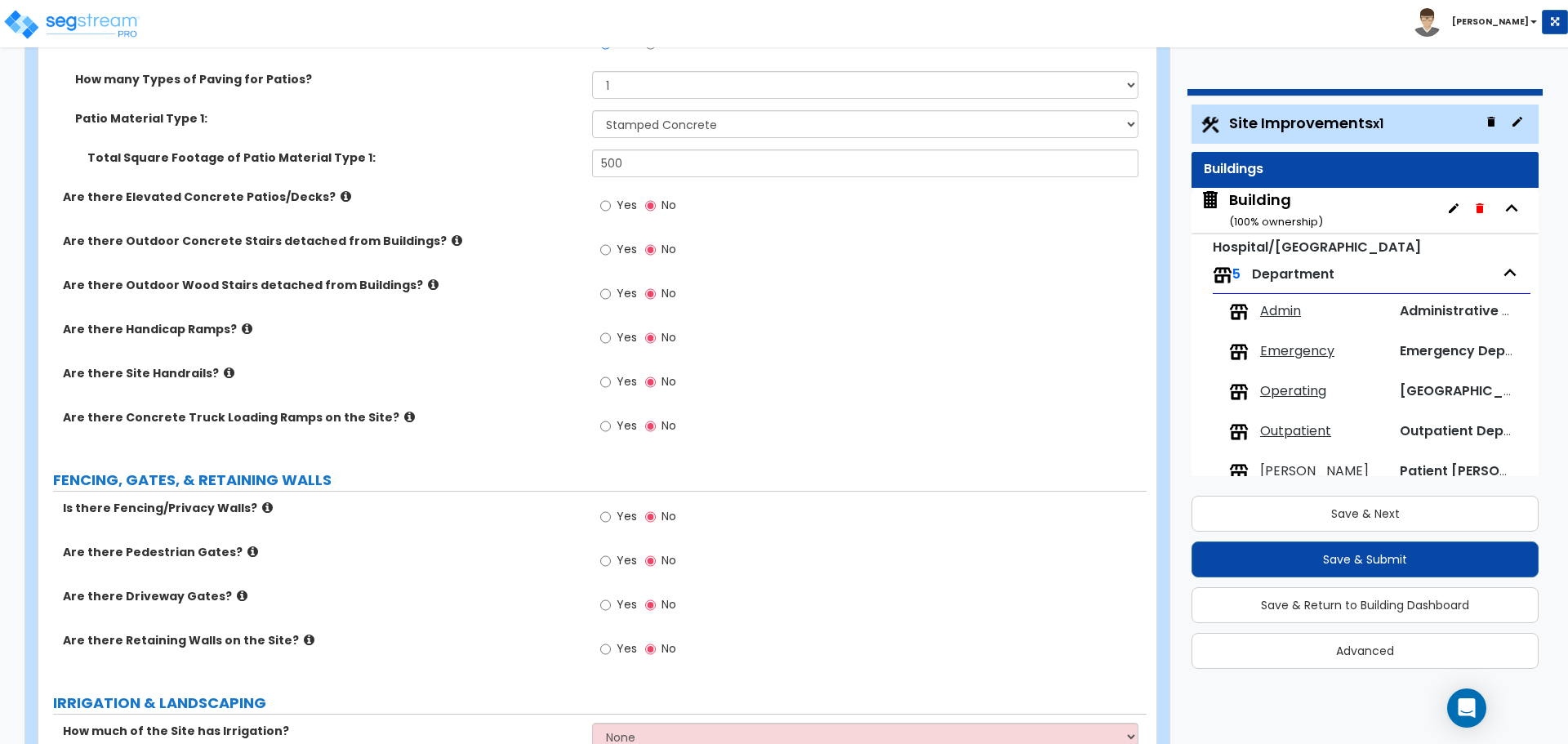
click at [642, 255] on div "Yes No" at bounding box center [639, 251] width 93 height 38
click at [631, 251] on span "Yes" at bounding box center [626, 249] width 20 height 16
click at [611, 251] on input "Yes" at bounding box center [605, 250] width 11 height 18
radio input "true"
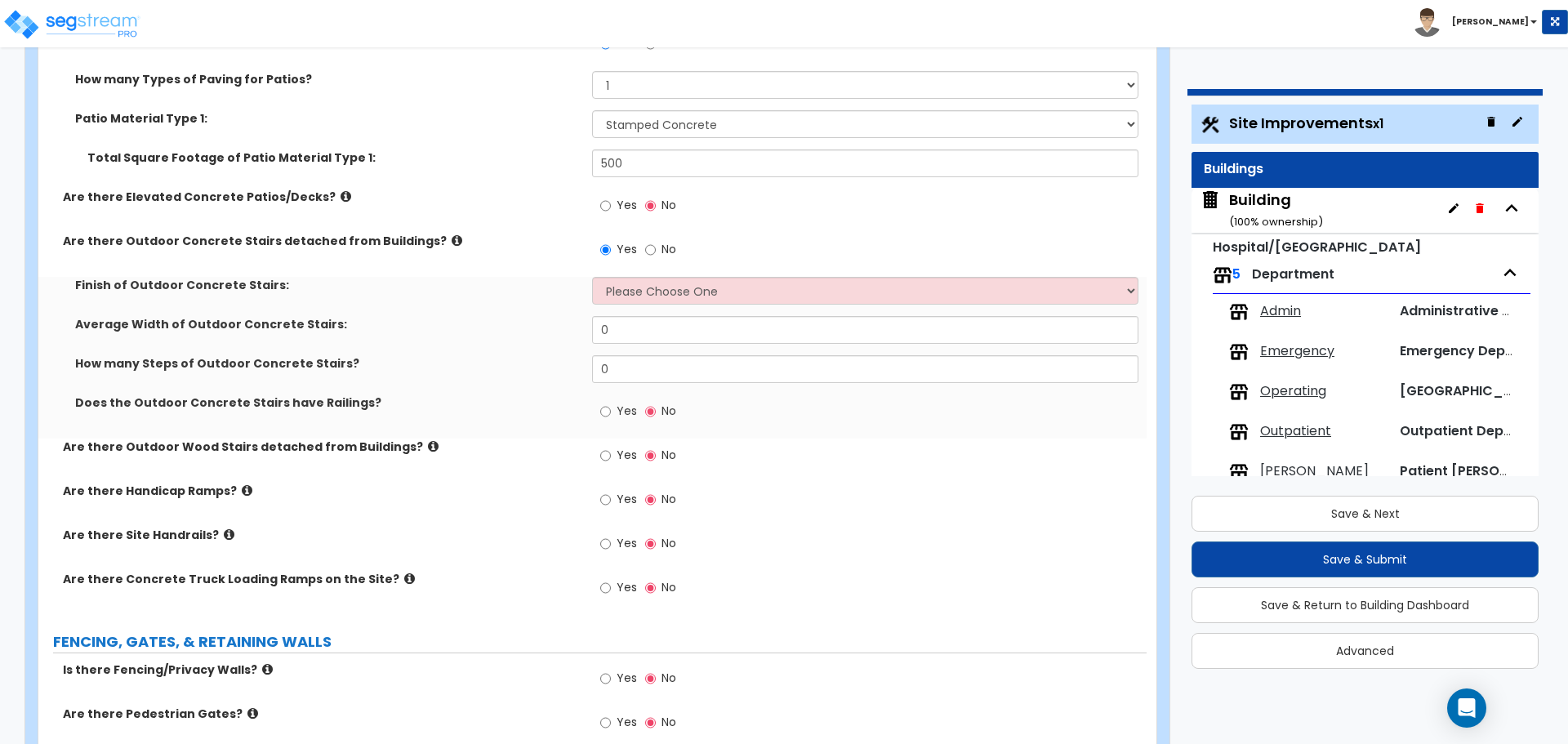
click at [452, 234] on icon at bounding box center [456, 240] width 11 height 13
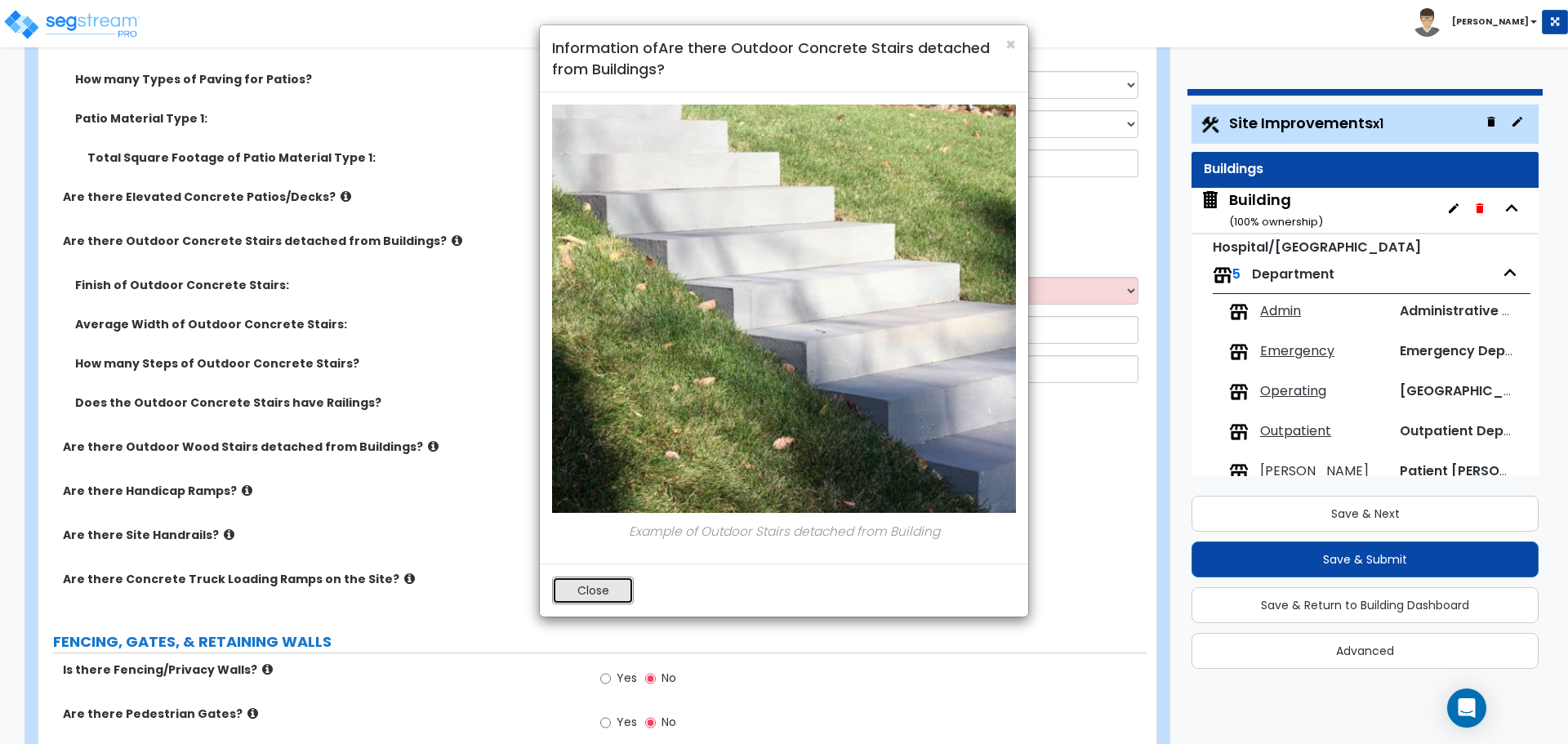
click at [591, 577] on button "Close" at bounding box center [592, 591] width 82 height 28
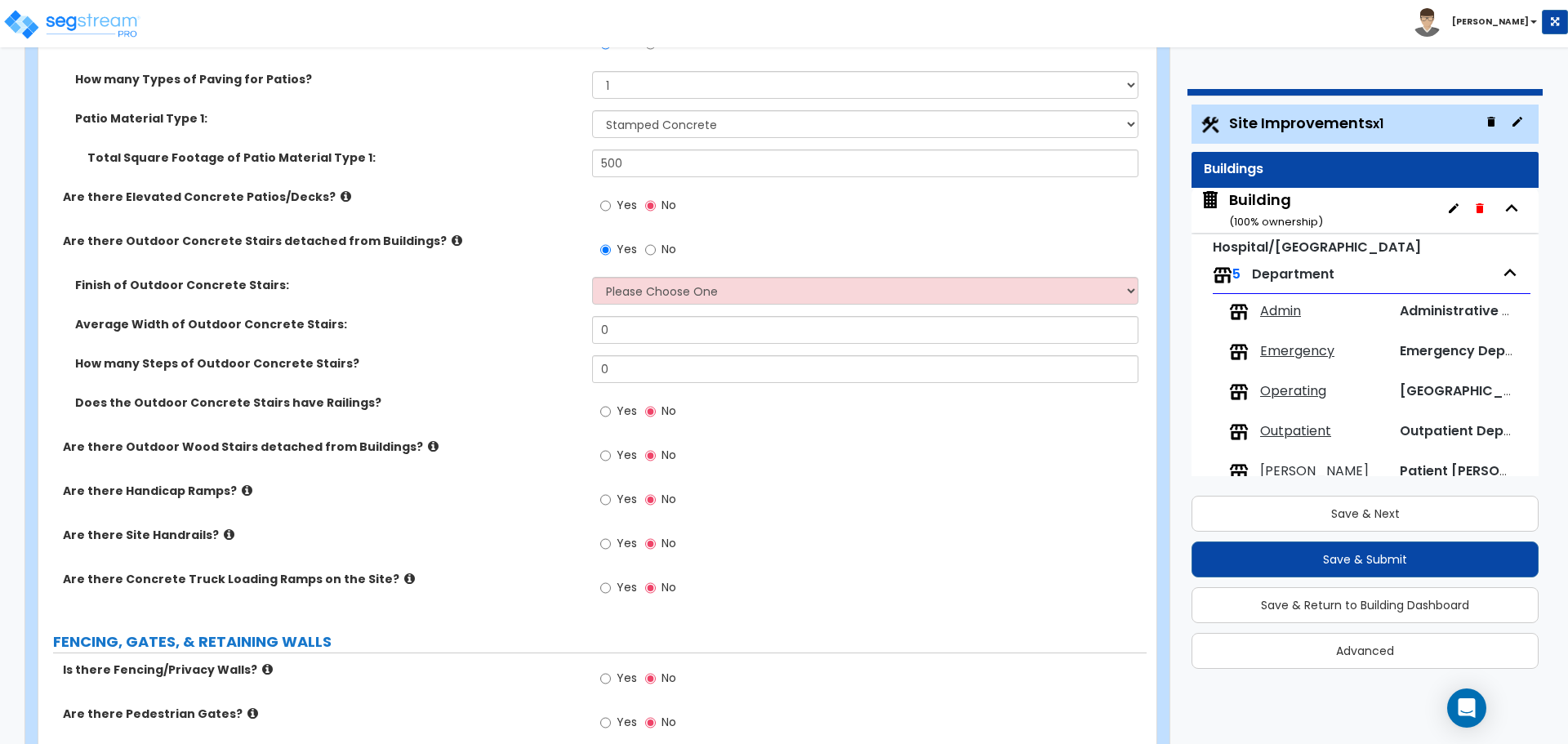
click at [622, 310] on div "Finish of Outdoor Concrete Stairs: Please Choose One Bare Concrete Exposed Aggr…" at bounding box center [592, 296] width 1109 height 40
click at [631, 301] on select "Please Choose One Bare Concrete Exposed Aggregate Brick Paved Stone Paved" at bounding box center [865, 290] width 545 height 28
select select "2"
click at [592, 277] on select "Please Choose One Bare Concrete Exposed Aggregate Brick Paved Stone Paved" at bounding box center [865, 290] width 545 height 28
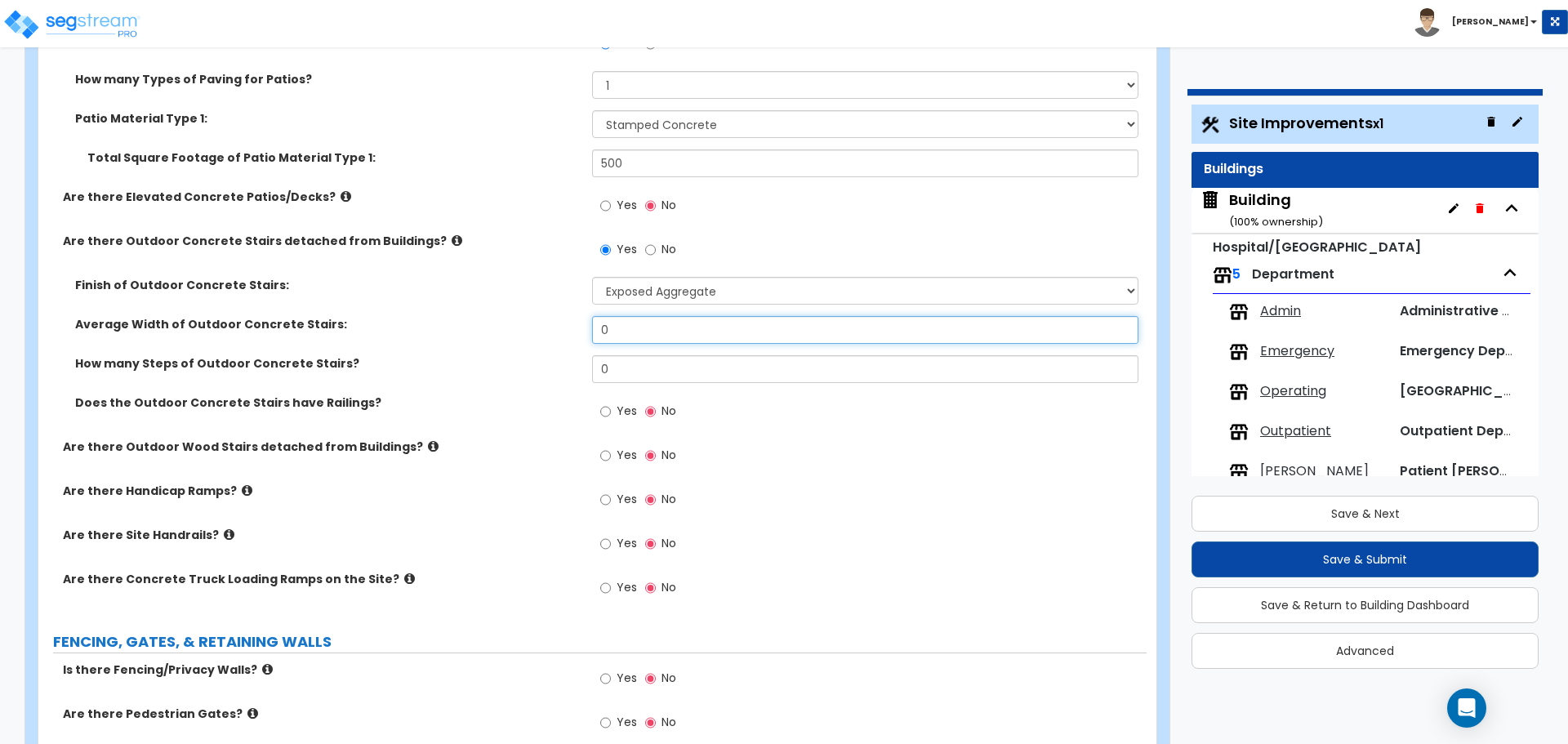
drag, startPoint x: 646, startPoint y: 325, endPoint x: 580, endPoint y: 324, distance: 66.0
click at [581, 324] on div "Average Width of Outdoor Concrete Stairs: 0" at bounding box center [592, 336] width 1109 height 40
type input "4"
type input "8"
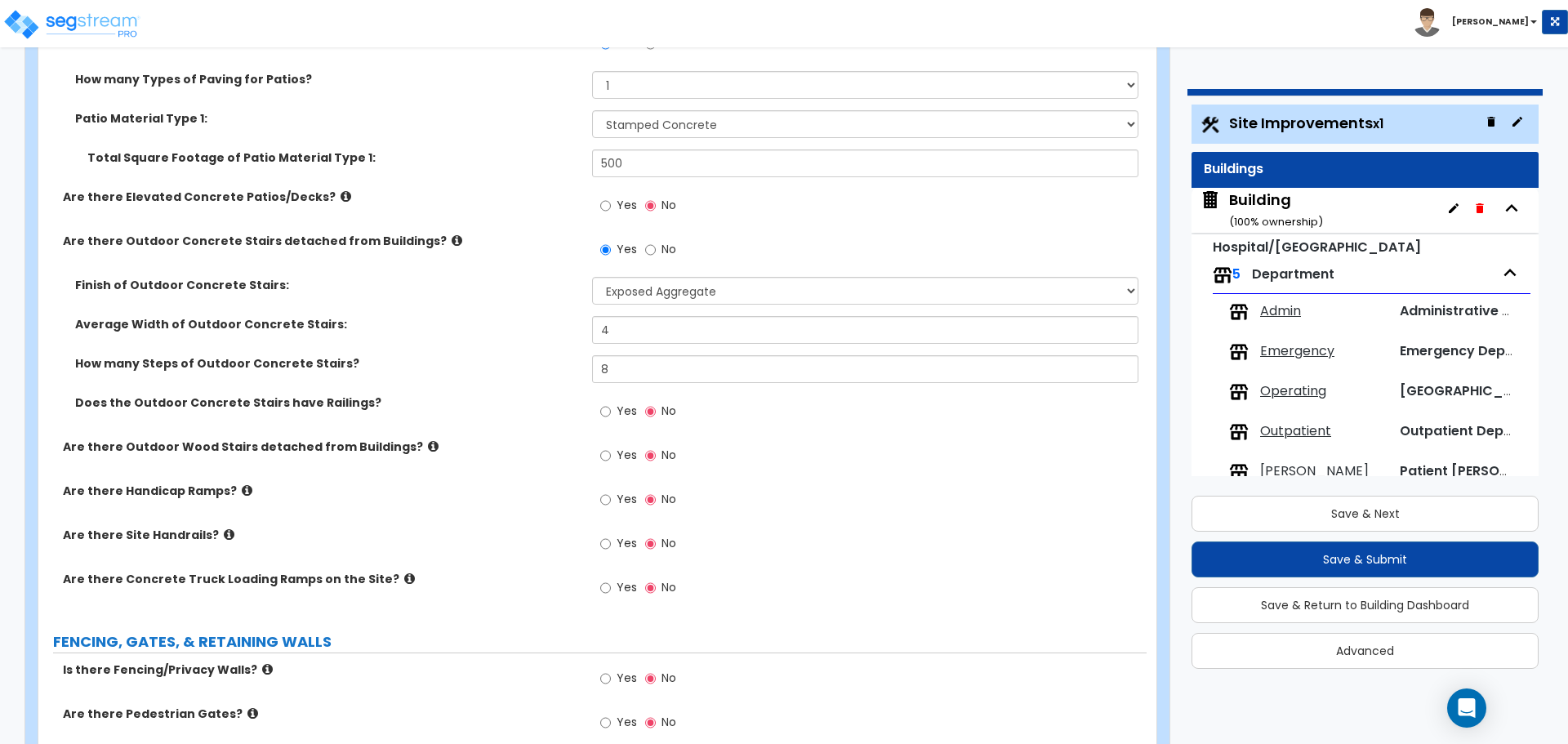
click at [617, 410] on span "Yes" at bounding box center [626, 410] width 20 height 16
click at [611, 410] on input "Yes" at bounding box center [605, 411] width 11 height 18
radio input "true"
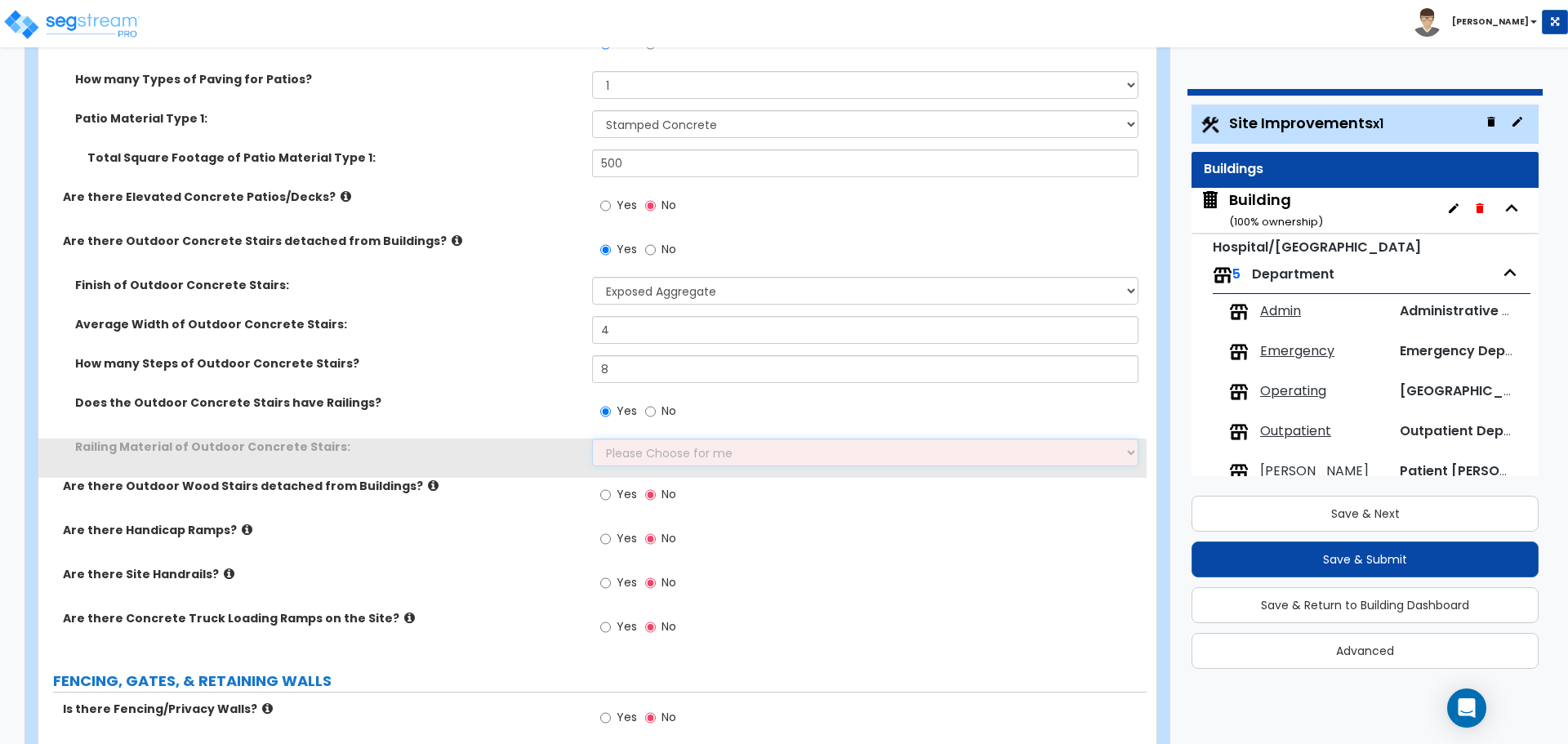
click at [653, 447] on select "Please Choose for me Steel Aluminum Wood" at bounding box center [865, 453] width 545 height 28
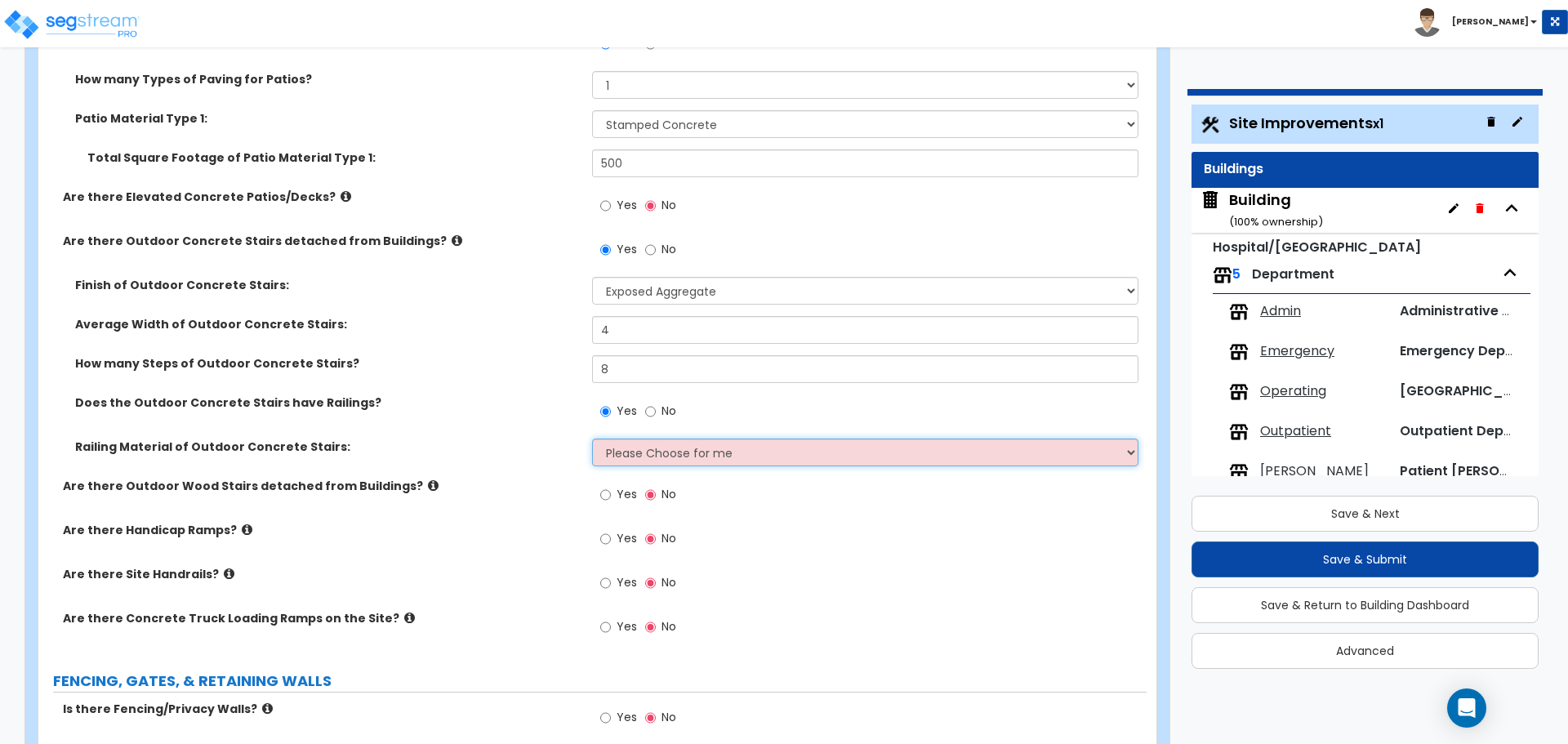
select select "2"
click at [592, 439] on select "Please Choose for me Steel Aluminum Wood" at bounding box center [865, 453] width 545 height 28
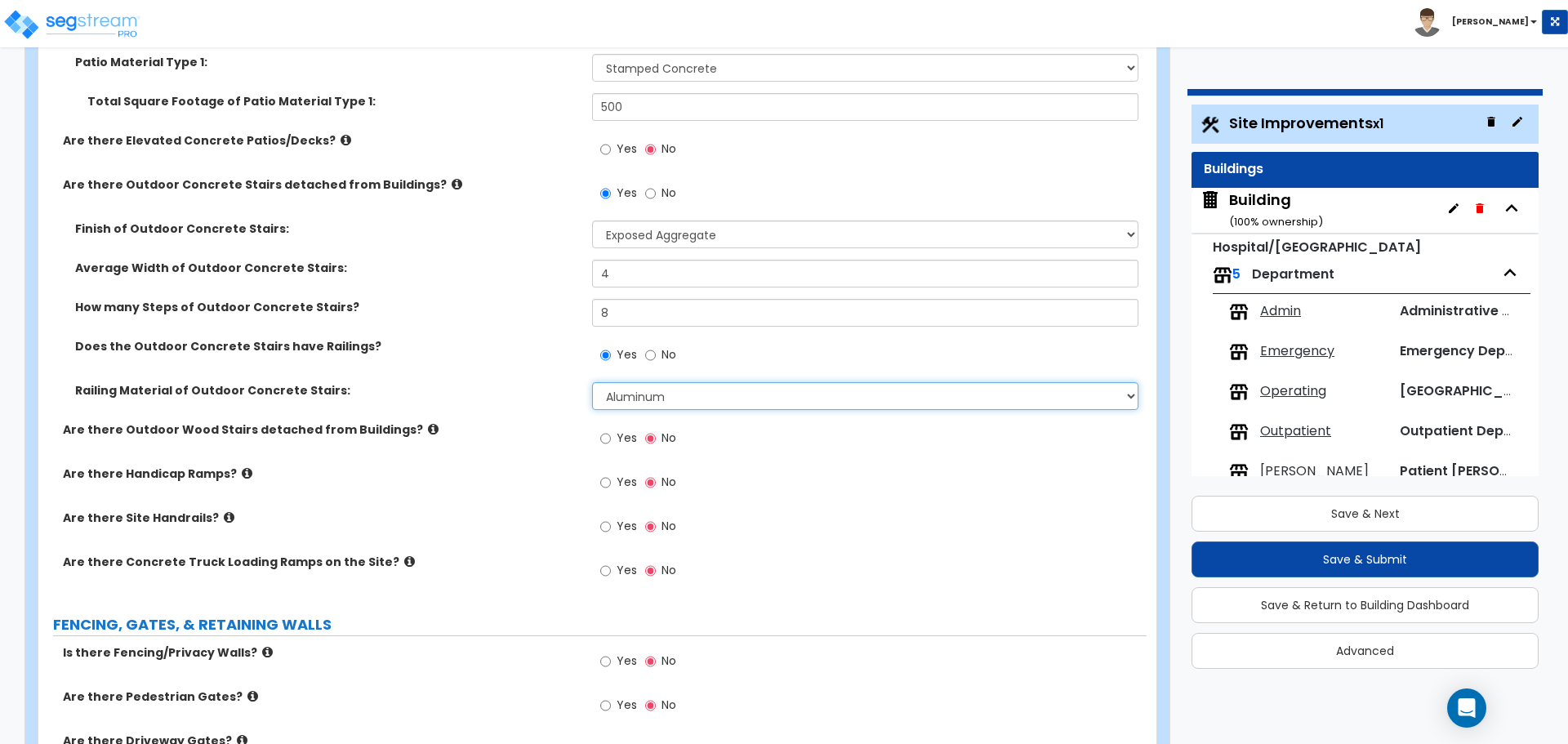
scroll to position [2892, 0]
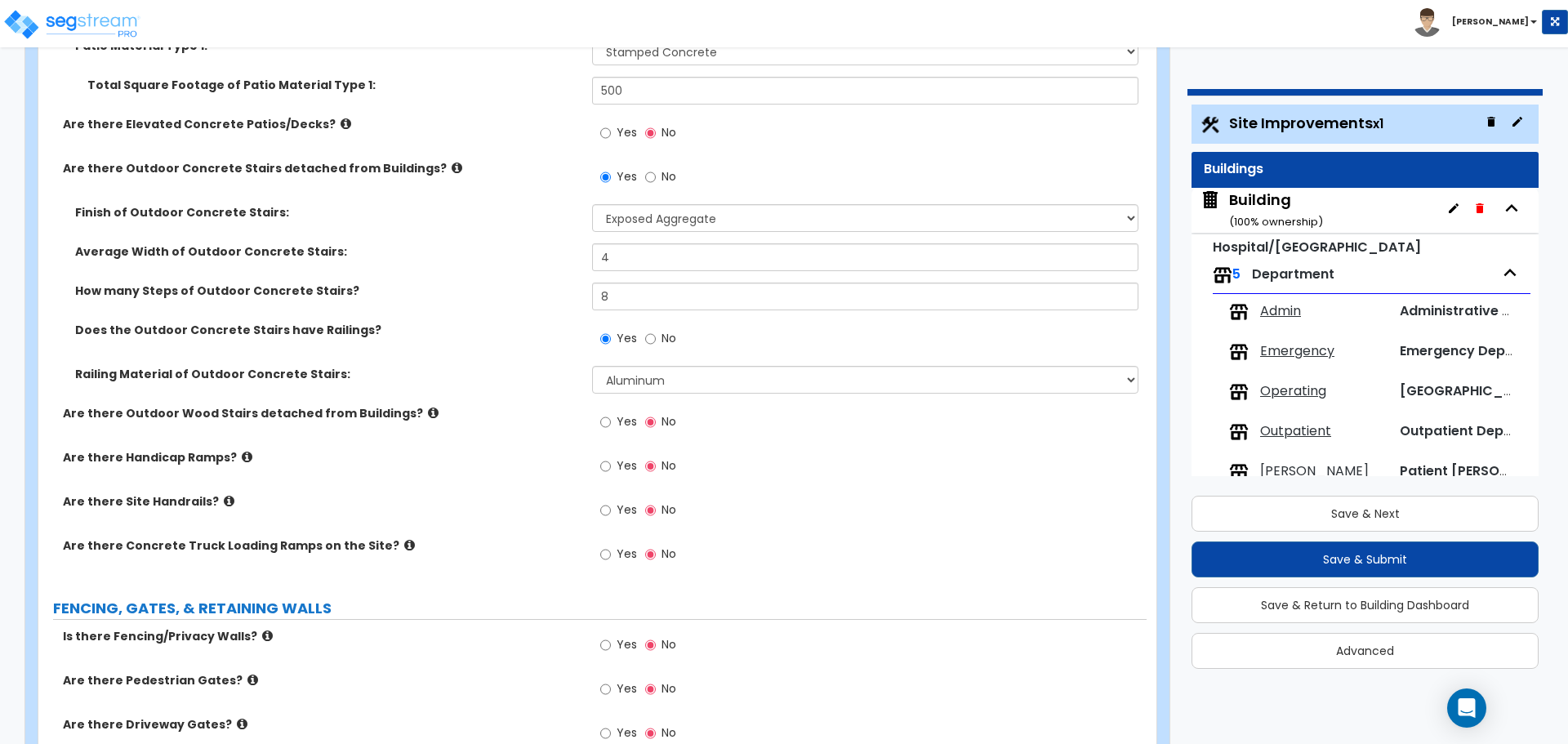
click at [623, 427] on label "Yes" at bounding box center [619, 424] width 37 height 28
click at [611, 427] on input "Yes" at bounding box center [605, 422] width 11 height 18
radio input "true"
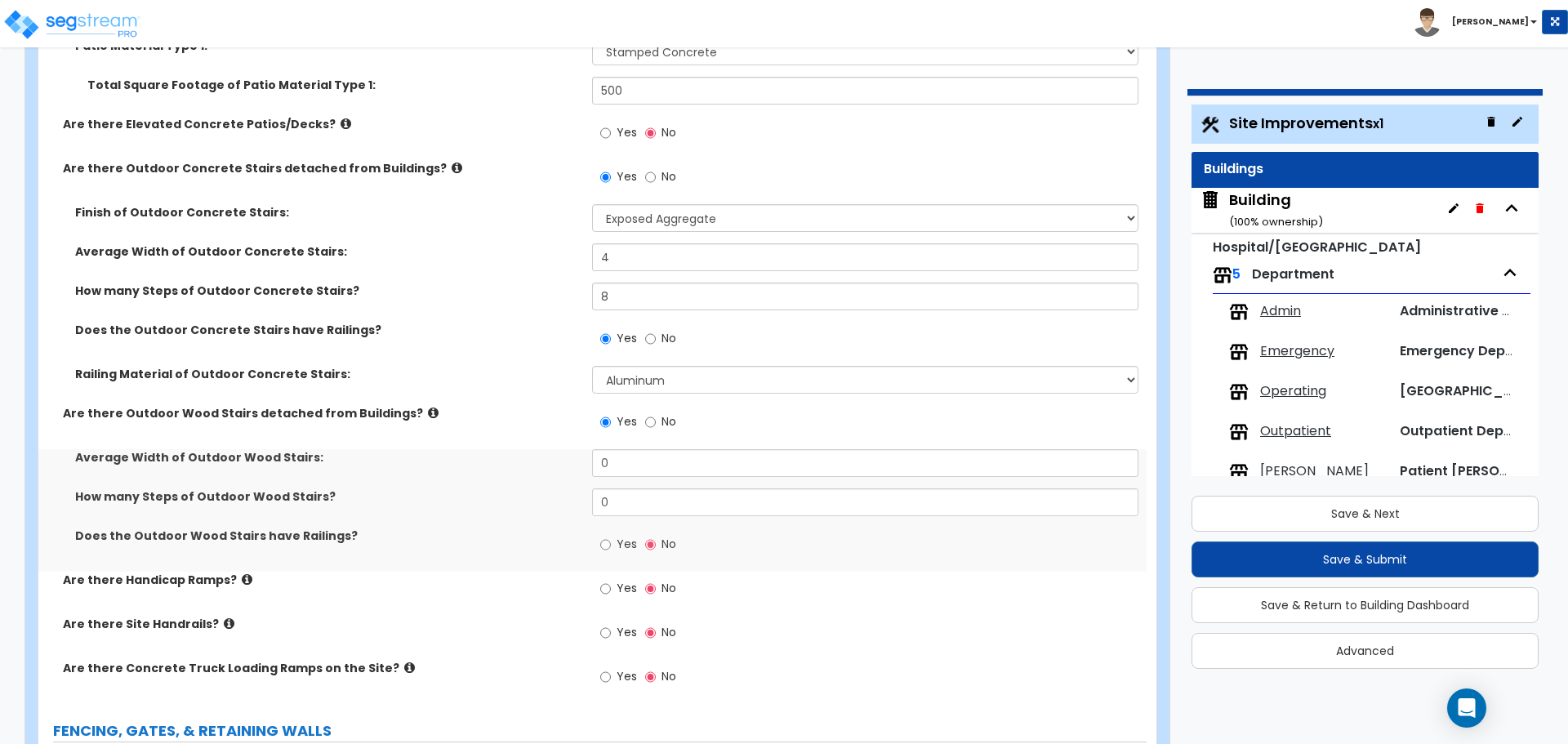
click at [428, 409] on icon at bounding box center [433, 413] width 11 height 13
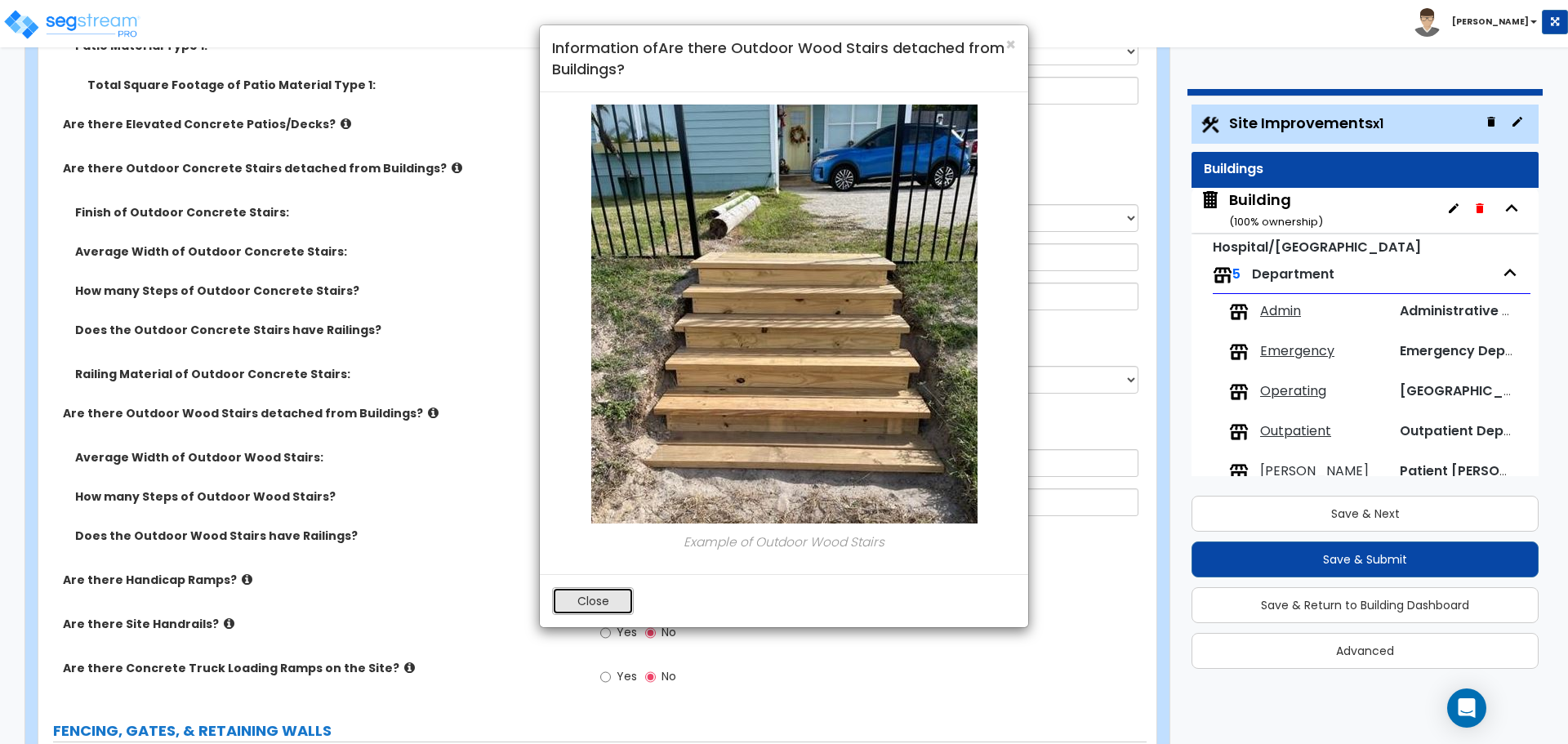
click at [614, 595] on button "Close" at bounding box center [592, 601] width 82 height 28
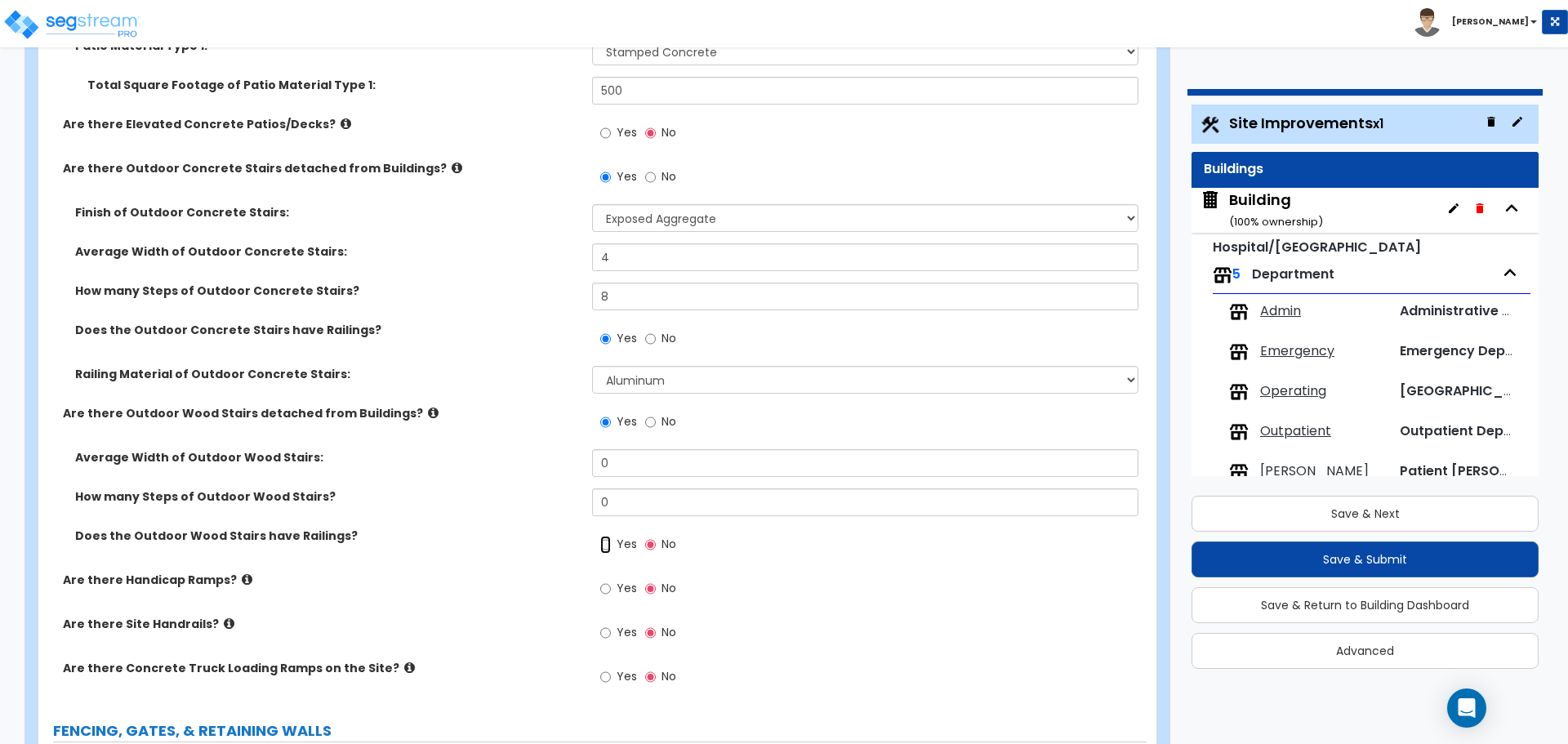
click at [610, 540] on input "Yes" at bounding box center [605, 544] width 11 height 18
radio input "true"
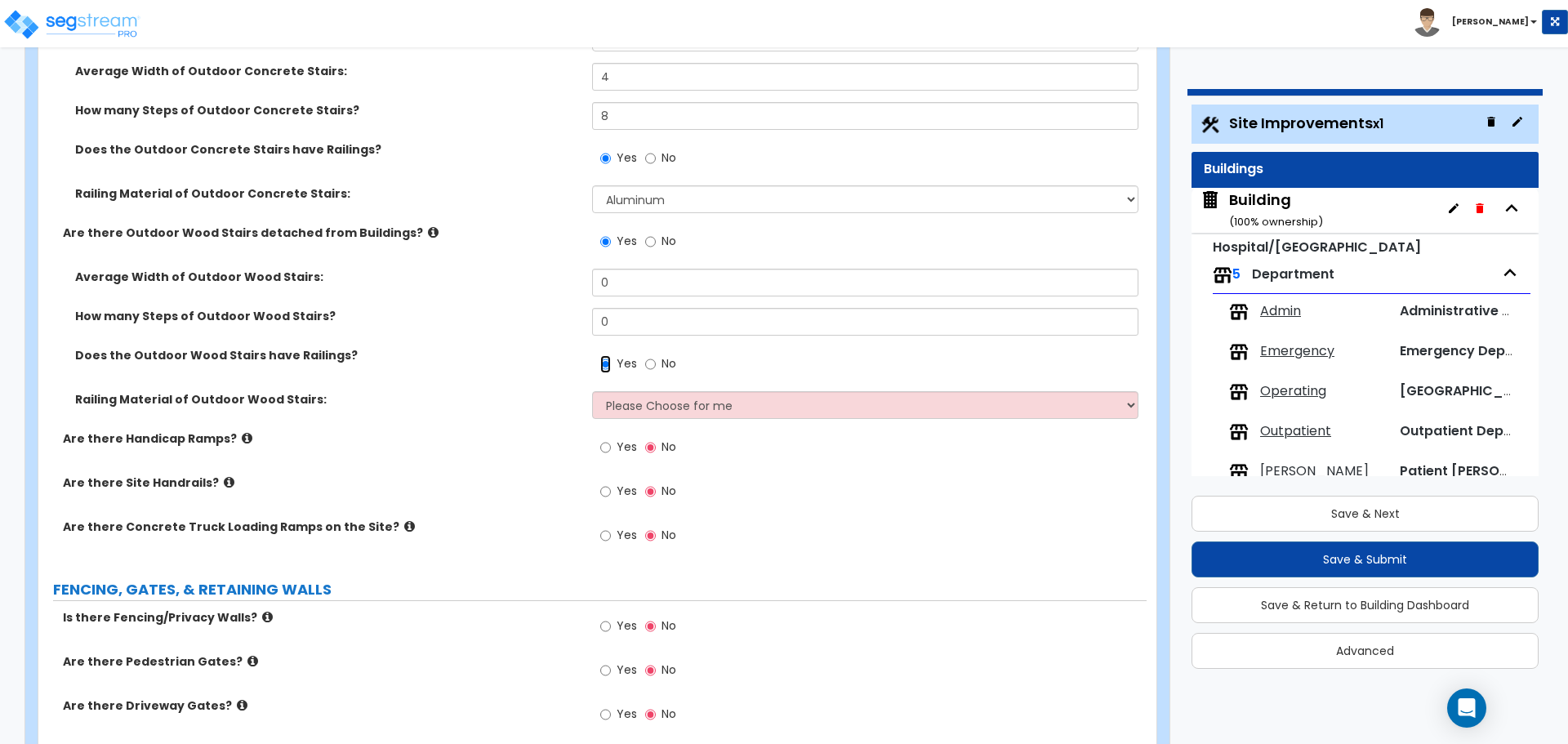
scroll to position [3095, 0]
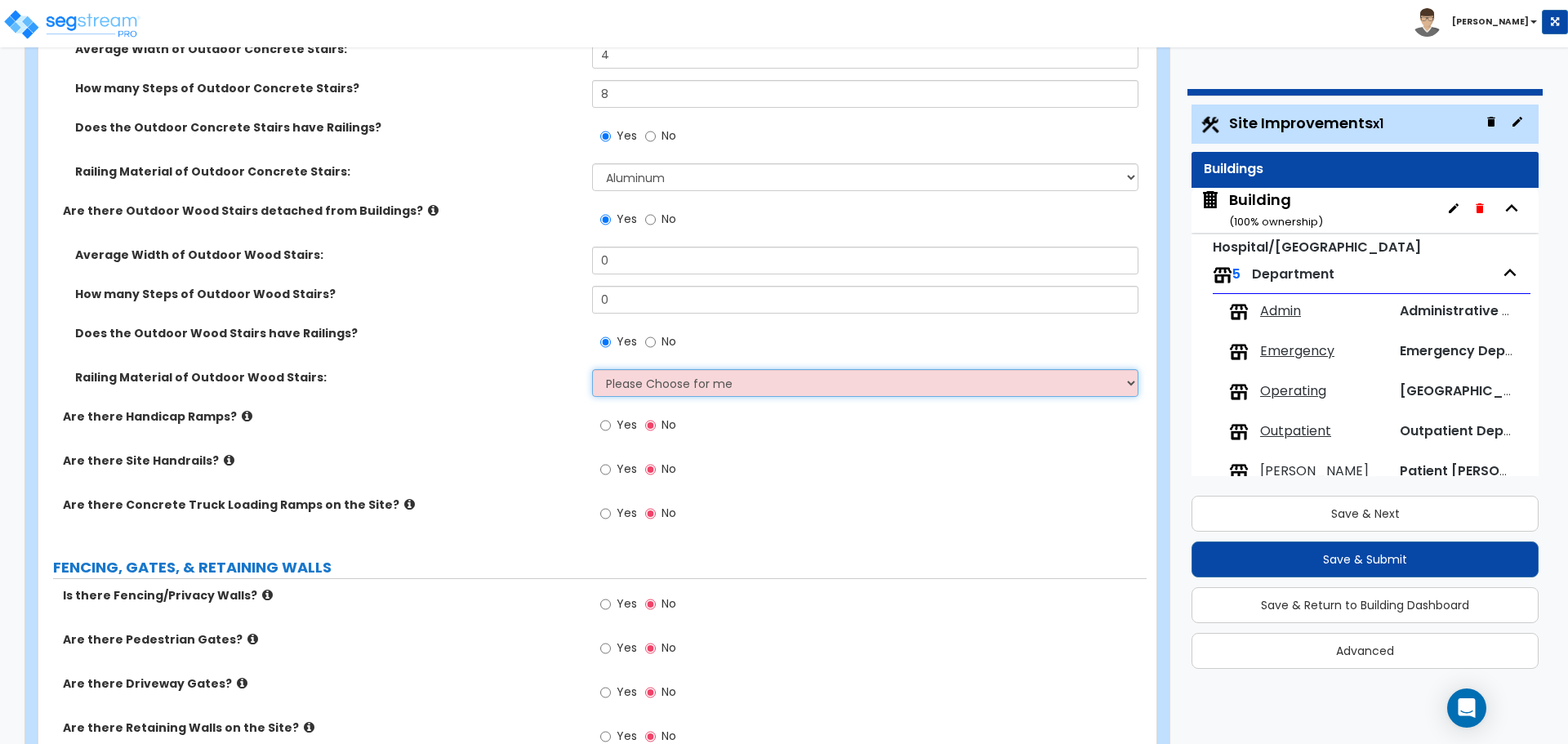
click at [683, 375] on select "Please Choose for me Wood Steel Aluminum" at bounding box center [865, 383] width 545 height 28
click at [664, 213] on span "No" at bounding box center [669, 218] width 14 height 16
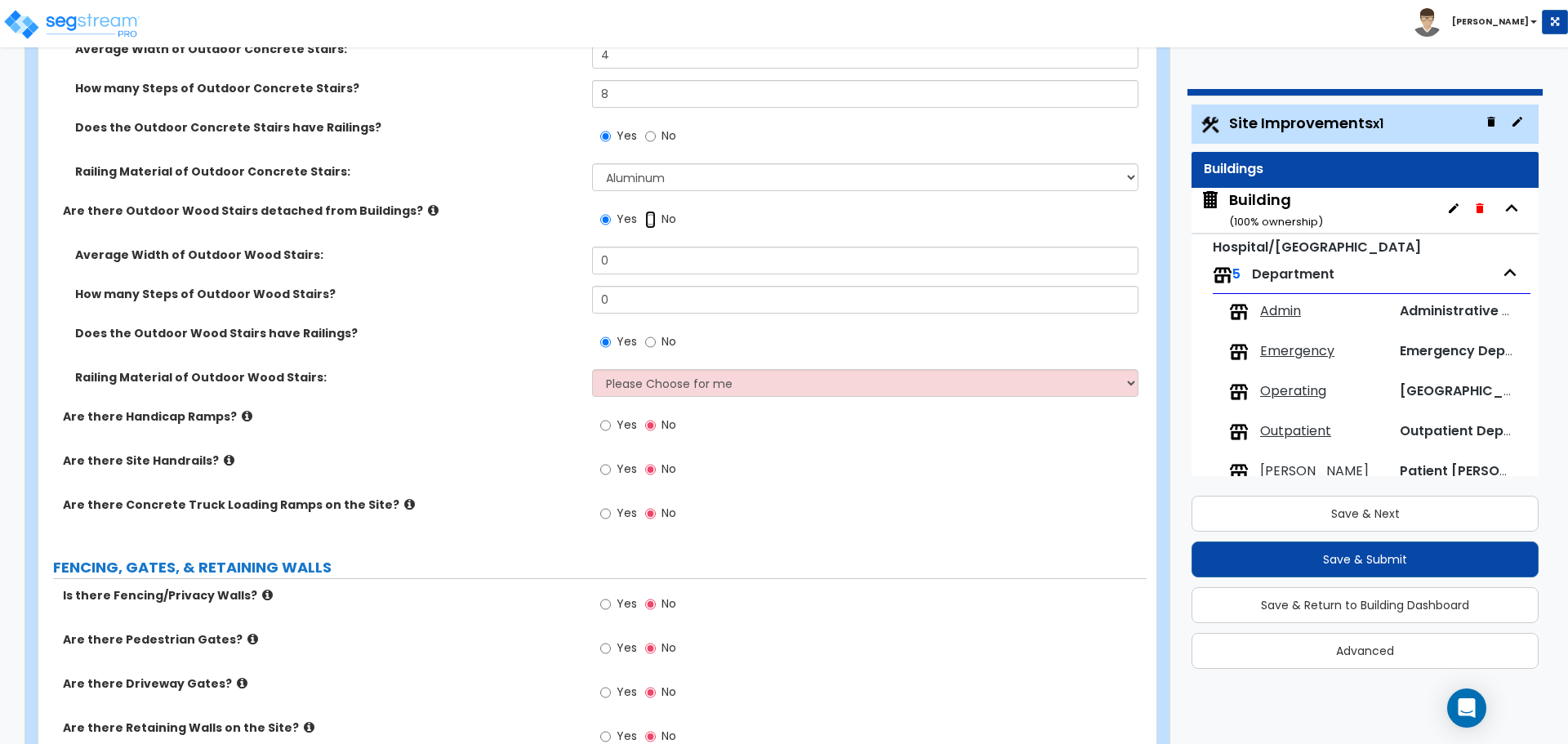
click at [656, 213] on input "No" at bounding box center [650, 219] width 11 height 18
radio input "false"
radio input "true"
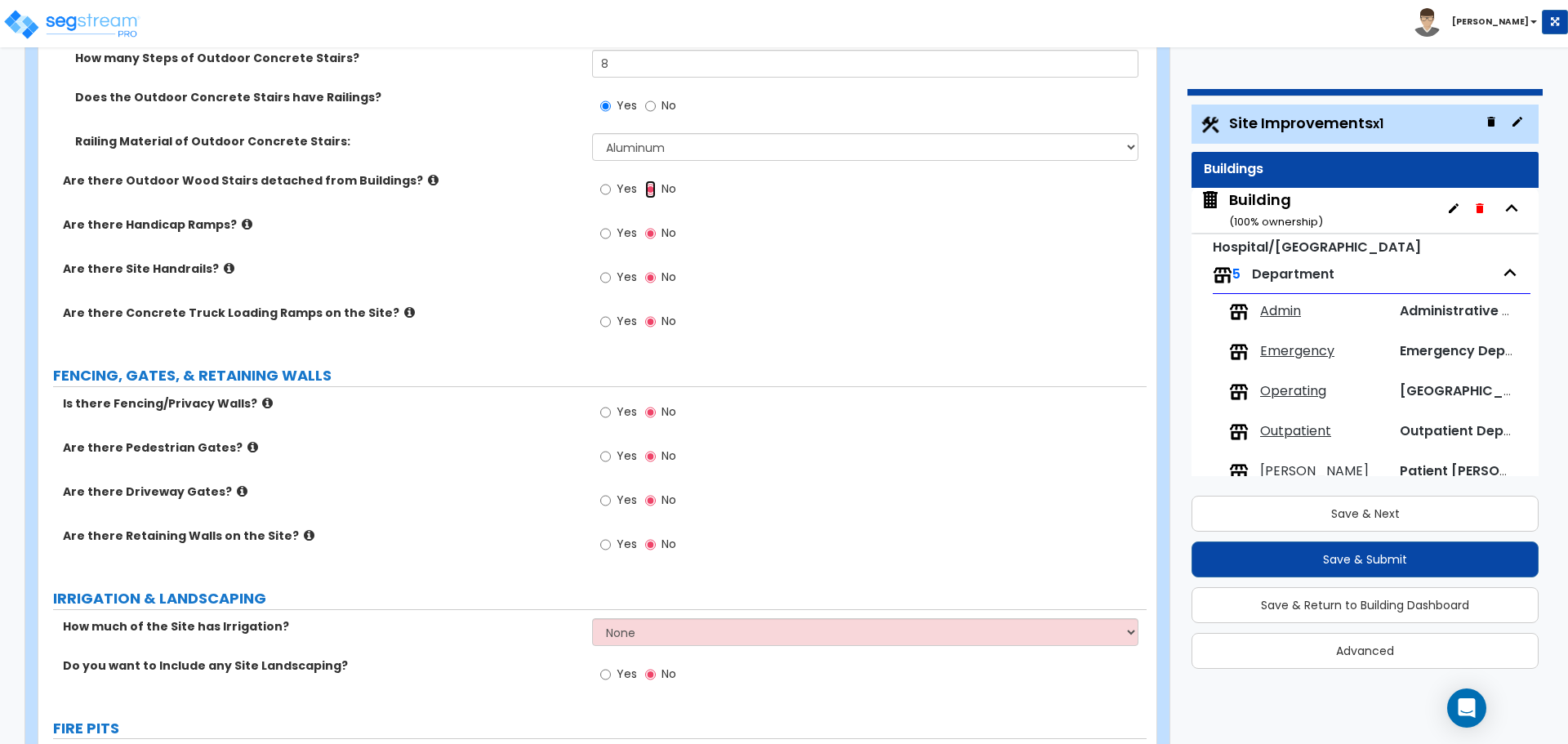
scroll to position [3137, 0]
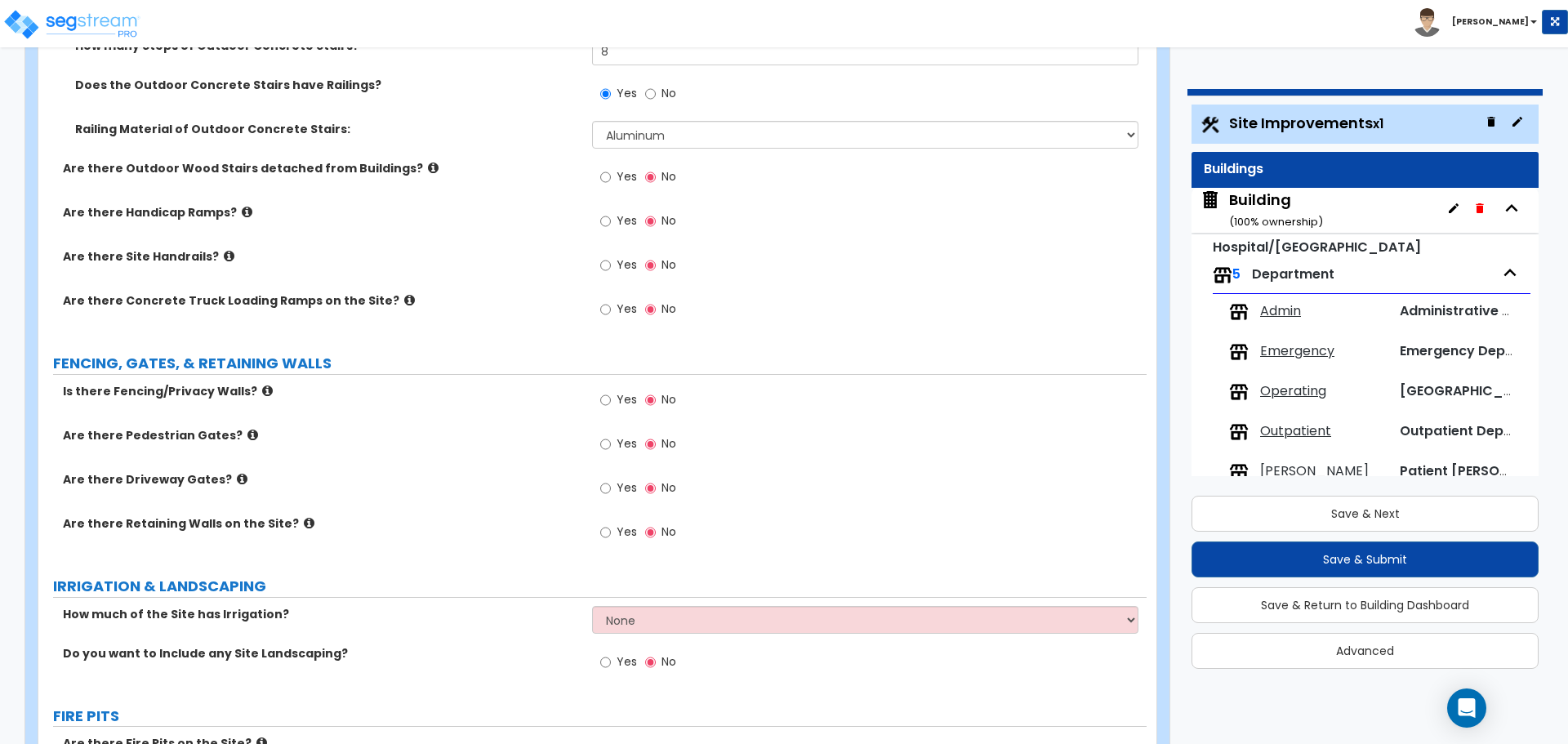
click at [638, 222] on div "Yes No" at bounding box center [639, 223] width 93 height 38
click at [628, 215] on span "Yes" at bounding box center [626, 220] width 20 height 16
click at [611, 215] on input "Yes" at bounding box center [605, 221] width 11 height 18
radio input "true"
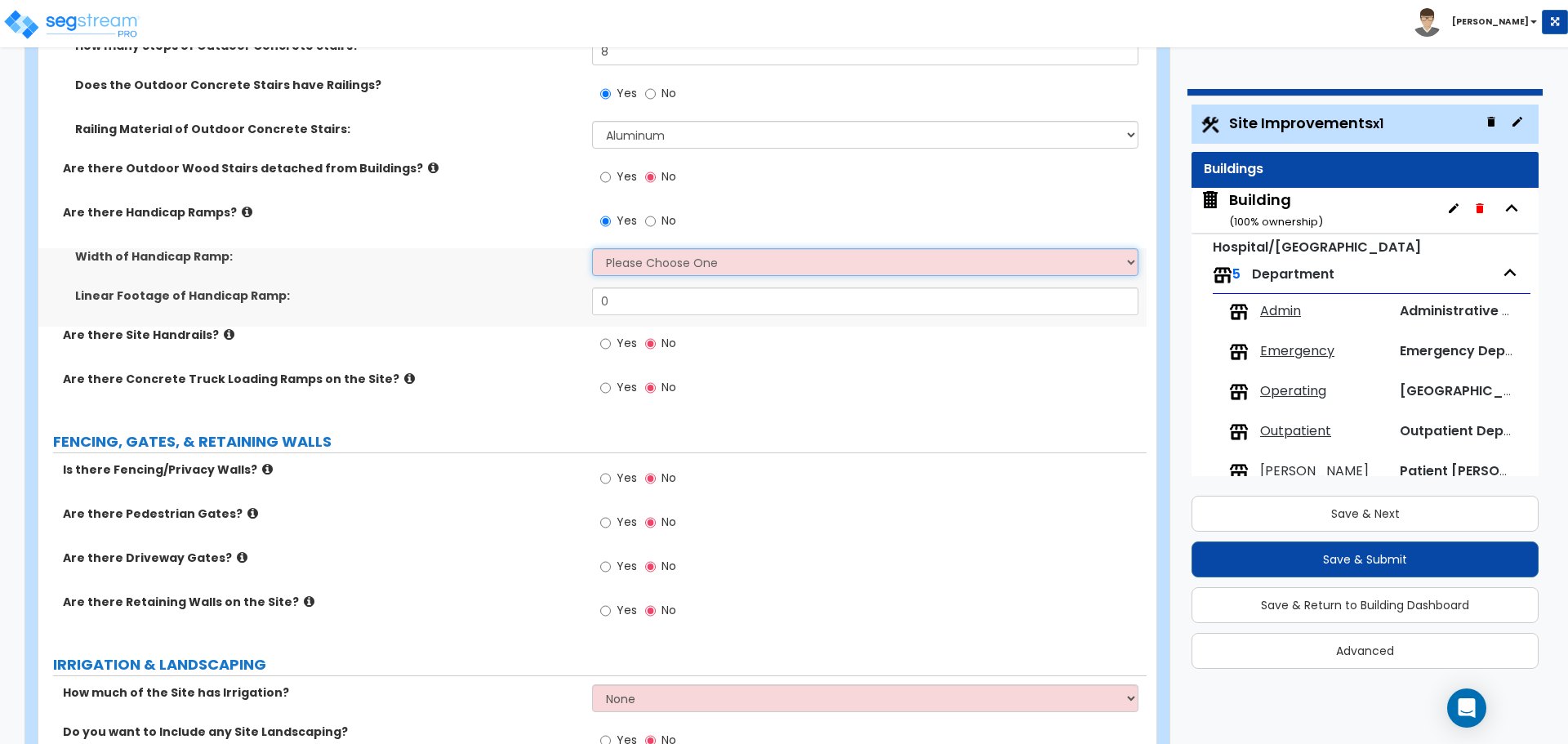
click at [644, 262] on select "Please Choose One 3' width 5' width" at bounding box center [865, 262] width 545 height 28
select select "1"
click at [592, 248] on select "Please Choose One 3' width 5' width" at bounding box center [865, 262] width 545 height 28
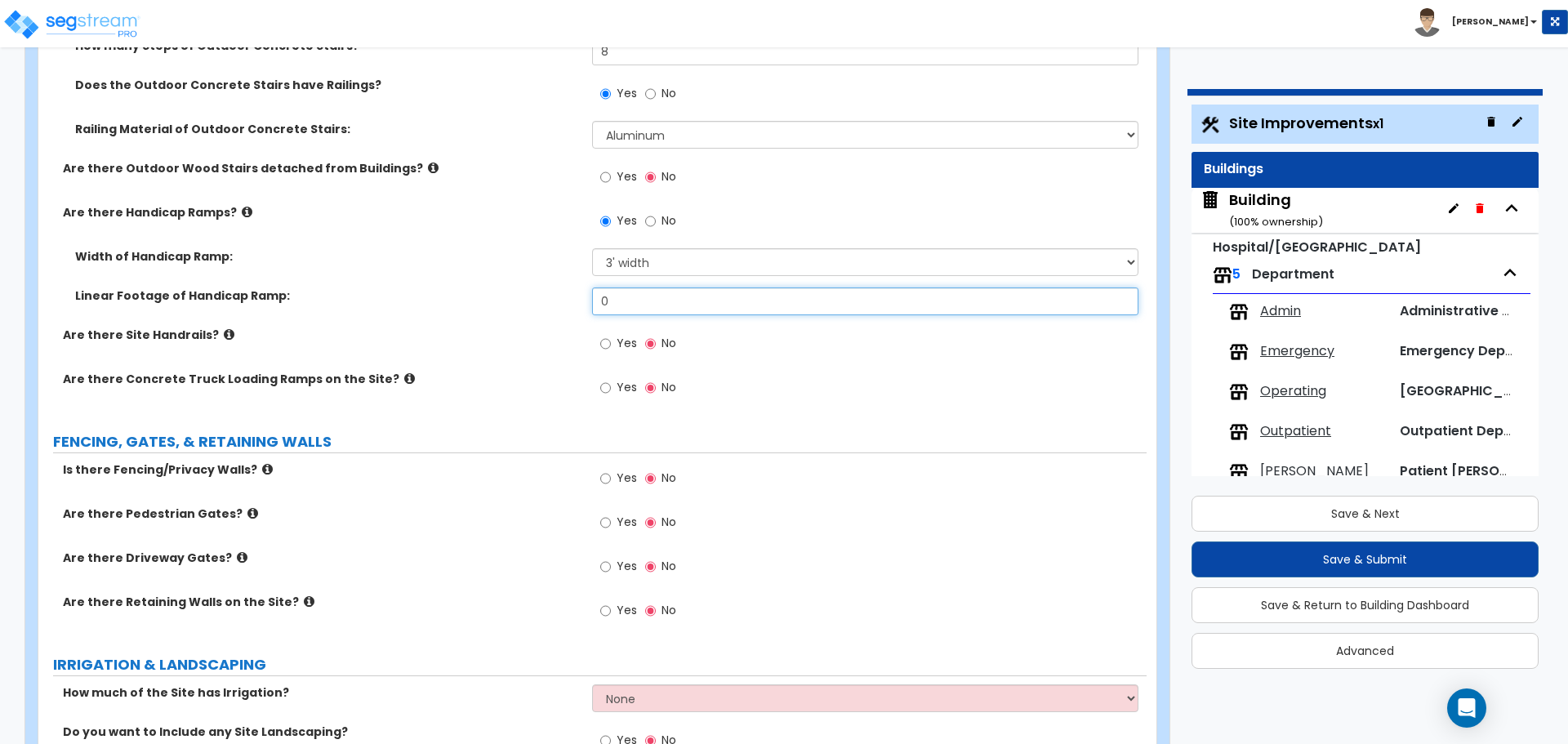
drag, startPoint x: 631, startPoint y: 292, endPoint x: 560, endPoint y: 285, distance: 71.3
click at [560, 288] on div "Linear Footage of Handicap Ramp: 0" at bounding box center [592, 307] width 1109 height 40
type input "50"
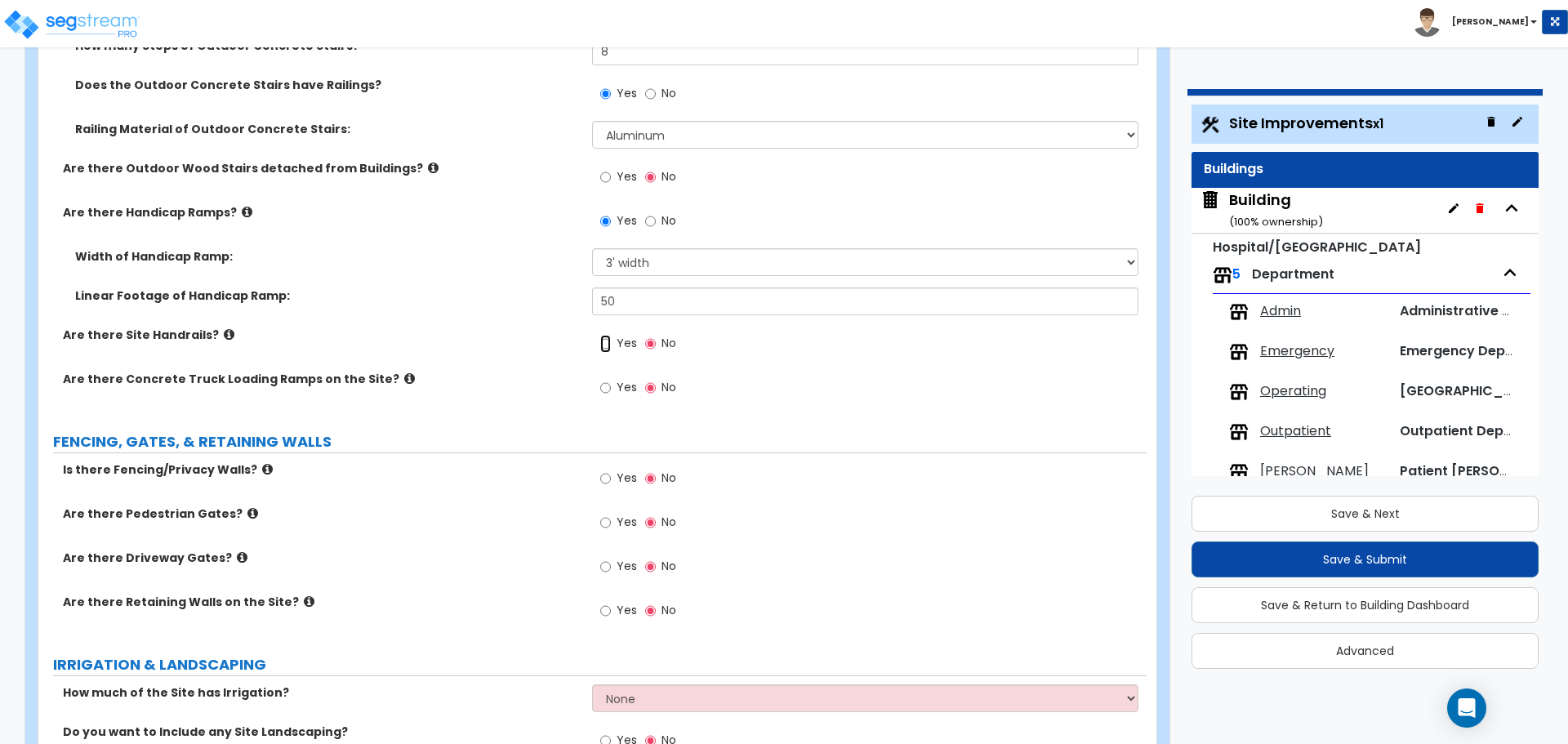
click at [607, 335] on input "Yes" at bounding box center [605, 344] width 11 height 18
radio input "true"
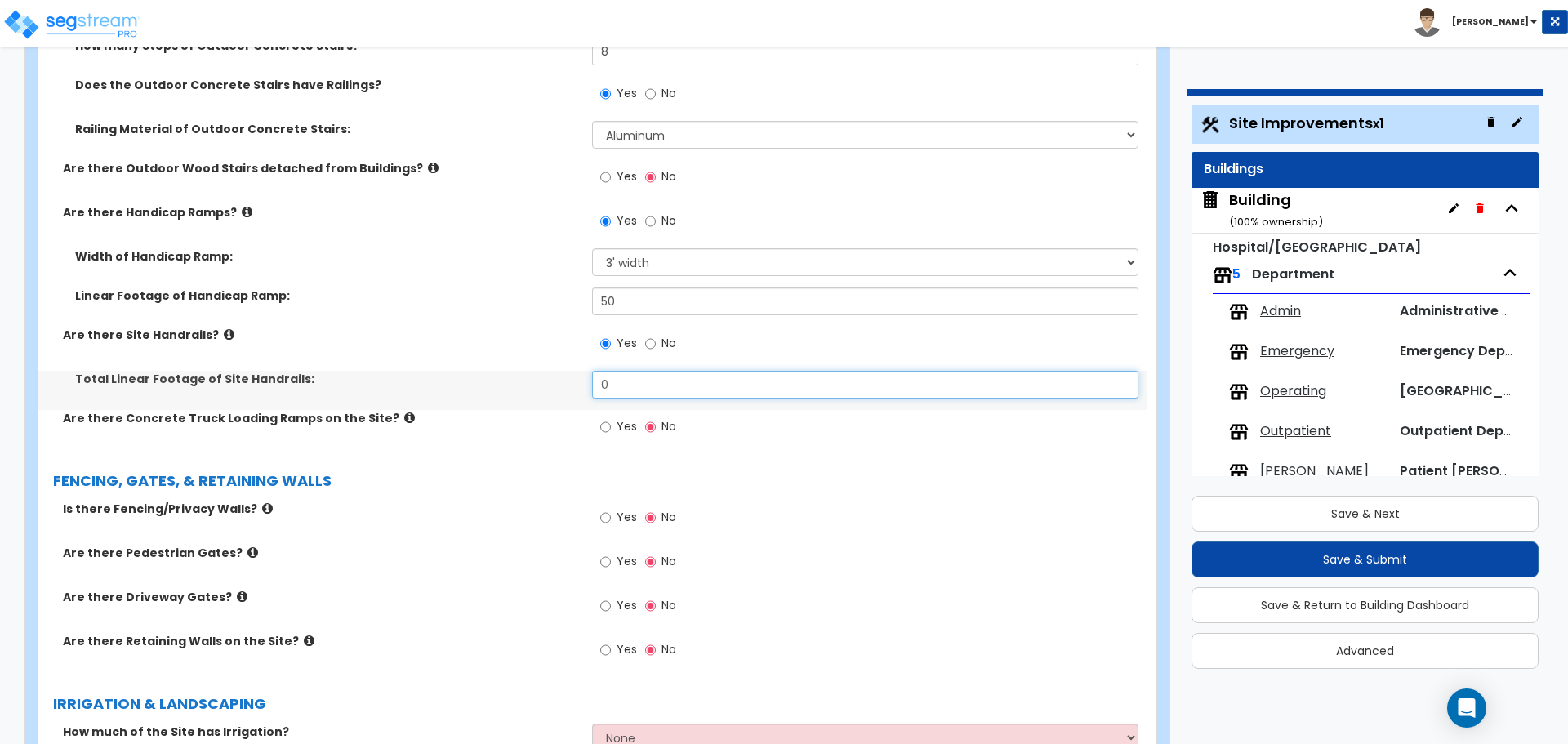
drag, startPoint x: 646, startPoint y: 375, endPoint x: 533, endPoint y: 371, distance: 113.1
click at [536, 371] on div "Total Linear Footage of Site Handrails: 0" at bounding box center [592, 390] width 1109 height 40
type input "100"
click at [223, 330] on label "Are there Site Handrails?" at bounding box center [321, 335] width 517 height 16
click at [224, 331] on icon at bounding box center [229, 334] width 11 height 13
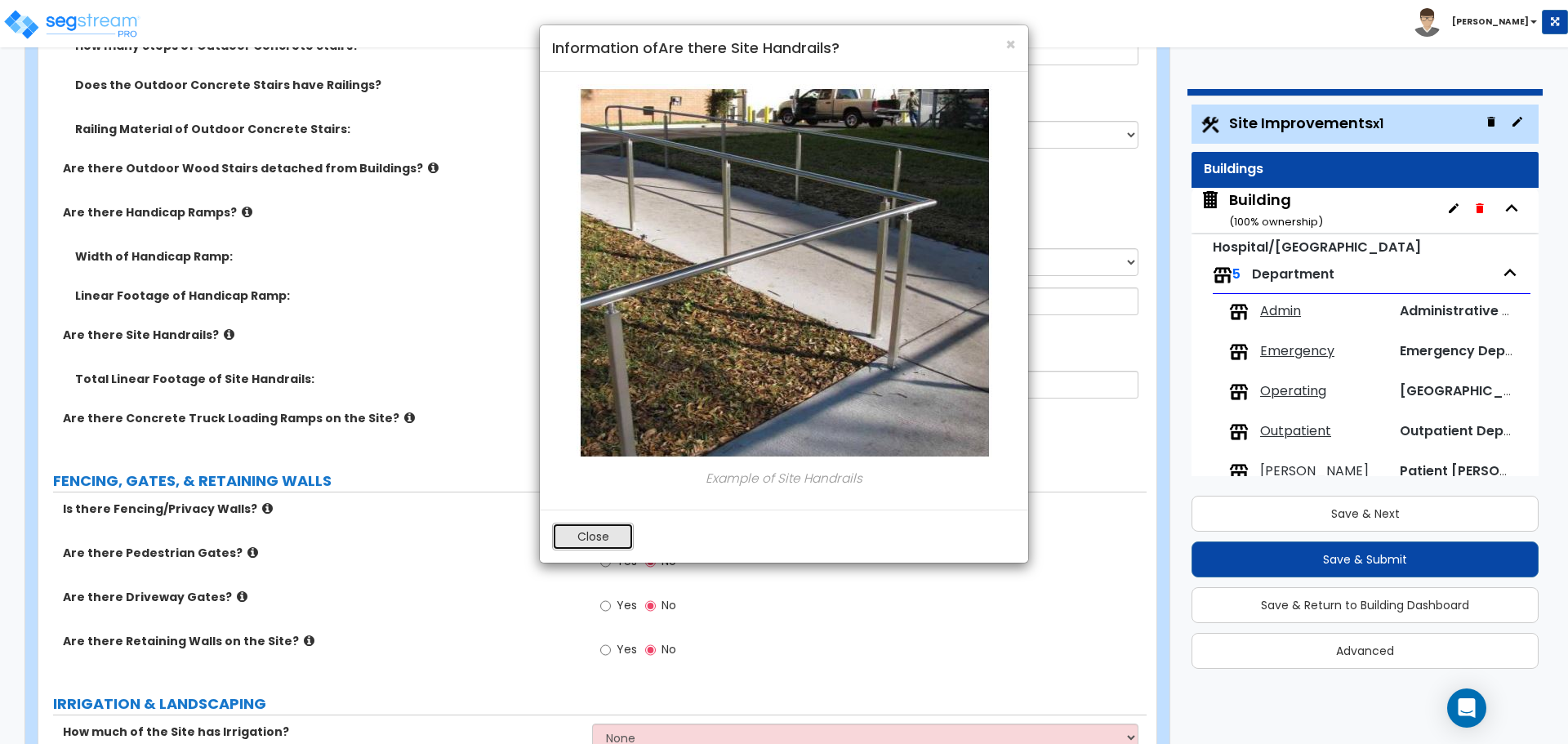
click at [598, 537] on button "Close" at bounding box center [592, 537] width 82 height 28
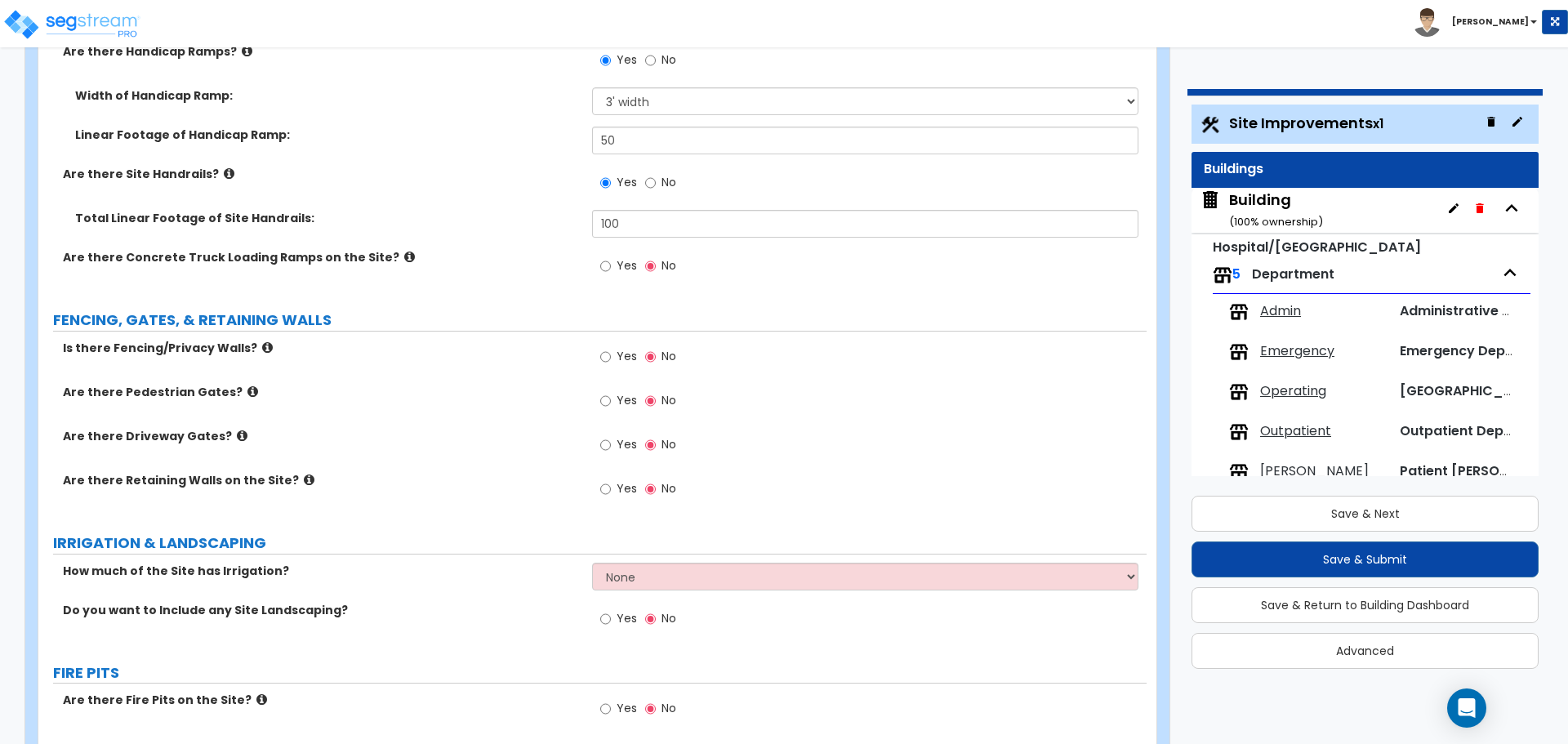
scroll to position [3311, 0]
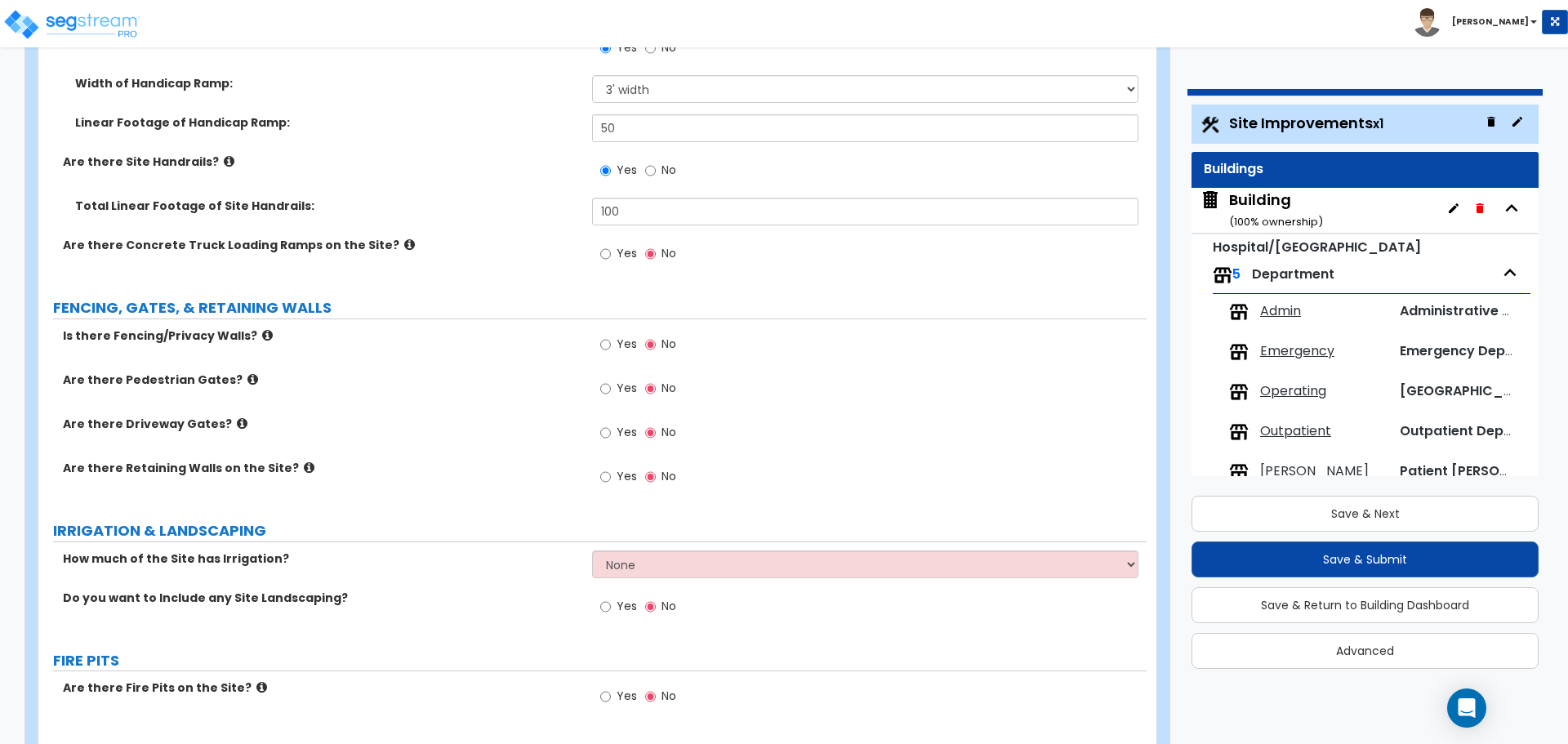
click at [404, 239] on icon at bounding box center [409, 244] width 11 height 13
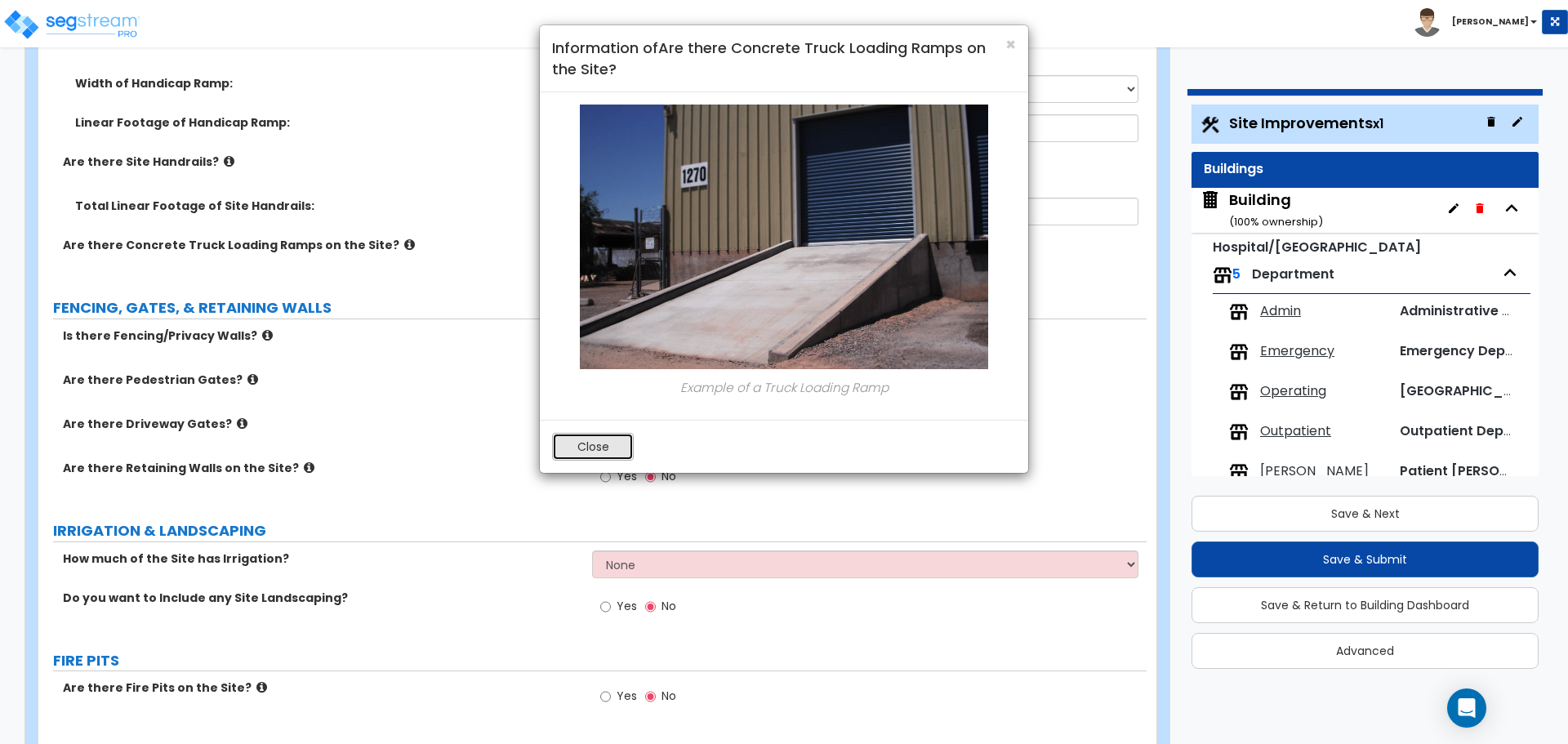
click at [596, 439] on button "Close" at bounding box center [592, 447] width 82 height 28
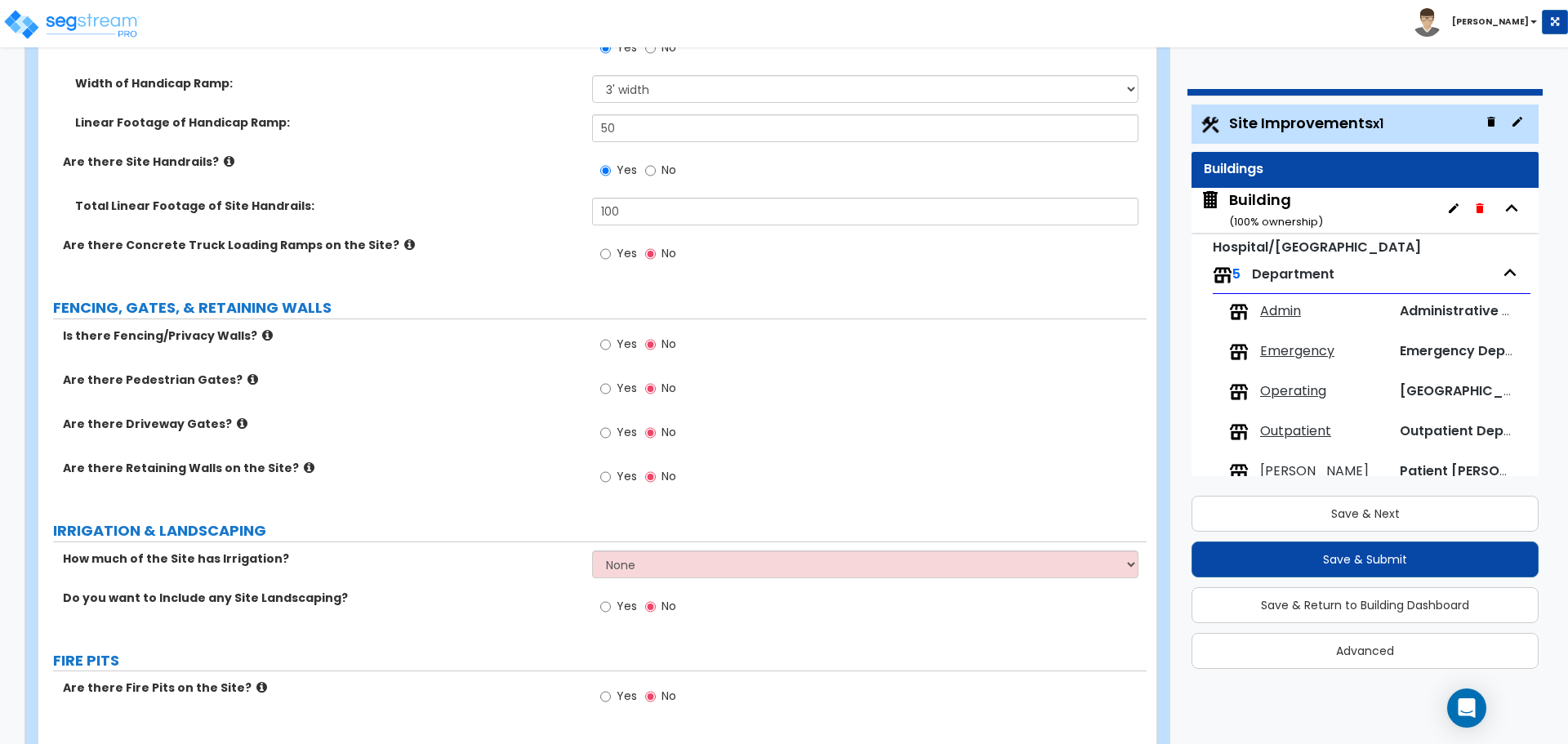
click at [636, 250] on span "Yes" at bounding box center [626, 253] width 20 height 16
click at [611, 250] on input "Yes" at bounding box center [605, 254] width 11 height 18
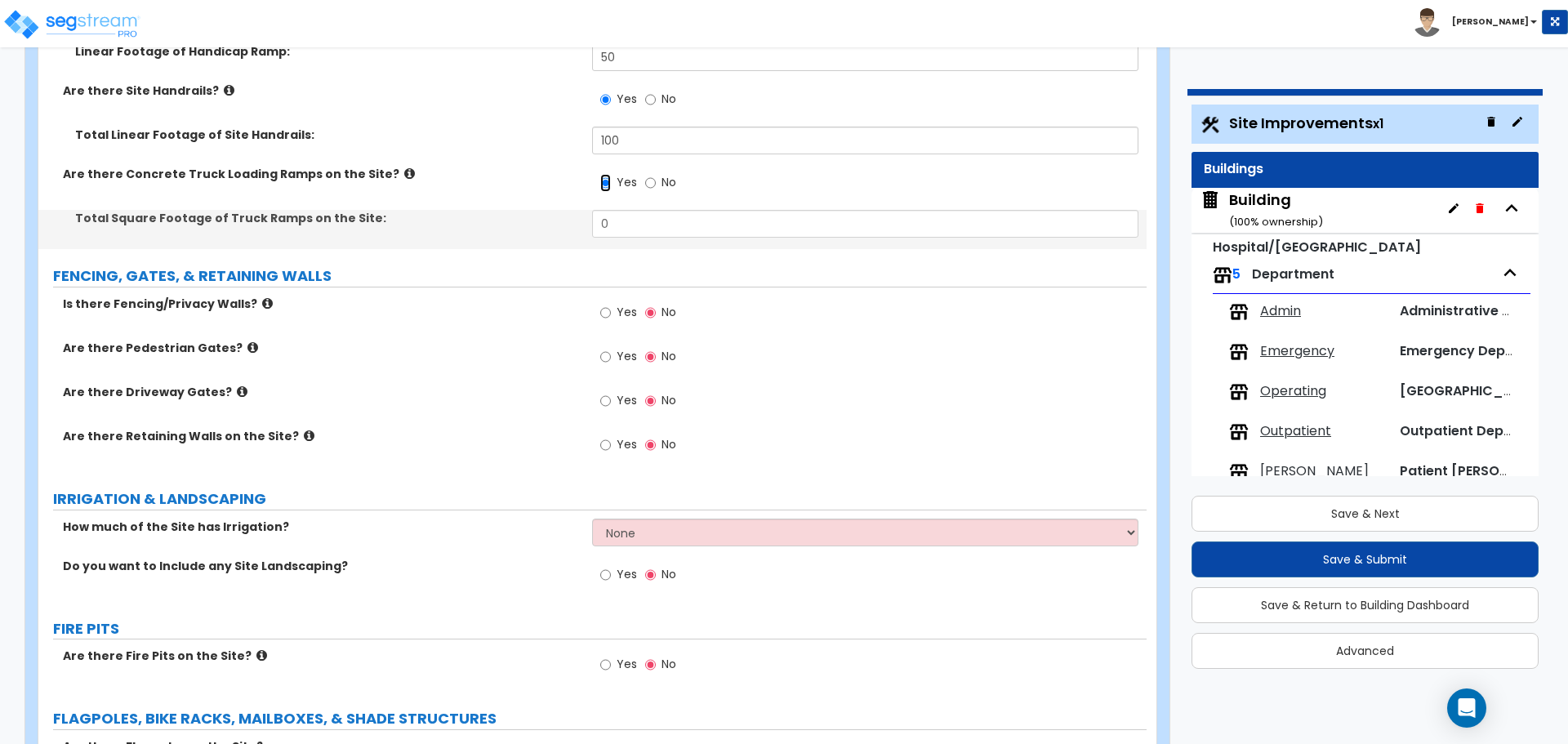
scroll to position [3383, 0]
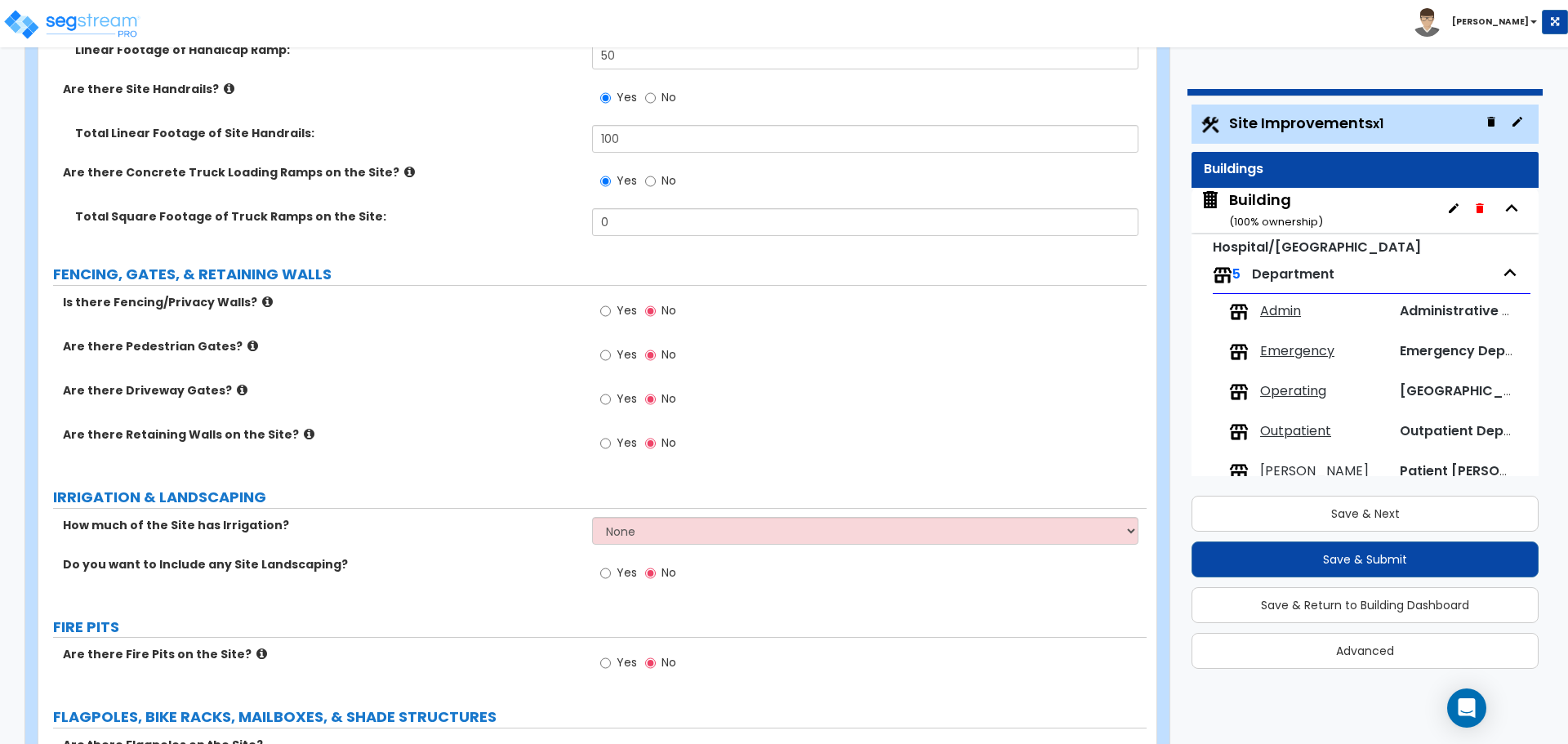
click at [404, 166] on icon at bounding box center [409, 172] width 11 height 13
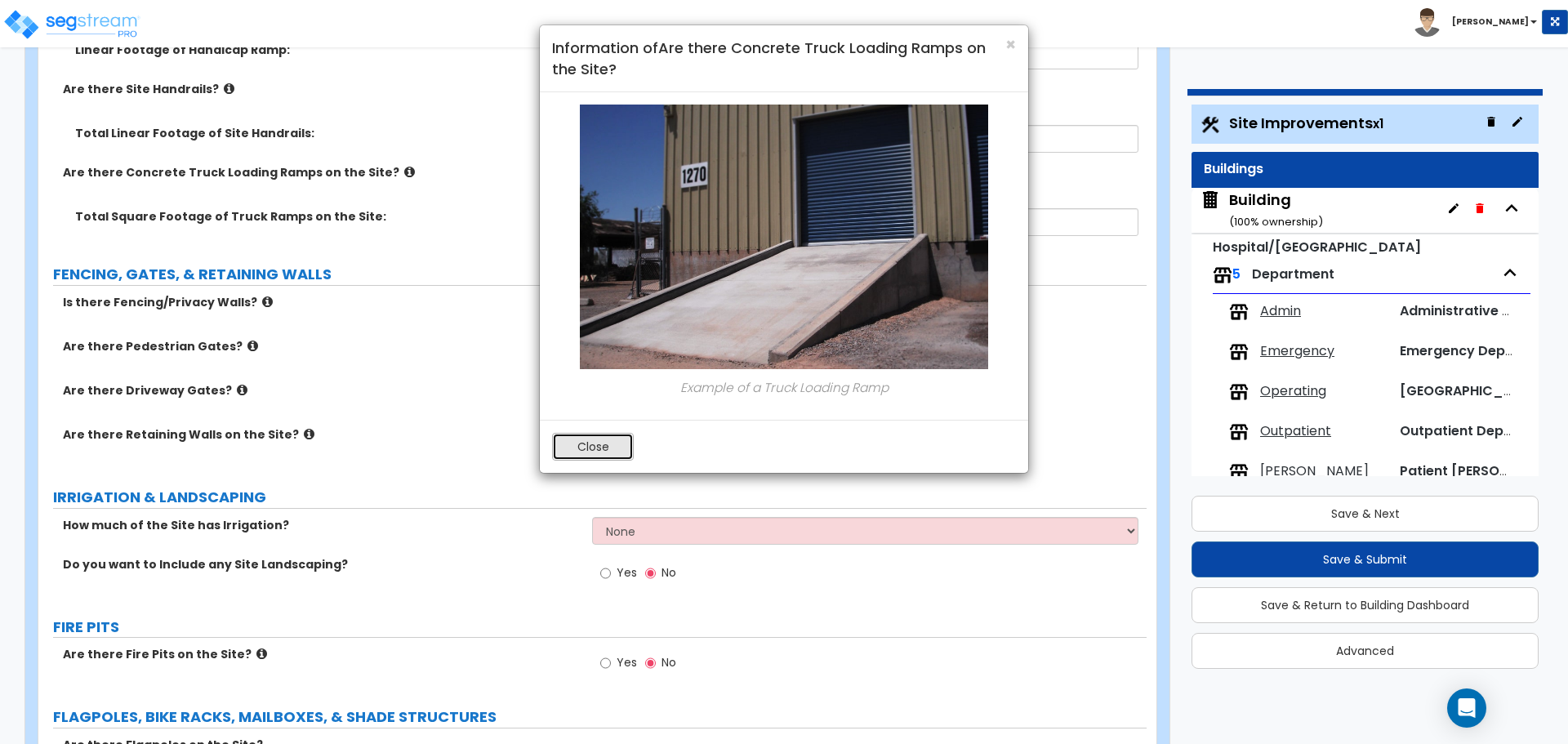
click at [599, 442] on button "Close" at bounding box center [592, 447] width 82 height 28
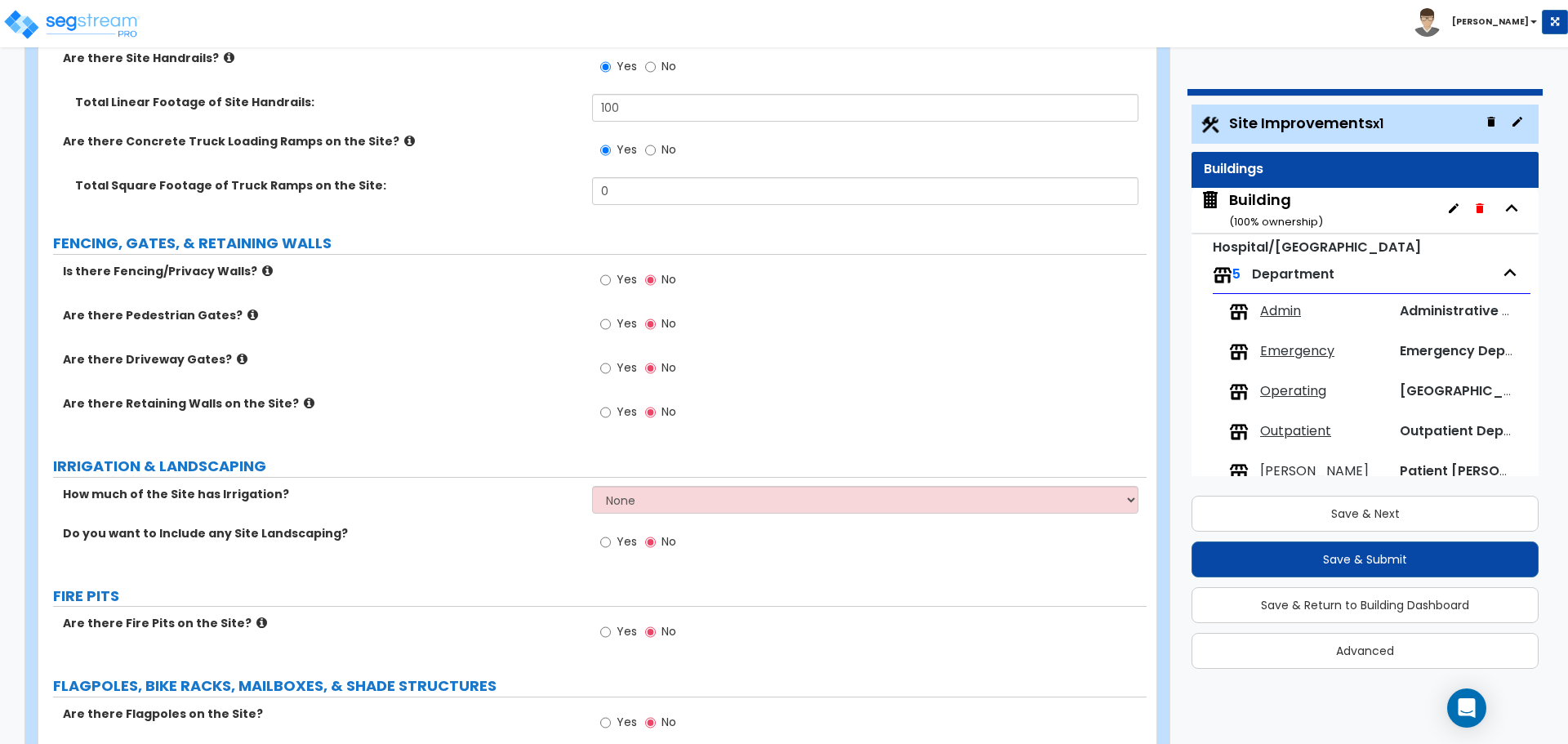
click at [659, 142] on label "No" at bounding box center [661, 152] width 31 height 28
click at [656, 142] on input "No" at bounding box center [650, 150] width 11 height 18
radio input "false"
radio input "true"
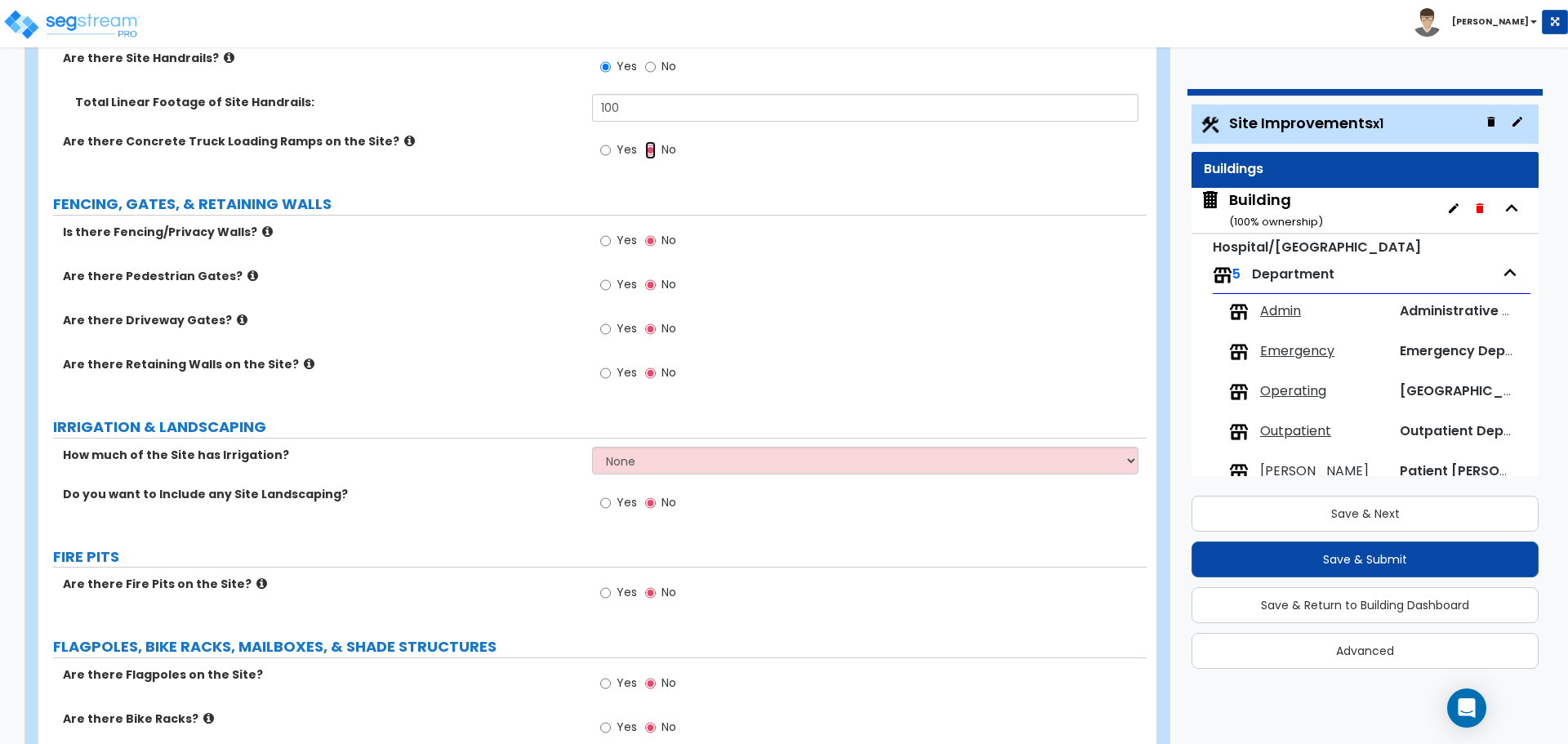
scroll to position [3451, 0]
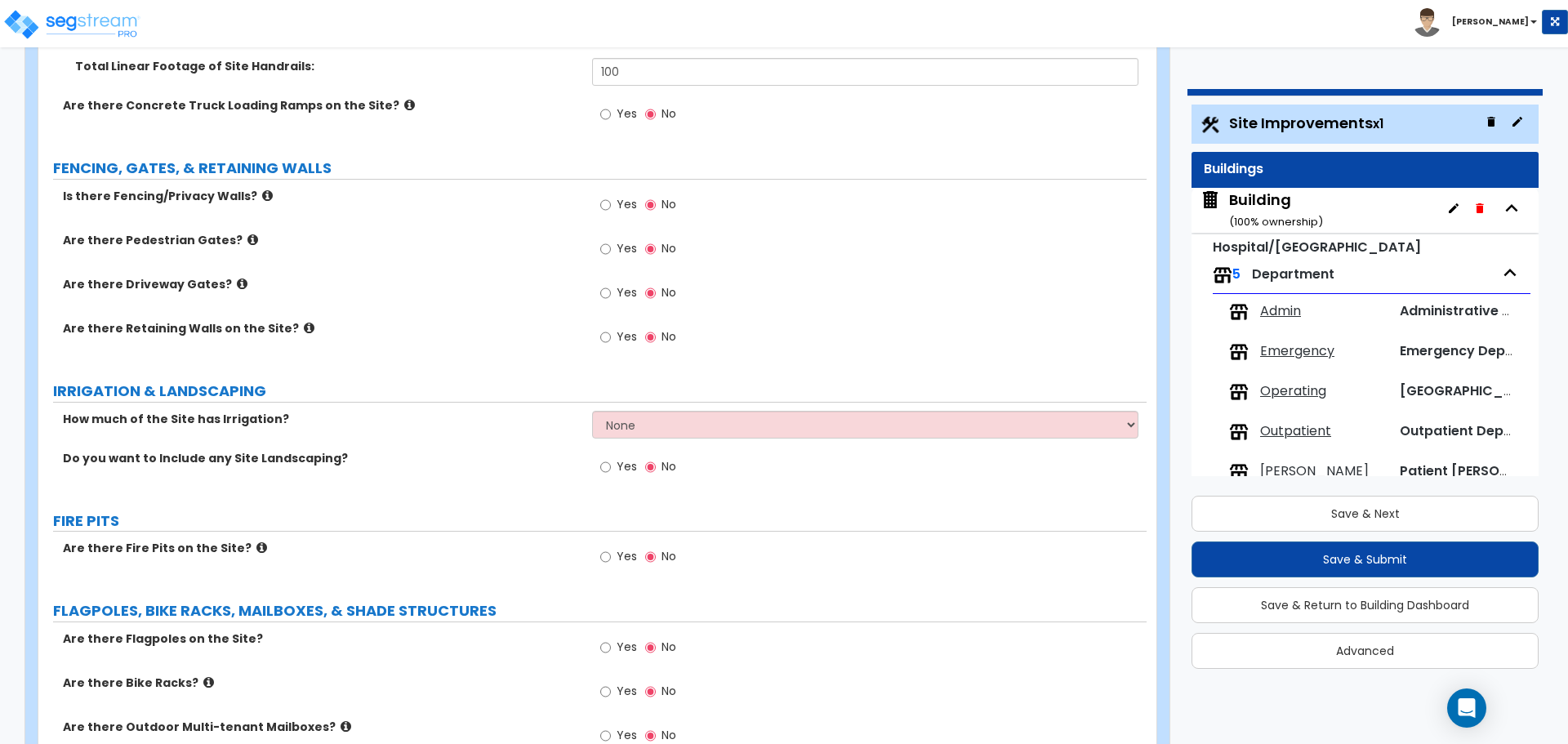
click at [619, 196] on span "Yes" at bounding box center [626, 204] width 20 height 16
click at [611, 196] on input "Yes" at bounding box center [605, 205] width 11 height 18
radio input "true"
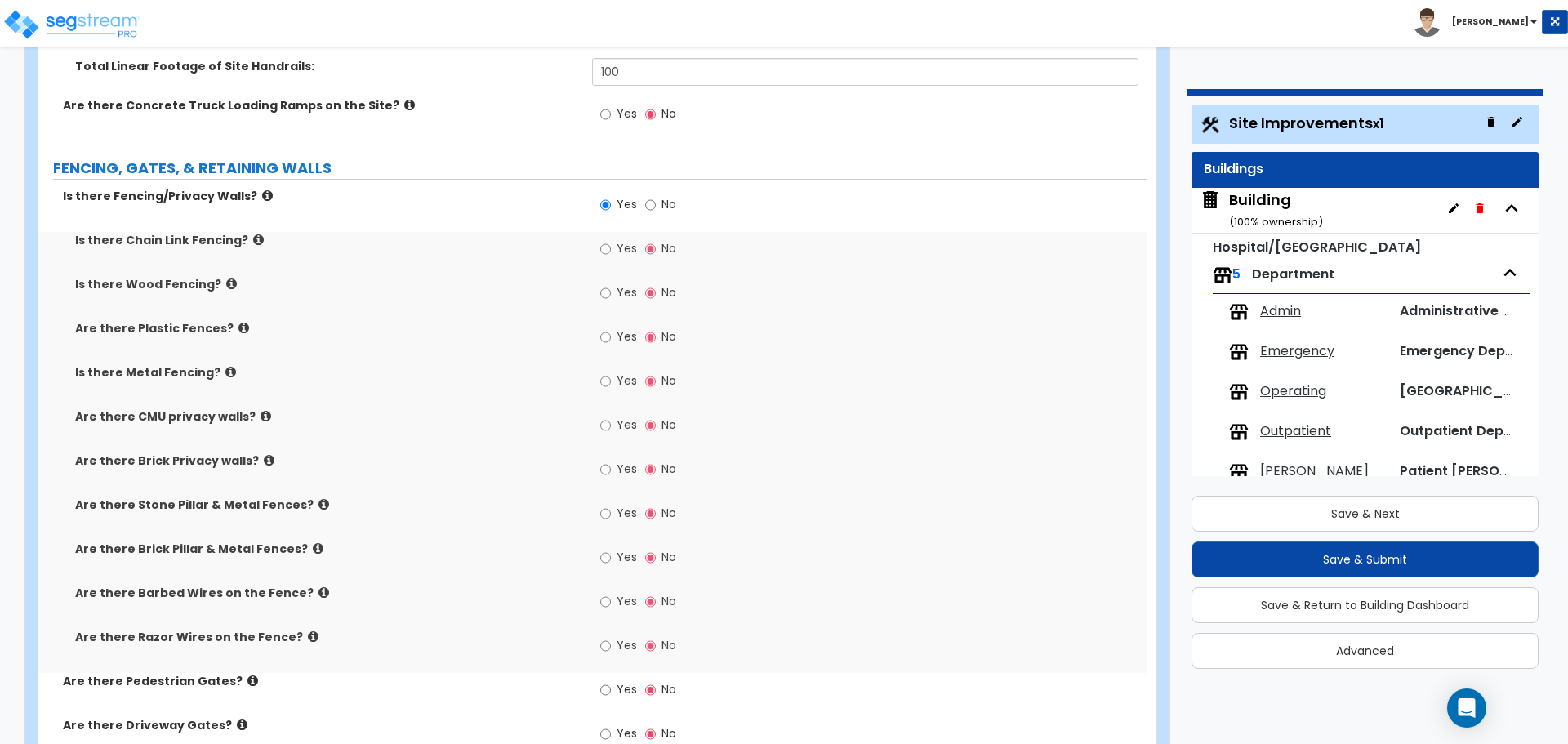
click at [262, 192] on icon at bounding box center [267, 195] width 11 height 13
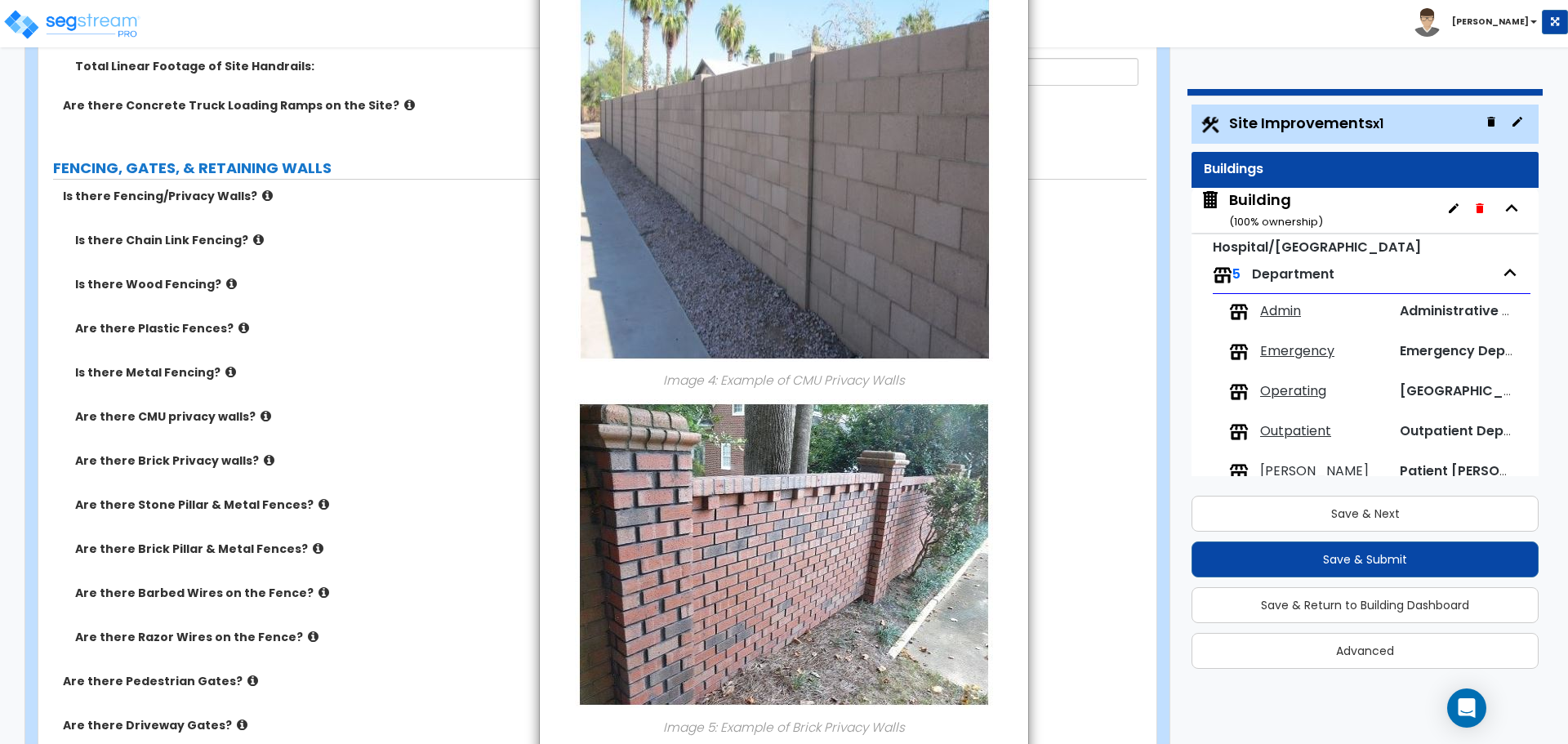
scroll to position [1665, 0]
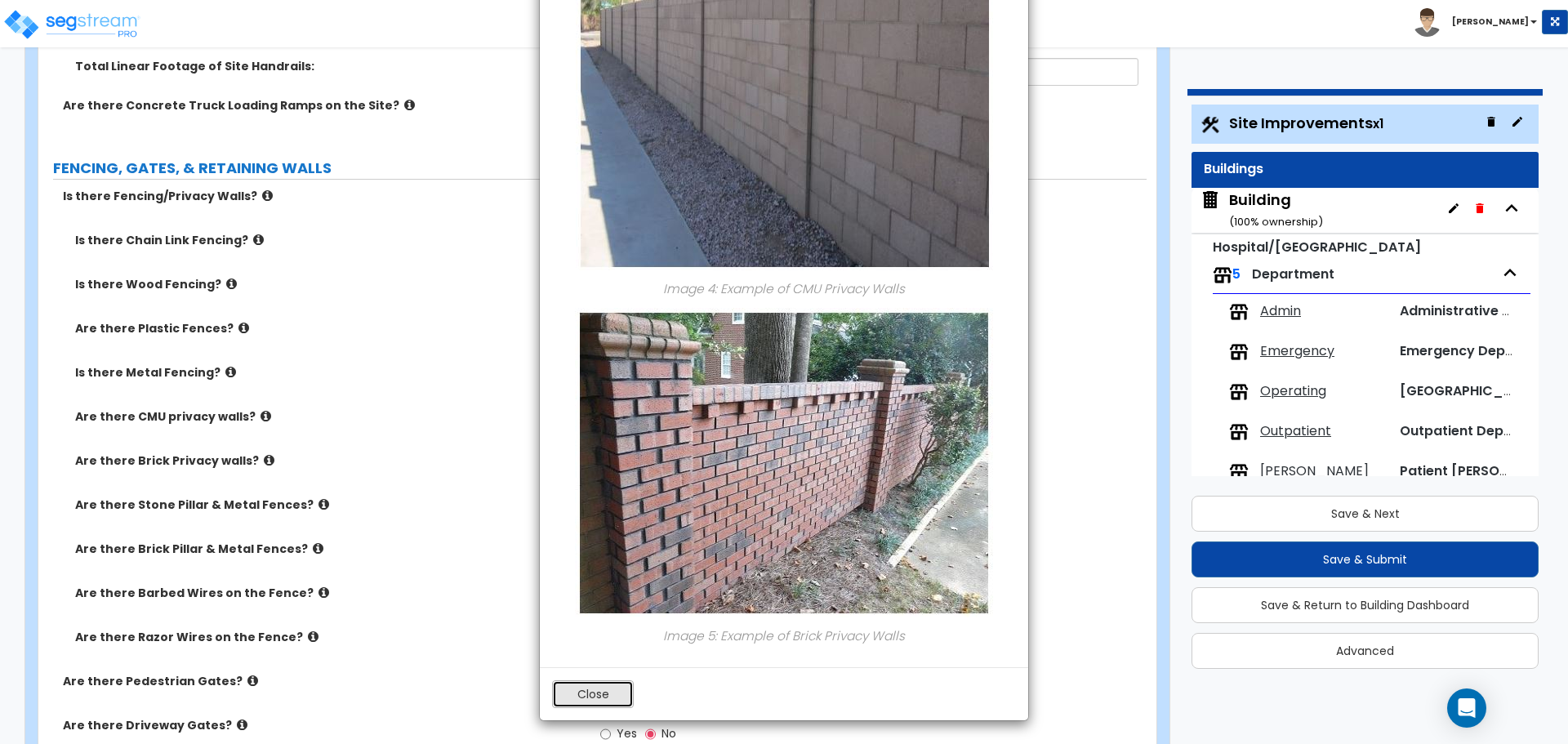
click at [597, 683] on button "Close" at bounding box center [592, 694] width 82 height 28
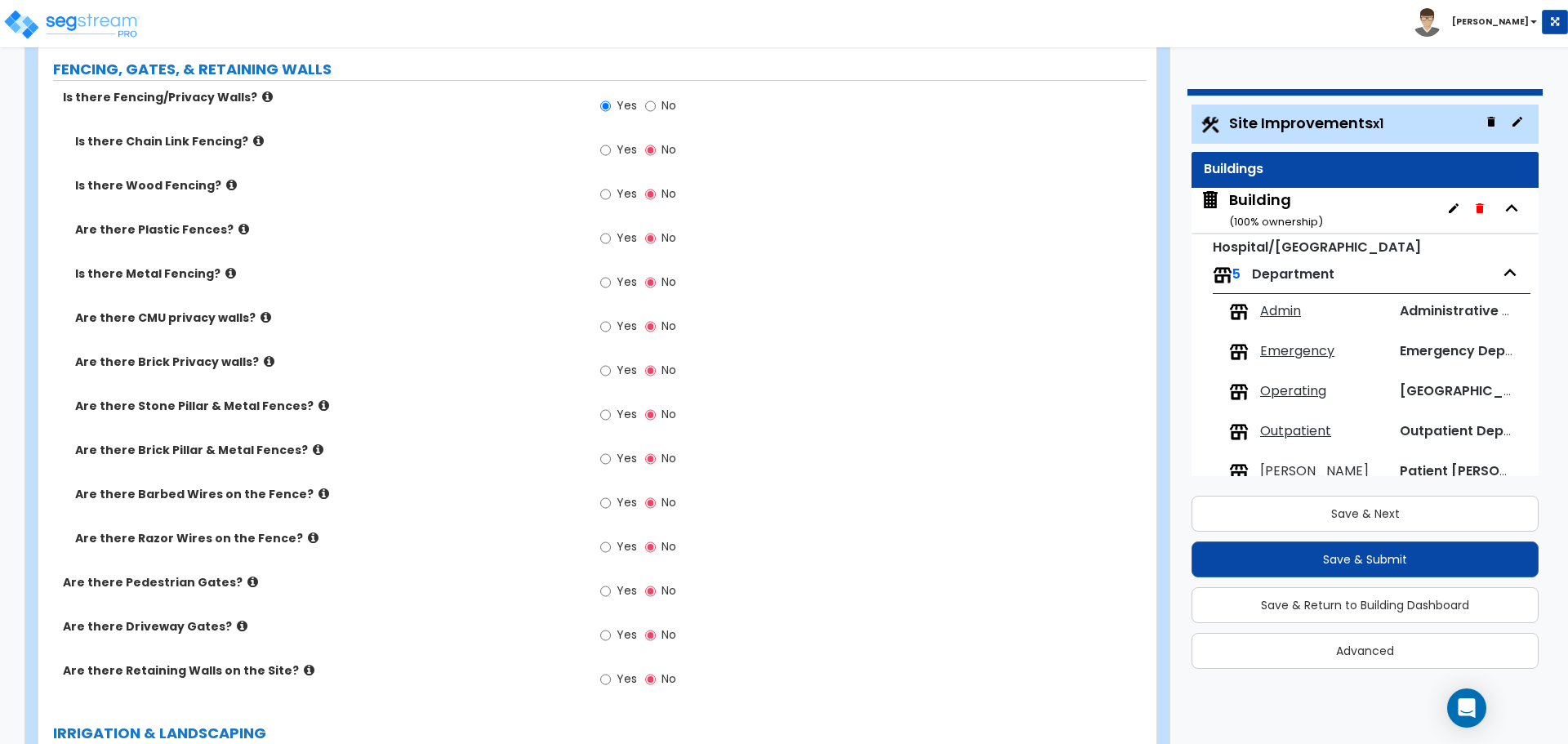
scroll to position [3552, 0]
click at [618, 152] on label "Yes" at bounding box center [619, 150] width 37 height 28
click at [611, 152] on input "Yes" at bounding box center [605, 148] width 11 height 18
radio input "true"
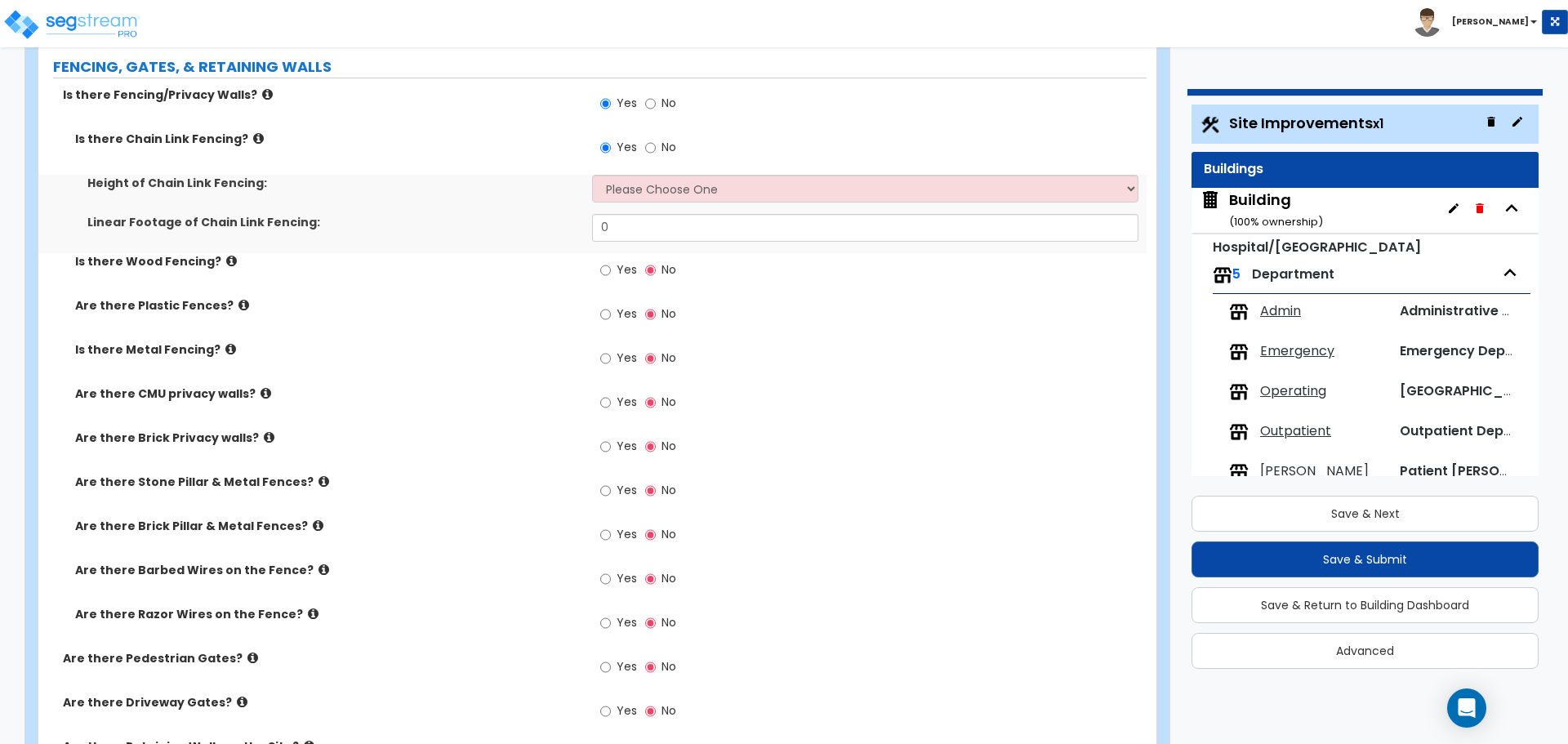
click at [617, 267] on span "Yes" at bounding box center [626, 269] width 20 height 16
click at [611, 267] on input "Yes" at bounding box center [605, 270] width 11 height 18
radio input "true"
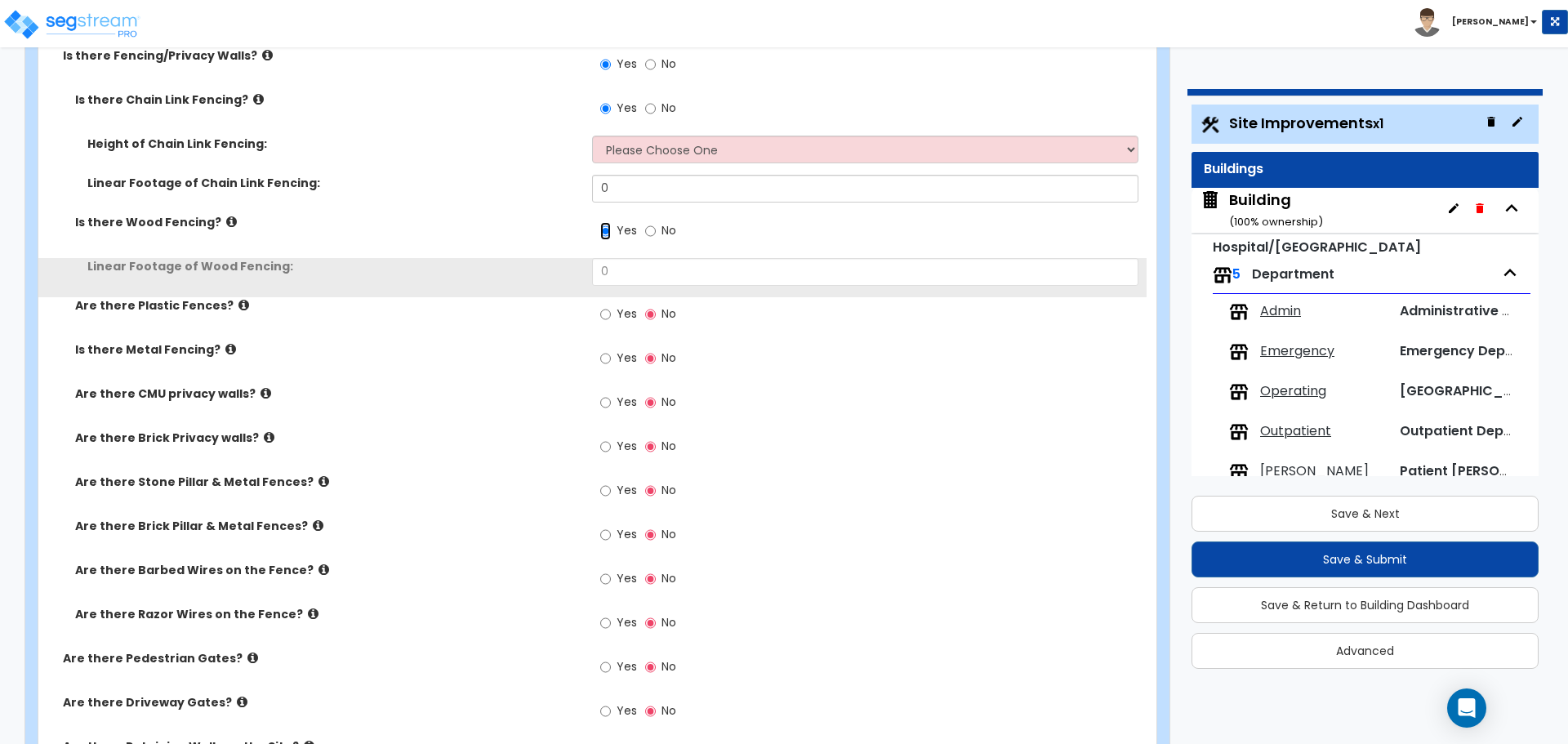
scroll to position [3611, 0]
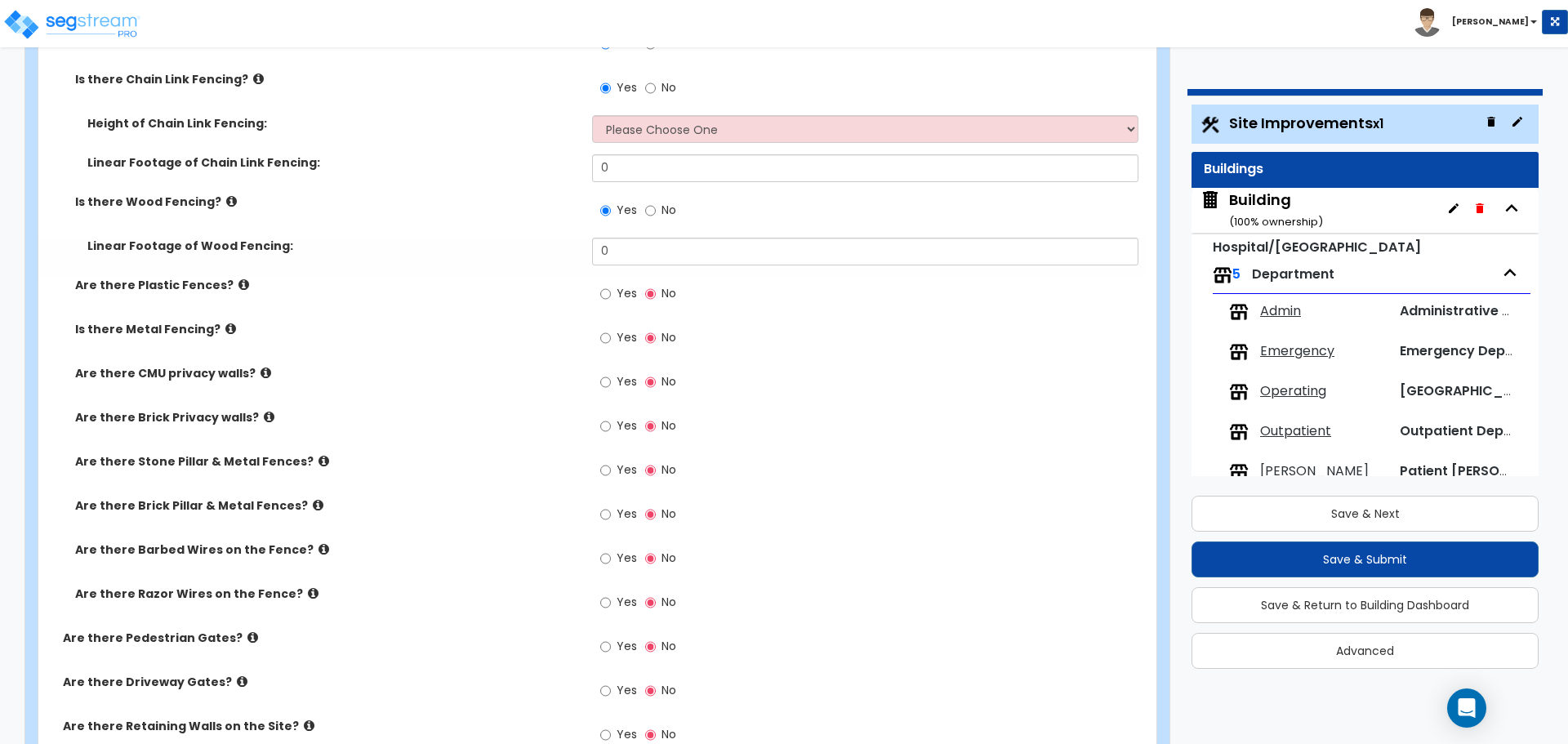
click at [624, 299] on label "Yes" at bounding box center [619, 295] width 37 height 28
click at [611, 299] on input "Yes" at bounding box center [605, 293] width 11 height 18
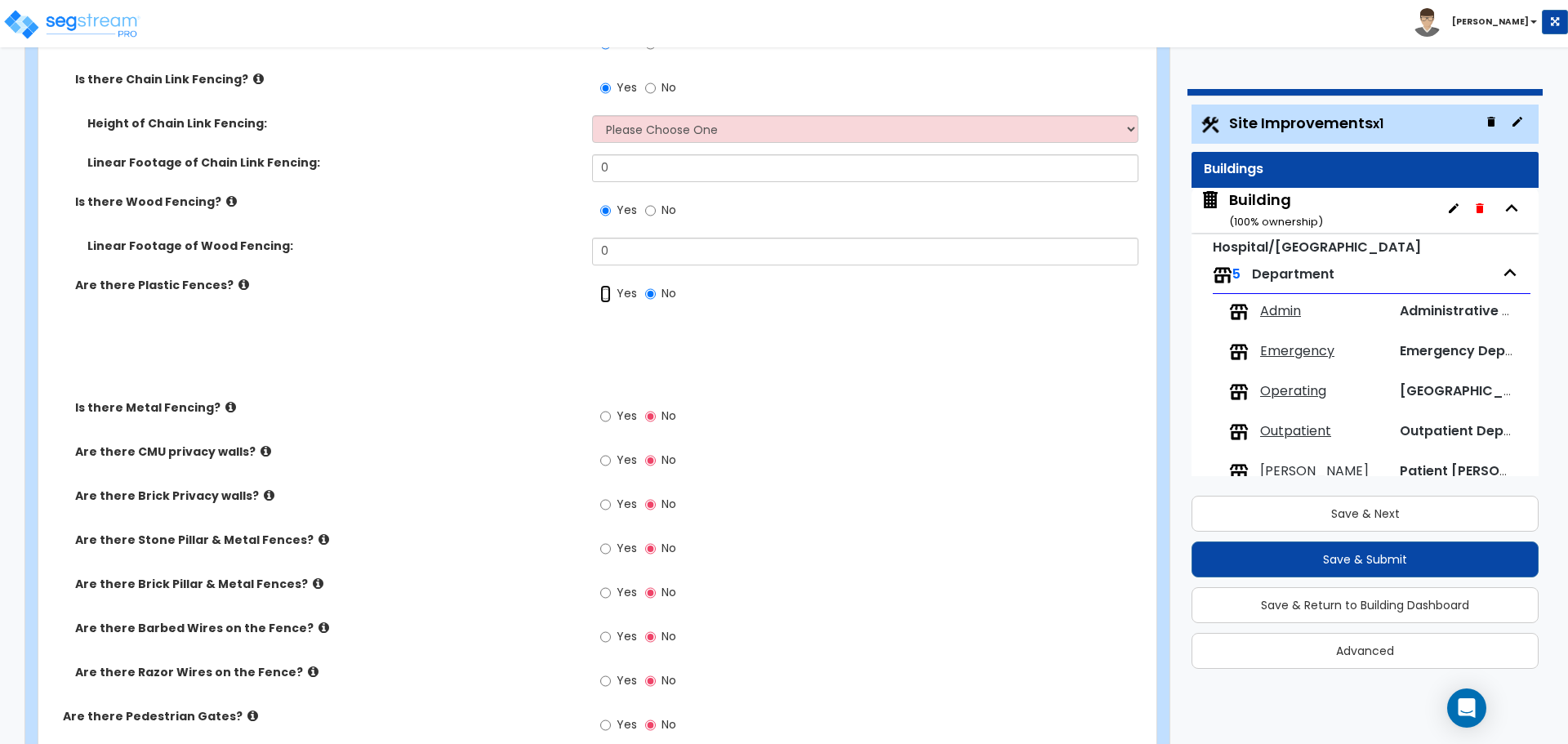
radio input "true"
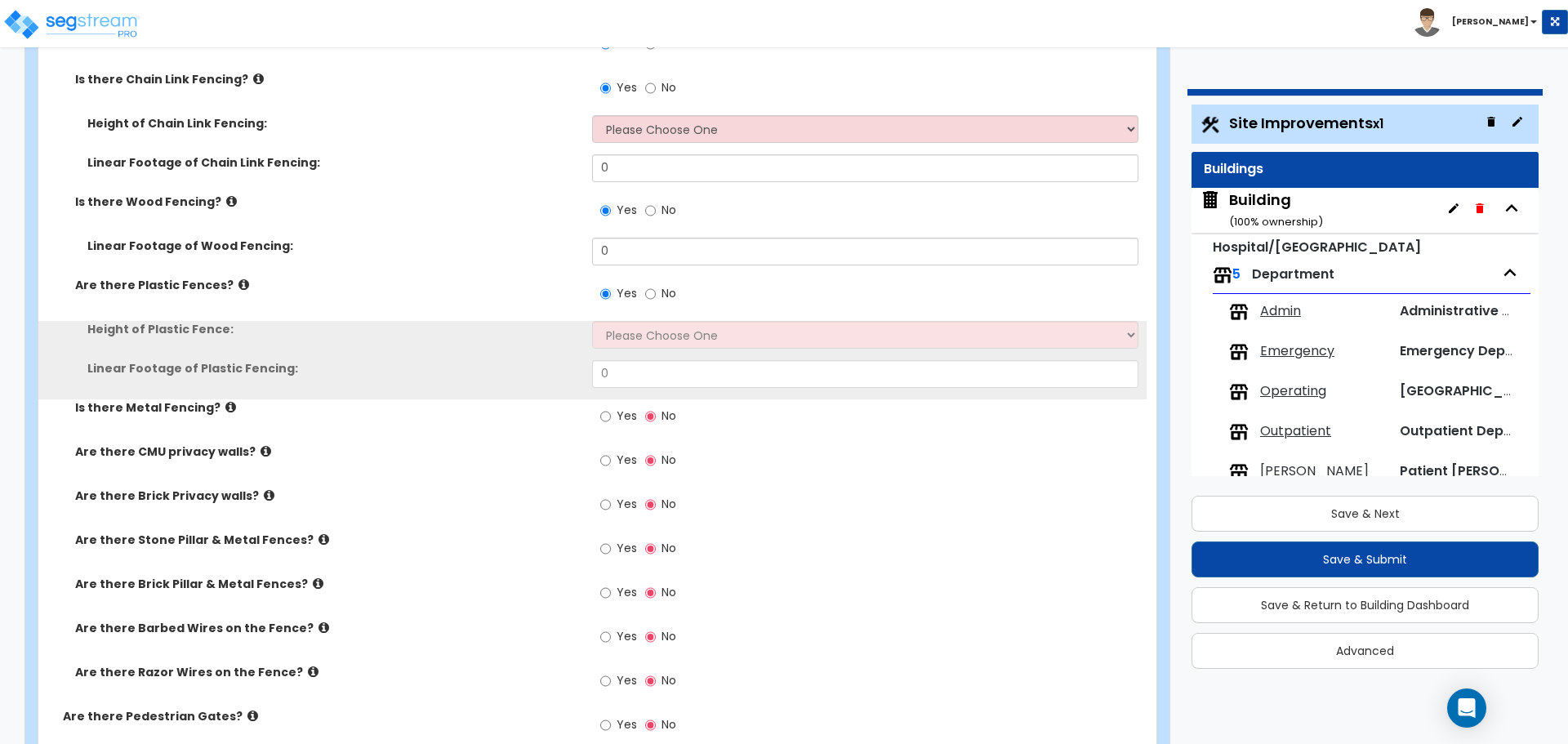
click at [621, 410] on span "Yes" at bounding box center [626, 415] width 20 height 16
click at [611, 410] on input "Yes" at bounding box center [605, 416] width 11 height 18
radio input "true"
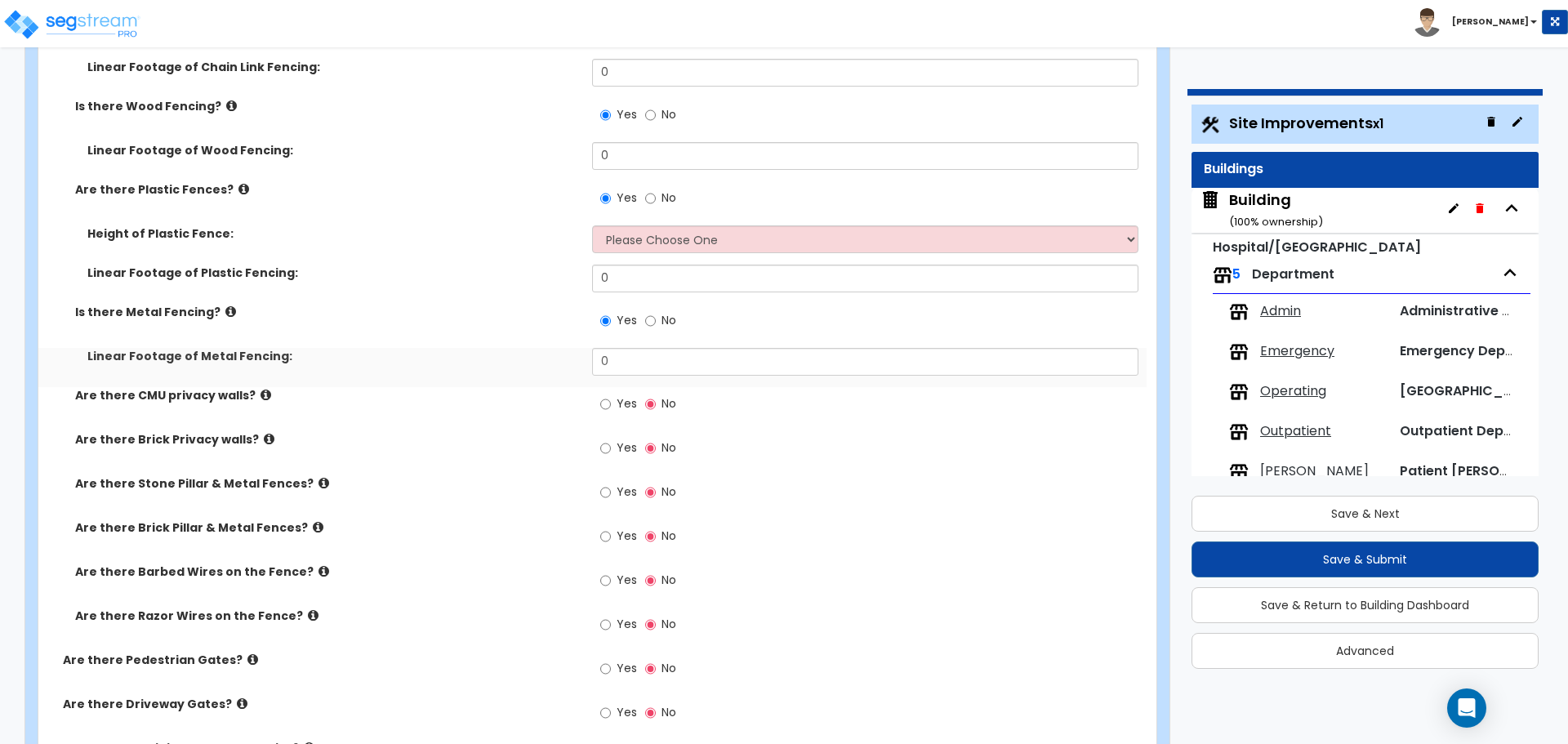
click at [620, 398] on span "Yes" at bounding box center [626, 403] width 20 height 16
click at [611, 398] on input "Yes" at bounding box center [605, 404] width 11 height 18
radio input "true"
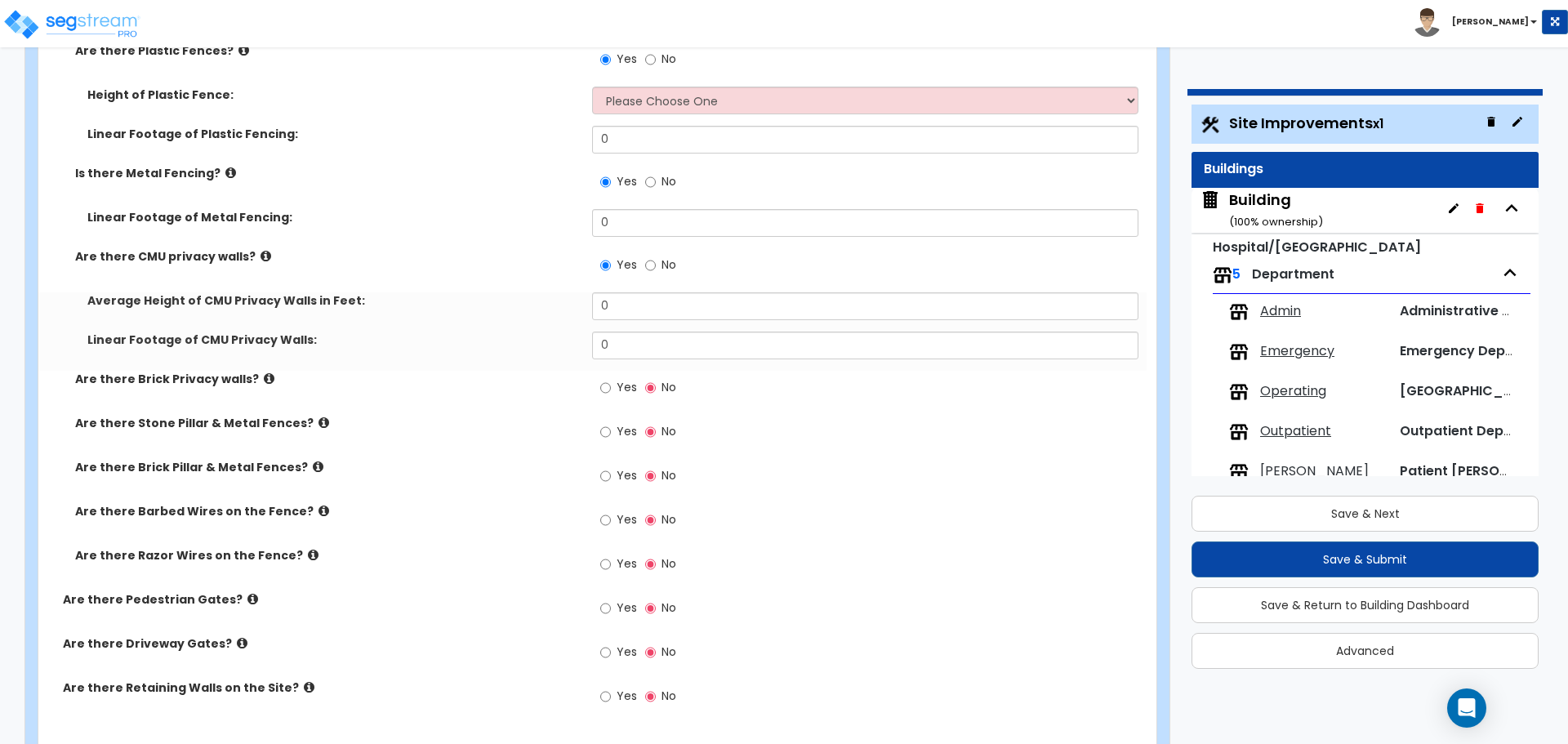
click at [626, 389] on span "Yes" at bounding box center [626, 387] width 20 height 16
click at [611, 389] on input "Yes" at bounding box center [605, 388] width 11 height 18
radio input "true"
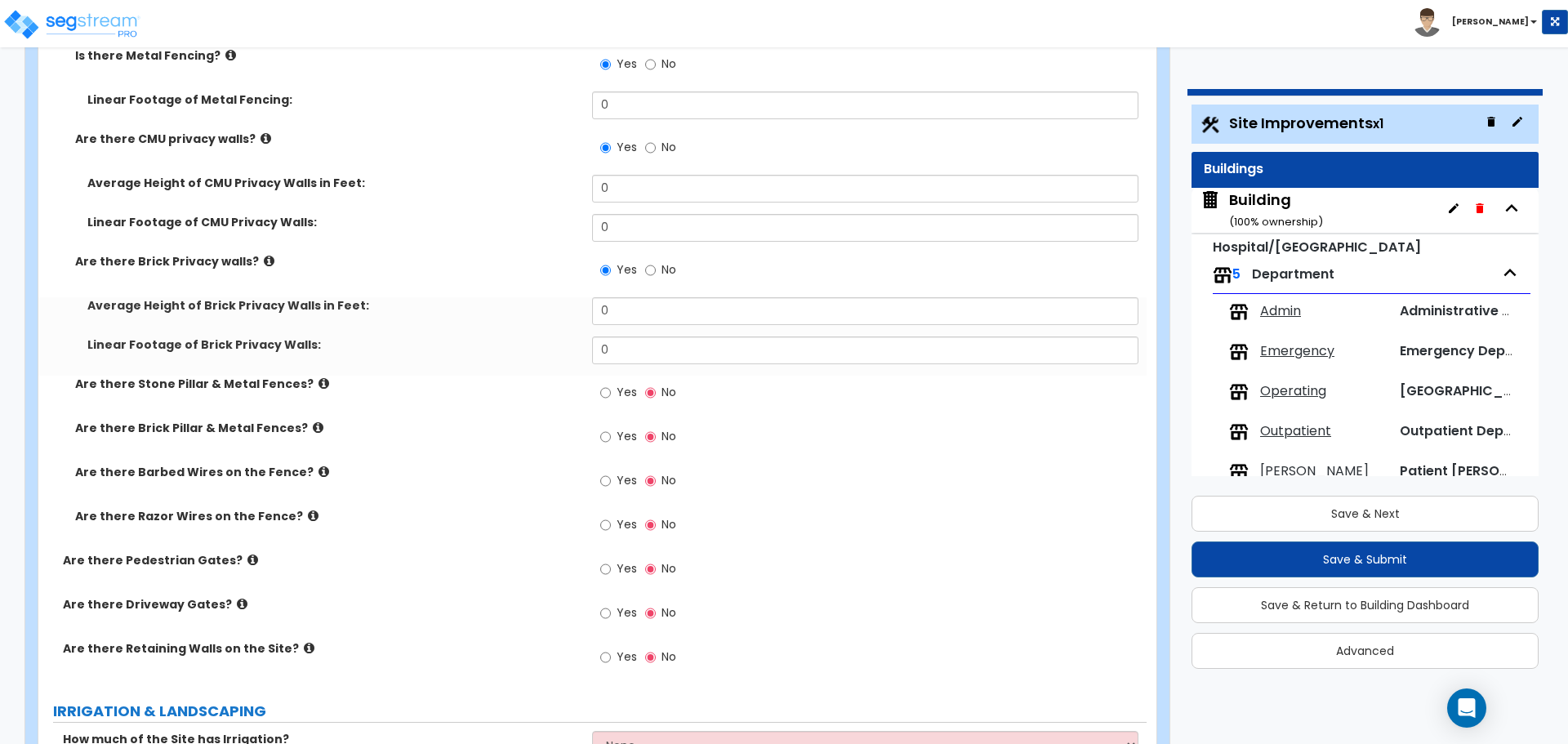
click at [624, 386] on span "Yes" at bounding box center [626, 392] width 20 height 16
click at [611, 386] on input "Yes" at bounding box center [605, 393] width 11 height 18
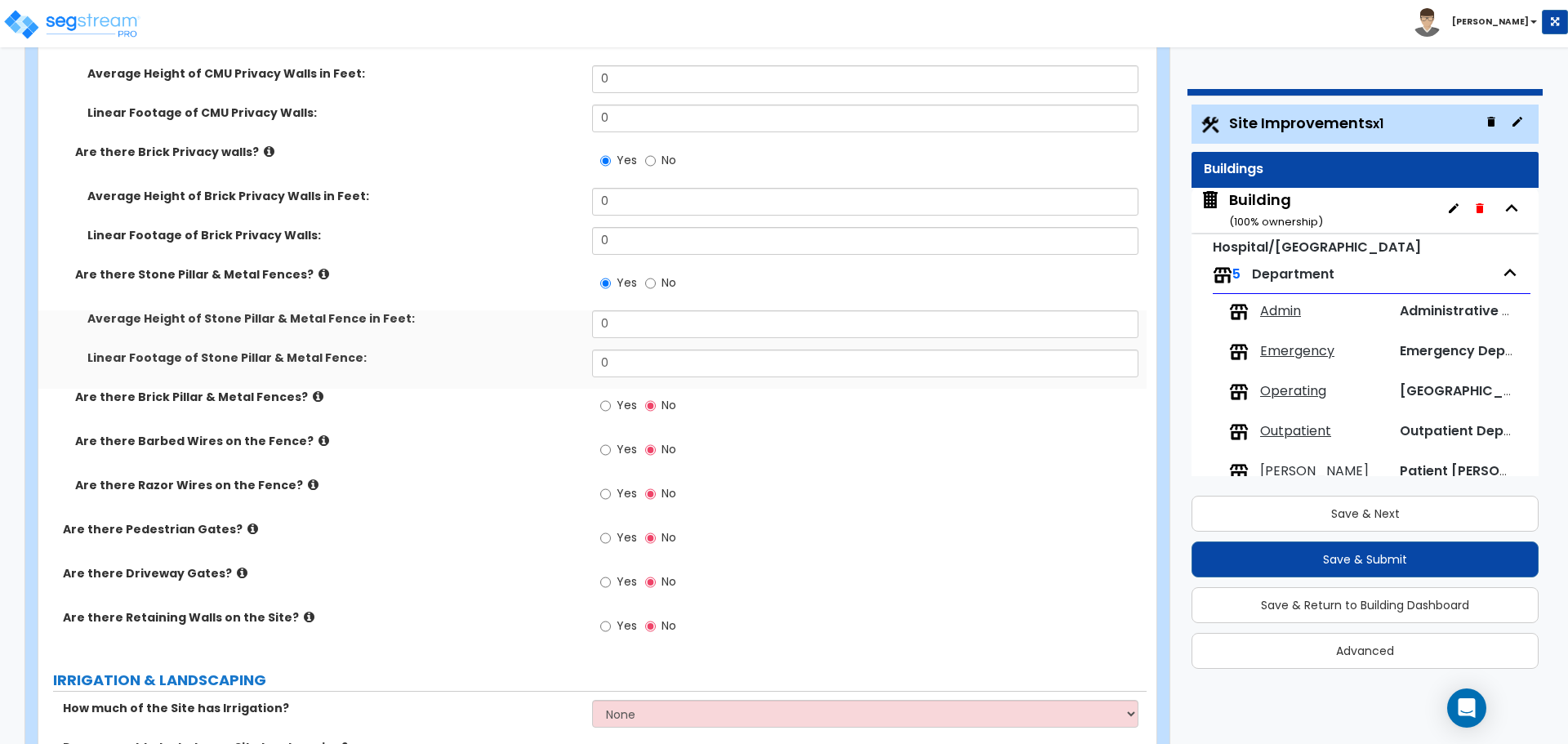
click at [624, 404] on span "Yes" at bounding box center [626, 404] width 20 height 16
click at [611, 404] on input "Yes" at bounding box center [605, 405] width 11 height 18
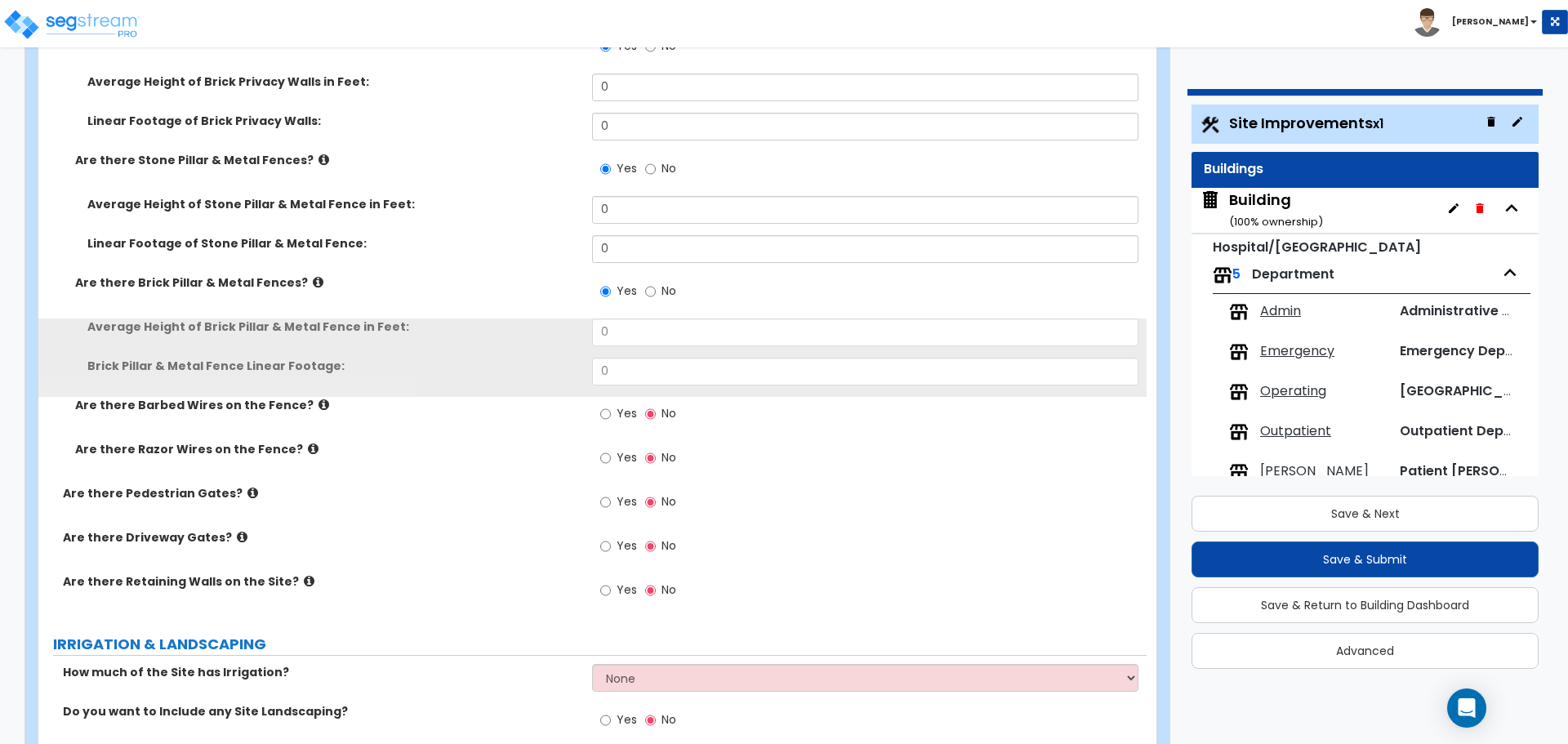
click at [621, 407] on span "Yes" at bounding box center [626, 413] width 20 height 16
click at [611, 407] on input "Yes" at bounding box center [605, 414] width 11 height 18
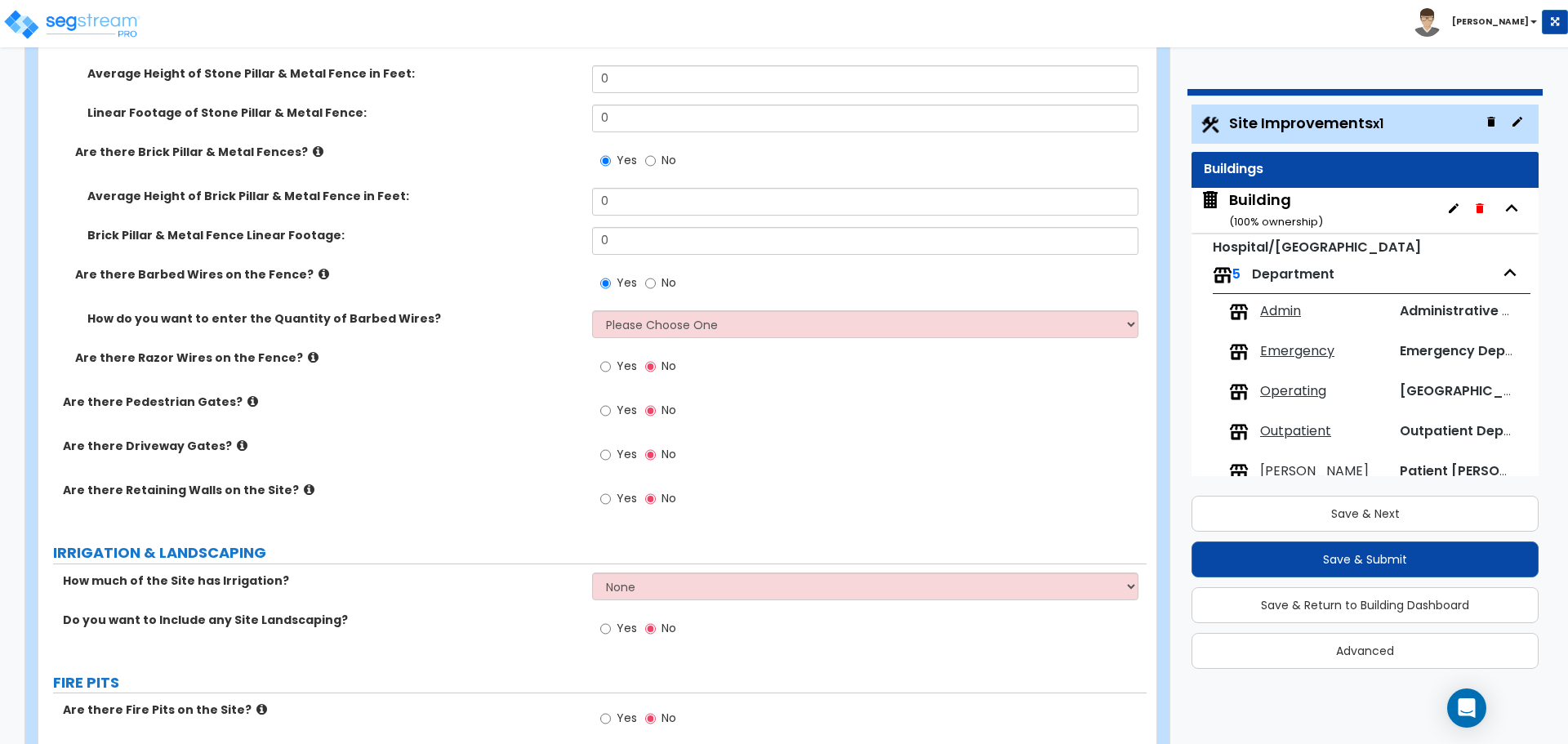
click at [615, 371] on label "Yes" at bounding box center [619, 368] width 37 height 28
click at [611, 371] on input "Yes" at bounding box center [605, 367] width 11 height 18
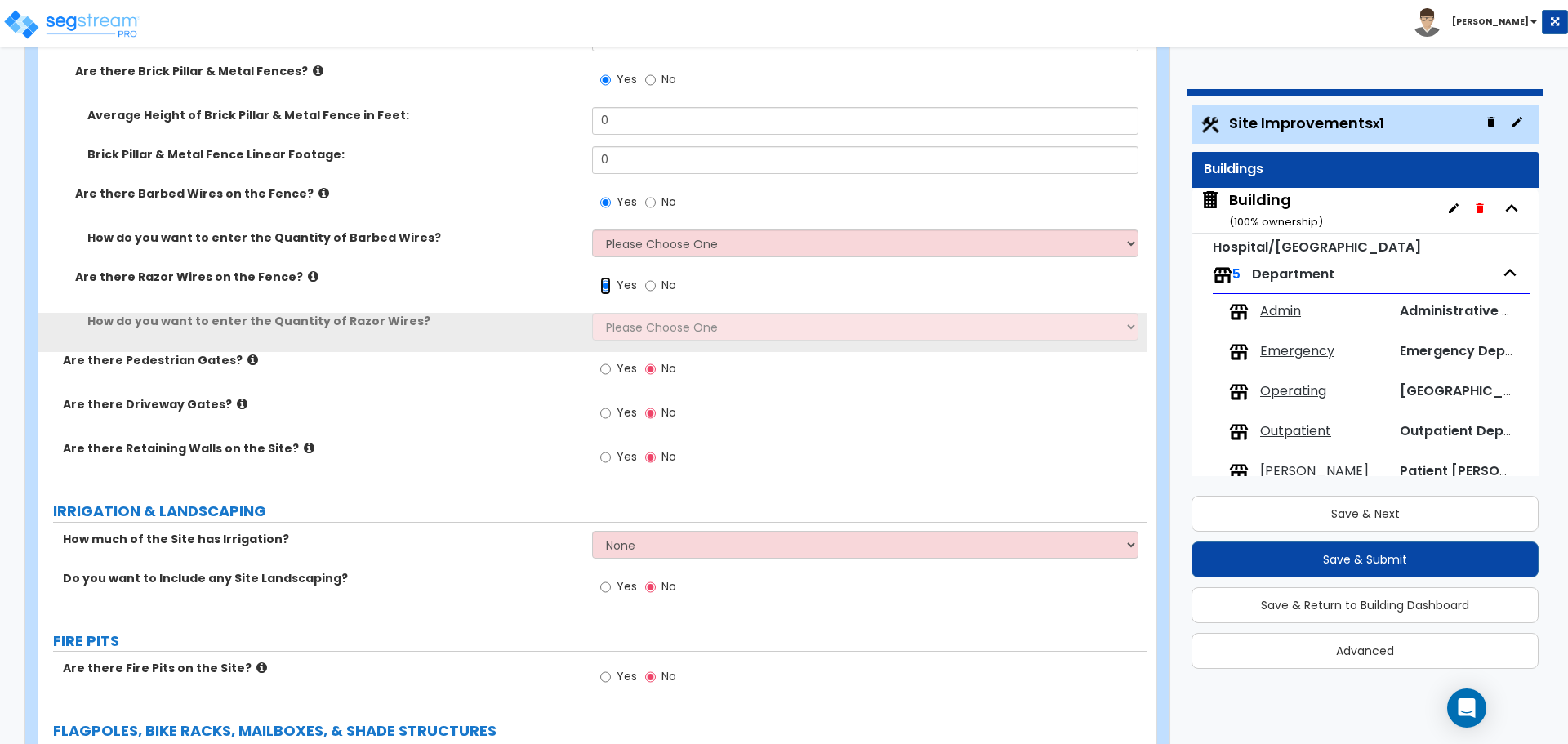
scroll to position [4399, 0]
click at [616, 362] on label "Yes" at bounding box center [619, 370] width 37 height 28
click at [611, 362] on input "Yes" at bounding box center [605, 368] width 11 height 18
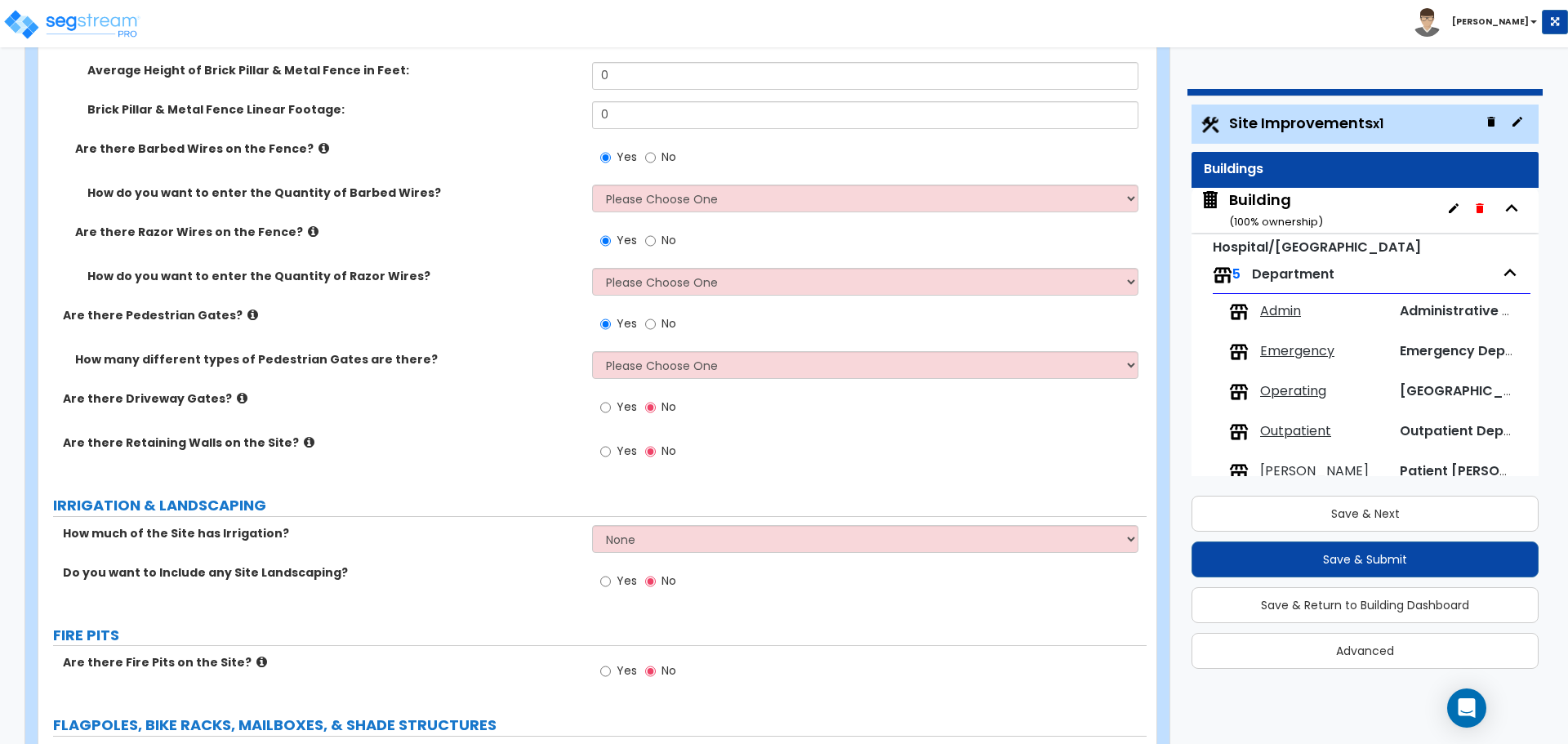
click at [622, 399] on span "Yes" at bounding box center [626, 406] width 20 height 16
click at [611, 399] on input "Yes" at bounding box center [605, 407] width 11 height 18
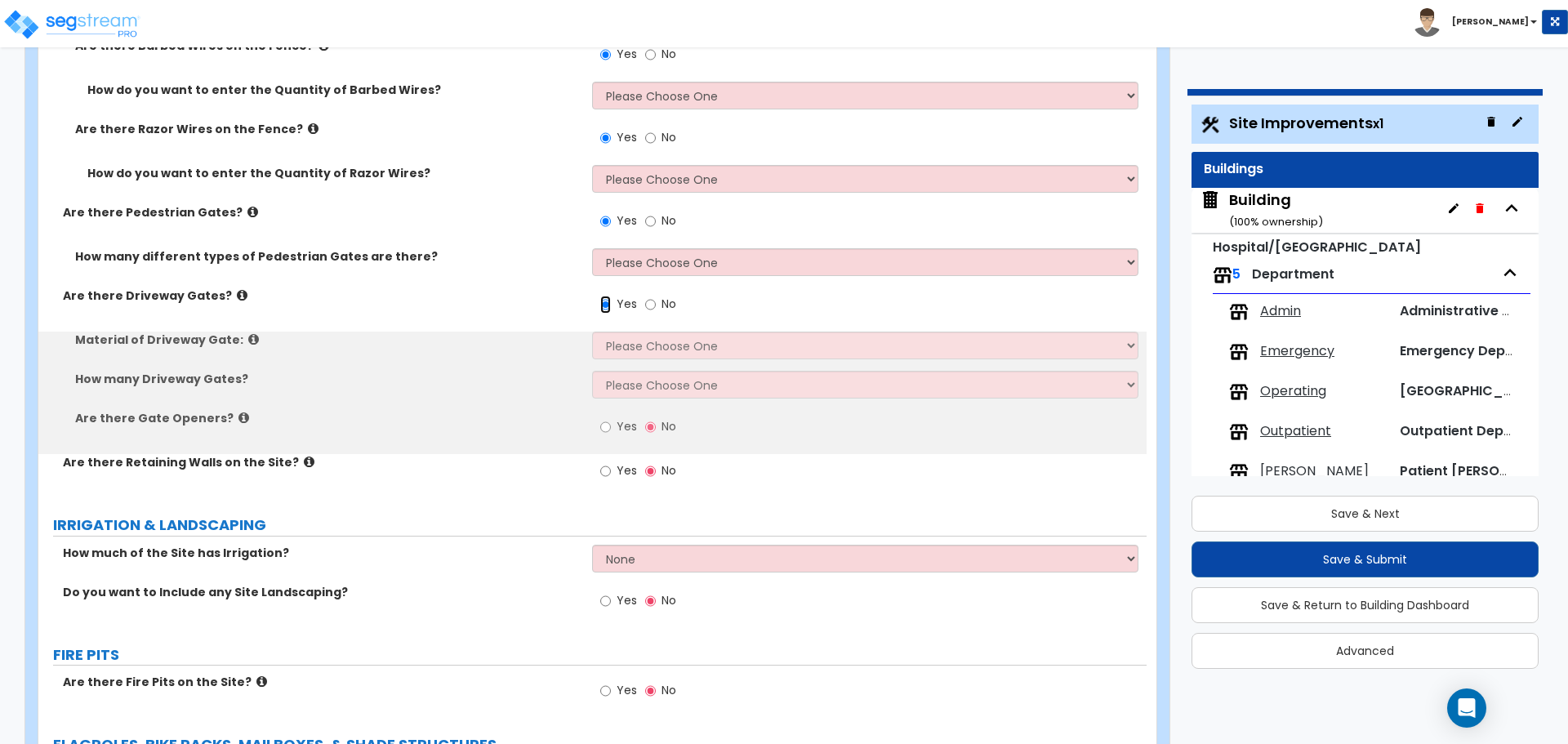
scroll to position [4552, 0]
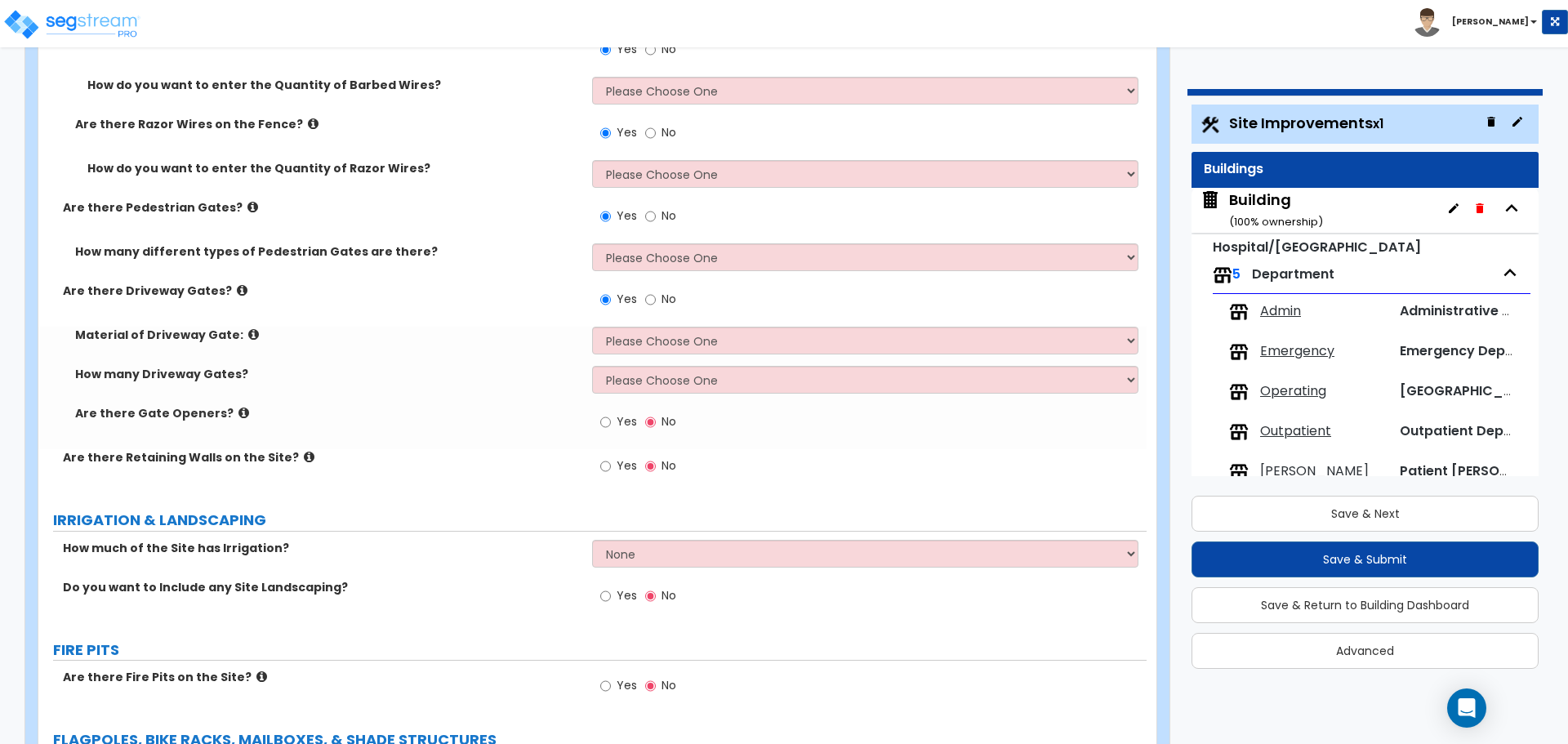
click at [618, 464] on span "Yes" at bounding box center [626, 465] width 20 height 16
click at [611, 464] on input "Yes" at bounding box center [605, 466] width 11 height 18
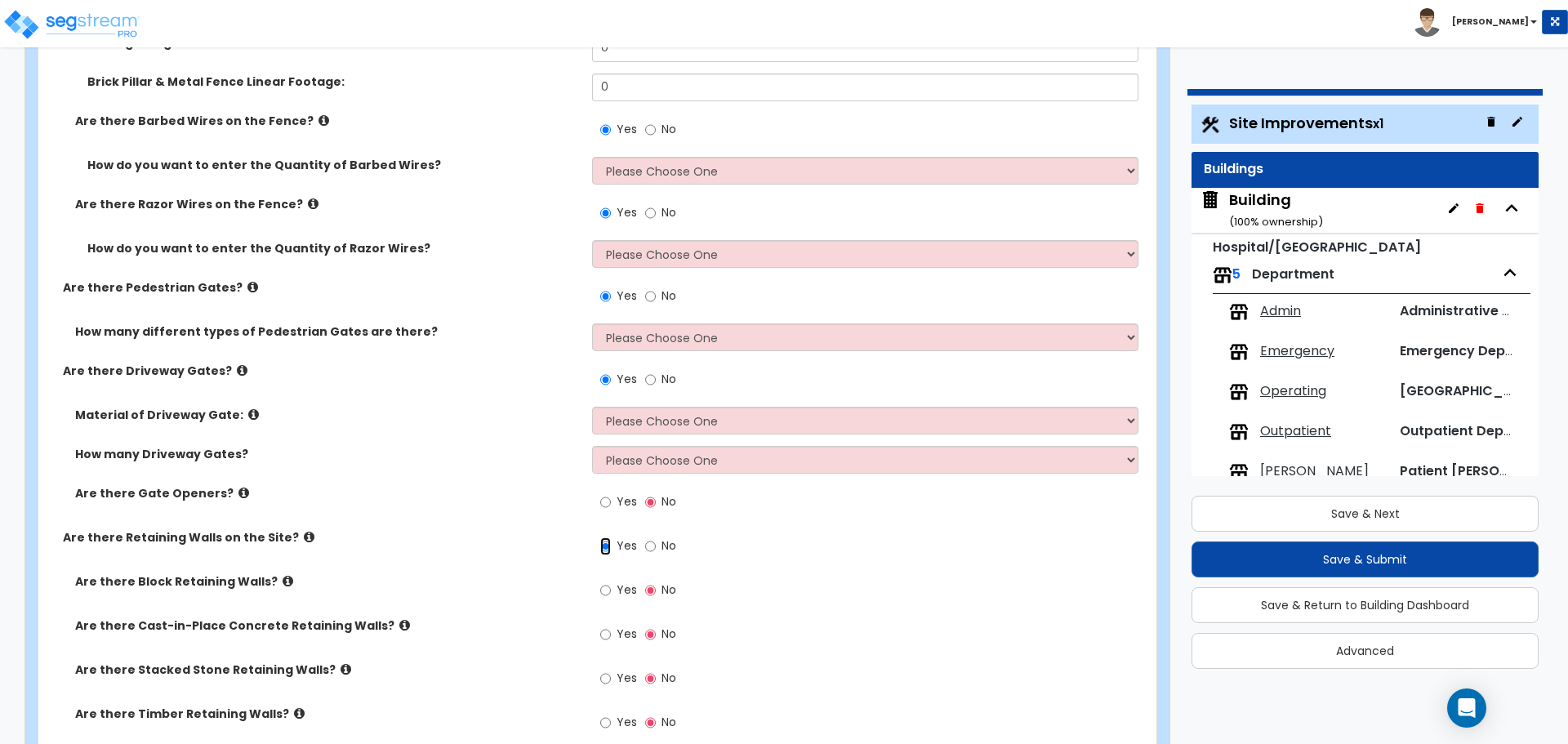
scroll to position [4479, 0]
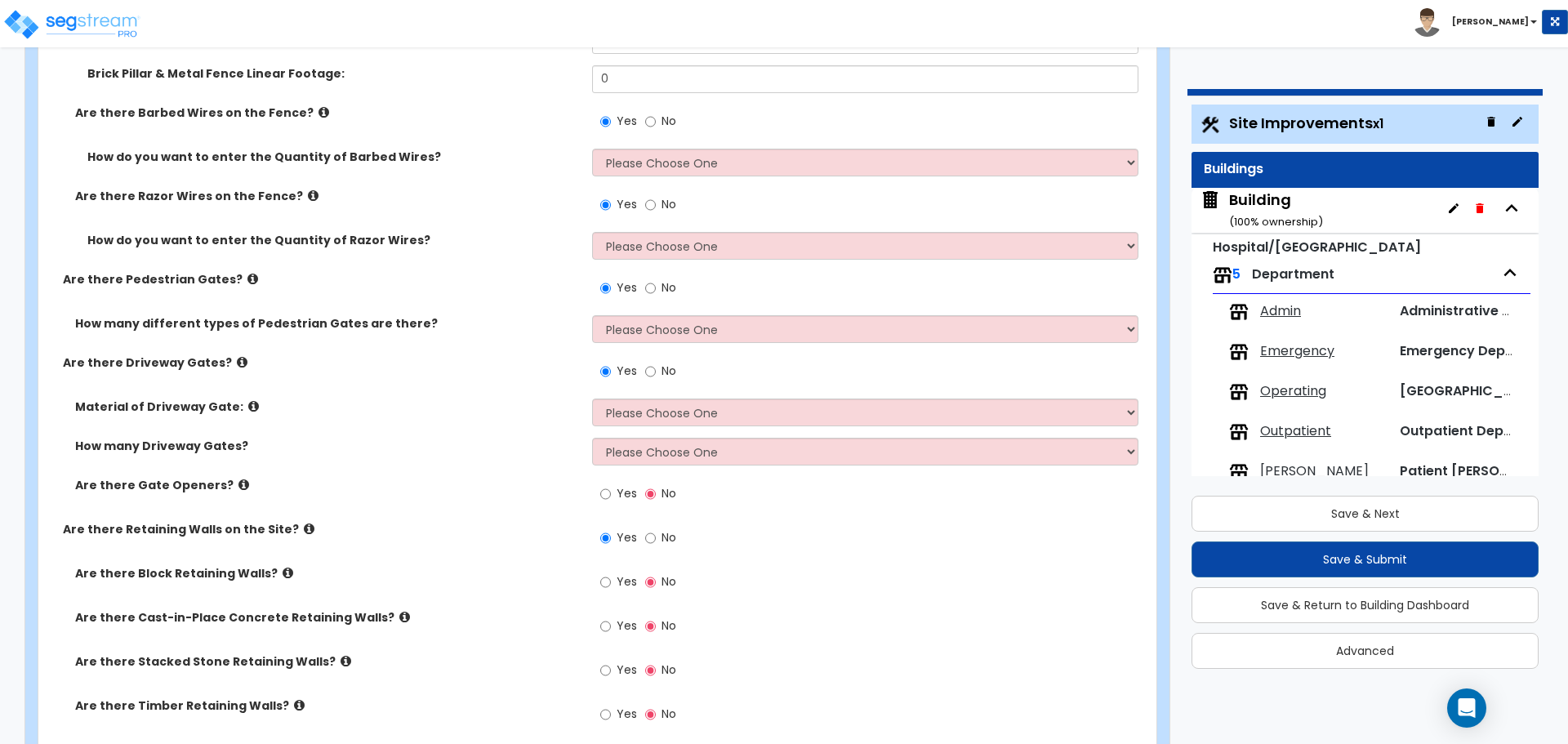
click at [666, 289] on span "No" at bounding box center [669, 288] width 14 height 16
click at [656, 289] on input "No" at bounding box center [650, 289] width 11 height 18
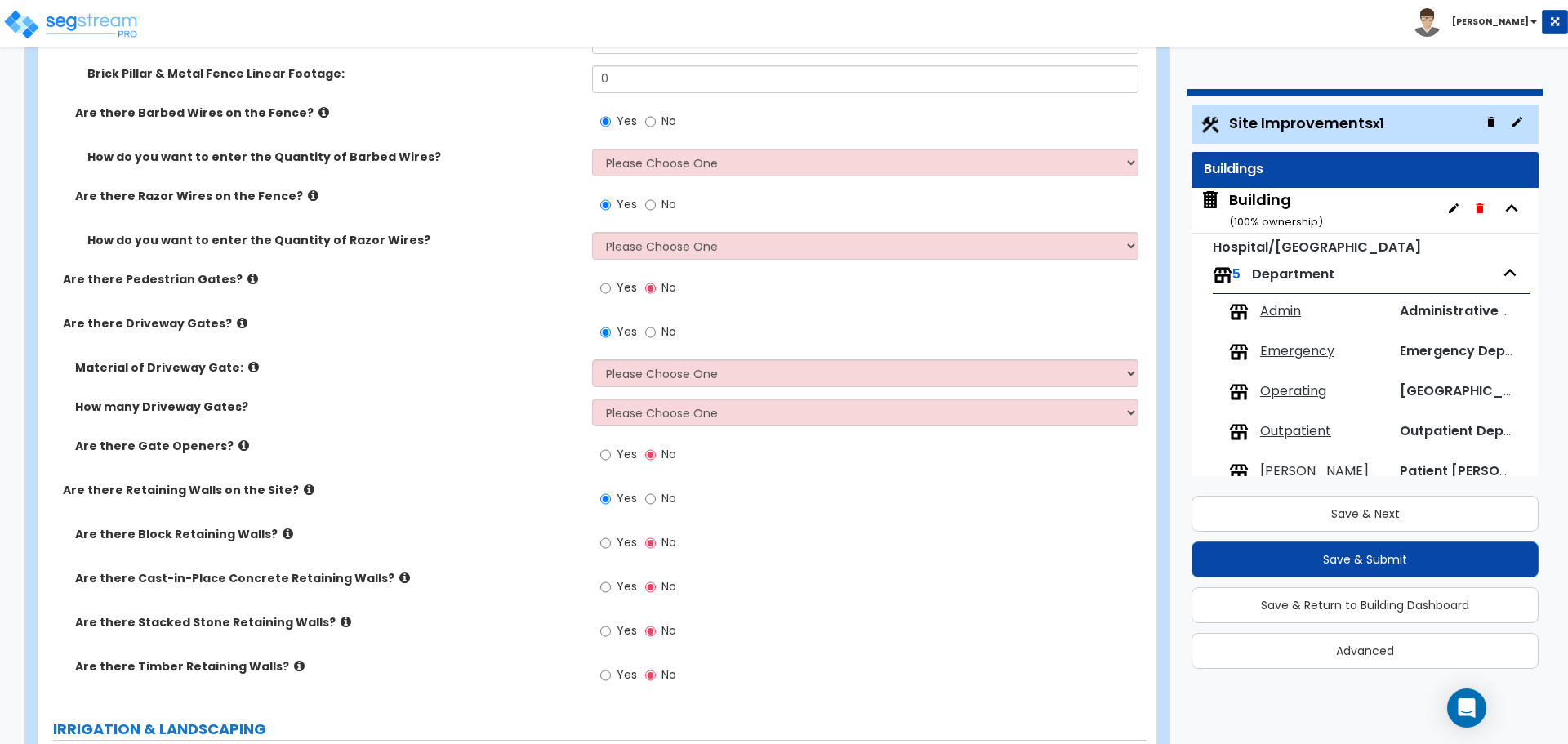
click at [666, 323] on span "No" at bounding box center [669, 331] width 14 height 16
click at [656, 323] on input "No" at bounding box center [650, 332] width 11 height 18
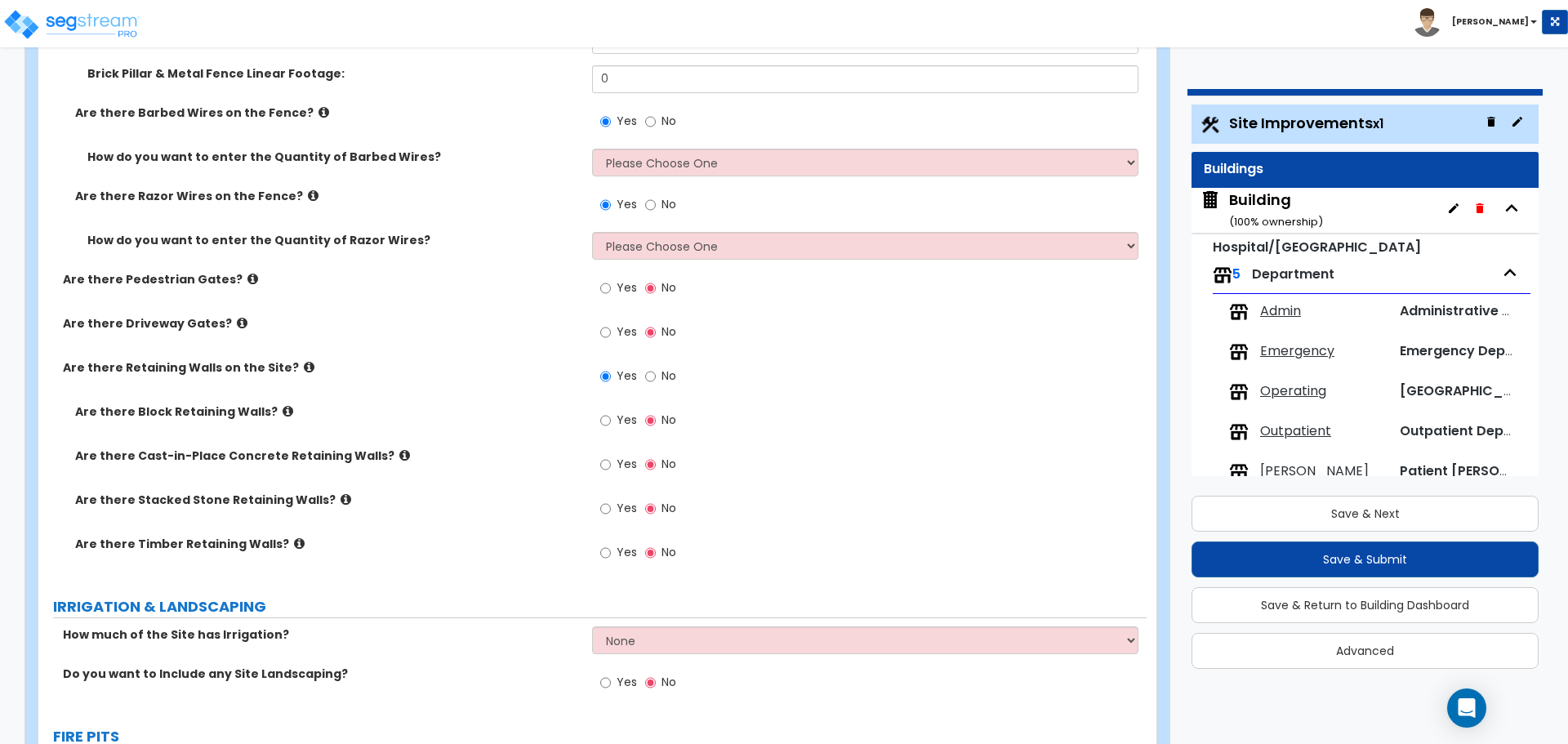
click at [658, 371] on label "No" at bounding box center [661, 378] width 31 height 28
click at [656, 371] on input "No" at bounding box center [650, 376] width 11 height 18
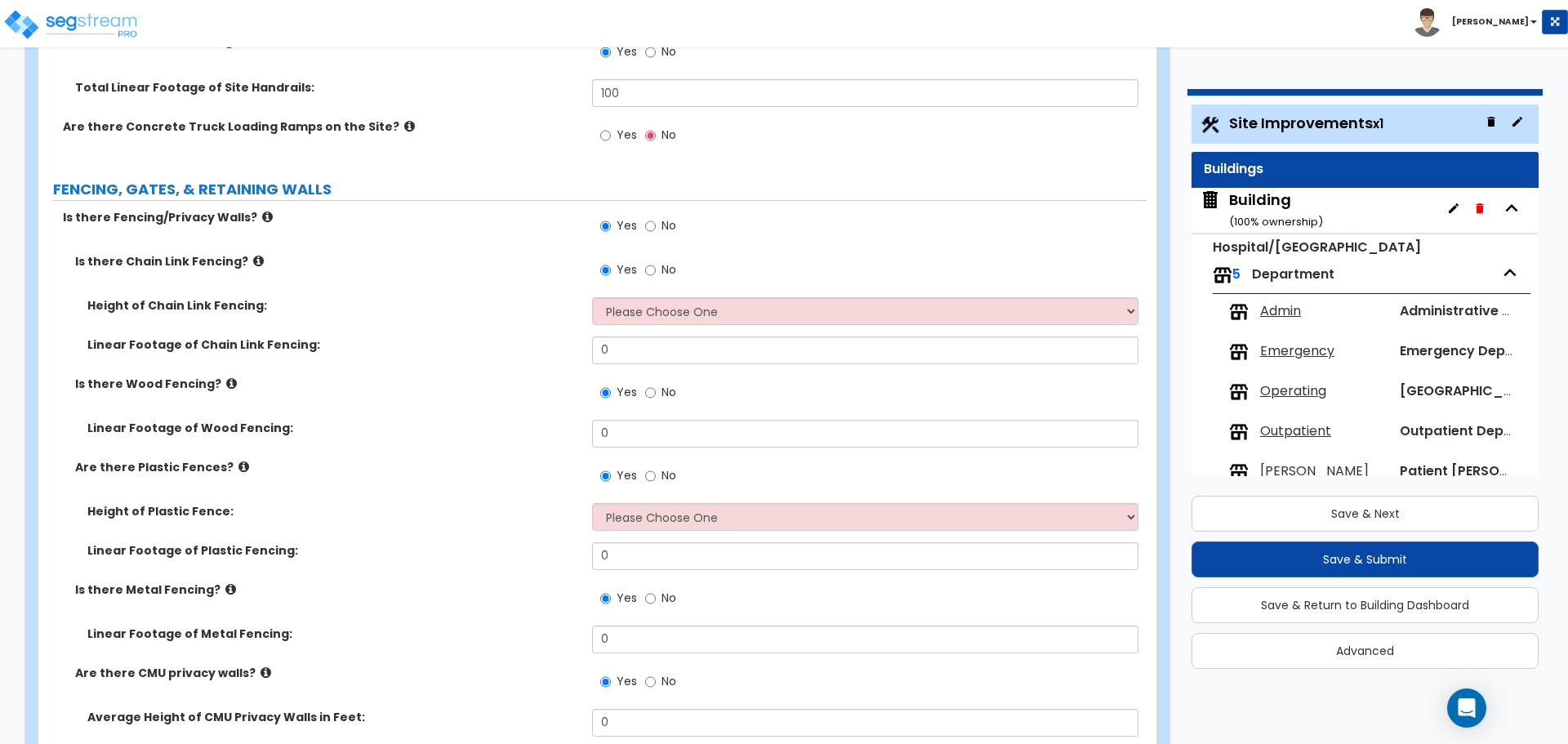
scroll to position [3432, 0]
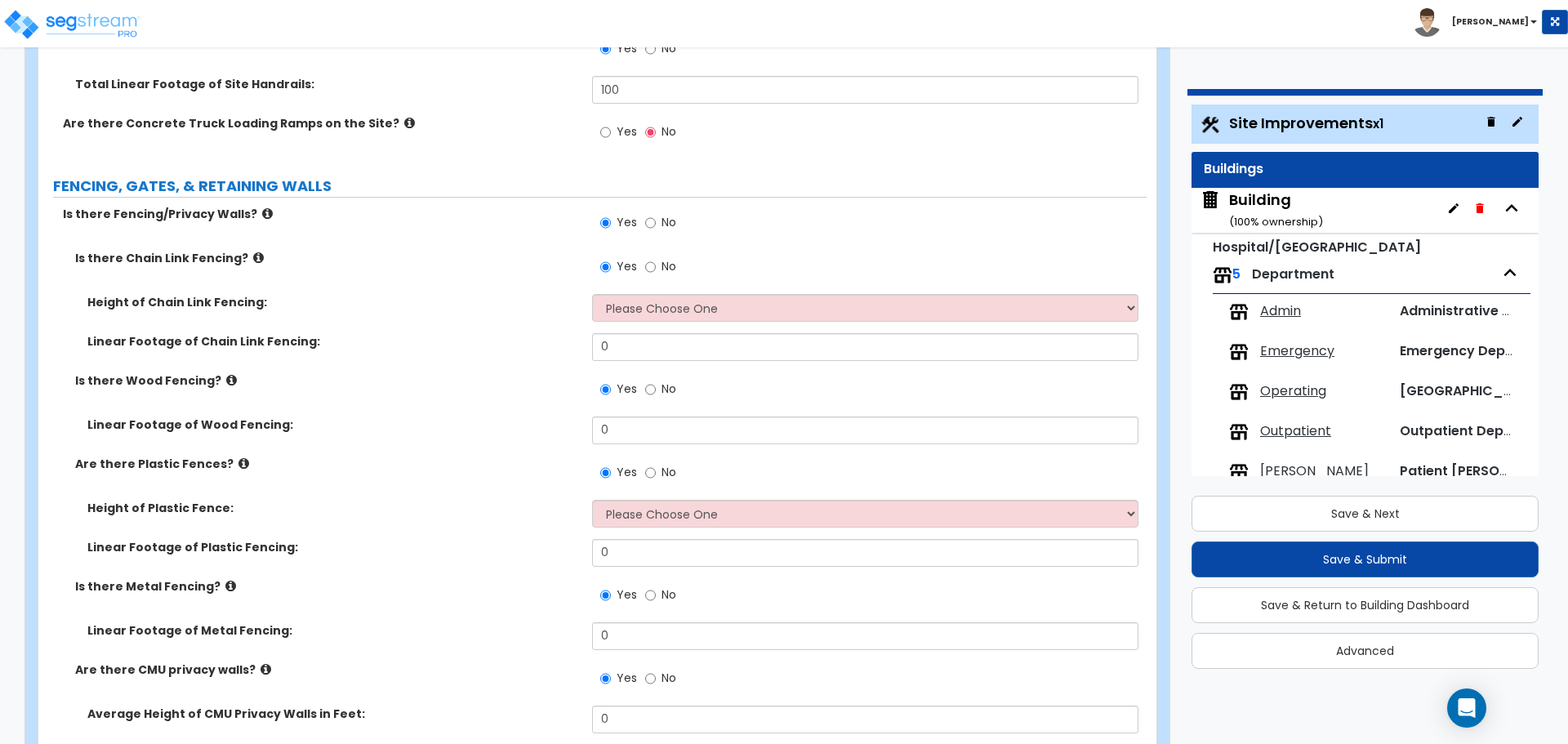
click at [253, 252] on icon at bounding box center [258, 258] width 11 height 13
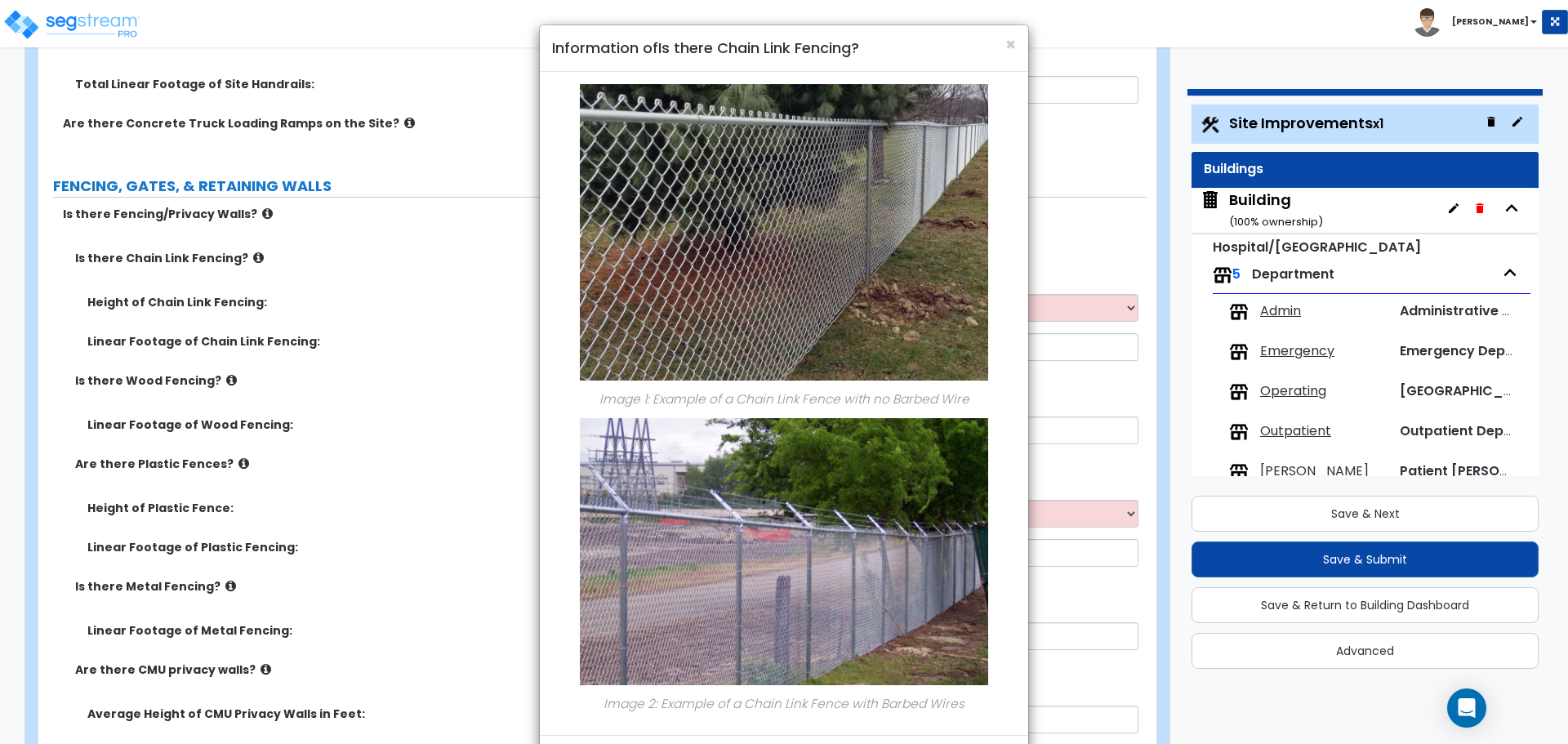
scroll to position [1, 0]
click at [1008, 45] on span "×" at bounding box center [1010, 43] width 11 height 24
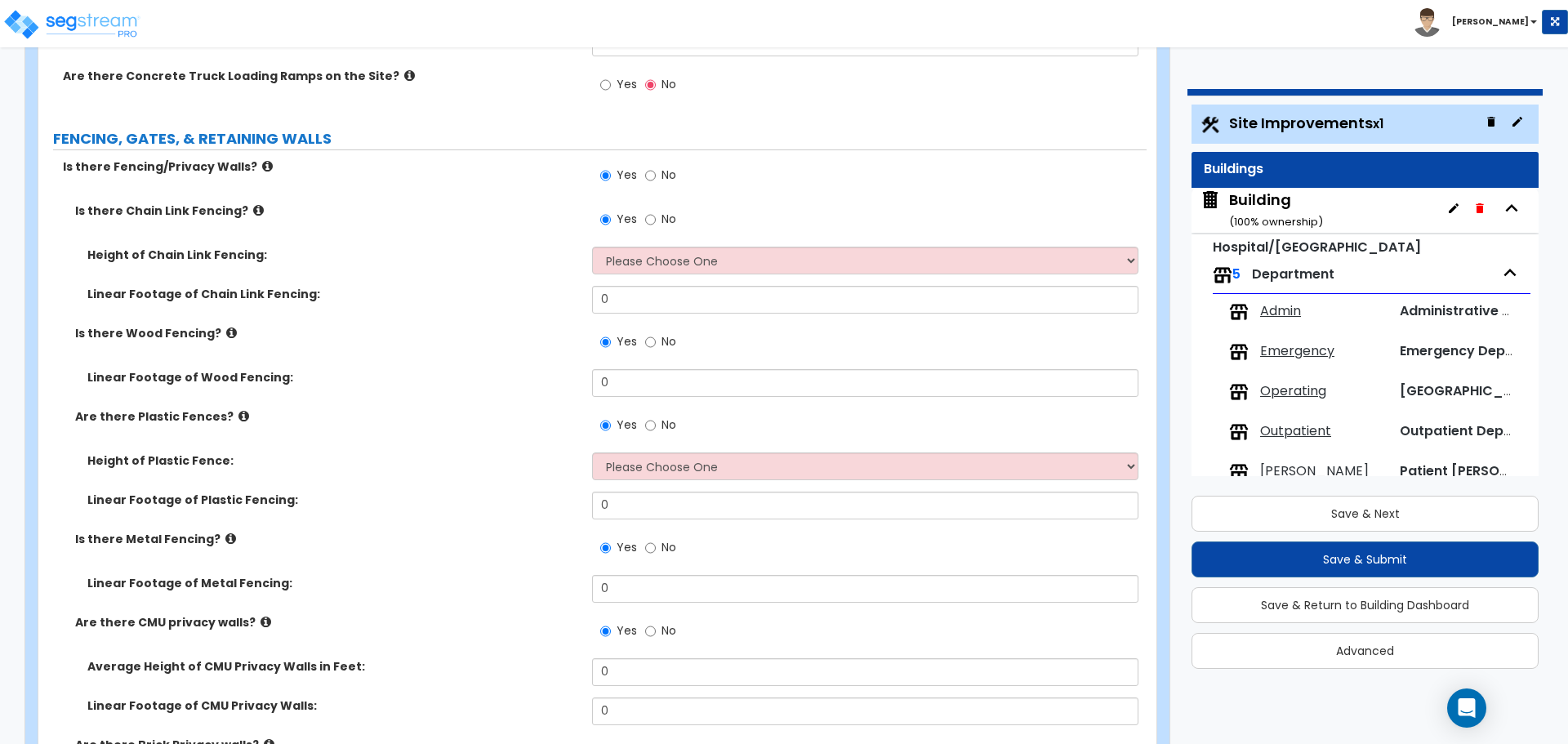
scroll to position [3475, 0]
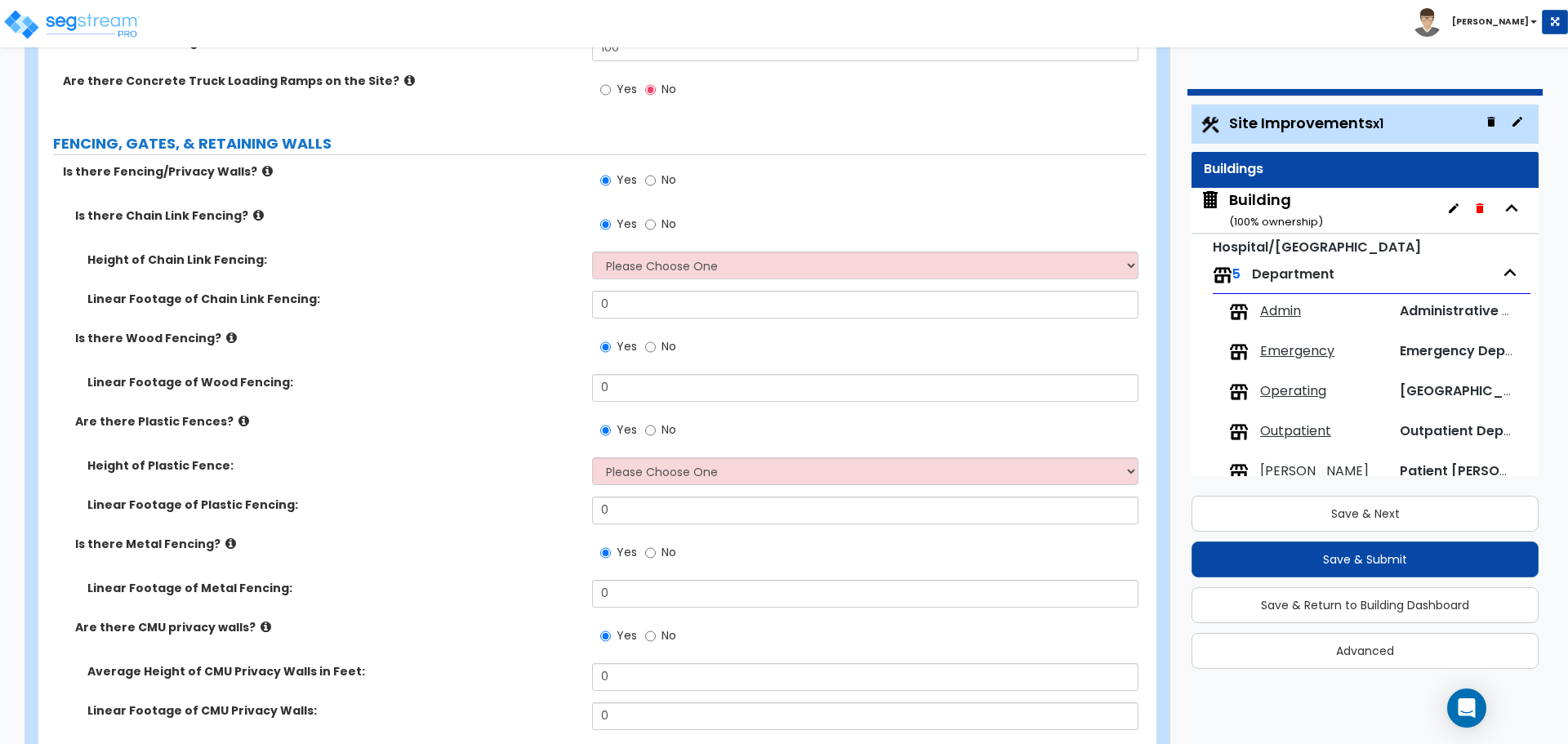
click at [226, 335] on icon at bounding box center [231, 338] width 11 height 13
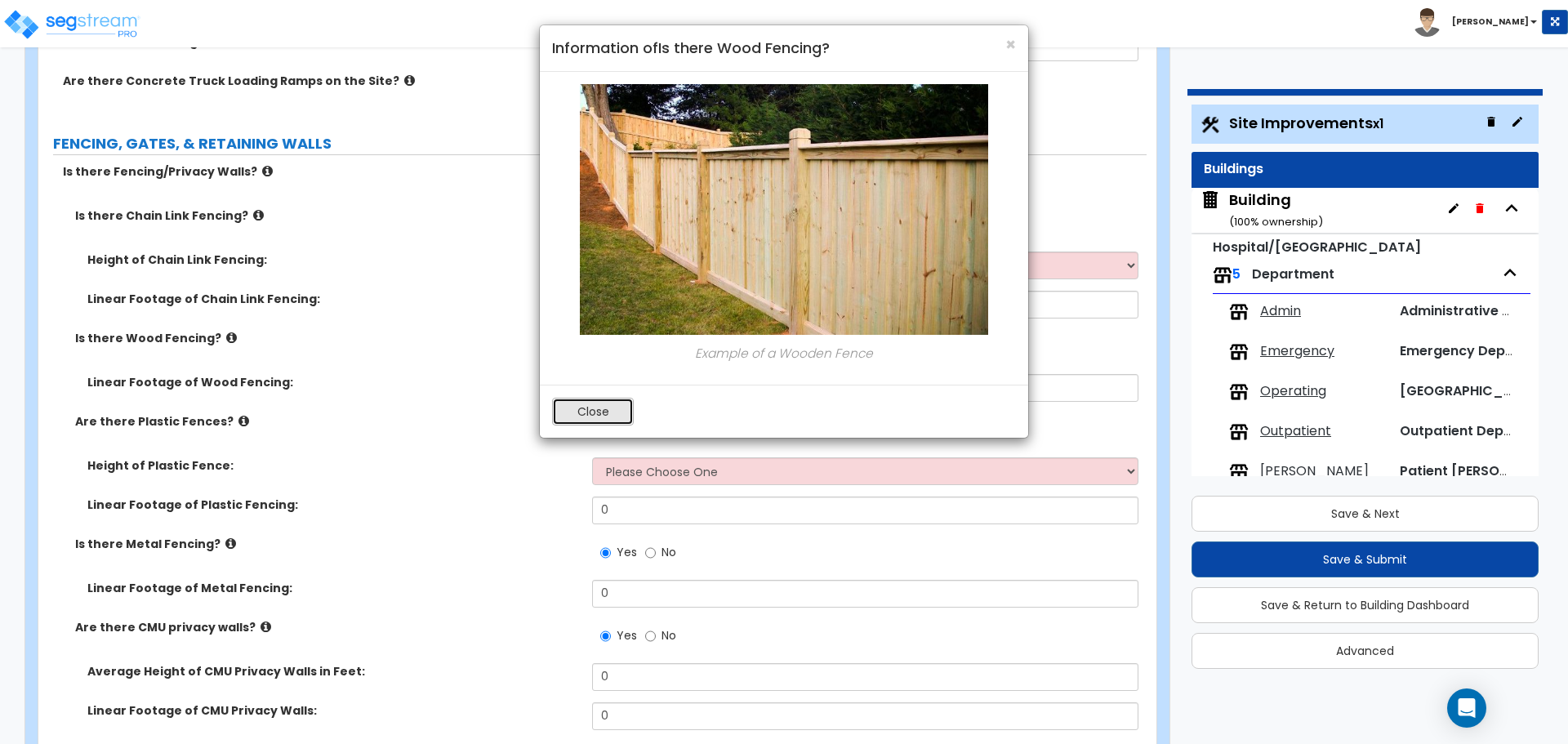
click at [598, 409] on button "Close" at bounding box center [592, 411] width 82 height 28
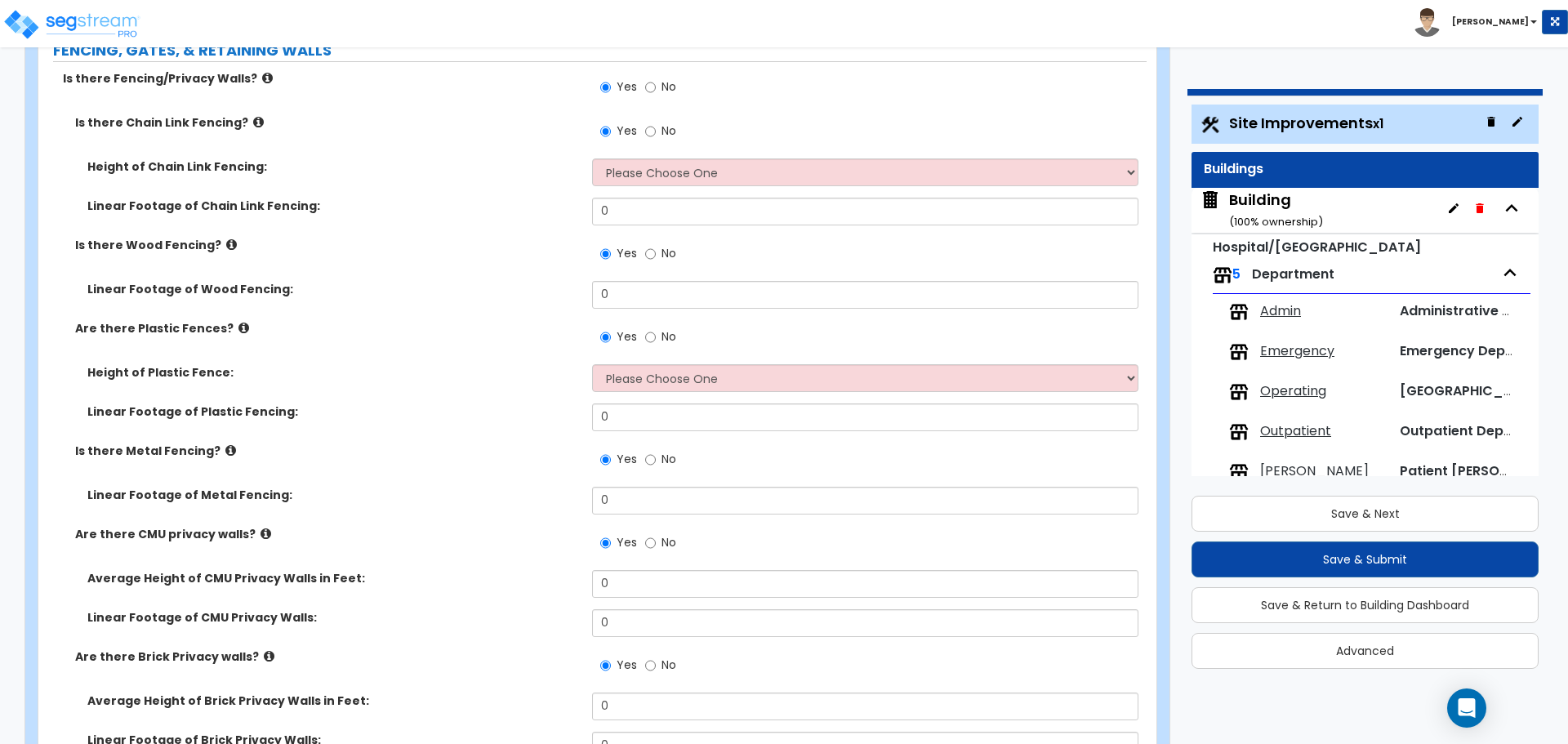
scroll to position [3578, 0]
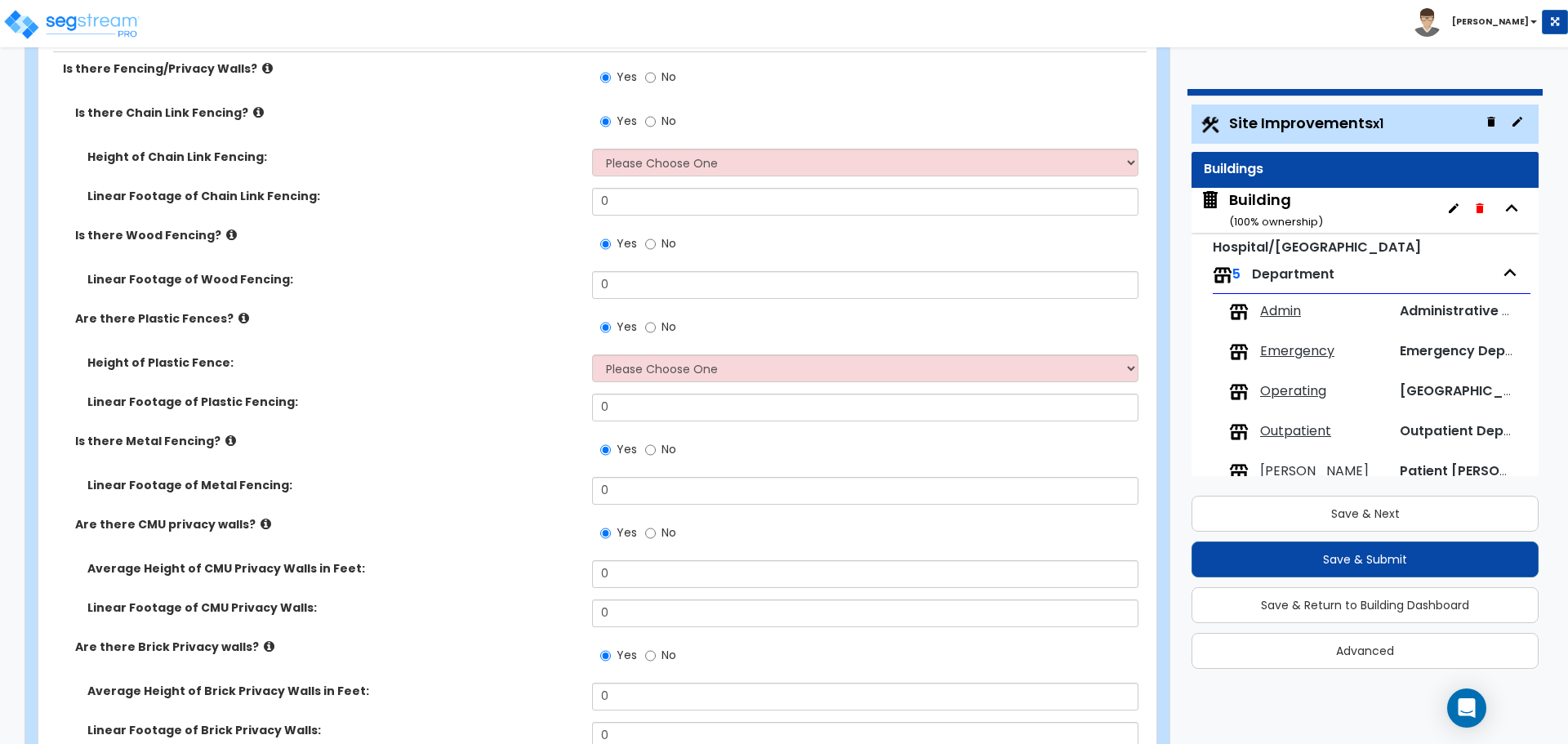
click at [238, 316] on icon at bounding box center [243, 317] width 11 height 13
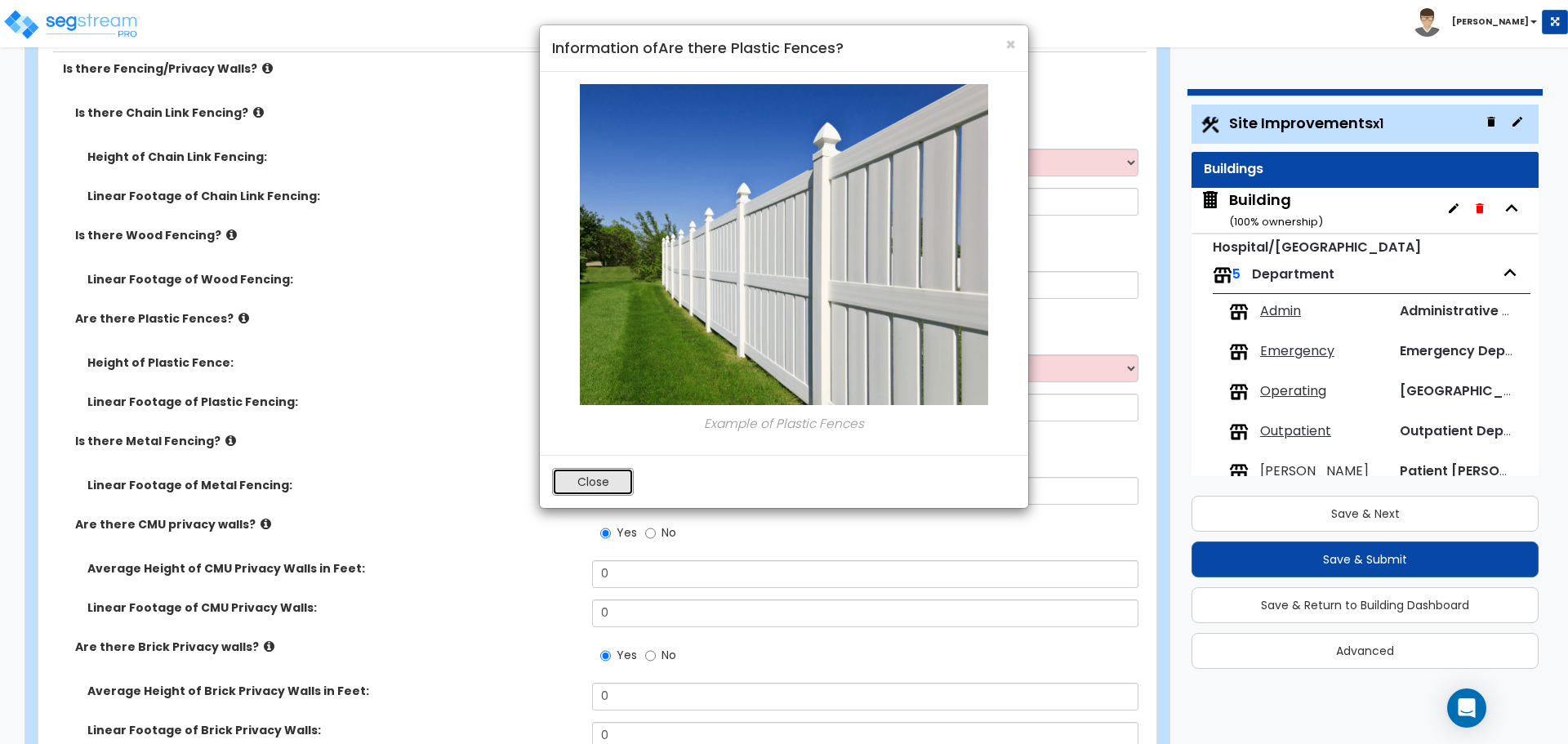
drag, startPoint x: 593, startPoint y: 478, endPoint x: 605, endPoint y: 471, distance: 13.9
click at [592, 478] on button "Close" at bounding box center [592, 482] width 82 height 28
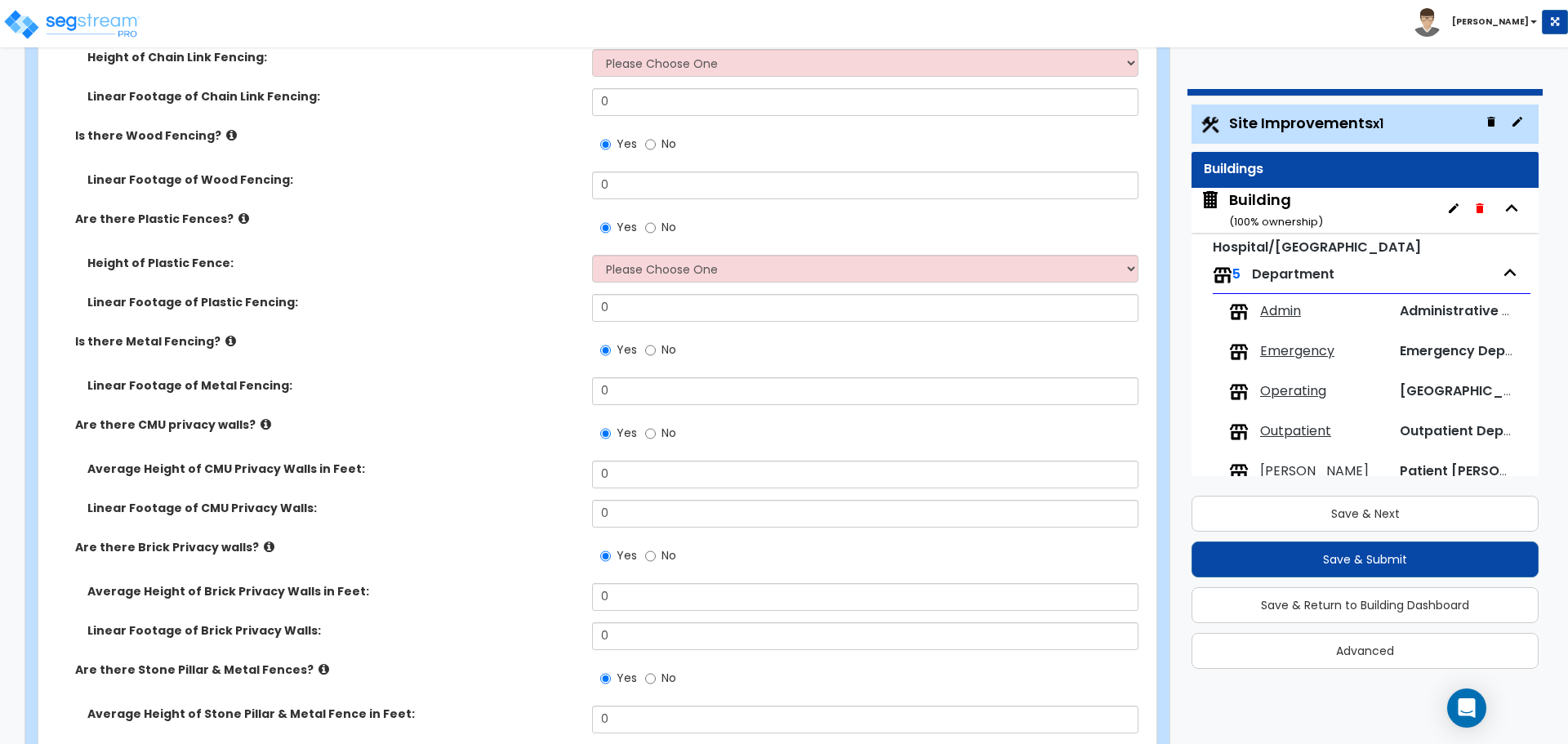
scroll to position [3680, 0]
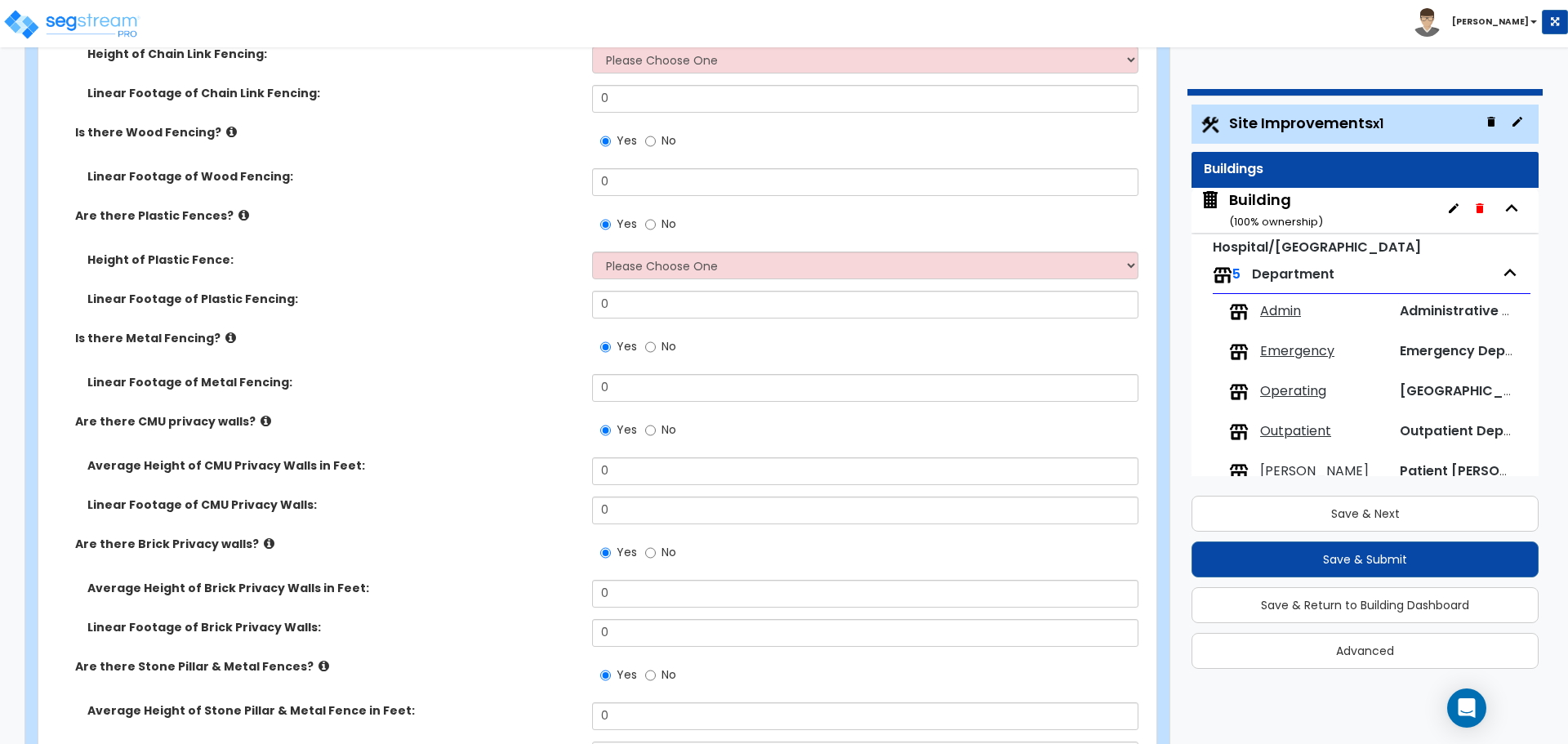
click at [226, 332] on icon at bounding box center [231, 338] width 11 height 13
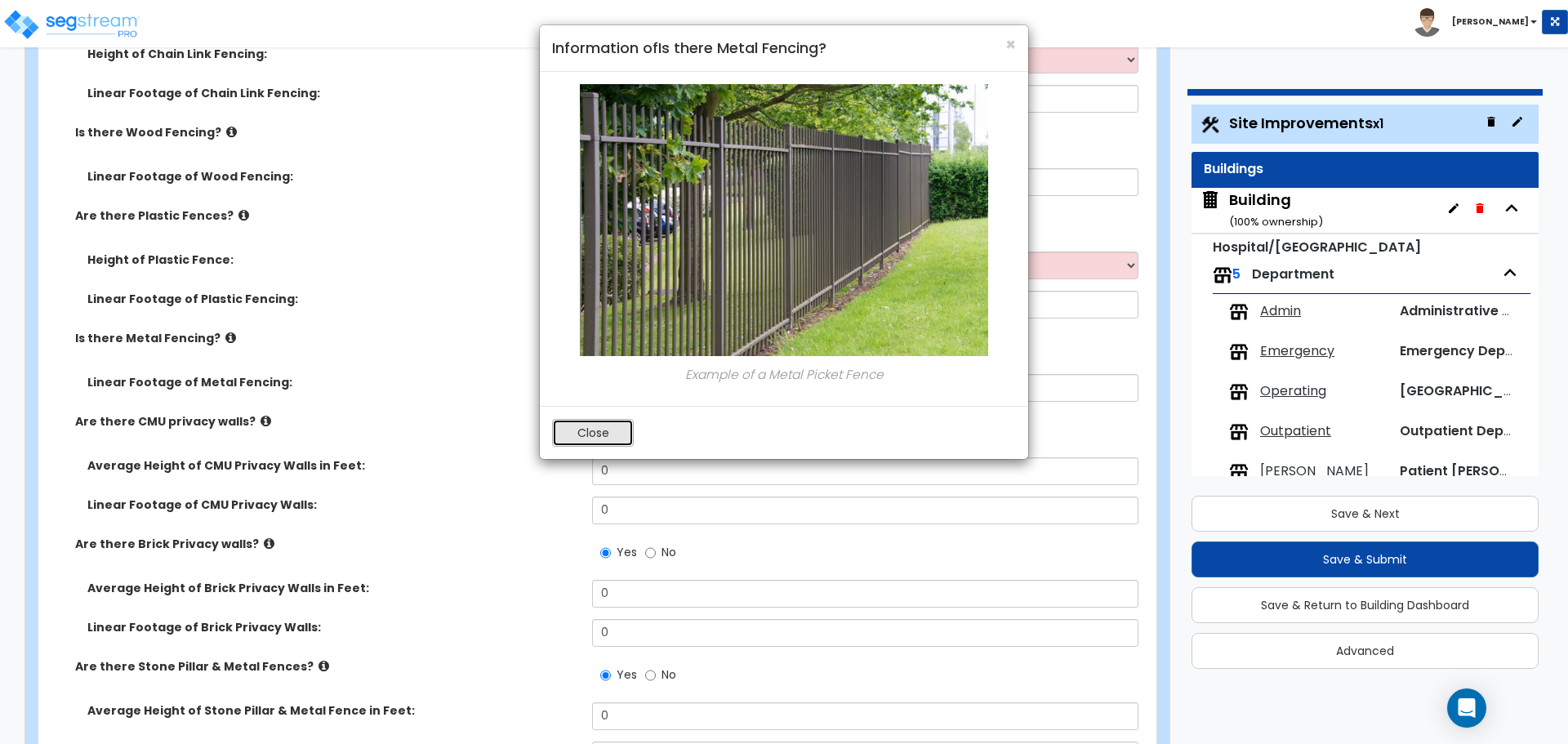
click at [602, 426] on button "Close" at bounding box center [592, 432] width 82 height 28
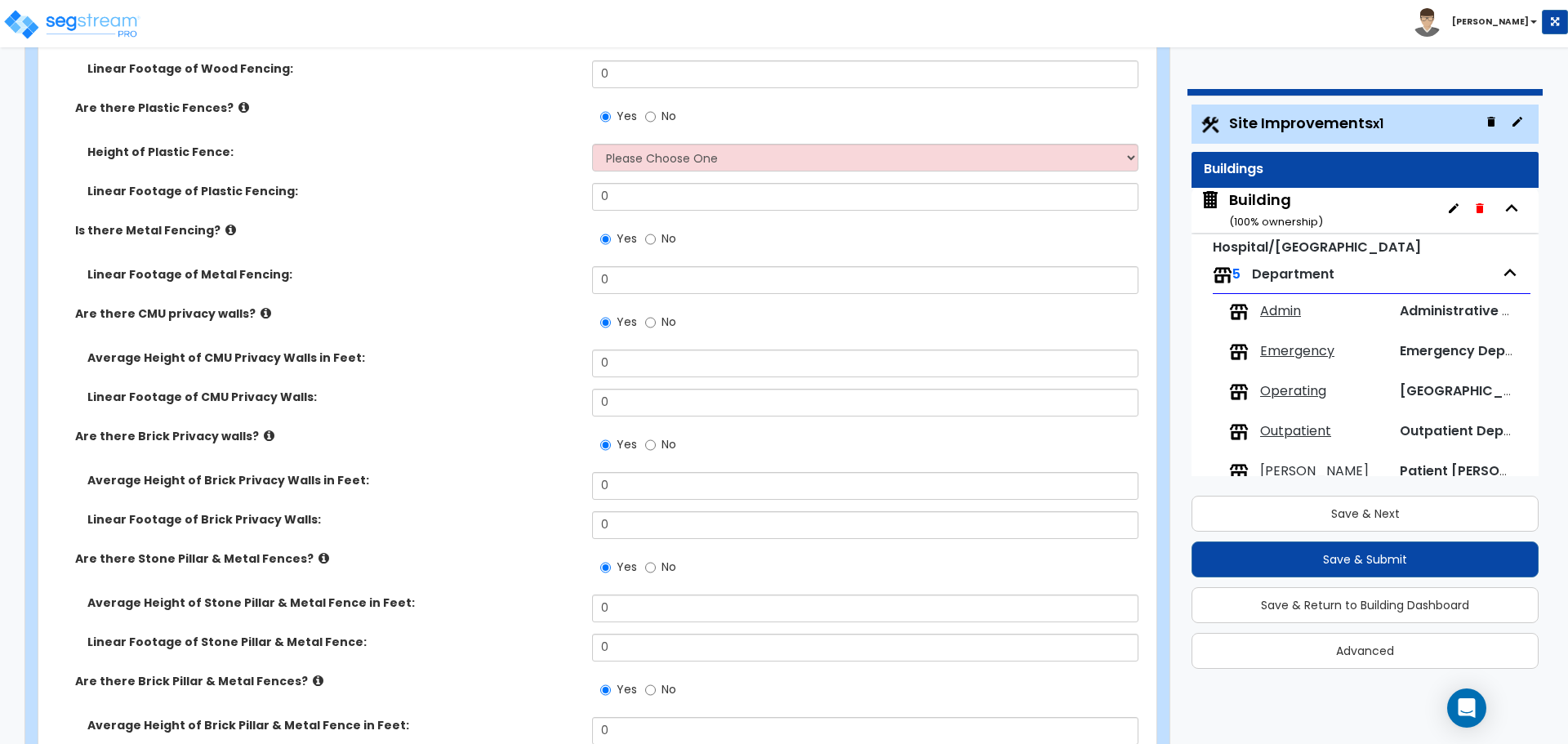
scroll to position [3791, 0]
click at [263, 308] on label "Are there CMU privacy walls?" at bounding box center [327, 311] width 505 height 16
click at [261, 307] on icon at bounding box center [265, 311] width 11 height 13
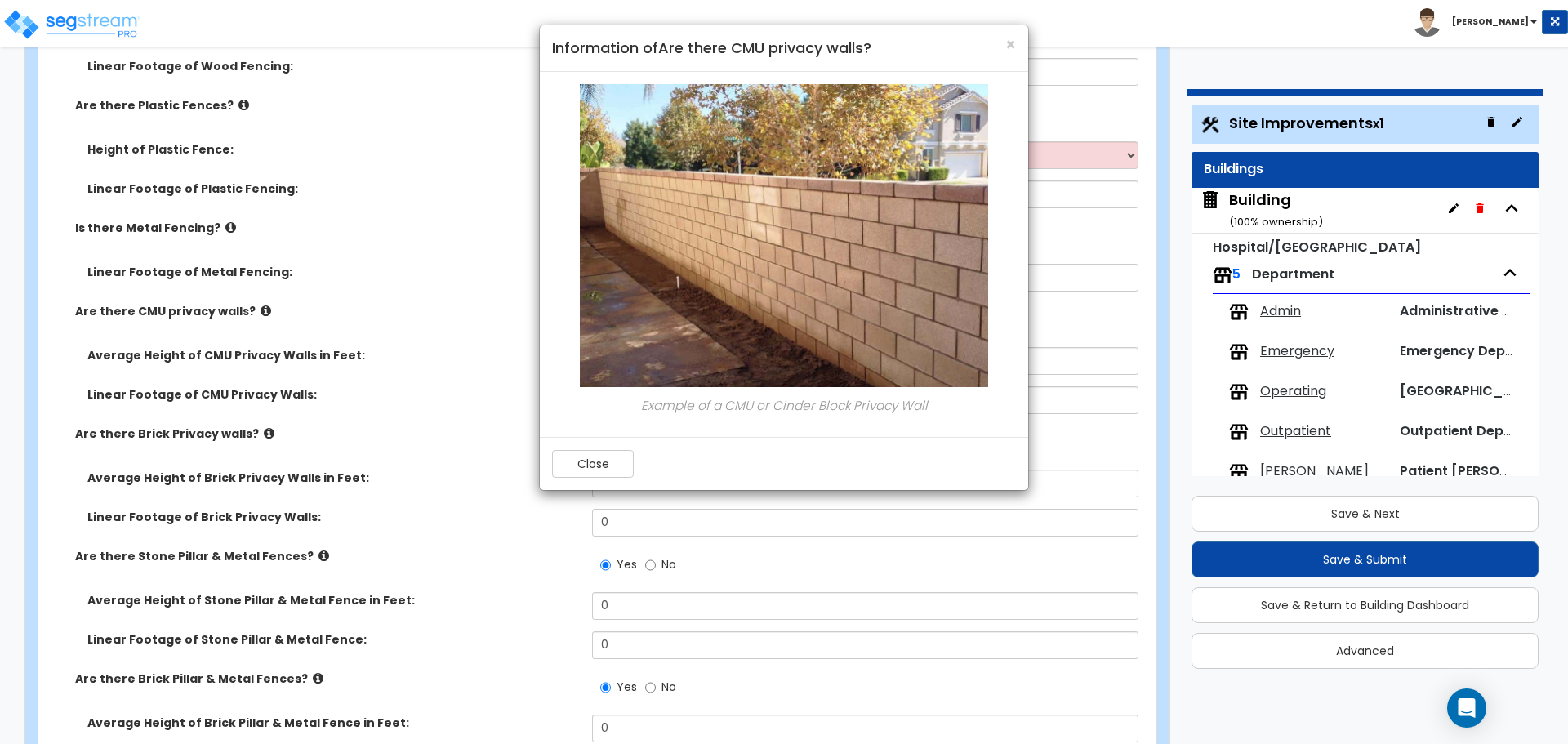
click at [608, 447] on div "Close" at bounding box center [784, 463] width 488 height 53
click at [604, 466] on button "Close" at bounding box center [592, 463] width 82 height 28
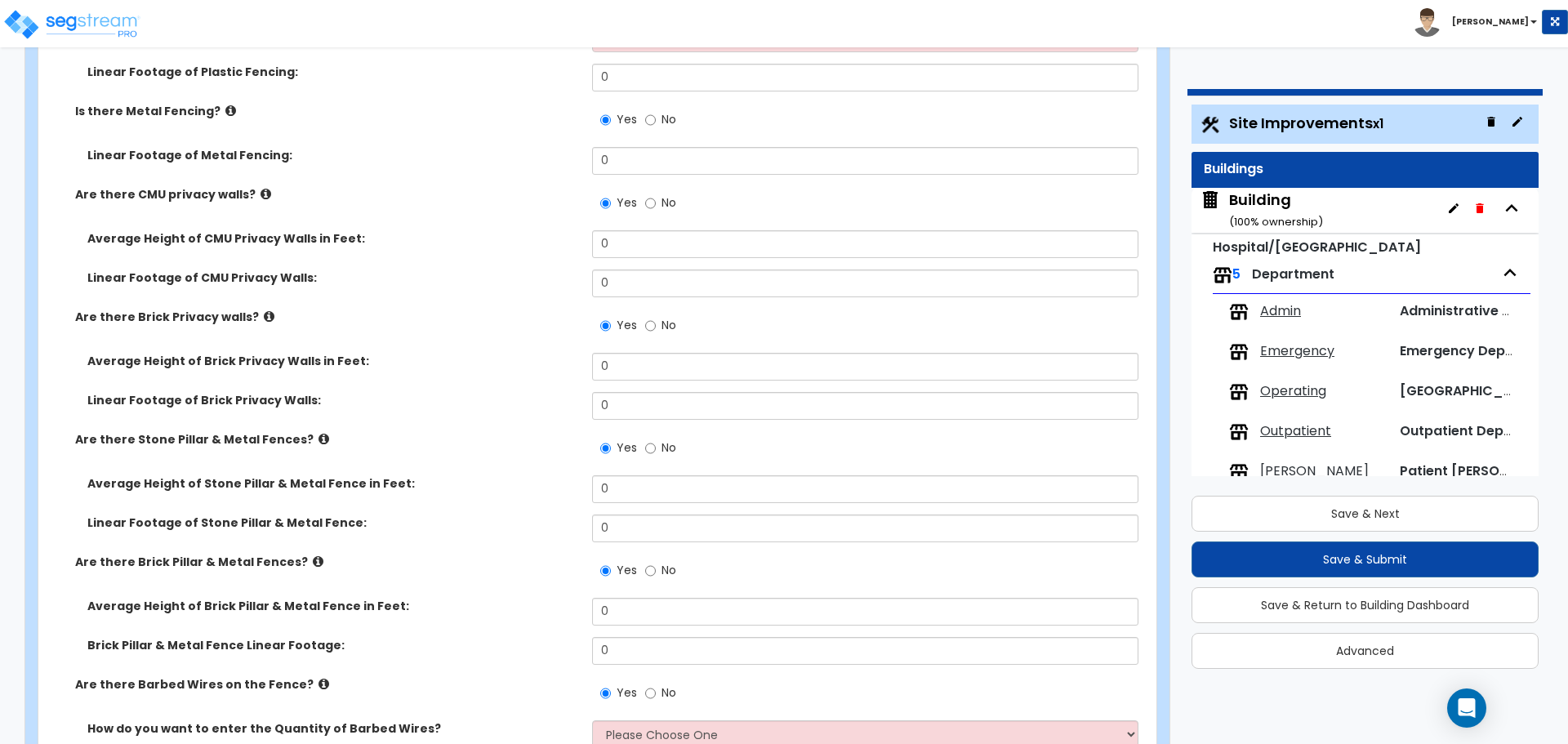
scroll to position [3912, 0]
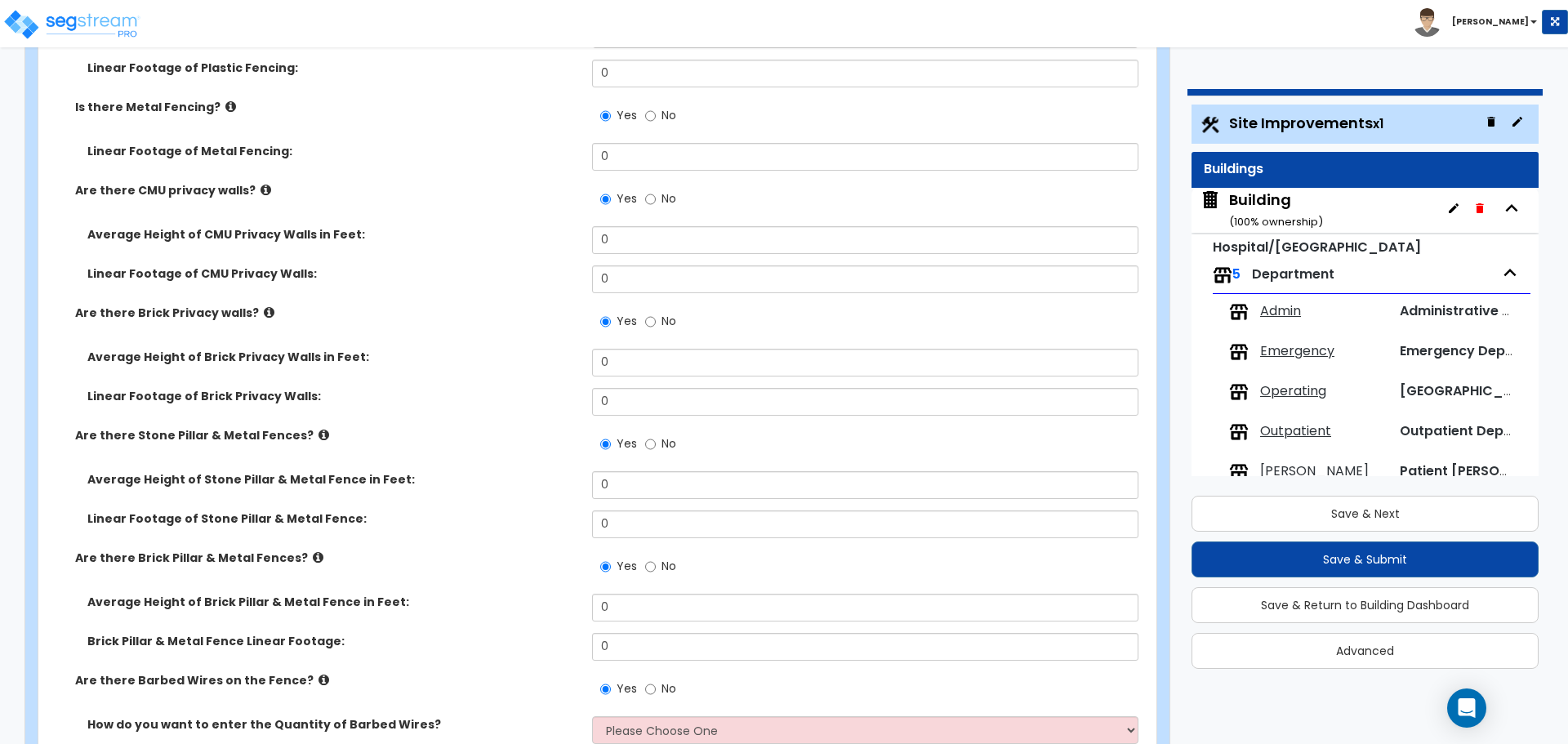
click at [263, 306] on icon at bounding box center [268, 312] width 11 height 13
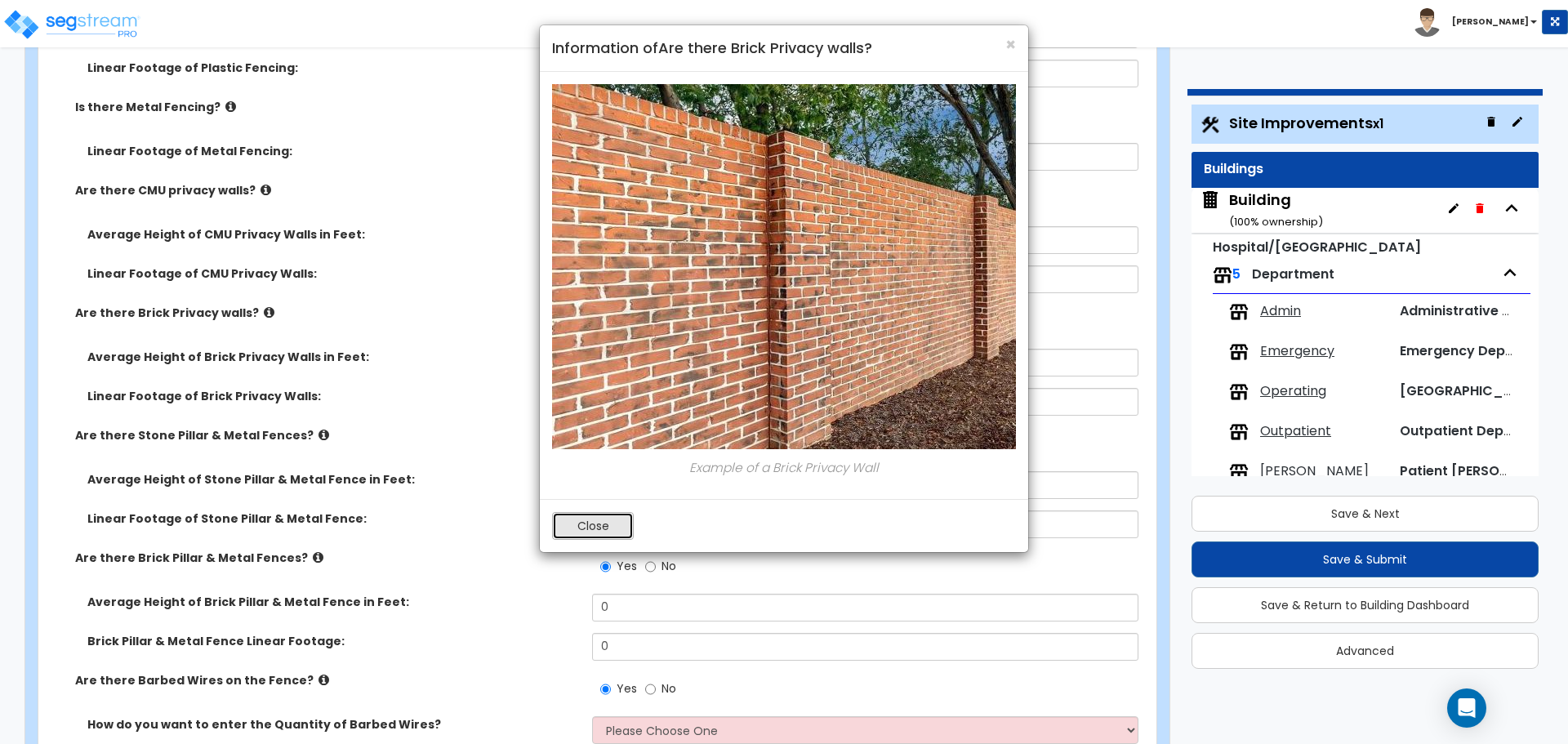
click at [588, 520] on button "Close" at bounding box center [592, 526] width 82 height 28
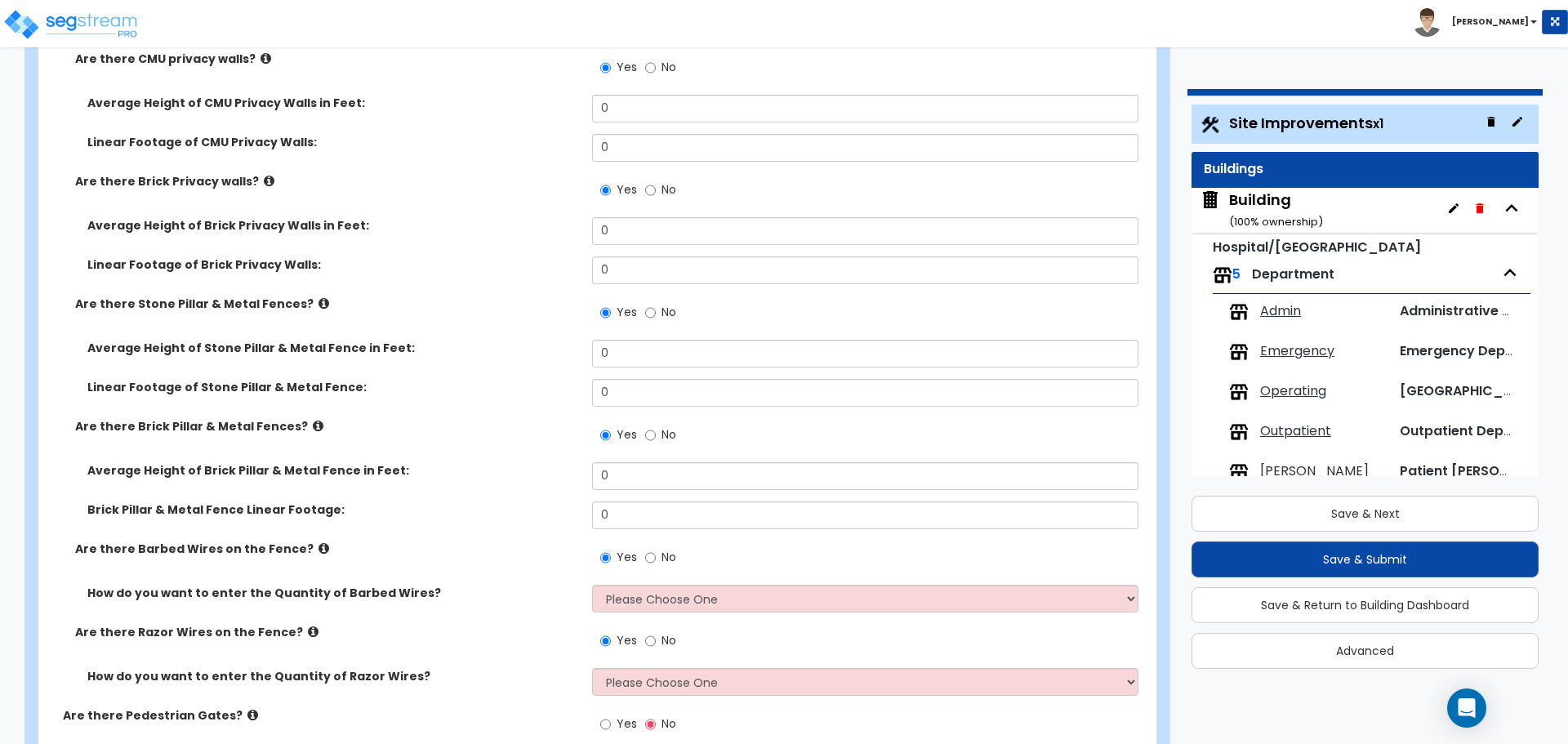
scroll to position [4046, 0]
click at [318, 295] on icon at bounding box center [323, 301] width 11 height 13
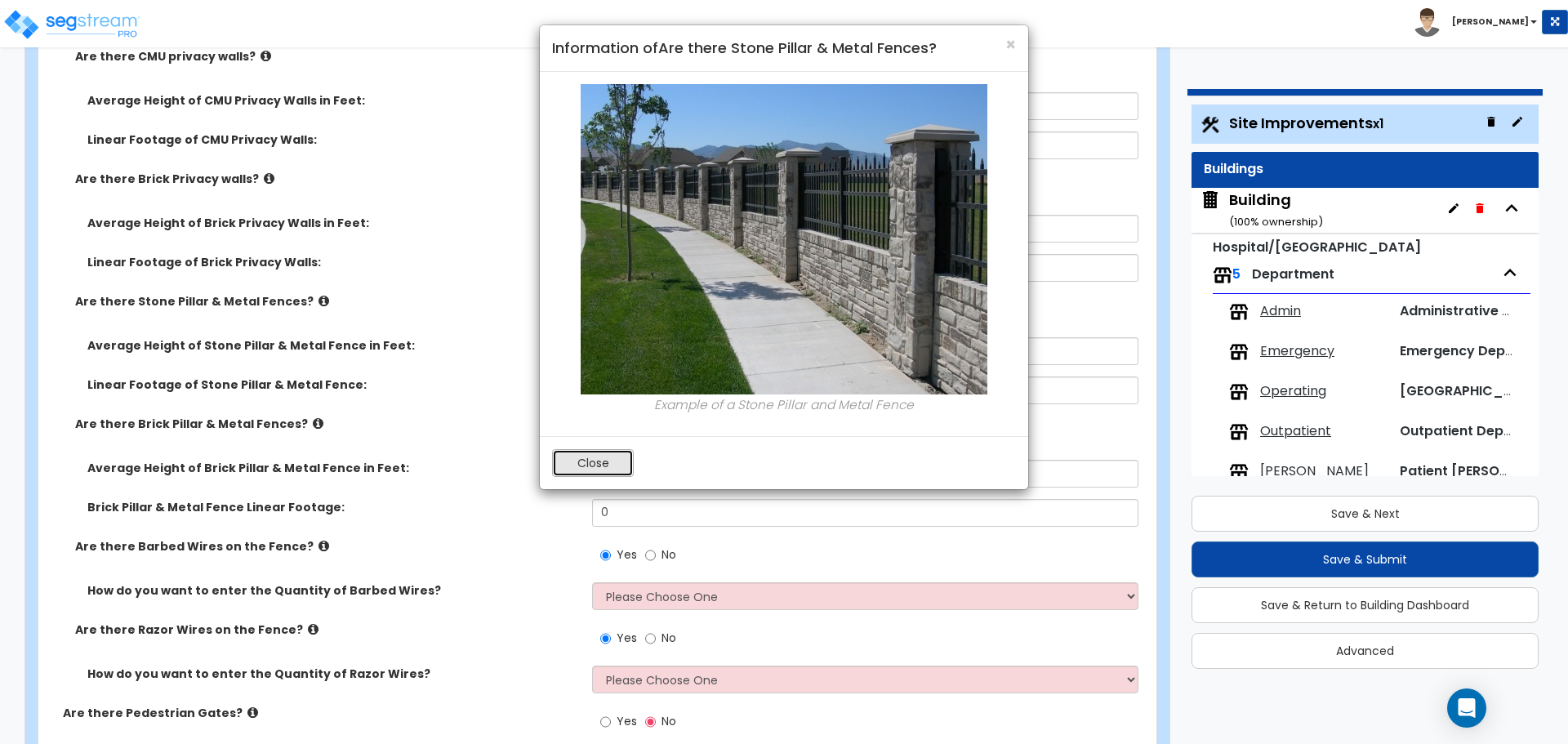
click at [572, 461] on button "Close" at bounding box center [592, 463] width 82 height 28
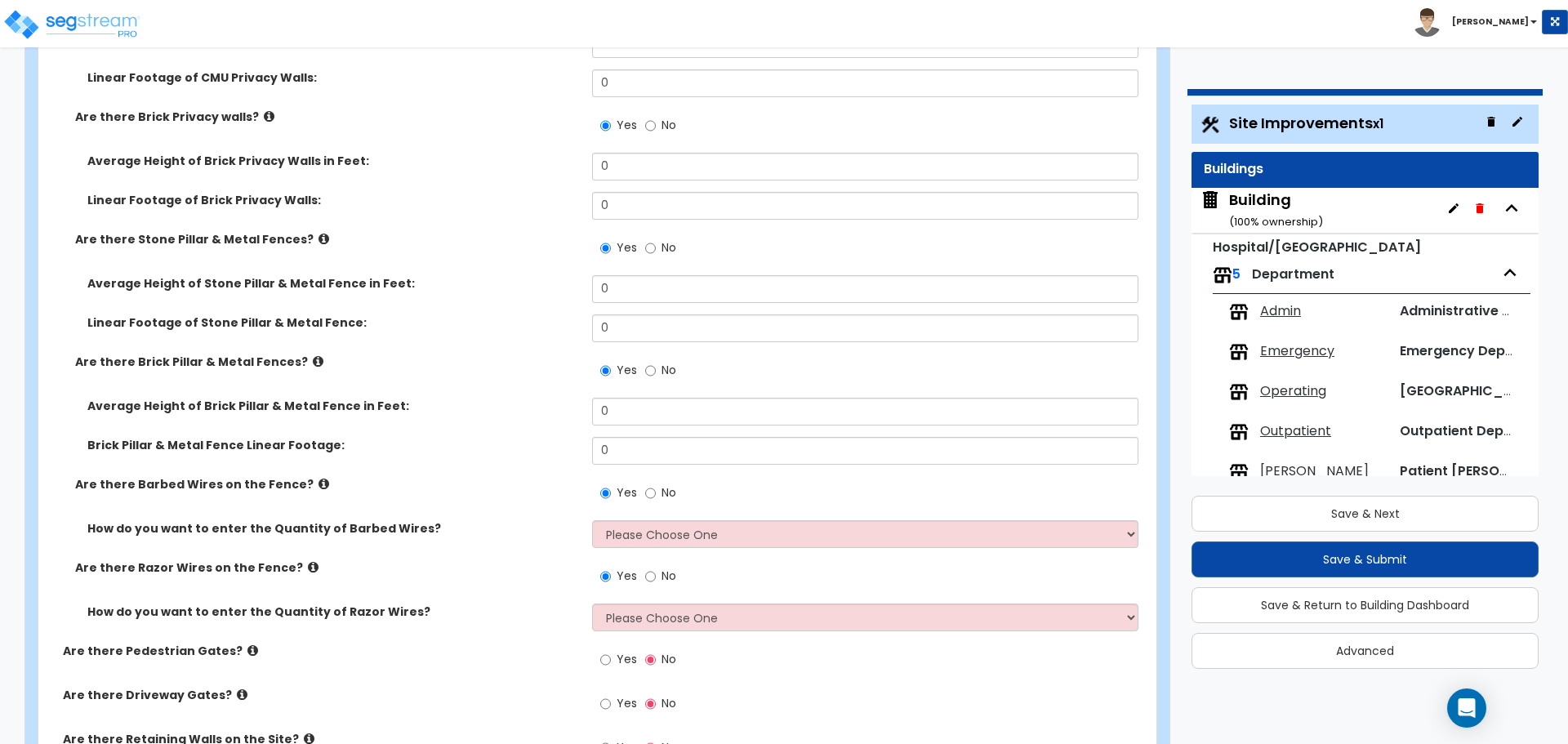
scroll to position [4134, 0]
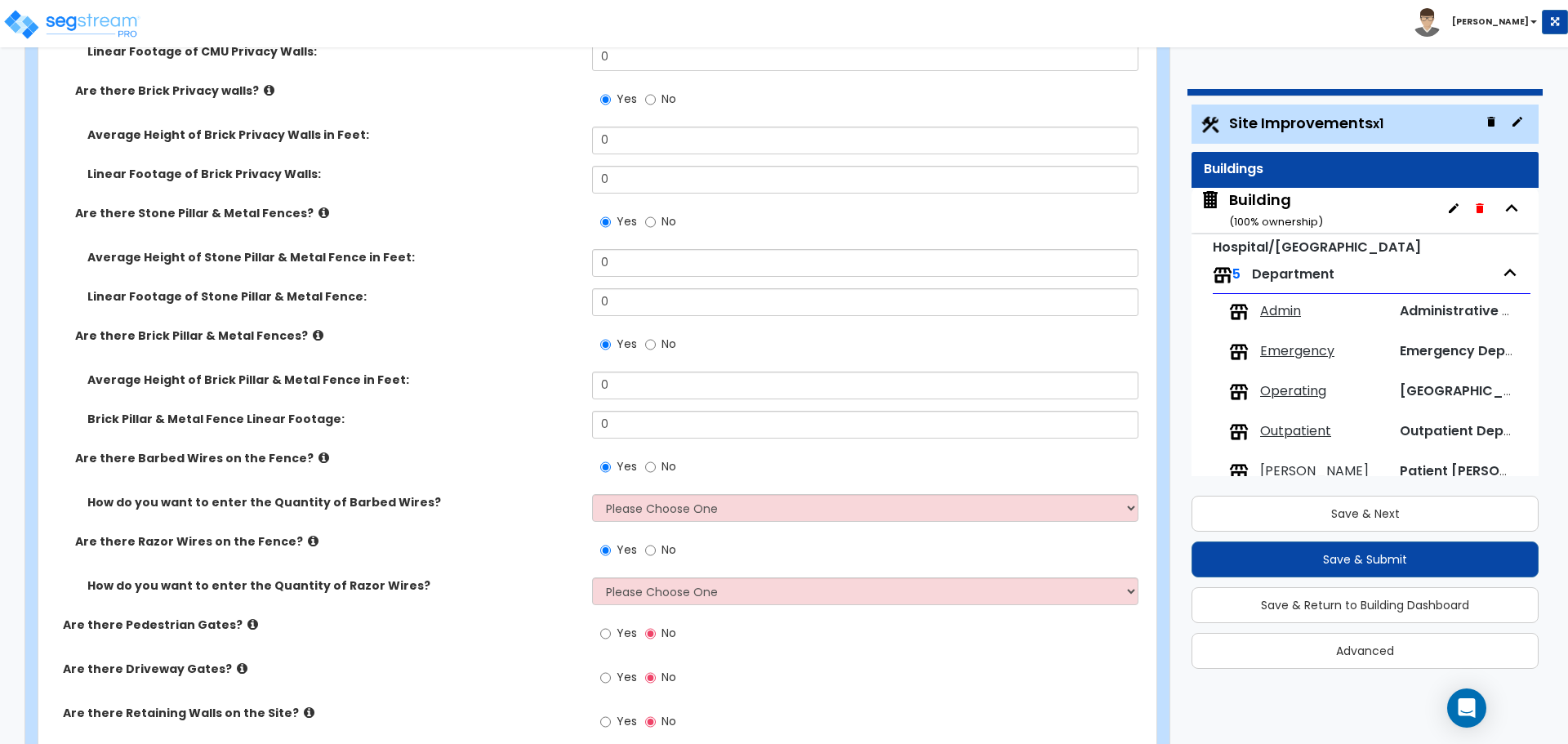
click at [313, 329] on icon at bounding box center [317, 335] width 11 height 13
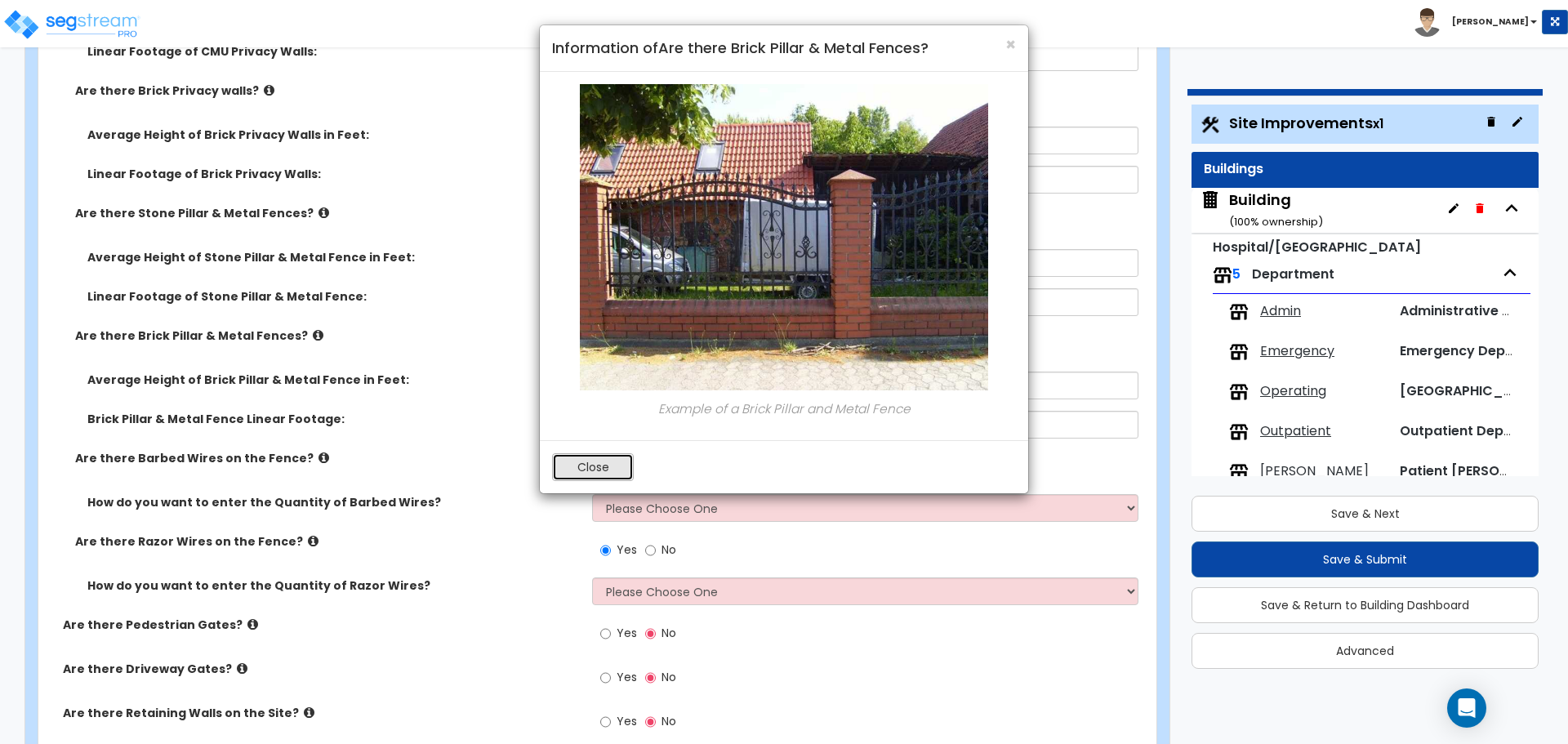
click at [601, 464] on button "Close" at bounding box center [592, 467] width 82 height 28
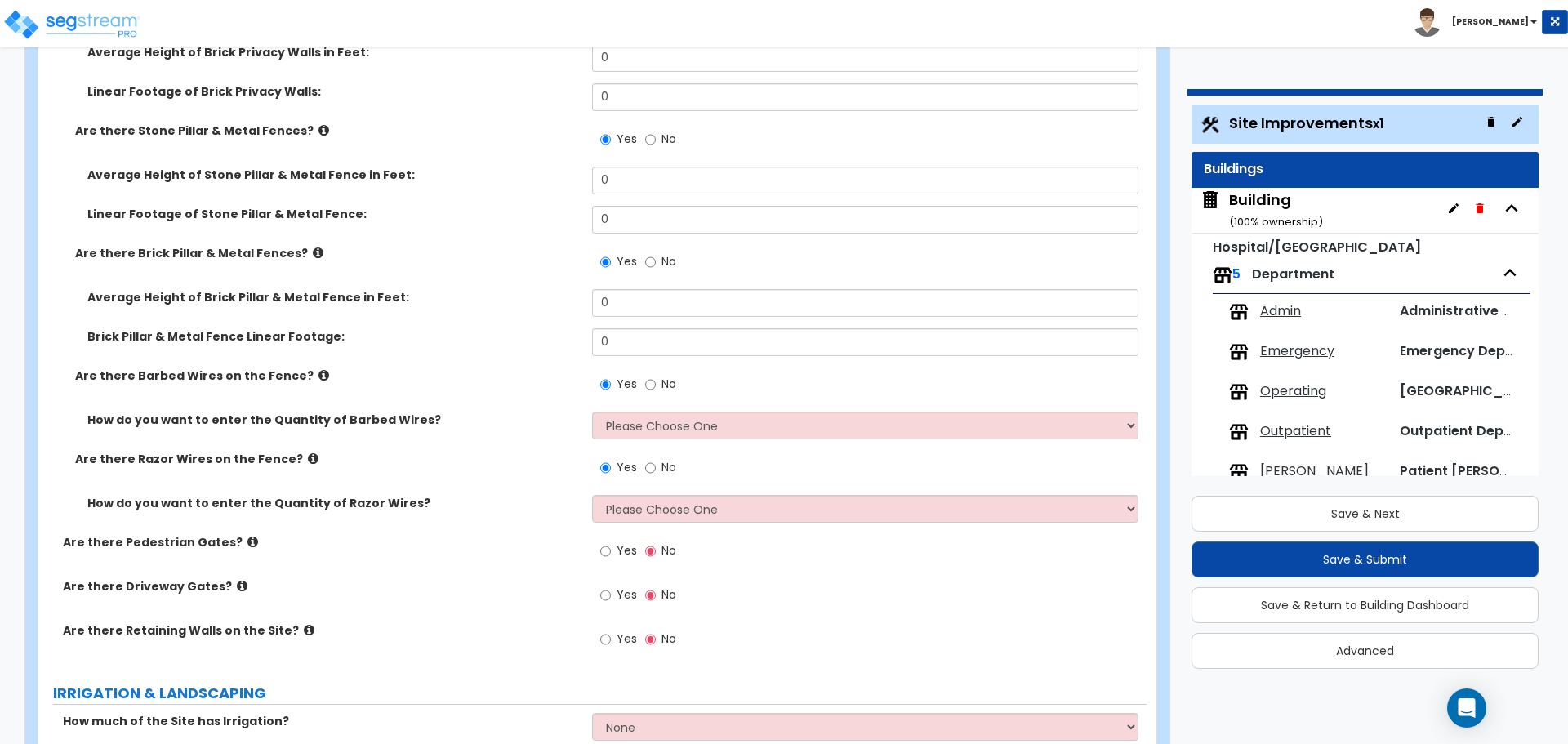
scroll to position [4229, 0]
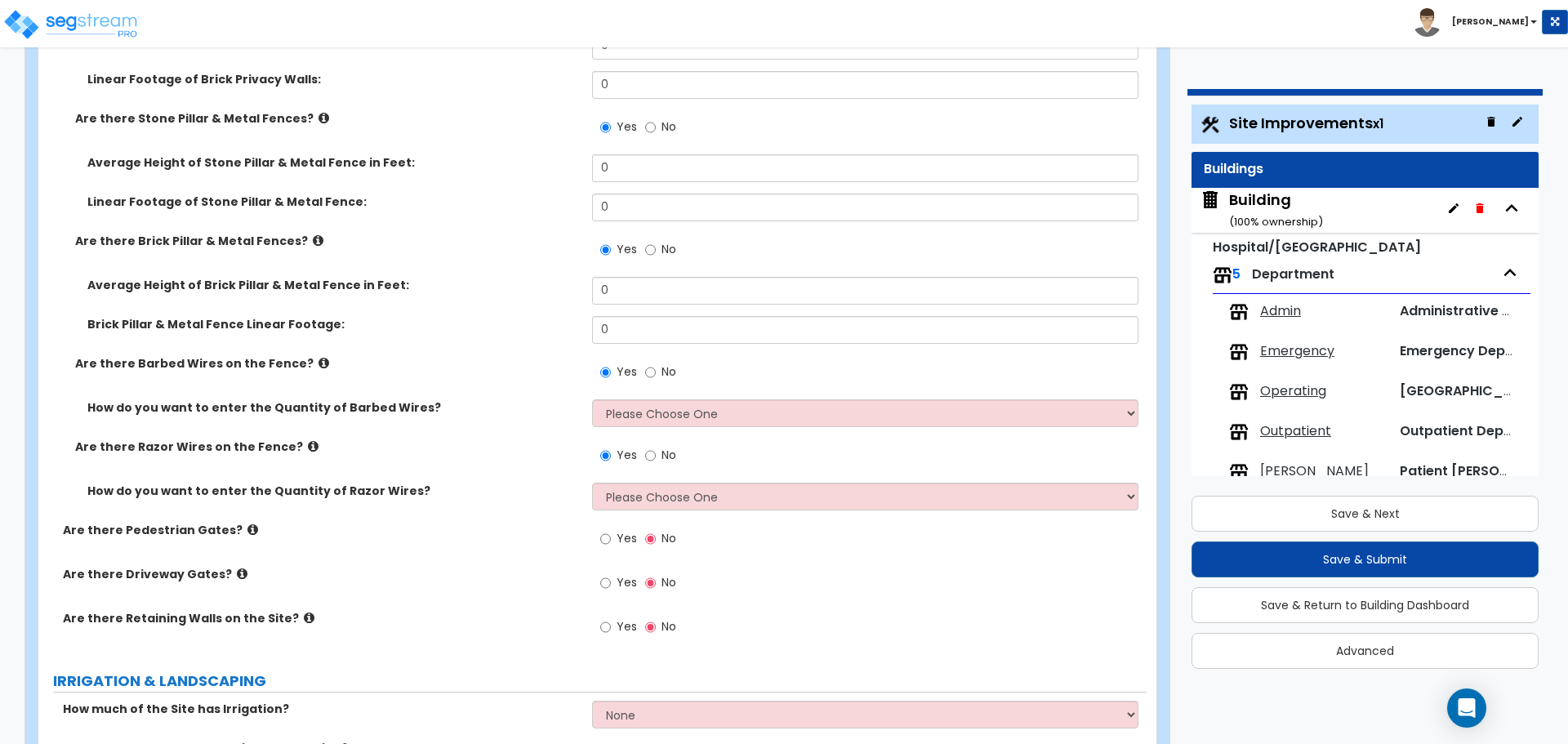
click at [318, 359] on icon at bounding box center [323, 363] width 11 height 13
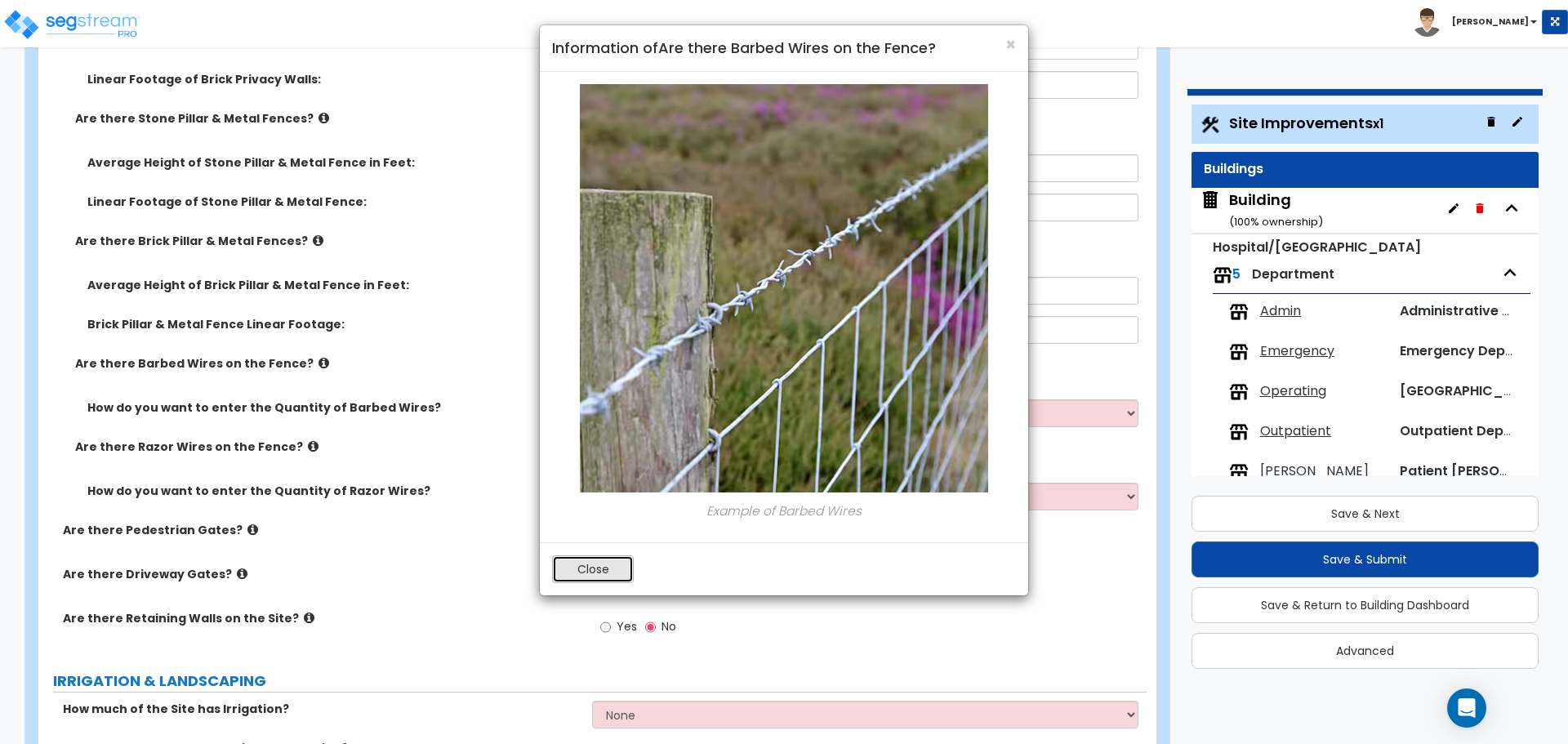
click at [588, 567] on button "Close" at bounding box center [592, 569] width 82 height 28
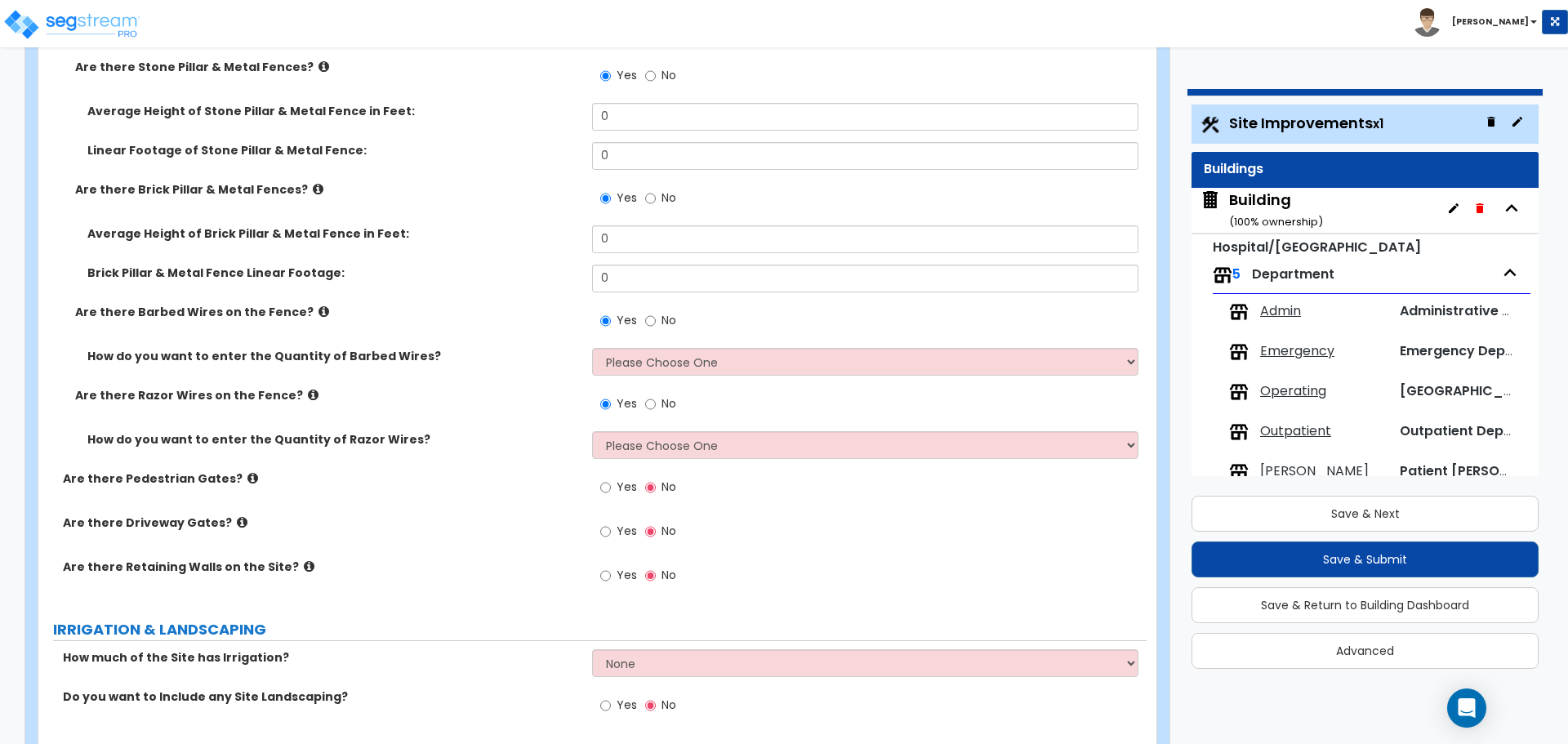
scroll to position [4279, 0]
click at [308, 393] on icon at bounding box center [313, 397] width 11 height 13
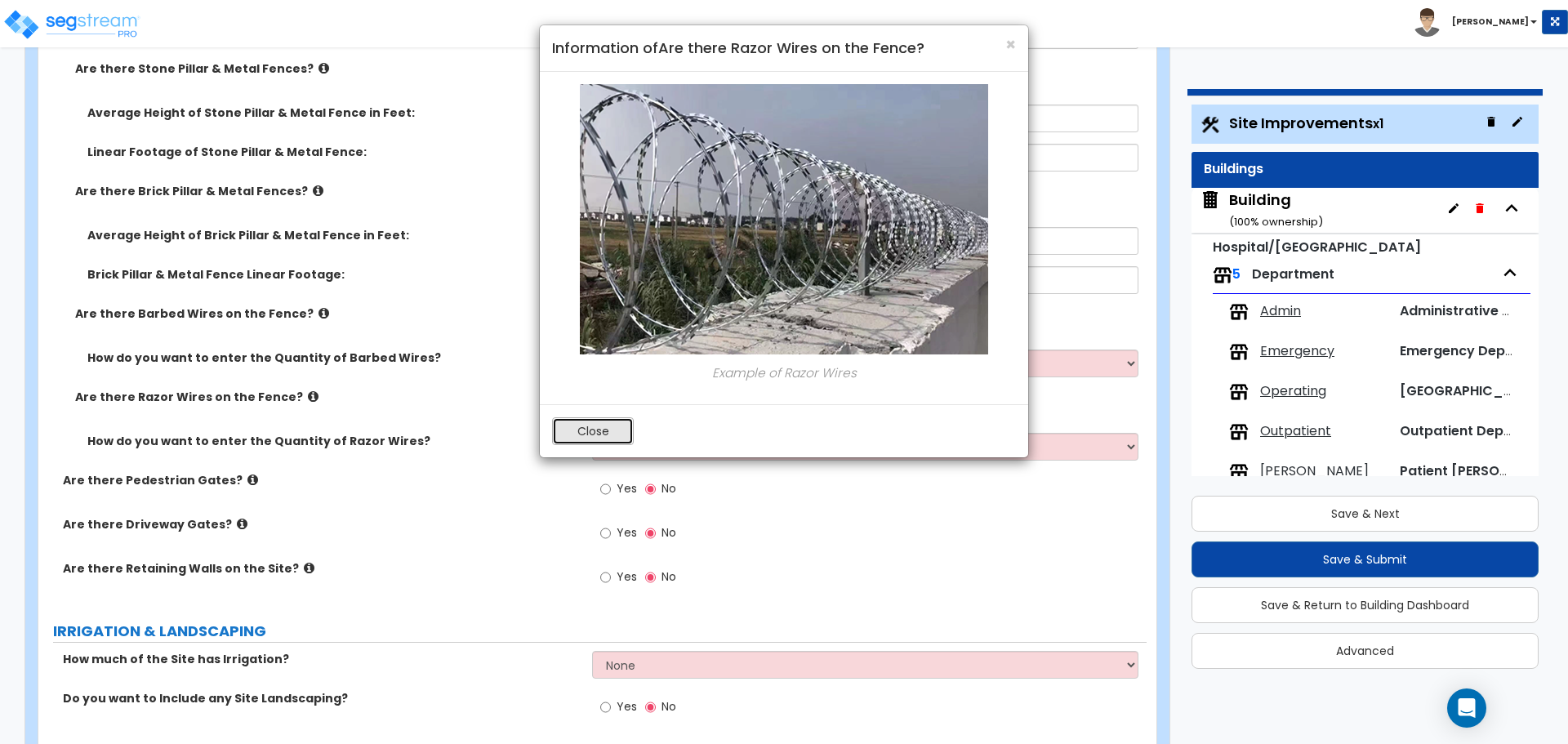
click at [565, 419] on button "Close" at bounding box center [592, 431] width 82 height 28
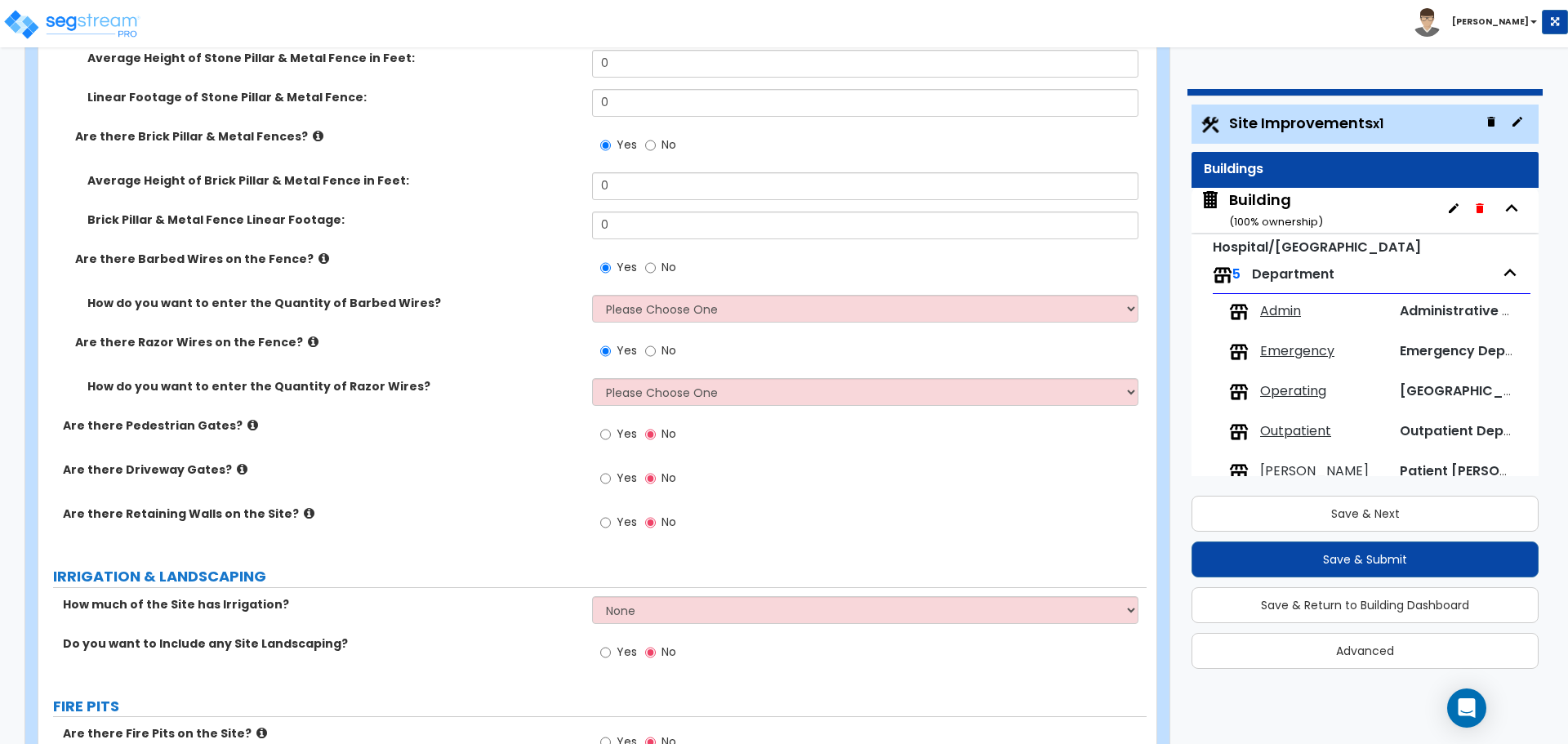
scroll to position [4335, 0]
click at [247, 418] on icon at bounding box center [252, 424] width 11 height 13
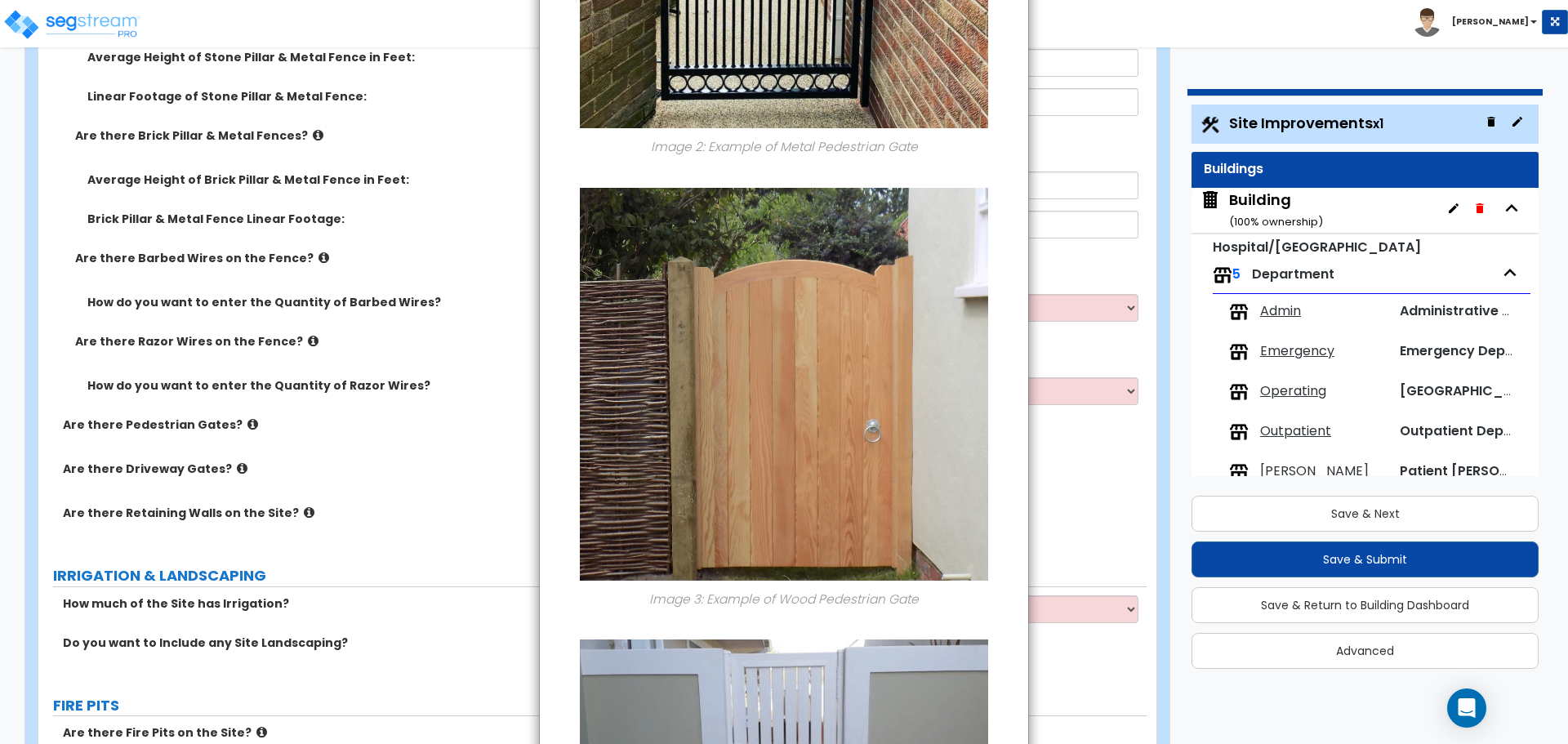
scroll to position [1197, 0]
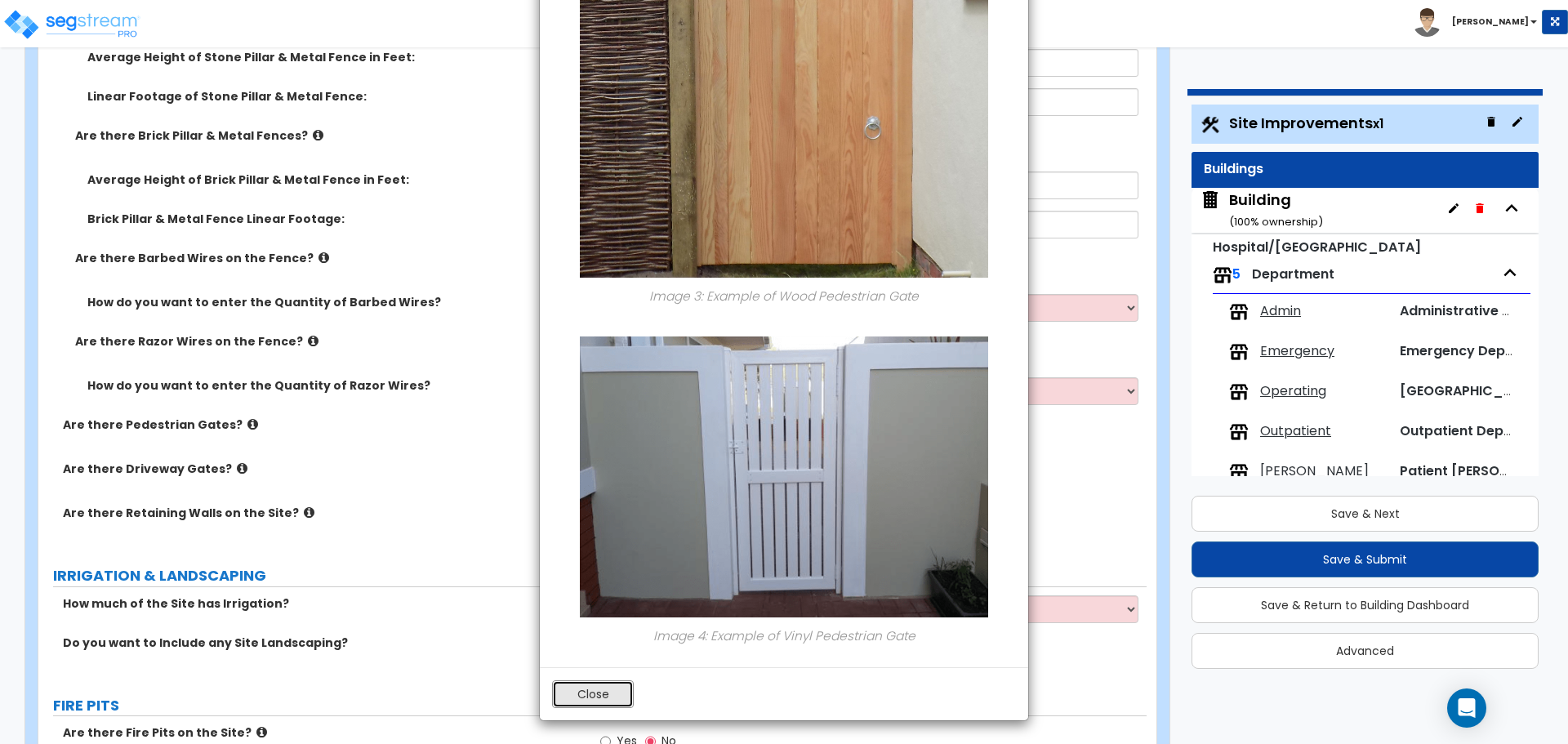
click at [594, 693] on button "Close" at bounding box center [592, 694] width 82 height 28
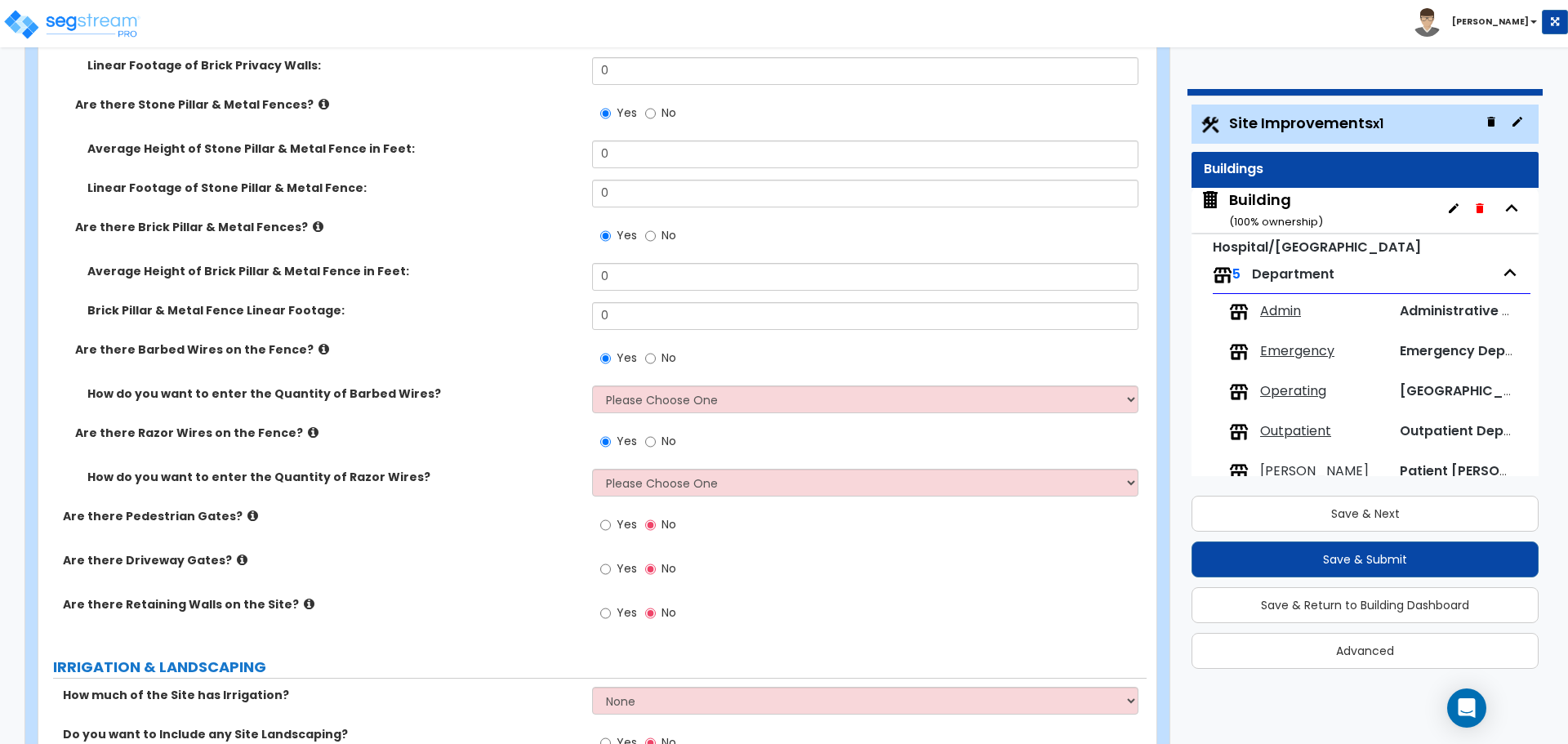
scroll to position [4242, 0]
click at [641, 386] on select "Please Choose One Enter Linear Footage Enter Percentage I Don't Know - Please e…" at bounding box center [865, 400] width 545 height 28
click at [592, 386] on select "Please Choose One Enter Linear Footage Enter Percentage I Don't Know - Please e…" at bounding box center [865, 400] width 545 height 28
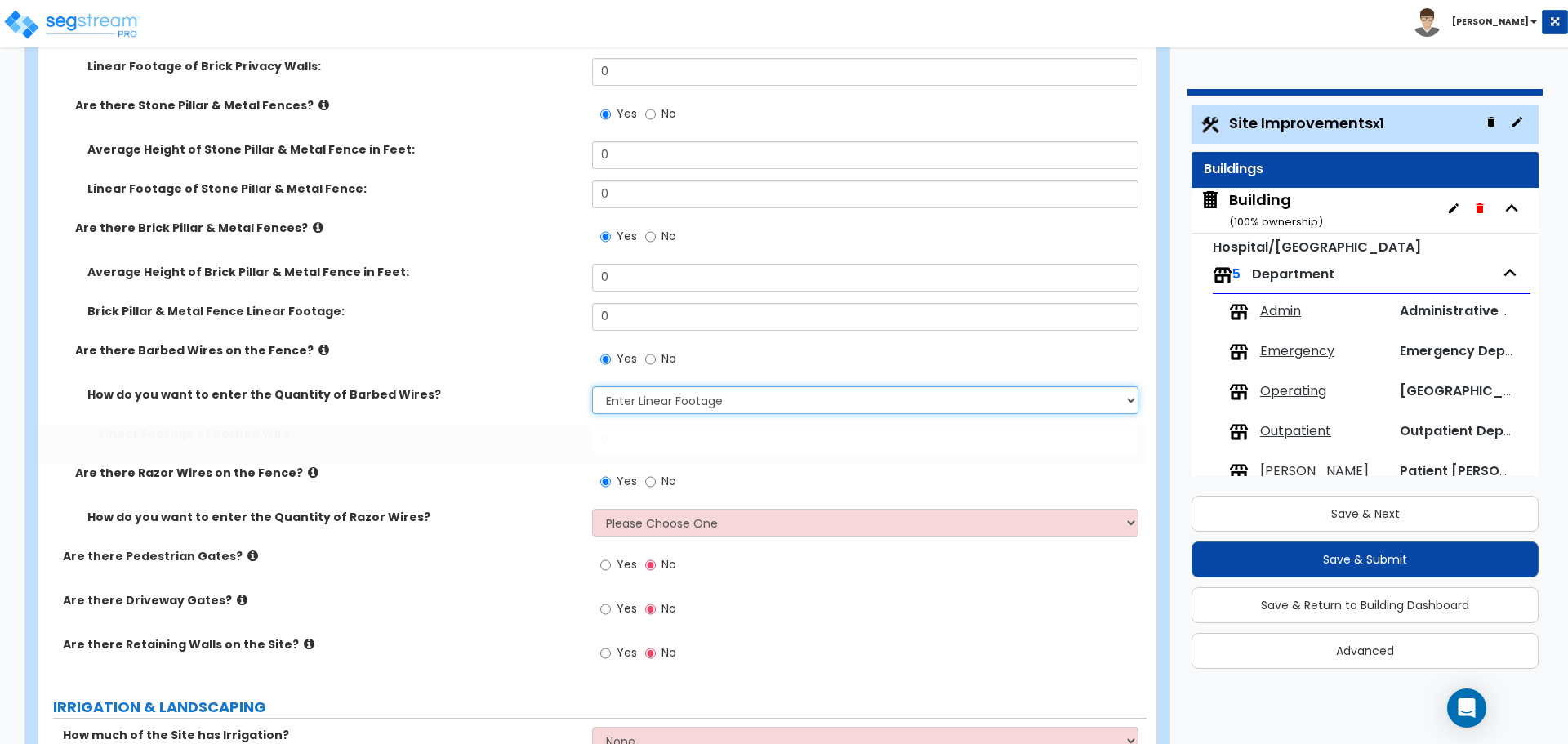
click at [636, 397] on select "Please Choose One Enter Linear Footage Enter Percentage I Don't Know - Please e…" at bounding box center [865, 400] width 545 height 28
click at [592, 386] on select "Please Choose One Enter Linear Footage Enter Percentage I Don't Know - Please e…" at bounding box center [865, 400] width 545 height 28
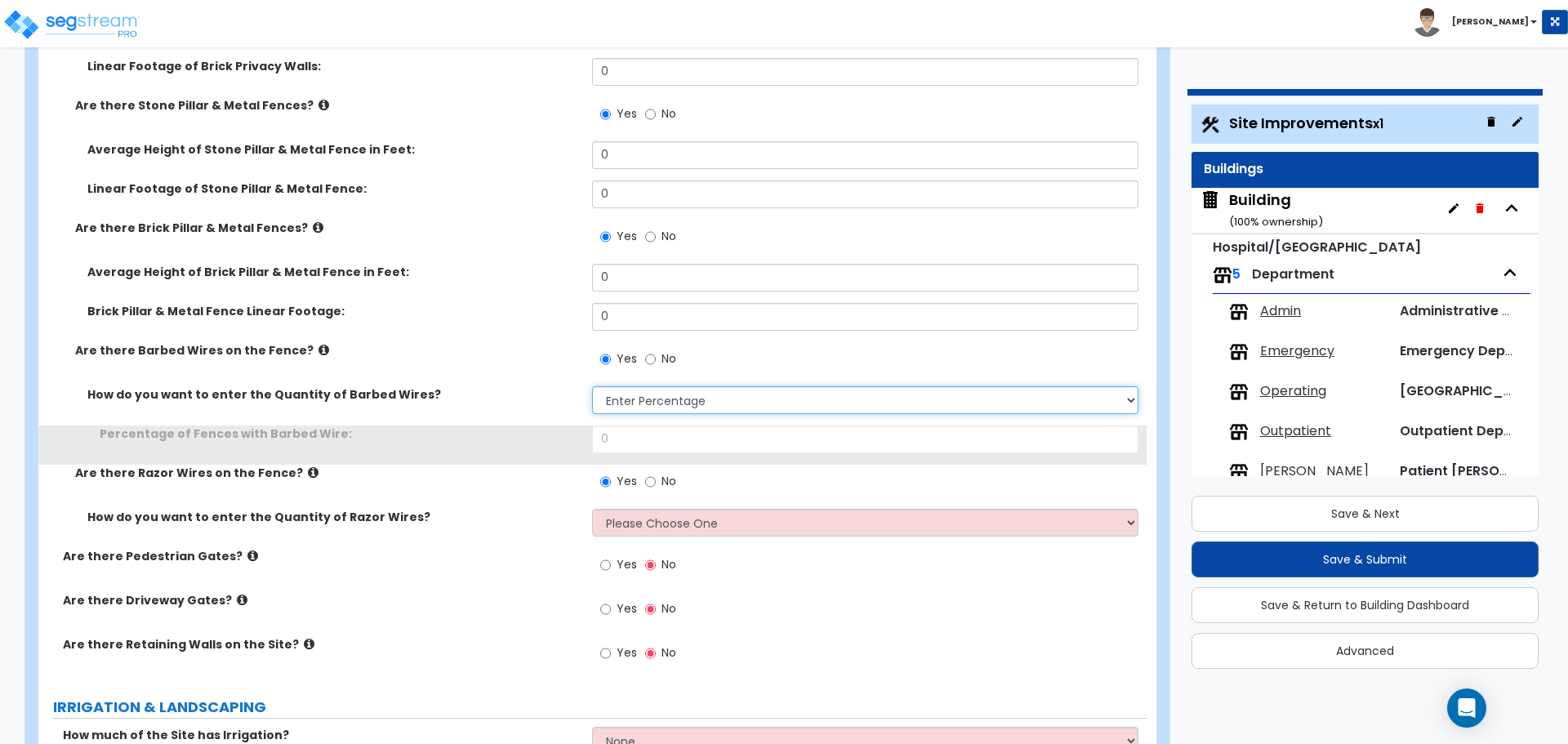
click at [654, 401] on select "Please Choose One Enter Linear Footage Enter Percentage I Don't Know - Please e…" at bounding box center [865, 400] width 545 height 28
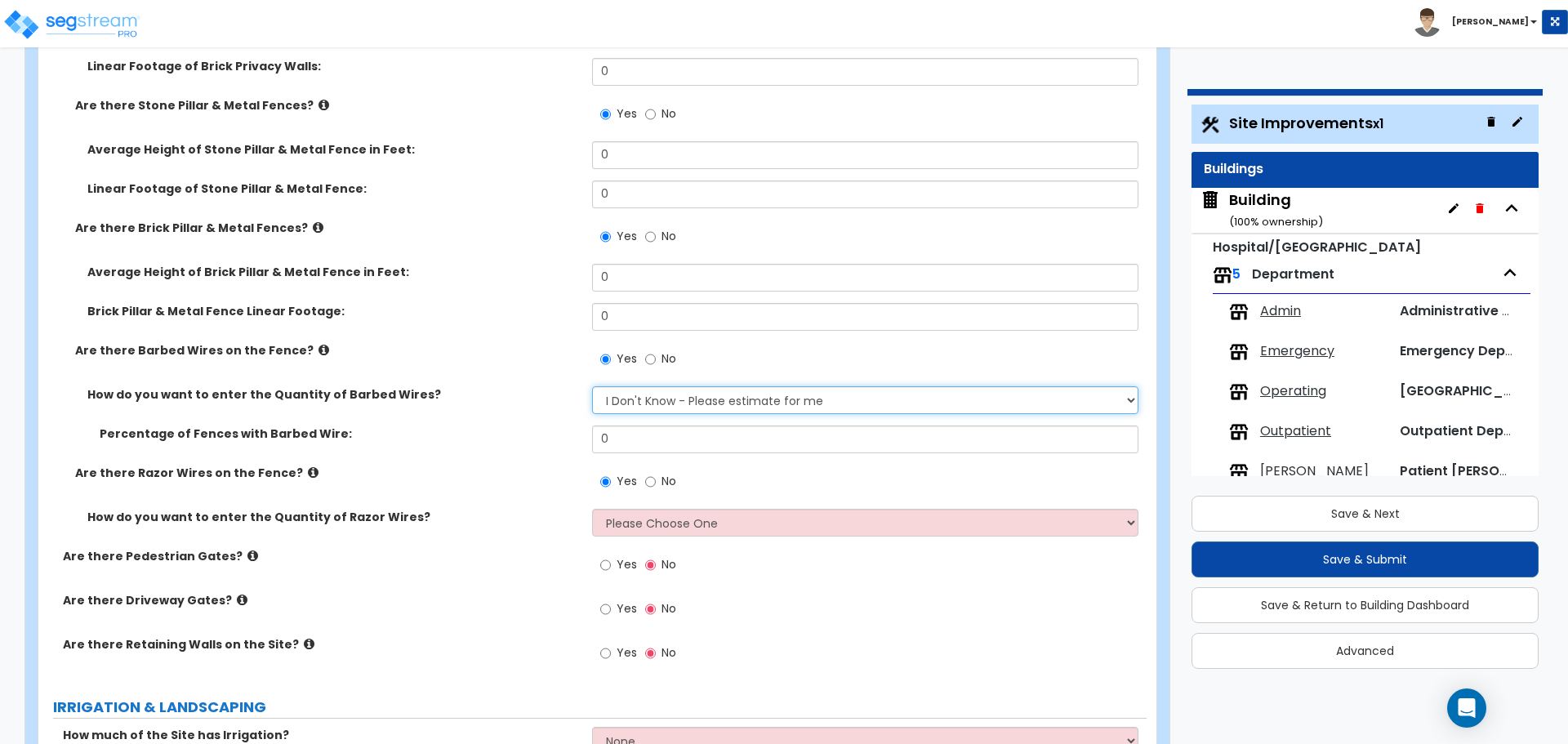
click at [592, 386] on select "Please Choose One Enter Linear Footage Enter Percentage I Don't Know - Please e…" at bounding box center [865, 400] width 545 height 28
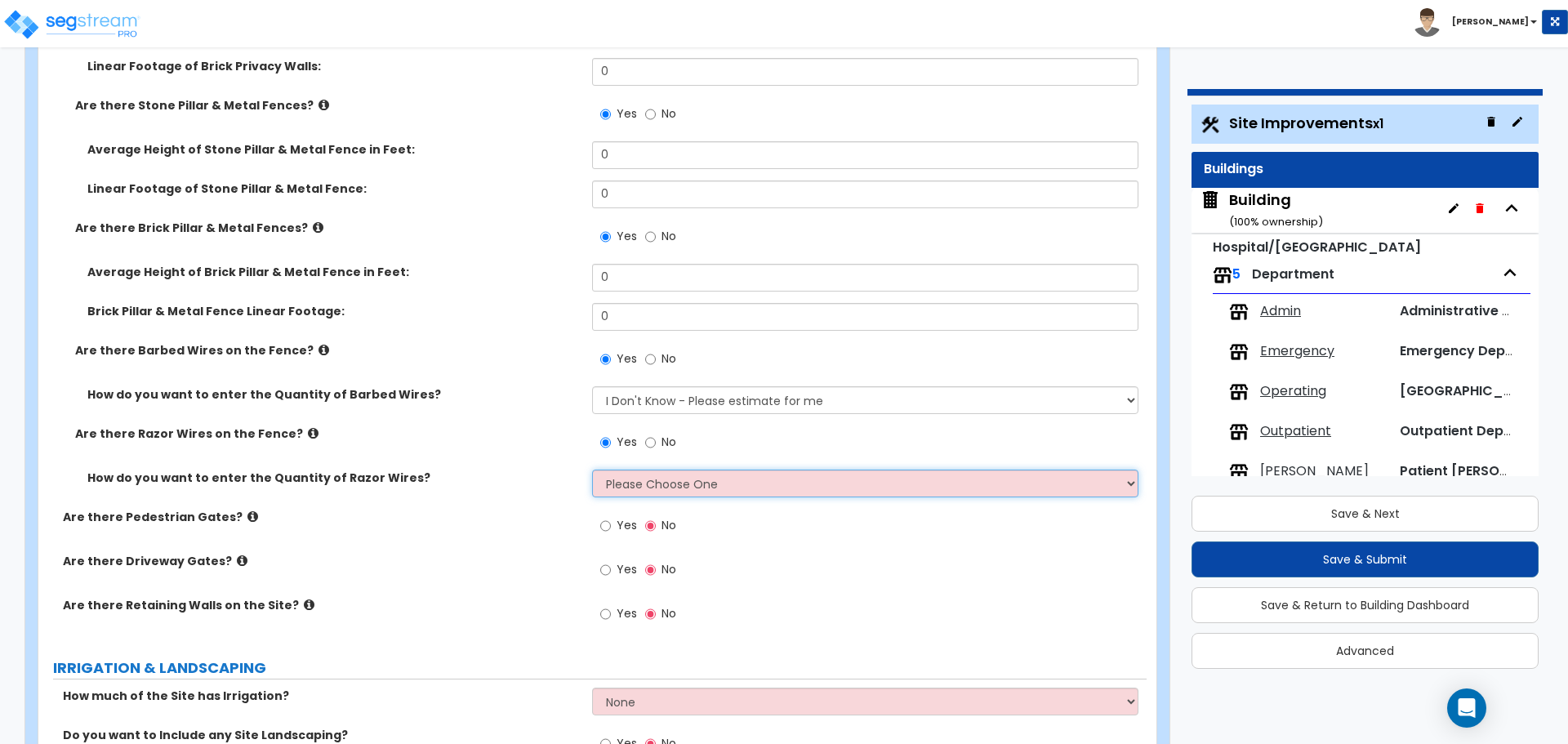
click at [686, 486] on select "Please Choose One Enter Linear Footage Enter Percentage I Don't Know - Please e…" at bounding box center [865, 483] width 545 height 28
click at [592, 470] on select "Please Choose One Enter Linear Footage Enter Percentage I Don't Know - Please e…" at bounding box center [865, 483] width 545 height 28
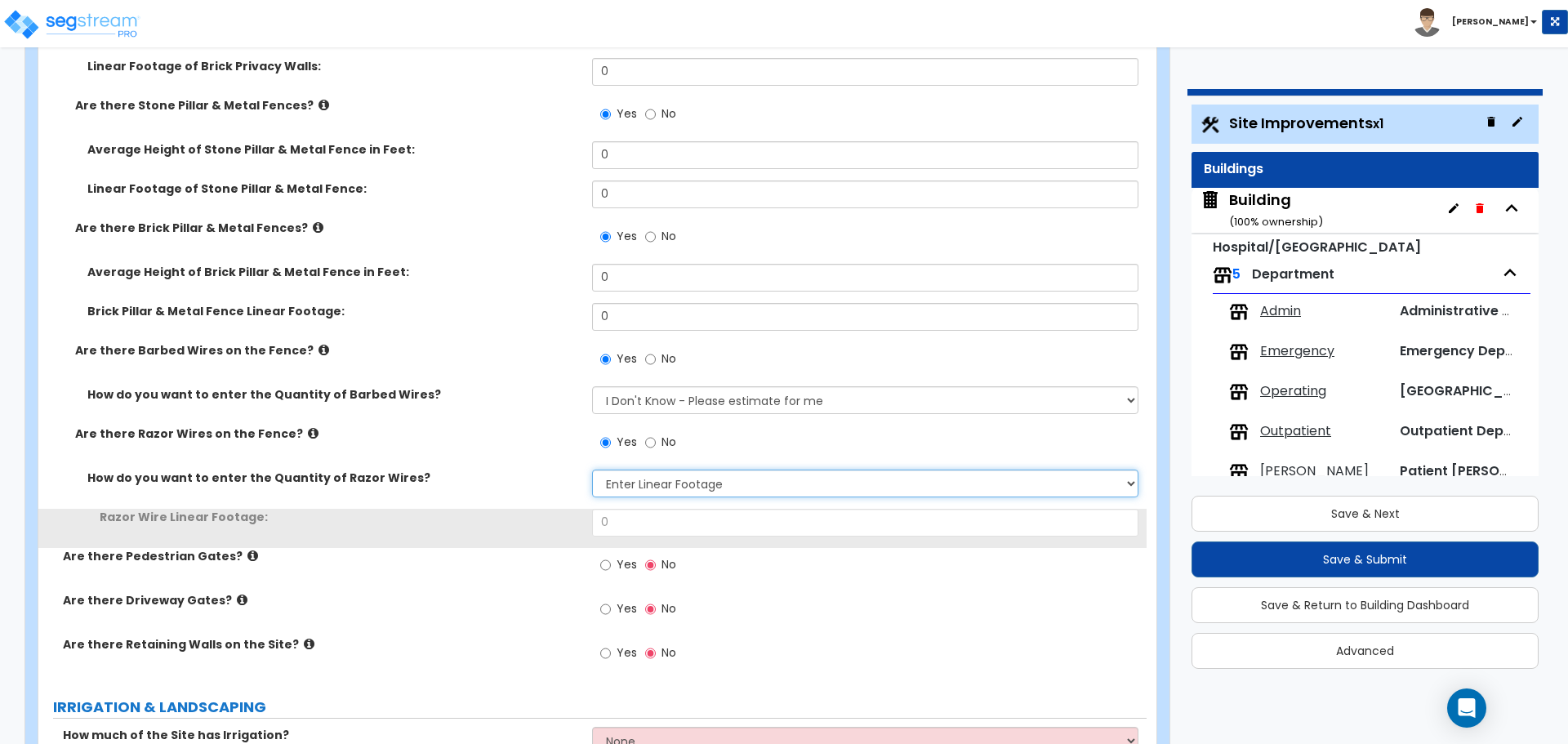
click at [666, 479] on select "Please Choose One Enter Linear Footage Enter Percentage I Don't Know - Please e…" at bounding box center [865, 483] width 545 height 28
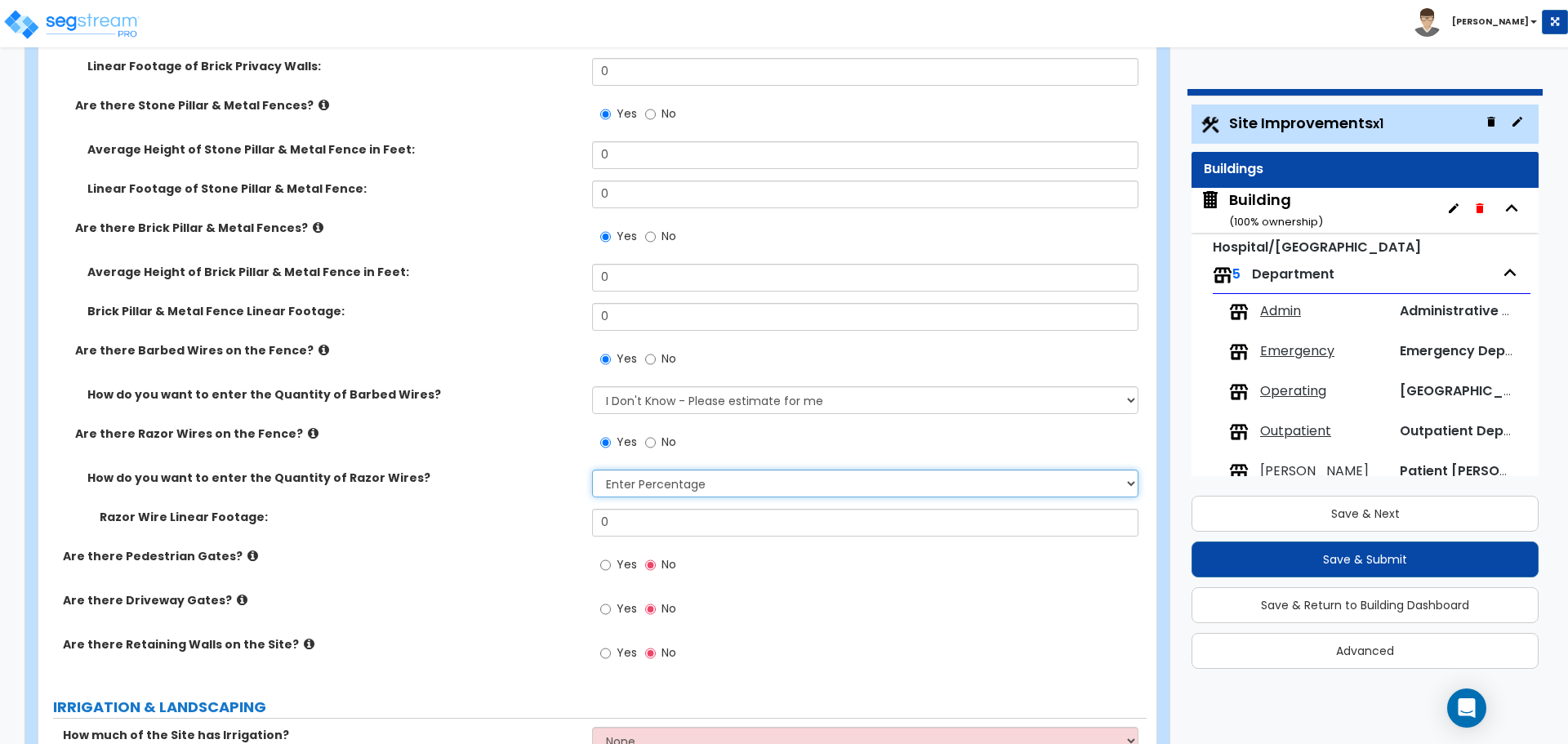
click at [592, 470] on select "Please Choose One Enter Linear Footage Enter Percentage I Don't Know - Please e…" at bounding box center [865, 483] width 545 height 28
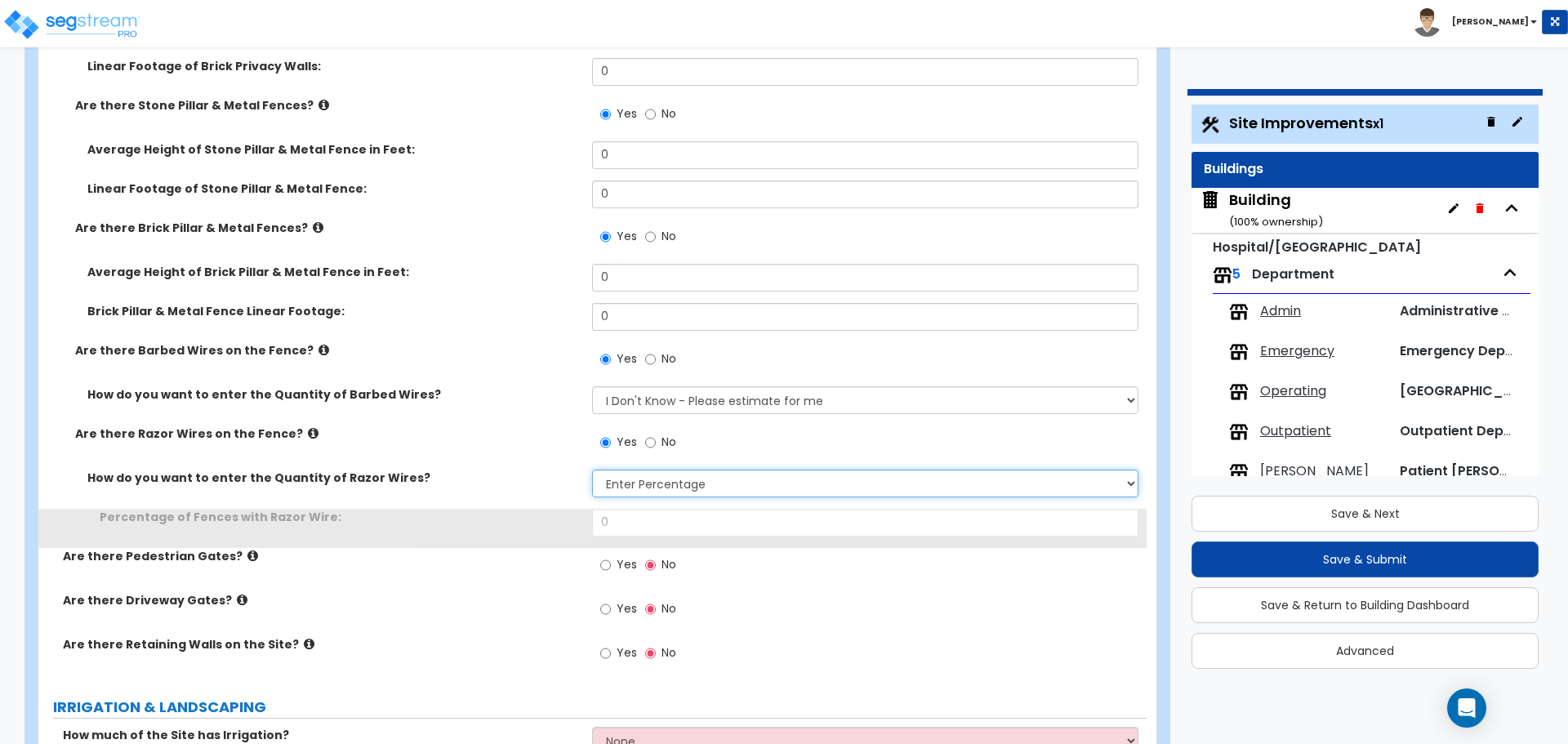
click at [667, 473] on select "Please Choose One Enter Linear Footage Enter Percentage I Don't Know - Please e…" at bounding box center [865, 483] width 545 height 28
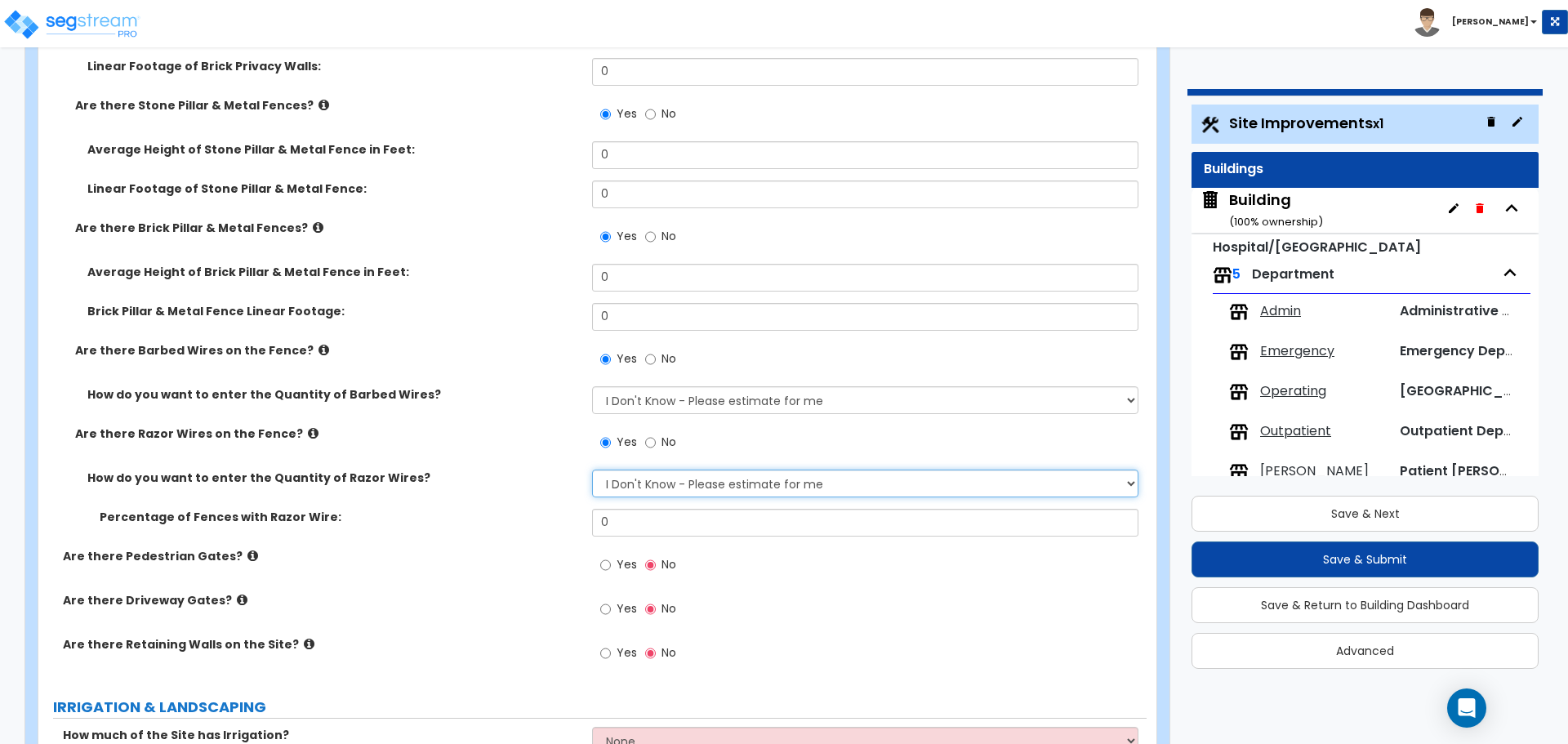
click at [592, 470] on select "Please Choose One Enter Linear Footage Enter Percentage I Don't Know - Please e…" at bounding box center [865, 483] width 545 height 28
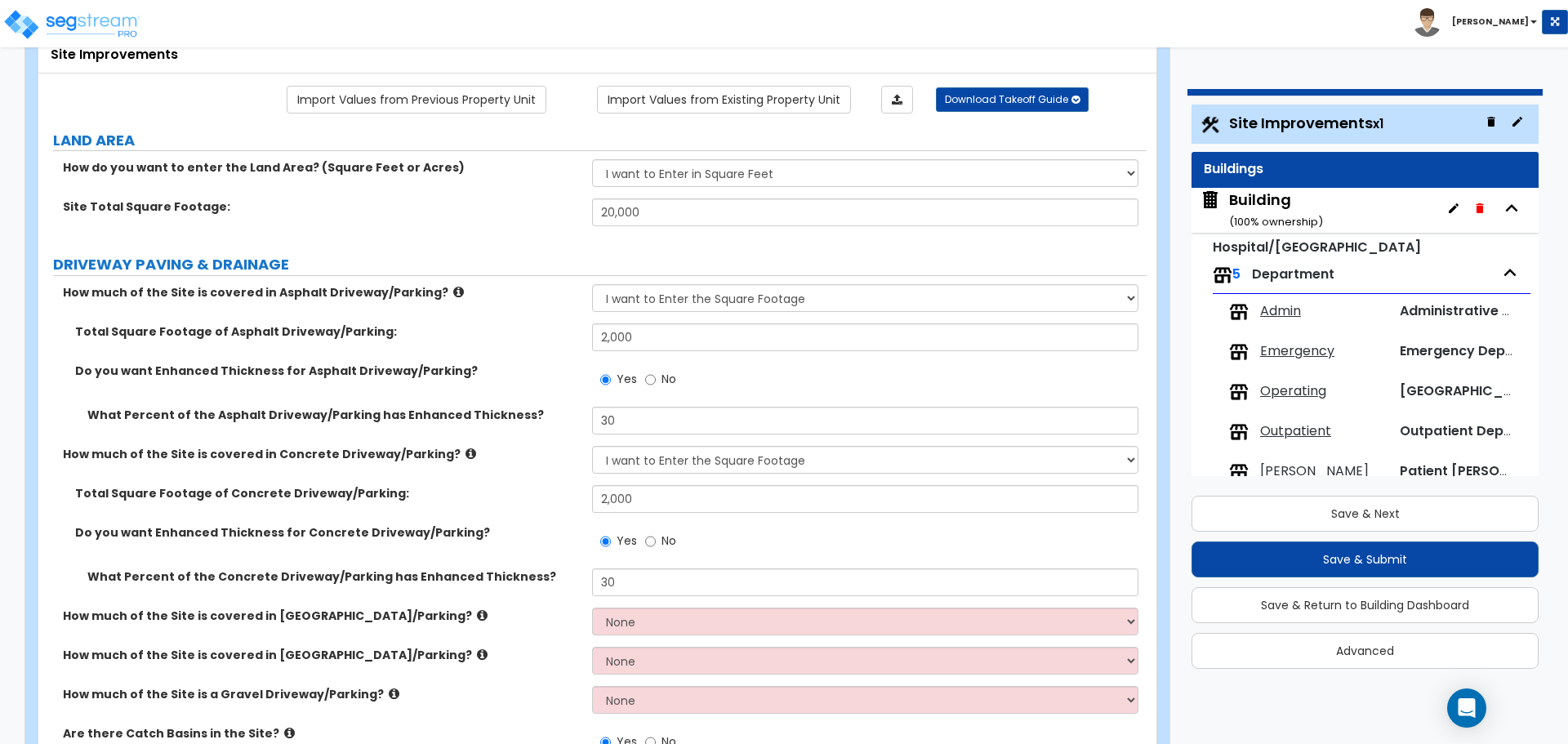
scroll to position [108, 0]
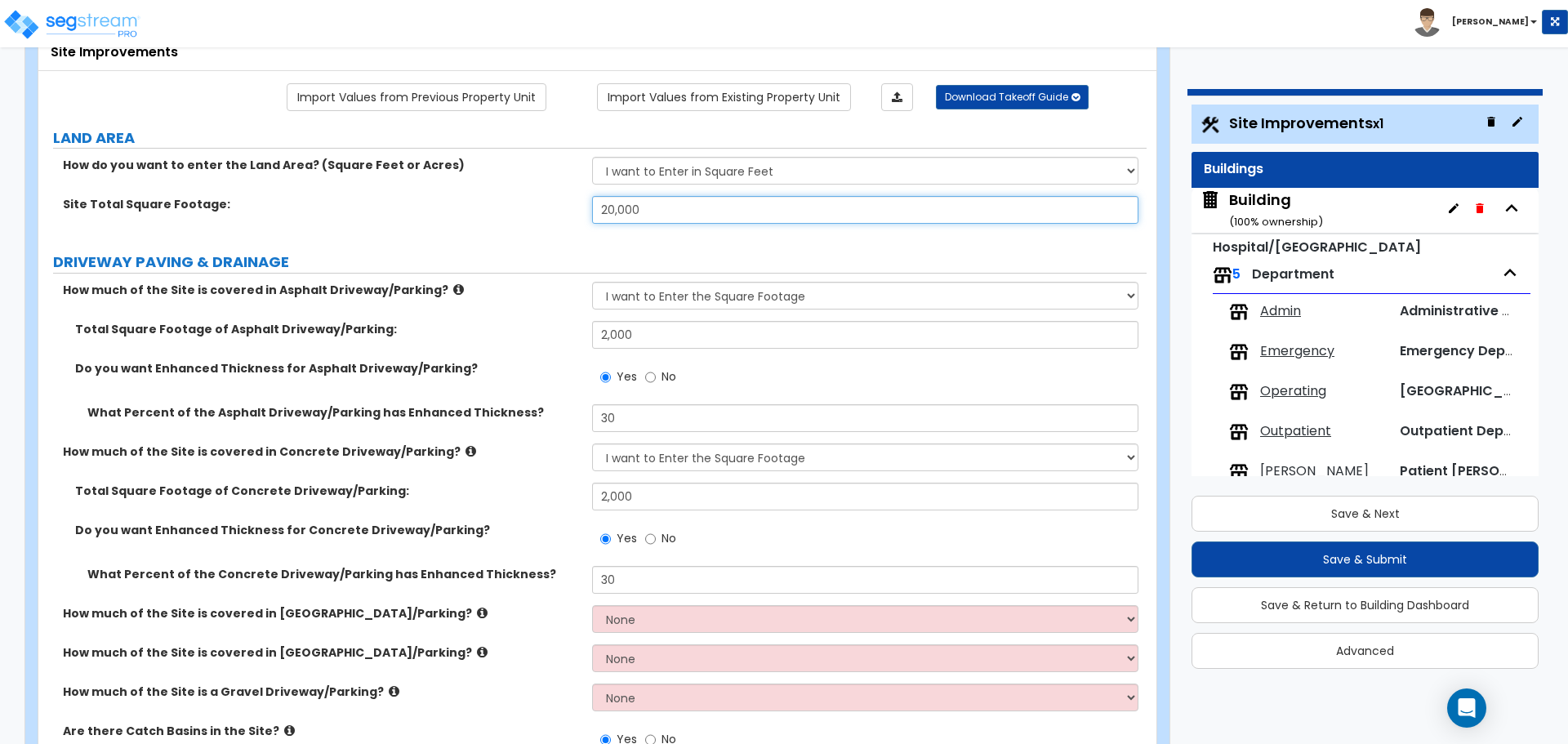
drag, startPoint x: 686, startPoint y: 202, endPoint x: 669, endPoint y: 202, distance: 17.0
click at [663, 203] on input "20,000" at bounding box center [865, 209] width 545 height 28
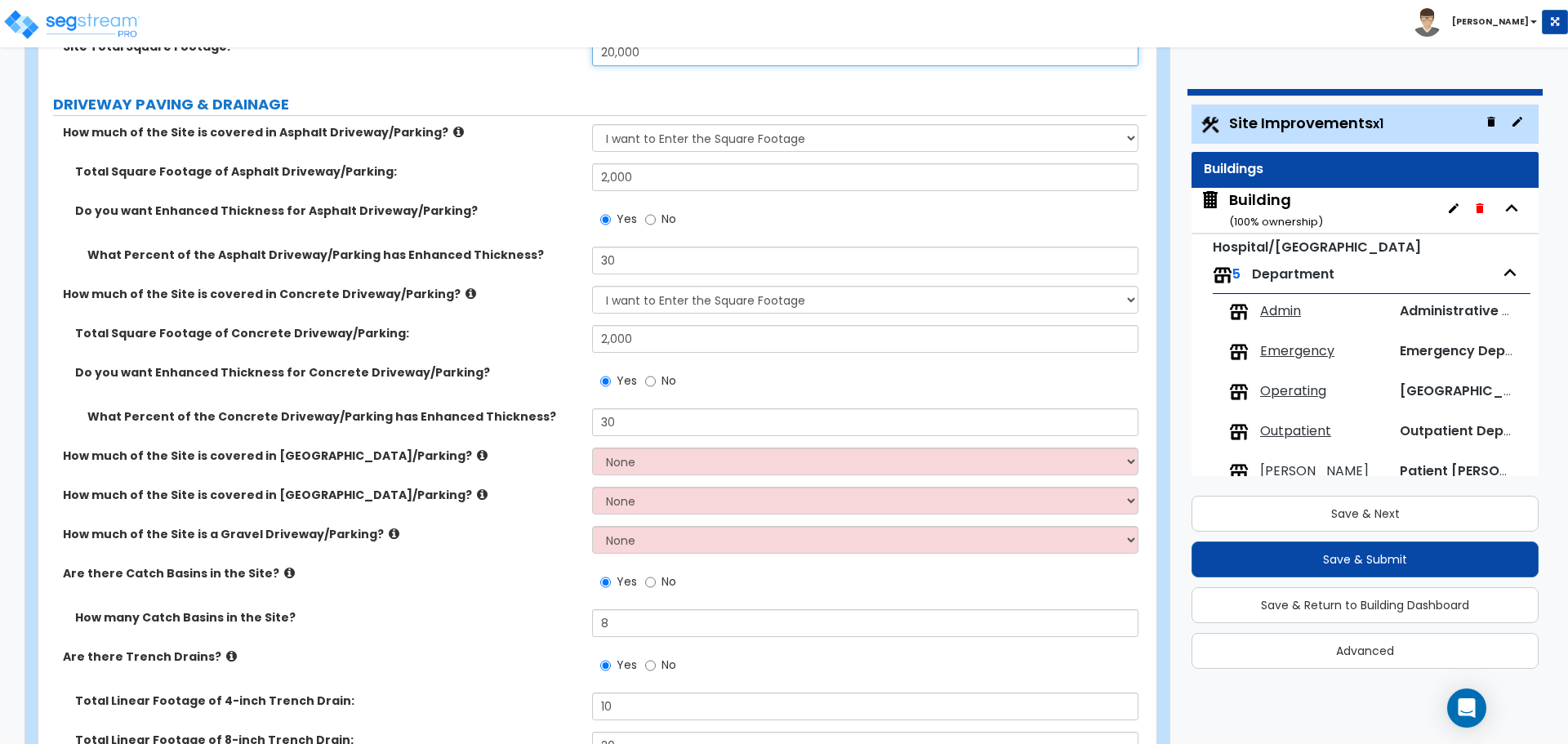
scroll to position [289, 0]
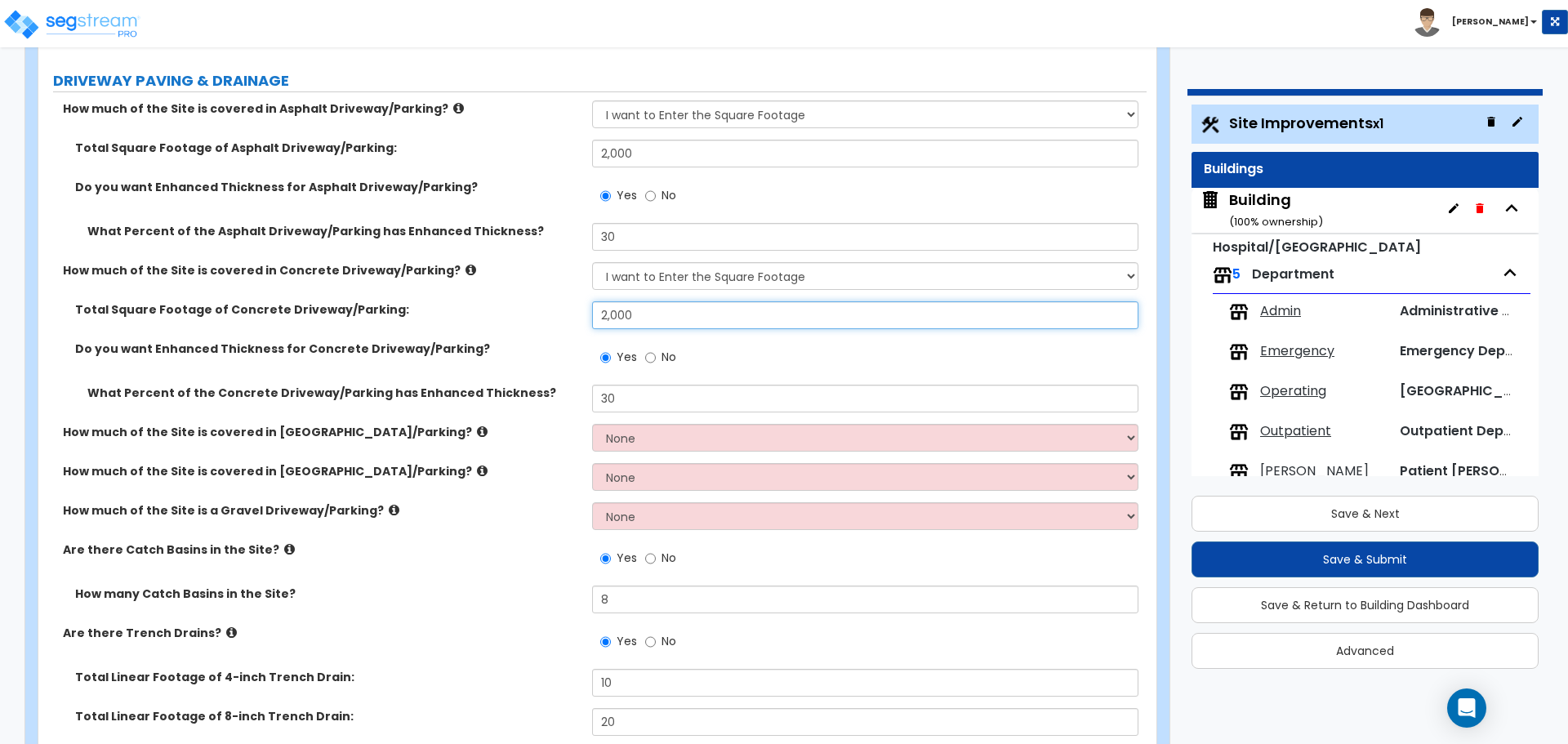
drag, startPoint x: 662, startPoint y: 306, endPoint x: 580, endPoint y: 294, distance: 82.9
click at [580, 294] on div "How much of the Site is covered in Asphalt Driveway/Parking? None I want to Ent…" at bounding box center [591, 443] width 1084 height 686
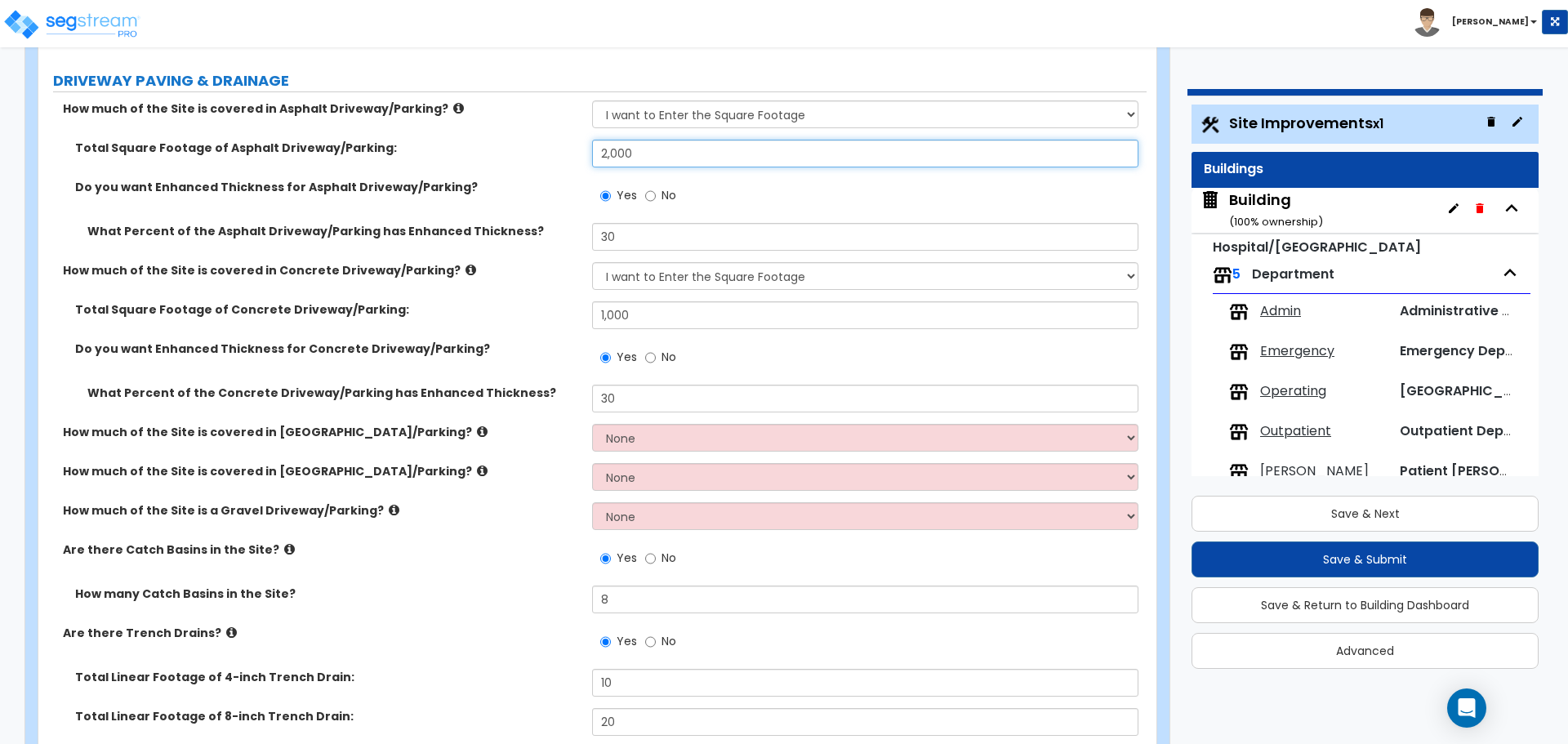
drag, startPoint x: 660, startPoint y: 153, endPoint x: 533, endPoint y: 124, distance: 130.3
click at [533, 124] on div "How much of the Site is covered in Asphalt Driveway/Parking? None I want to Ent…" at bounding box center [591, 443] width 1084 height 686
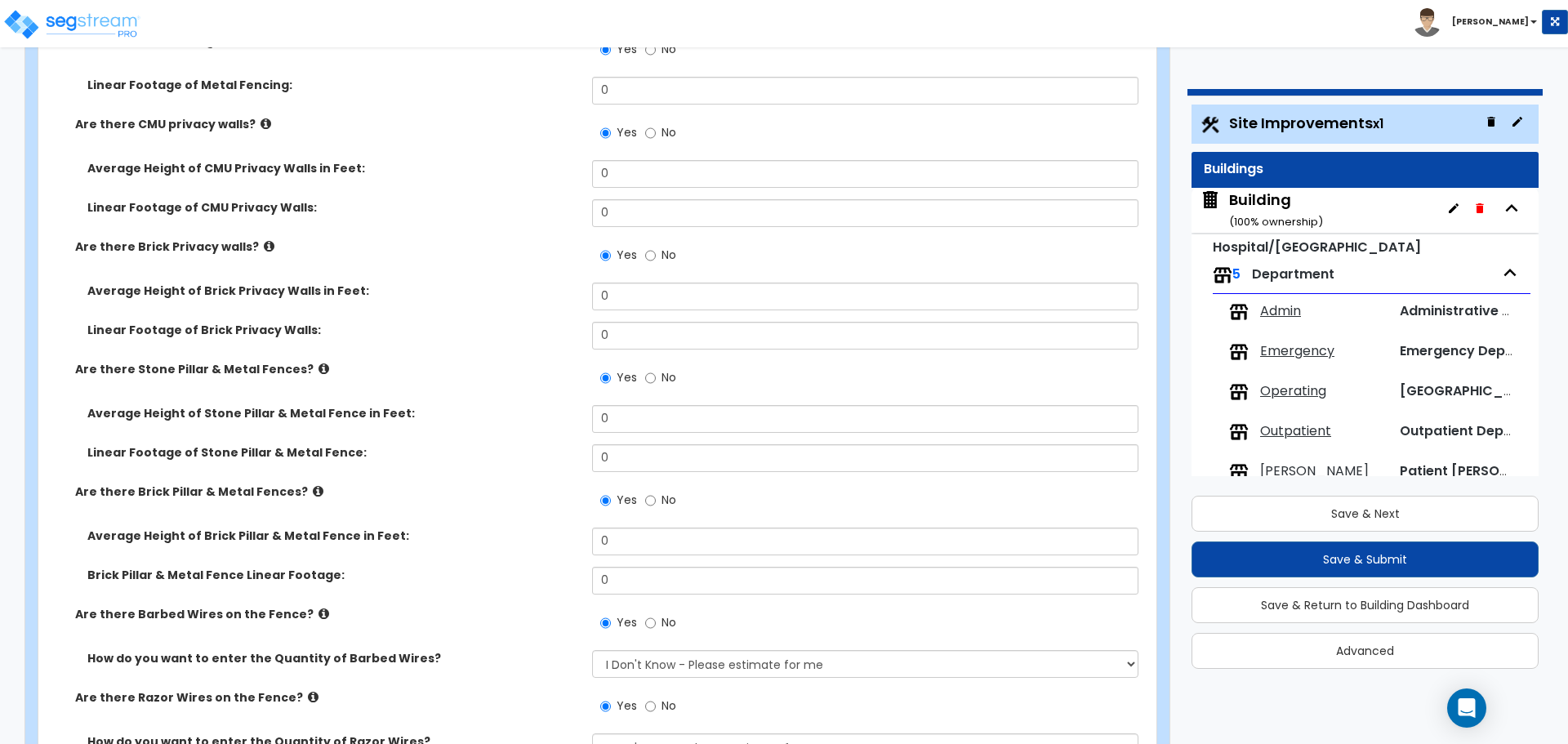
scroll to position [4036, 0]
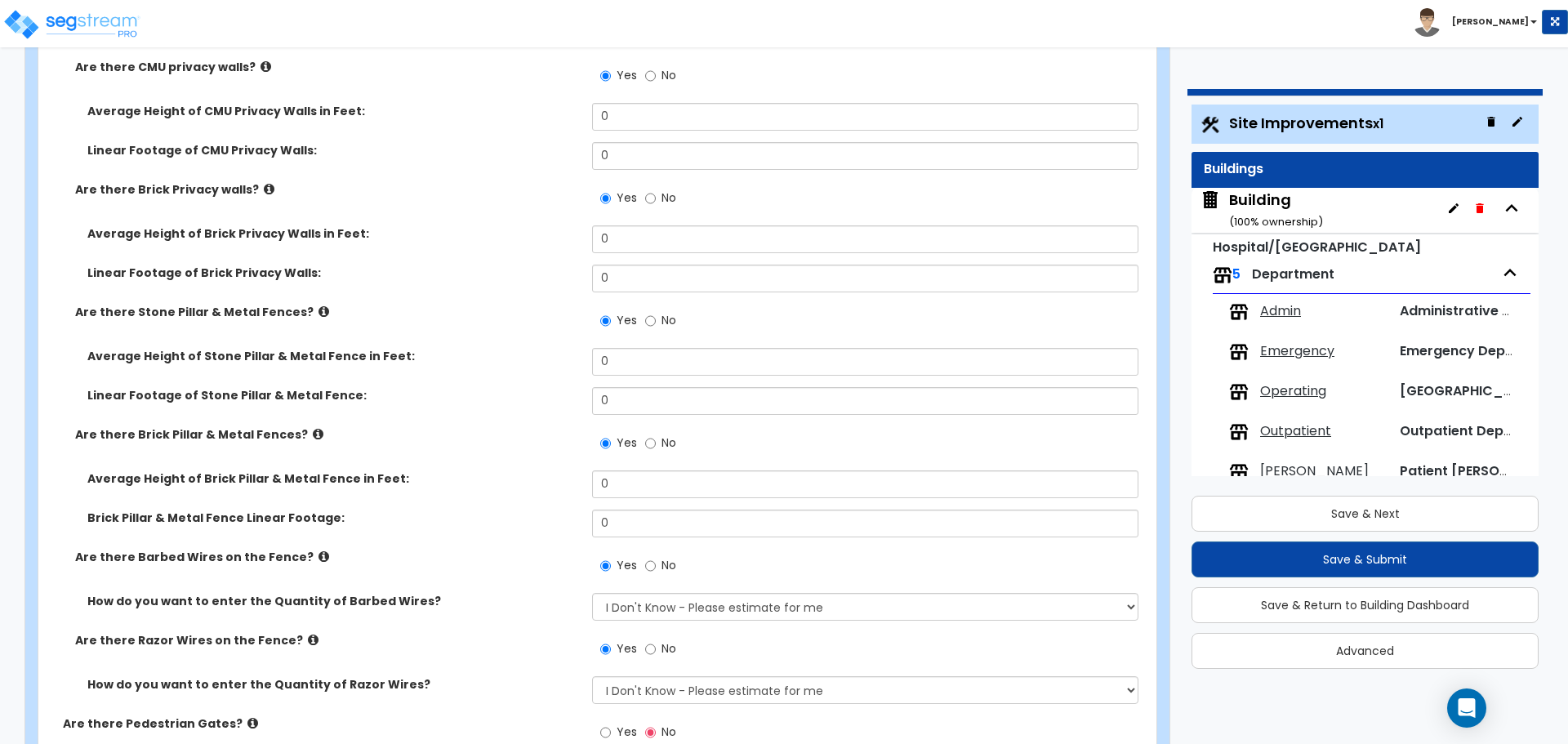
click at [428, 226] on label "Average Height of Brick Privacy Walls in Feet:" at bounding box center [334, 234] width 492 height 16
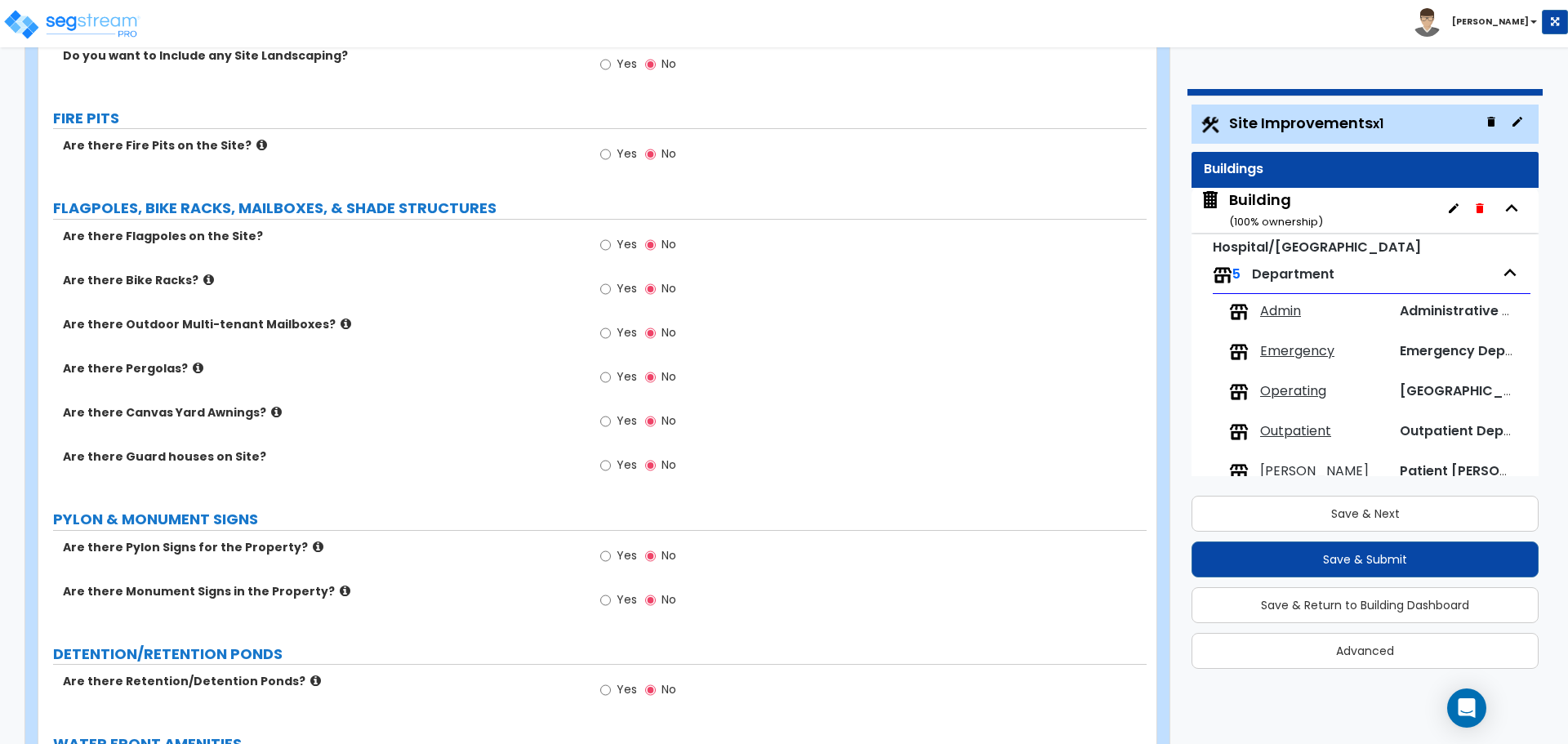
click at [619, 463] on span "Yes" at bounding box center [626, 464] width 20 height 16
click at [611, 463] on input "Yes" at bounding box center [605, 465] width 11 height 18
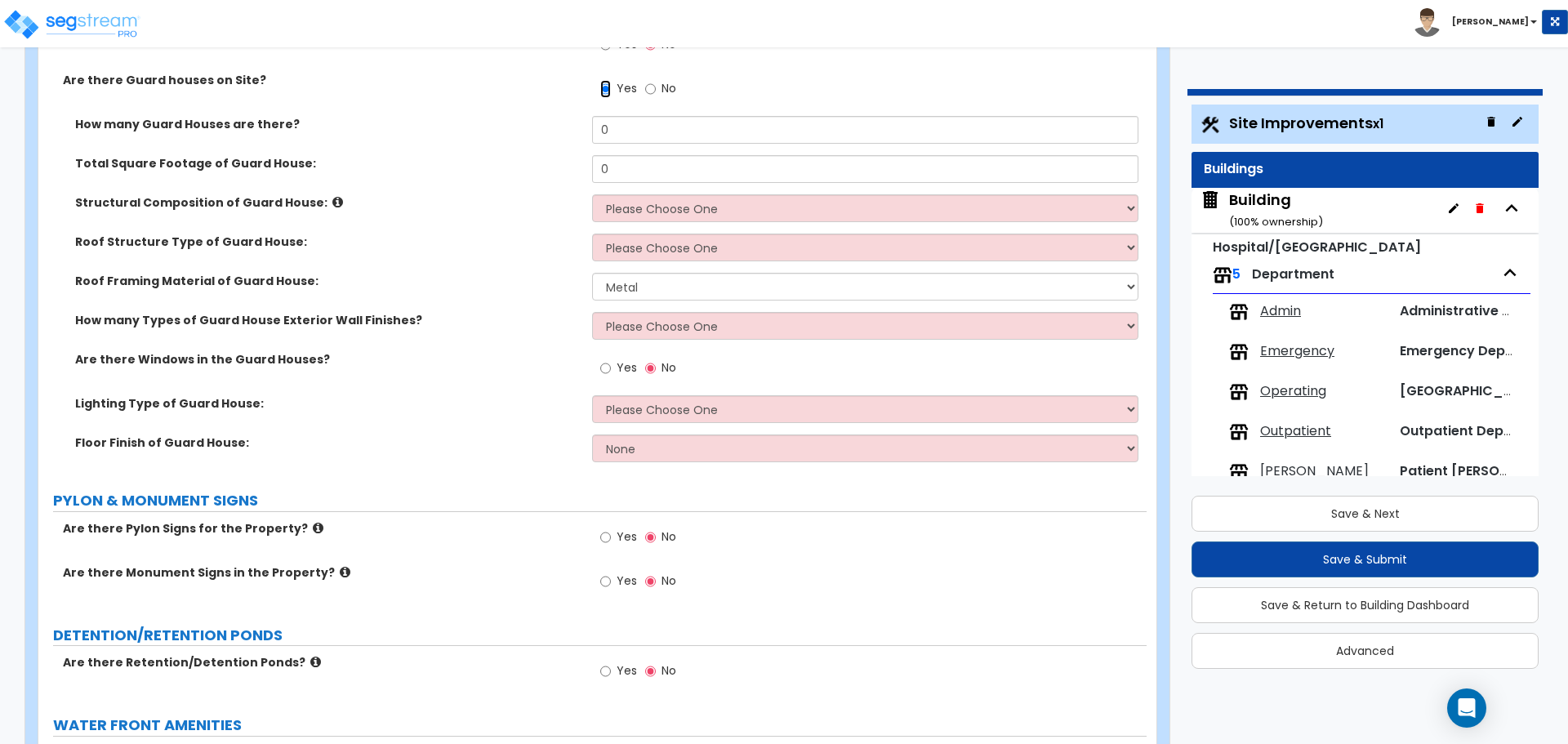
scroll to position [5215, 0]
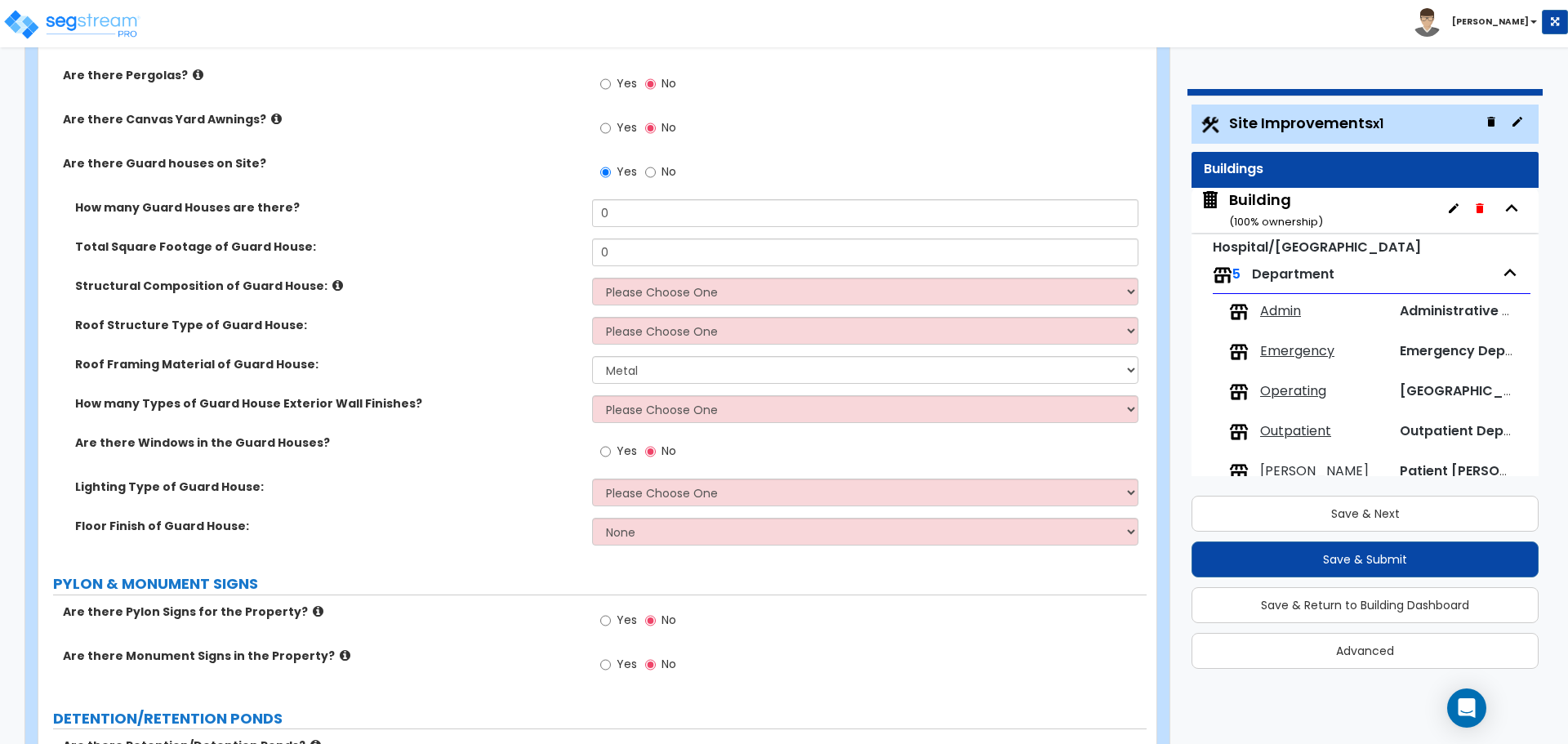
click at [657, 173] on label "No" at bounding box center [661, 174] width 31 height 28
click at [656, 173] on input "No" at bounding box center [650, 172] width 11 height 18
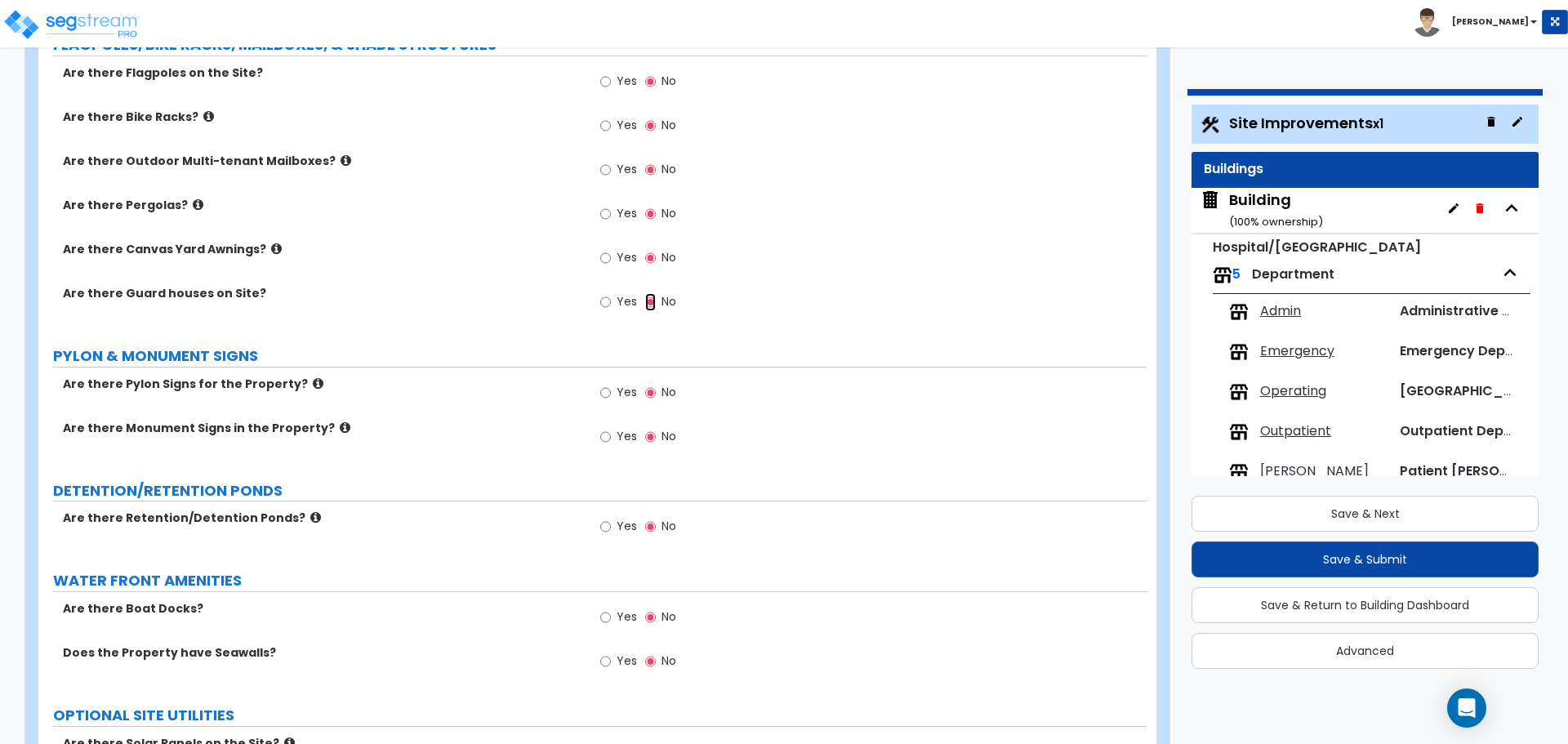
scroll to position [5083, 0]
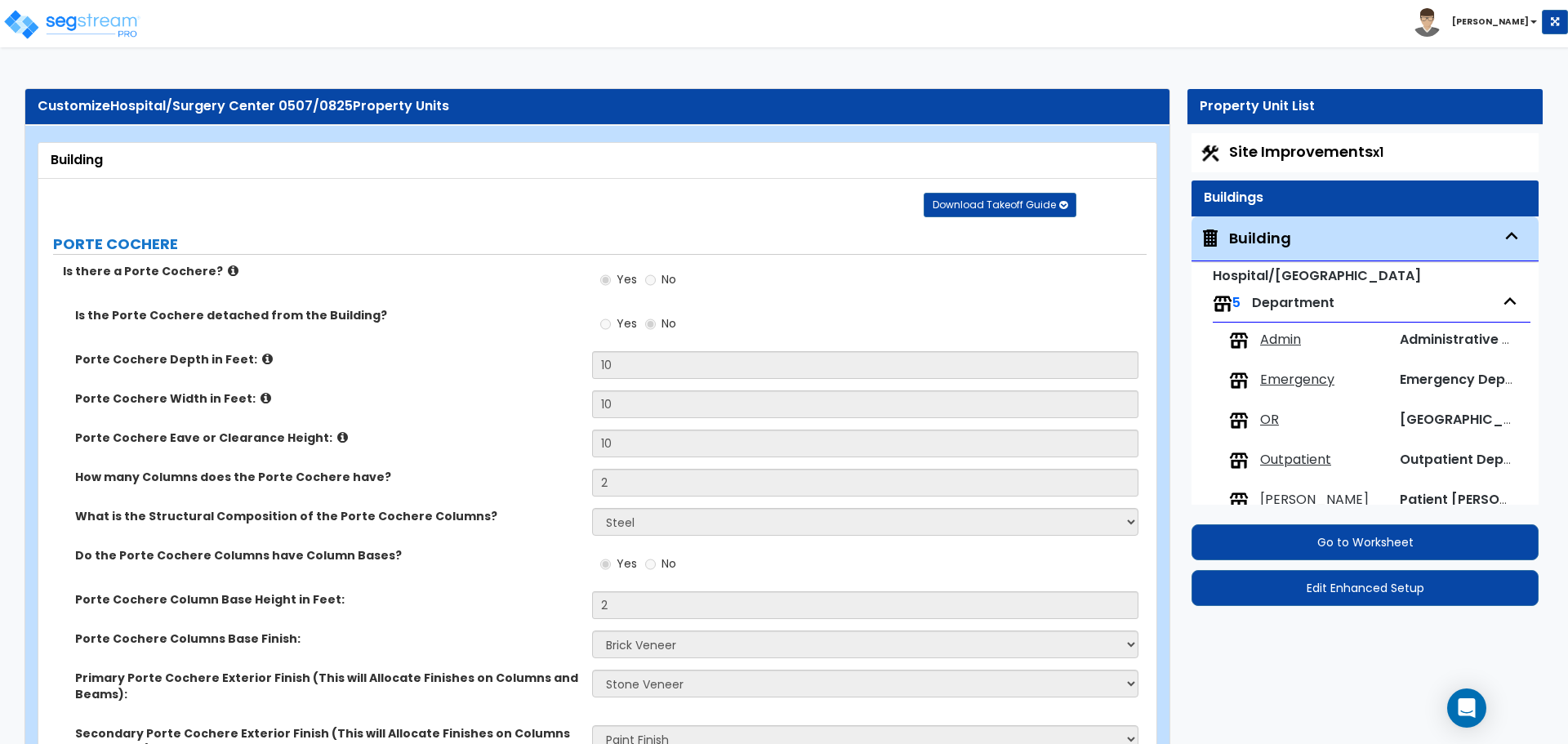
select select "2"
select select "4"
select select "5"
select select "1"
select select "2"
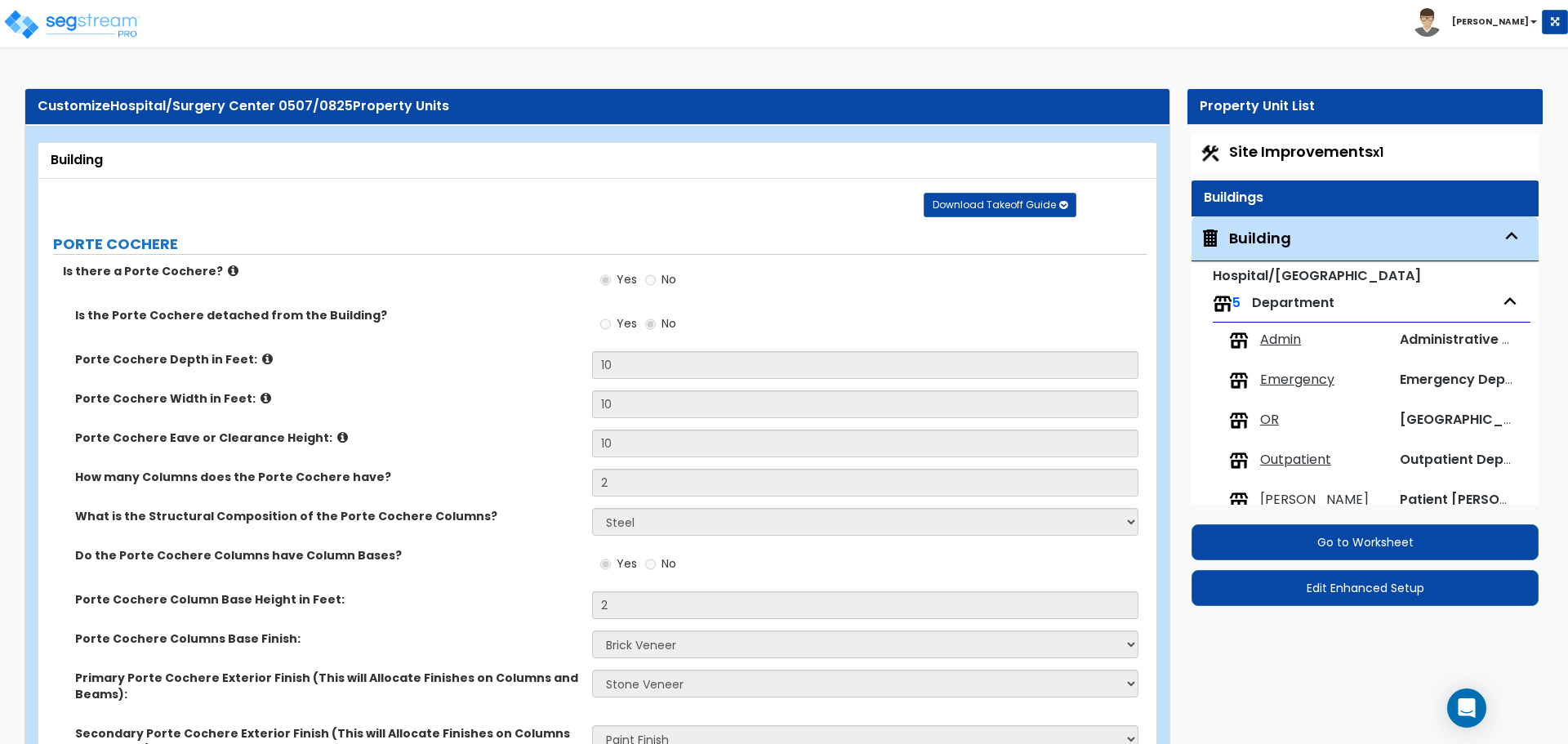
select select "1"
select select "2"
select select "4"
select select "3"
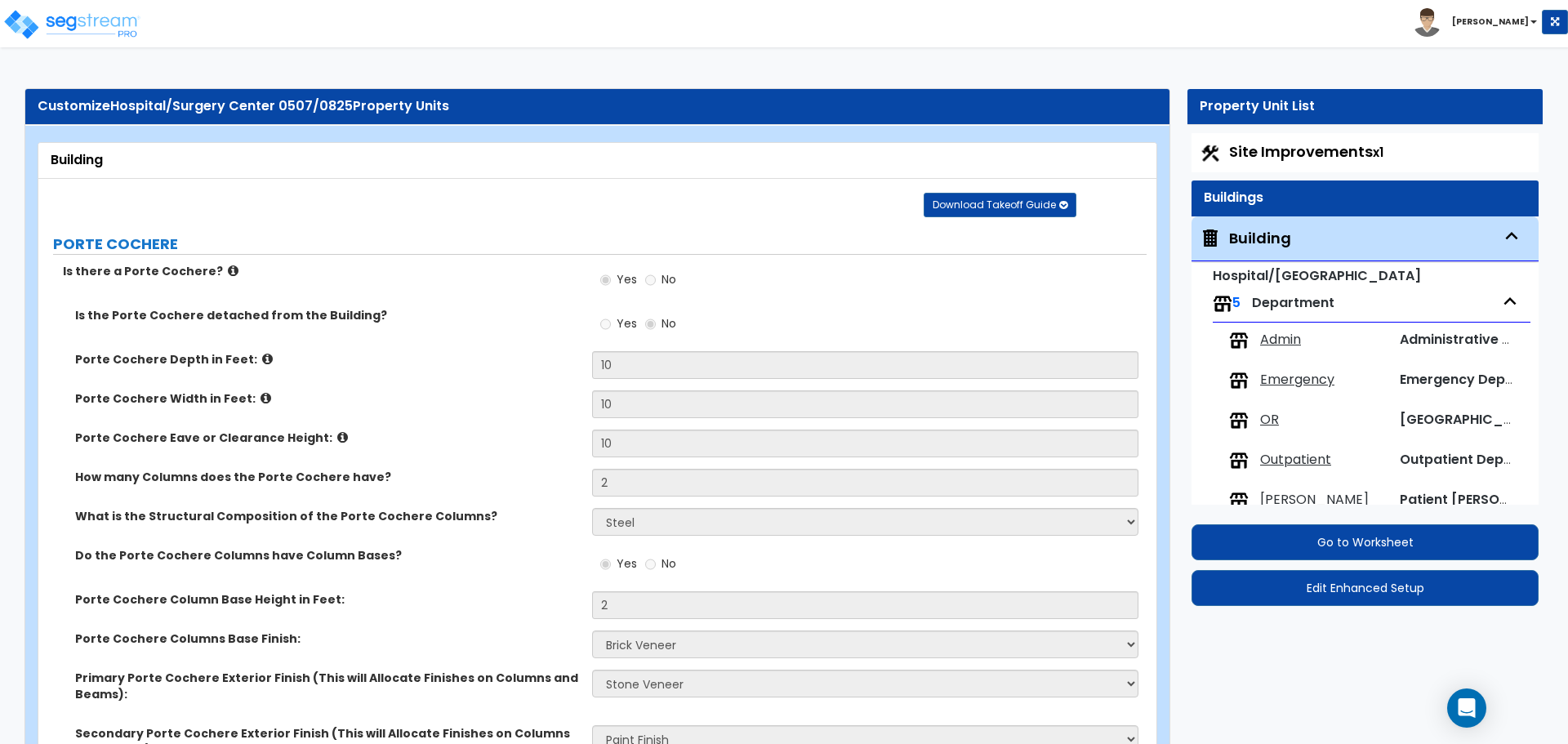
select select "13"
select select "9"
select select "10"
select select "3"
select select "1"
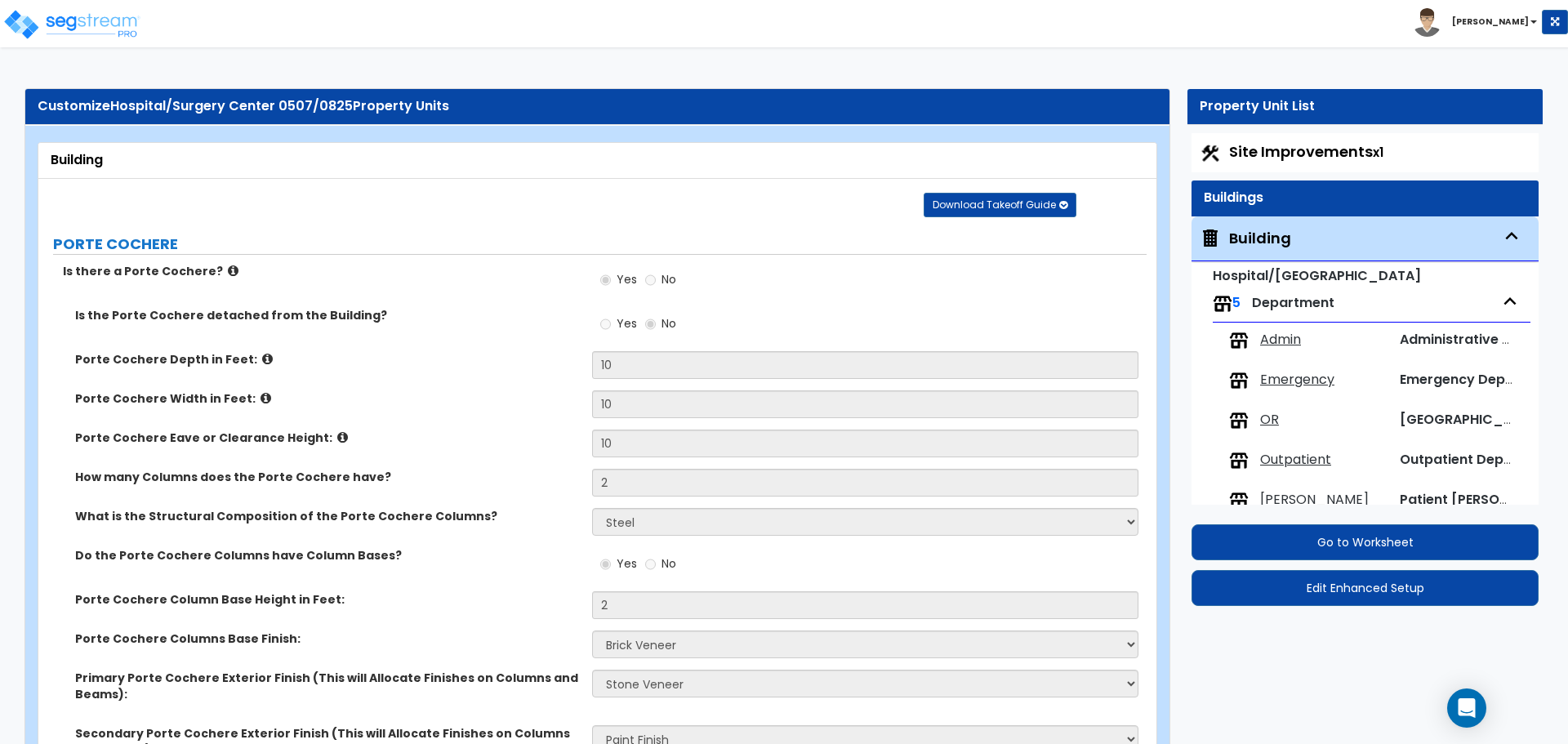
select select "4"
select select "3"
select select "2"
select select "3"
select select "1"
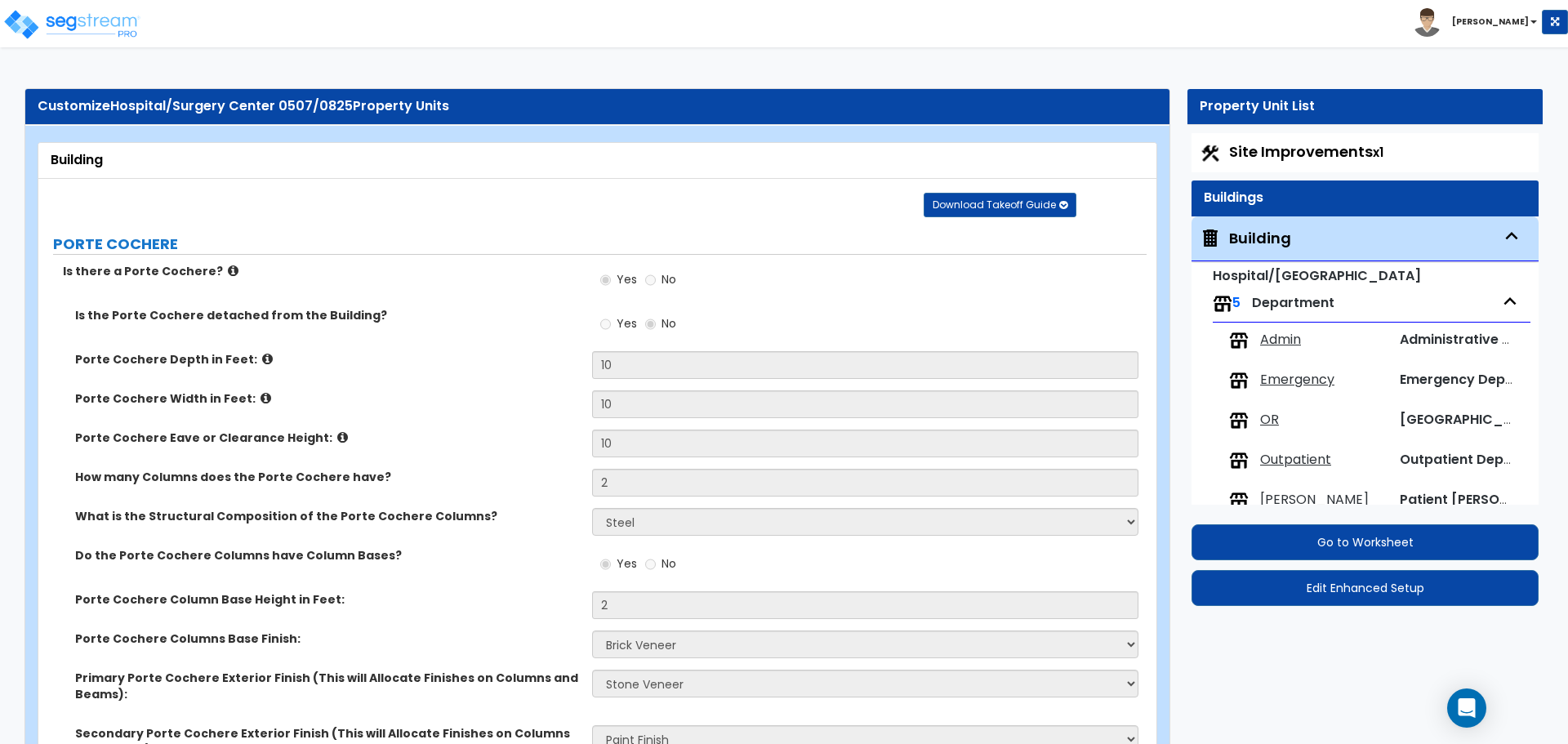
select select "2"
select select "5"
select select "4"
select select "3"
select select "1"
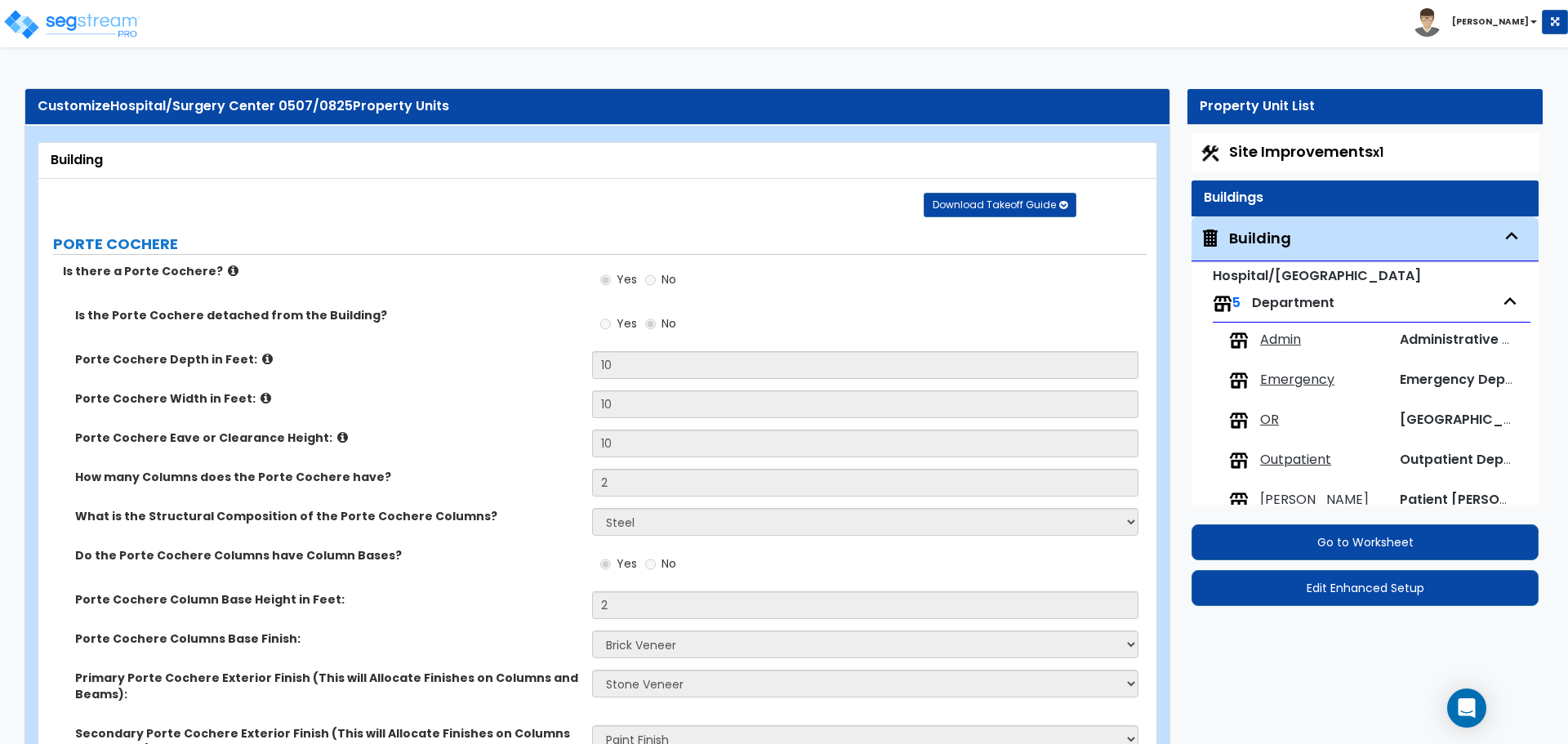
select select "1"
select select "2"
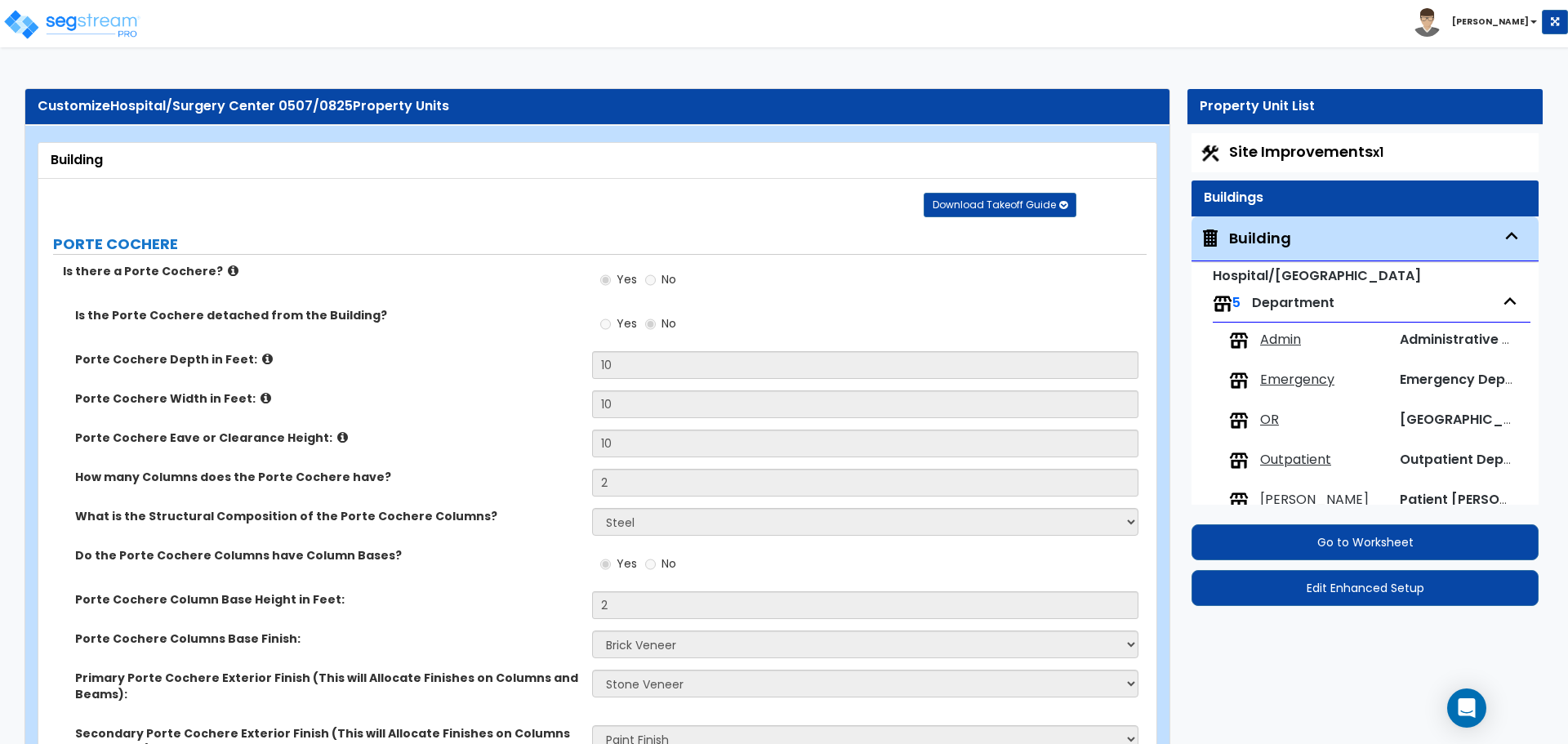
select select "3"
select select "4"
select select "3"
select select "2"
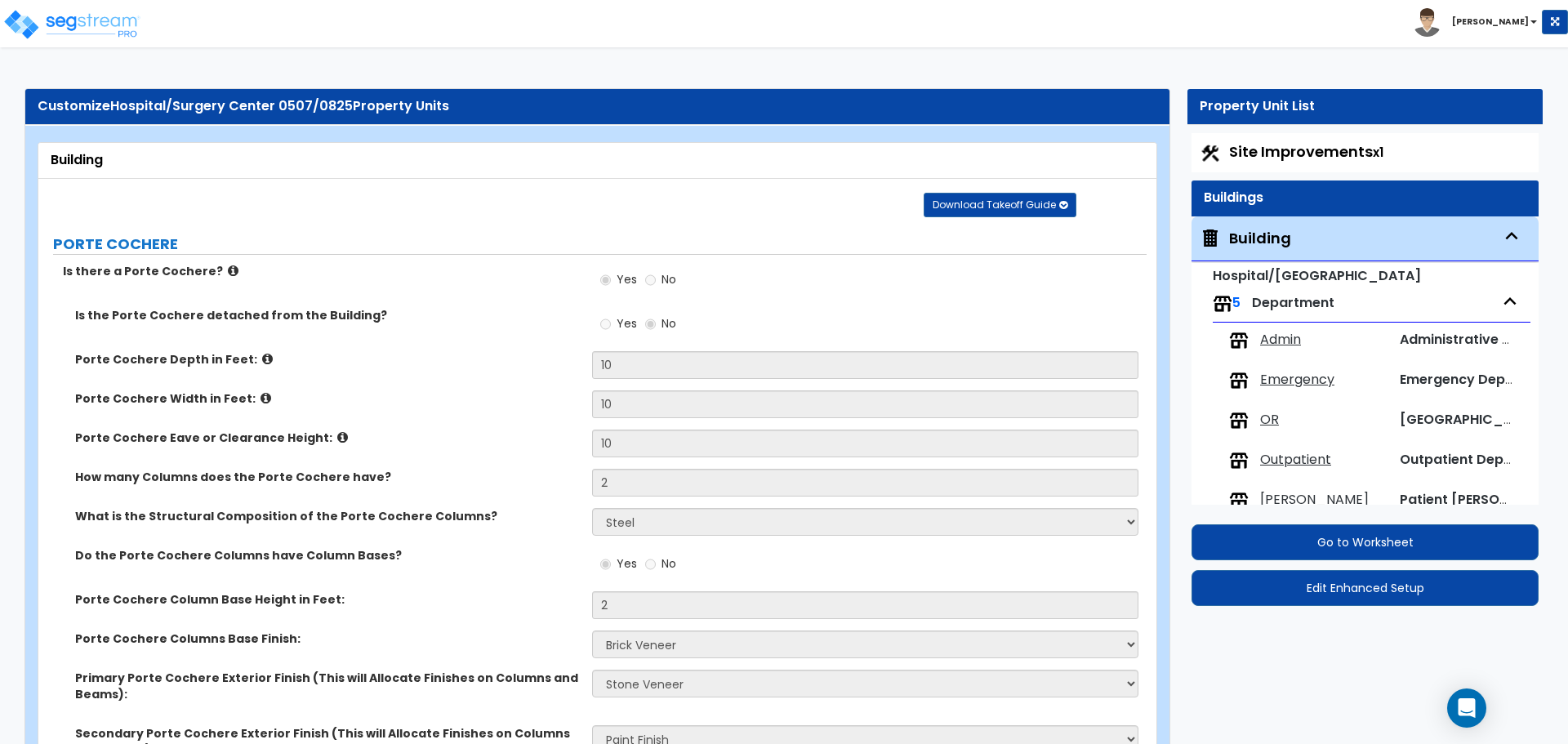
select select "1"
select select "2"
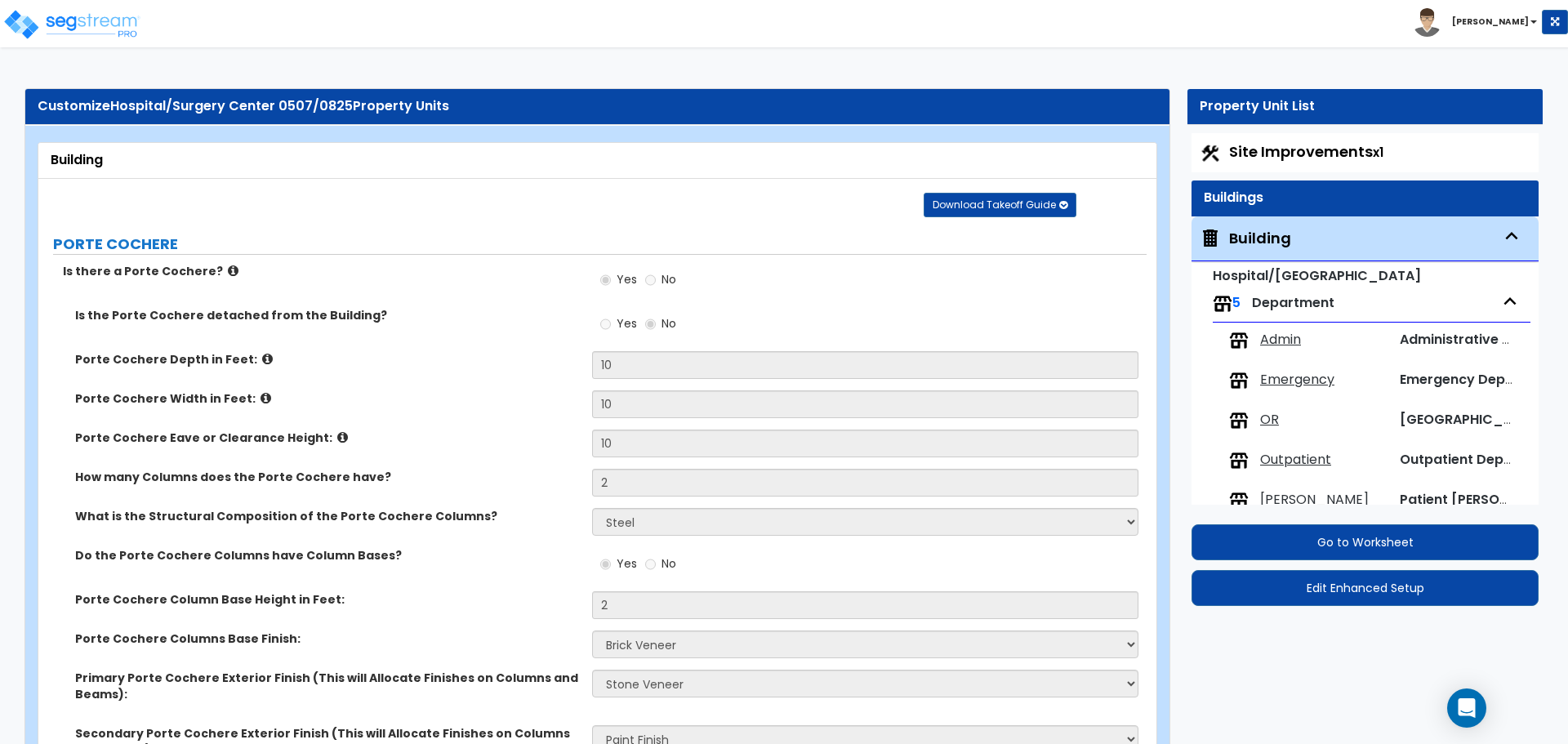
select select "1"
select select "2"
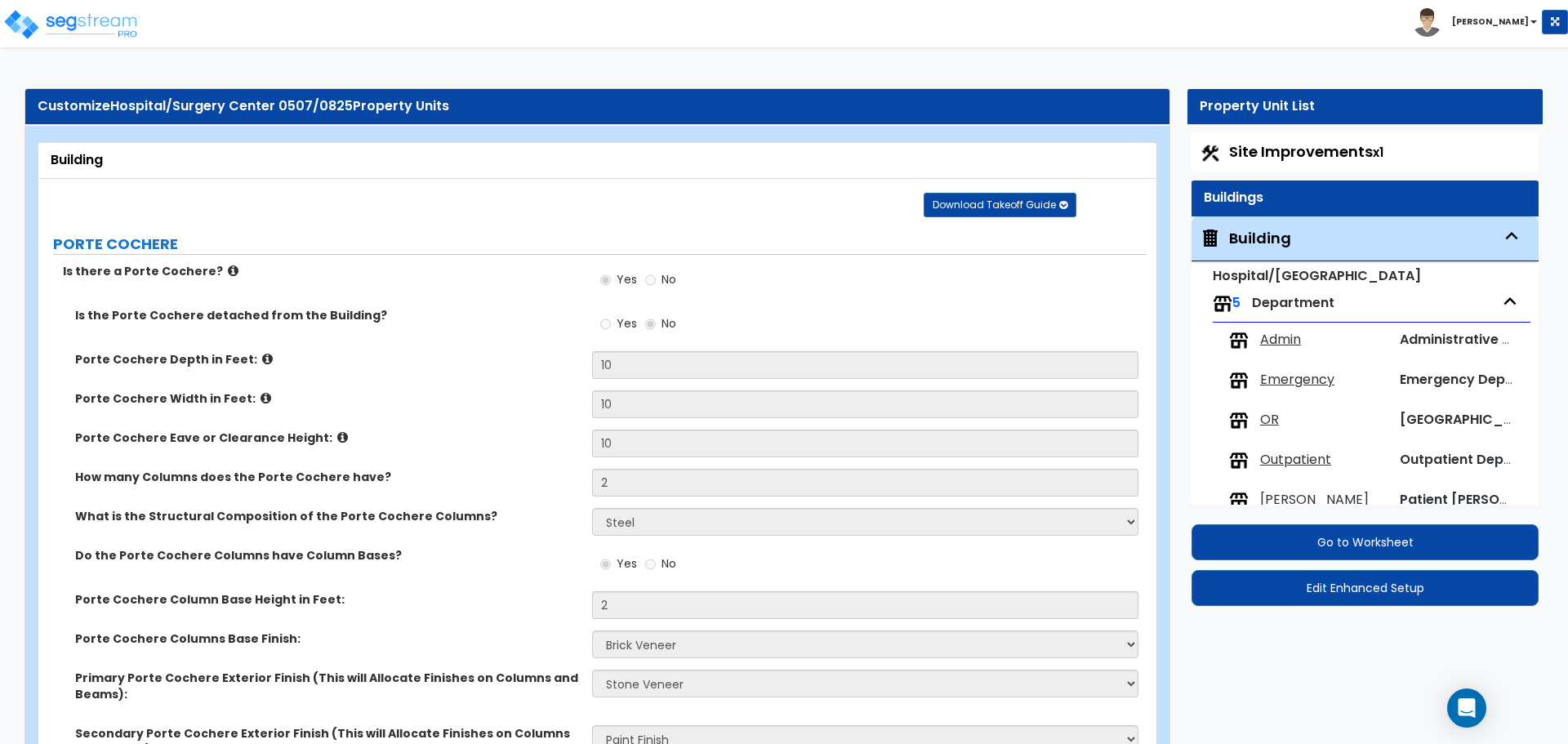
select select "2"
select select "1"
select select "2"
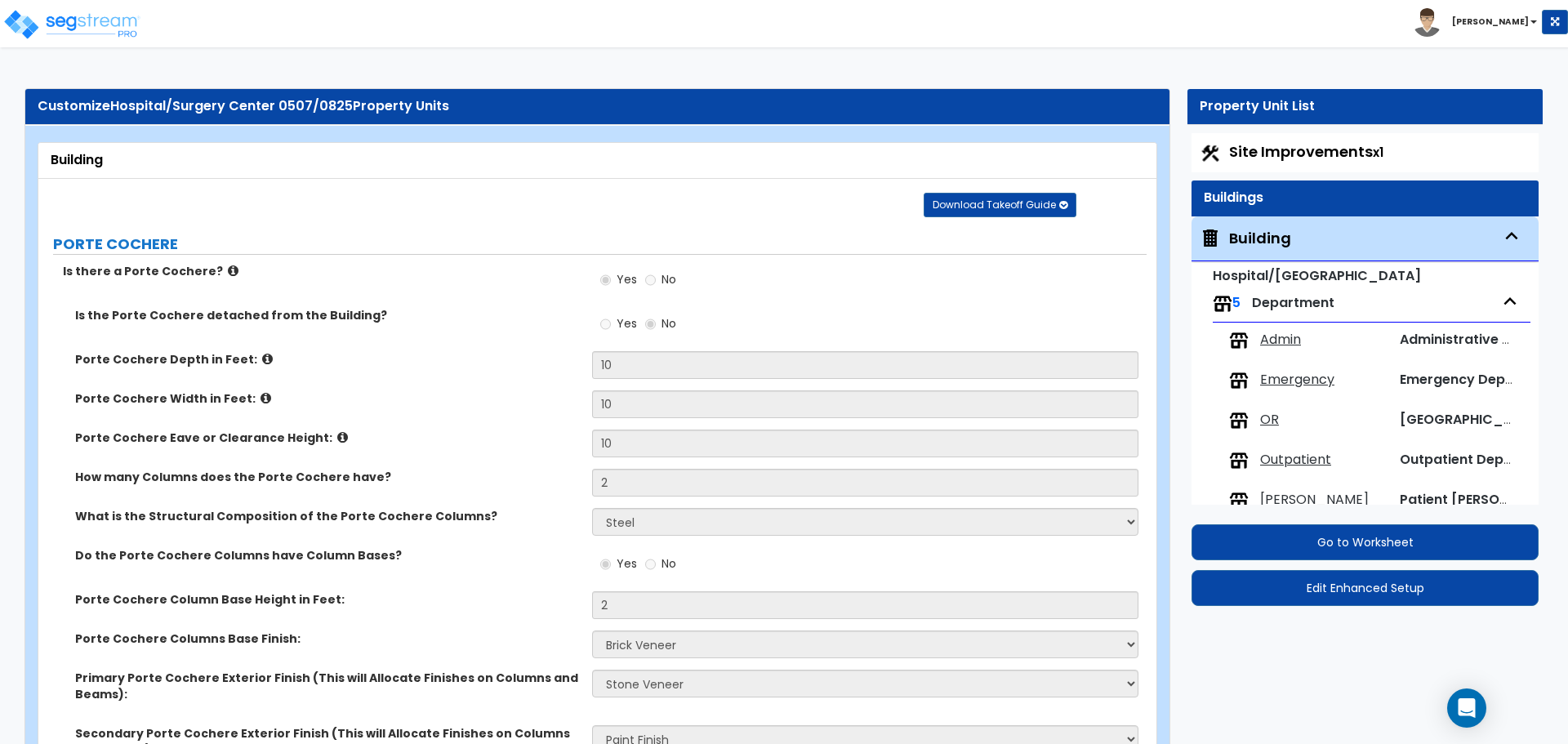
select select "2"
select select "1"
select select "7"
select select "2"
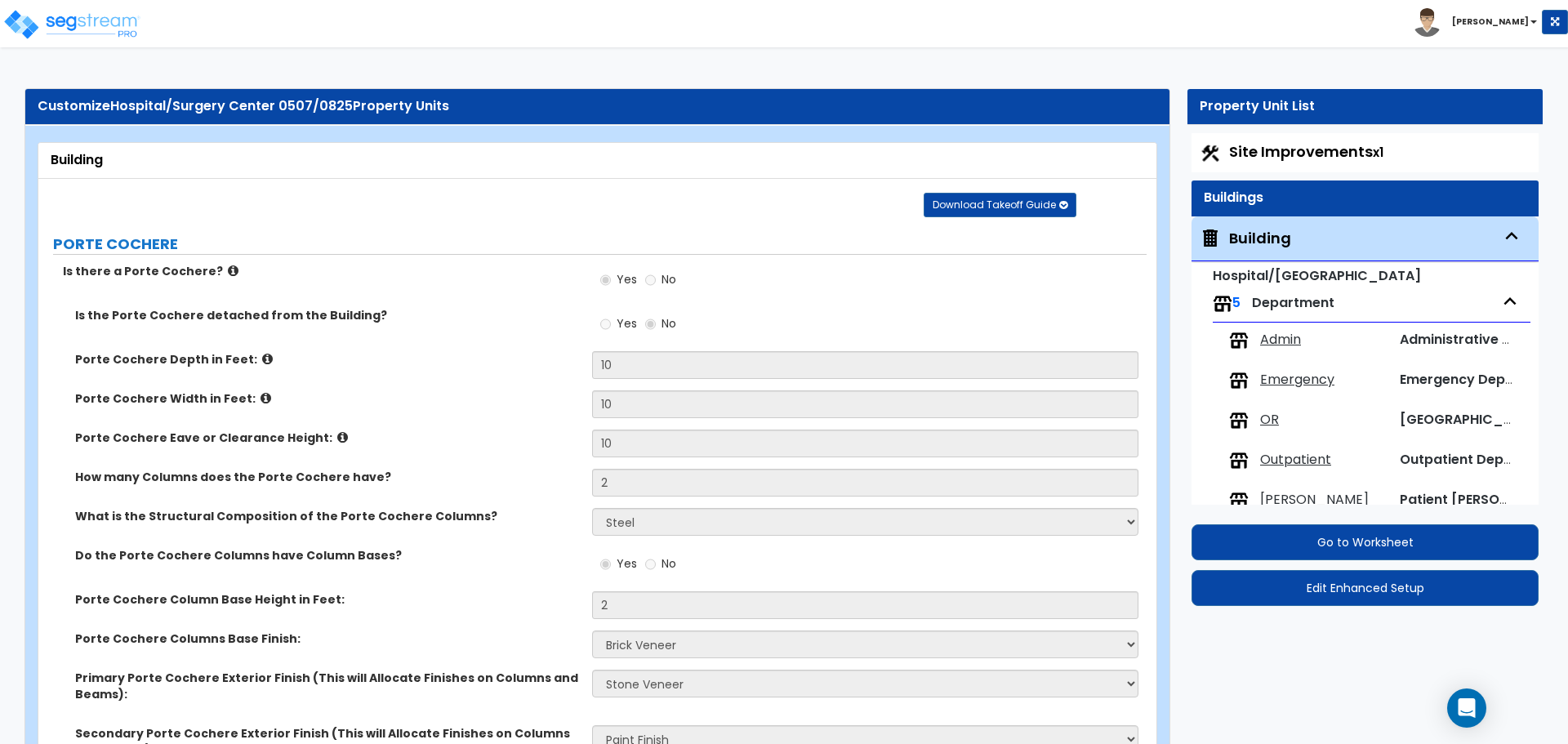
select select "3"
select select "2"
select select "3"
select select "1"
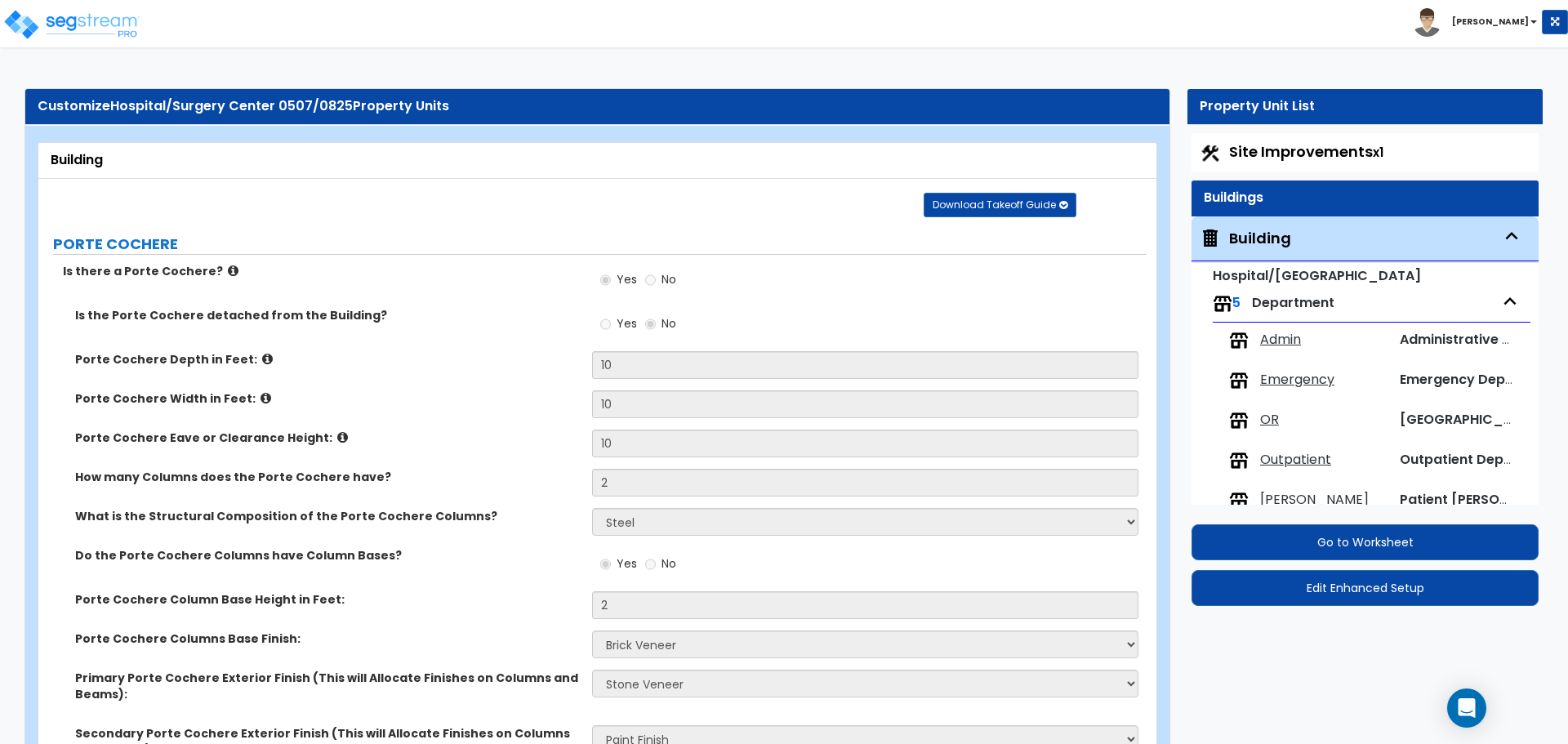
select select "1"
select select "3"
select select "1"
select select "2"
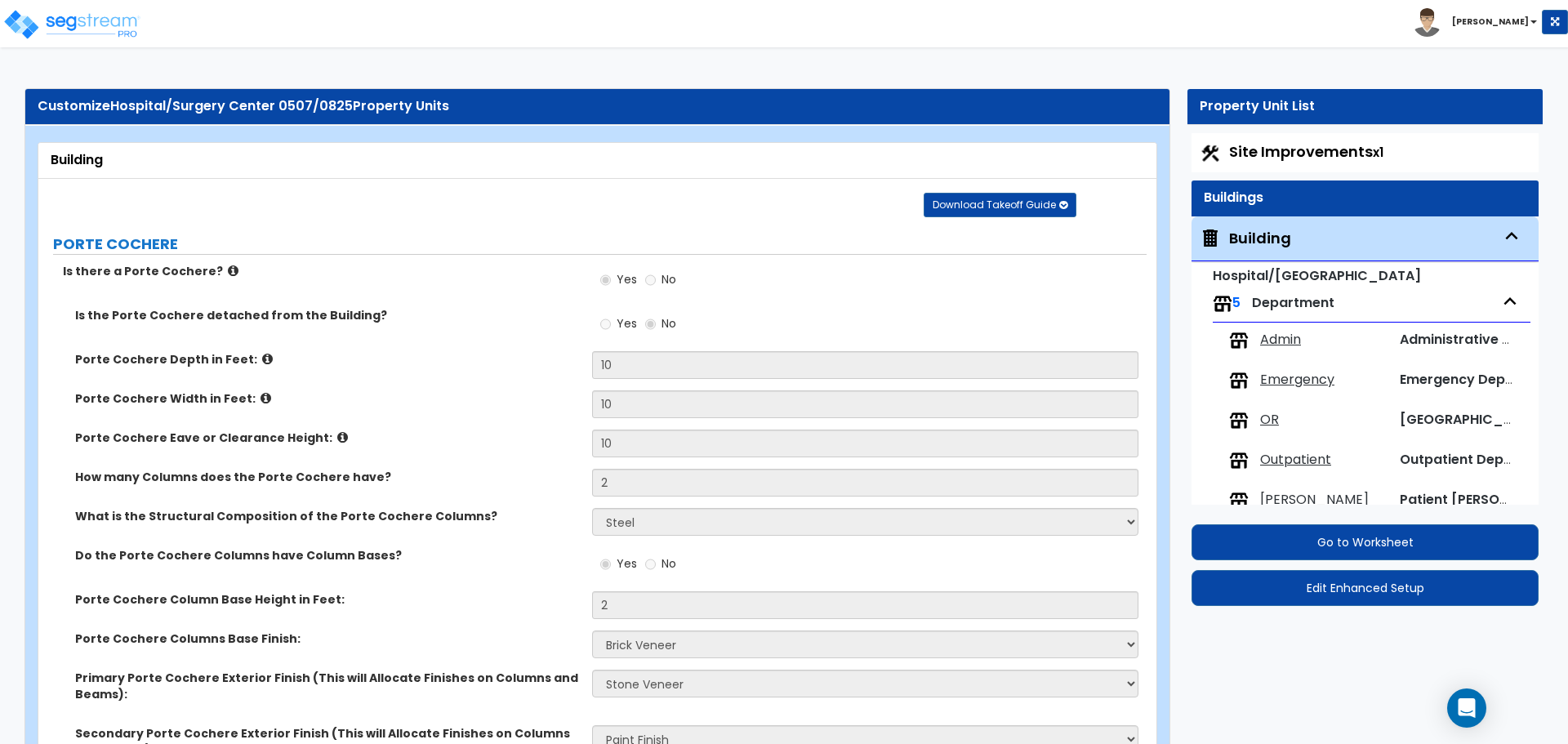
select select "1"
select select "3"
select select "6"
select select "5"
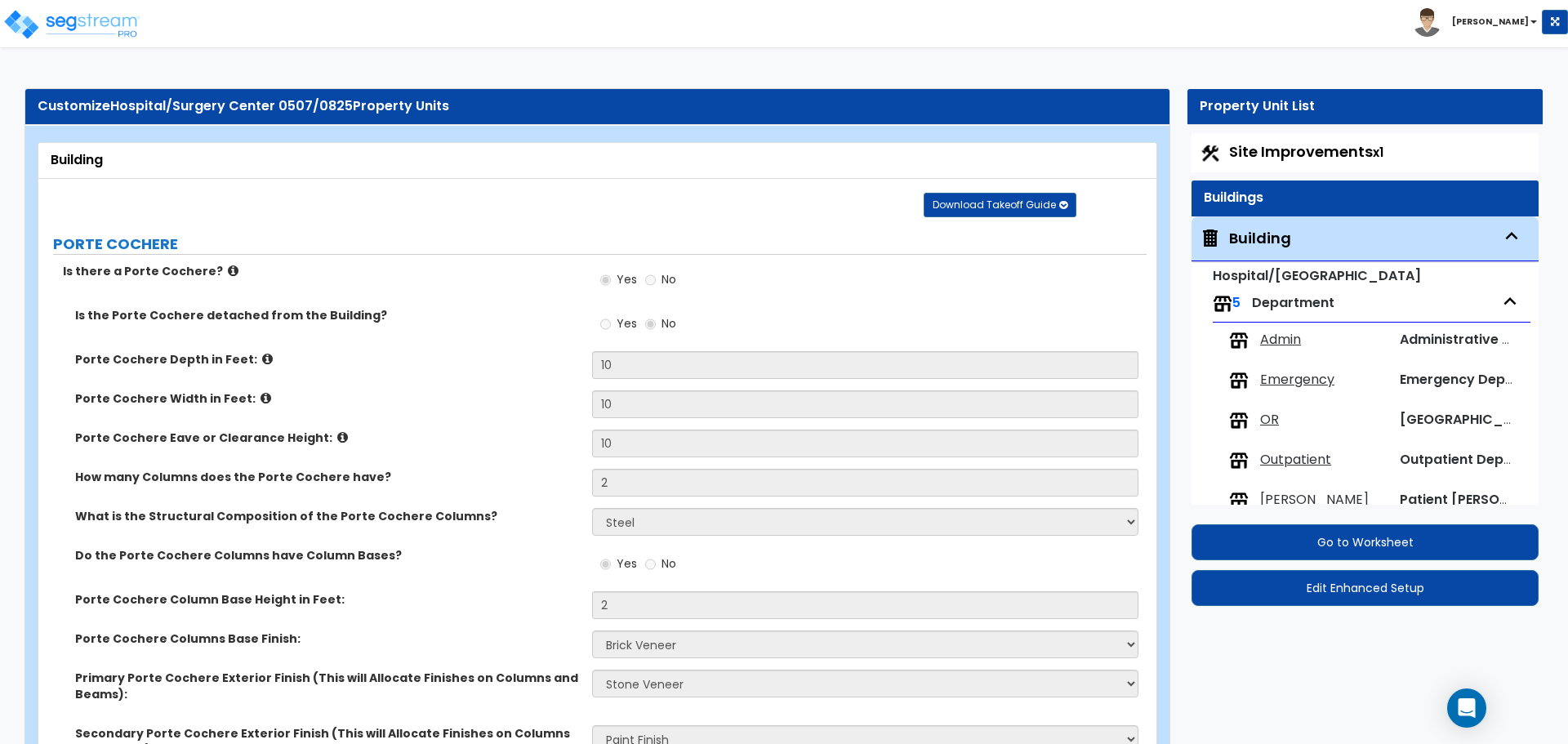
select select "4"
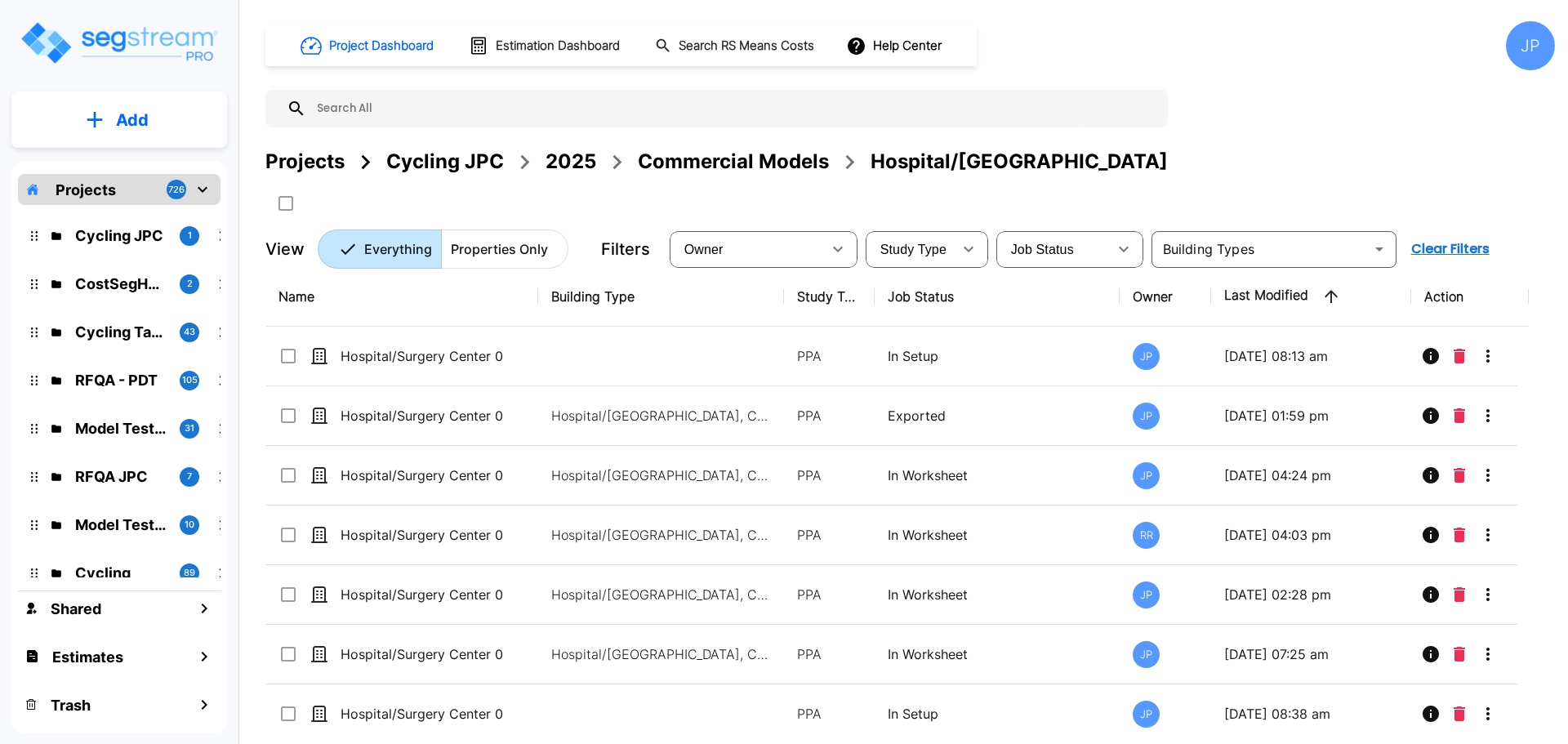
click at [705, 164] on div "Commercial Models" at bounding box center [733, 161] width 191 height 29
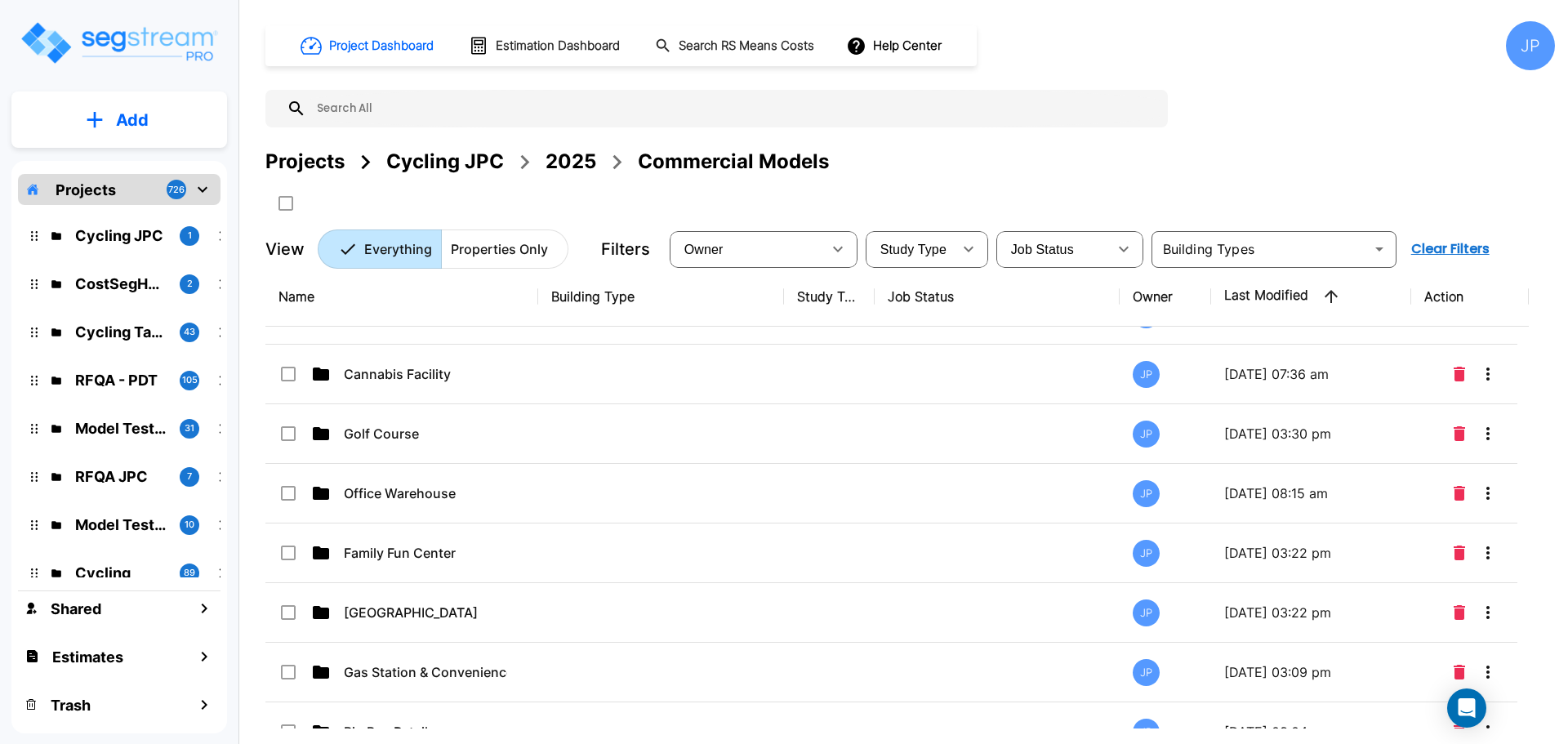
scroll to position [231, 0]
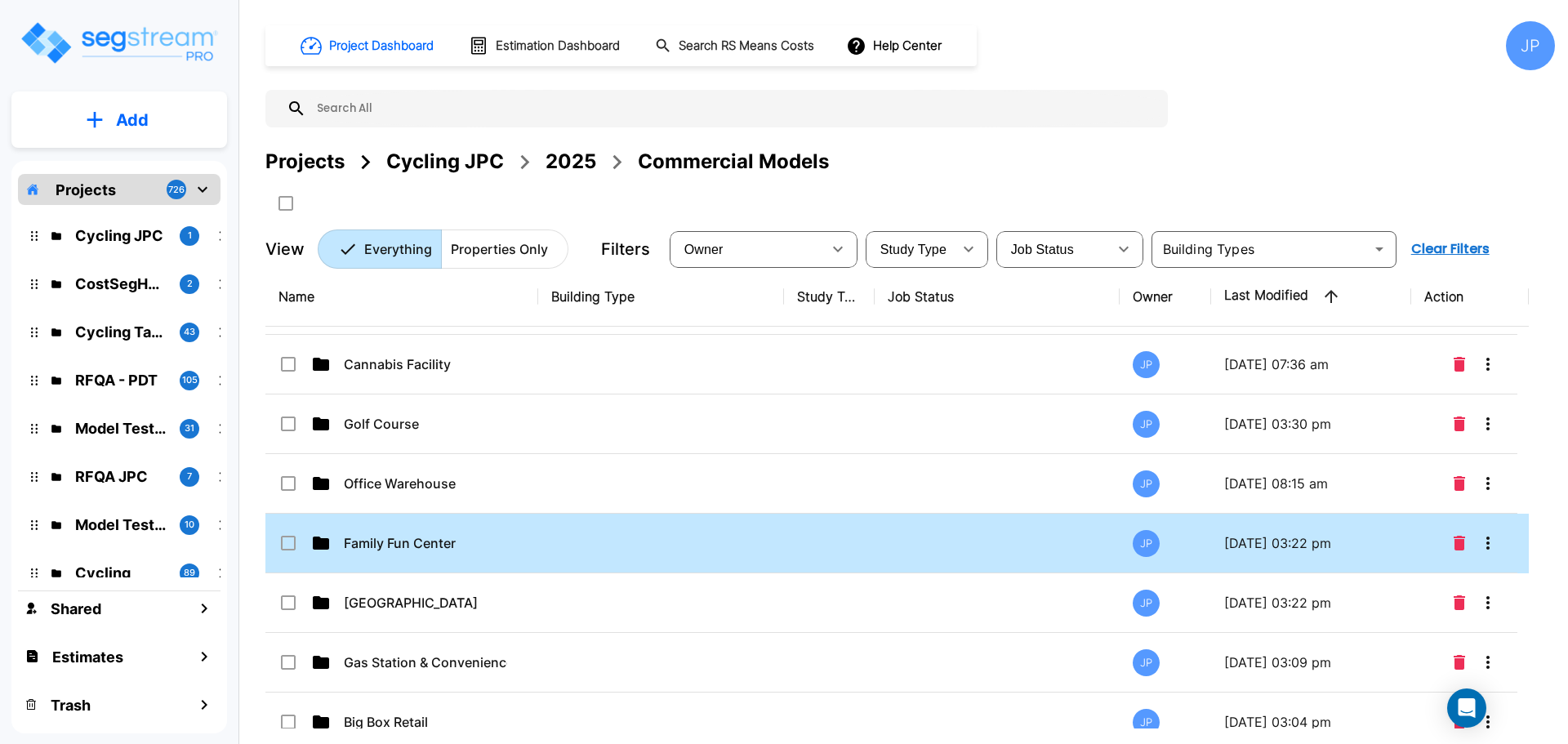
click at [502, 534] on p "Family Fun Center" at bounding box center [425, 543] width 163 height 19
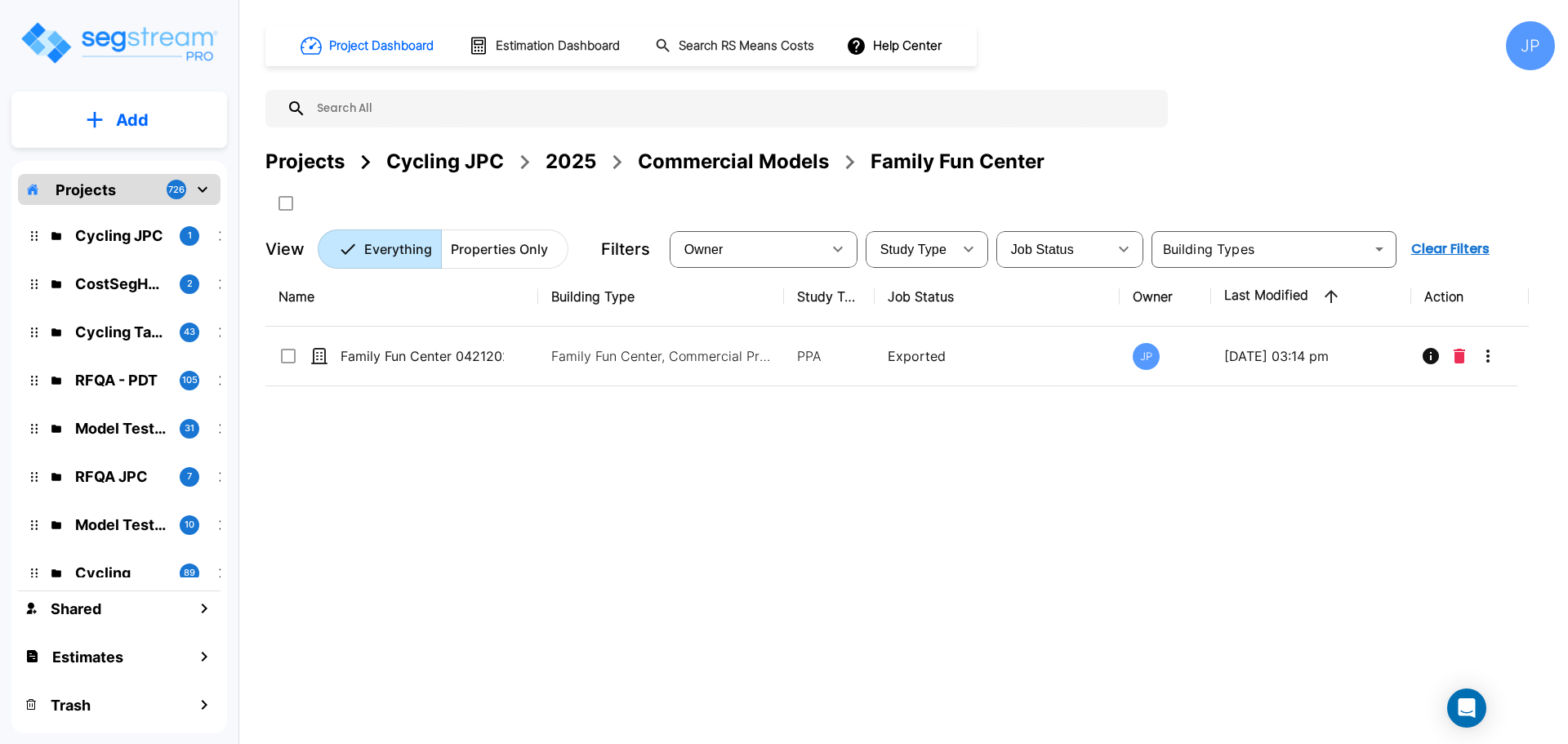
scroll to position [0, 0]
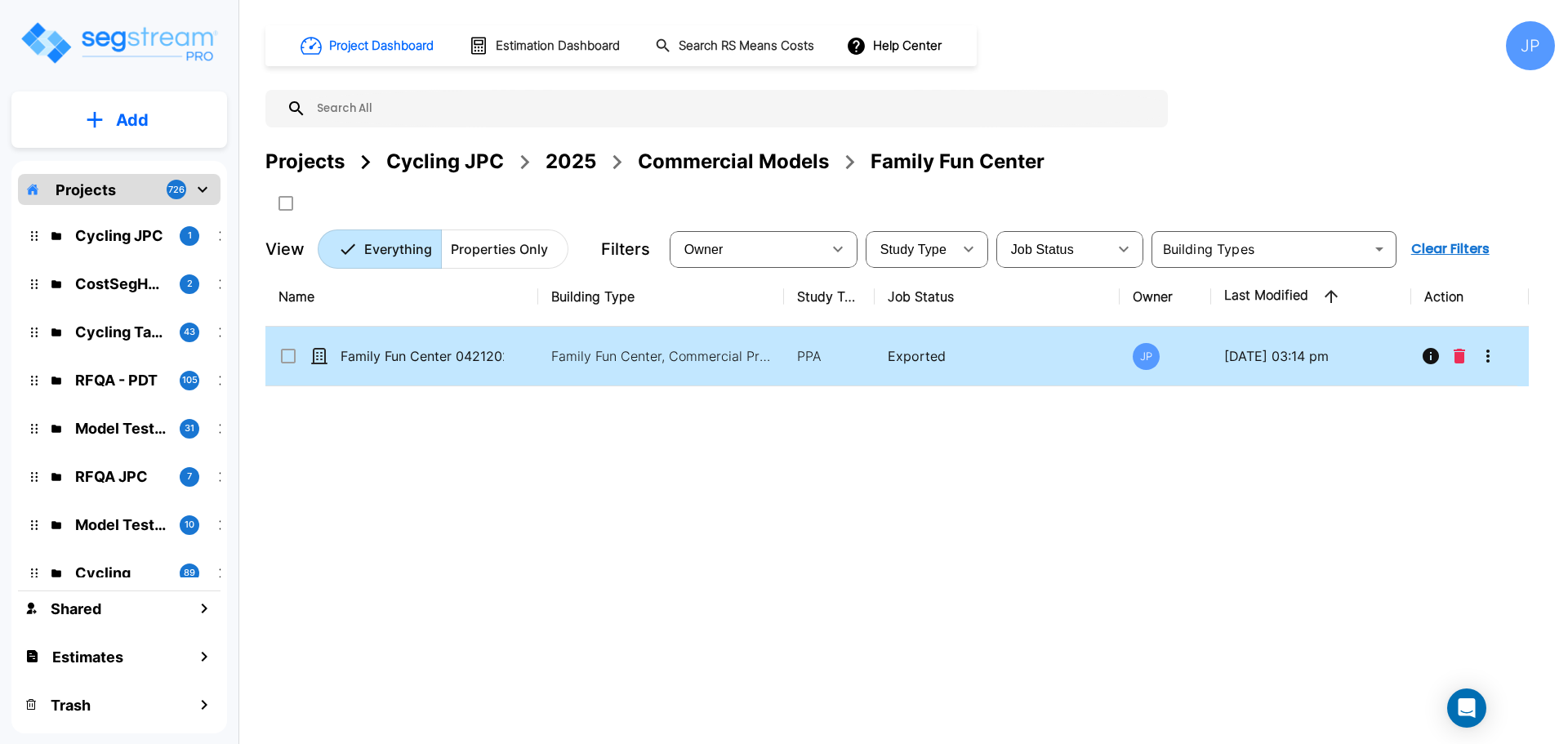
click at [494, 344] on td "Family Fun Center 04212025" at bounding box center [401, 357] width 273 height 60
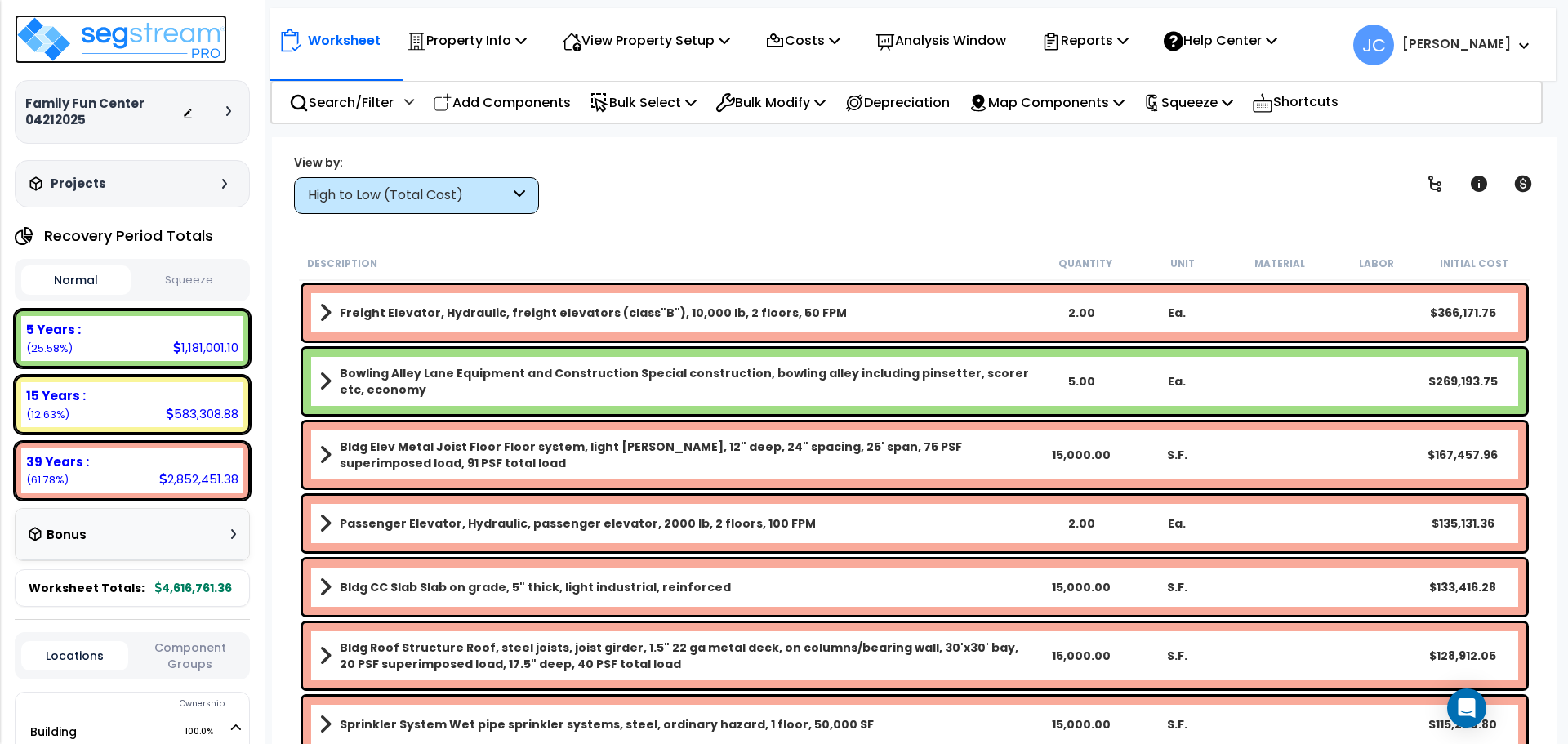
click at [101, 27] on img at bounding box center [121, 39] width 212 height 49
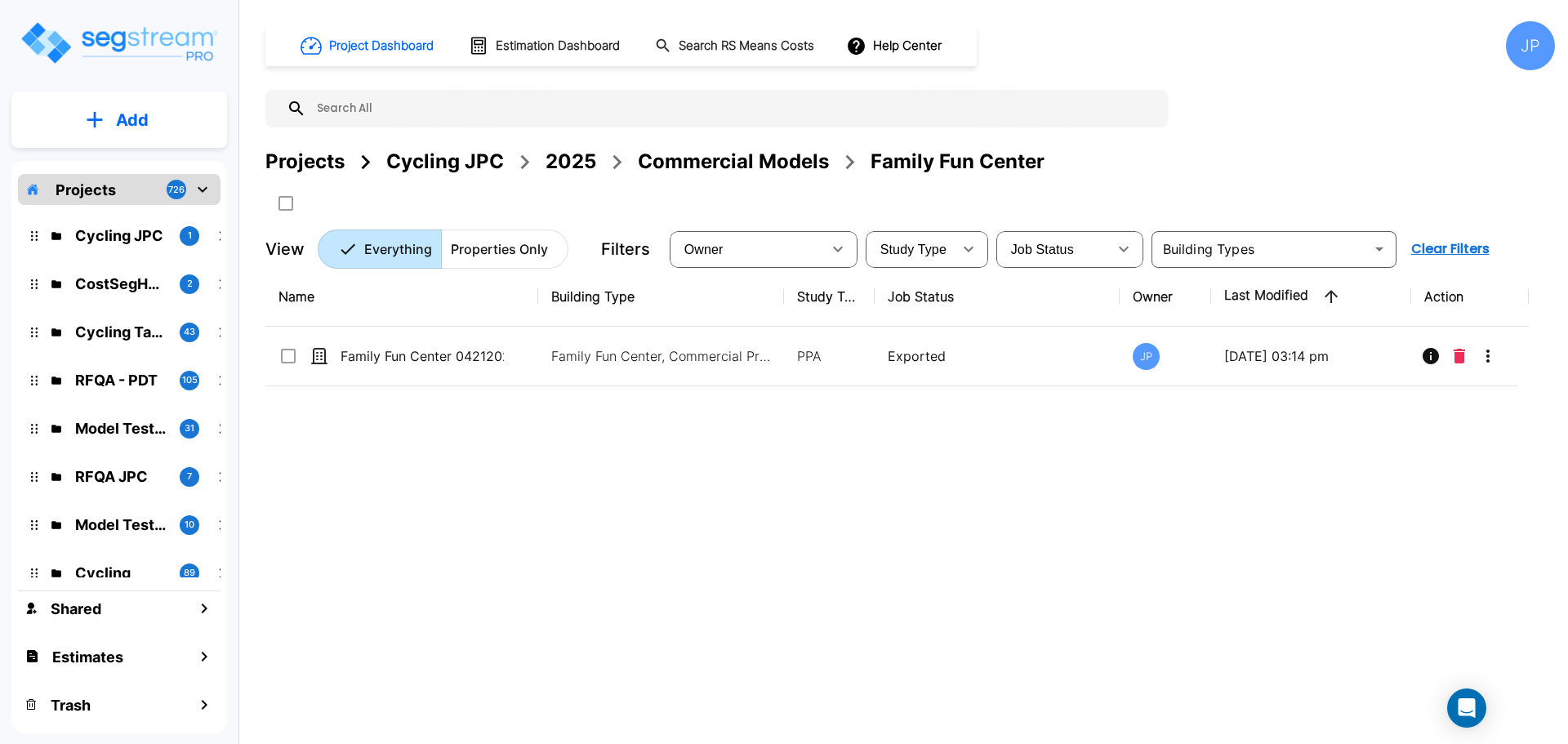
click at [719, 156] on div "Commercial Models" at bounding box center [733, 161] width 191 height 29
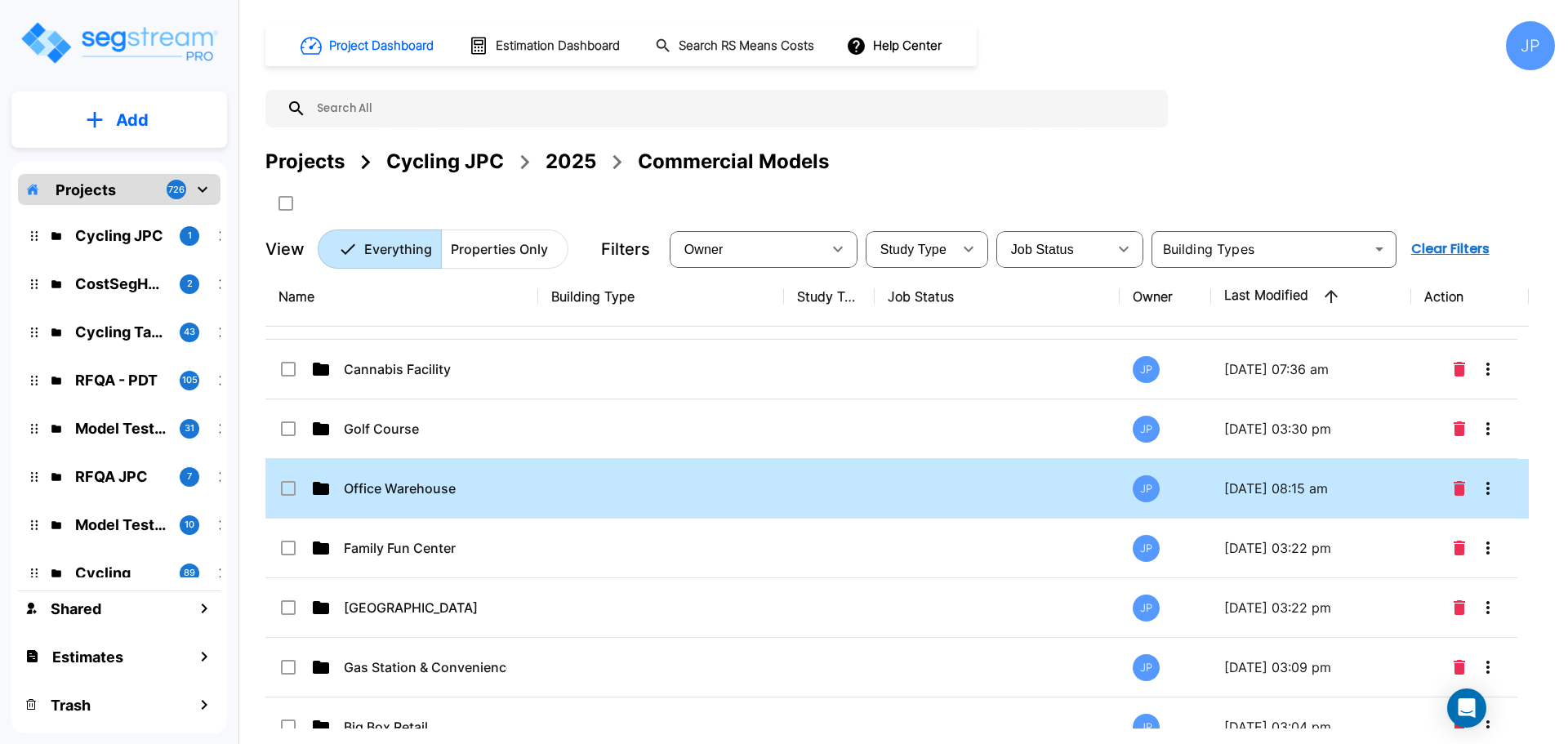
scroll to position [12, 0]
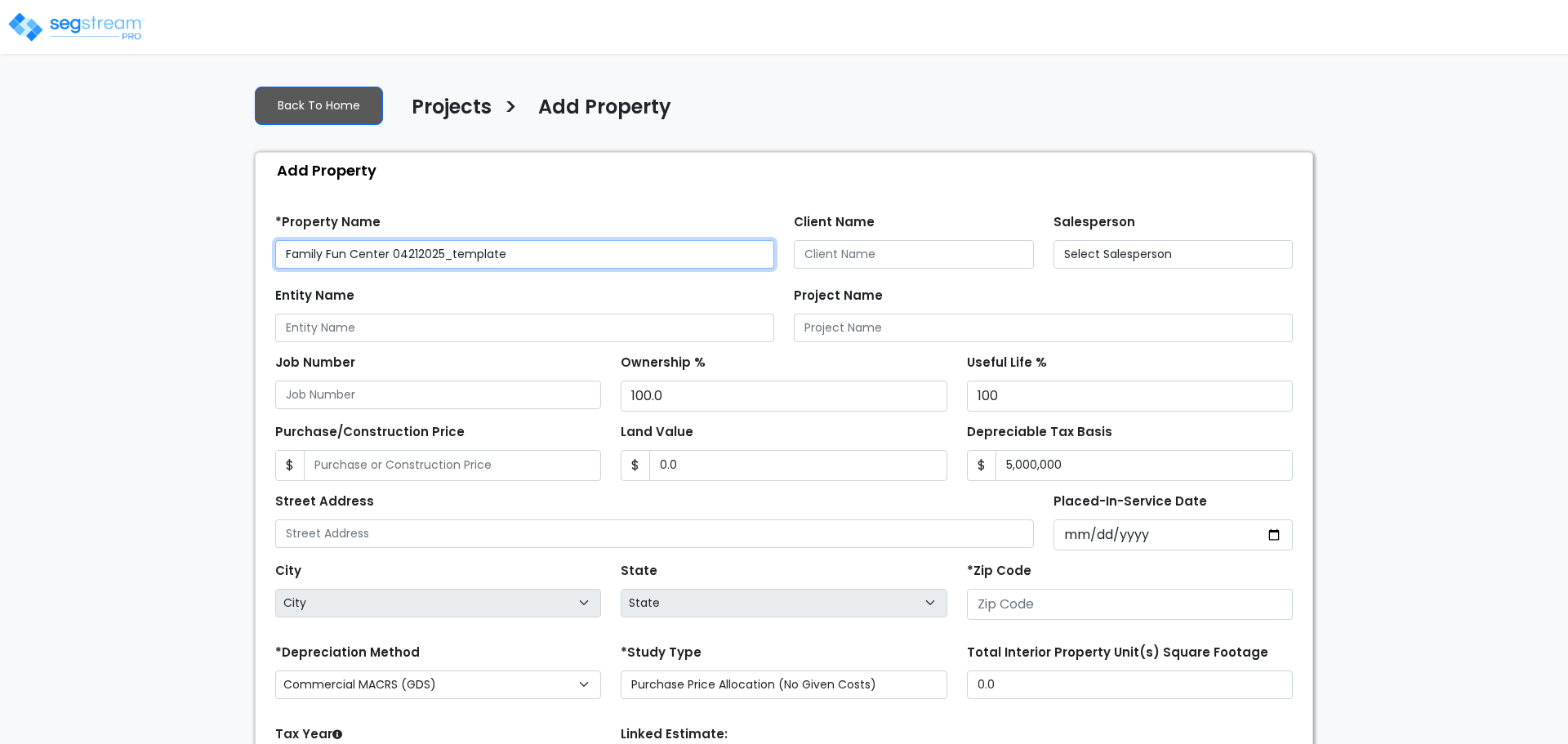
type input "[STREET_ADDRESS]"
type input "81611"
select select
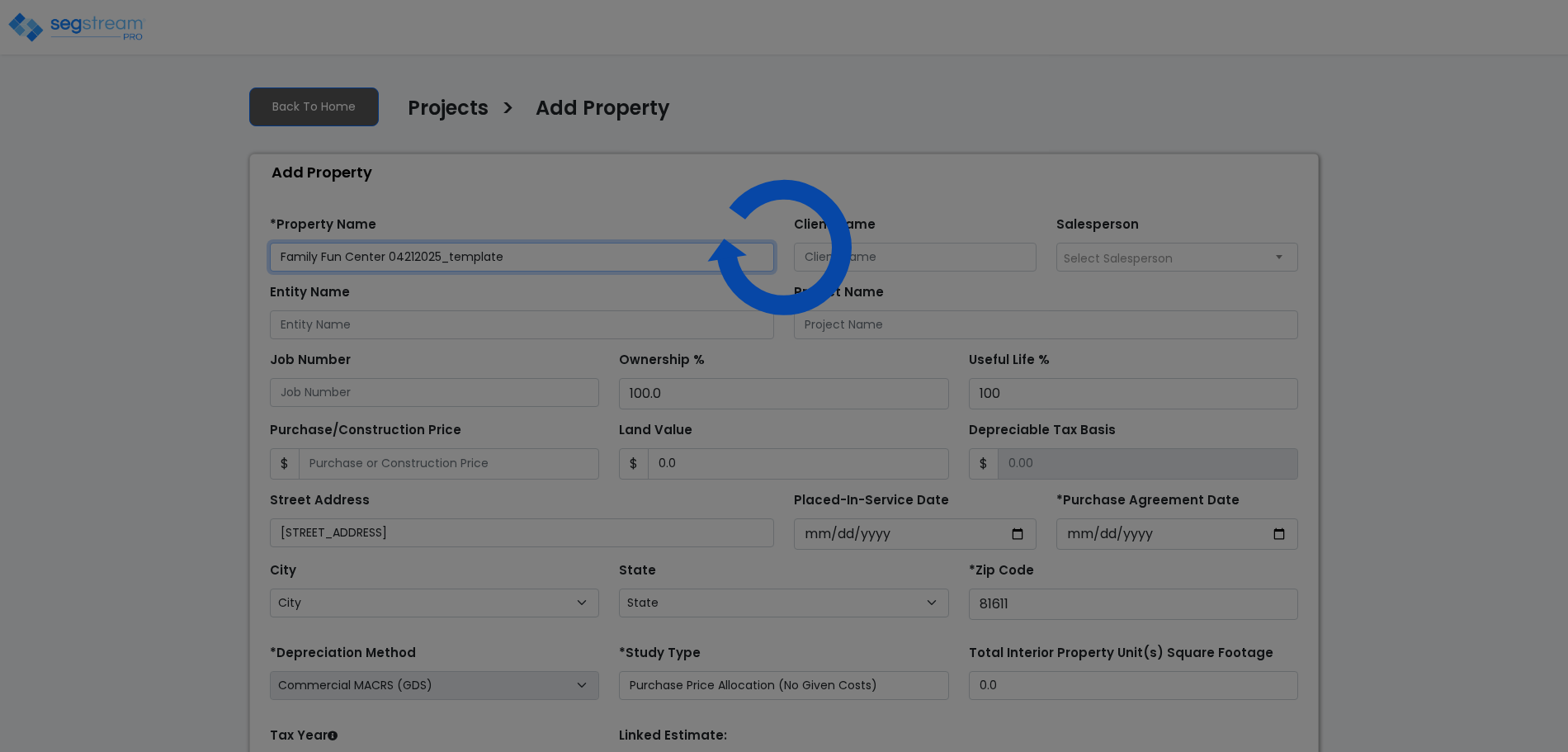
select select "CO"
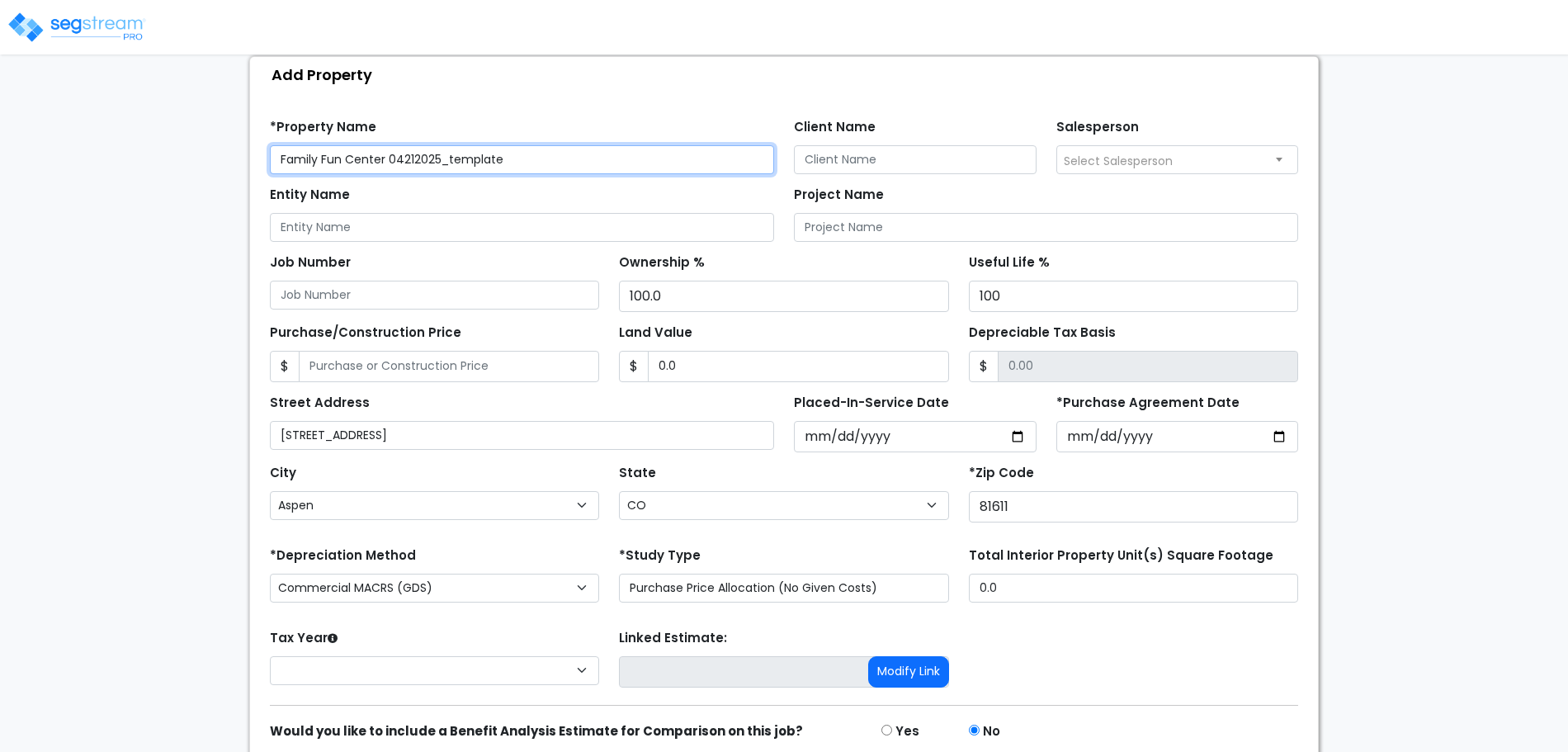
scroll to position [162, 0]
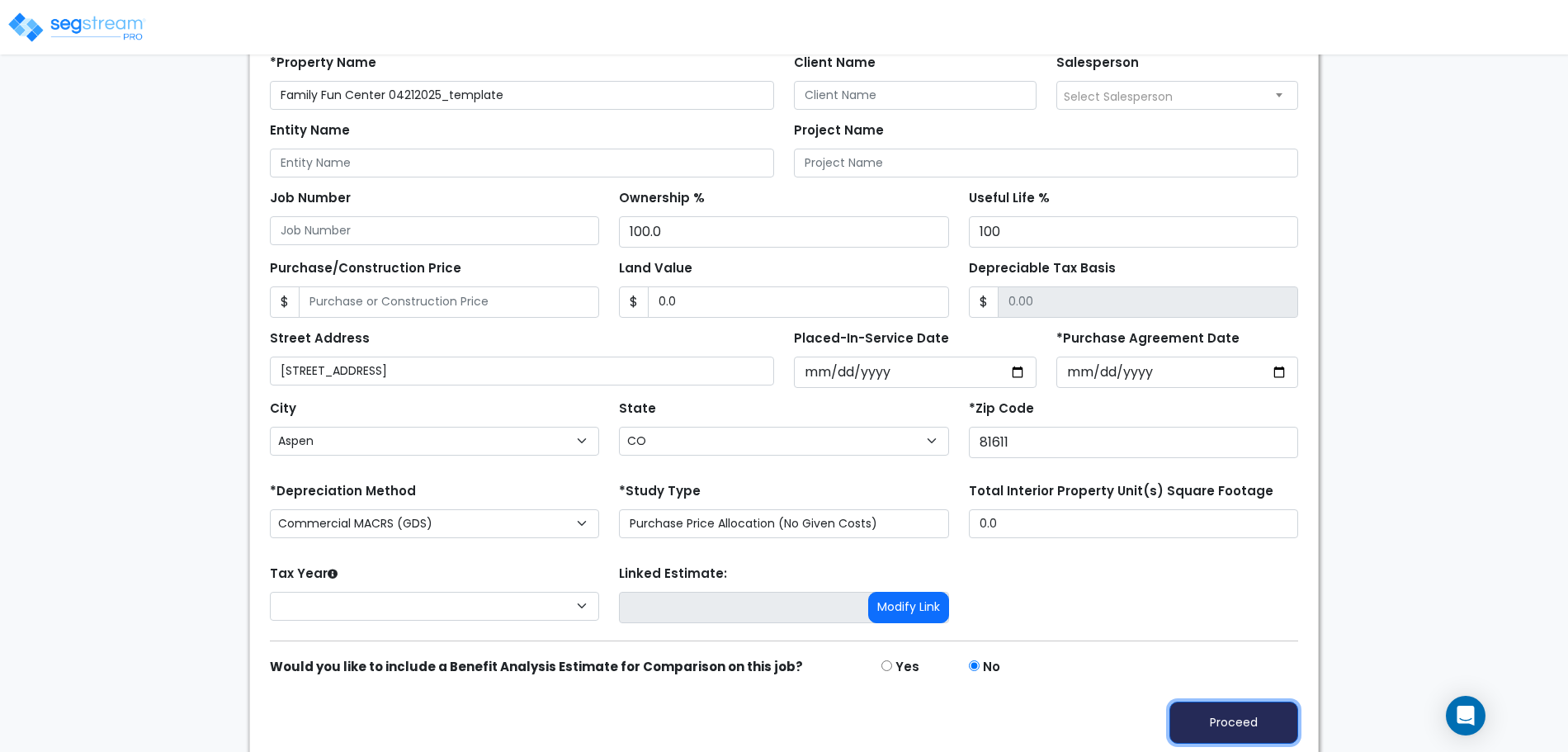
click at [1204, 706] on button "Proceed" at bounding box center [1235, 723] width 129 height 42
type input "0"
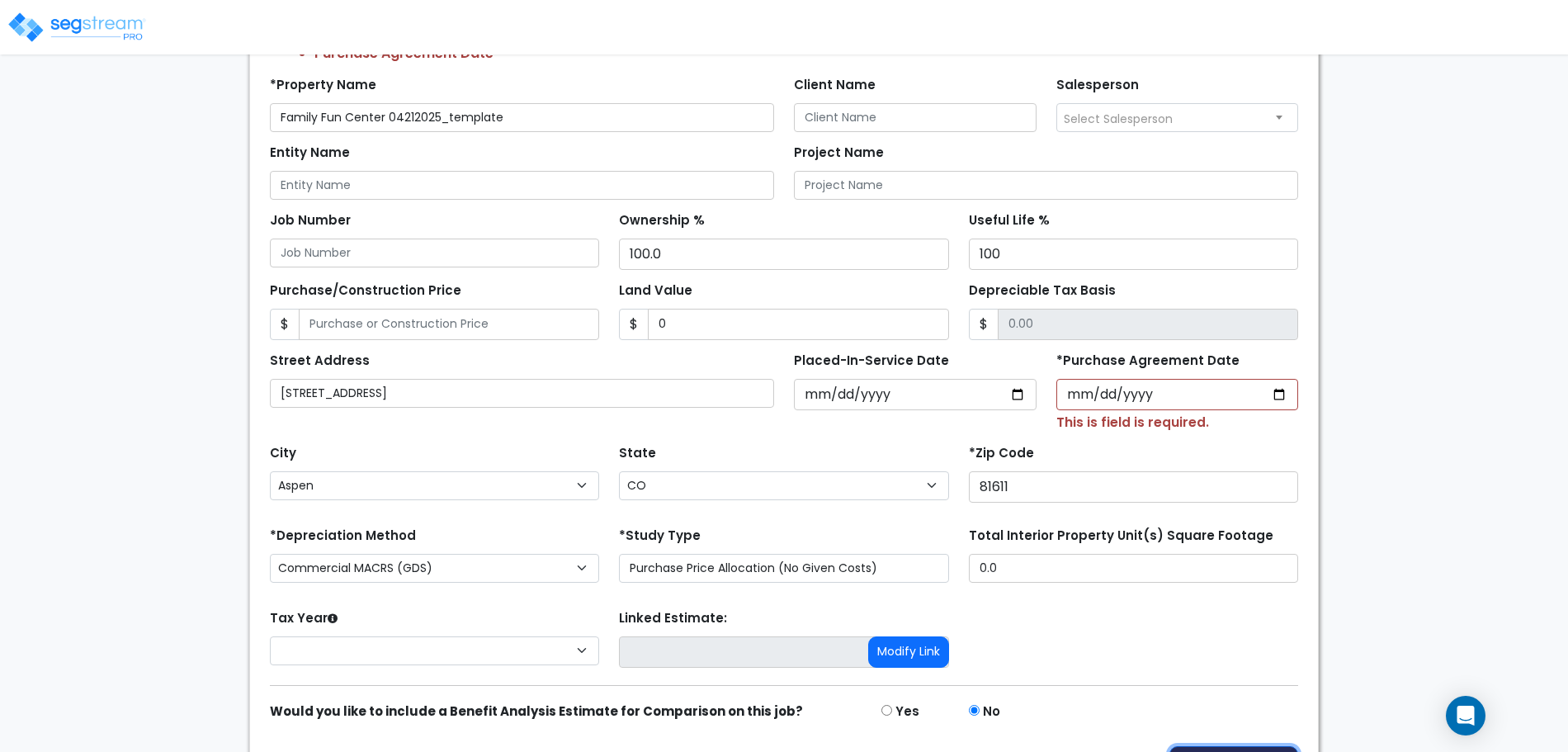
scroll to position [197, 0]
click at [807, 384] on input "[DATE]" at bounding box center [915, 392] width 243 height 31
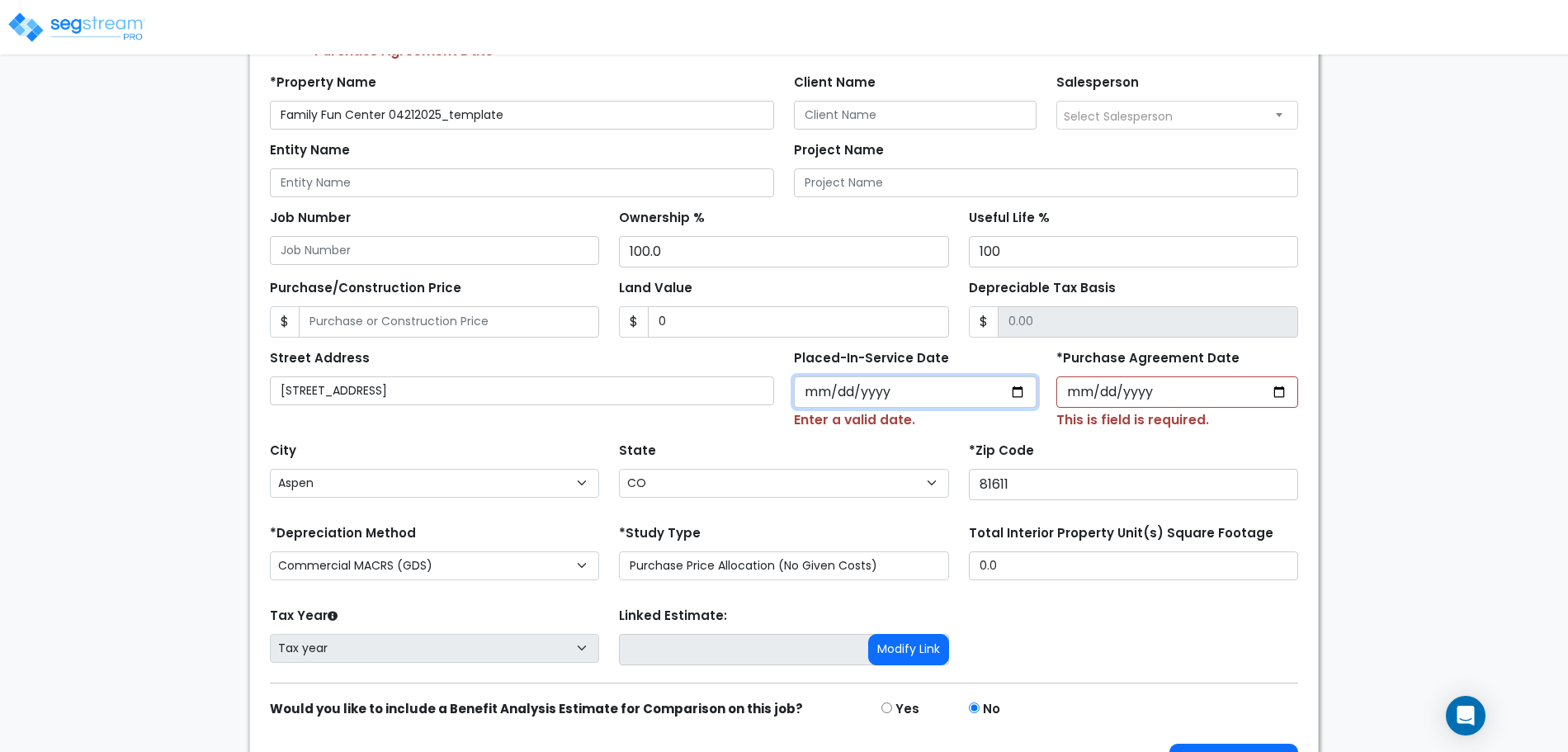
click at [863, 391] on input "Placed-In-Service Date" at bounding box center [915, 392] width 243 height 31
type input "0020-01-05"
select select "20"
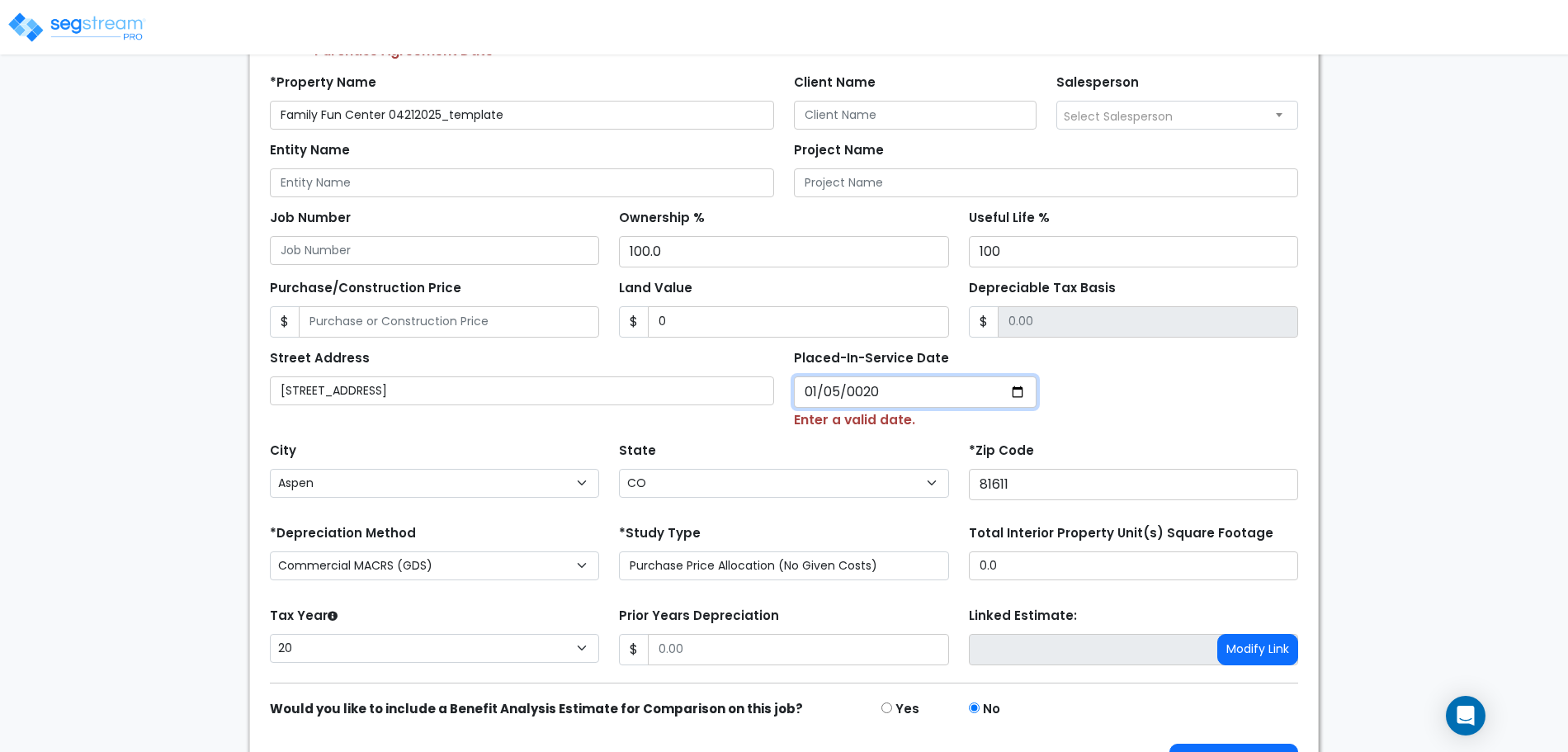
type input "0202-01-05"
select select "202"
type input "[DATE]"
select select "2025"
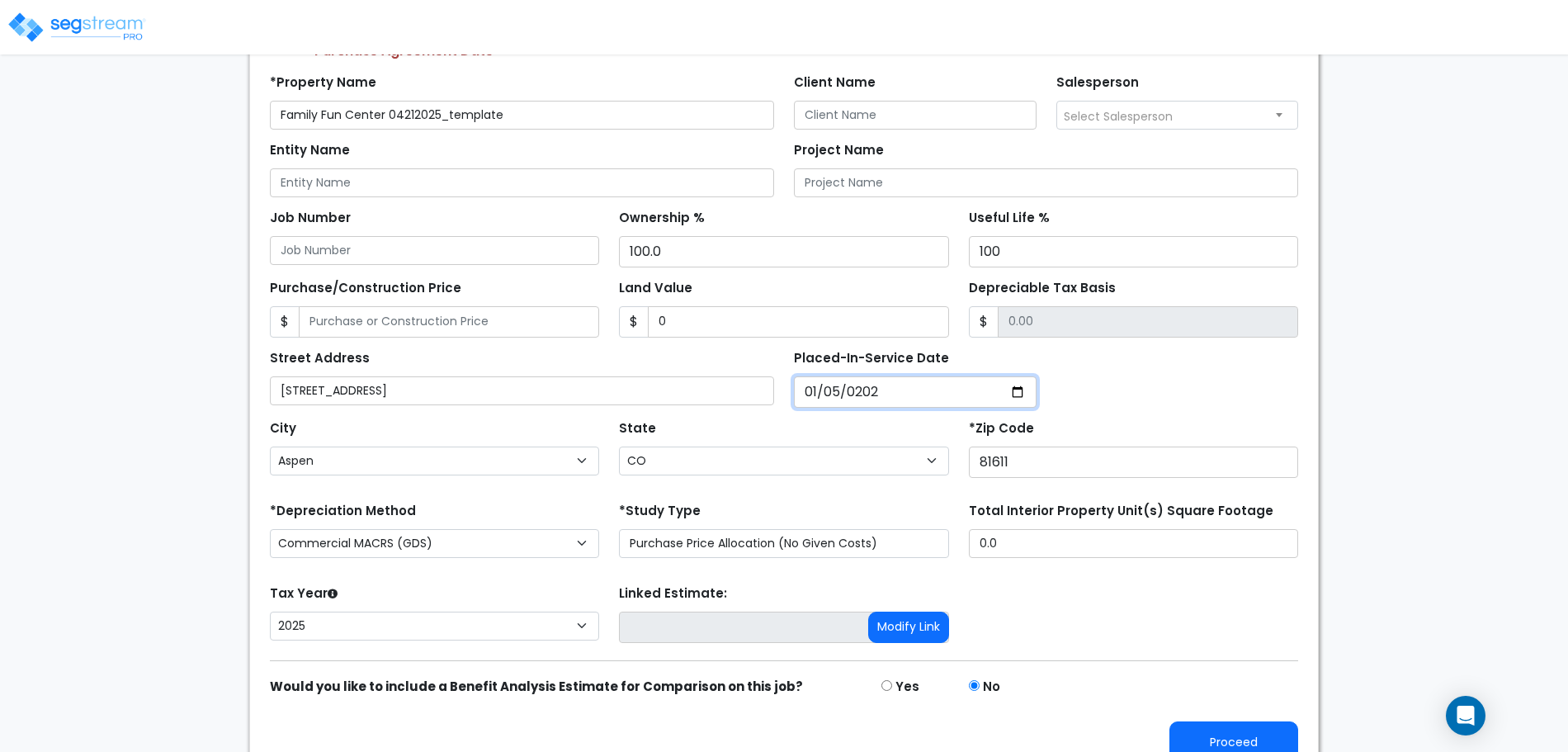
scroll to position [218, 0]
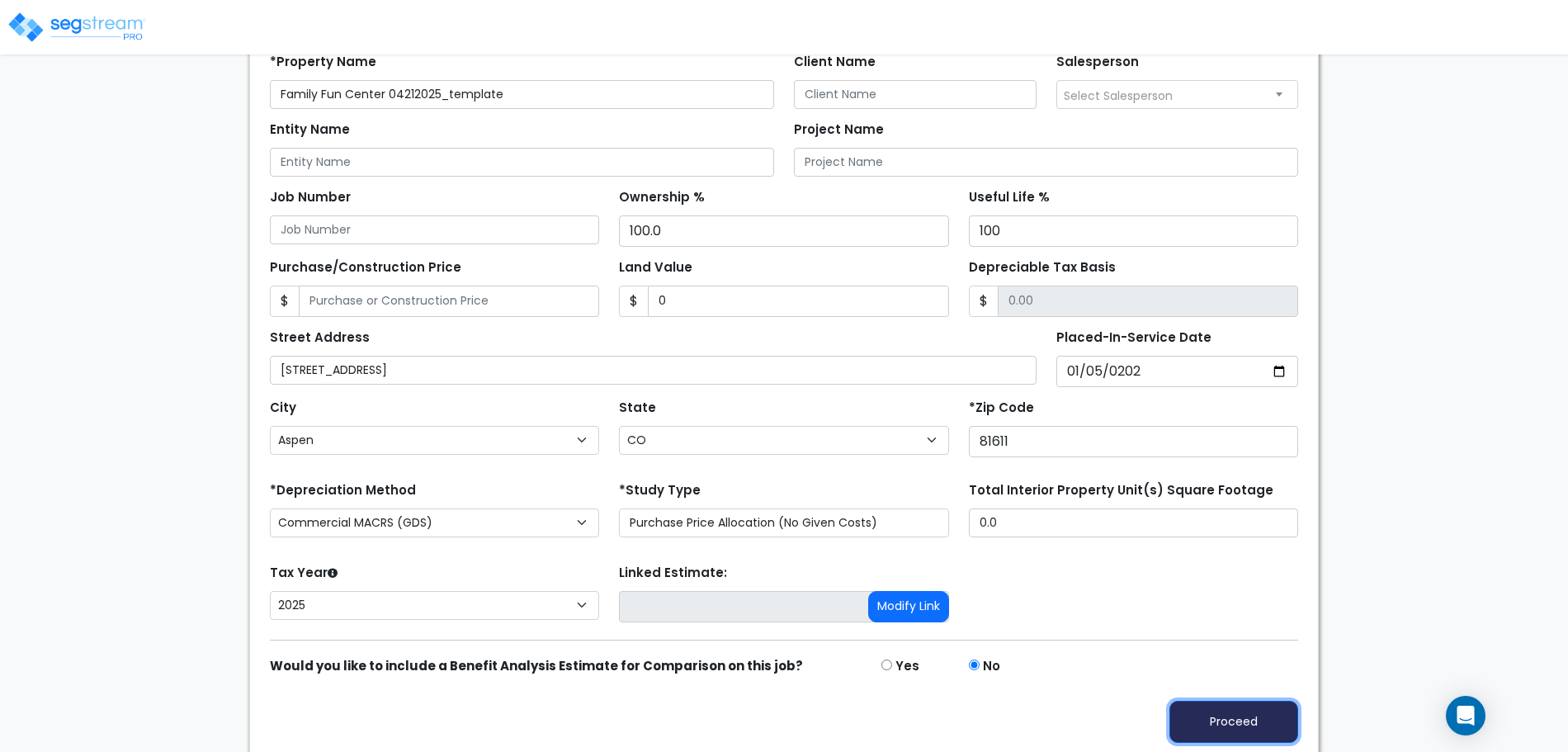
click at [1200, 721] on button "Proceed" at bounding box center [1235, 722] width 129 height 42
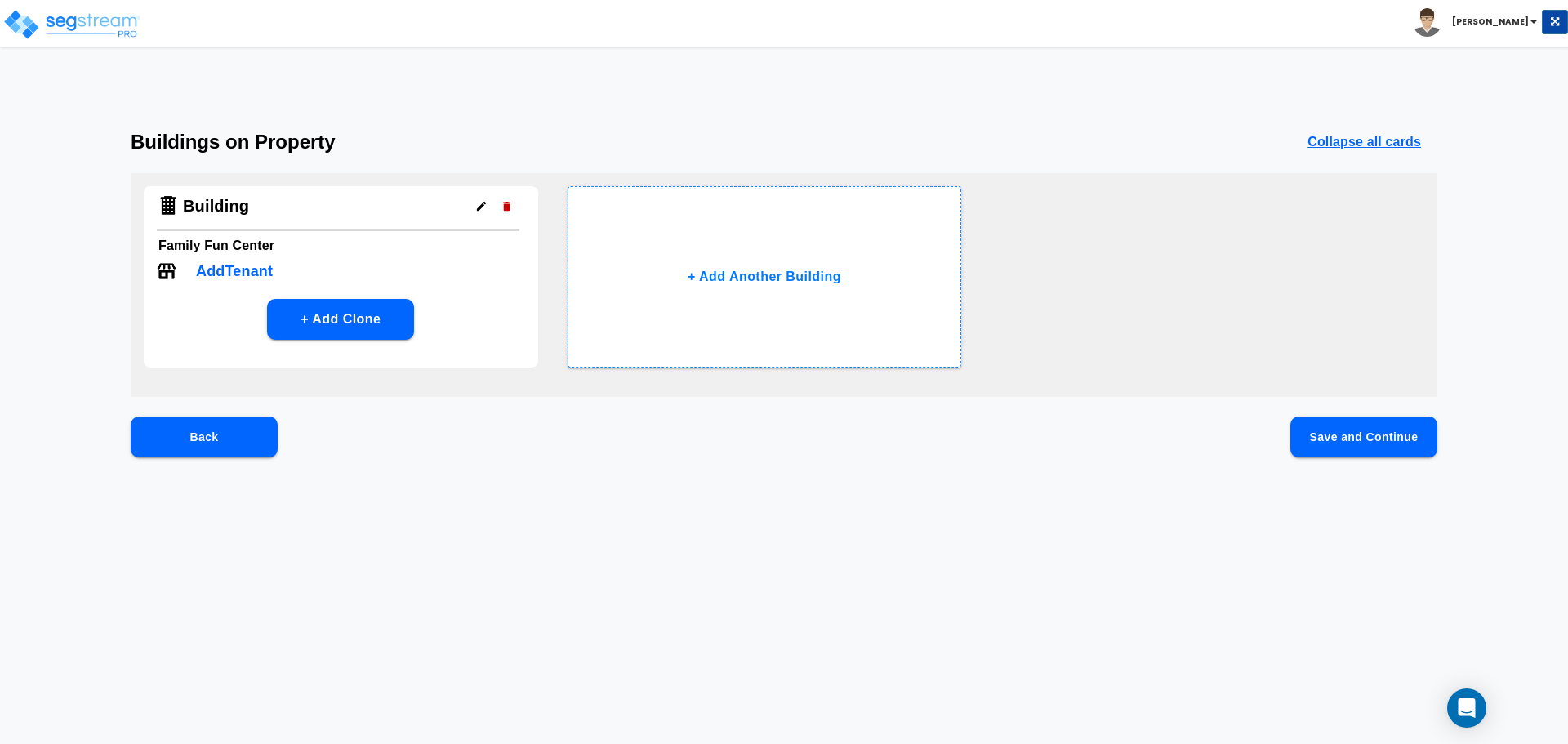
click at [1332, 443] on button "Save and Continue" at bounding box center [1363, 437] width 147 height 41
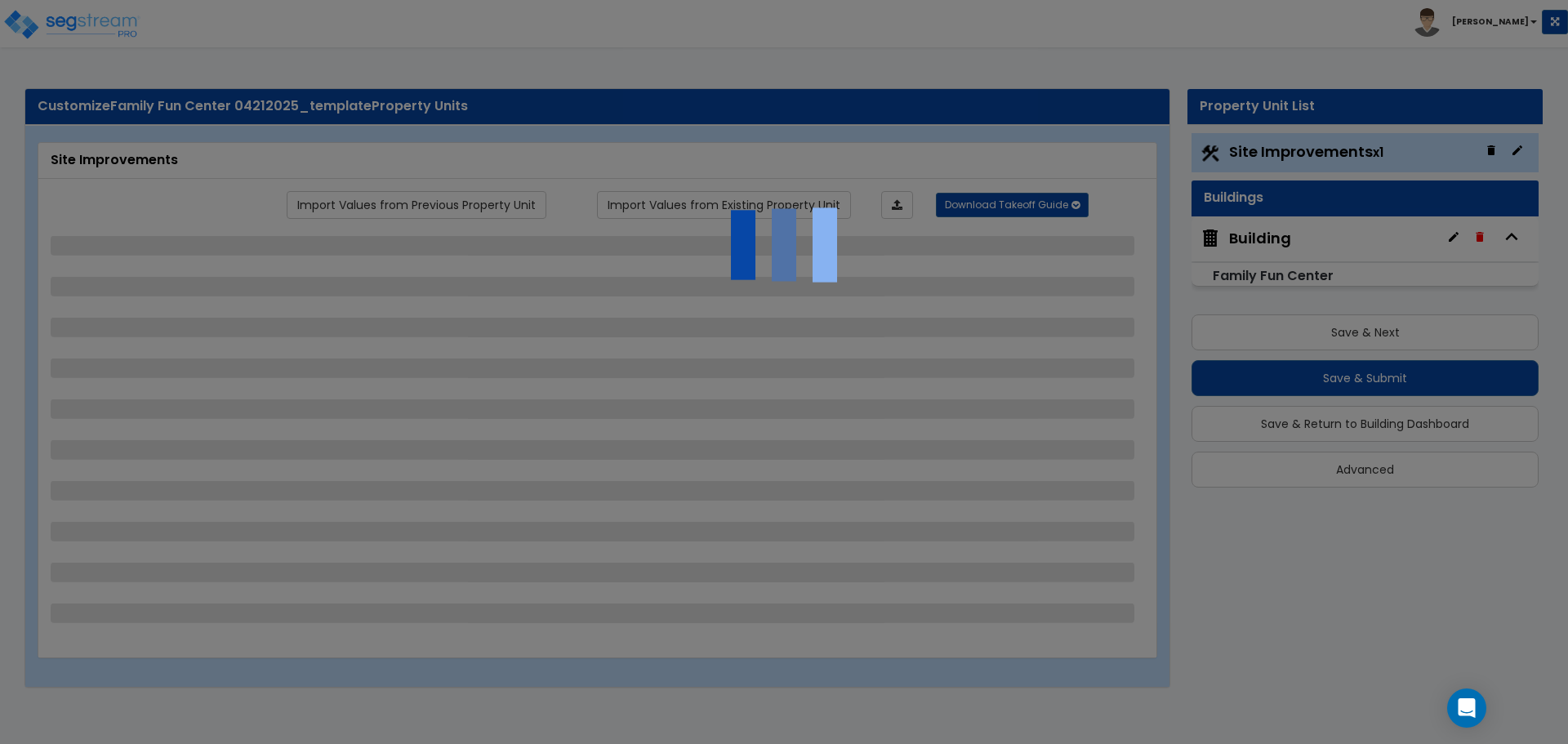
select select "2"
select select "1"
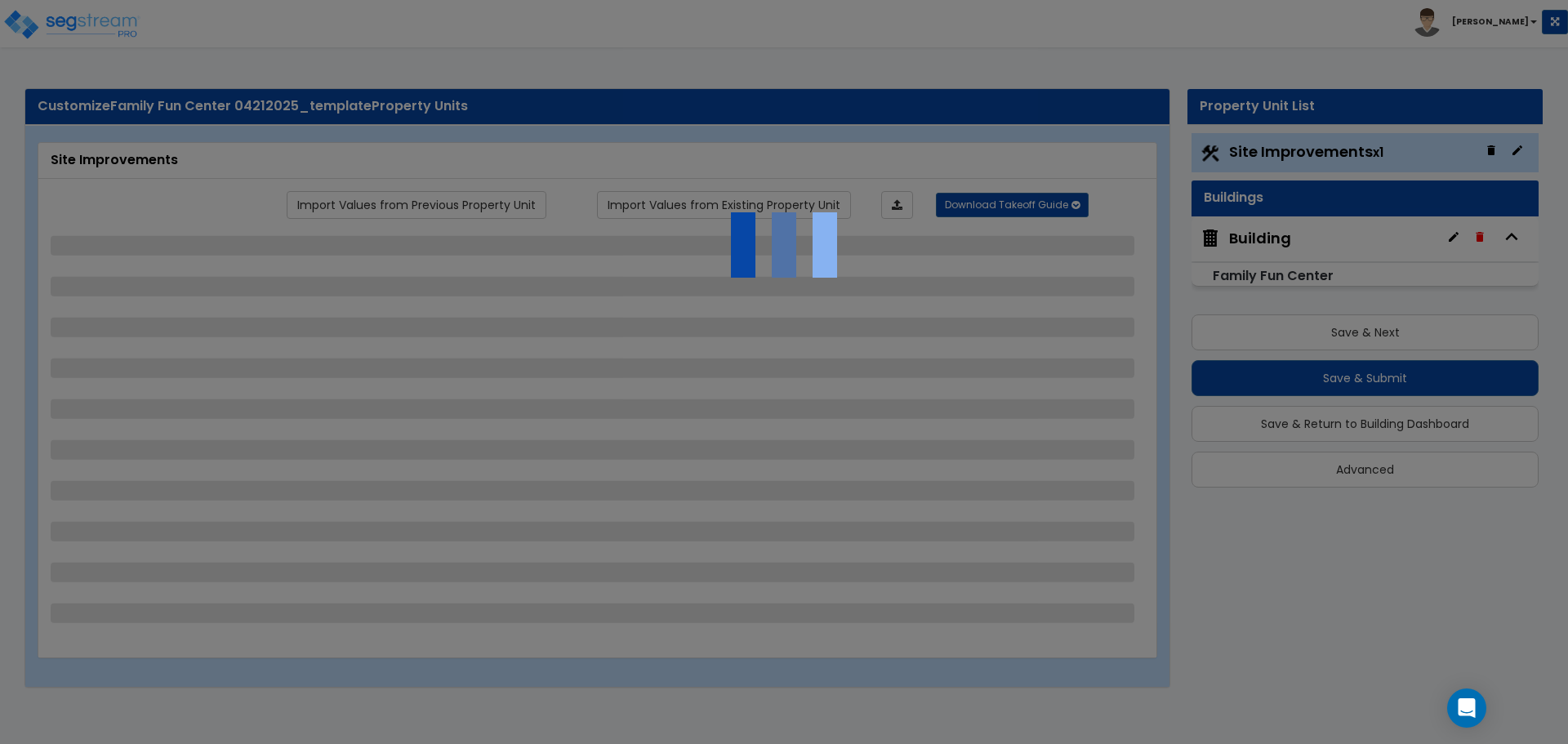
select select "2"
select select "3"
select select "1"
select select "2"
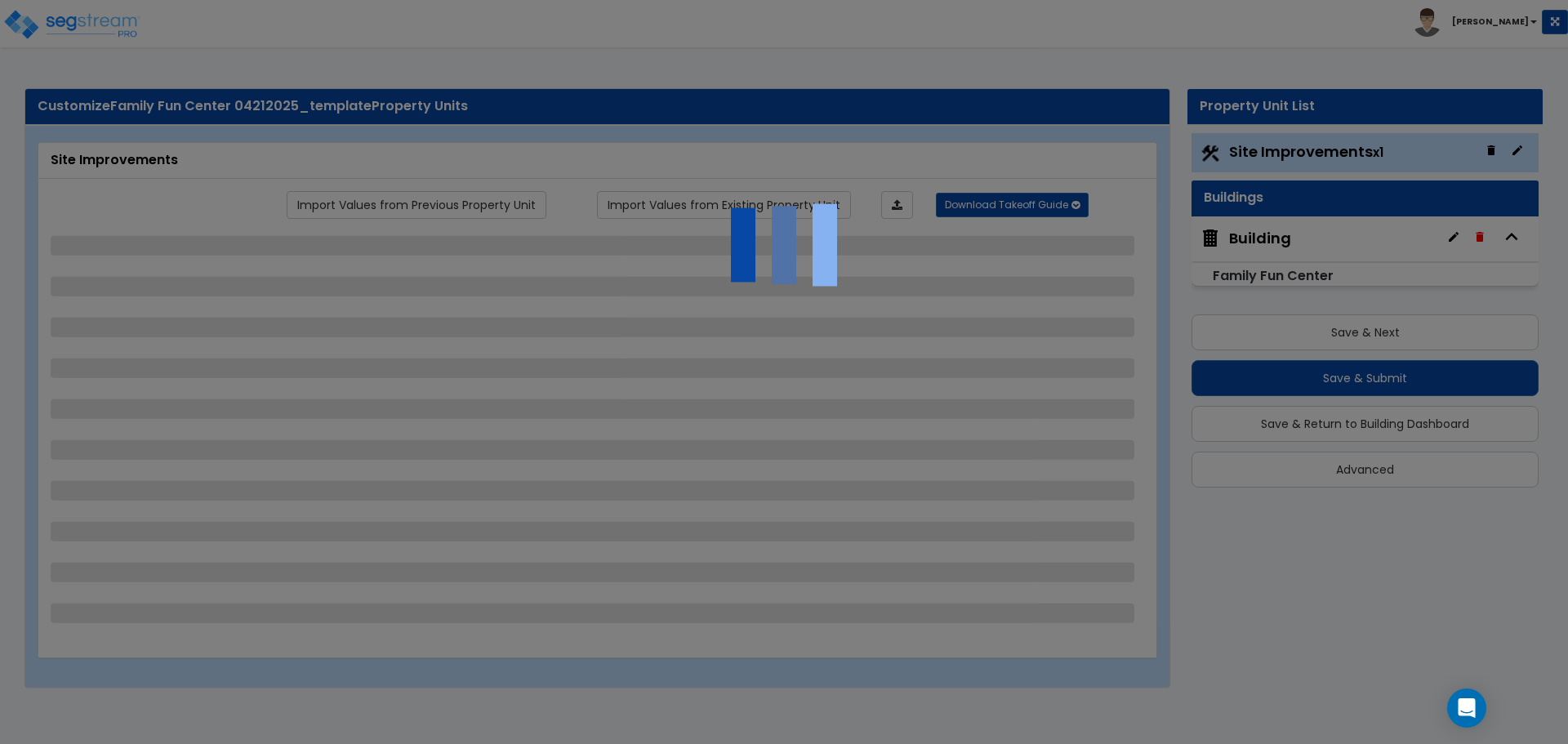
select select "1"
select select "4"
select select "2"
select select "1"
select select "2"
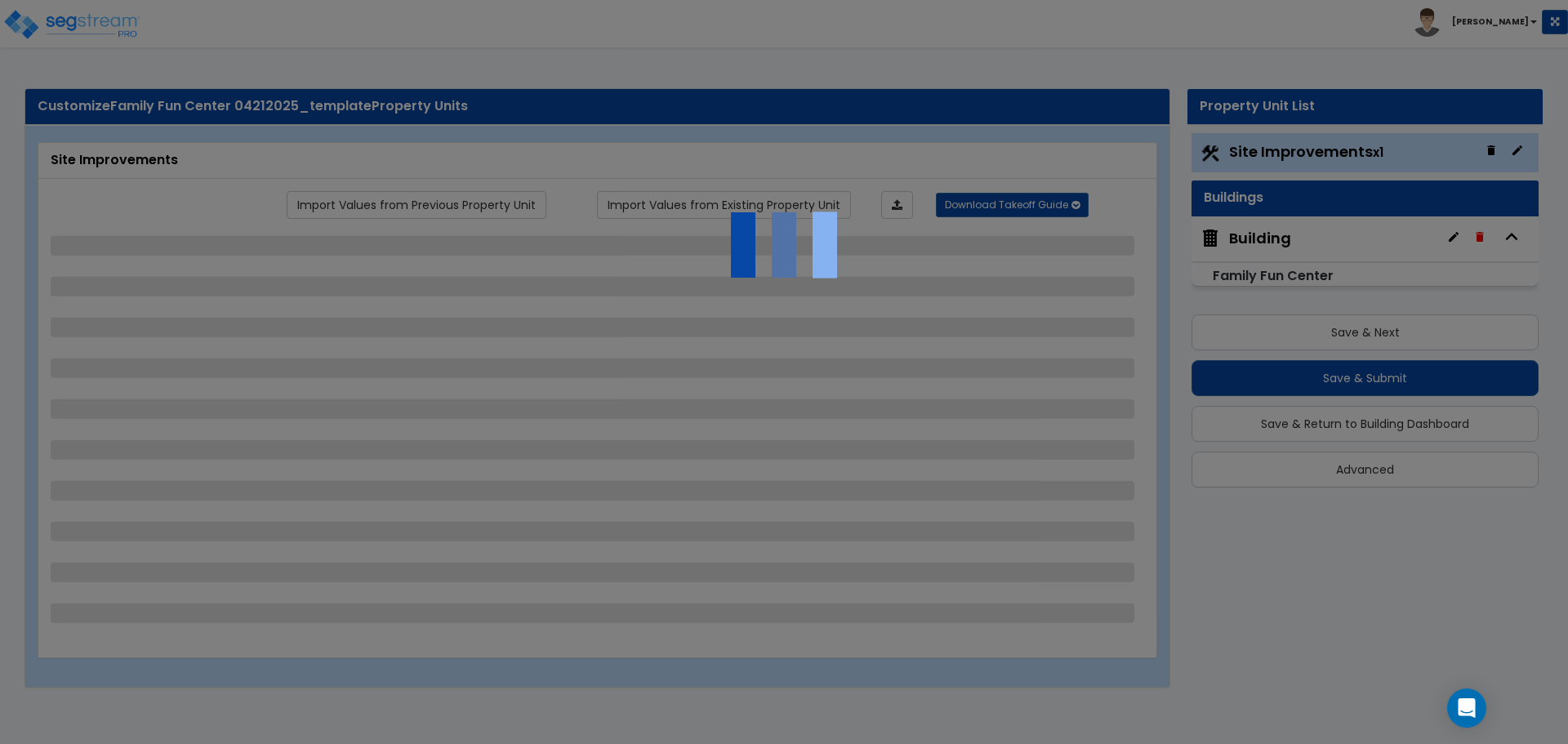
select select "6"
select select "3"
select select "1"
select select "2"
select select "1"
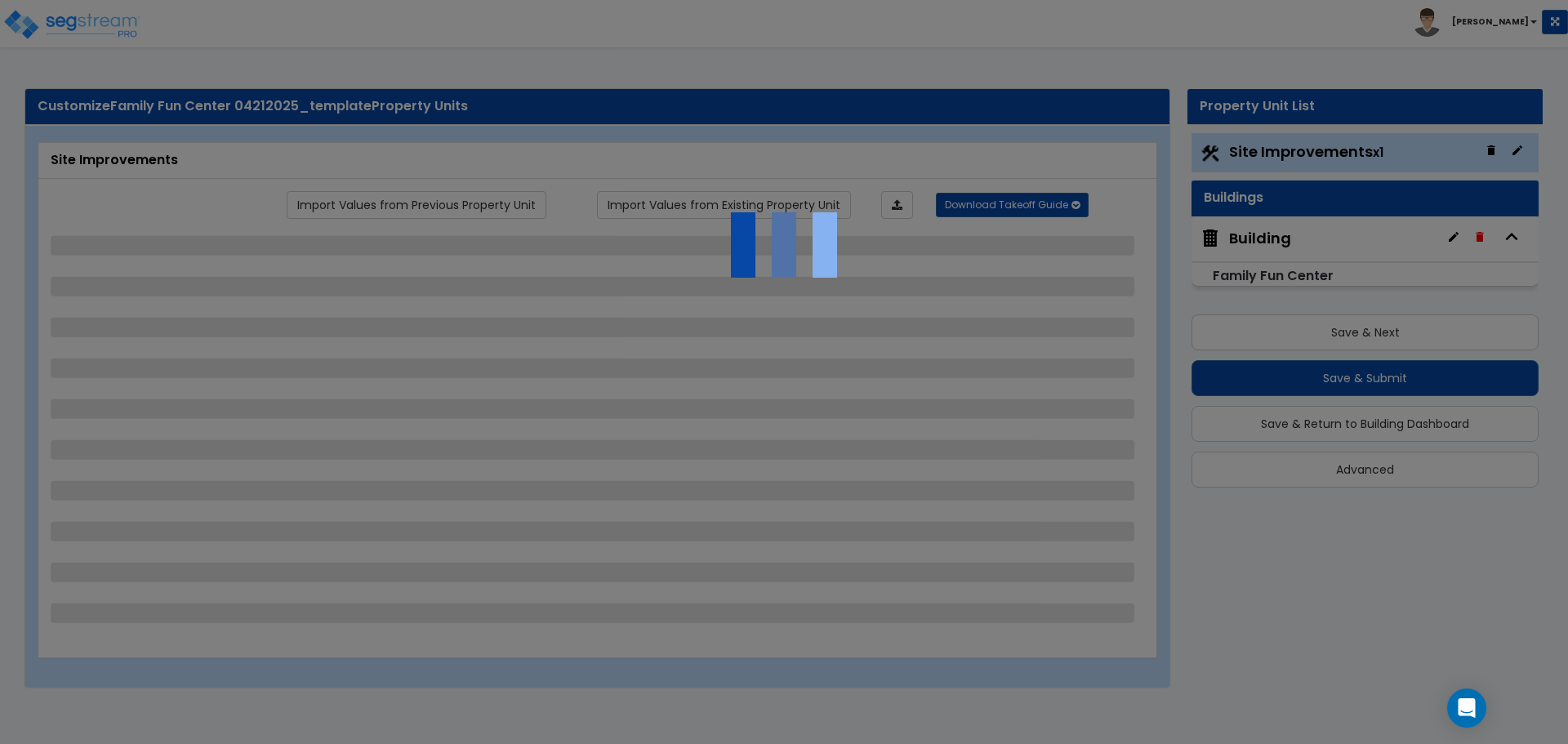
select select "6"
select select "2"
select select "1"
select select "3"
select select "2"
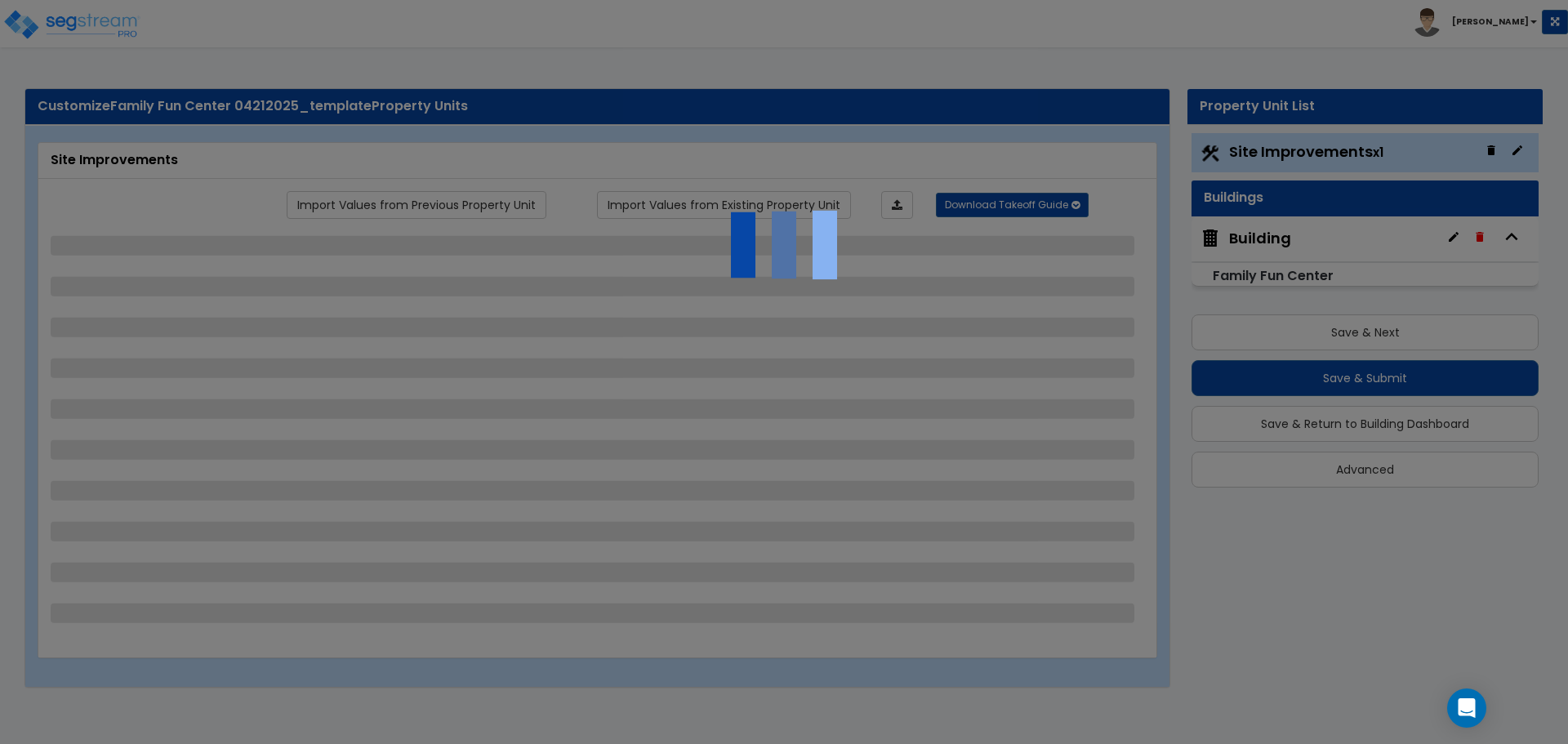
select select "2"
select select "3"
select select "4"
select select "2"
select select "1"
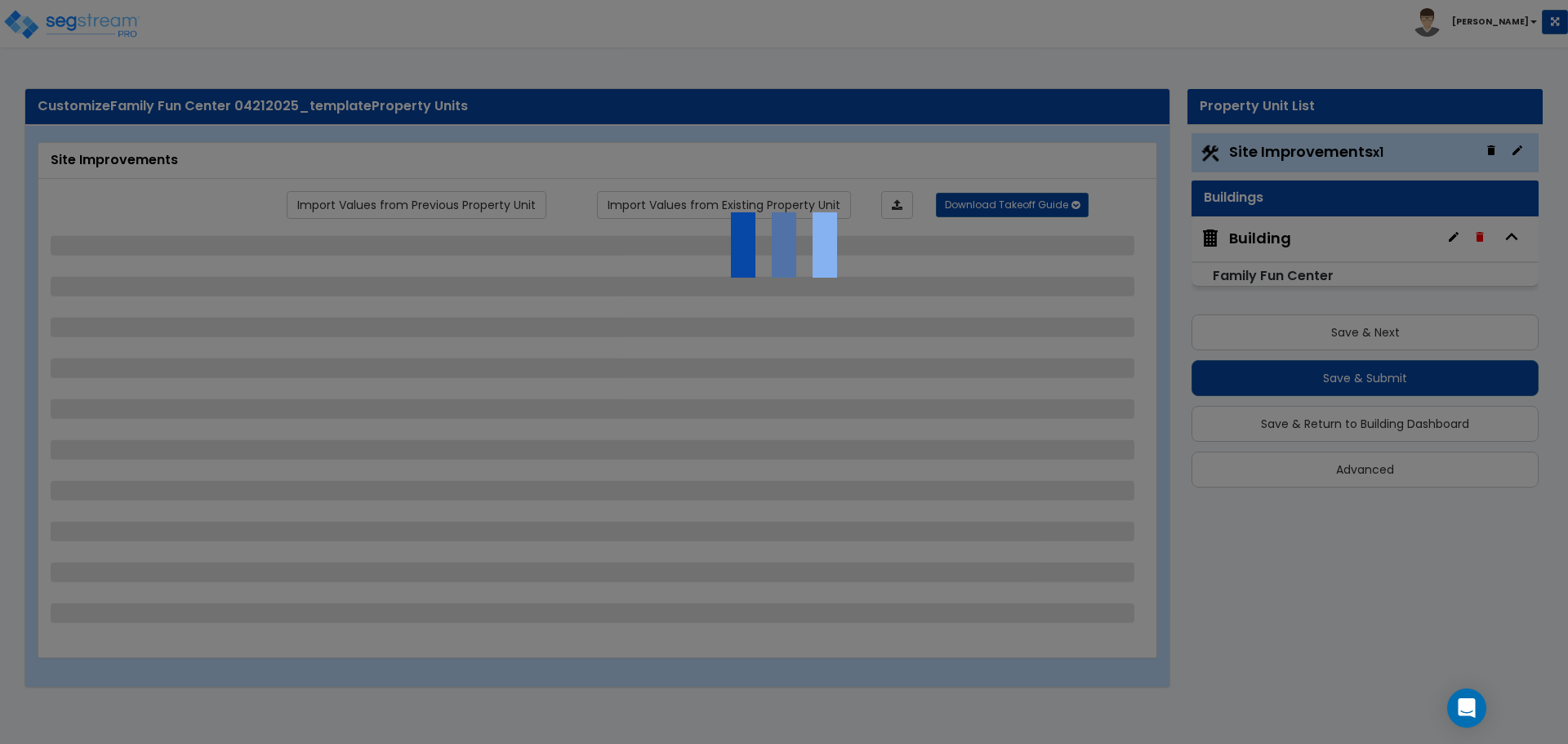
select select "8"
select select "2"
select select "3"
select select "1"
select select "20"
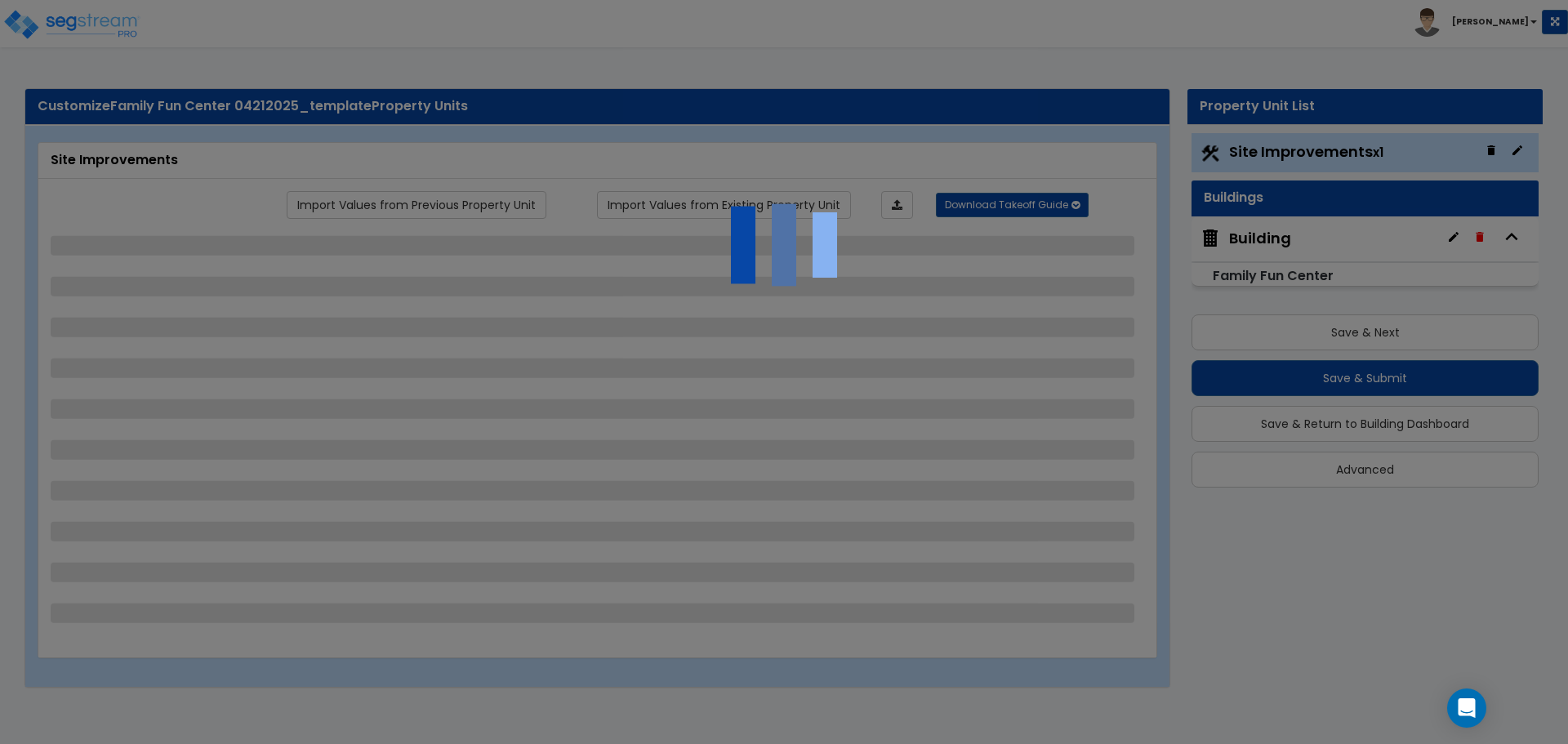
select select "2"
select select "1"
select select "3"
select select "1"
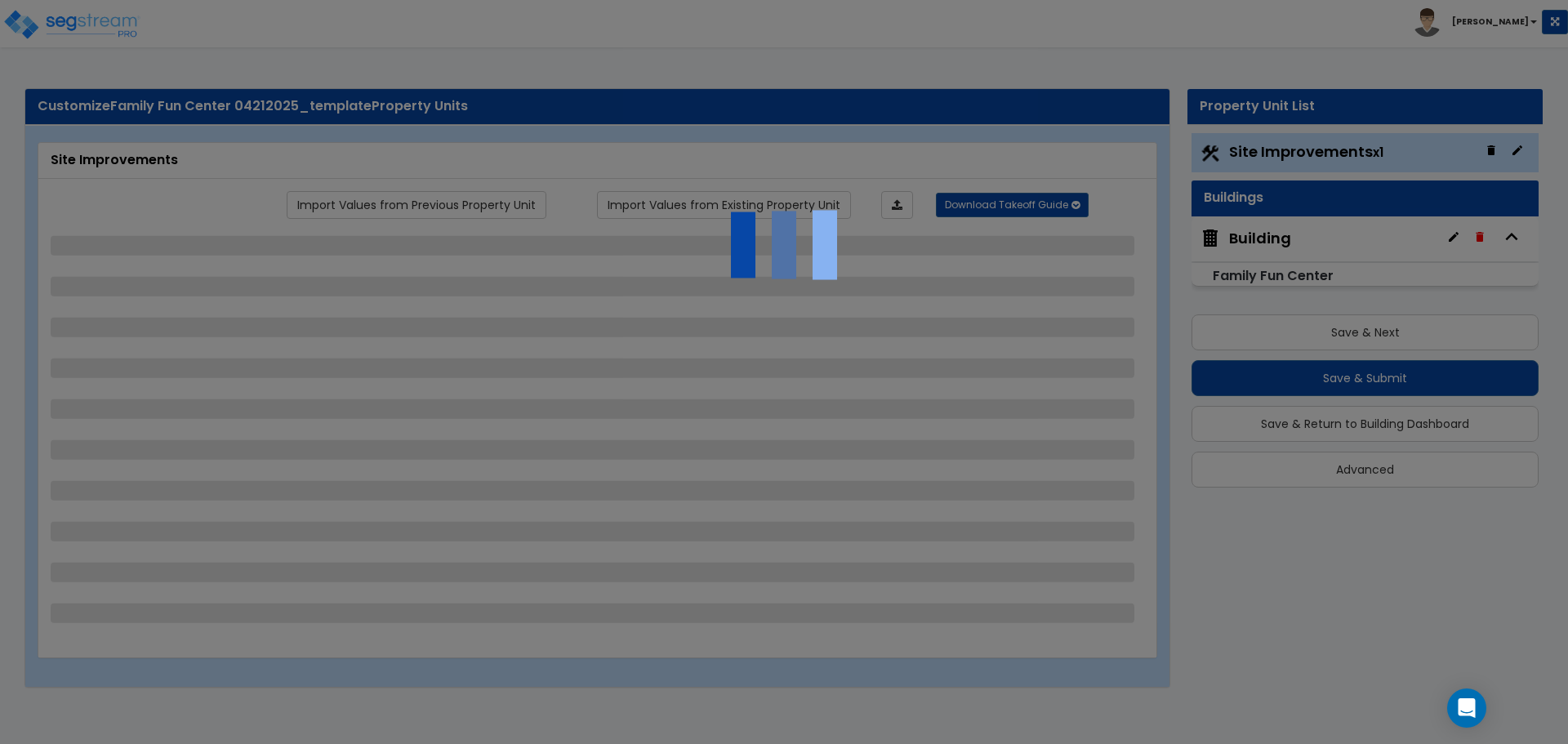
select select "2"
select select "1"
select select "4"
select select "2"
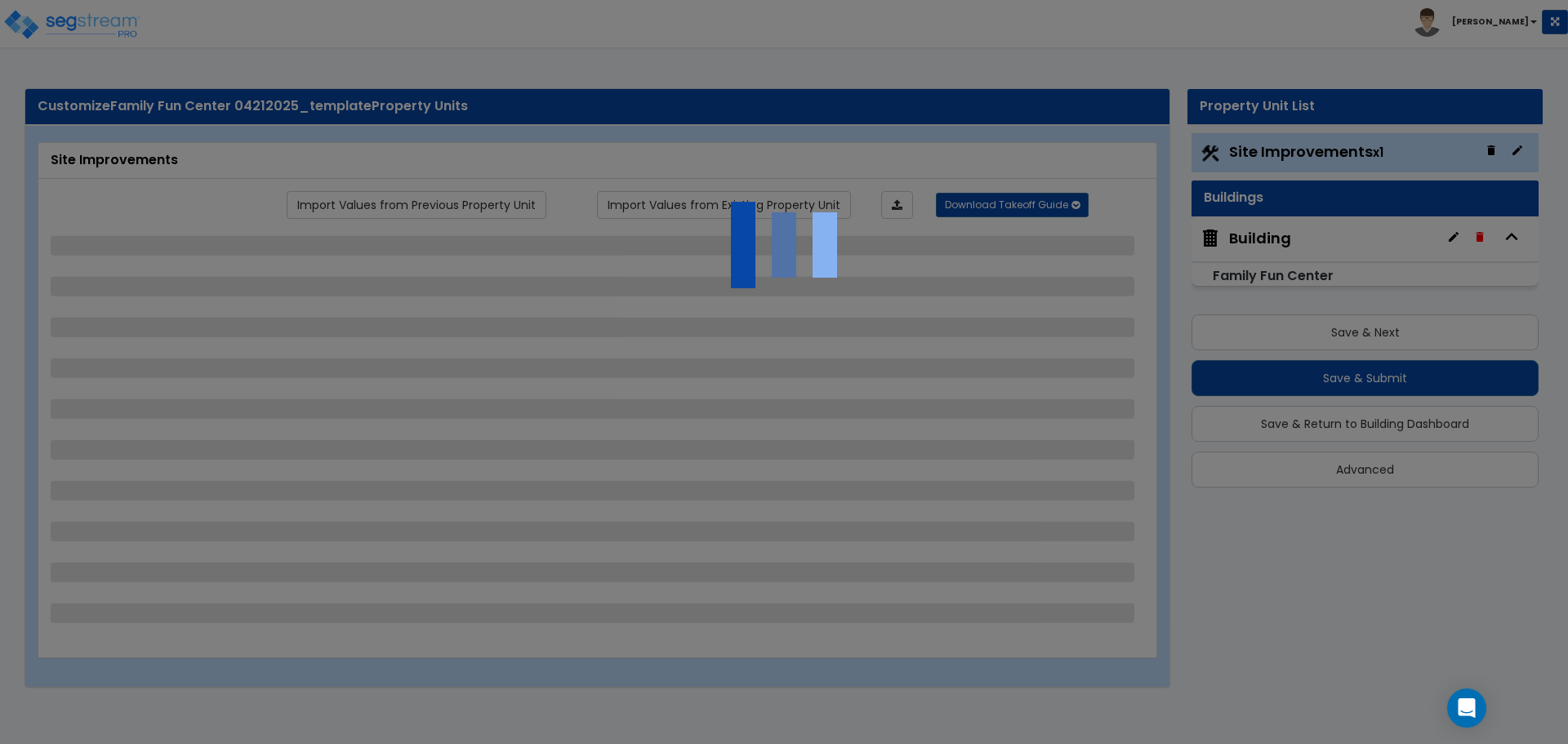
select select "1"
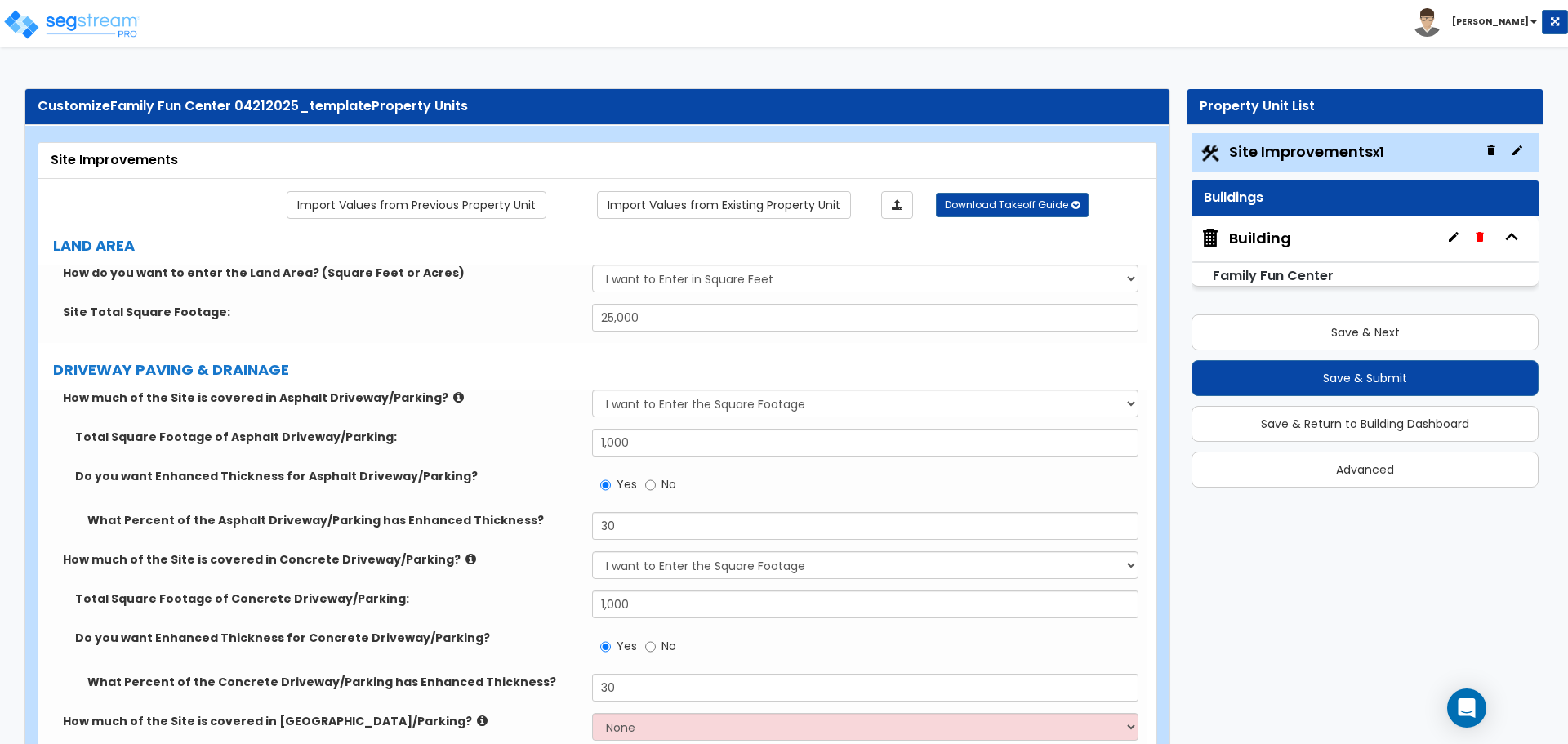
click at [1261, 243] on div "Building" at bounding box center [1260, 238] width 62 height 21
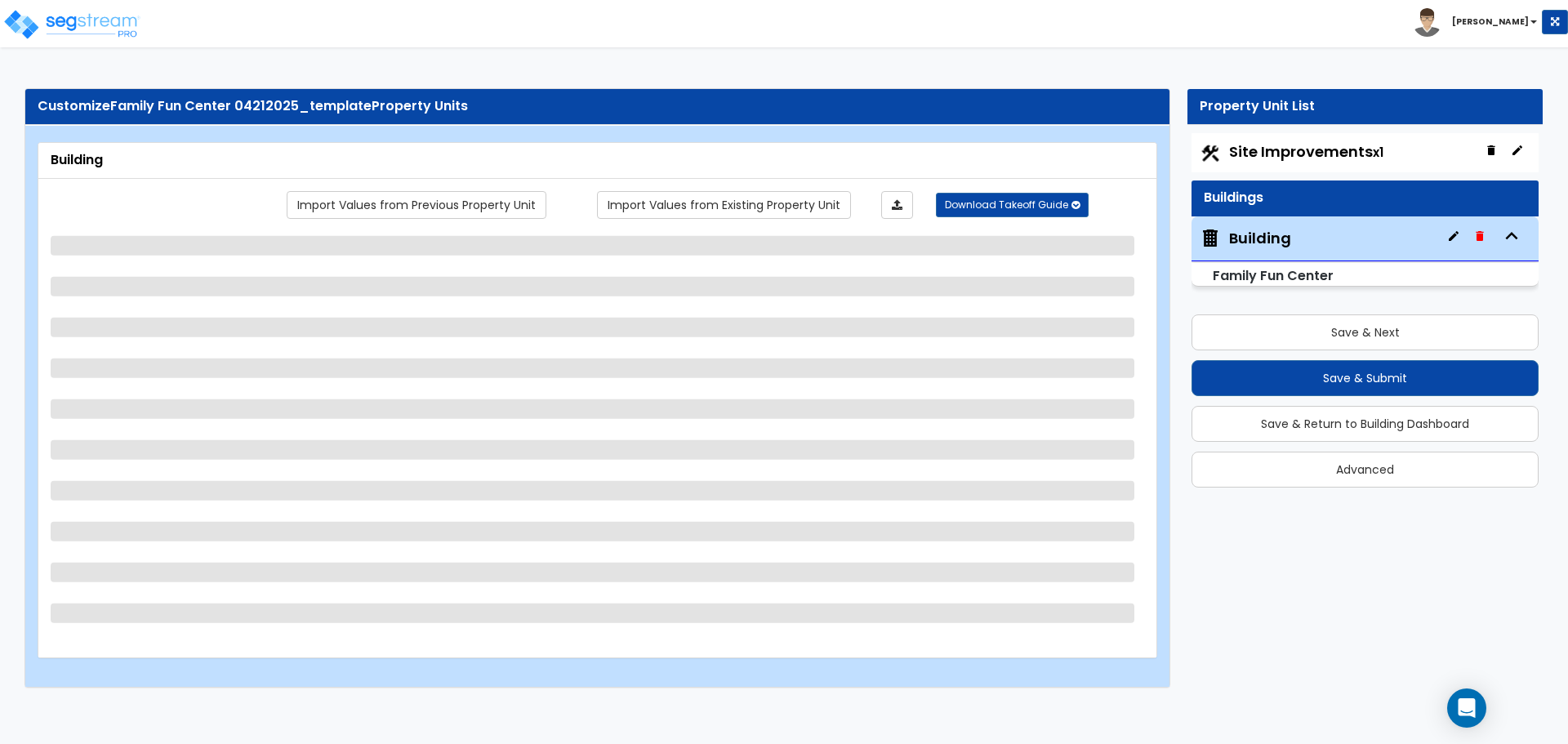
select select "3"
select select "4"
select select "1"
select select "2"
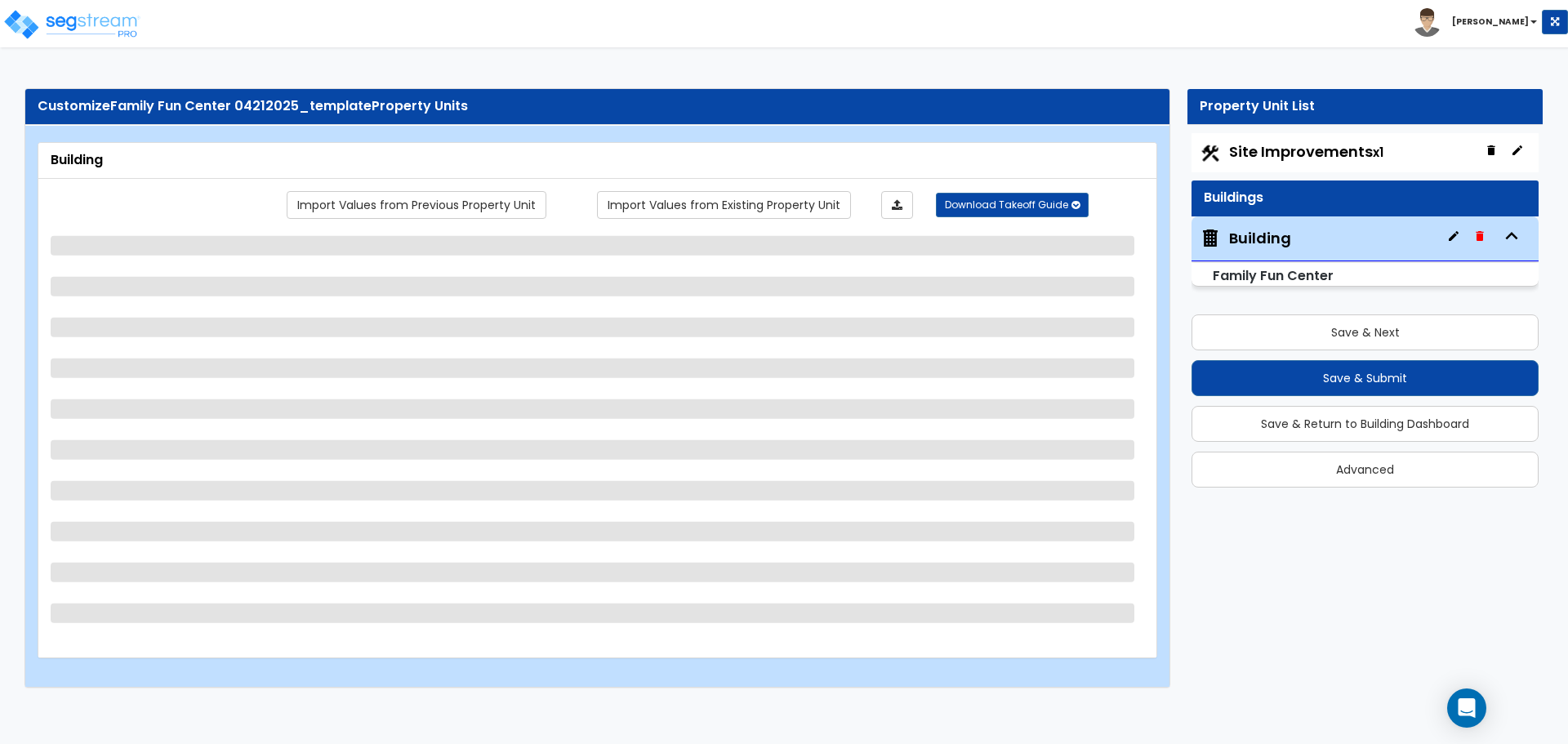
select select "2"
select select "8"
select select "3"
select select "8"
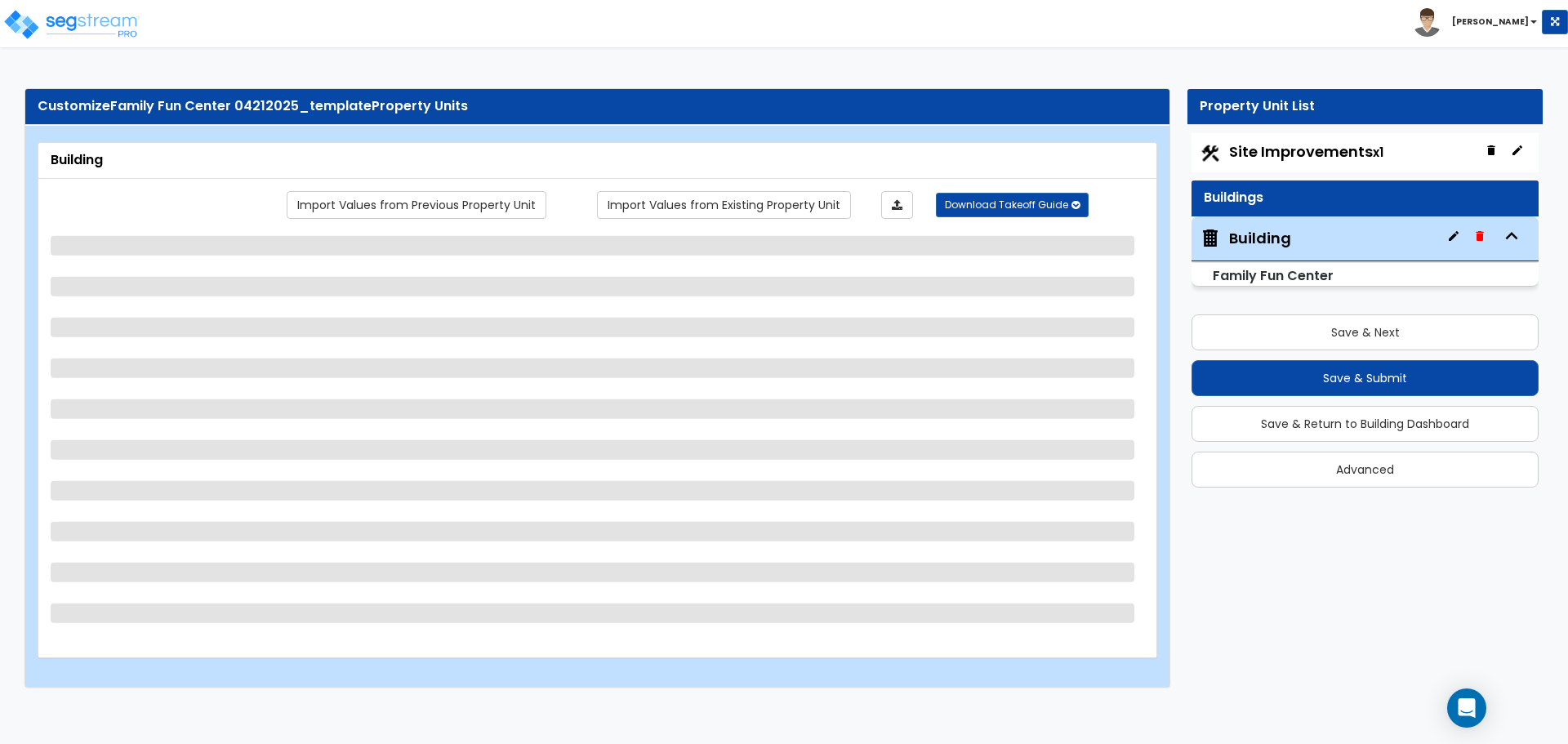
select select "11"
select select "10"
select select "2"
select select "4"
select select "1"
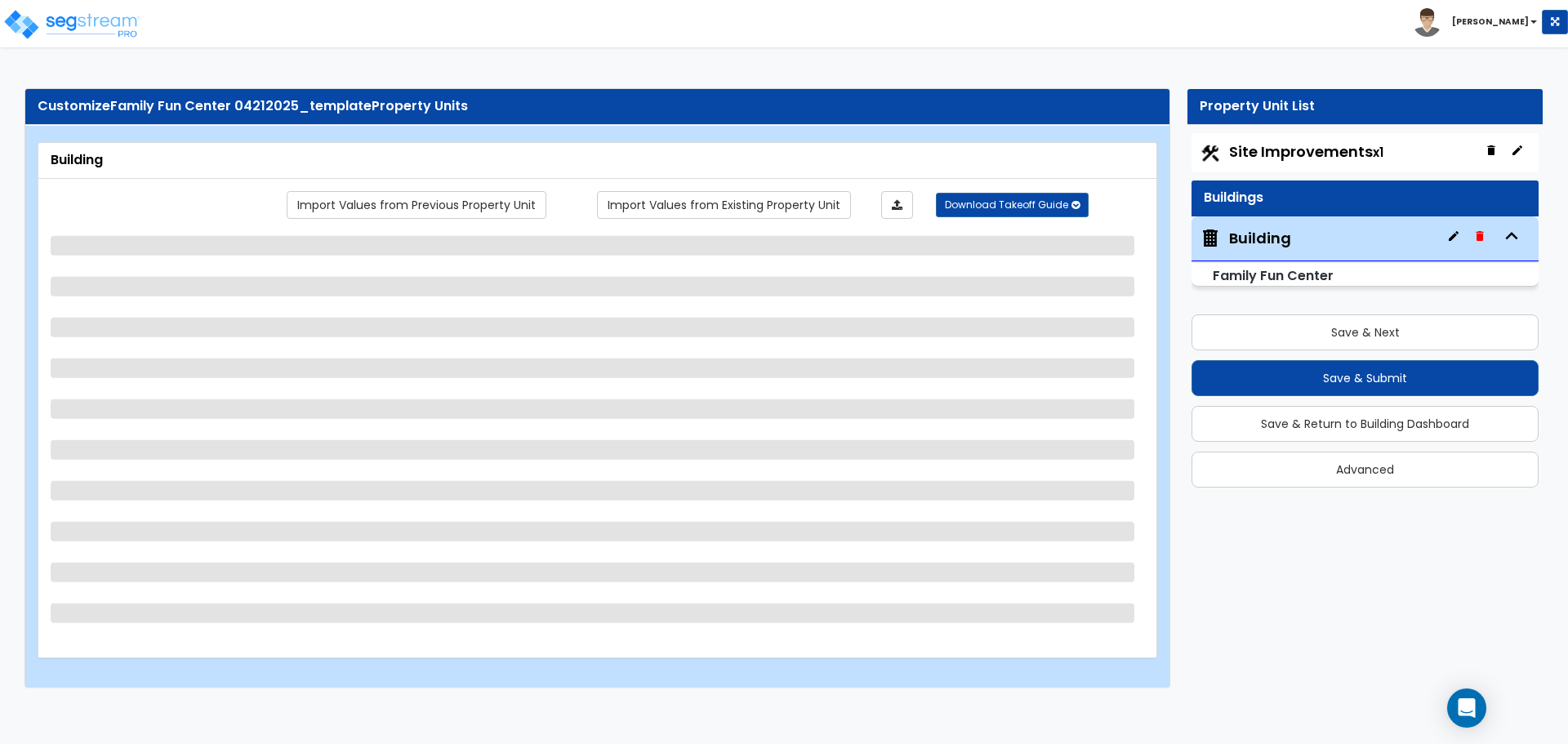
select select "2"
select select "3"
select select "7"
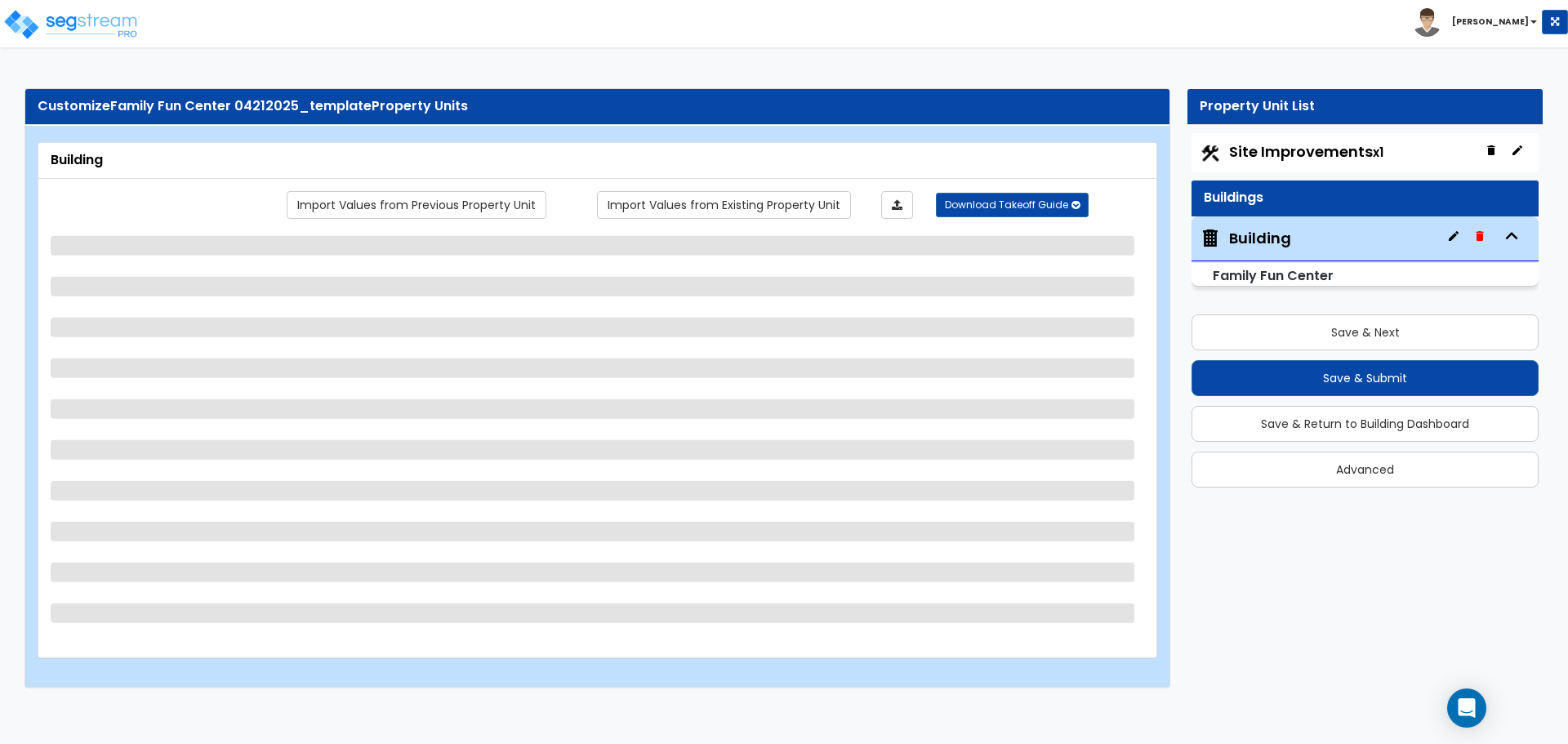
select select "1"
select select "3"
select select "1"
select select "2"
select select "3"
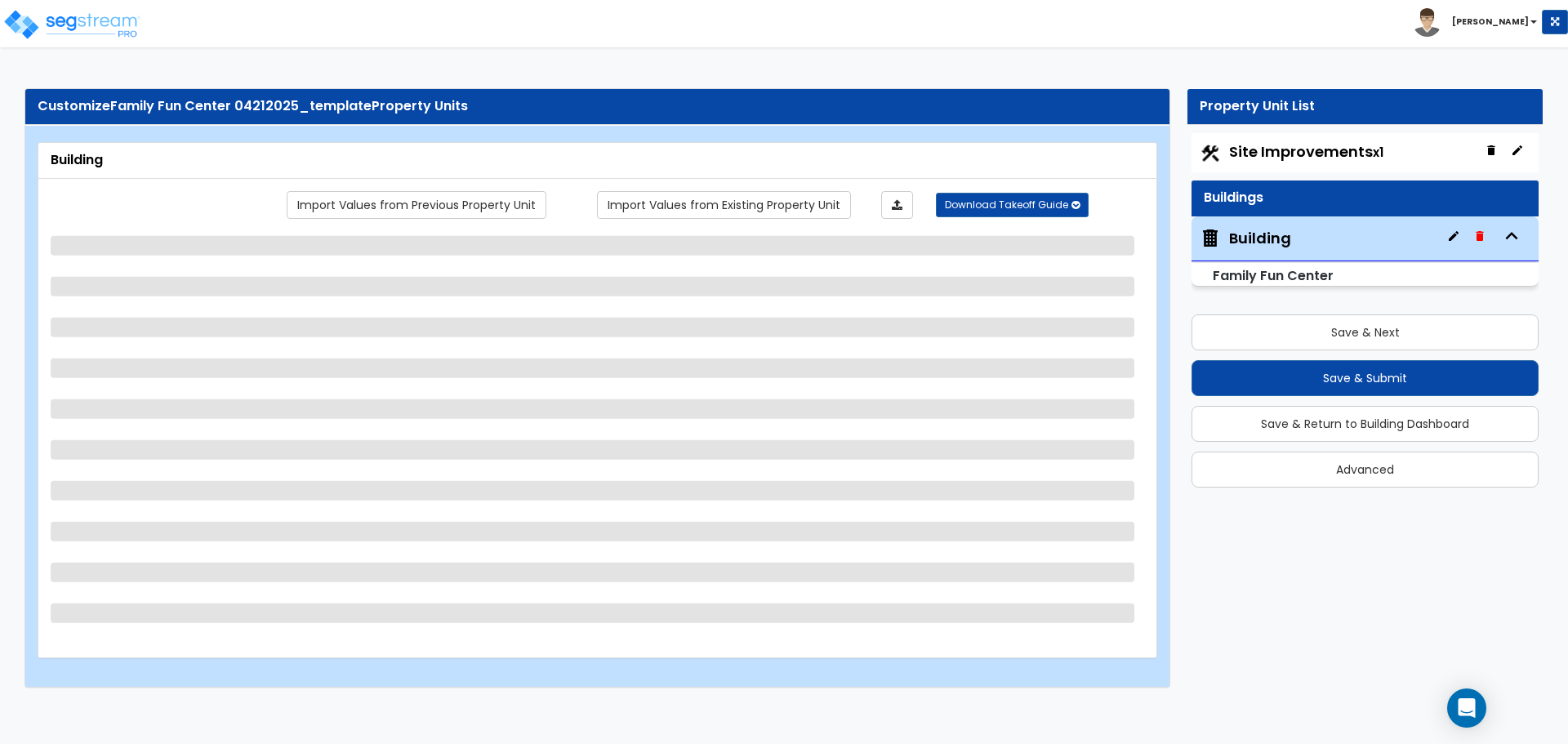
select select "7"
select select "4"
select select "3"
select select "2"
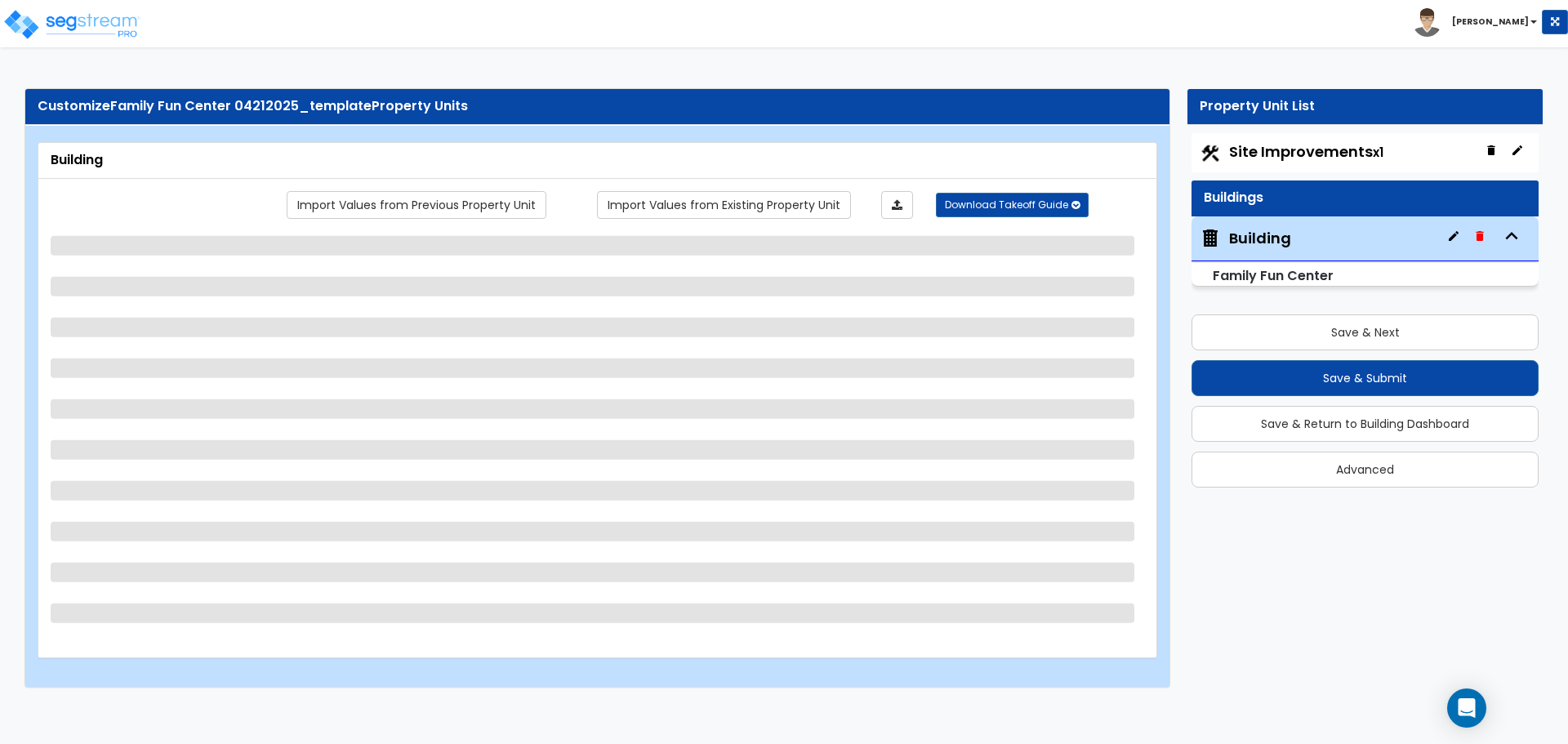
select select "3"
select select "4"
select select "2"
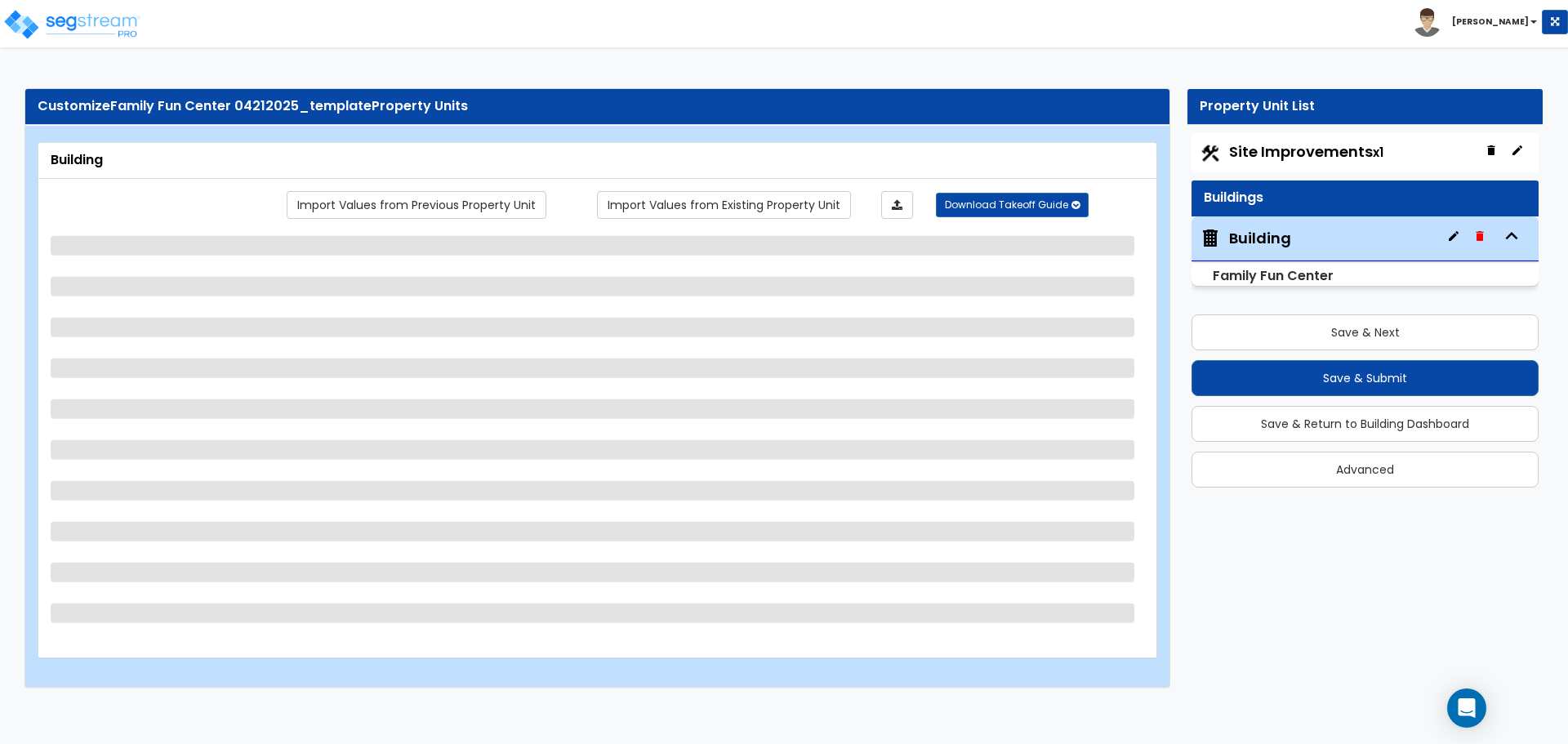
select select "2"
select select "7"
select select "1"
select select "3"
select select "1"
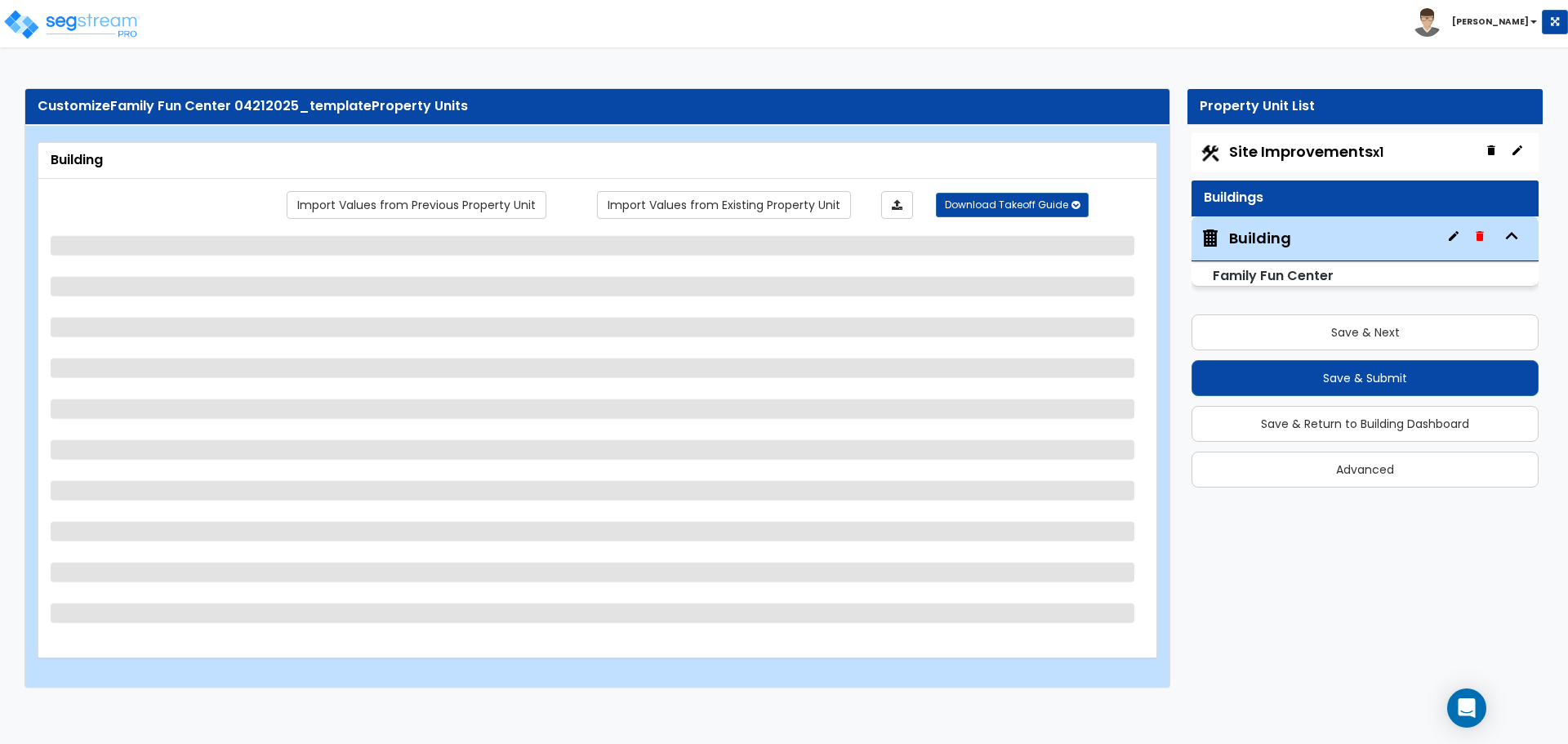
select select "3"
select select "1"
select select "2"
select select "1"
select select "3"
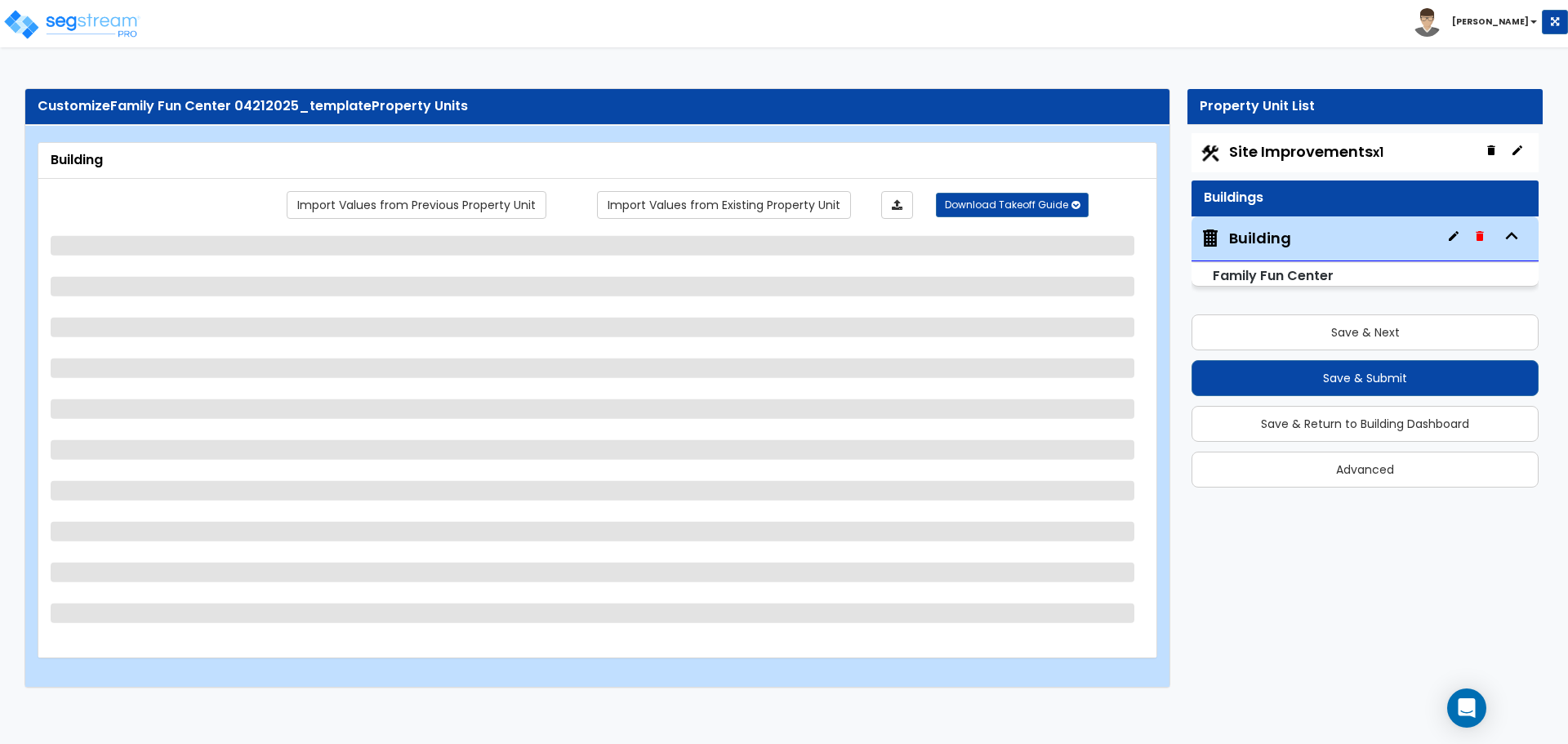
select select "1"
select select "2"
select select "3"
select select "1"
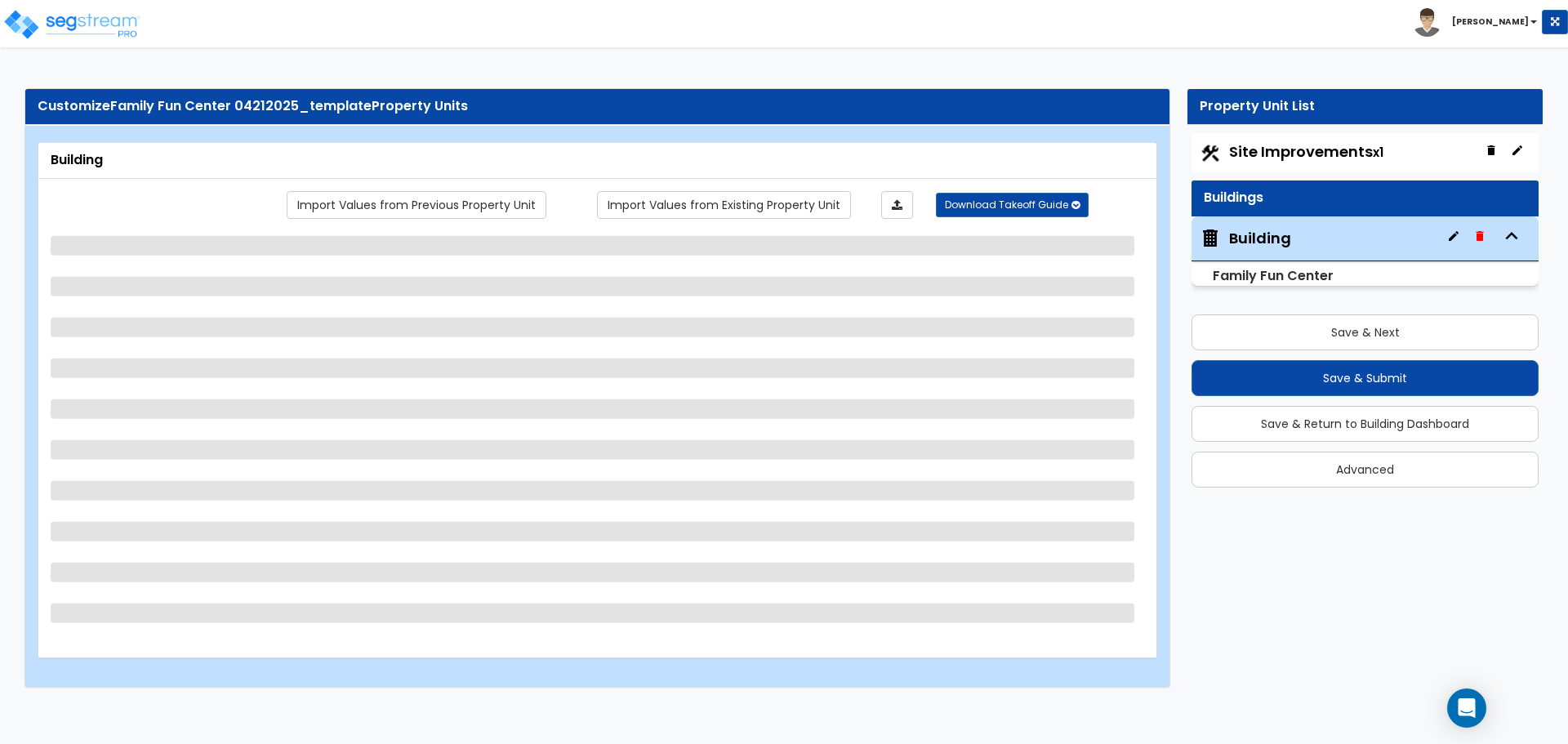
select select "1"
select select "3"
select select "2"
select select "4"
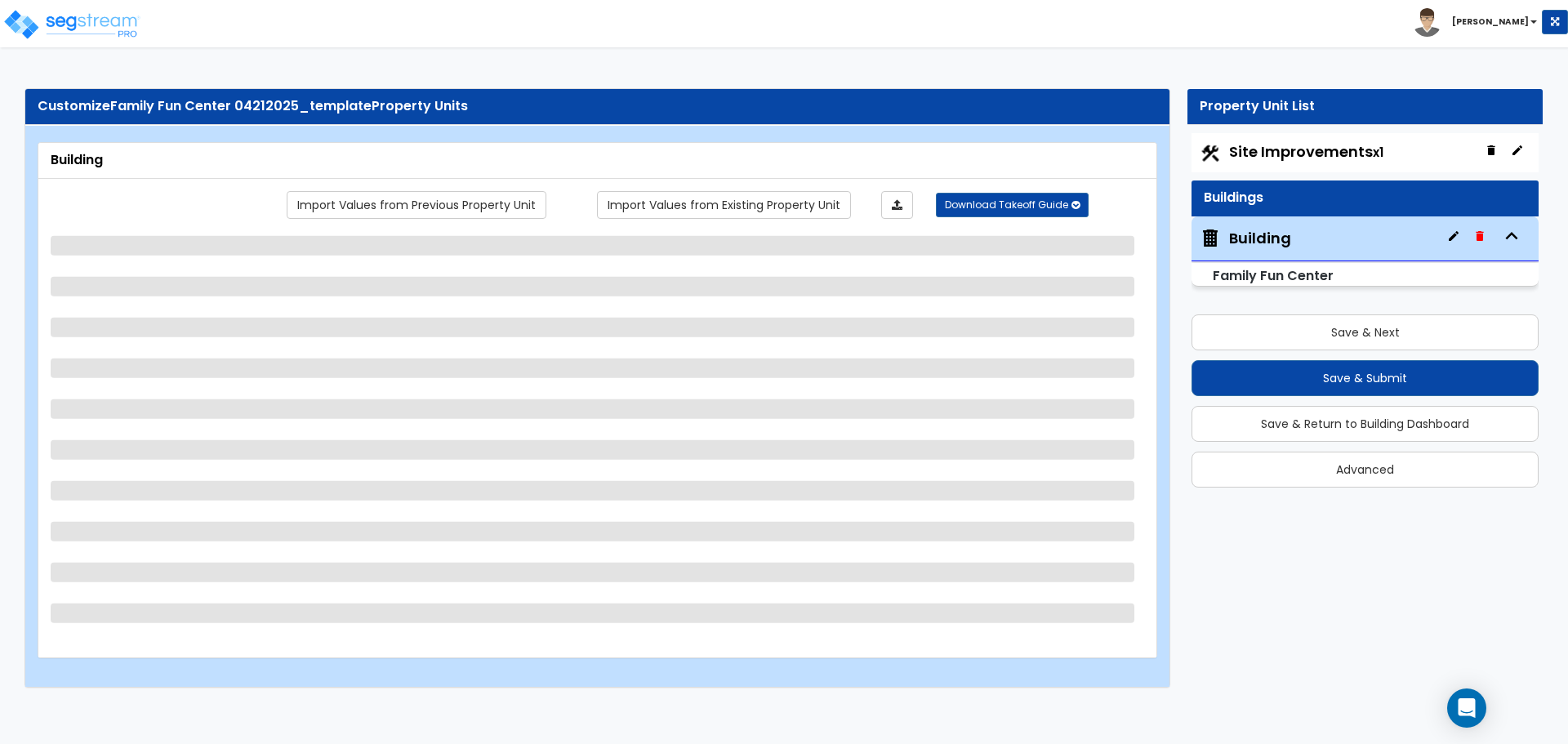
select select "3"
select select "2"
select select "5"
select select "1"
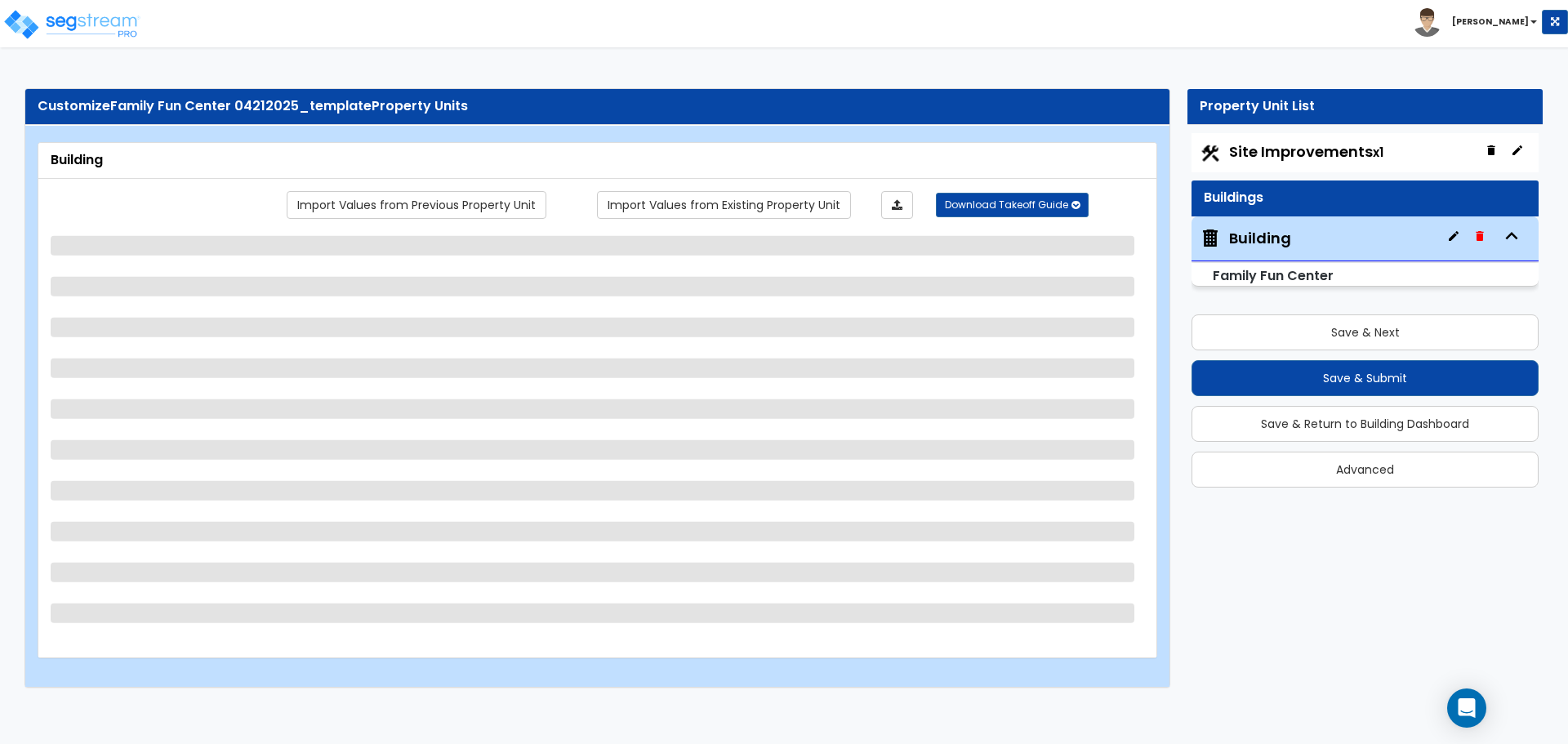
select select "4"
select select "2"
select select "6"
select select "2"
select select "3"
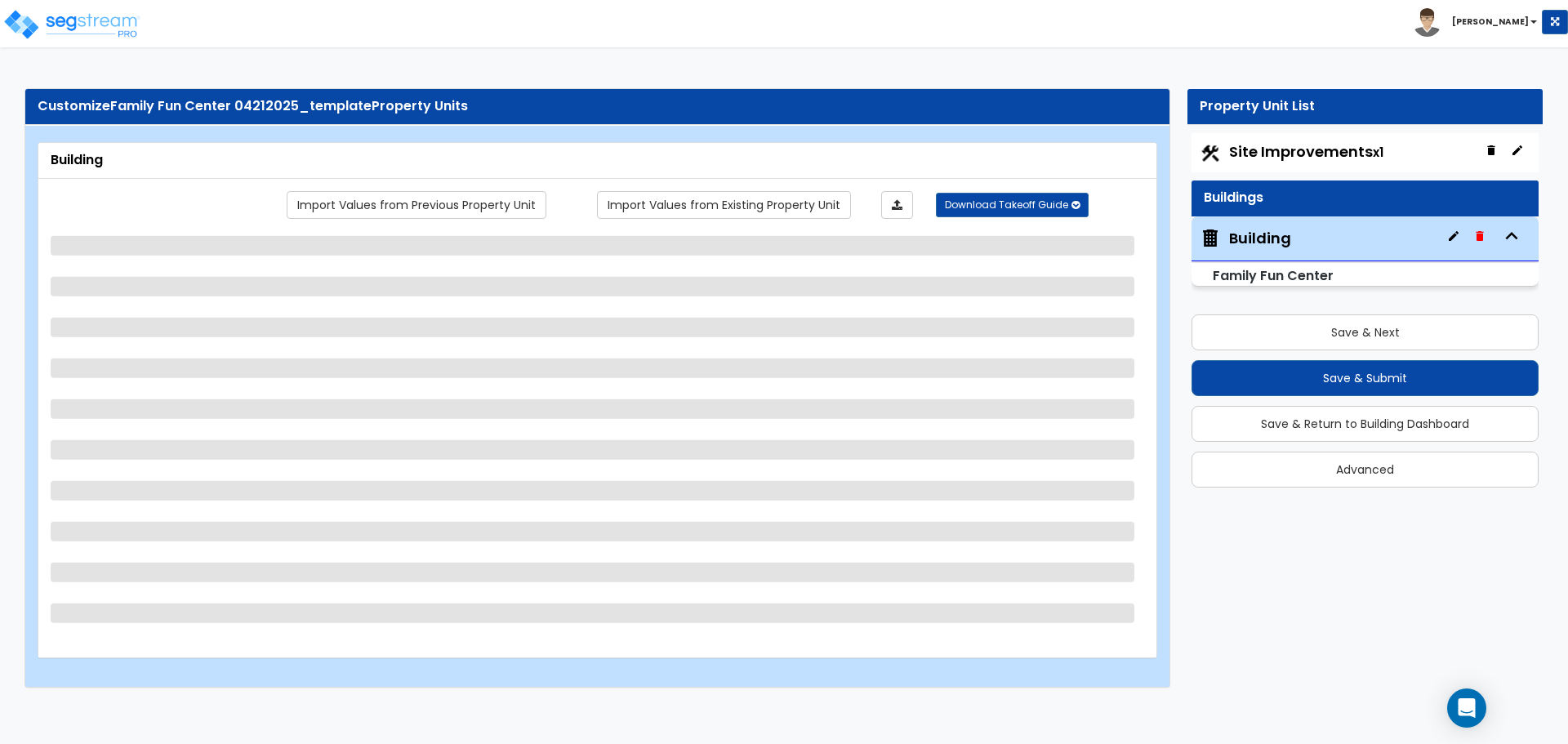
select select "2"
select select "1"
select select "2"
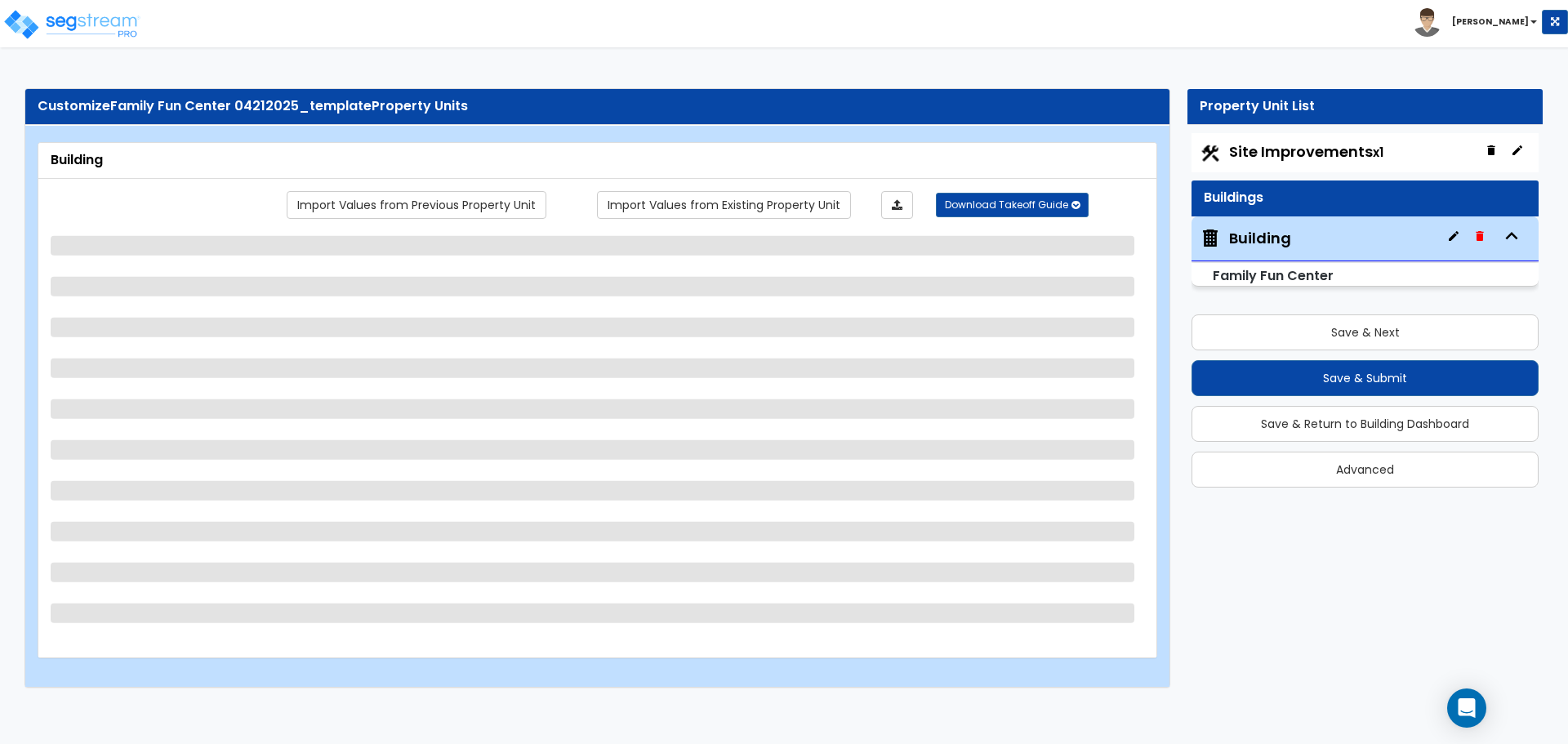
select select "7"
select select "1"
select select "2"
select select "3"
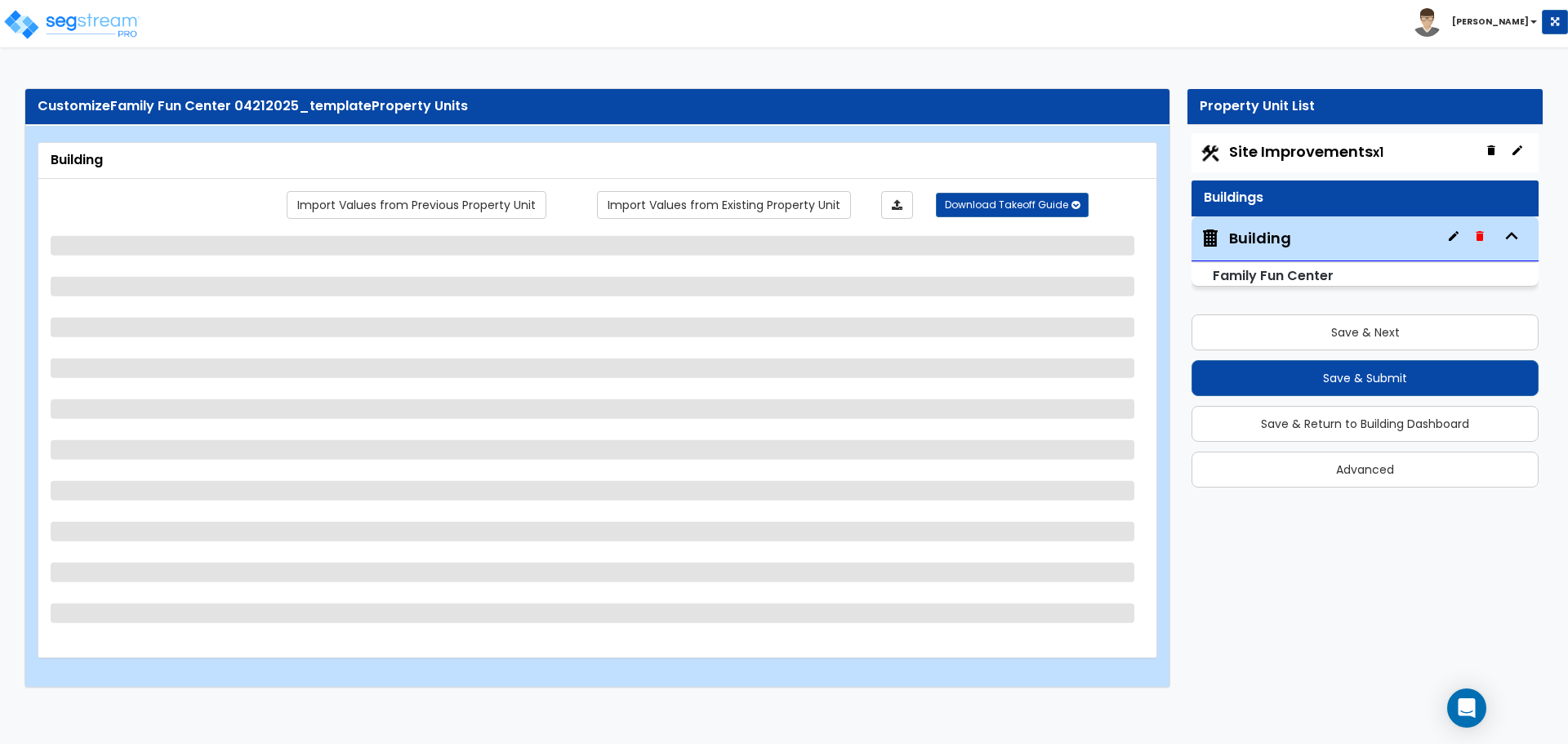
select select "1"
select select "8"
select select "2"
select select "1"
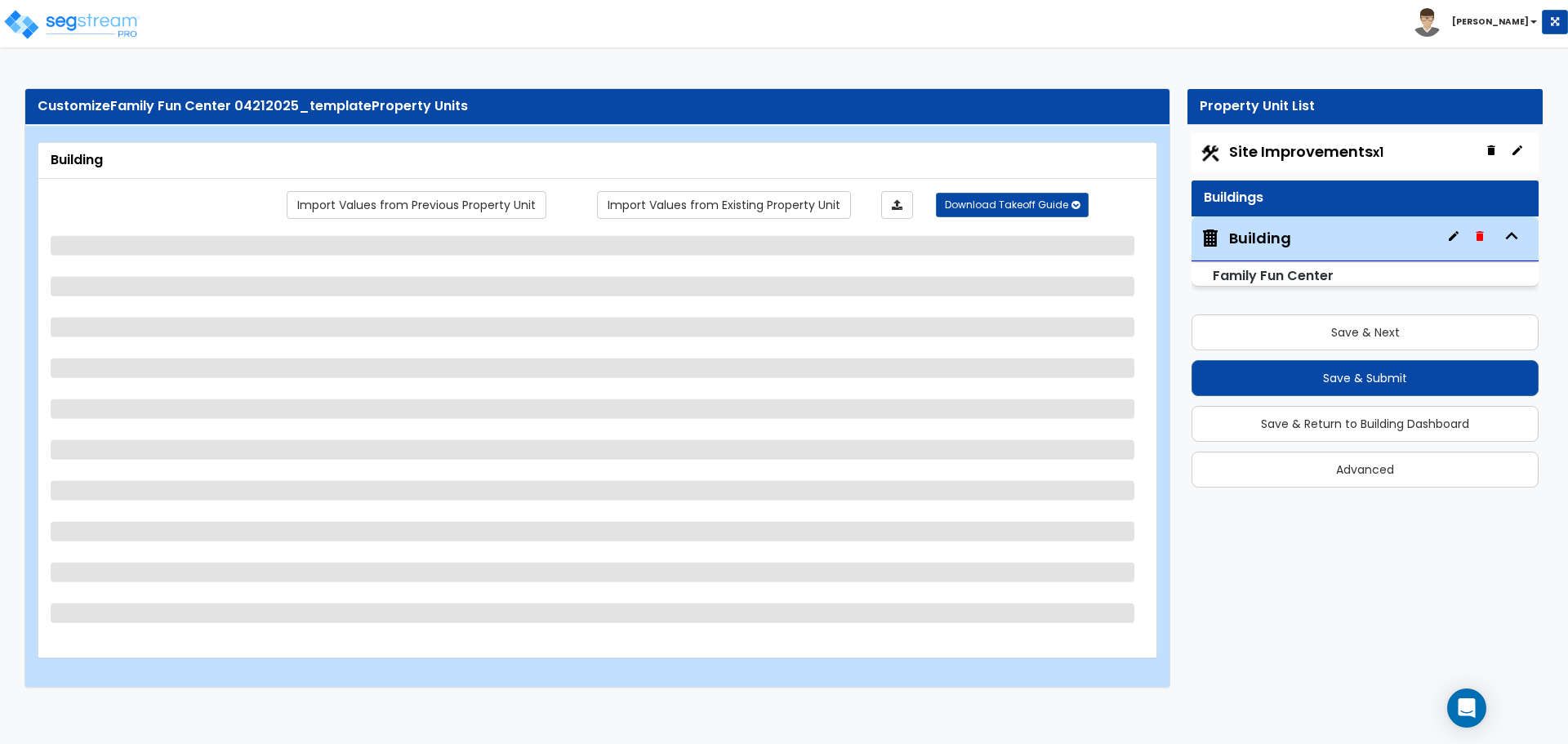
select select "1"
select select "2"
select select "4"
select select "6"
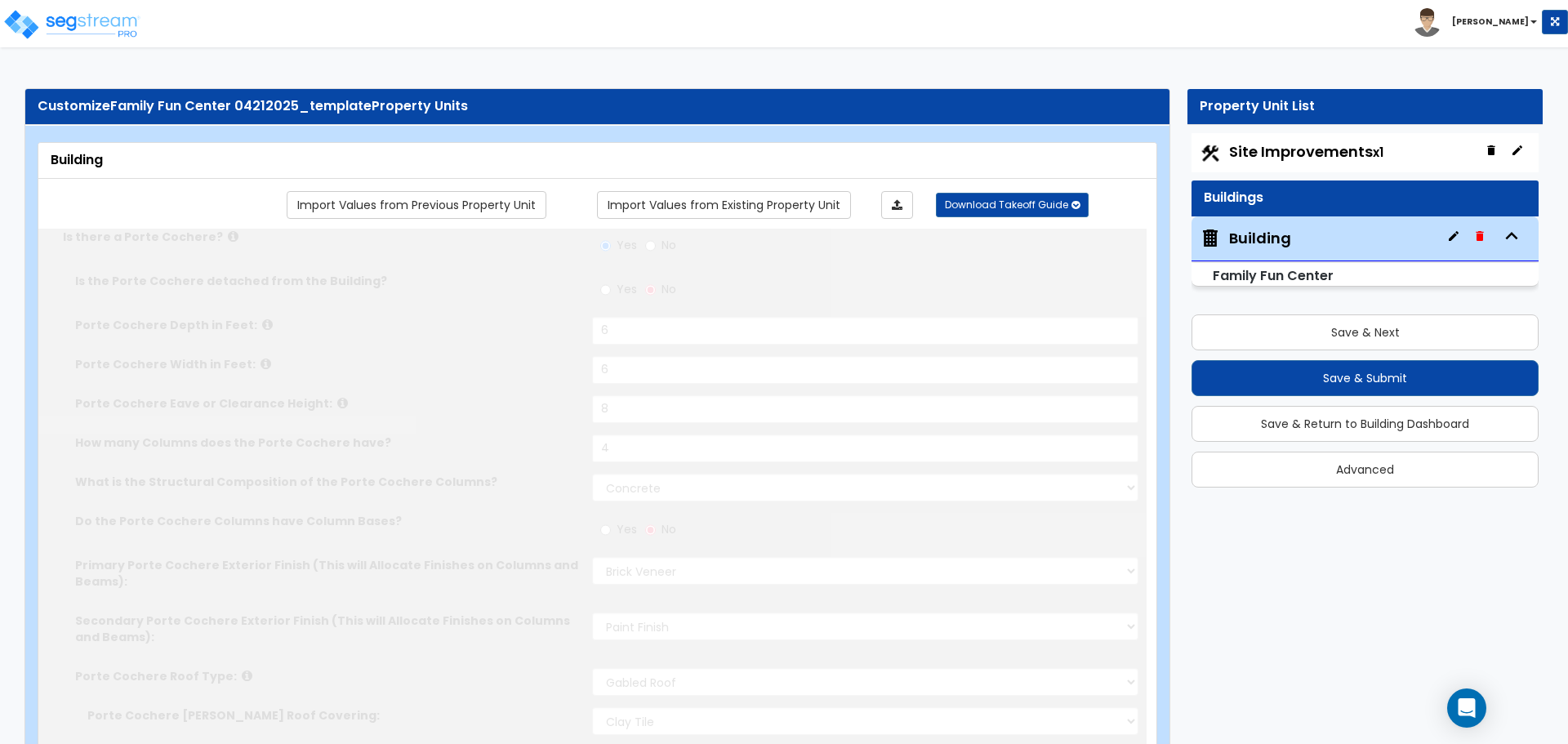
type input "50"
select select "1"
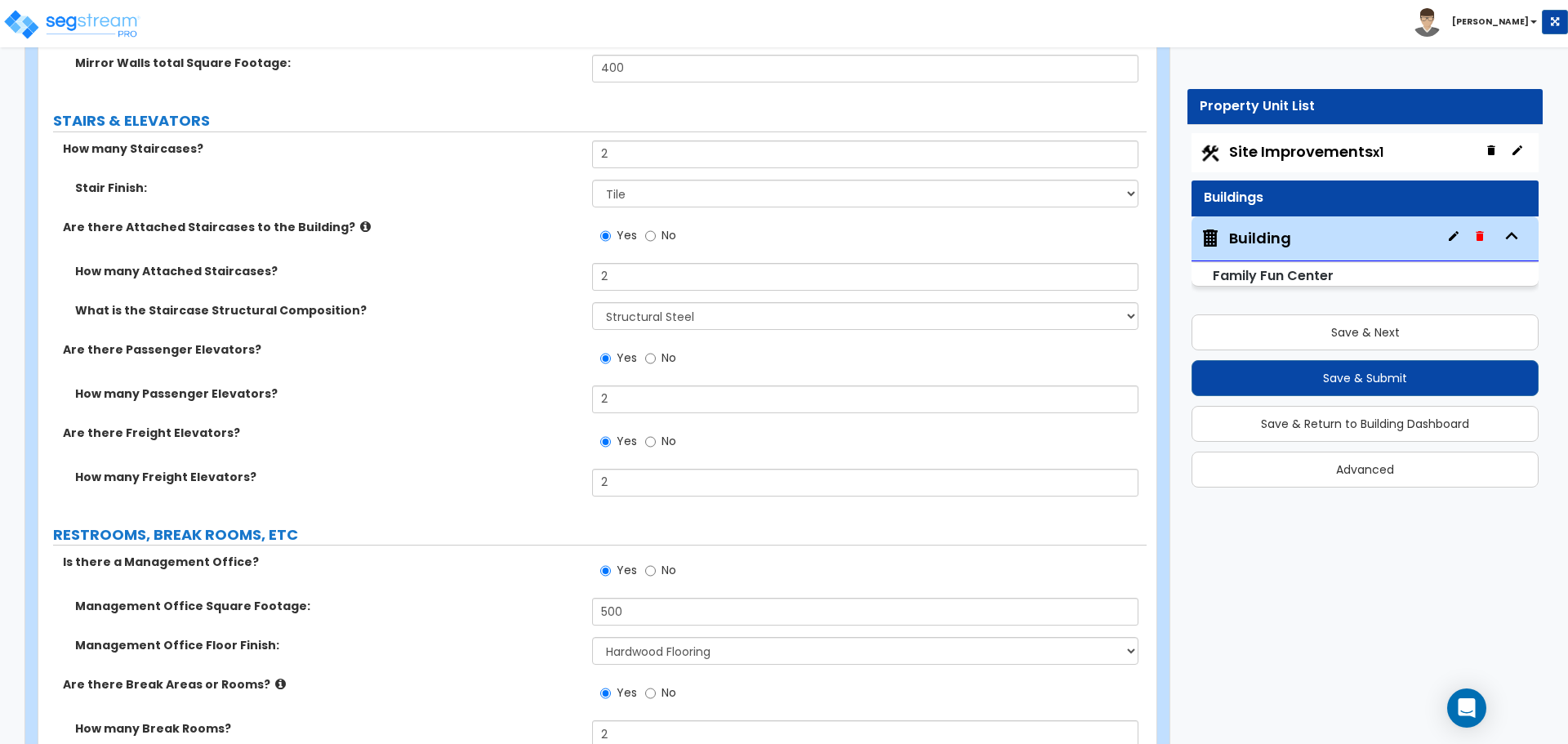
scroll to position [10264, 0]
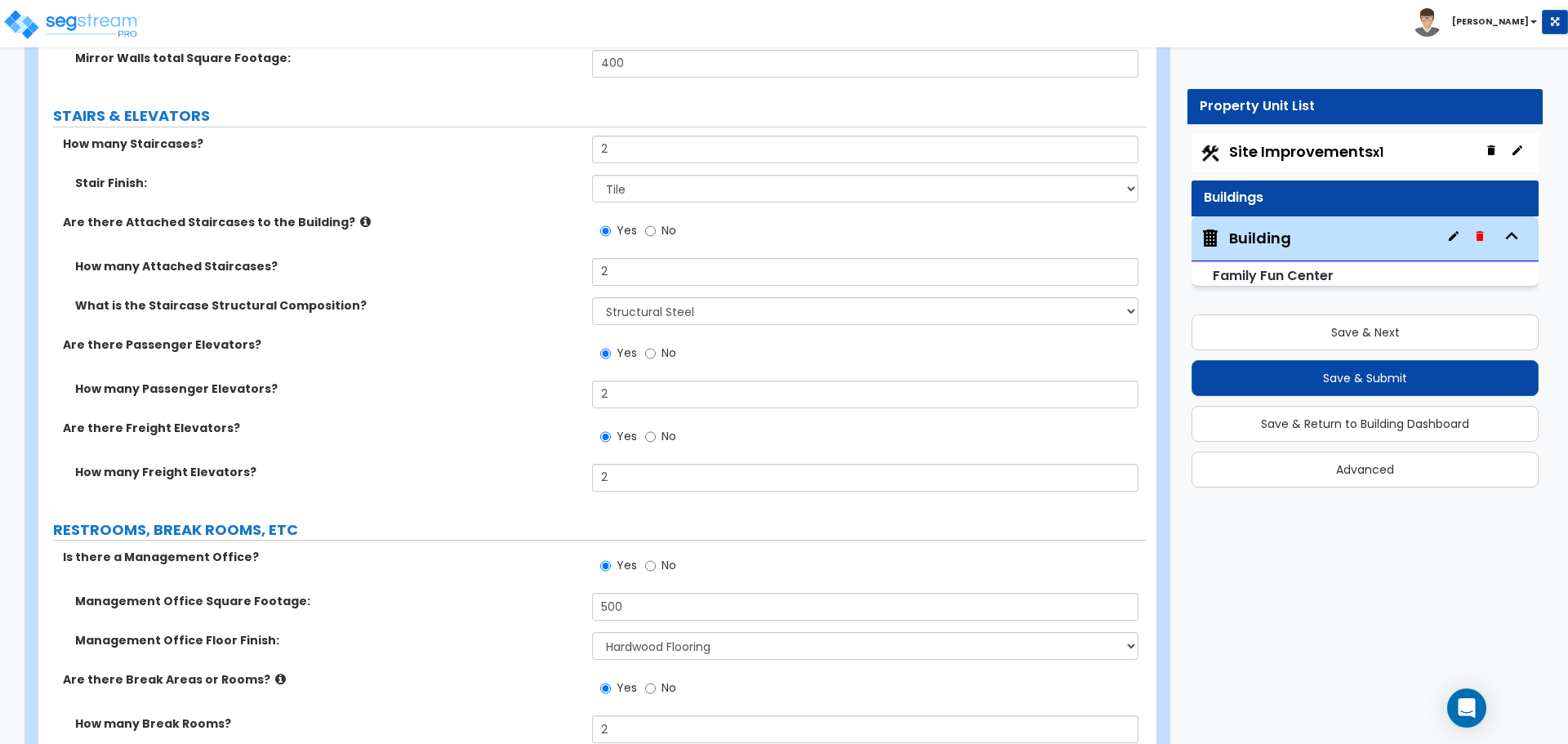
click at [664, 351] on span "No" at bounding box center [669, 352] width 14 height 16
click at [656, 351] on input "No" at bounding box center [650, 353] width 11 height 18
radio input "false"
radio input "true"
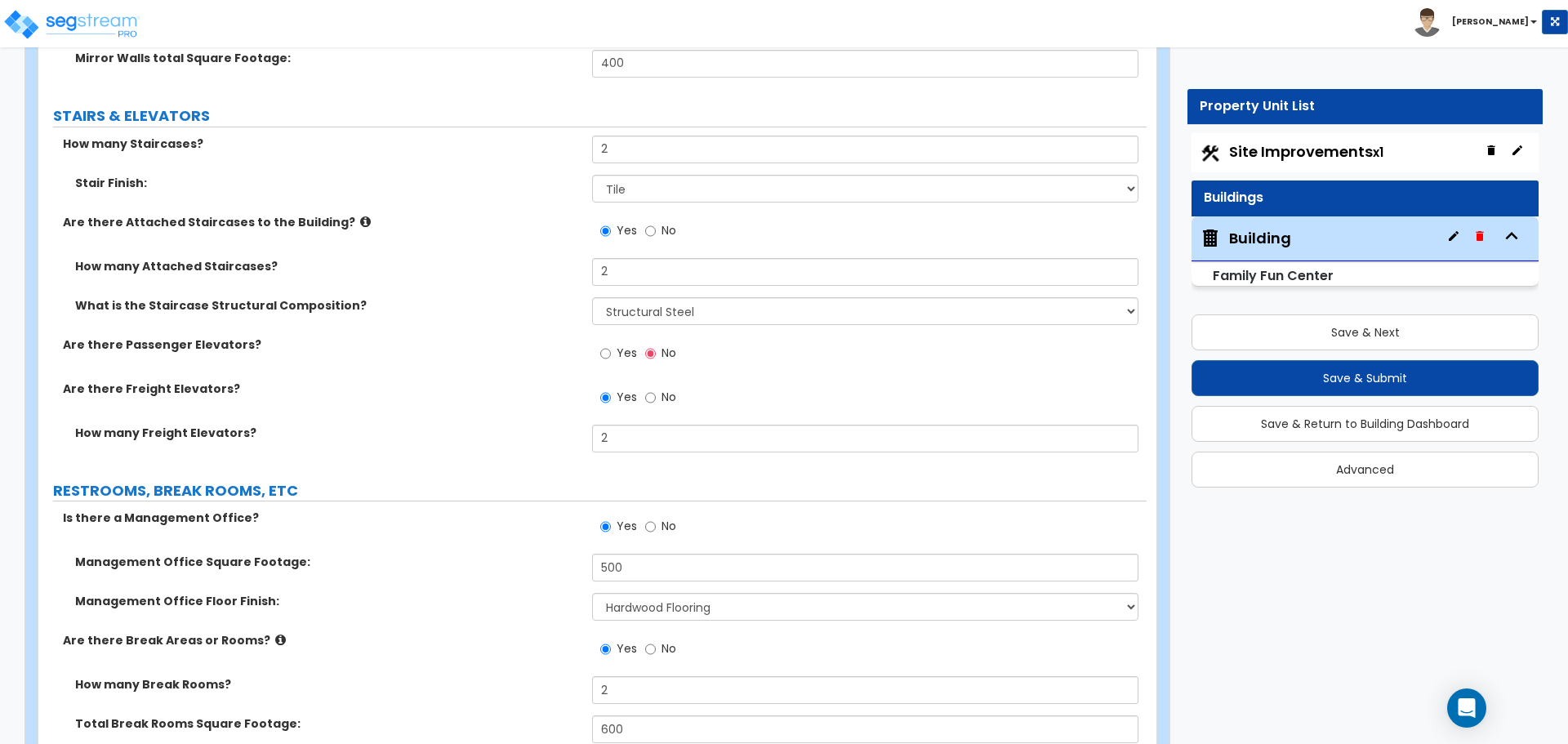
click at [621, 348] on span "Yes" at bounding box center [626, 352] width 20 height 16
click at [611, 348] on input "Yes" at bounding box center [605, 353] width 11 height 18
radio input "true"
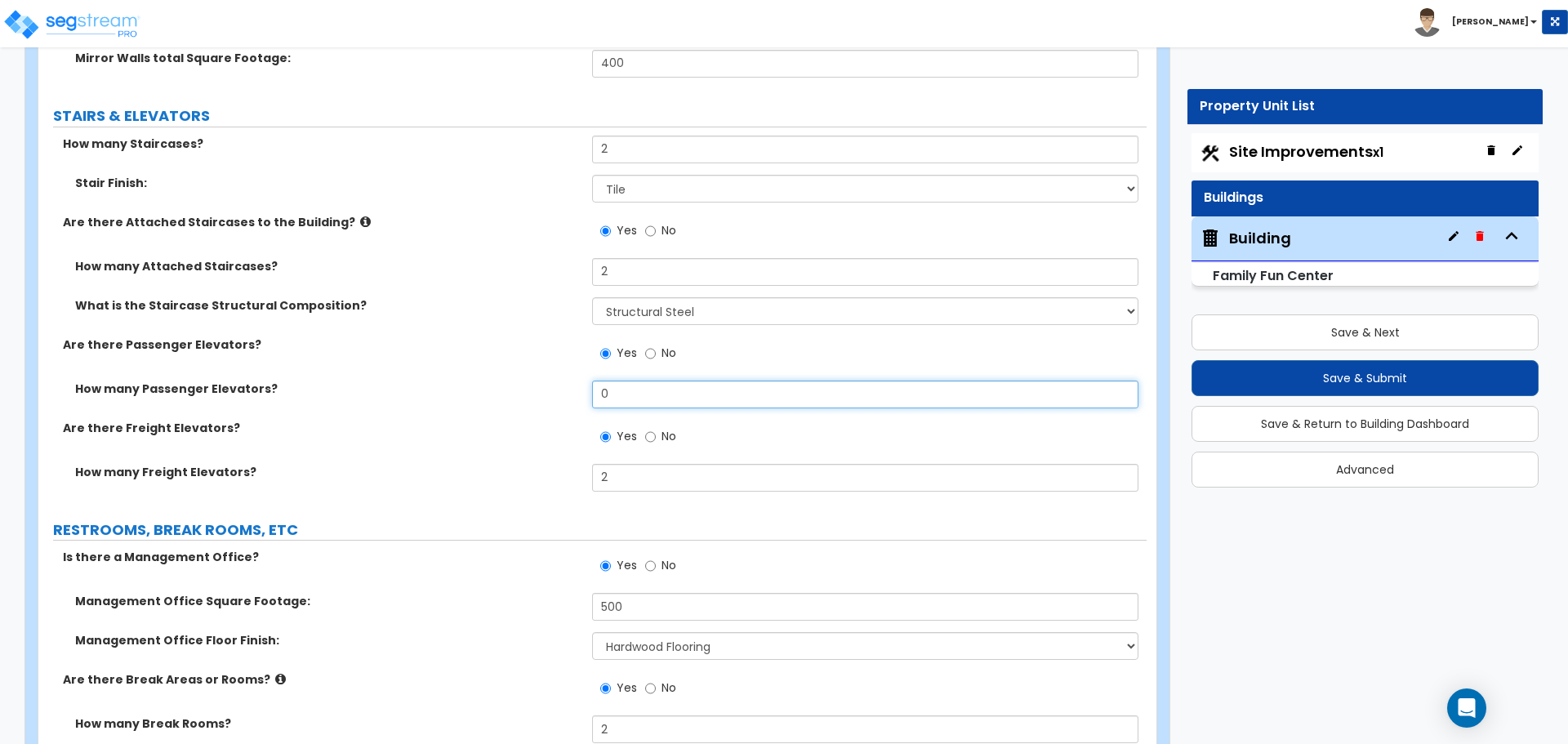
drag, startPoint x: 644, startPoint y: 394, endPoint x: 556, endPoint y: 380, distance: 89.1
click at [556, 380] on div "How many Passenger Elevators? 0" at bounding box center [592, 400] width 1109 height 40
type input "2"
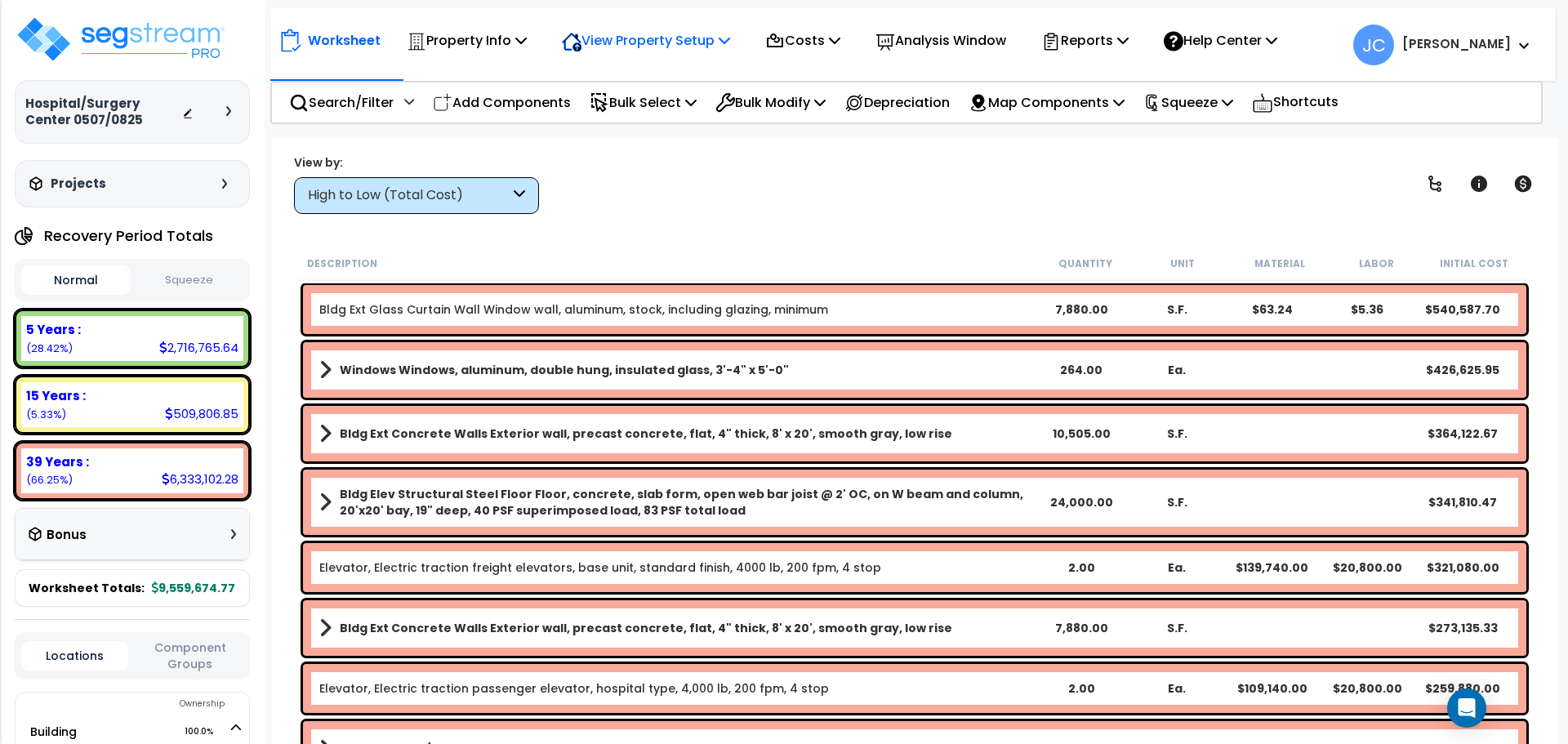
click at [527, 56] on div "View Property Setup" at bounding box center [467, 41] width 120 height 39
click at [642, 107] on link "View Questionnaire" at bounding box center [635, 112] width 162 height 33
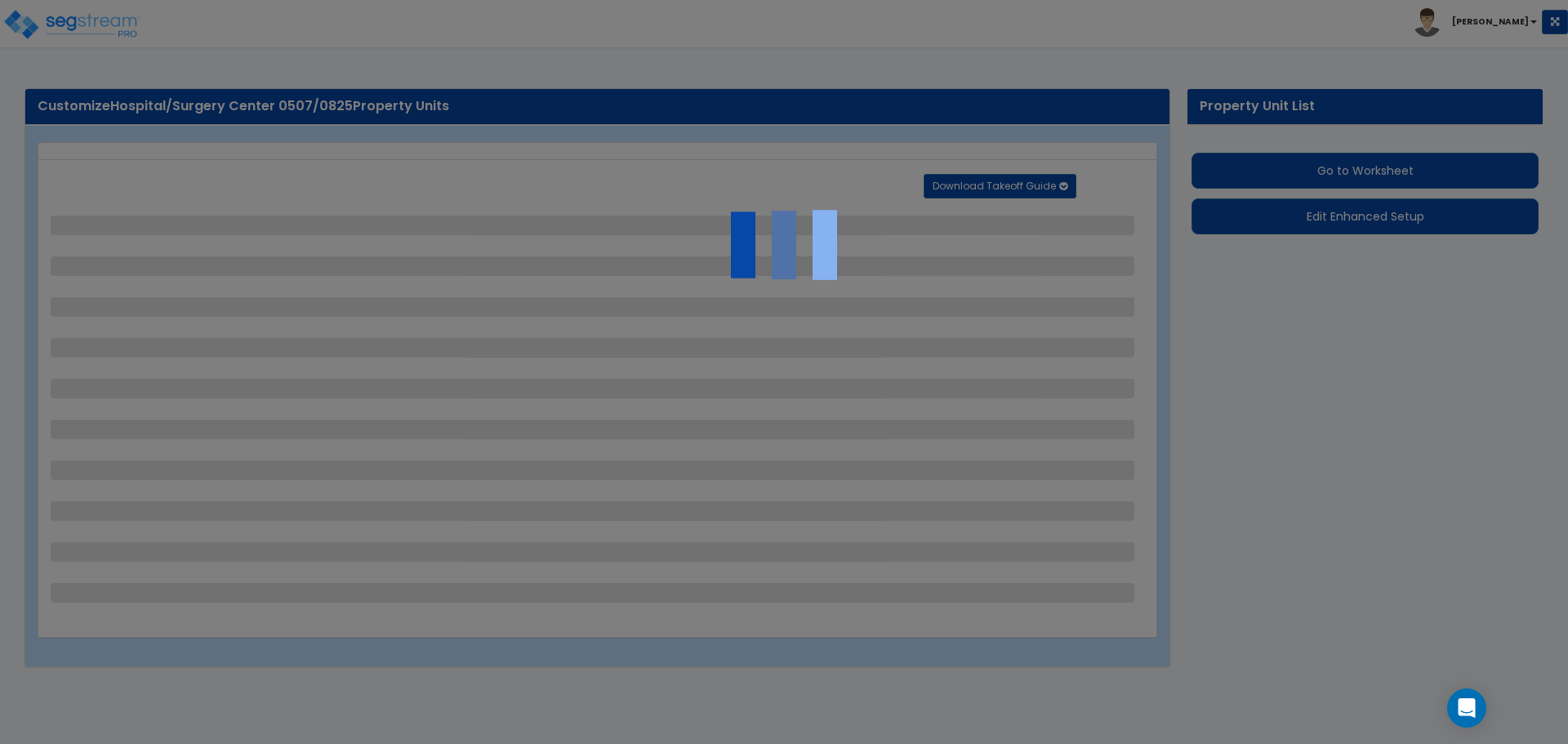
select select "2"
select select "1"
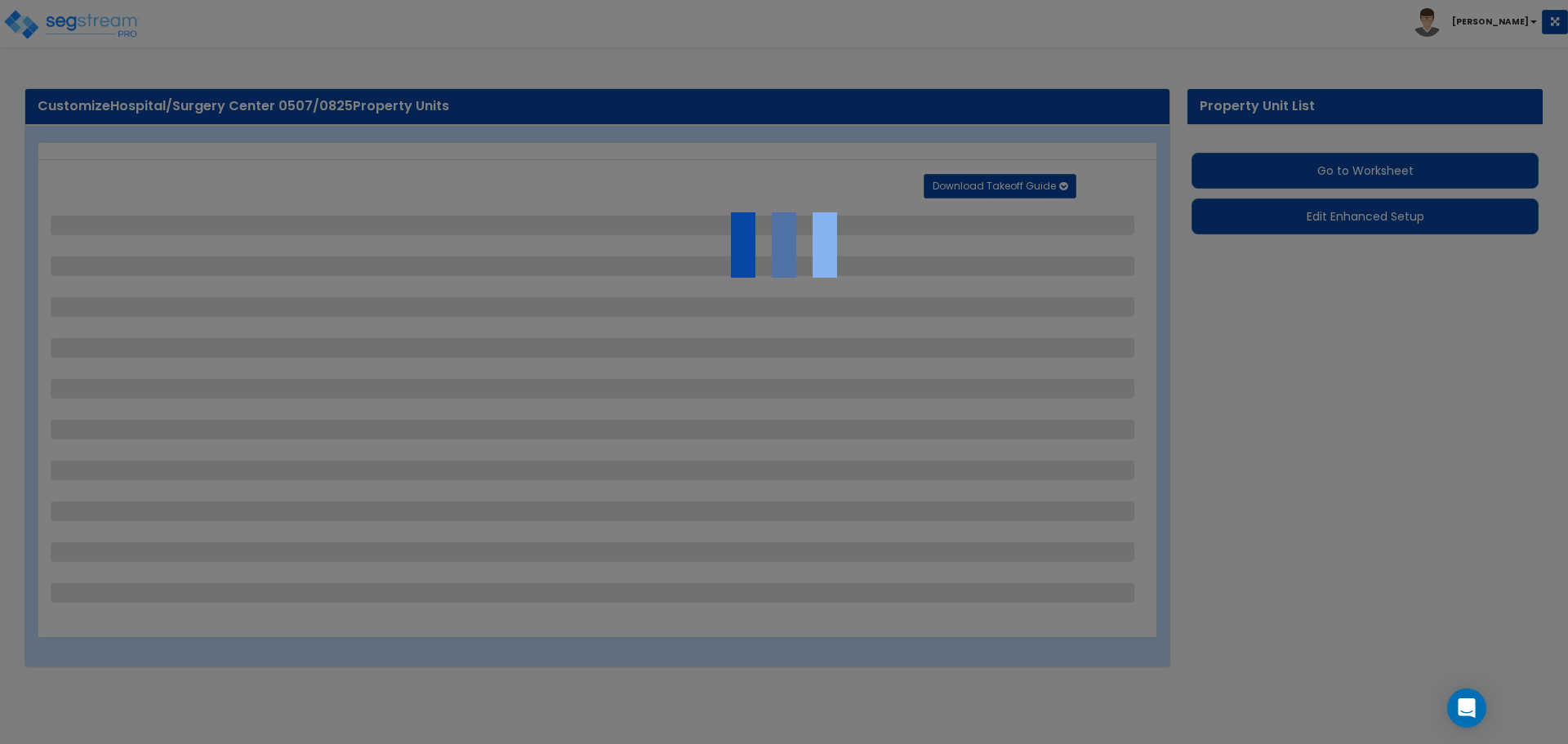
select select "2"
select select "1"
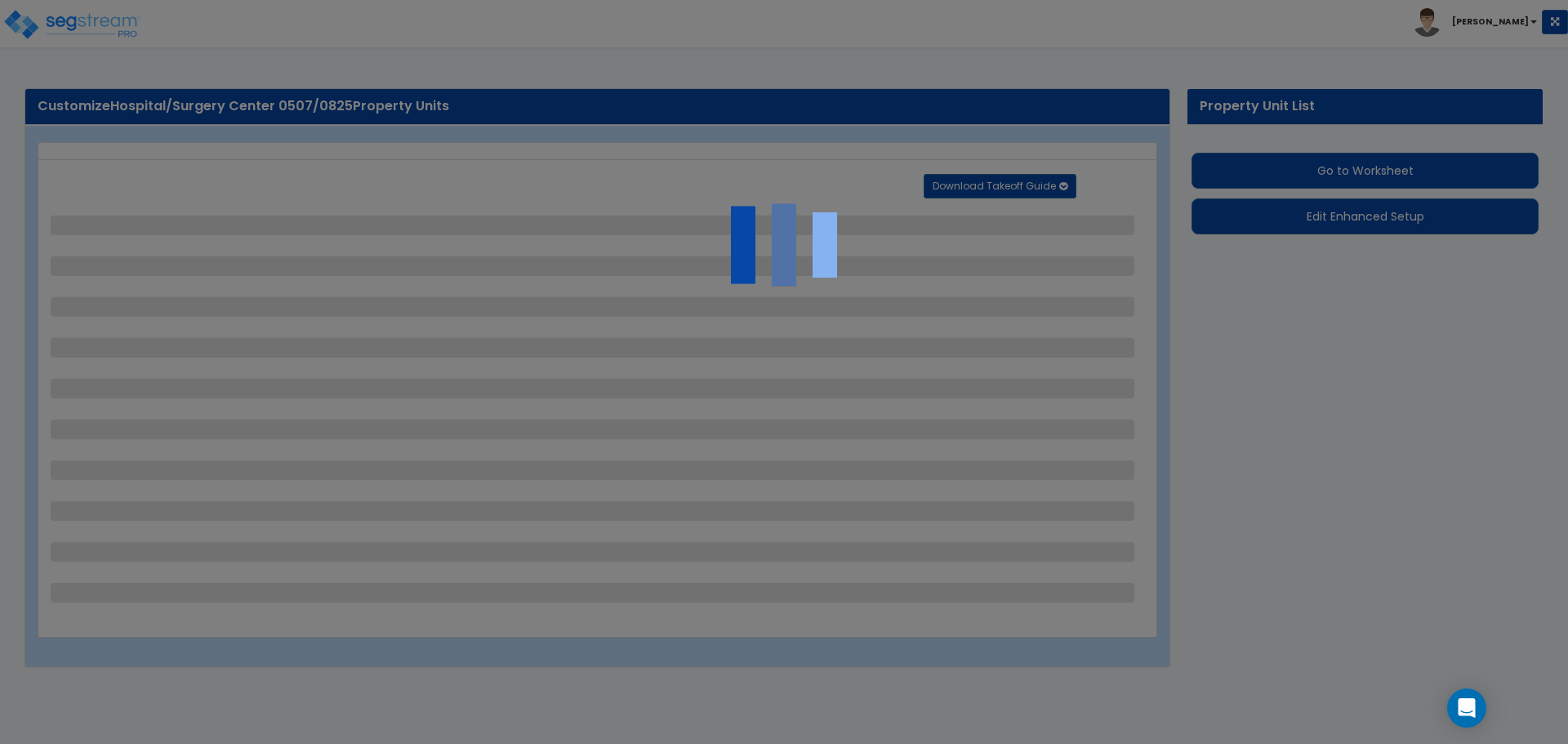
select select "2"
select select "1"
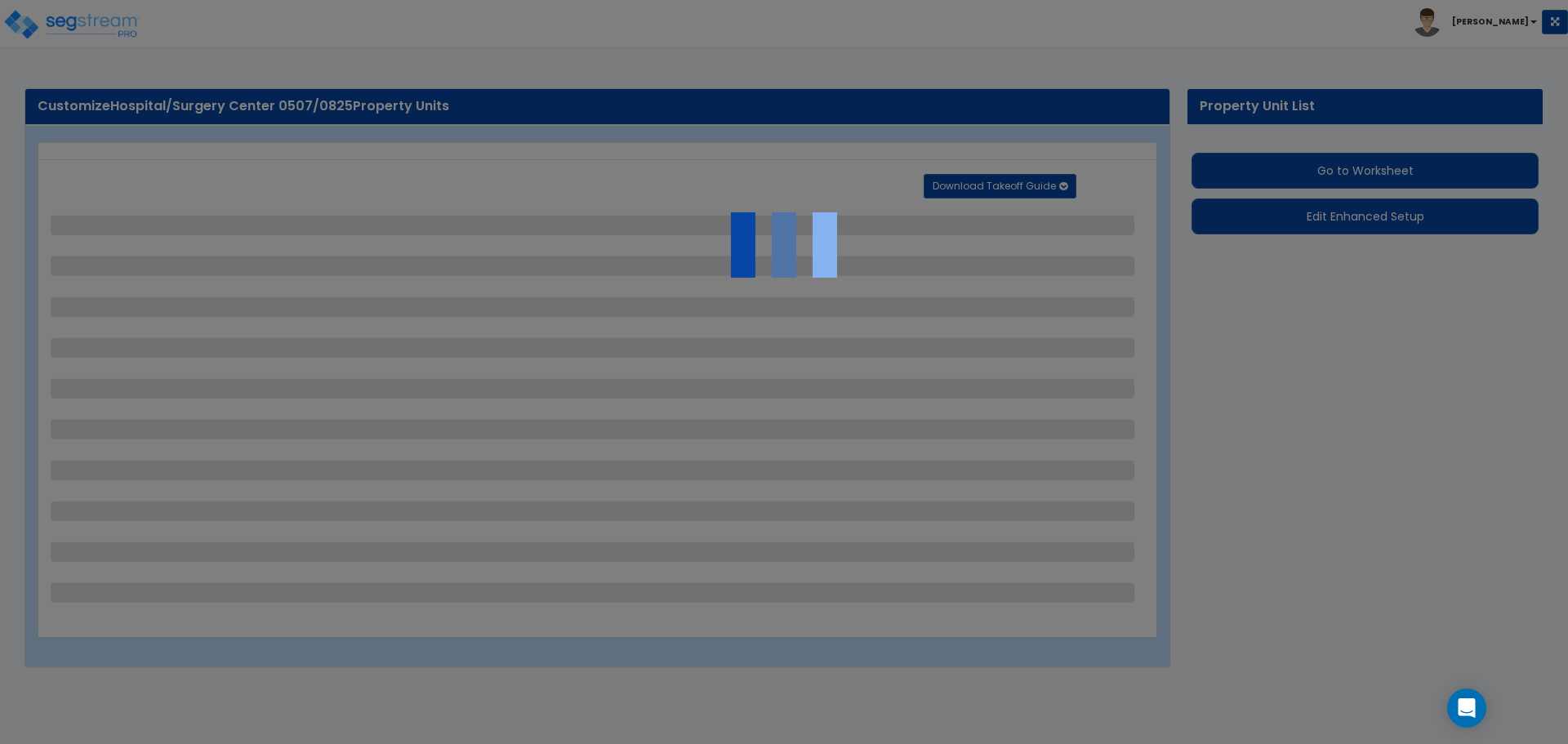
select select "2"
select select "1"
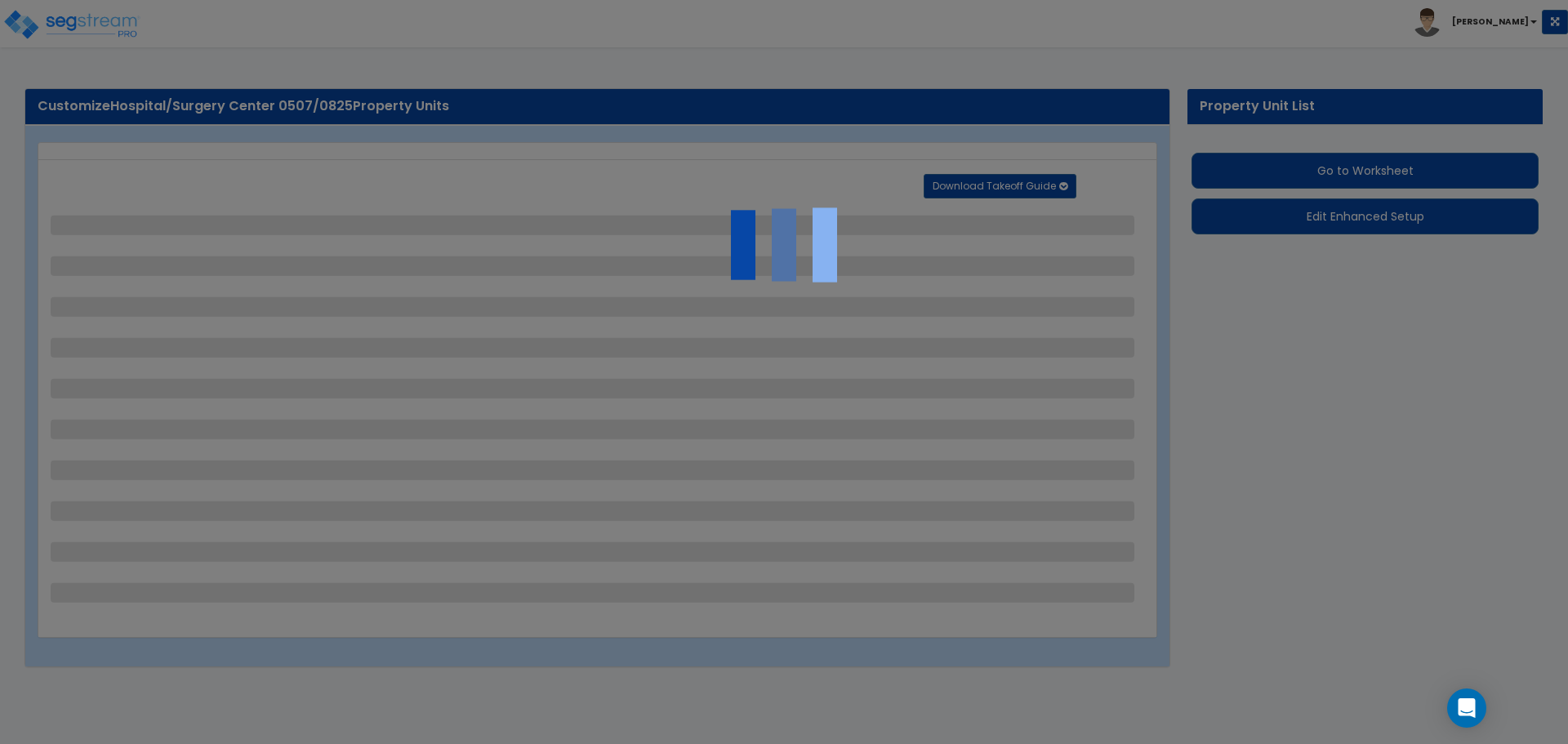
select select "2"
select select "6"
select select "11"
select select "2"
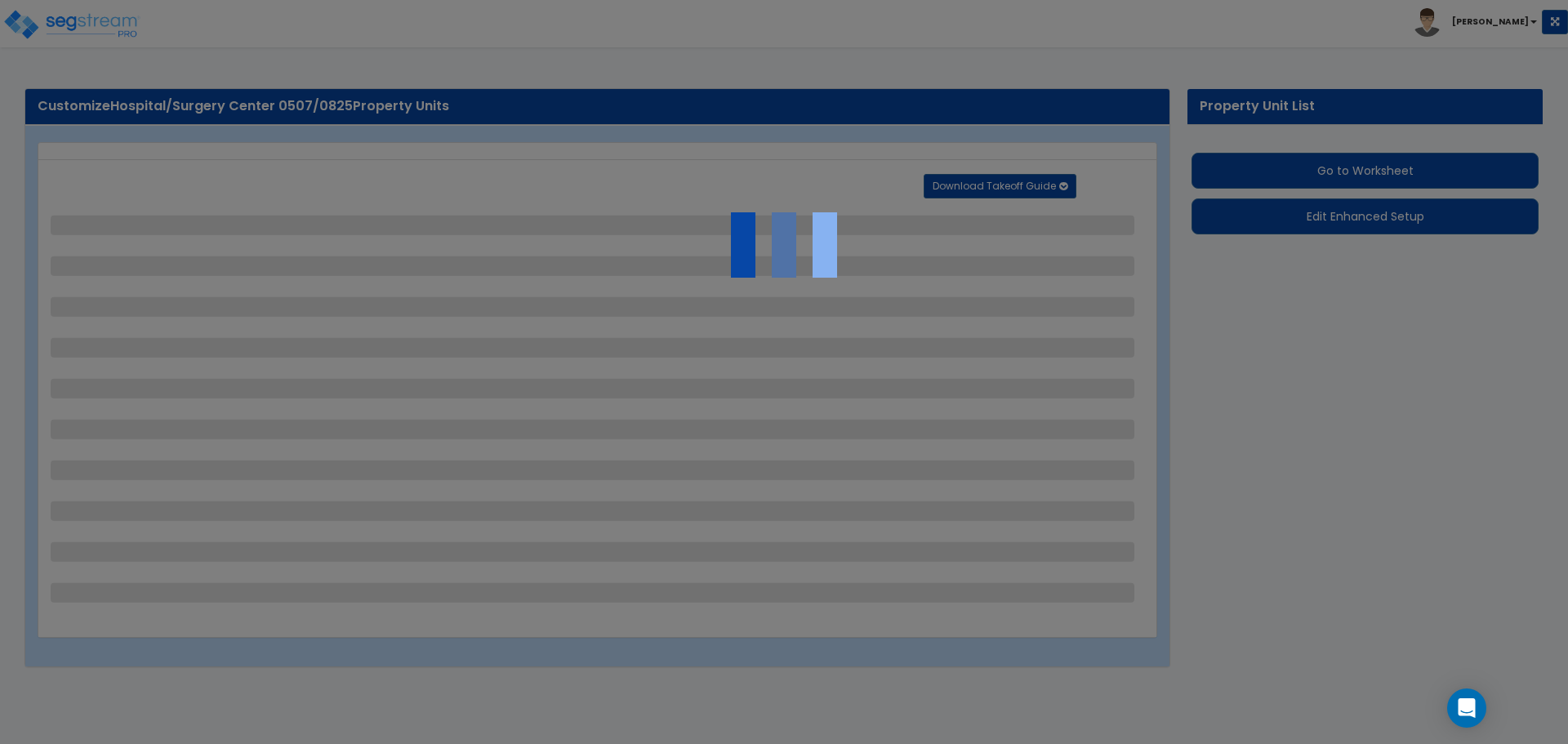
select select "3"
select select "2"
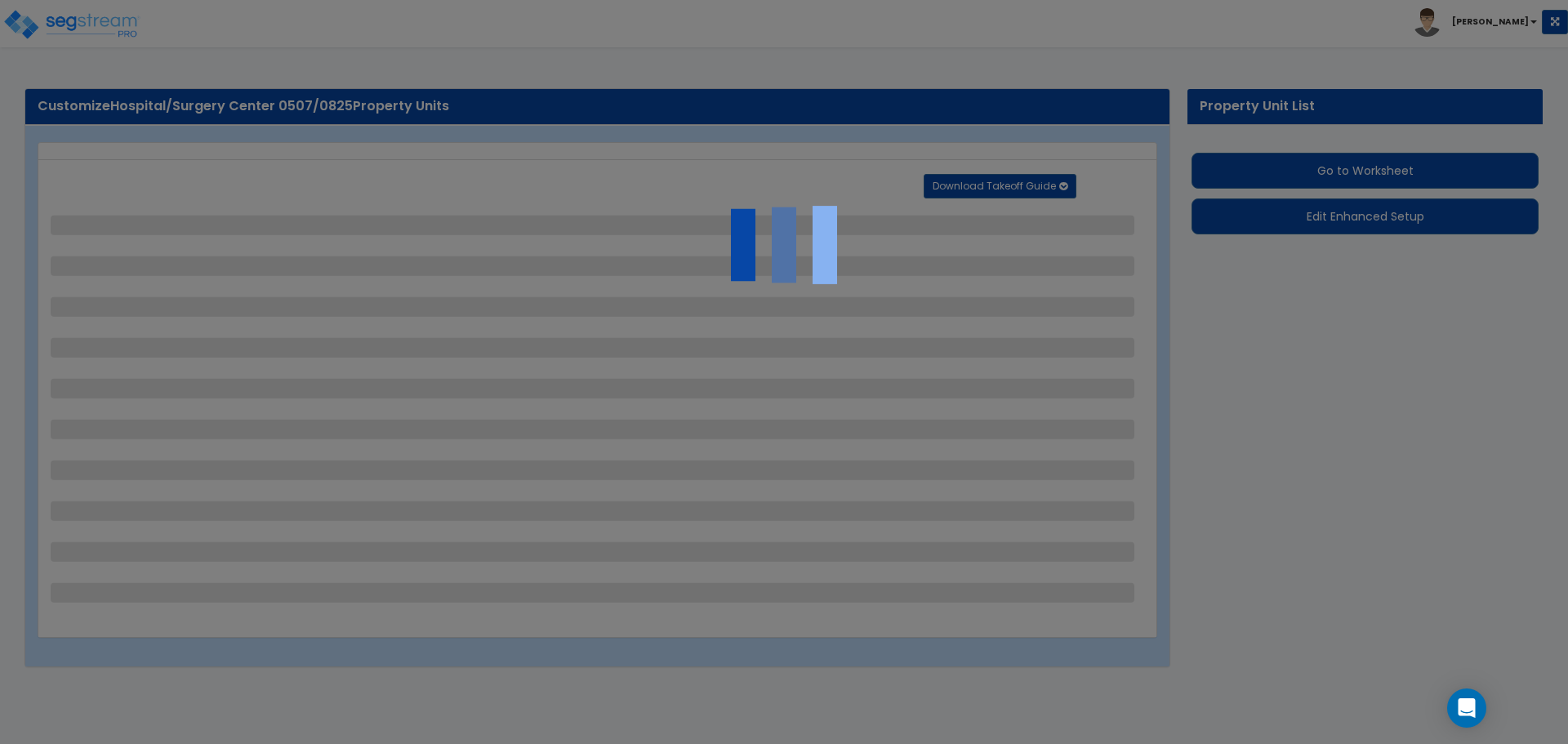
select select "7"
select select "2"
select select "1"
select select "4"
select select "1"
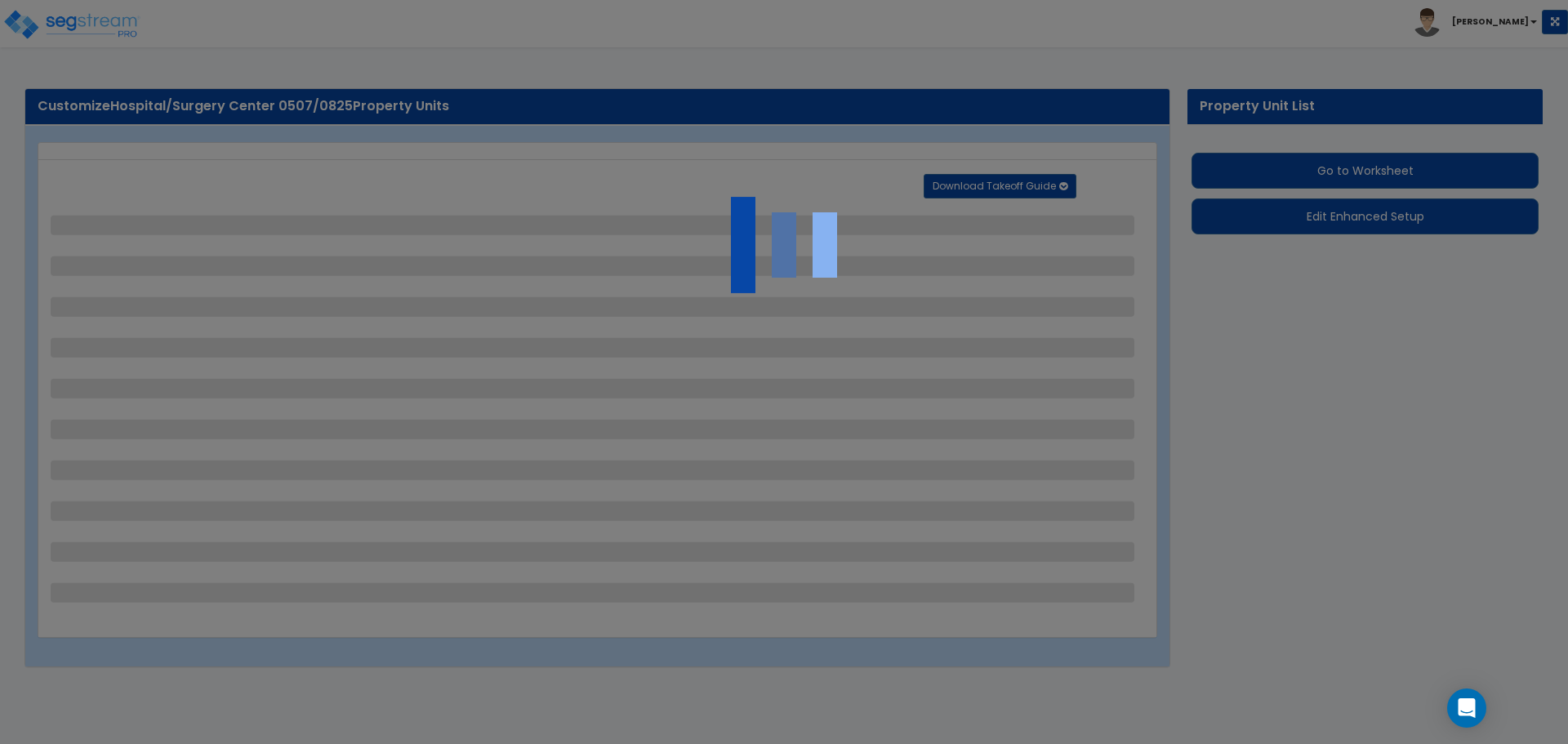
select select "20"
select select "2"
select select "1"
select select "3"
select select "1"
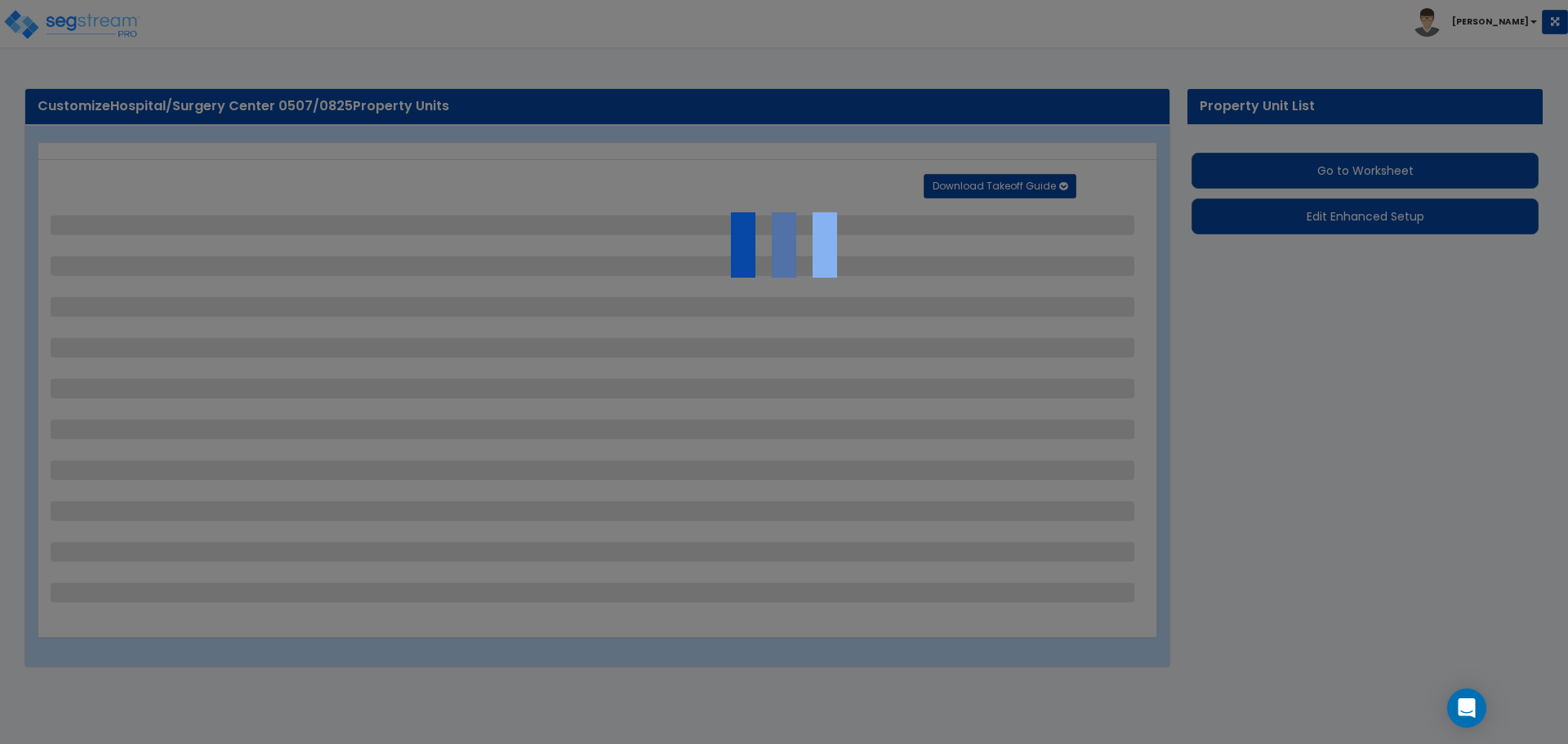
select select "2"
select select "4"
select select "3"
select select "2"
select select "1"
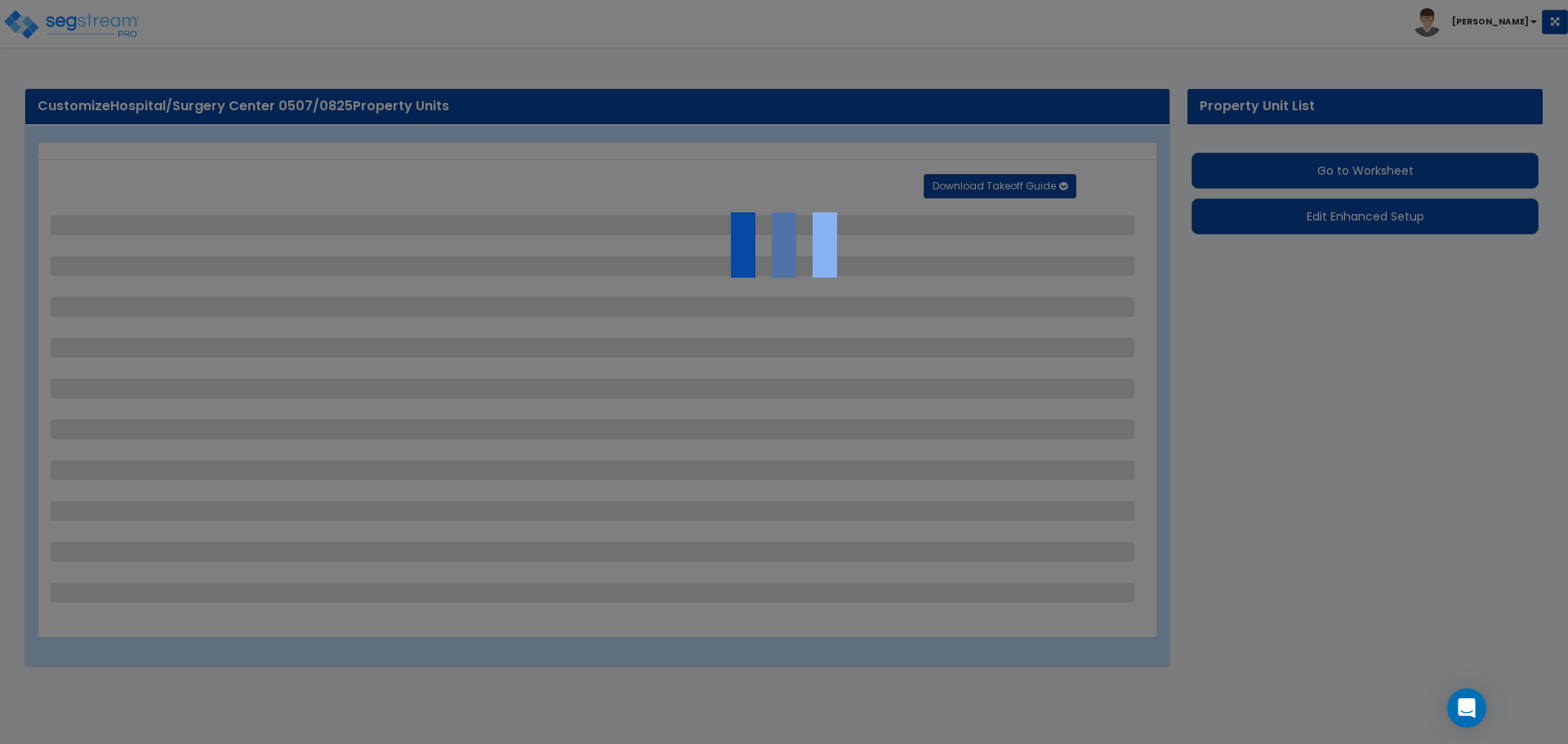
select select "1"
select select "3"
select select "2"
select select "1"
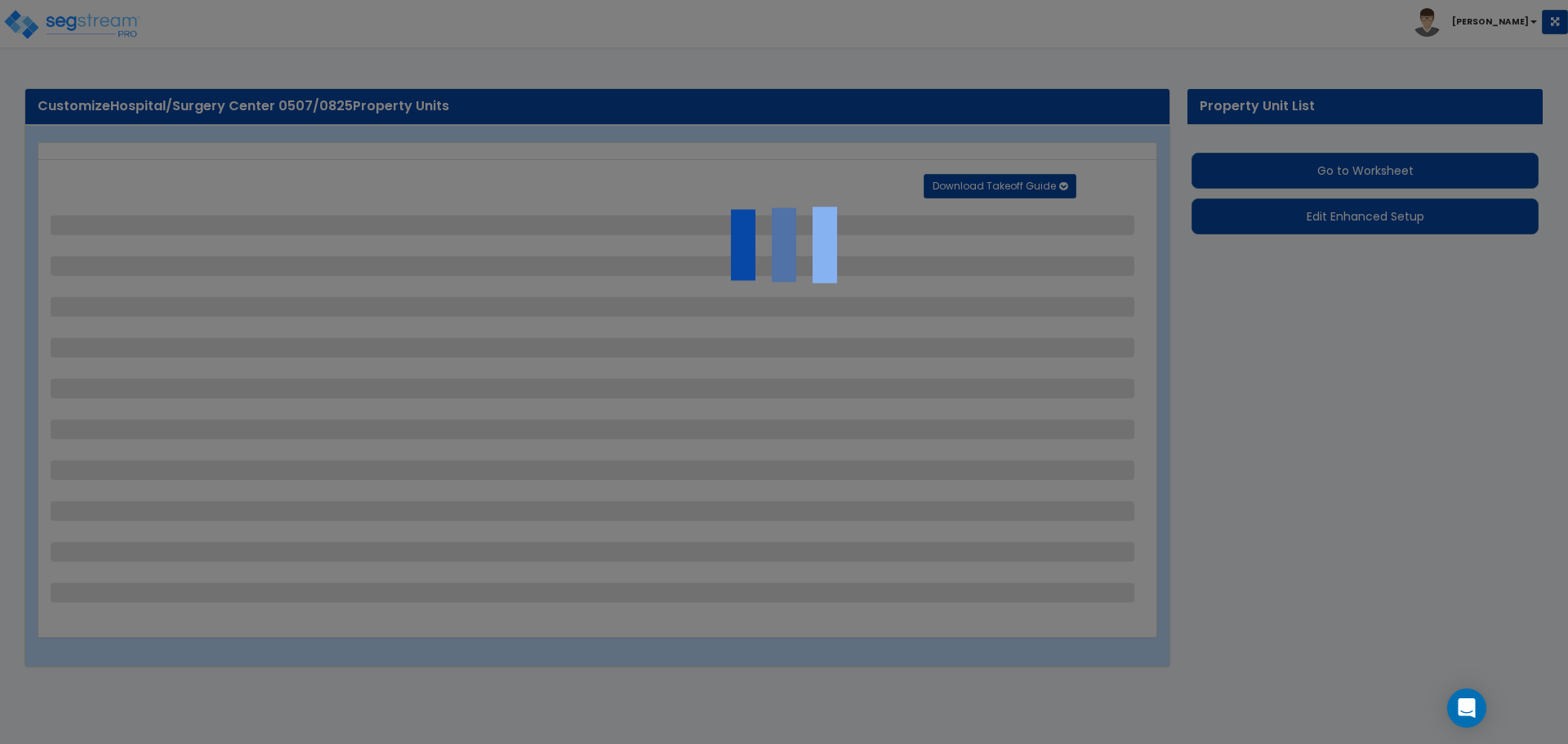
select select "1"
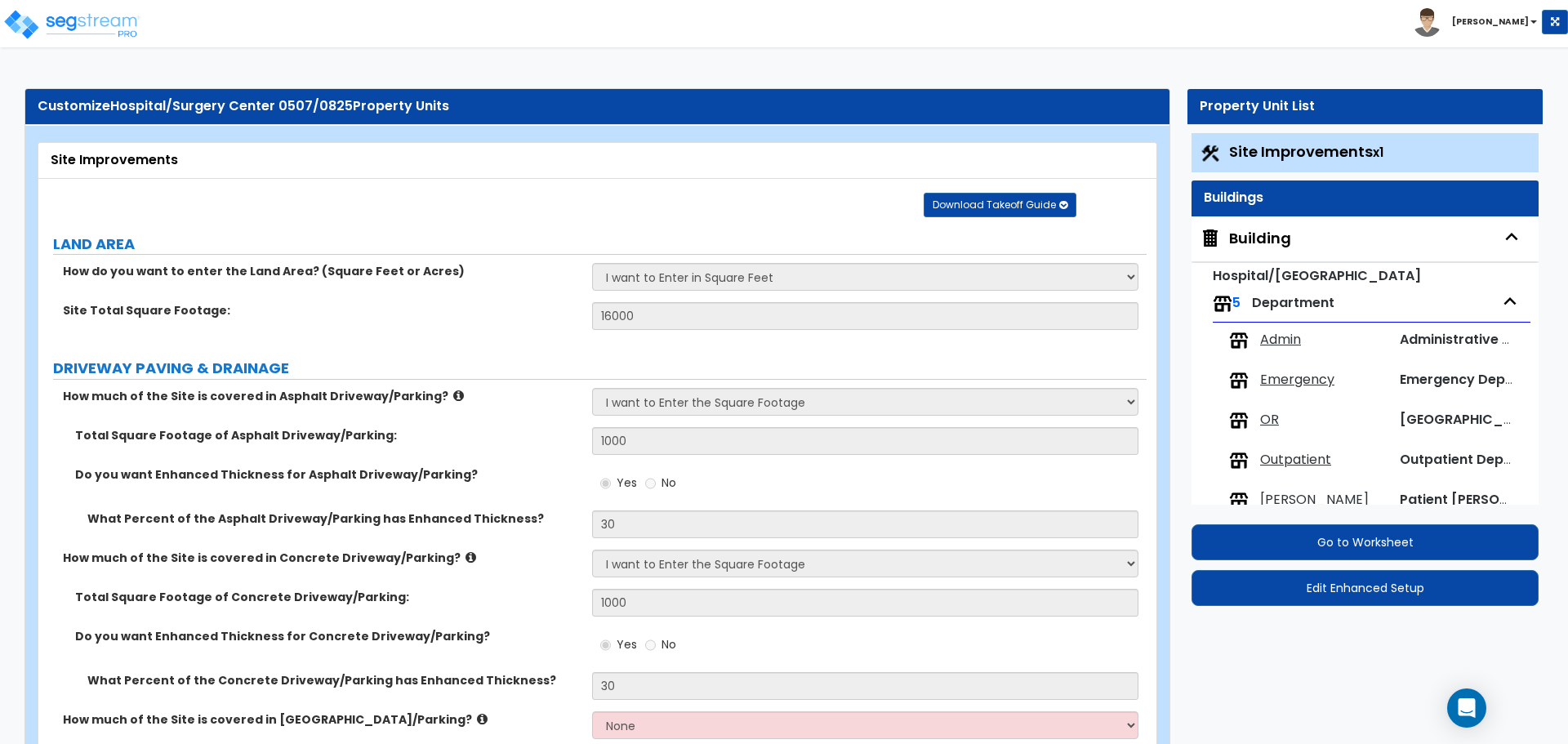
click at [1290, 237] on div "Building" at bounding box center [1365, 238] width 347 height 45
click at [1258, 235] on div "Building" at bounding box center [1260, 238] width 62 height 21
select select "2"
select select "4"
select select "5"
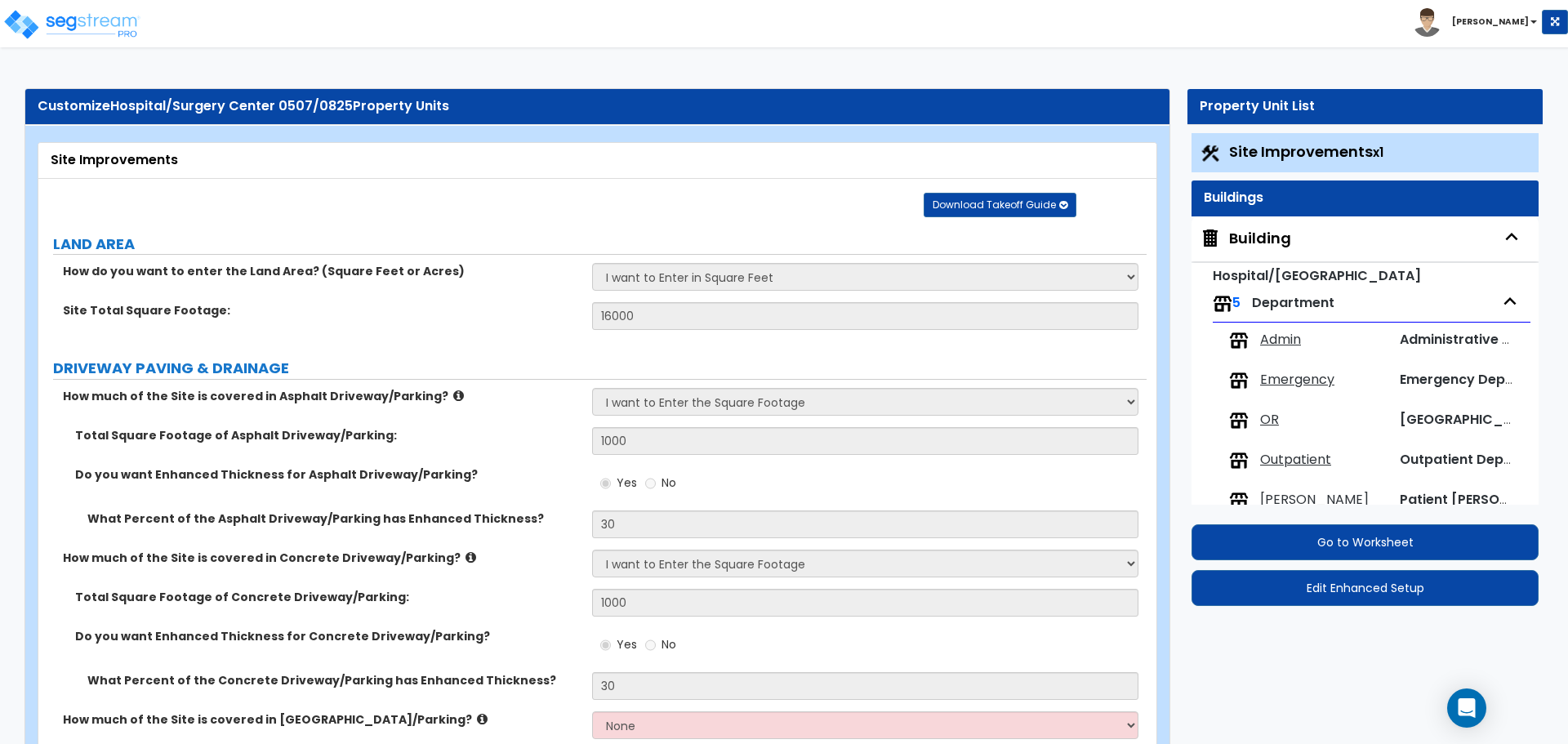
select select "1"
select select "2"
select select "1"
select select "2"
select select "4"
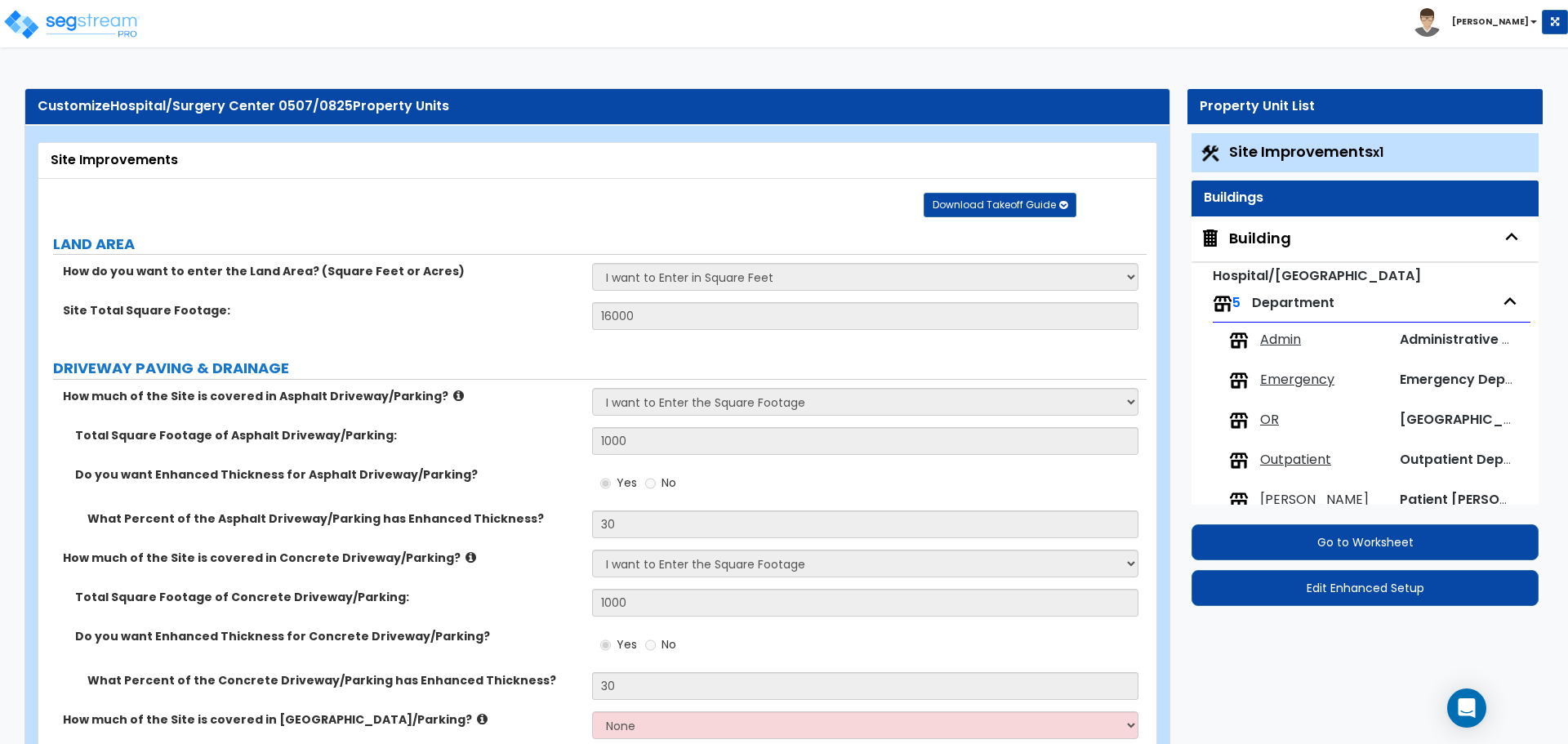
select select "3"
select select "13"
select select "9"
select select "10"
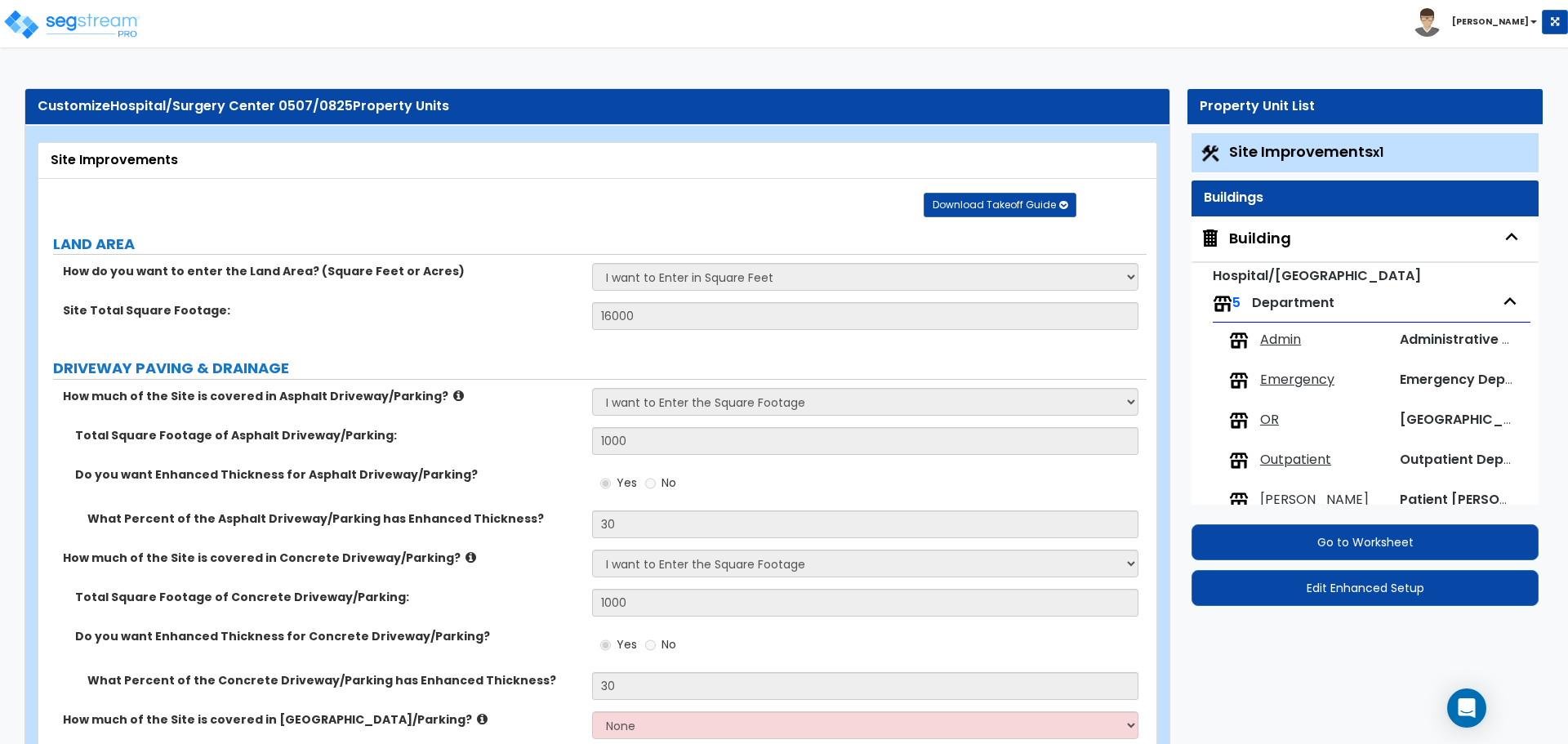
select select "3"
select select "1"
select select "4"
select select "3"
select select "2"
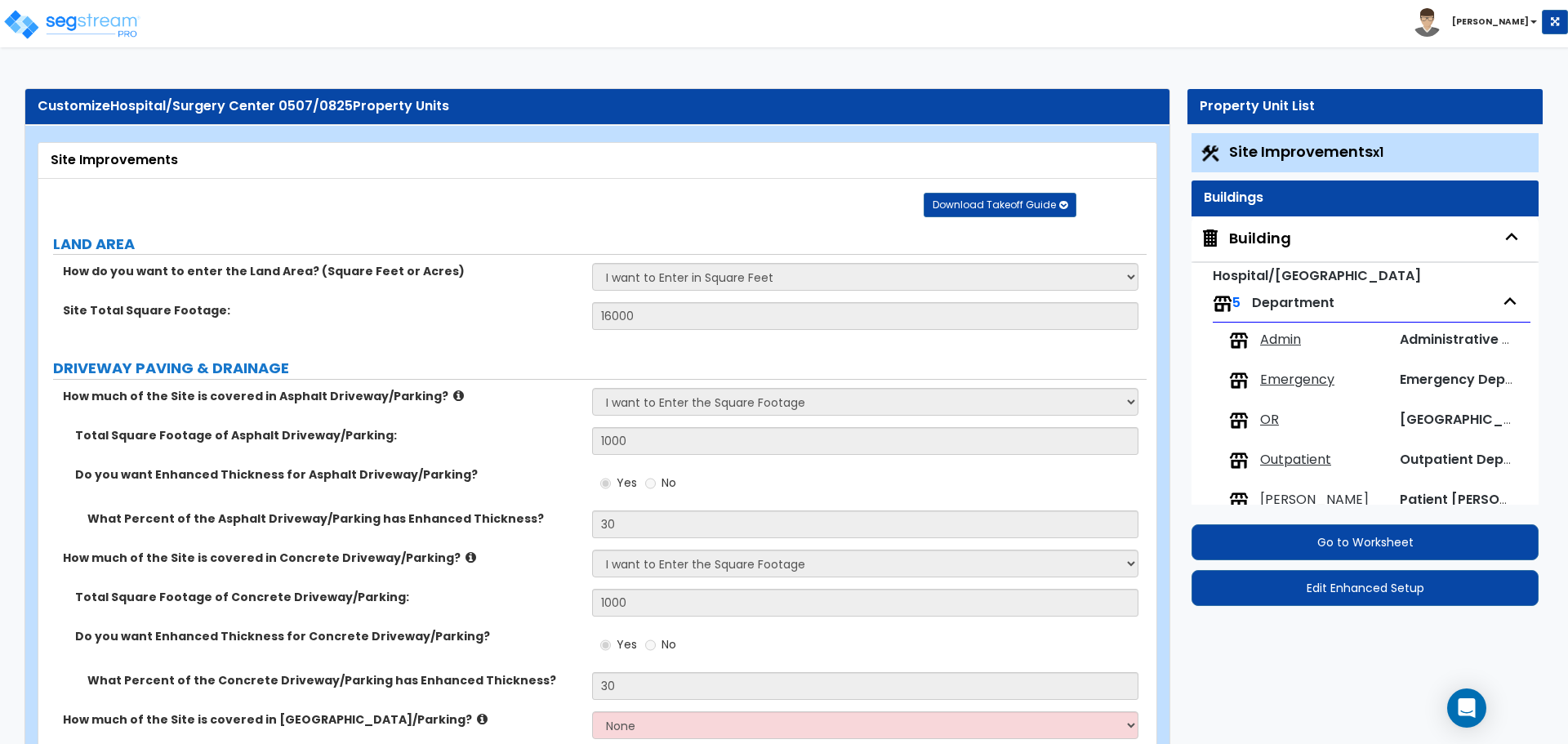
select select "3"
select select "1"
select select "2"
select select "5"
select select "4"
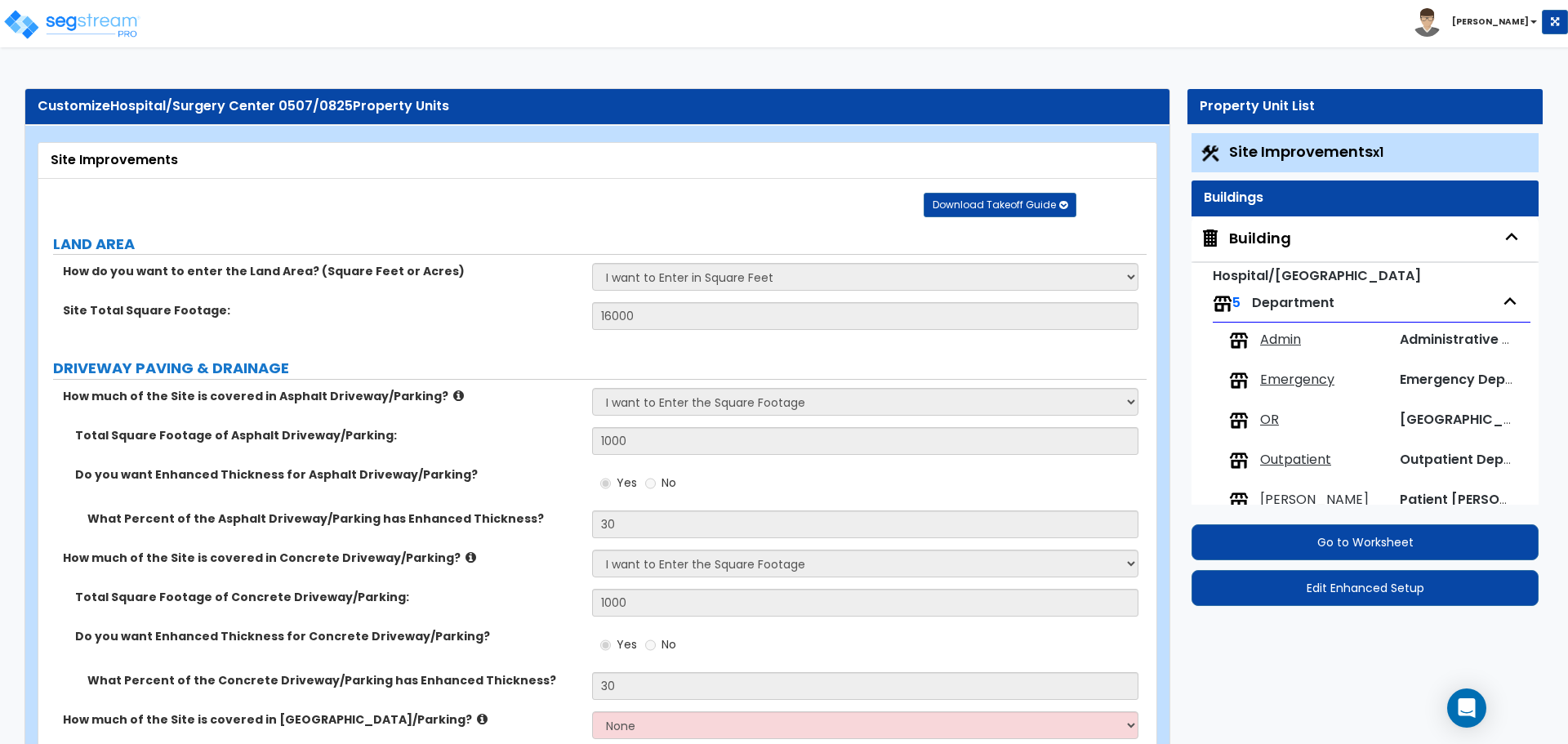
select select "3"
select select "1"
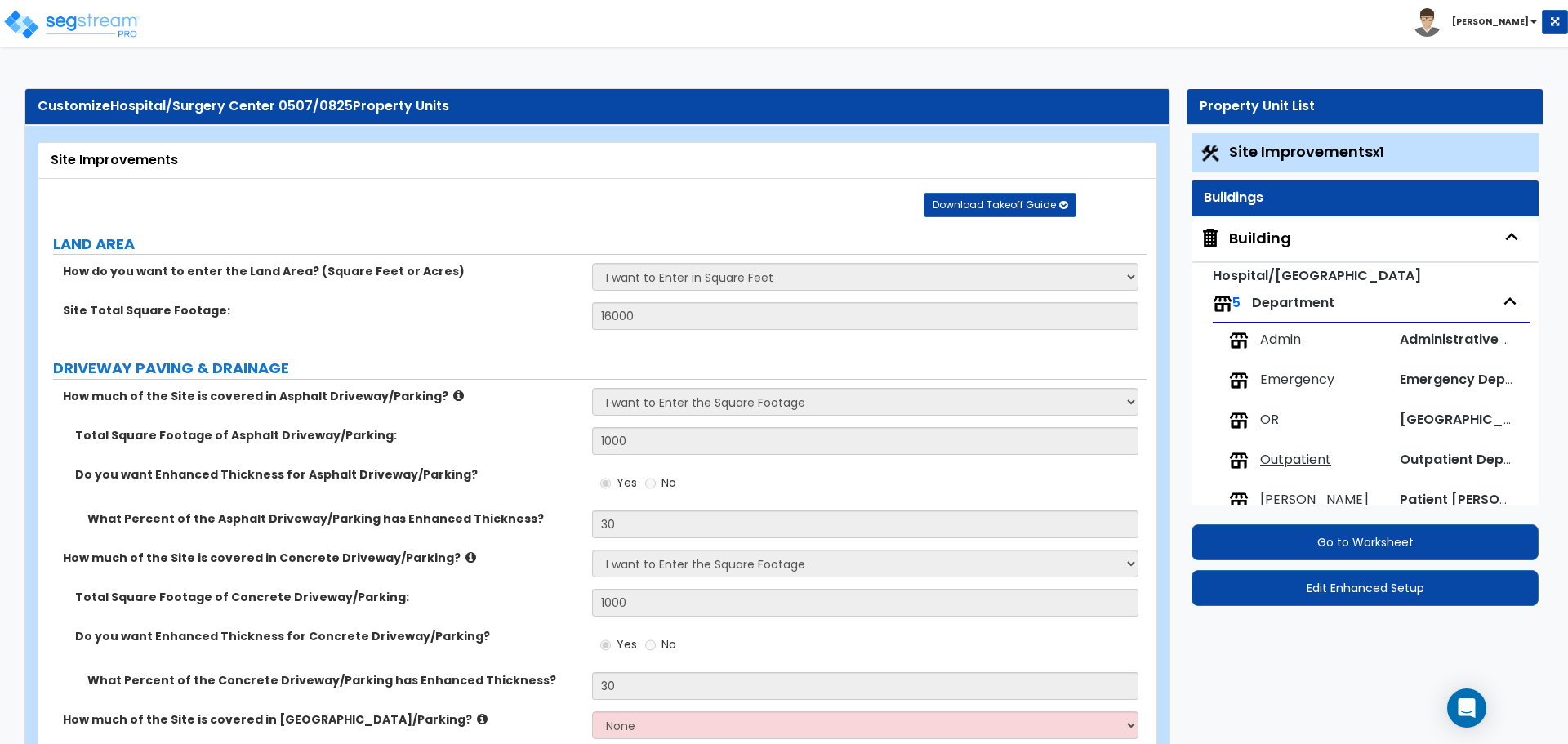
select select "1"
select select "2"
select select "3"
select select "4"
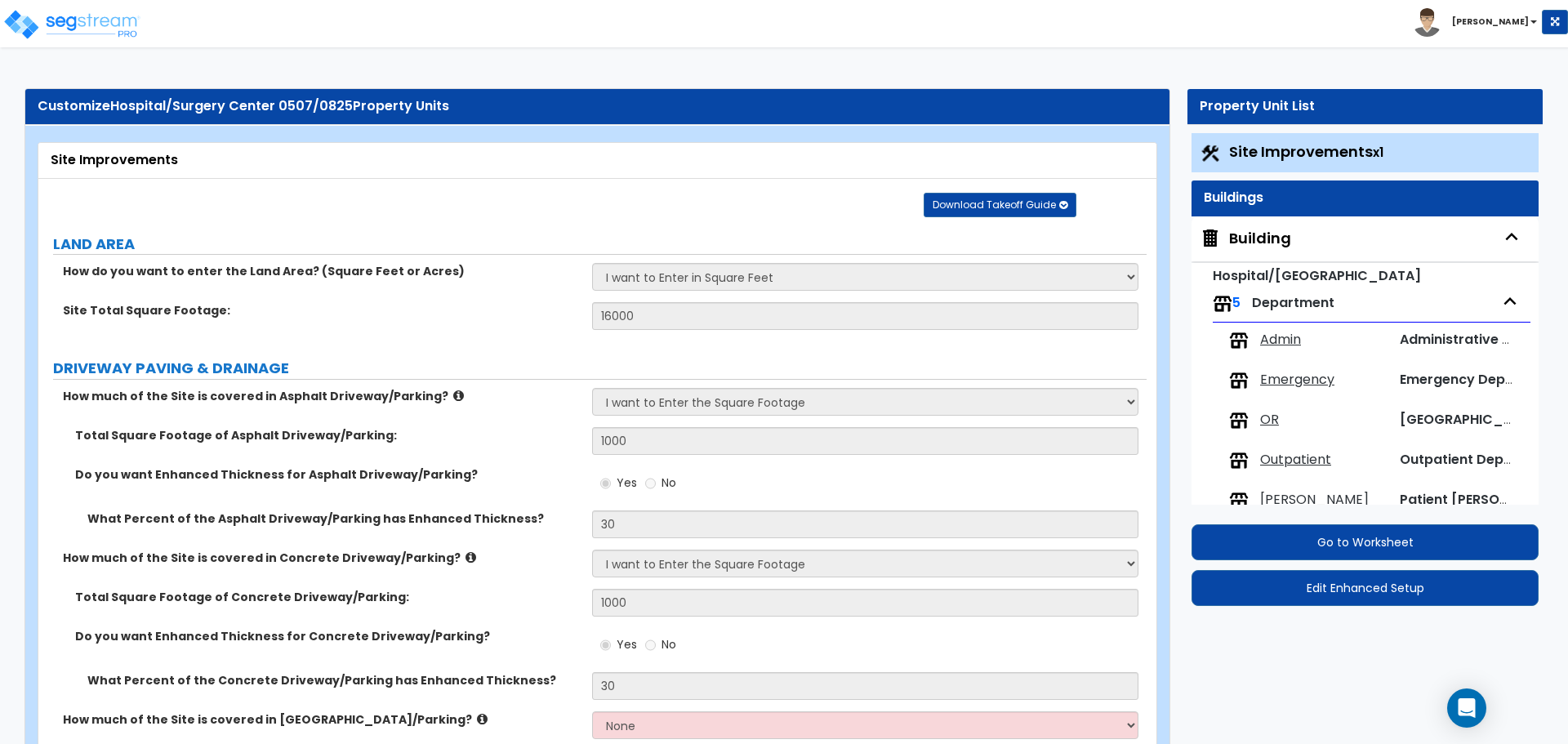
select select "3"
select select "2"
select select "1"
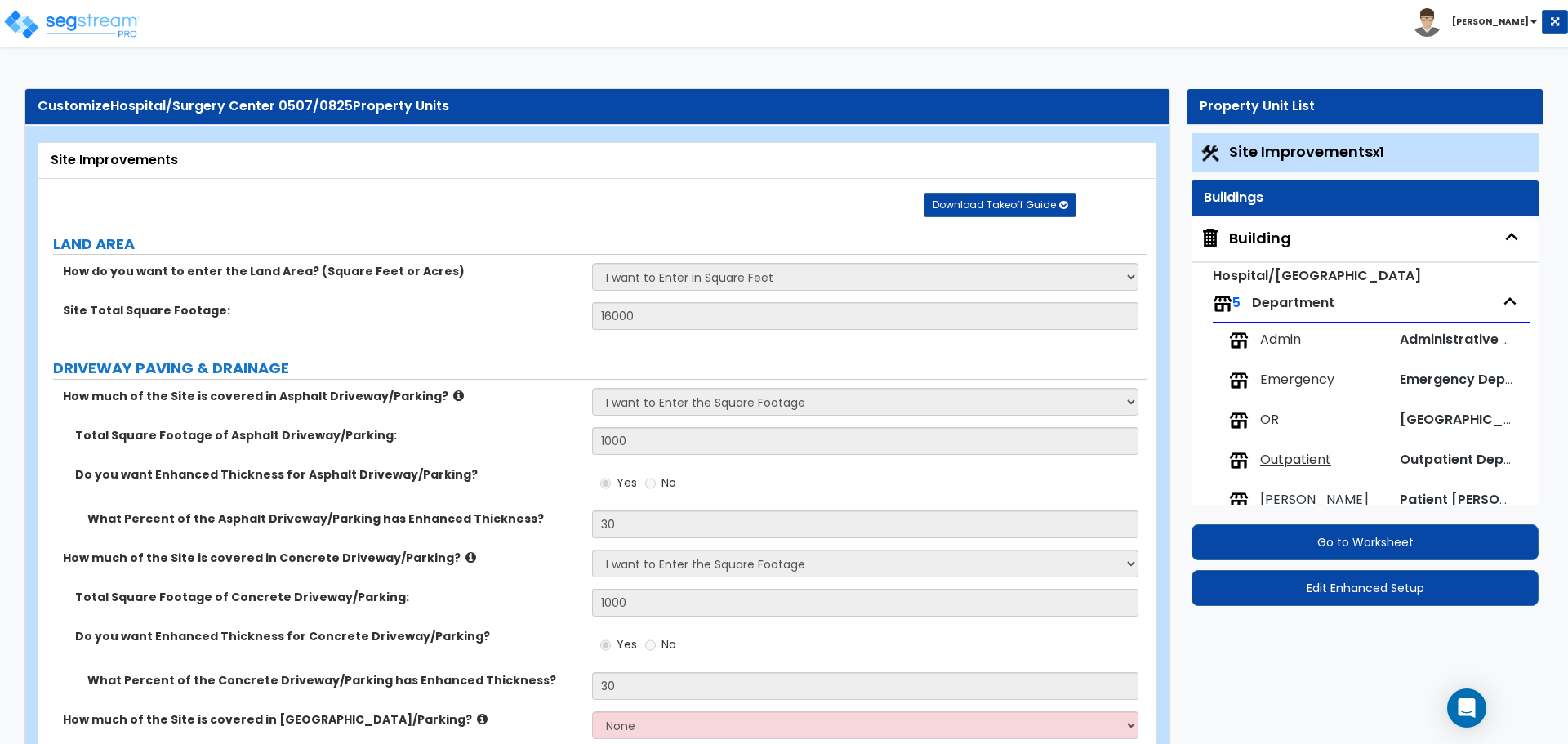
select select "1"
select select "2"
select select "1"
select select "2"
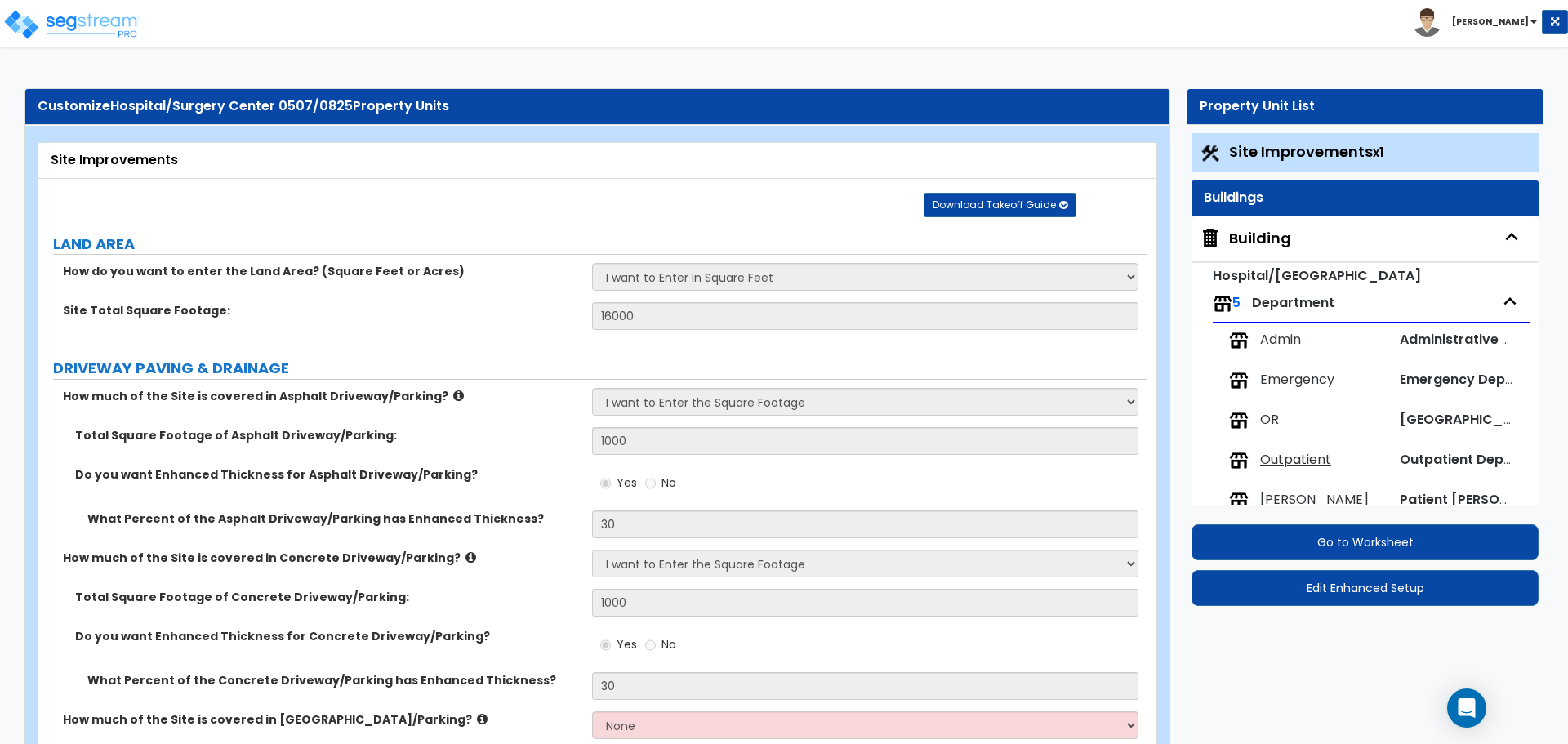
select select "2"
select select "1"
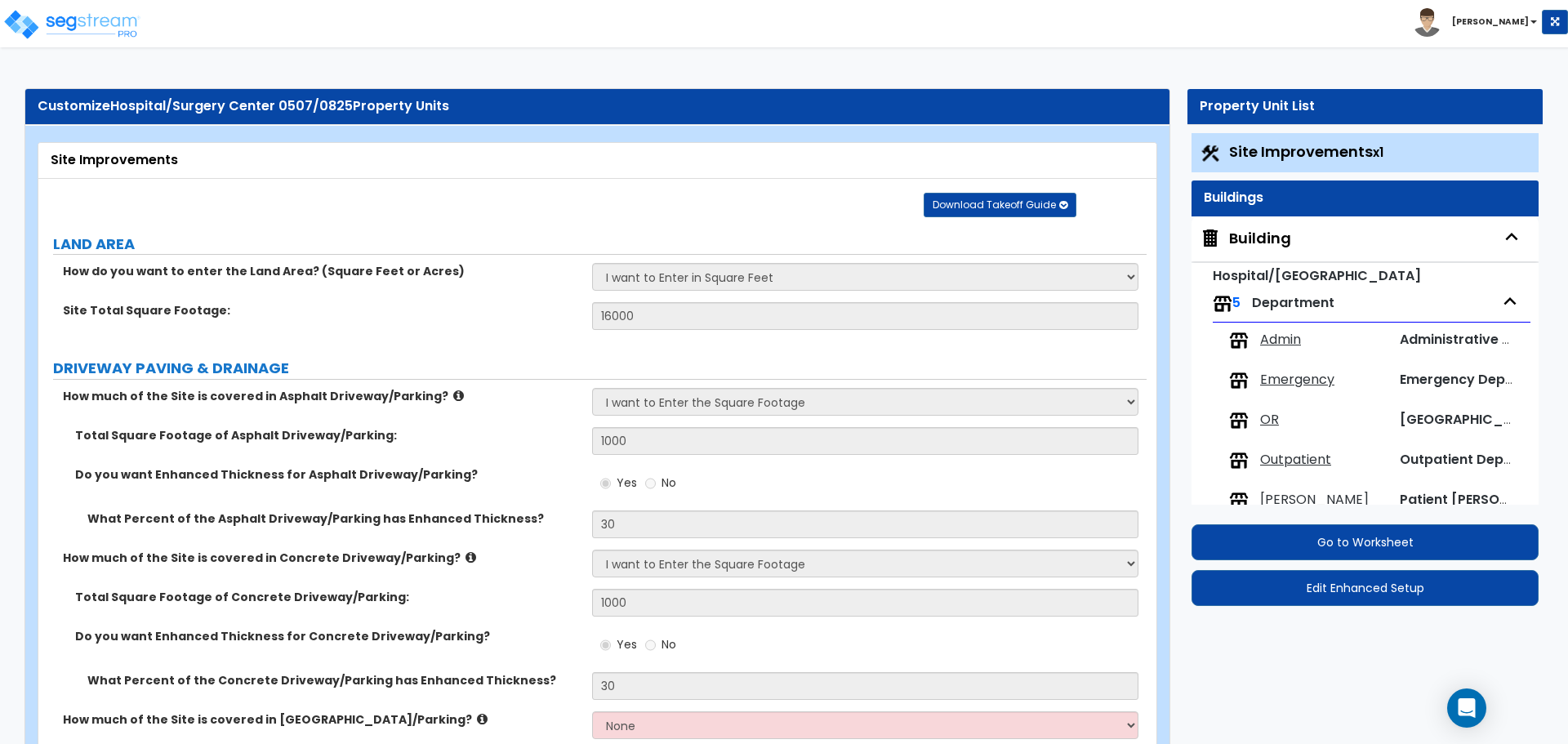
select select "1"
select select "2"
select select "1"
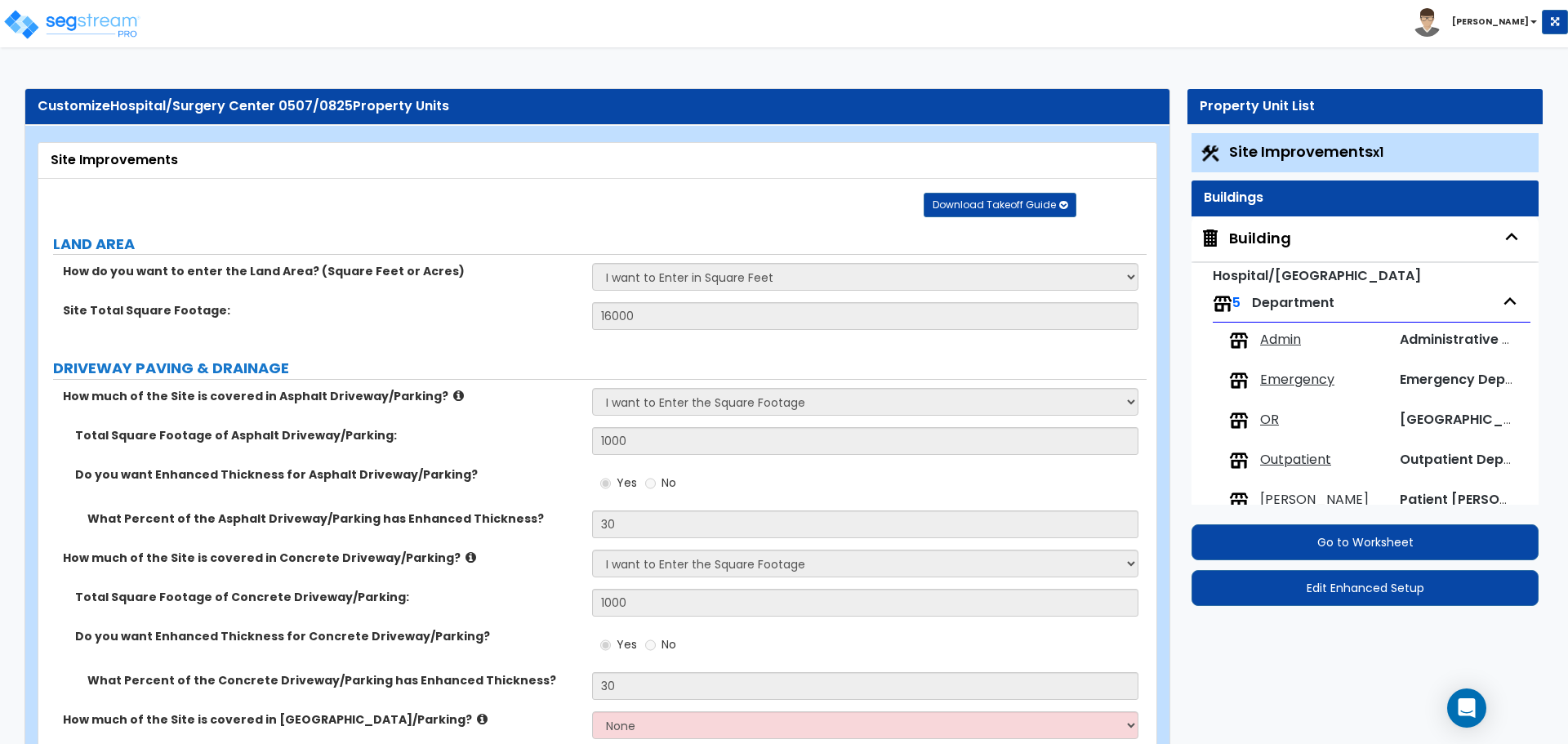
select select "7"
select select "2"
select select "3"
select select "2"
select select "3"
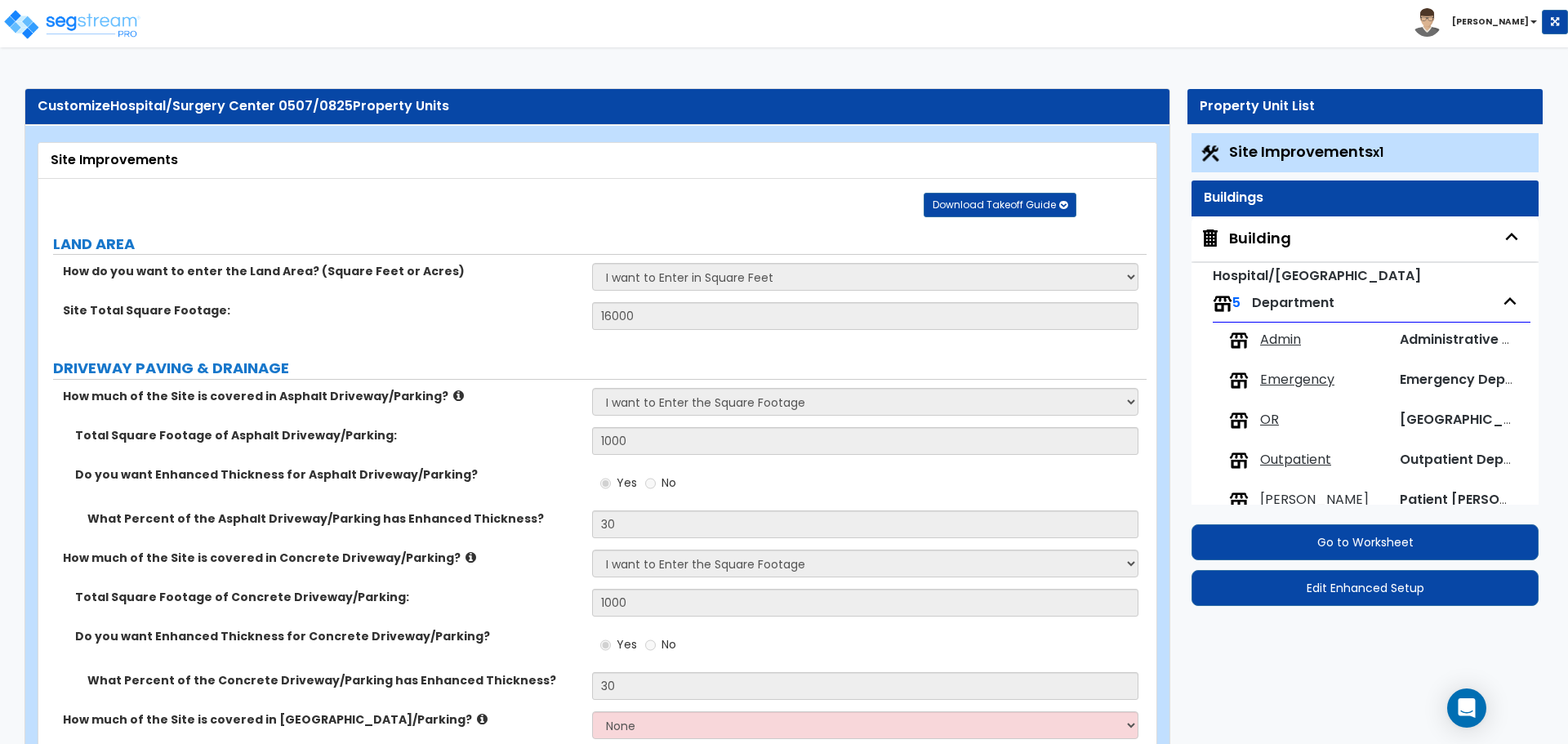
select select "1"
select select "3"
select select "1"
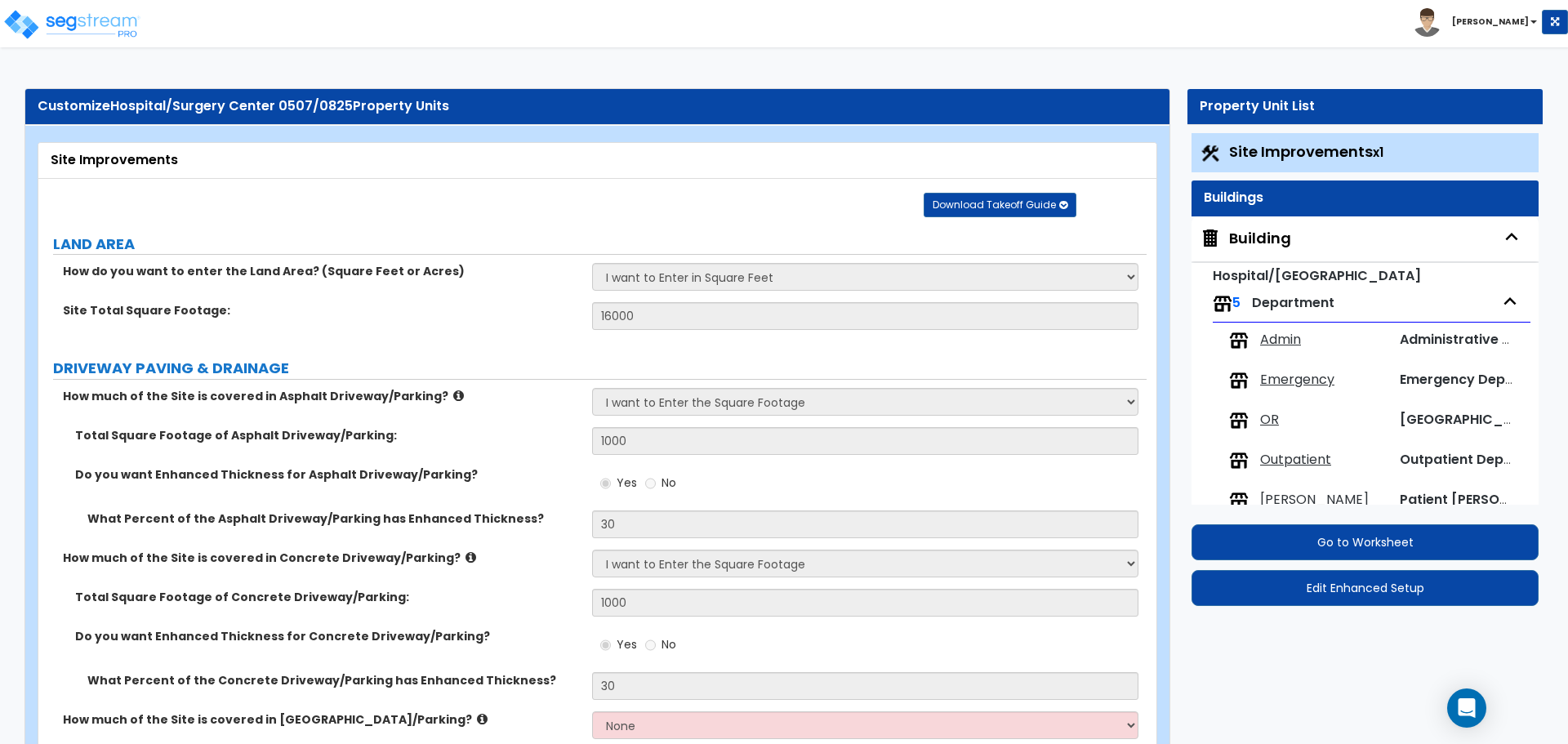
select select "2"
select select "1"
select select "3"
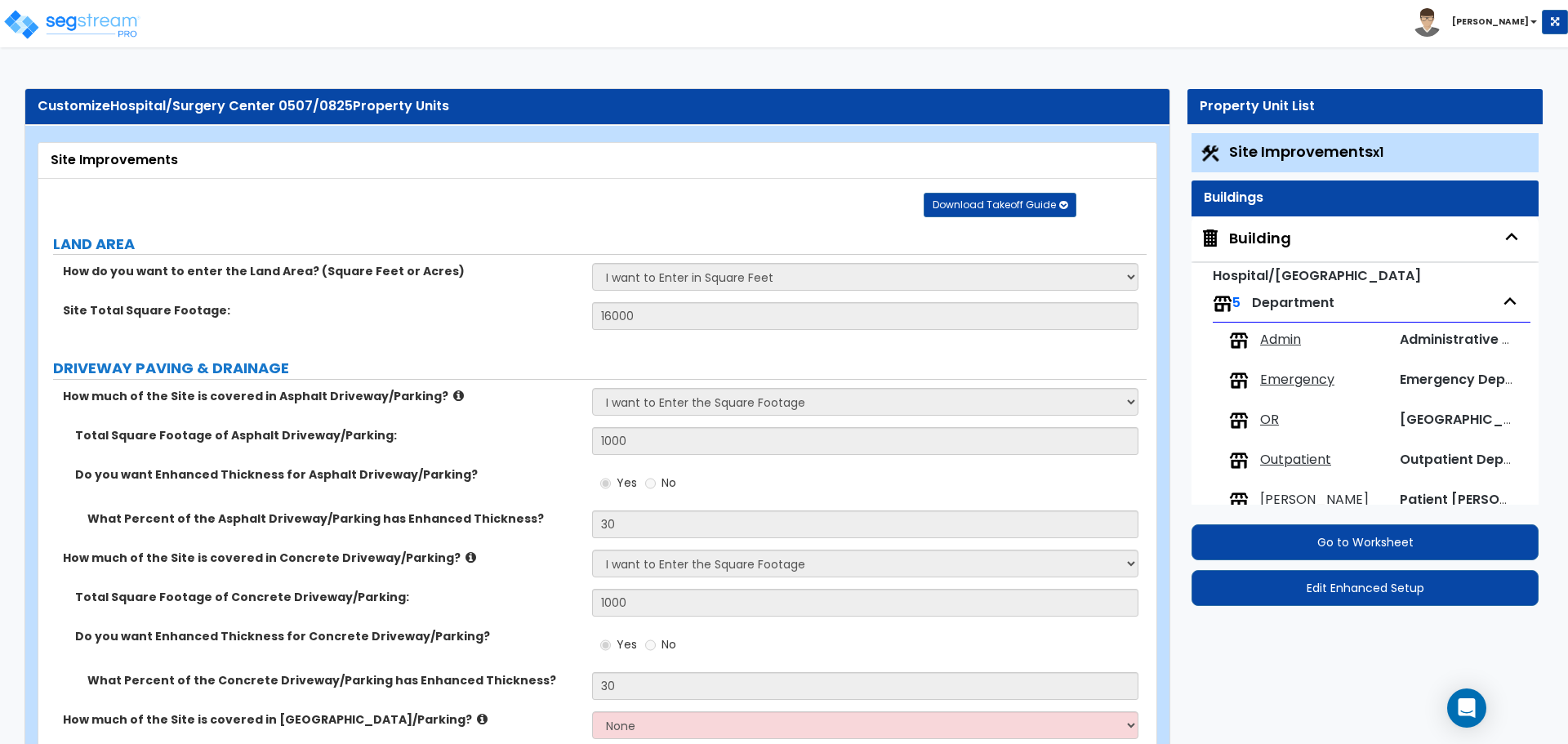
select select "6"
select select "5"
select select "4"
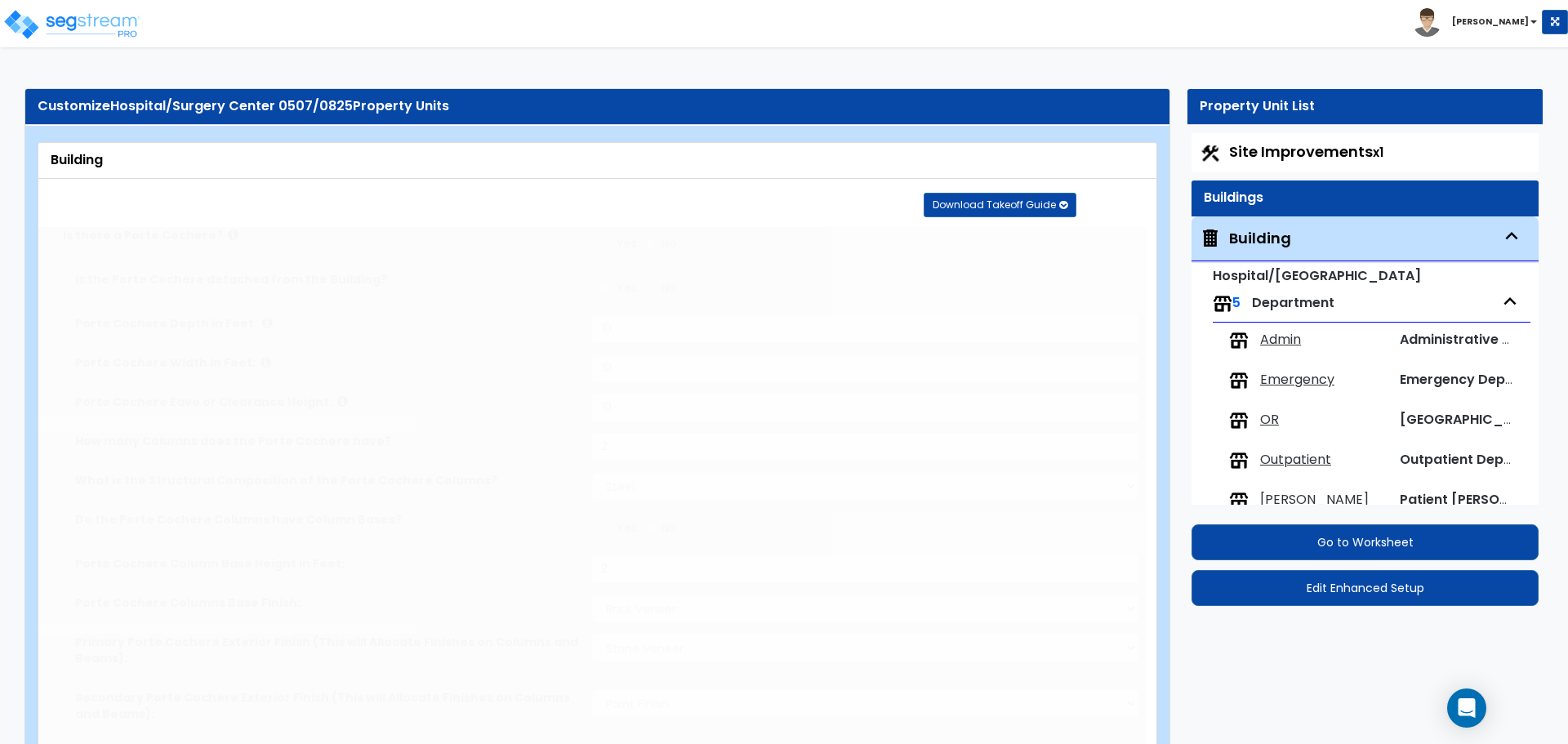
type input "2500"
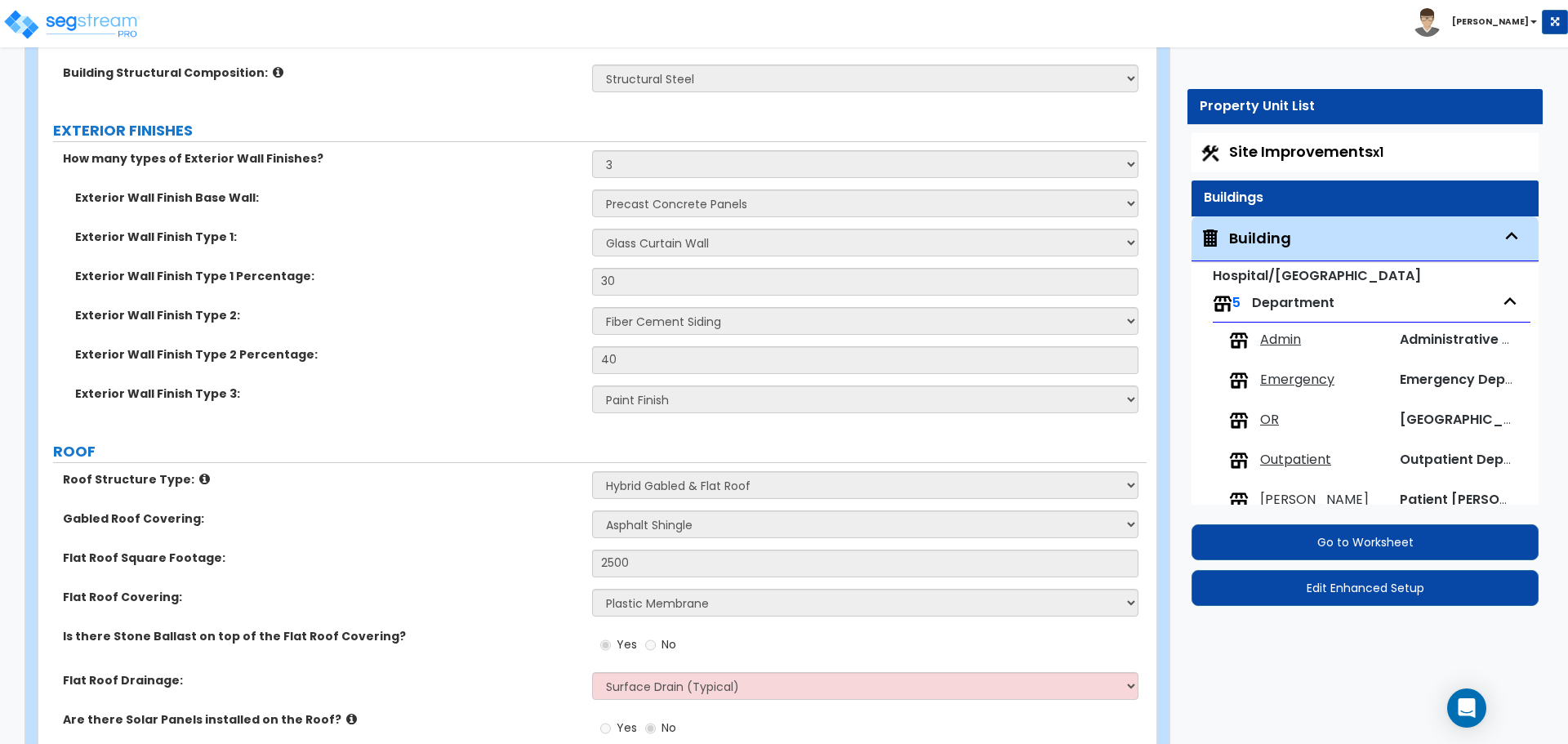
click at [1243, 150] on span "Site Improvements x1" at bounding box center [1307, 151] width 154 height 20
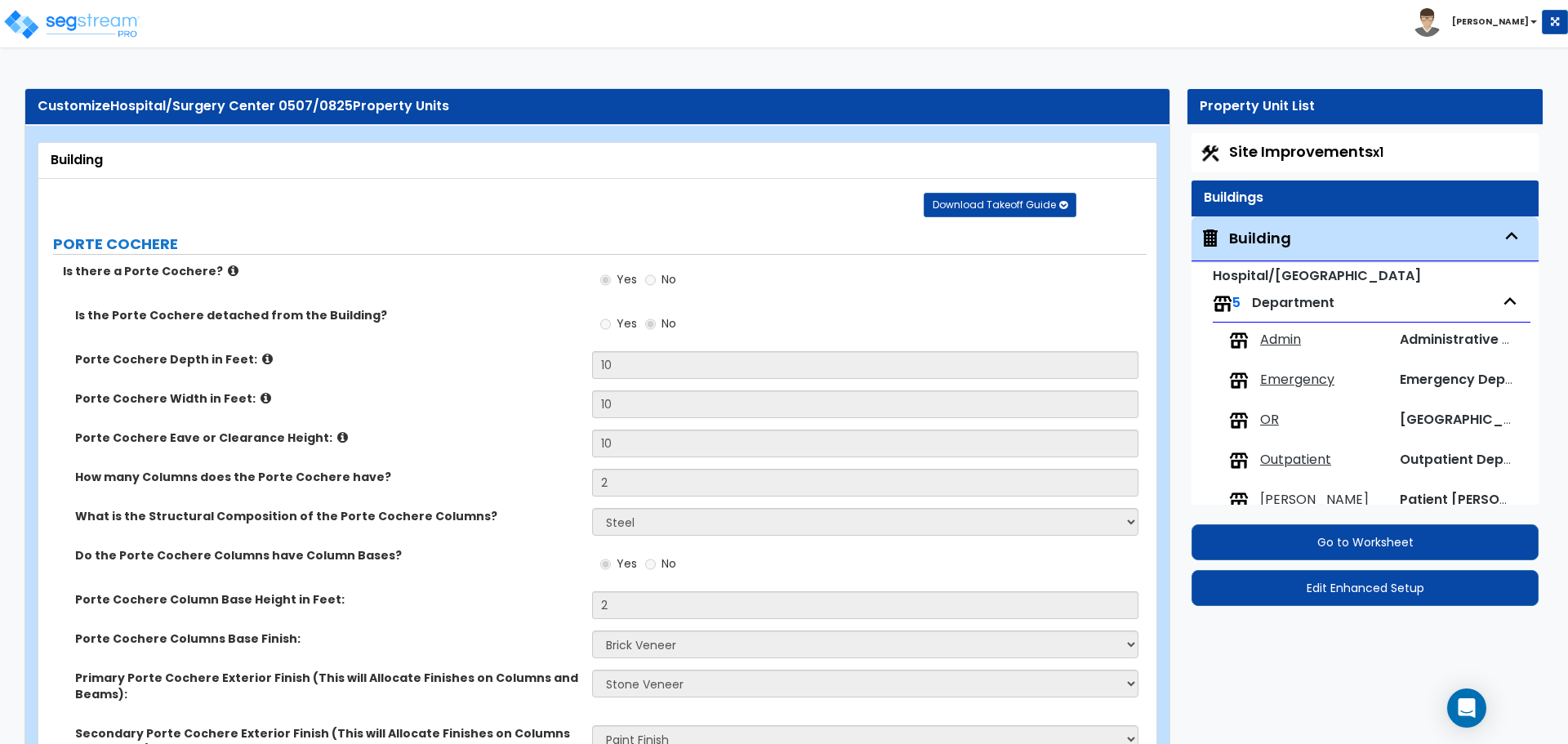
select select "2"
select select "1"
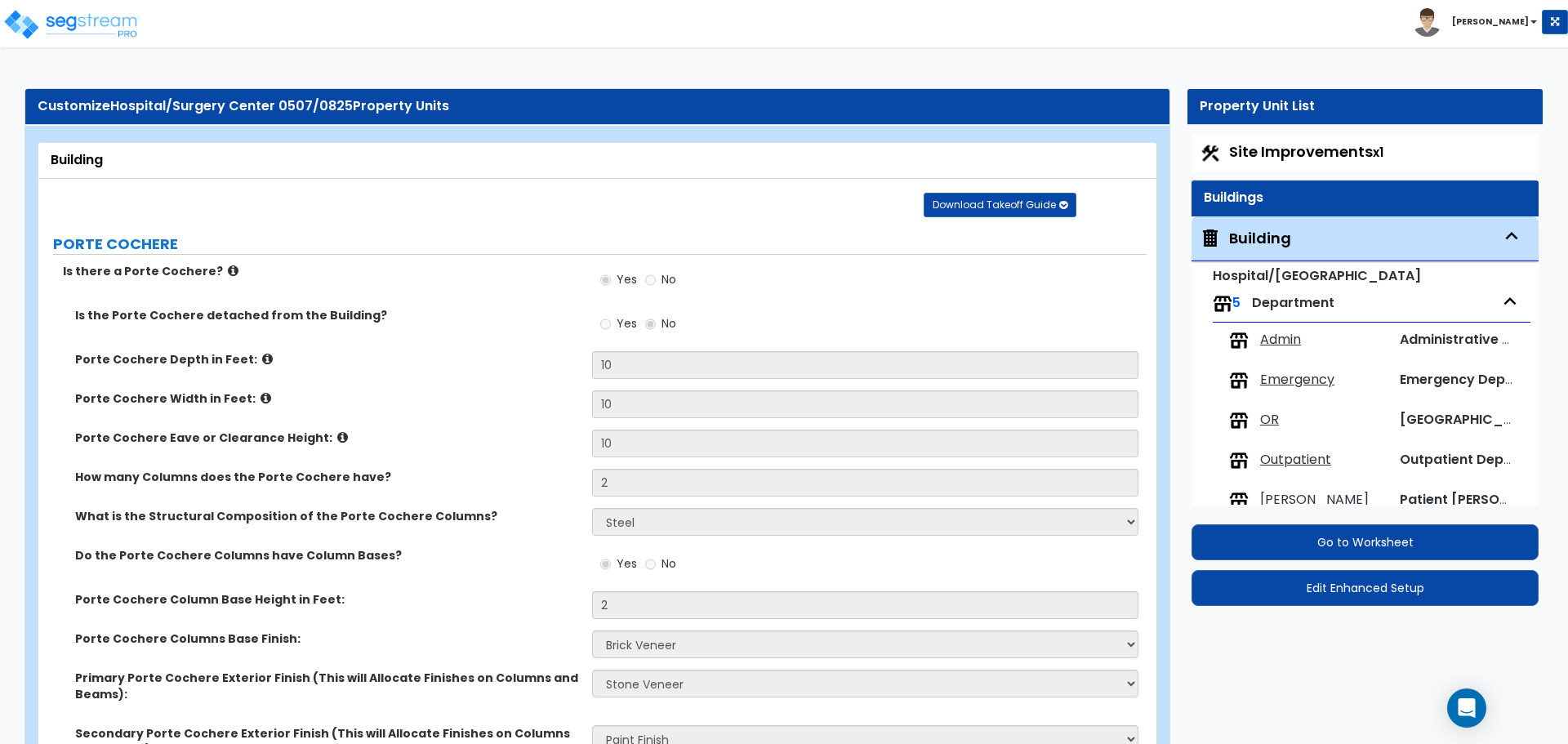
select select "2"
select select "1"
select select "2"
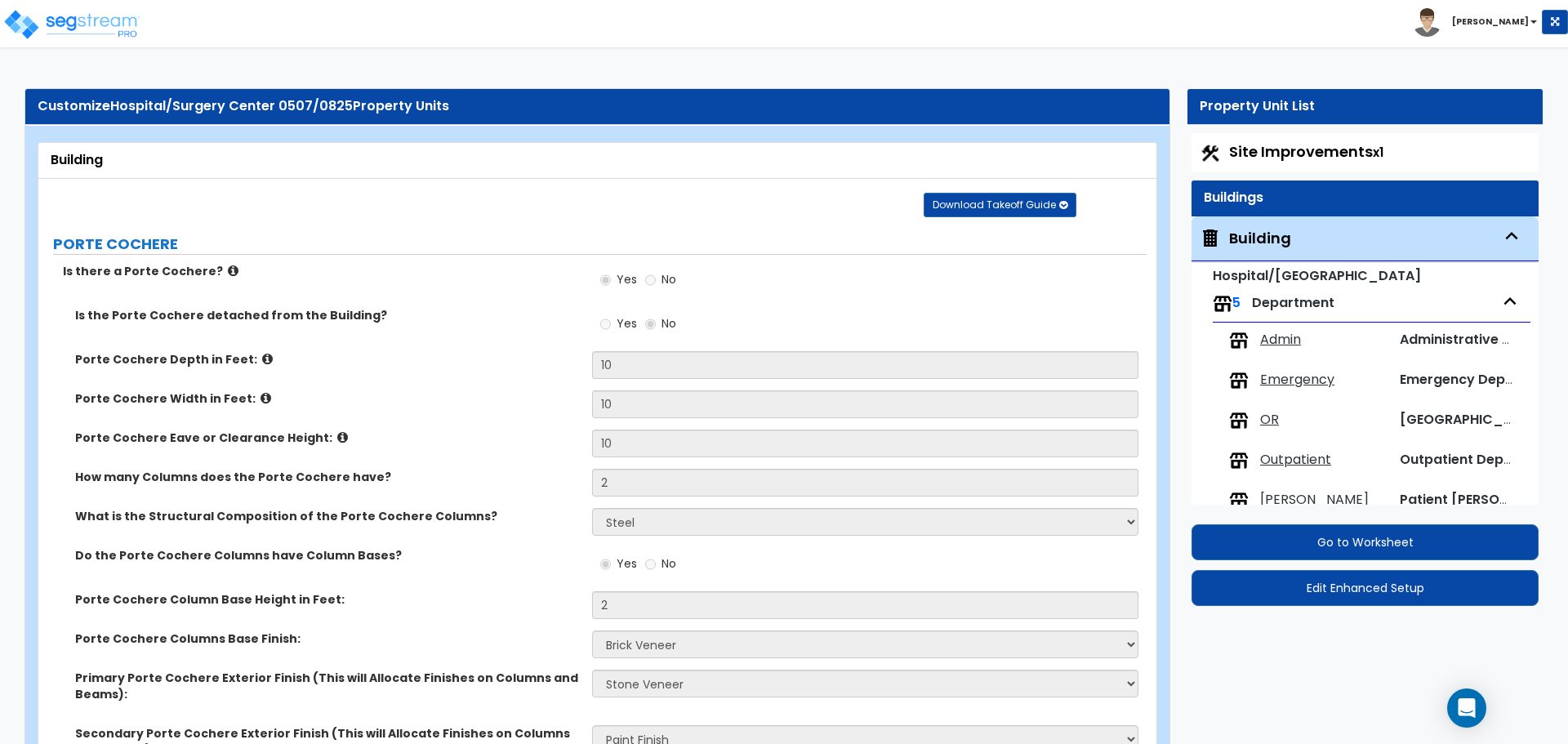
select select "2"
select select "1"
select select "2"
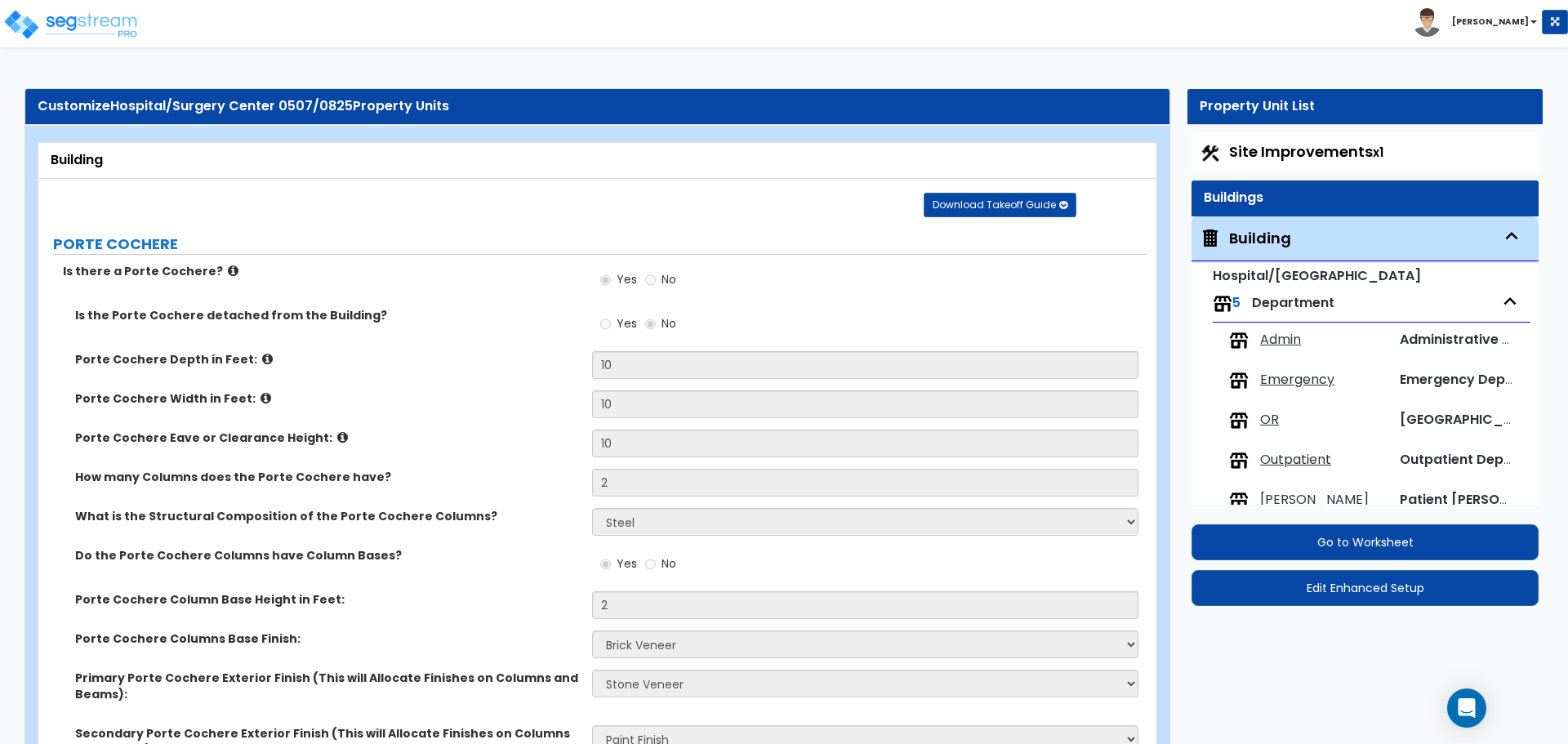
select select "2"
select select "1"
select select "2"
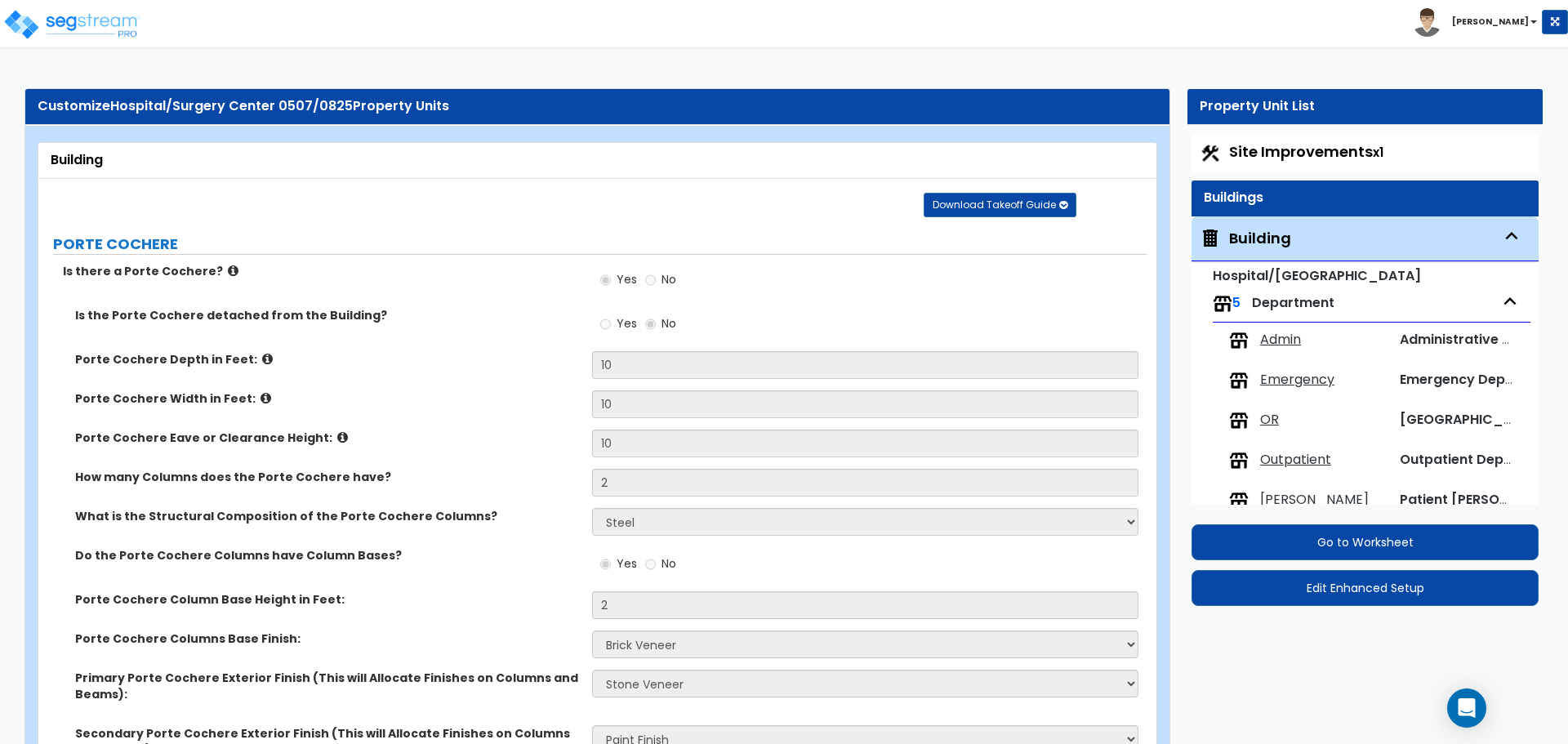
select select "6"
select select "11"
select select "2"
select select "3"
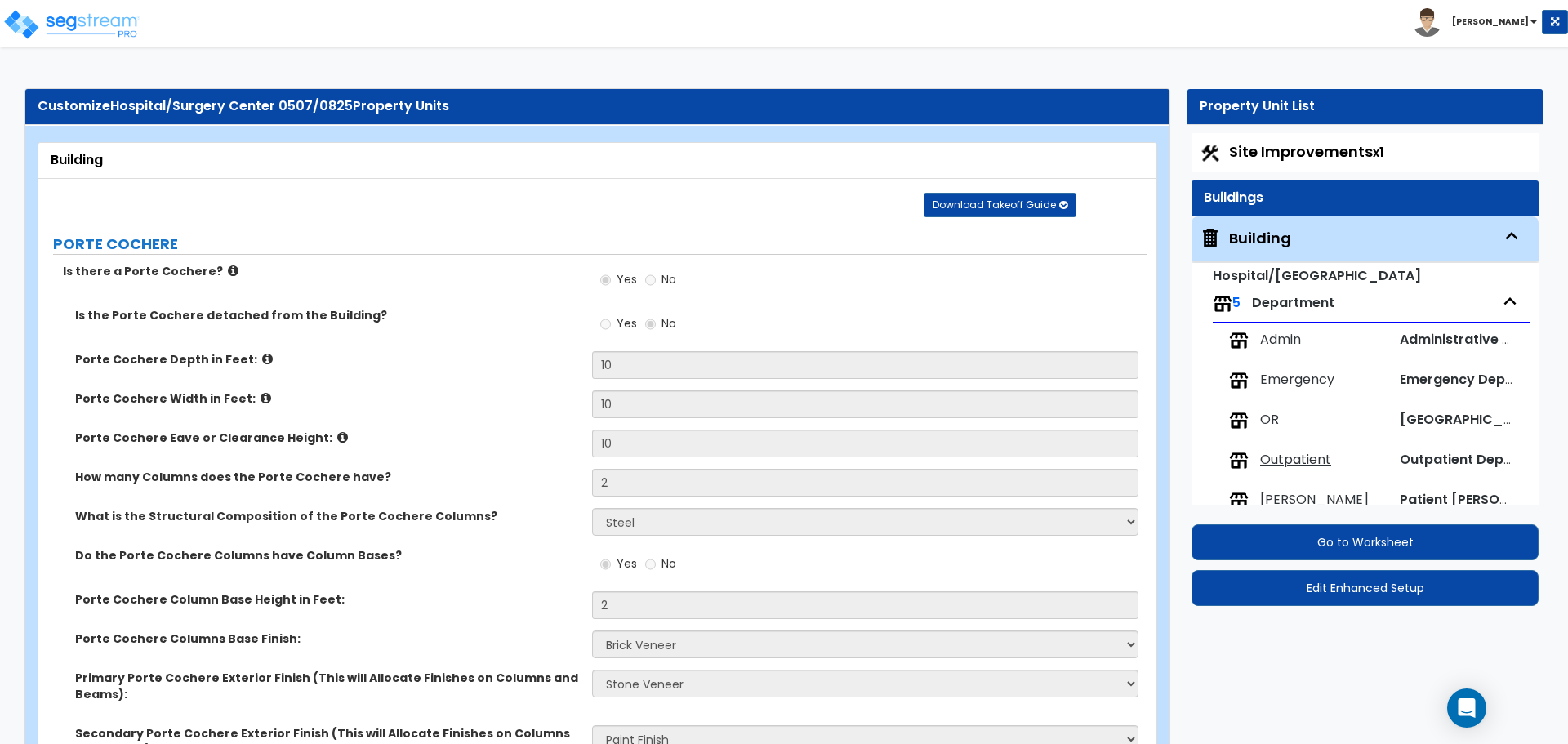
select select "2"
select select "7"
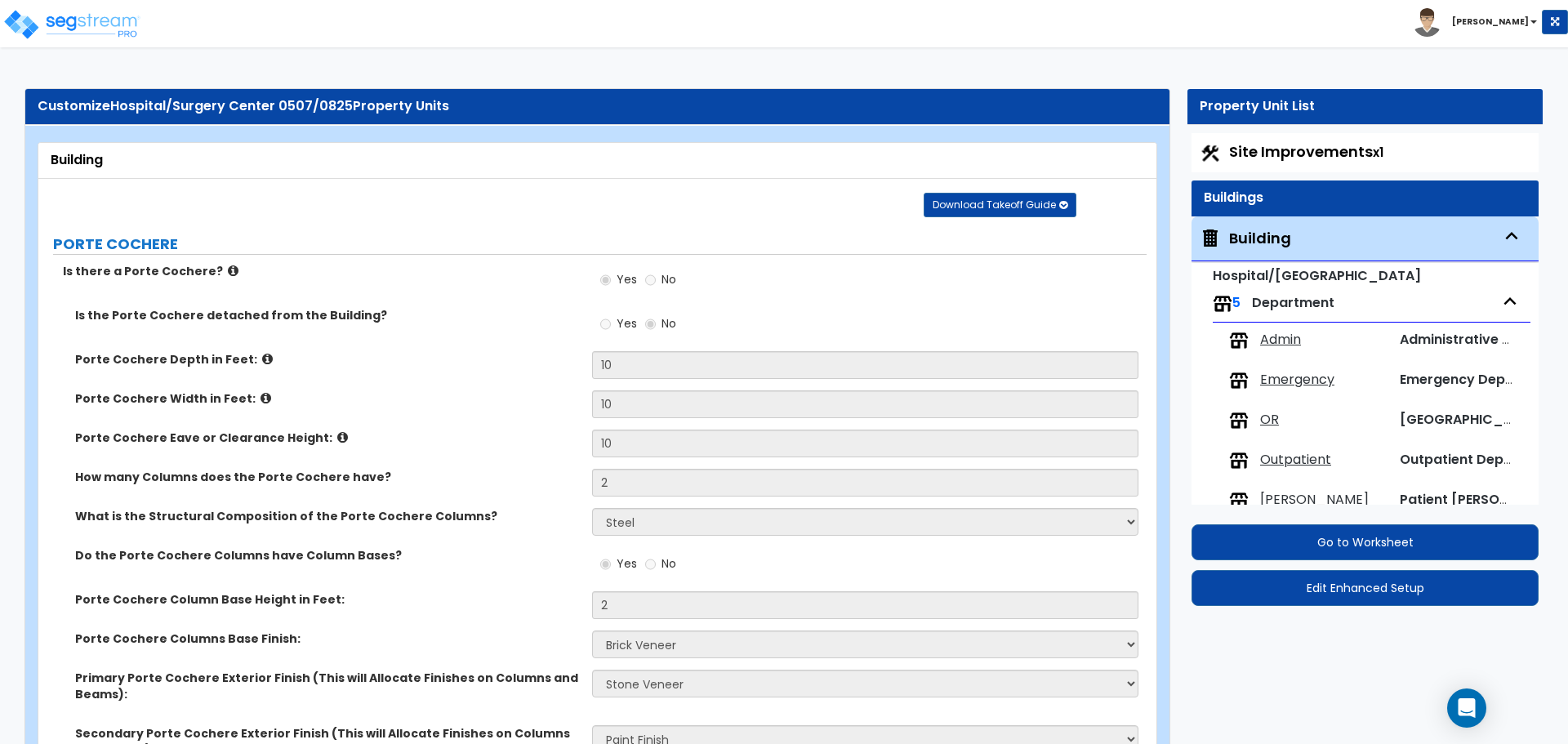
select select "2"
select select "1"
select select "4"
select select "1"
select select "20"
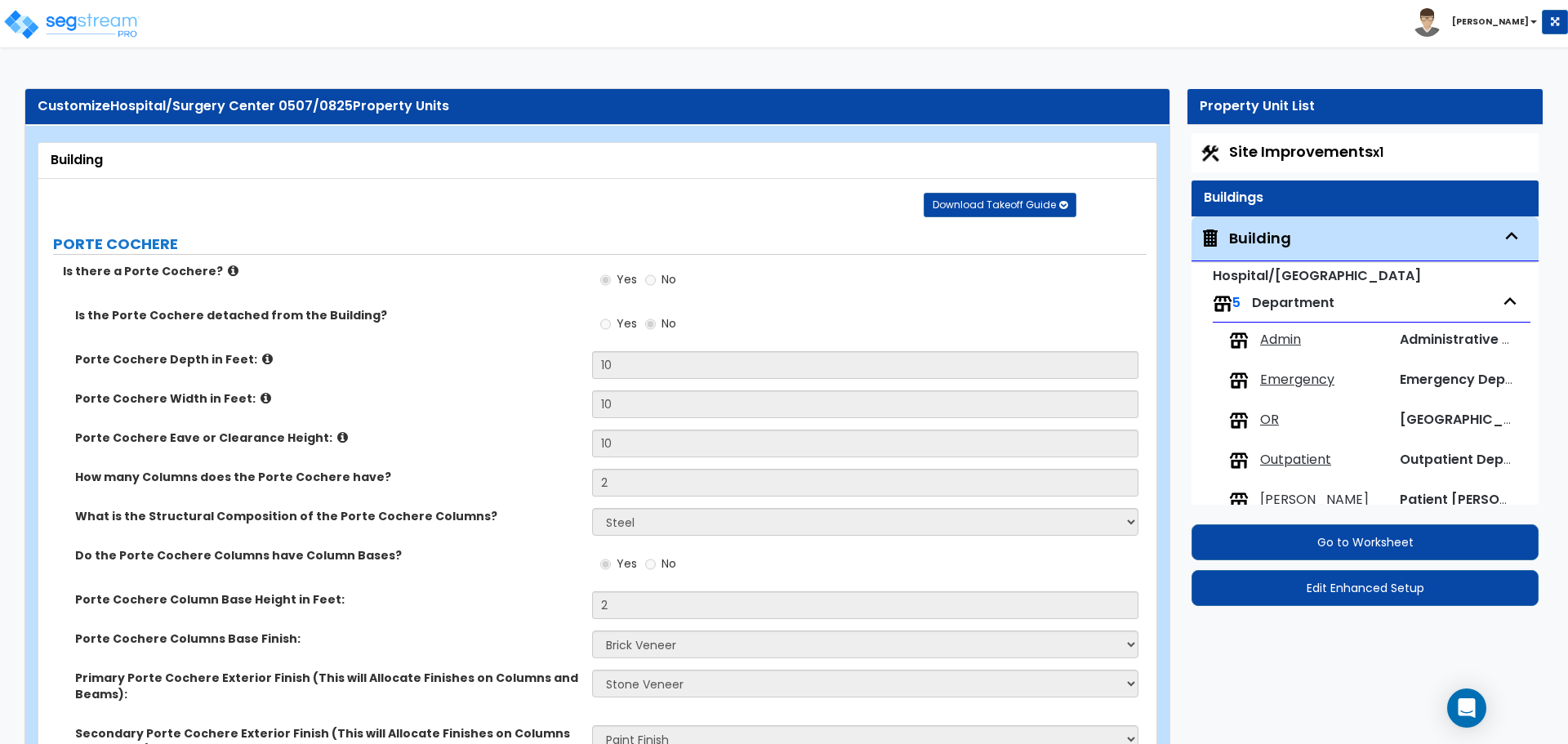
select select "2"
select select "1"
select select "3"
select select "1"
select select "2"
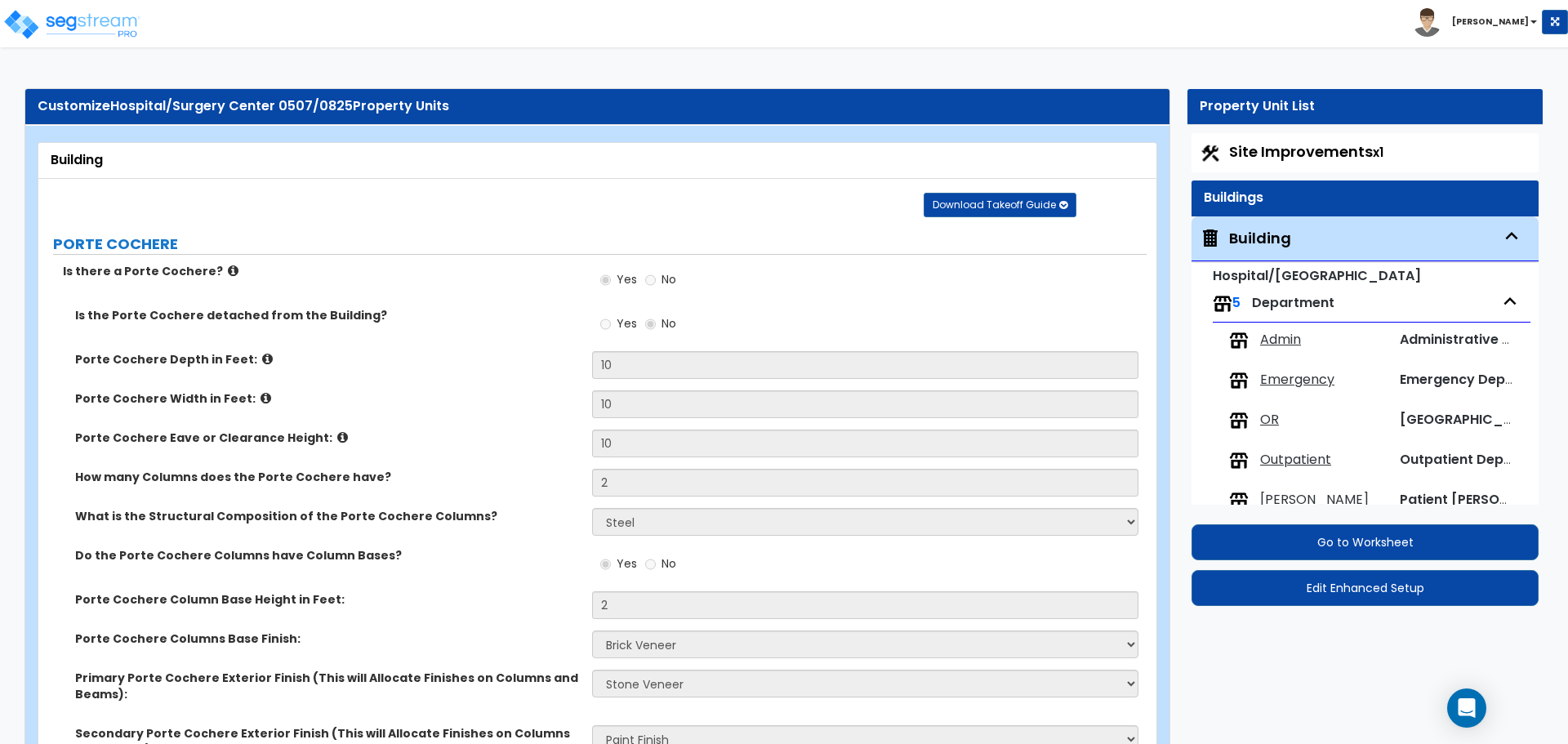
select select "4"
select select "3"
select select "2"
select select "1"
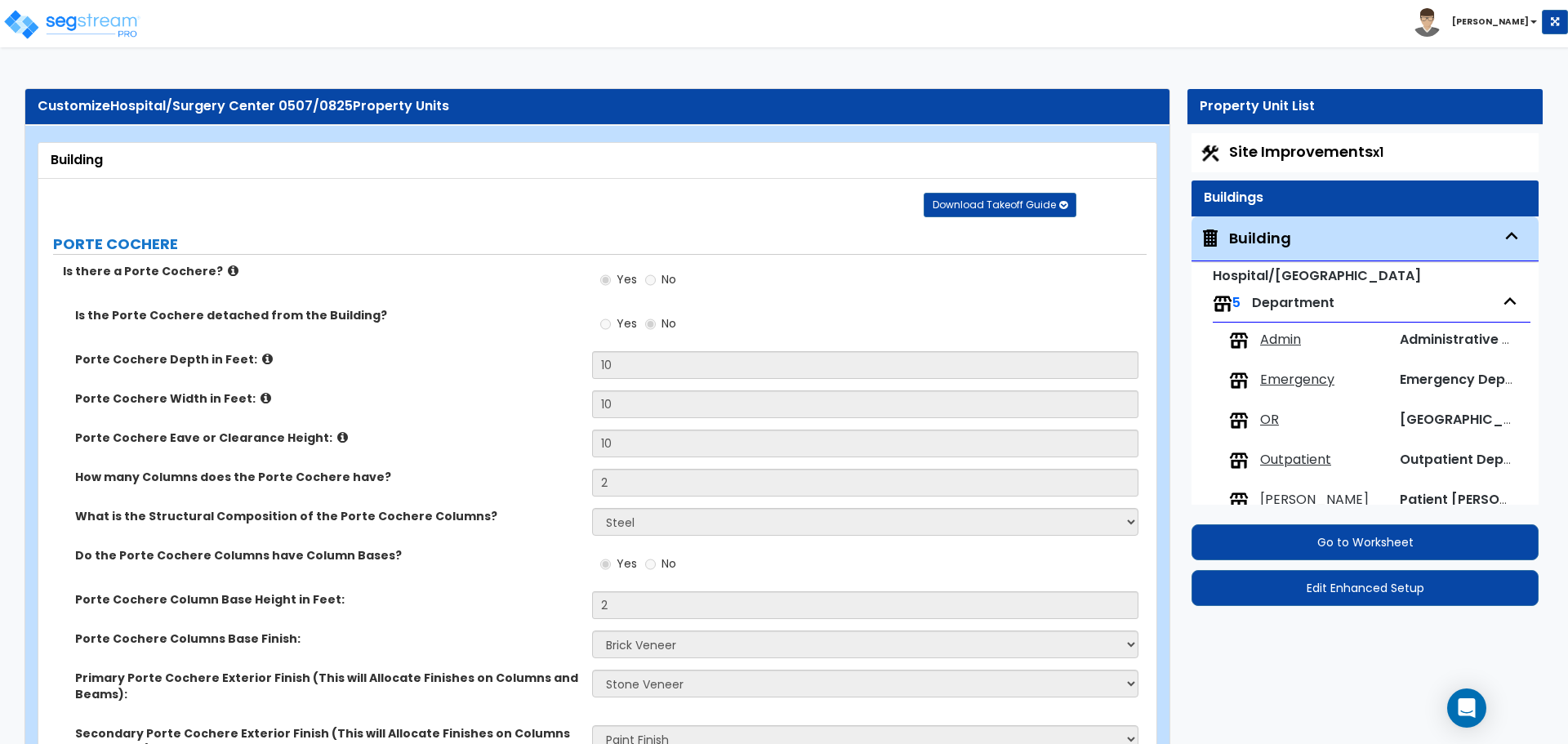
select select "1"
select select "3"
select select "2"
select select "1"
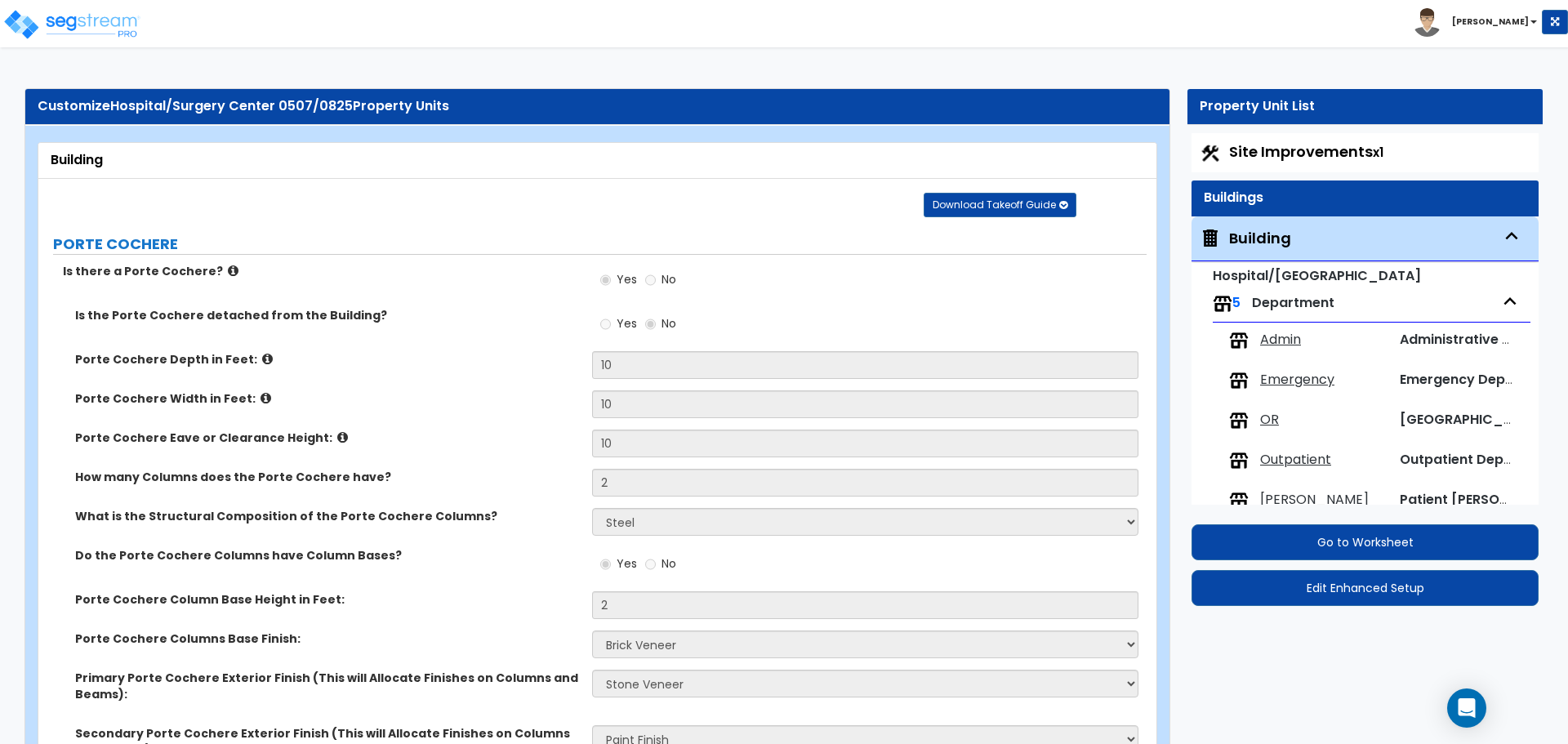
select select "1"
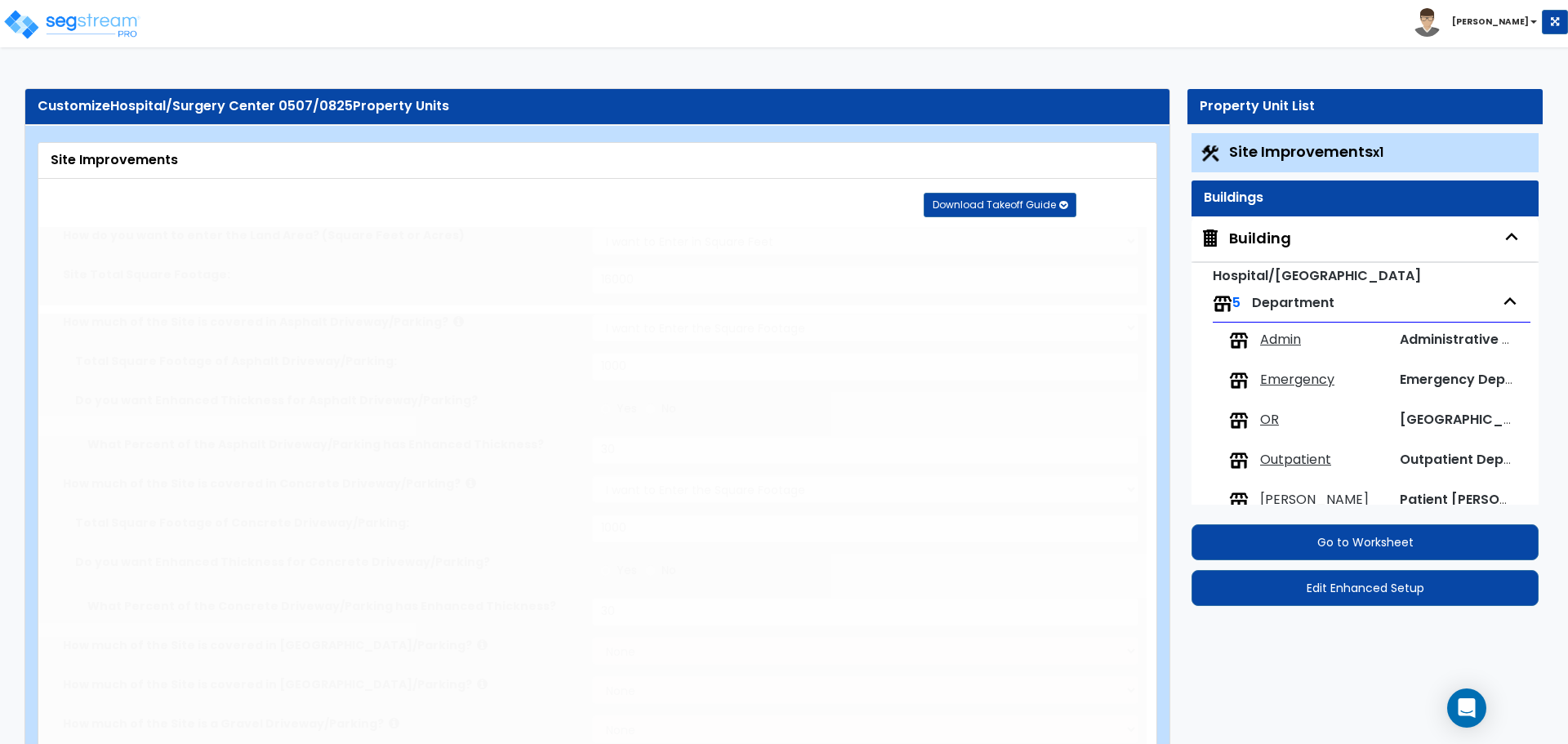
radio input "true"
select select "1"
type input "50"
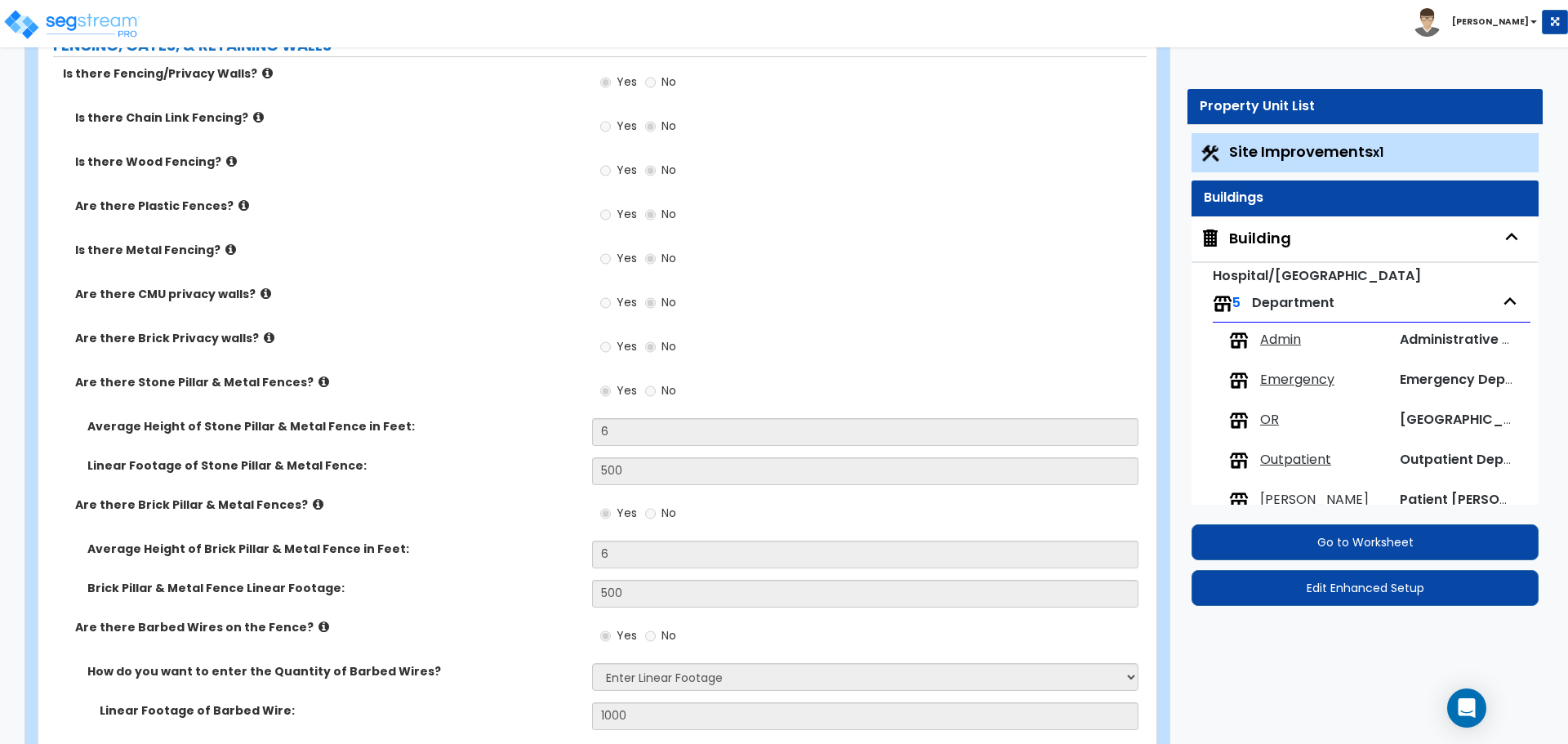
scroll to position [3408, 0]
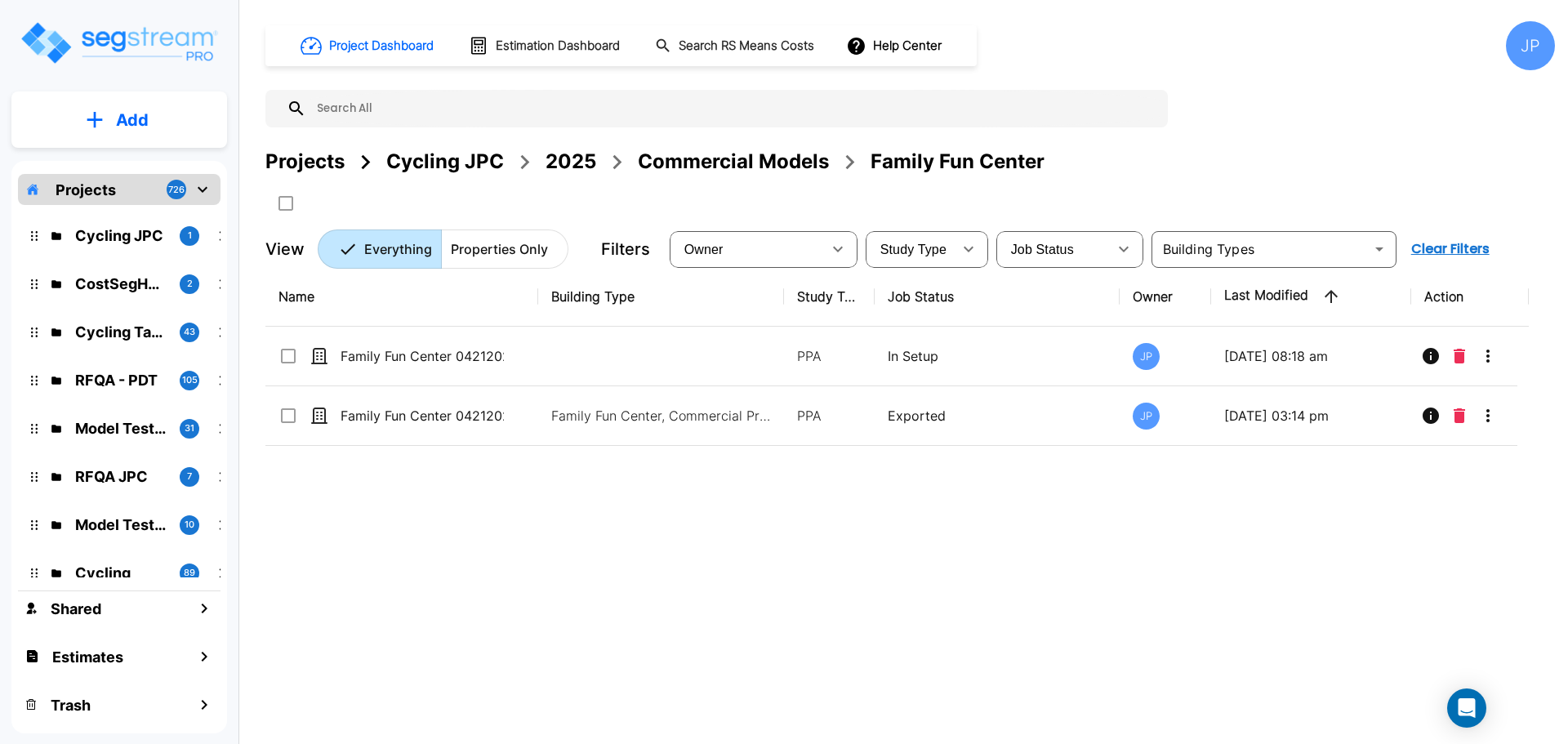
click at [663, 167] on div "Commercial Models" at bounding box center [733, 161] width 191 height 29
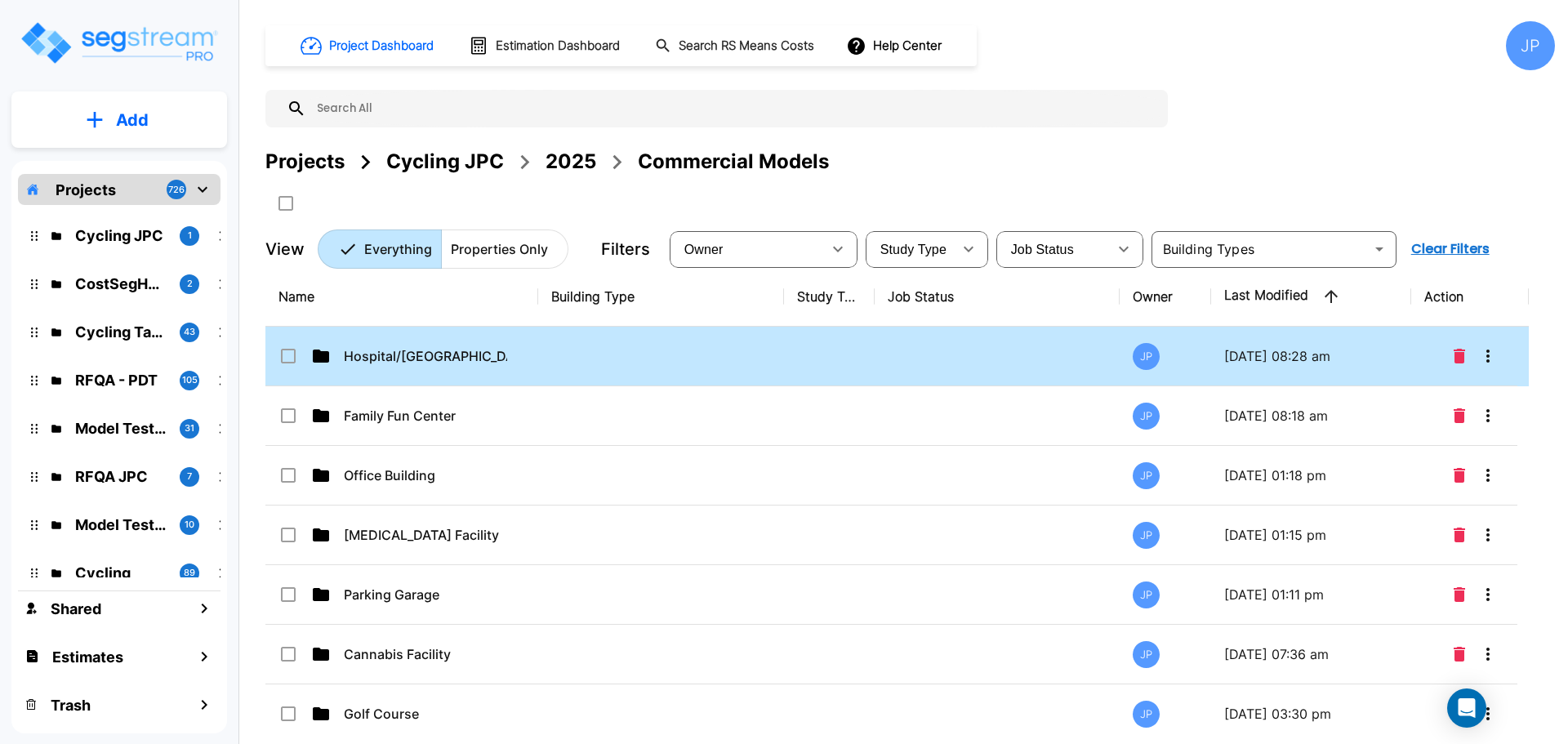
click at [643, 347] on td at bounding box center [661, 357] width 246 height 60
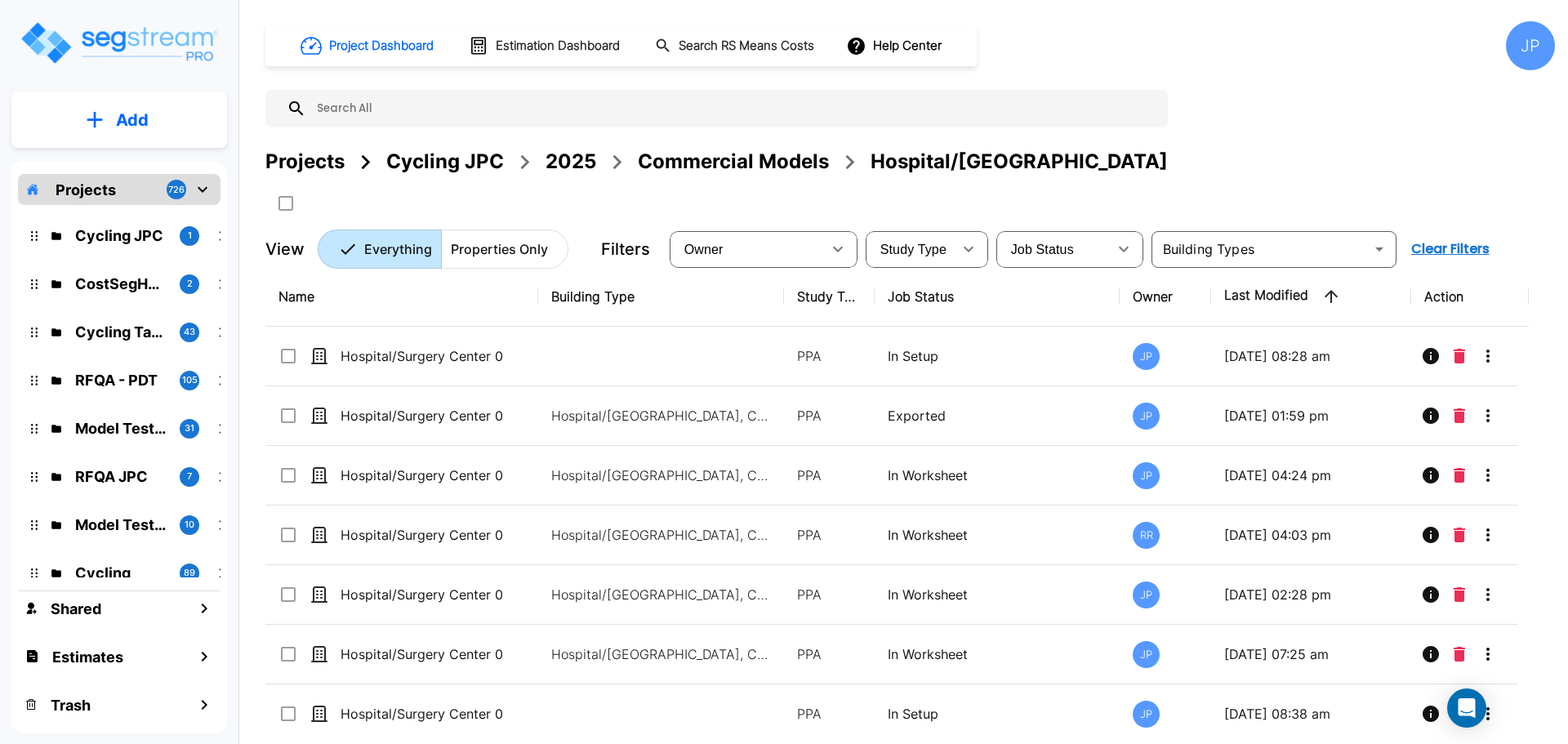
click at [753, 358] on td at bounding box center [661, 357] width 246 height 60
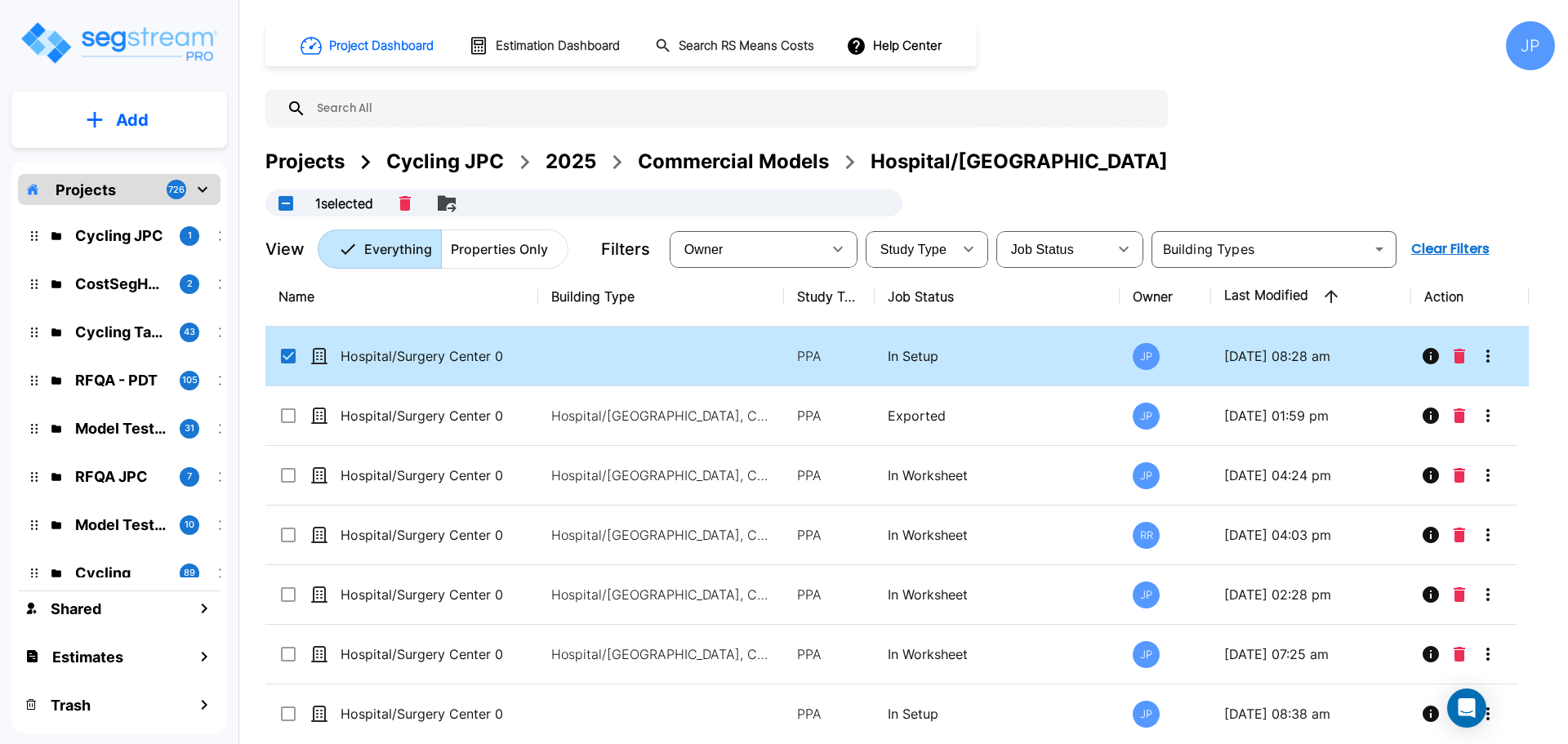
checkbox input "true"
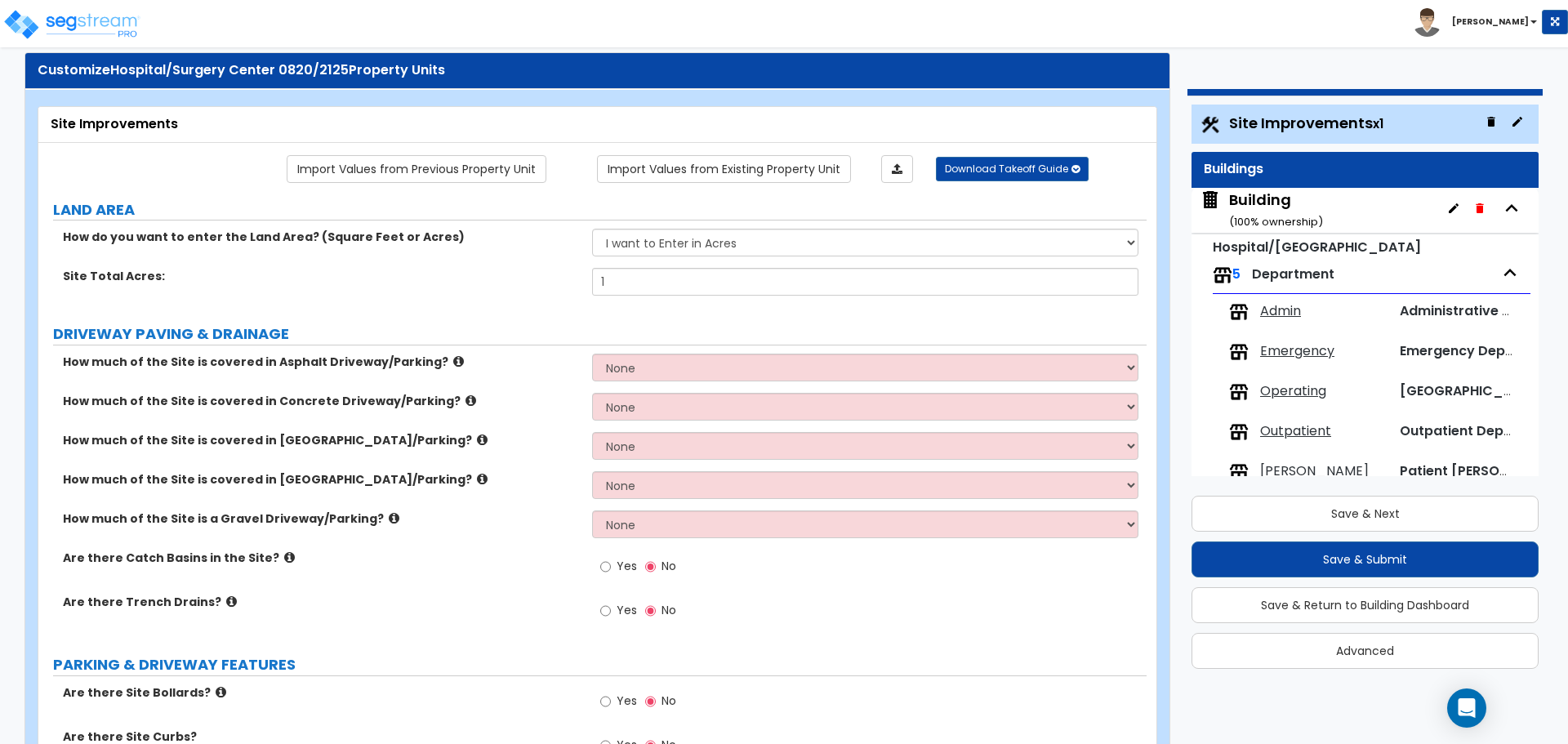
scroll to position [40, 0]
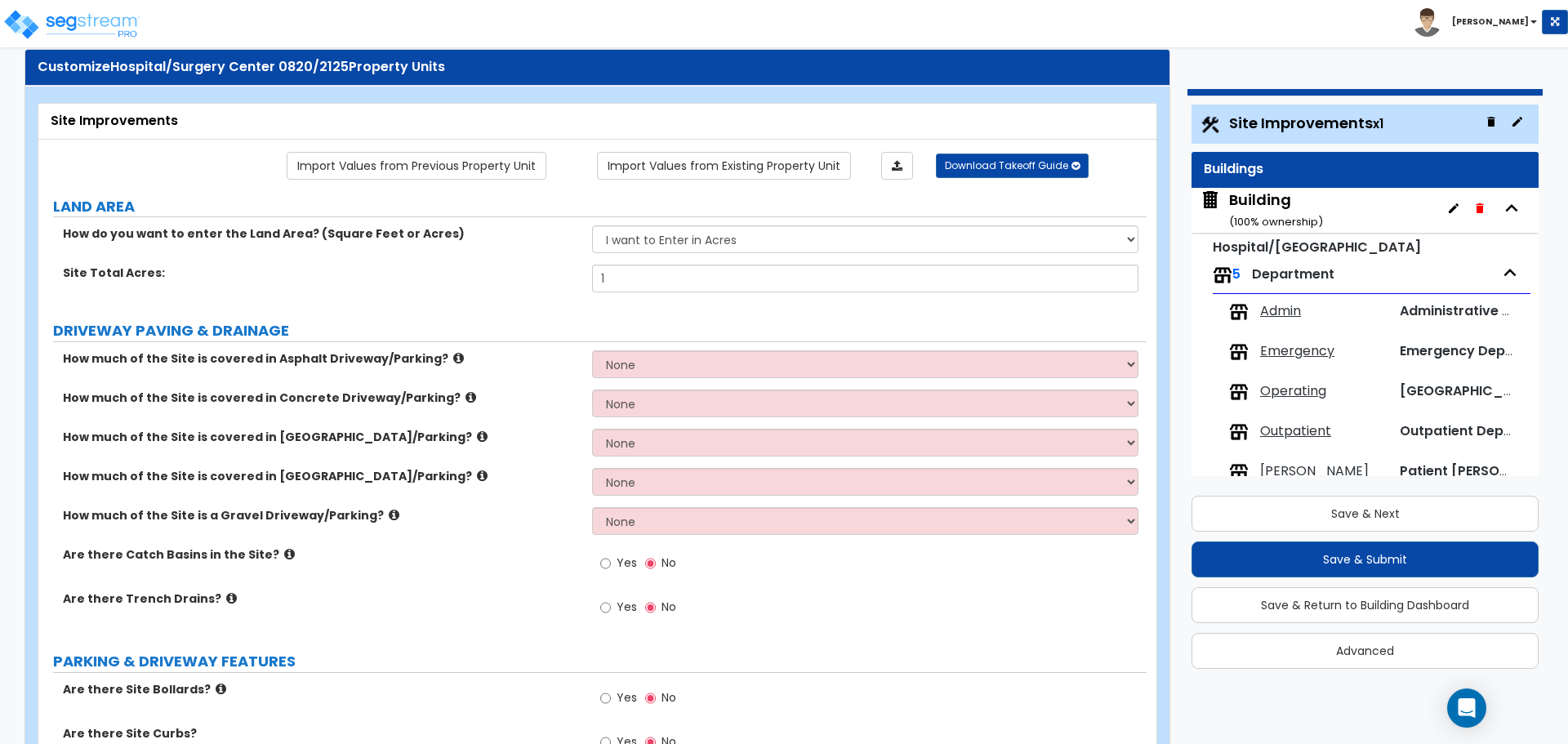
click at [727, 232] on select "I want to Enter in [GEOGRAPHIC_DATA] I want to Enter in Square Feet" at bounding box center [865, 239] width 545 height 28
select select "2"
click at [592, 226] on select "I want to Enter in [GEOGRAPHIC_DATA] I want to Enter in Square Feet" at bounding box center [865, 239] width 545 height 28
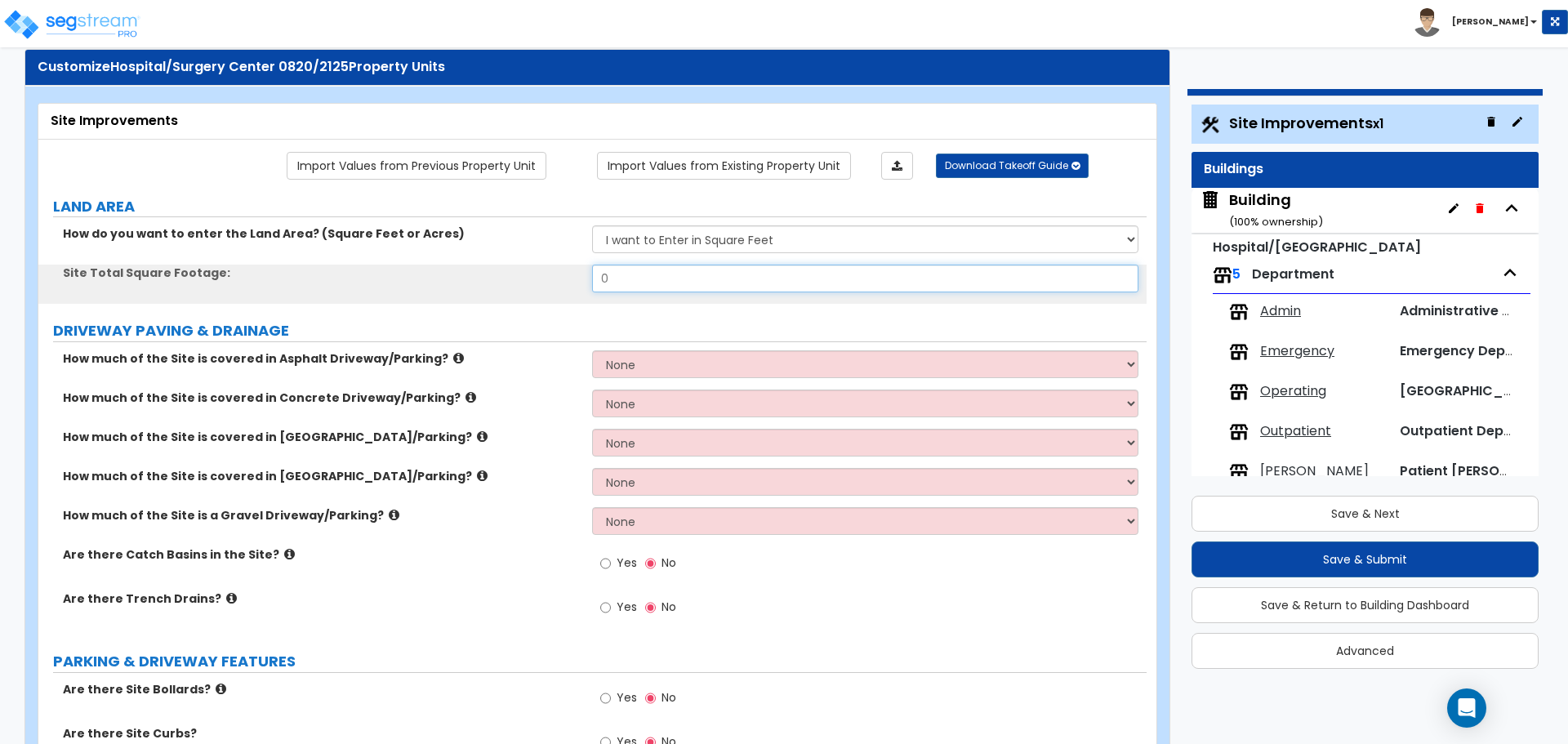
drag, startPoint x: 630, startPoint y: 280, endPoint x: 566, endPoint y: 270, distance: 64.8
click at [568, 273] on div "Site Total Square Footage: 0" at bounding box center [592, 284] width 1109 height 40
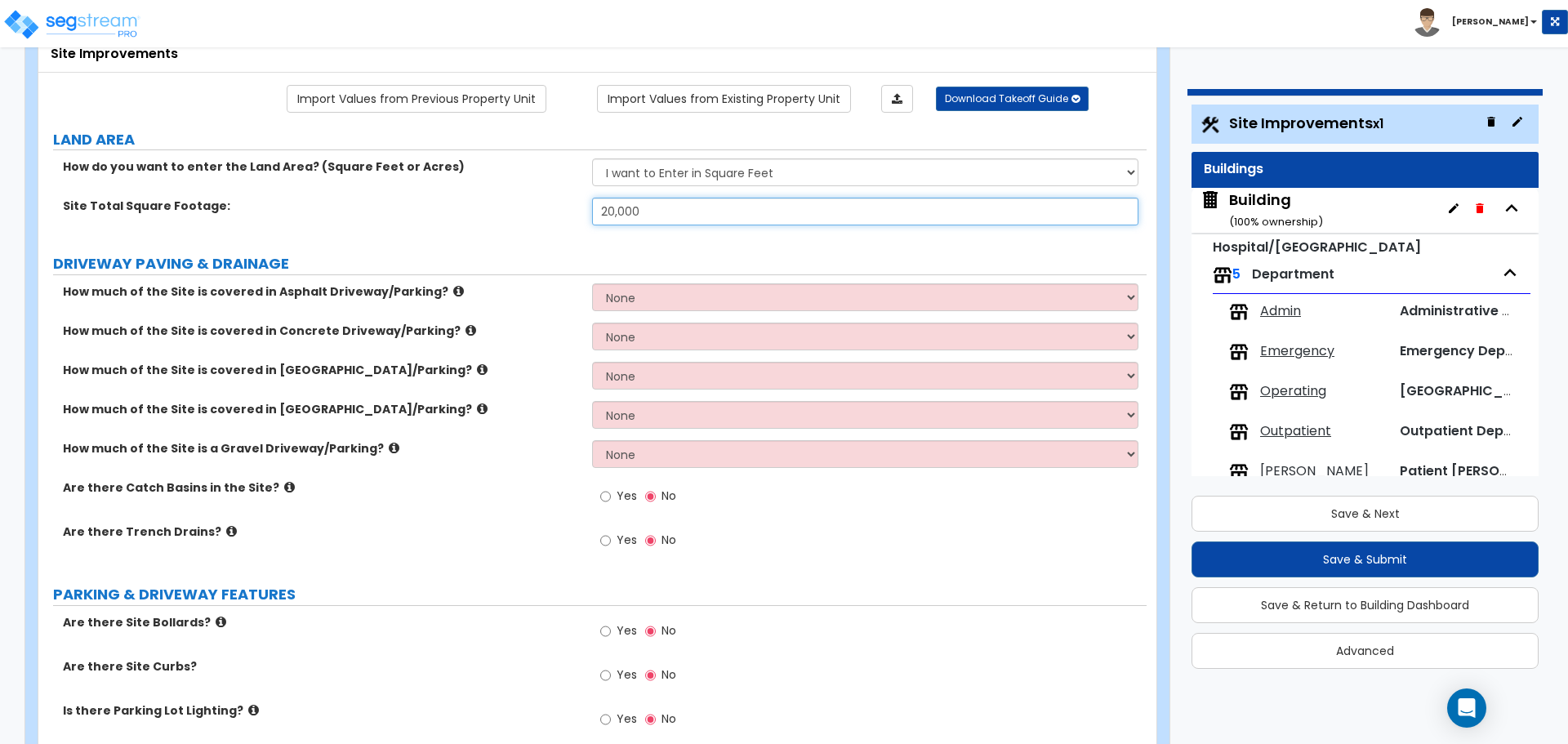
scroll to position [115, 0]
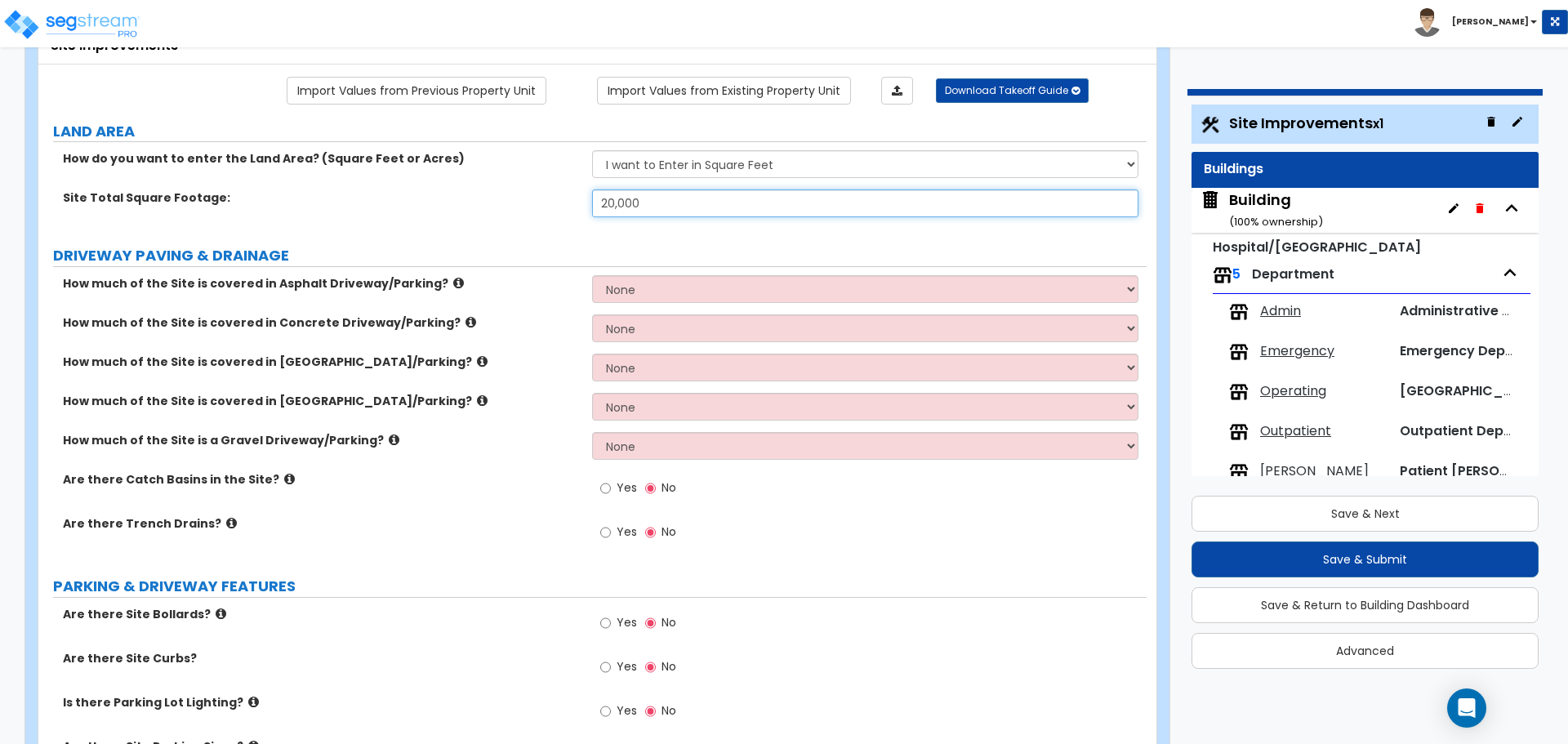
type input "20,000"
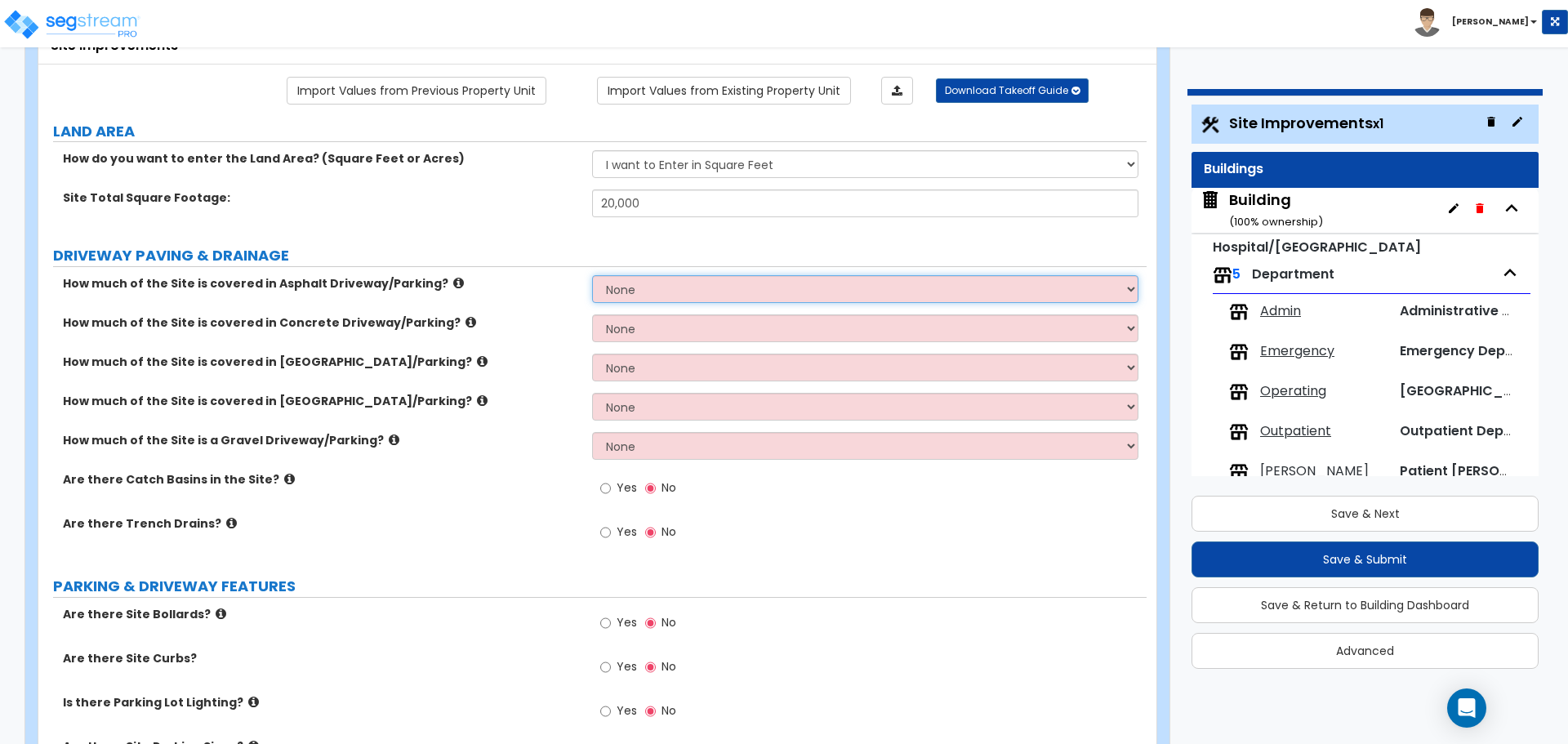
click at [641, 286] on select "None I want to Enter an Approximate Percentage I want to Enter the Square Foota…" at bounding box center [865, 289] width 545 height 28
select select "2"
click at [592, 275] on select "None I want to Enter an Approximate Percentage I want to Enter the Square Foota…" at bounding box center [865, 289] width 545 height 28
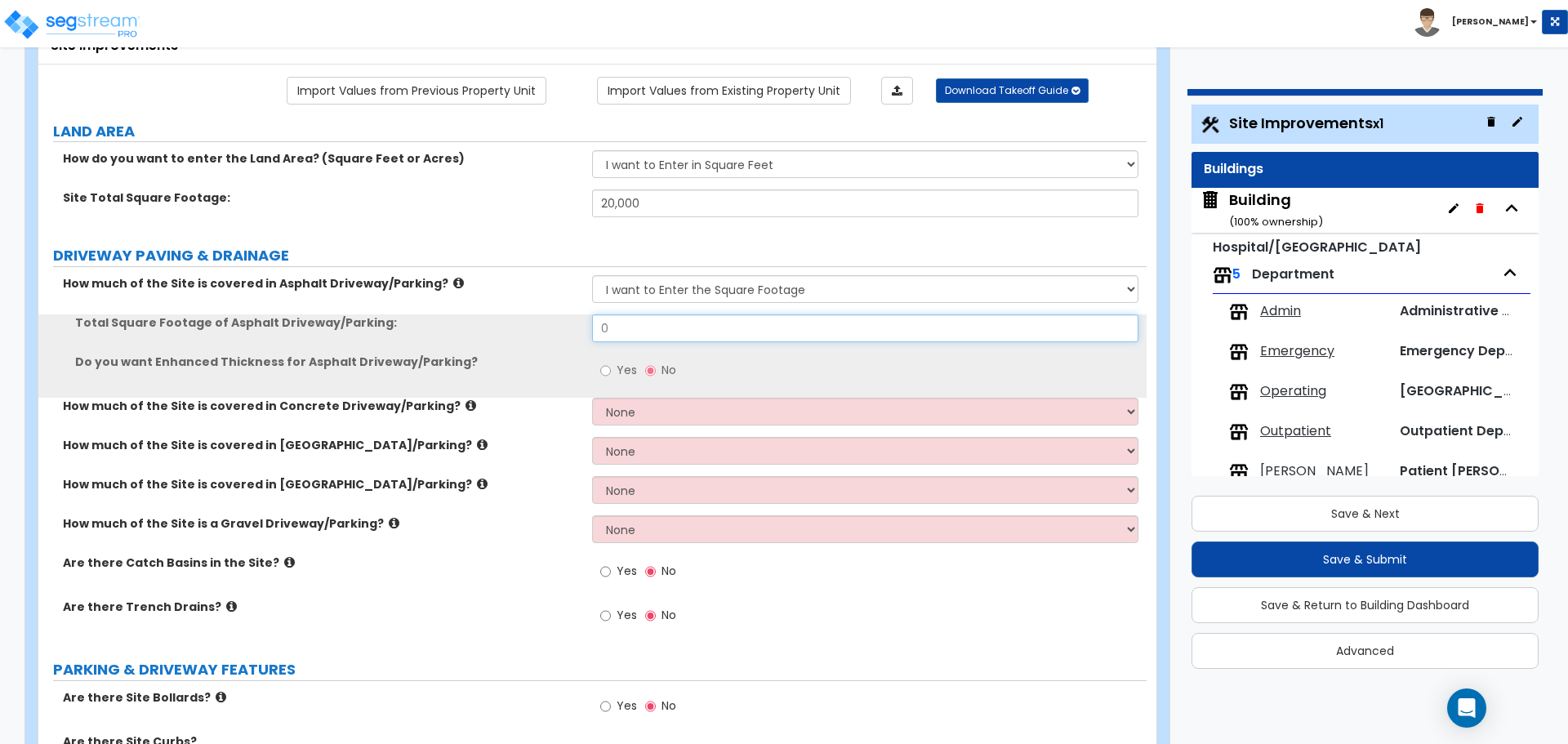
drag, startPoint x: 635, startPoint y: 321, endPoint x: 536, endPoint y: 318, distance: 99.0
click at [537, 320] on div "Total Square Footage of Asphalt Driveway/Parking: 0" at bounding box center [592, 334] width 1109 height 40
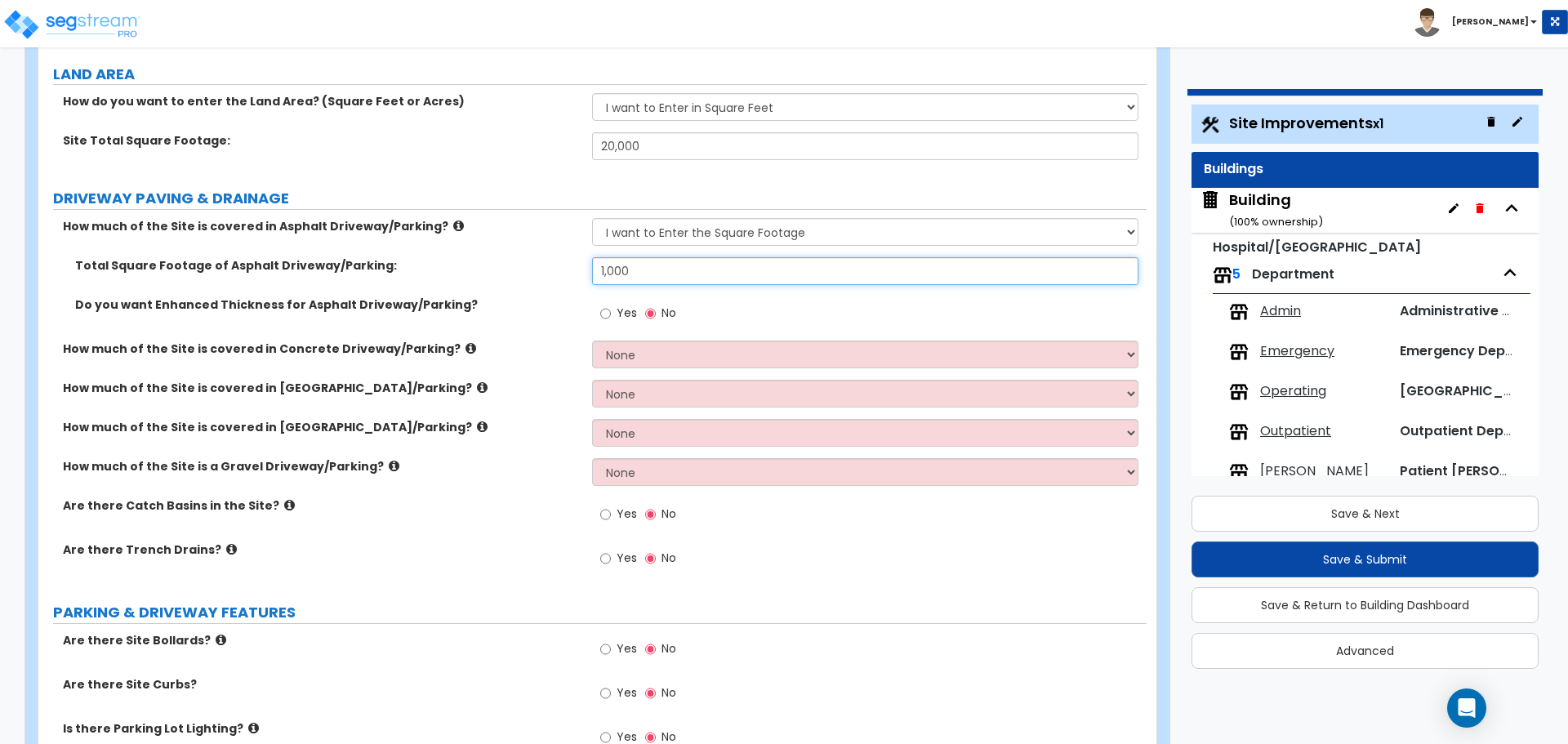
scroll to position [179, 0]
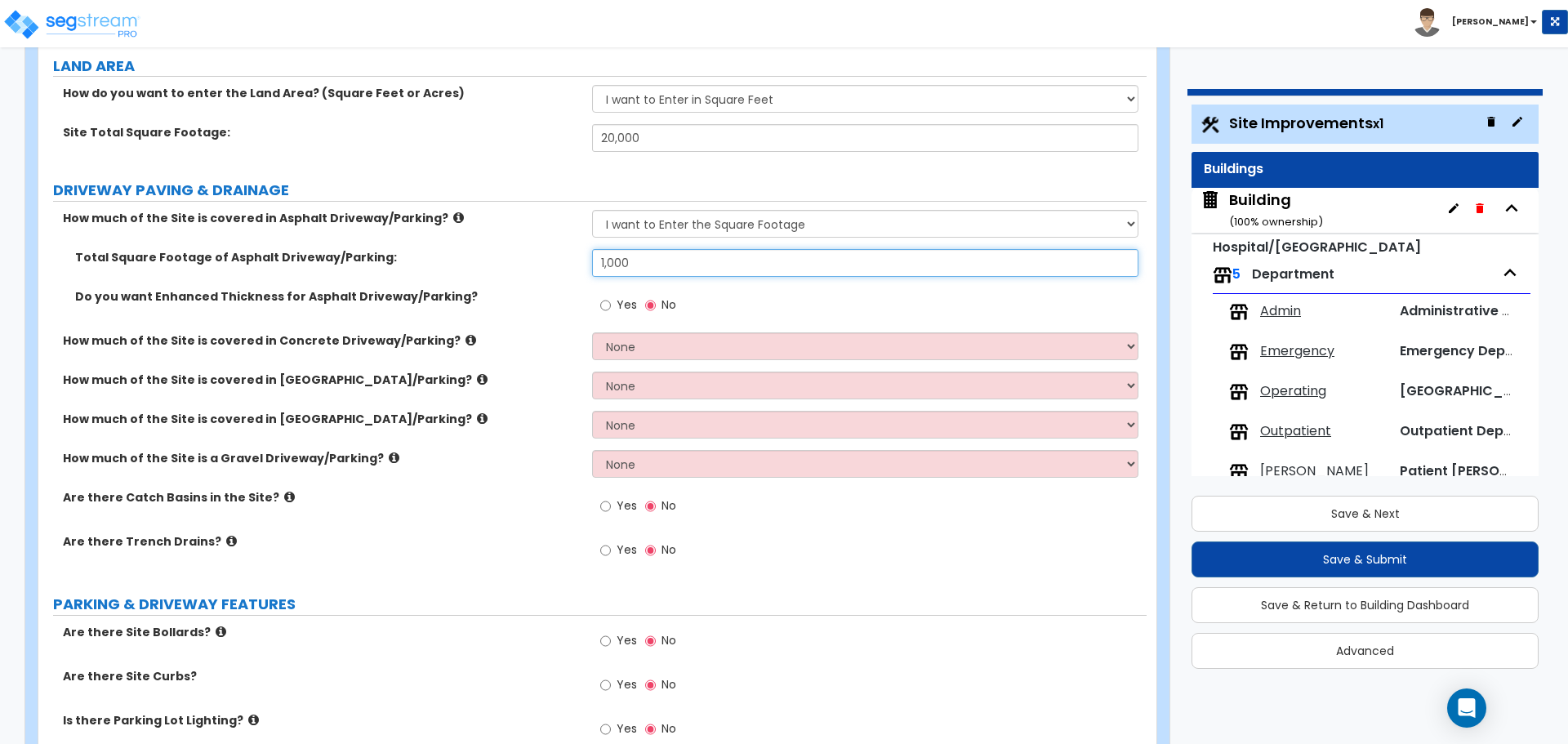
type input "1,000"
click at [615, 301] on label "Yes" at bounding box center [619, 307] width 37 height 28
click at [611, 301] on input "Yes" at bounding box center [605, 305] width 11 height 18
radio input "true"
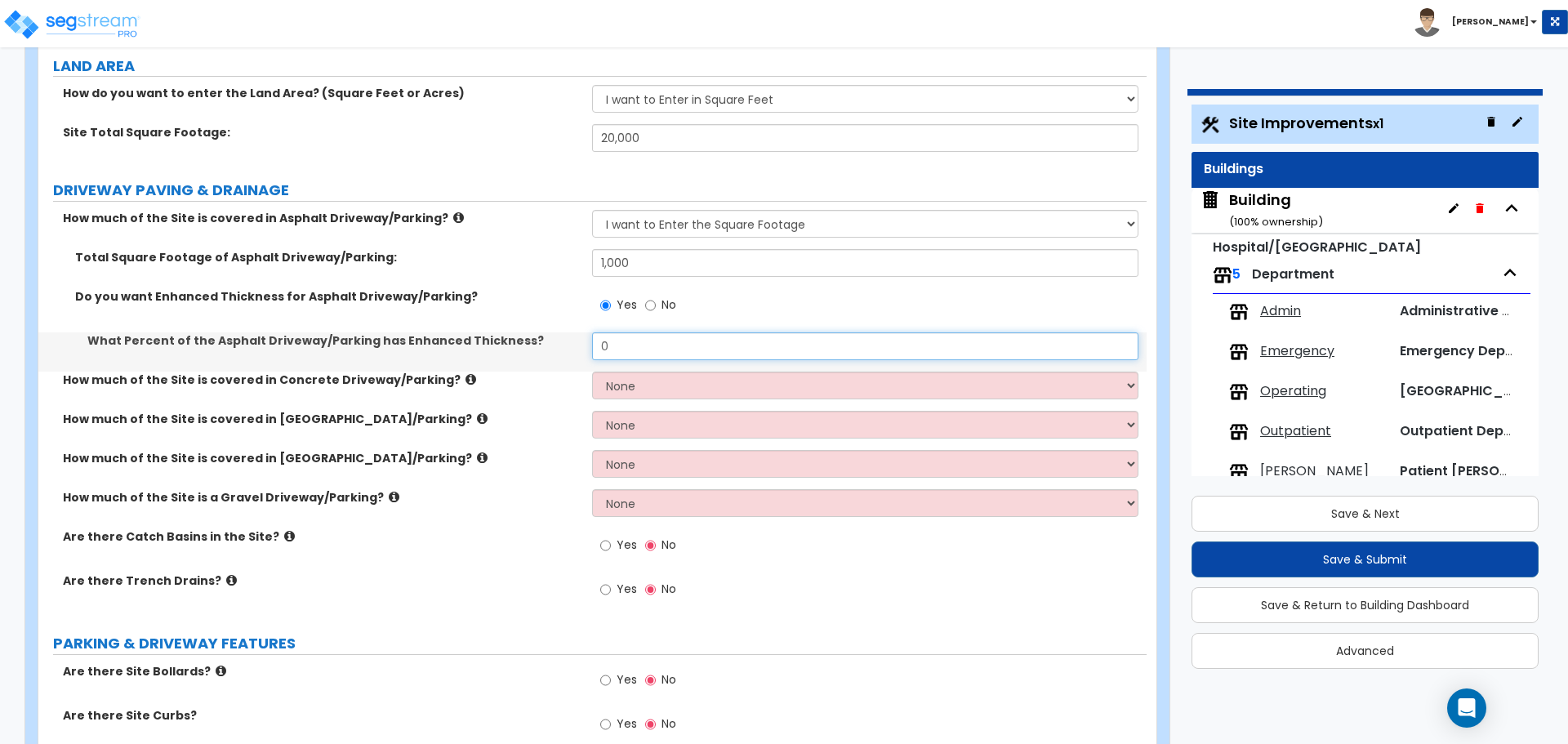
drag, startPoint x: 644, startPoint y: 347, endPoint x: 536, endPoint y: 336, distance: 108.6
click at [537, 336] on div "What Percent of the Asphalt Driveway/Parking has Enhanced Thickness? 0" at bounding box center [592, 352] width 1109 height 40
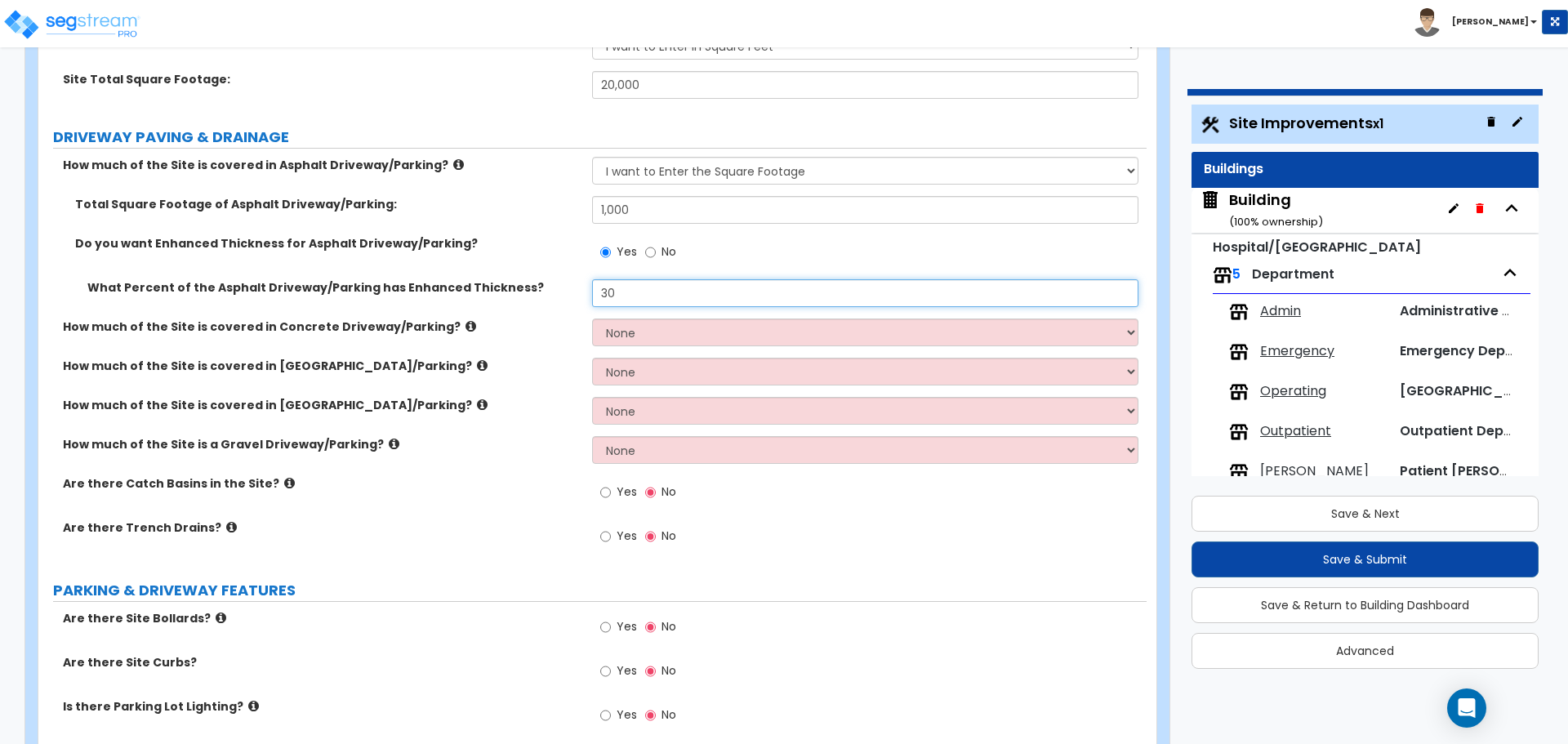
scroll to position [234, 0]
type input "30"
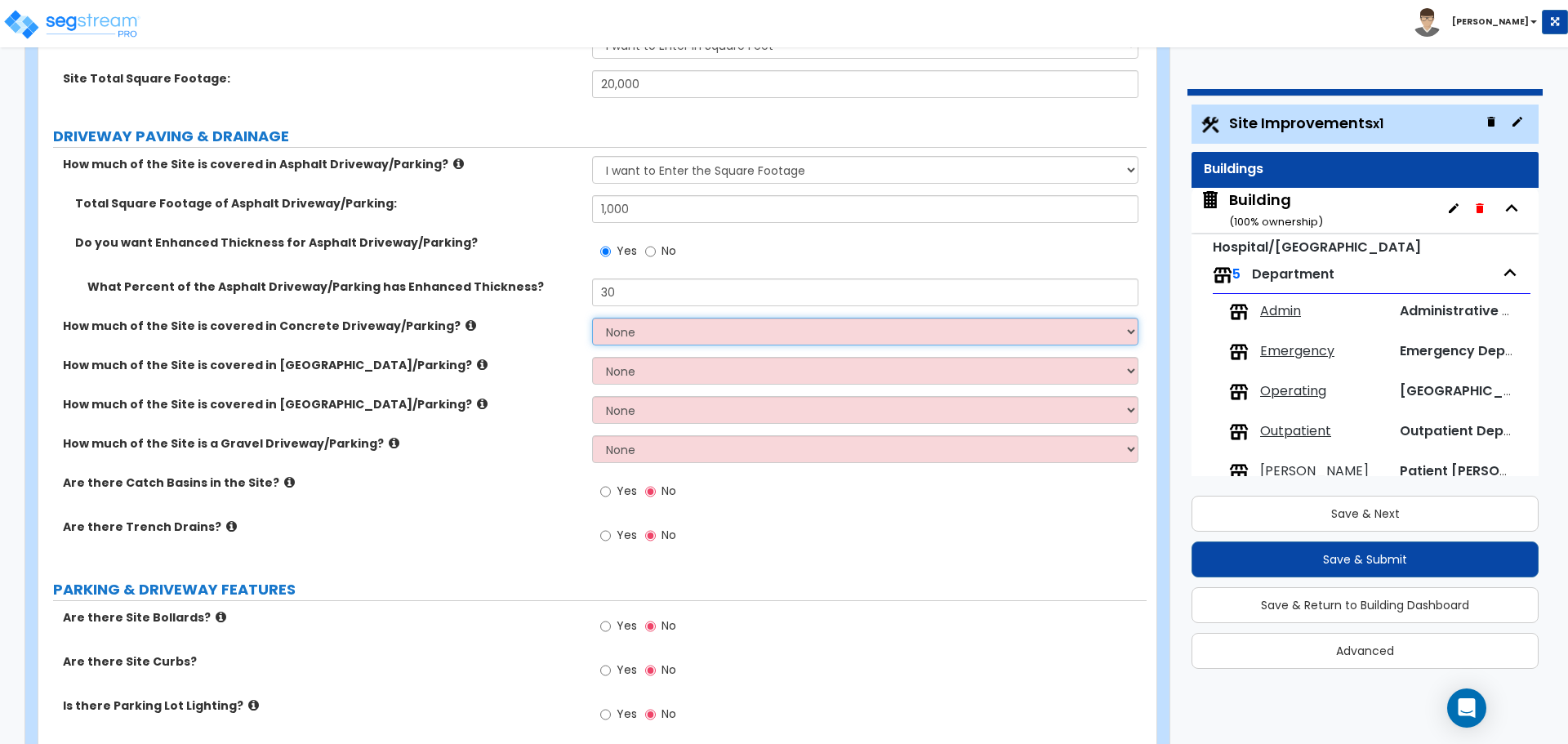
click at [632, 333] on select "None I want to Enter an Approximate Percentage I want to Enter the Square Foota…" at bounding box center [865, 331] width 545 height 28
select select "2"
click at [592, 317] on select "None I want to Enter an Approximate Percentage I want to Enter the Square Foota…" at bounding box center [865, 331] width 545 height 28
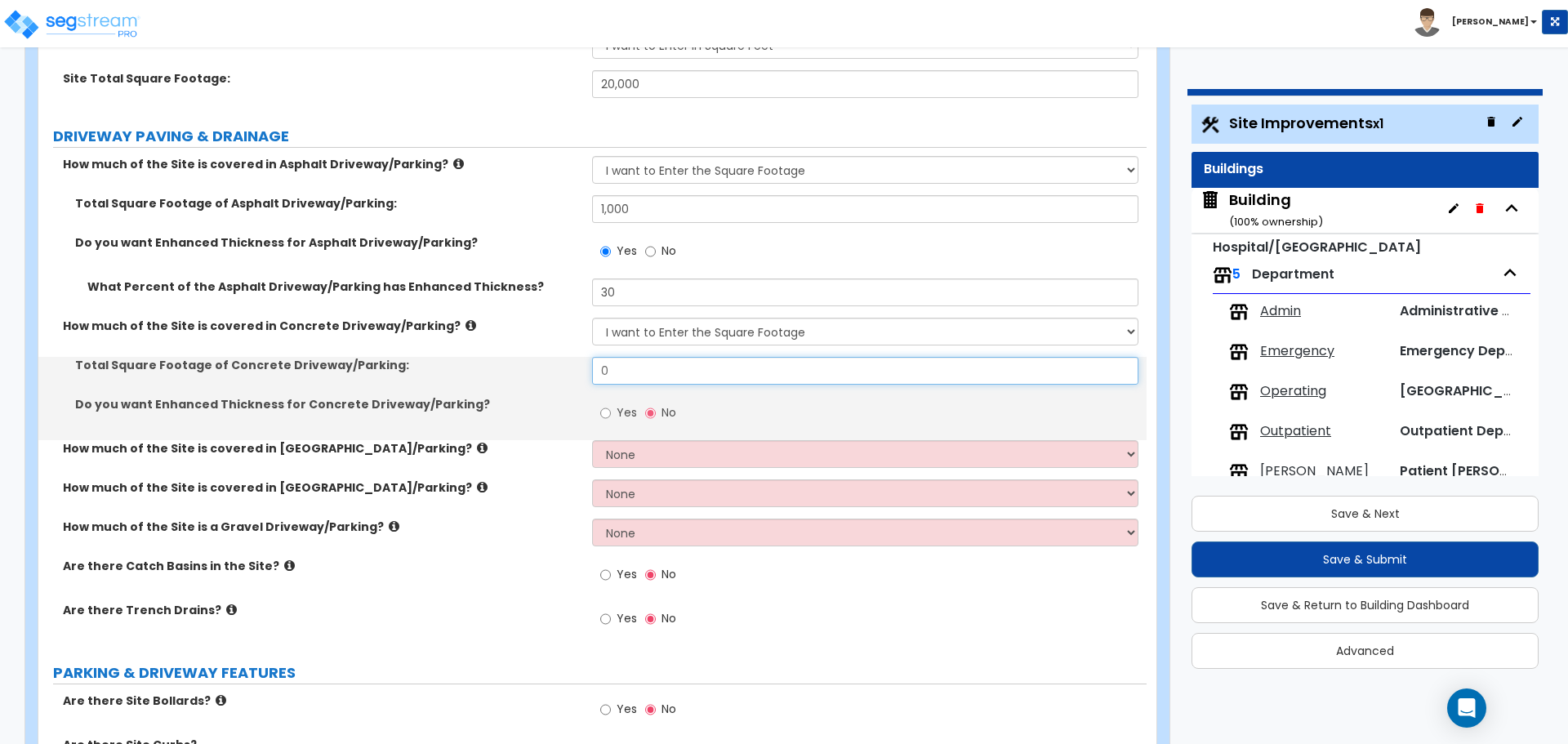
drag, startPoint x: 627, startPoint y: 372, endPoint x: 543, endPoint y: 368, distance: 84.1
click at [545, 369] on div "Total Square Footage of Concrete Driveway/Parking: 0" at bounding box center [592, 376] width 1109 height 40
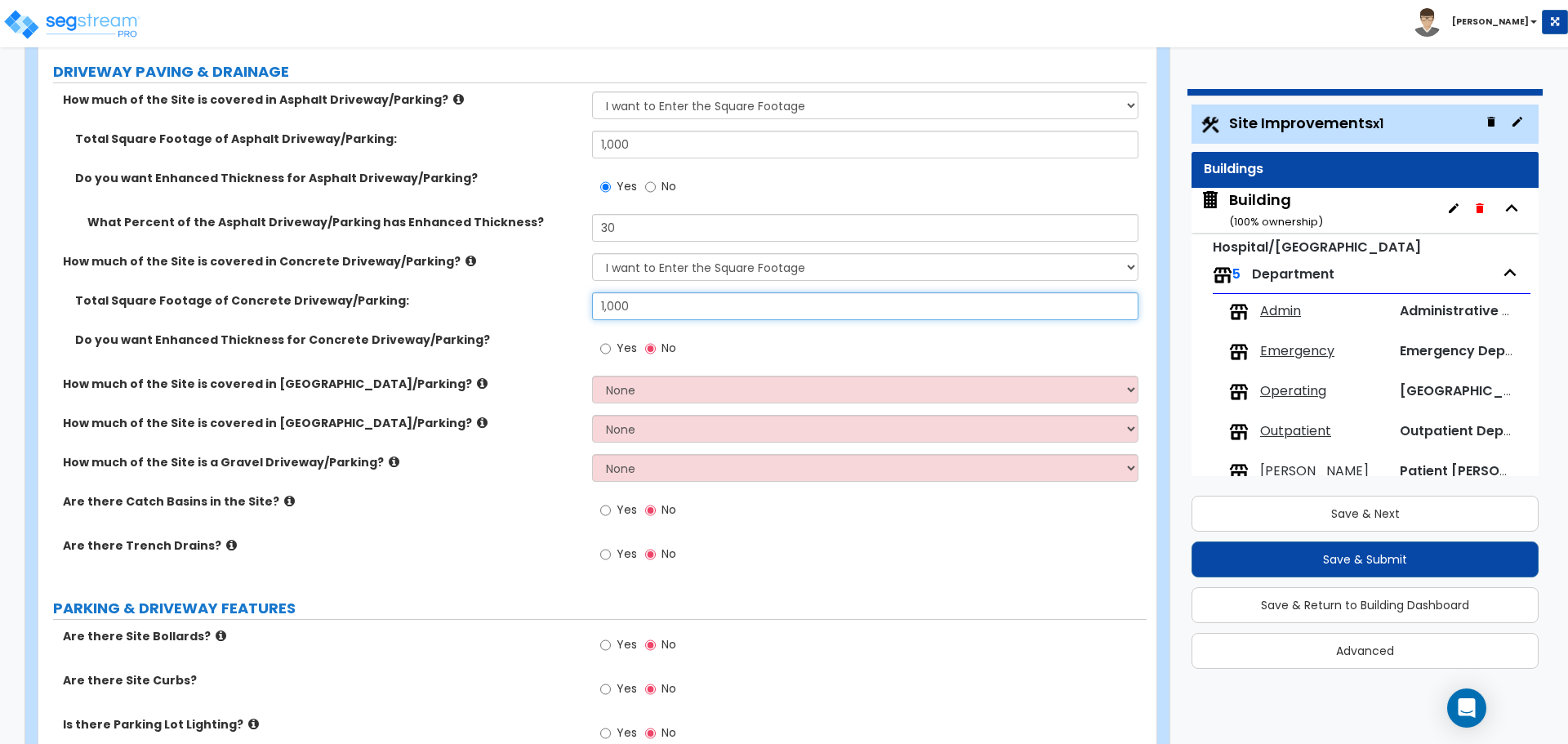
scroll to position [302, 0]
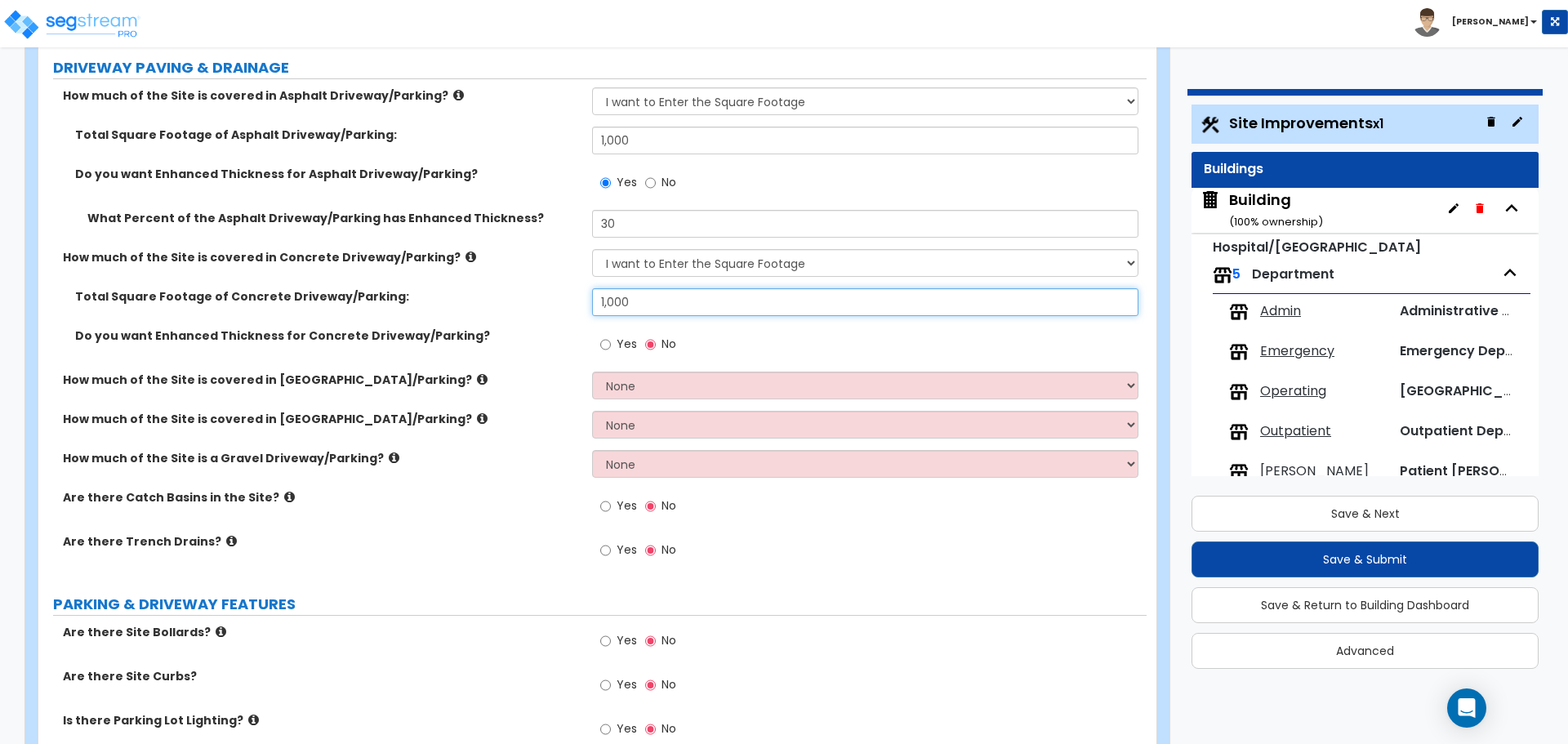
type input "1,000"
click at [627, 352] on label "Yes" at bounding box center [619, 346] width 37 height 28
click at [611, 352] on input "Yes" at bounding box center [605, 344] width 11 height 18
radio input "true"
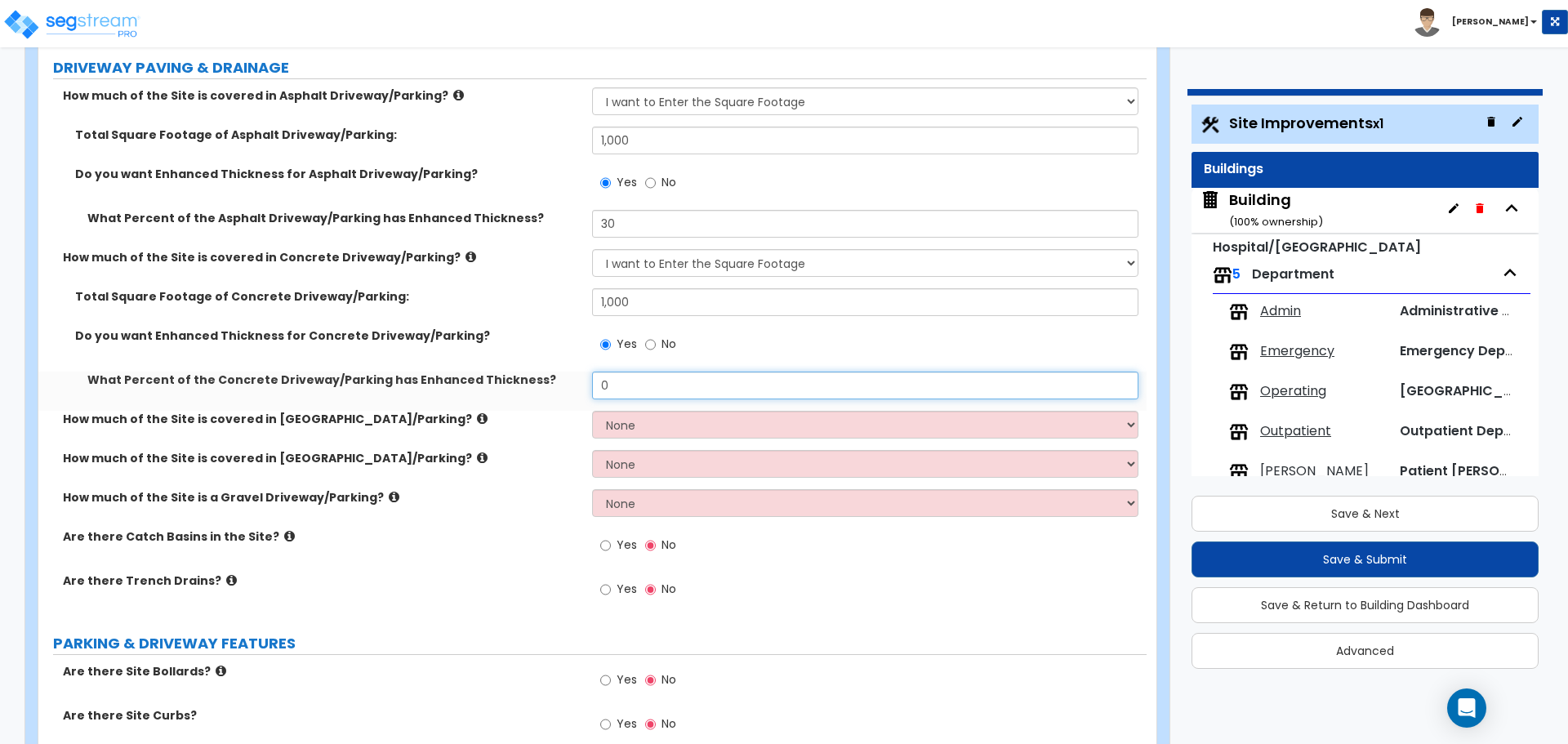
drag, startPoint x: 628, startPoint y: 379, endPoint x: 564, endPoint y: 378, distance: 64.0
click at [564, 378] on div "What Percent of the Concrete Driveway/Parking has Enhanced Thickness? 0" at bounding box center [592, 391] width 1109 height 40
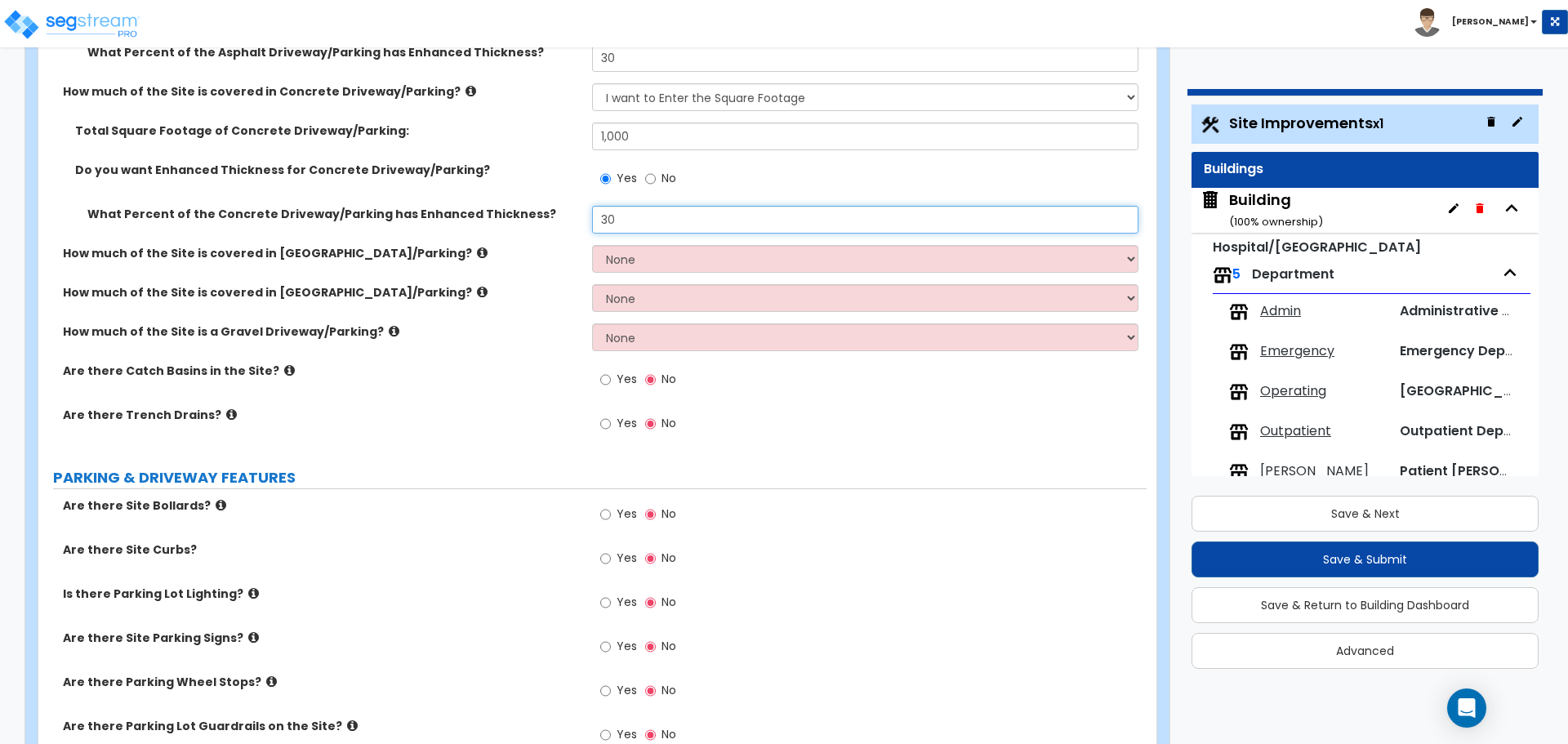
scroll to position [477, 0]
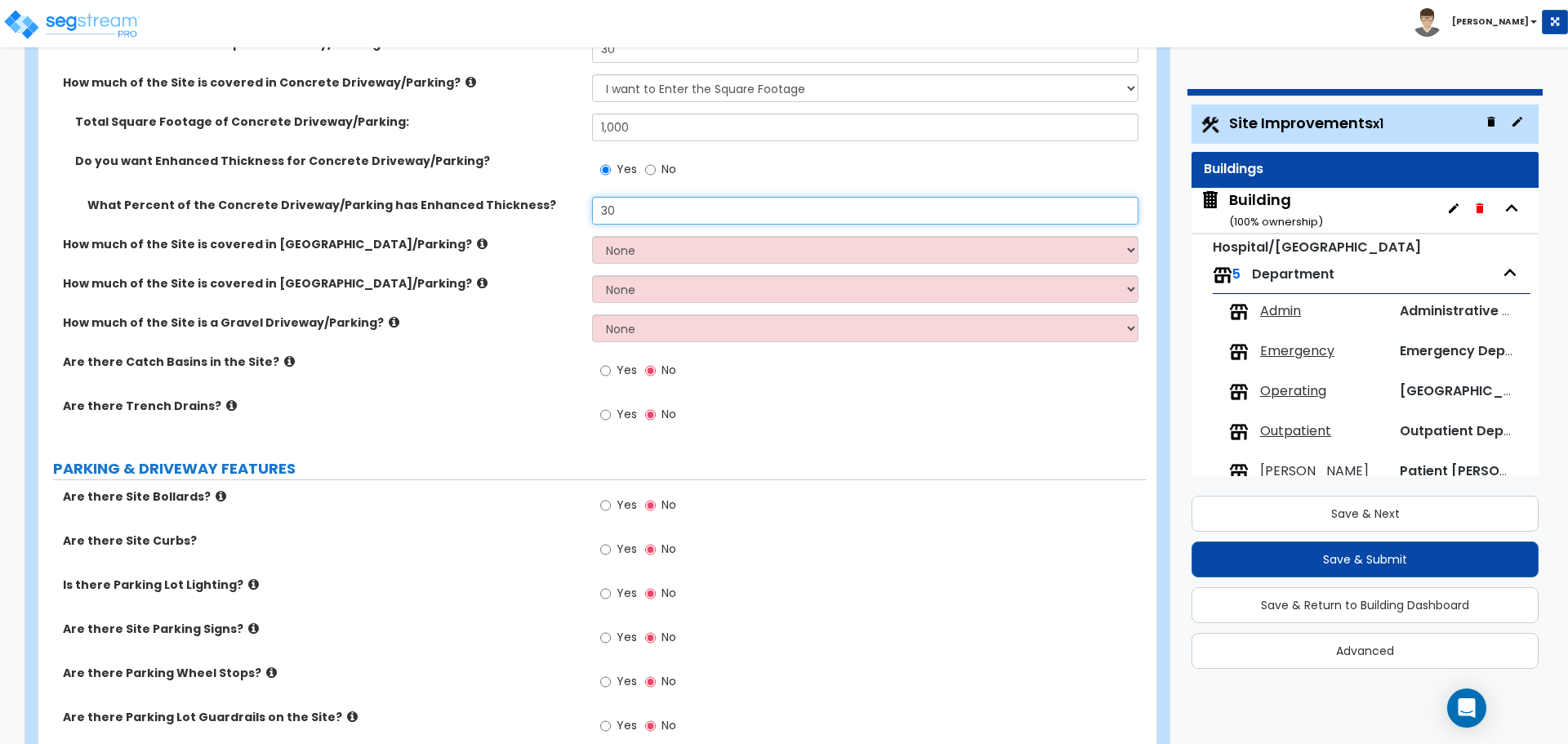
type input "30"
click at [625, 359] on label "Yes" at bounding box center [619, 372] width 37 height 28
click at [611, 362] on input "Yes" at bounding box center [605, 371] width 11 height 18
radio input "true"
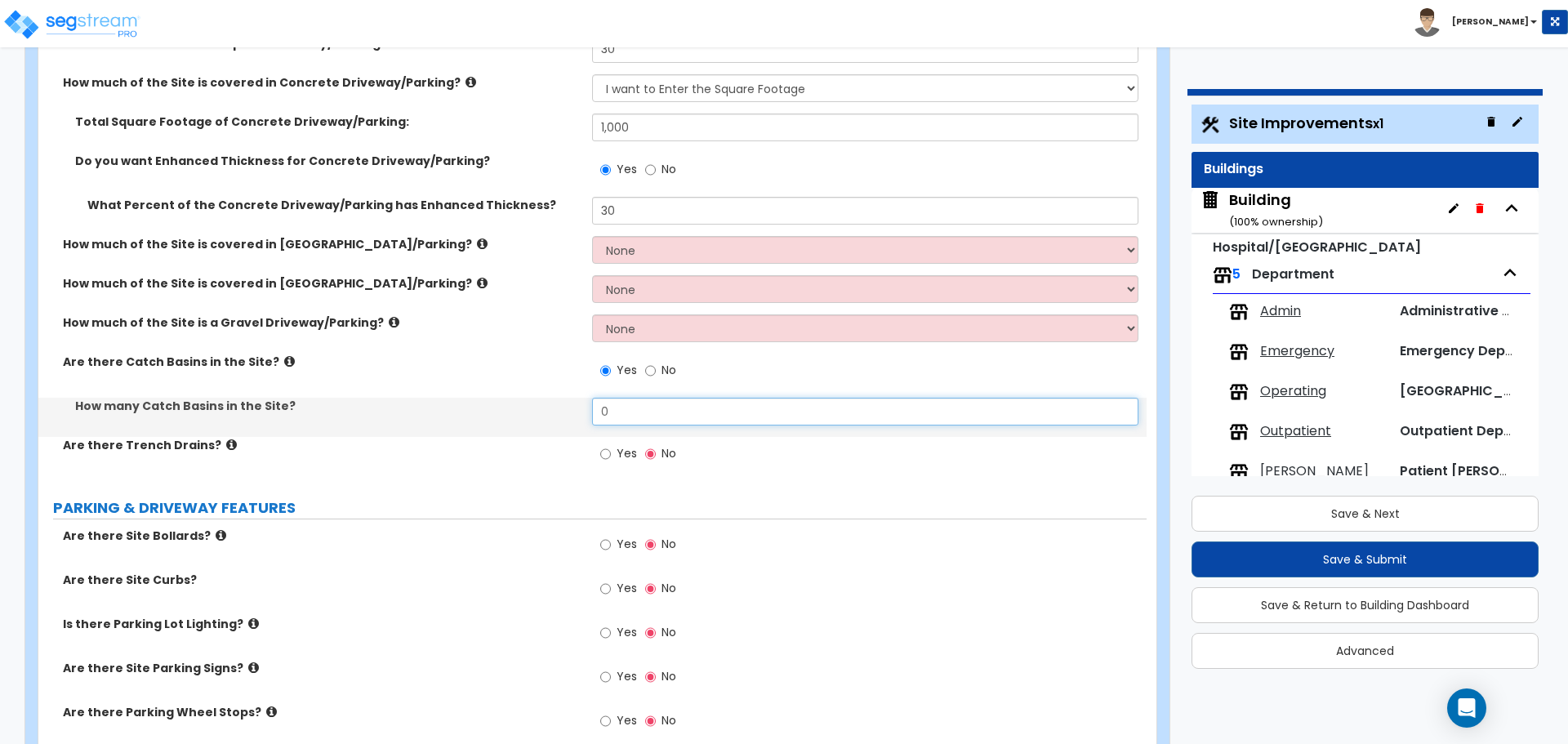
drag, startPoint x: 638, startPoint y: 404, endPoint x: 572, endPoint y: 400, distance: 66.1
click at [571, 406] on div "How many Catch Basins in the Site? 0" at bounding box center [592, 417] width 1109 height 40
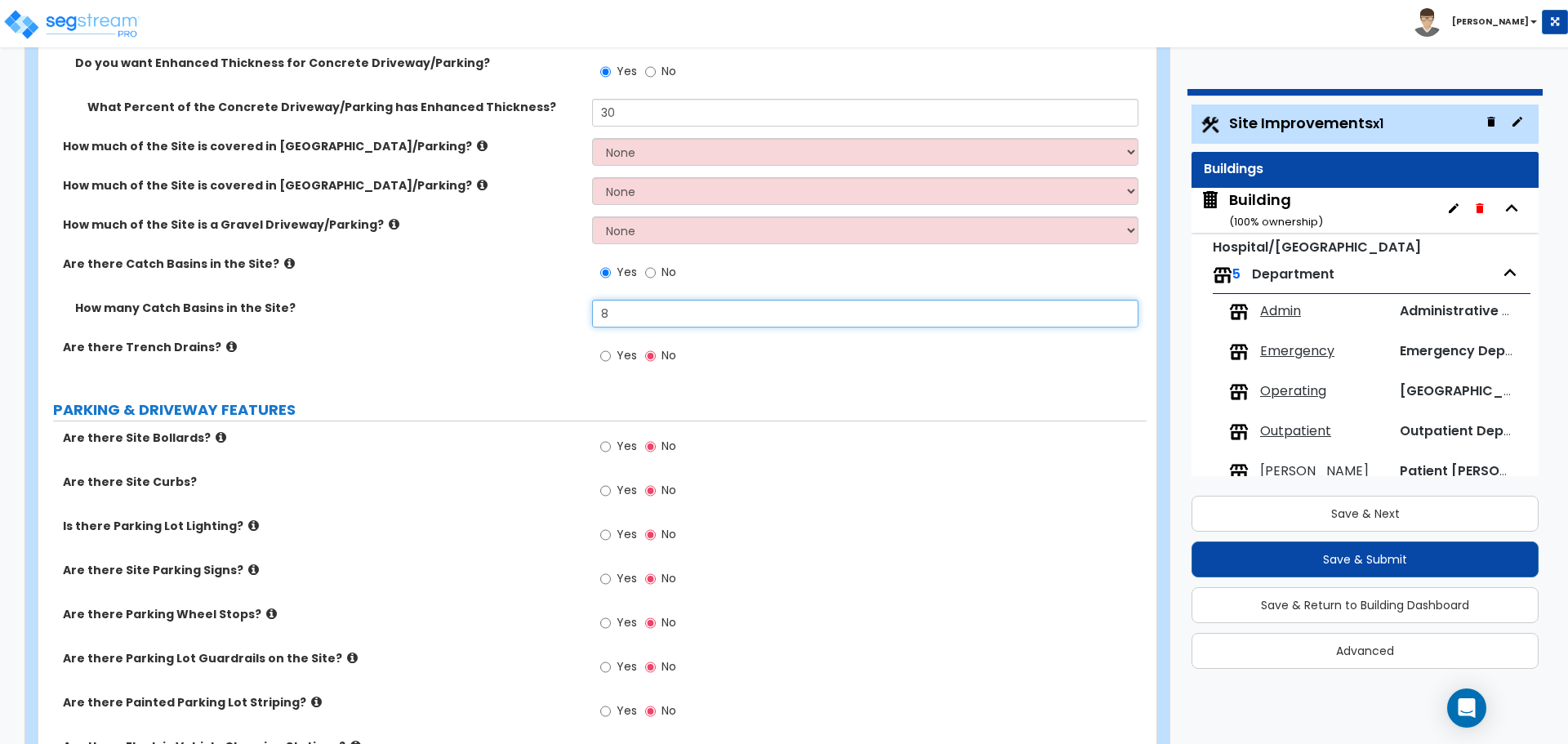
scroll to position [583, 0]
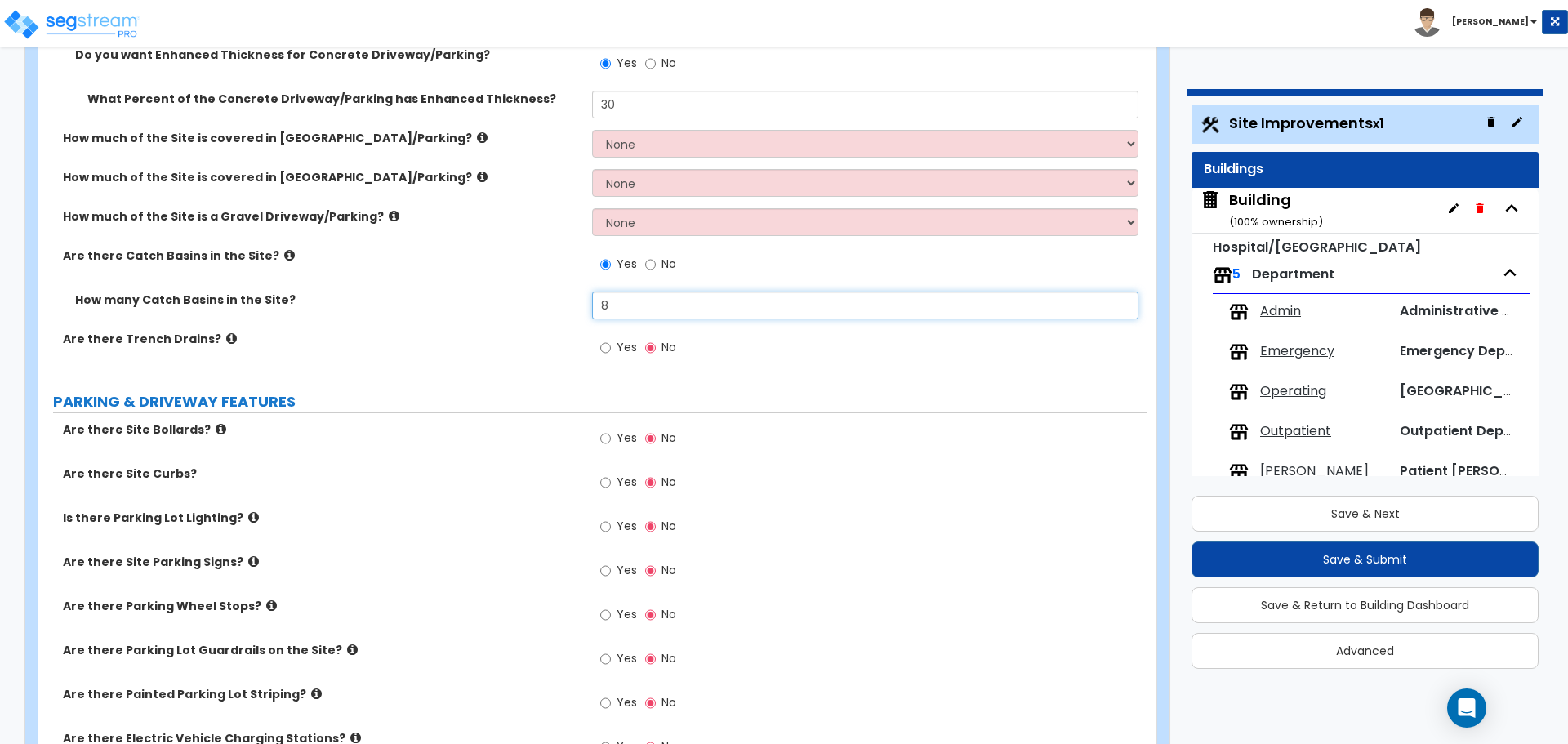
type input "8"
click at [613, 348] on label "Yes" at bounding box center [619, 349] width 37 height 28
click at [611, 348] on input "Yes" at bounding box center [605, 347] width 11 height 18
radio input "true"
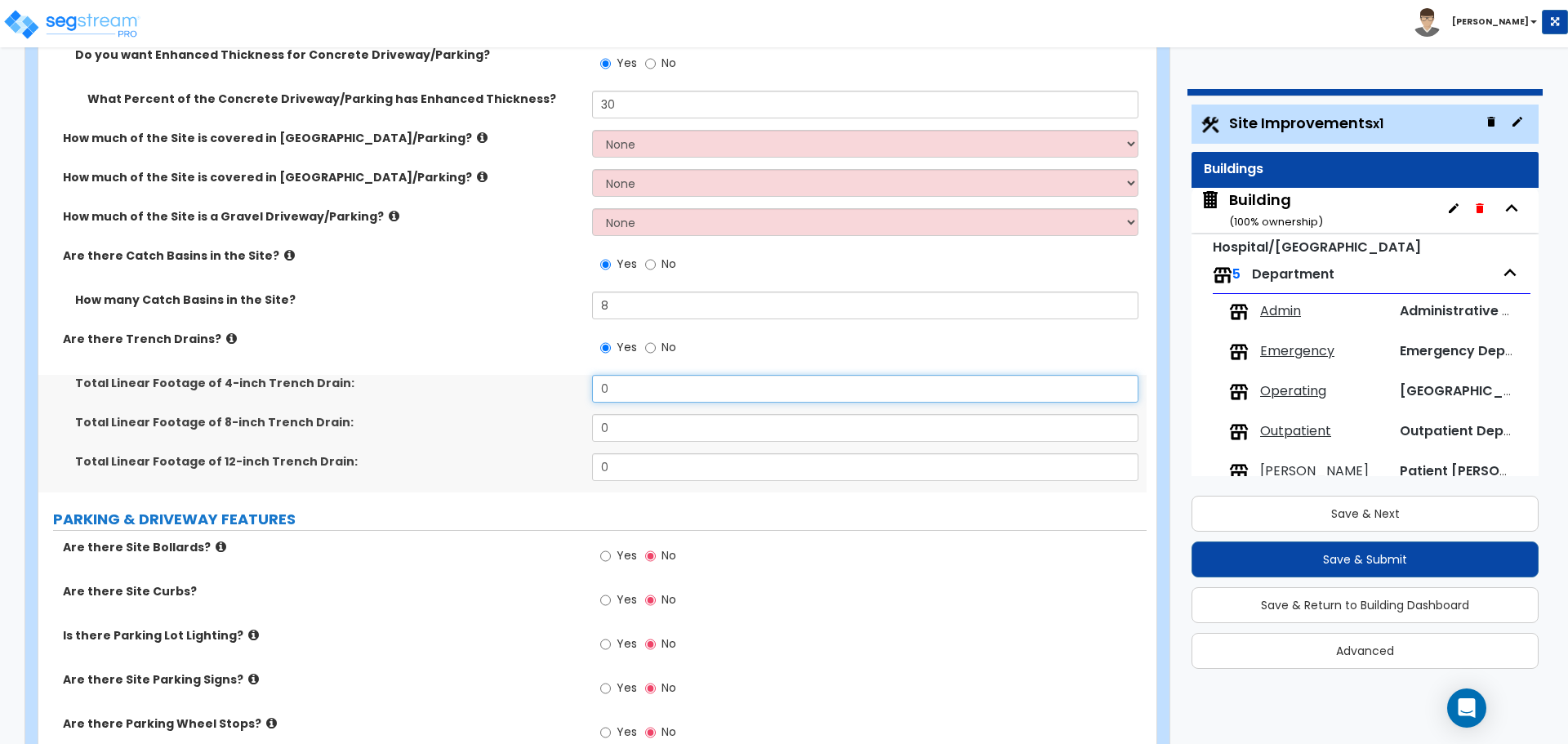
drag, startPoint x: 621, startPoint y: 395, endPoint x: 544, endPoint y: 382, distance: 78.1
click at [544, 384] on div "Total Linear Footage of 4-inch Trench Drain: 0" at bounding box center [592, 395] width 1109 height 40
type input "10"
type input "20"
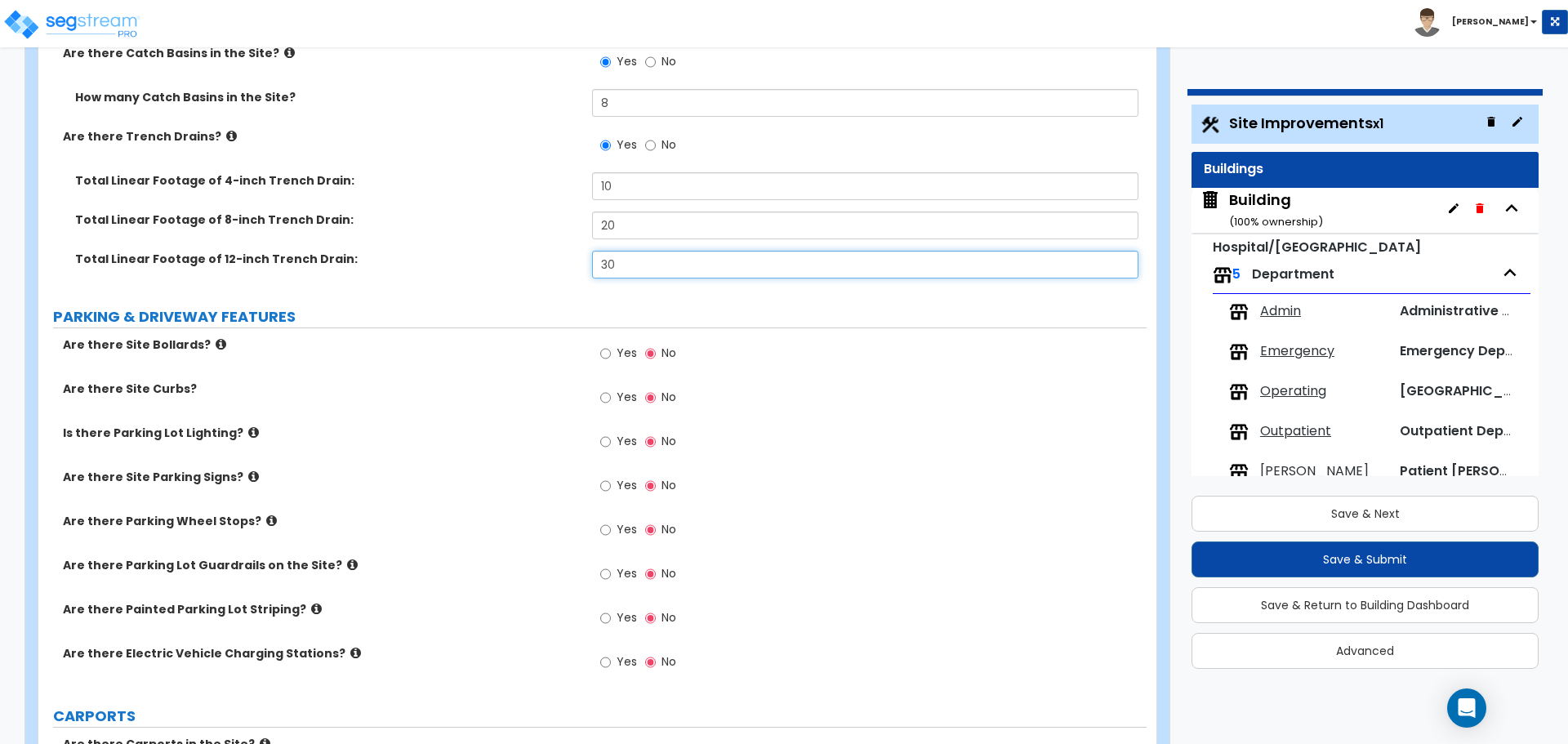
type input "30"
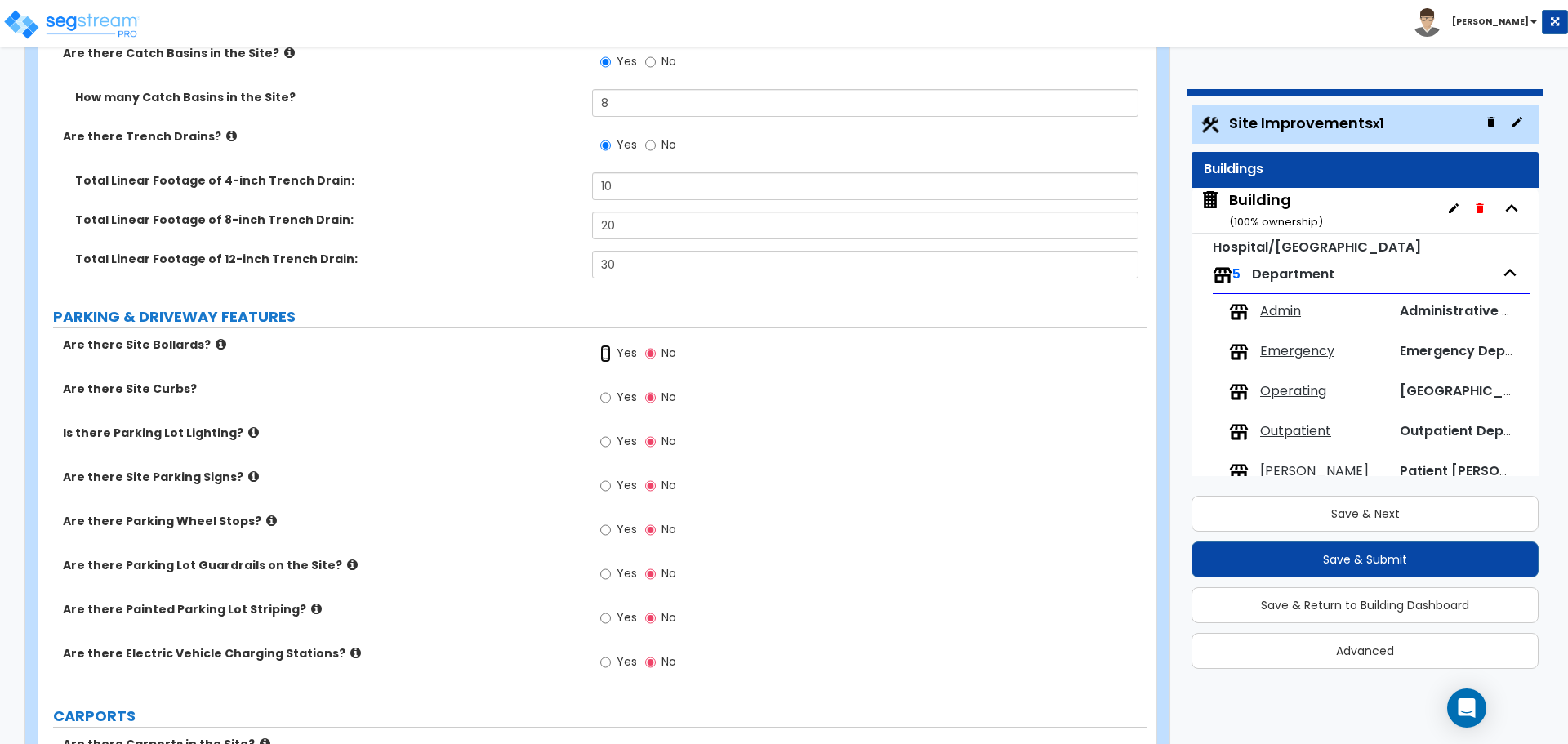
click at [601, 348] on input "Yes" at bounding box center [605, 353] width 11 height 18
radio input "true"
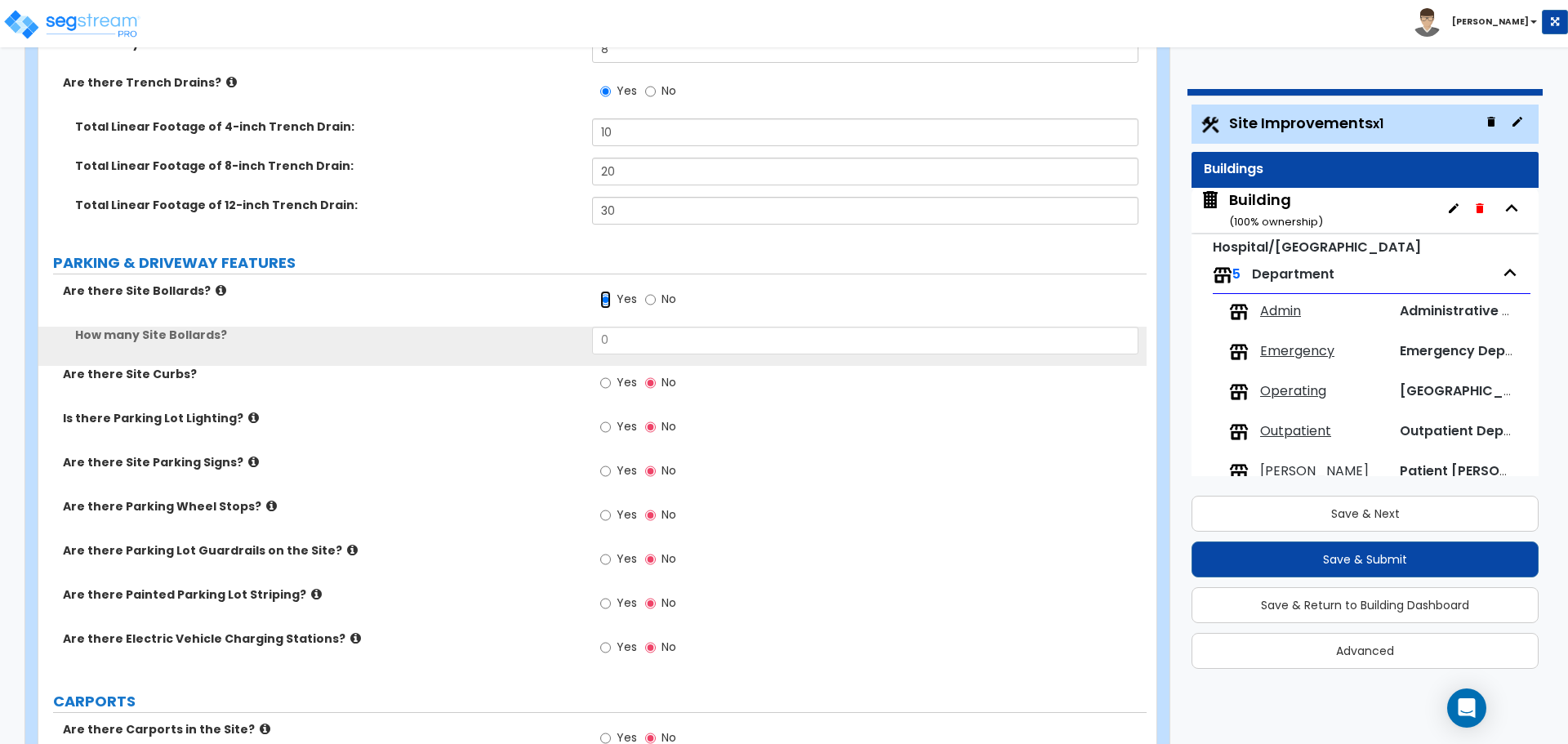
scroll to position [844, 0]
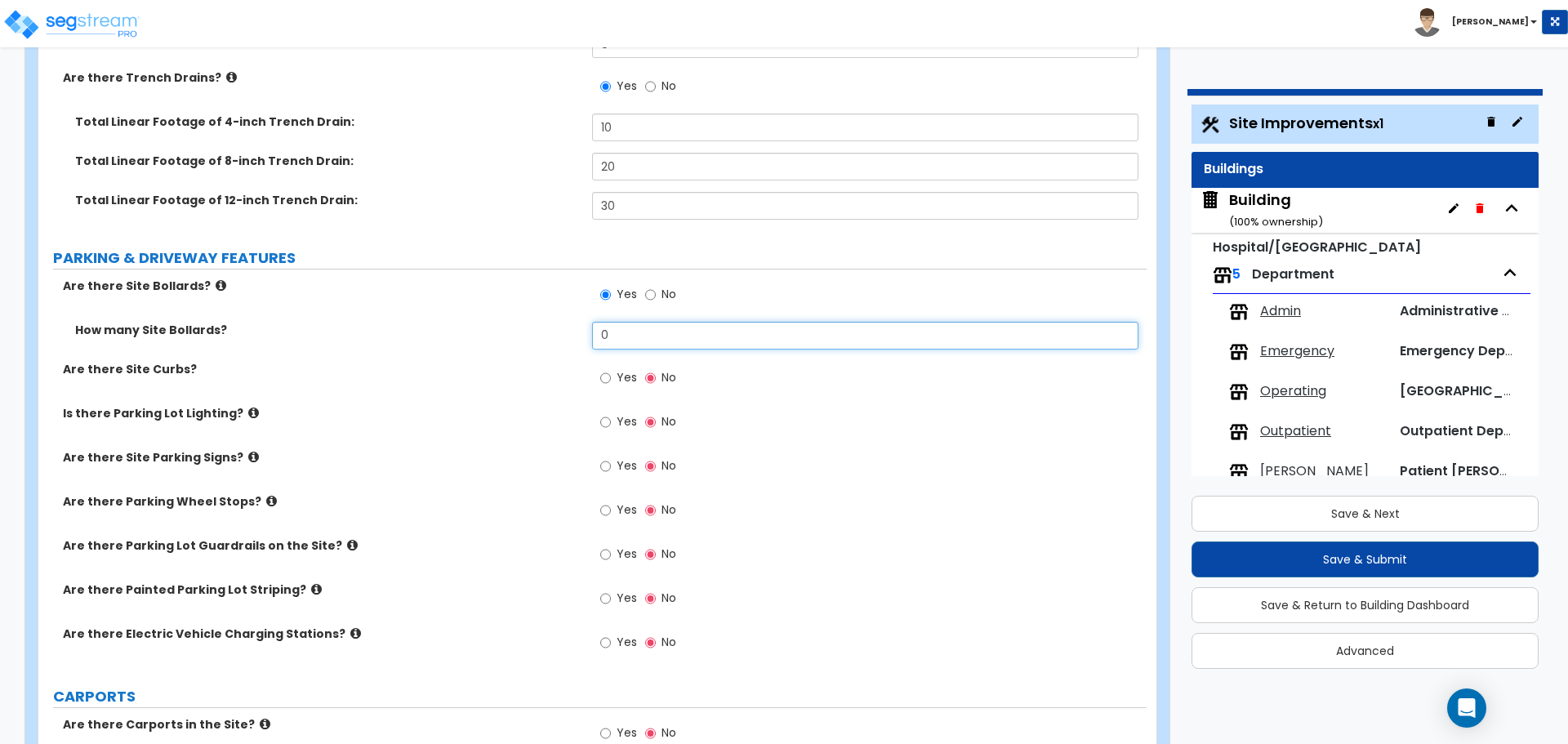
drag, startPoint x: 623, startPoint y: 338, endPoint x: 571, endPoint y: 335, distance: 52.1
click at [572, 336] on div "How many Site Bollards? 0" at bounding box center [592, 342] width 1109 height 40
type input "25"
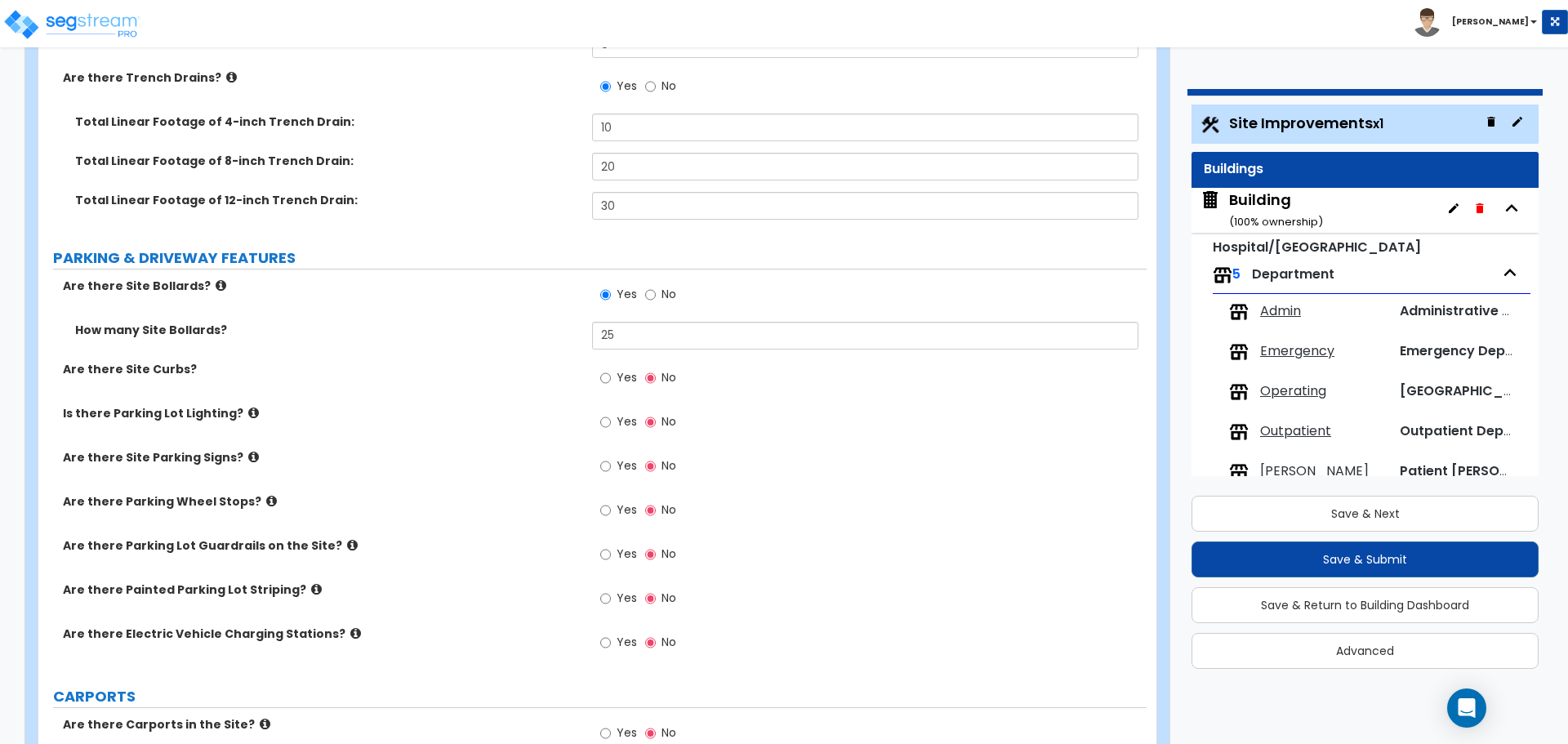
click at [615, 379] on label "Yes" at bounding box center [619, 379] width 37 height 28
click at [611, 379] on input "Yes" at bounding box center [605, 378] width 11 height 18
radio input "true"
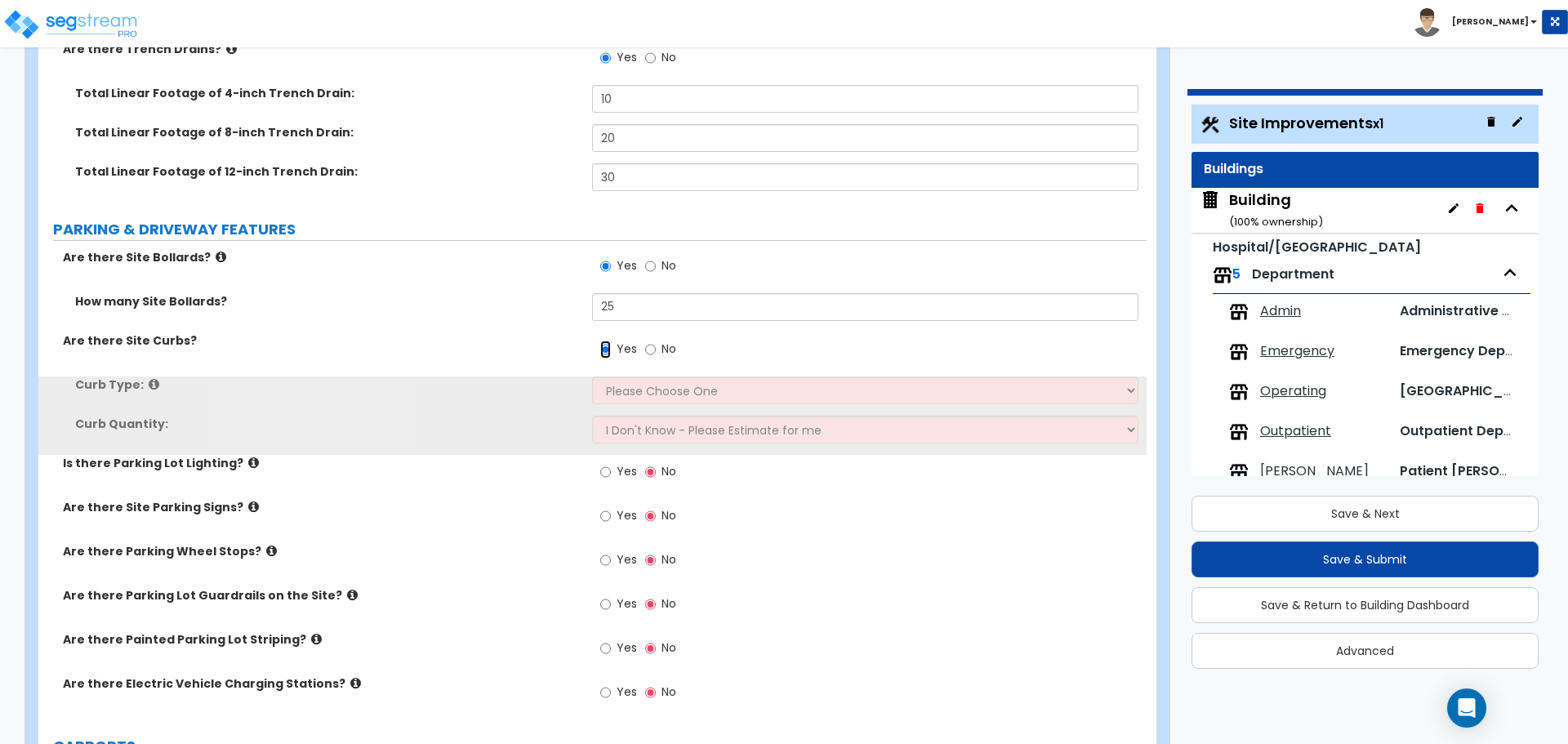
scroll to position [877, 0]
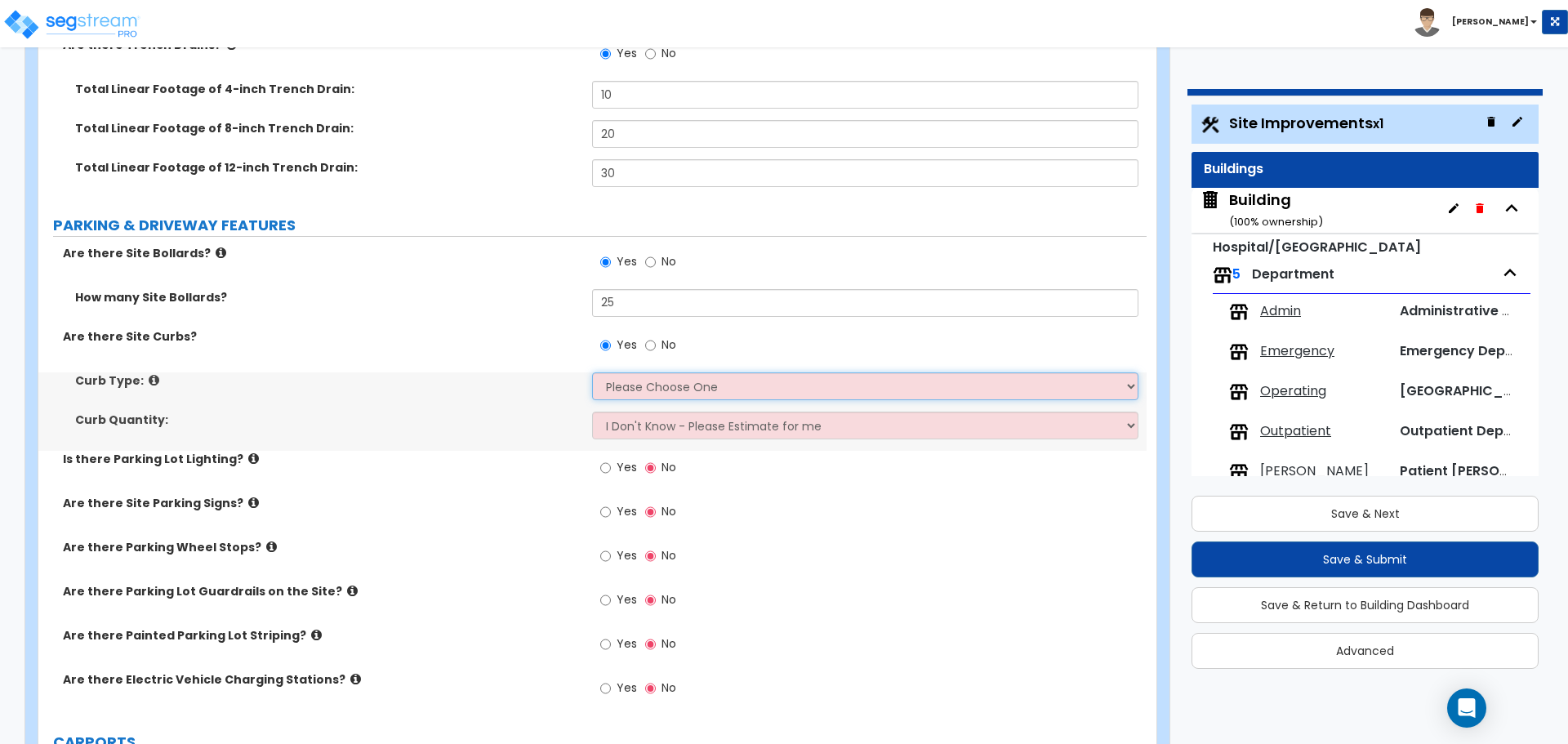
click at [646, 381] on select "Please Choose One Curb (Only) Curb & Gutter Asphalt Berm" at bounding box center [865, 386] width 545 height 28
select select "2"
click at [592, 372] on select "Please Choose One Curb (Only) Curb & Gutter Asphalt Berm" at bounding box center [865, 386] width 545 height 28
click at [696, 422] on select "I Don't Know - Please Estimate for me I want to Enter the Linear Footage" at bounding box center [865, 426] width 545 height 28
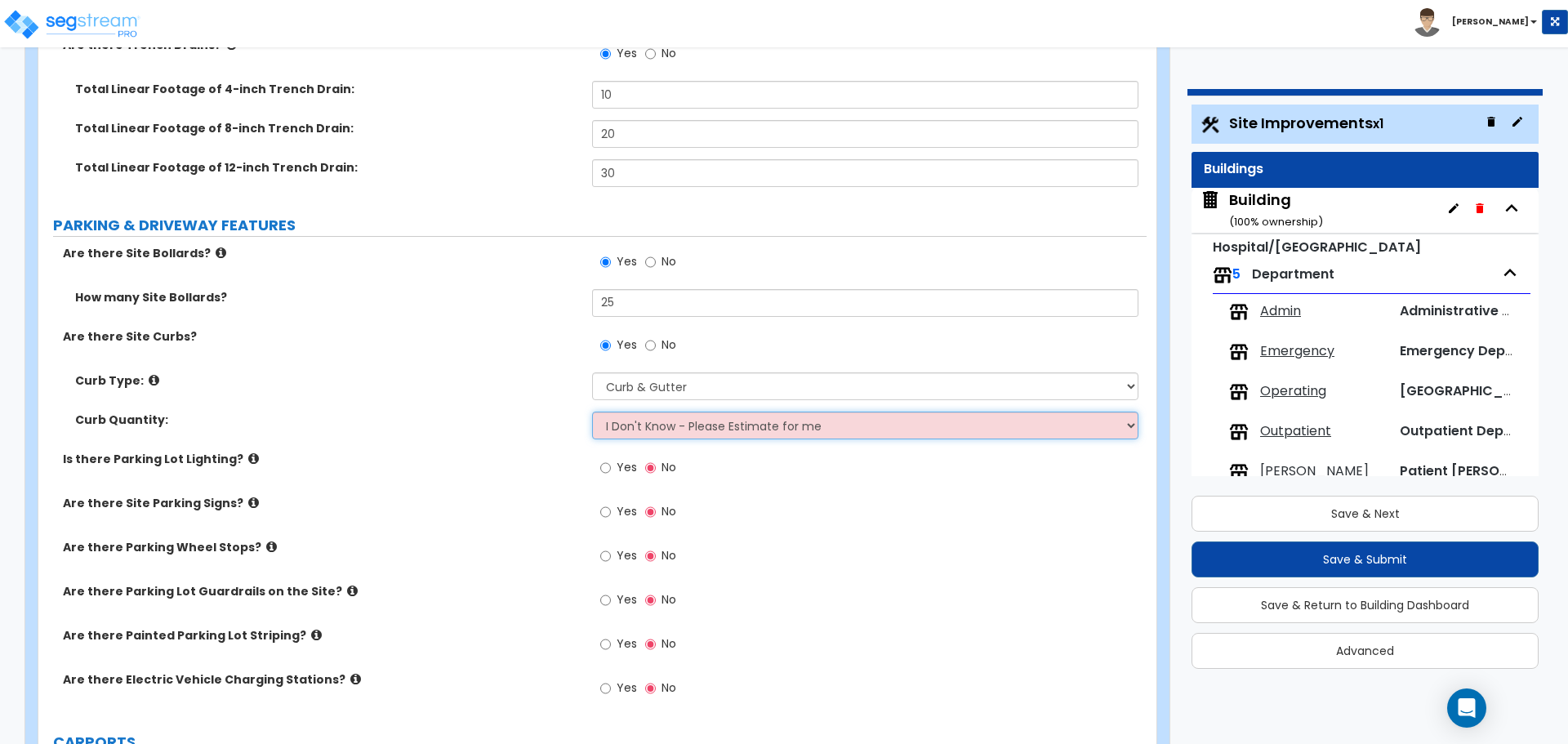
select select "1"
click at [592, 412] on select "I Don't Know - Please Estimate for me I want to Enter the Linear Footage" at bounding box center [865, 426] width 545 height 28
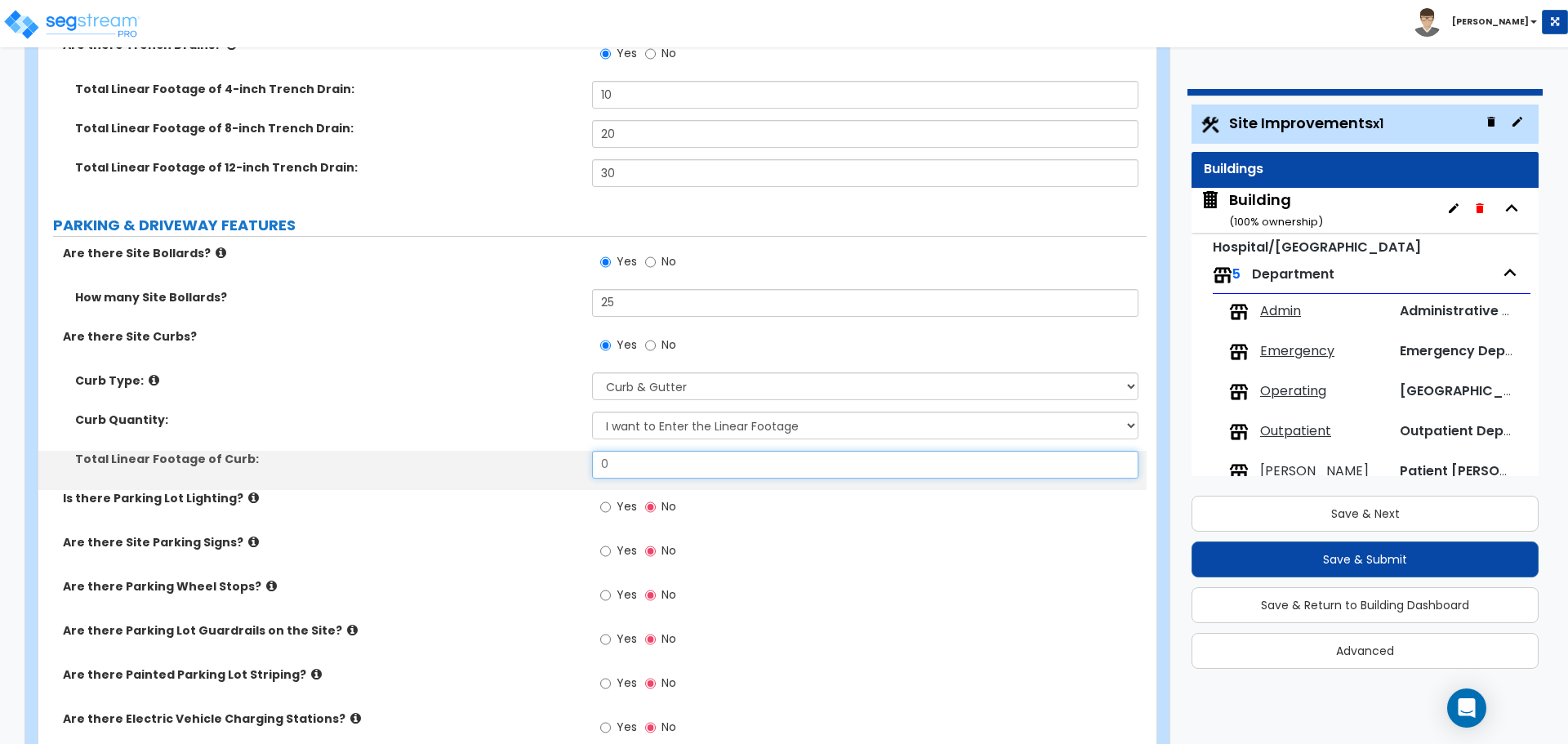
drag, startPoint x: 664, startPoint y: 465, endPoint x: 568, endPoint y: 452, distance: 96.9
click at [567, 464] on div "Total Linear Footage of Curb: 0" at bounding box center [592, 470] width 1109 height 40
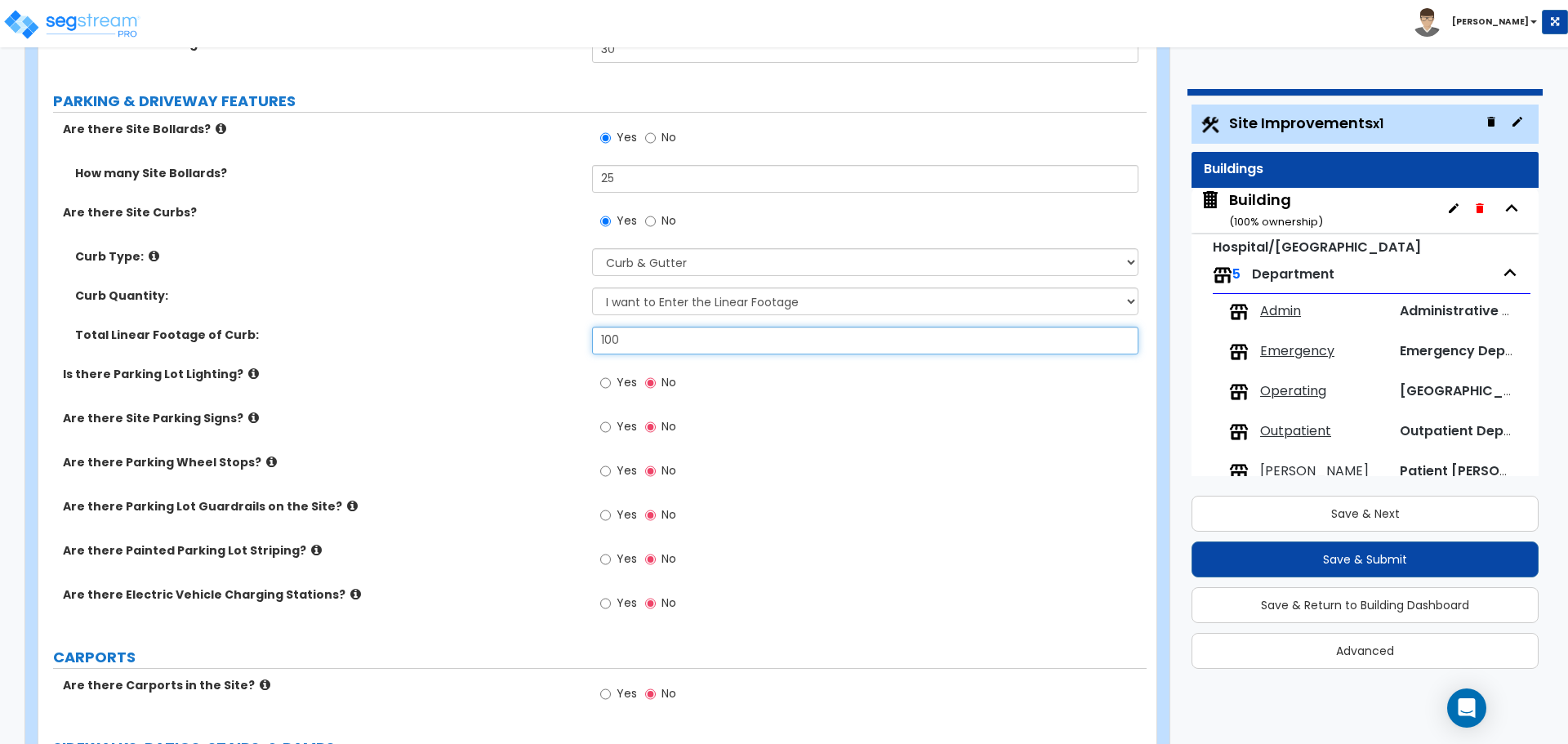
scroll to position [1005, 0]
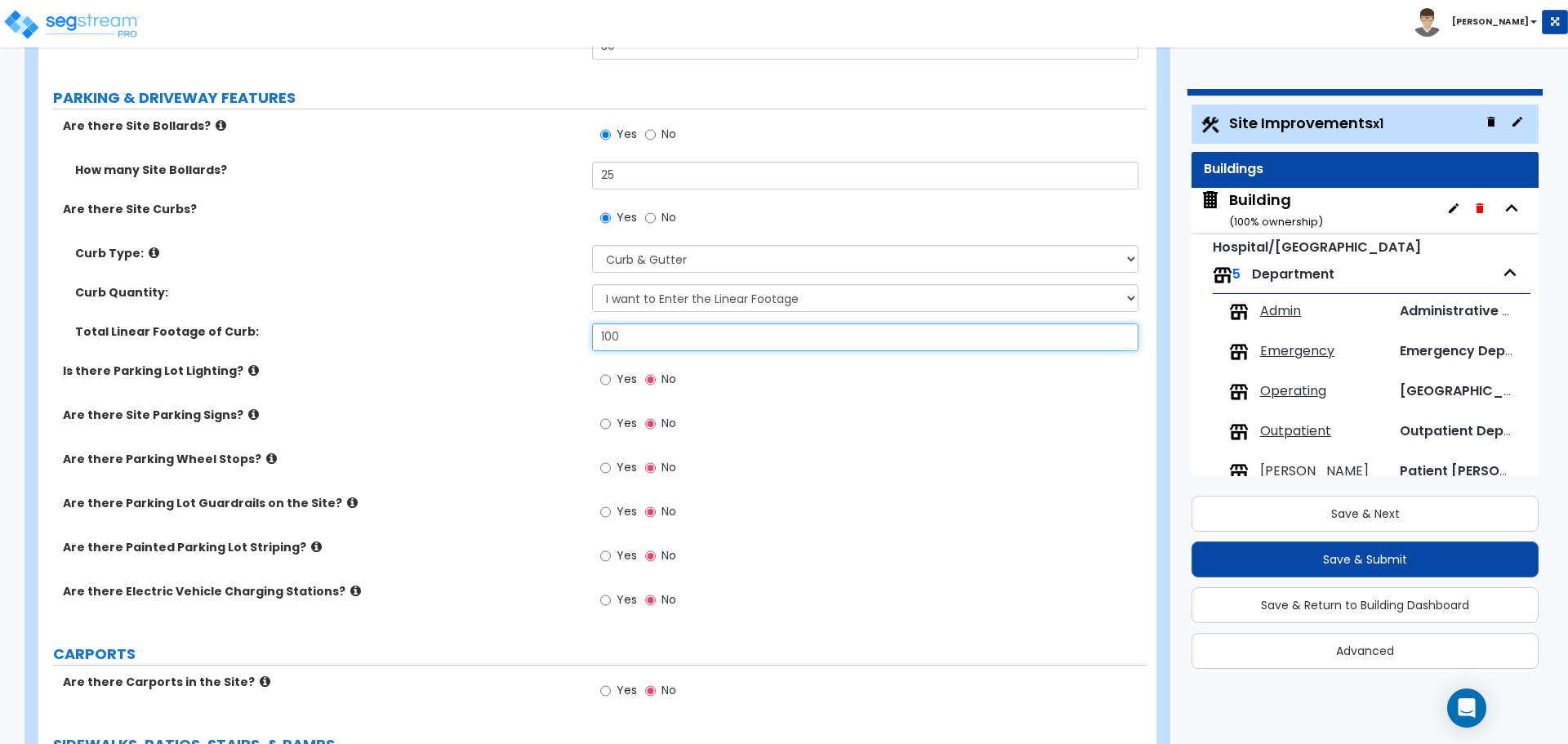
type input "100"
click at [615, 363] on div "Yes No" at bounding box center [639, 381] width 93 height 38
click at [616, 368] on label "Yes" at bounding box center [619, 381] width 37 height 28
click at [611, 371] on input "Yes" at bounding box center [605, 379] width 11 height 18
radio input "true"
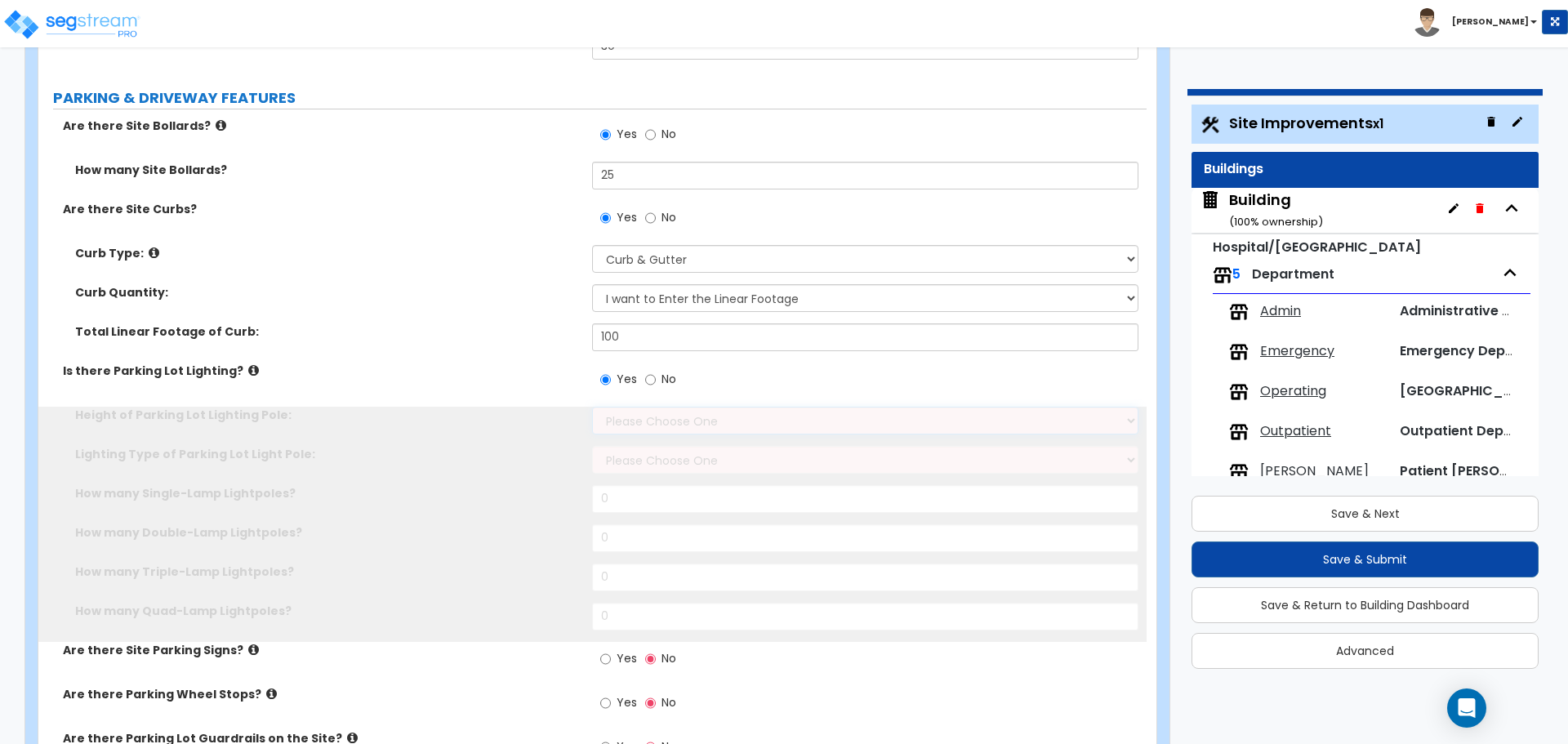
click at [651, 407] on select "Please Choose One 20' high 30' high 40' high" at bounding box center [865, 421] width 545 height 28
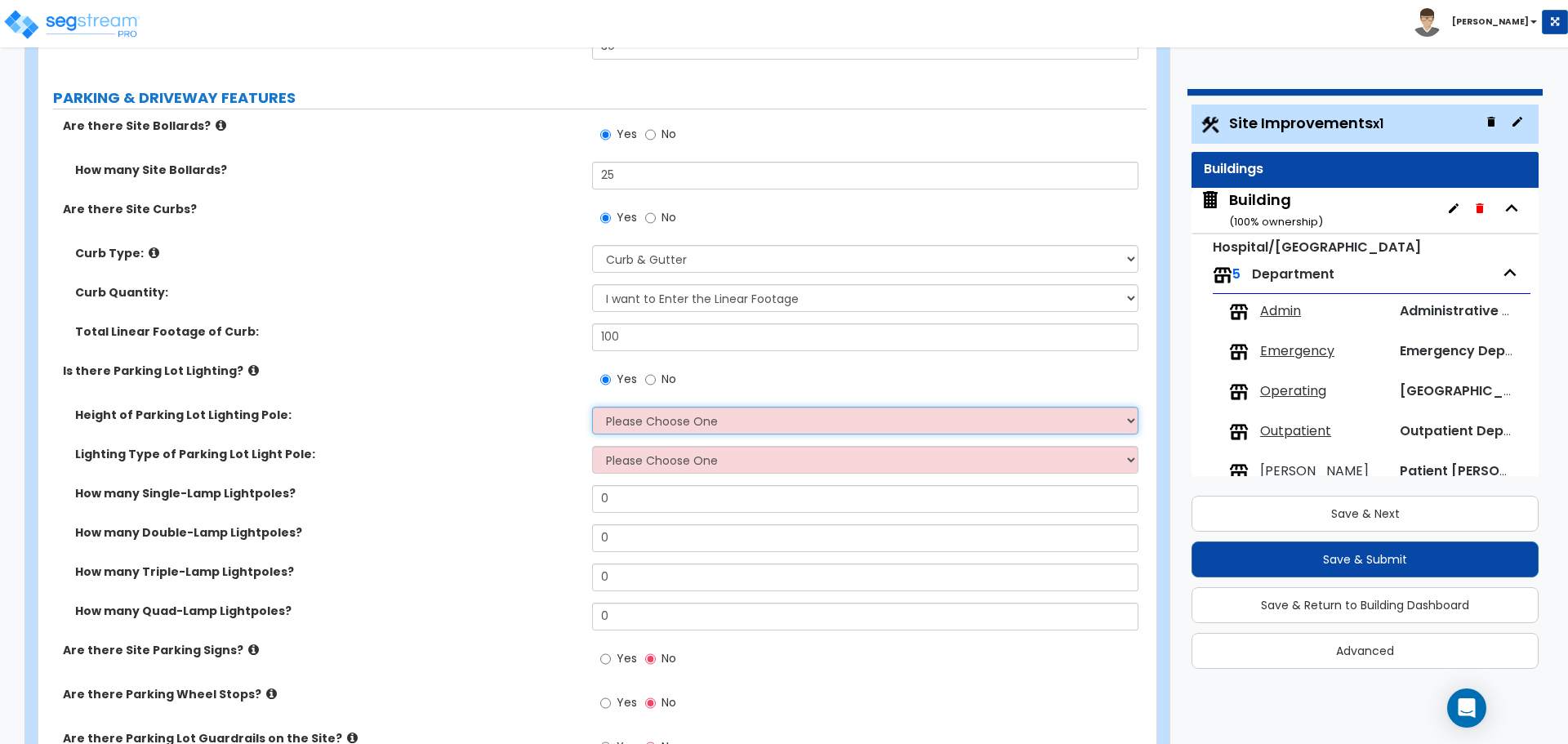
select select "2"
click at [592, 407] on select "Please Choose One 20' high 30' high 40' high" at bounding box center [865, 421] width 545 height 28
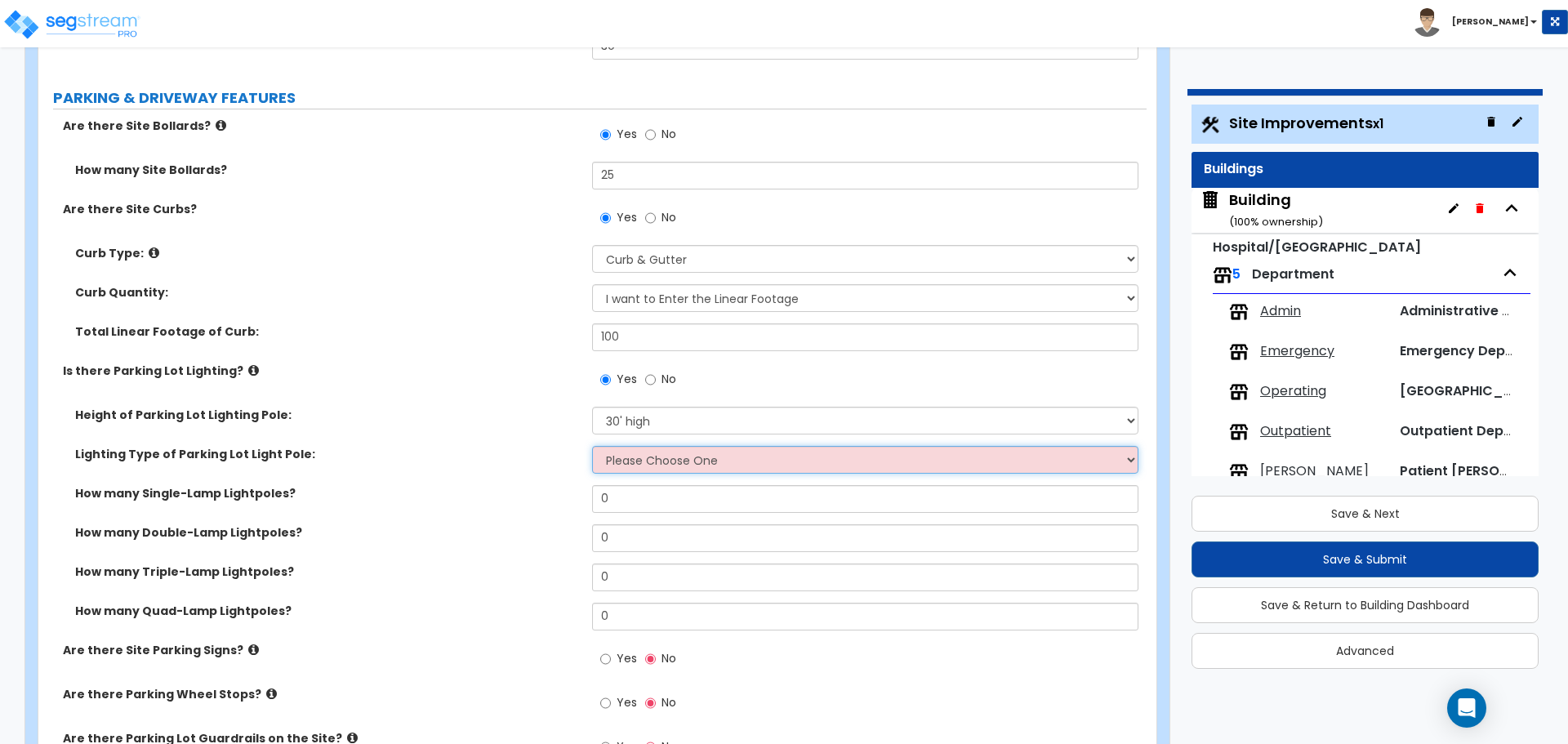
click at [718, 455] on select "Please Choose One LED Metal Halide High Pressure Sodium Please Choose for me" at bounding box center [865, 459] width 545 height 28
select select "1"
click at [592, 446] on select "Please Choose One LED Metal Halide High Pressure Sodium Please Choose for me" at bounding box center [865, 459] width 545 height 28
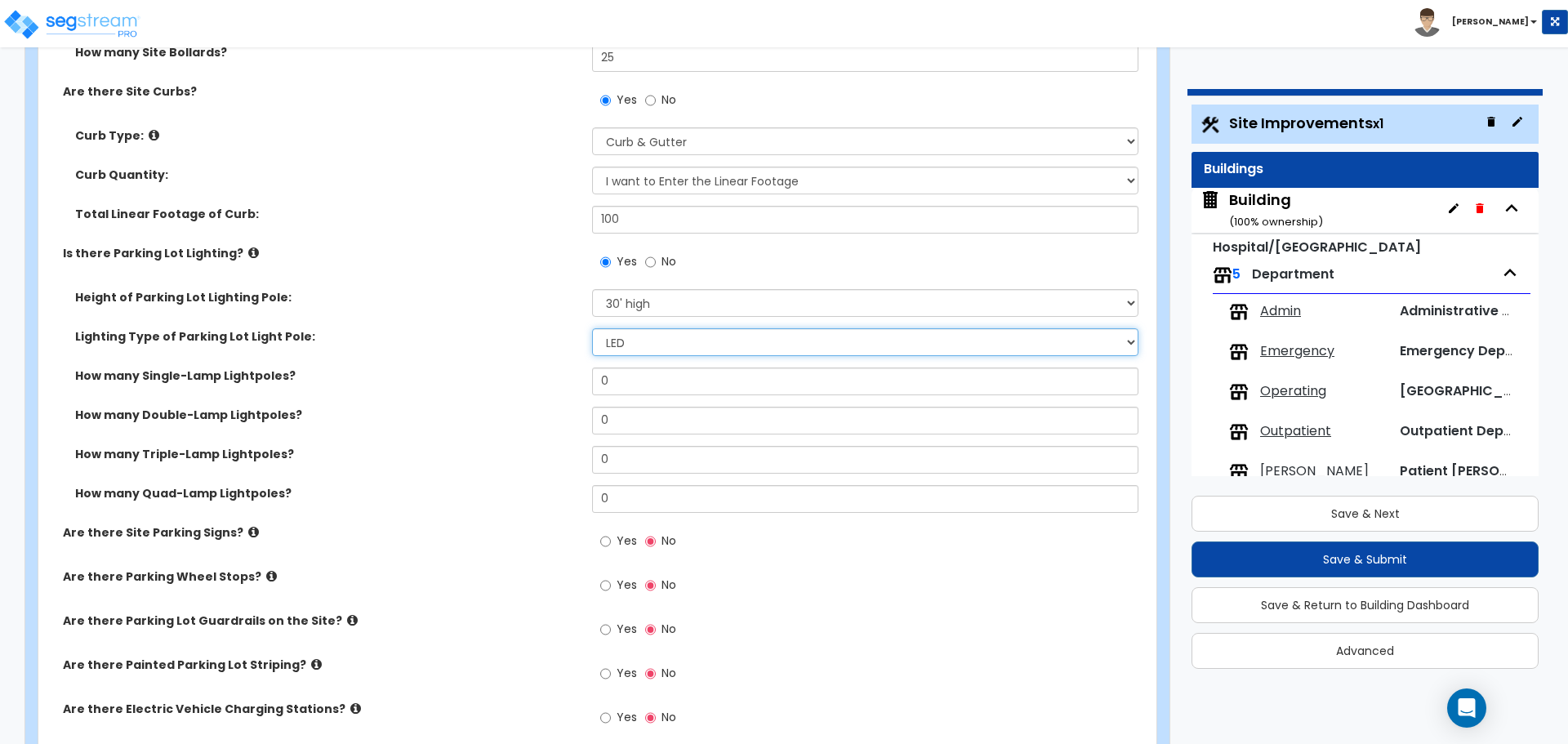
scroll to position [1125, 0]
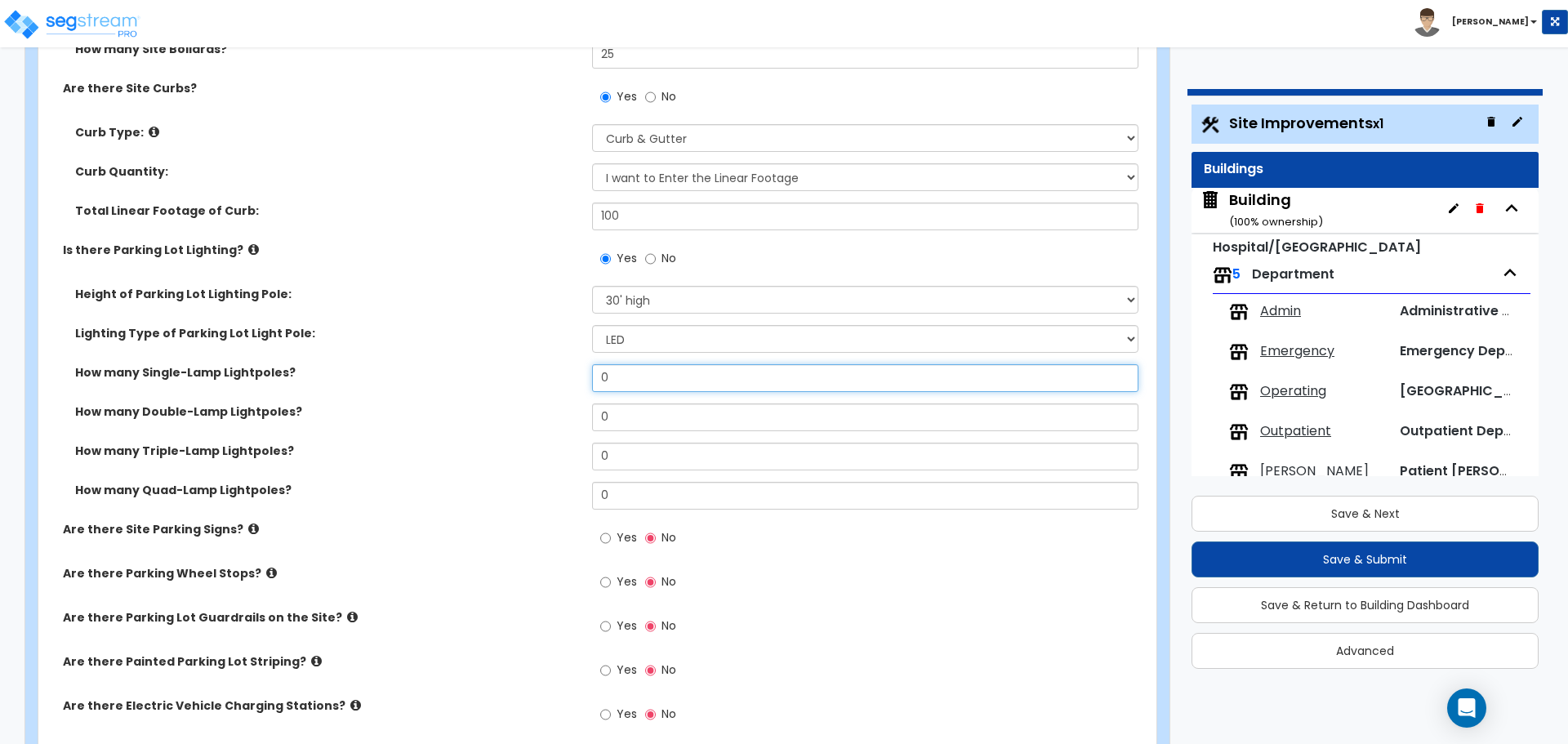
drag, startPoint x: 627, startPoint y: 379, endPoint x: 549, endPoint y: 375, distance: 78.1
click at [548, 375] on div "How many Single-Lamp Lightpoles? 0" at bounding box center [592, 384] width 1109 height 40
type input "1"
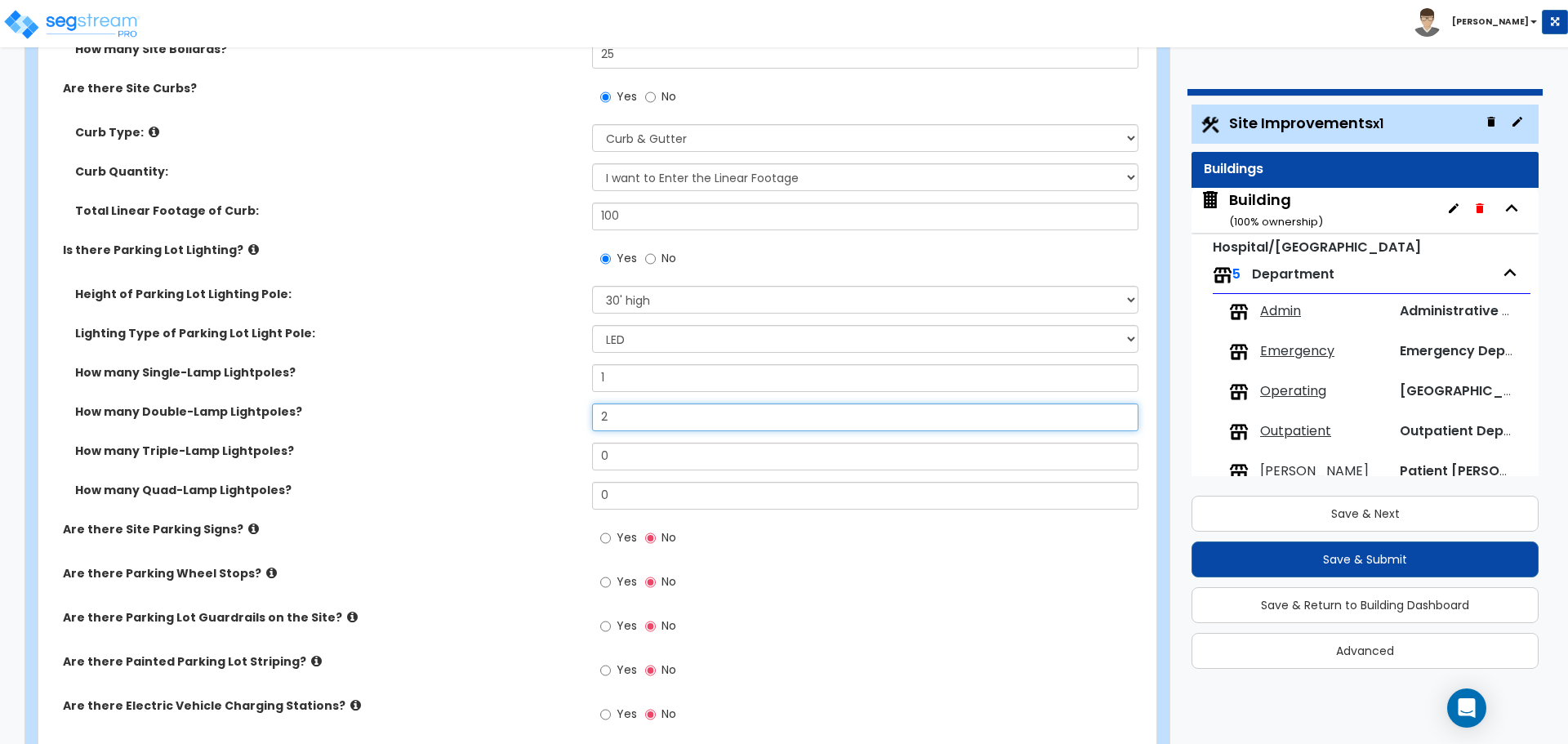
type input "2"
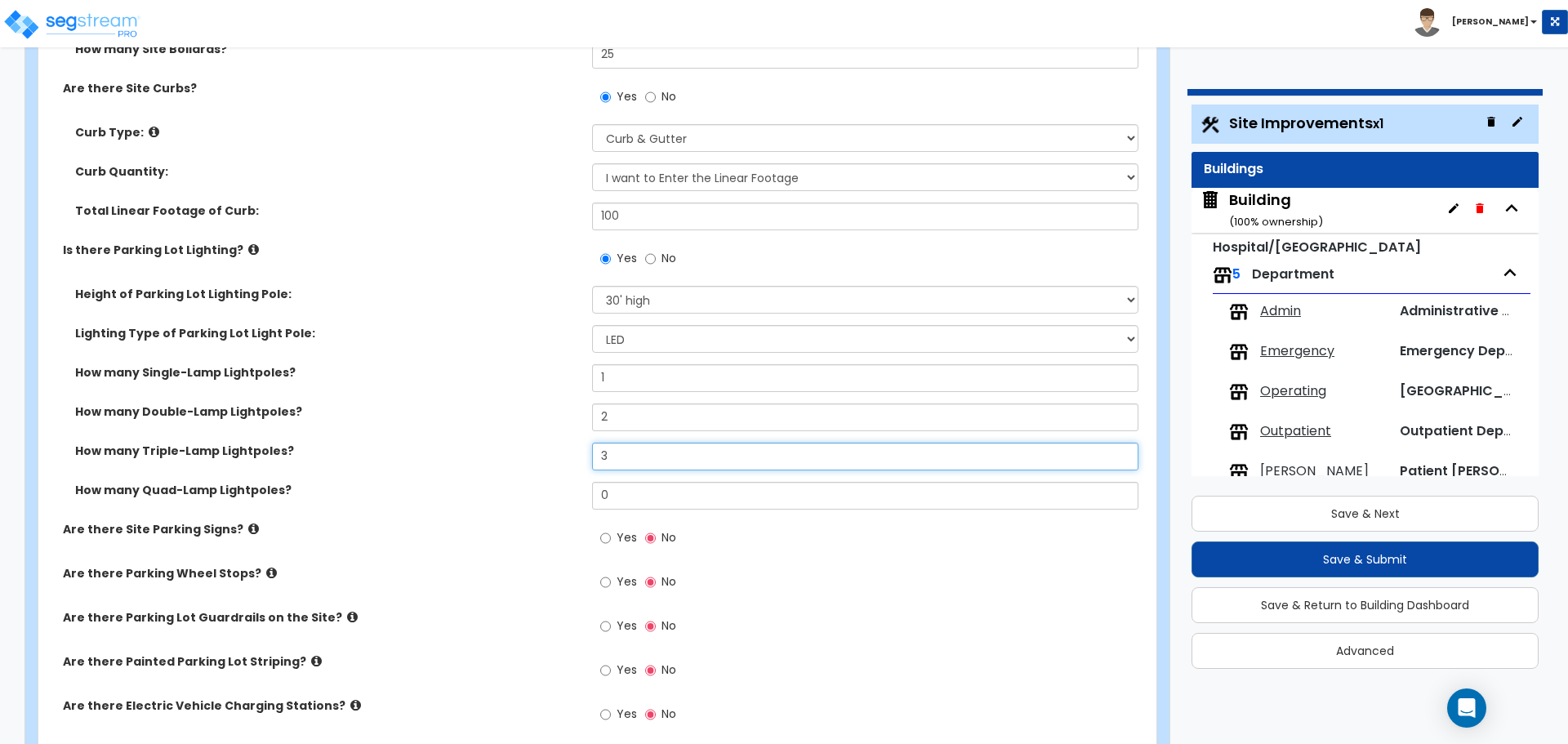
type input "3"
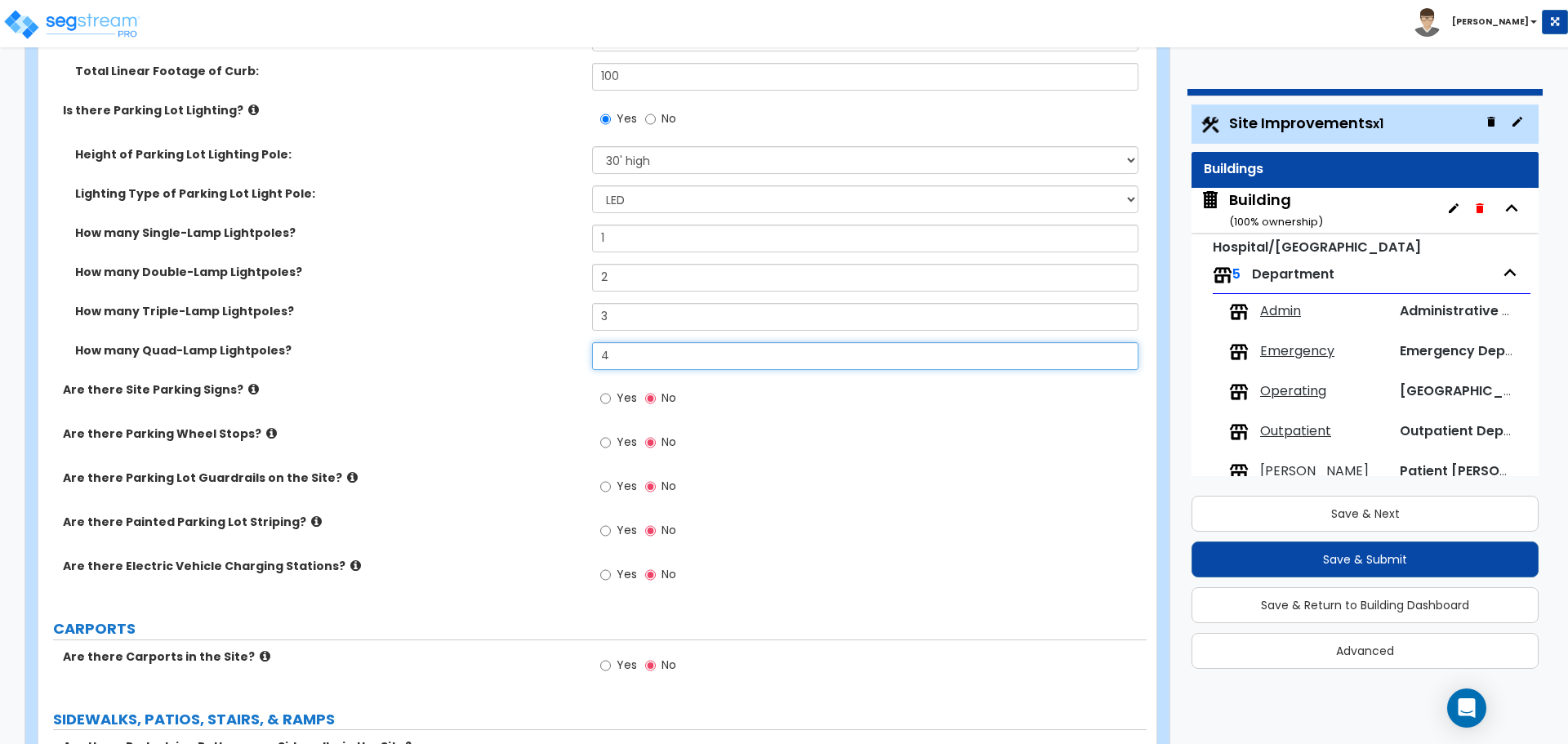
scroll to position [1284, 0]
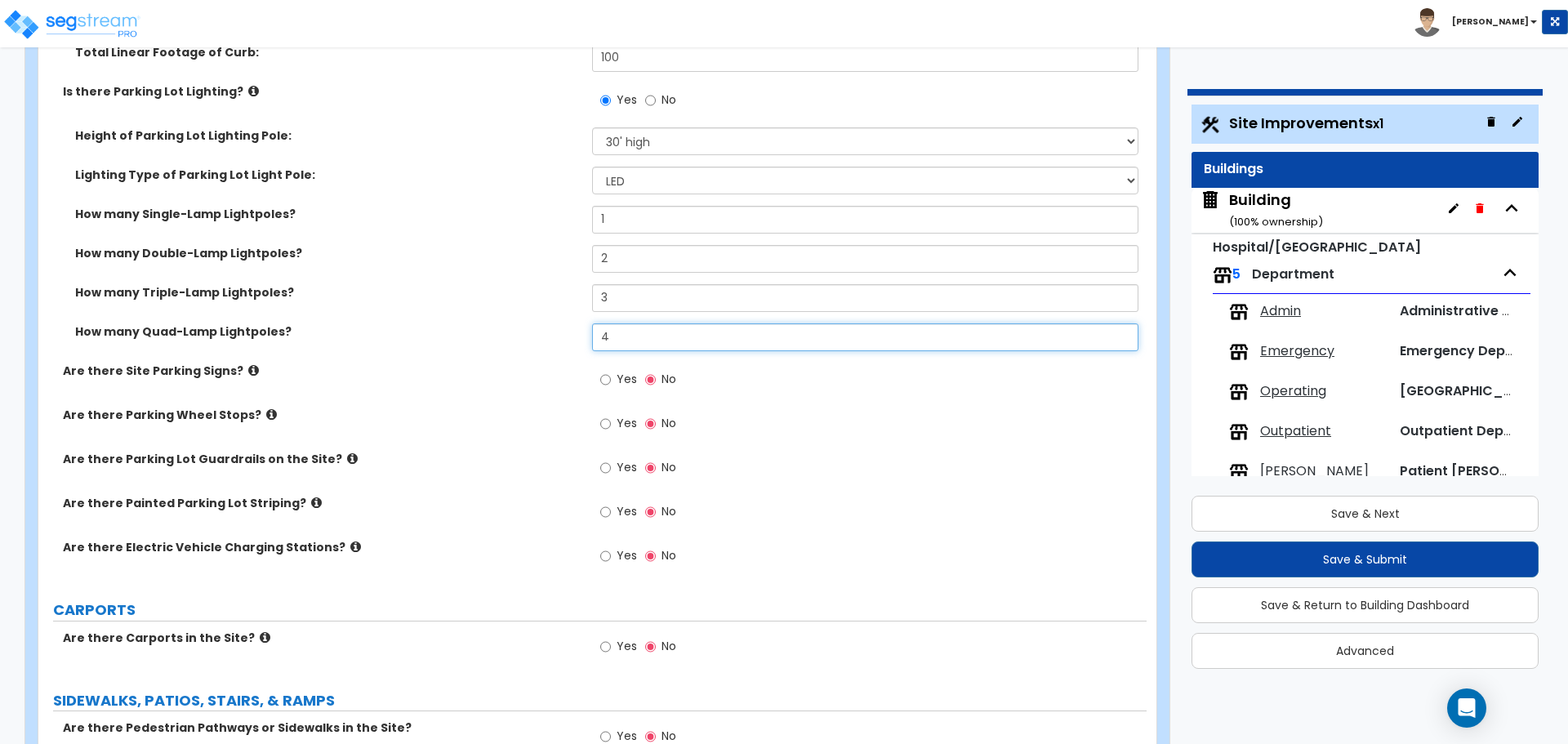
type input "4"
click at [613, 373] on label "Yes" at bounding box center [619, 381] width 37 height 28
click at [611, 373] on input "Yes" at bounding box center [605, 379] width 11 height 18
radio input "true"
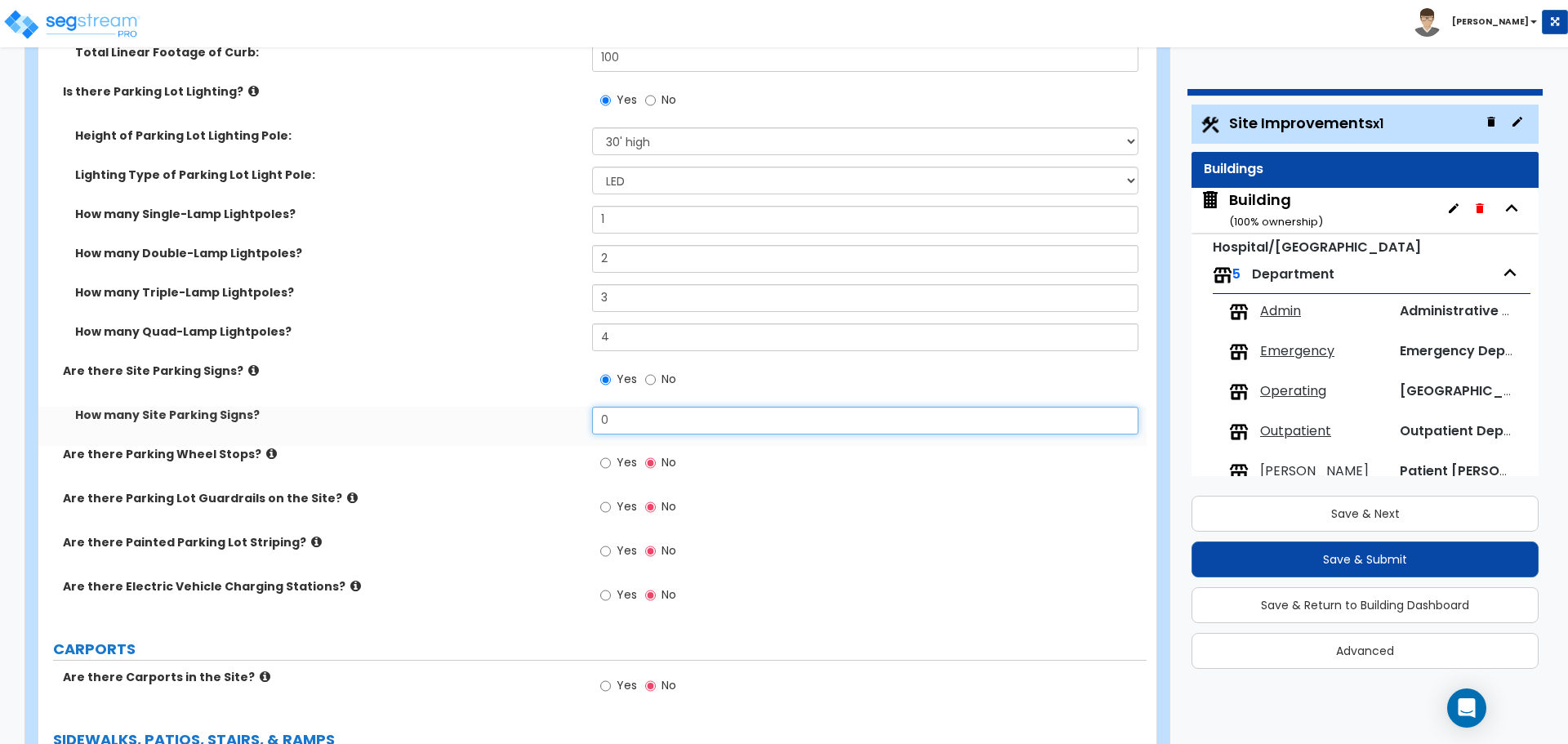
drag, startPoint x: 646, startPoint y: 407, endPoint x: 575, endPoint y: 412, distance: 71.2
click at [575, 412] on div "How many Site Parking Signs? 0" at bounding box center [592, 427] width 1109 height 40
drag, startPoint x: 629, startPoint y: 420, endPoint x: 532, endPoint y: 420, distance: 97.0
click at [533, 420] on div "How many Site Parking Signs? 0" at bounding box center [592, 427] width 1109 height 40
type input "5"
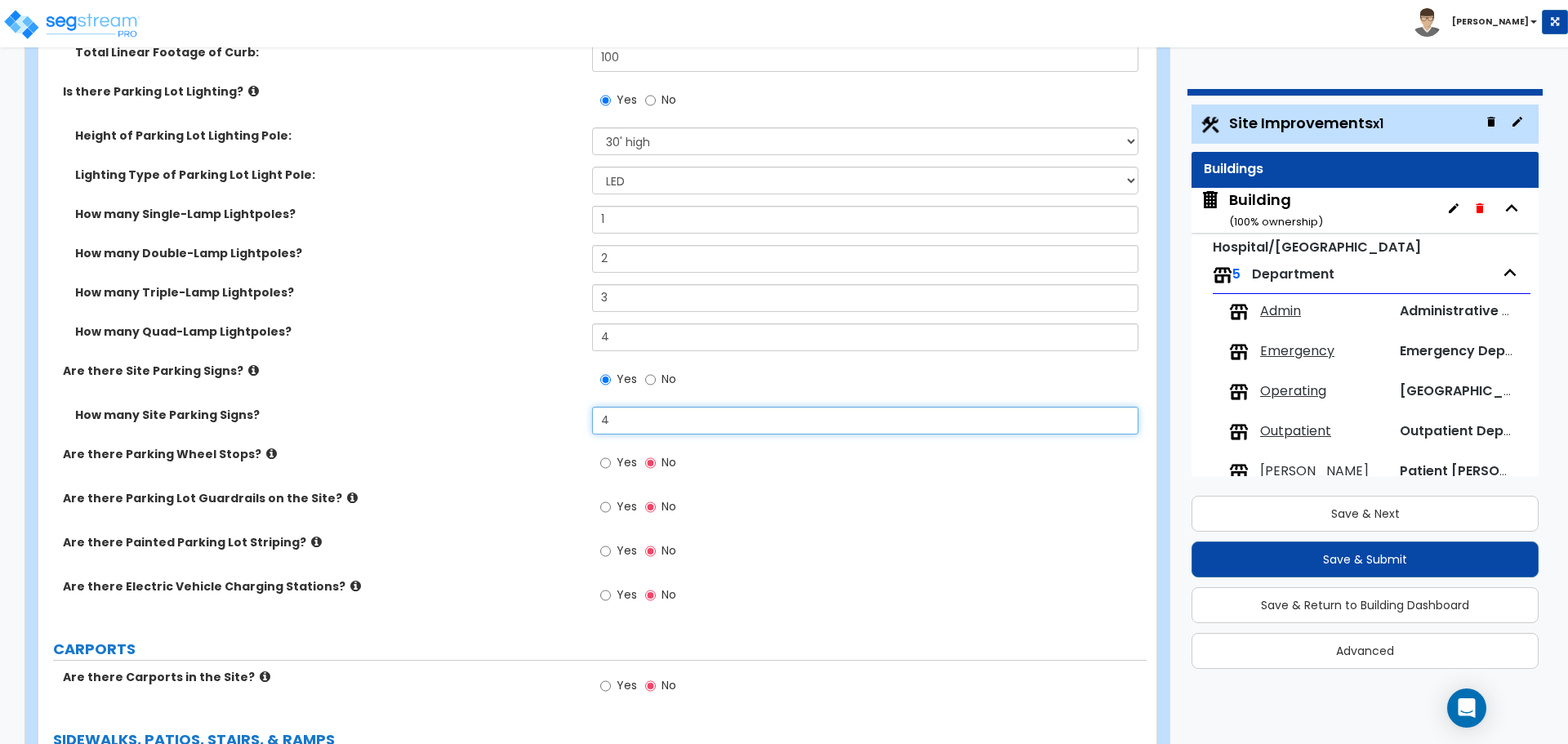
type input "4"
click at [248, 365] on icon at bounding box center [253, 371] width 11 height 13
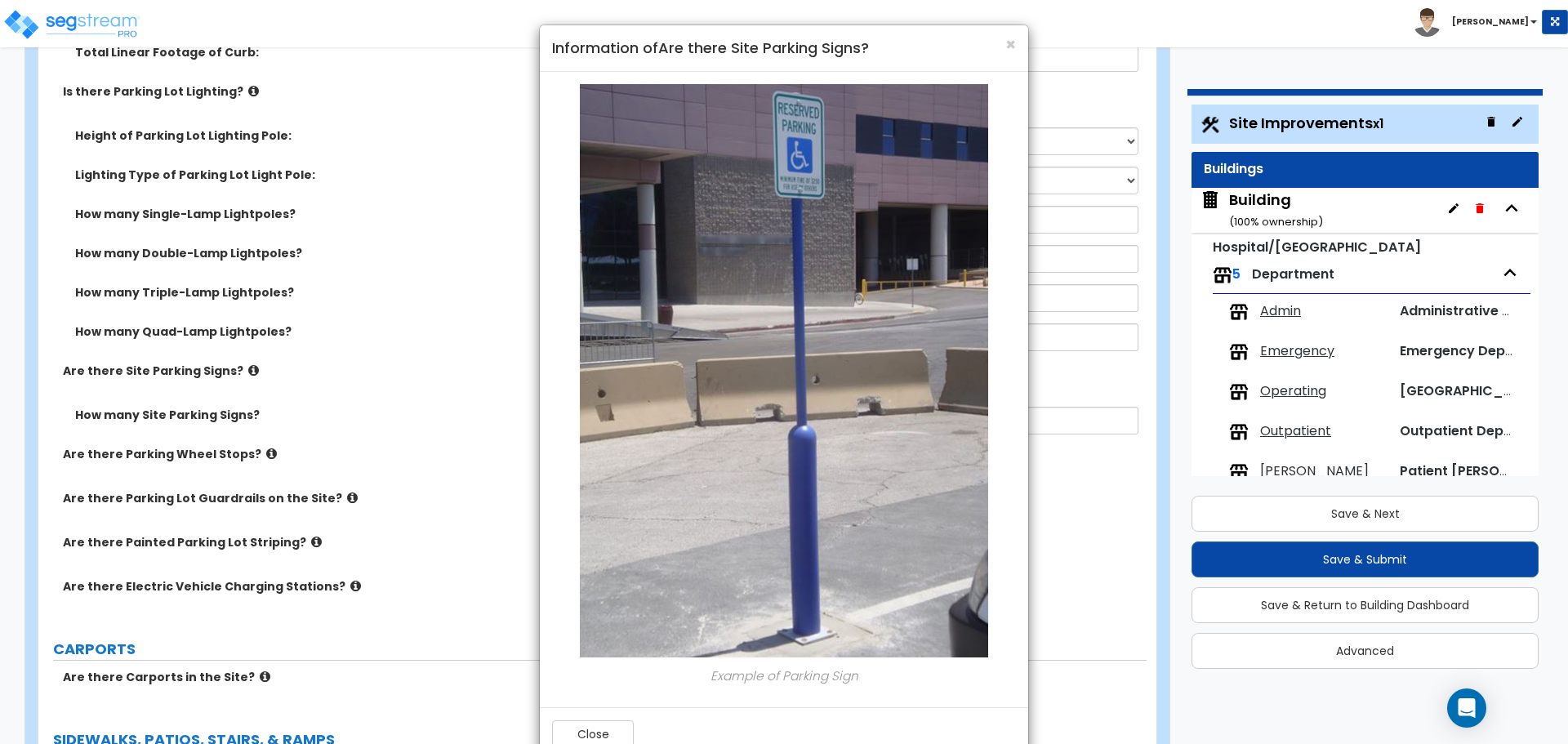
scroll to position [40, 0]
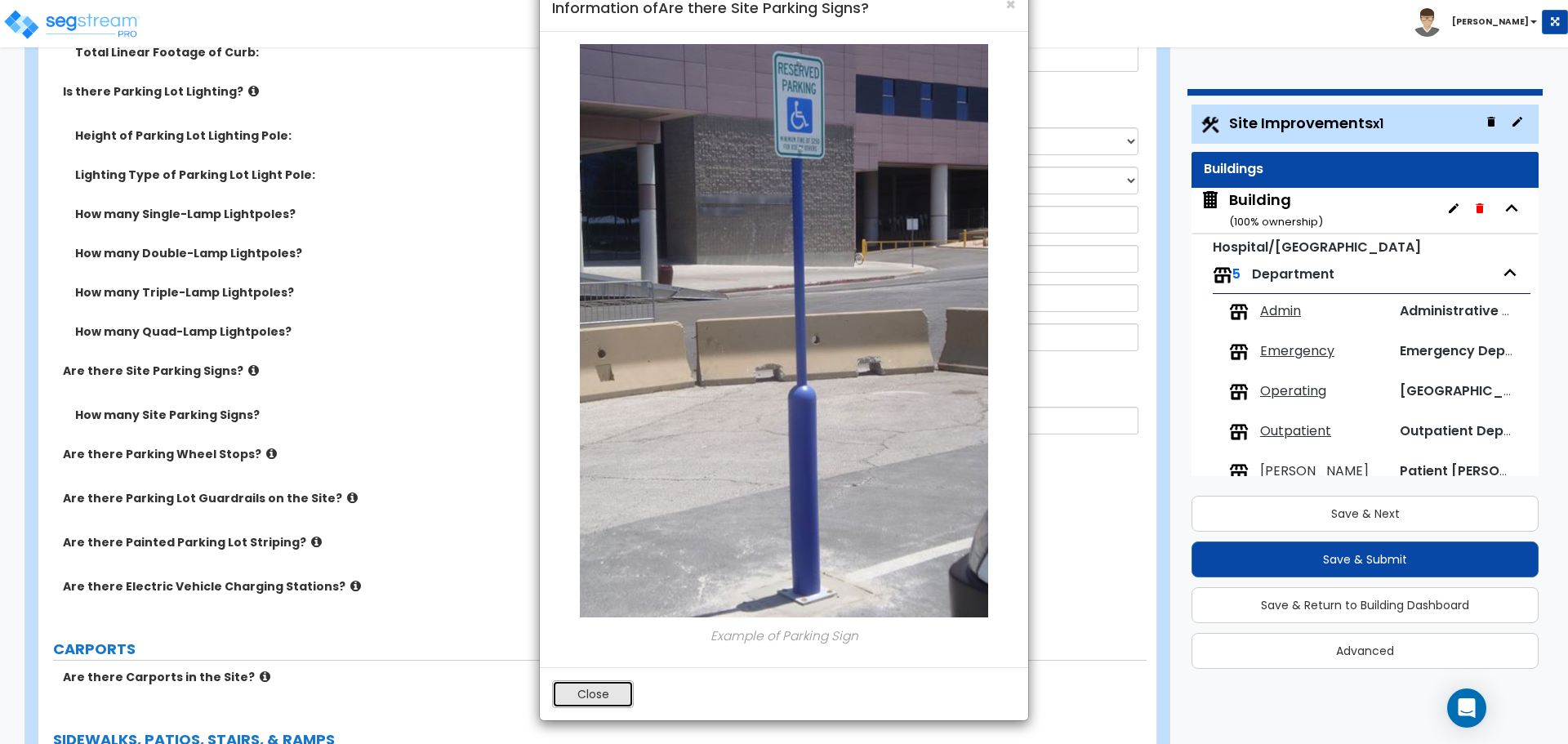
click at [594, 688] on button "Close" at bounding box center [592, 694] width 82 height 28
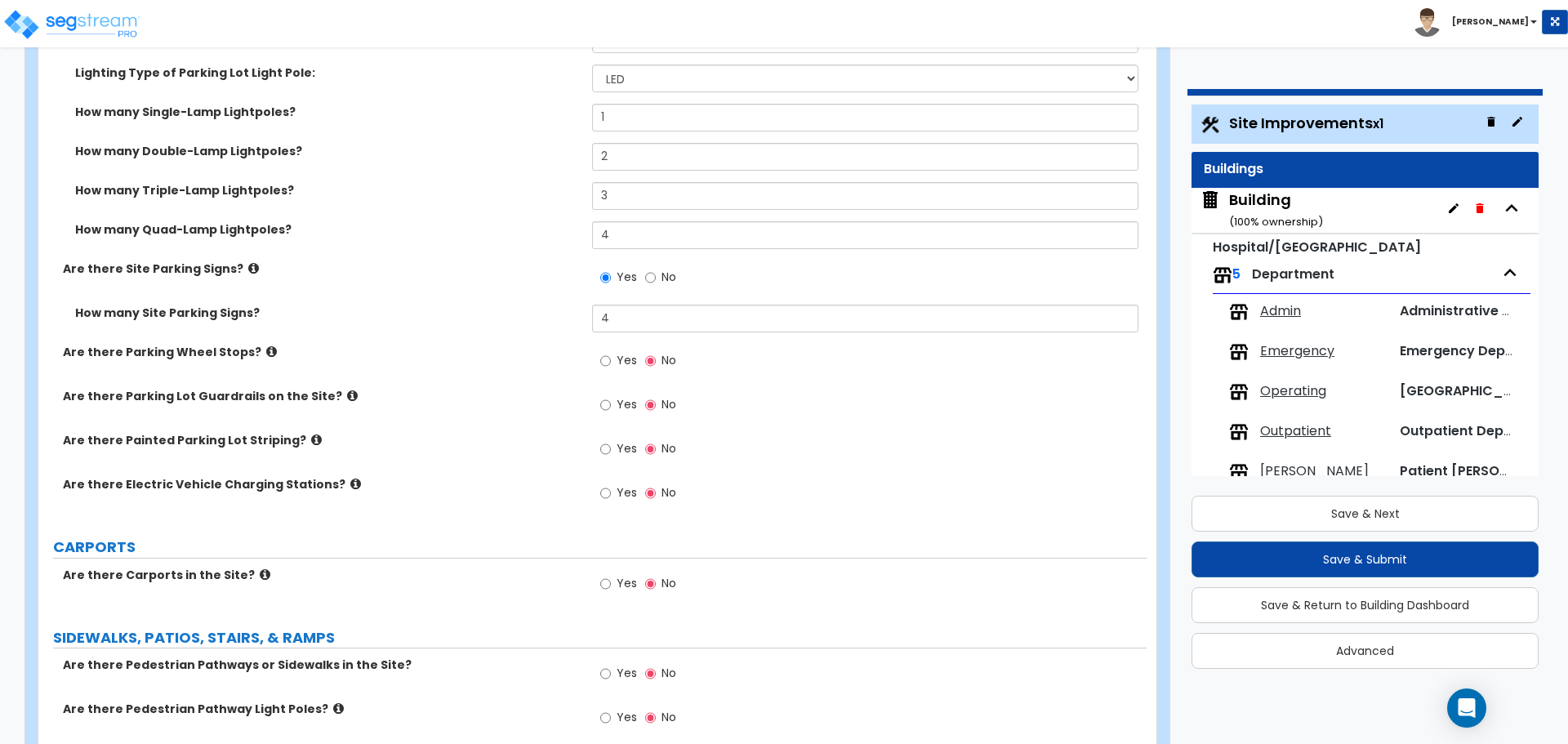
scroll to position [1392, 0]
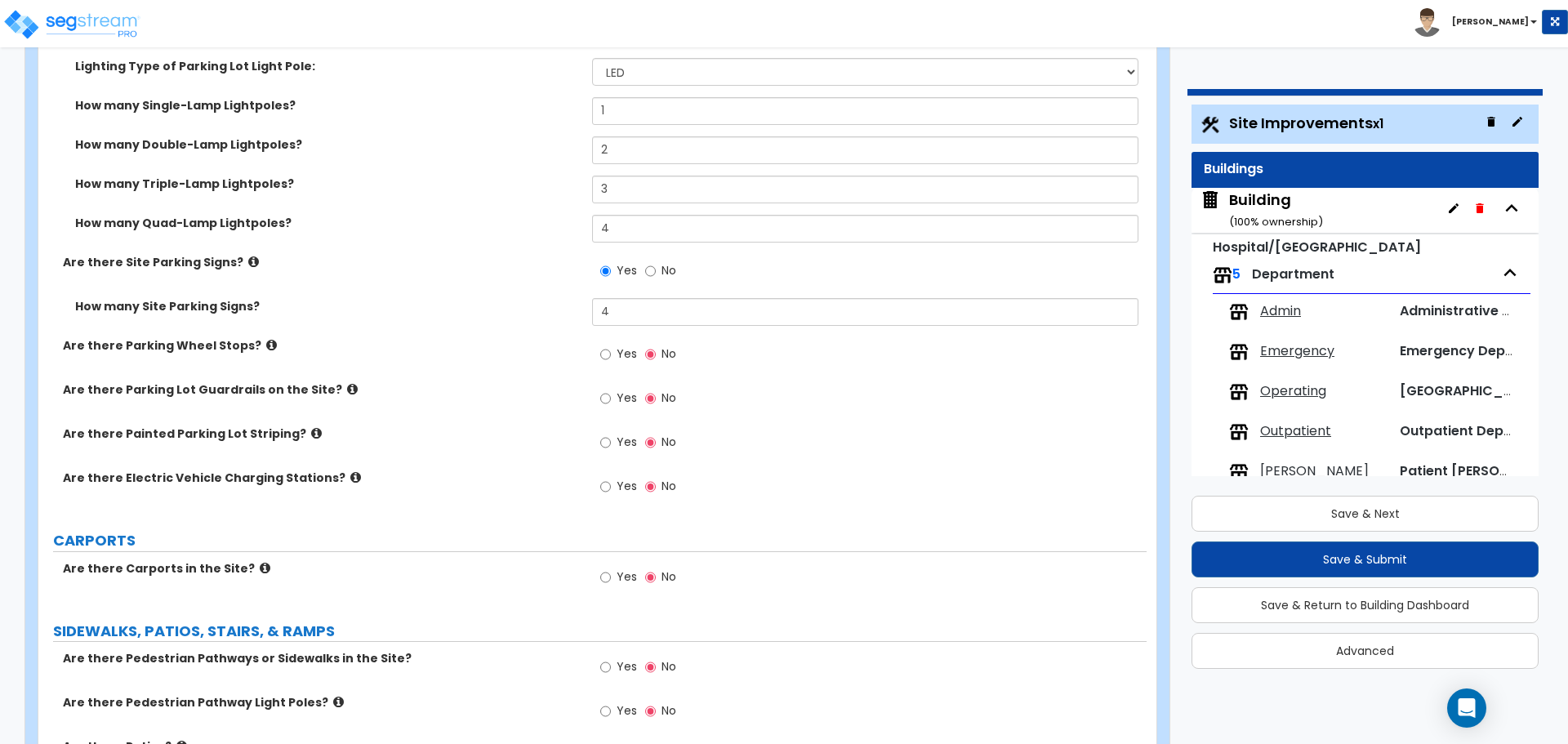
click at [617, 345] on span "Yes" at bounding box center [626, 353] width 20 height 16
click at [611, 345] on input "Yes" at bounding box center [605, 354] width 11 height 18
radio input "true"
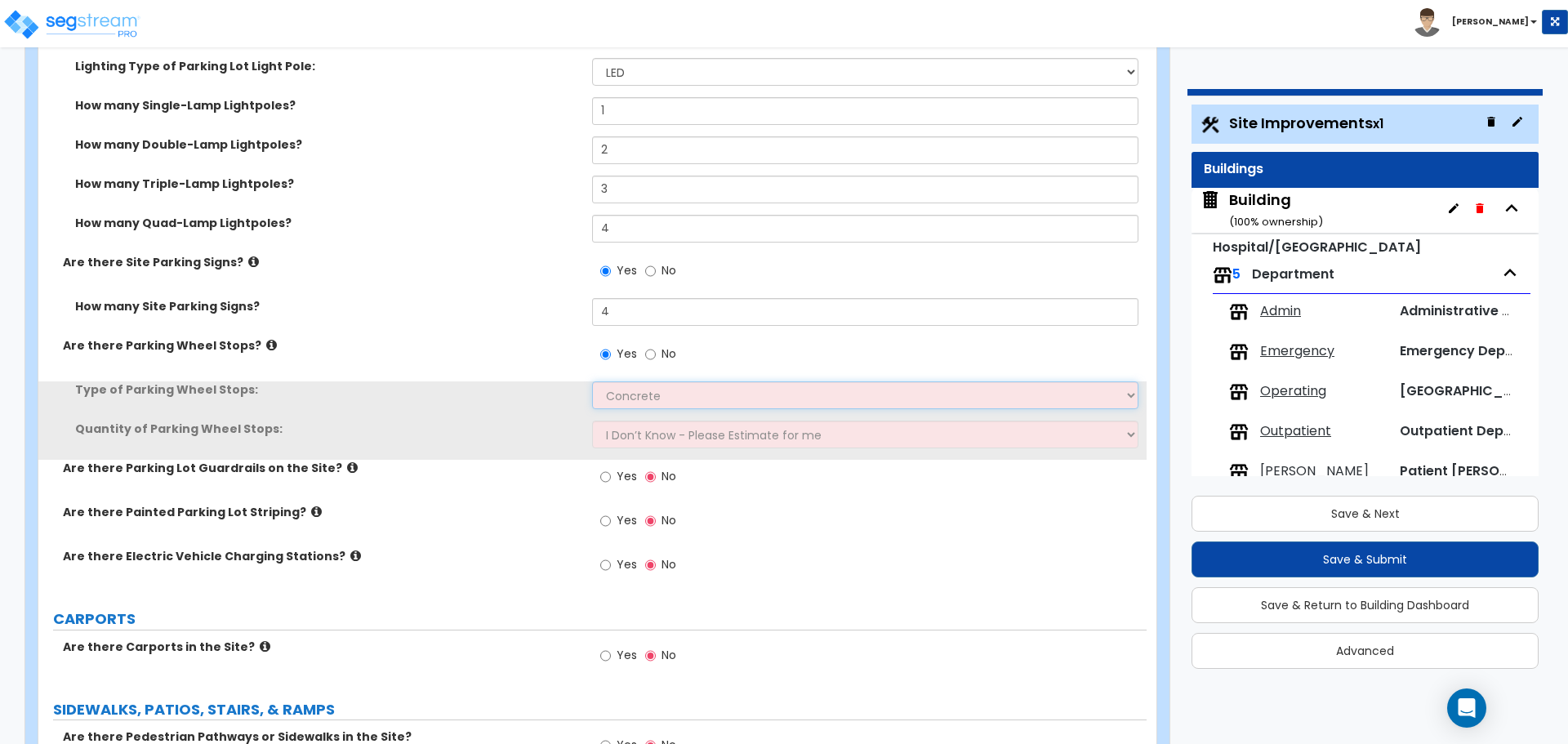
click at [636, 391] on select "Concrete Rubber/Plastic" at bounding box center [865, 395] width 545 height 28
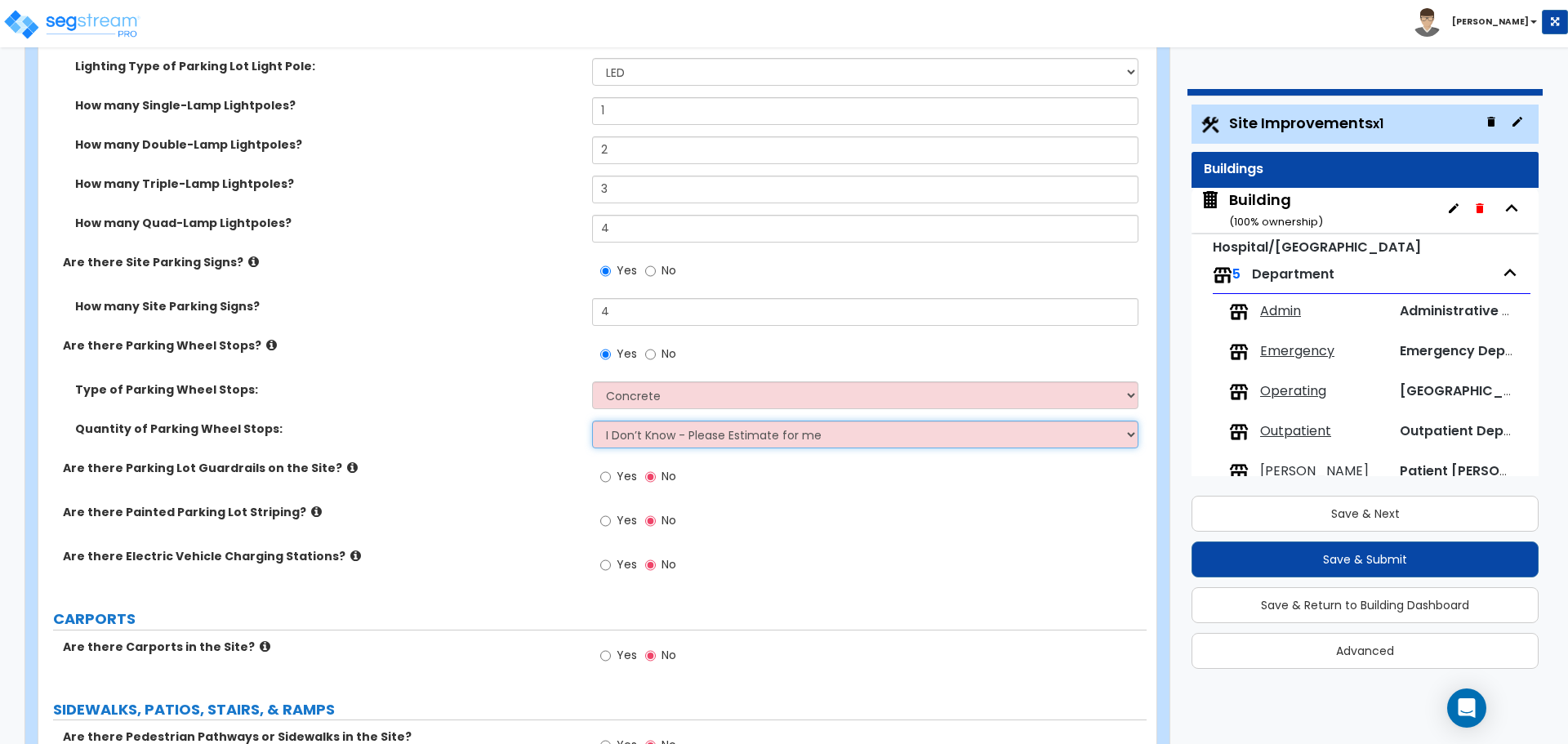
click at [689, 429] on select "I Don’t Know - Please Estimate for me I Want to Enter the Number of Wheel Stops" at bounding box center [865, 434] width 545 height 28
select select "1"
click at [592, 421] on select "I Don’t Know - Please Estimate for me I Want to Enter the Number of Wheel Stops" at bounding box center [865, 434] width 545 height 28
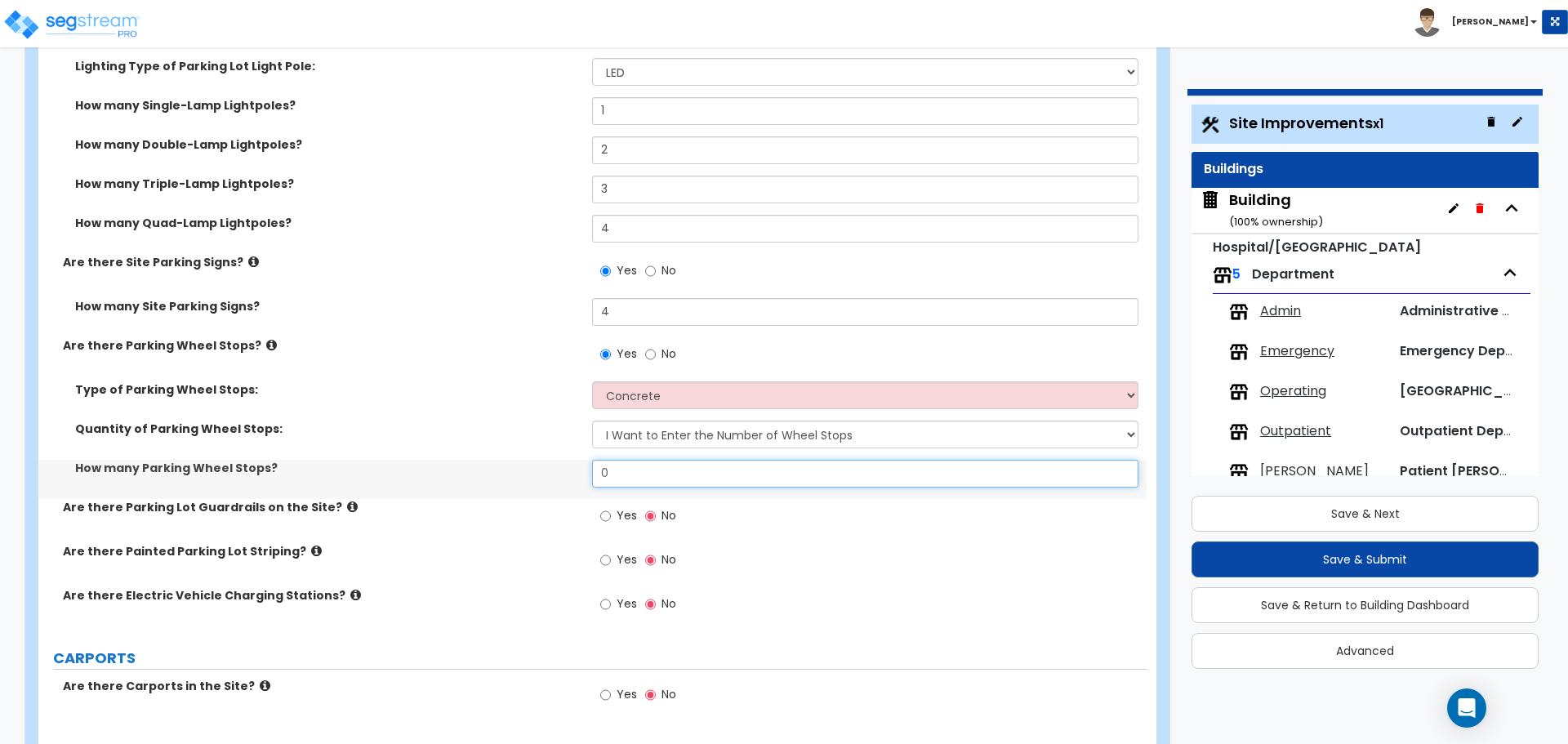
drag, startPoint x: 643, startPoint y: 465, endPoint x: 560, endPoint y: 466, distance: 83.0
click at [560, 466] on div "How many Parking Wheel Stops? 0" at bounding box center [592, 480] width 1109 height 40
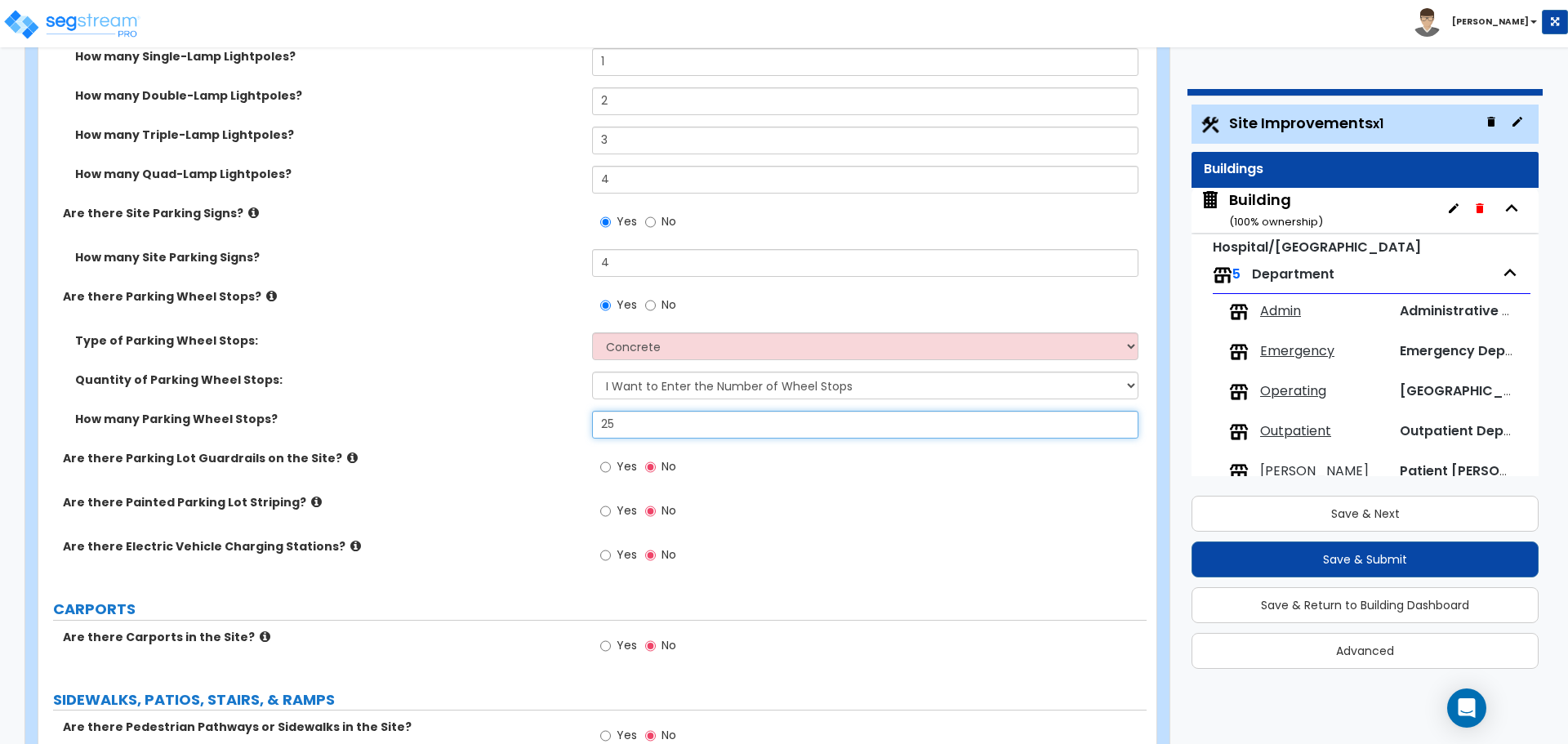
scroll to position [1447, 0]
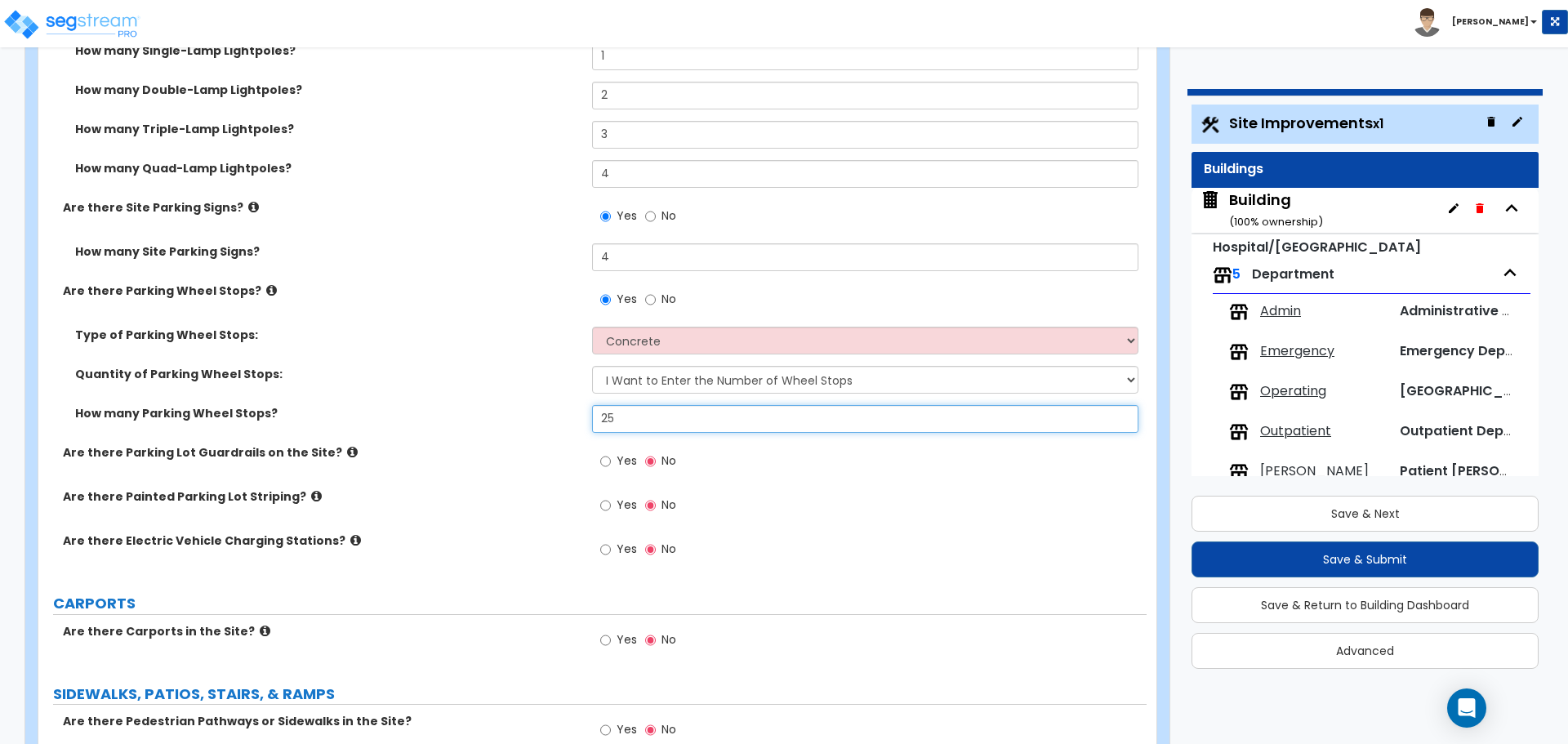
type input "25"
click at [605, 455] on input "Yes" at bounding box center [605, 461] width 11 height 18
radio input "true"
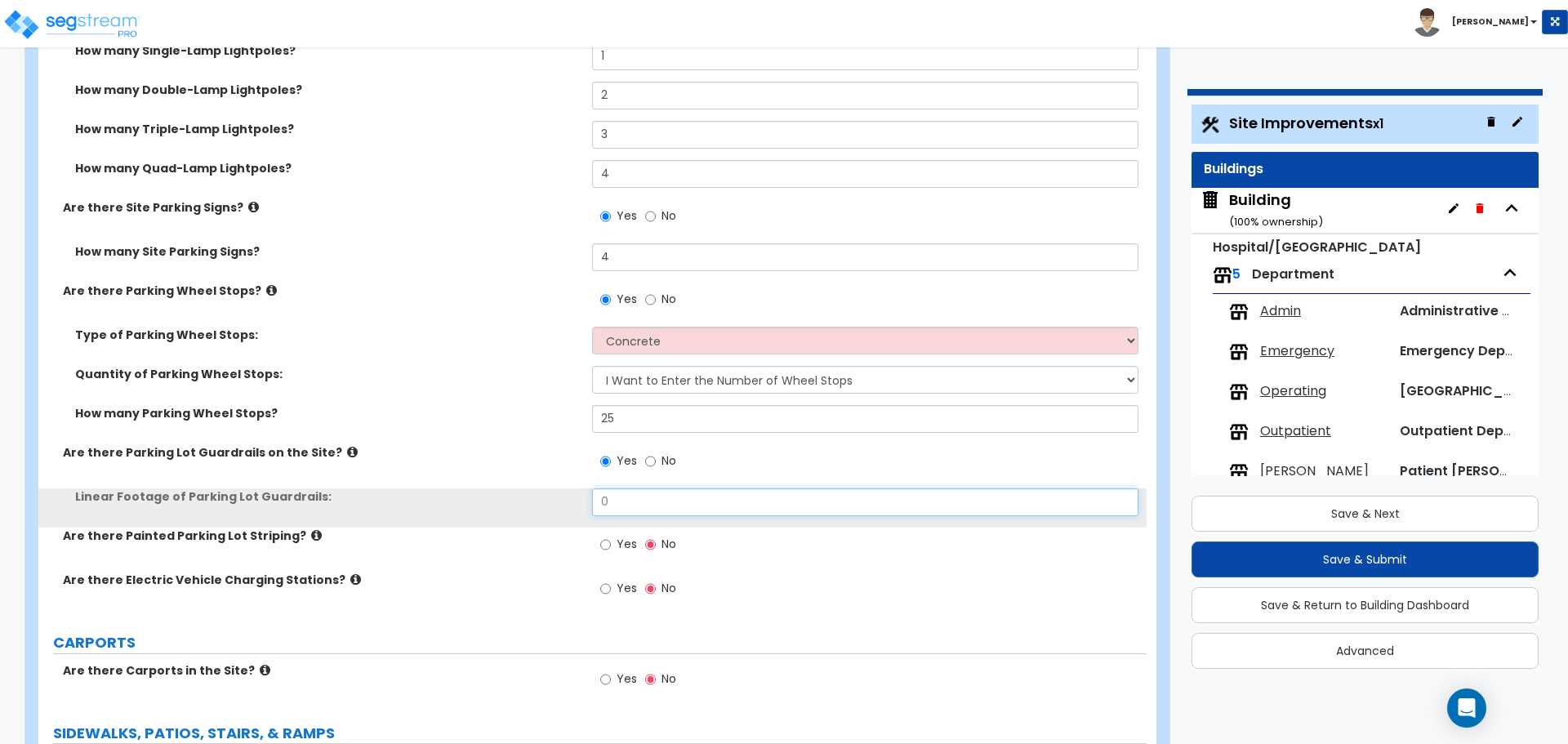
drag, startPoint x: 646, startPoint y: 488, endPoint x: 575, endPoint y: 488, distance: 71.0
click at [575, 488] on div "Linear Footage of Parking Lot Guardrails: 0" at bounding box center [592, 508] width 1109 height 40
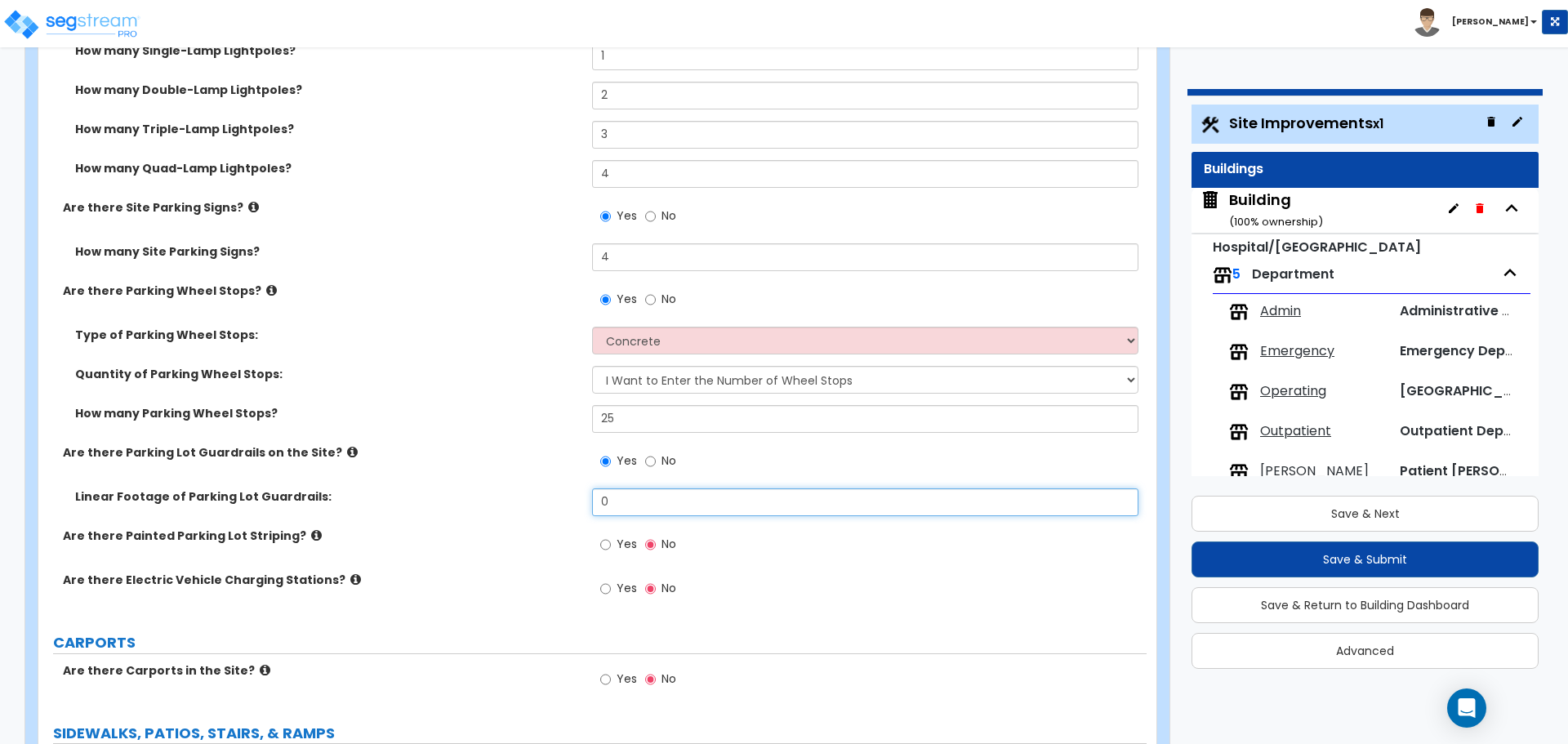
drag, startPoint x: 637, startPoint y: 505, endPoint x: 567, endPoint y: 497, distance: 70.5
click at [568, 497] on div "Linear Footage of Parking Lot Guardrails: 0" at bounding box center [592, 508] width 1109 height 40
type input "50"
click at [614, 538] on label "Yes" at bounding box center [619, 546] width 37 height 28
click at [611, 538] on input "Yes" at bounding box center [605, 544] width 11 height 18
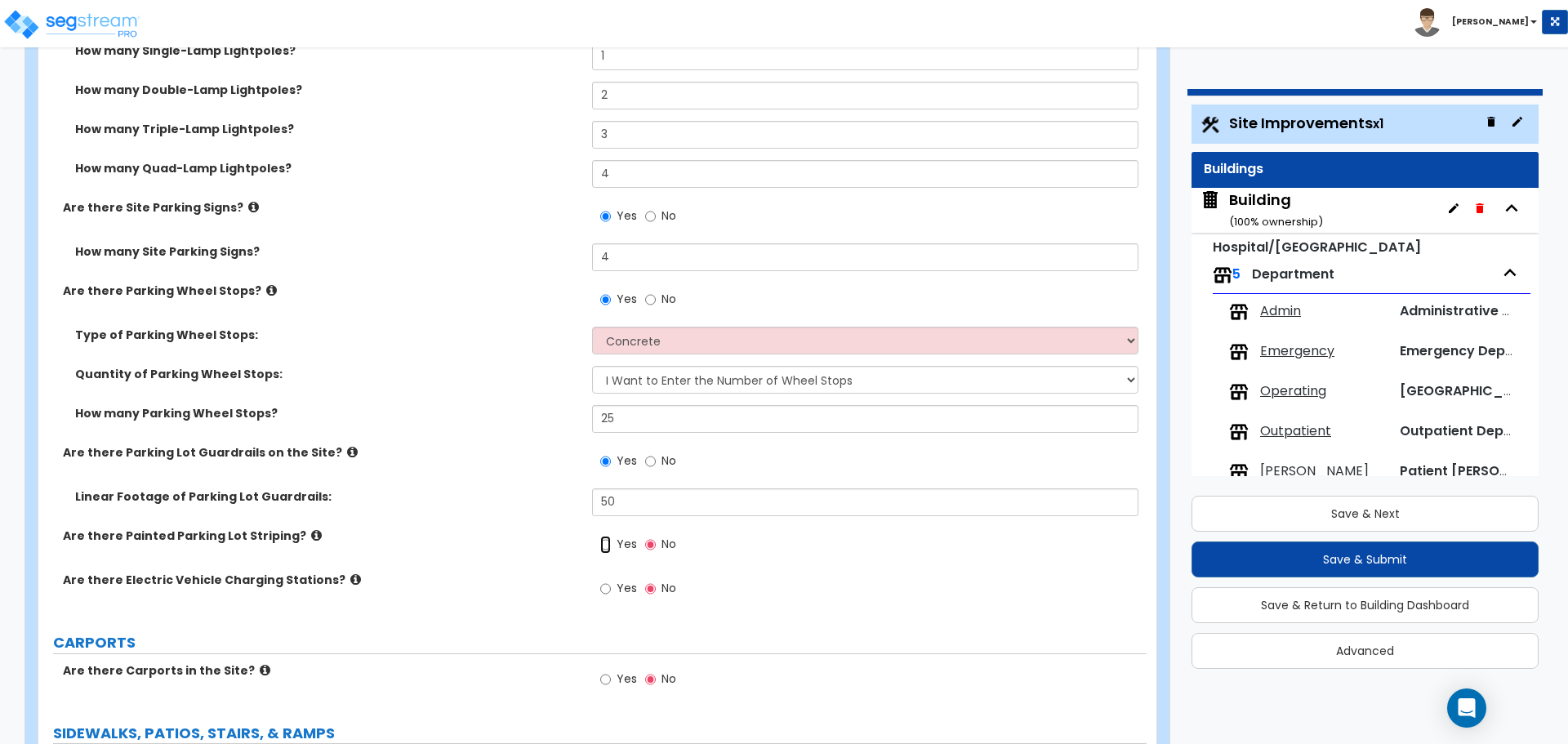
radio input "true"
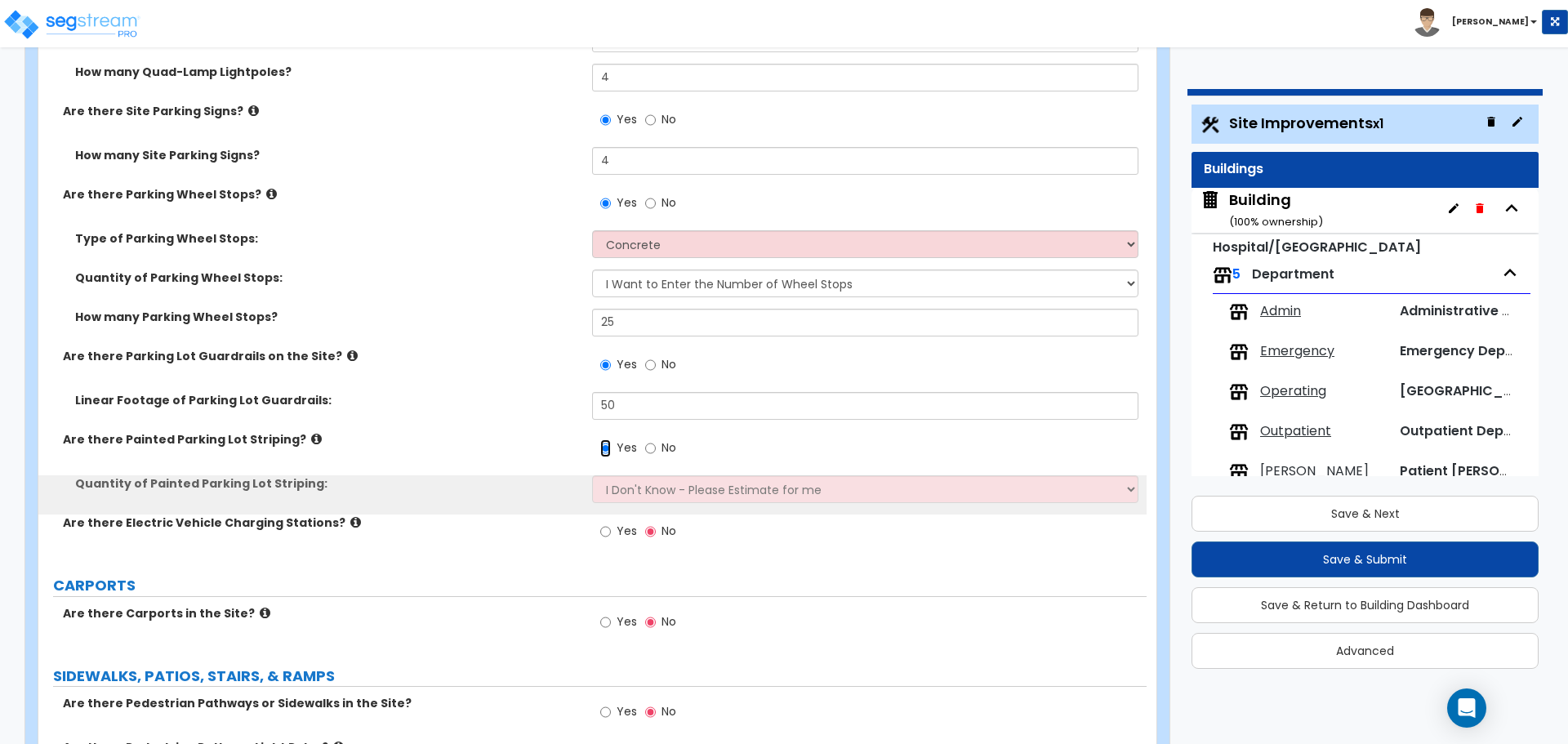
scroll to position [1549, 0]
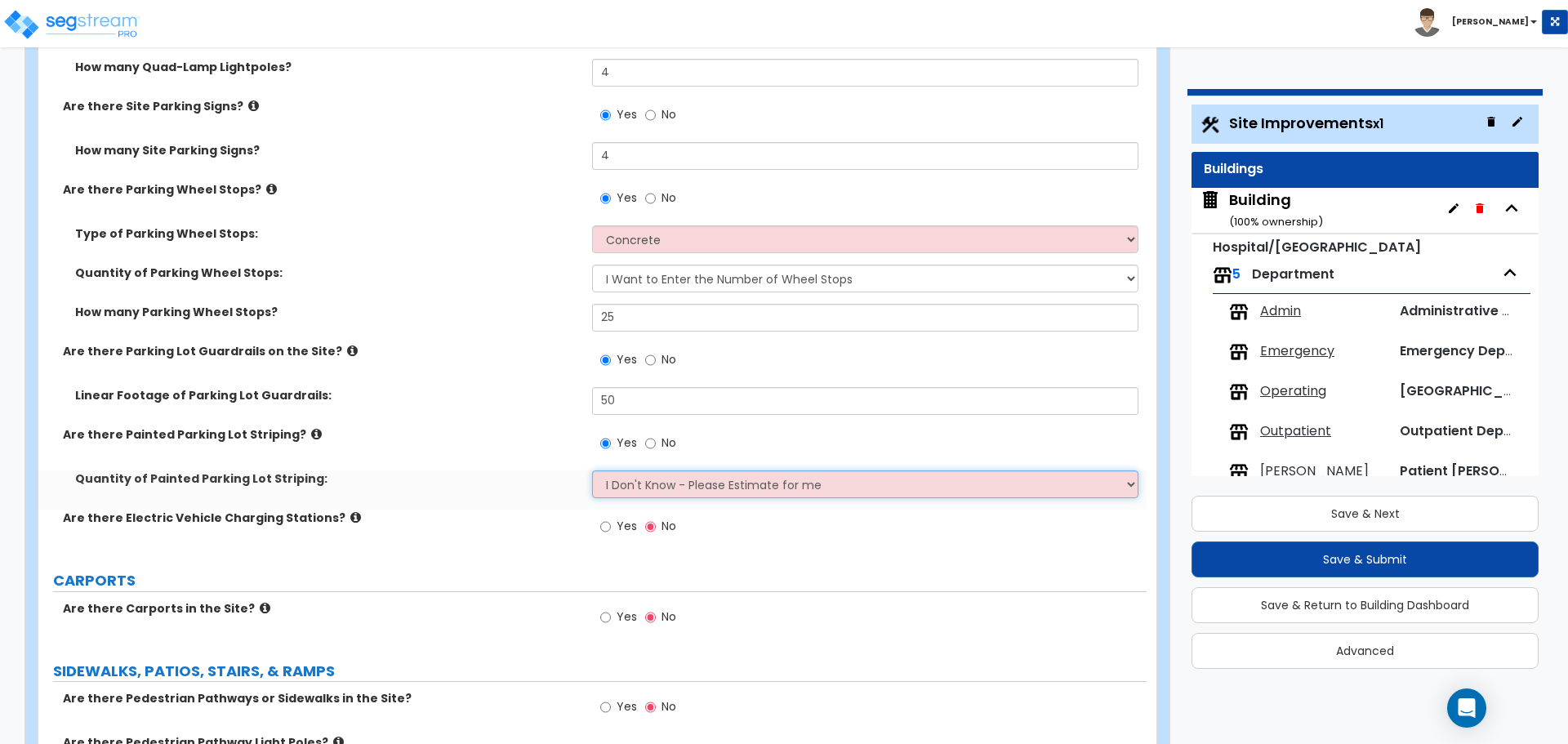
click at [646, 493] on select "I Don't Know - Please Estimate for me I Want to Enter the Number of Parking Spa…" at bounding box center [865, 484] width 545 height 28
select select "1"
click at [592, 471] on select "I Don't Know - Please Estimate for me I Want to Enter the Number of Parking Spa…" at bounding box center [865, 484] width 545 height 28
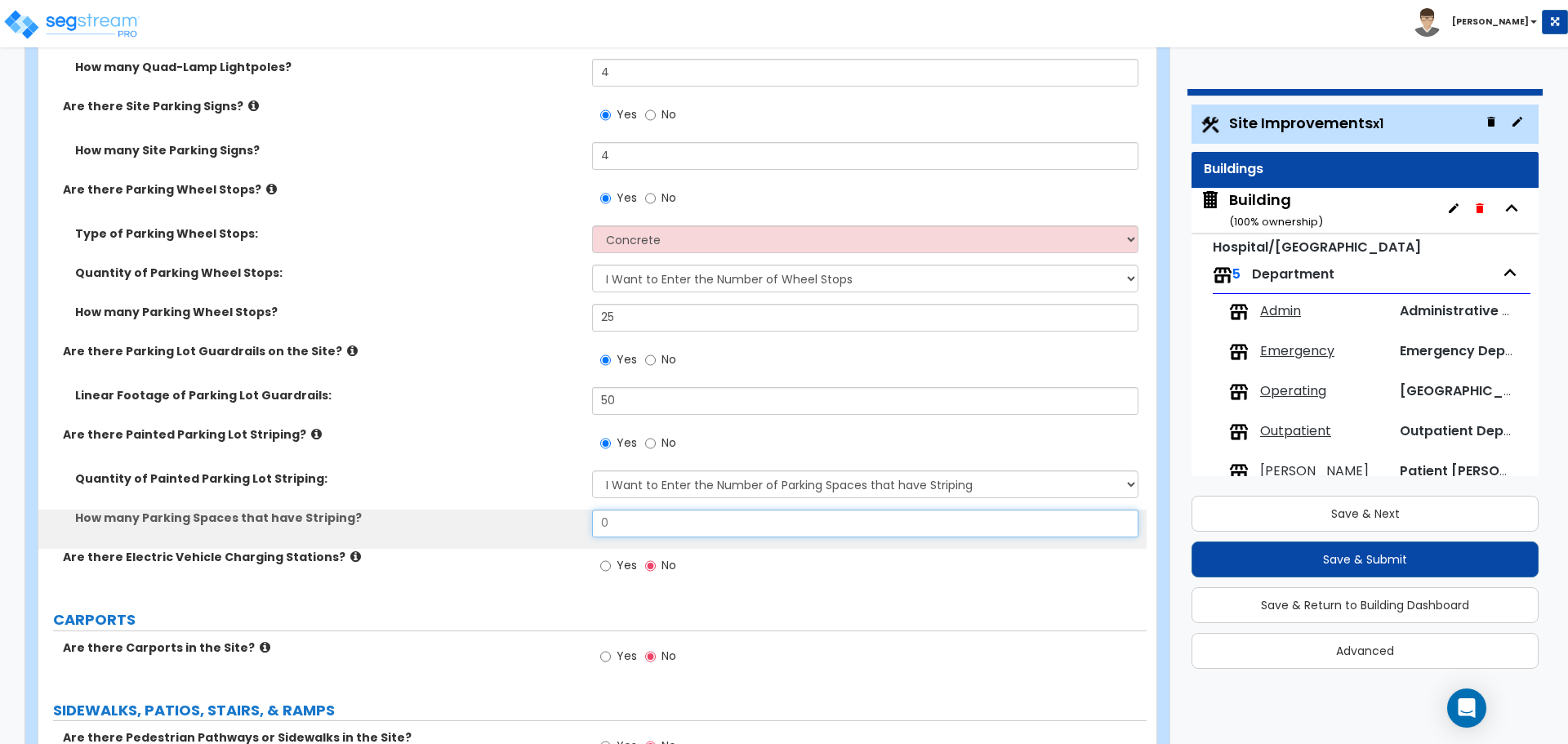
drag, startPoint x: 640, startPoint y: 521, endPoint x: 529, endPoint y: 521, distance: 111.0
click at [529, 521] on div "How many Parking Spaces that have Striping? 0" at bounding box center [592, 529] width 1109 height 40
type input "50"
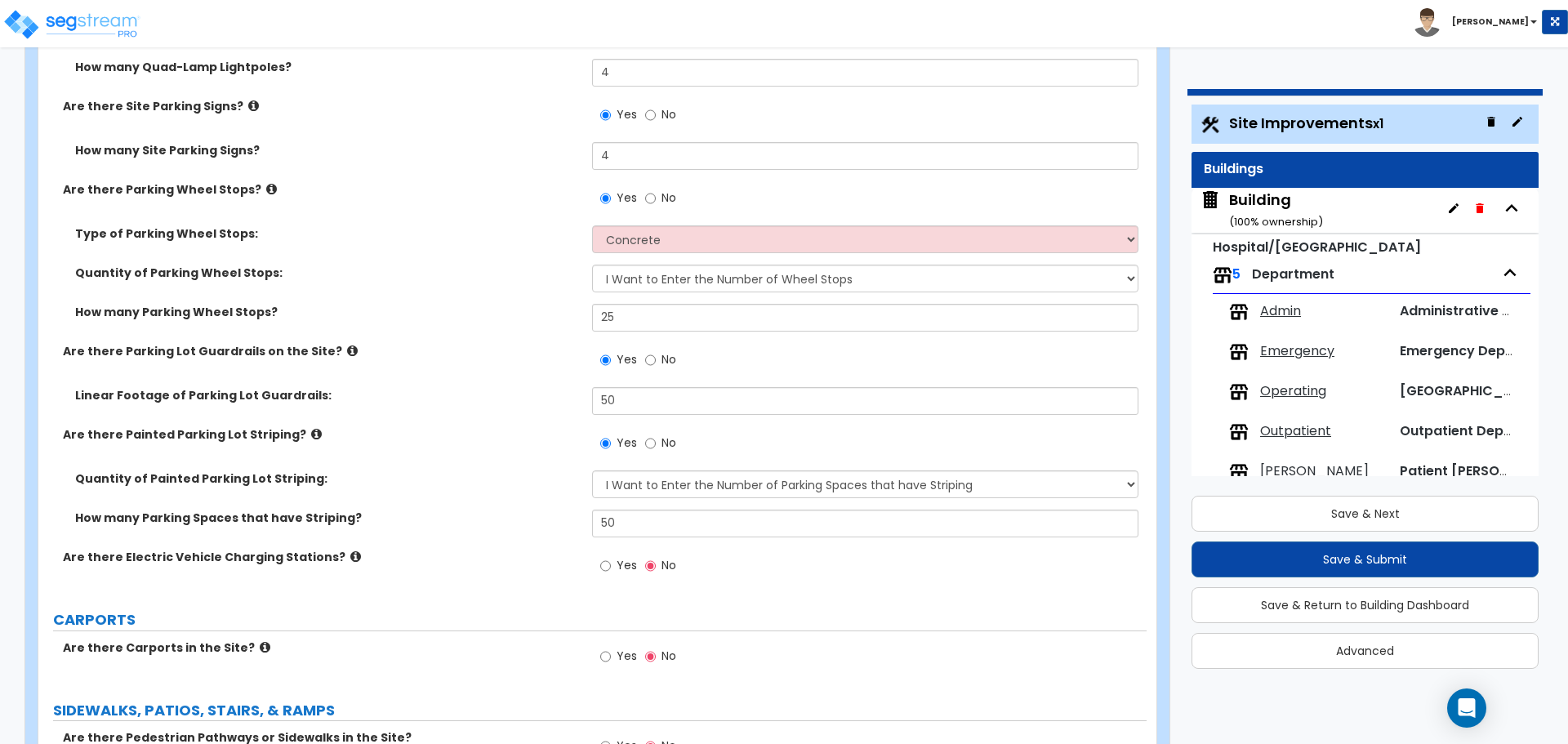
click at [618, 560] on span "Yes" at bounding box center [626, 565] width 20 height 16
click at [611, 560] on input "Yes" at bounding box center [605, 565] width 11 height 18
radio input "true"
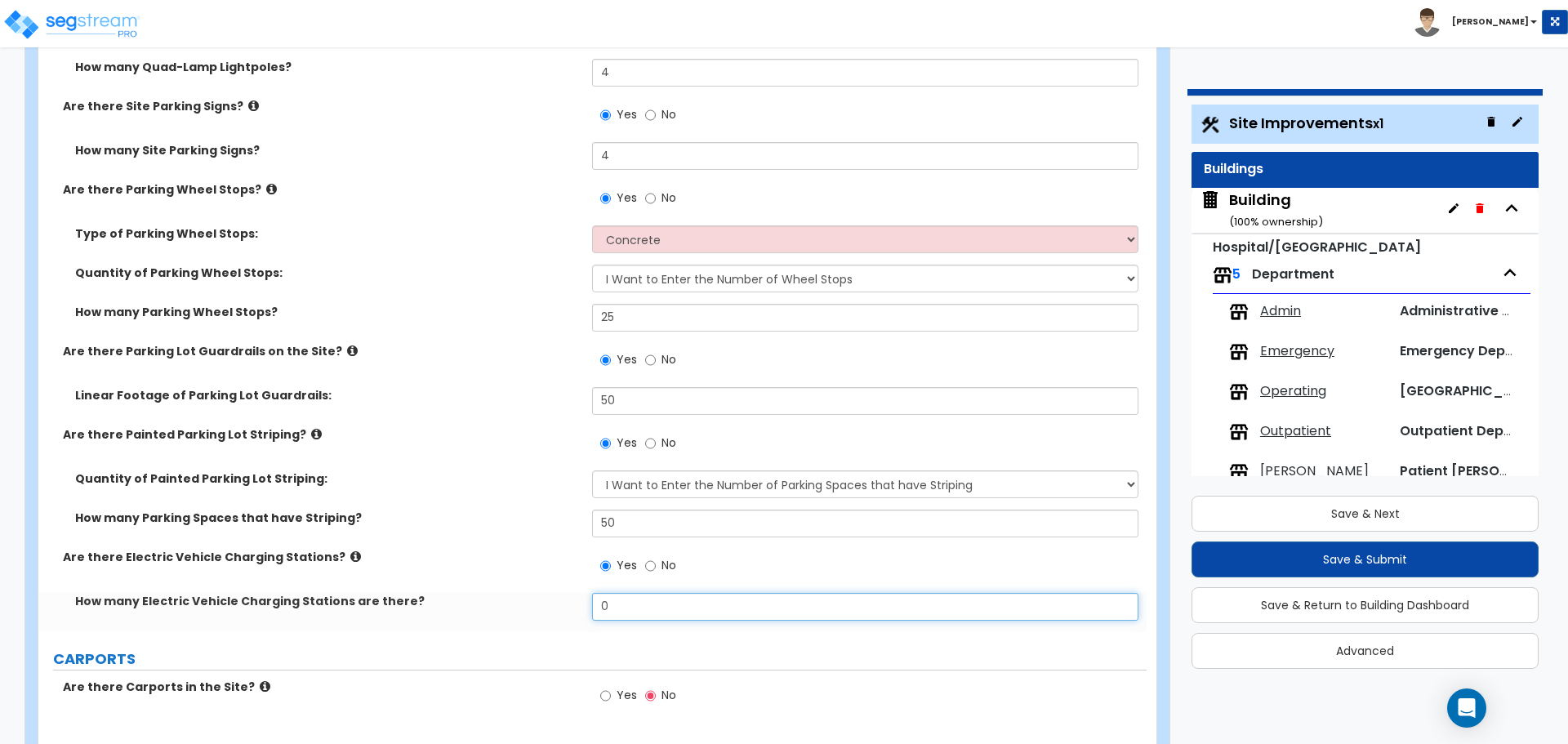
drag, startPoint x: 637, startPoint y: 601, endPoint x: 558, endPoint y: 598, distance: 79.1
click at [558, 598] on div "How many Electric Vehicle Charging Stations are there? 0" at bounding box center [592, 613] width 1109 height 40
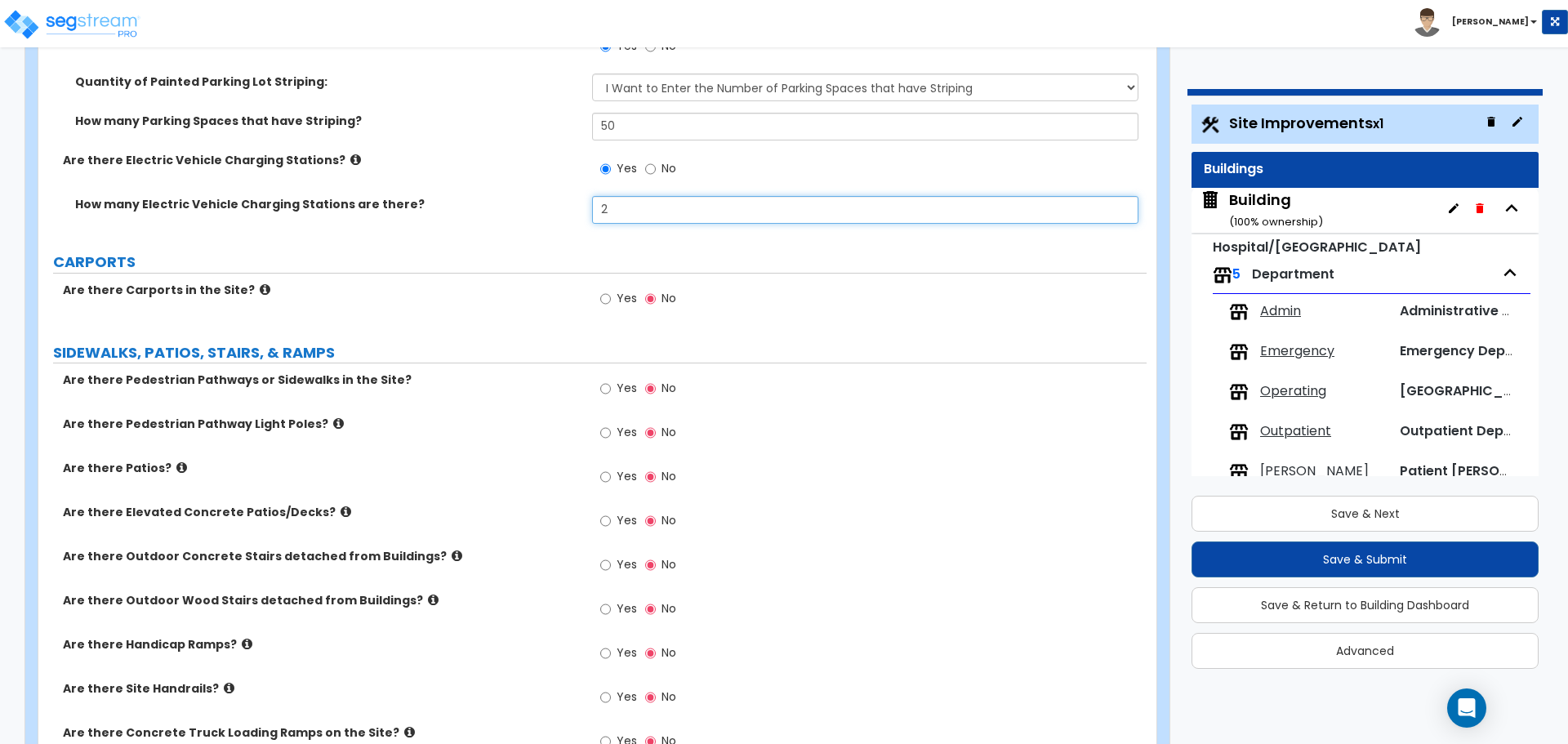
scroll to position [1954, 0]
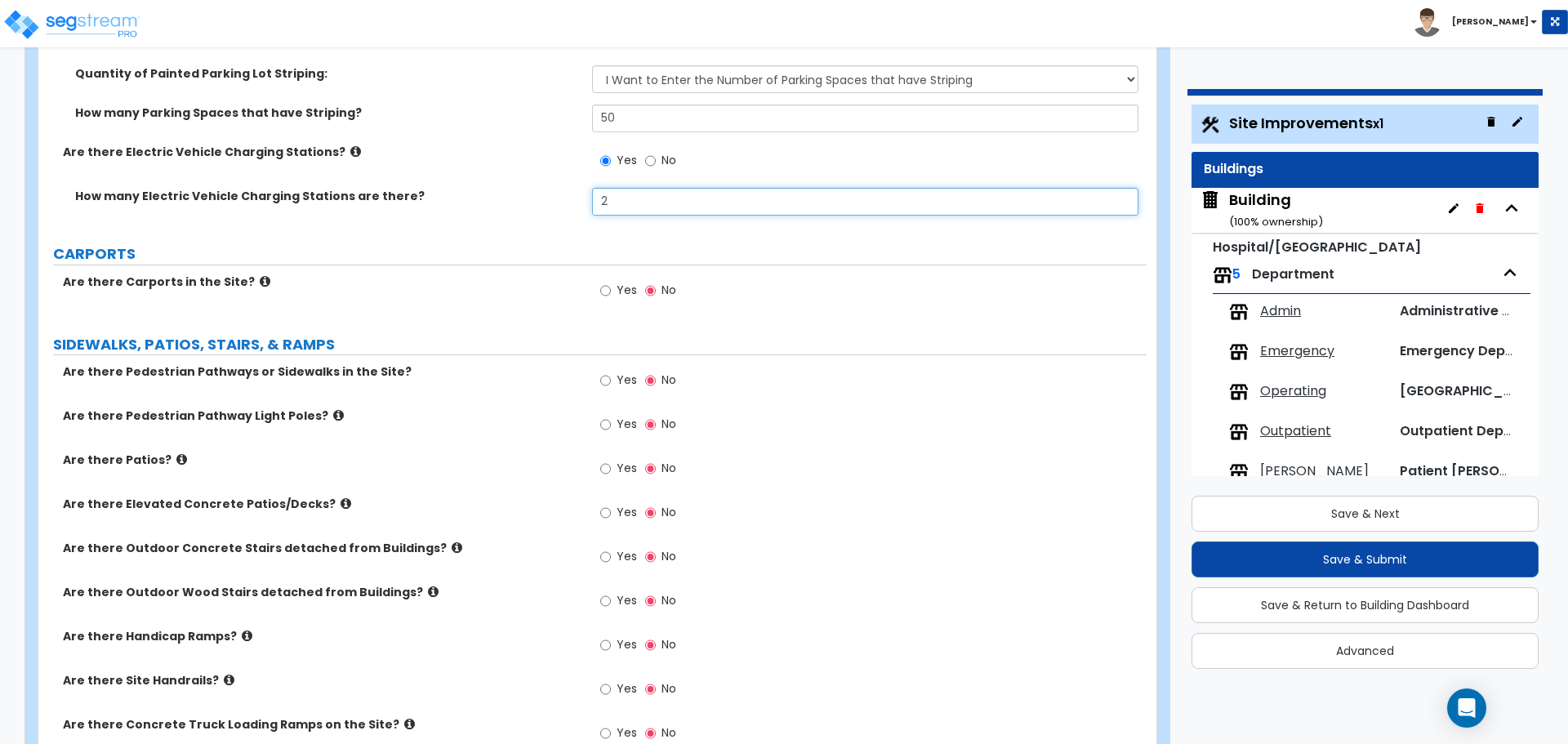
type input "2"
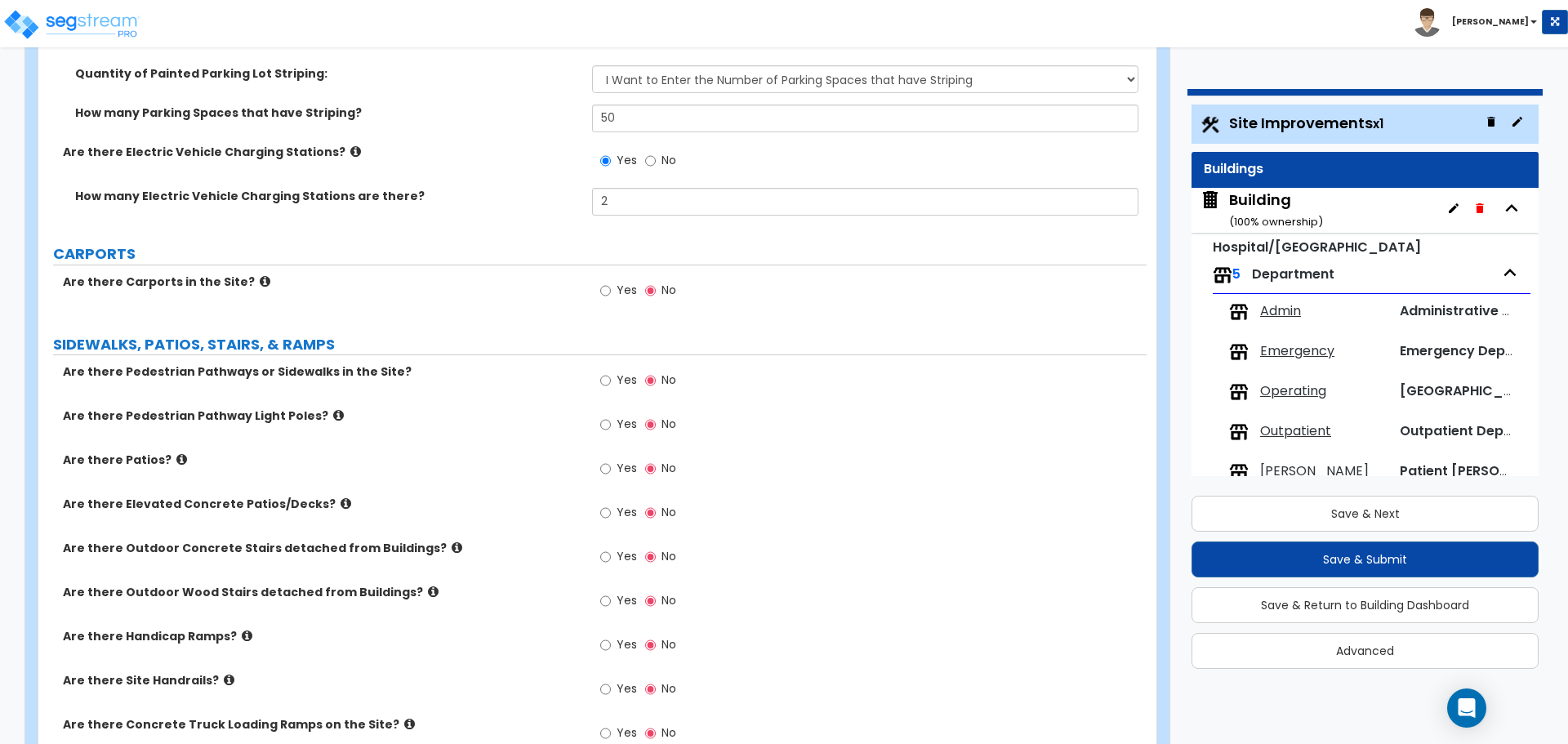
click at [622, 291] on span "Yes" at bounding box center [626, 289] width 20 height 16
click at [611, 291] on input "Yes" at bounding box center [605, 290] width 11 height 18
radio input "true"
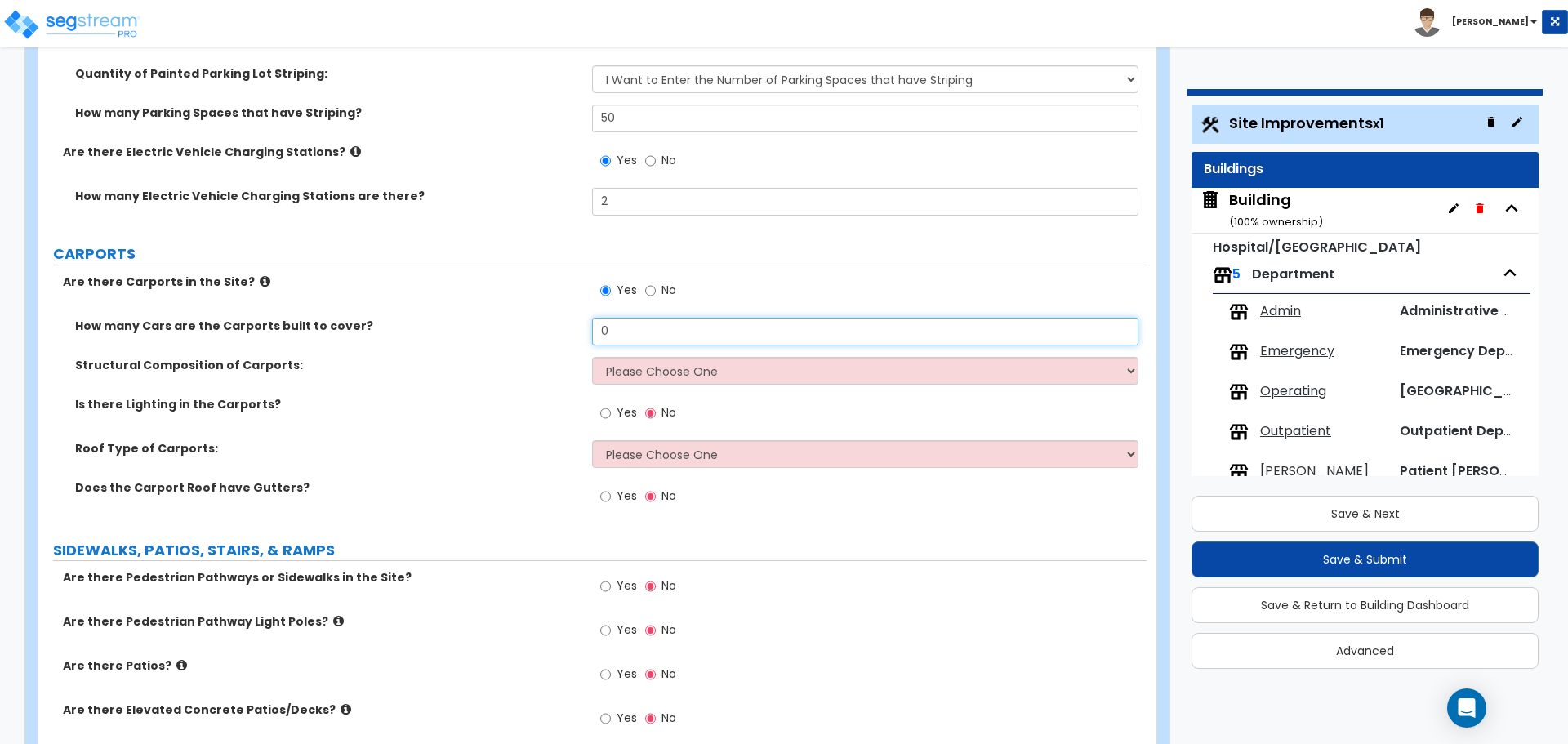
drag, startPoint x: 644, startPoint y: 323, endPoint x: 534, endPoint y: 323, distance: 110.0
click at [534, 323] on div "How many Cars are the Carports built to cover? 0" at bounding box center [592, 337] width 1109 height 40
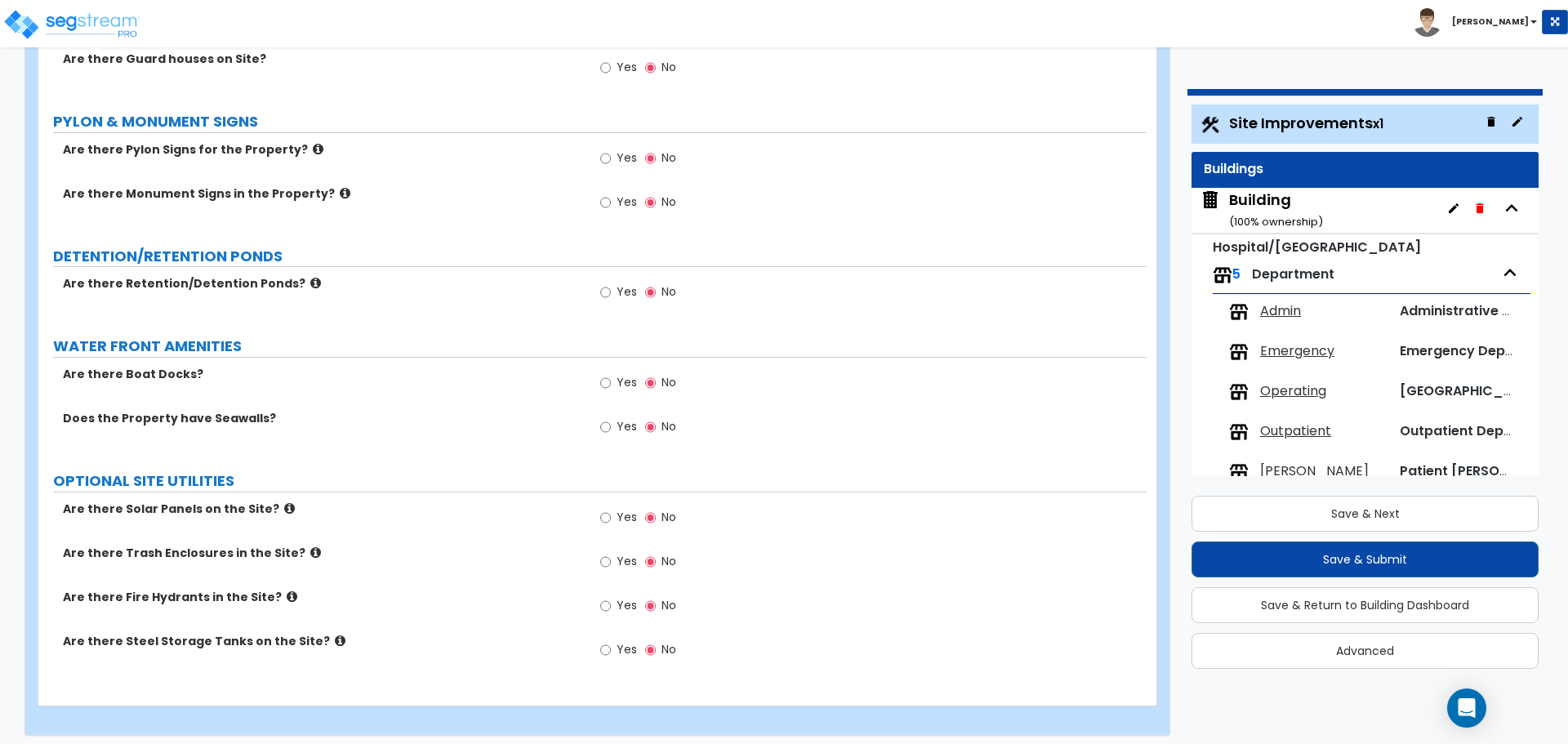
scroll to position [3582, 0]
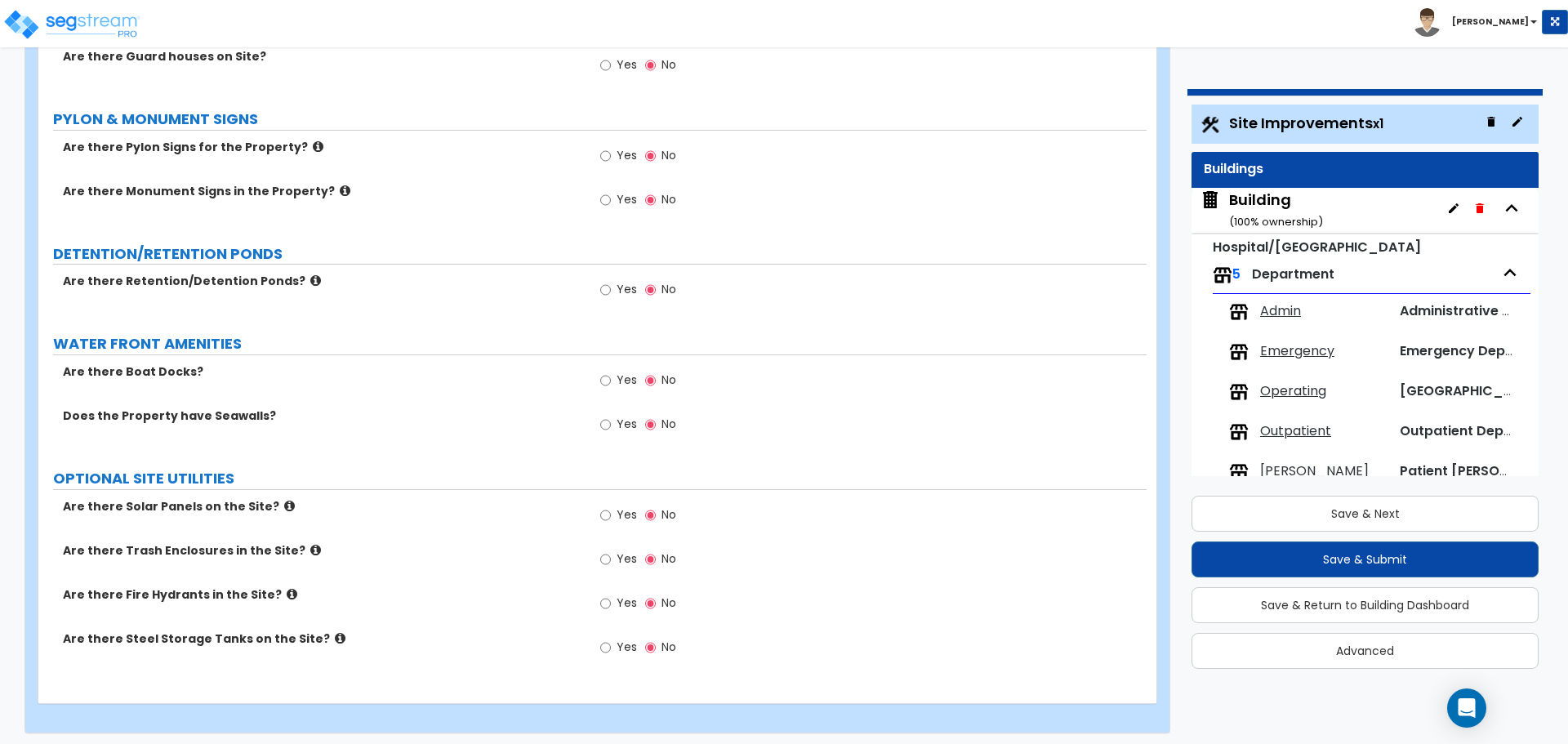
type input "8"
click at [615, 146] on label "Yes" at bounding box center [619, 157] width 37 height 28
click at [611, 147] on input "Yes" at bounding box center [605, 155] width 11 height 18
radio input "true"
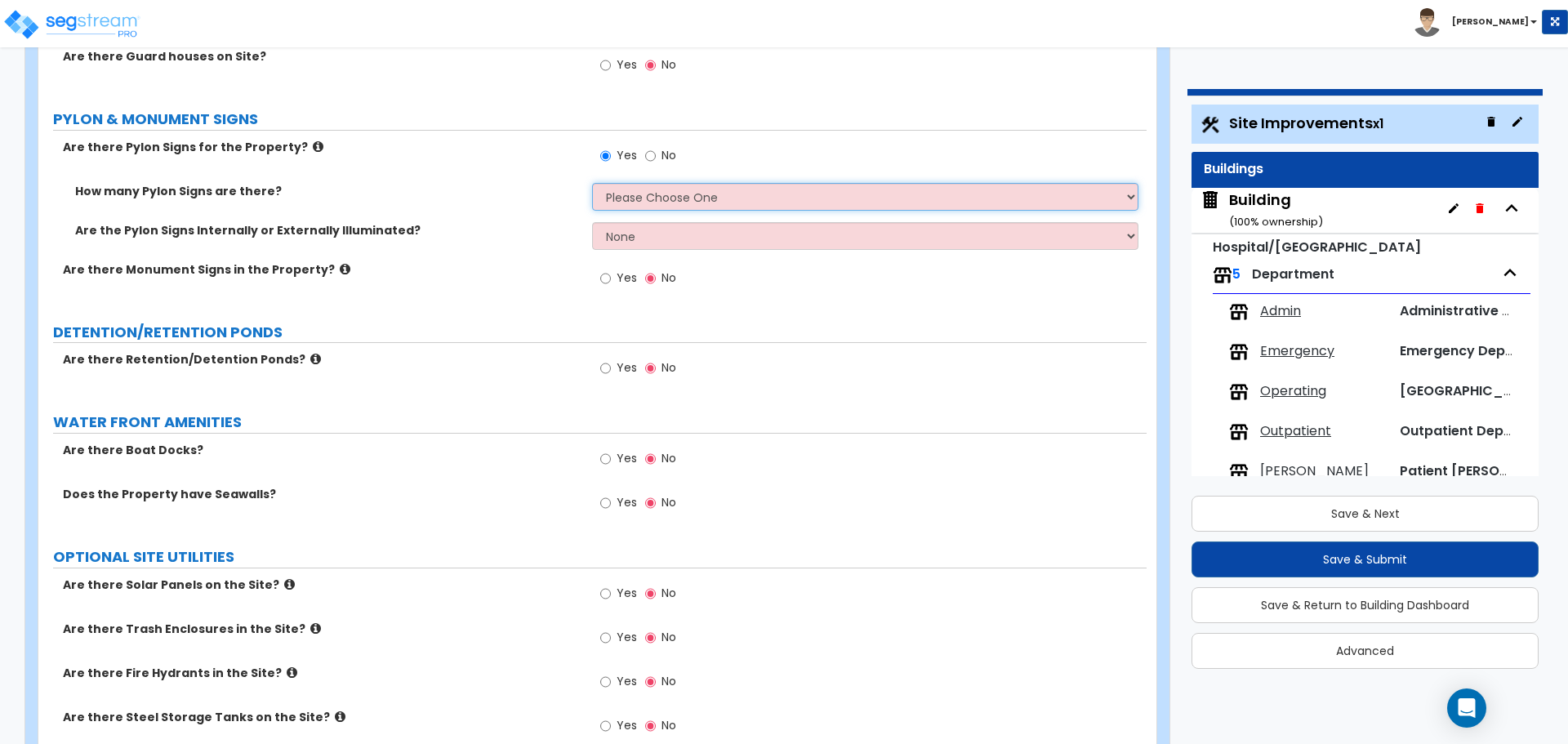
click at [636, 187] on select "Please Choose One 1 2 3" at bounding box center [865, 197] width 545 height 28
select select "3"
click at [592, 183] on select "Please Choose One 1 2 3" at bounding box center [865, 197] width 545 height 28
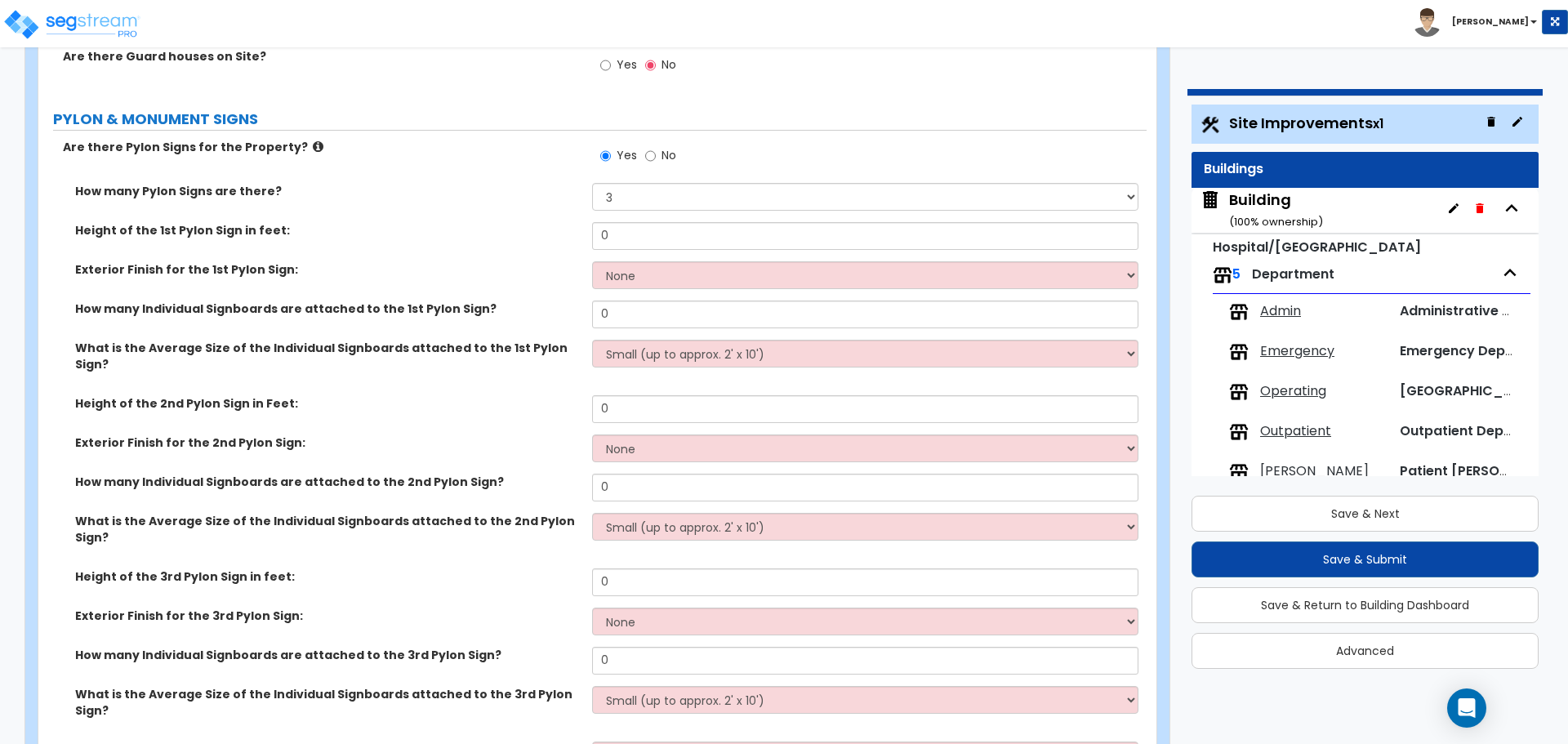
click at [662, 152] on span "No" at bounding box center [669, 154] width 14 height 16
click at [656, 152] on input "No" at bounding box center [650, 155] width 11 height 18
radio input "false"
radio input "true"
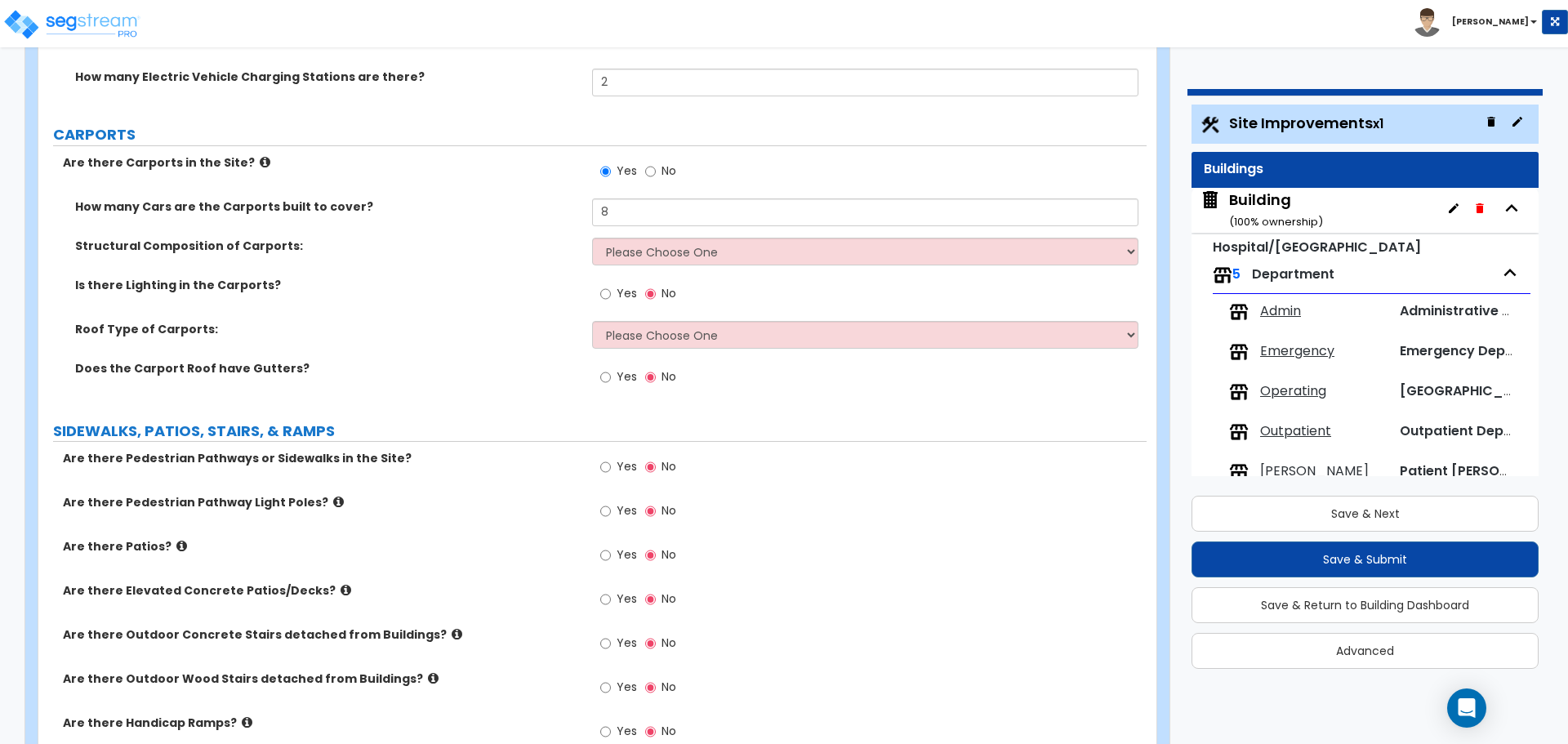
scroll to position [2071, 0]
click at [624, 289] on span "Yes" at bounding box center [626, 295] width 20 height 16
click at [611, 289] on input "Yes" at bounding box center [605, 296] width 11 height 18
radio input "true"
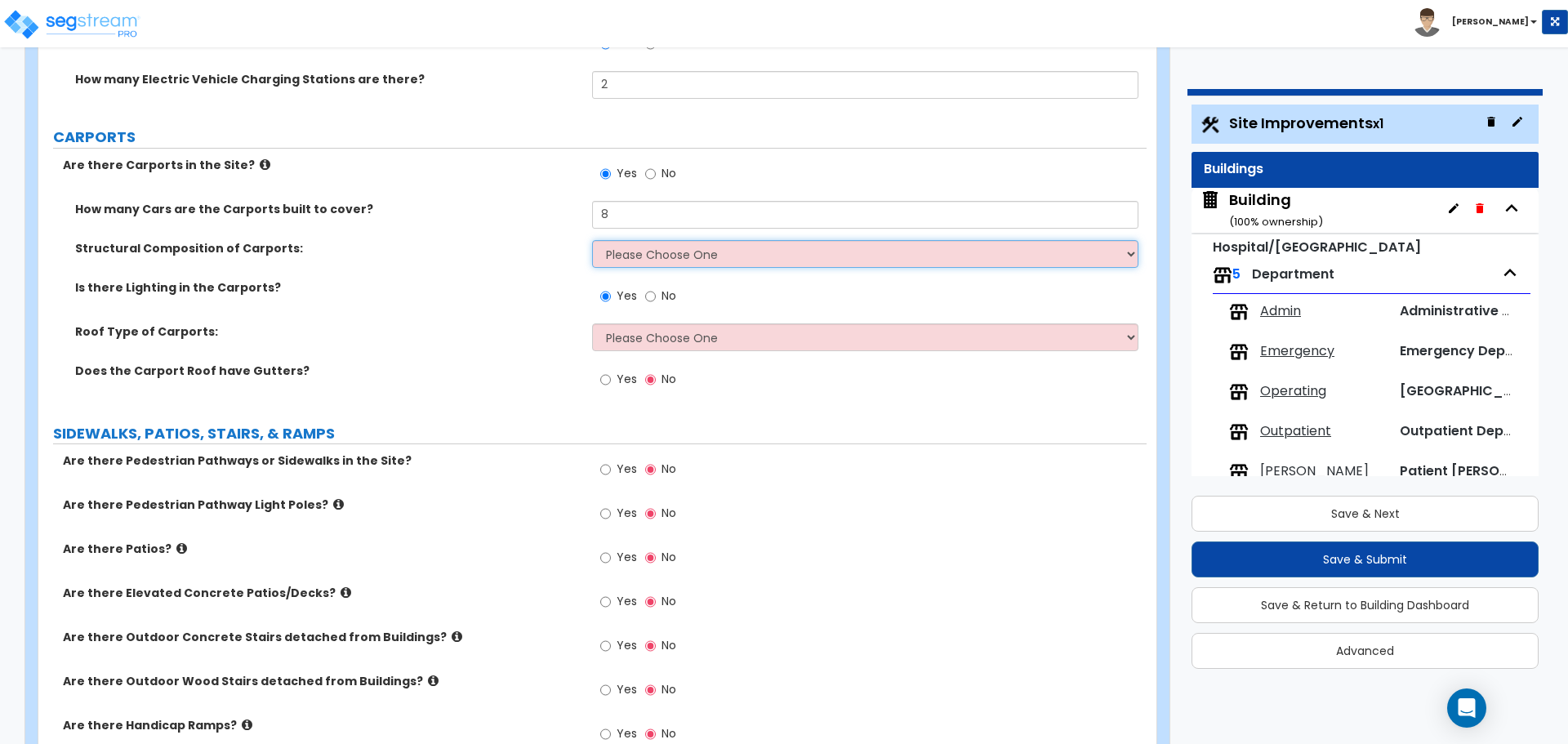
click at [678, 242] on select "Please Choose One Steel Wood" at bounding box center [865, 254] width 545 height 28
select select "1"
click at [592, 240] on select "Please Choose One Steel Wood" at bounding box center [865, 254] width 545 height 28
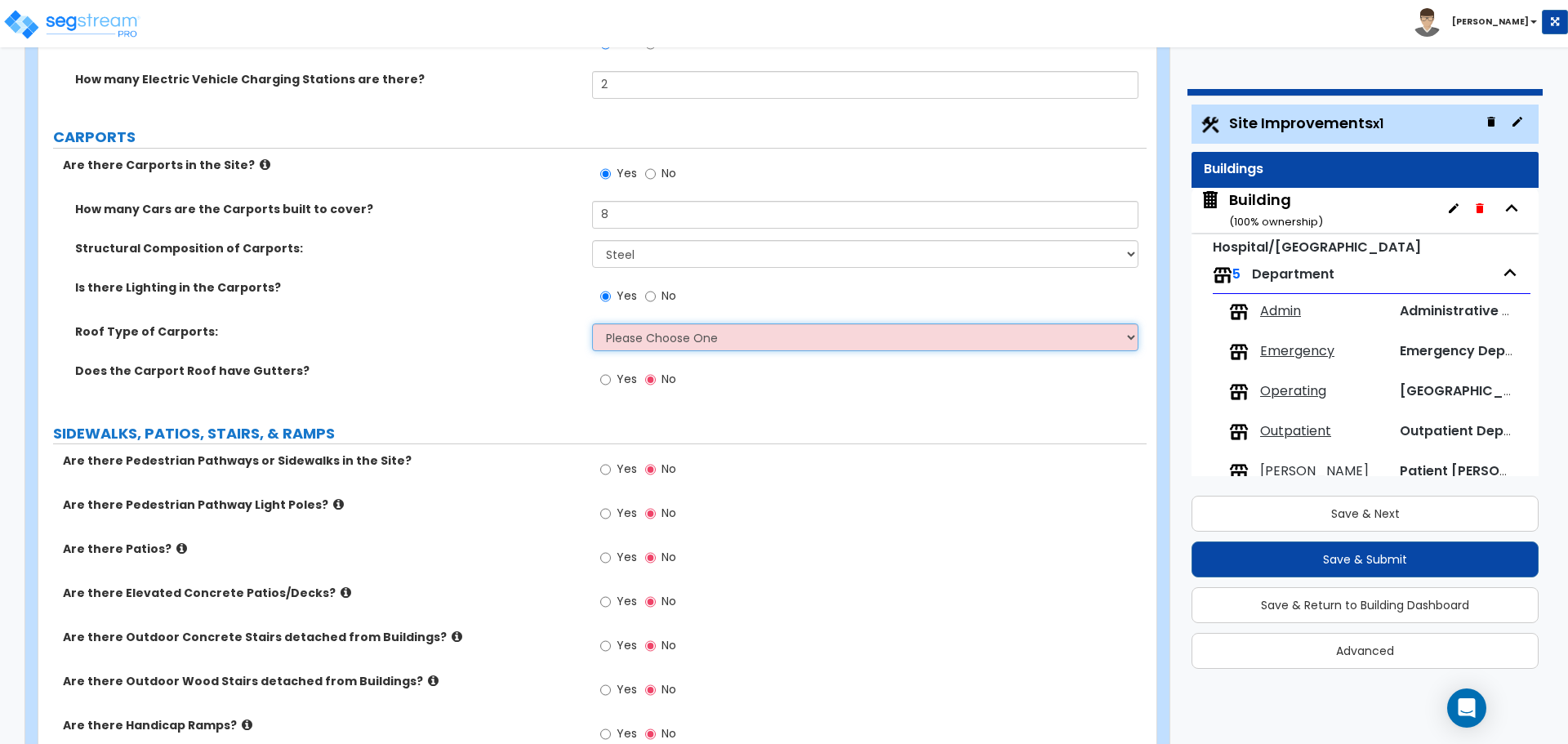
click at [675, 342] on select "Please Choose One Gabled Roof Flat Roof" at bounding box center [865, 337] width 545 height 28
select select "2"
click at [592, 323] on select "Please Choose One Gabled Roof Flat Roof" at bounding box center [865, 337] width 545 height 28
click at [698, 376] on div "How many Cars are the Carports built to cover? 8 Structural Composition of Carp…" at bounding box center [591, 303] width 1084 height 206
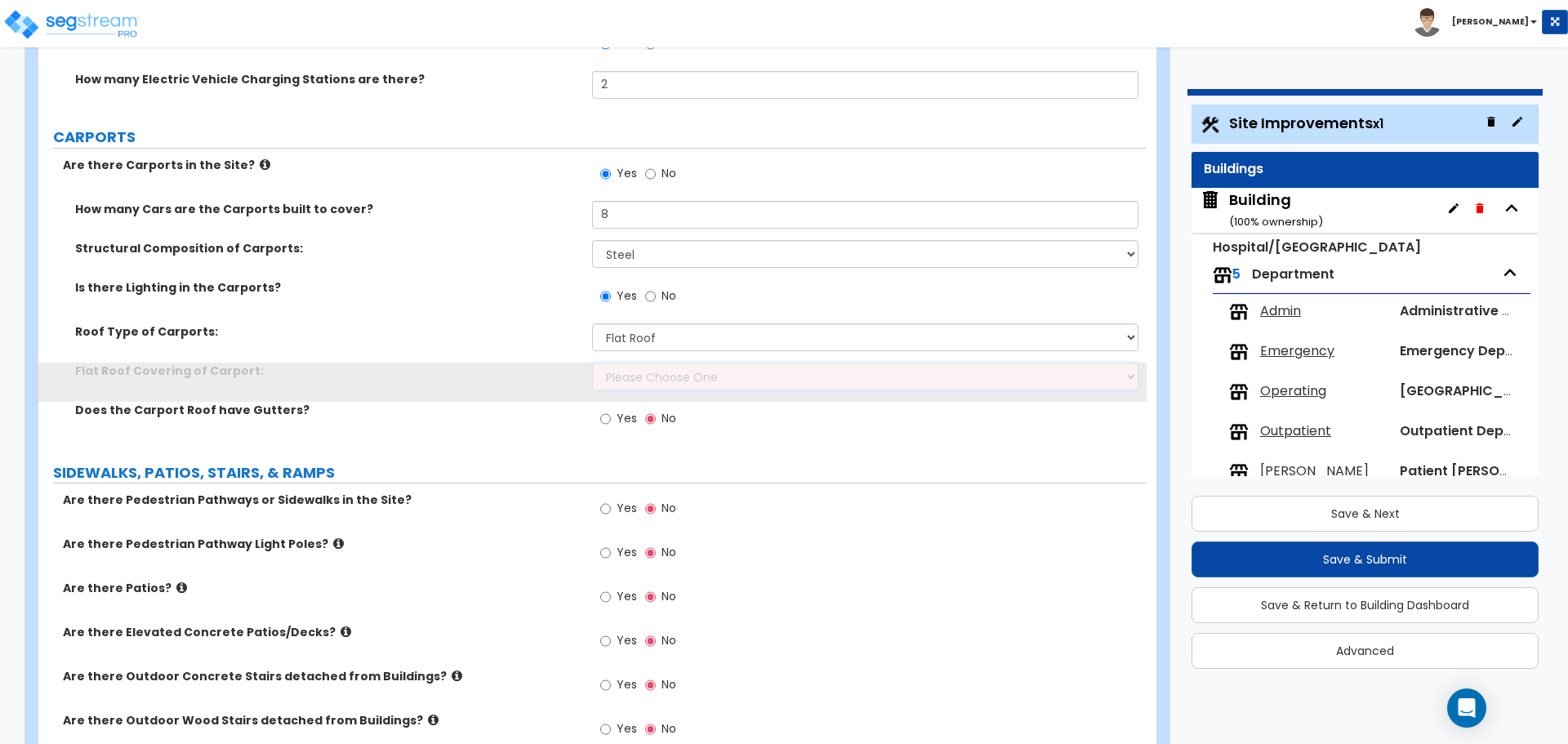
click at [698, 375] on select "Please Choose One Rolled Asphalt Plastic Membrane Asphalt Flood Coat Standing S…" at bounding box center [865, 376] width 545 height 28
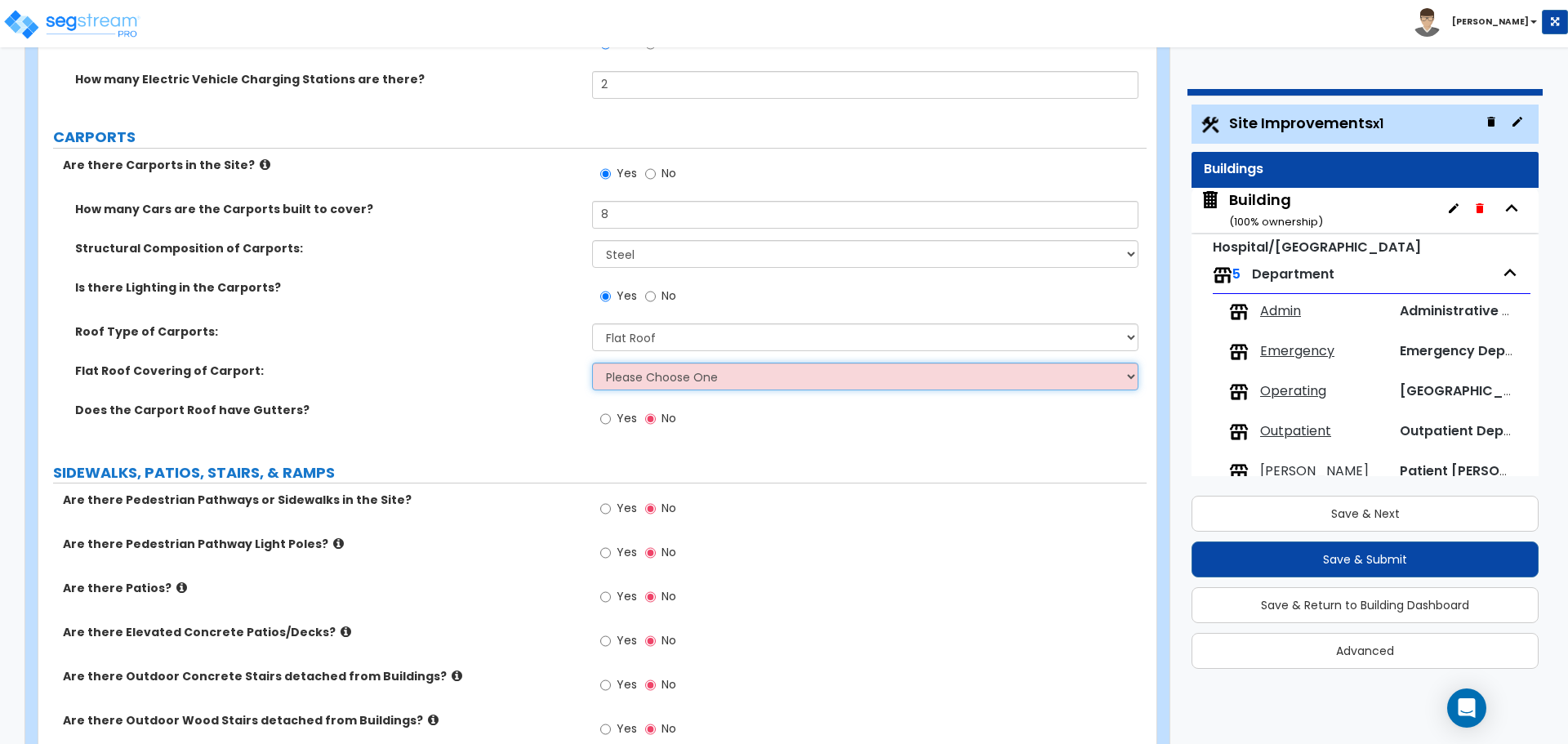
select select "1"
click at [592, 363] on select "Please Choose One Rolled Asphalt Plastic Membrane Asphalt Flood Coat Standing S…" at bounding box center [865, 376] width 545 height 28
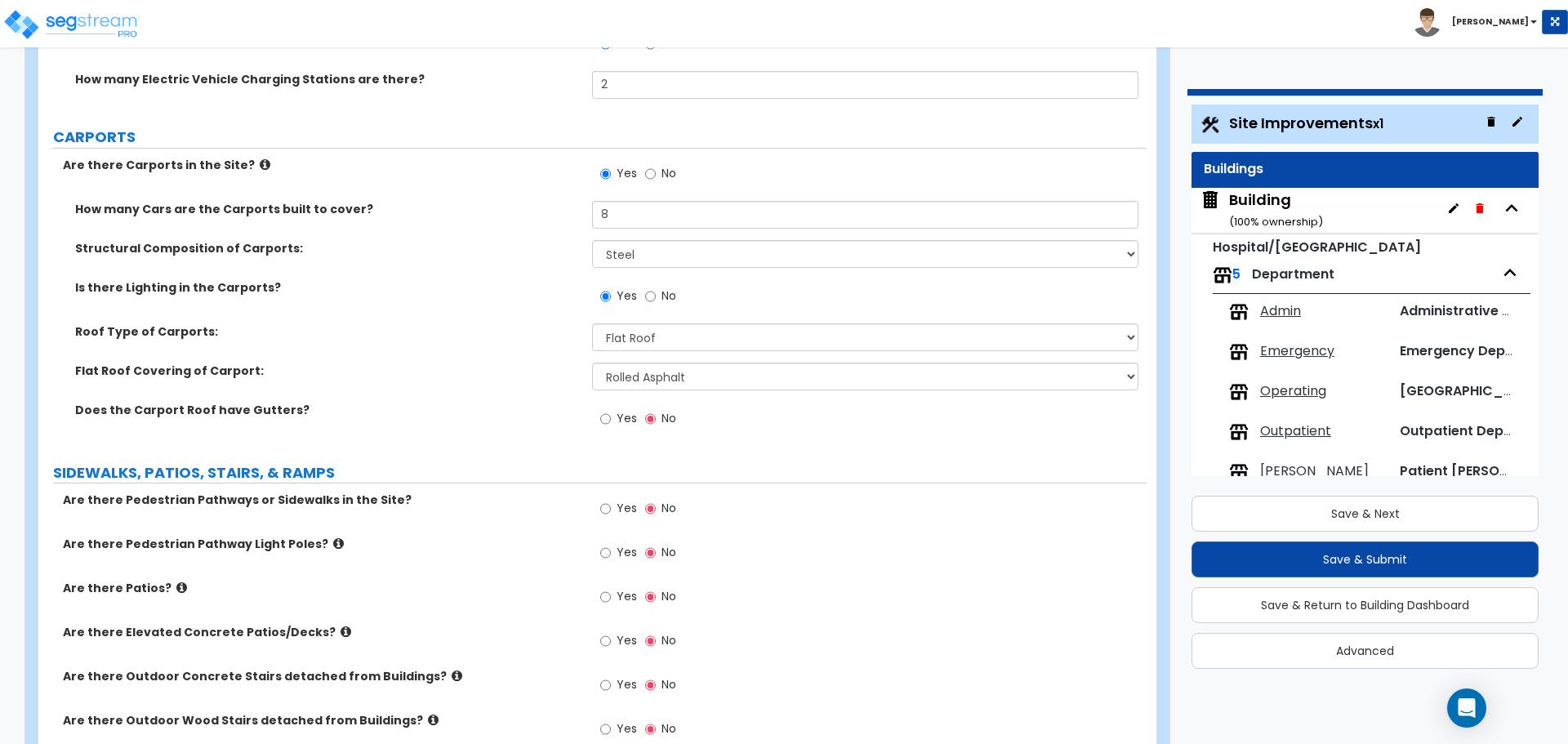
click at [641, 407] on div "Yes No" at bounding box center [639, 420] width 93 height 38
click at [617, 414] on span "Yes" at bounding box center [626, 418] width 20 height 16
click at [611, 414] on input "Yes" at bounding box center [605, 419] width 11 height 18
radio input "true"
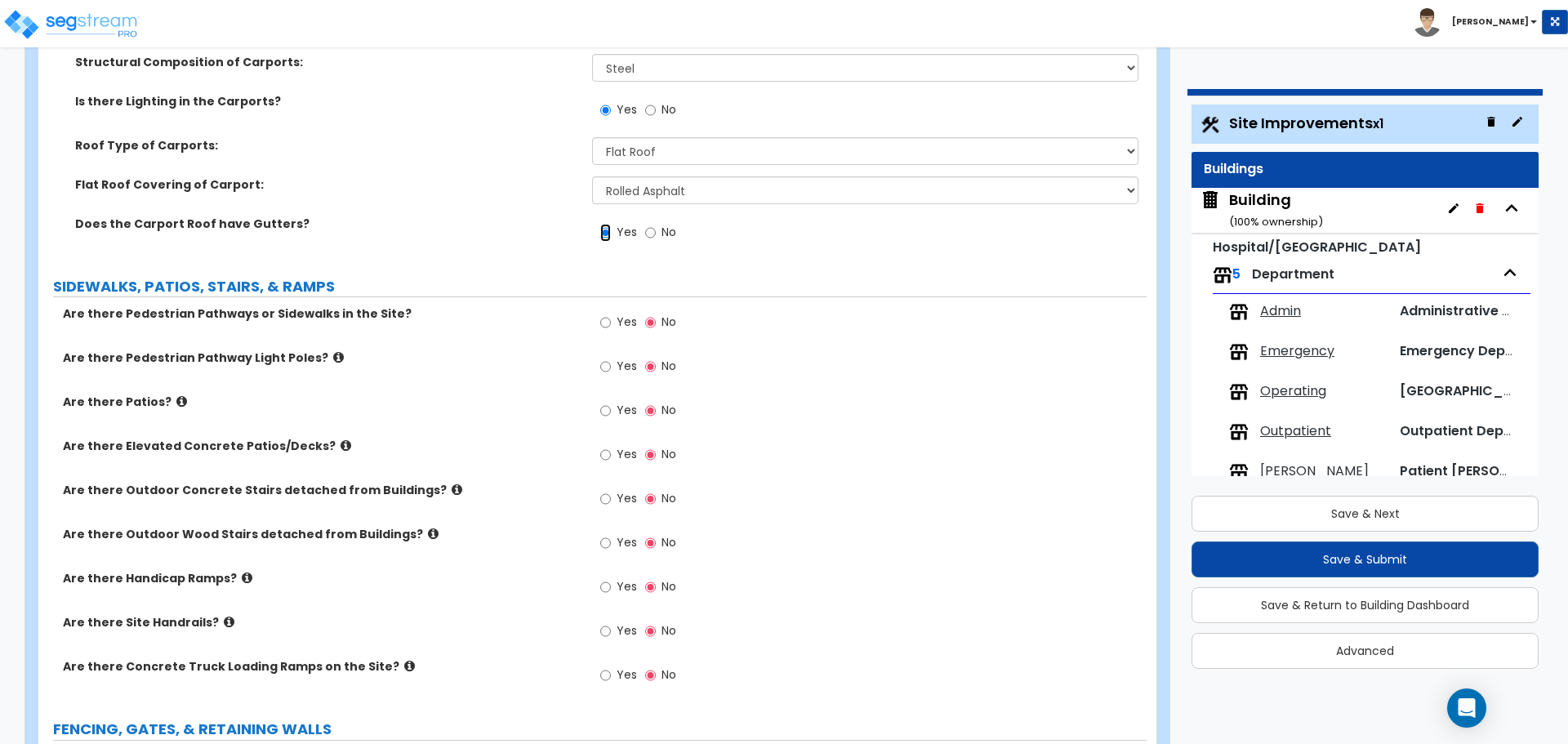
scroll to position [2259, 0]
click at [622, 322] on span "Yes" at bounding box center [626, 319] width 20 height 16
click at [611, 322] on input "Yes" at bounding box center [605, 320] width 11 height 18
radio input "true"
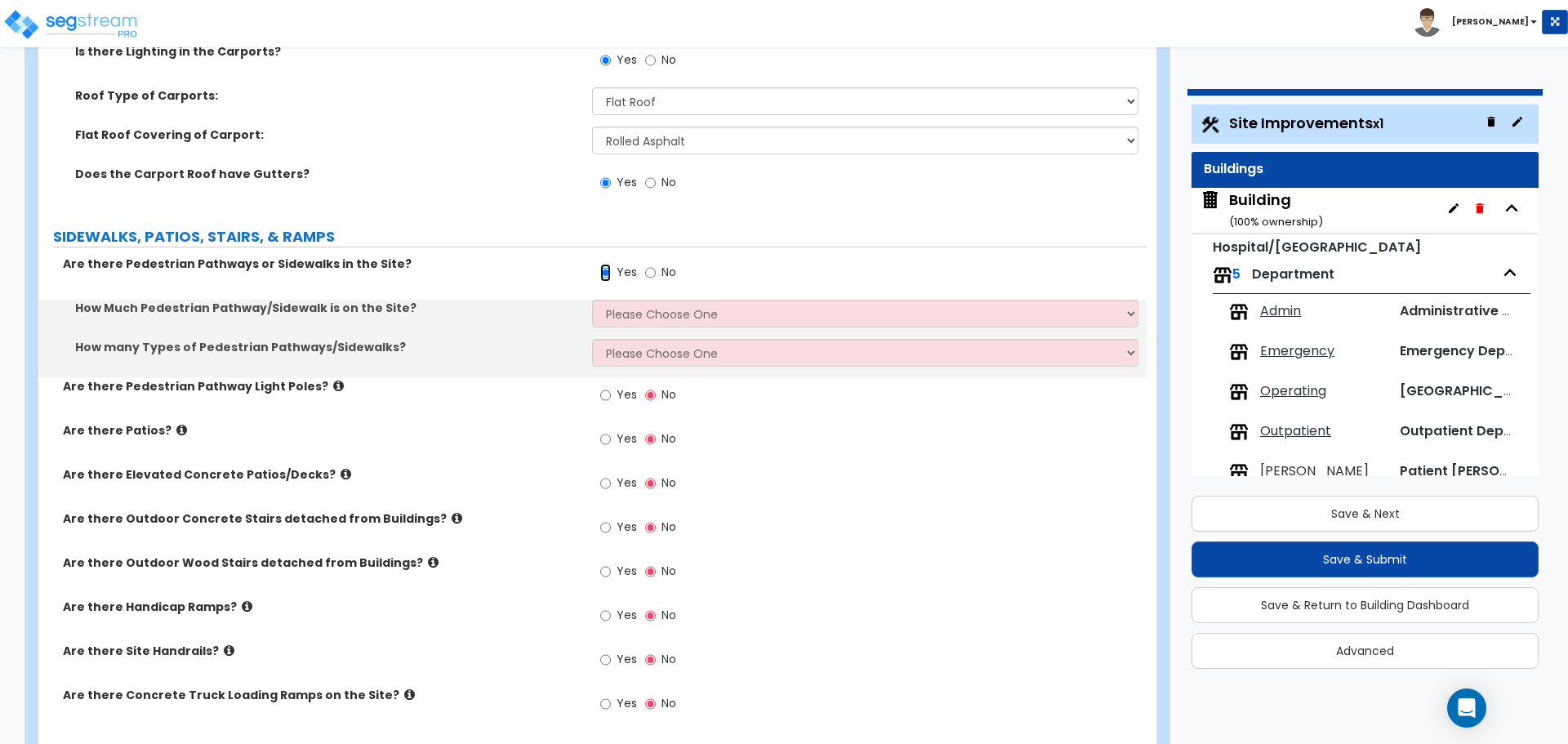
scroll to position [2313, 0]
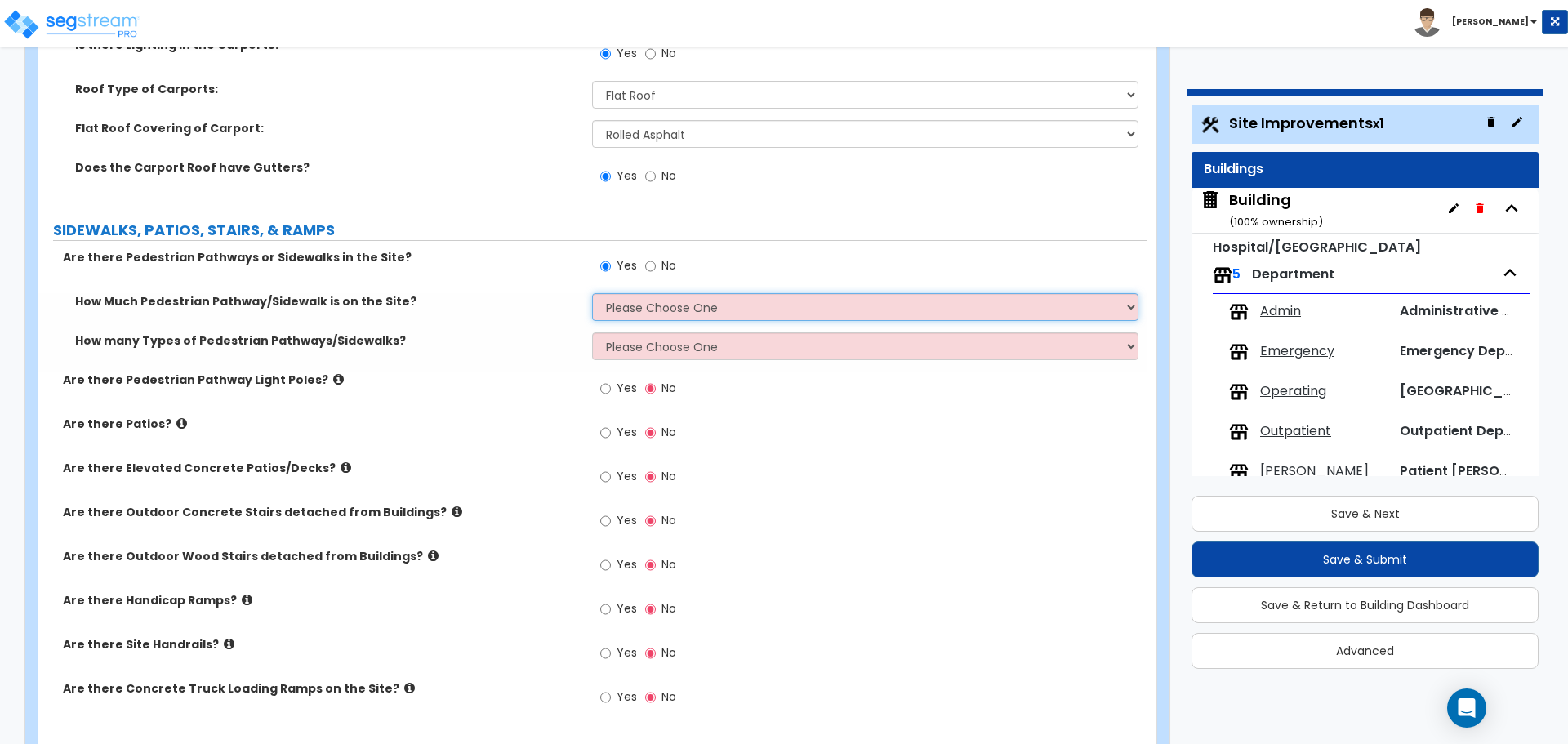
click at [664, 312] on select "Please Choose One I Don't Know, Please Estimate For Me Enter Linear Footage" at bounding box center [865, 307] width 545 height 28
select select "2"
click at [592, 293] on select "Please Choose One I Don't Know, Please Estimate For Me Enter Linear Footage" at bounding box center [865, 307] width 545 height 28
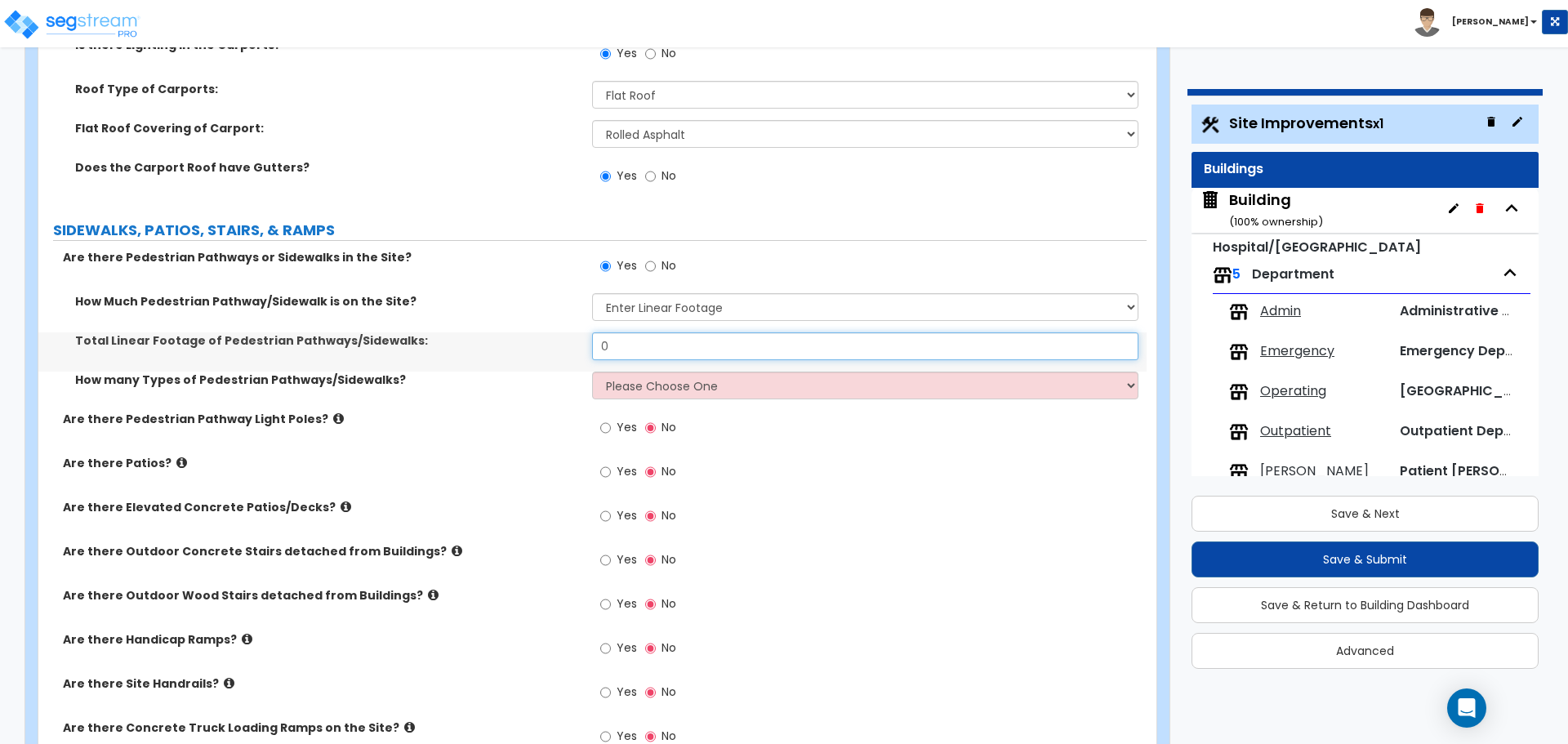
drag, startPoint x: 649, startPoint y: 344, endPoint x: 549, endPoint y: 314, distance: 104.4
click at [553, 324] on div "How Much Pedestrian Pathway/Sidewalk is on the Site? Please Choose One I Don't …" at bounding box center [591, 352] width 1084 height 118
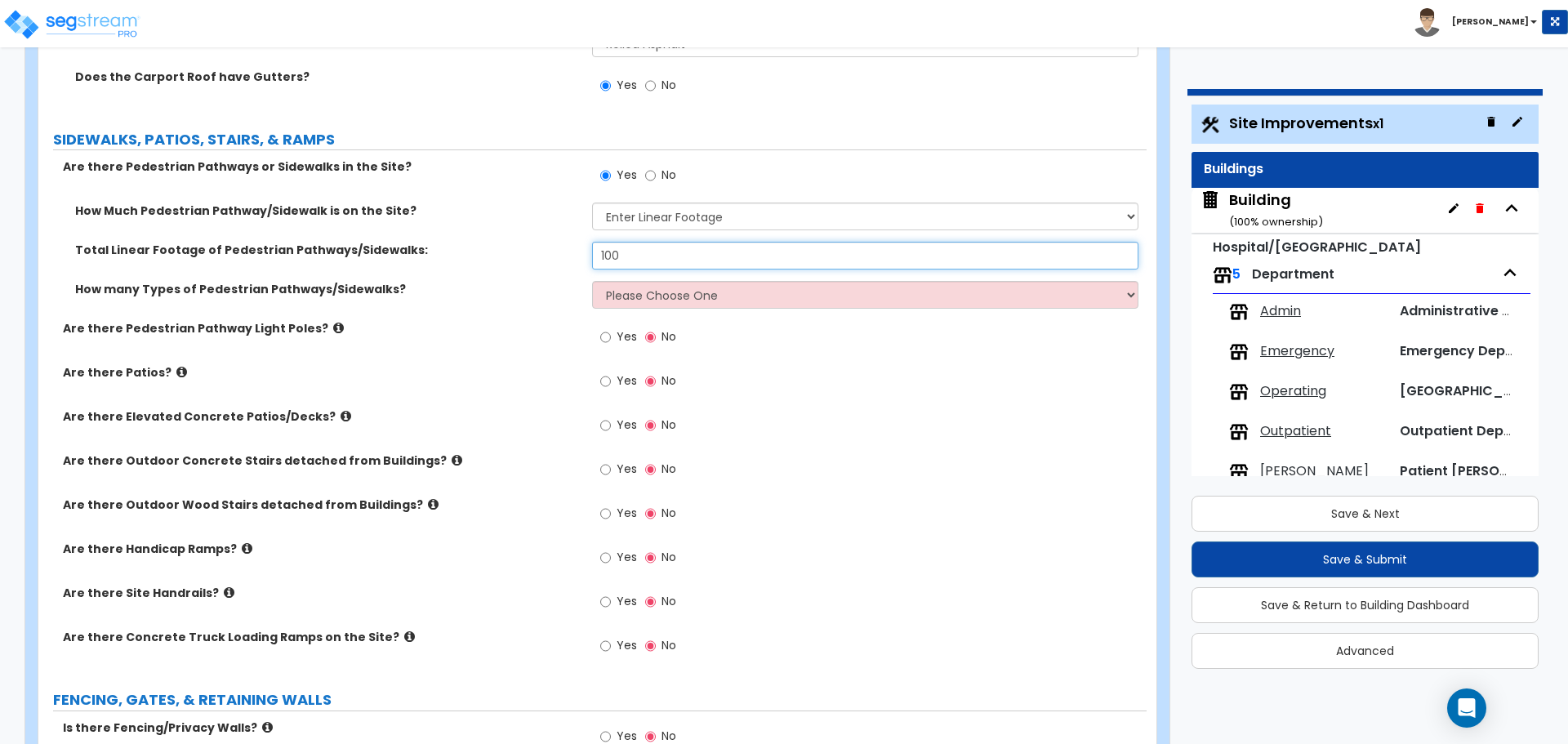
type input "100"
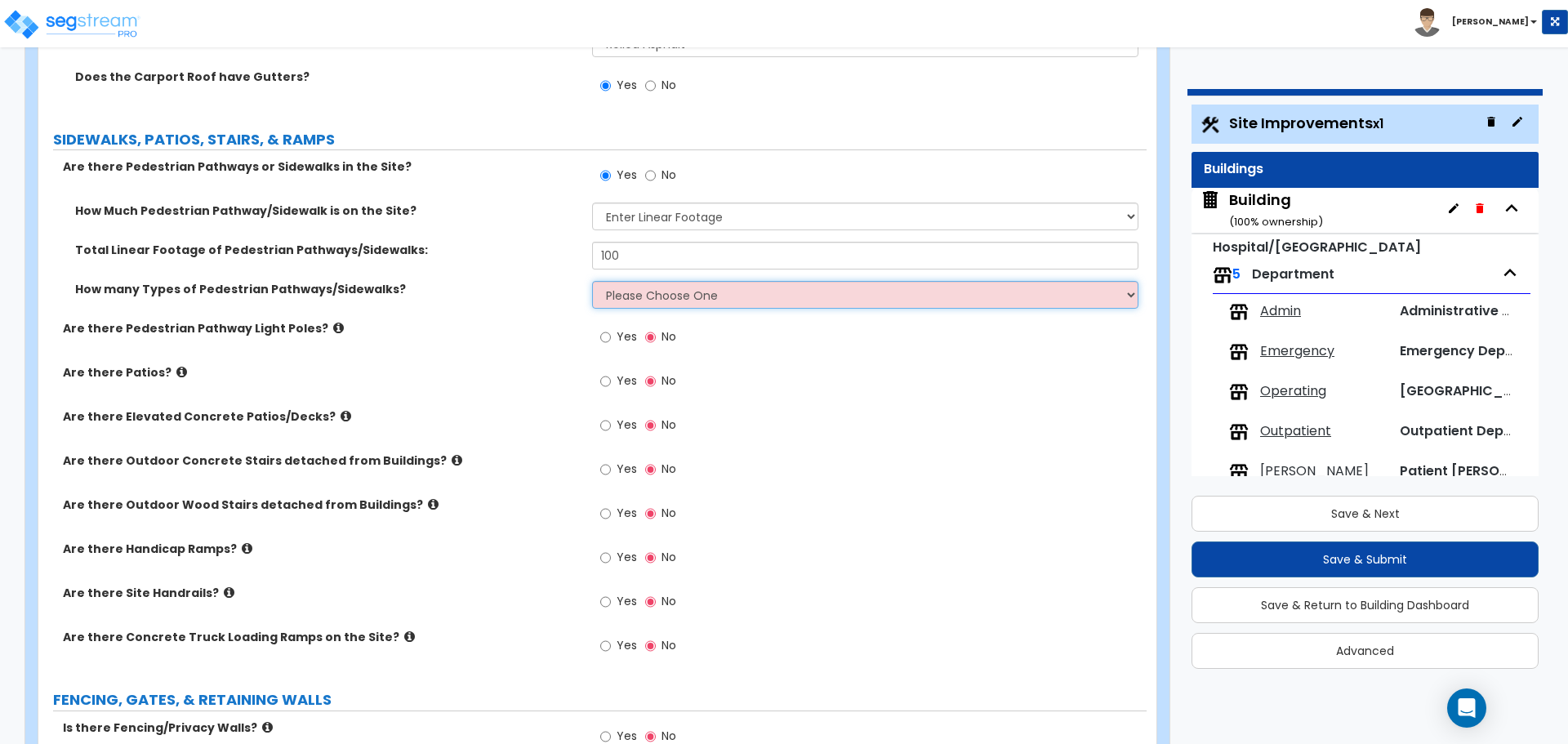
click at [657, 298] on select "Please Choose One 1 2 3" at bounding box center [865, 294] width 545 height 28
select select "1"
click at [592, 281] on select "Please Choose One 1 2 3" at bounding box center [865, 294] width 545 height 28
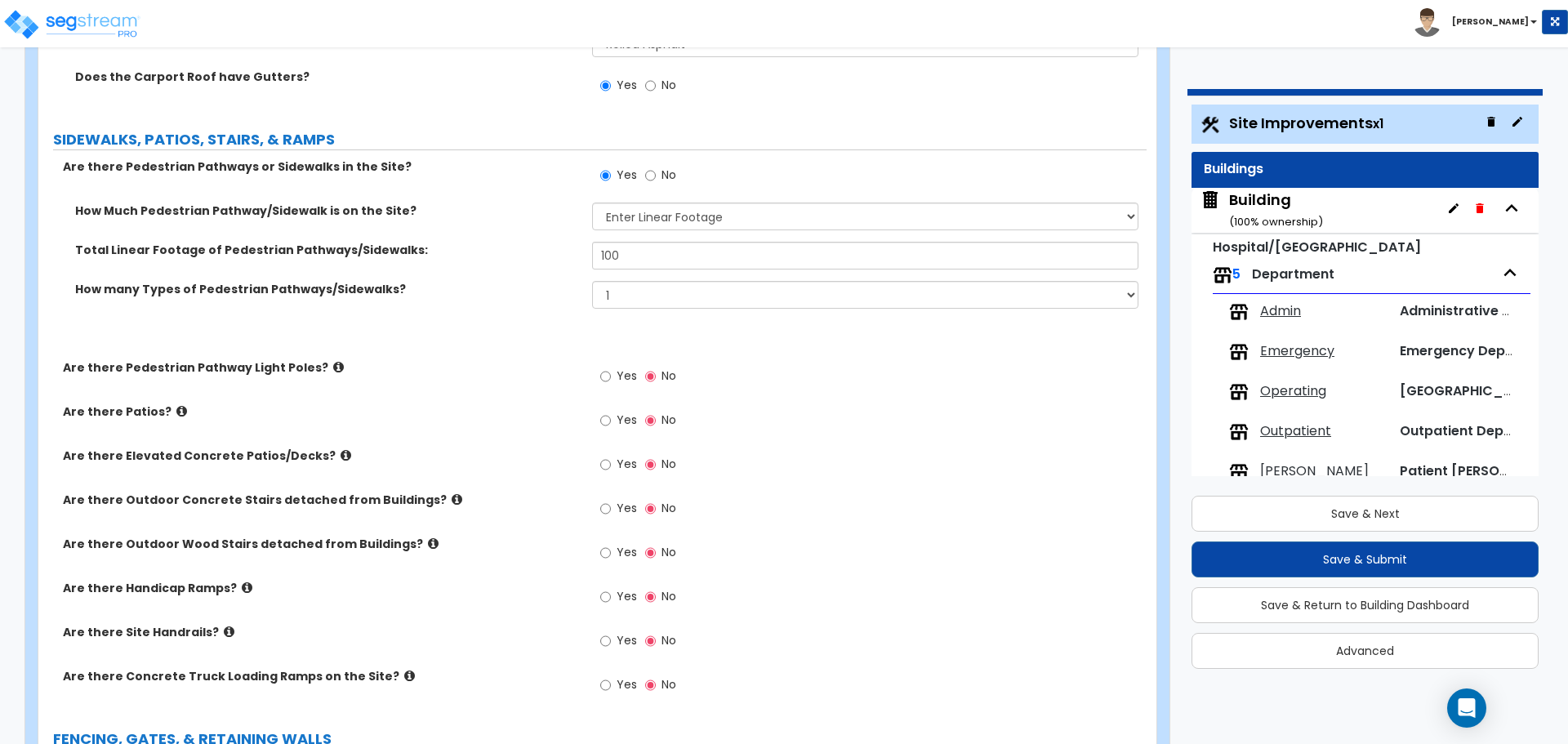
click at [683, 320] on select "Please Choose One Bare Concrete Stamped Concrete Brick Pavers Stone Pavers Wood…" at bounding box center [865, 334] width 545 height 28
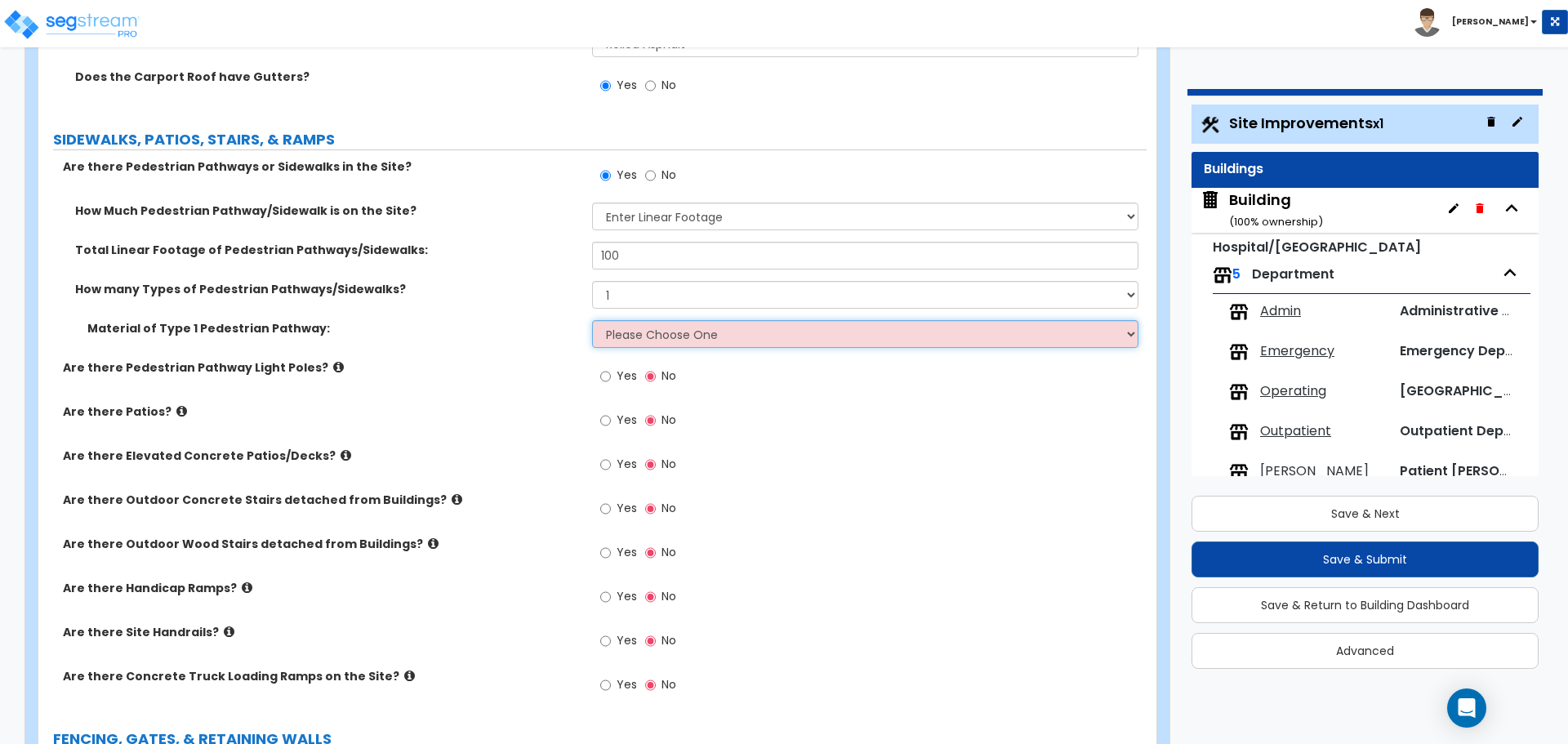
select select "1"
click at [592, 320] on select "Please Choose One Bare Concrete Stamped Concrete Brick Pavers Stone Pavers Wood…" at bounding box center [865, 334] width 545 height 28
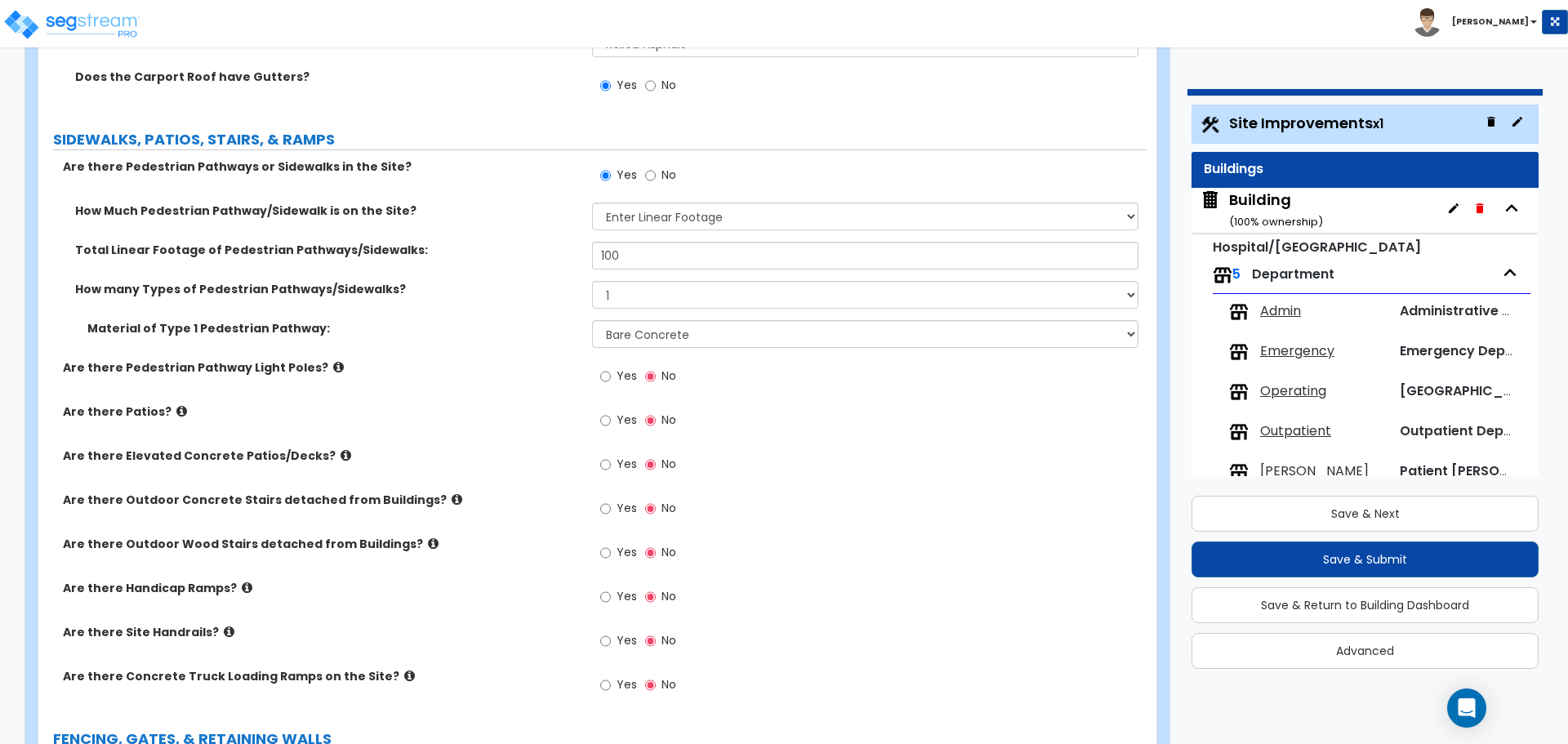
click at [618, 359] on div "Yes No" at bounding box center [639, 377] width 93 height 38
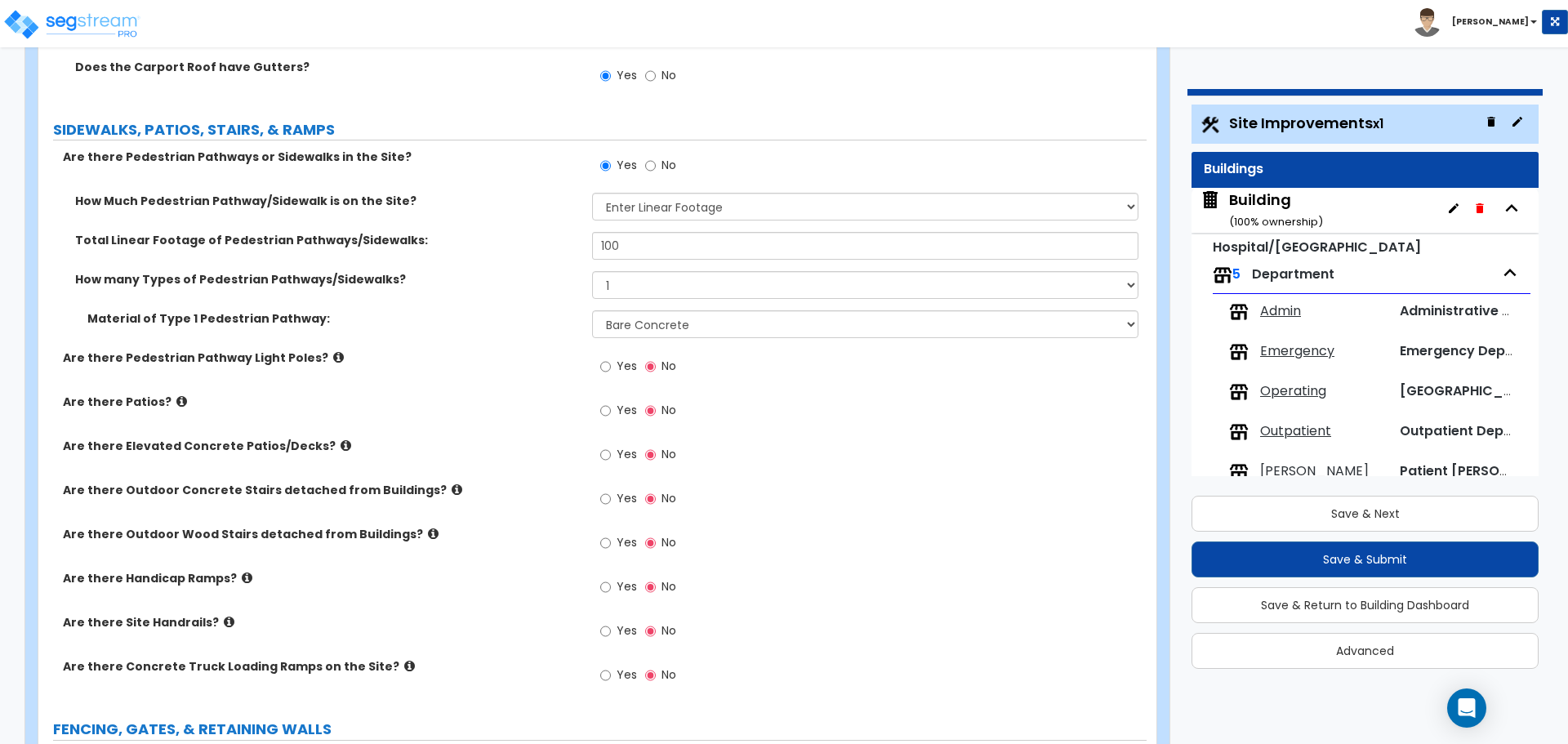
click at [619, 363] on span "Yes" at bounding box center [626, 366] width 20 height 16
click at [611, 363] on input "Yes" at bounding box center [605, 367] width 11 height 18
radio input "true"
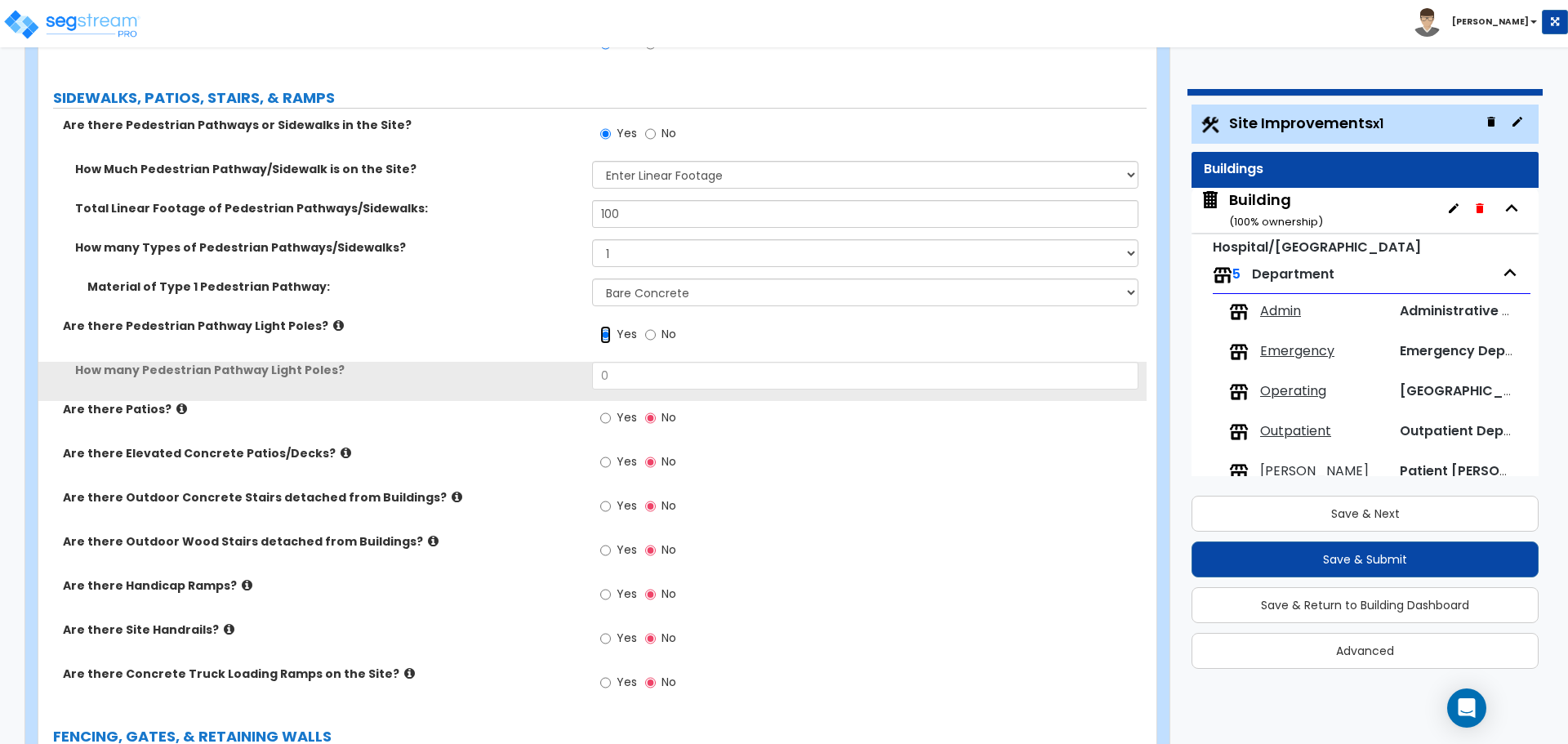
scroll to position [2452, 0]
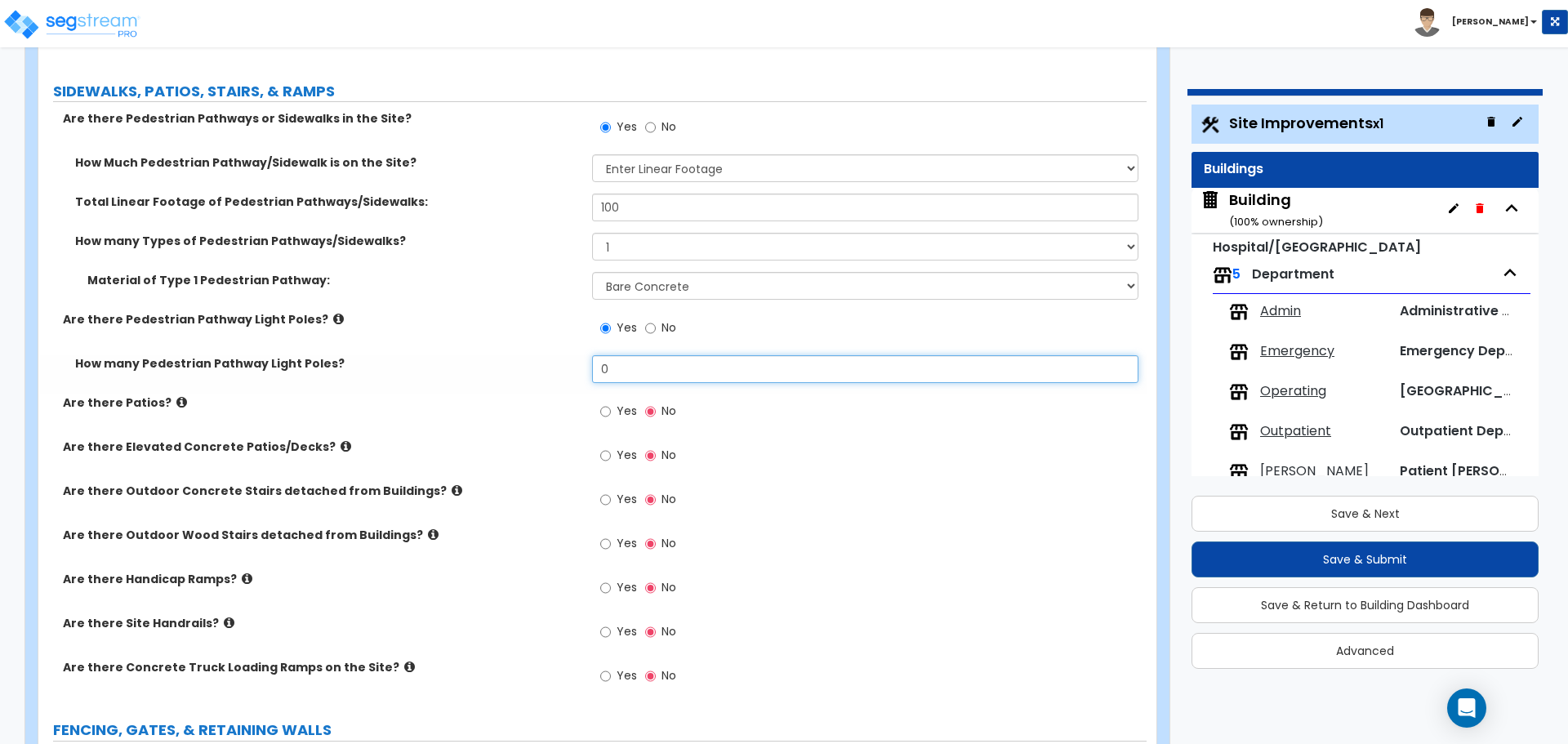
drag, startPoint x: 636, startPoint y: 371, endPoint x: 573, endPoint y: 361, distance: 63.8
click at [577, 366] on div "How many Pedestrian Pathway Light Poles? 0" at bounding box center [592, 374] width 1109 height 40
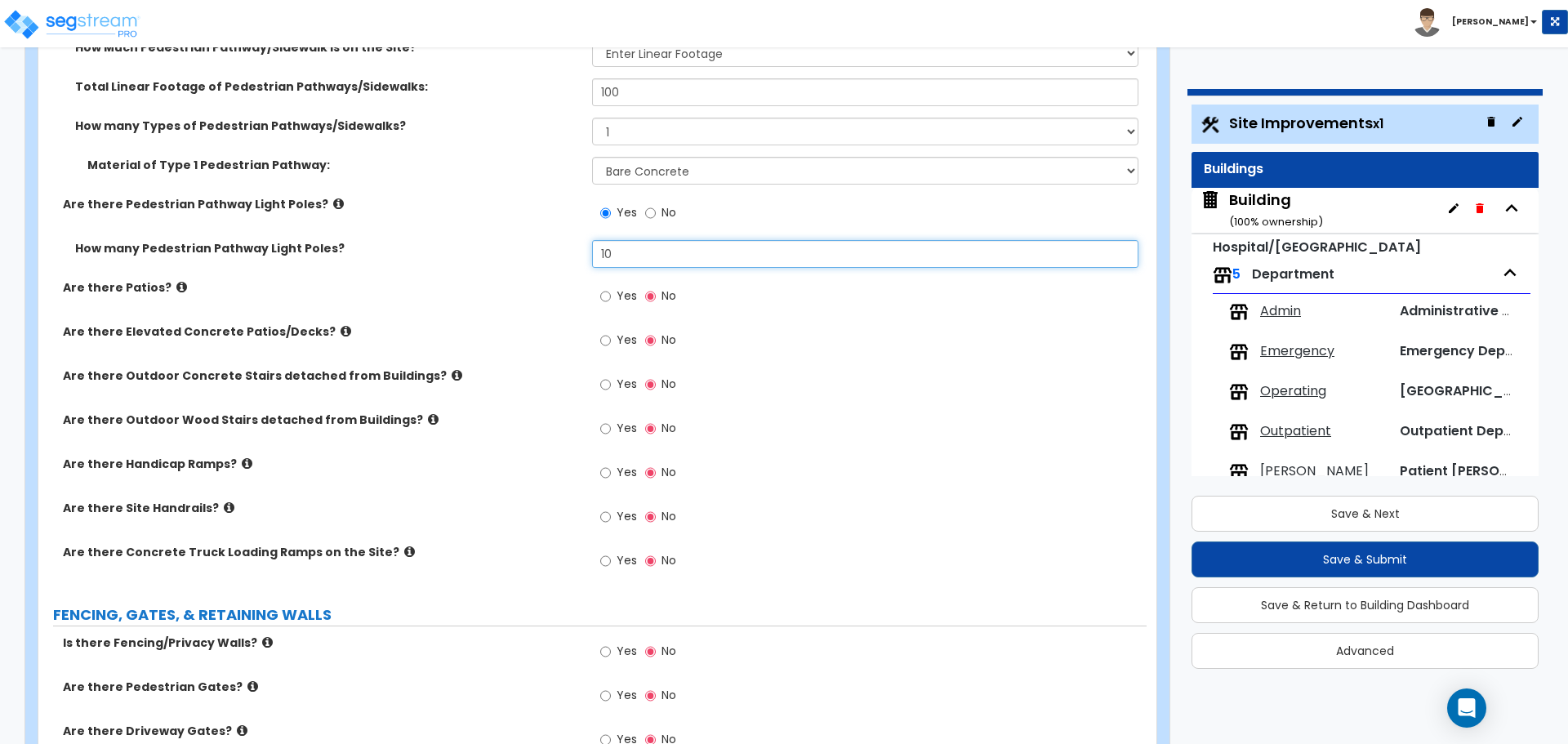
scroll to position [2572, 0]
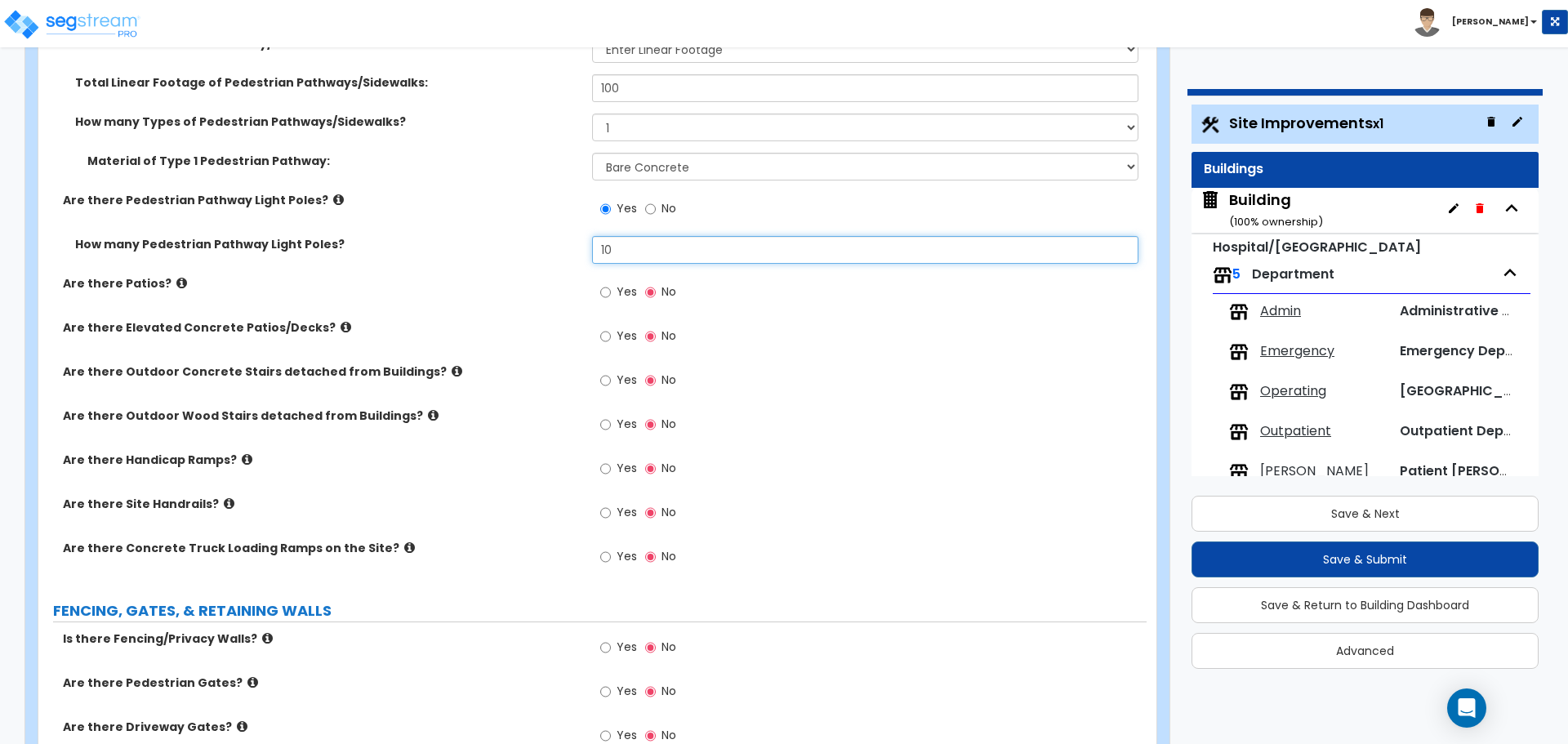
type input "10"
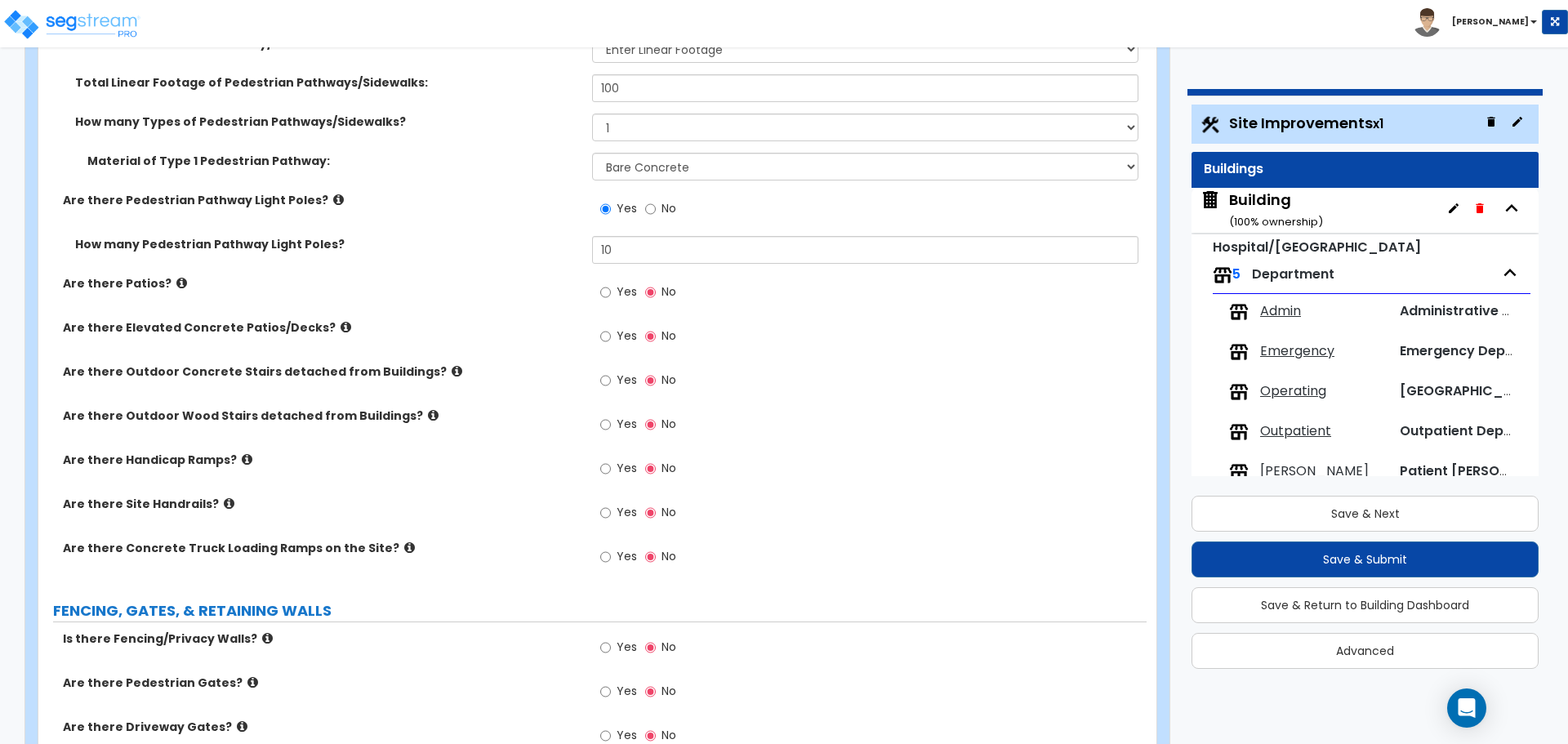
click at [616, 299] on label "Yes" at bounding box center [619, 293] width 37 height 28
click at [611, 299] on input "Yes" at bounding box center [605, 292] width 11 height 18
radio input "true"
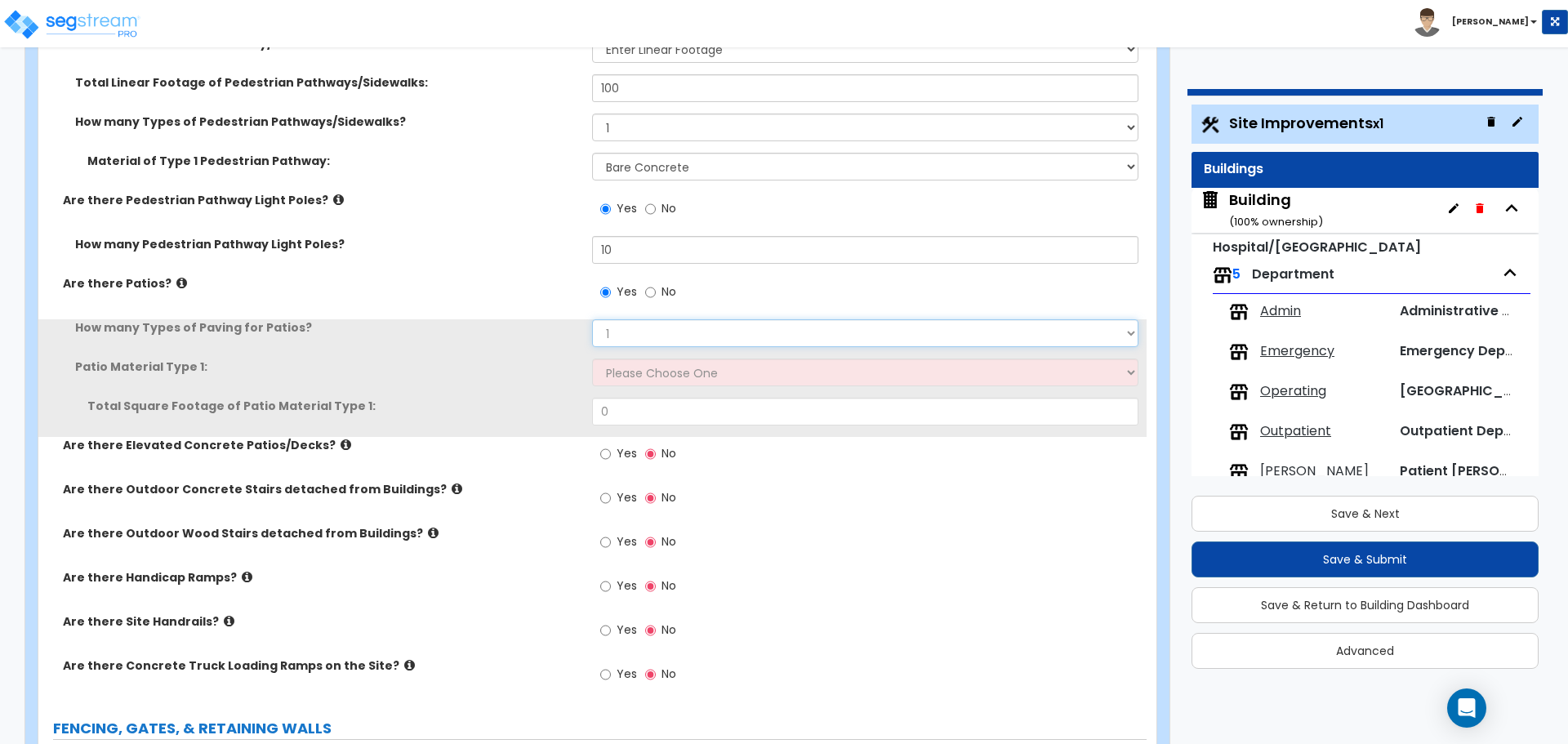
click at [640, 319] on select "1 2 3 4" at bounding box center [865, 333] width 545 height 28
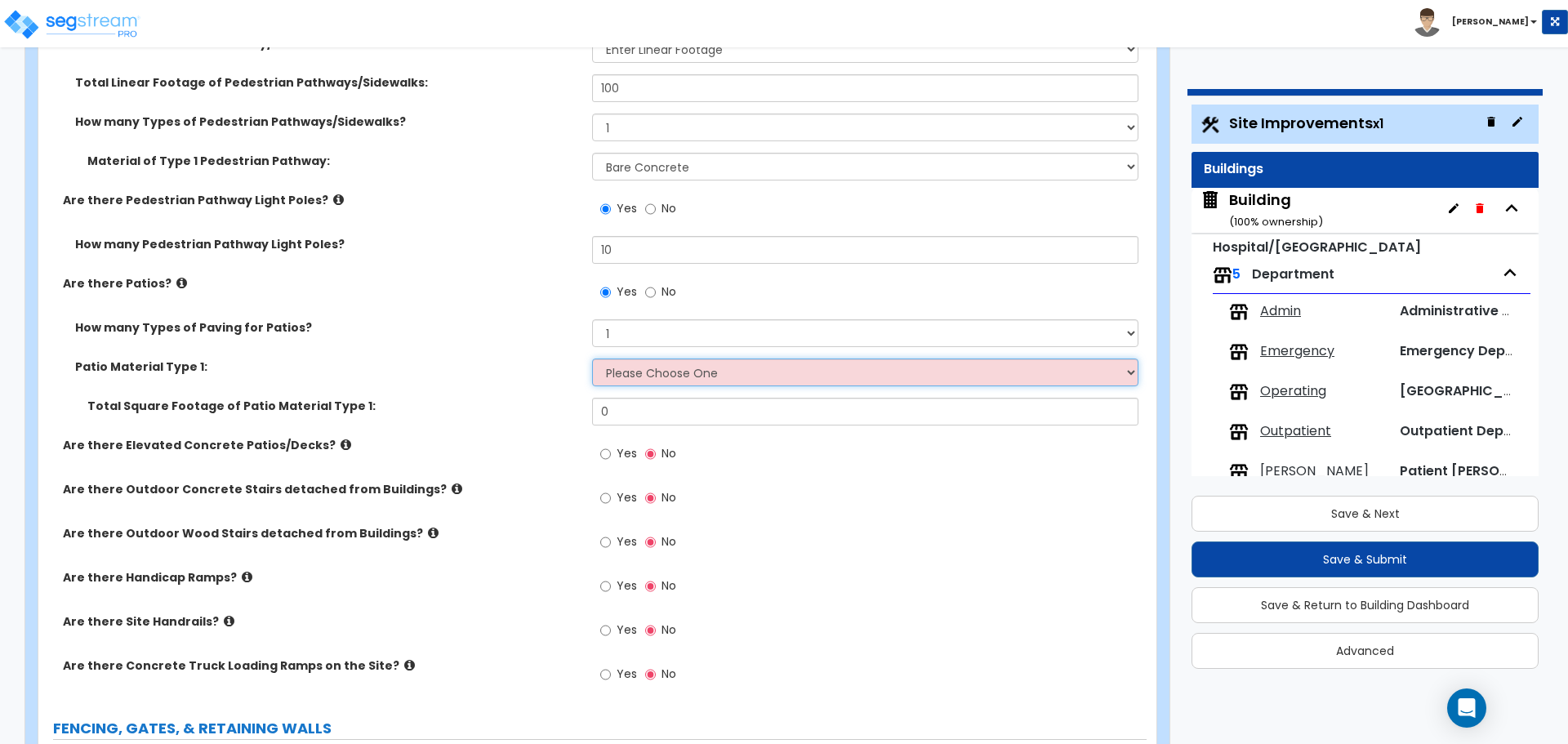
click at [638, 359] on select "Please Choose One Bare Concrete Stamped Concrete Brick Pavers Stone Pavers Tile…" at bounding box center [865, 372] width 545 height 28
select select "2"
click at [592, 359] on select "Please Choose One Bare Concrete Stamped Concrete Brick Pavers Stone Pavers Tile…" at bounding box center [865, 372] width 545 height 28
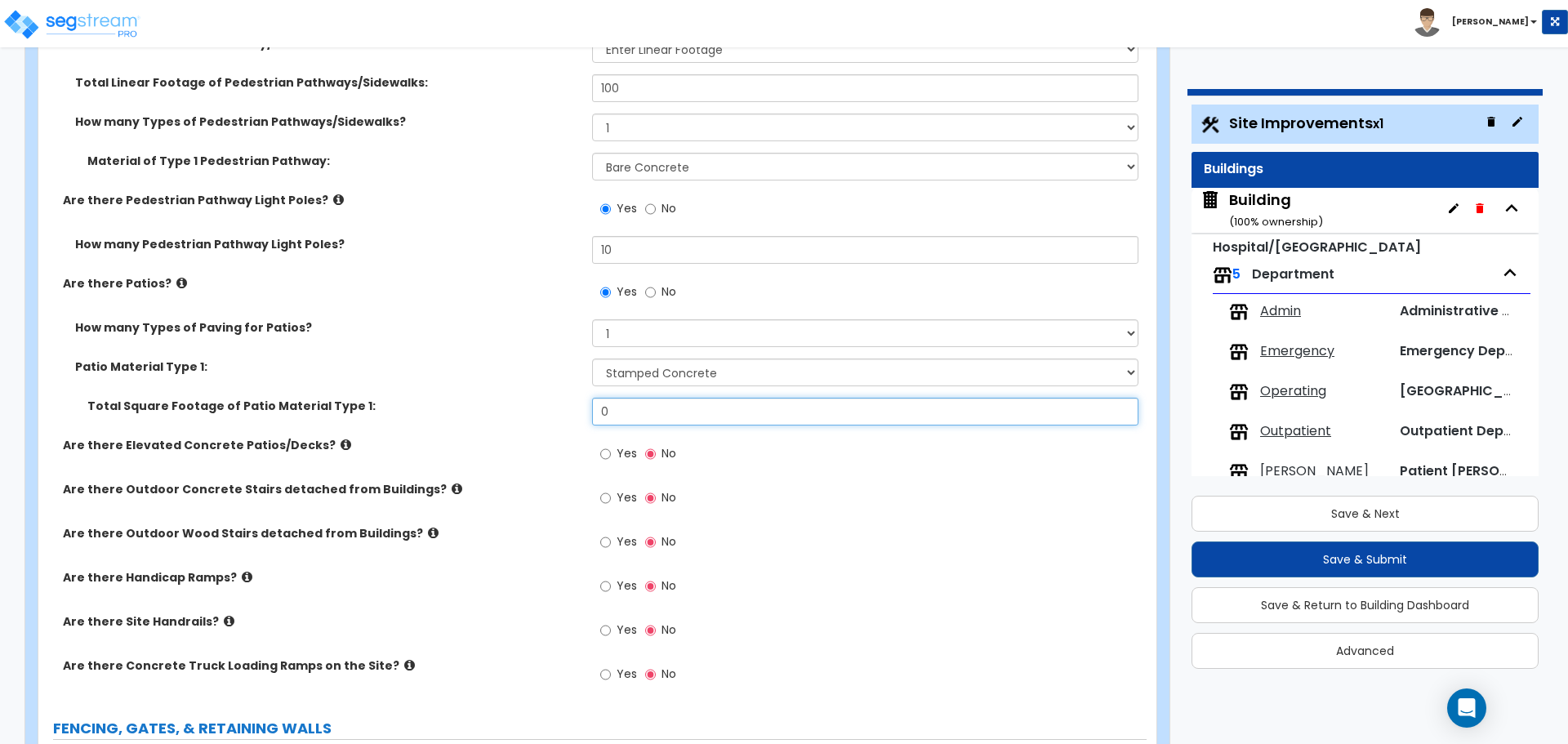
drag, startPoint x: 625, startPoint y: 411, endPoint x: 566, endPoint y: 391, distance: 62.3
click at [568, 398] on div "Total Square Footage of Patio Material Type 1: 0" at bounding box center [592, 417] width 1109 height 40
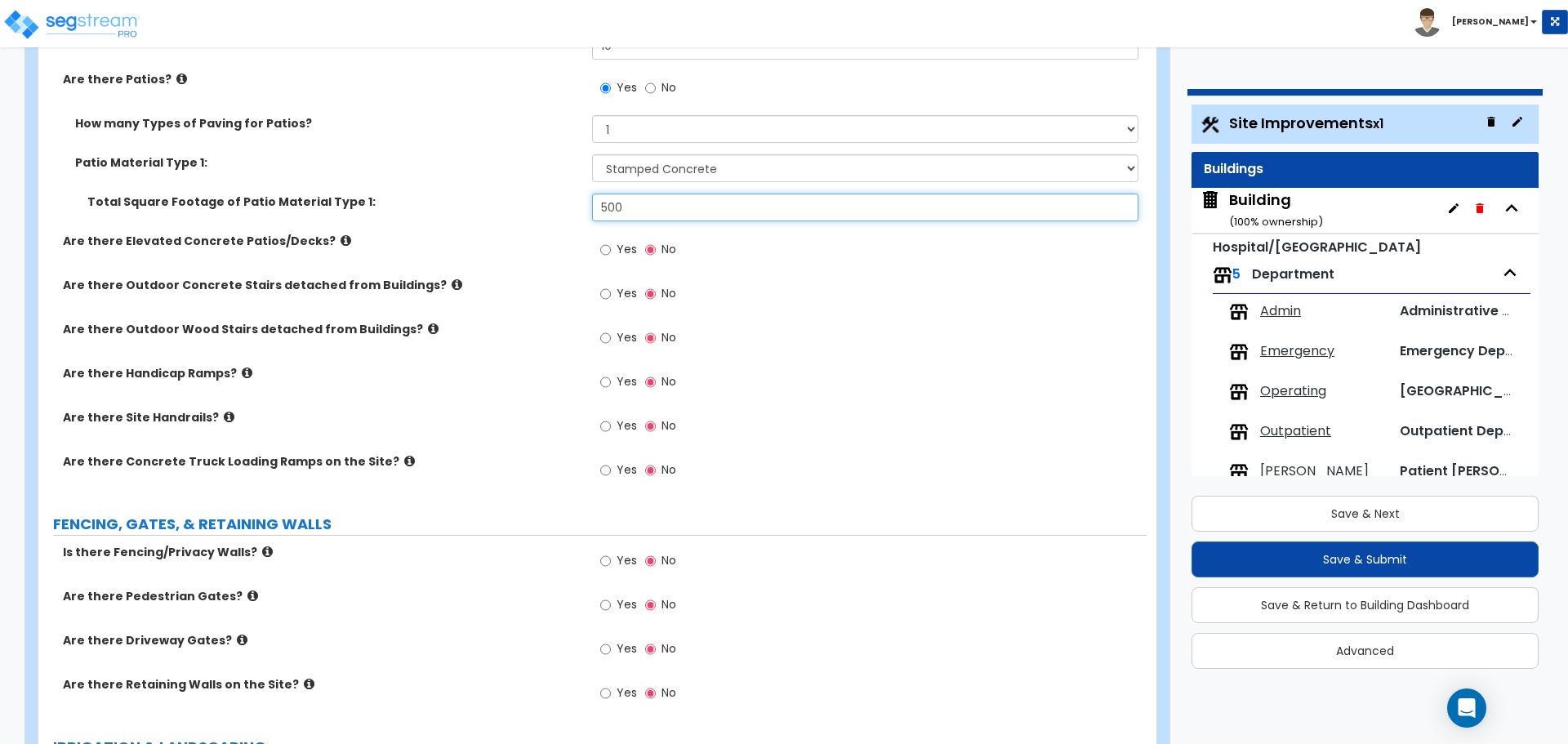
scroll to position [2786, 0]
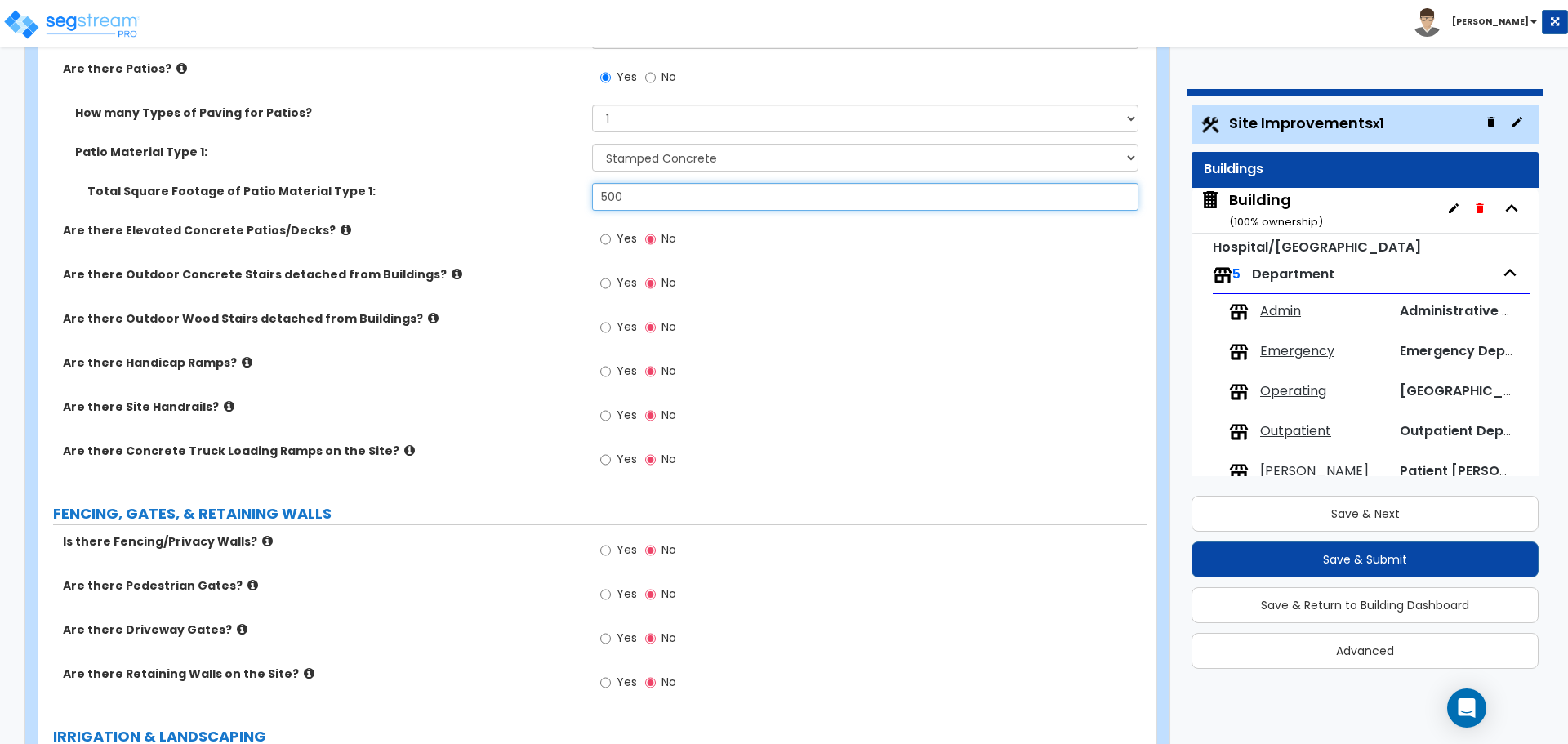
type input "500"
click at [614, 279] on label "Yes" at bounding box center [619, 285] width 37 height 28
click at [611, 279] on input "Yes" at bounding box center [605, 283] width 11 height 18
radio input "true"
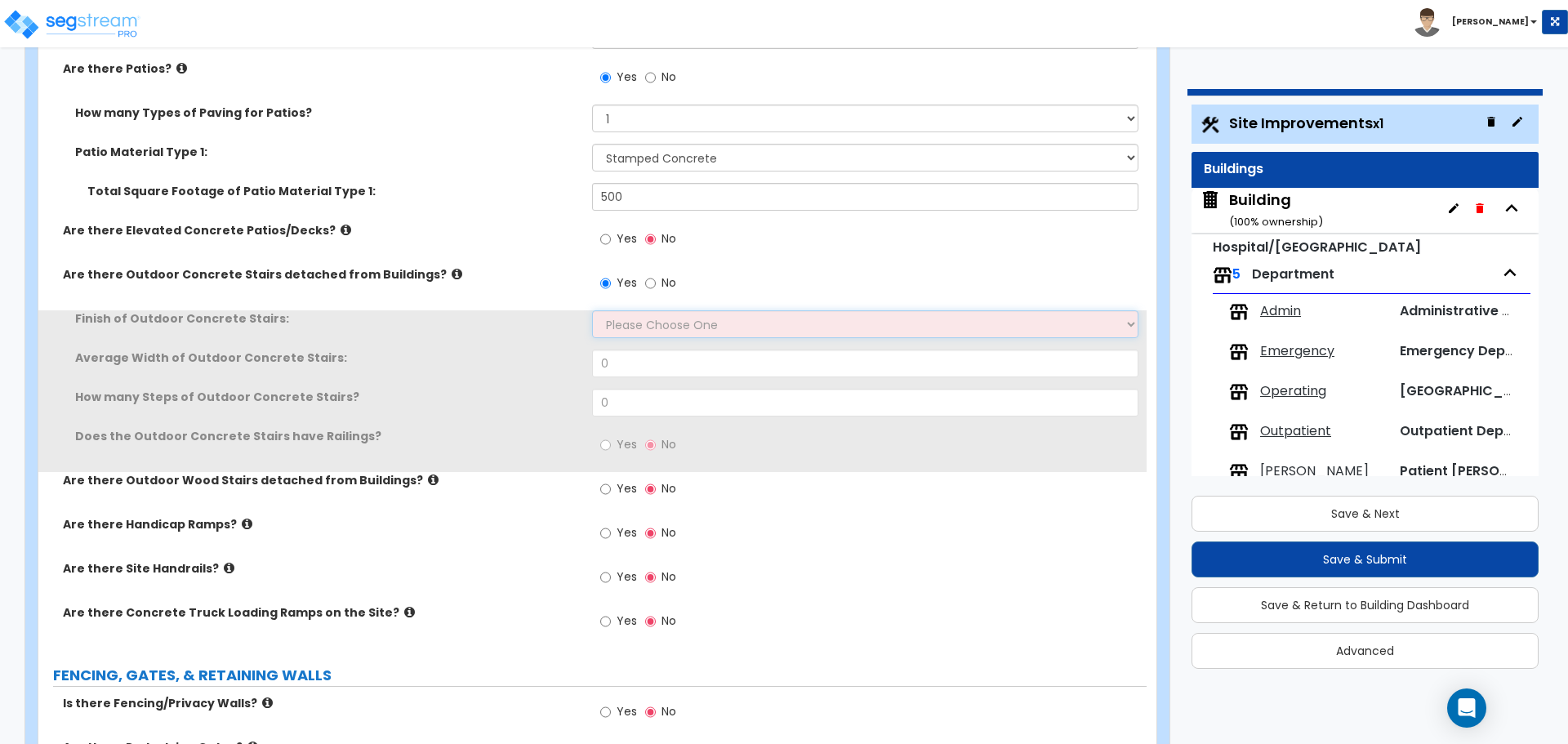
click at [634, 315] on select "Please Choose One Bare Concrete Exposed Aggregate Brick Paved Stone Paved" at bounding box center [865, 324] width 545 height 28
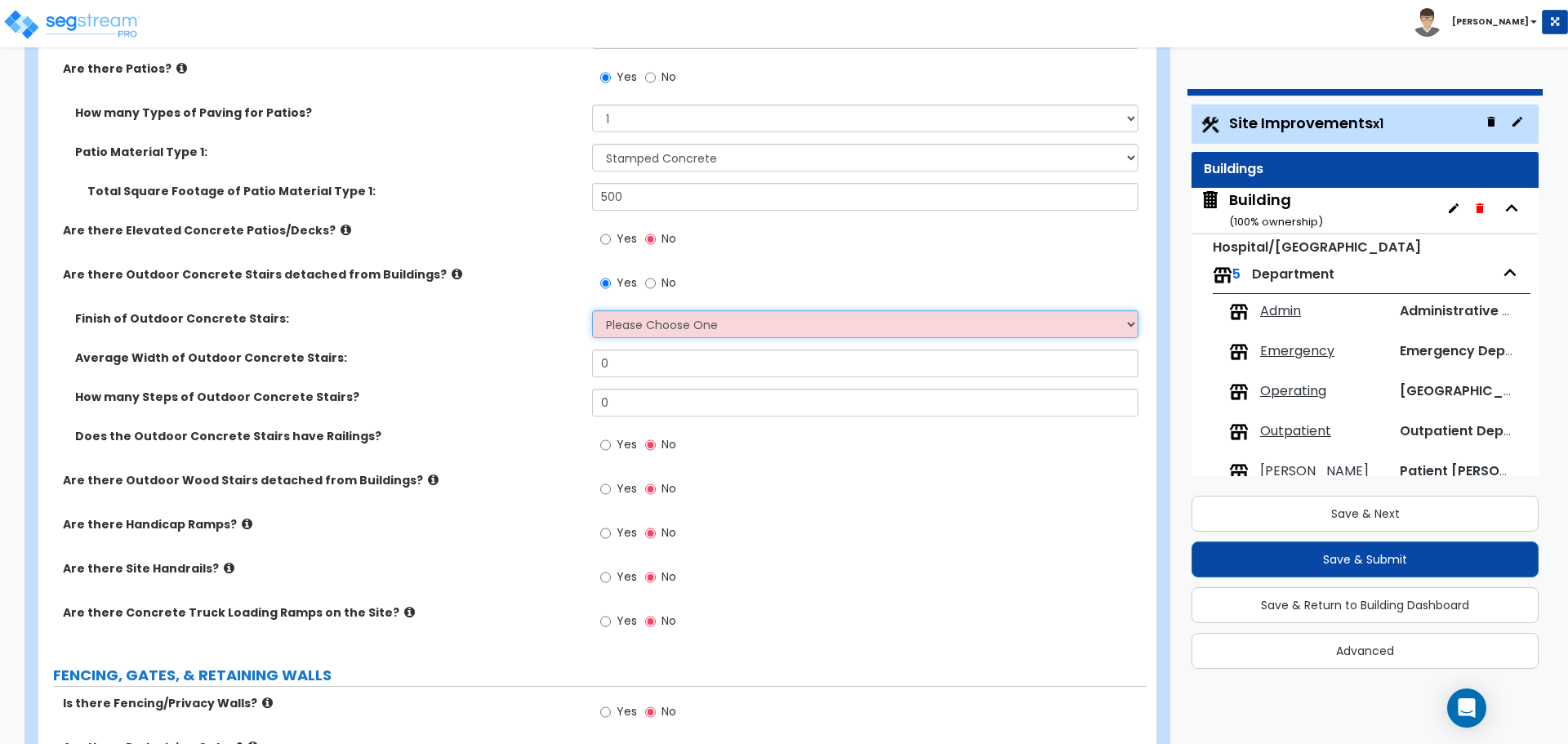
select select "2"
click at [592, 311] on select "Please Choose One Bare Concrete Exposed Aggregate Brick Paved Stone Paved" at bounding box center [865, 324] width 545 height 28
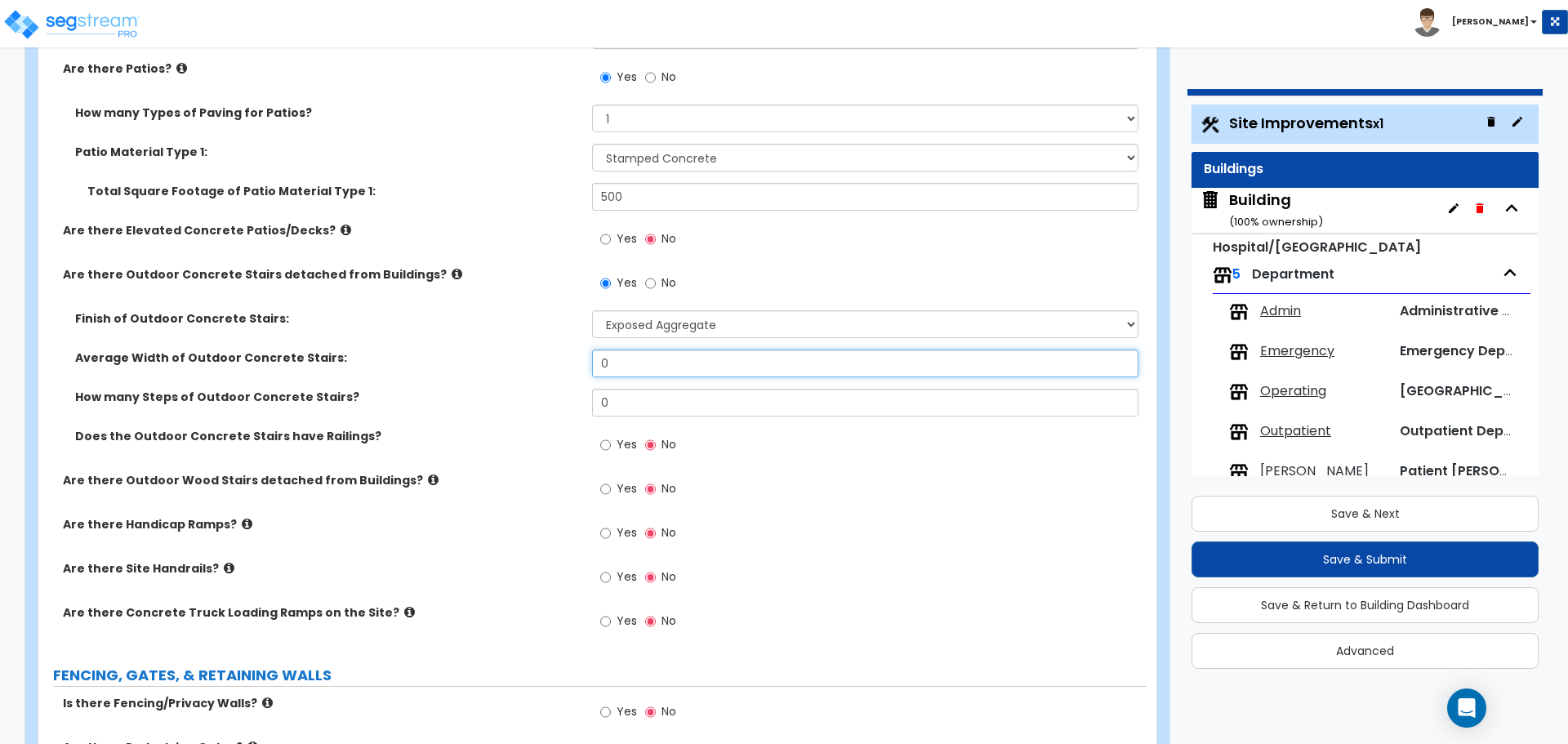
drag, startPoint x: 633, startPoint y: 364, endPoint x: 547, endPoint y: 363, distance: 86.0
click at [553, 364] on div "Average Width of Outdoor Concrete Stairs: 0" at bounding box center [592, 369] width 1109 height 40
type input "4"
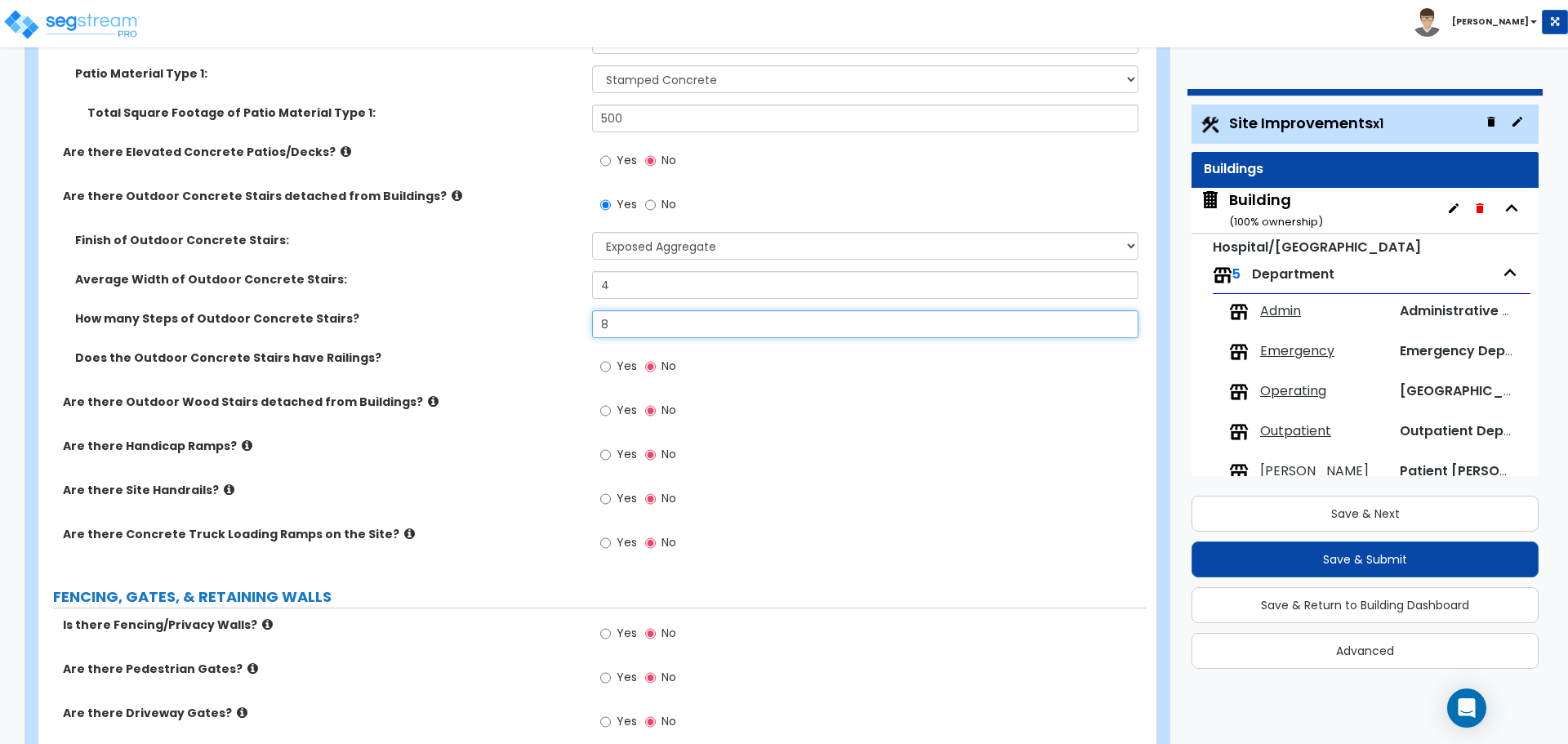
scroll to position [2866, 0]
type input "8"
click at [605, 368] on input "Yes" at bounding box center [605, 366] width 11 height 18
radio input "true"
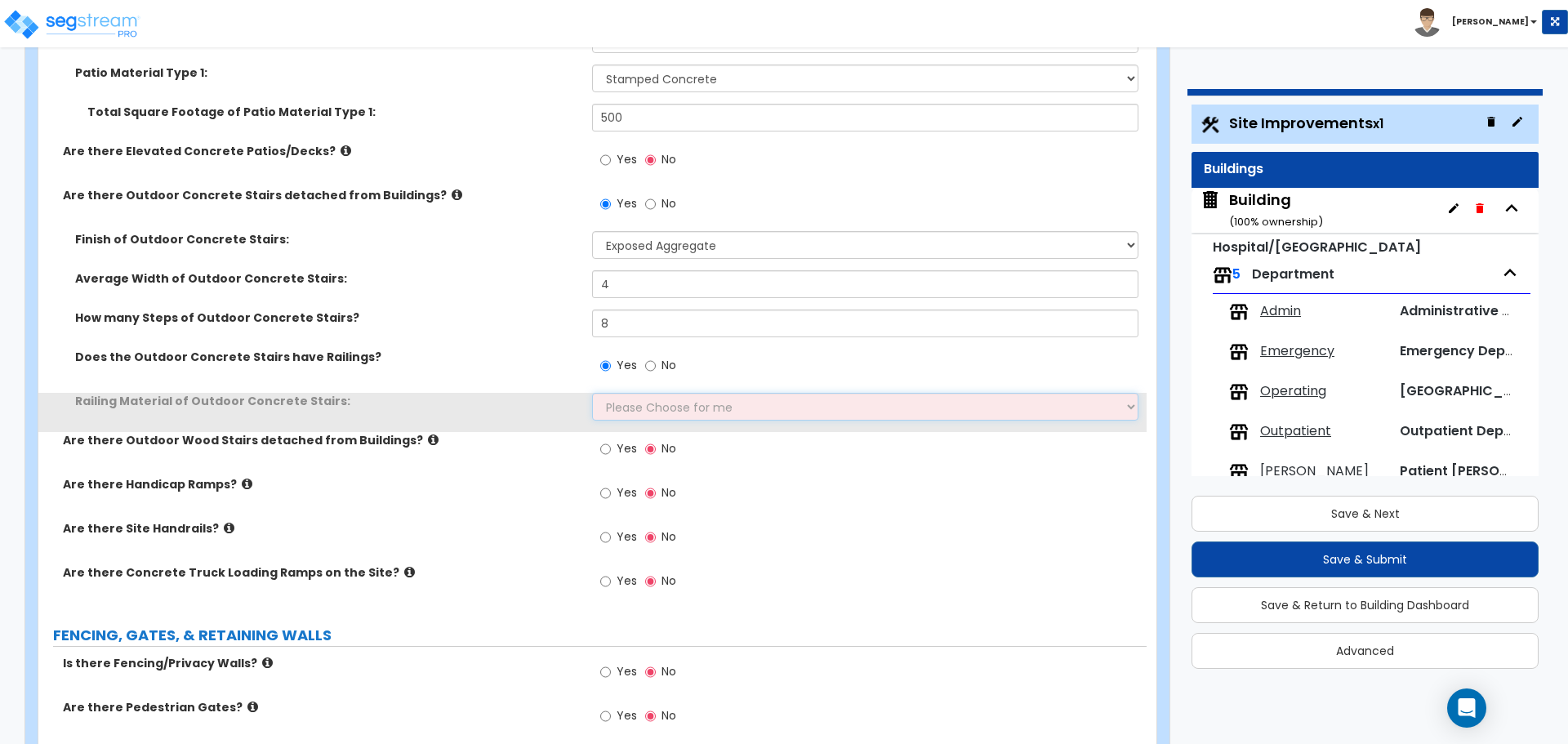
click at [646, 400] on select "Please Choose for me Steel Aluminum Wood" at bounding box center [865, 406] width 545 height 28
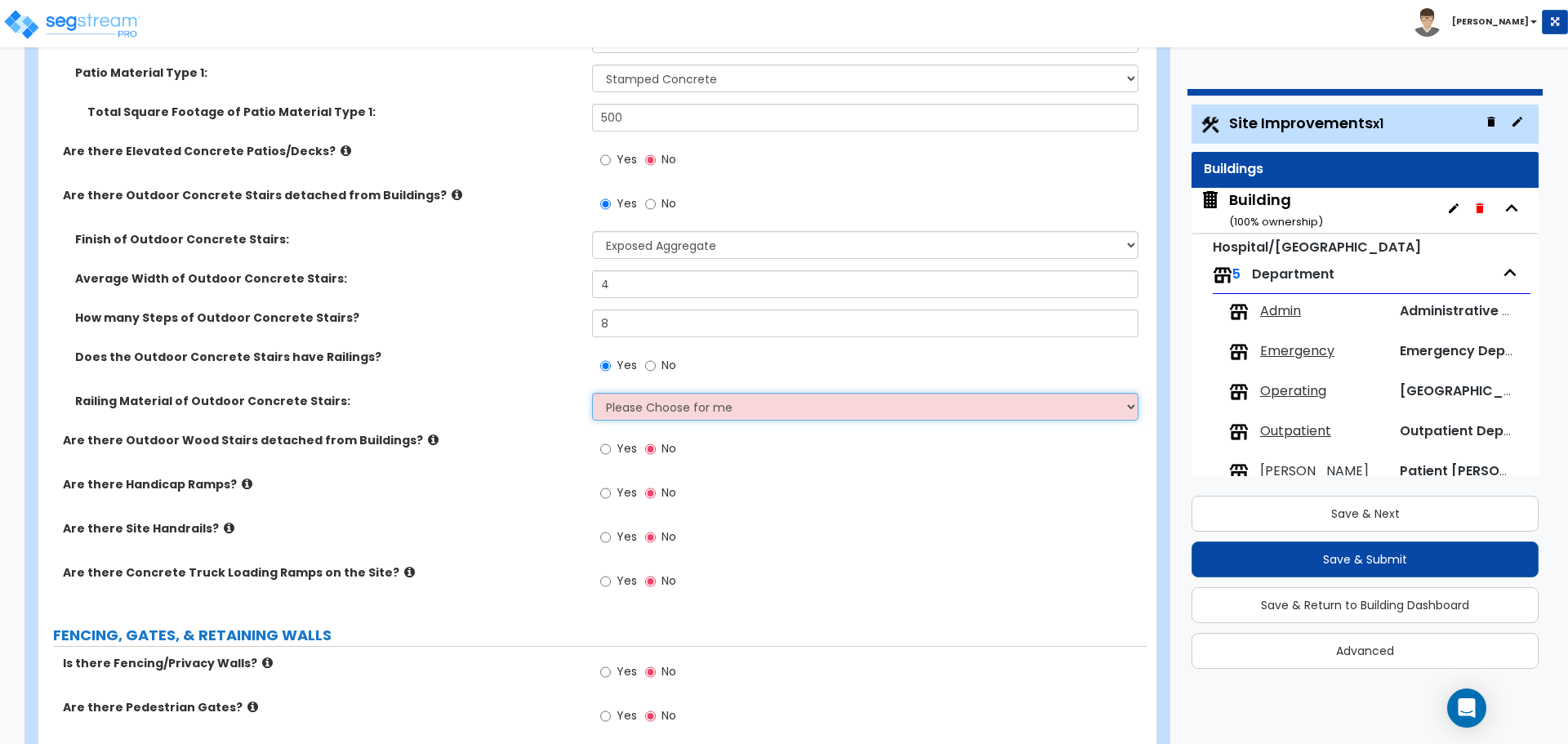
select select "2"
click at [592, 393] on select "Please Choose for me Steel Aluminum Wood" at bounding box center [865, 406] width 545 height 28
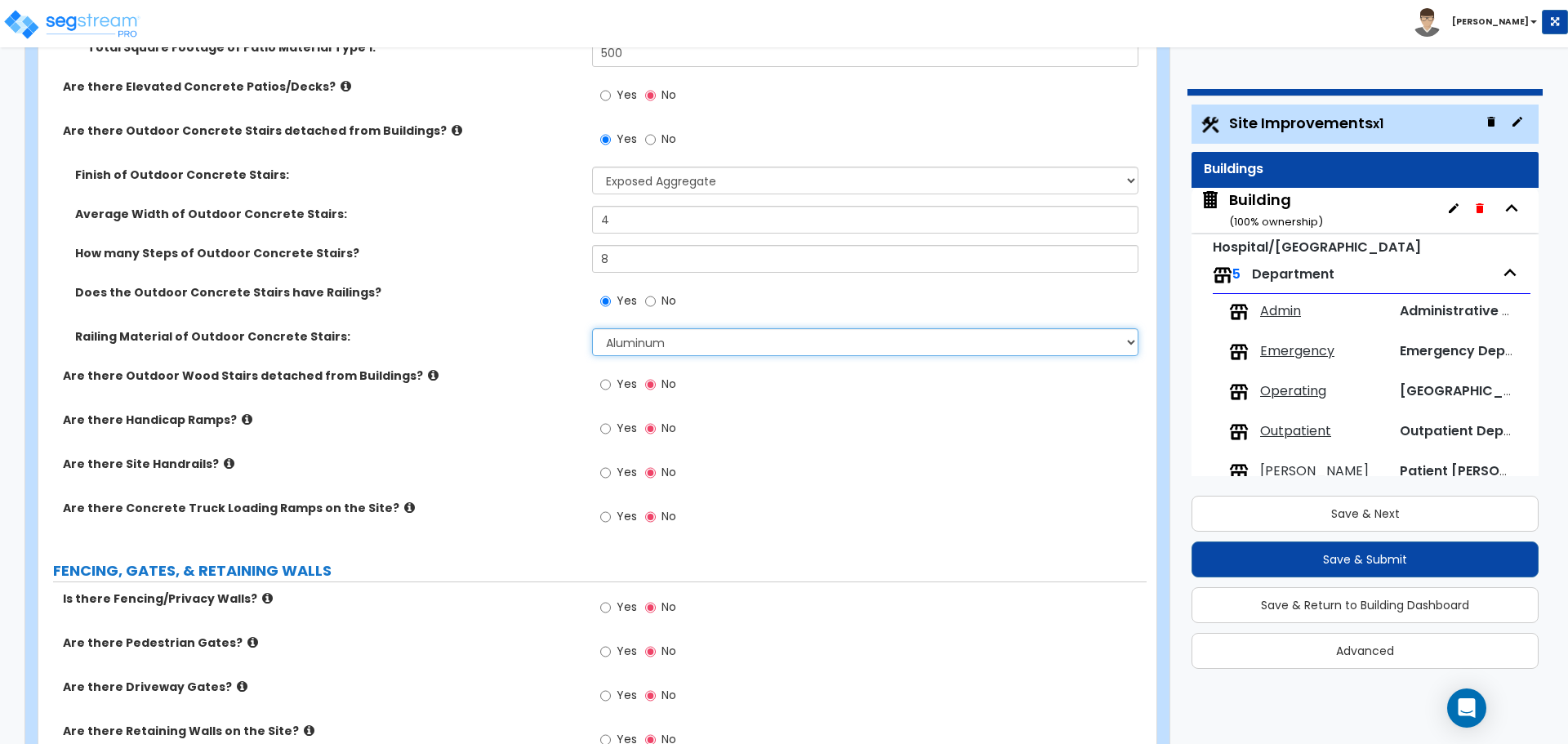
scroll to position [2934, 0]
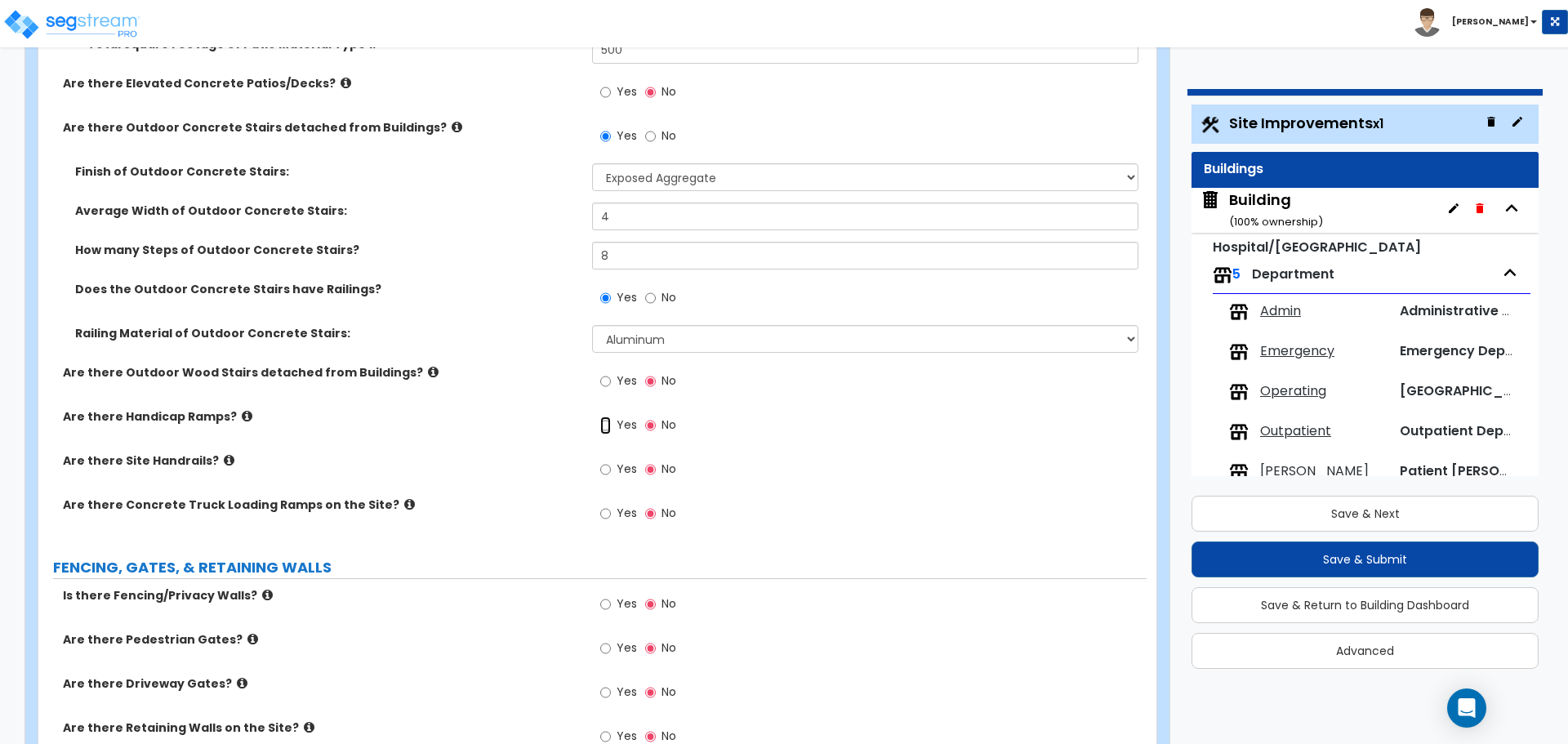
click at [610, 423] on input "Yes" at bounding box center [605, 426] width 11 height 18
radio input "true"
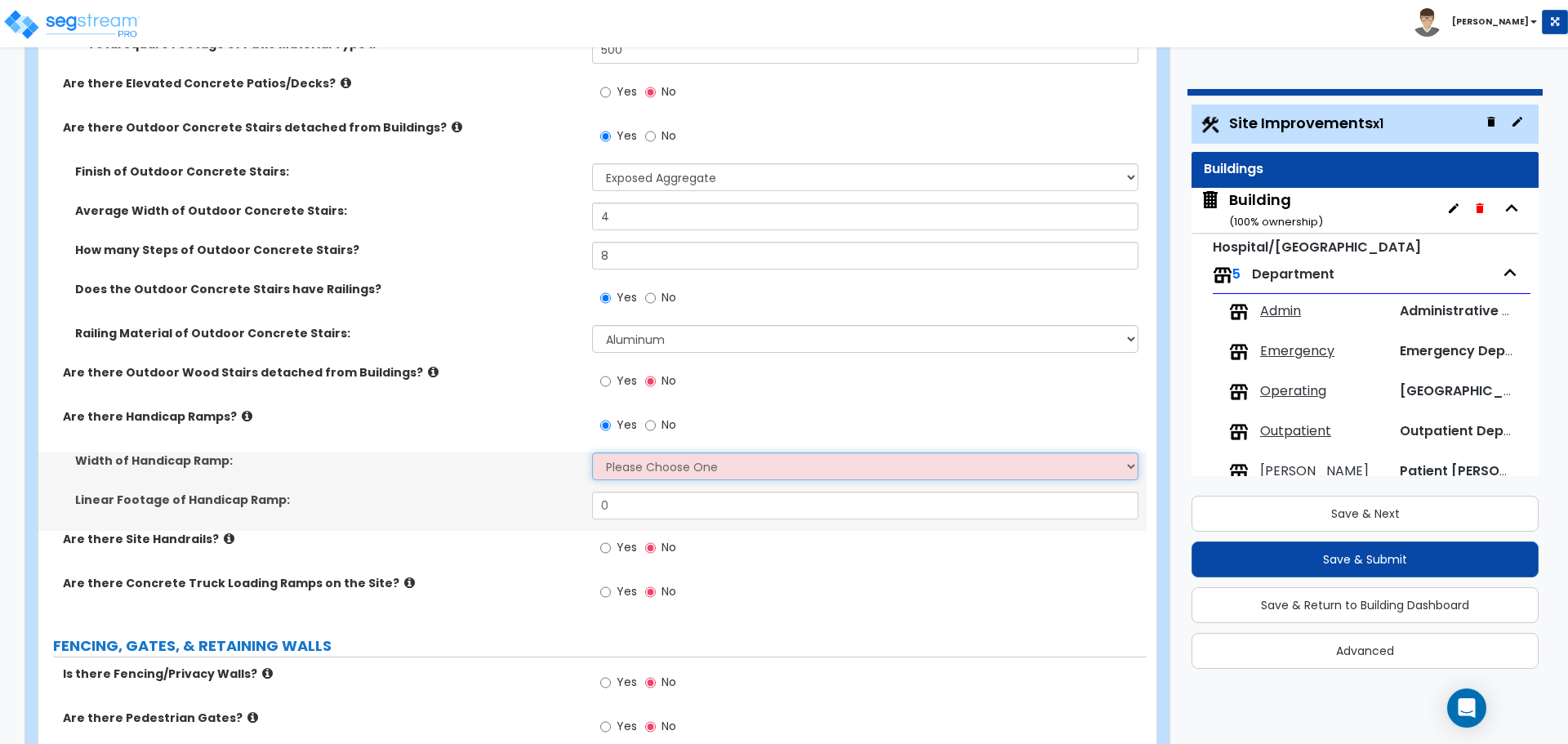
click at [652, 464] on select "Please Choose One 3' width 5' width" at bounding box center [865, 466] width 545 height 28
select select "1"
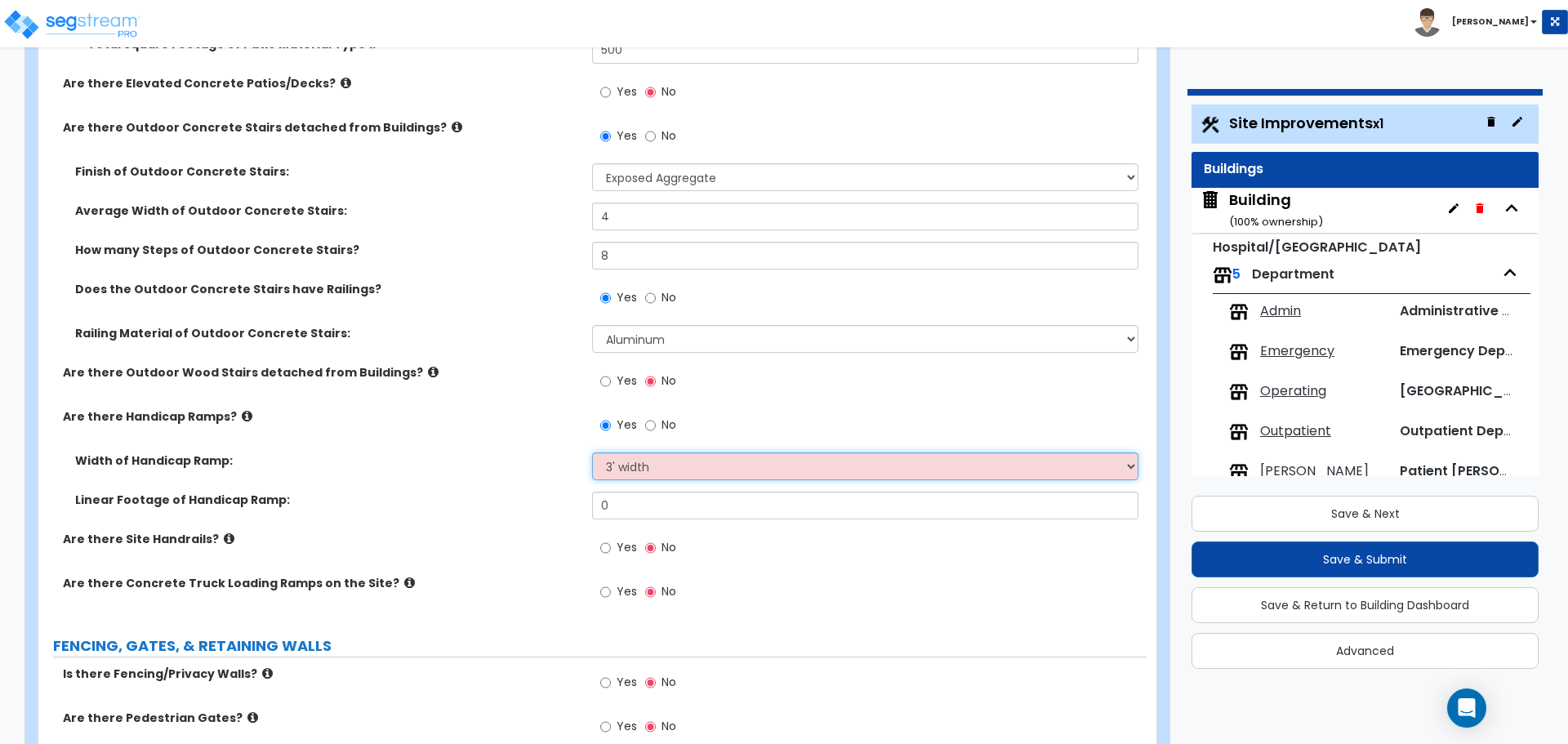
click at [592, 453] on select "Please Choose One 3' width 5' width" at bounding box center [865, 466] width 545 height 28
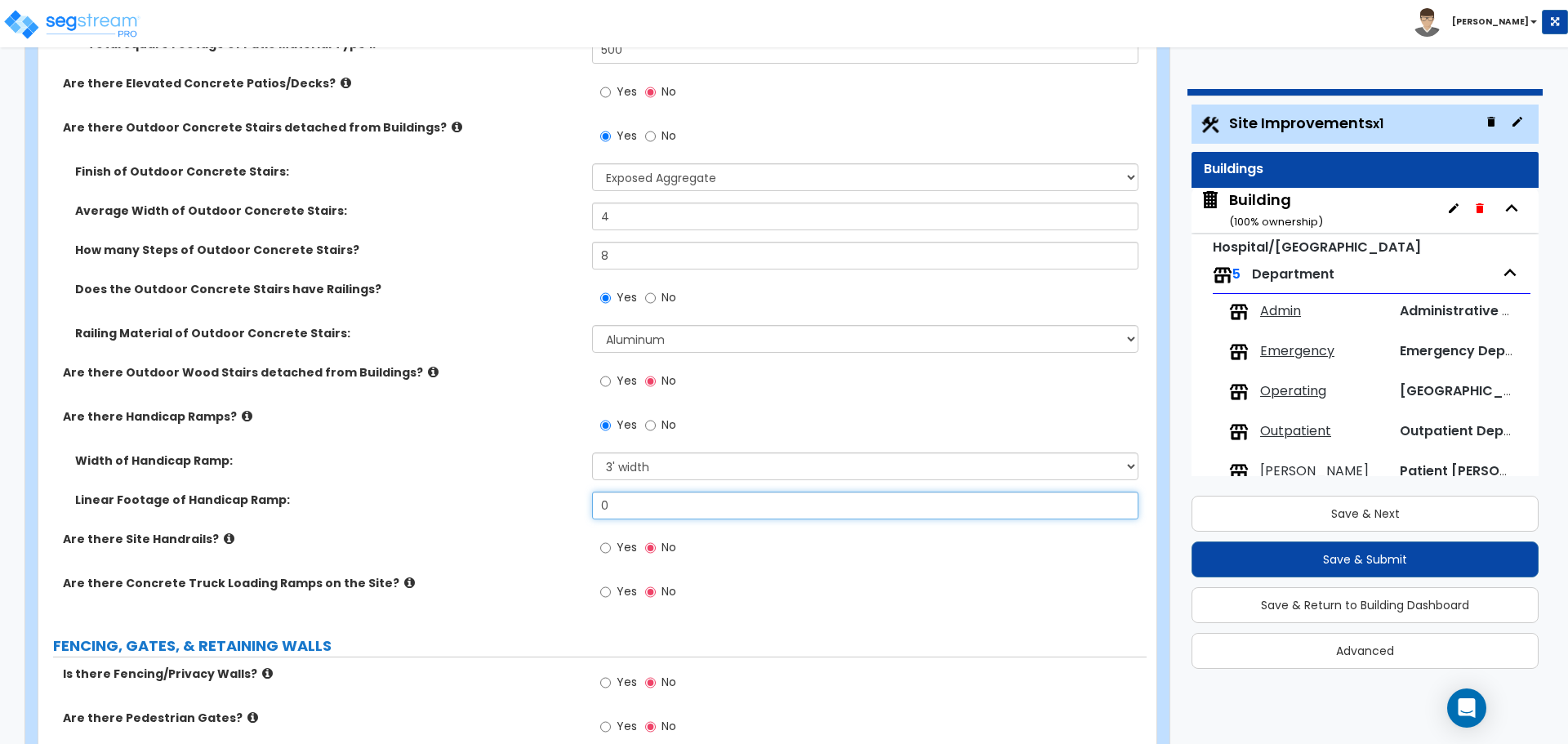
drag, startPoint x: 638, startPoint y: 503, endPoint x: 582, endPoint y: 502, distance: 56.0
click at [583, 503] on div "Linear Footage of Handicap Ramp: 0" at bounding box center [592, 511] width 1109 height 40
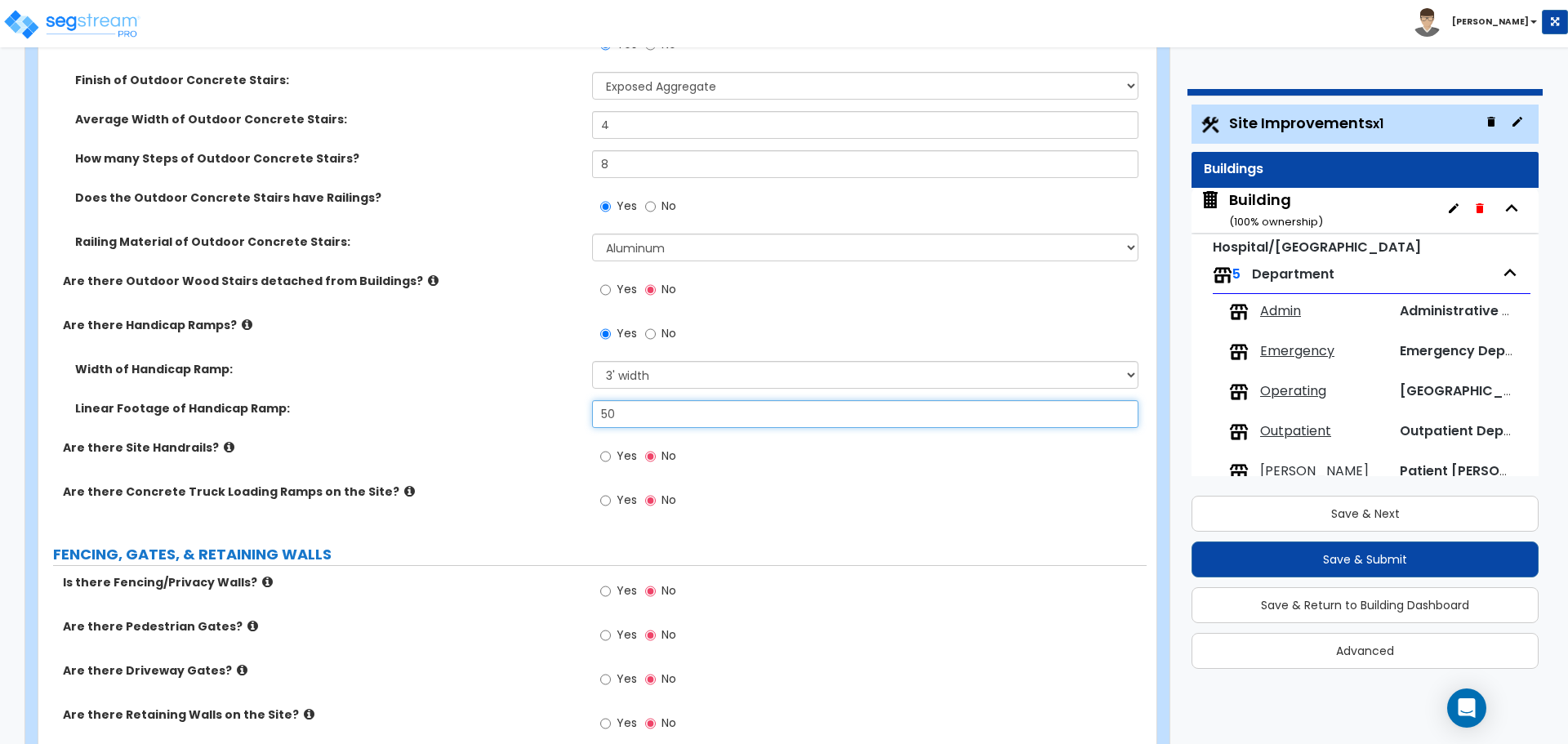
scroll to position [3028, 0]
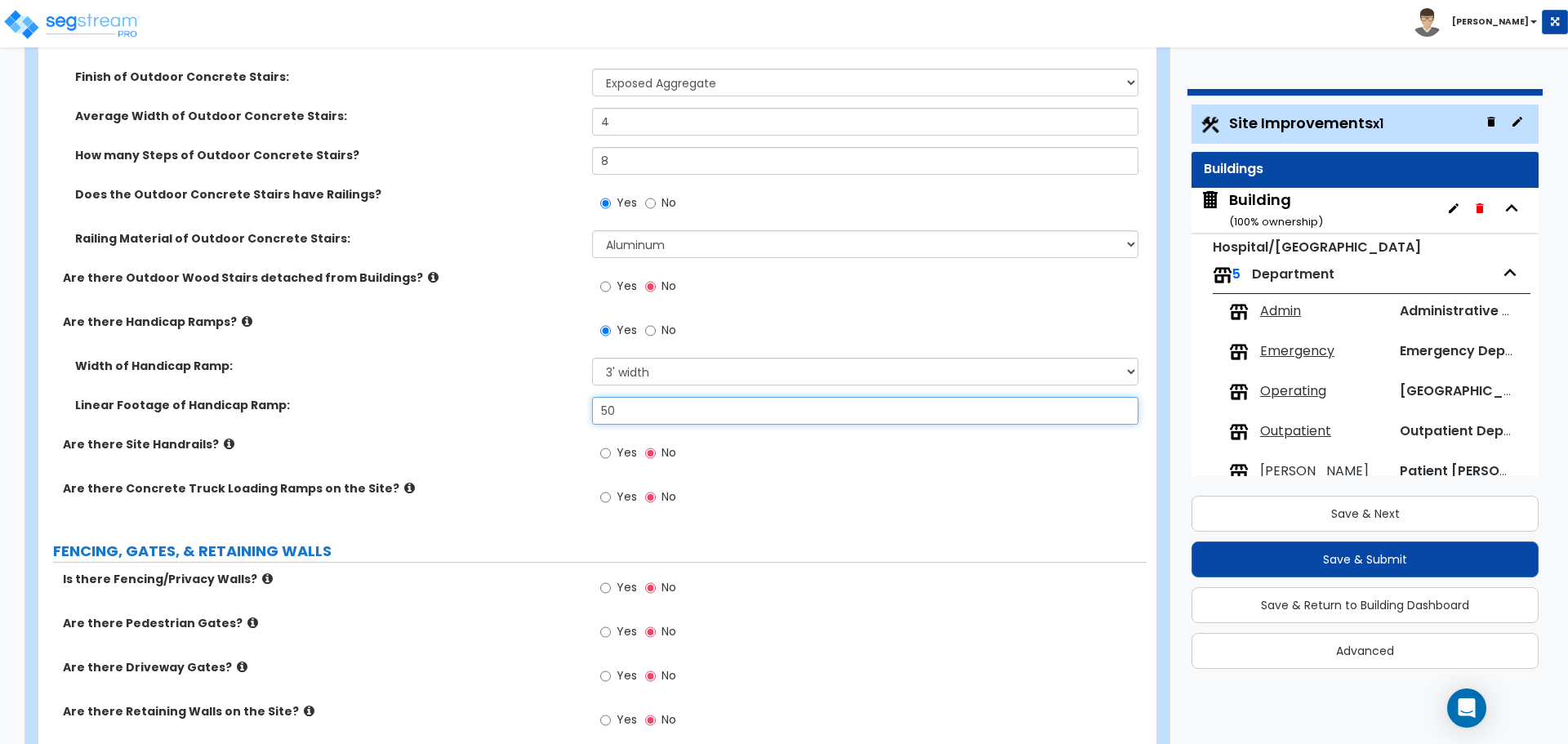
type input "50"
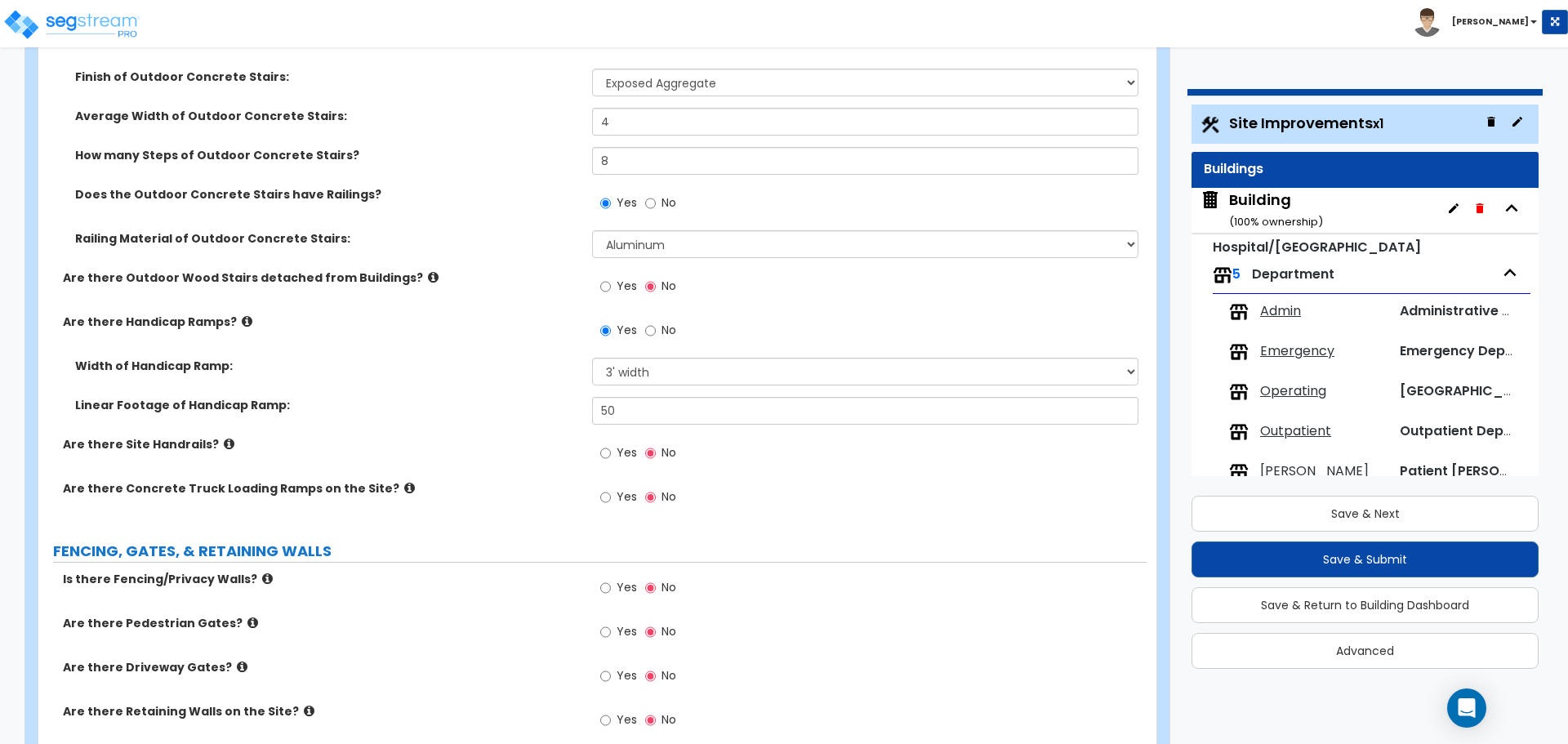
click at [623, 461] on label "Yes" at bounding box center [619, 455] width 37 height 28
click at [611, 461] on input "Yes" at bounding box center [605, 454] width 11 height 18
radio input "true"
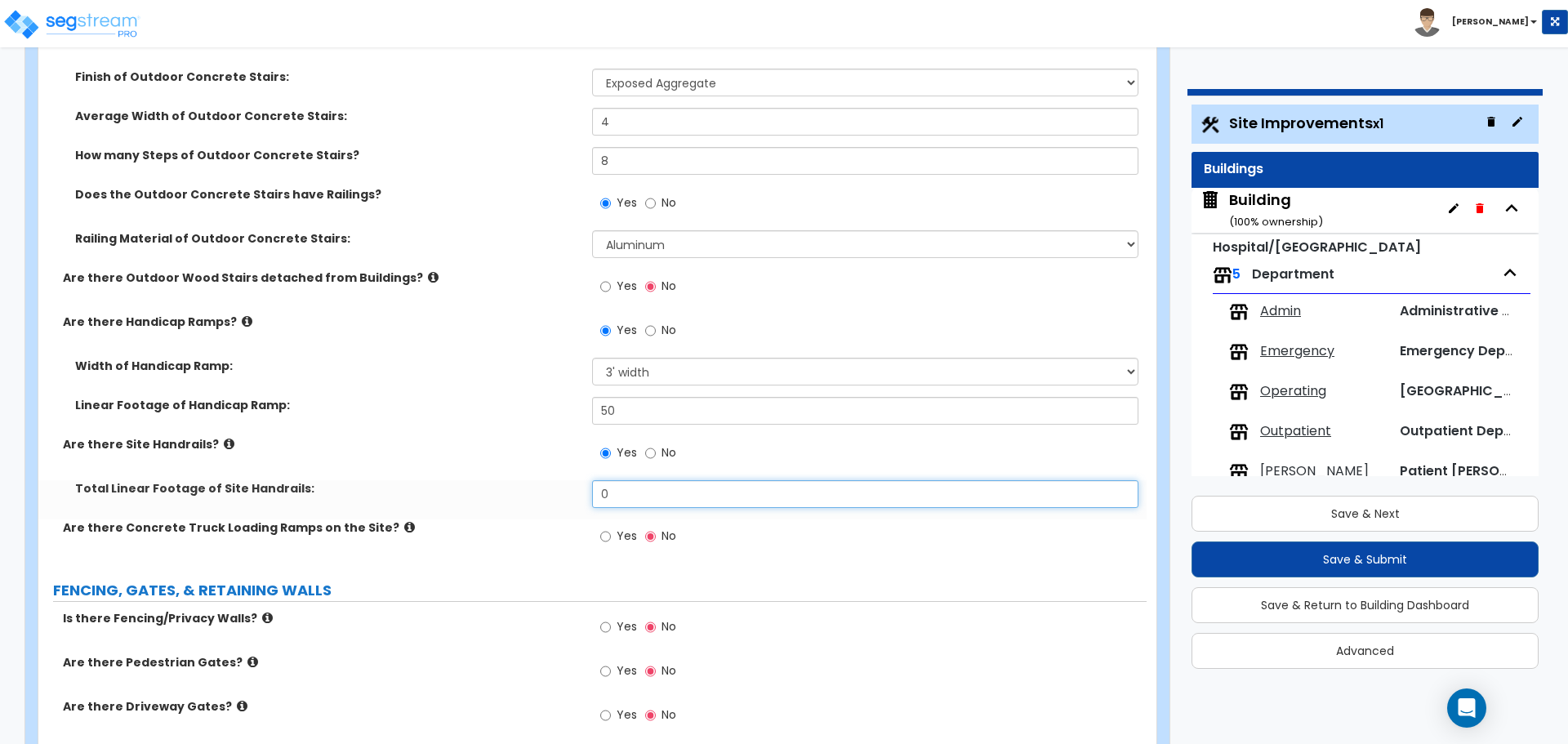
drag, startPoint x: 631, startPoint y: 482, endPoint x: 575, endPoint y: 481, distance: 56.0
click at [575, 481] on div "Total Linear Footage of Site Handrails: 0" at bounding box center [592, 500] width 1109 height 40
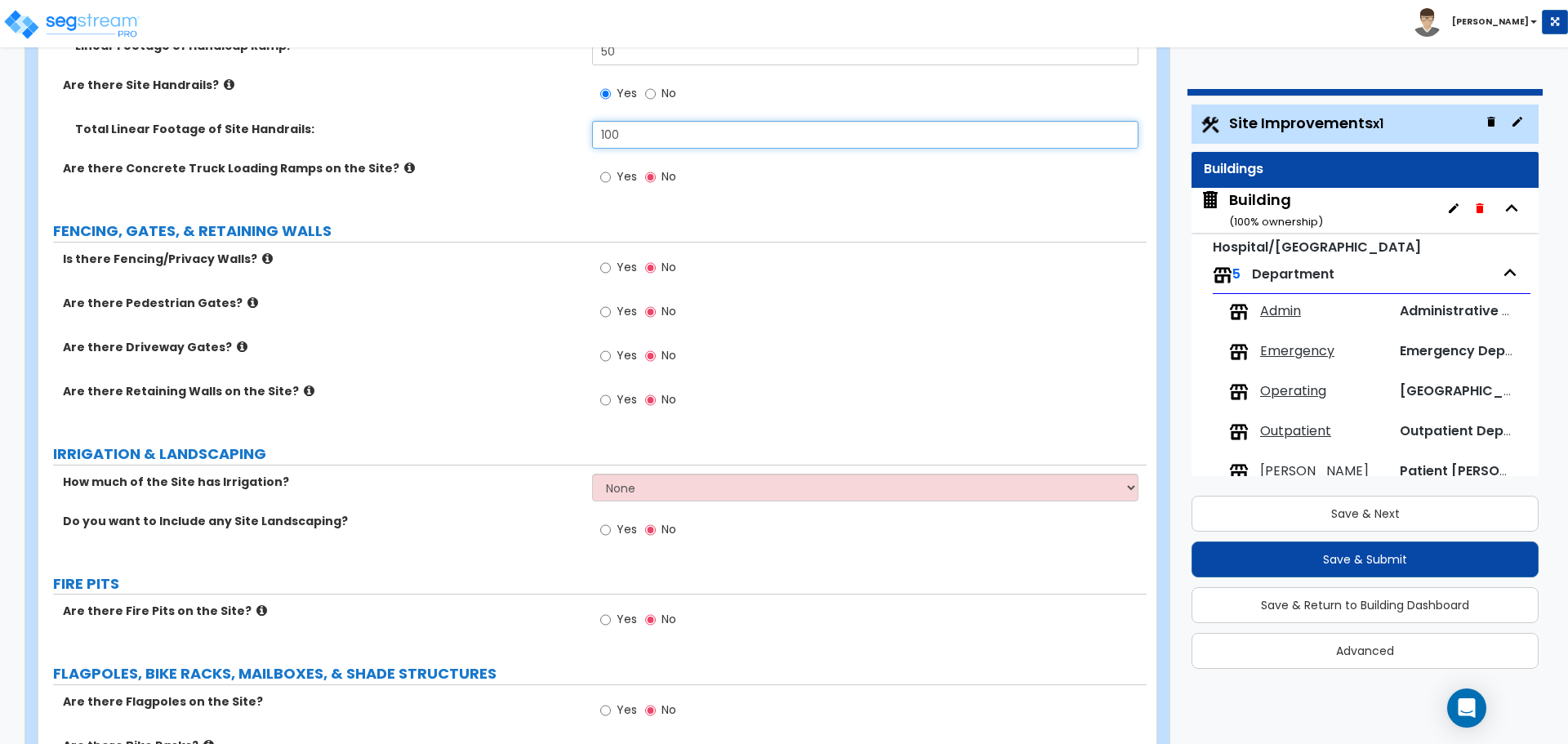
scroll to position [3400, 0]
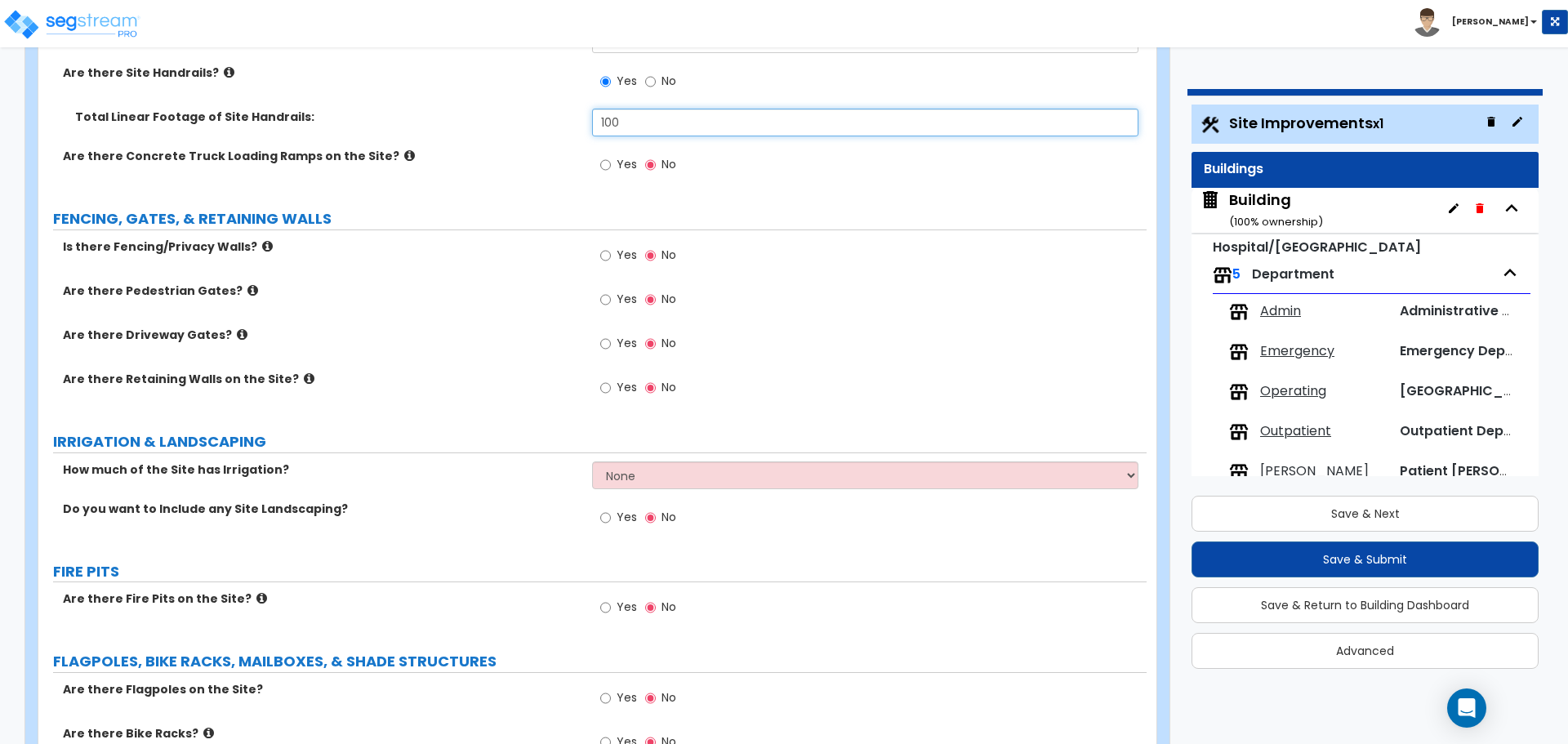
type input "100"
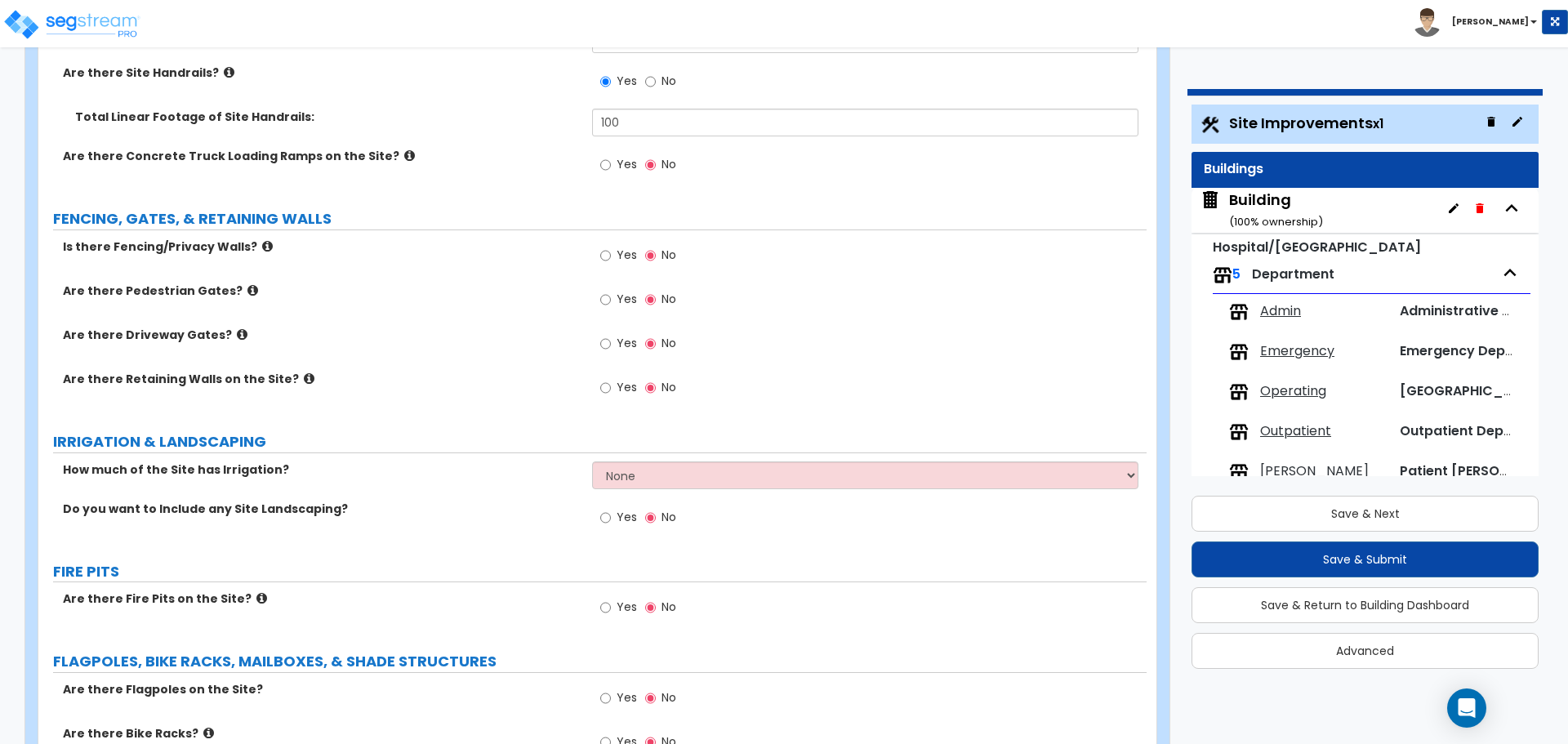
click at [627, 257] on span "Yes" at bounding box center [626, 255] width 20 height 16
click at [611, 257] on input "Yes" at bounding box center [605, 256] width 11 height 18
radio input "true"
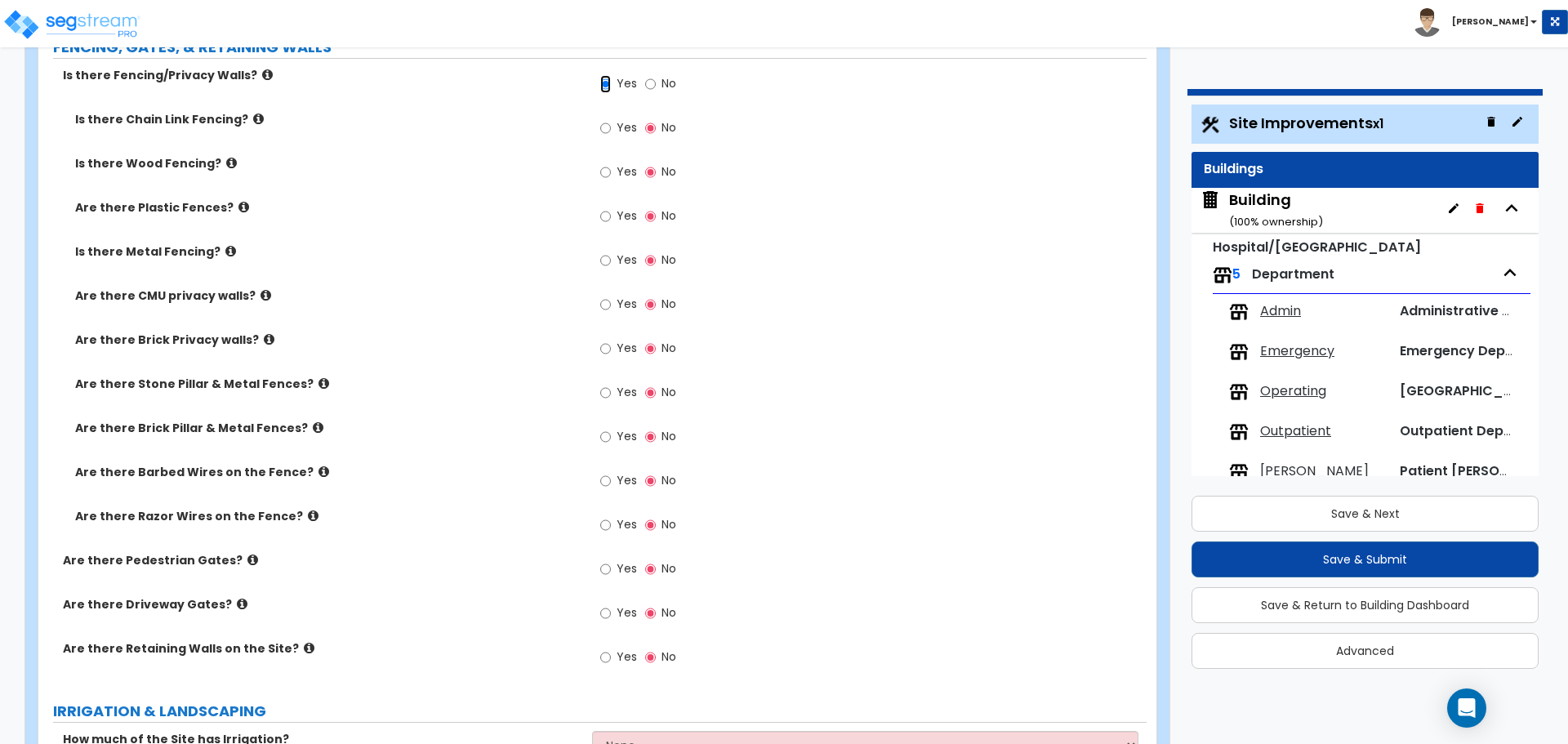
scroll to position [3573, 0]
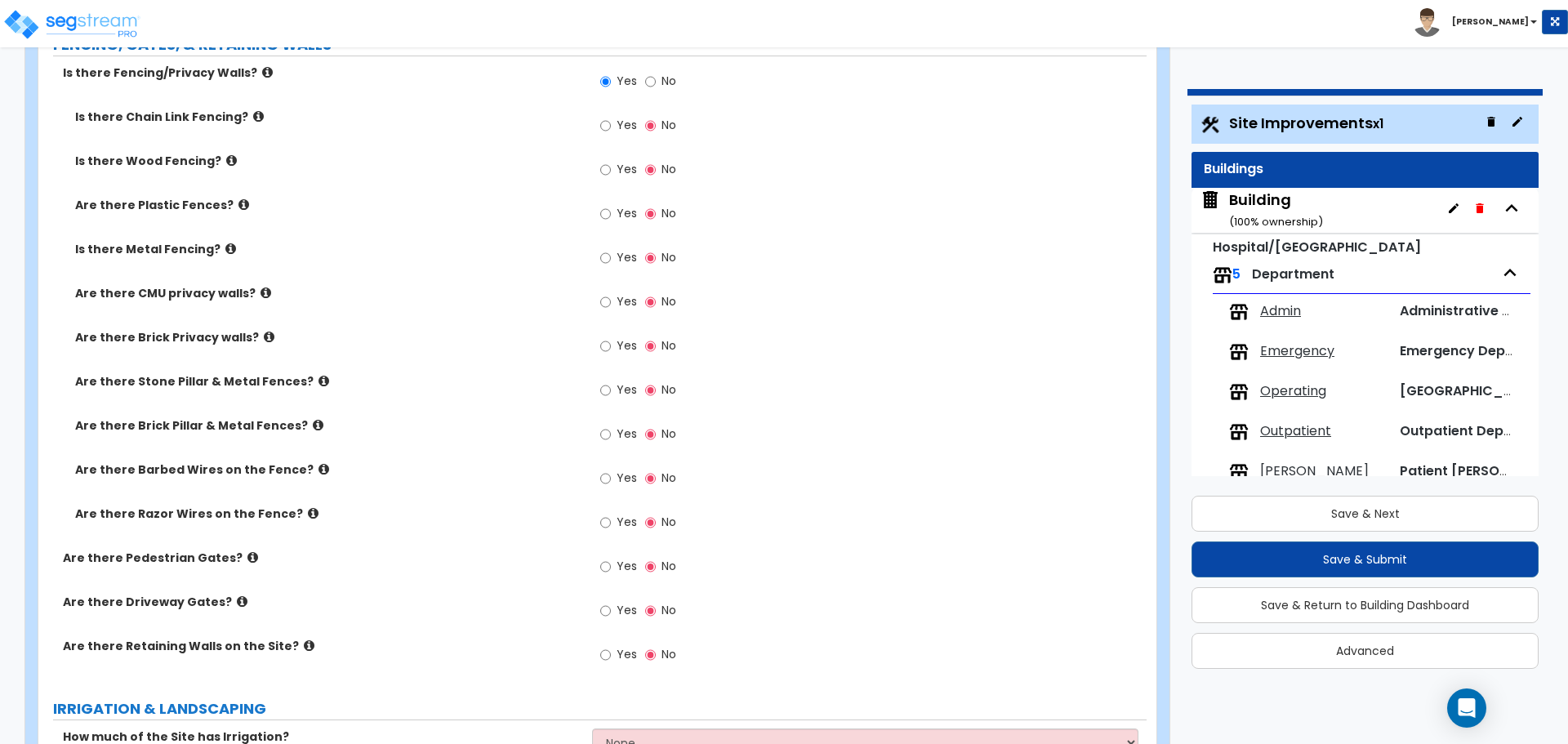
click at [619, 338] on span "Yes" at bounding box center [626, 345] width 20 height 16
click at [611, 338] on input "Yes" at bounding box center [605, 346] width 11 height 18
radio input "true"
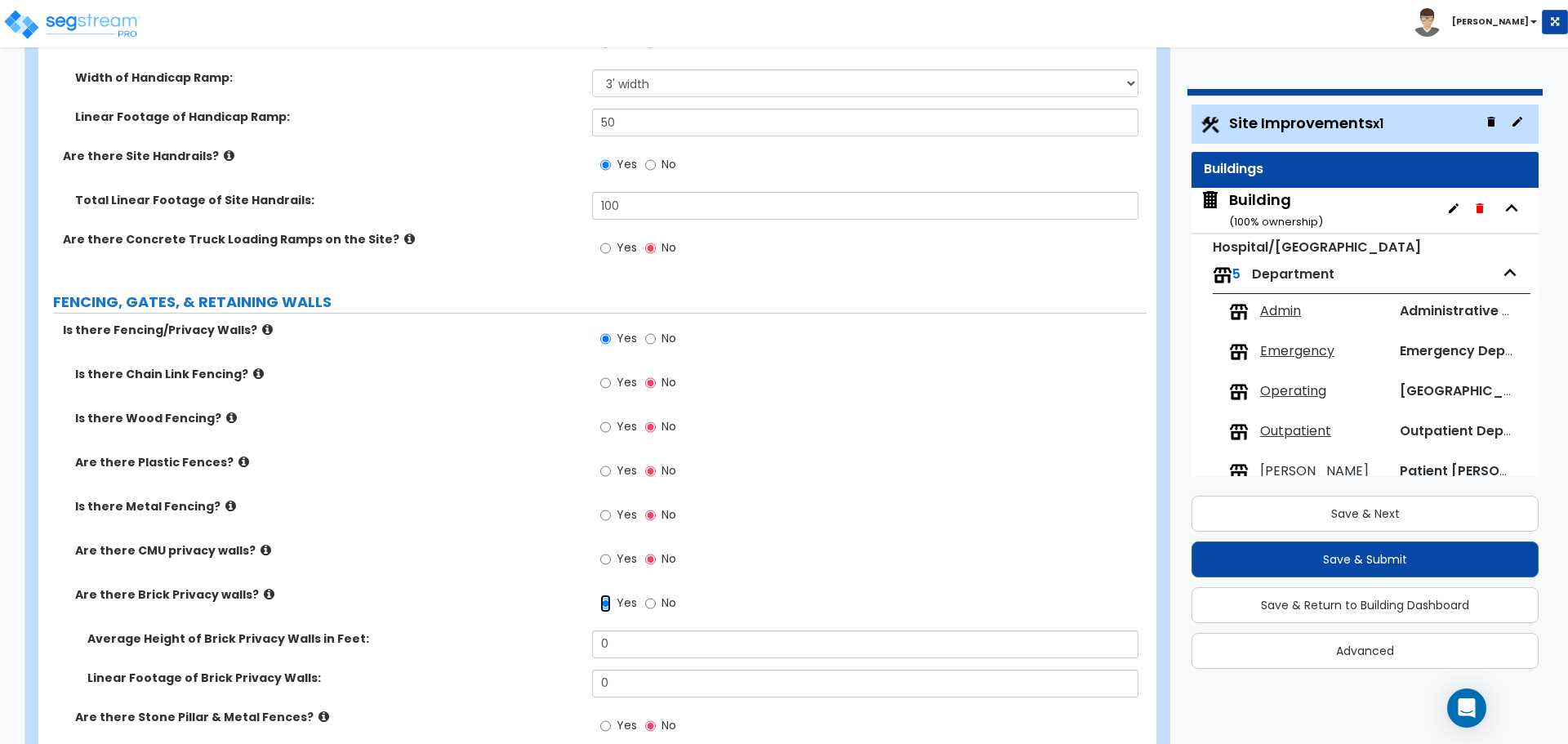
scroll to position [3300, 0]
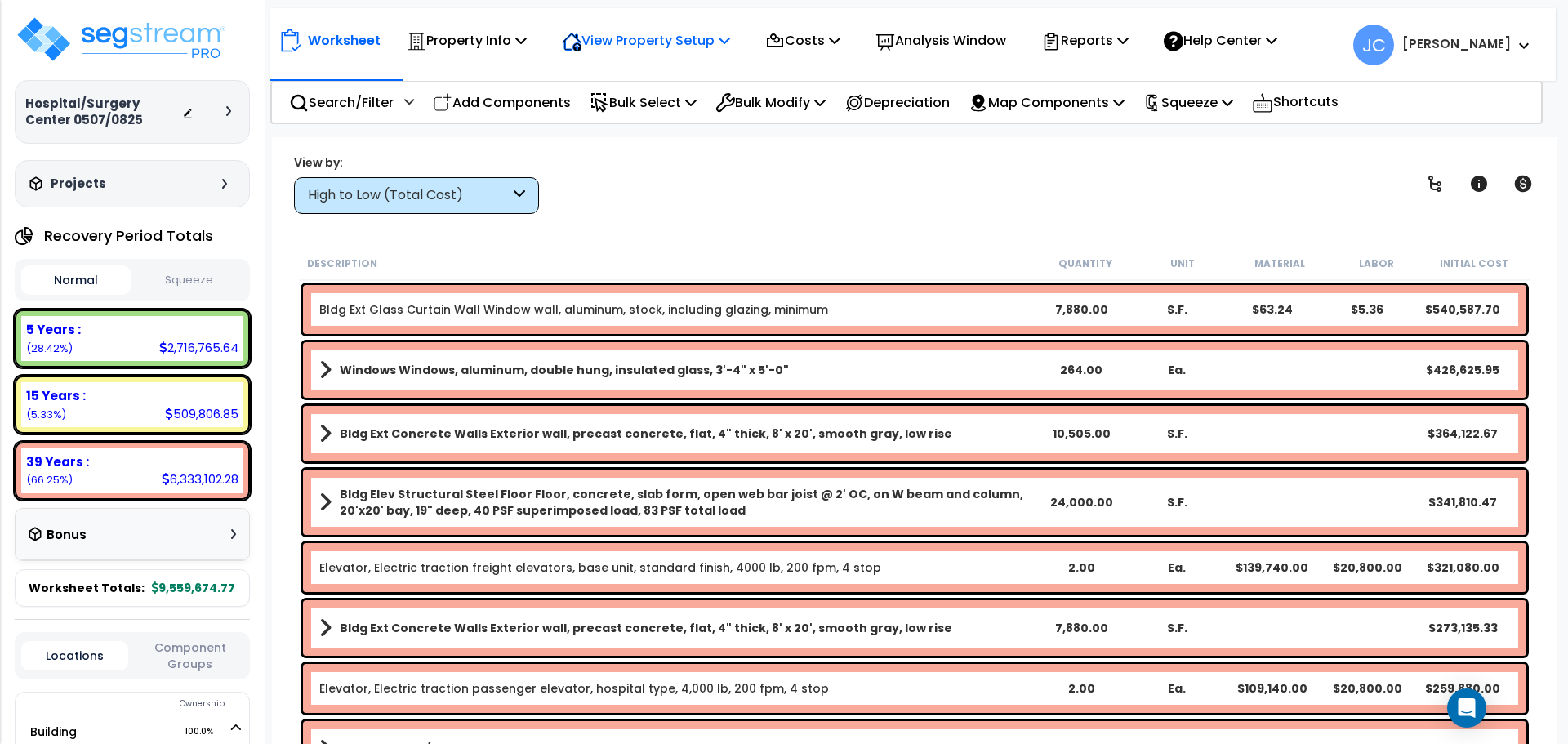
click at [527, 37] on p "View Property Setup" at bounding box center [467, 40] width 120 height 22
click at [658, 105] on link "View Questionnaire" at bounding box center [635, 112] width 162 height 33
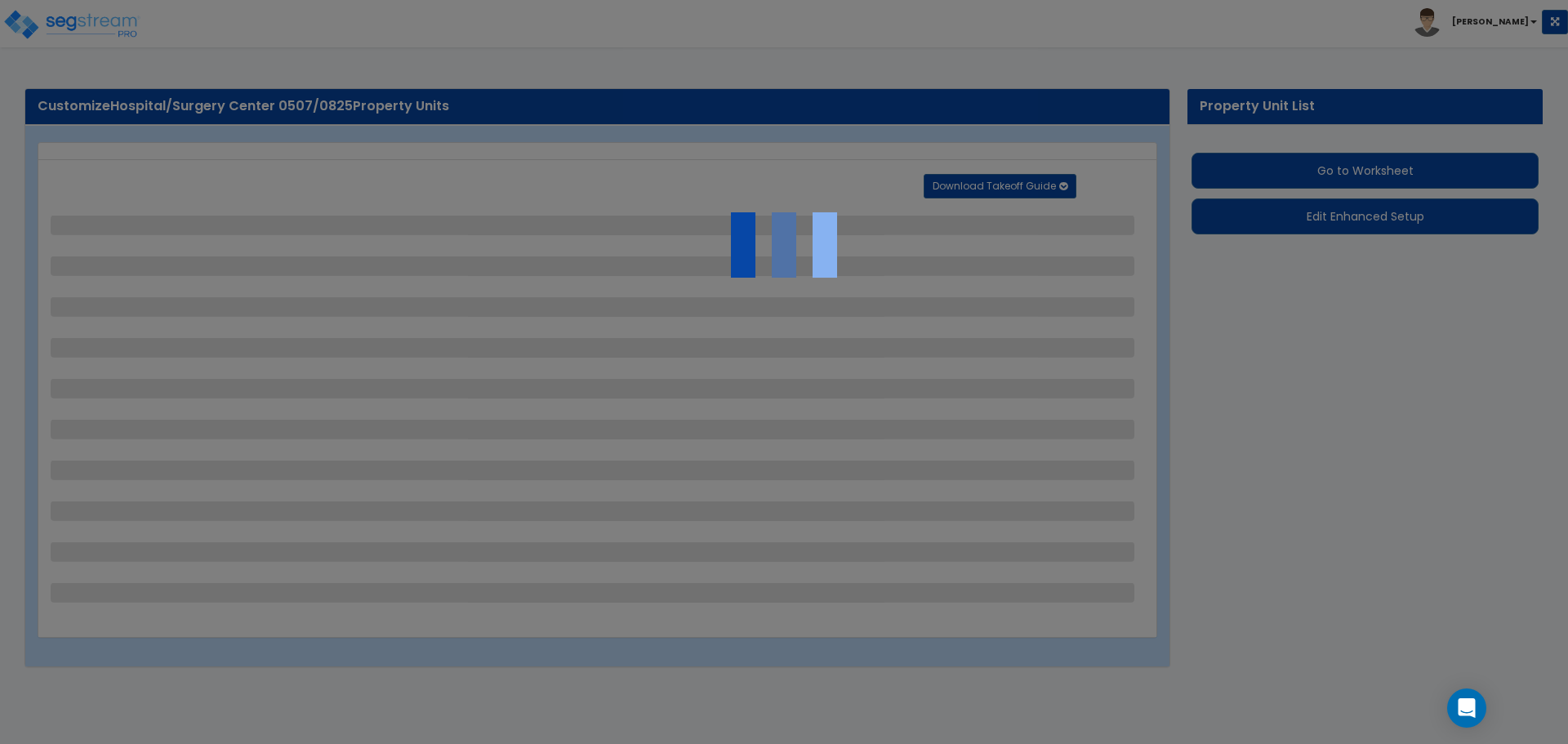
select select "2"
select select "1"
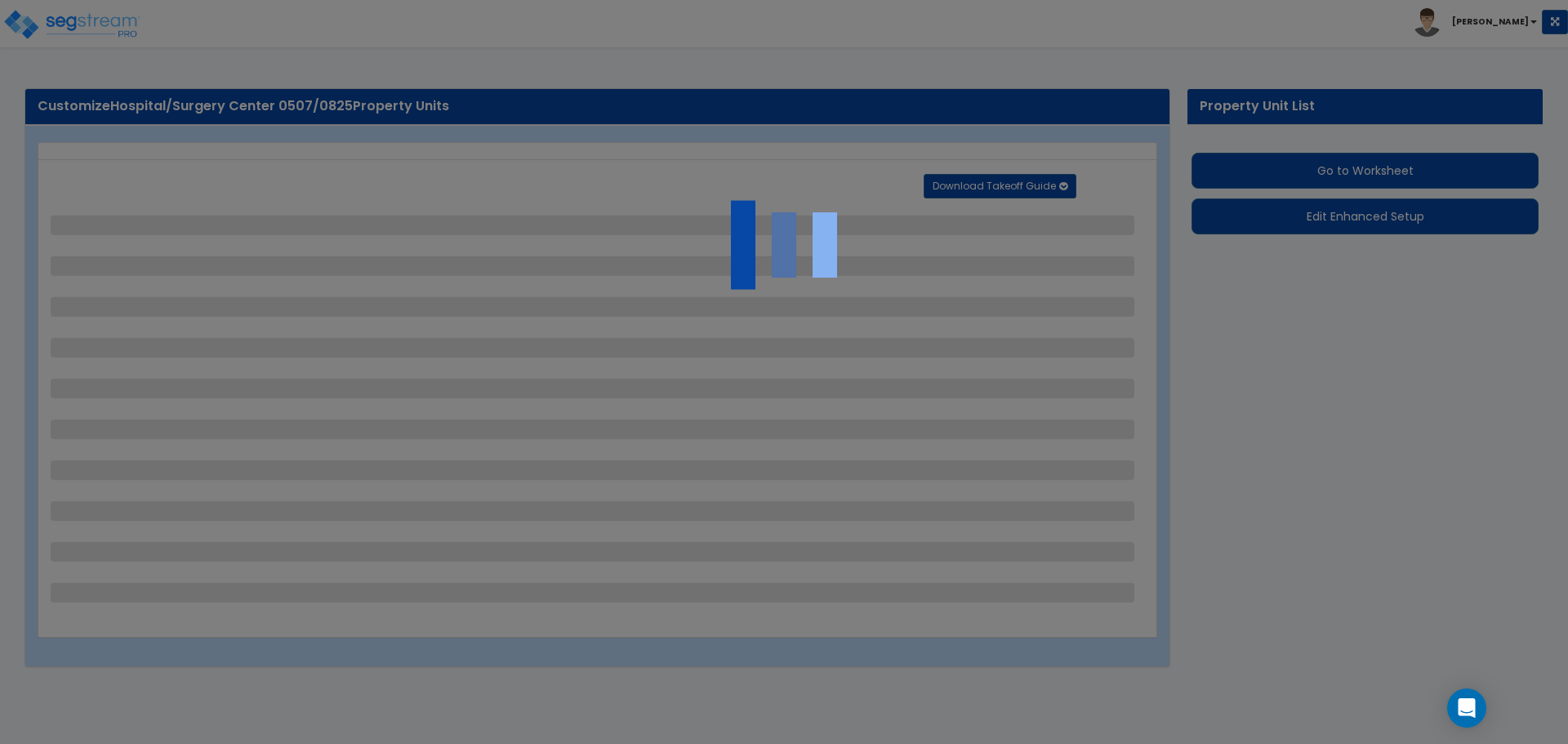
select select "2"
select select "1"
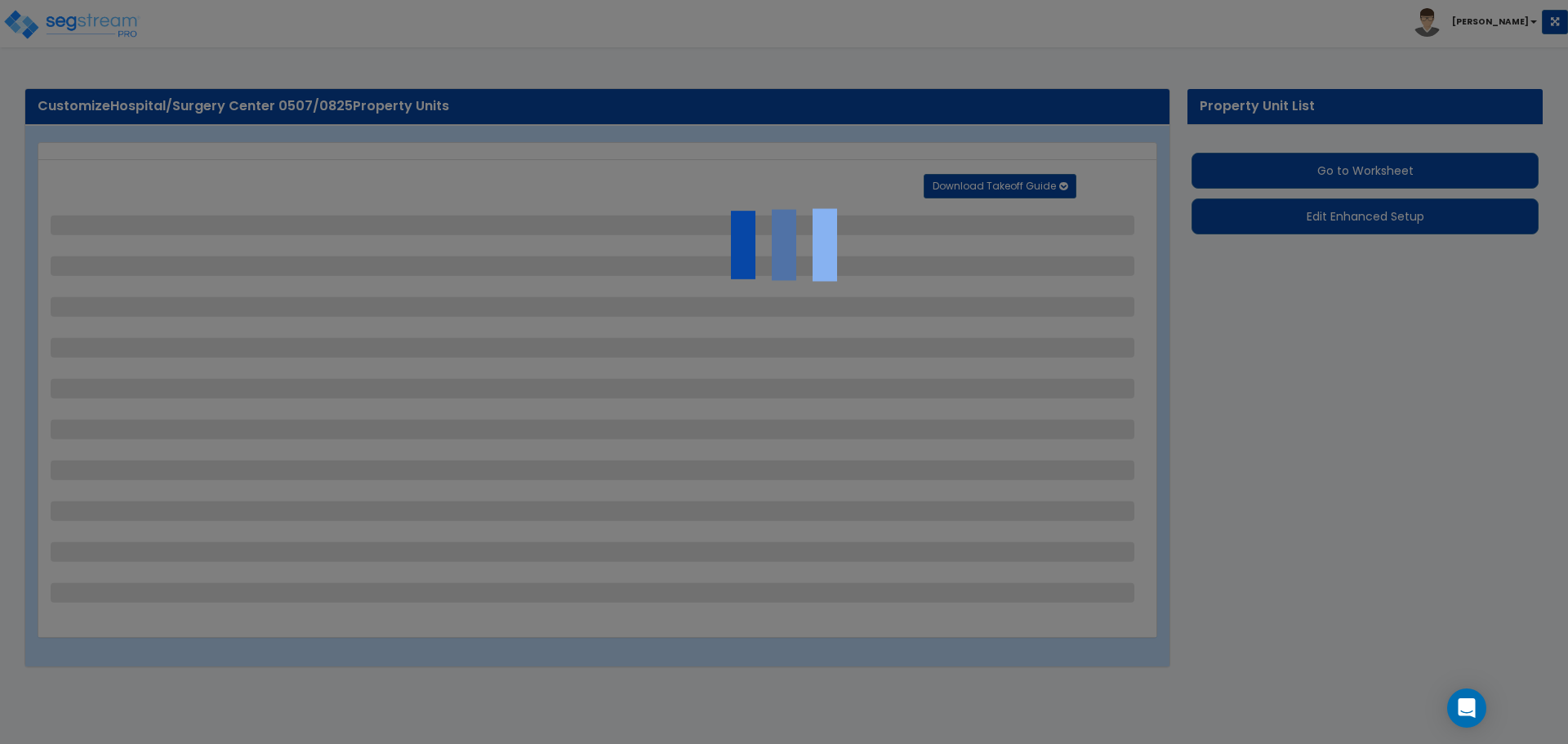
select select "2"
select select "1"
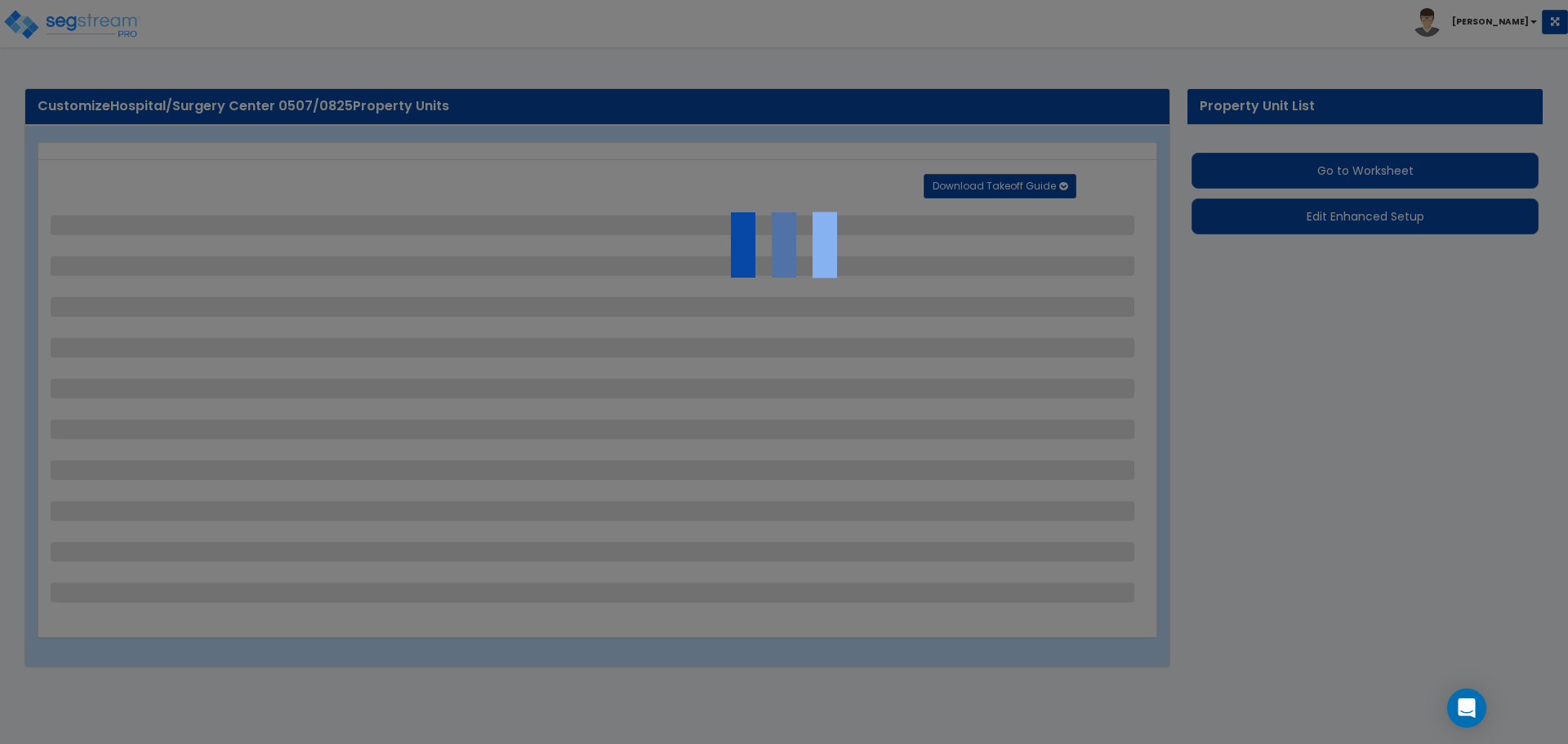
select select "2"
select select "1"
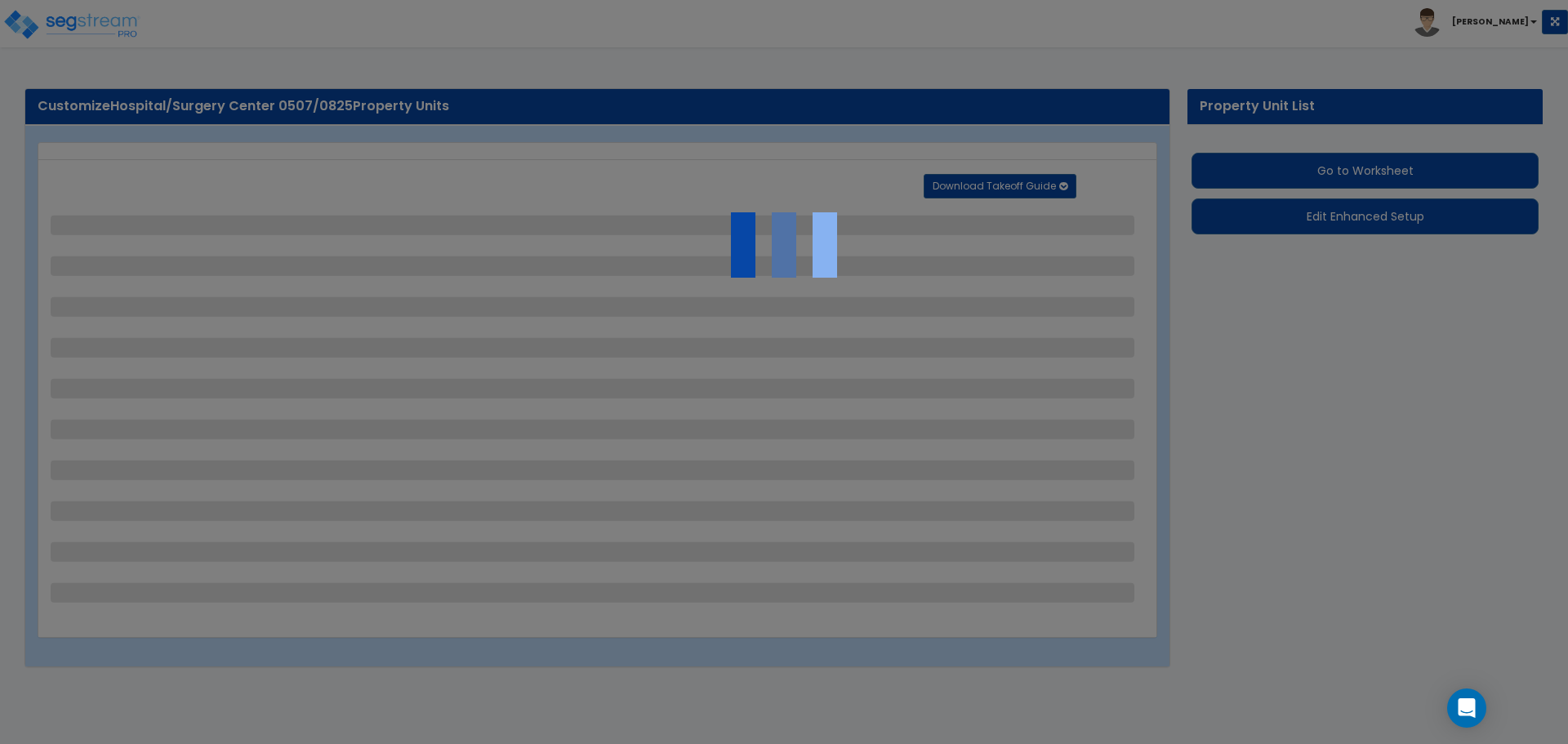
select select "2"
select select "6"
select select "11"
select select "2"
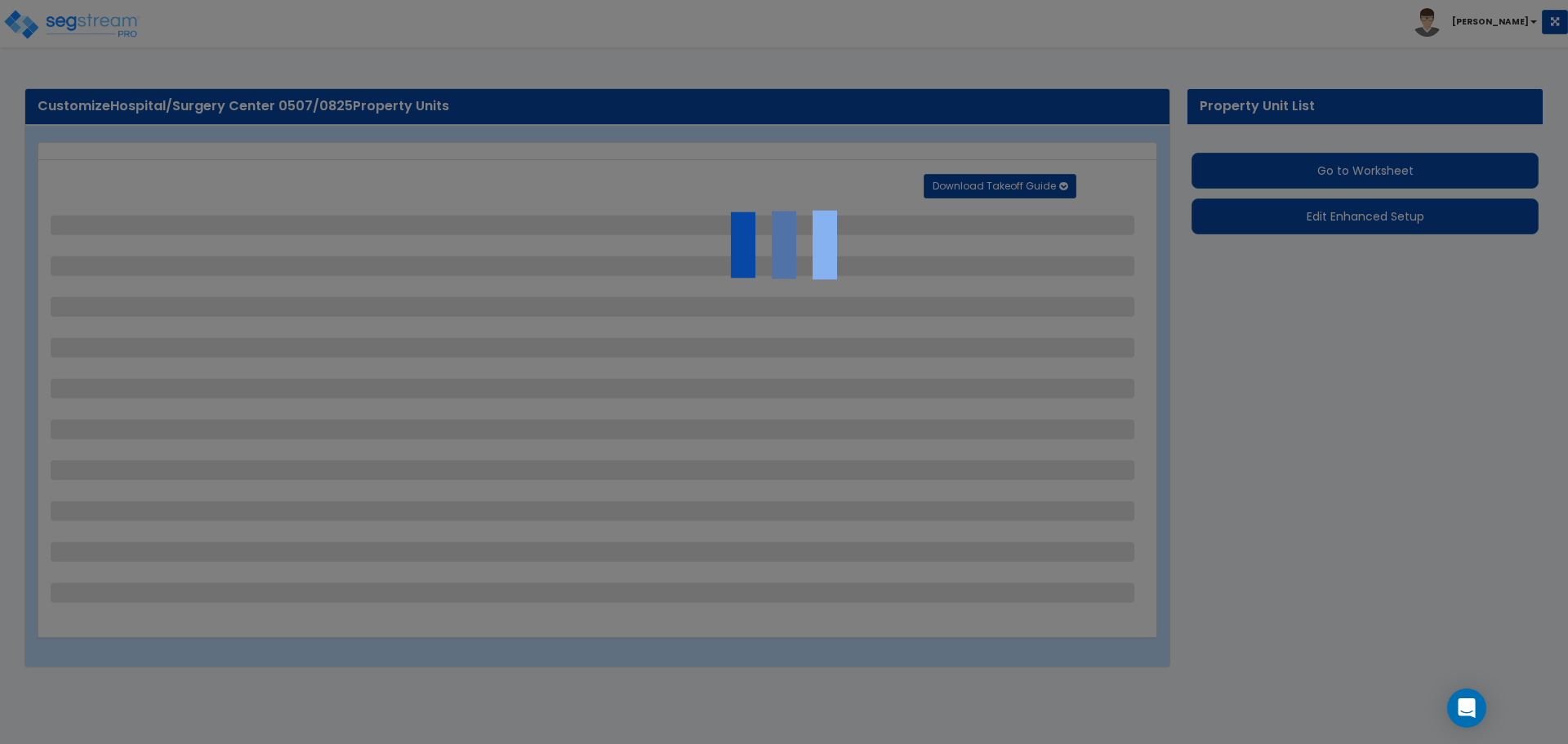
select select "3"
select select "2"
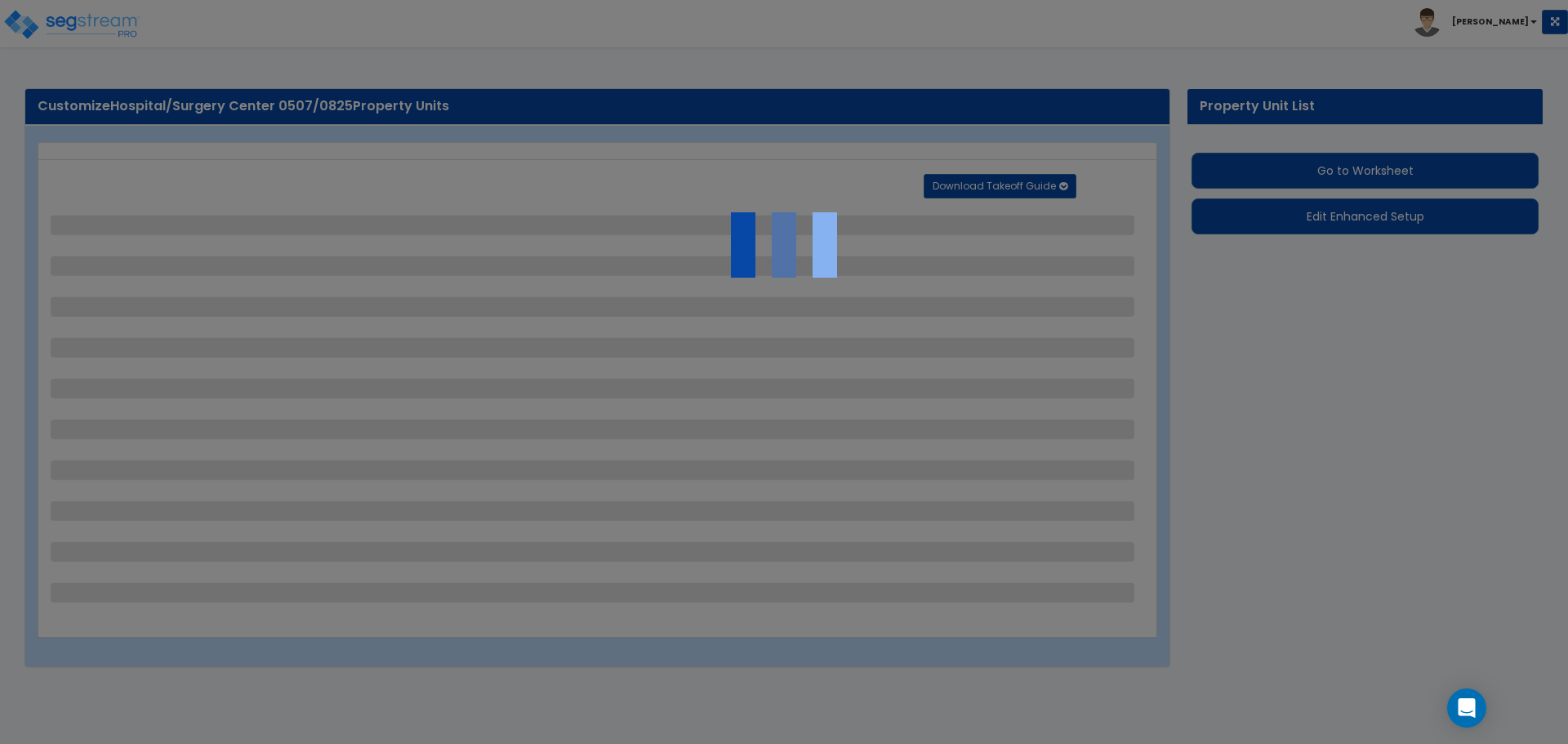
select select "7"
select select "2"
select select "1"
select select "4"
select select "1"
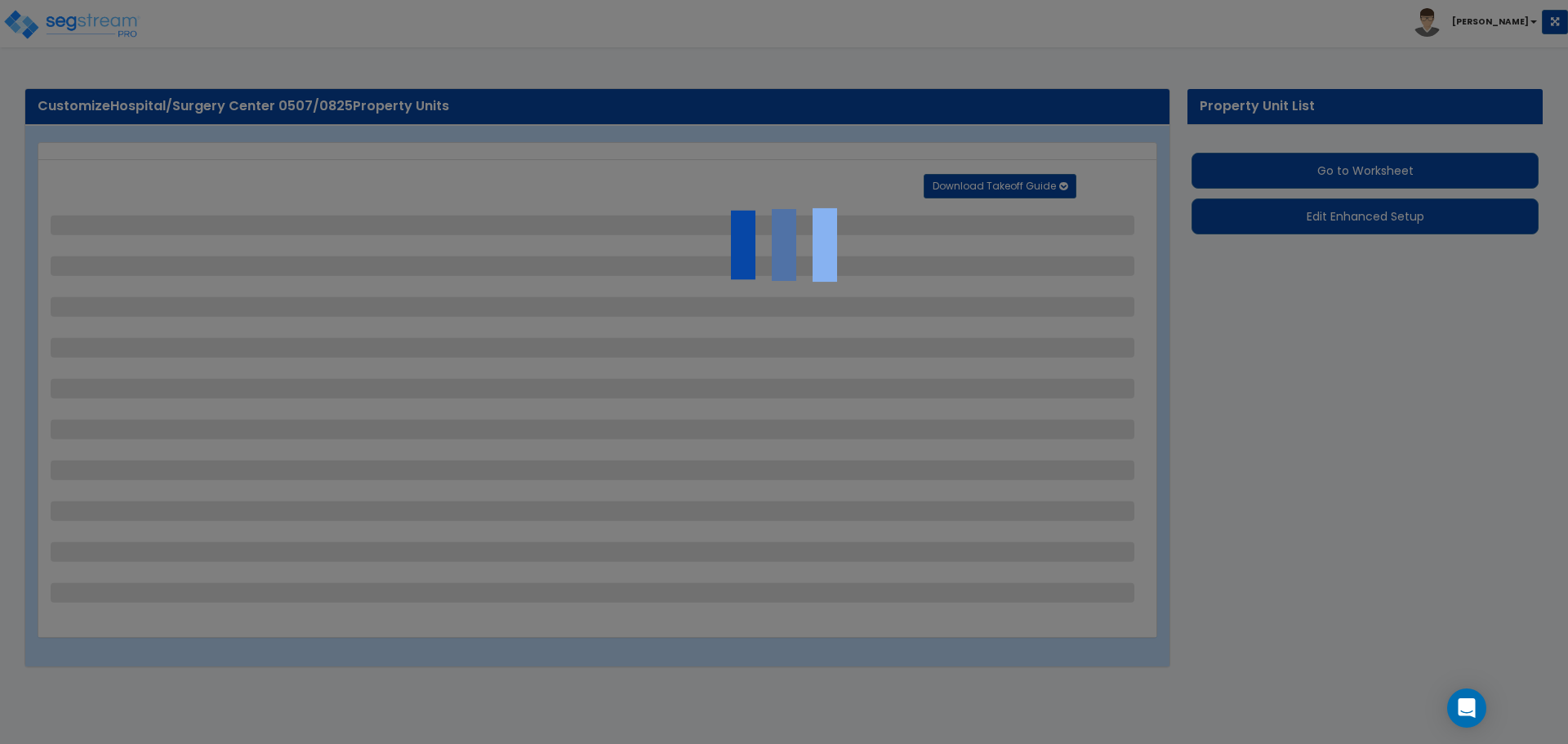
select select "20"
select select "2"
select select "1"
select select "3"
select select "1"
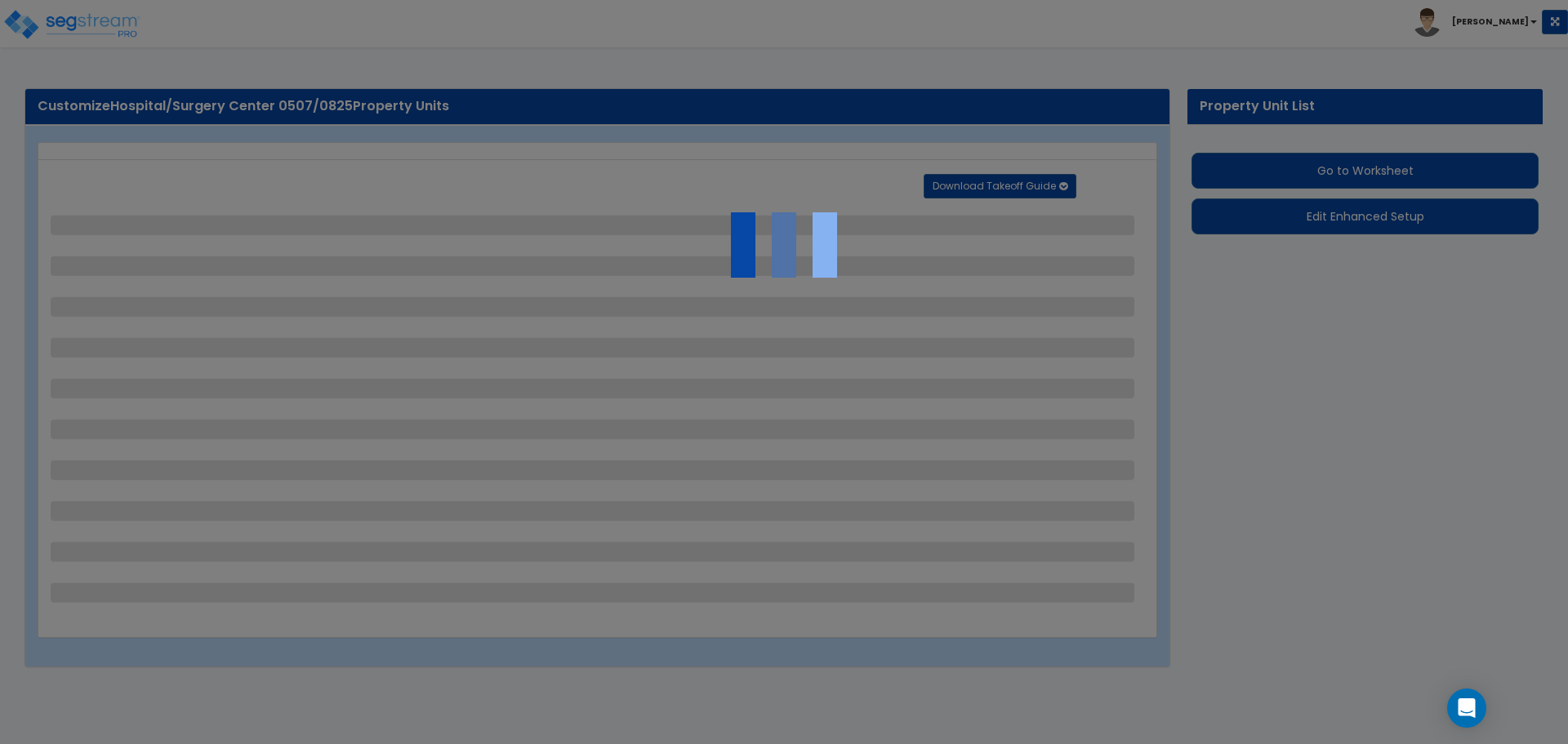
select select "2"
select select "4"
select select "3"
select select "2"
select select "1"
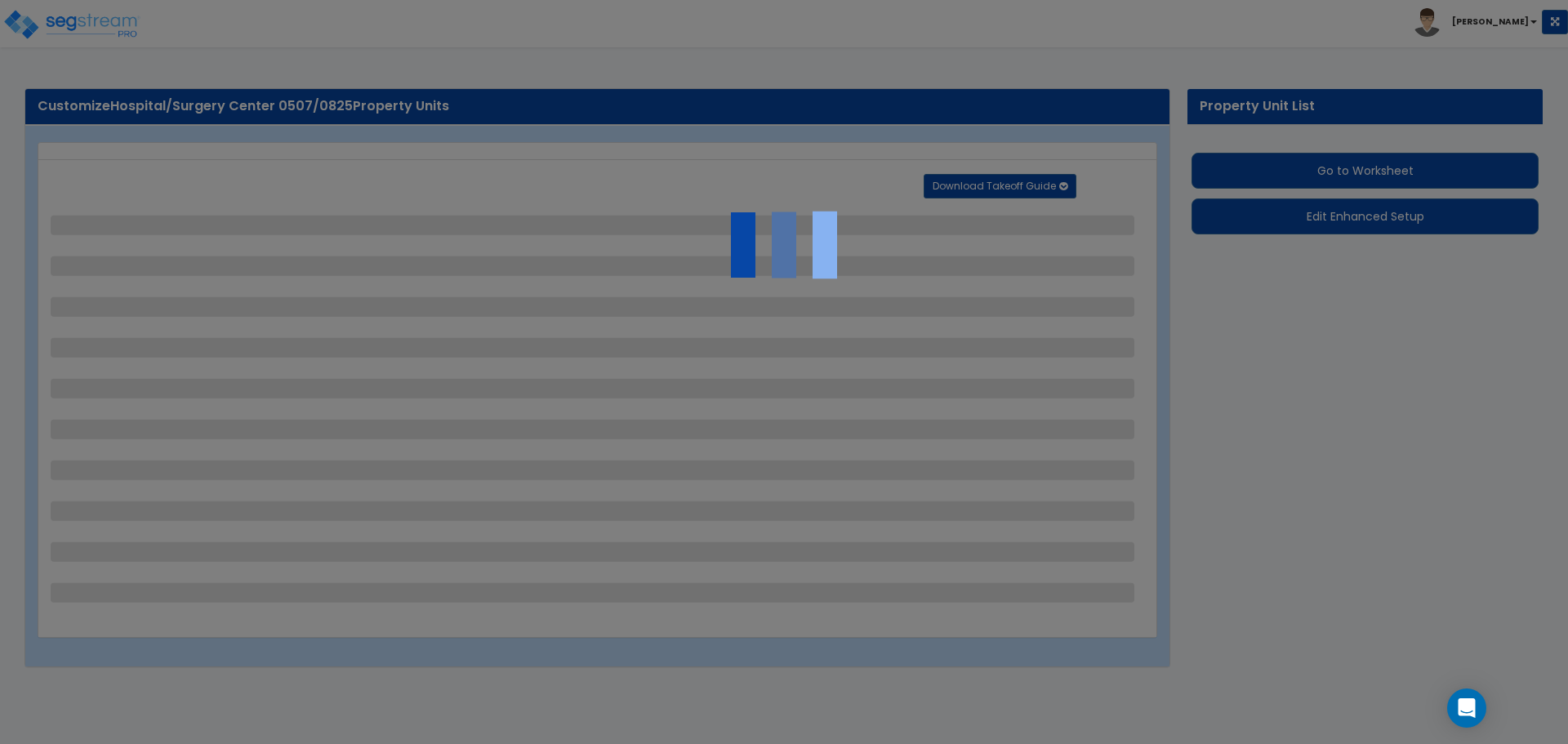
select select "1"
select select "3"
select select "2"
select select "1"
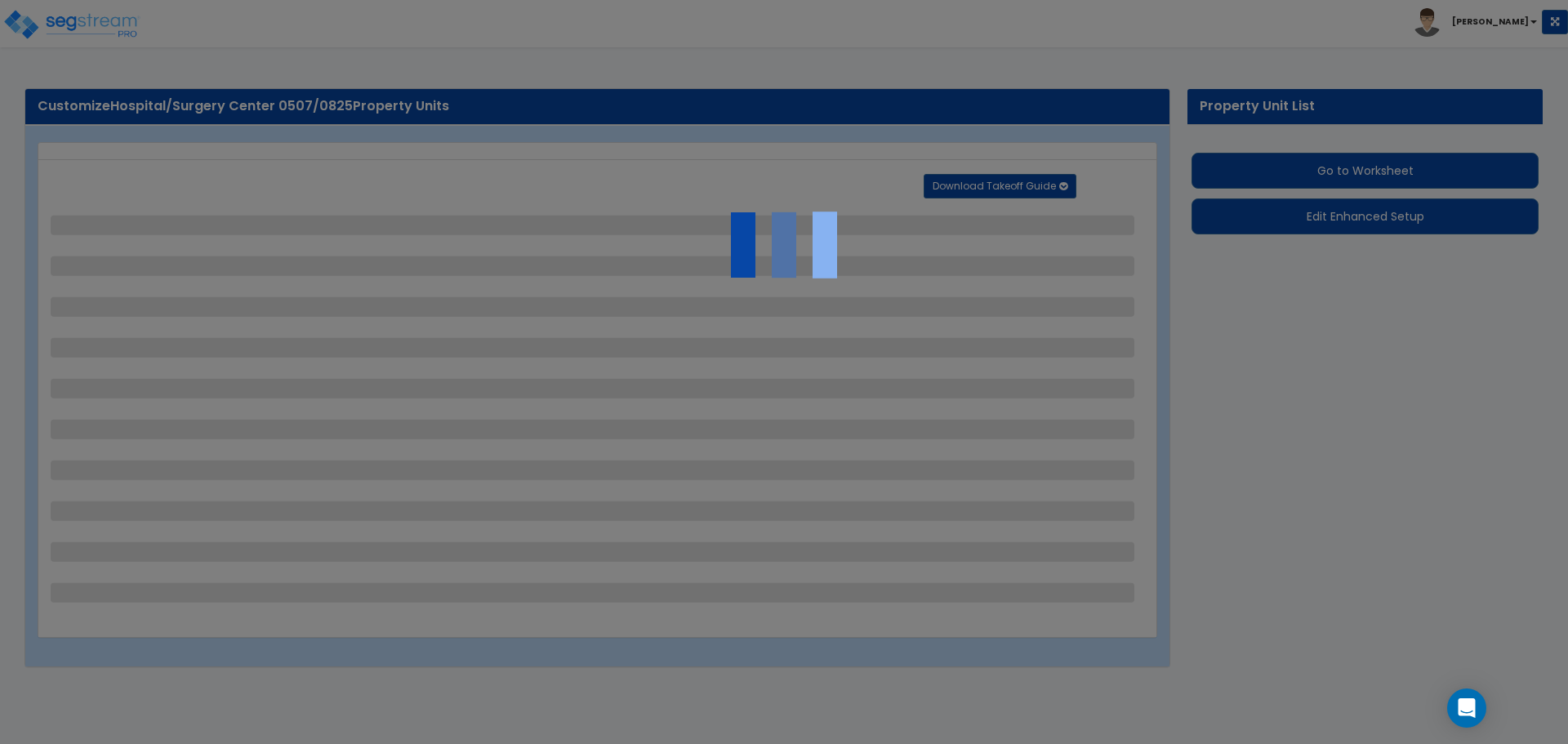
select select "1"
